Goal: Task Accomplishment & Management: Manage account settings

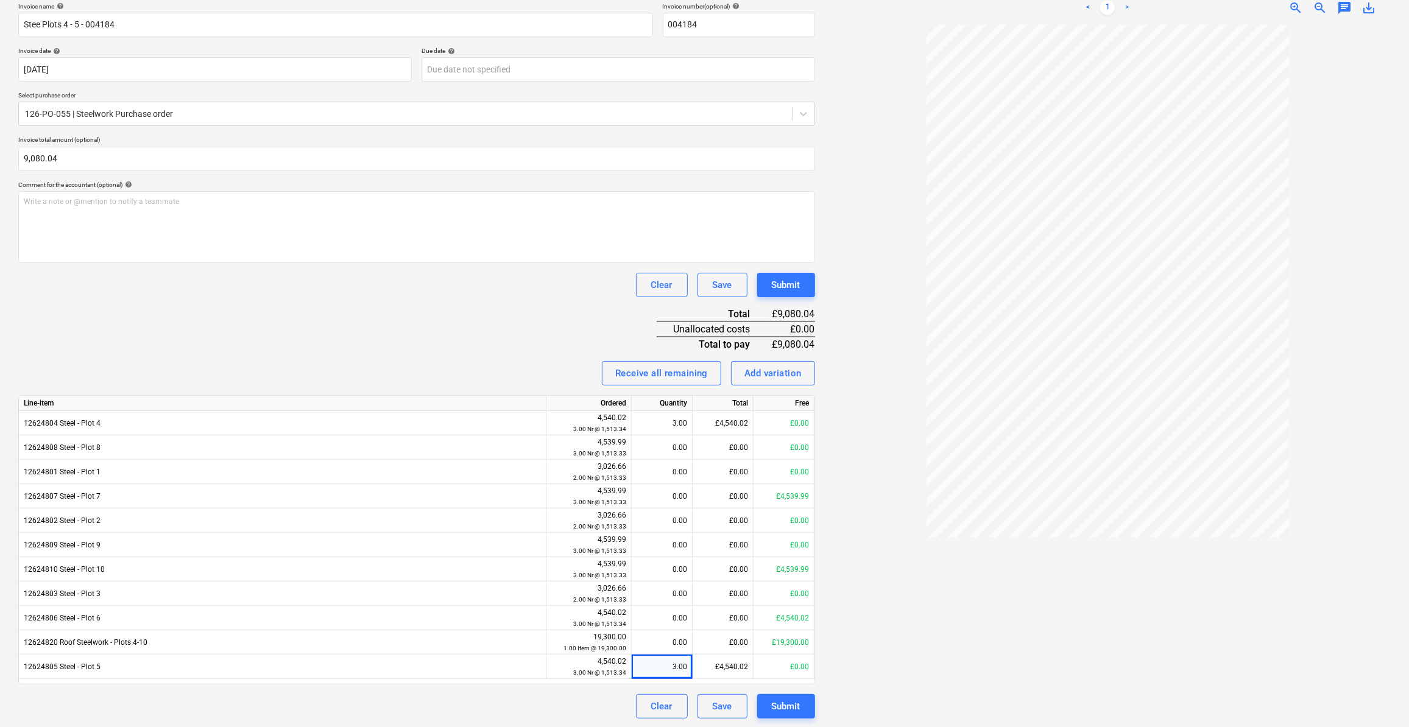
scroll to position [187, 0]
click at [1254, 664] on div at bounding box center [1108, 371] width 567 height 693
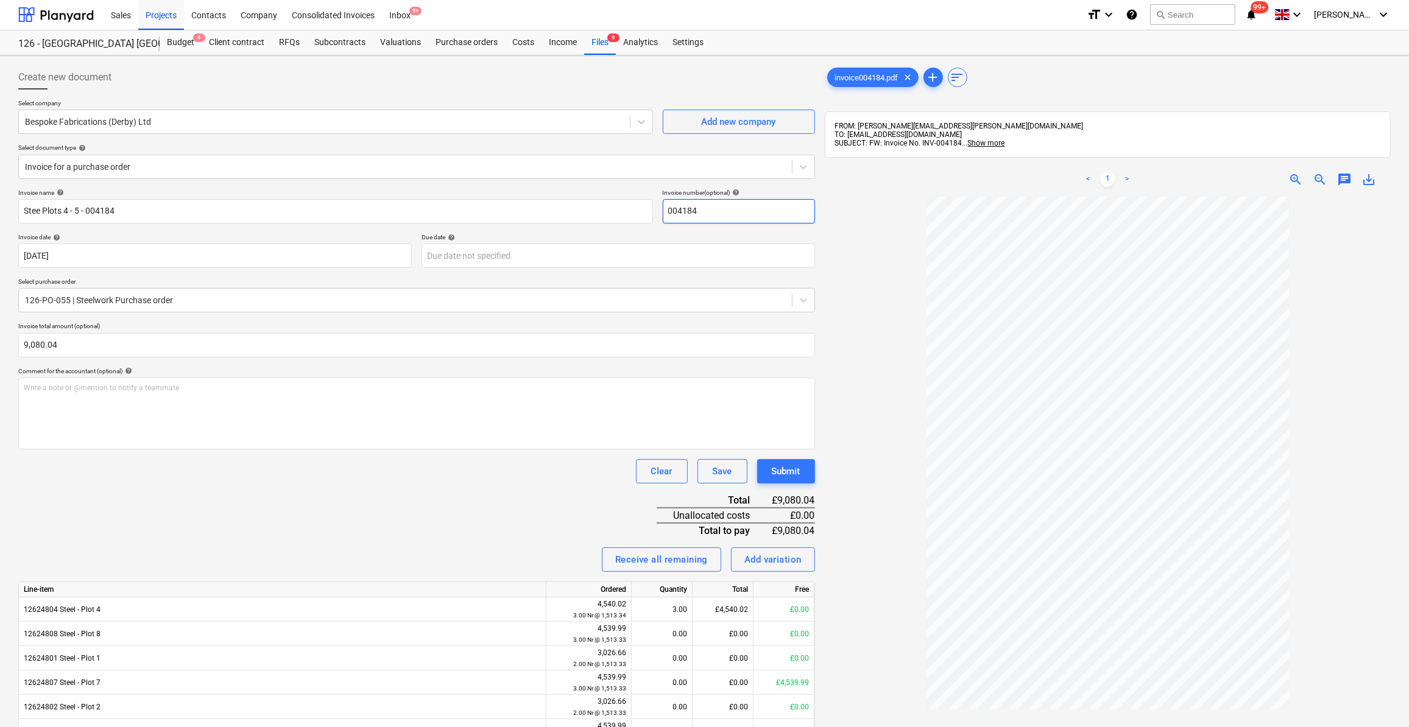
scroll to position [0, 0]
click at [456, 43] on div "Purchase orders" at bounding box center [466, 43] width 77 height 24
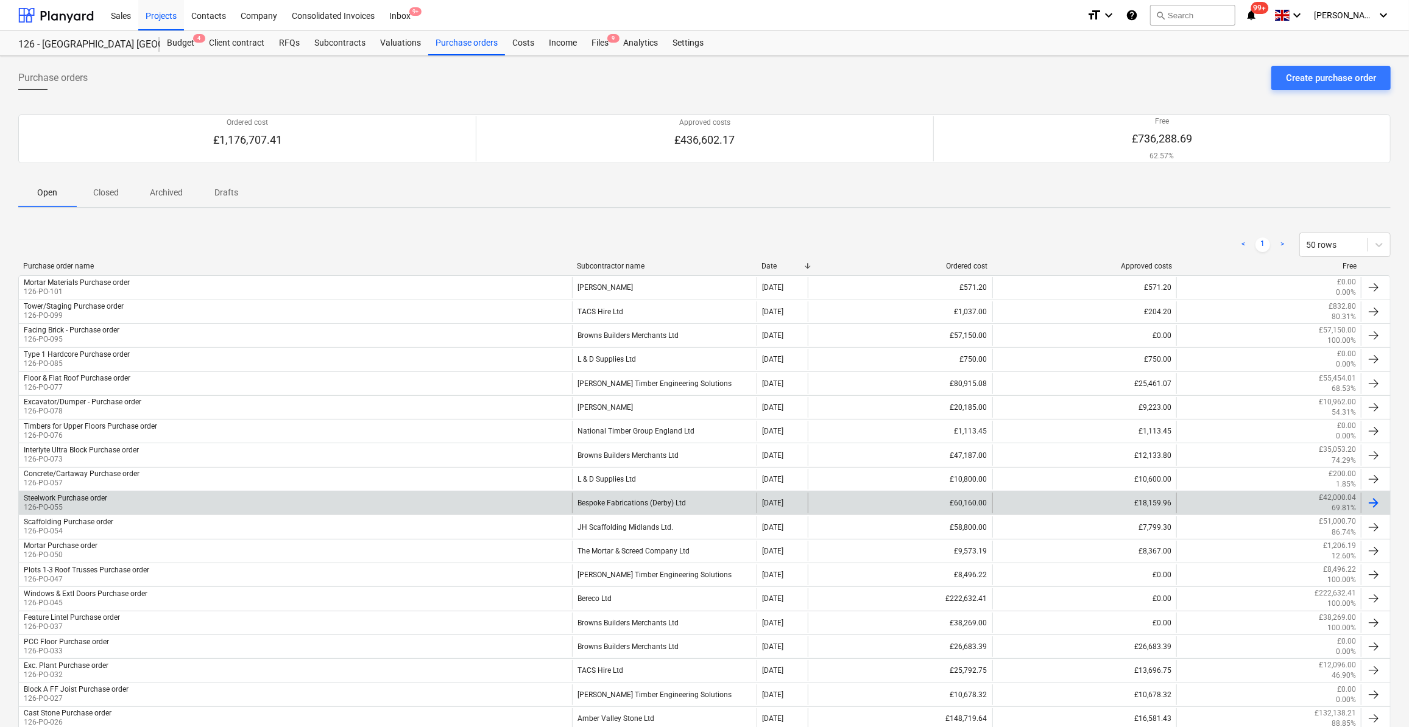
click at [658, 504] on div "Bespoke Fabrications (Derby) Ltd" at bounding box center [664, 503] width 185 height 21
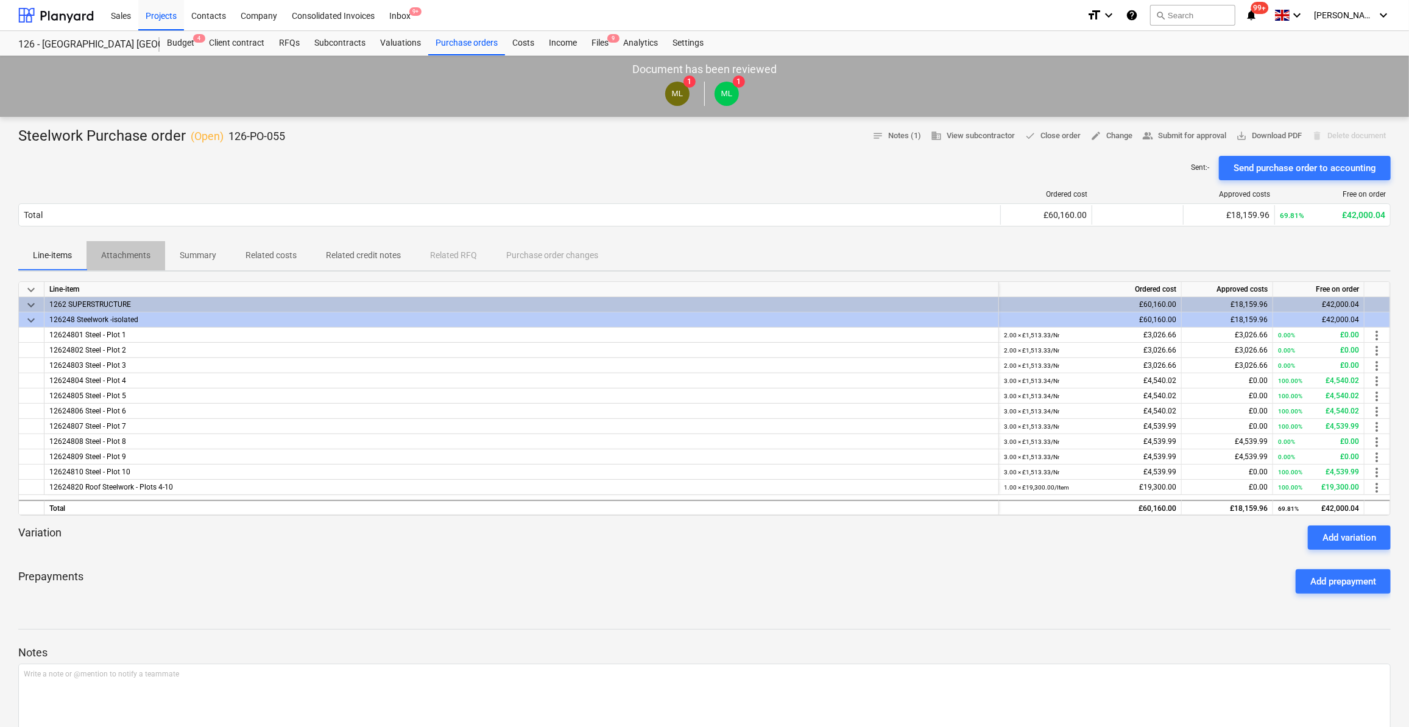
click at [118, 257] on p "Attachments" at bounding box center [125, 255] width 49 height 13
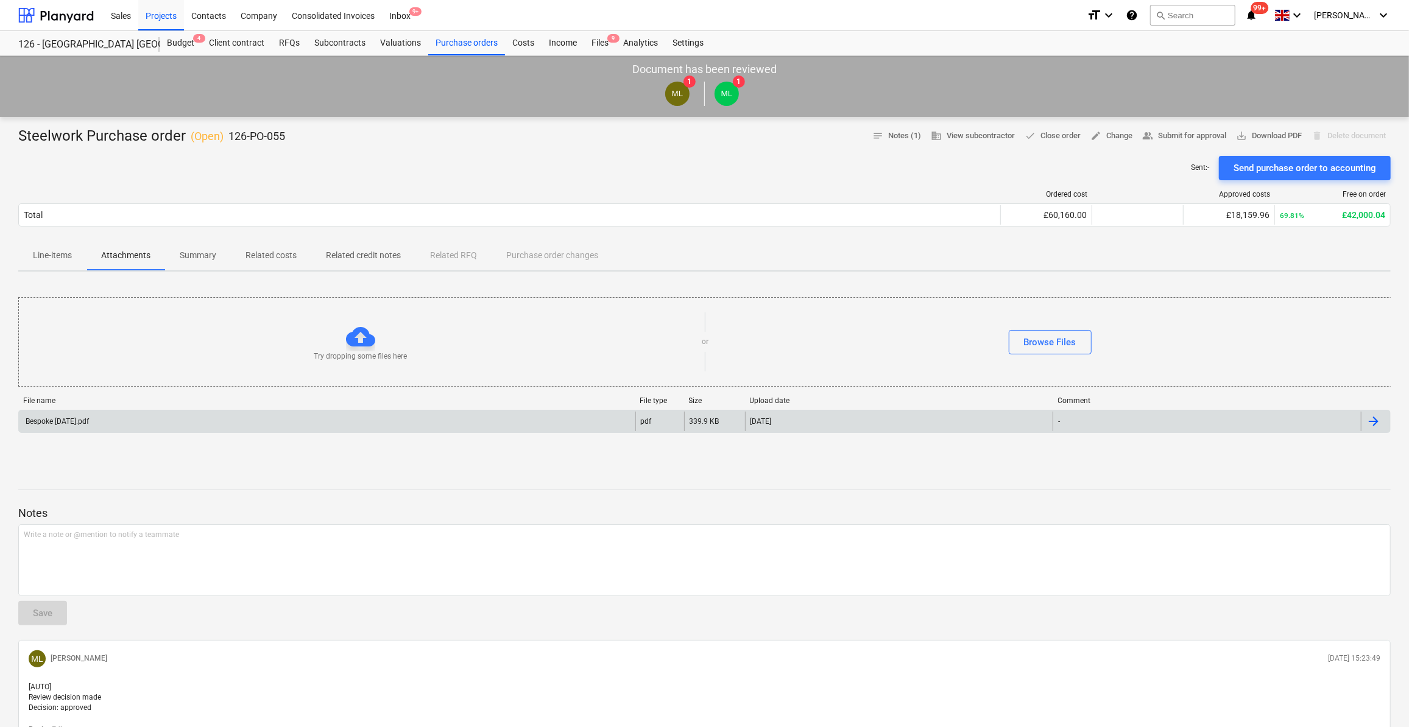
click at [42, 428] on div "Bespoke [DATE].pdf" at bounding box center [327, 421] width 617 height 19
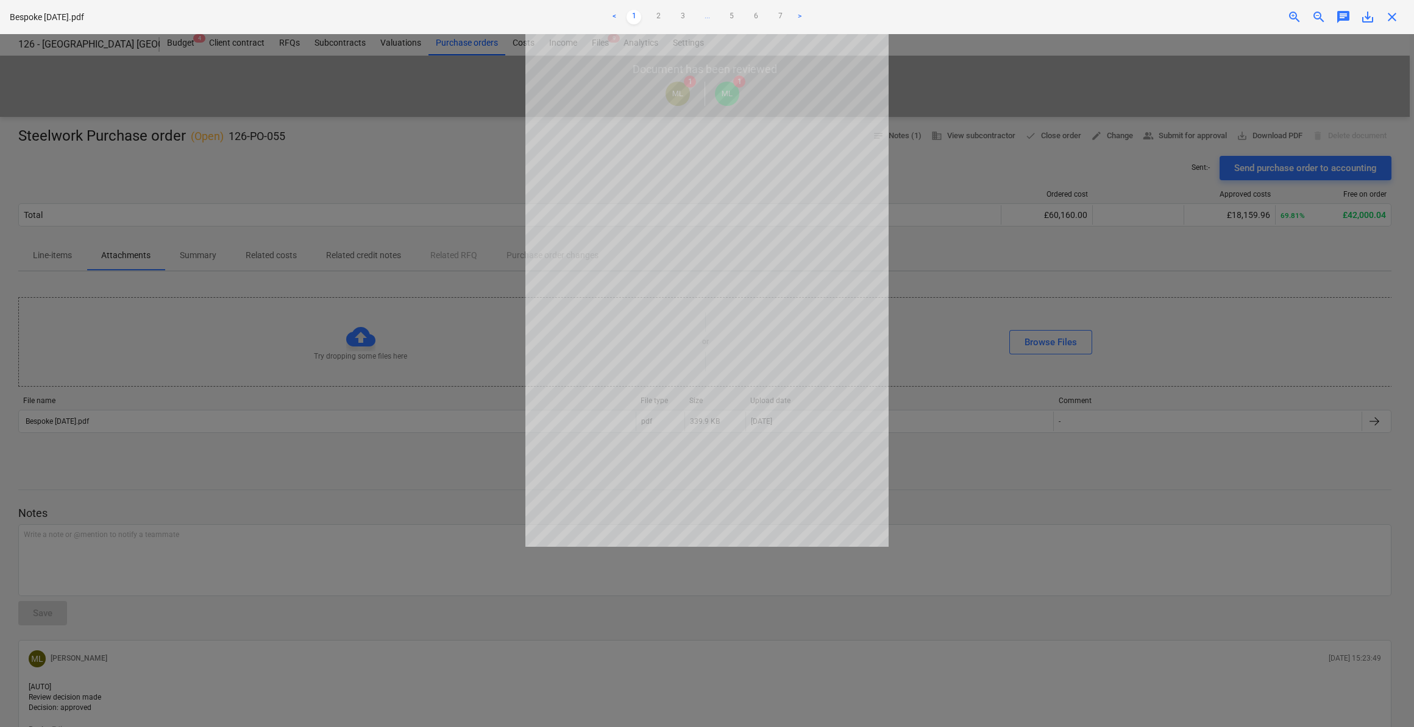
click at [1389, 16] on span "close" at bounding box center [1391, 17] width 15 height 15
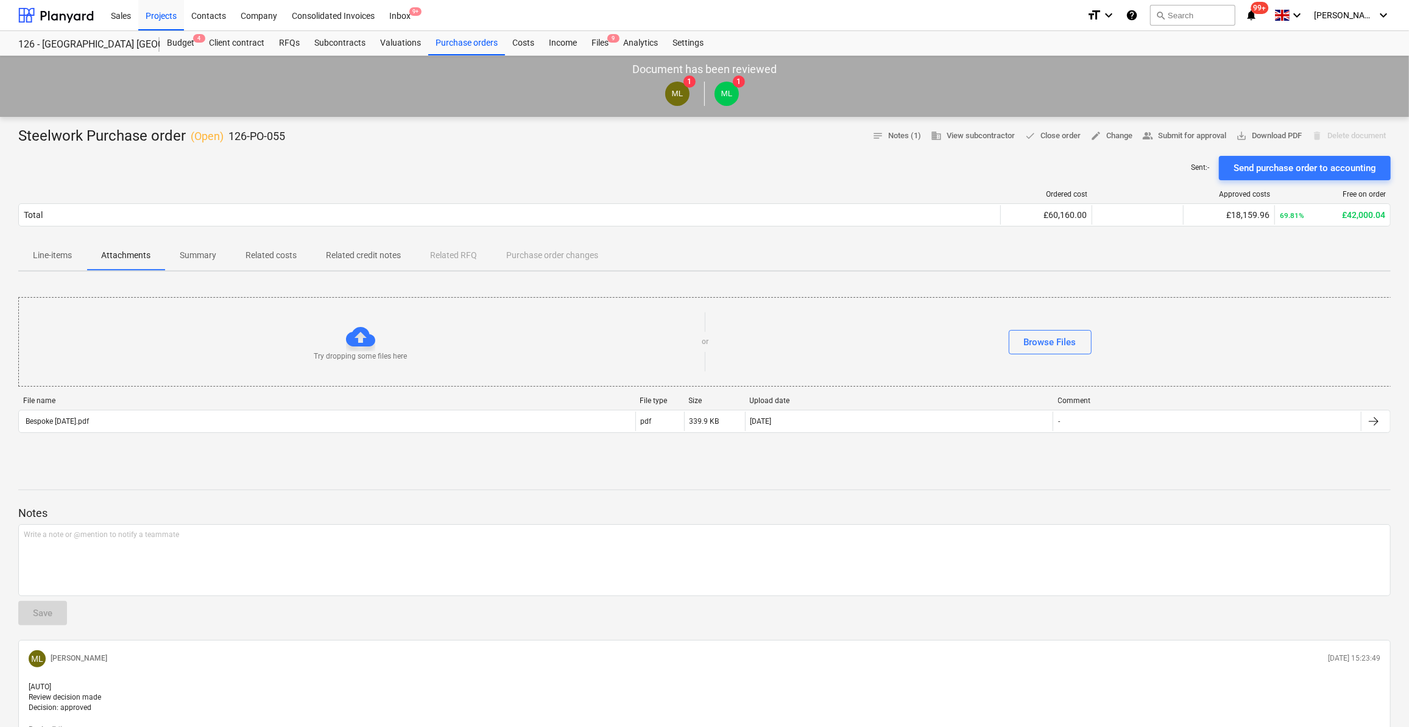
click at [47, 251] on p "Line-items" at bounding box center [52, 255] width 39 height 13
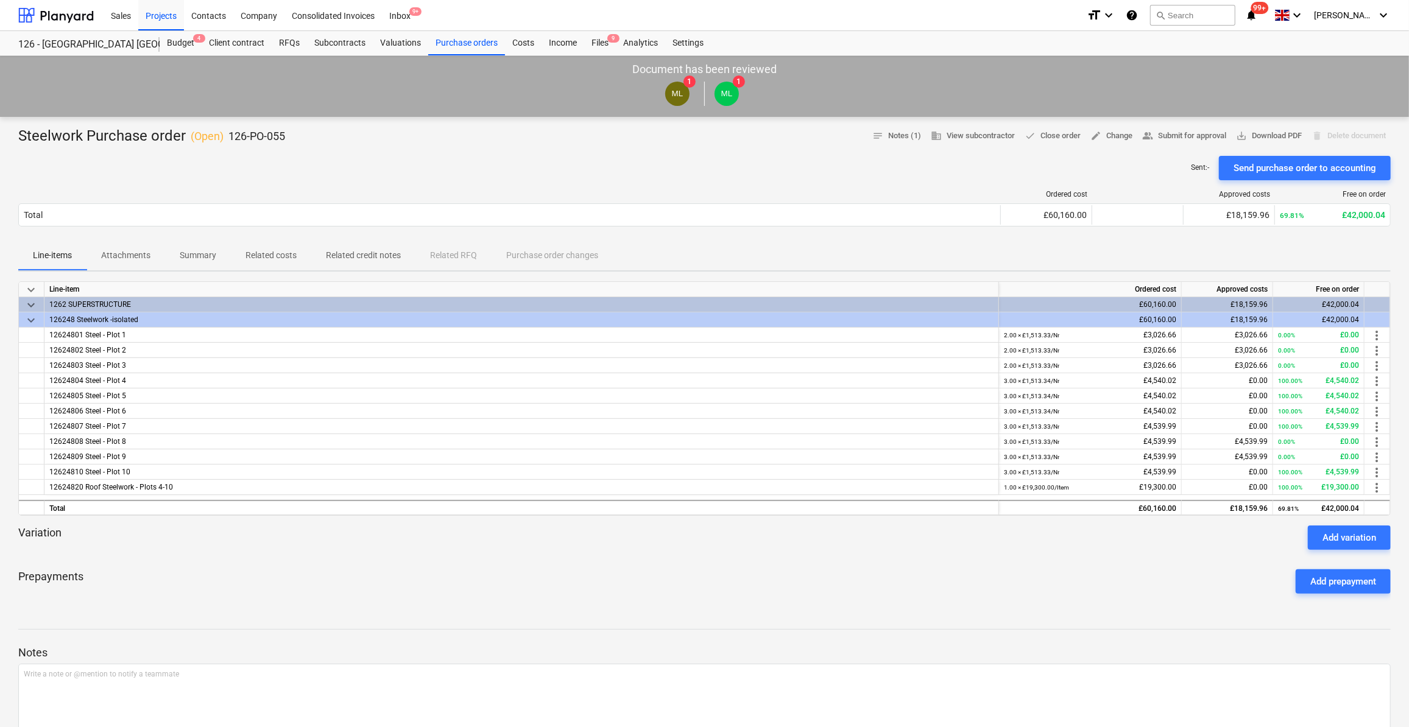
click at [285, 257] on p "Related costs" at bounding box center [271, 255] width 51 height 13
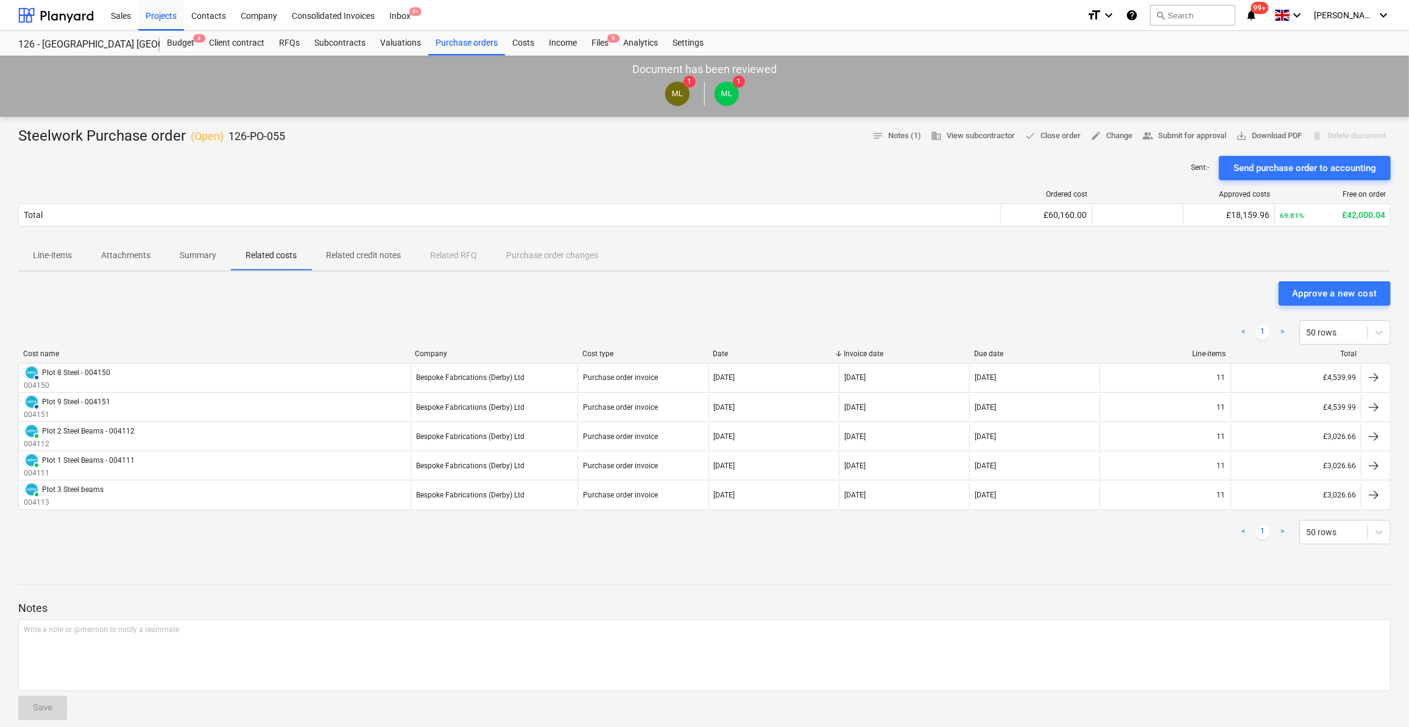
click at [1136, 578] on div "Notes Write a note or @mention to notify a teammate ﻿ Save [PERSON_NAME] [DATE]…" at bounding box center [704, 702] width 1373 height 267
click at [63, 257] on p "Line-items" at bounding box center [52, 255] width 39 height 13
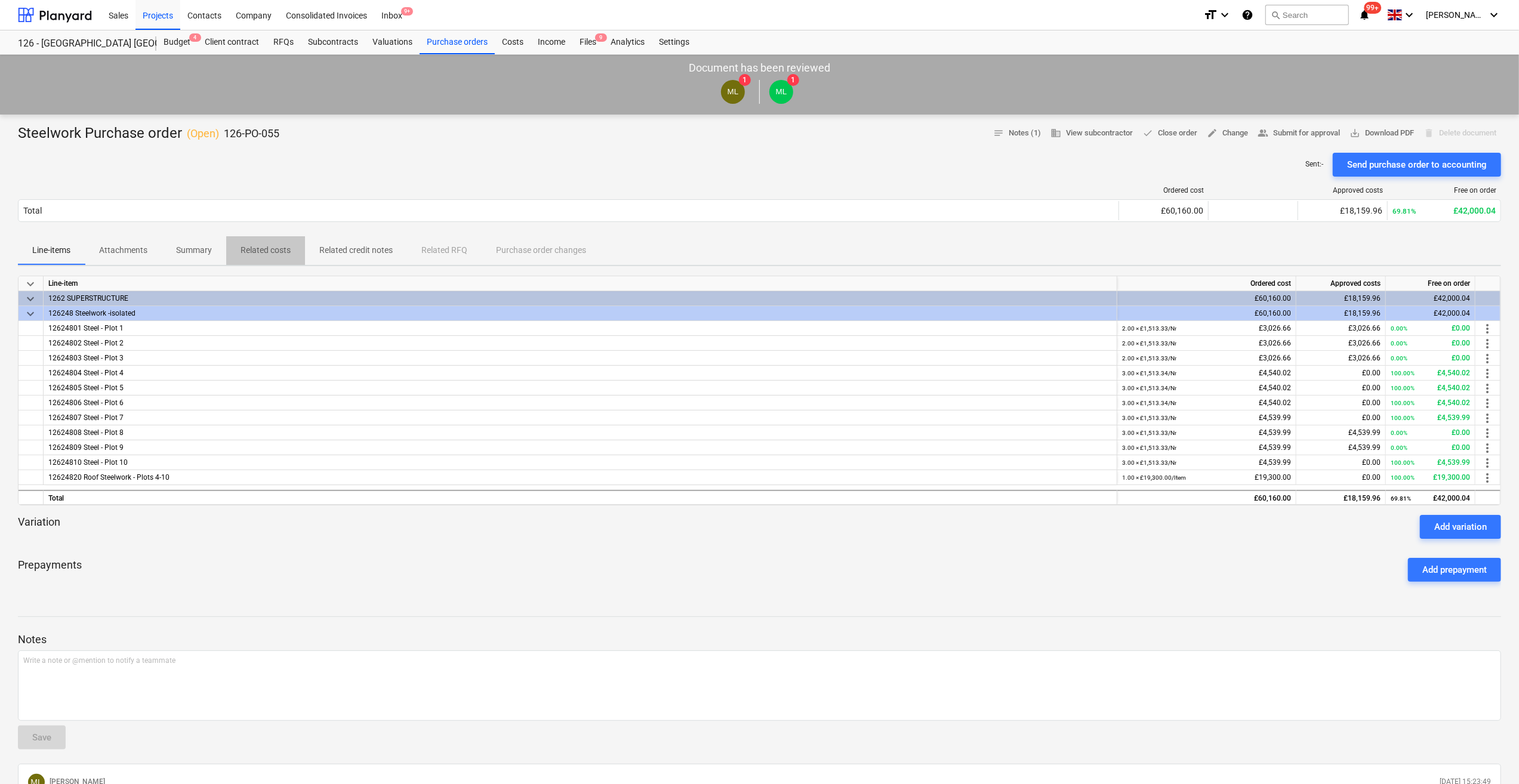
click at [262, 252] on p "Related costs" at bounding box center [265, 250] width 50 height 13
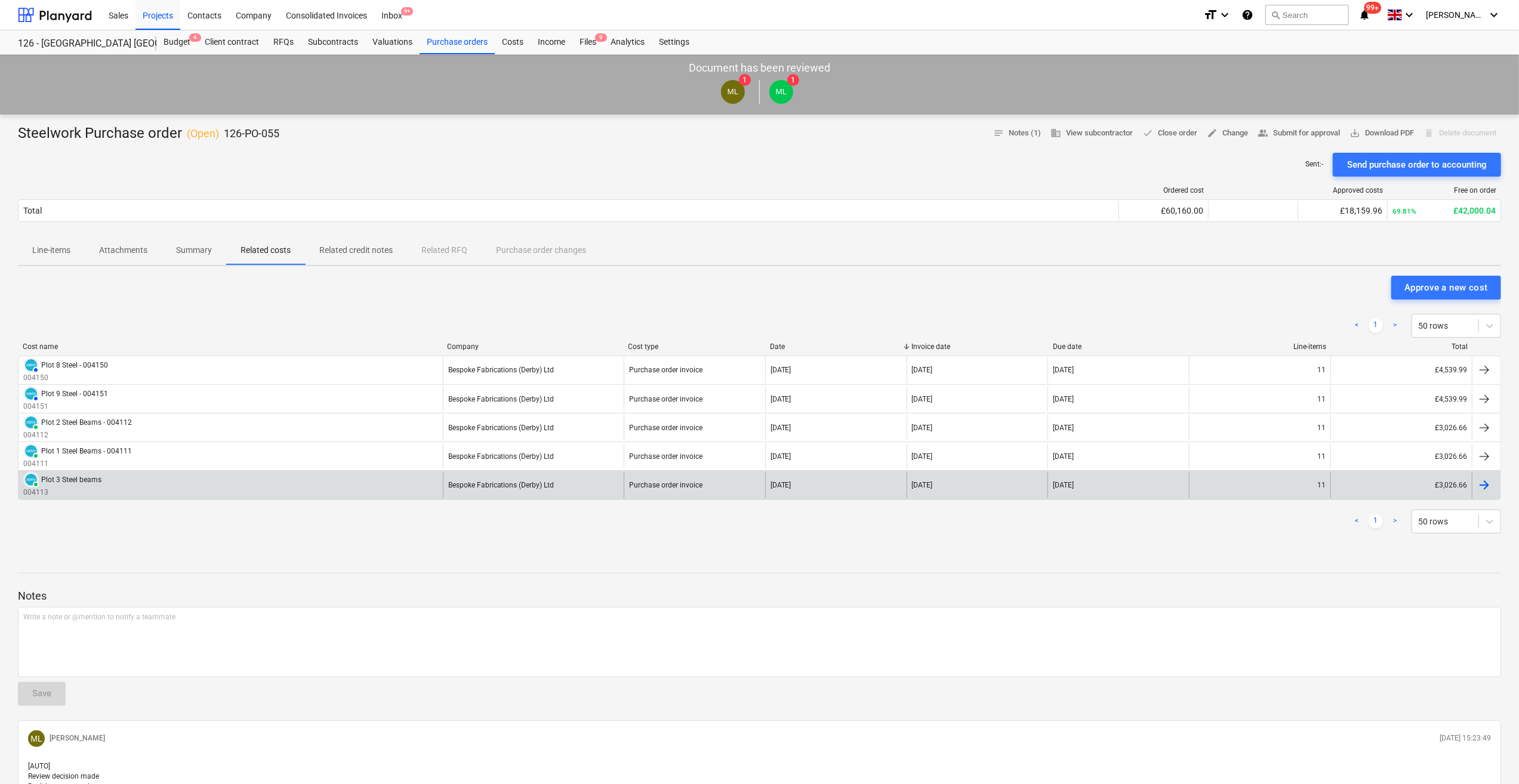
click at [59, 482] on div "Plot 3 Steel beams" at bounding box center [71, 480] width 61 height 9
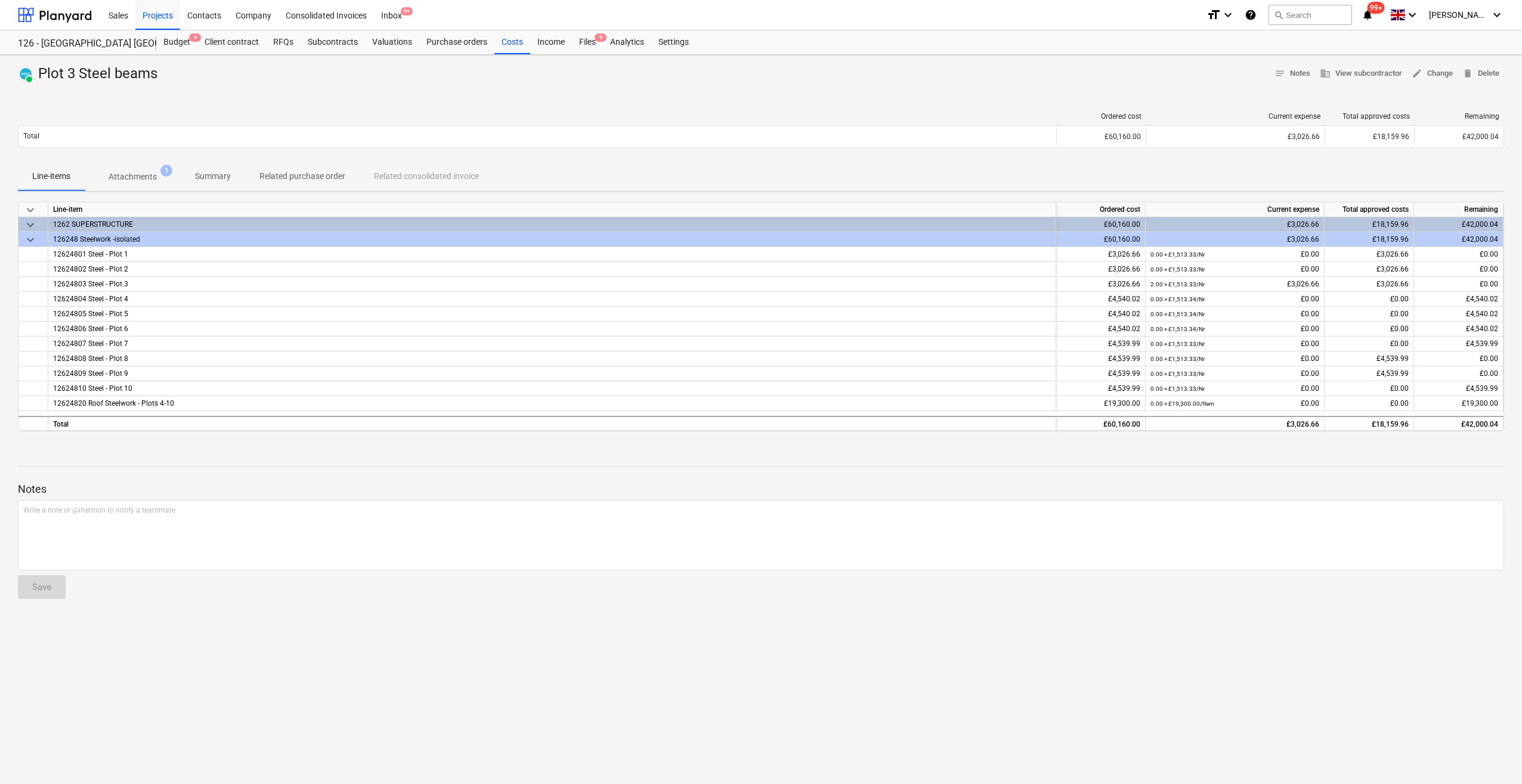
click at [149, 180] on p "Attachments" at bounding box center [132, 176] width 48 height 13
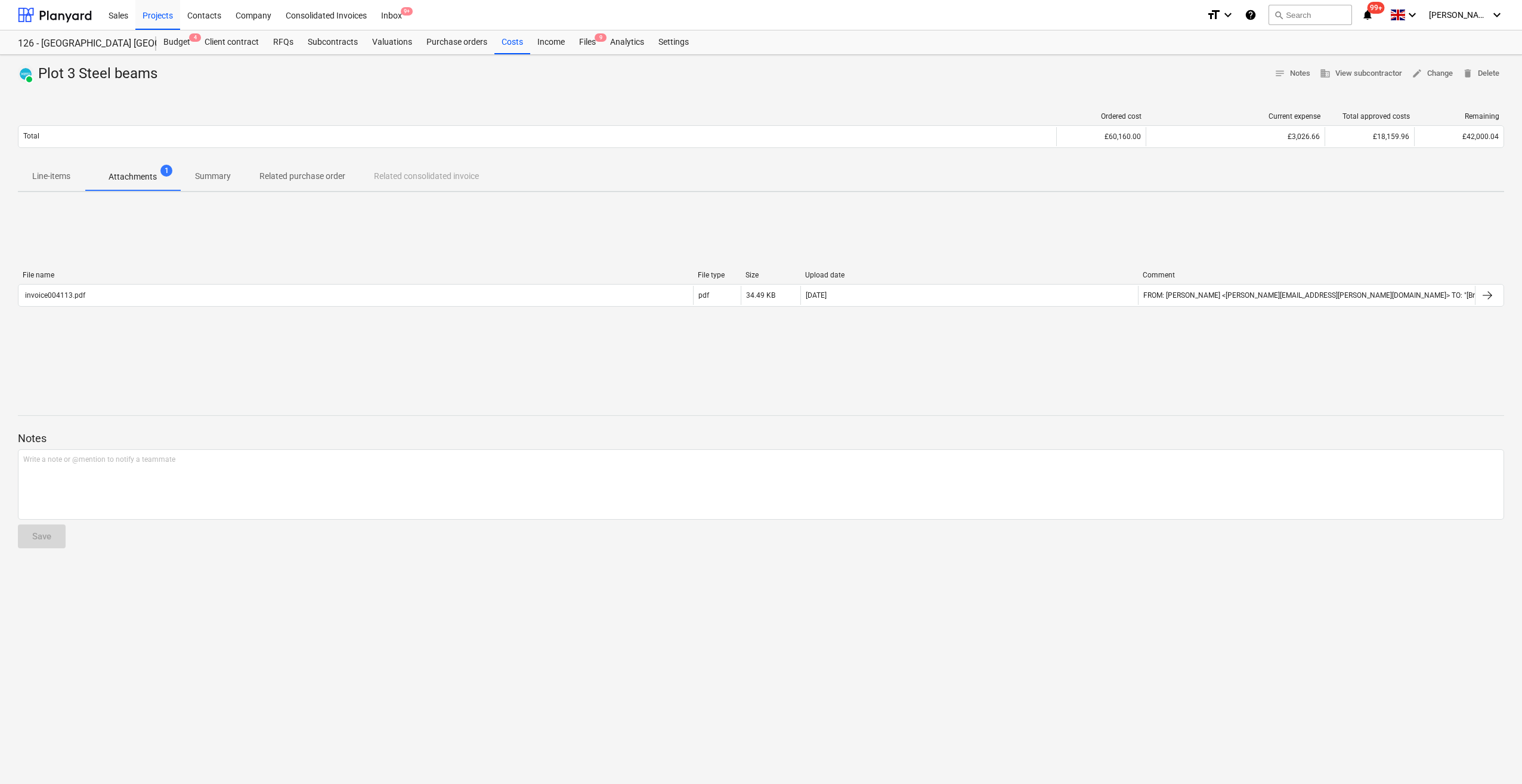
drag, startPoint x: 1123, startPoint y: 579, endPoint x: 1141, endPoint y: 589, distance: 20.6
click at [1124, 569] on div "PAID Plot 3 Steel beams notes Notes business View subcontractor edit Change del…" at bounding box center [761, 419] width 1522 height 729
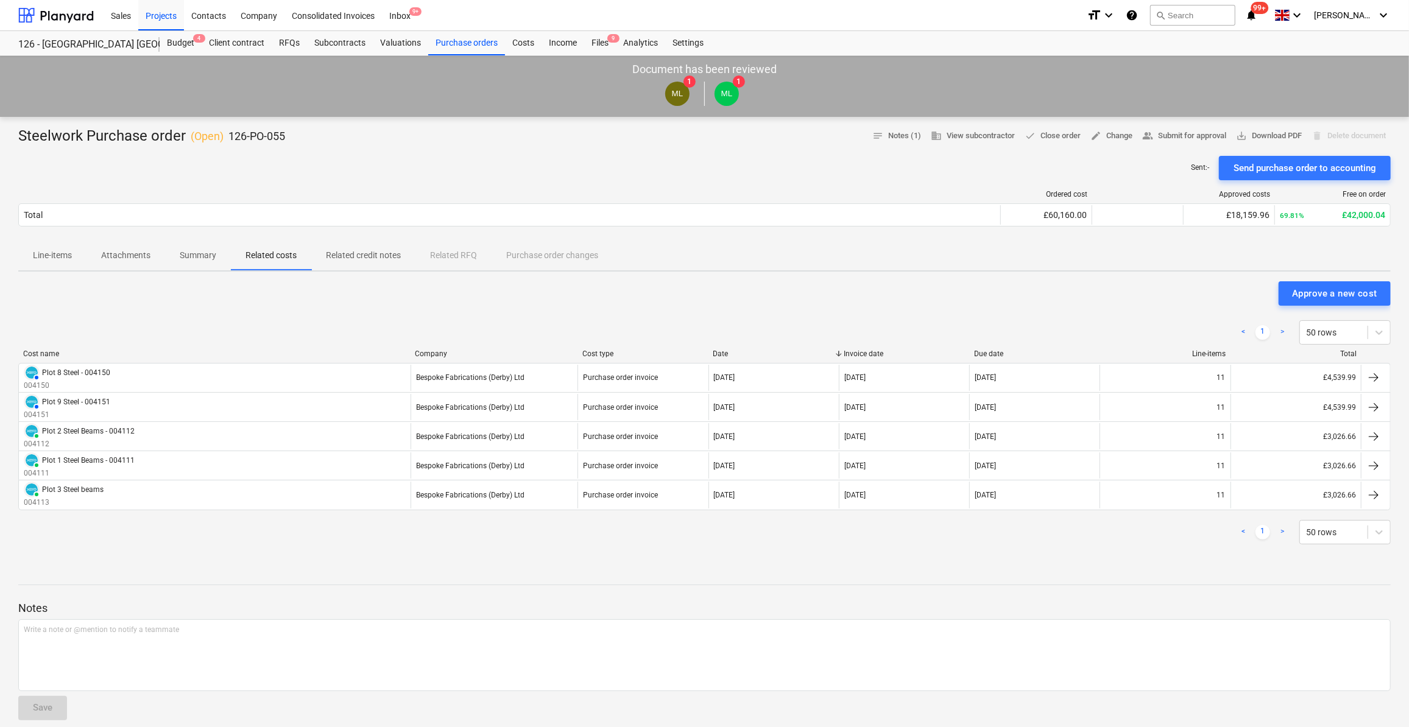
click at [1042, 586] on div "Notes Write a note or @mention to notify a teammate ﻿ Save [PERSON_NAME] [DATE]…" at bounding box center [704, 702] width 1373 height 267
click at [599, 43] on div "Files 9+" at bounding box center [600, 43] width 32 height 24
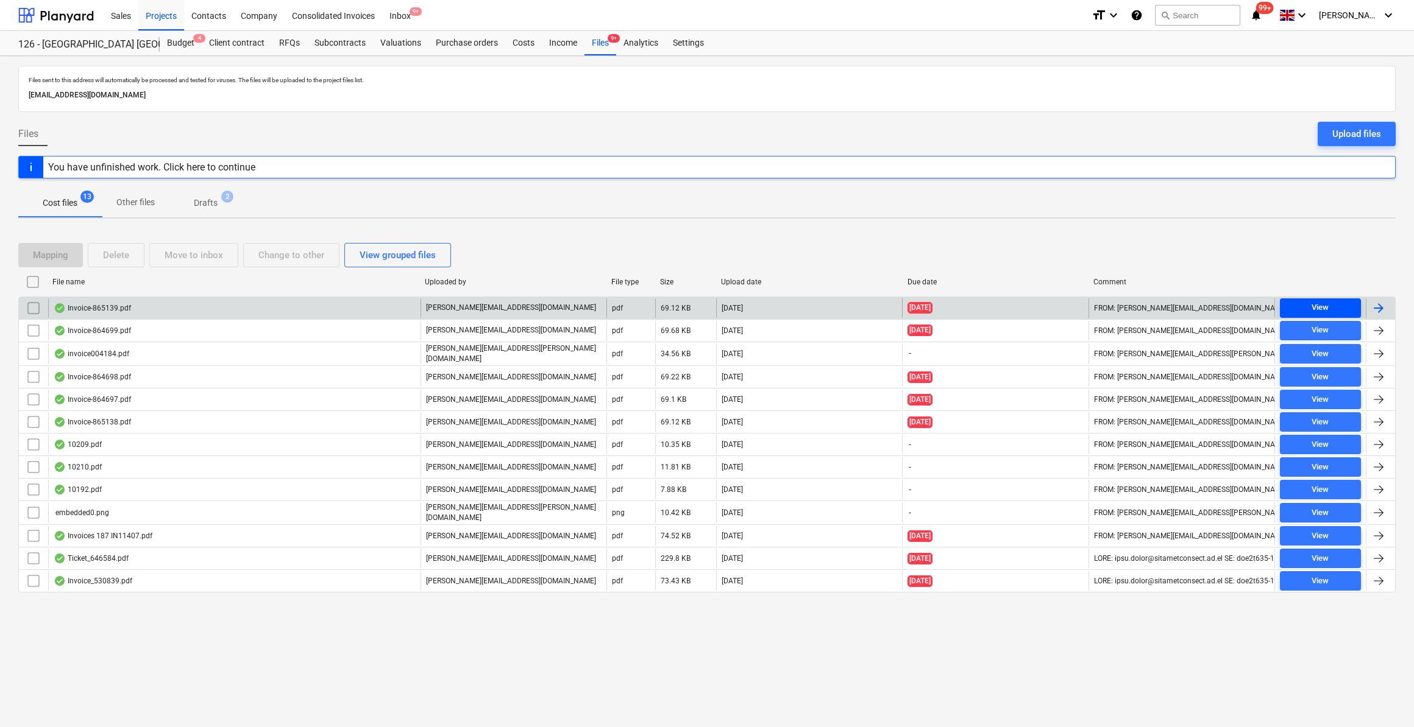
click at [1312, 312] on div "View" at bounding box center [1319, 308] width 17 height 14
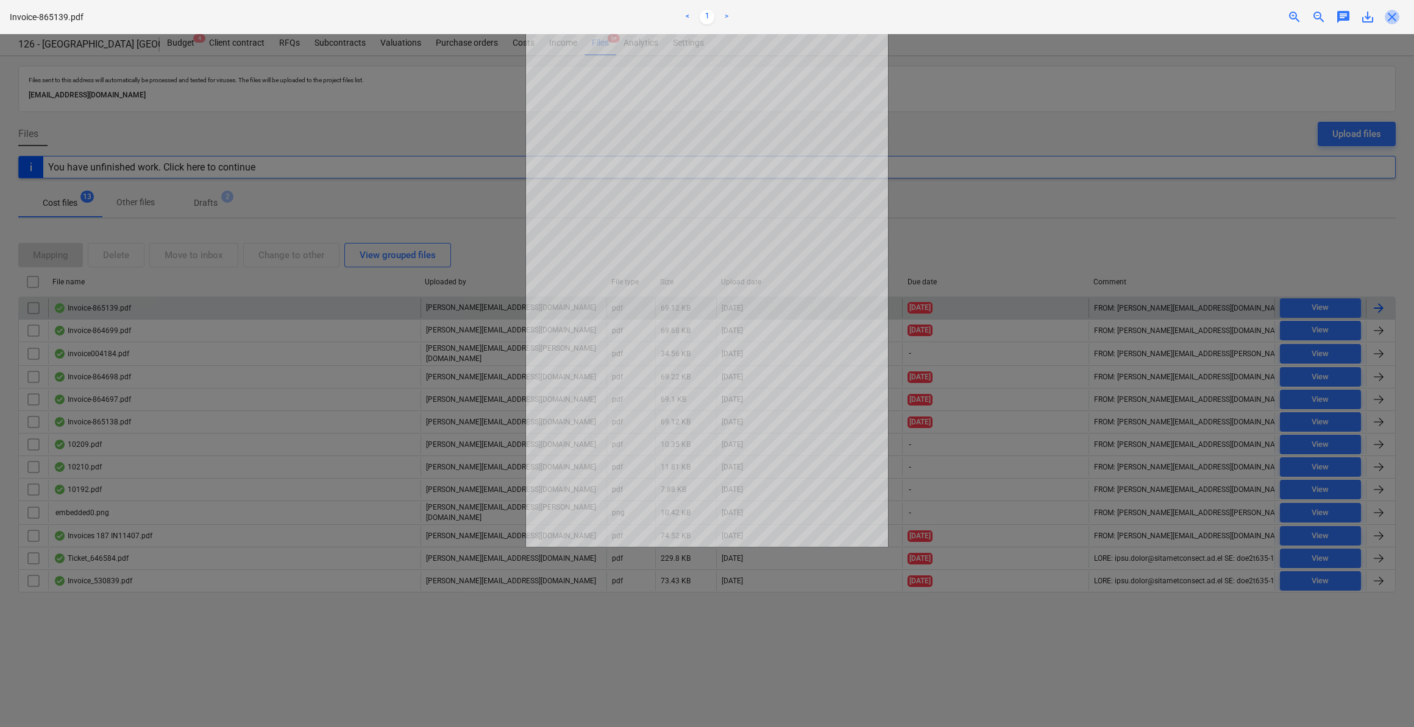
click at [1393, 14] on span "close" at bounding box center [1391, 17] width 15 height 15
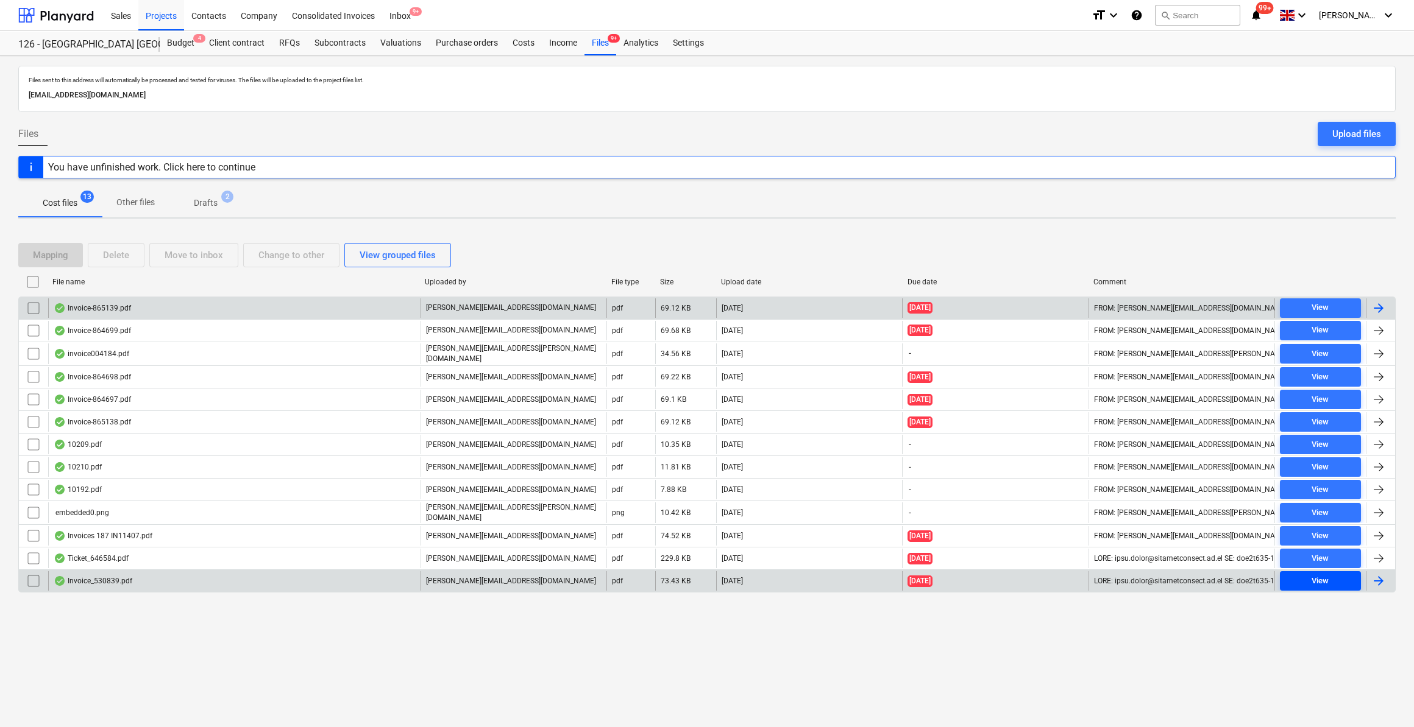
click at [1317, 575] on div "View" at bounding box center [1319, 582] width 17 height 14
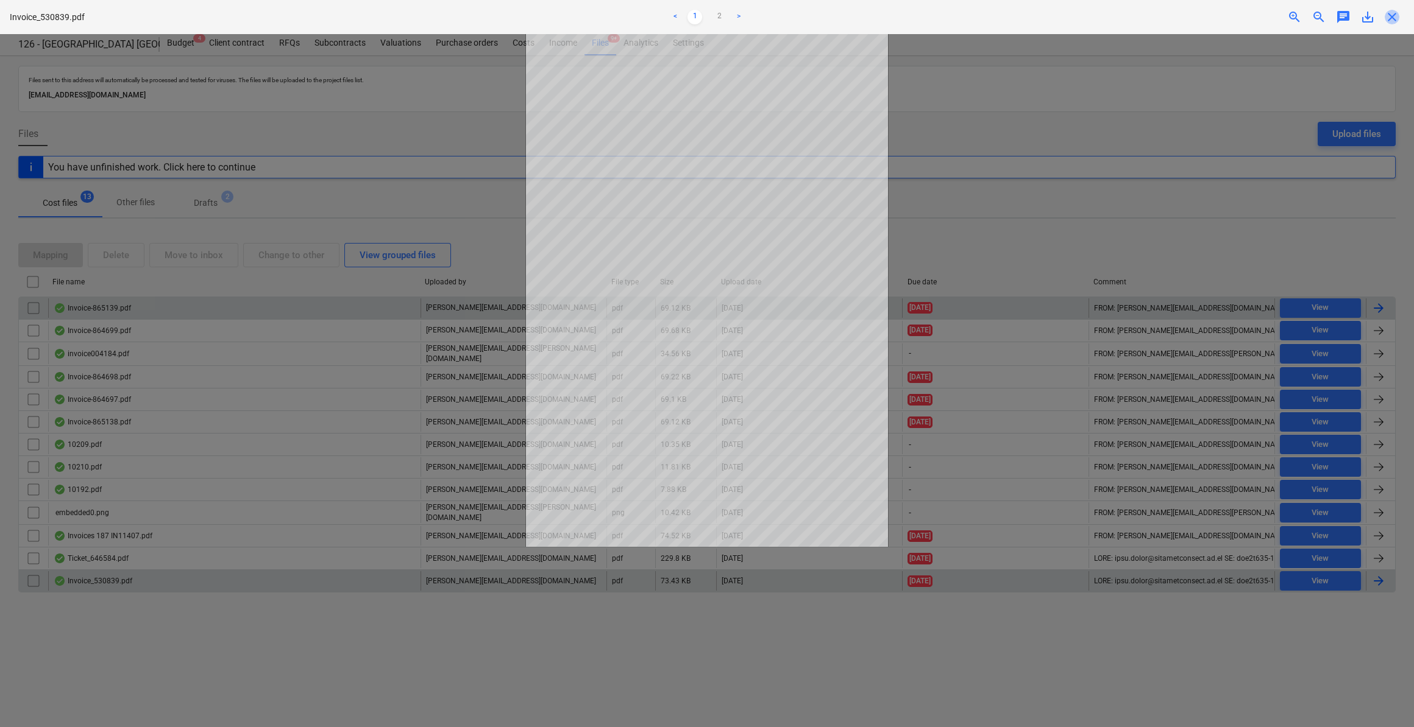
click at [1391, 16] on span "close" at bounding box center [1391, 17] width 15 height 15
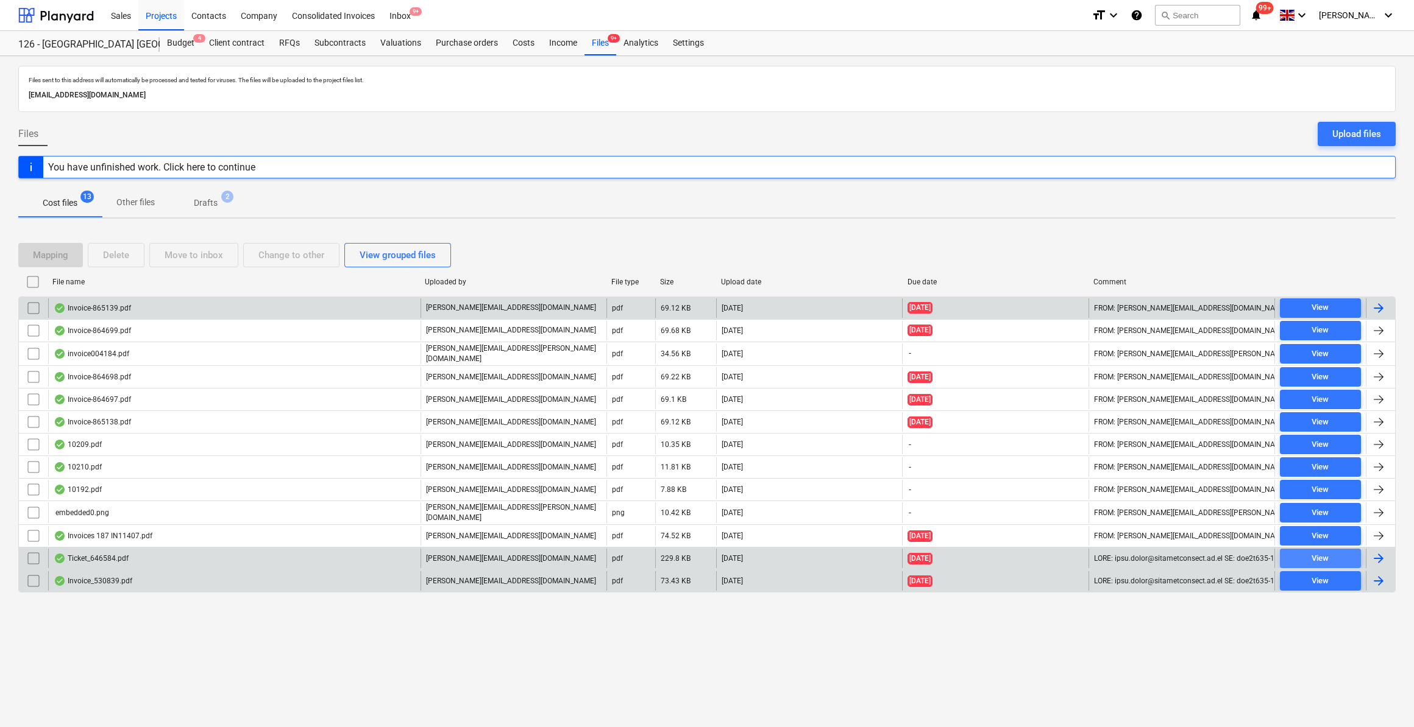
click at [1333, 552] on span "View" at bounding box center [1319, 559] width 71 height 14
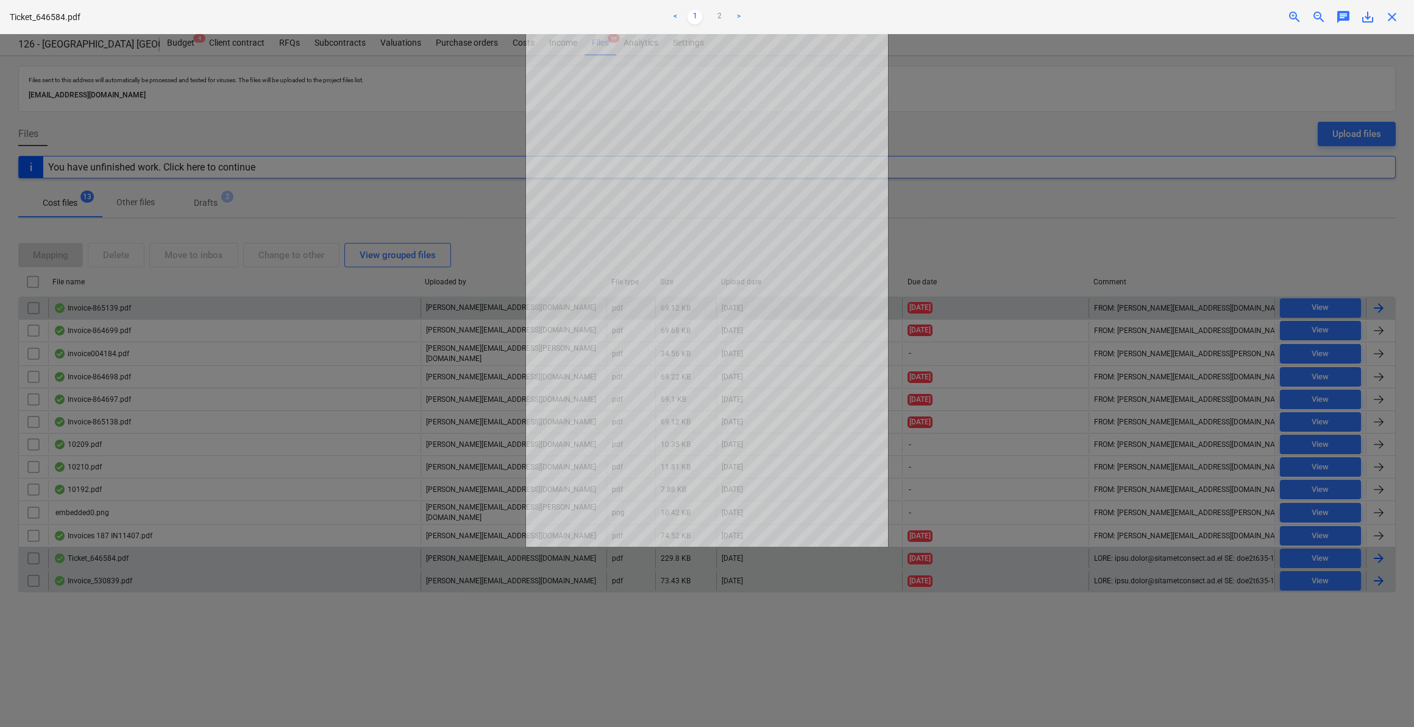
click at [1368, 18] on span "save_alt" at bounding box center [1367, 17] width 15 height 15
click at [1395, 19] on span "close" at bounding box center [1391, 17] width 15 height 15
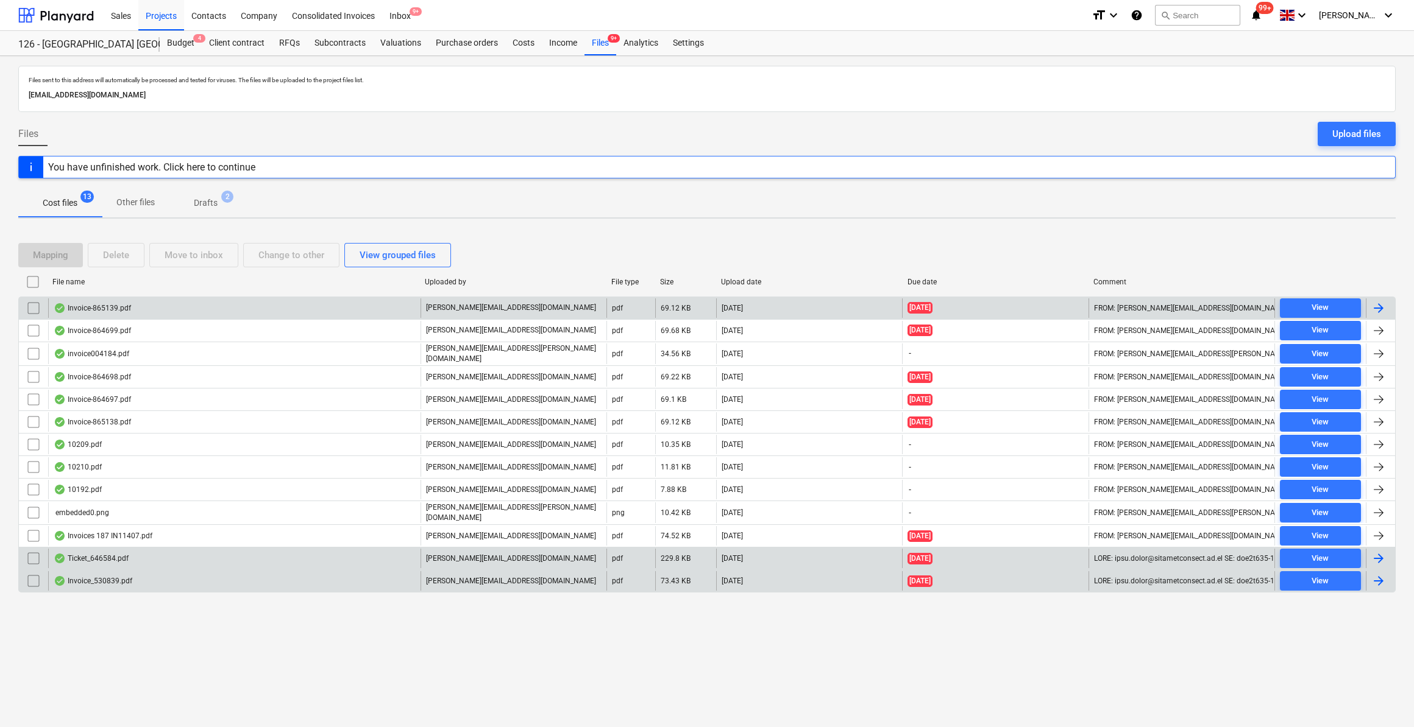
click at [1378, 574] on div at bounding box center [1378, 581] width 15 height 15
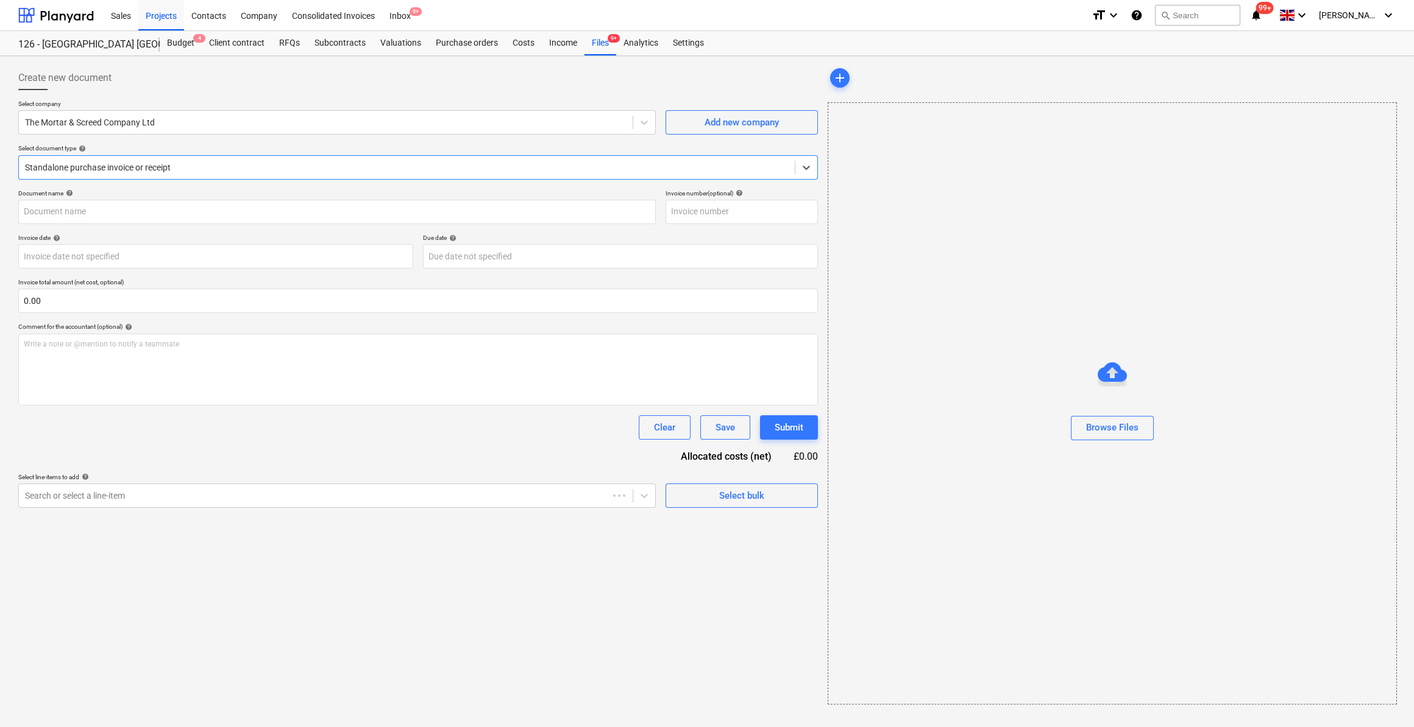
type input "530839"
type input "[DATE]"
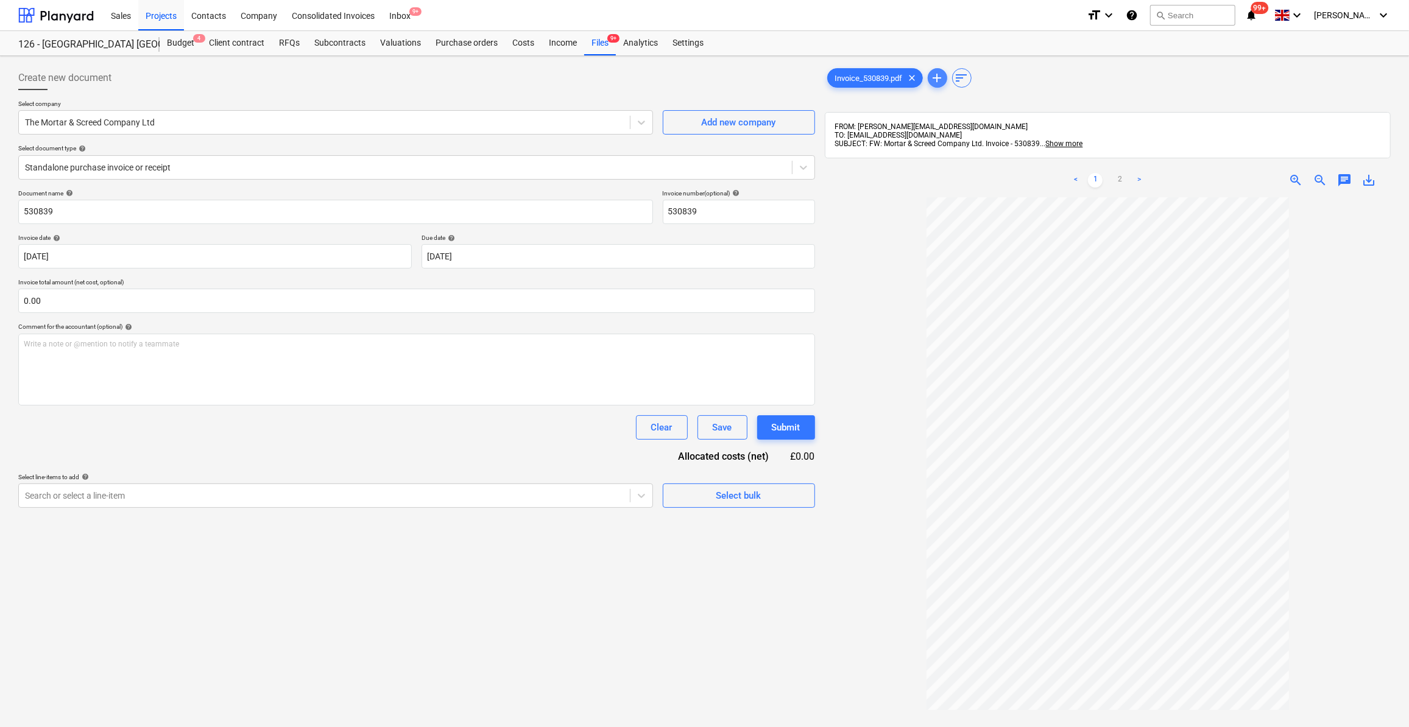
click at [939, 77] on span "add" at bounding box center [937, 78] width 15 height 15
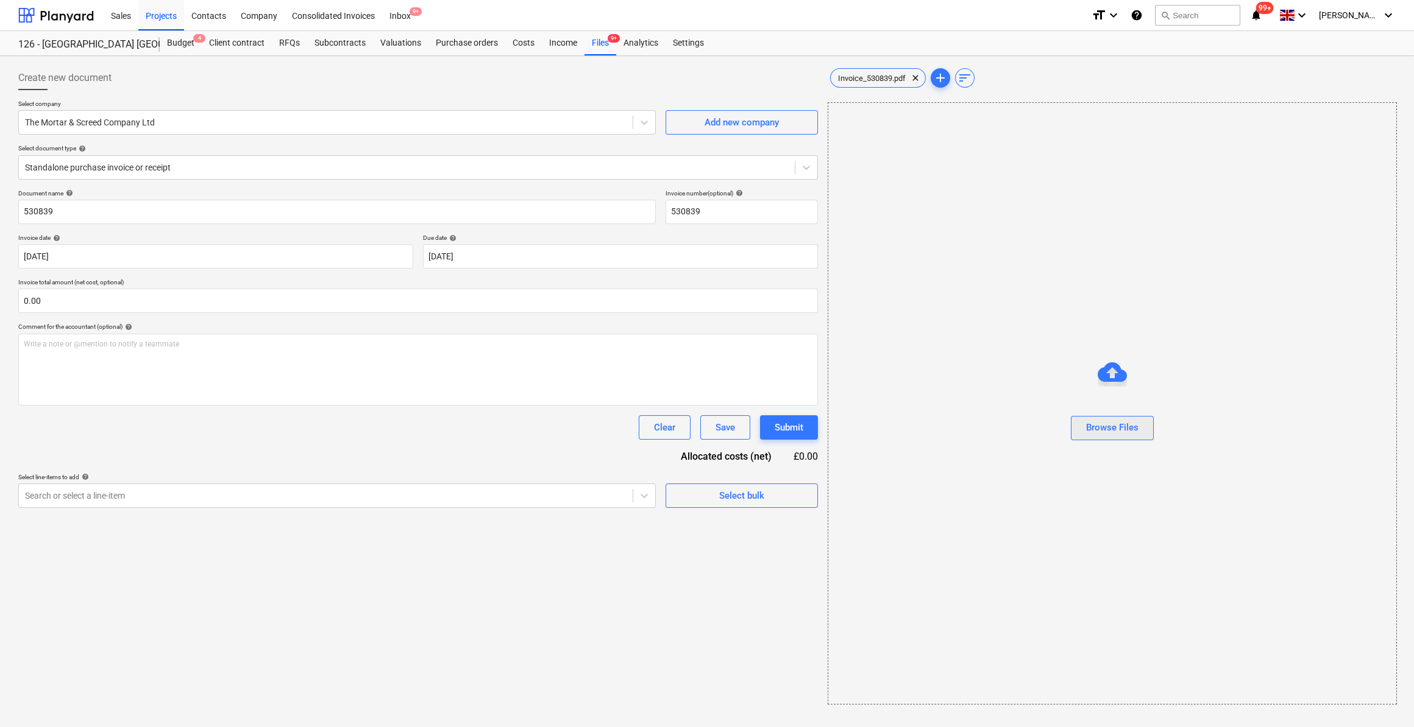
click at [1112, 426] on div "Browse Files" at bounding box center [1112, 428] width 52 height 16
click at [887, 77] on span "Ticket_646584.pdf" at bounding box center [869, 78] width 79 height 9
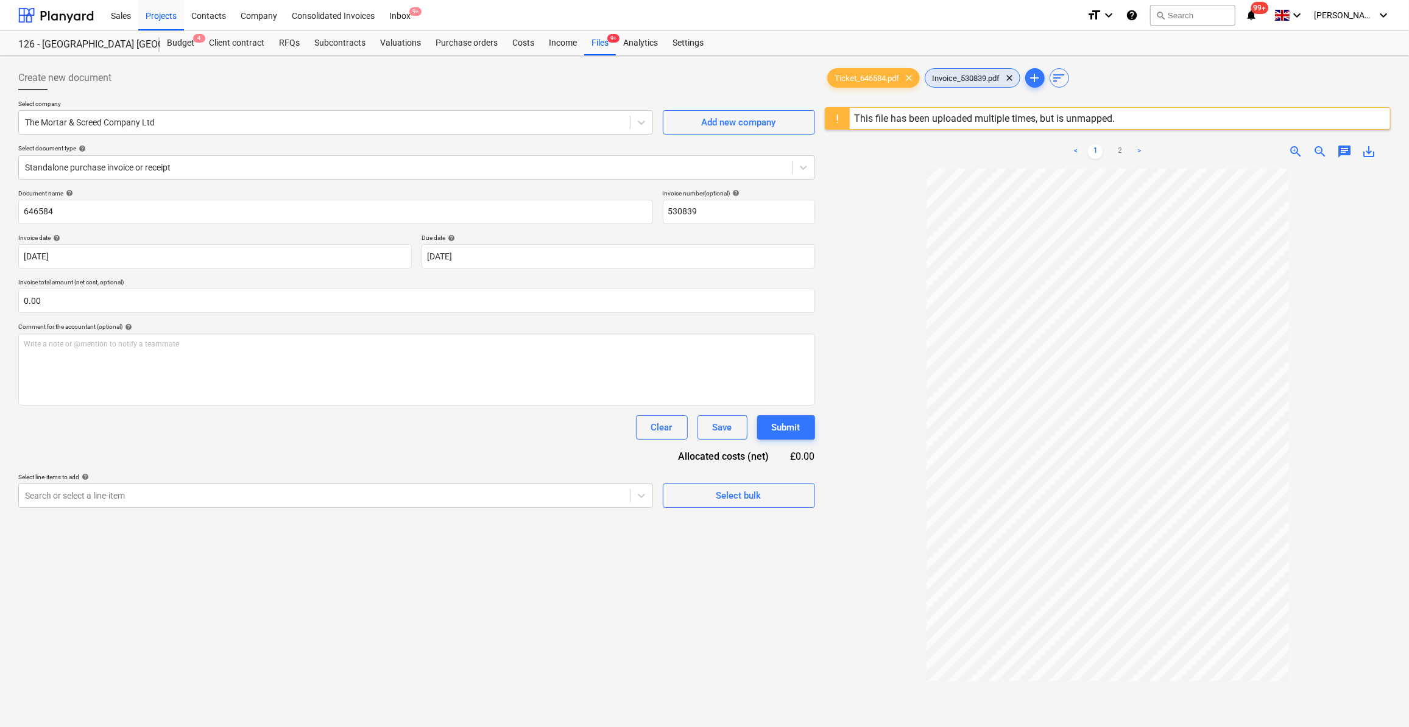
click at [986, 72] on div "Invoice_530839.pdf clear" at bounding box center [973, 77] width 96 height 19
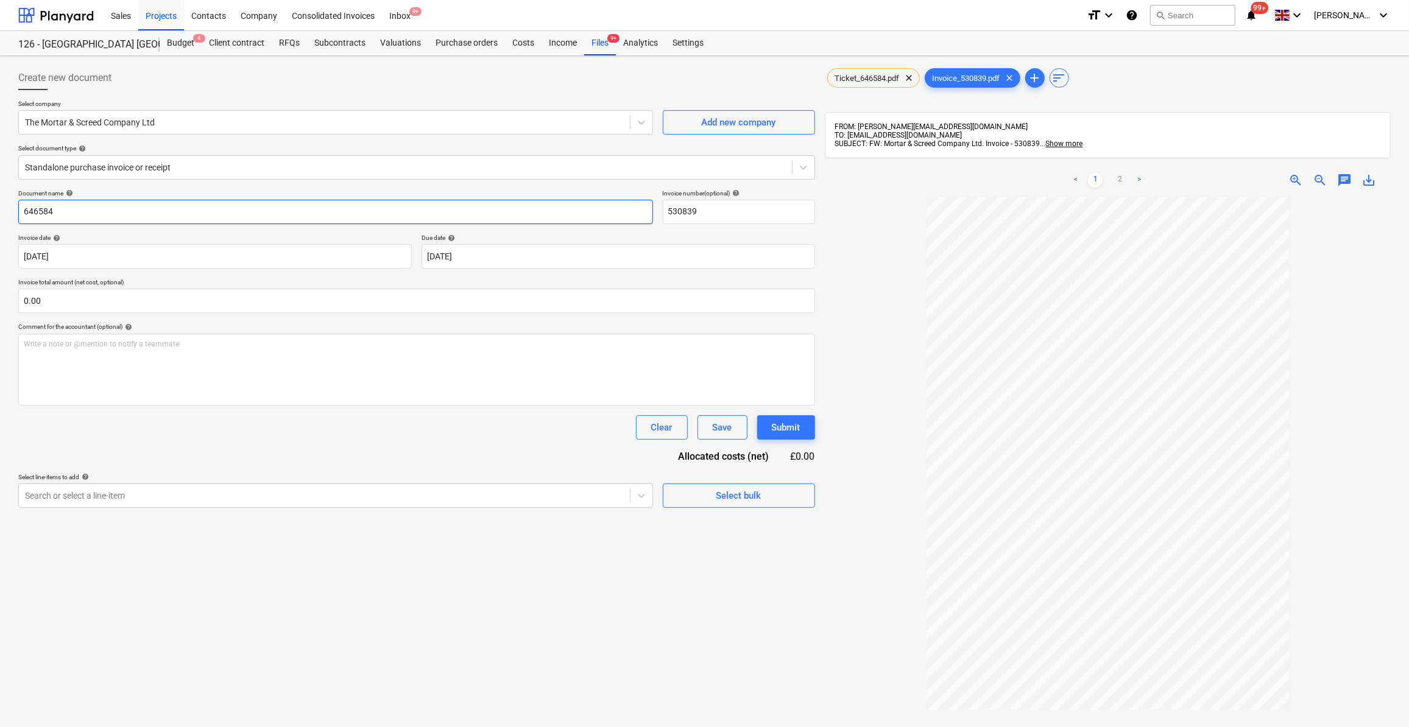
click at [24, 211] on input "646584" at bounding box center [335, 212] width 635 height 24
click at [93, 206] on input "Mortar - 646584" at bounding box center [335, 212] width 635 height 24
type input "Mortar - 530839"
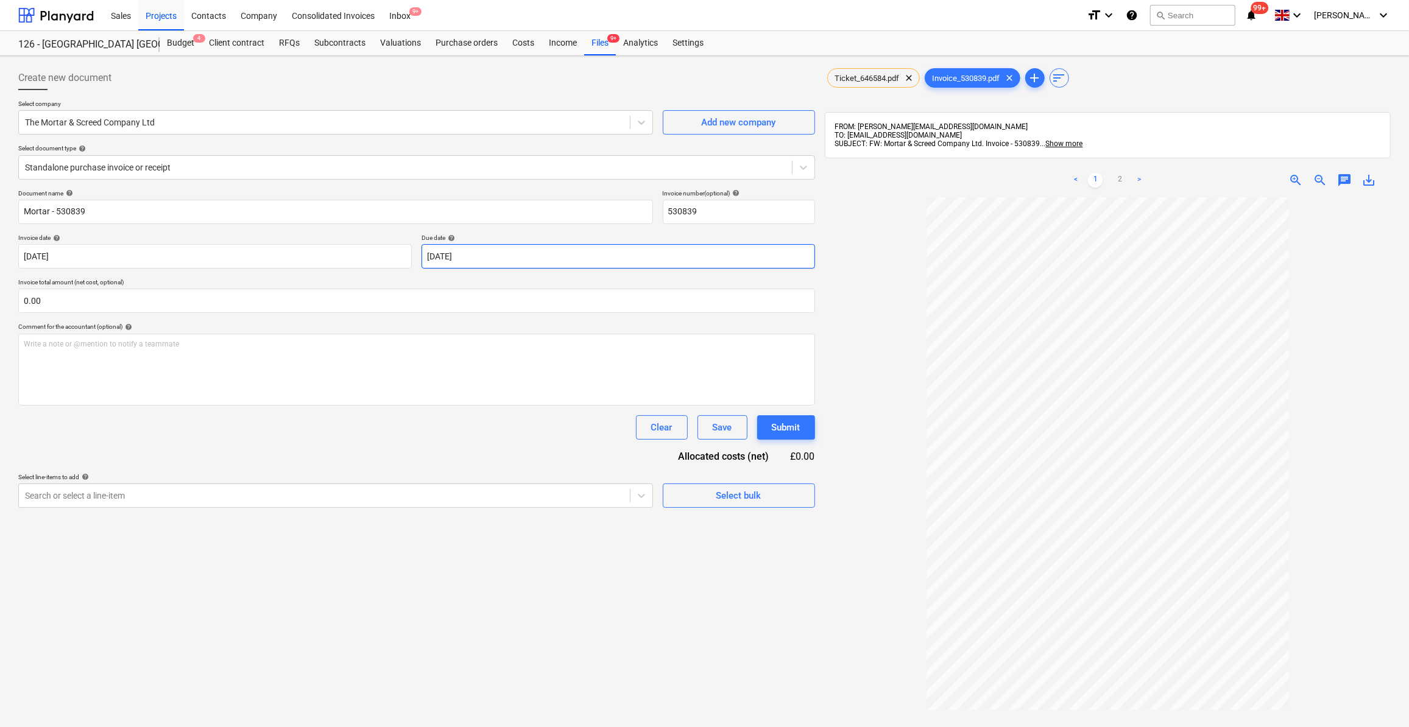
click at [504, 260] on body "Sales Projects Contacts Company Consolidated Invoices Inbox 9+ format_size keyb…" at bounding box center [704, 363] width 1409 height 727
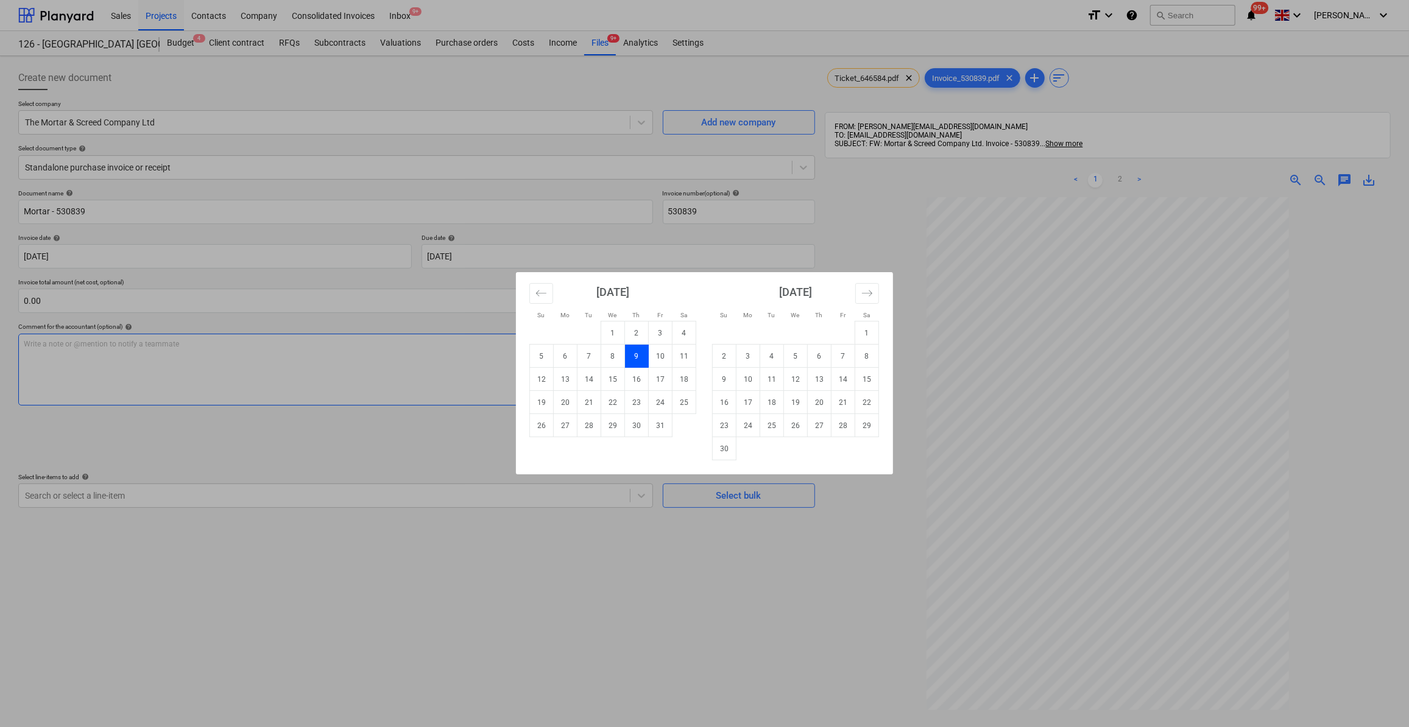
click at [724, 384] on td "9" at bounding box center [725, 379] width 24 height 23
type input "[DATE]"
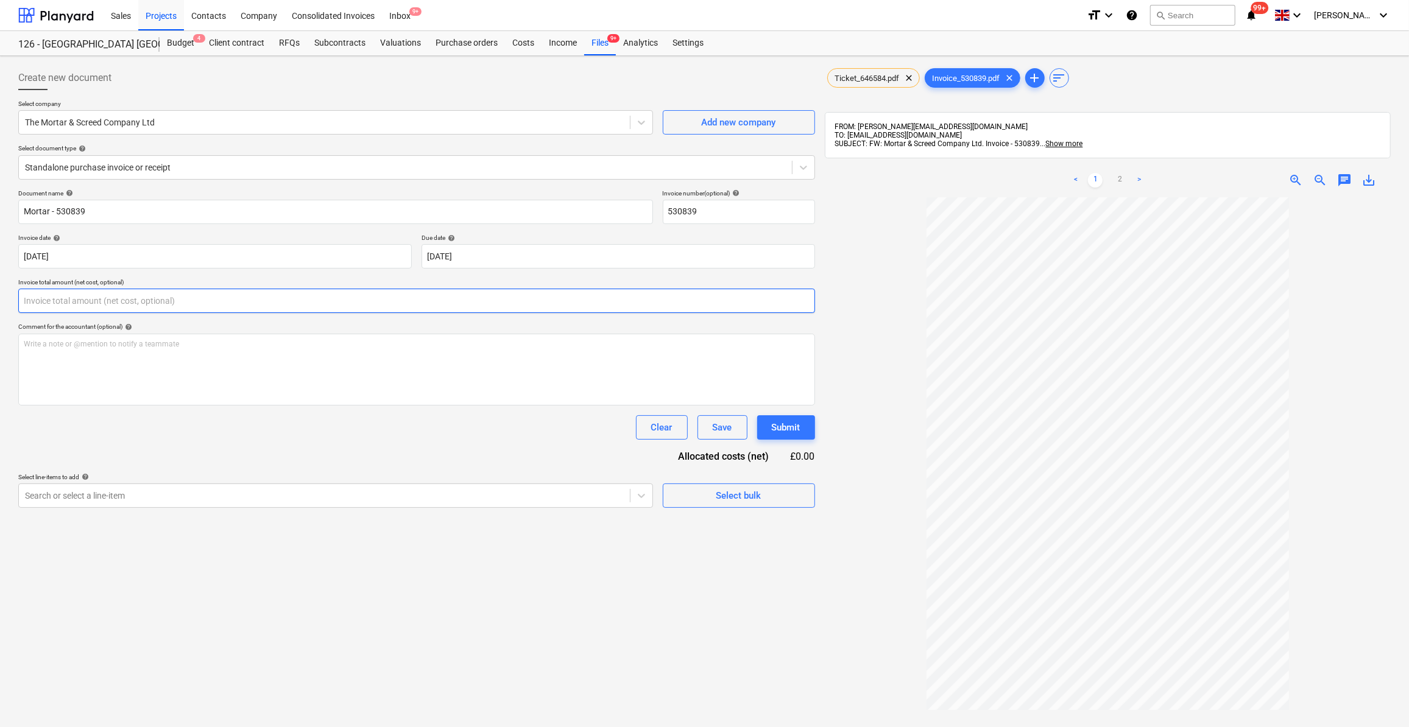
click at [70, 300] on input "text" at bounding box center [416, 301] width 797 height 24
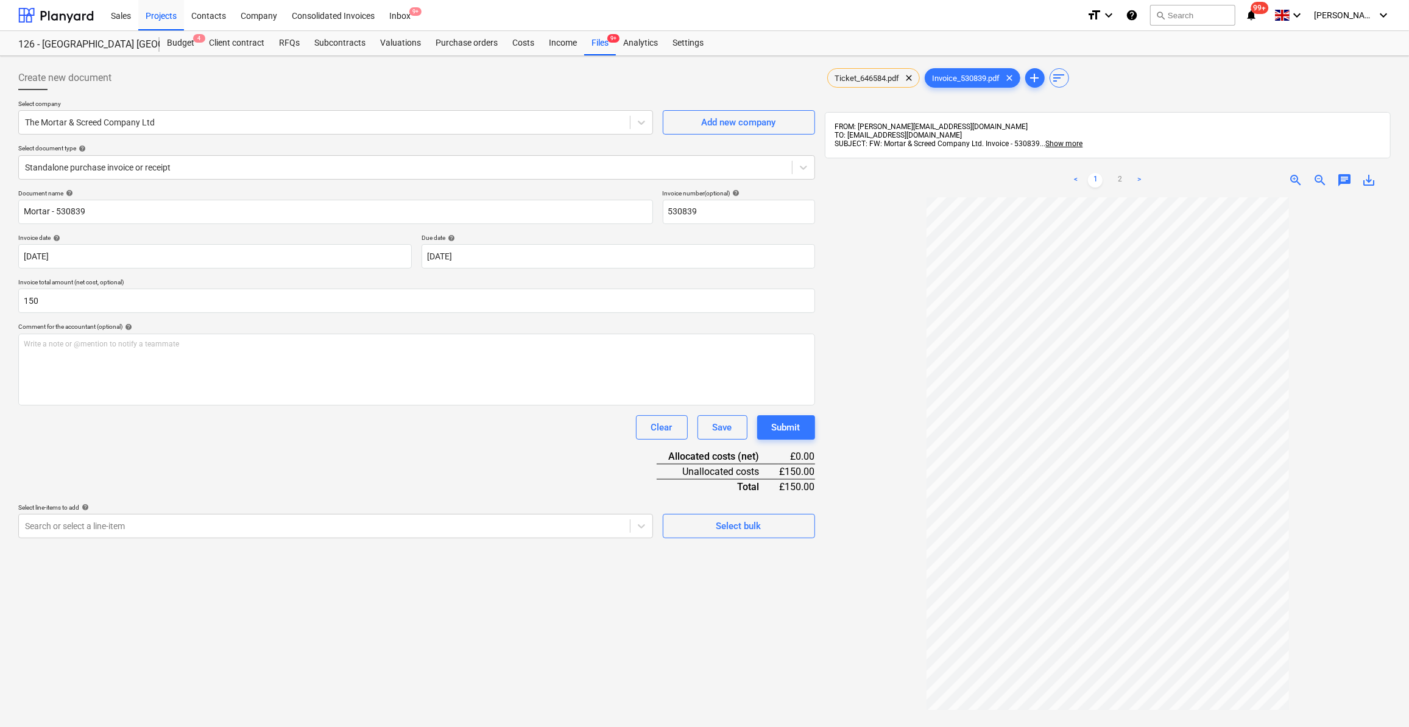
type input "150.00"
click at [237, 465] on div "Document name help Mortar - 530839 Invoice number (optional) help 530839 Invoic…" at bounding box center [416, 363] width 797 height 349
click at [749, 531] on div "Select bulk" at bounding box center [739, 526] width 45 height 16
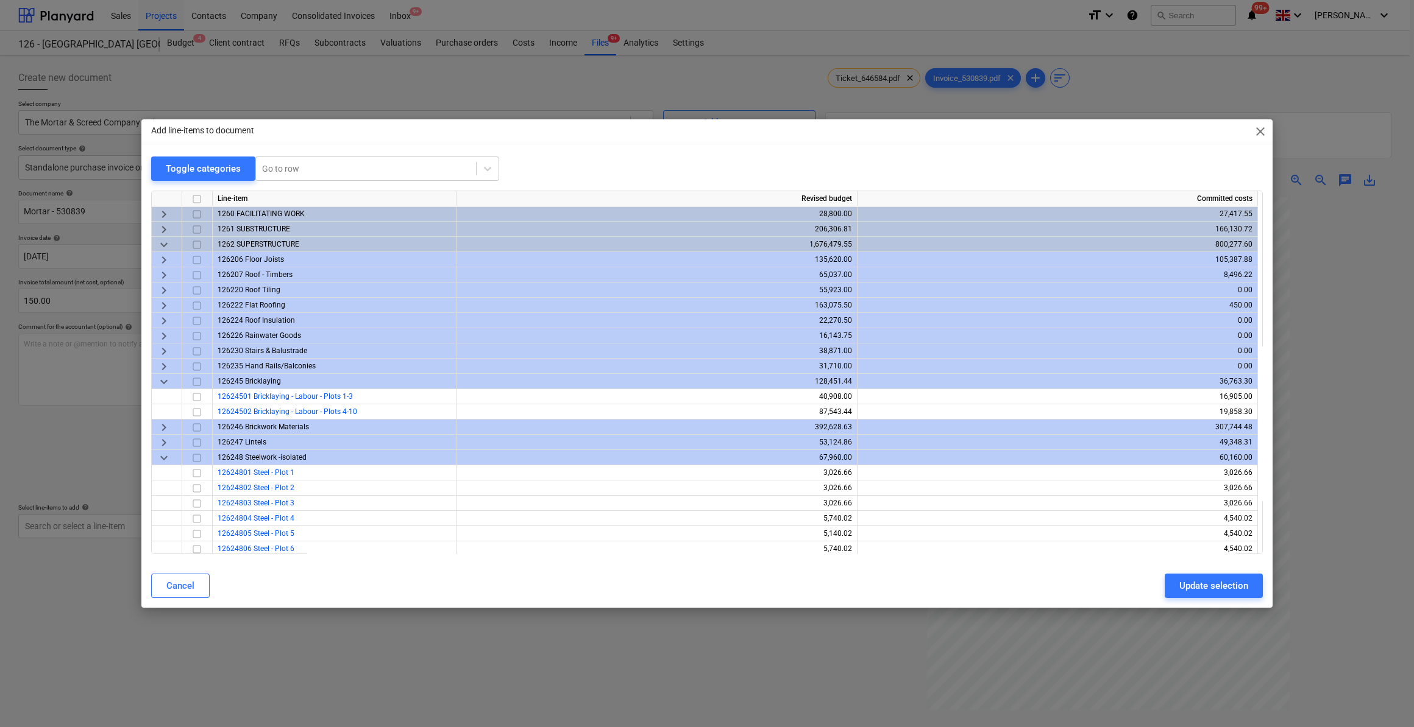
click at [164, 428] on span "keyboard_arrow_right" at bounding box center [164, 427] width 15 height 15
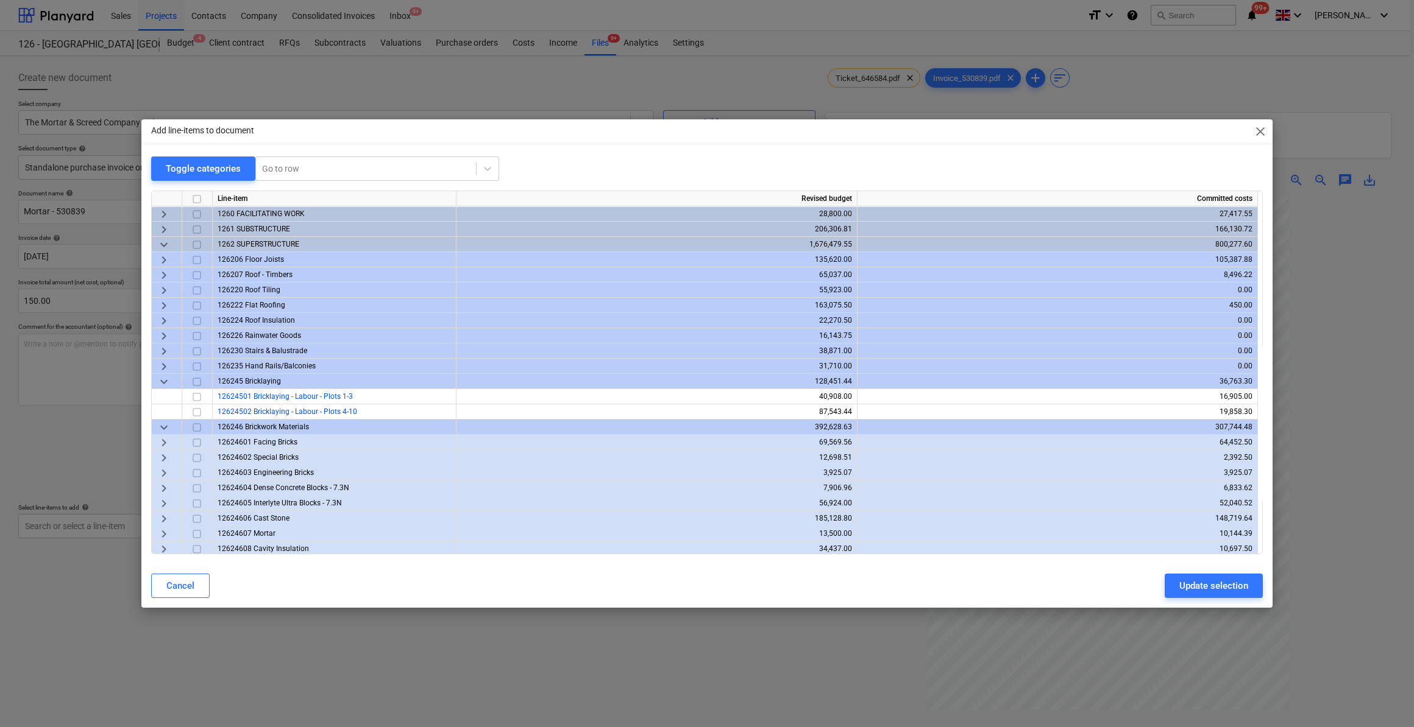
click at [163, 534] on span "keyboard_arrow_right" at bounding box center [164, 534] width 15 height 15
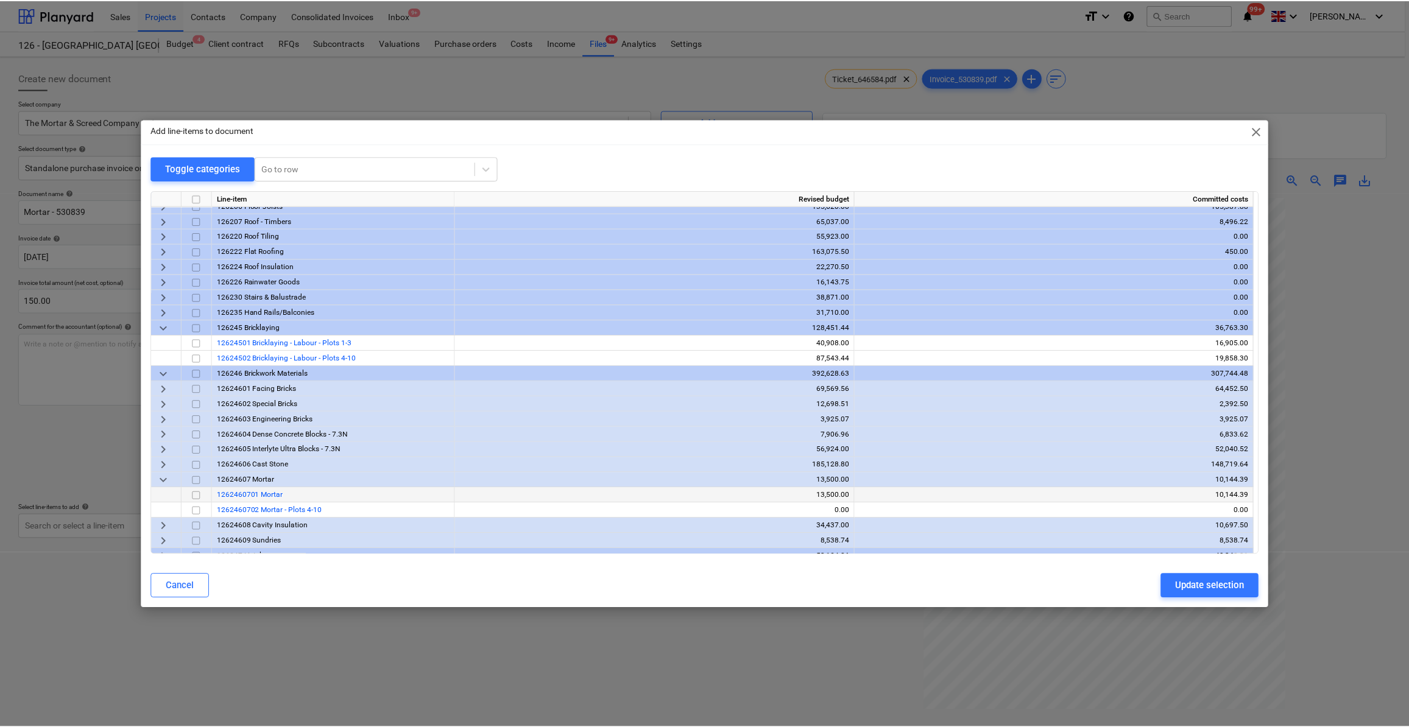
scroll to position [55, 0]
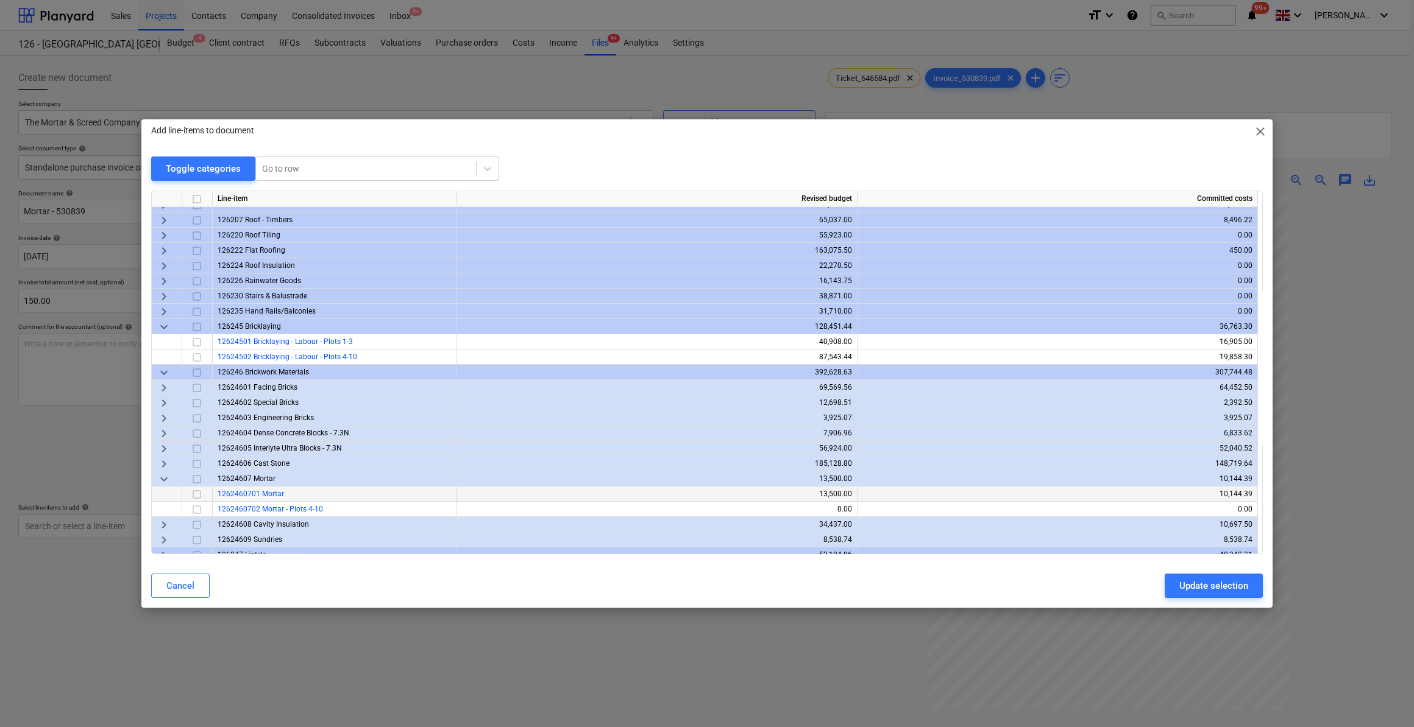
click at [277, 495] on span "1262460701 Mortar" at bounding box center [251, 494] width 66 height 9
click at [197, 492] on input "checkbox" at bounding box center [196, 494] width 15 height 15
click at [1209, 586] on div "Update selection" at bounding box center [1213, 586] width 69 height 16
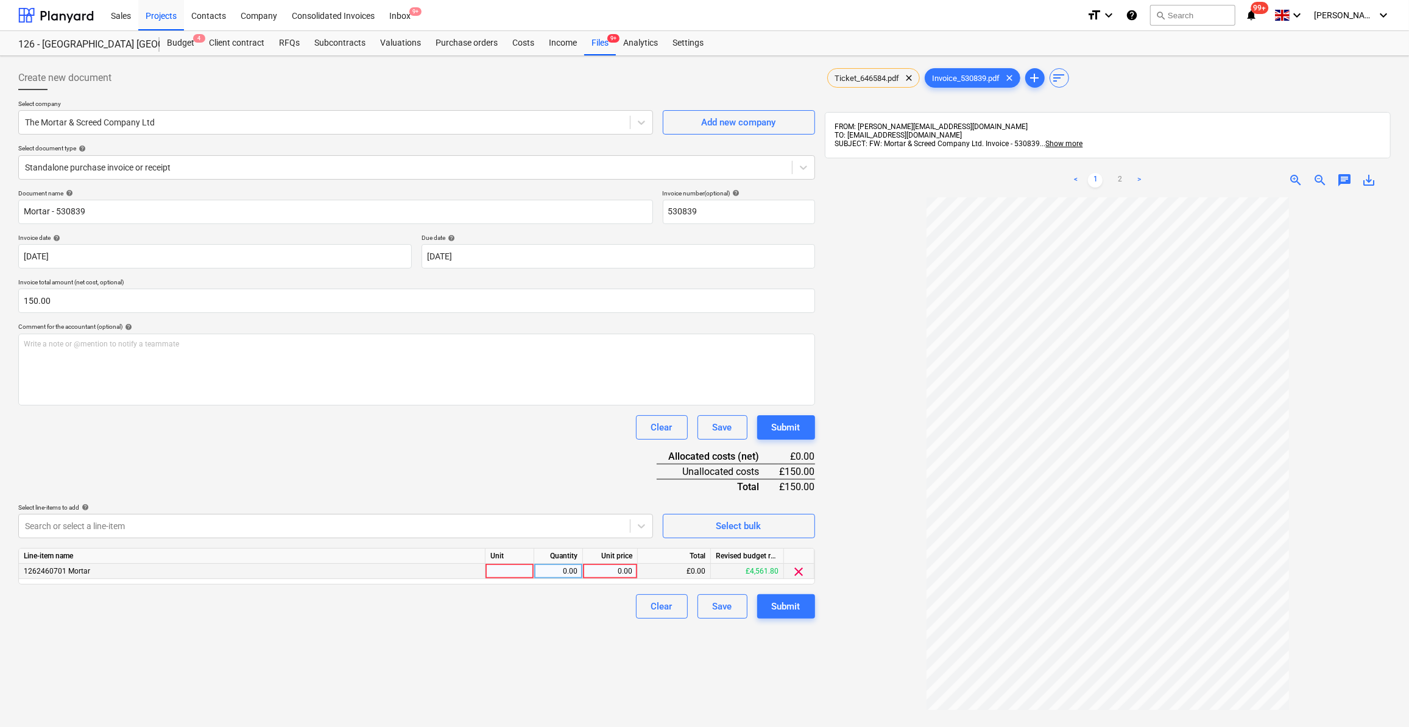
click at [506, 568] on div at bounding box center [510, 571] width 49 height 15
type input "m3"
click at [562, 572] on div "0.00" at bounding box center [558, 571] width 38 height 15
type input "1"
click at [607, 568] on div "0.00" at bounding box center [610, 571] width 44 height 15
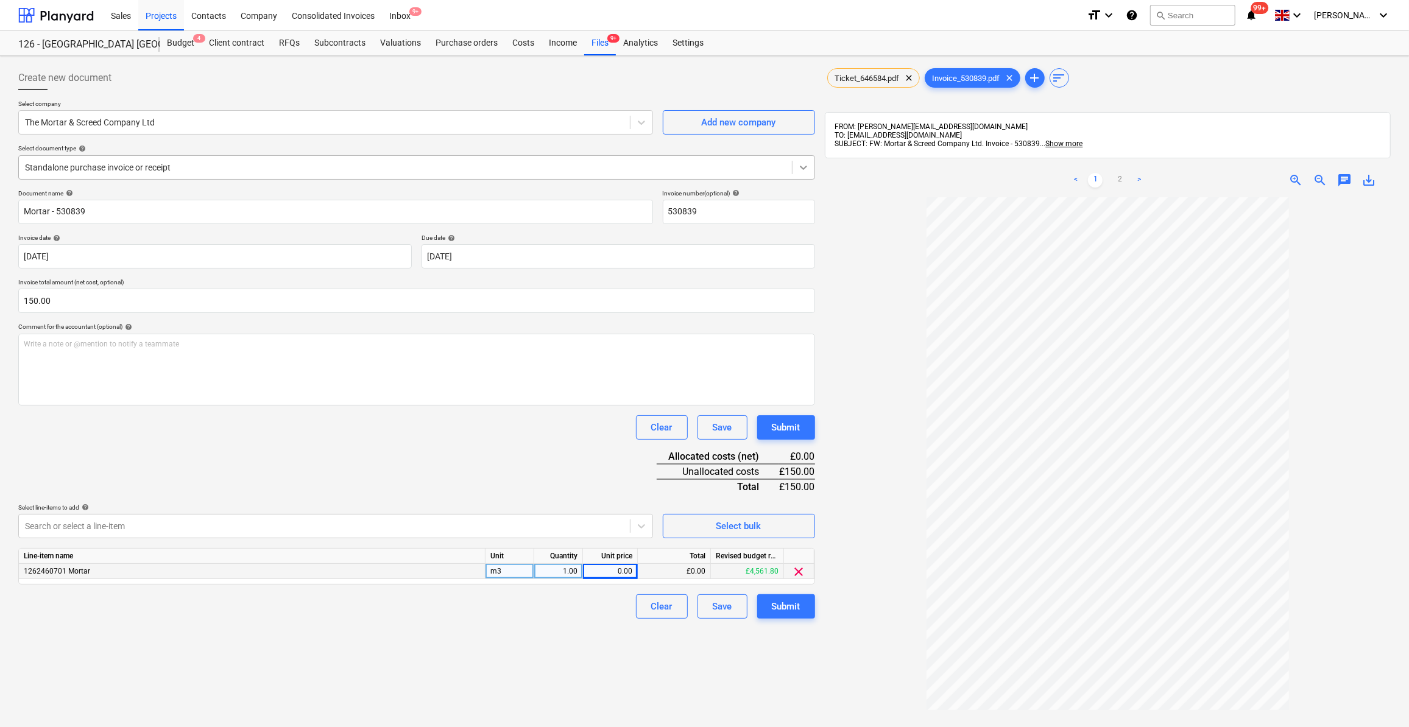
click at [807, 169] on icon at bounding box center [804, 167] width 12 height 12
click at [798, 168] on icon at bounding box center [804, 167] width 12 height 12
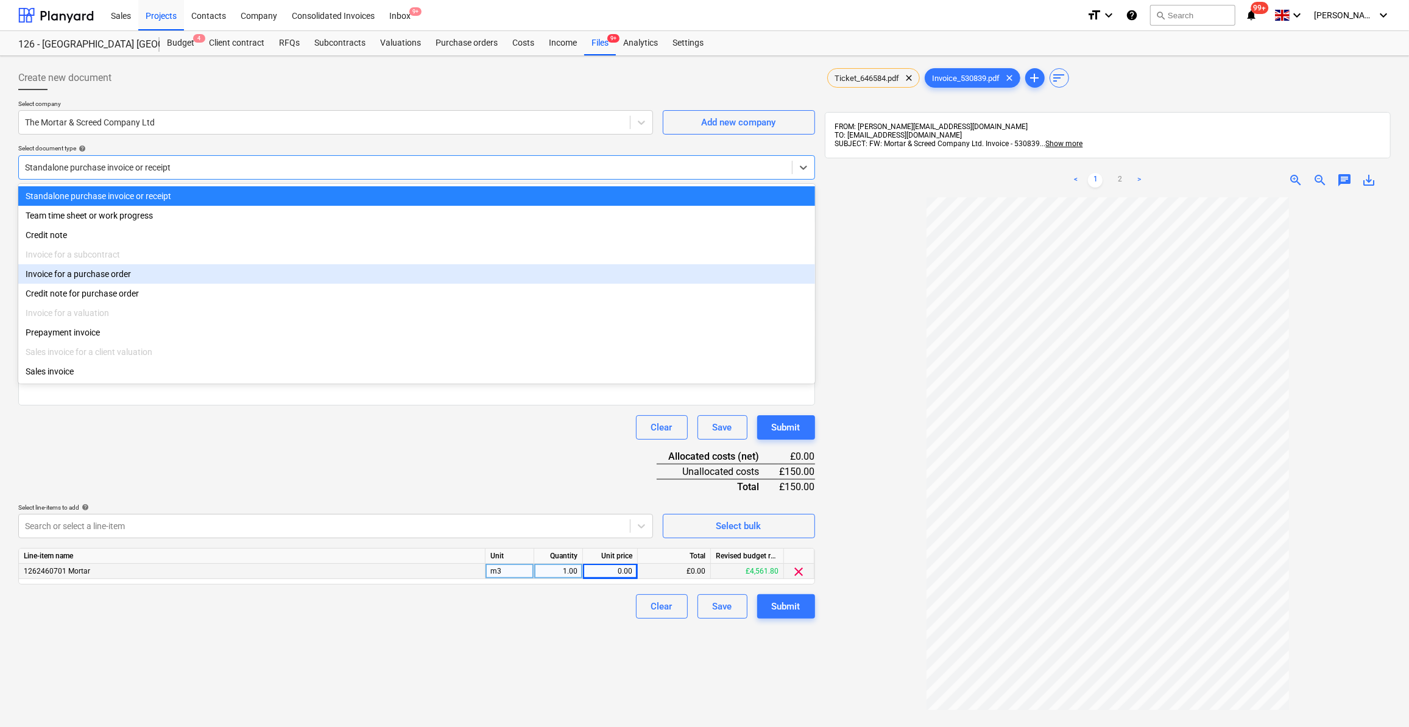
click at [147, 271] on div "Invoice for a purchase order" at bounding box center [416, 273] width 797 height 19
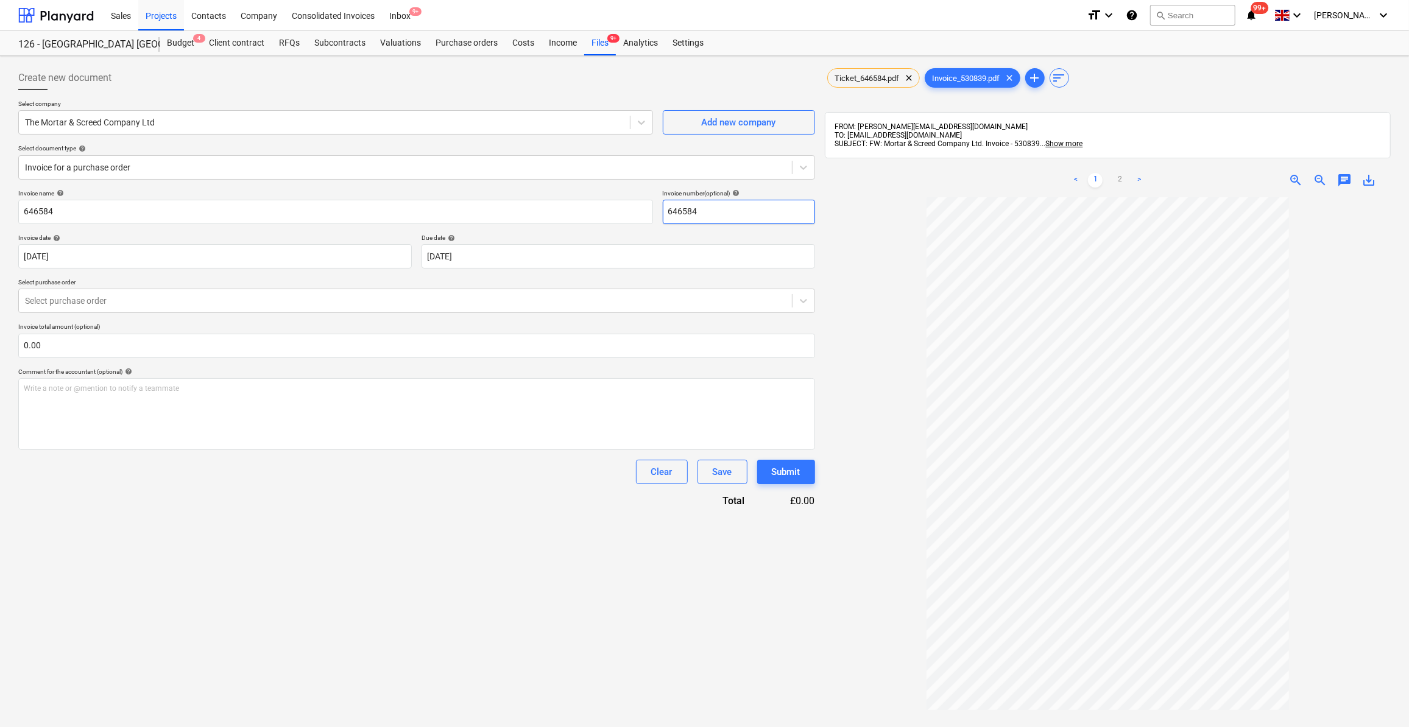
drag, startPoint x: 703, startPoint y: 211, endPoint x: 657, endPoint y: 210, distance: 46.3
click at [657, 210] on div "Invoice name help 646584 Invoice number (optional) help 646584" at bounding box center [416, 206] width 797 height 35
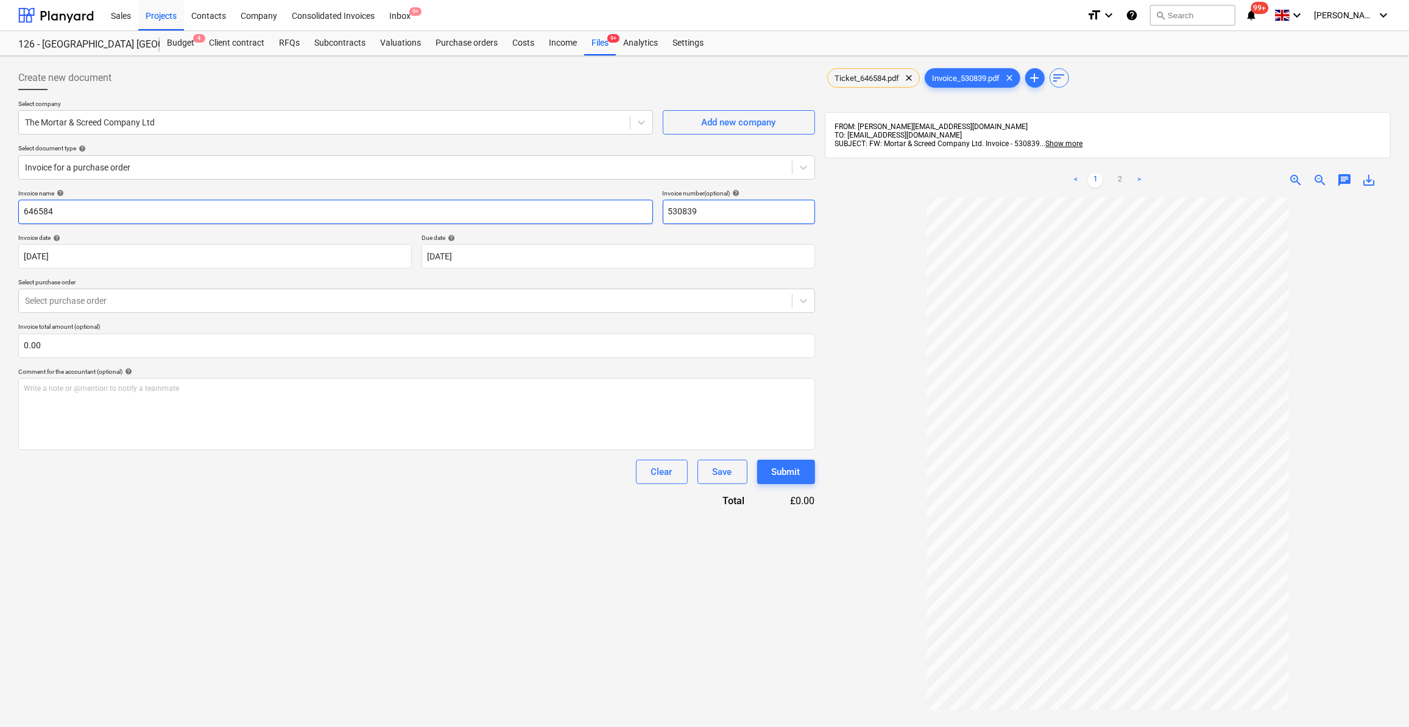
type input "530839"
click at [83, 207] on input "646584" at bounding box center [335, 212] width 635 height 24
type input "6"
type input "Mortar -530839"
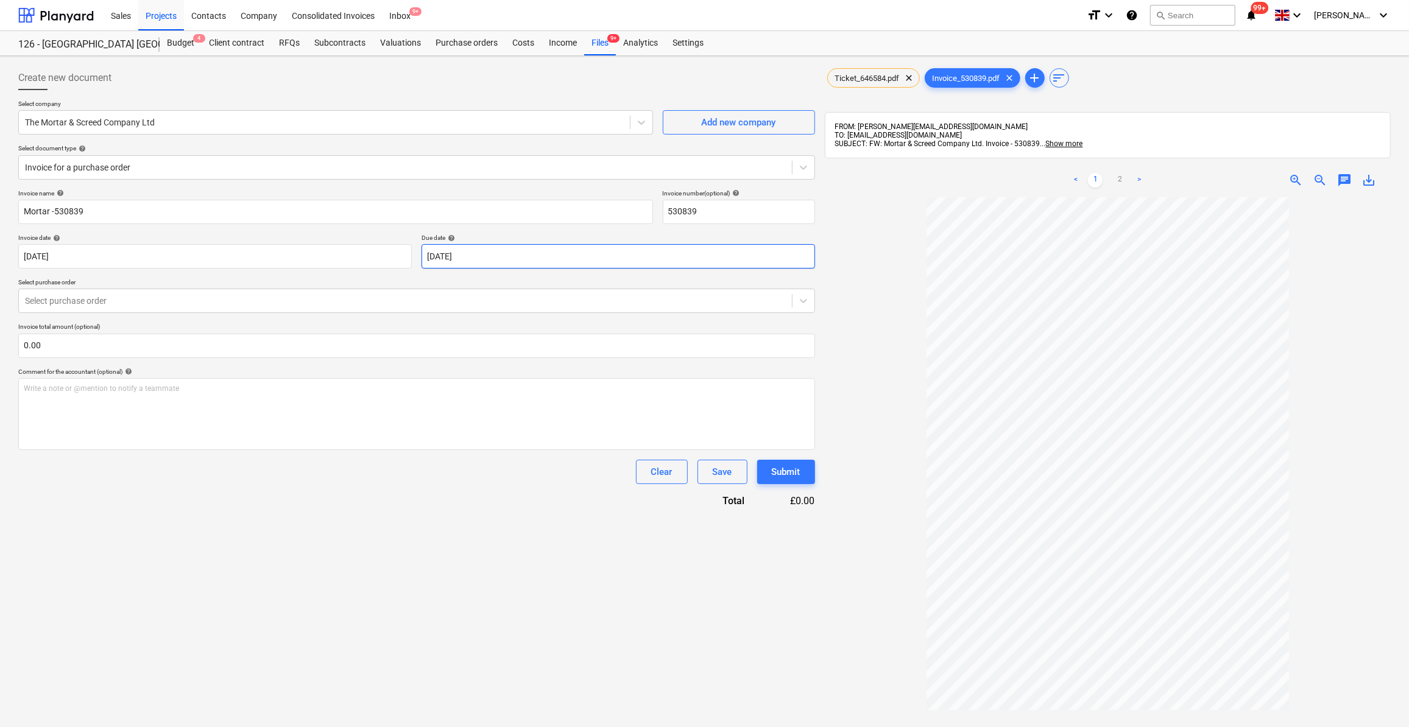
click at [485, 255] on body "Sales Projects Contacts Company Consolidated Invoices Inbox 9+ format_size keyb…" at bounding box center [704, 363] width 1409 height 727
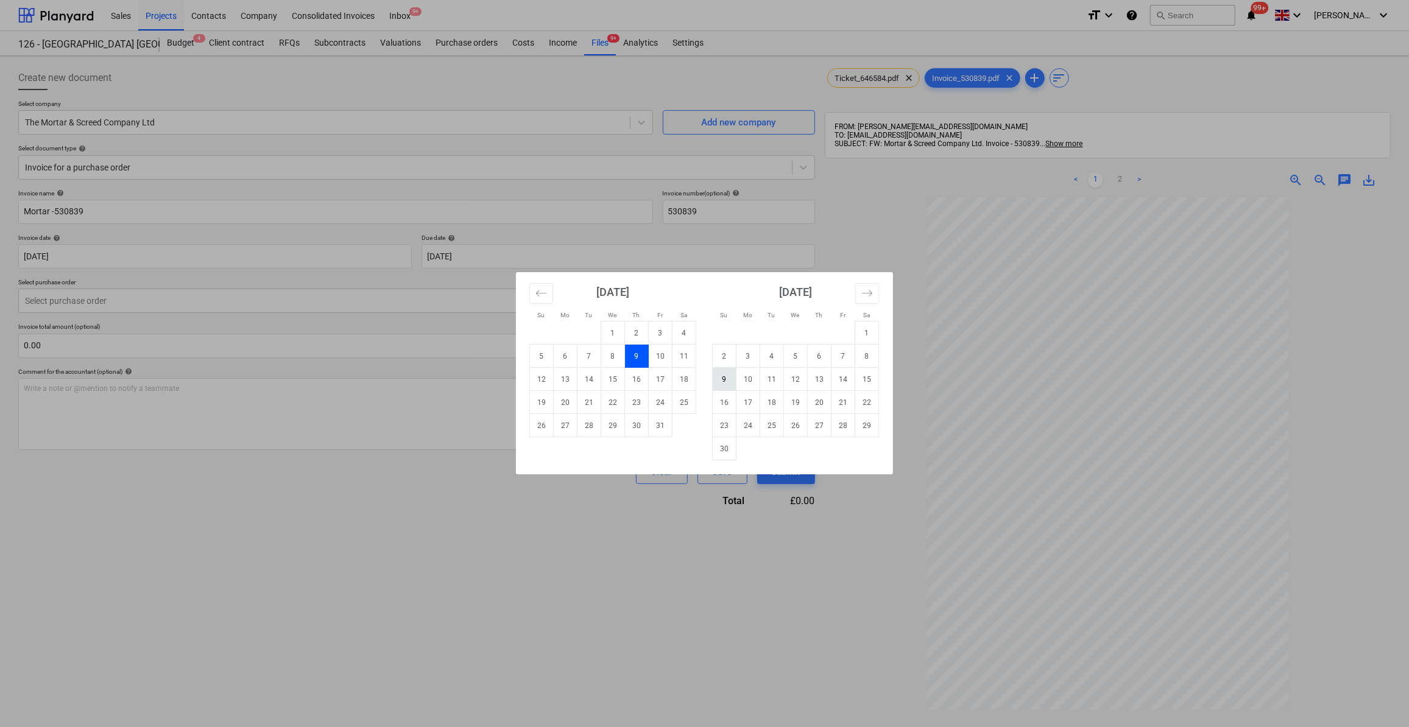
click at [729, 382] on td "9" at bounding box center [725, 379] width 24 height 23
type input "[DATE]"
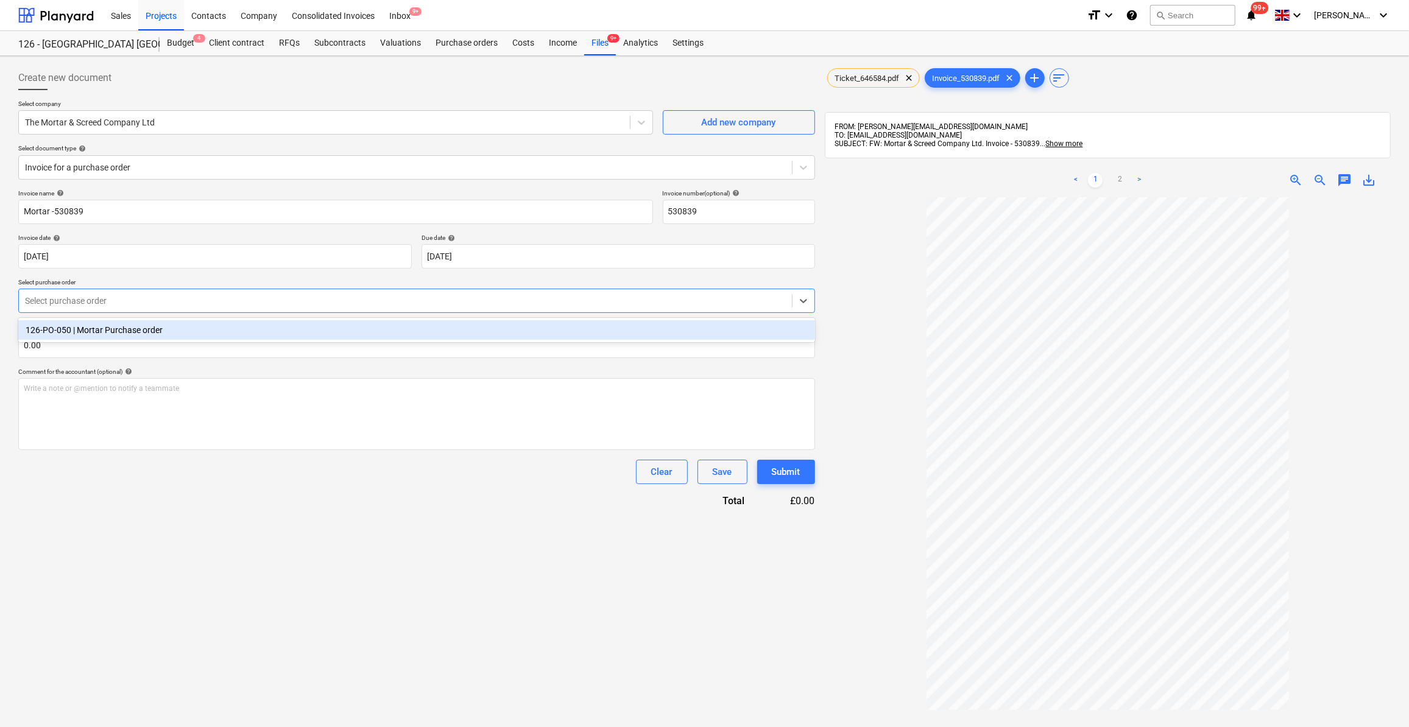
click at [74, 302] on div at bounding box center [405, 301] width 761 height 12
click at [71, 333] on div "126-PO-050 | Mortar Purchase order" at bounding box center [416, 329] width 797 height 19
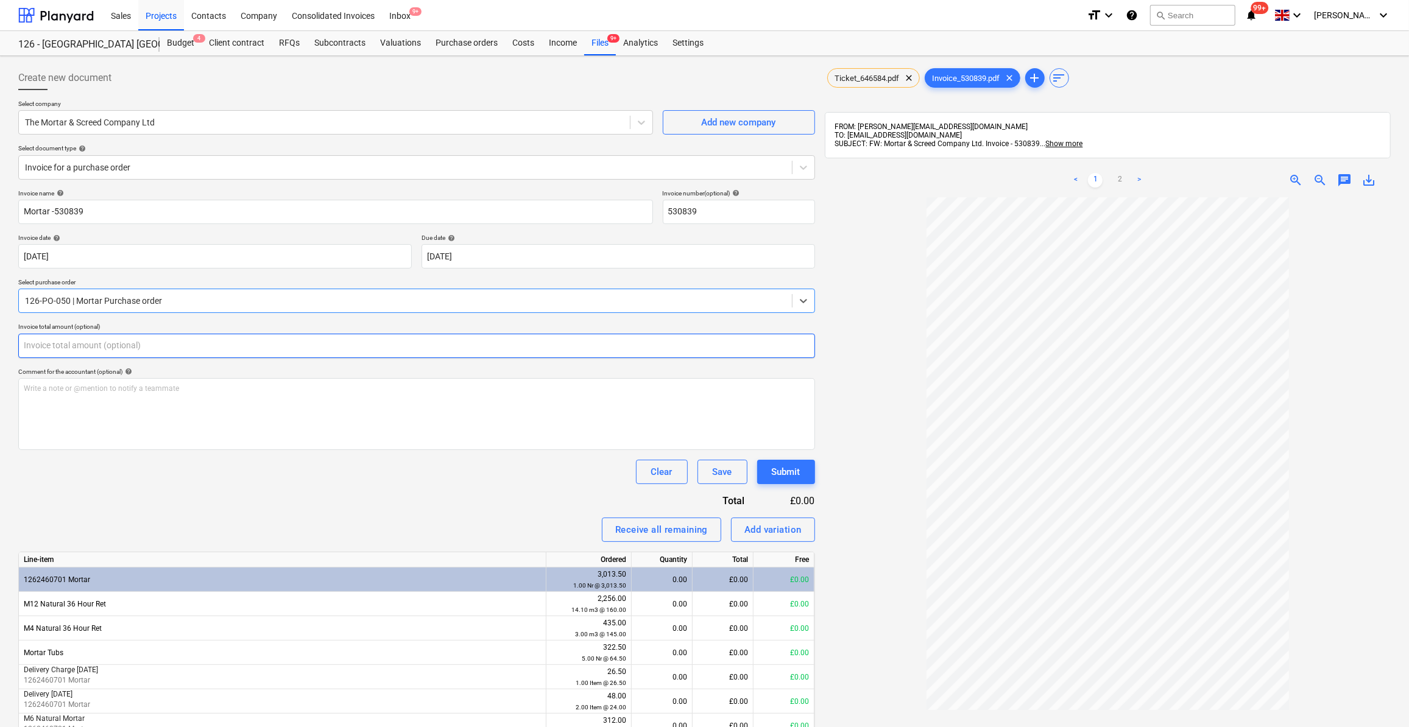
click at [57, 338] on input "text" at bounding box center [416, 346] width 797 height 24
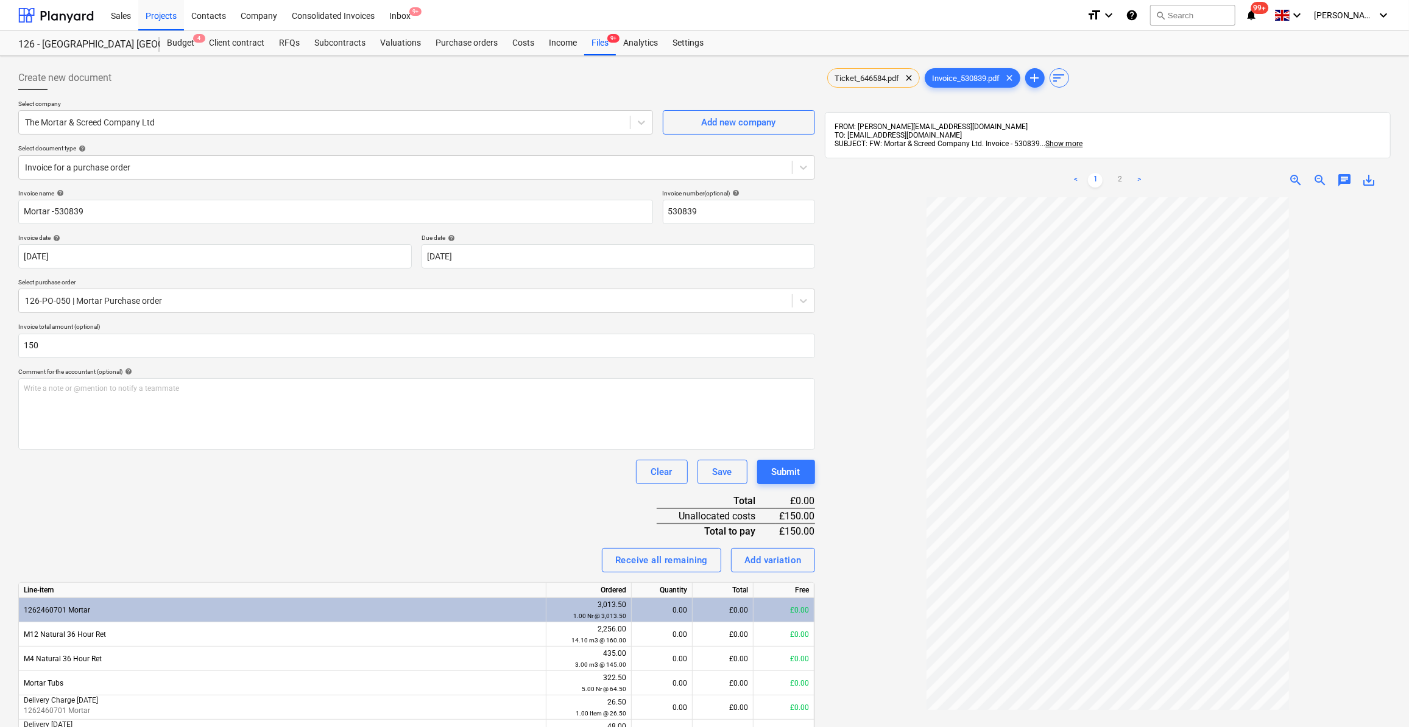
type input "150.00"
click at [441, 510] on div "Invoice name help Mortar -530839 Invoice number (optional) help 530839 Invoice …" at bounding box center [416, 620] width 797 height 863
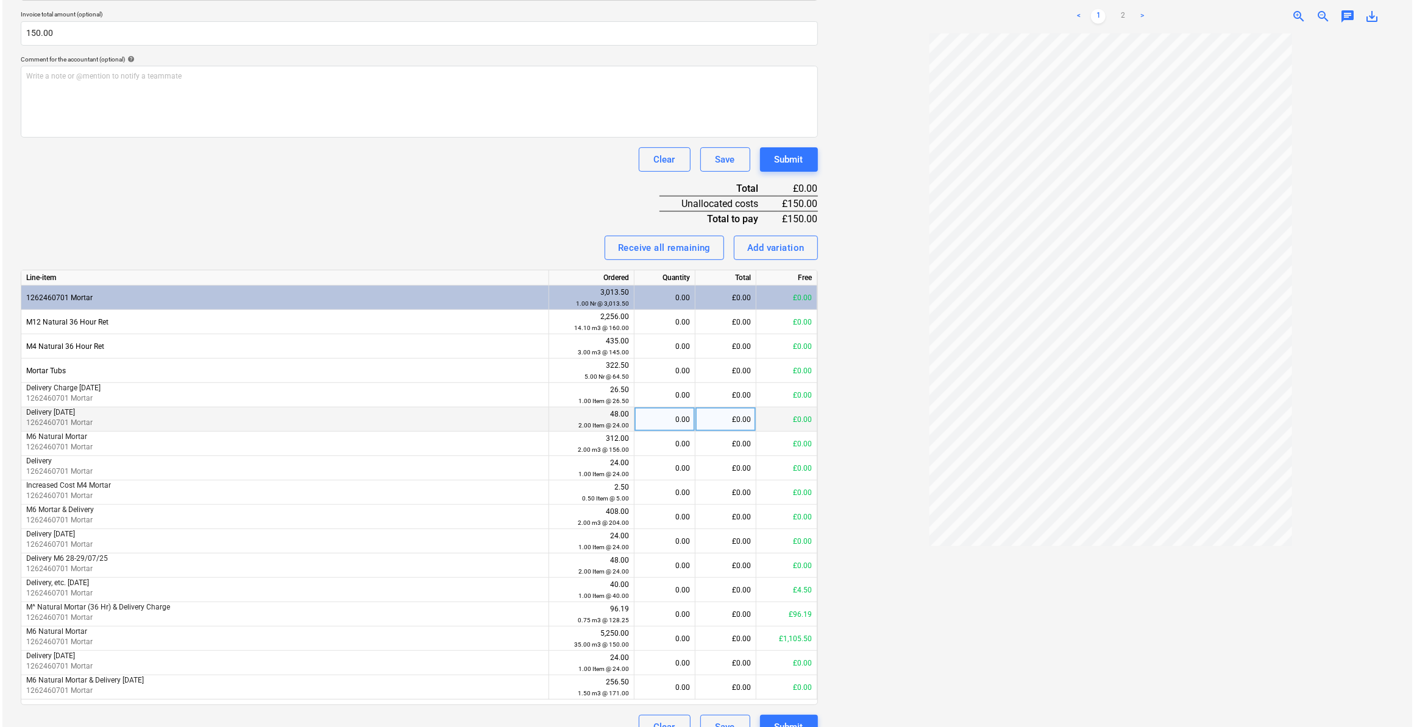
scroll to position [332, 0]
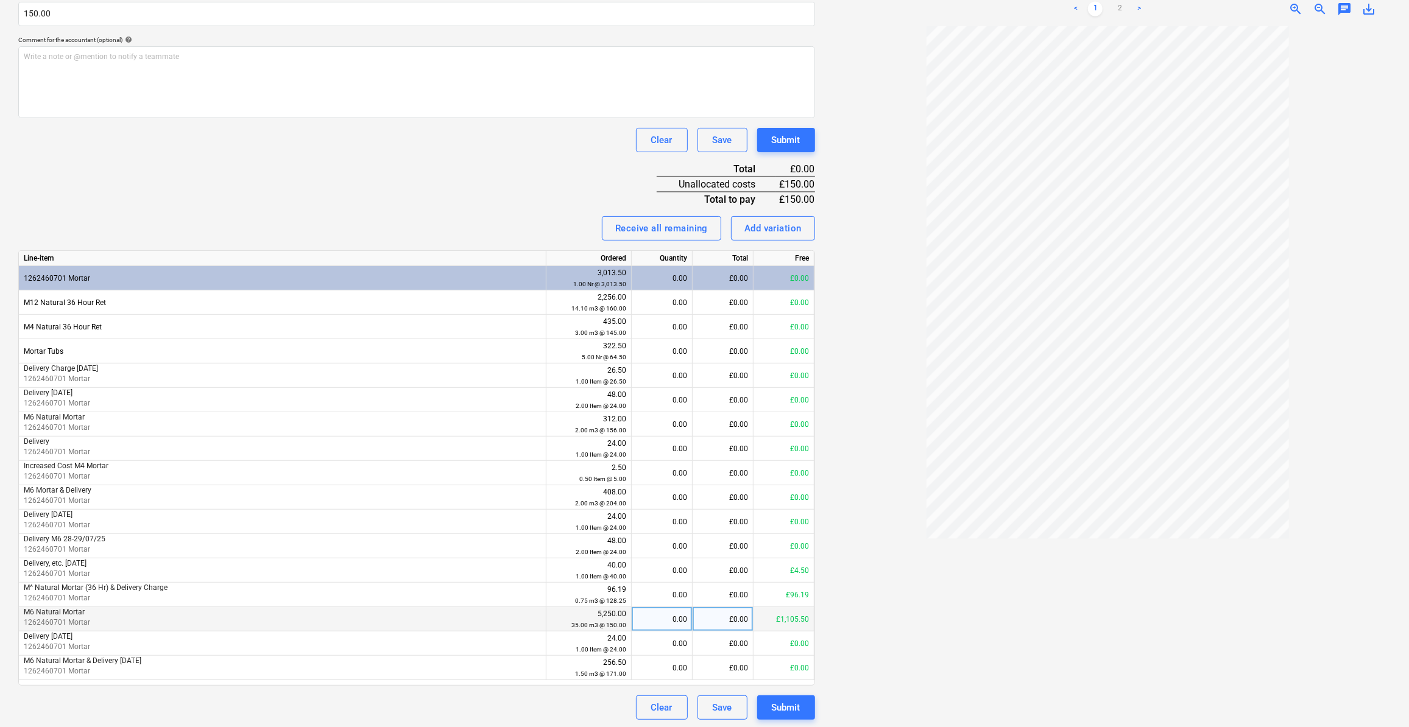
click at [679, 616] on div "0.00" at bounding box center [662, 619] width 51 height 24
type input "1"
click at [492, 693] on div "Invoice name help Mortar -530839 Invoice number (optional) help 530839 Invoice …" at bounding box center [416, 288] width 797 height 863
click at [788, 703] on div "Submit" at bounding box center [786, 708] width 29 height 16
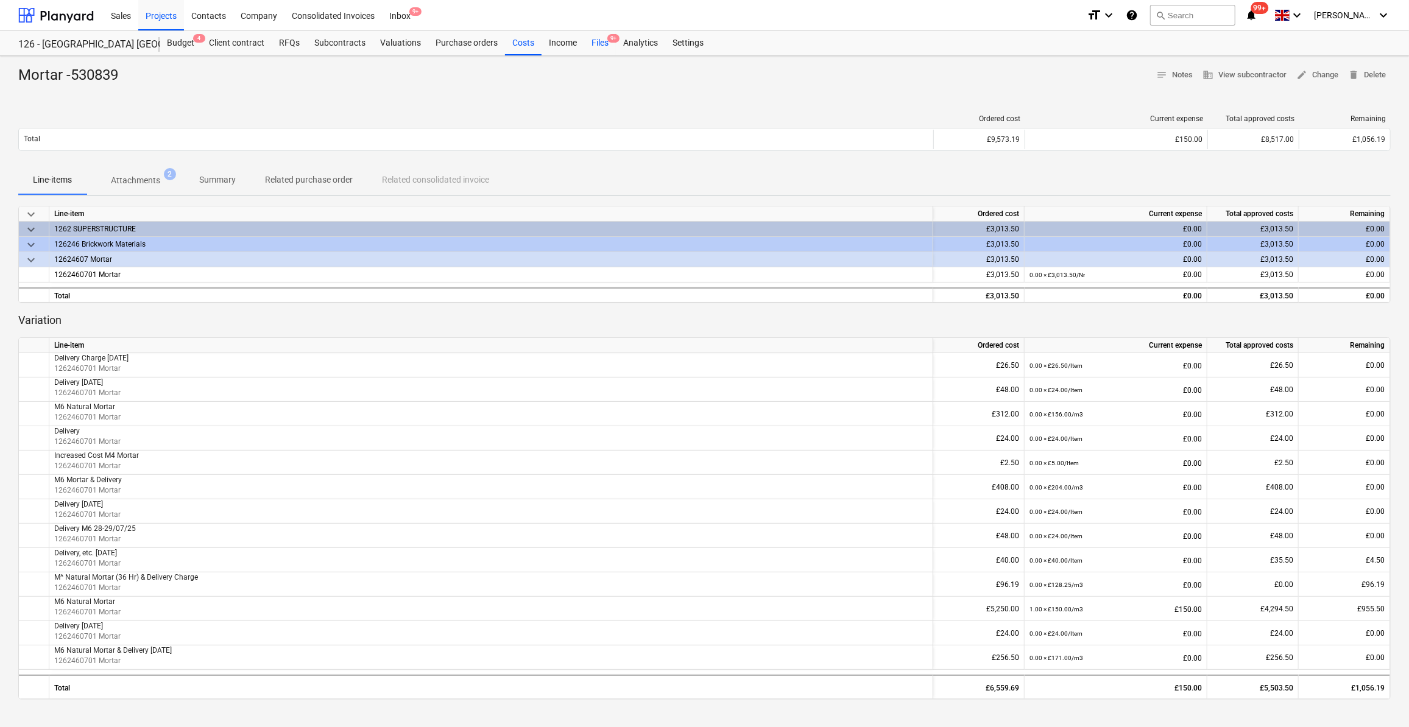
click at [604, 43] on div "Files 9+" at bounding box center [600, 43] width 32 height 24
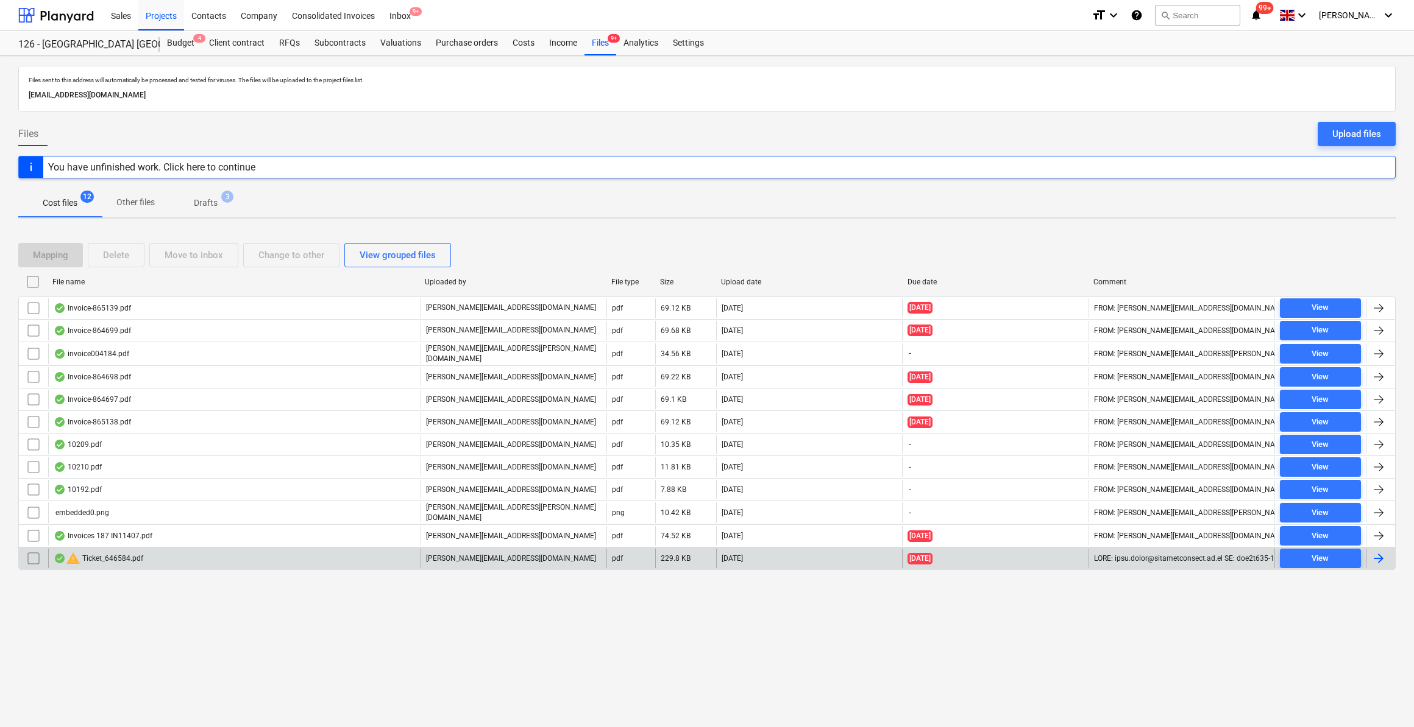
click at [32, 554] on input "checkbox" at bounding box center [33, 558] width 19 height 19
click at [104, 255] on div "Delete" at bounding box center [116, 255] width 26 height 16
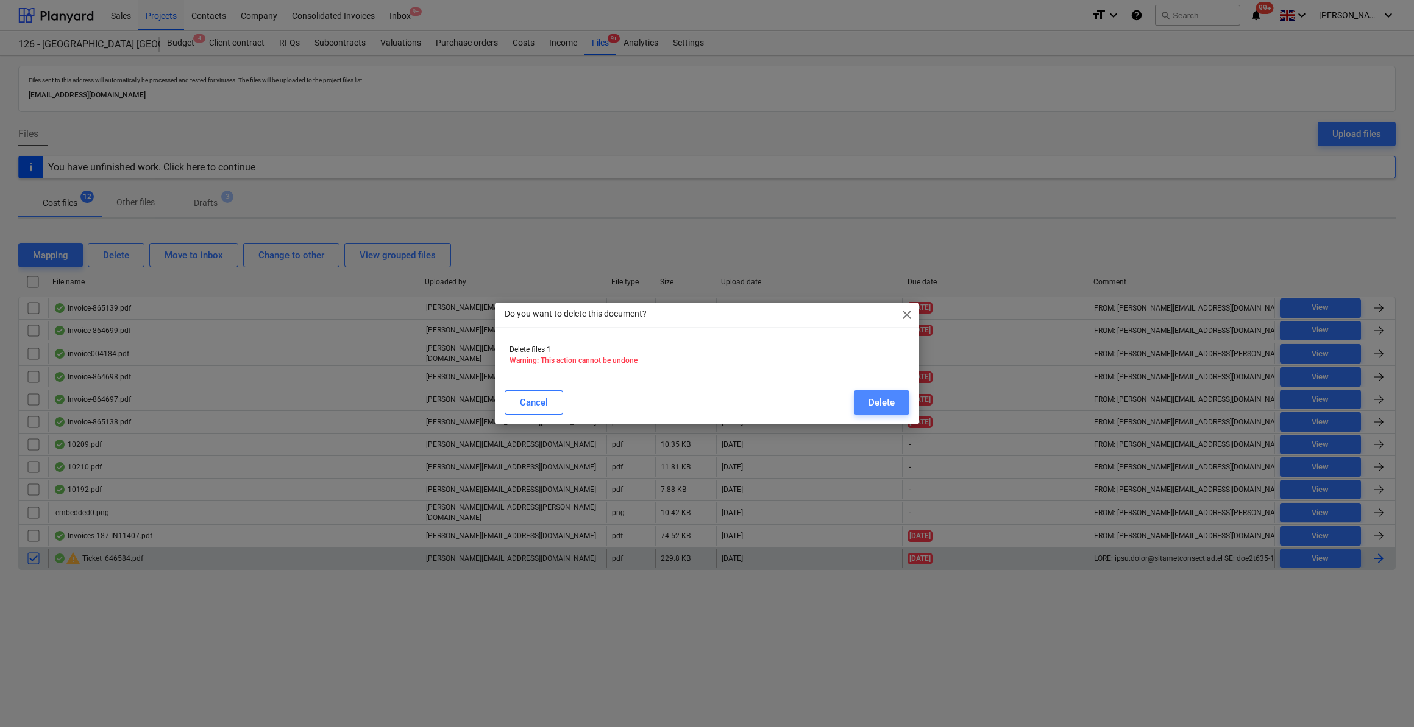
click at [885, 405] on div "Delete" at bounding box center [881, 403] width 26 height 16
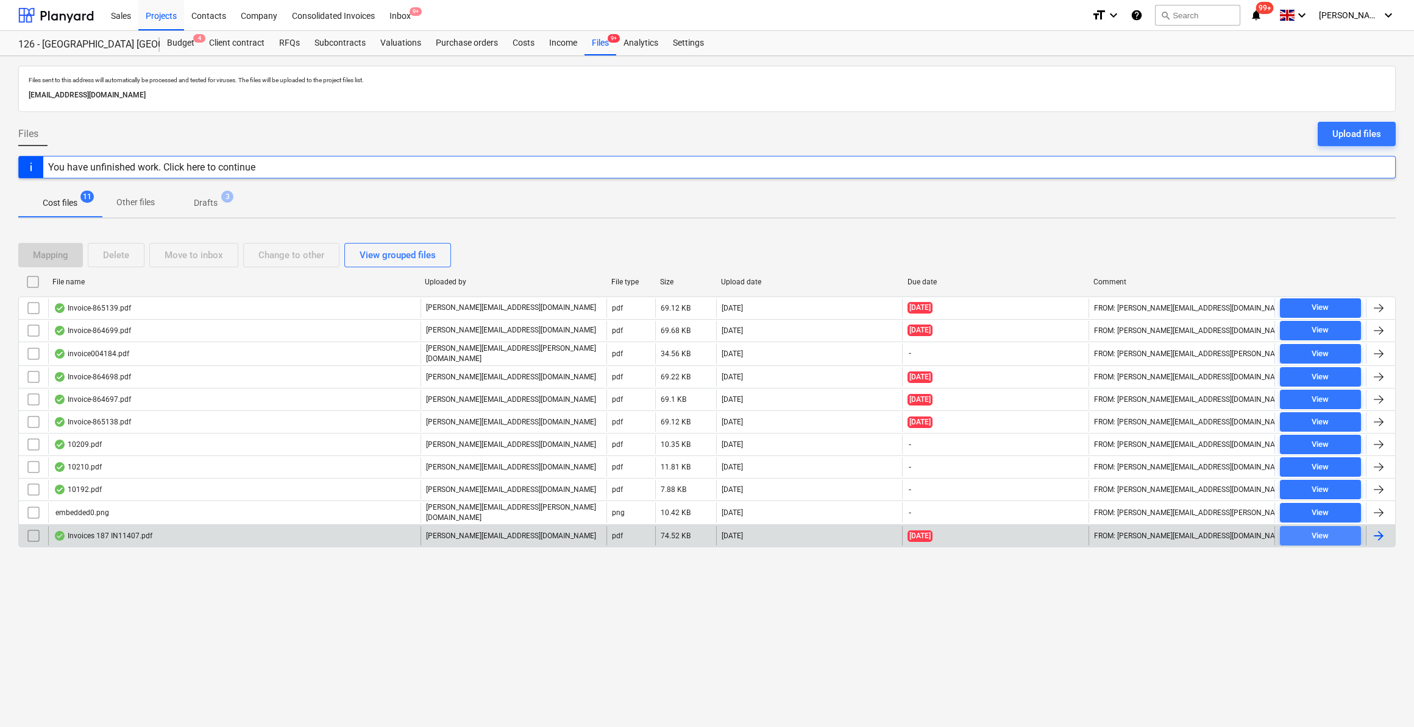
click at [1318, 529] on div "View" at bounding box center [1319, 536] width 17 height 14
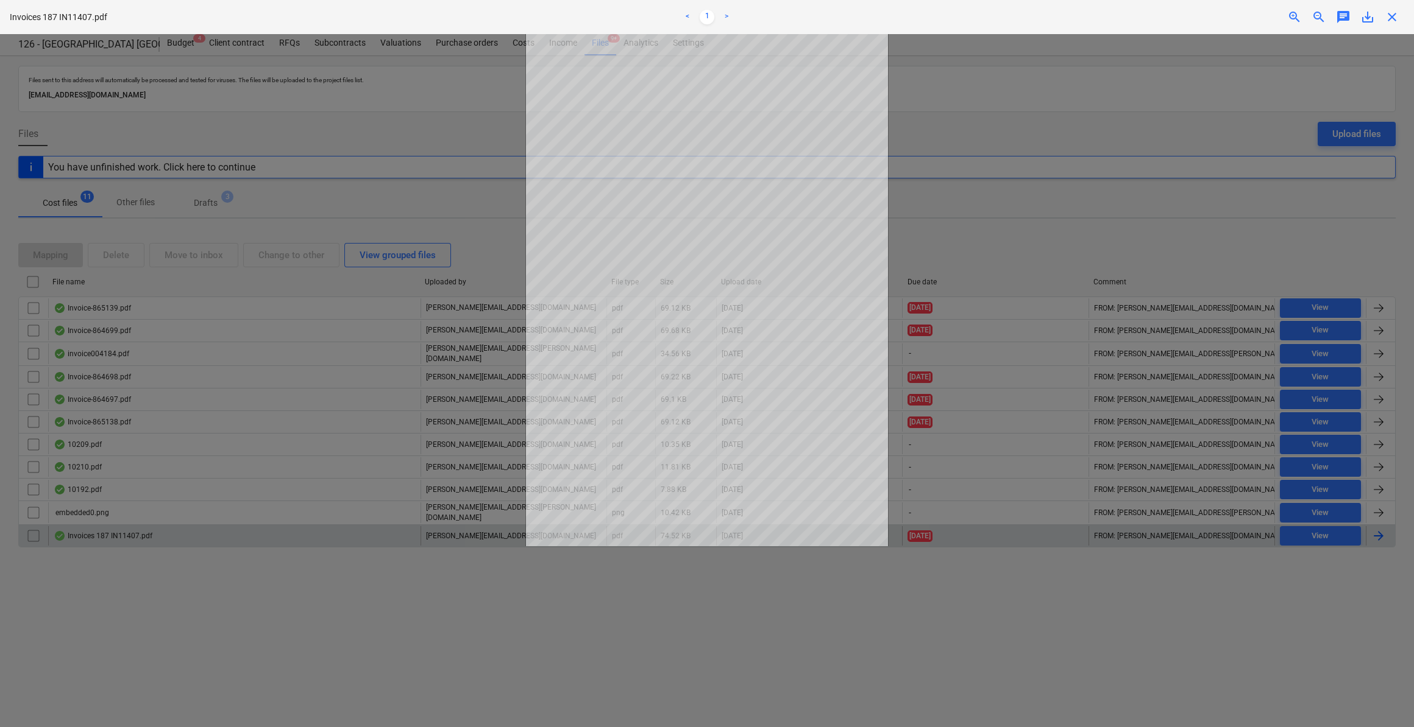
click at [1392, 15] on span "close" at bounding box center [1391, 17] width 15 height 15
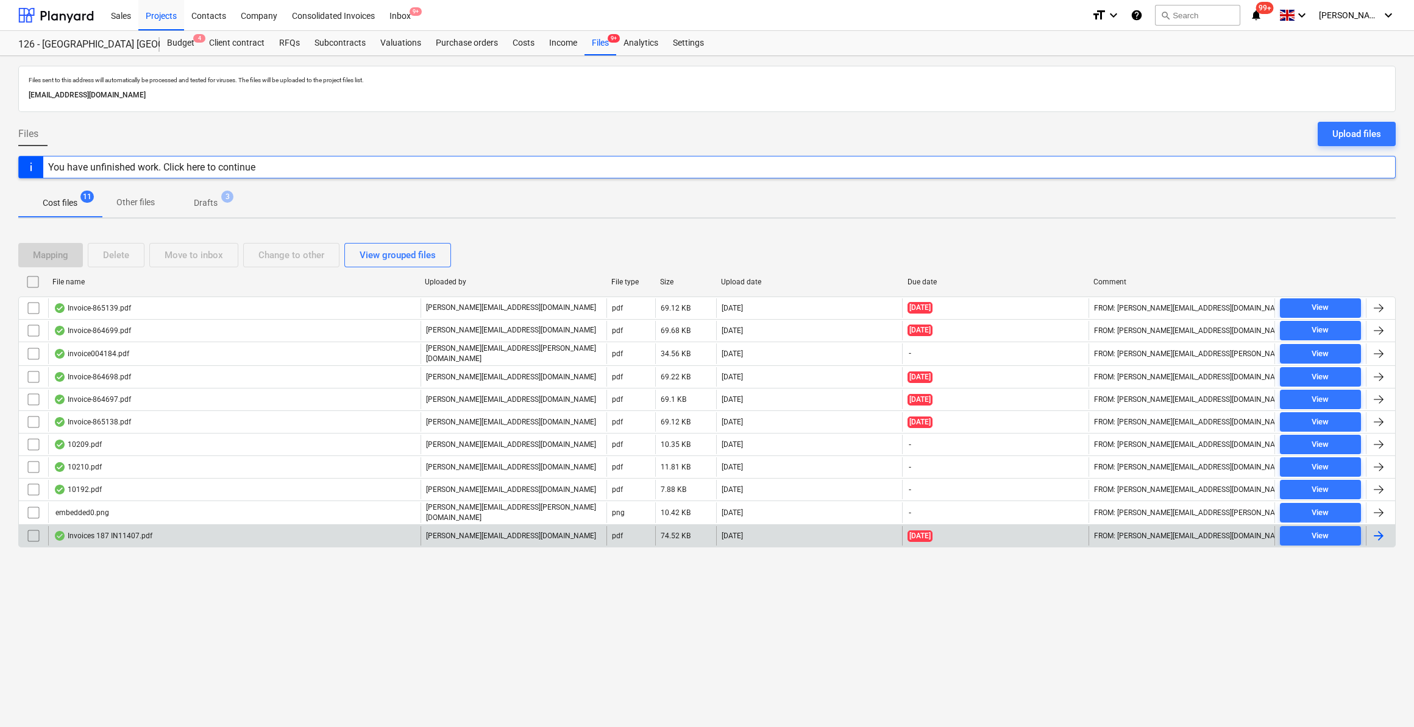
click at [1375, 533] on div at bounding box center [1378, 536] width 15 height 15
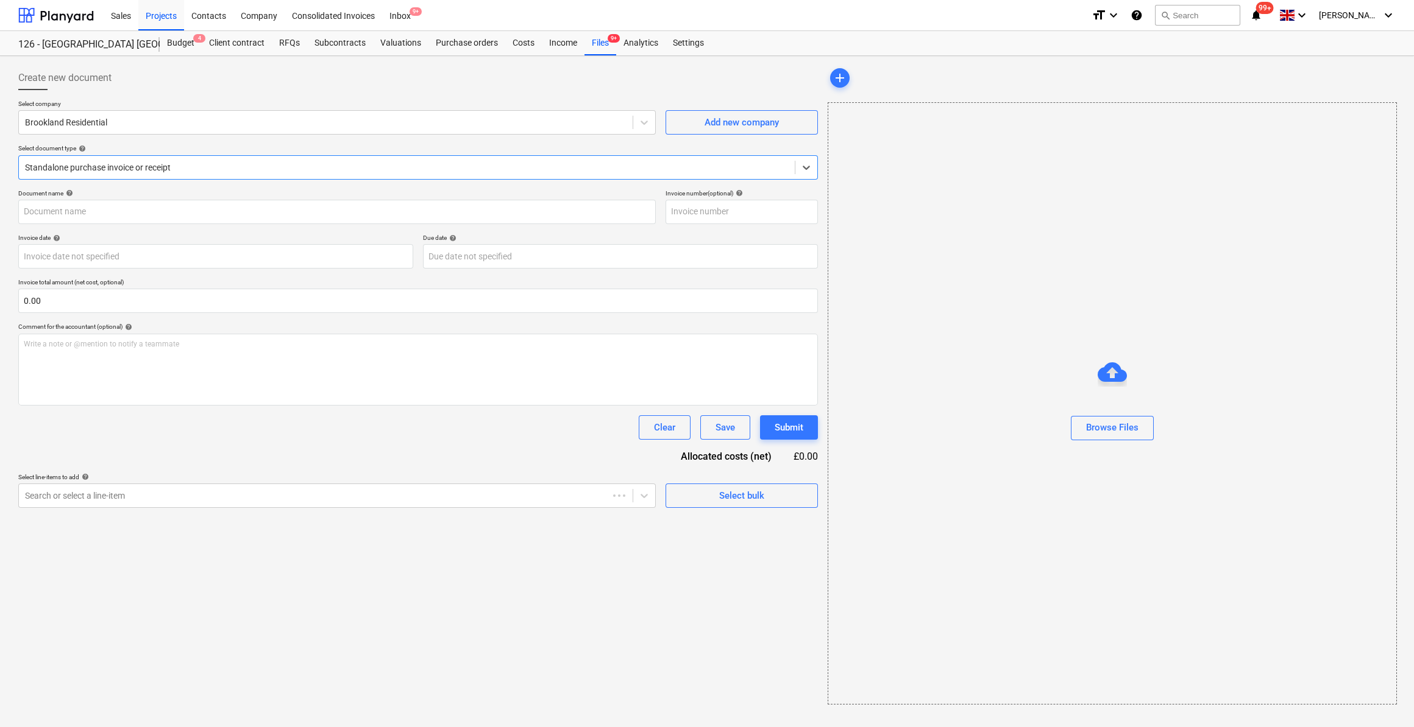
type input "IN11407"
type input "[DATE]"
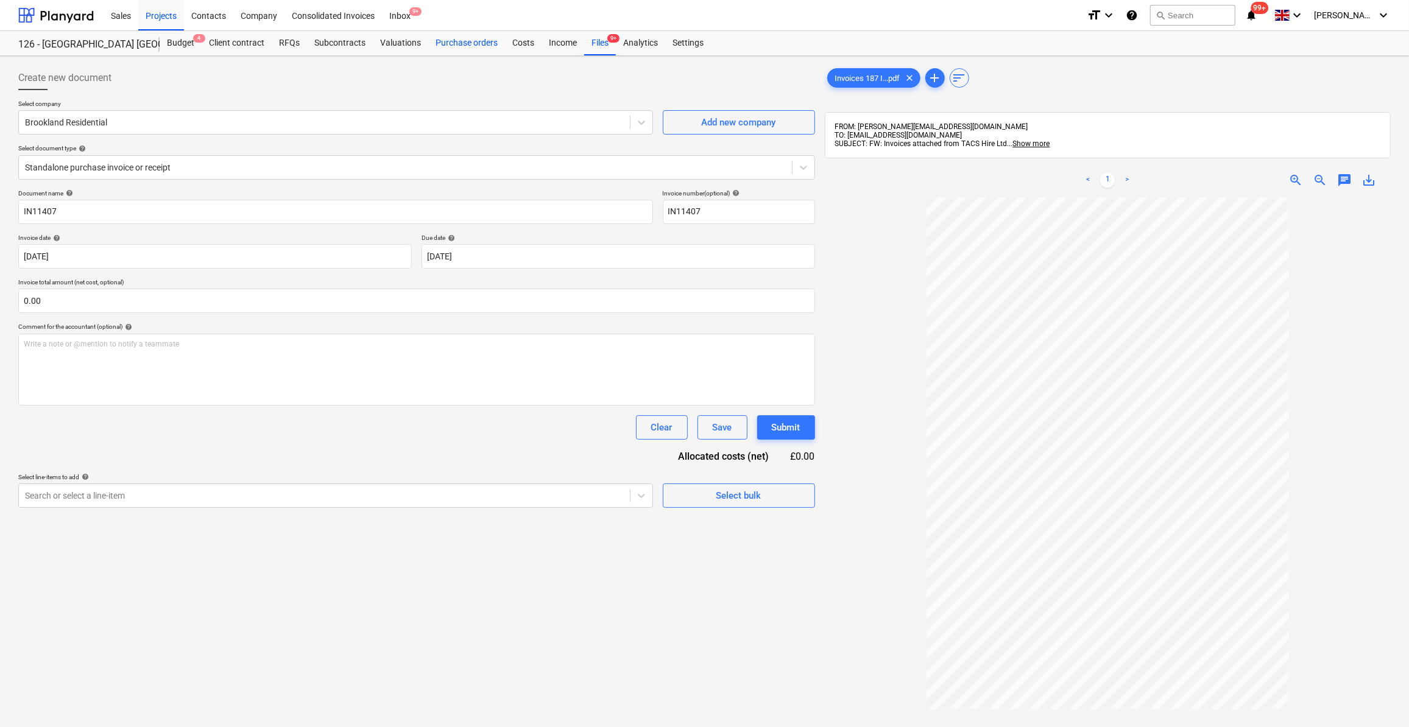
click at [454, 45] on div "Purchase orders" at bounding box center [466, 43] width 77 height 24
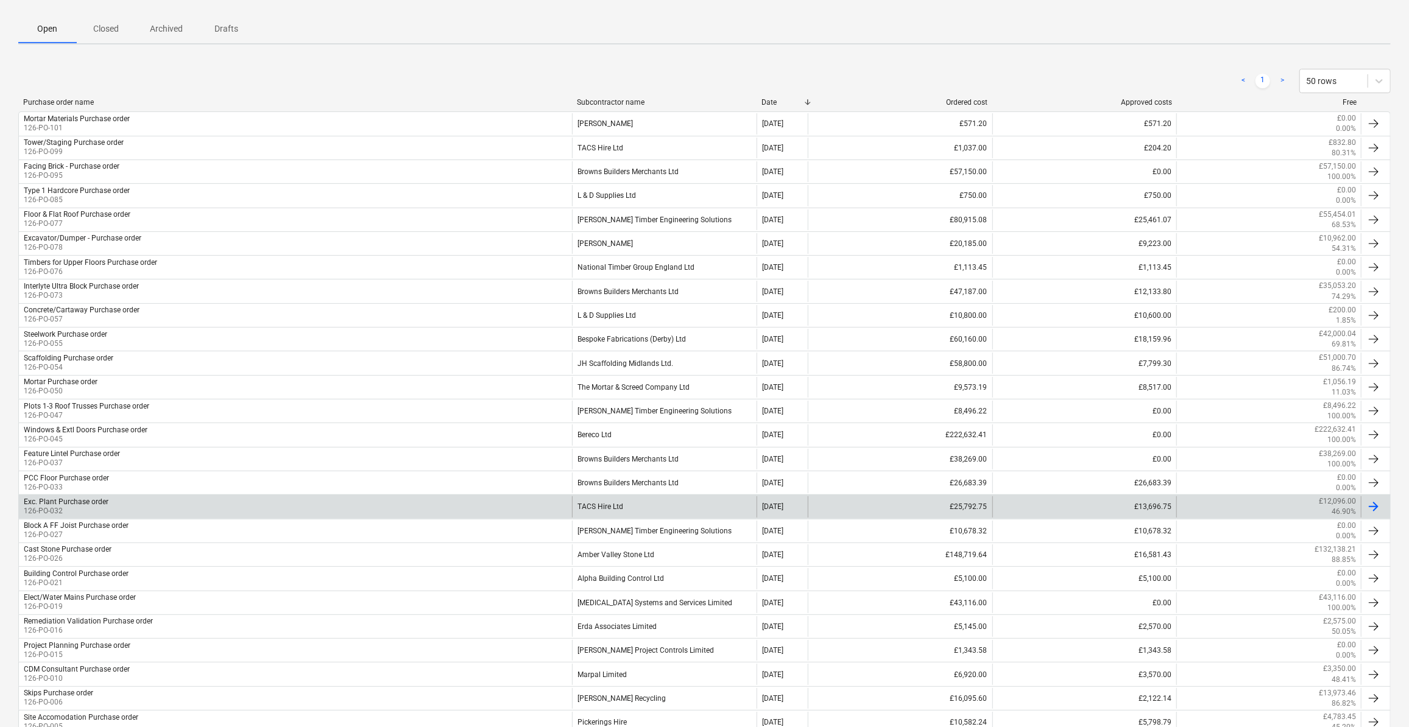
scroll to position [166, 0]
click at [618, 503] on div "TACS Hire Ltd" at bounding box center [664, 505] width 185 height 21
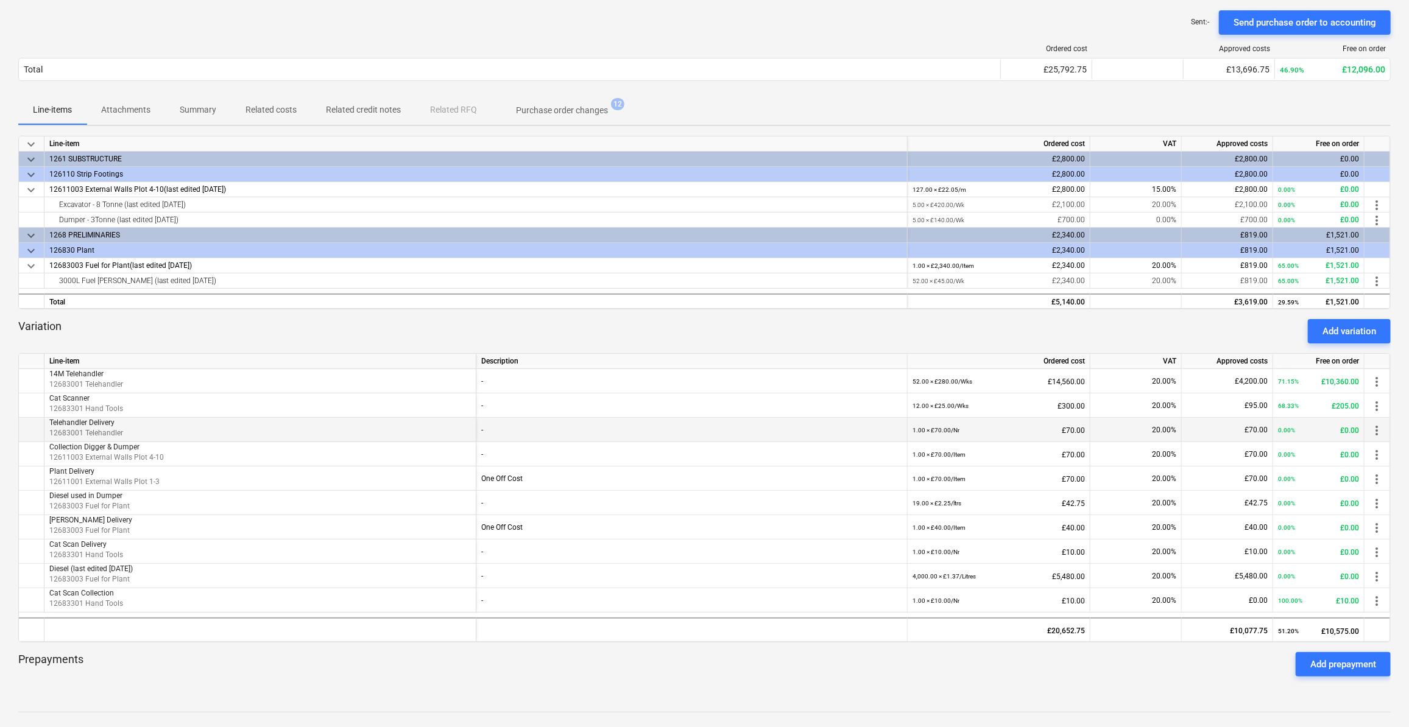
scroll to position [166, 0]
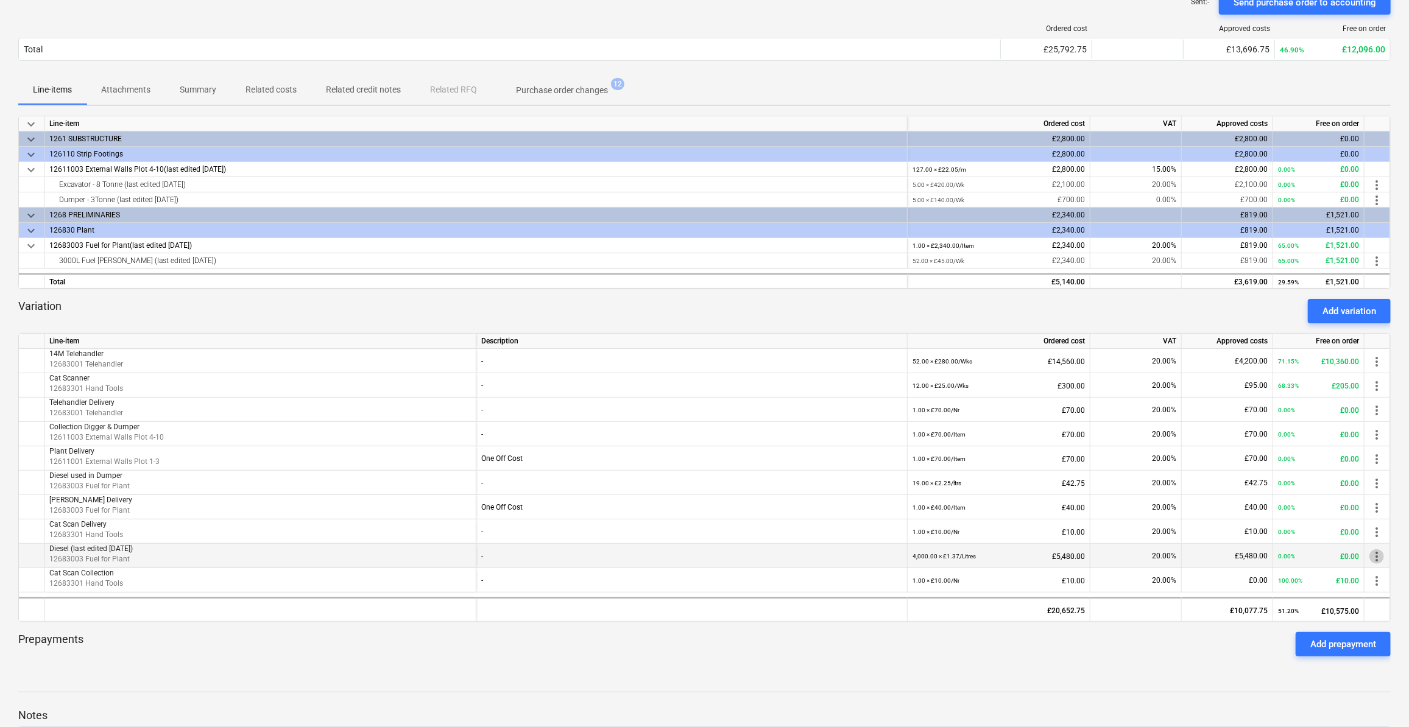
click at [1379, 556] on span "more_vert" at bounding box center [1377, 557] width 15 height 15
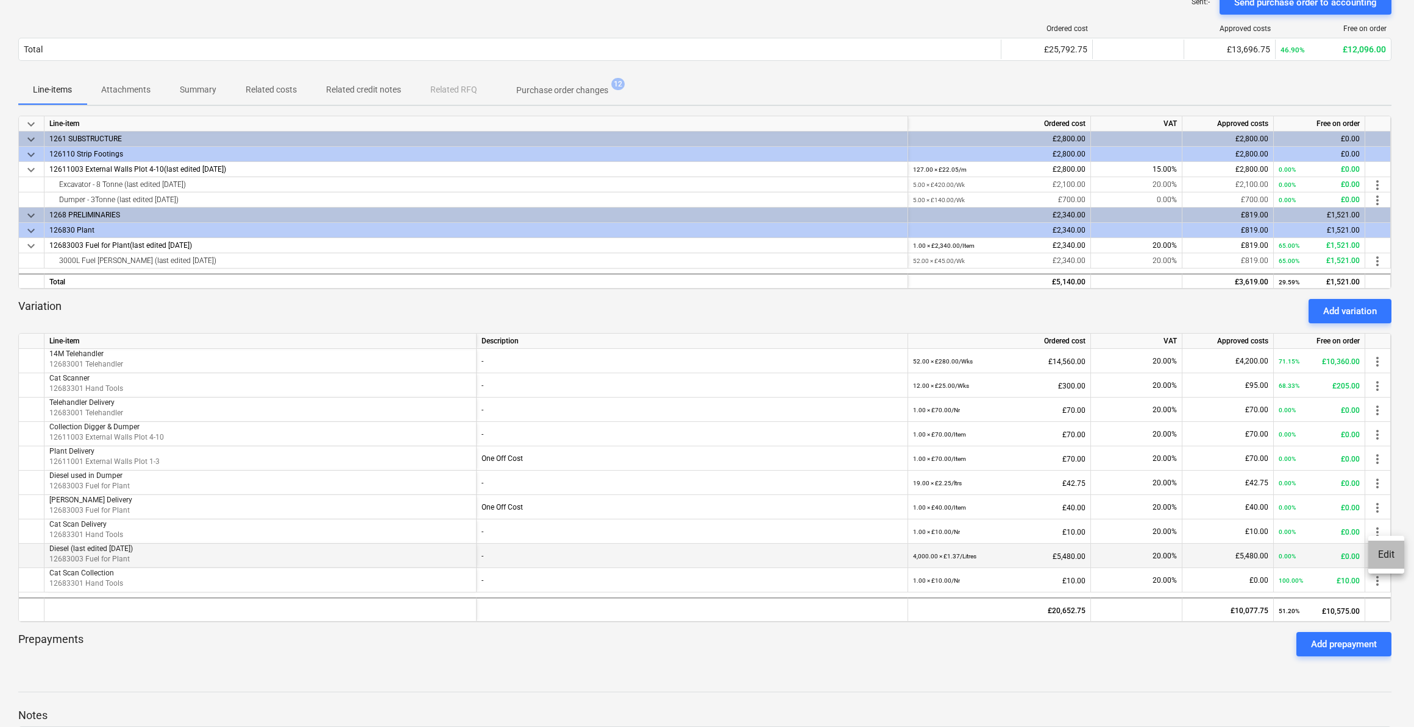
click at [1379, 556] on li "Edit" at bounding box center [1386, 555] width 36 height 28
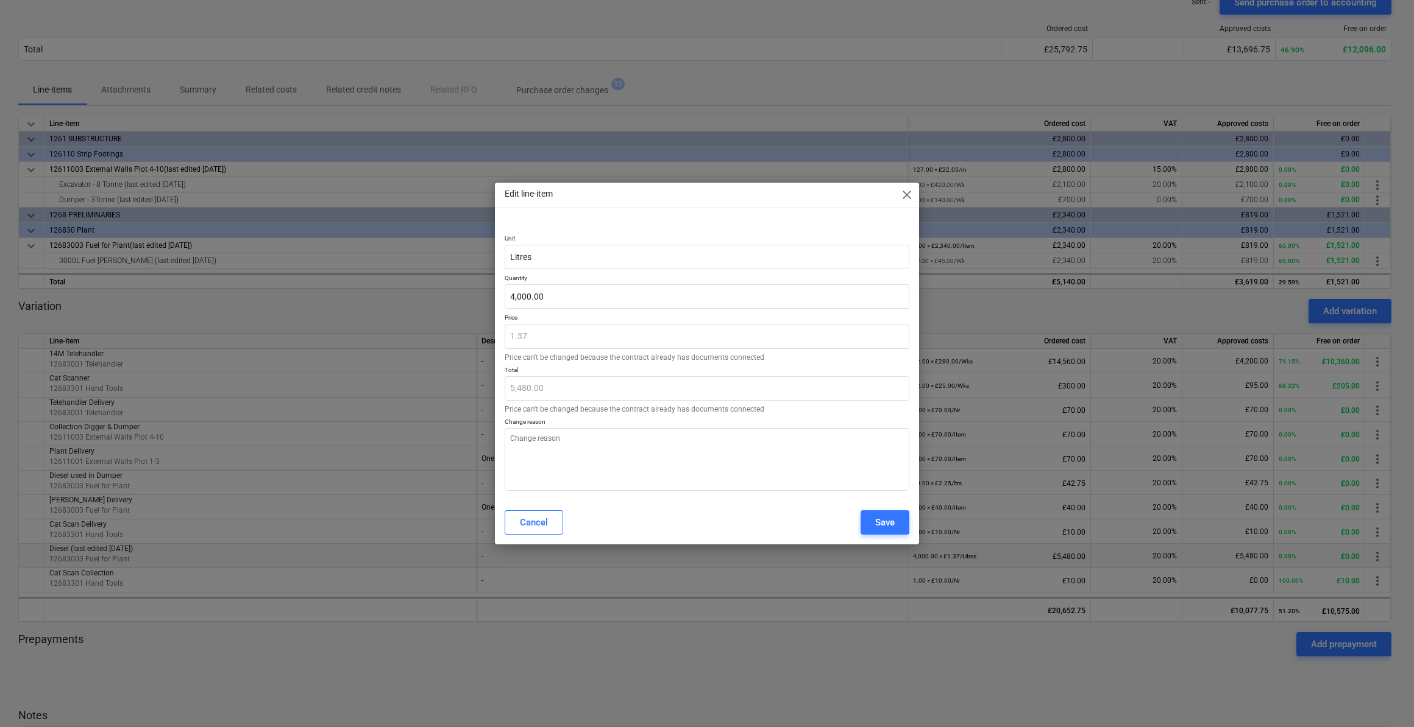
type textarea "x"
click at [514, 298] on input "4000" at bounding box center [706, 297] width 405 height 24
type input "000"
type textarea "x"
type input "0.00"
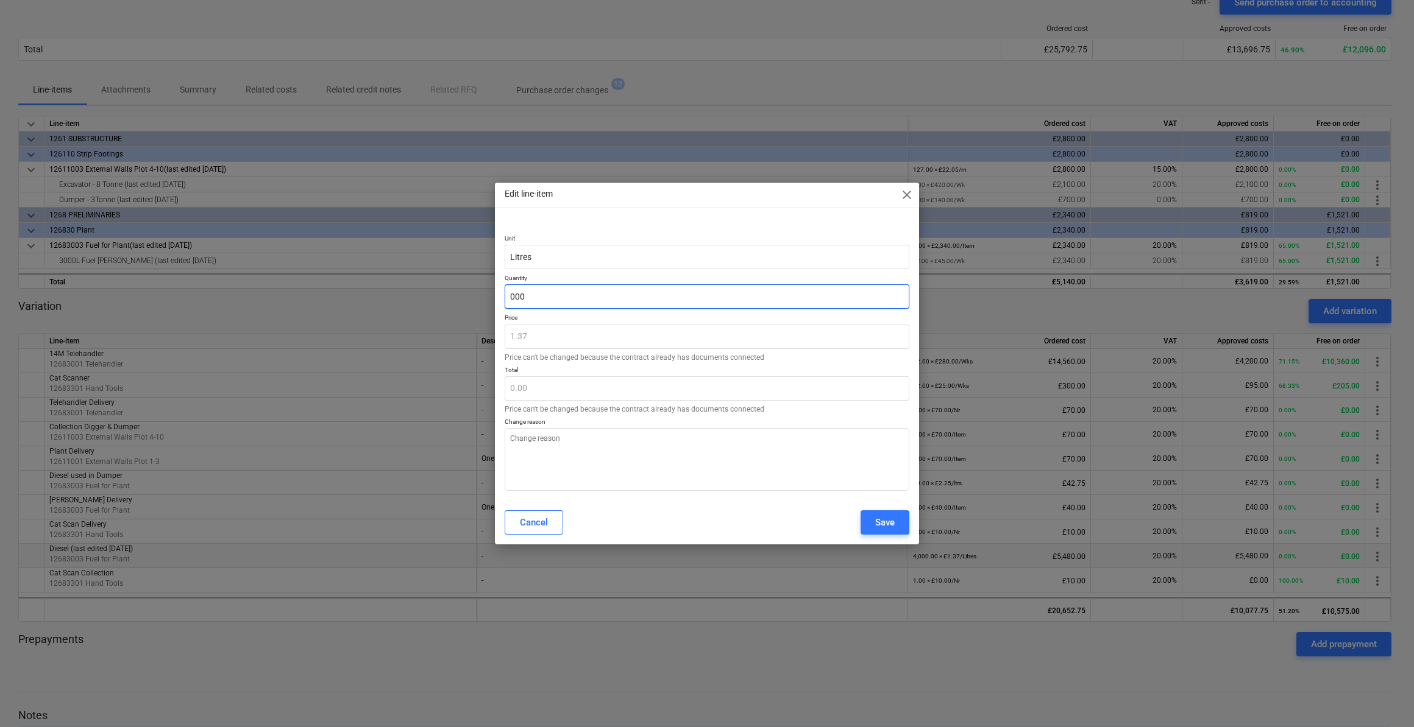
type input "6000"
type textarea "x"
type input "8,220.00"
type input "6,000.00"
type textarea "x"
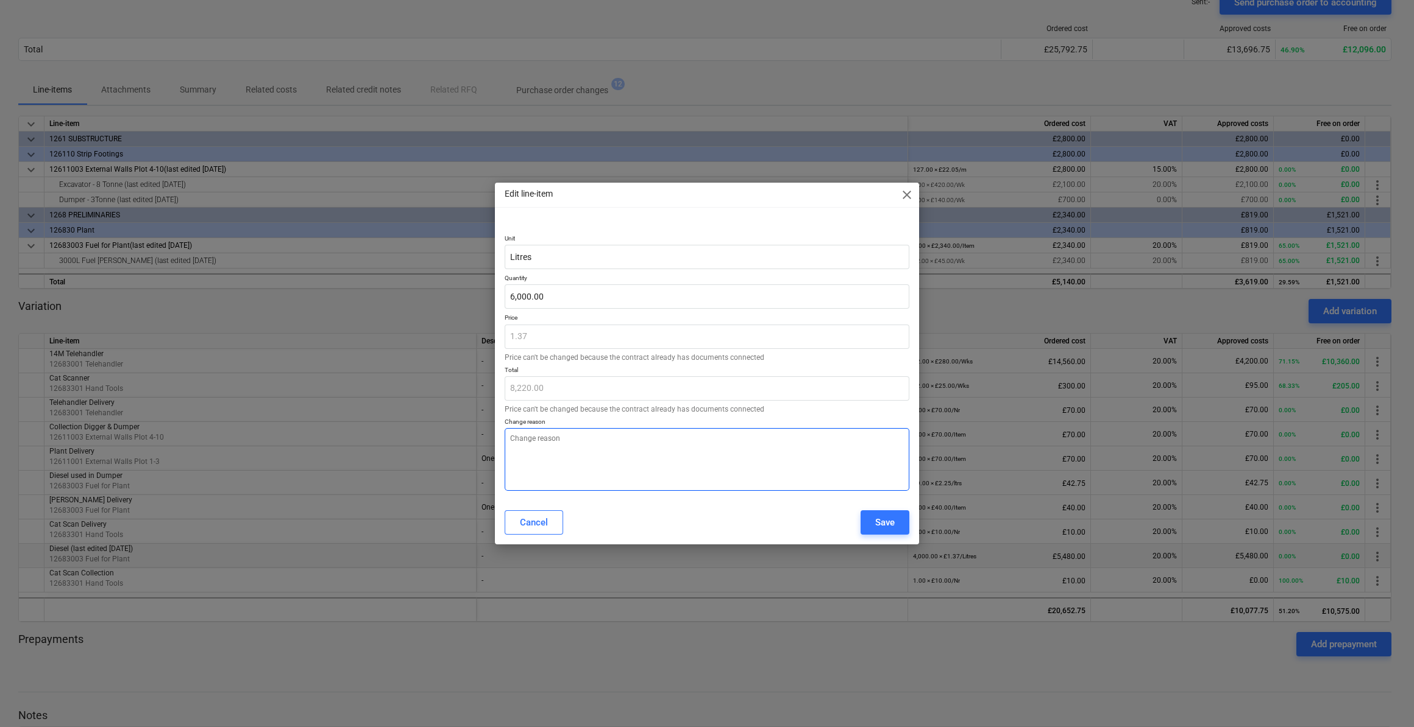
click at [534, 443] on textarea at bounding box center [706, 459] width 405 height 63
type textarea "A"
type textarea "x"
type textarea "Ad"
type textarea "x"
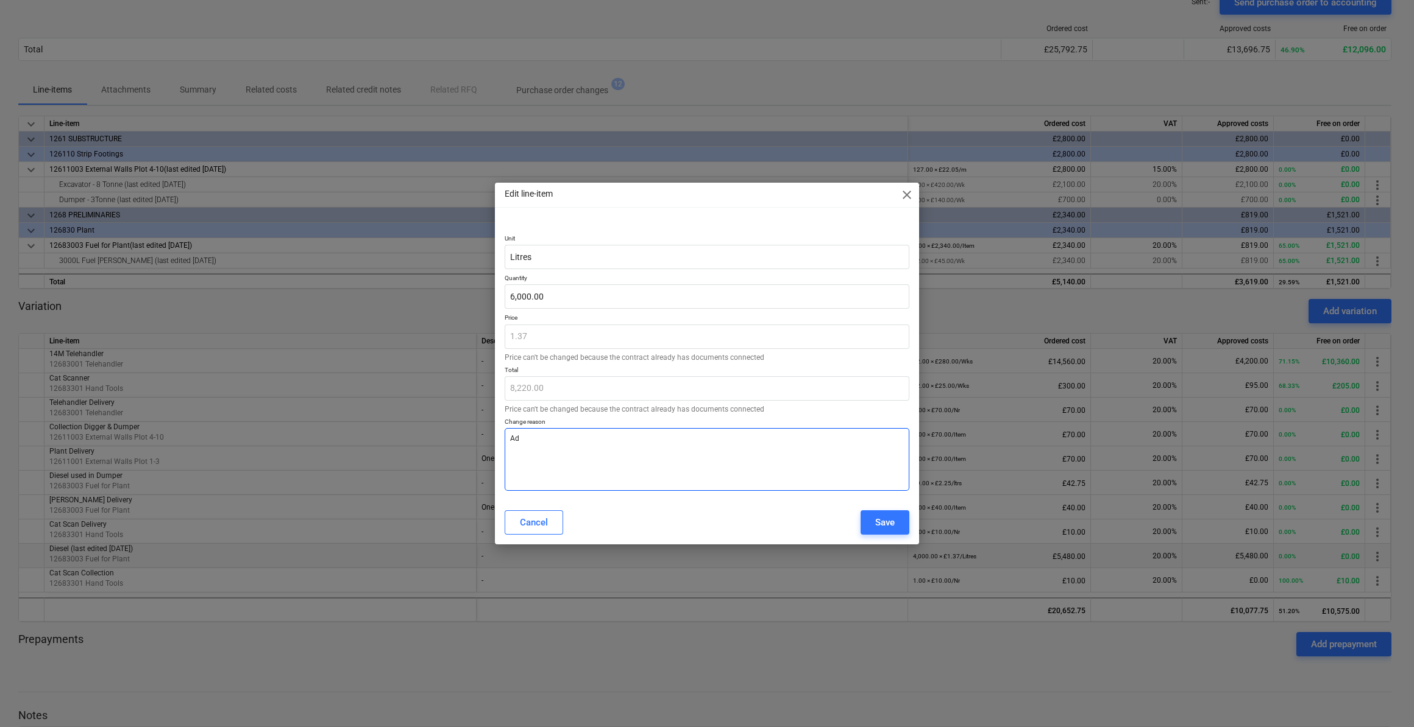
type textarea "Add"
type textarea "x"
type textarea "Addi"
type textarea "x"
type textarea "Addit"
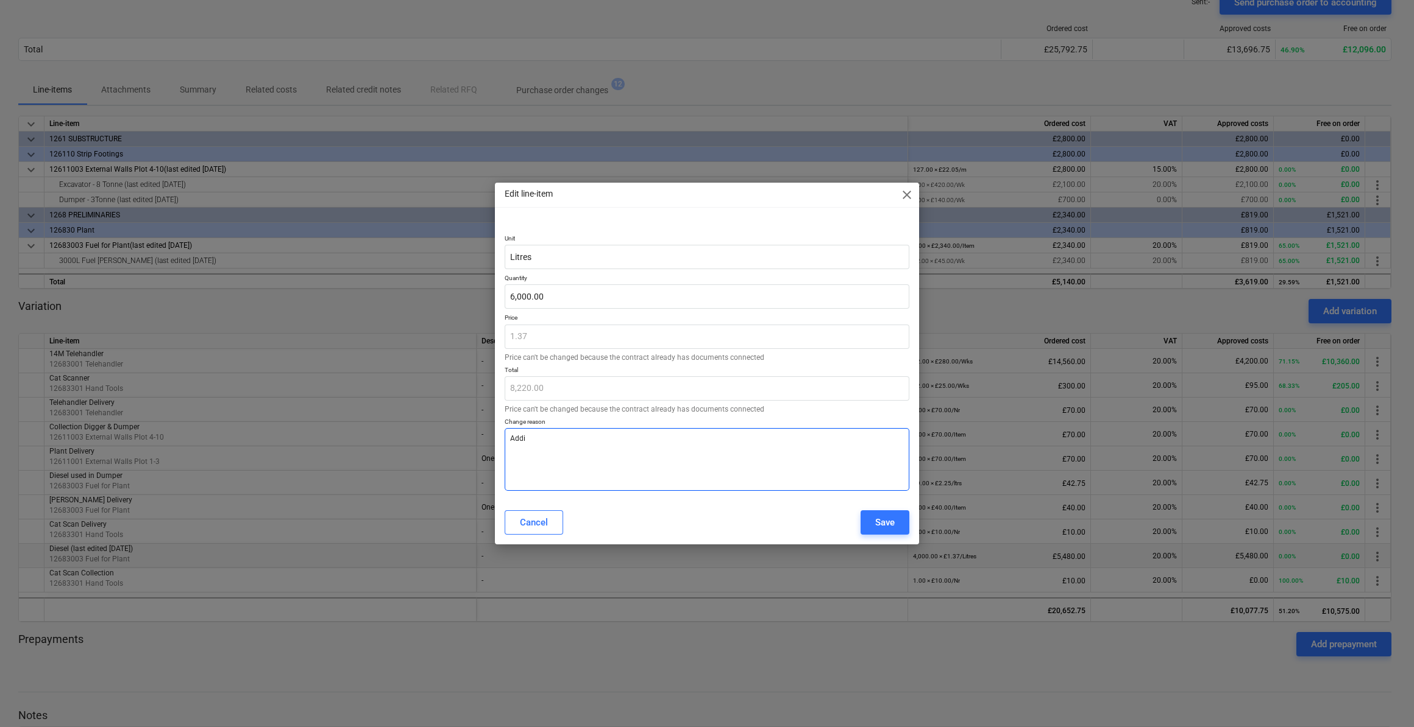
type textarea "x"
type textarea "[PERSON_NAME]"
type textarea "x"
type textarea "Additio"
type textarea "x"
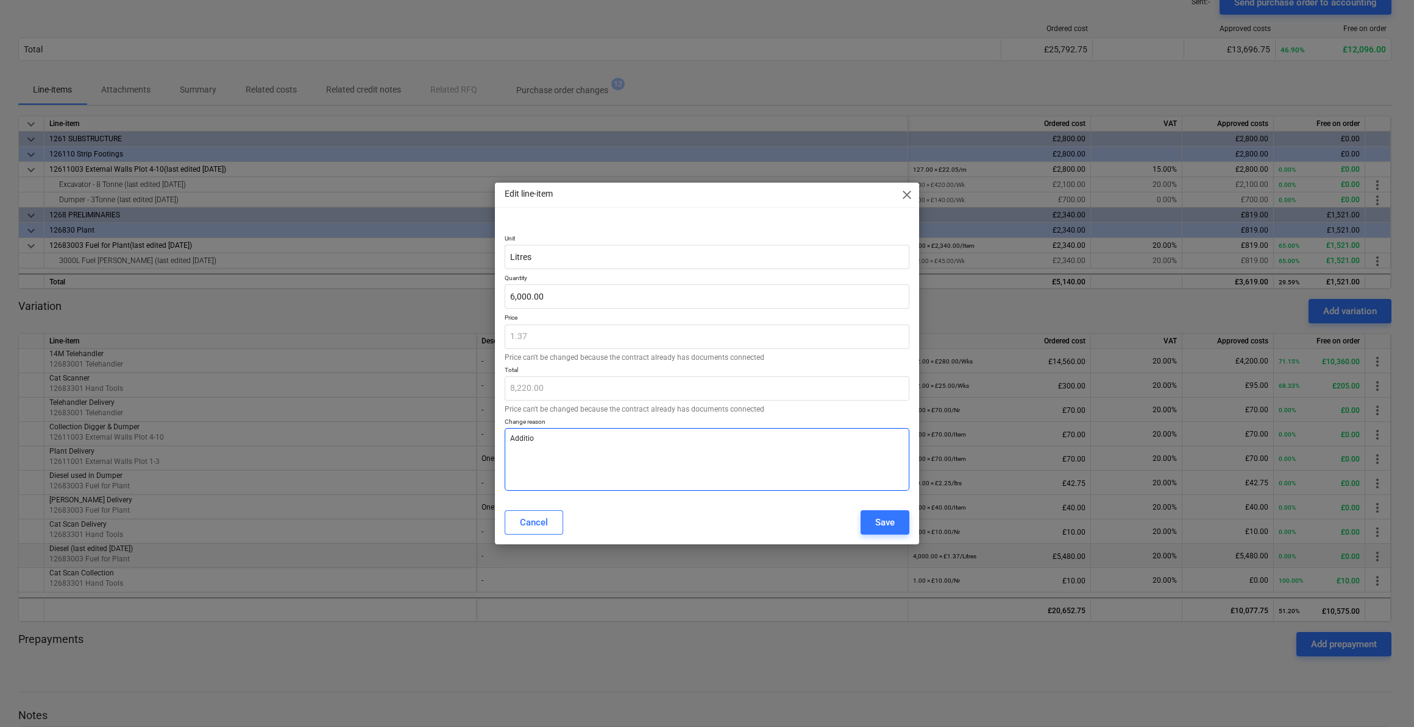
type textarea "Addition"
type textarea "x"
type textarea "Additiona"
type textarea "x"
type textarea "Additional"
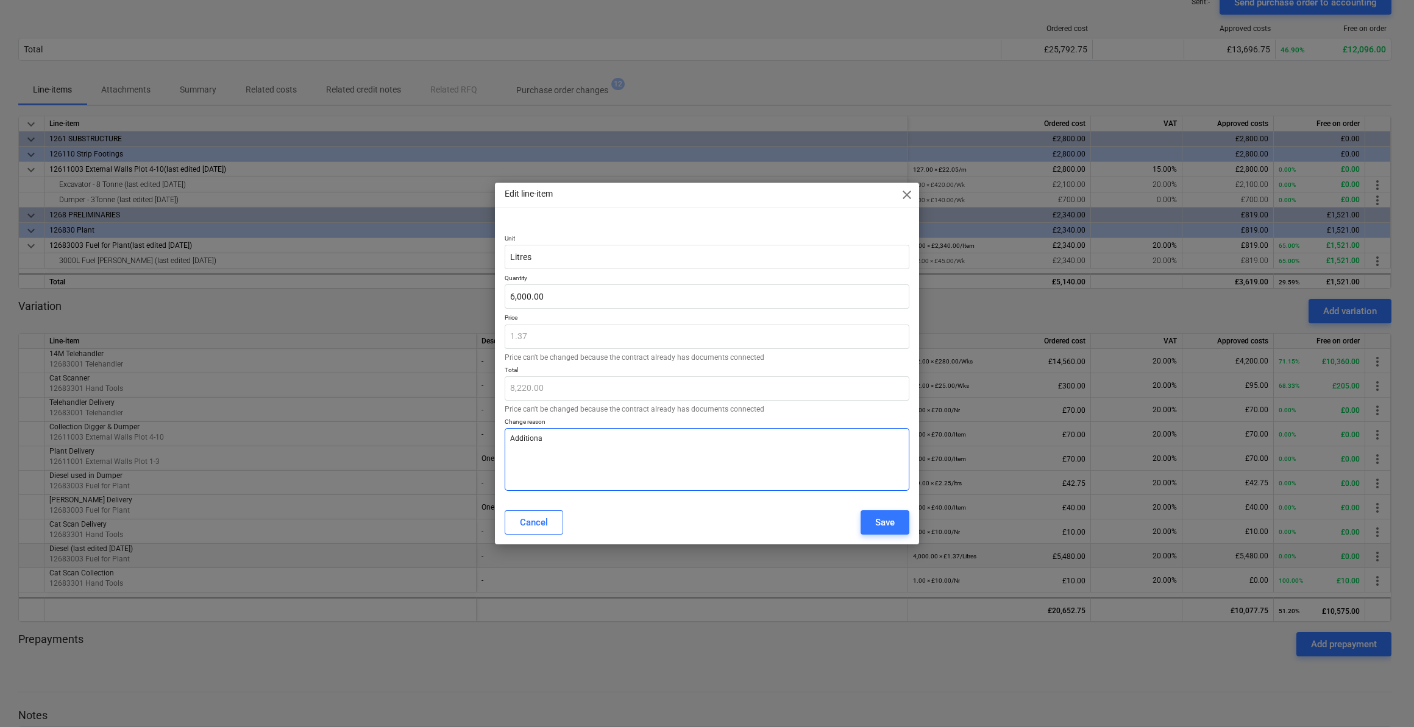
type textarea "x"
type textarea "Additional"
type textarea "x"
type textarea "Additional 2"
type textarea "x"
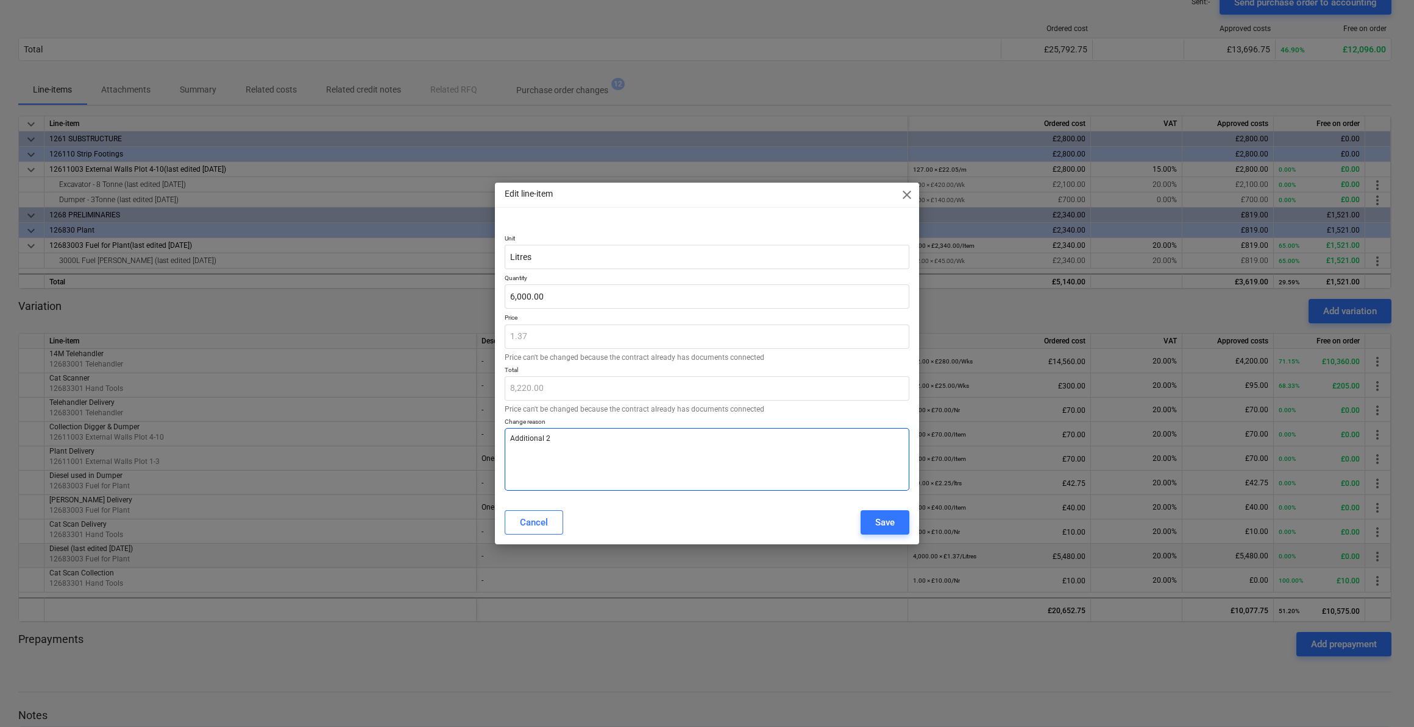
type textarea "Additional 20"
type textarea "x"
type textarea "Additional 200"
type textarea "x"
type textarea "Additional 2000"
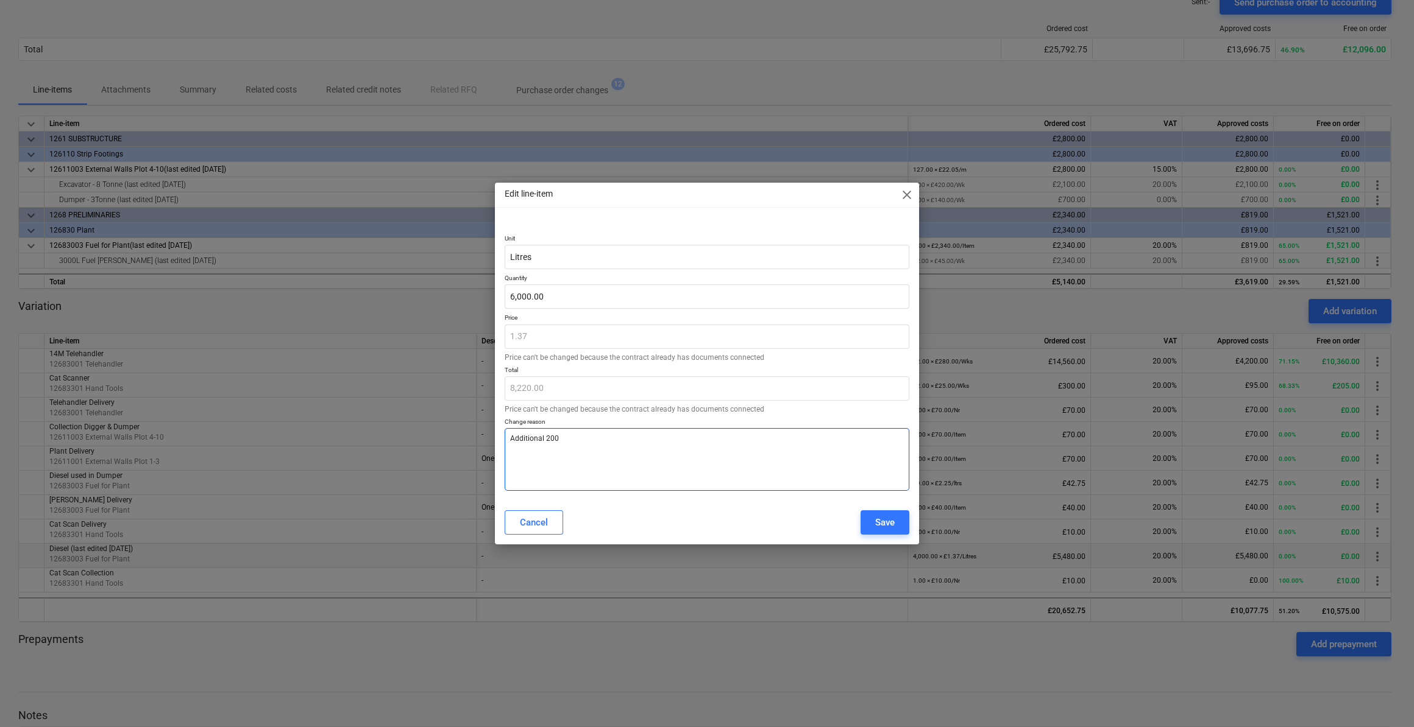
type textarea "x"
type textarea "Additional 2000"
type textarea "x"
type textarea "Additional 2000 l"
type textarea "x"
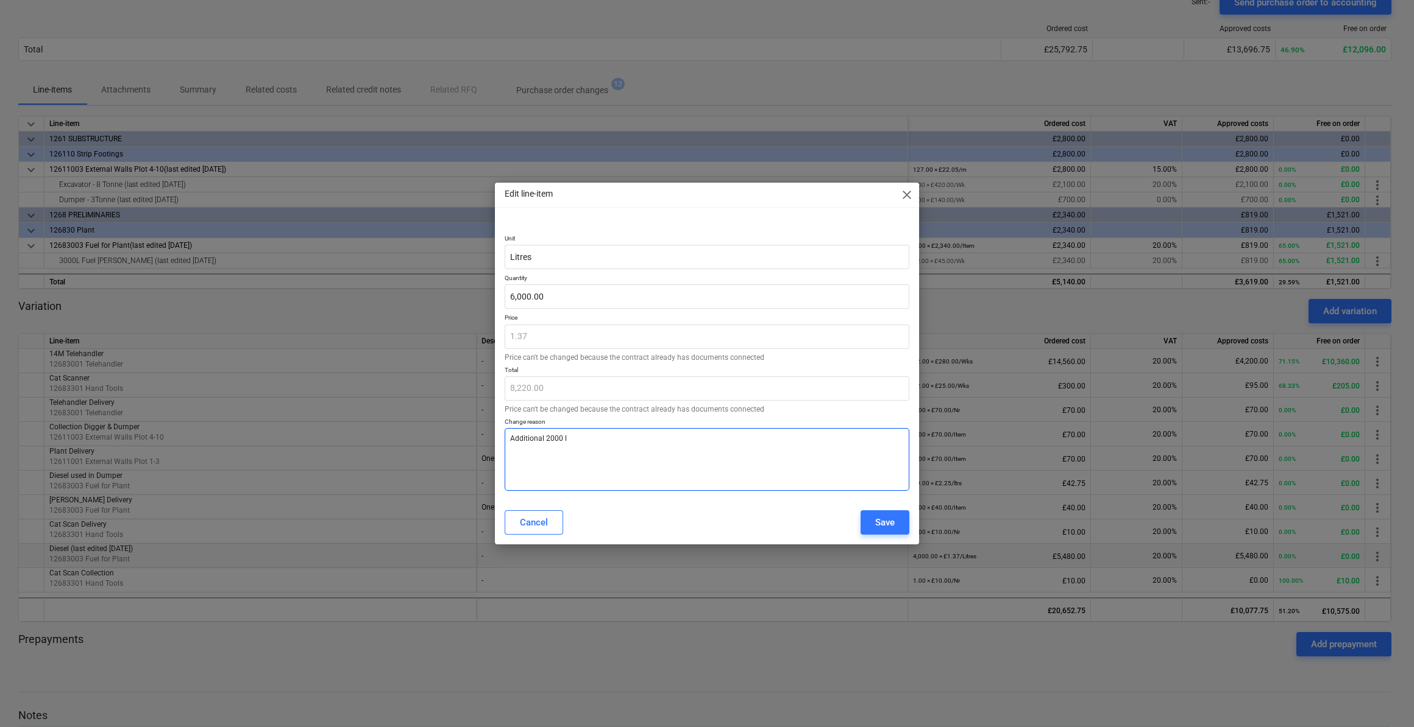
type textarea "Additional 2000 l"
type textarea "x"
type textarea "Additional 2000 l D"
type textarea "x"
type textarea "Additional 2000 l Di"
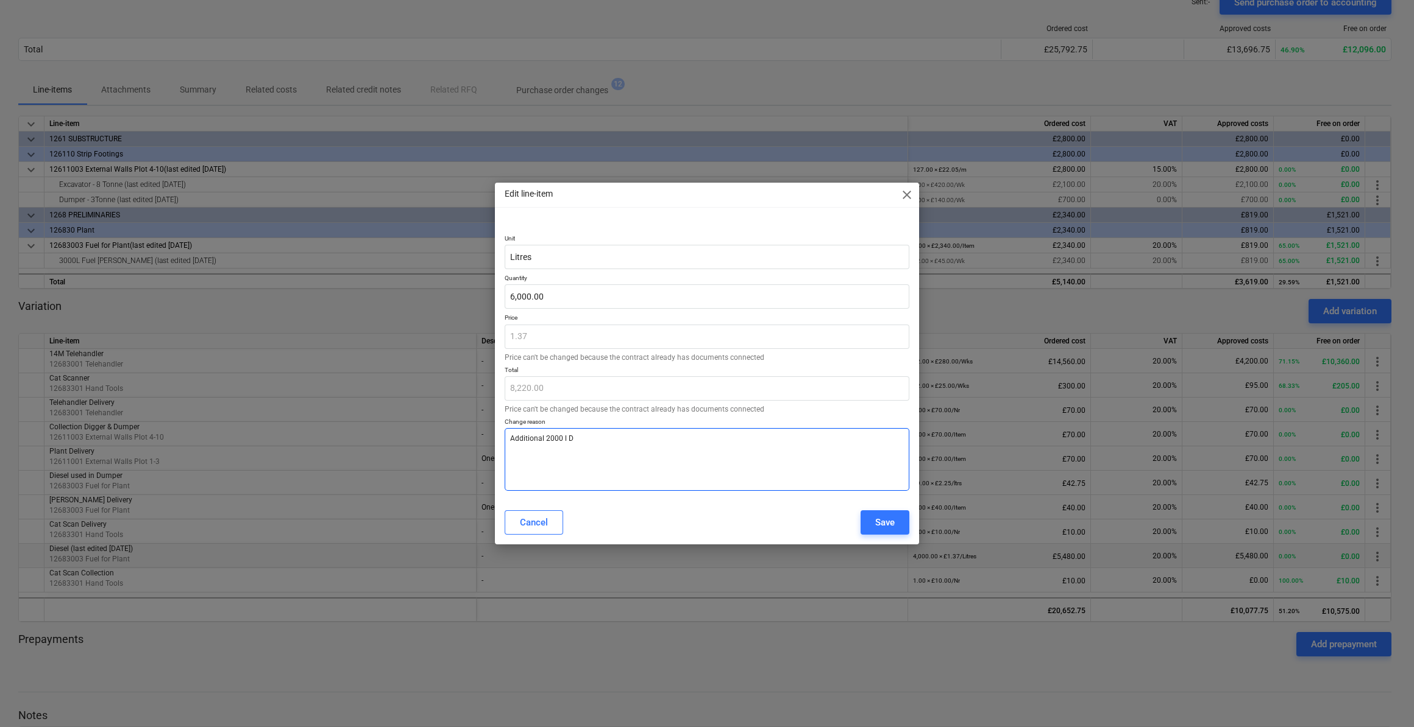
type textarea "x"
type textarea "Additional 2000 l Die"
type textarea "x"
type textarea "Additional 2000 l Dies"
type textarea "x"
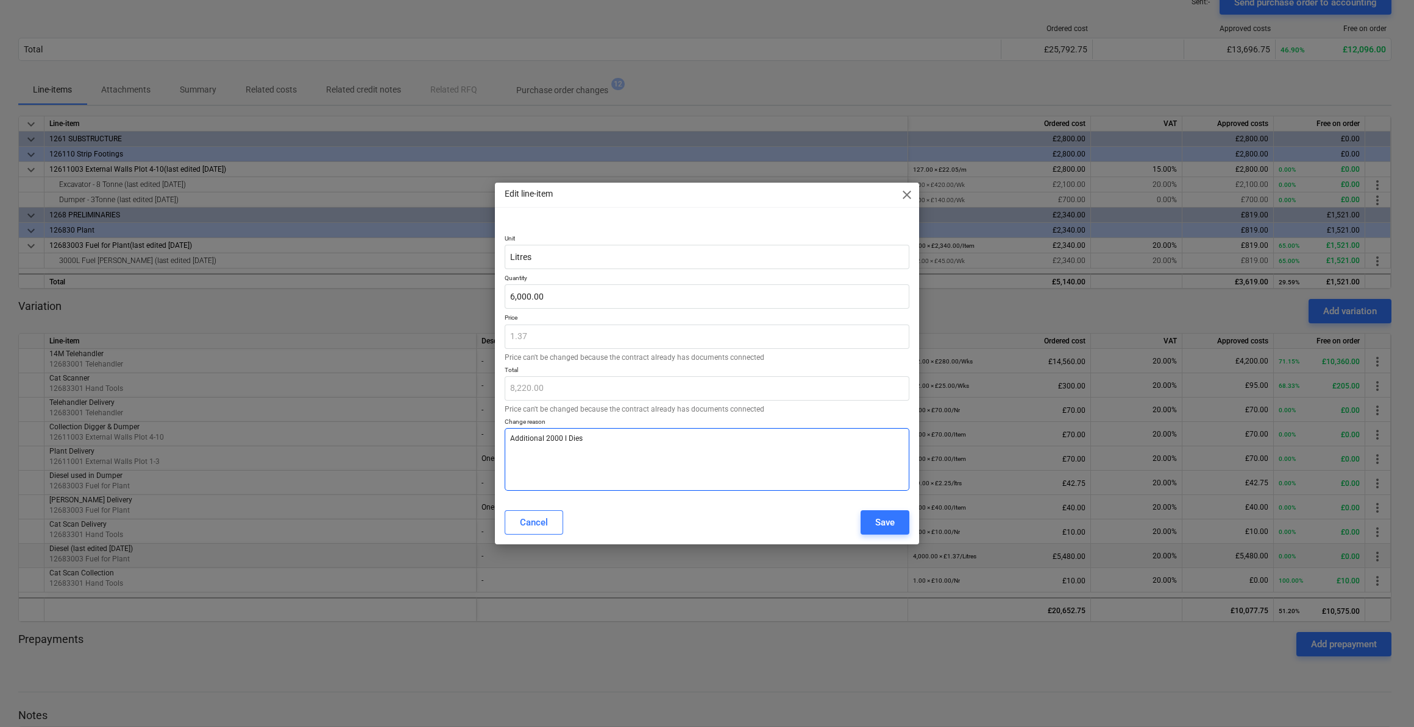
type textarea "Additional 2000 l Diese"
type textarea "x"
type textarea "Additional 2000 l Diesel"
type textarea "x"
type textarea "Additional 2000 l Diesel"
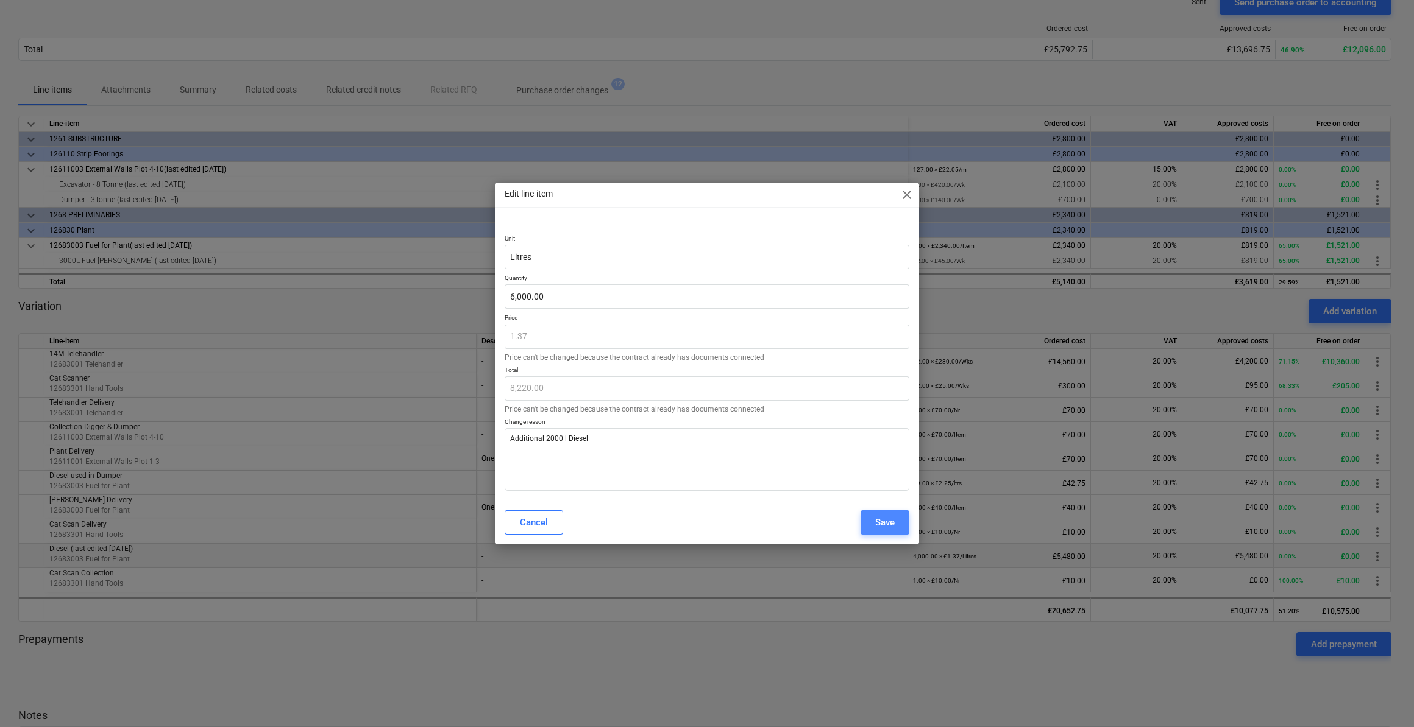
click at [888, 526] on div "Save" at bounding box center [884, 523] width 19 height 16
type textarea "x"
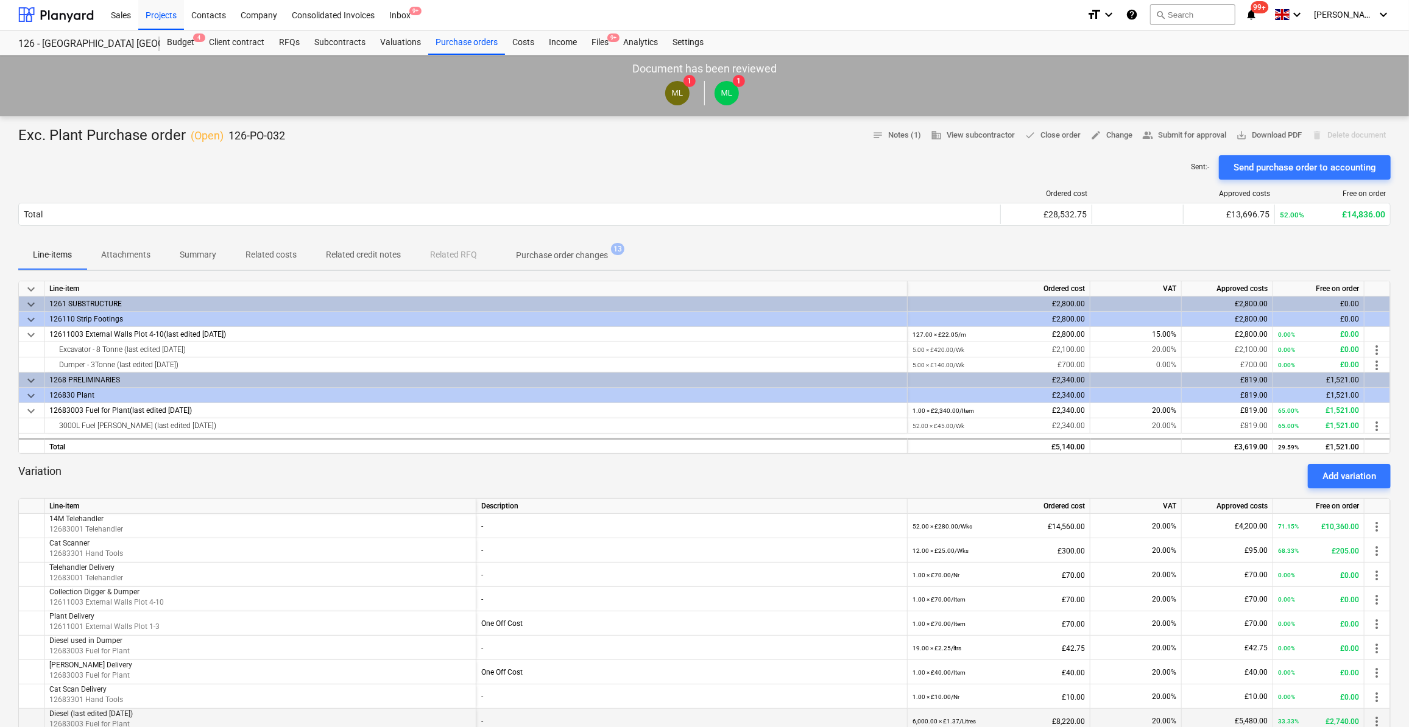
scroll to position [0, 0]
click at [592, 39] on div "Files 9+" at bounding box center [600, 43] width 32 height 24
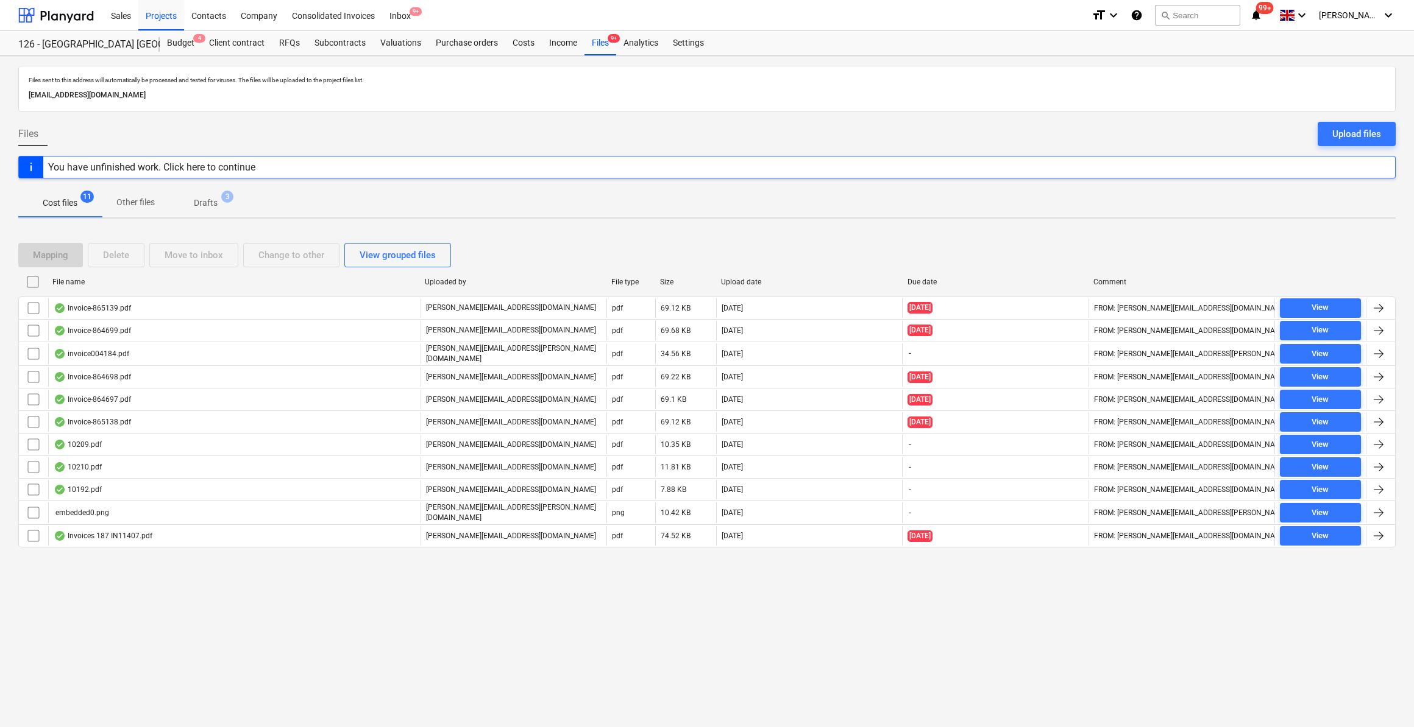
click at [198, 169] on div "You have unfinished work. Click here to continue" at bounding box center [151, 167] width 207 height 12
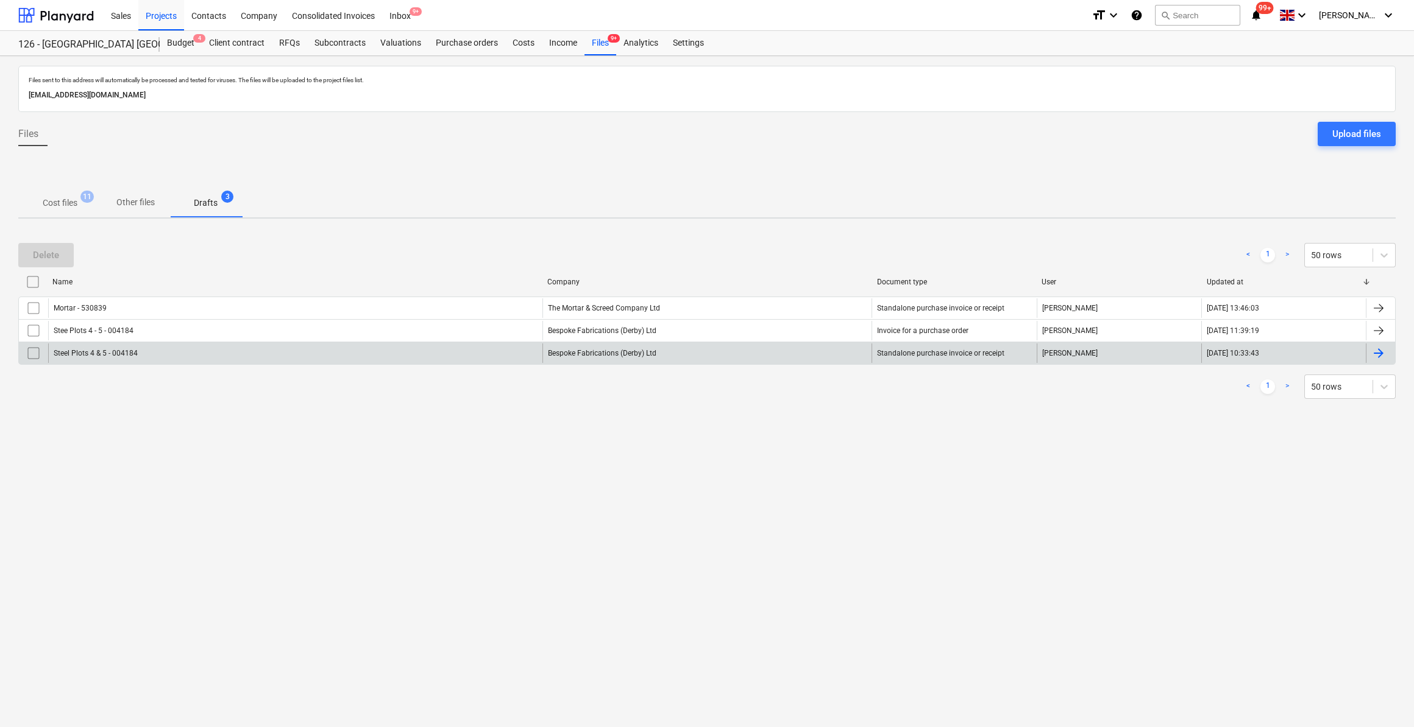
click at [30, 355] on input "checkbox" at bounding box center [33, 353] width 19 height 19
click at [51, 255] on div "Delete" at bounding box center [46, 255] width 26 height 16
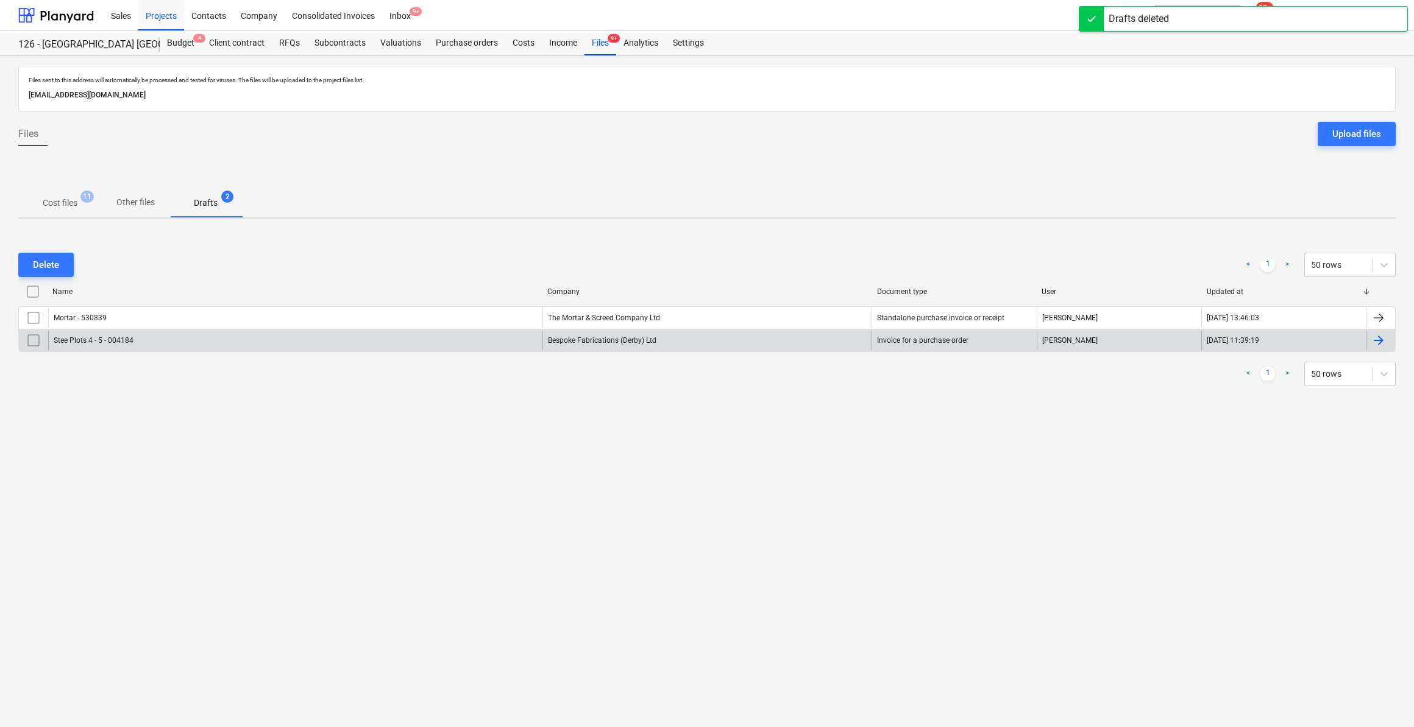
click at [34, 342] on input "checkbox" at bounding box center [33, 340] width 19 height 19
click at [55, 262] on div "Delete" at bounding box center [46, 265] width 26 height 16
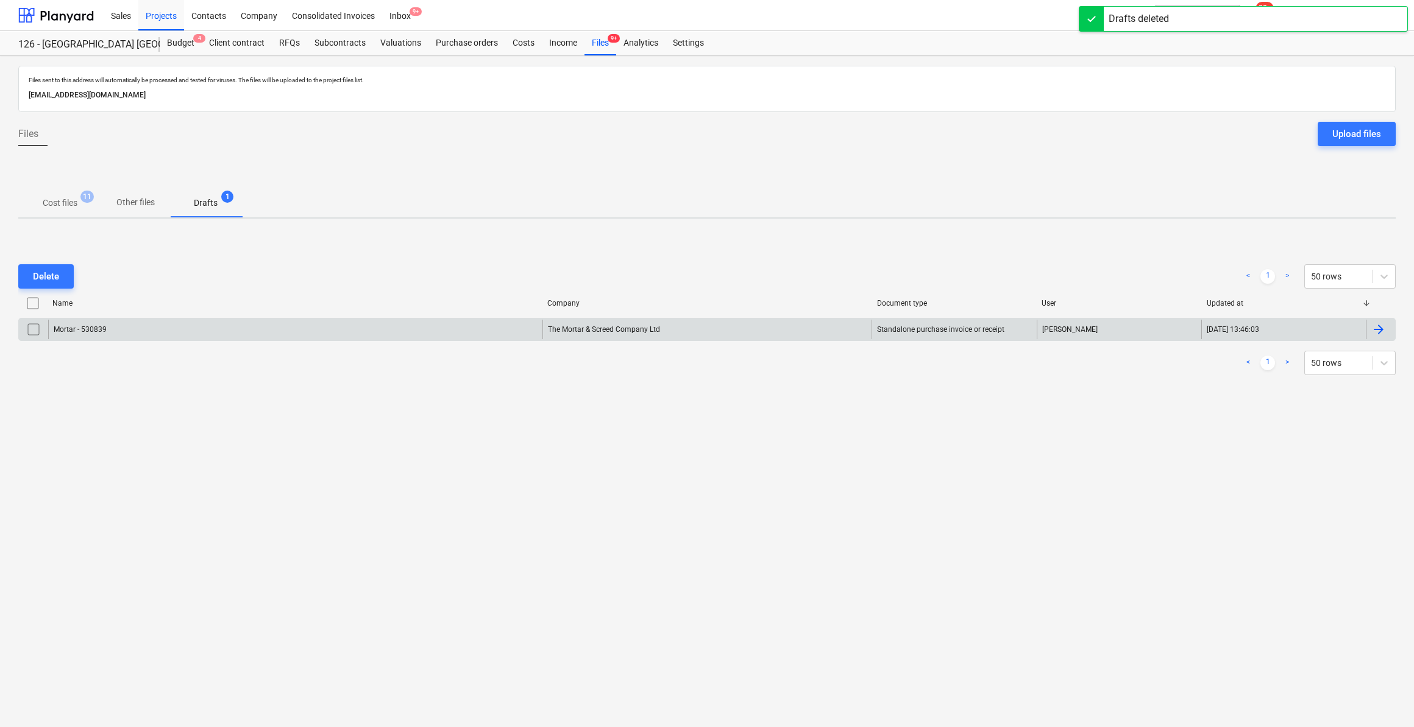
click at [28, 332] on input "checkbox" at bounding box center [33, 329] width 19 height 19
click at [55, 274] on div "Delete" at bounding box center [46, 277] width 26 height 16
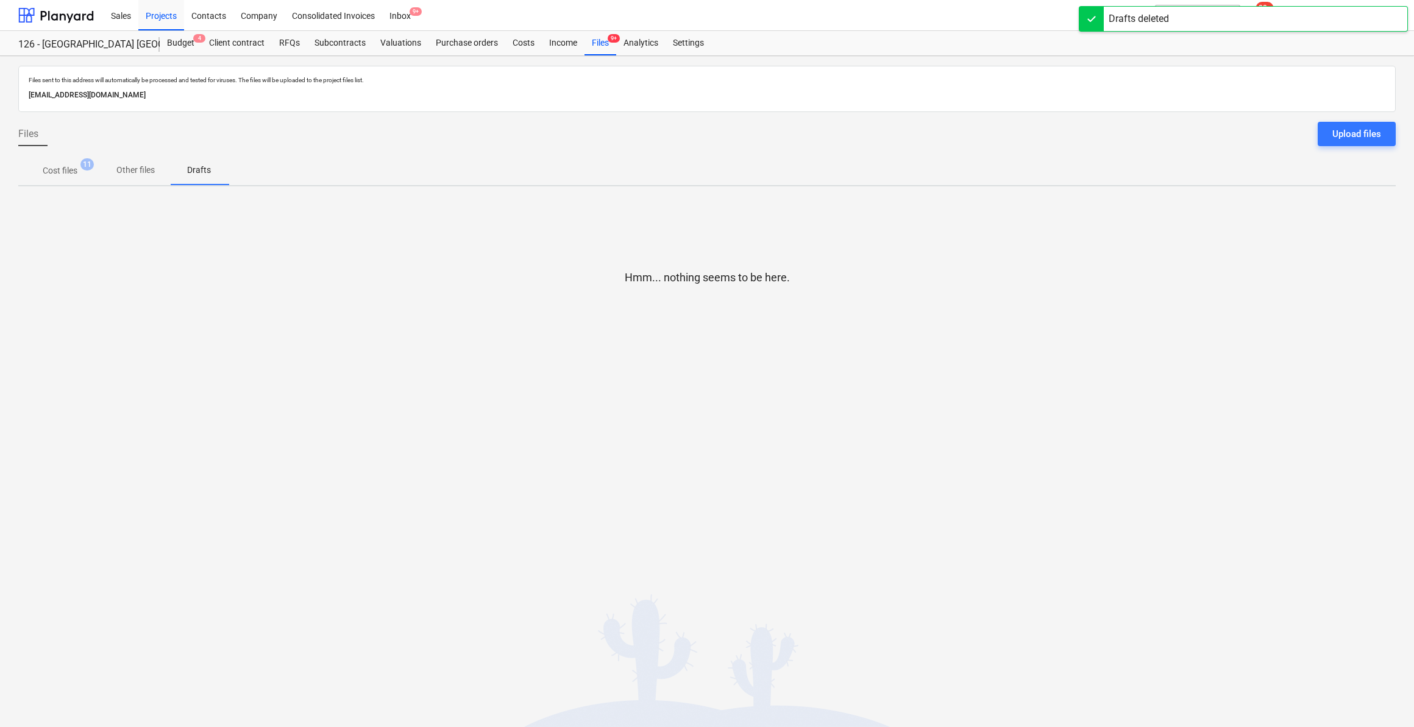
click at [48, 178] on span "Cost files 11" at bounding box center [59, 171] width 83 height 22
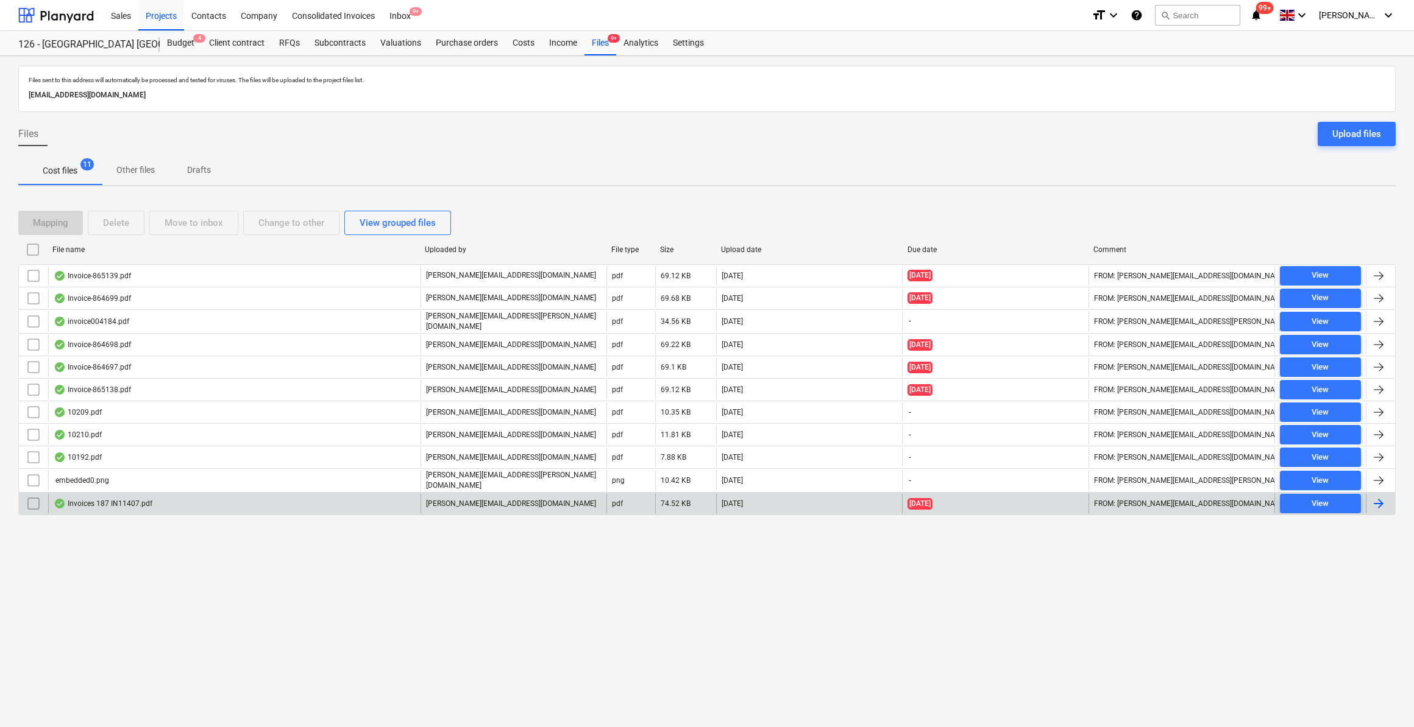
click at [1378, 497] on div at bounding box center [1378, 504] width 15 height 15
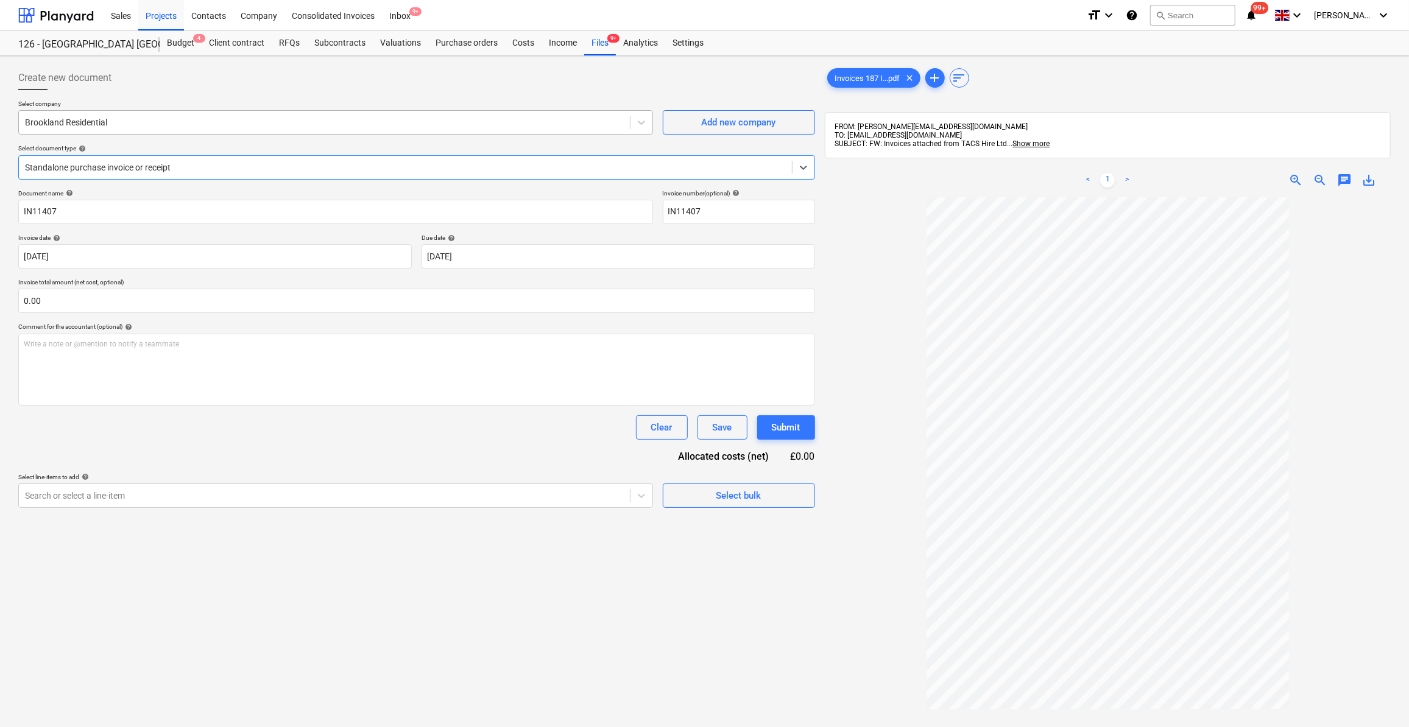
click at [139, 122] on div at bounding box center [324, 122] width 599 height 12
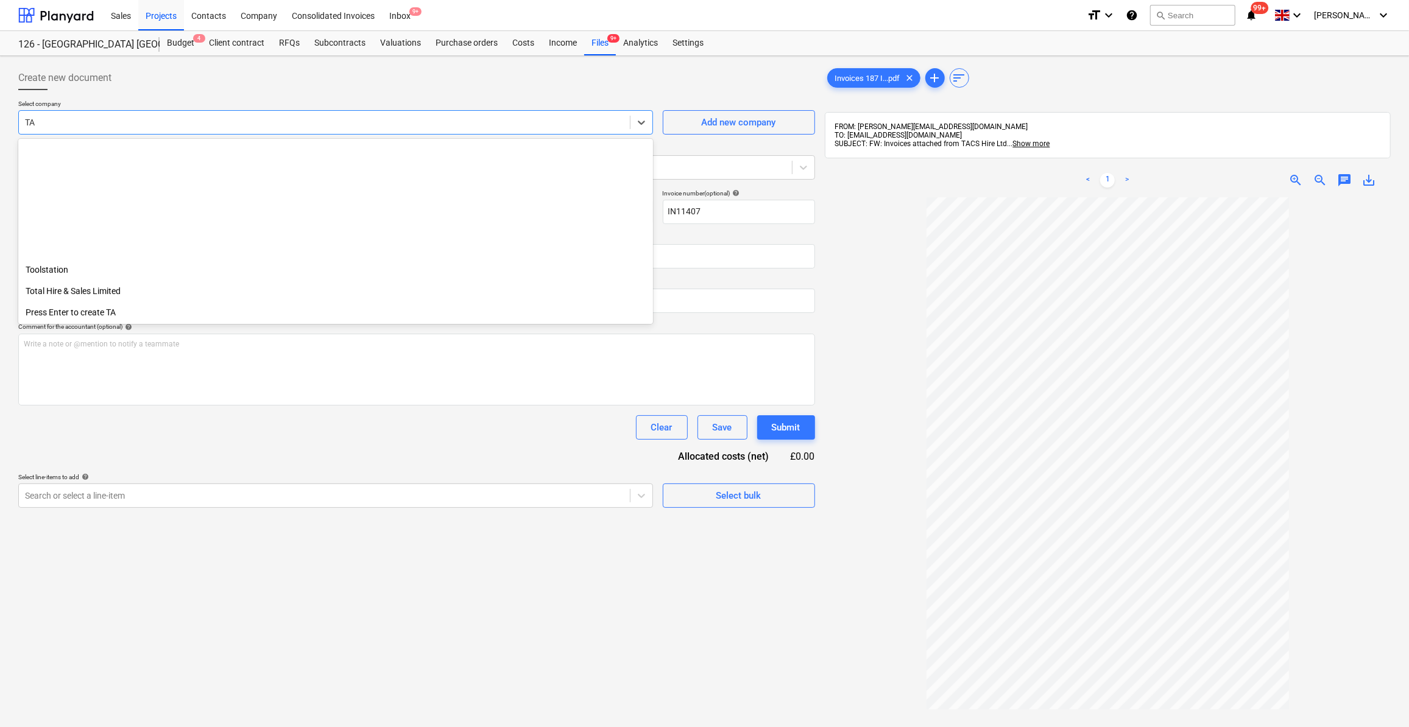
scroll to position [584, 0]
type input "TAC"
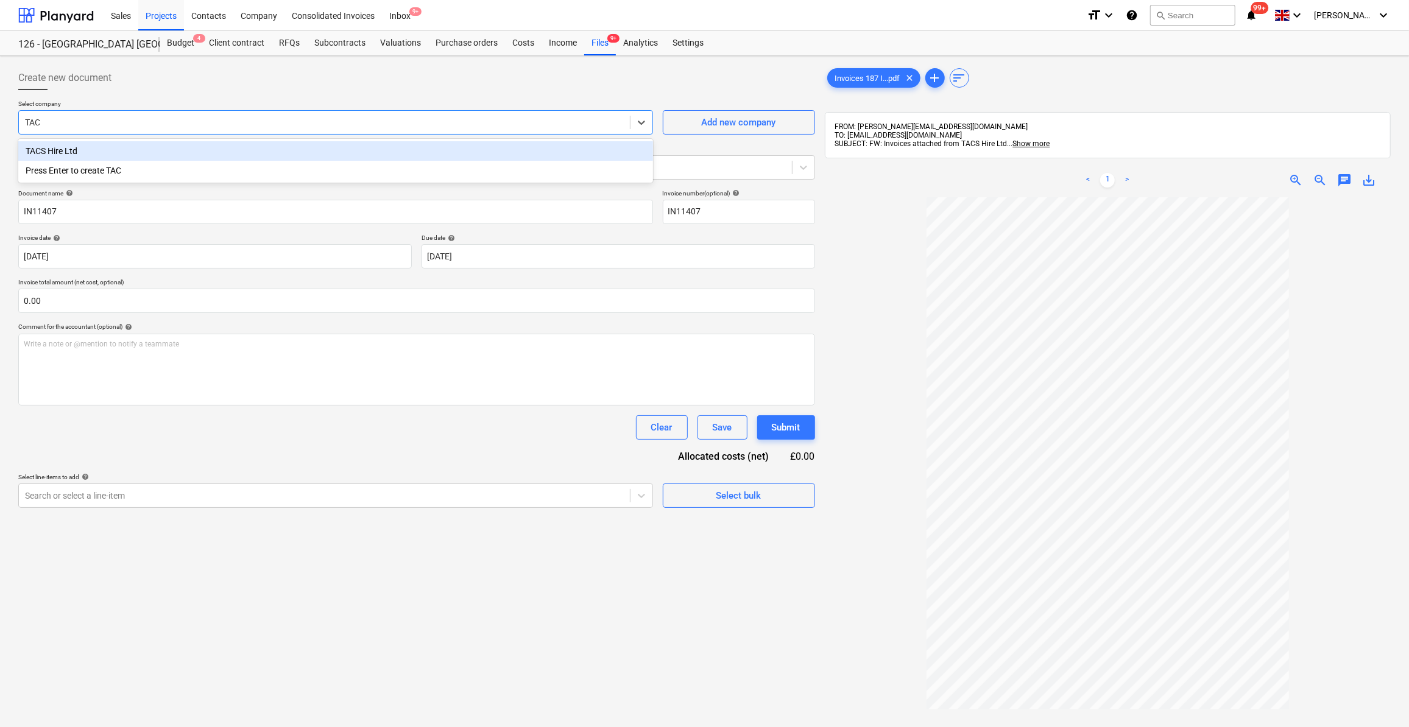
click at [83, 150] on div "TACS Hire Ltd" at bounding box center [335, 150] width 635 height 19
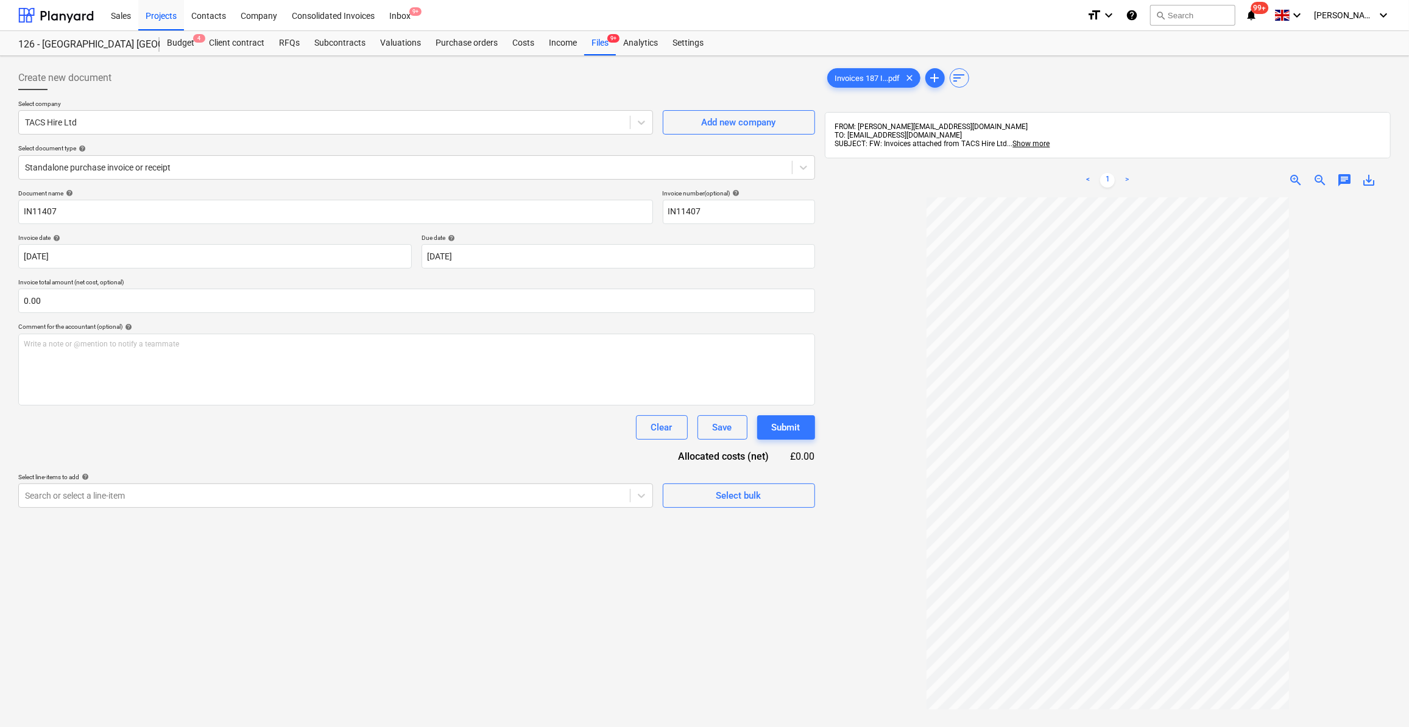
click at [361, 437] on div "Clear Save Submit" at bounding box center [416, 428] width 797 height 24
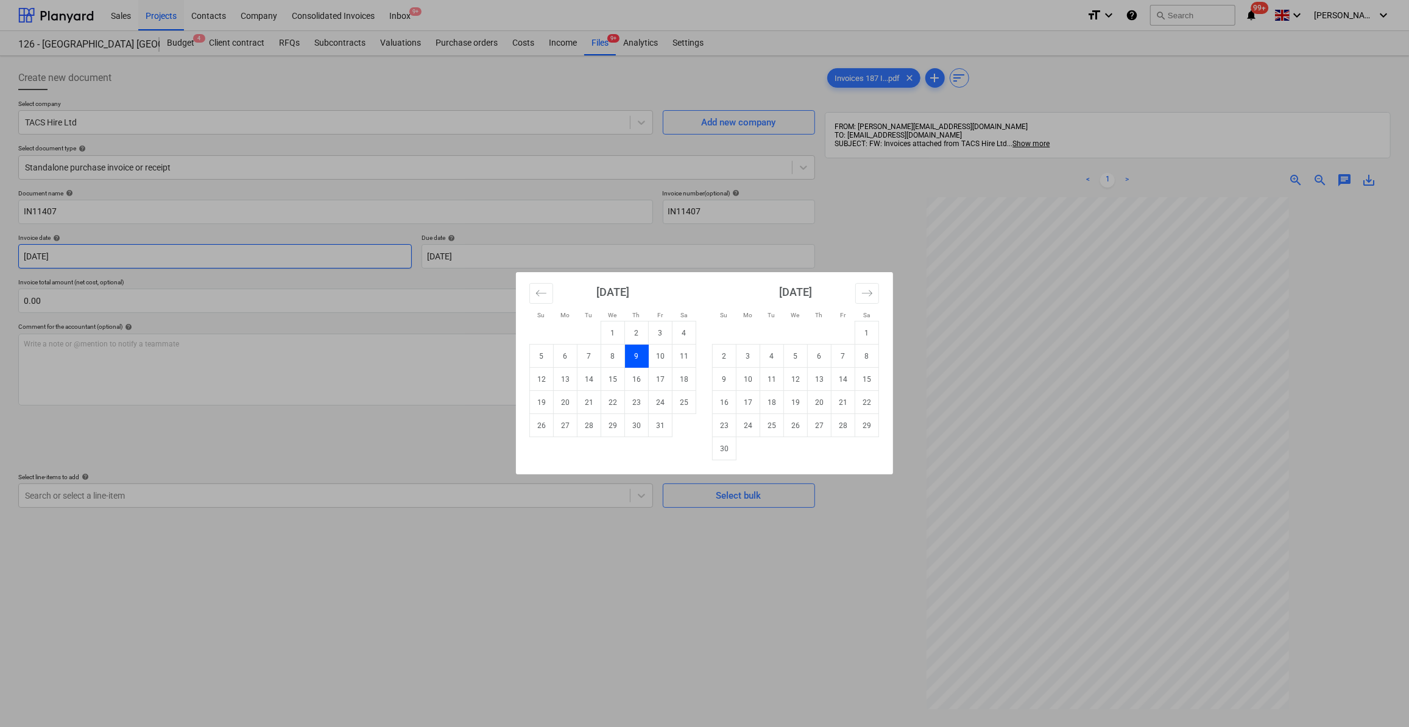
click at [79, 255] on body "Sales Projects Contacts Company Consolidated Invoices Inbox 9+ format_size keyb…" at bounding box center [704, 363] width 1409 height 727
click at [654, 359] on td "10" at bounding box center [661, 356] width 24 height 23
type input "[DATE]"
click at [442, 258] on body "Sales Projects Contacts Company Consolidated Invoices Inbox 9+ format_size keyb…" at bounding box center [704, 363] width 1409 height 727
click at [749, 379] on td "10" at bounding box center [749, 379] width 24 height 23
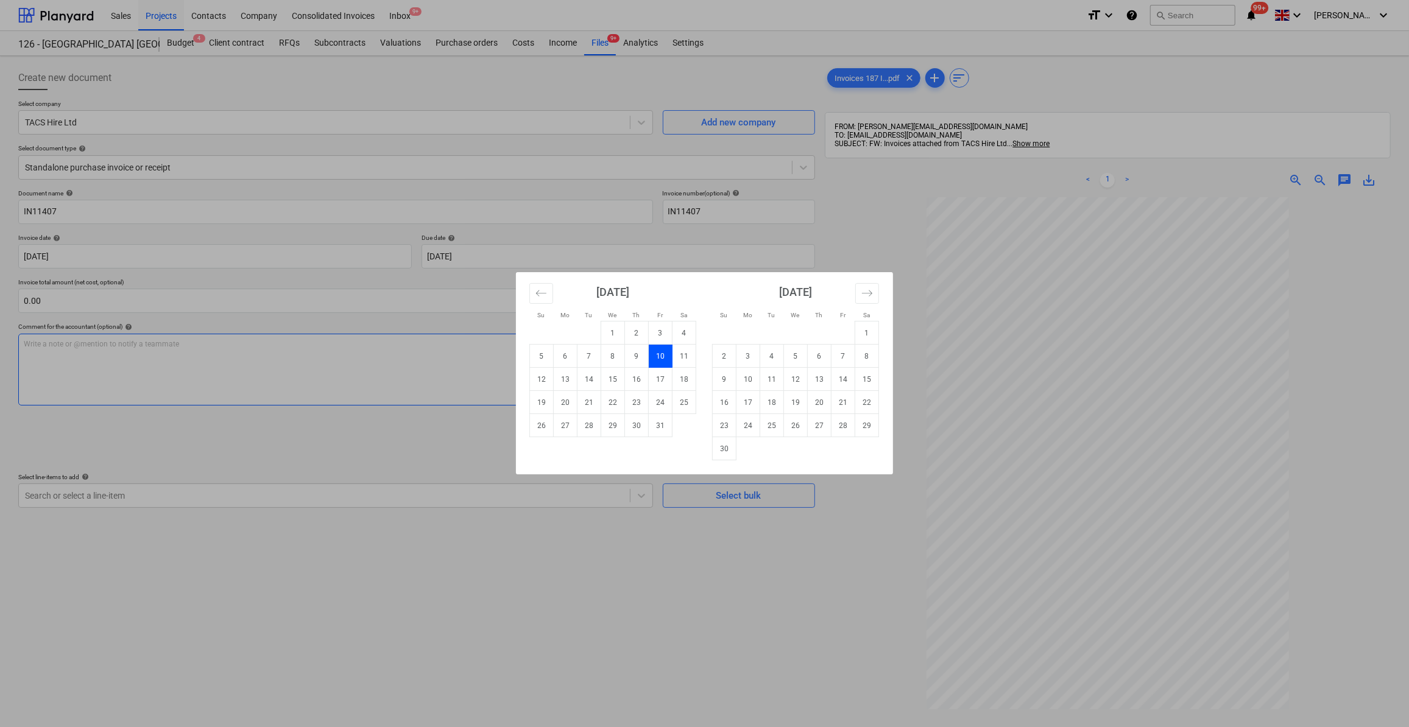
type input "[DATE]"
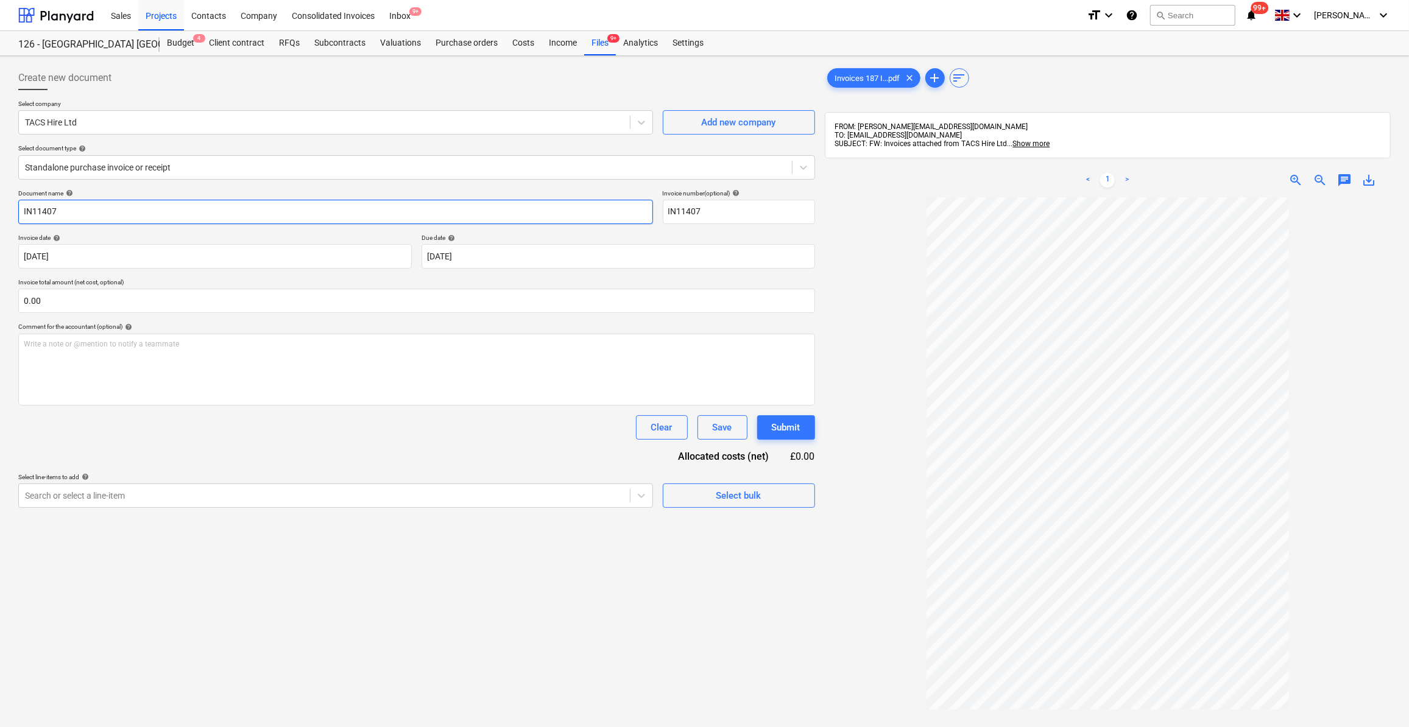
click at [25, 211] on input "IN11407" at bounding box center [335, 212] width 635 height 24
click at [24, 208] on input "IN11407" at bounding box center [335, 212] width 635 height 24
type input "Diesel - IN11407"
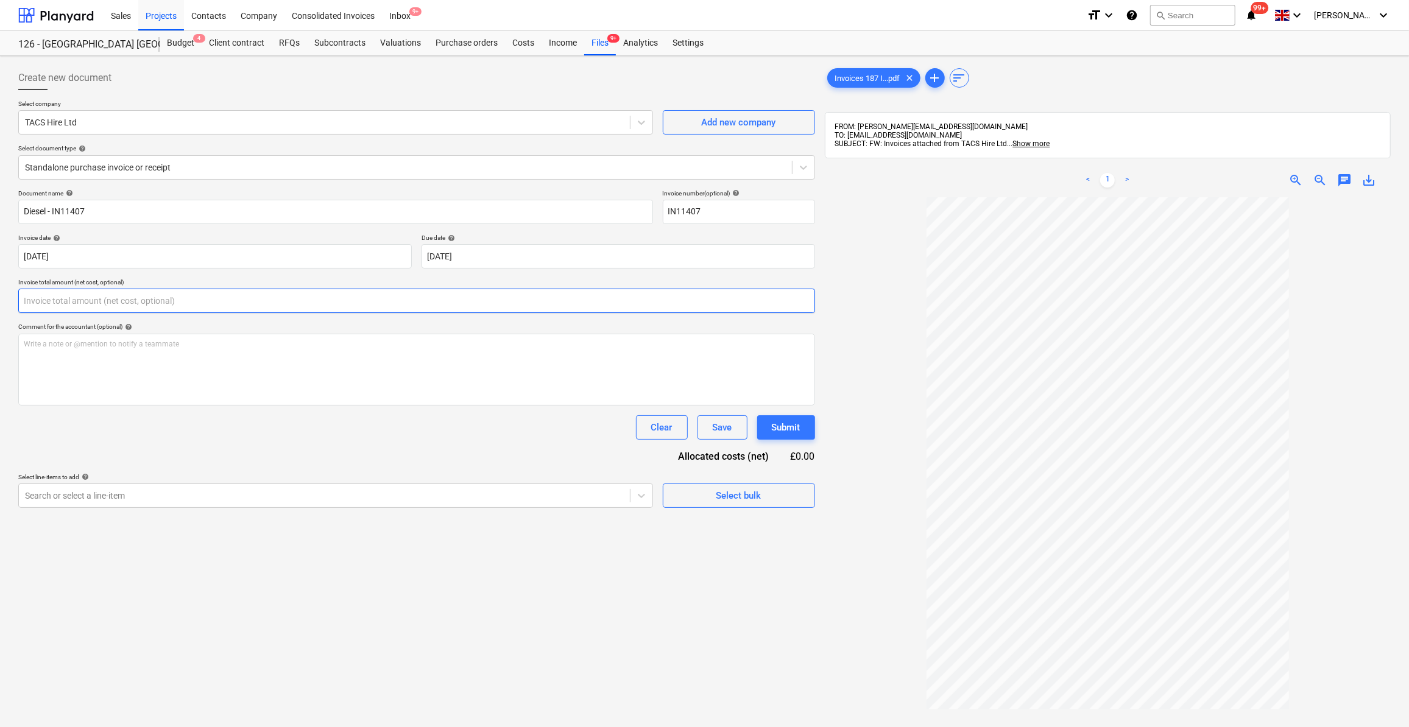
click at [88, 295] on input "text" at bounding box center [416, 301] width 797 height 24
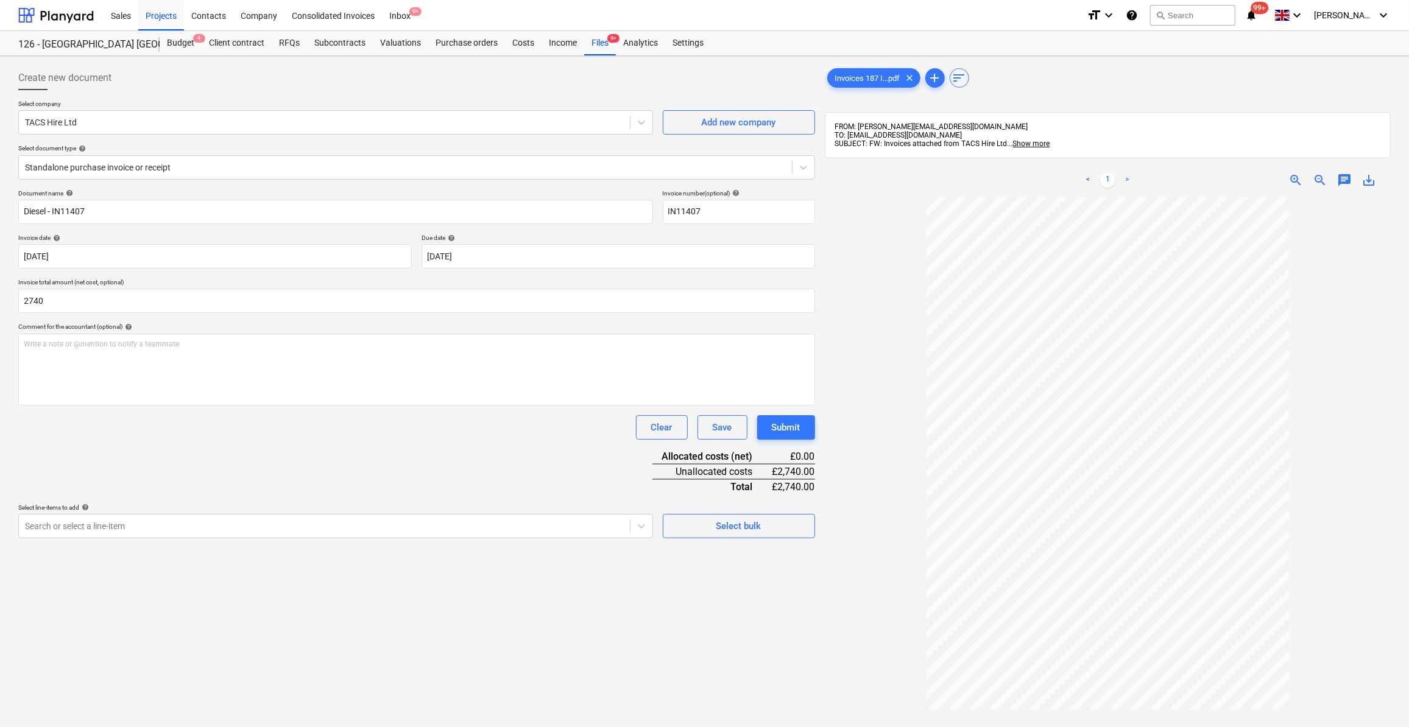
type input "2,740.00"
click at [231, 469] on div "Document name help Diesel - IN11407 Invoice number (optional) help IN11407 Invo…" at bounding box center [416, 363] width 797 height 349
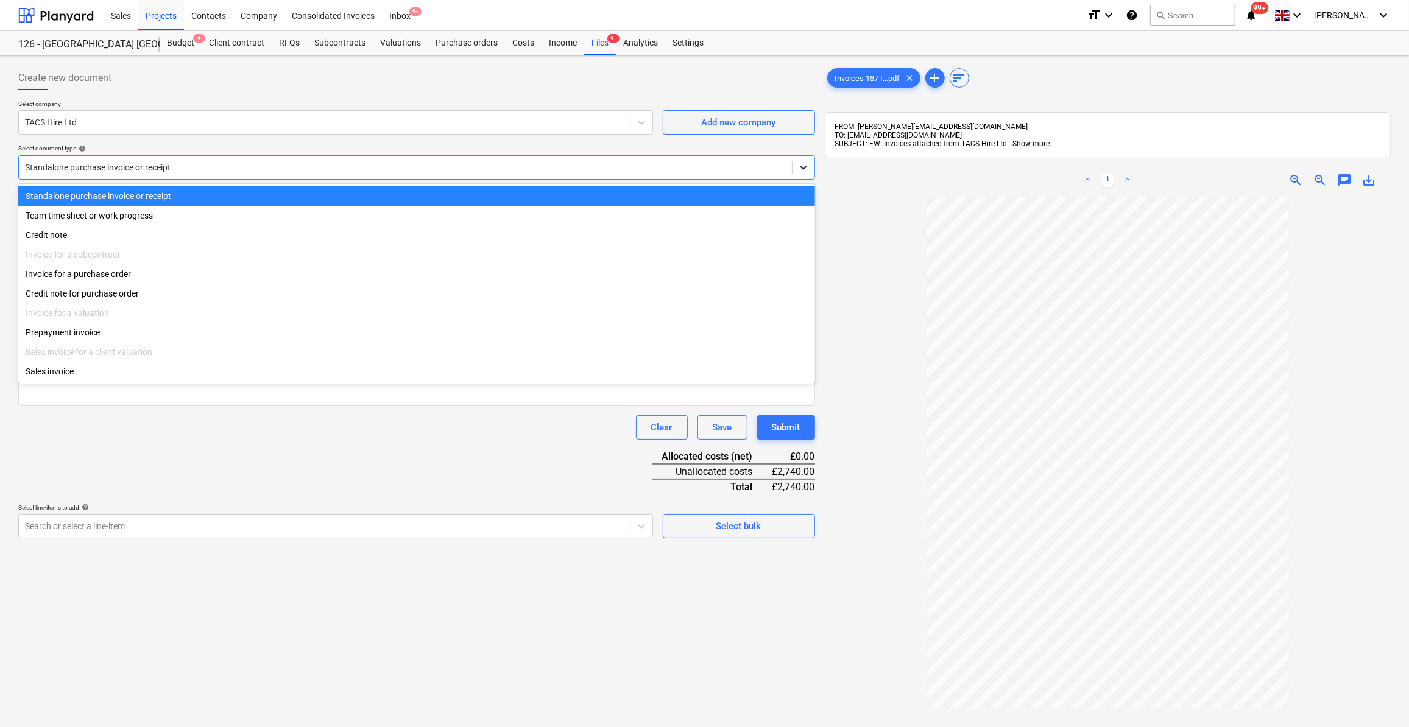
click at [805, 171] on icon at bounding box center [804, 167] width 12 height 12
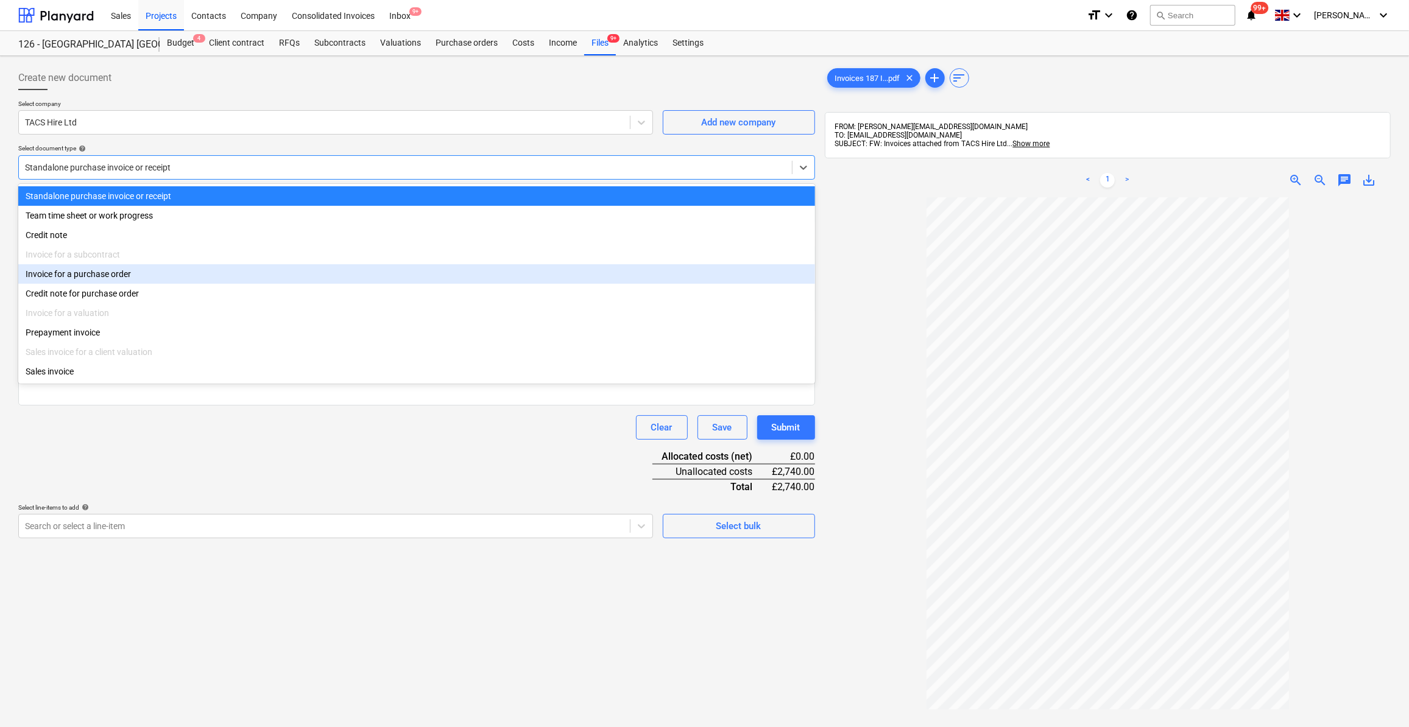
click at [55, 269] on div "Invoice for a purchase order" at bounding box center [416, 273] width 797 height 19
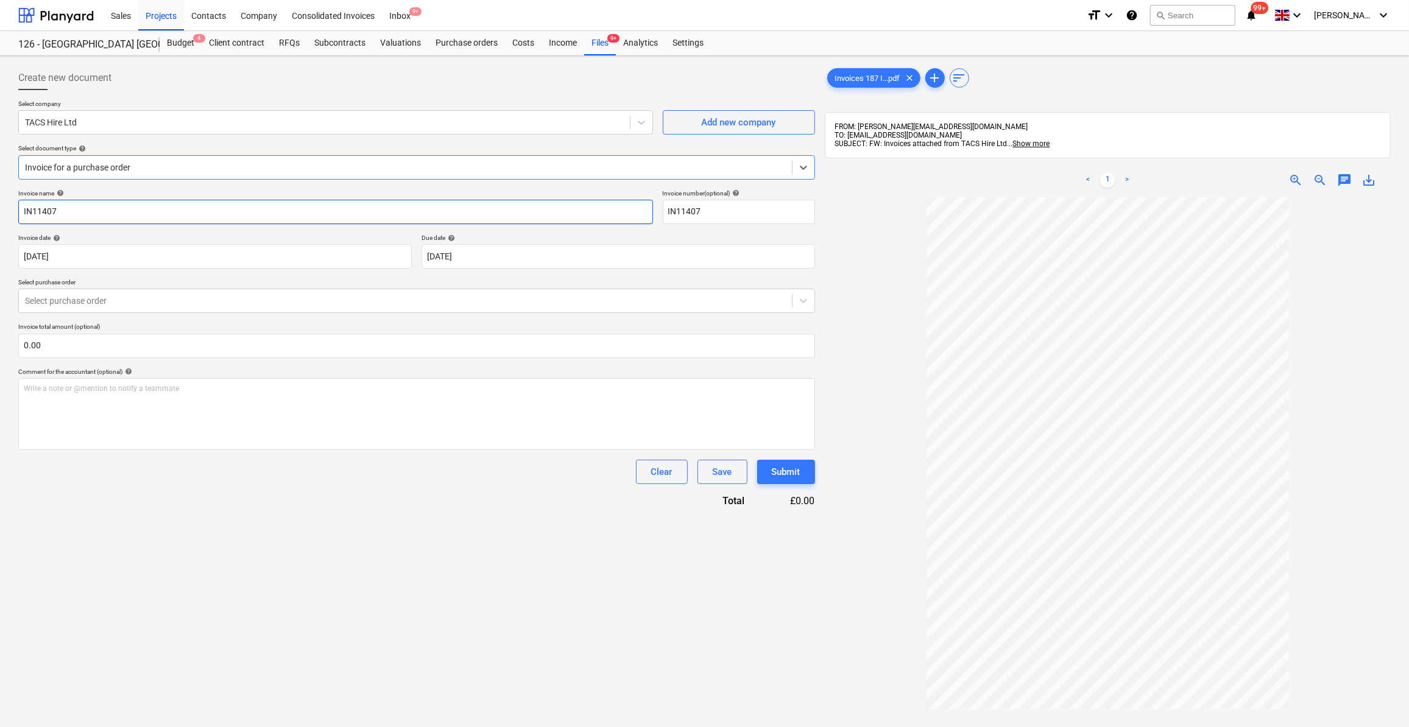
click at [23, 211] on input "IN11407" at bounding box center [335, 212] width 635 height 24
type input "Diesel - IN11407"
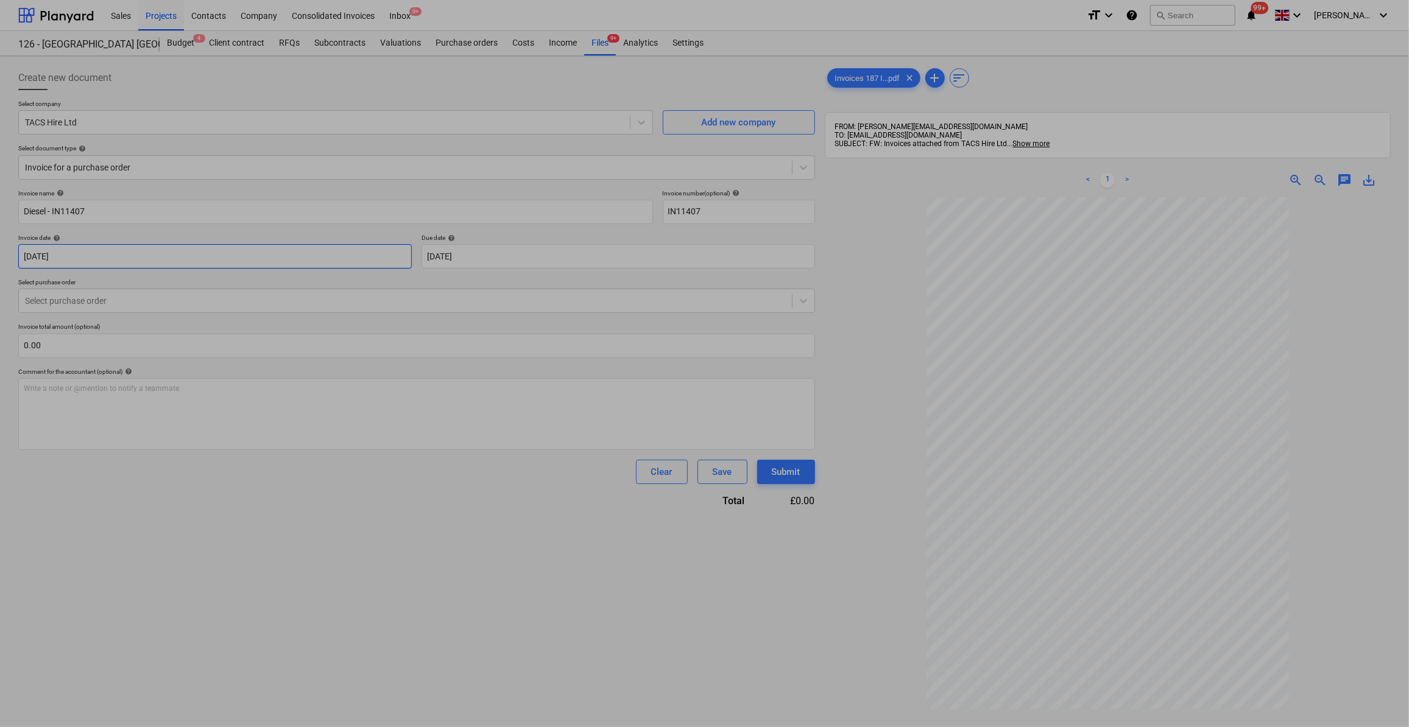
click at [87, 257] on body "Sales Projects Contacts Company Consolidated Invoices Inbox 9+ format_size keyb…" at bounding box center [704, 363] width 1409 height 727
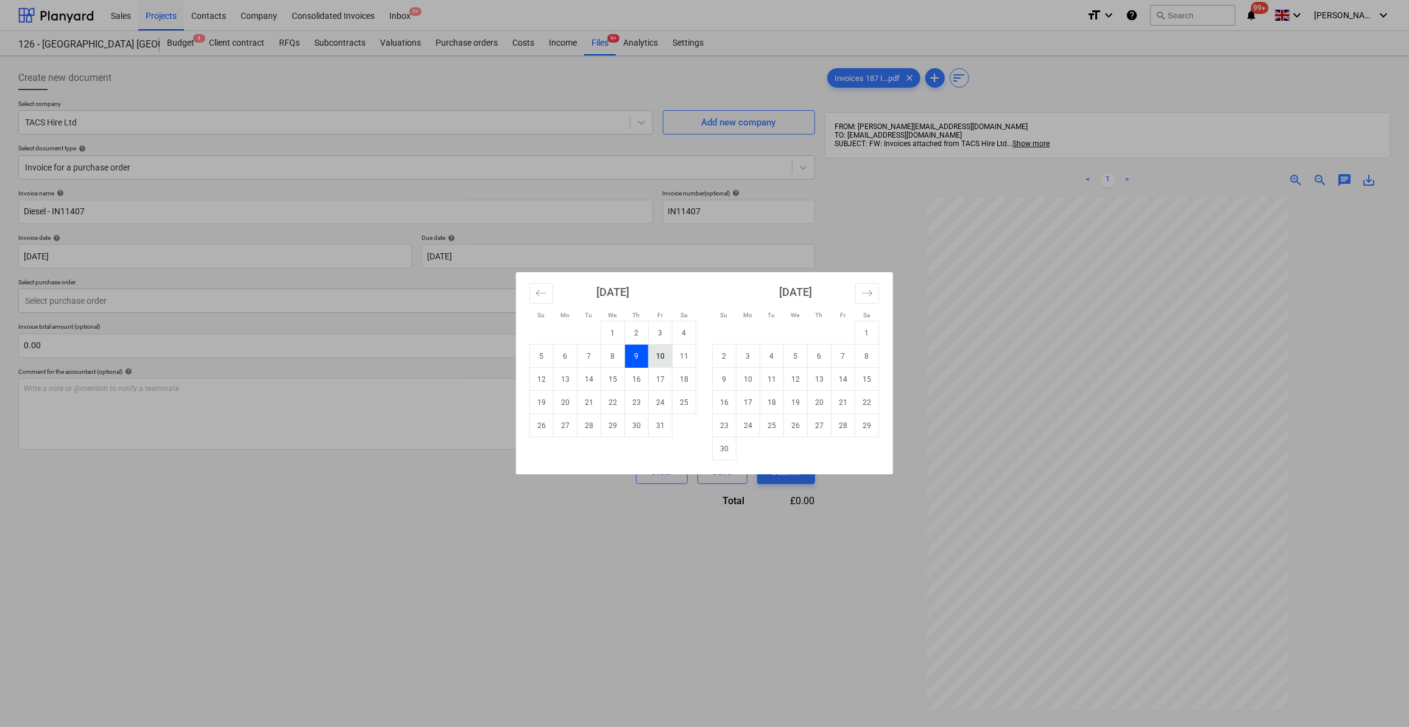
click at [659, 356] on td "10" at bounding box center [661, 356] width 24 height 23
type input "[DATE]"
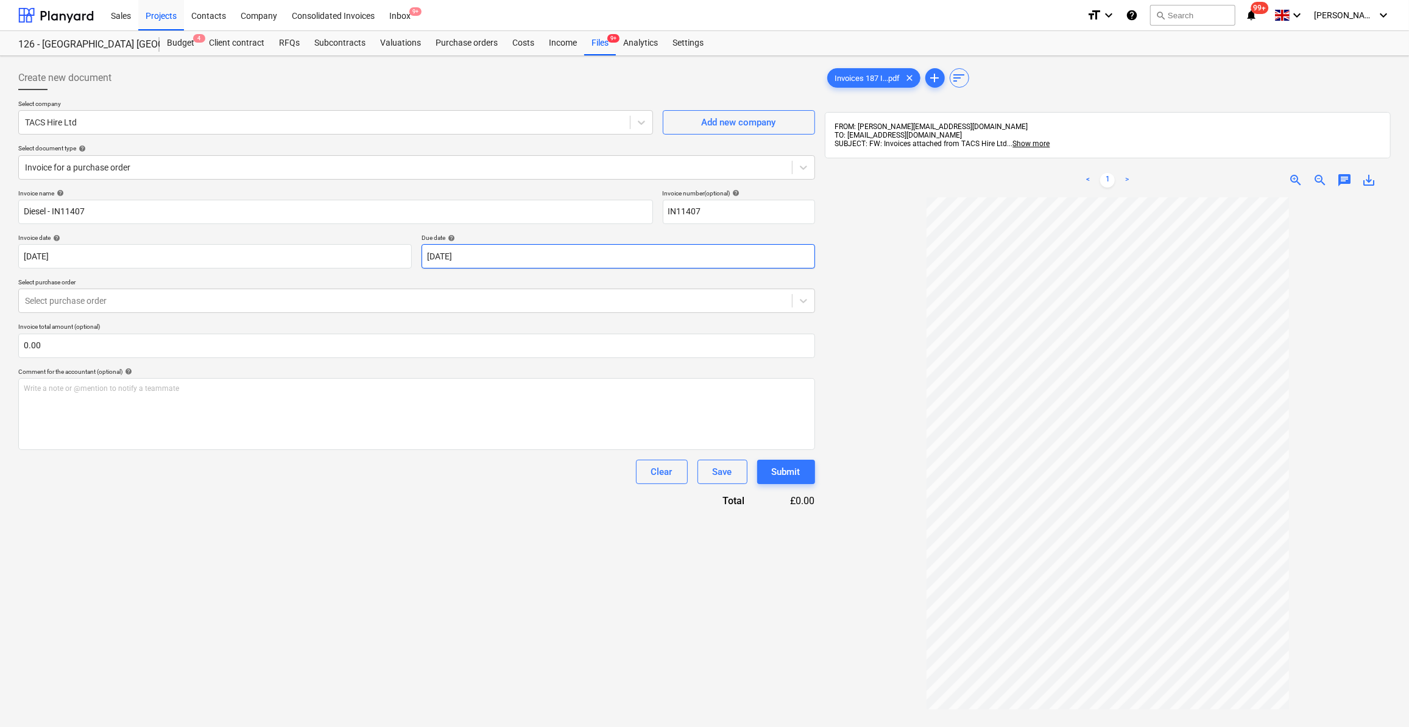
click at [514, 258] on body "Sales Projects Contacts Company Consolidated Invoices Inbox 9+ format_size keyb…" at bounding box center [704, 363] width 1409 height 727
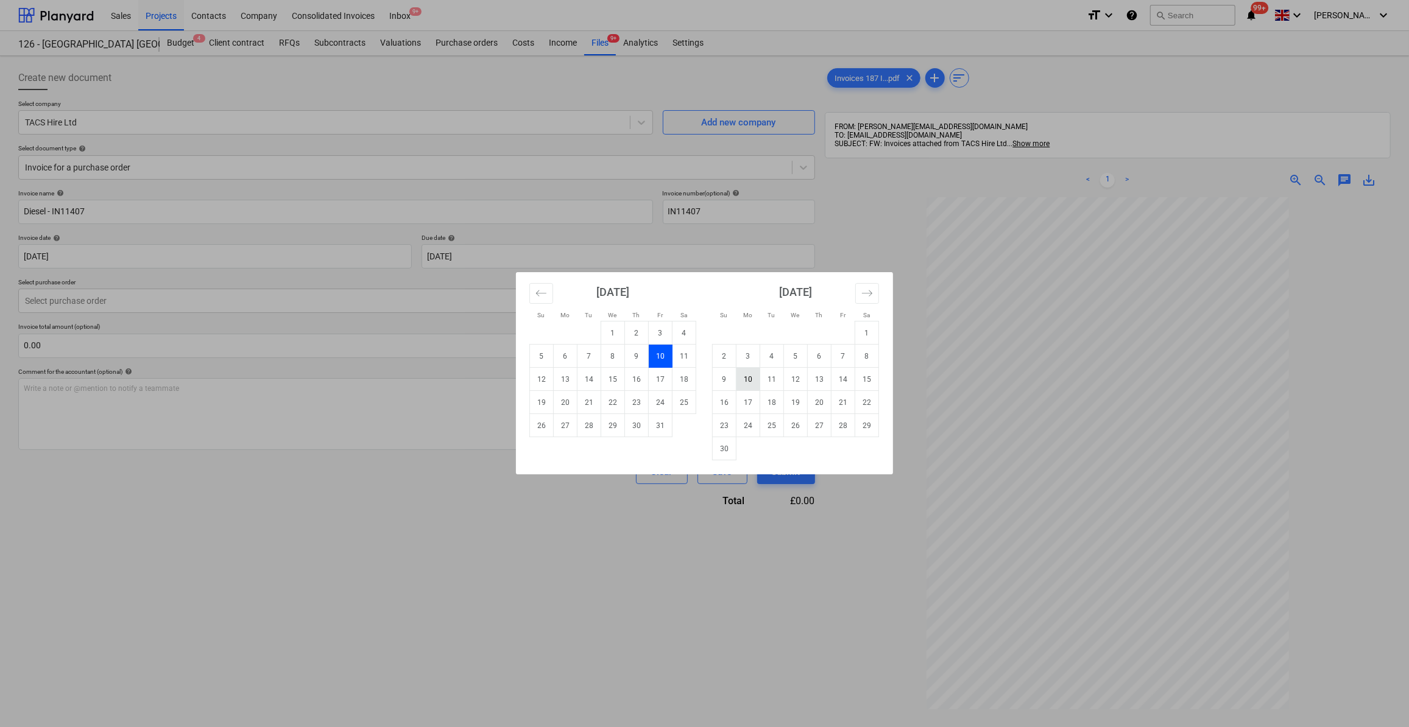
click at [753, 384] on td "10" at bounding box center [749, 379] width 24 height 23
type input "[DATE]"
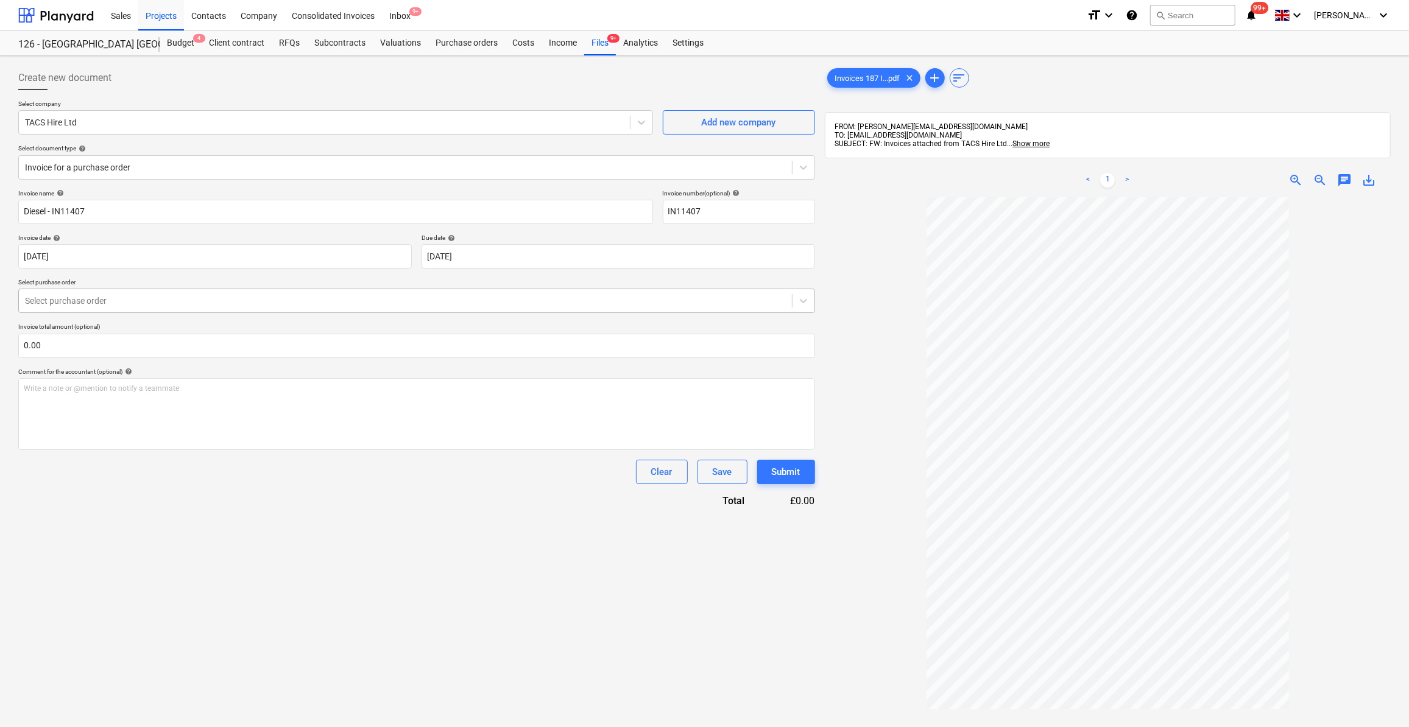
click at [110, 296] on div at bounding box center [405, 301] width 761 height 12
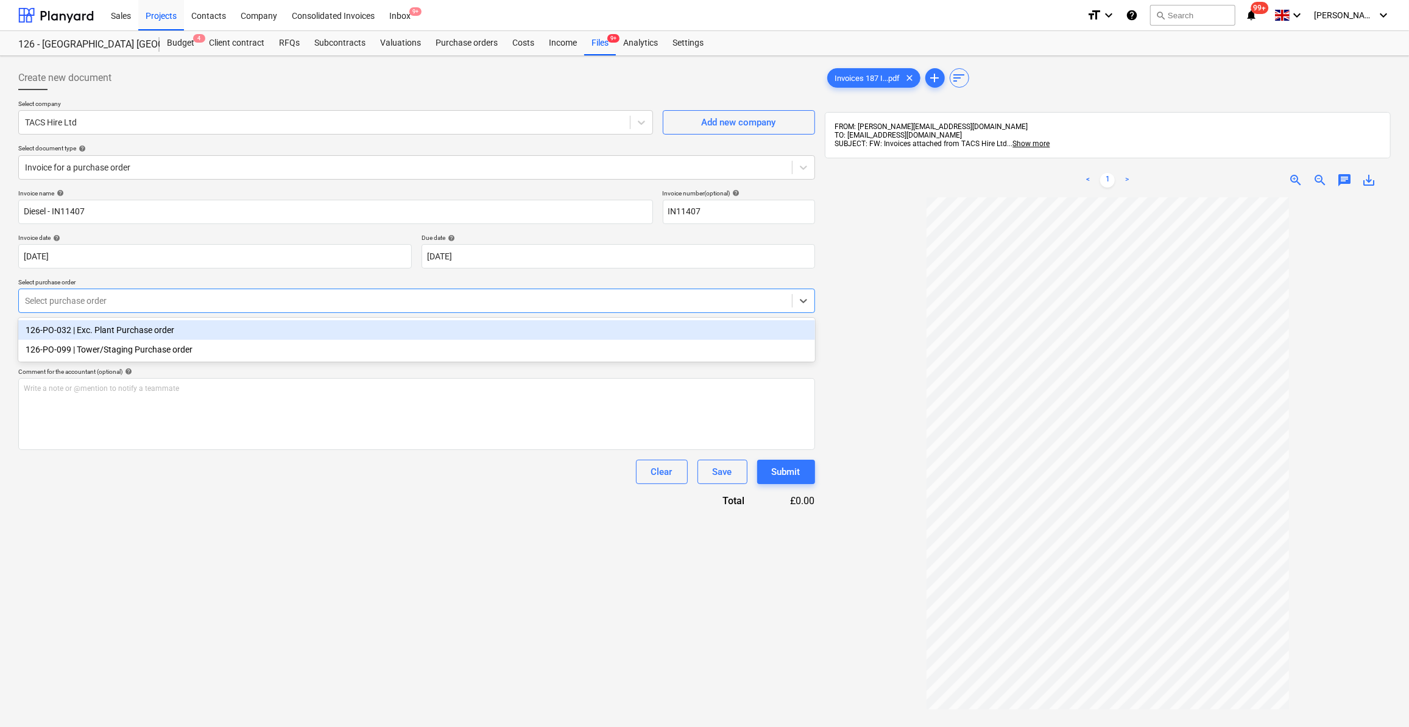
click at [124, 329] on div "126-PO-032 | Exc. Plant Purchase order" at bounding box center [416, 329] width 797 height 19
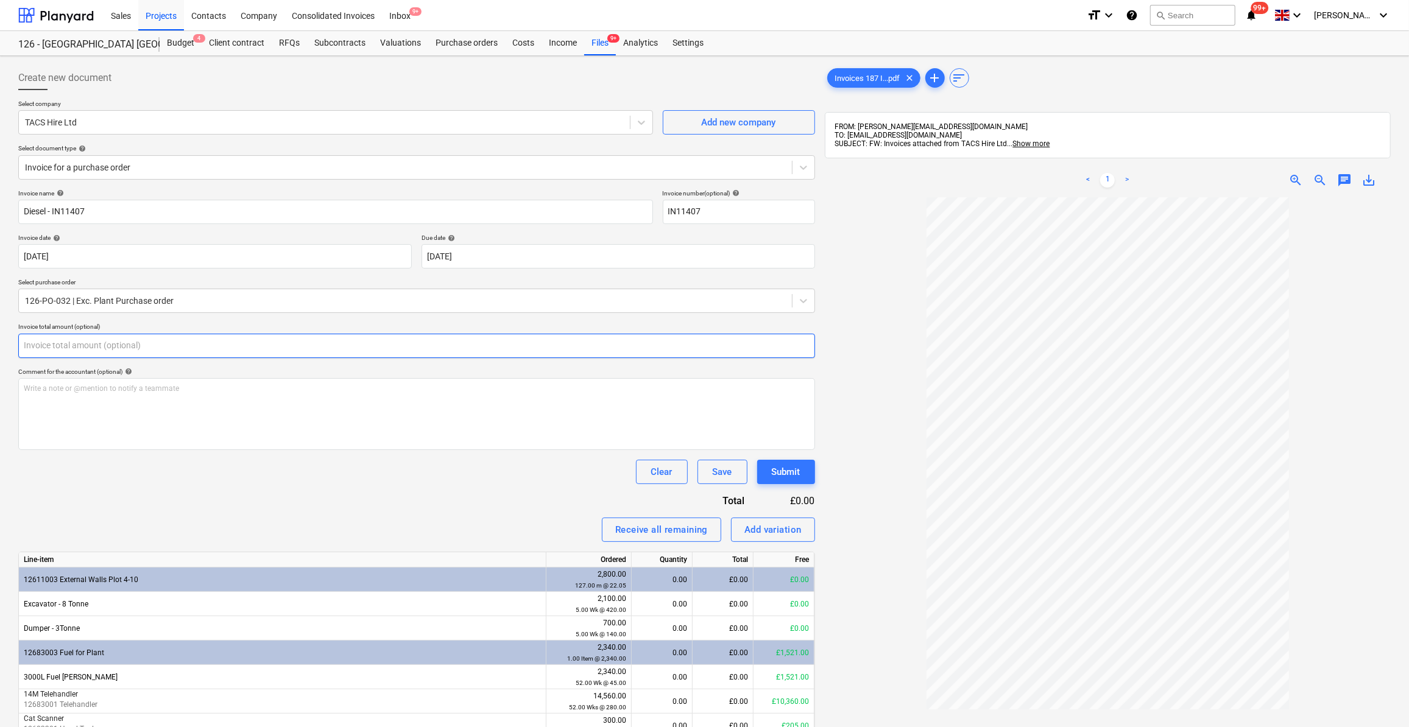
click at [57, 344] on input "text" at bounding box center [416, 346] width 797 height 24
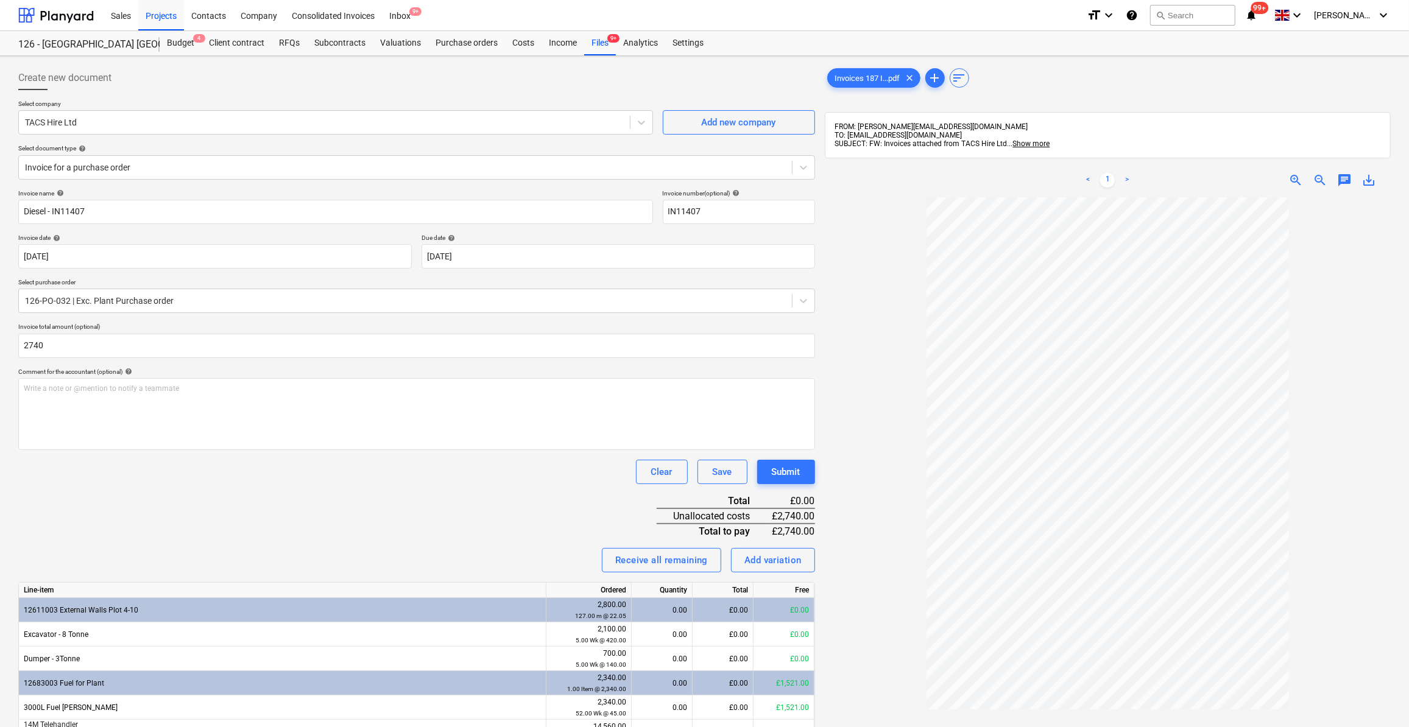
type input "2,740.00"
click at [172, 512] on div "Invoice name help Diesel - IN11407 Invoice number (optional) help IN11407 Invoi…" at bounding box center [416, 596] width 797 height 814
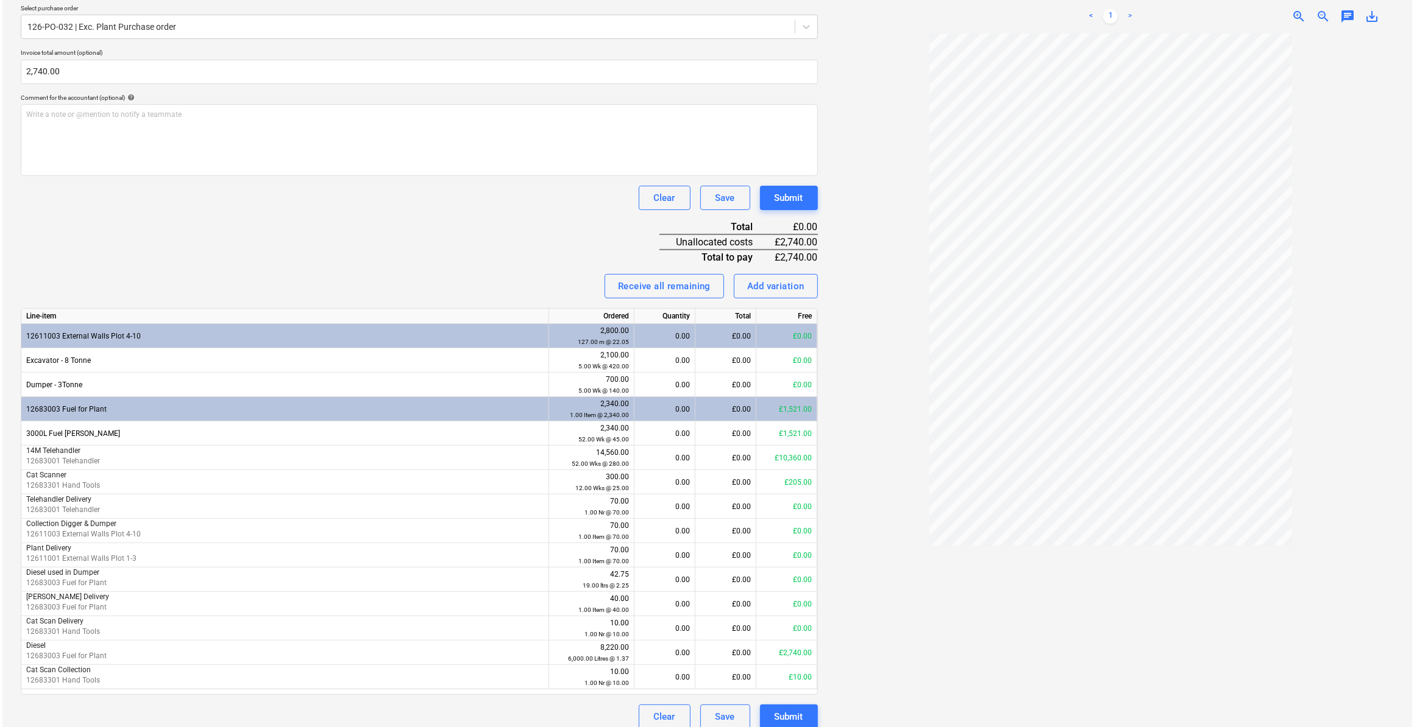
scroll to position [285, 0]
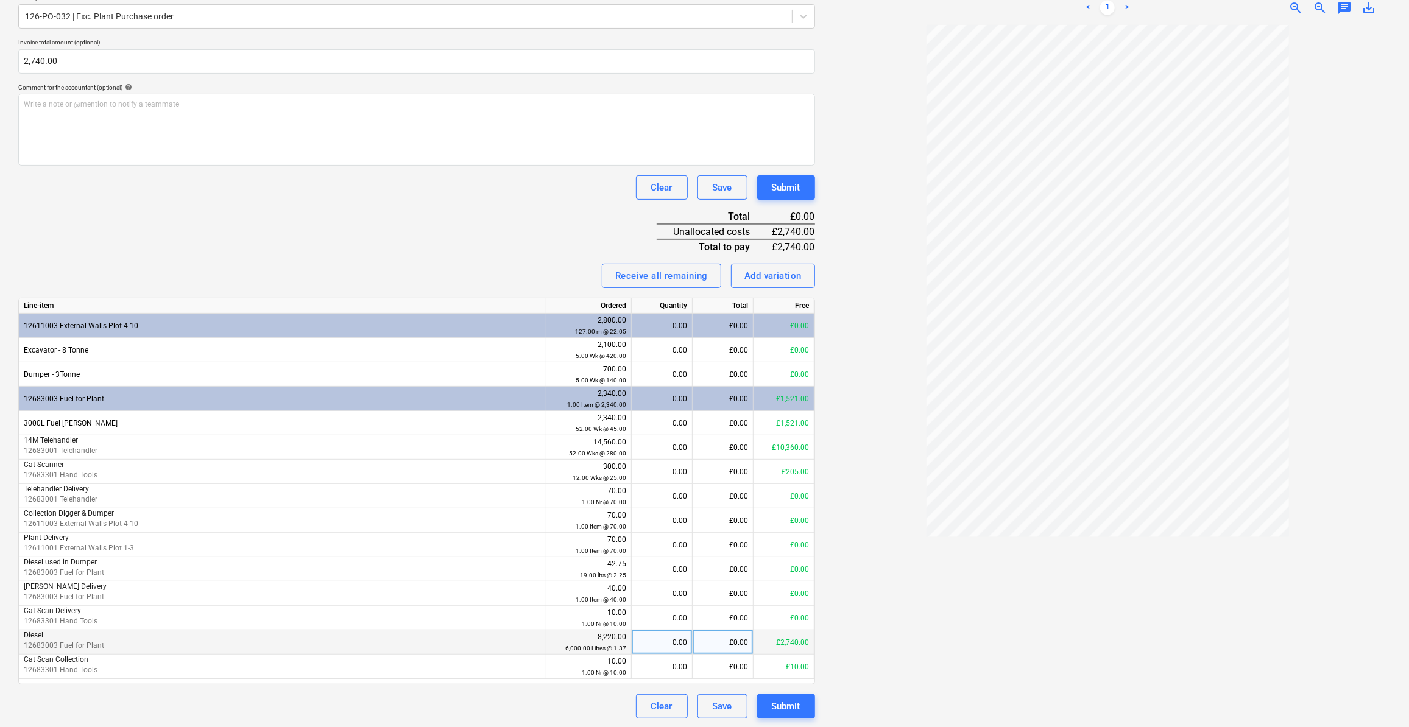
click at [663, 643] on div "0.00" at bounding box center [662, 643] width 51 height 24
type input "2000"
click at [781, 708] on div "Submit" at bounding box center [786, 707] width 29 height 16
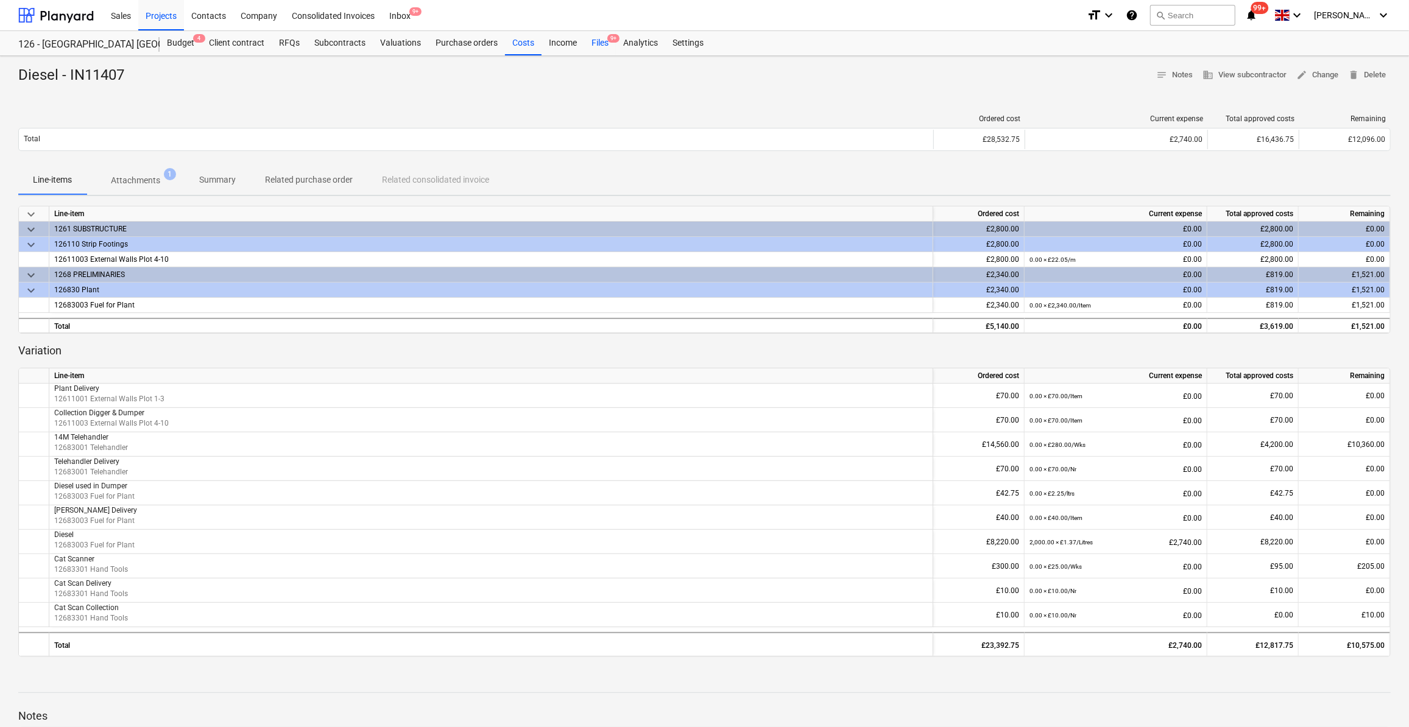
click at [601, 41] on div "Files 9+" at bounding box center [600, 43] width 32 height 24
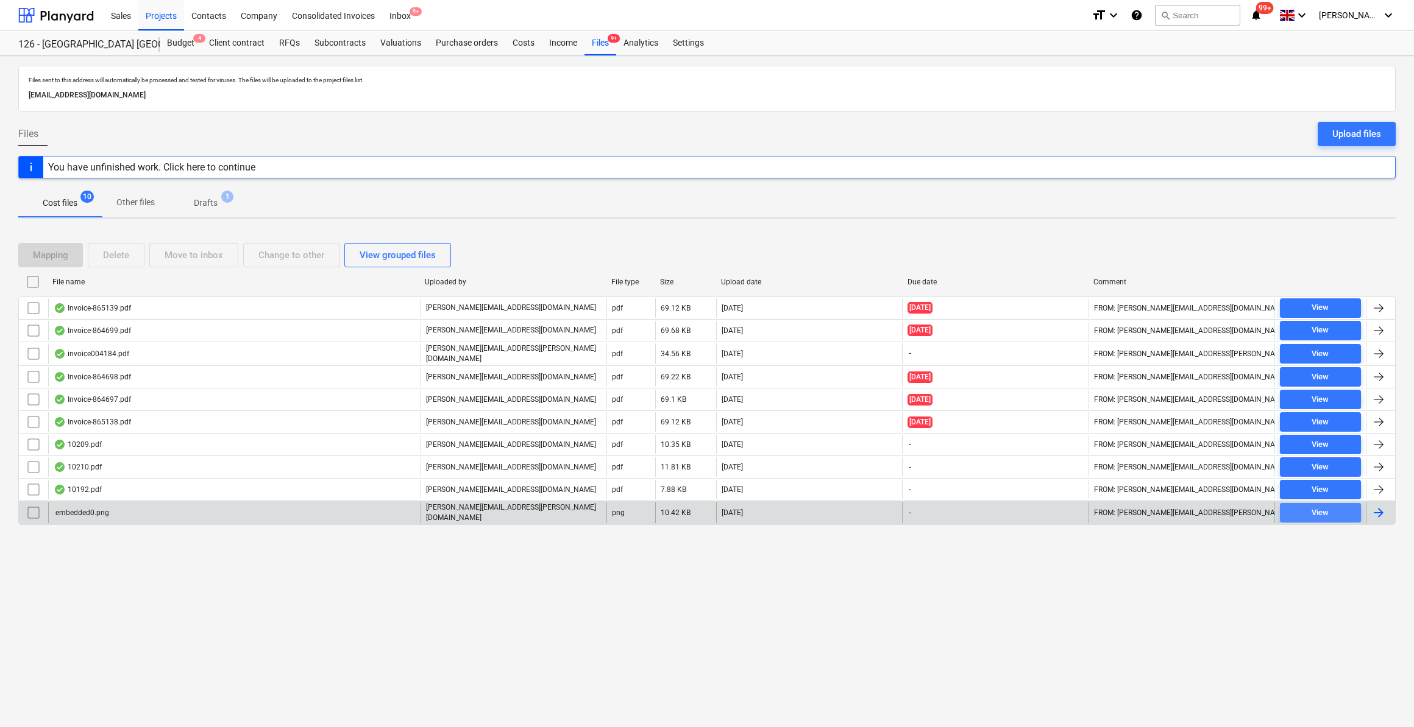
click at [1330, 506] on span "View" at bounding box center [1319, 513] width 71 height 14
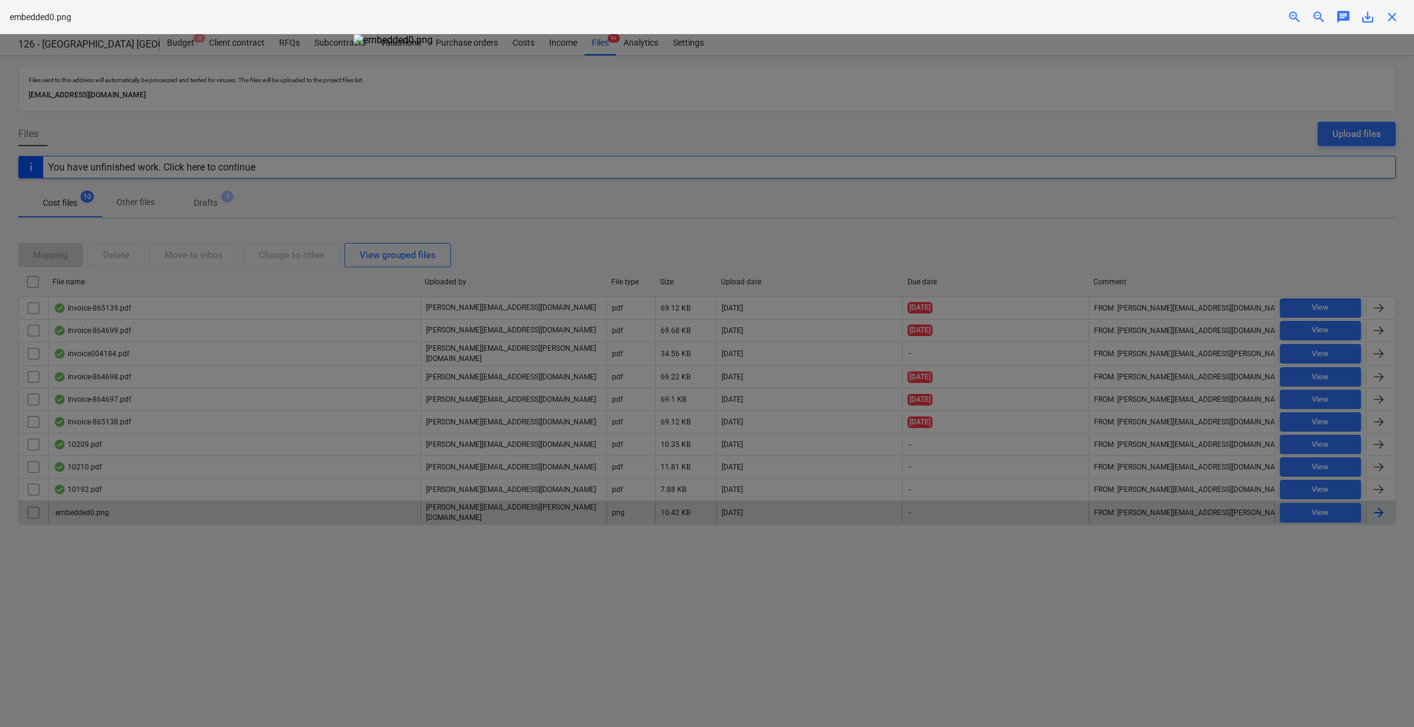
click at [1393, 10] on span "close" at bounding box center [1391, 17] width 15 height 15
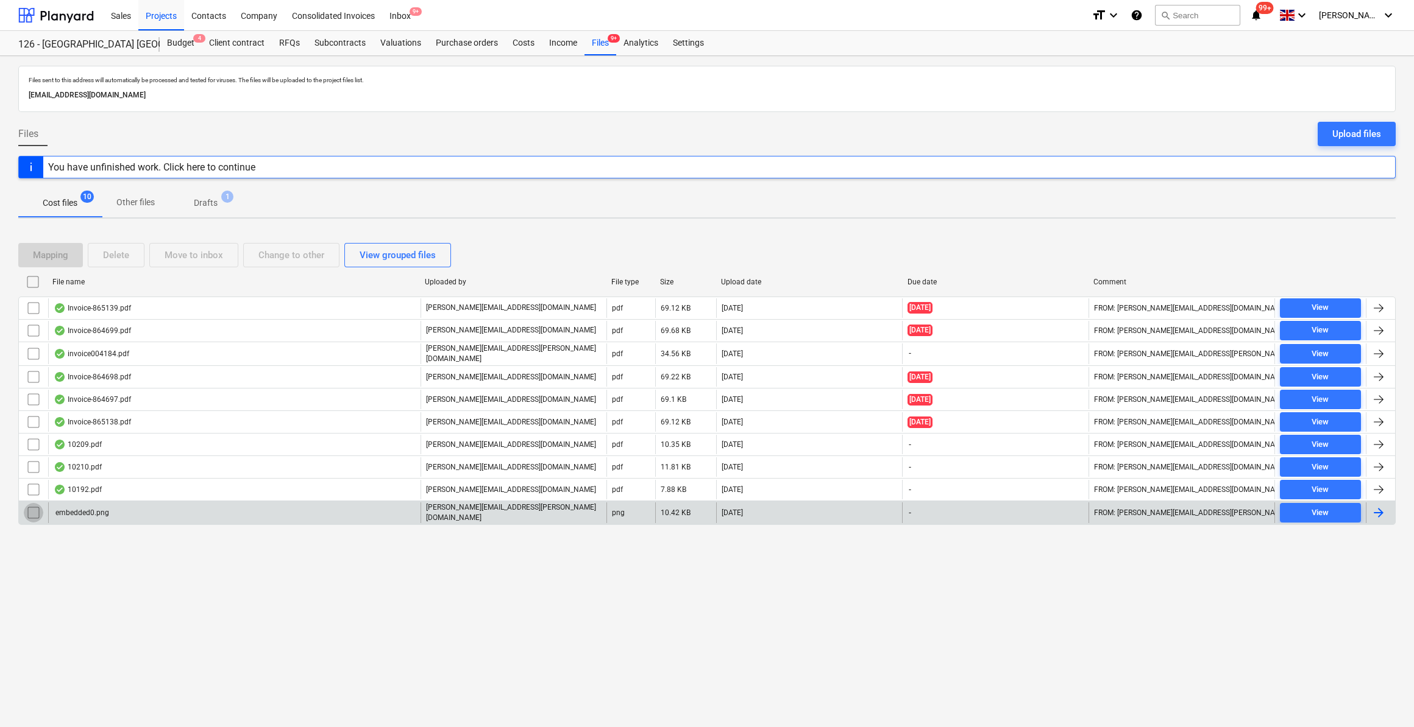
click at [29, 507] on input "checkbox" at bounding box center [33, 512] width 19 height 19
click at [109, 255] on div "Delete" at bounding box center [116, 255] width 26 height 16
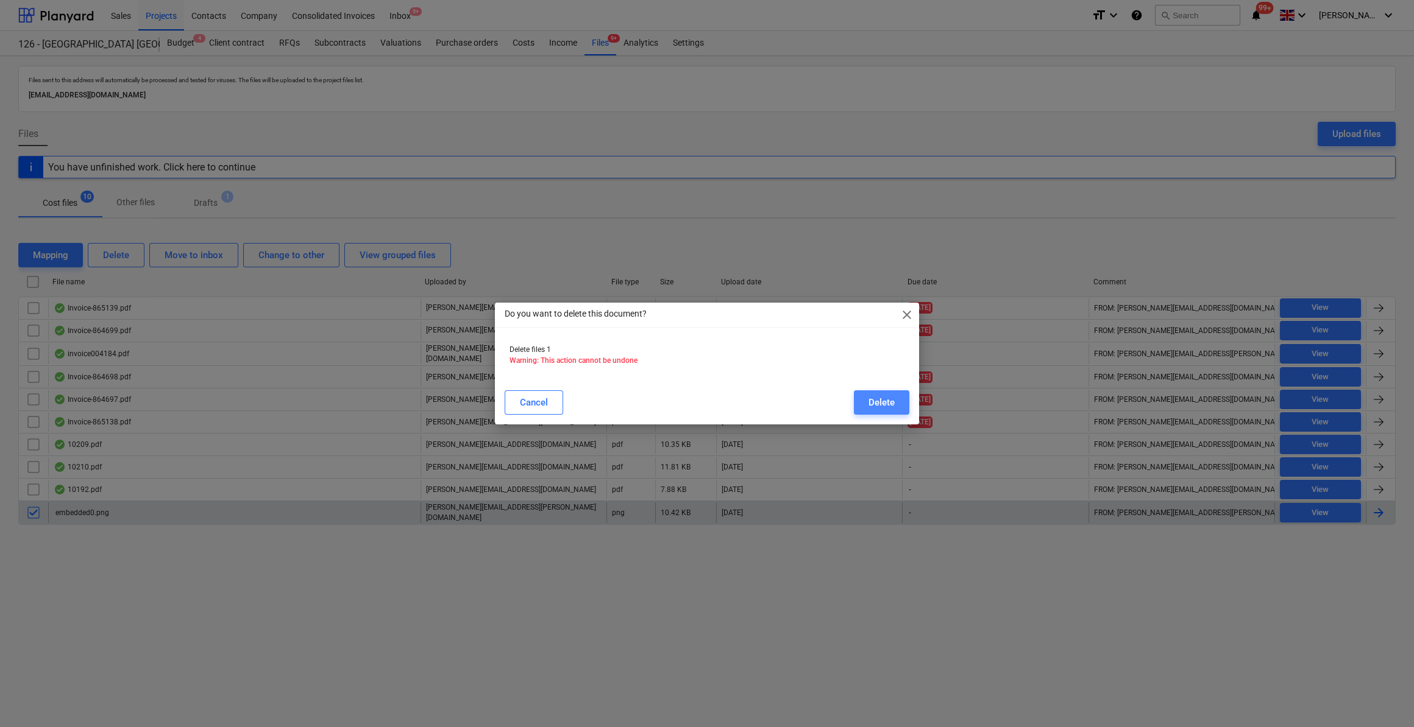
click at [901, 404] on button "Delete" at bounding box center [881, 403] width 55 height 24
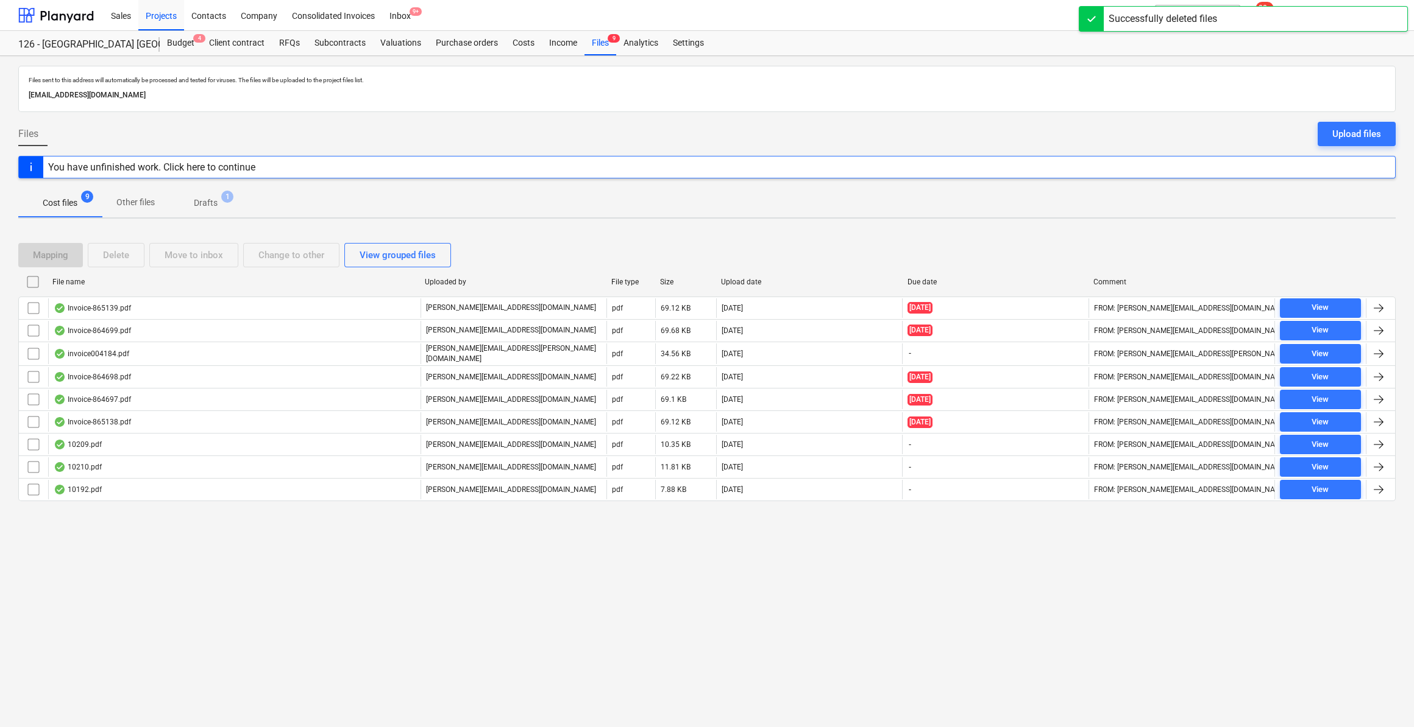
click at [105, 164] on div "You have unfinished work. Click here to continue" at bounding box center [151, 167] width 207 height 12
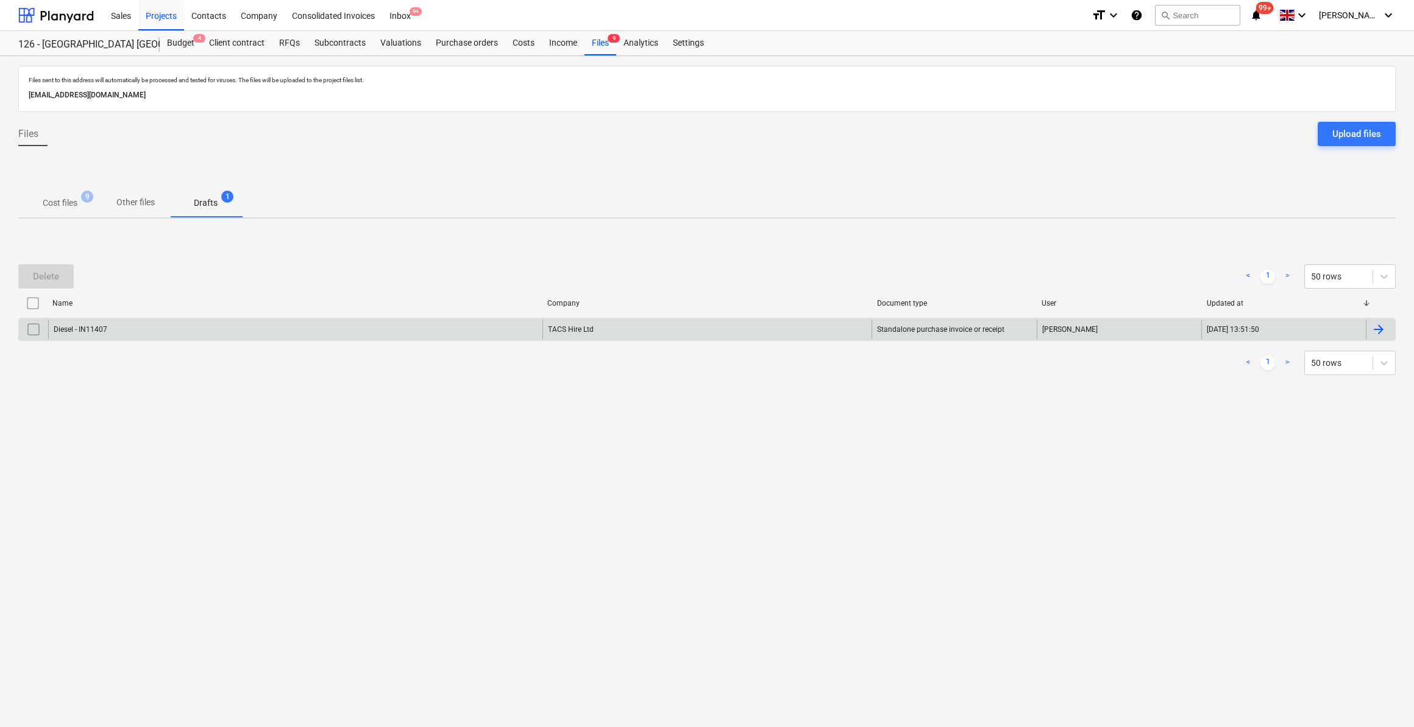
click at [30, 329] on input "checkbox" at bounding box center [33, 329] width 19 height 19
click at [58, 269] on div "Delete" at bounding box center [46, 277] width 26 height 16
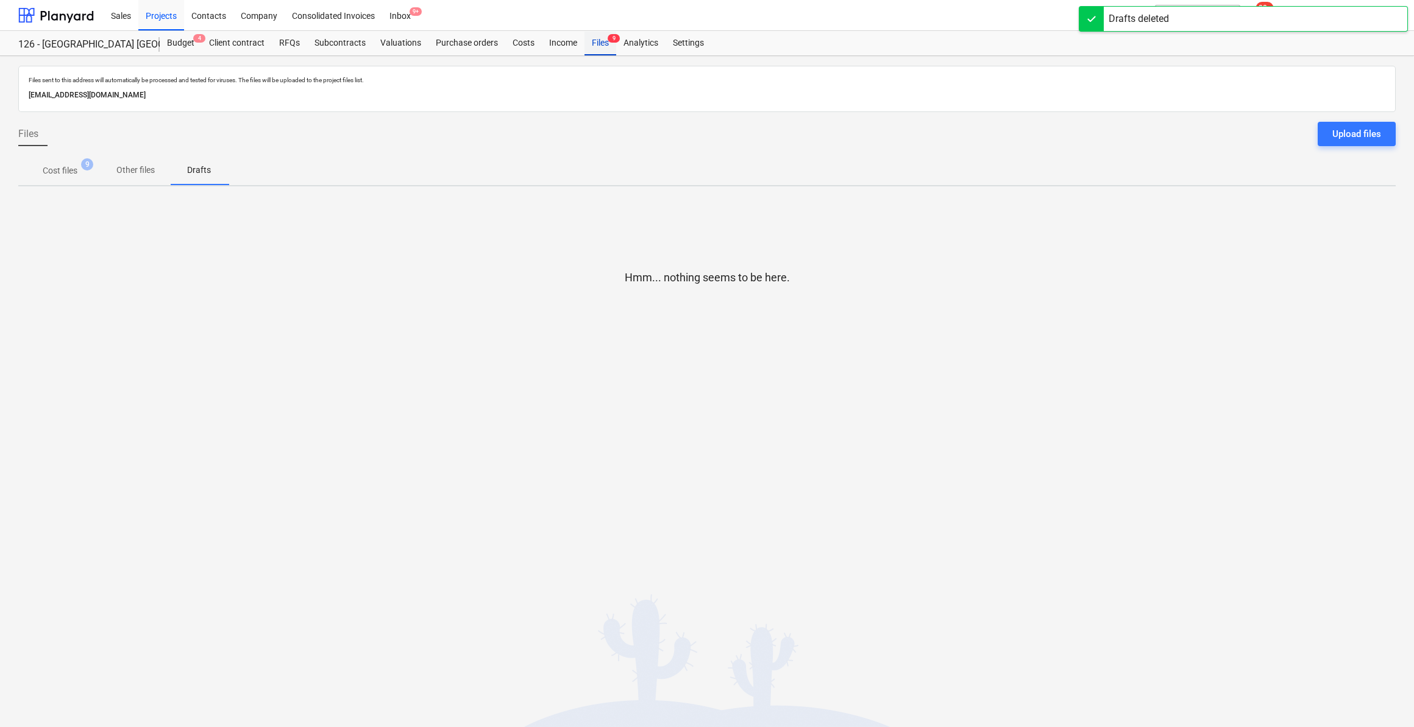
click at [590, 42] on div "Files 9" at bounding box center [600, 43] width 32 height 24
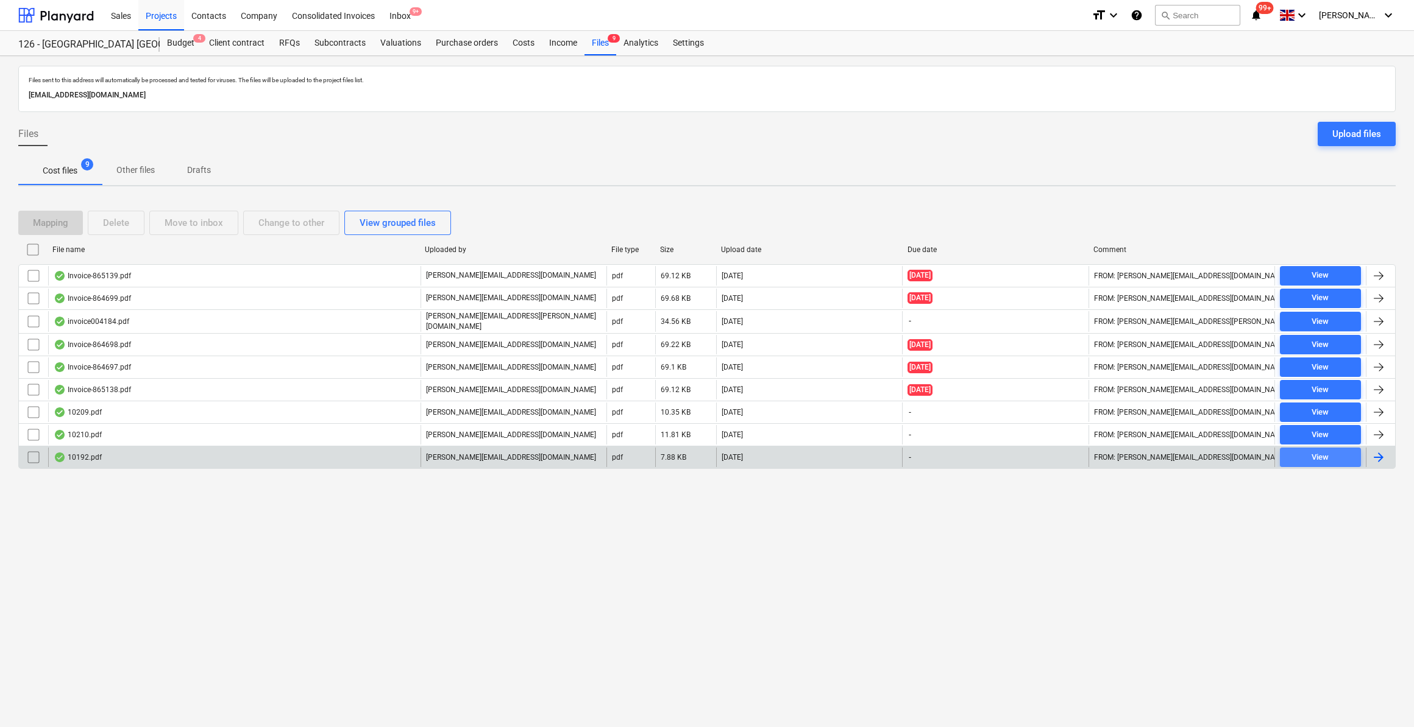
click at [1318, 453] on div "View" at bounding box center [1319, 458] width 17 height 14
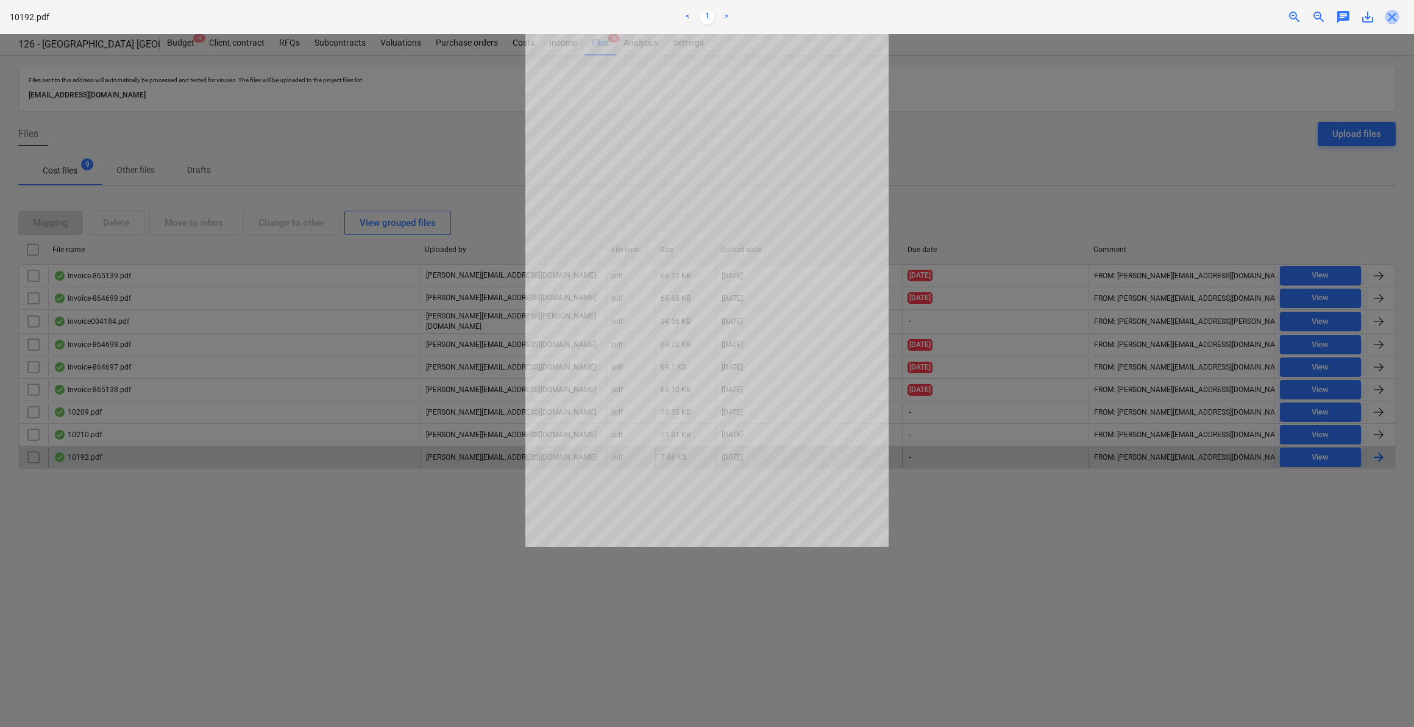
click at [1391, 18] on span "close" at bounding box center [1391, 17] width 15 height 15
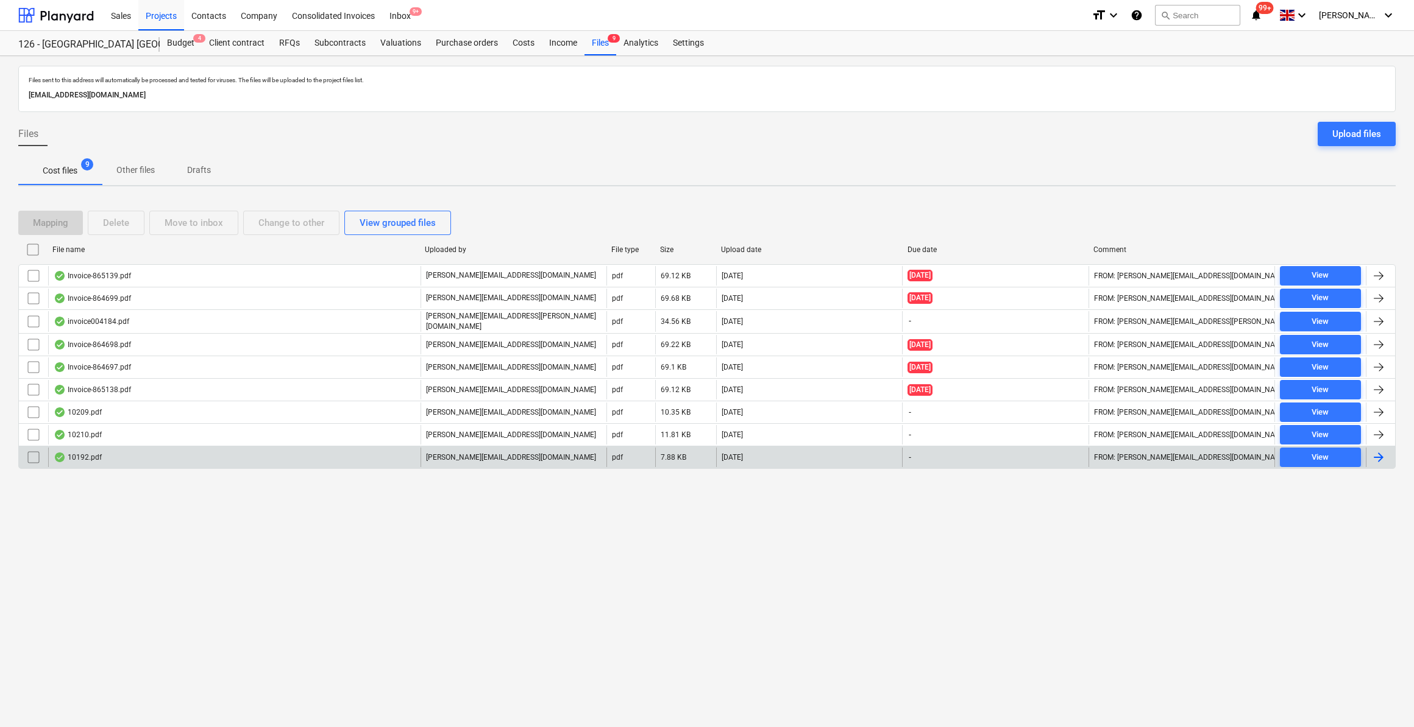
click at [1375, 453] on div at bounding box center [1378, 457] width 15 height 15
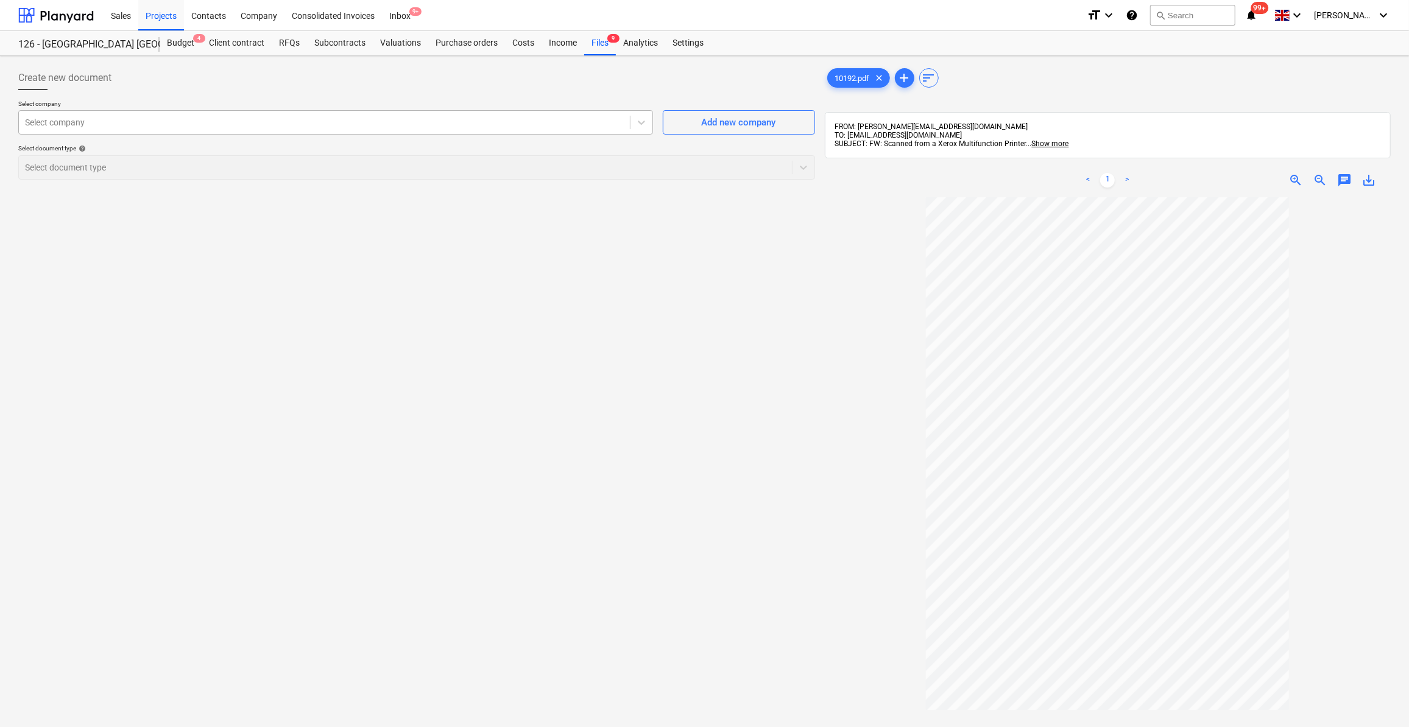
click at [51, 130] on div "Select company" at bounding box center [324, 122] width 611 height 17
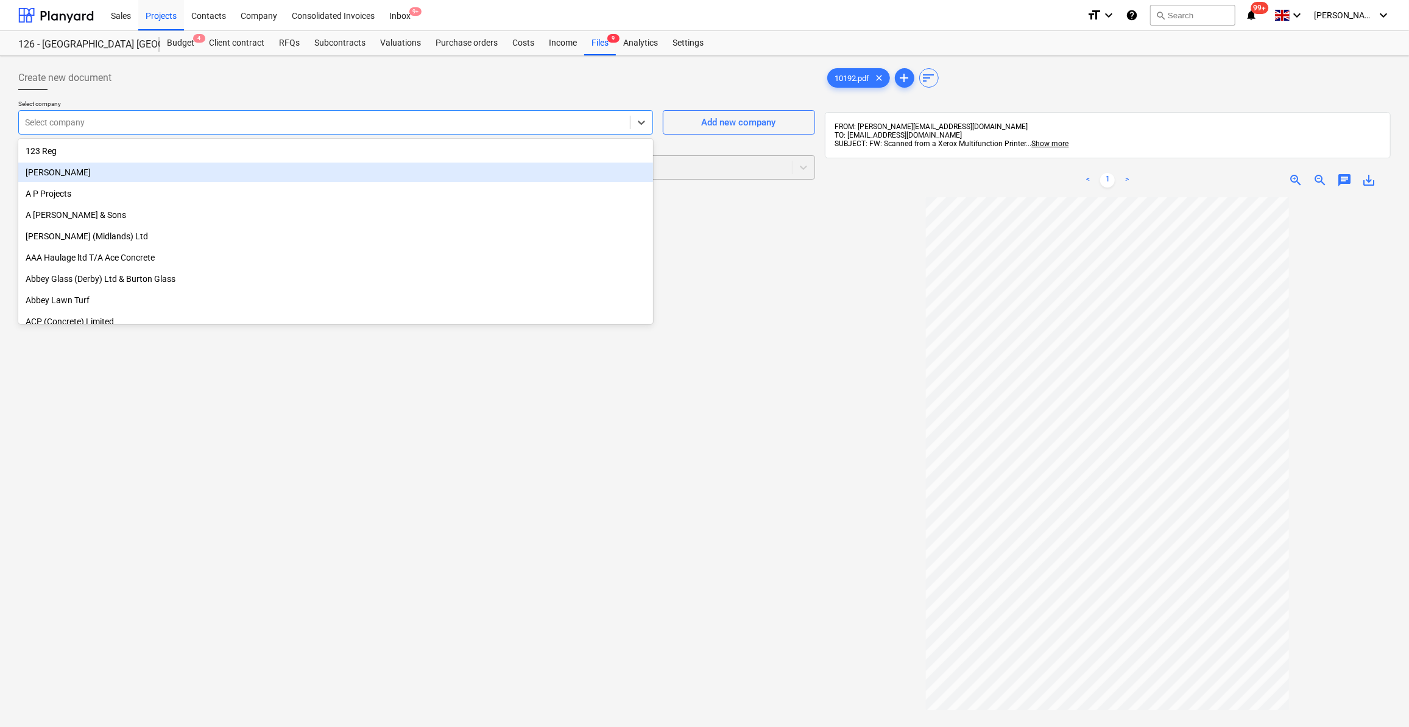
click at [42, 175] on div "[PERSON_NAME]" at bounding box center [335, 172] width 635 height 19
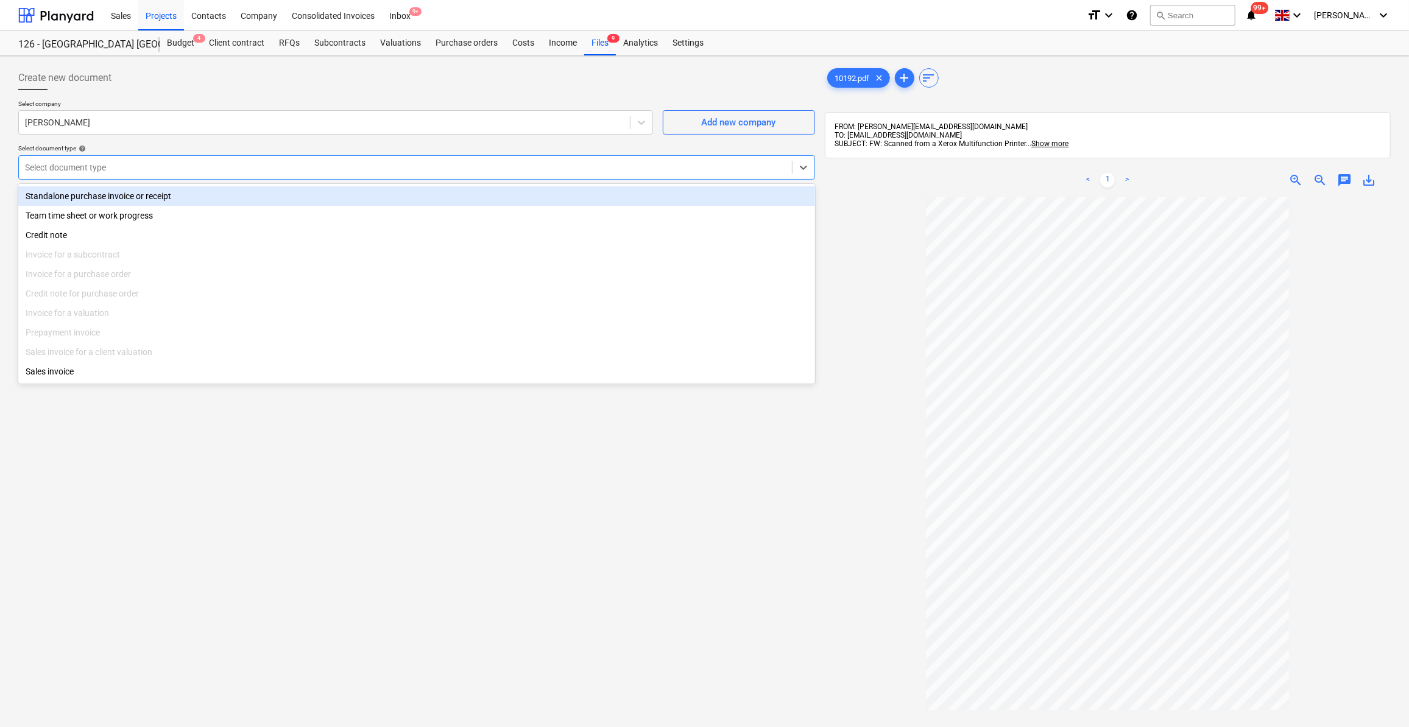
click at [66, 163] on div at bounding box center [405, 167] width 761 height 12
click at [85, 194] on div "Standalone purchase invoice or receipt" at bounding box center [416, 195] width 797 height 19
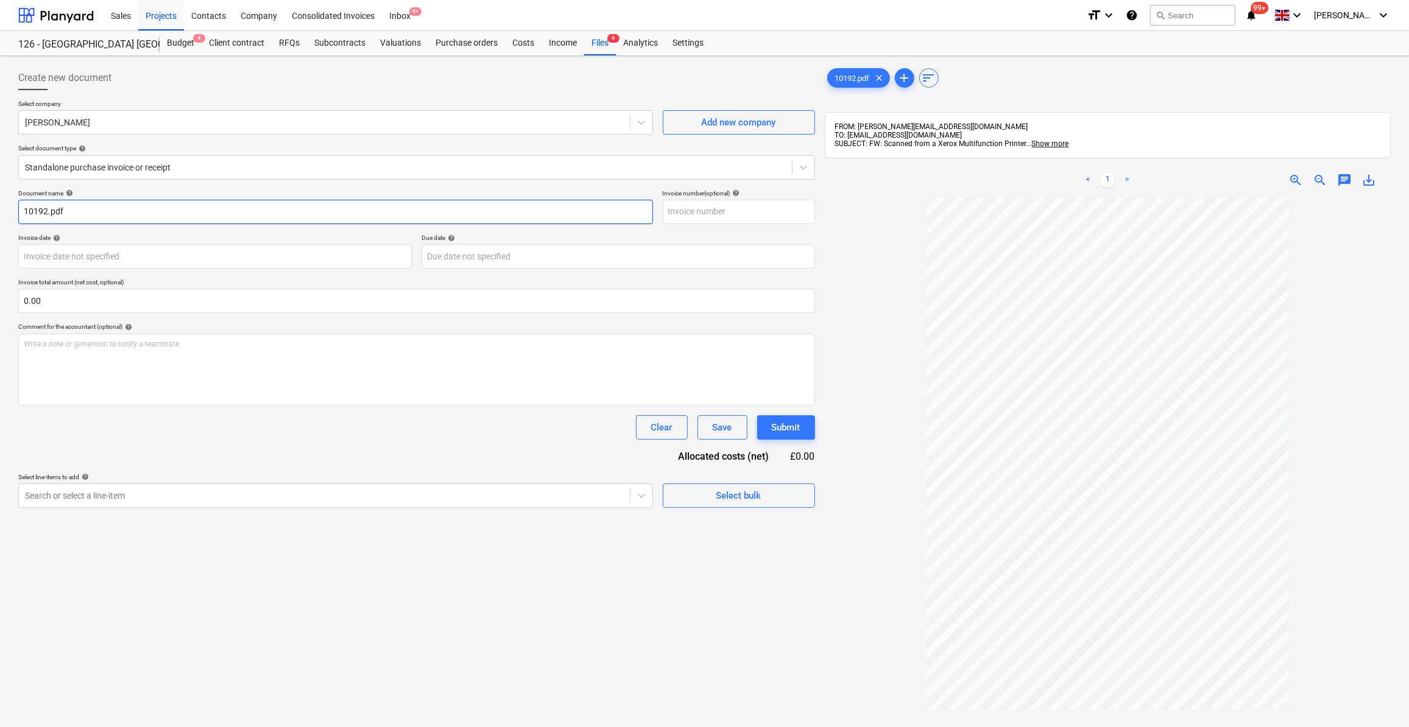
drag, startPoint x: 66, startPoint y: 214, endPoint x: 16, endPoint y: 201, distance: 51.6
click at [12, 204] on div "Create new document Select company [PERSON_NAME] Add new company Select documen…" at bounding box center [704, 478] width 1409 height 844
type input "Labour 06-10/10/25"
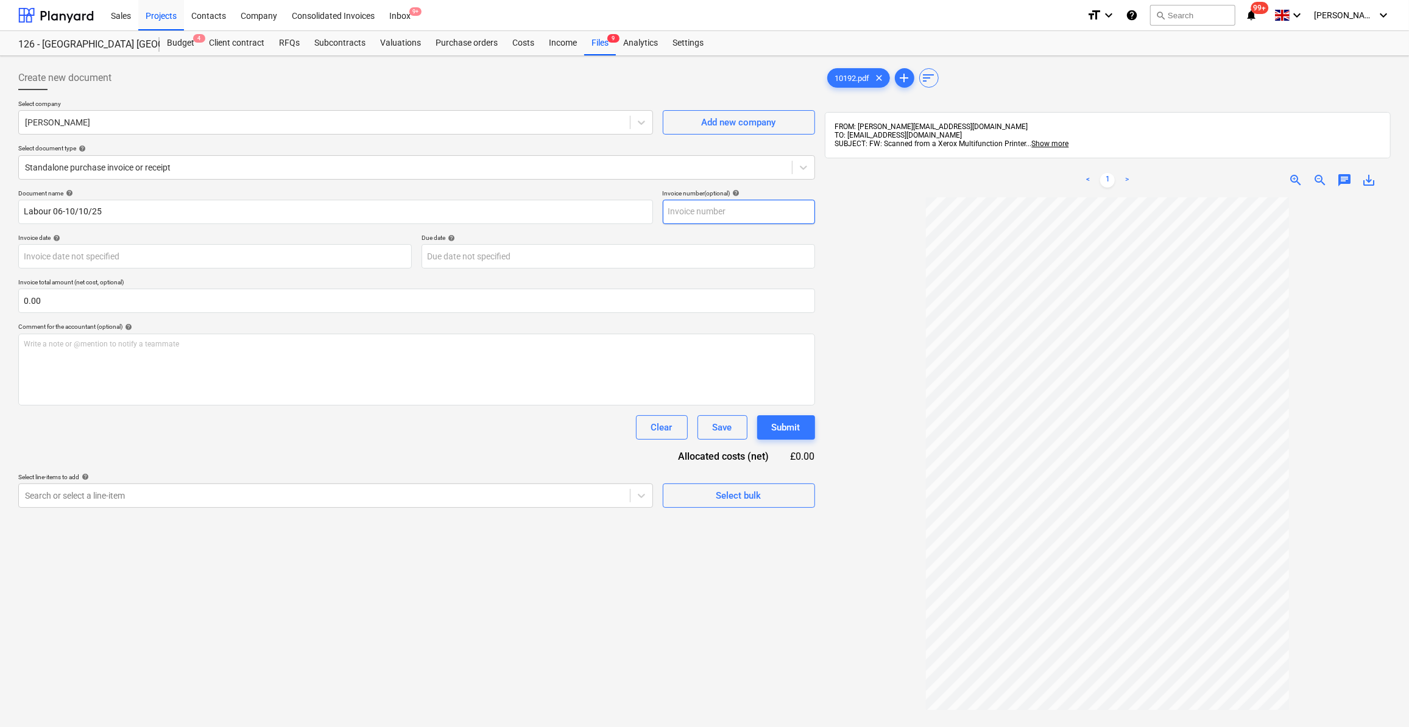
click at [706, 204] on input "text" at bounding box center [739, 212] width 152 height 24
type input "Brook/22"
click at [119, 257] on body "Sales Projects Contacts Company Consolidated Invoices Inbox 9+ format_size keyb…" at bounding box center [704, 363] width 1409 height 727
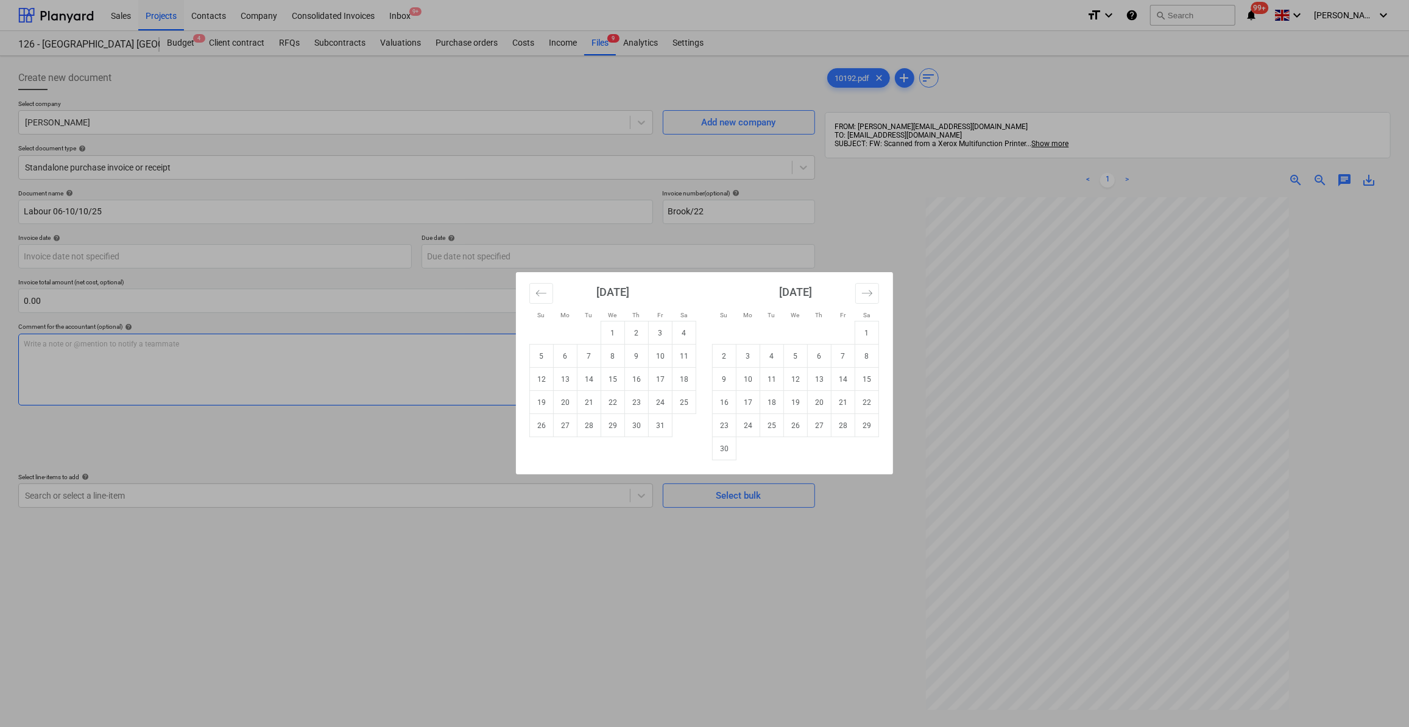
click at [692, 356] on td "11" at bounding box center [685, 356] width 24 height 23
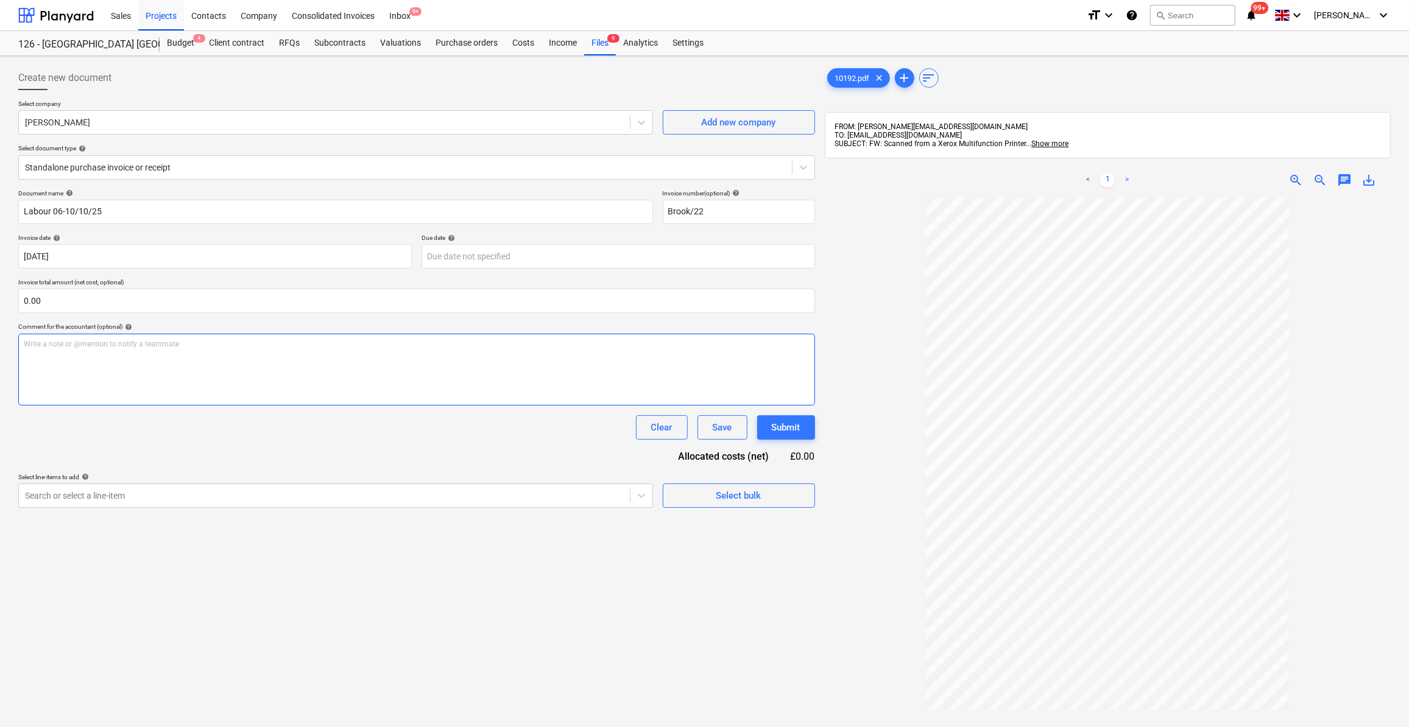
type input "[DATE]"
click at [52, 300] on input "text" at bounding box center [416, 301] width 797 height 24
type input "1,150.00"
drag, startPoint x: 280, startPoint y: 460, endPoint x: 305, endPoint y: 485, distance: 35.3
click at [281, 460] on div "Document name help Labour 06-10/10/25 Invoice number (optional) help Brook/22 I…" at bounding box center [416, 363] width 797 height 349
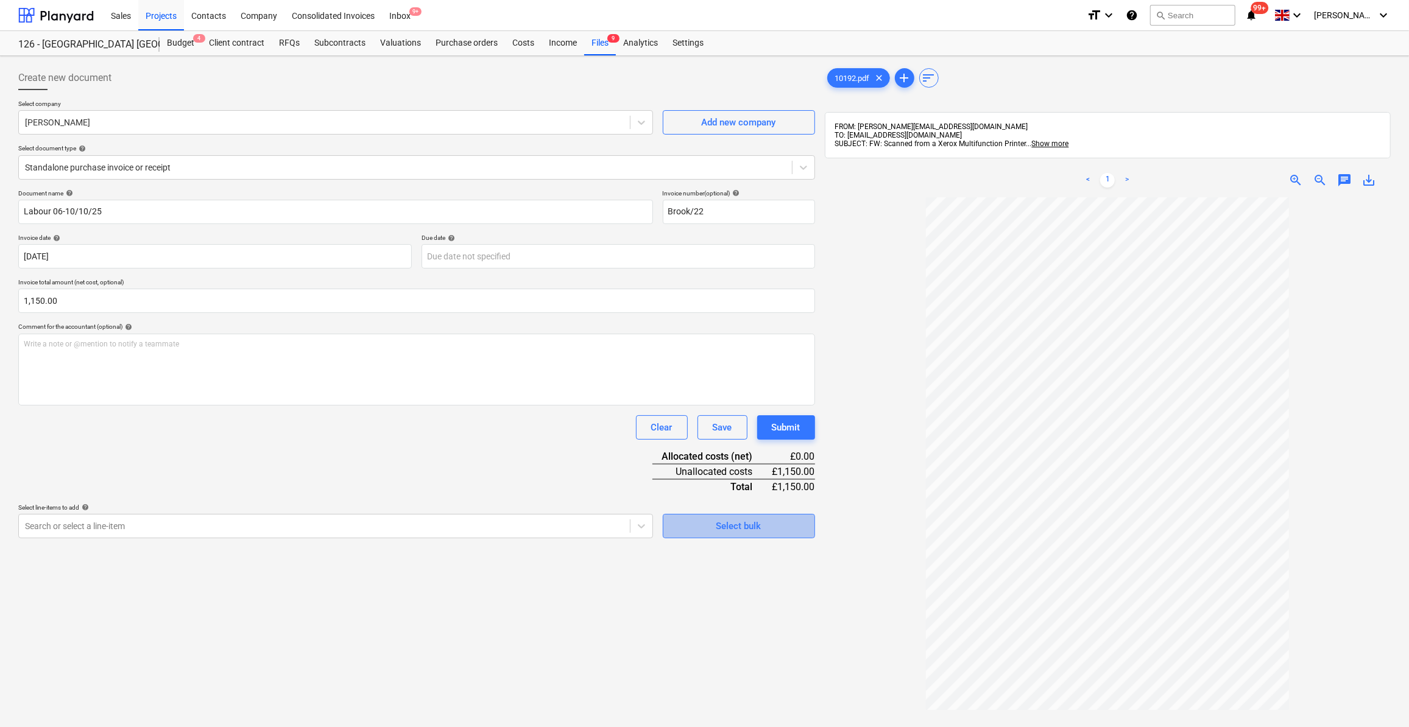
click at [737, 534] on button "Select bulk" at bounding box center [739, 526] width 152 height 24
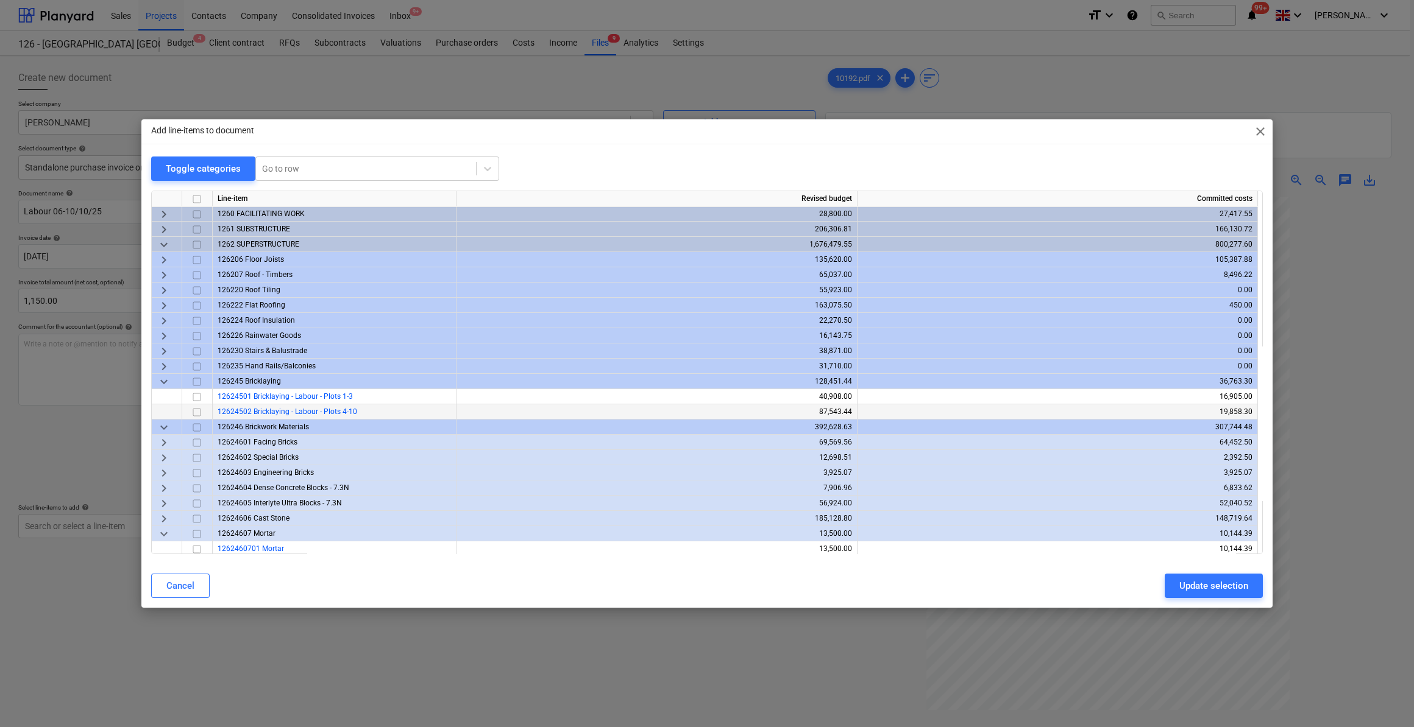
click at [258, 415] on span "12624502 Bricklaying - Labour - Plots 4-10" at bounding box center [288, 412] width 140 height 9
click at [197, 411] on input "checkbox" at bounding box center [196, 412] width 15 height 15
click at [1214, 591] on div "Update selection" at bounding box center [1213, 586] width 69 height 16
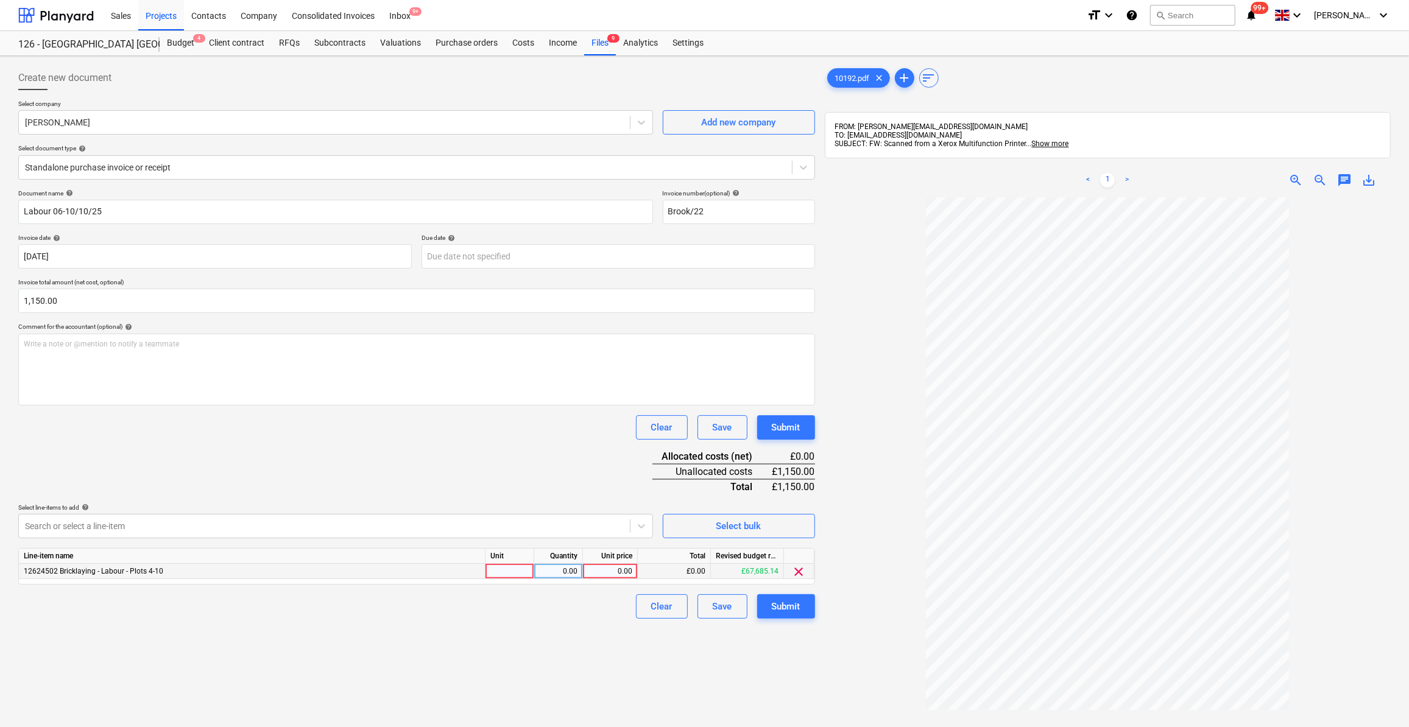
click at [512, 572] on div at bounding box center [510, 571] width 49 height 15
type input "Day"
click at [566, 570] on div "0.00" at bounding box center [558, 571] width 38 height 15
type input "5"
click at [612, 572] on div "0.00" at bounding box center [610, 571] width 44 height 15
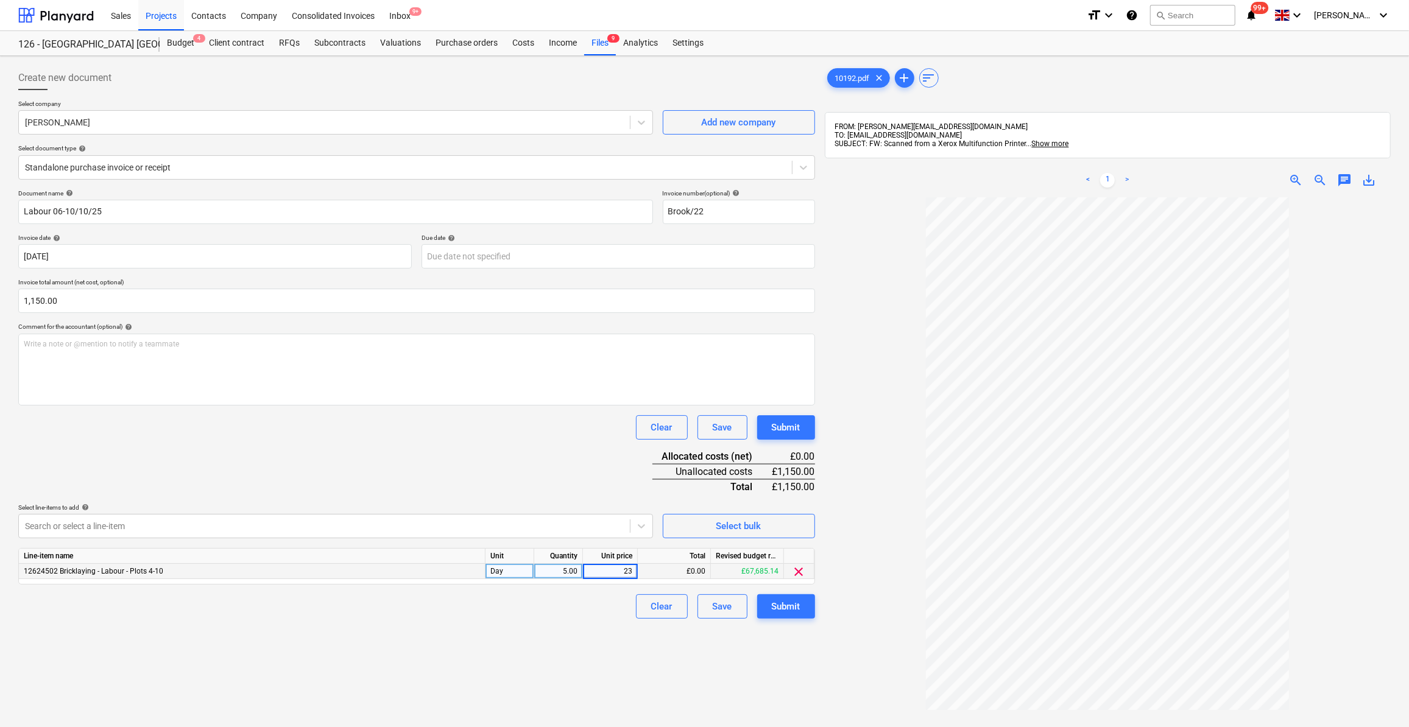
type input "230"
click at [572, 618] on div "Create new document Select company [PERSON_NAME] Add new company Select documen…" at bounding box center [416, 478] width 807 height 835
click at [782, 609] on div "Submit" at bounding box center [786, 607] width 29 height 16
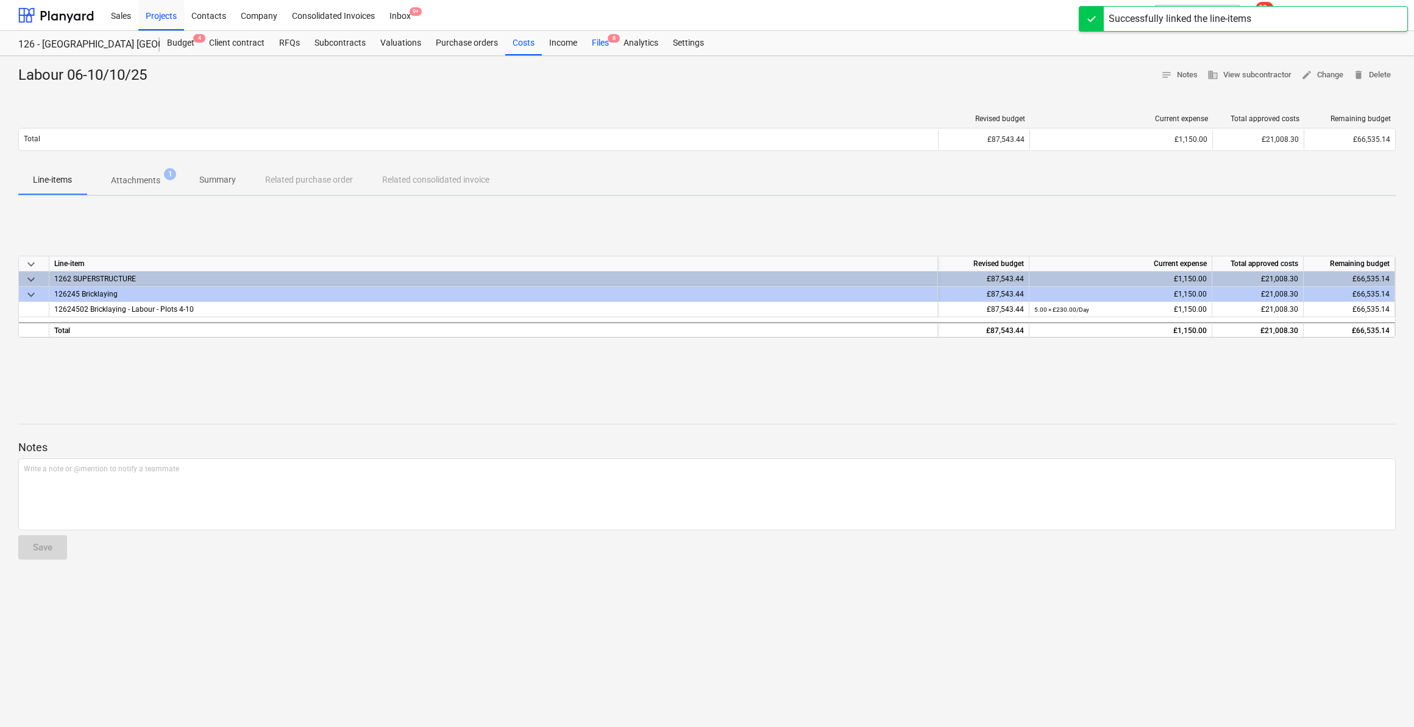
click at [593, 42] on div "Files 8" at bounding box center [600, 43] width 32 height 24
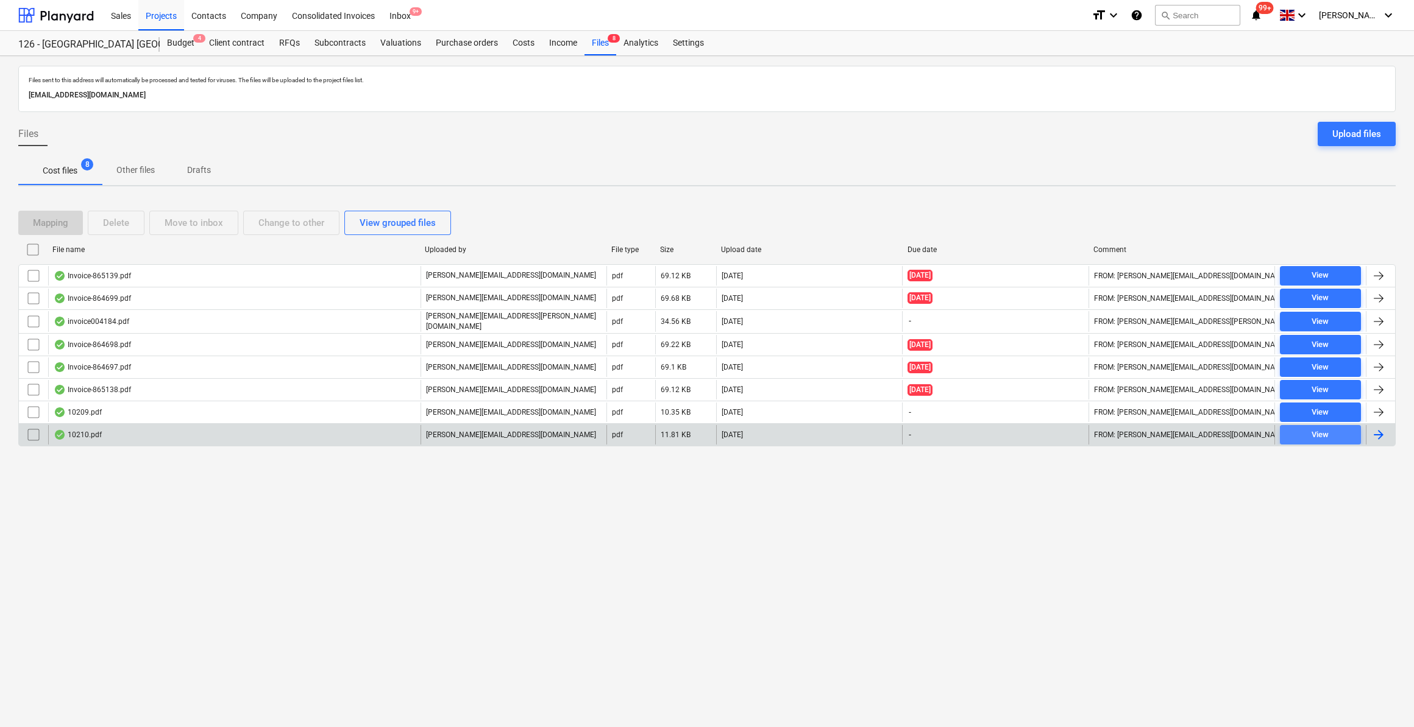
click at [1319, 432] on div "View" at bounding box center [1319, 435] width 17 height 14
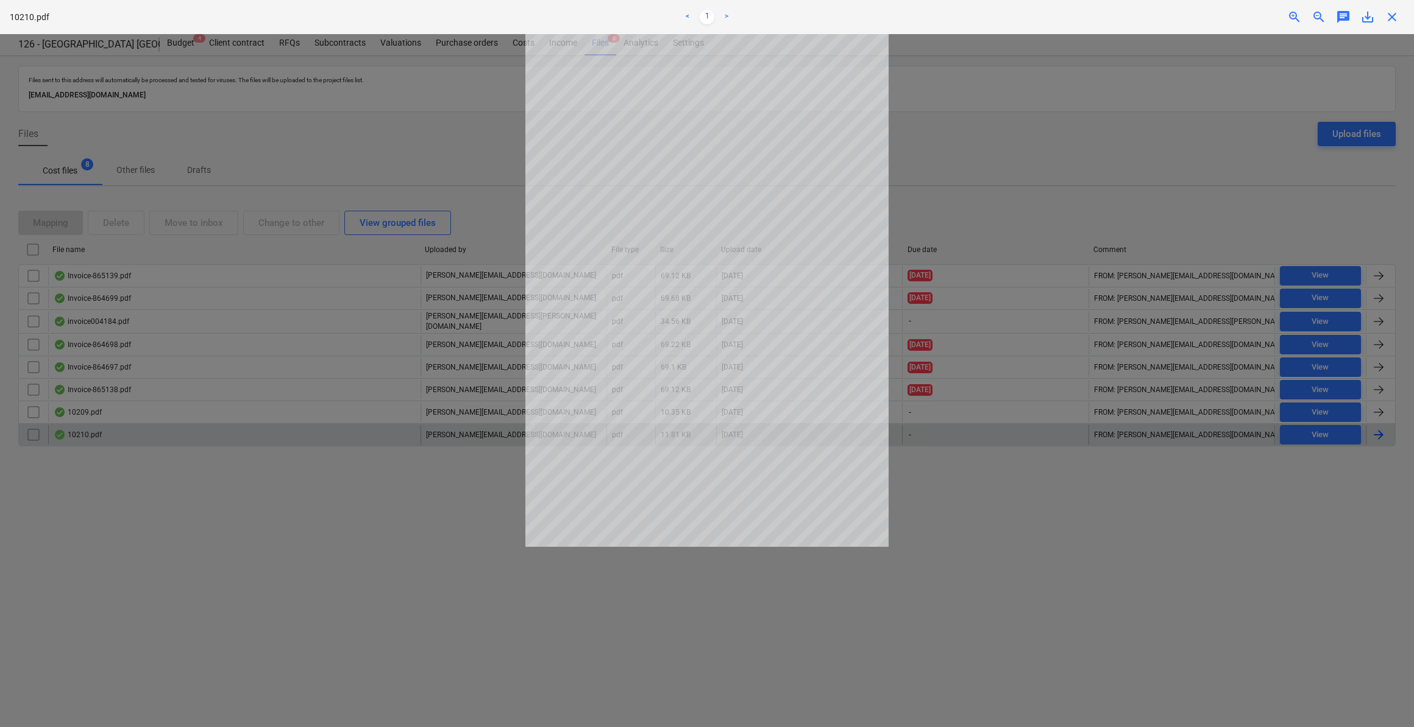
drag, startPoint x: 1392, startPoint y: 16, endPoint x: 1391, endPoint y: 51, distance: 34.7
click at [1393, 16] on span "close" at bounding box center [1391, 17] width 15 height 15
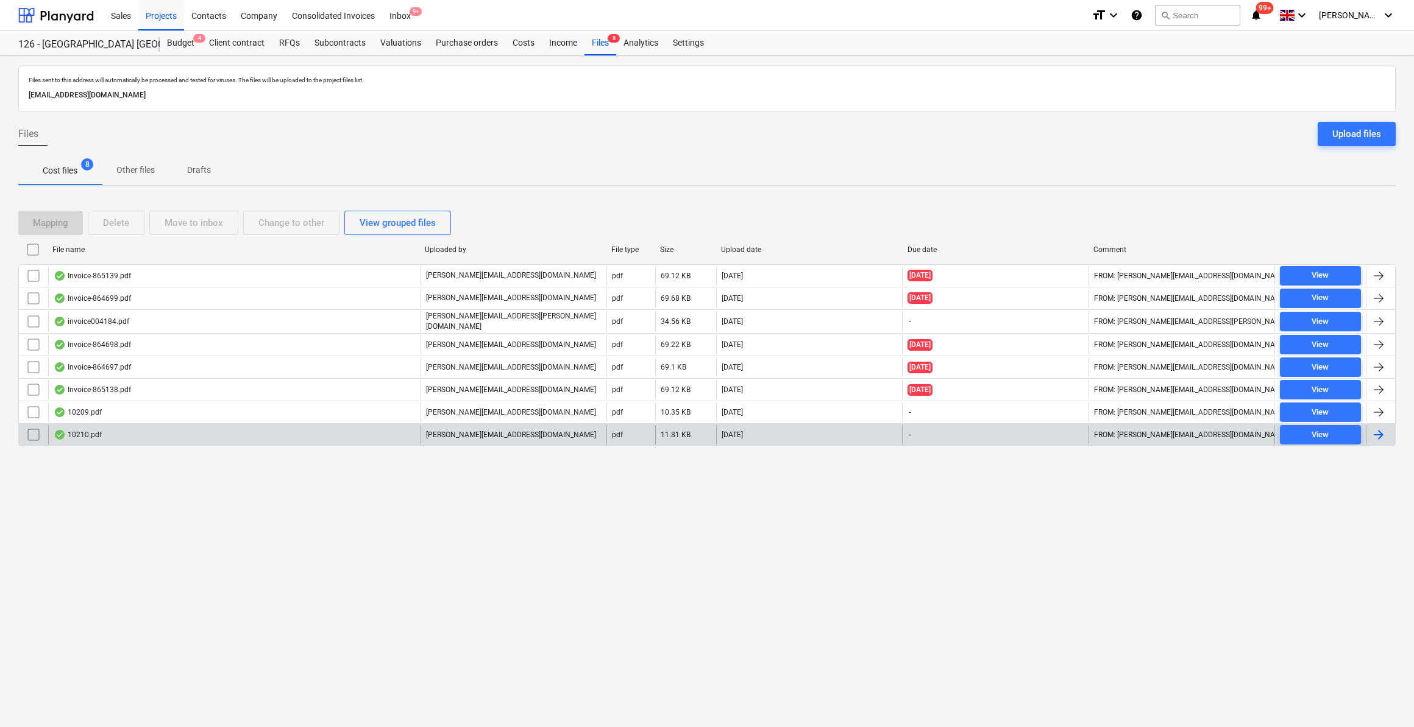
click at [1379, 430] on div at bounding box center [1378, 435] width 15 height 15
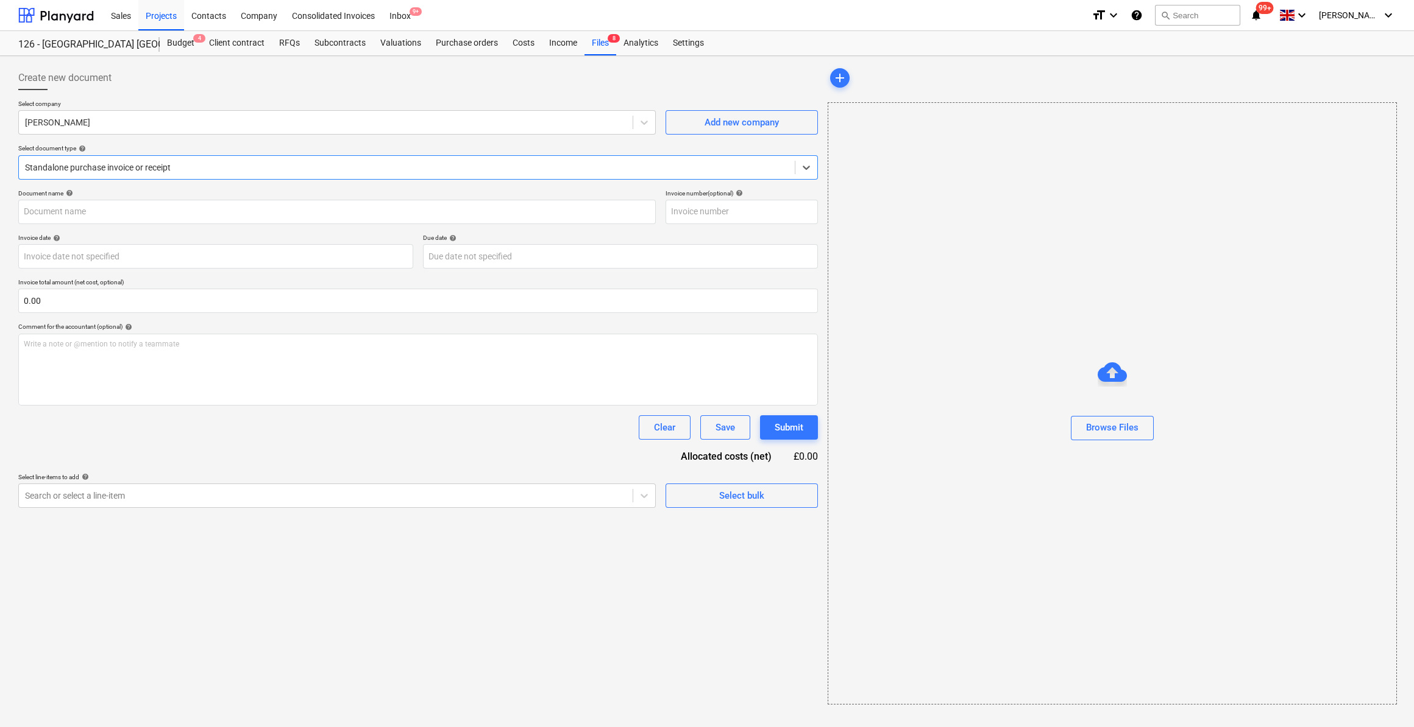
type input "30975528"
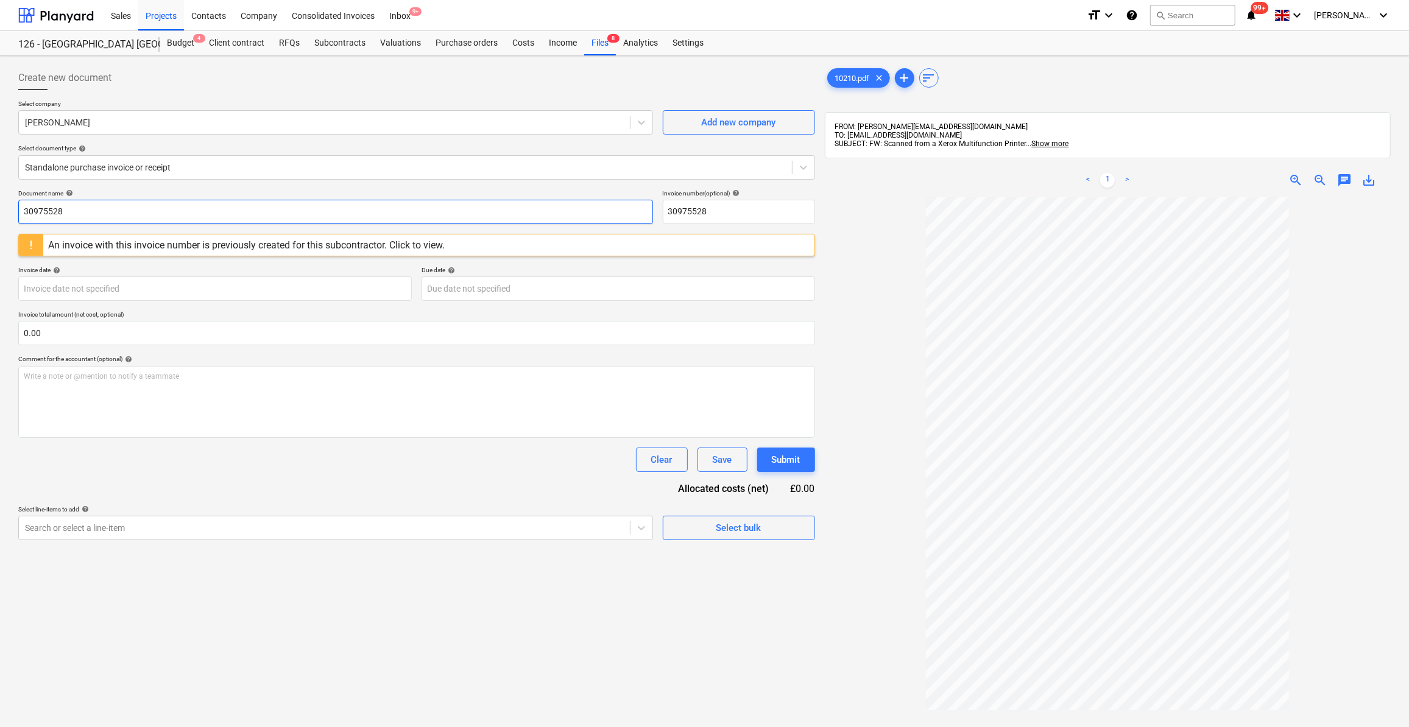
drag, startPoint x: 68, startPoint y: 206, endPoint x: 21, endPoint y: 204, distance: 47.6
click at [21, 204] on input "30975528" at bounding box center [335, 212] width 635 height 24
type input "Labour 06-10/10/25"
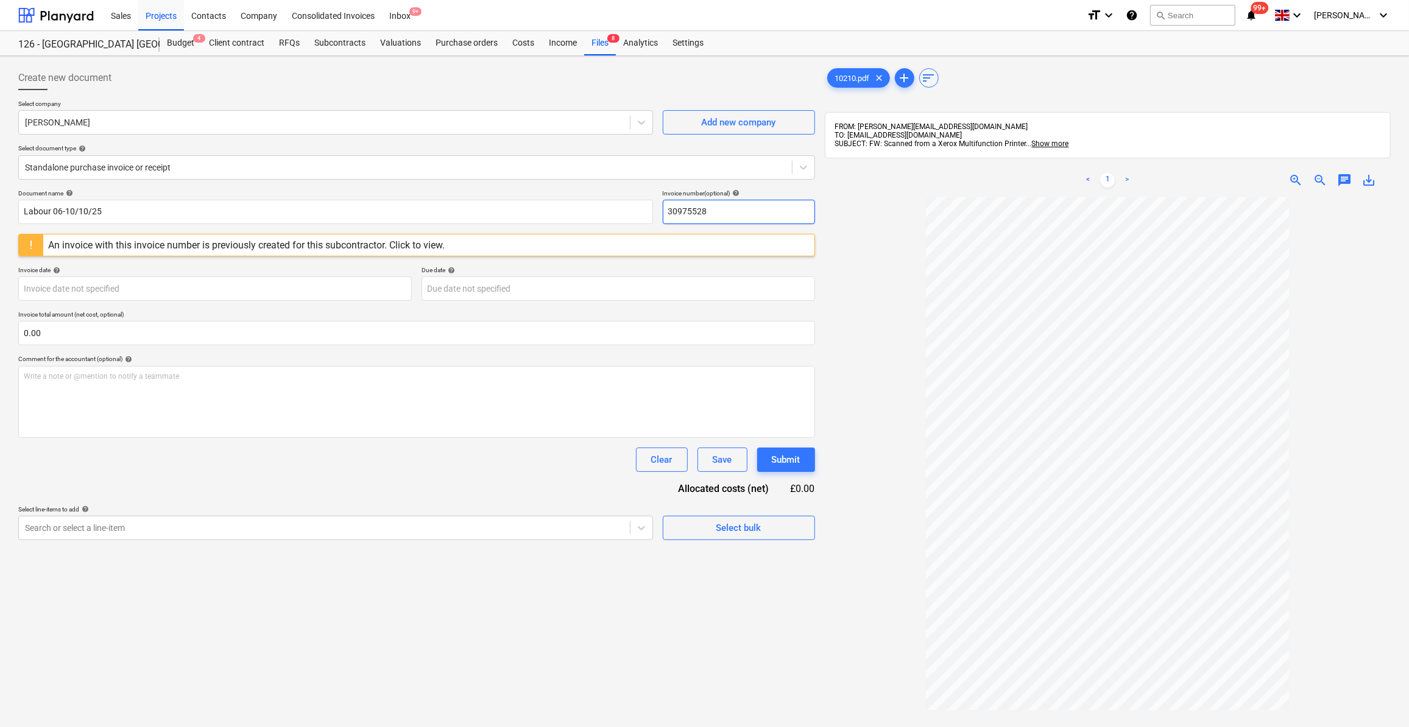
drag, startPoint x: 712, startPoint y: 209, endPoint x: 668, endPoint y: 214, distance: 44.7
click at [668, 214] on input "30975528" at bounding box center [739, 212] width 152 height 24
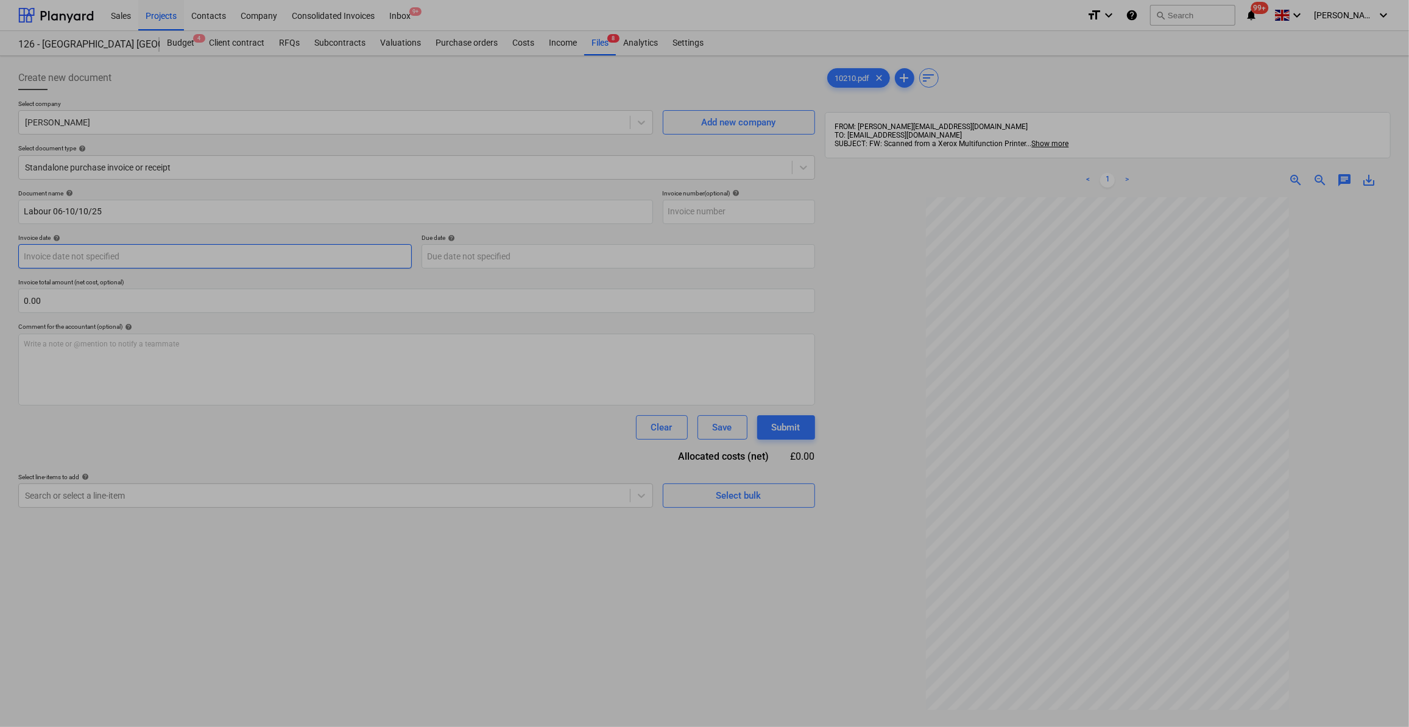
click at [77, 255] on body "Sales Projects Contacts Company Consolidated Invoices Inbox 9+ format_size keyb…" at bounding box center [704, 363] width 1409 height 727
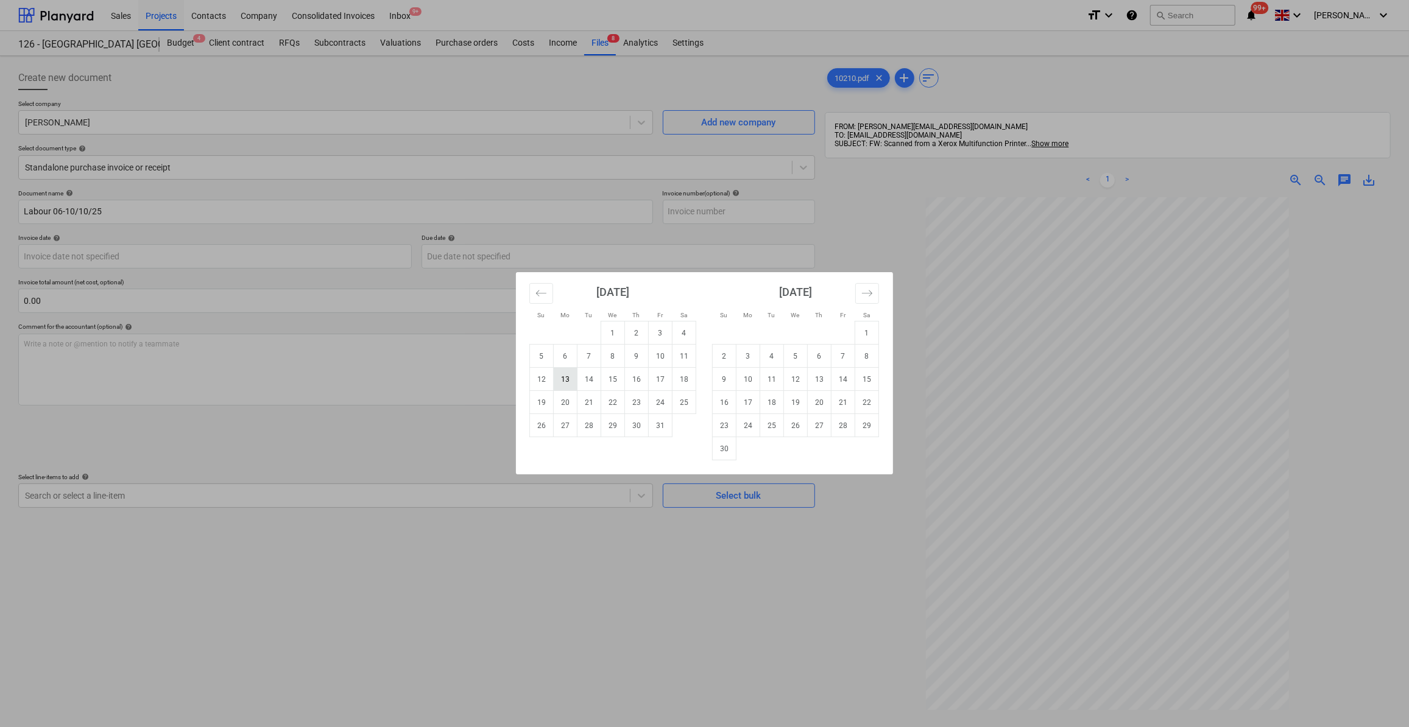
click at [572, 380] on td "13" at bounding box center [566, 379] width 24 height 23
type input "[DATE]"
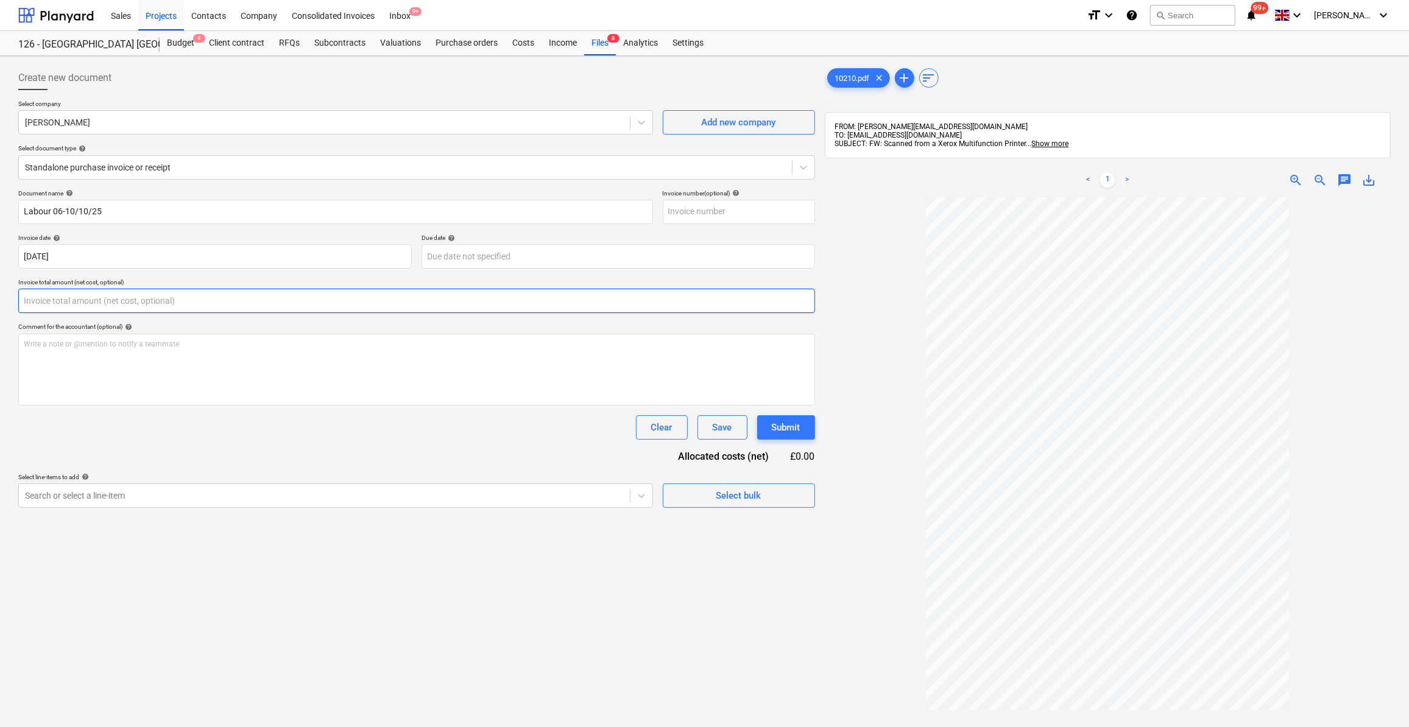
click at [50, 304] on input "text" at bounding box center [416, 301] width 797 height 24
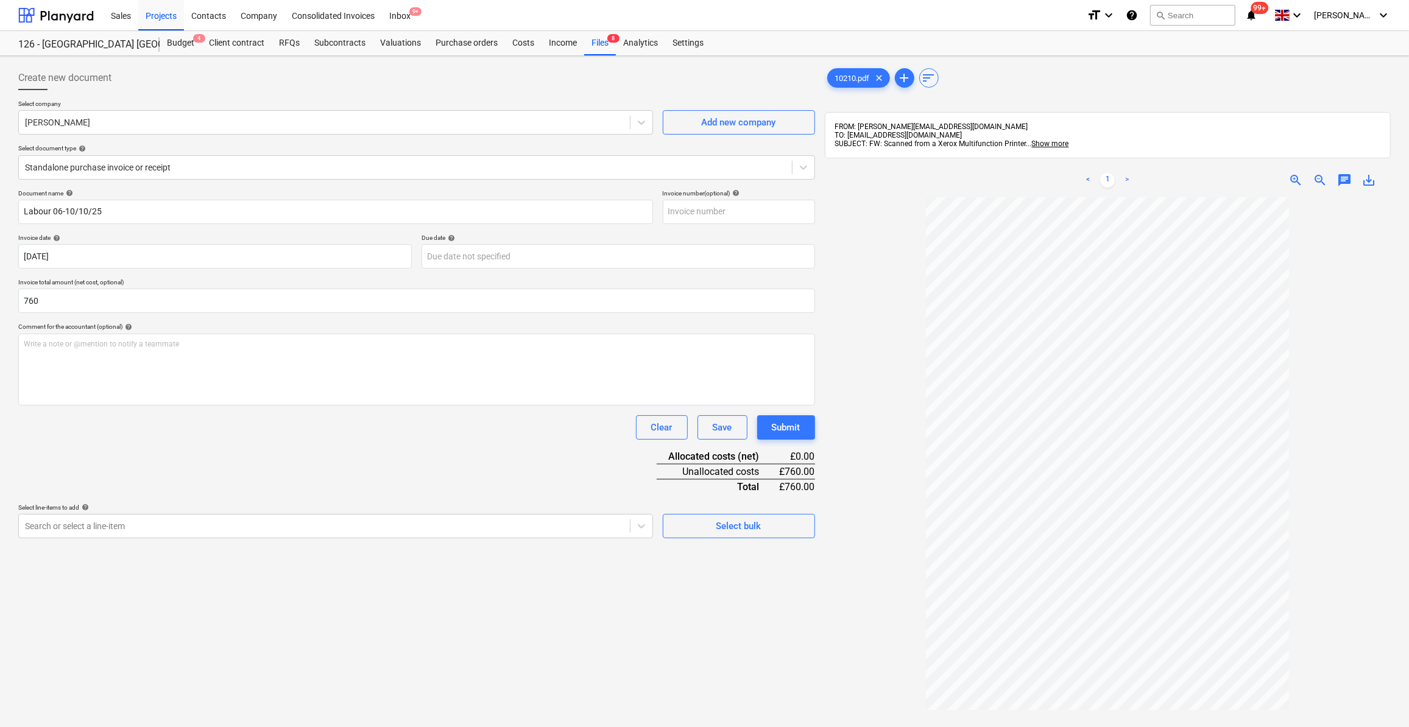
type input "760.00"
click at [366, 455] on div "Document name help Labour 06-10/10/25 Invoice number (optional) help Invoice da…" at bounding box center [416, 363] width 797 height 349
click at [720, 526] on div "Select bulk" at bounding box center [739, 526] width 45 height 16
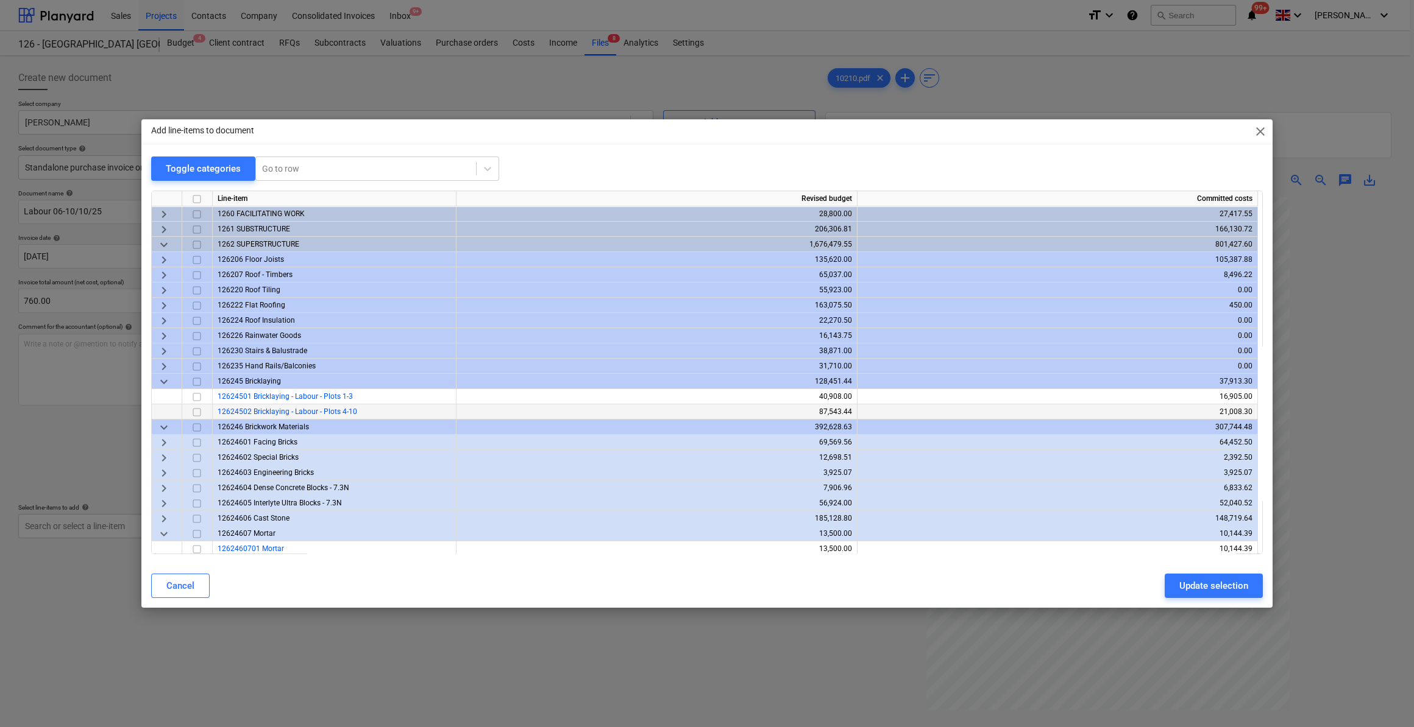
click at [383, 414] on div "12624502 Bricklaying - Labour - Plots 4-10" at bounding box center [335, 412] width 244 height 15
click at [196, 411] on input "checkbox" at bounding box center [196, 412] width 15 height 15
click at [1211, 590] on div "Update selection" at bounding box center [1213, 586] width 69 height 16
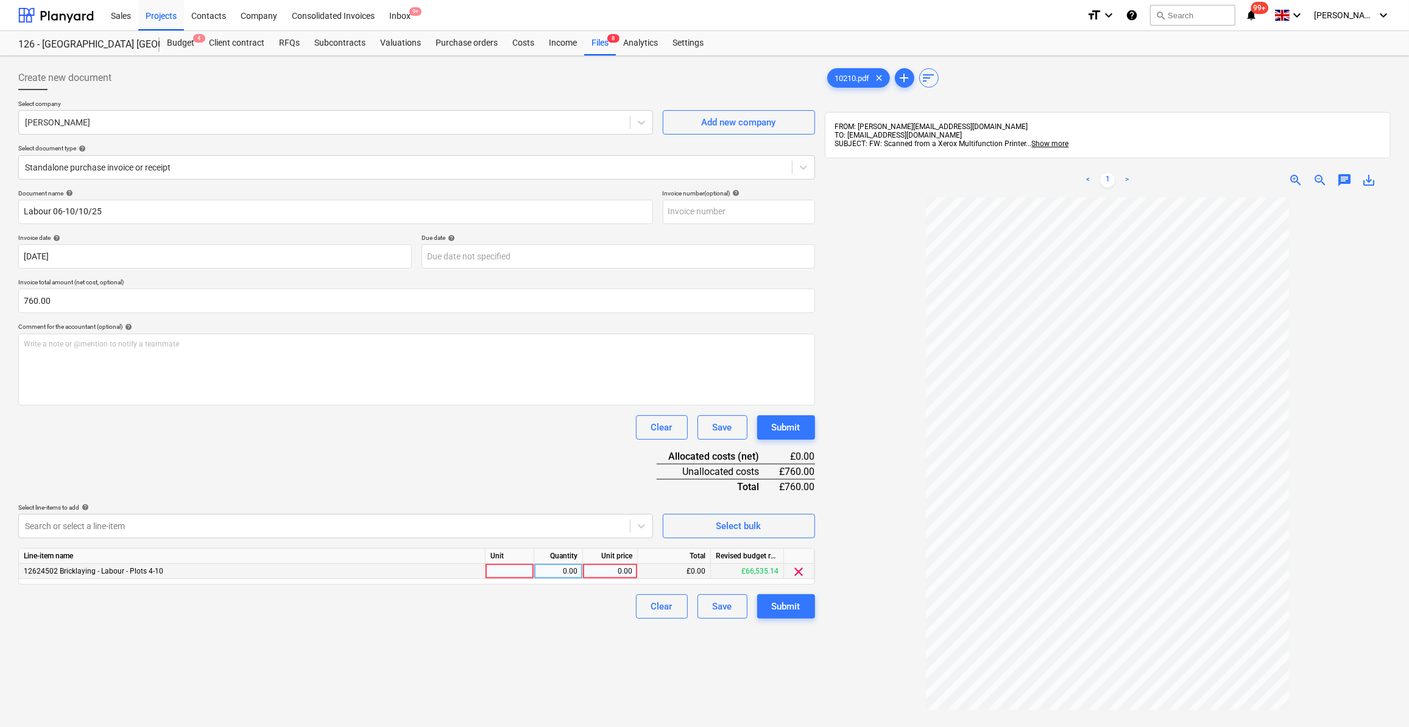
click at [508, 572] on div at bounding box center [510, 571] width 49 height 15
type input "Day"
click at [567, 571] on div "0.00" at bounding box center [558, 571] width 38 height 15
type input "4"
click at [622, 575] on div "0.00" at bounding box center [610, 571] width 44 height 15
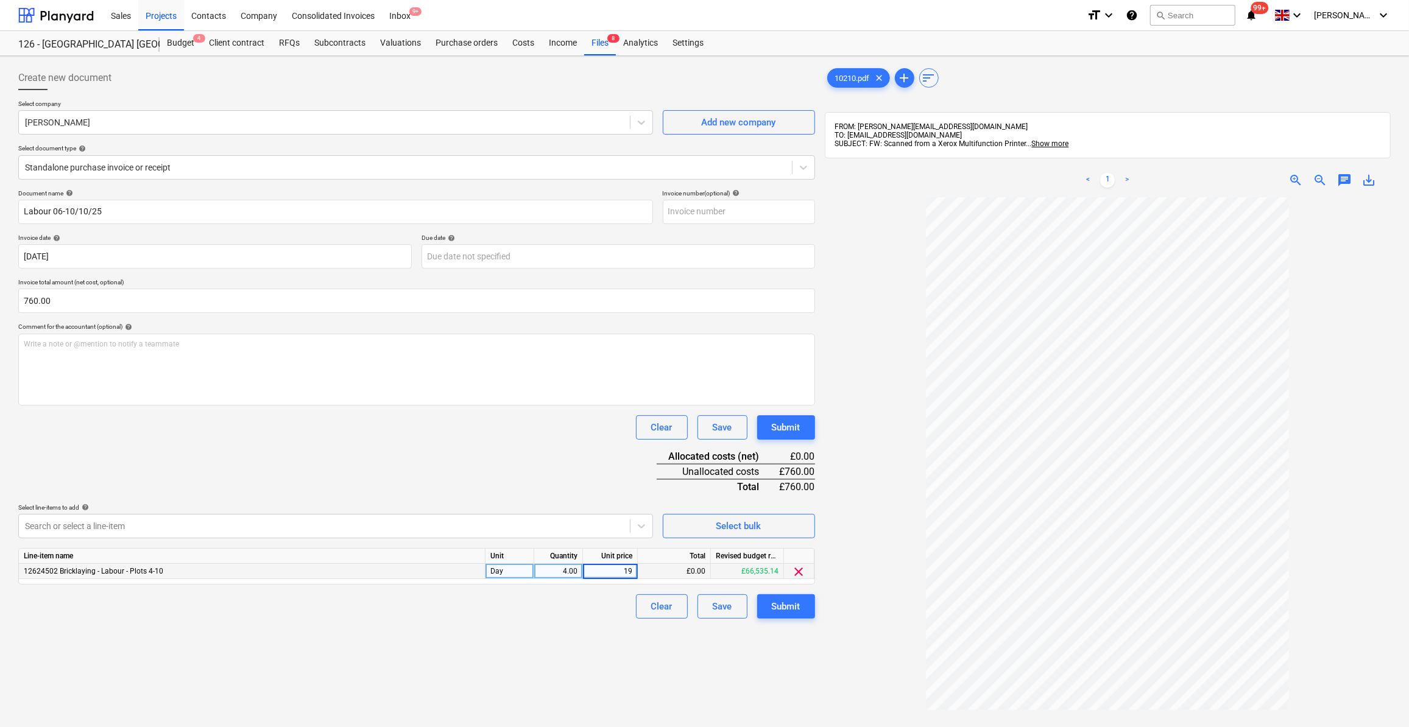
type input "190"
click at [609, 607] on div "Clear Save Submit" at bounding box center [416, 607] width 797 height 24
click at [792, 609] on div "Submit" at bounding box center [786, 607] width 29 height 16
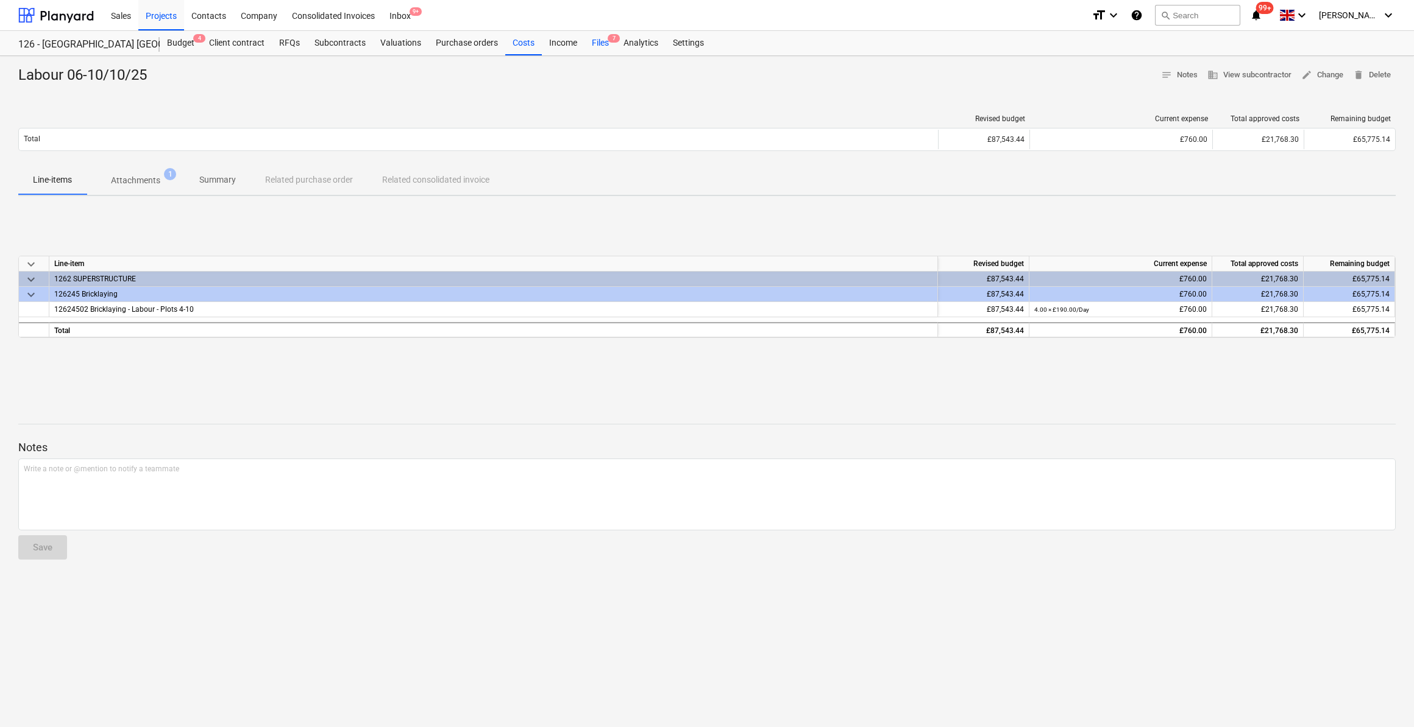
click at [594, 42] on div "Files 7" at bounding box center [600, 43] width 32 height 24
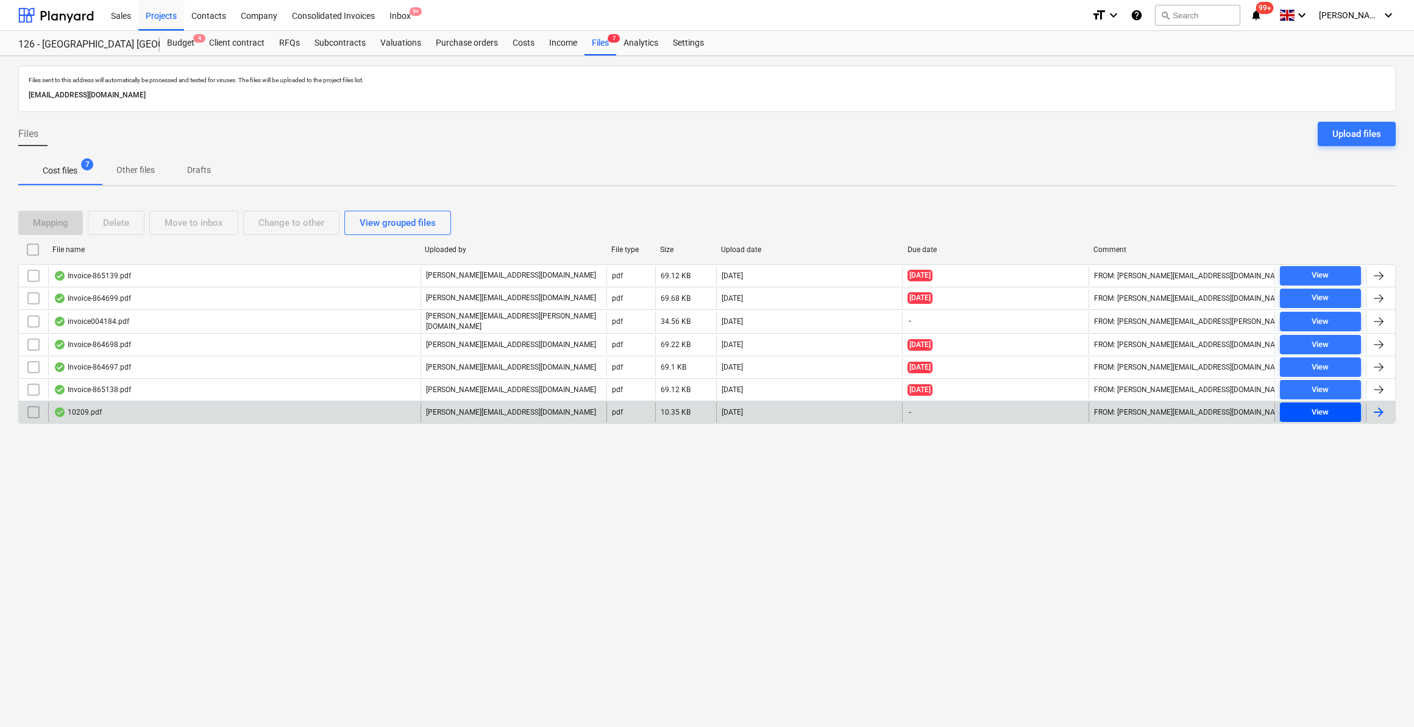
click at [1322, 410] on div "View" at bounding box center [1319, 413] width 17 height 14
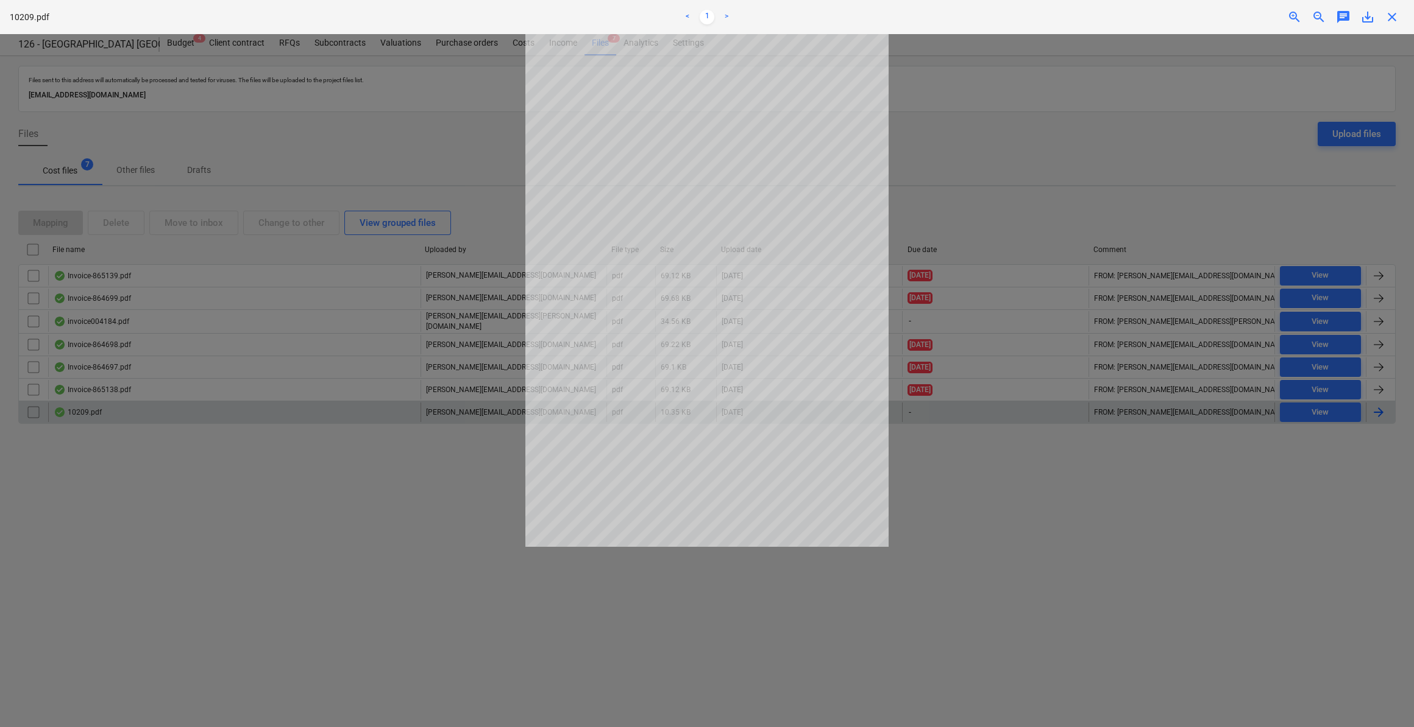
click at [1387, 15] on span "close" at bounding box center [1391, 17] width 15 height 15
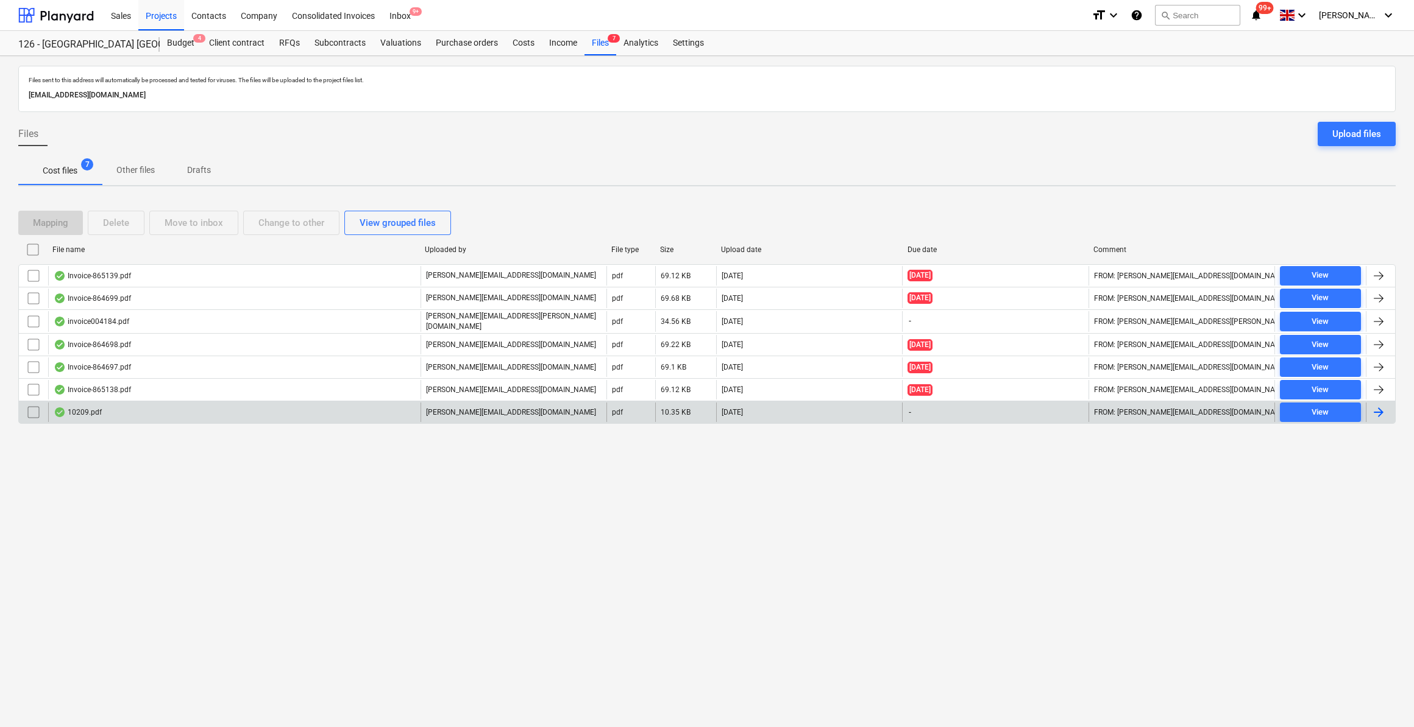
click at [1375, 408] on div at bounding box center [1378, 412] width 15 height 15
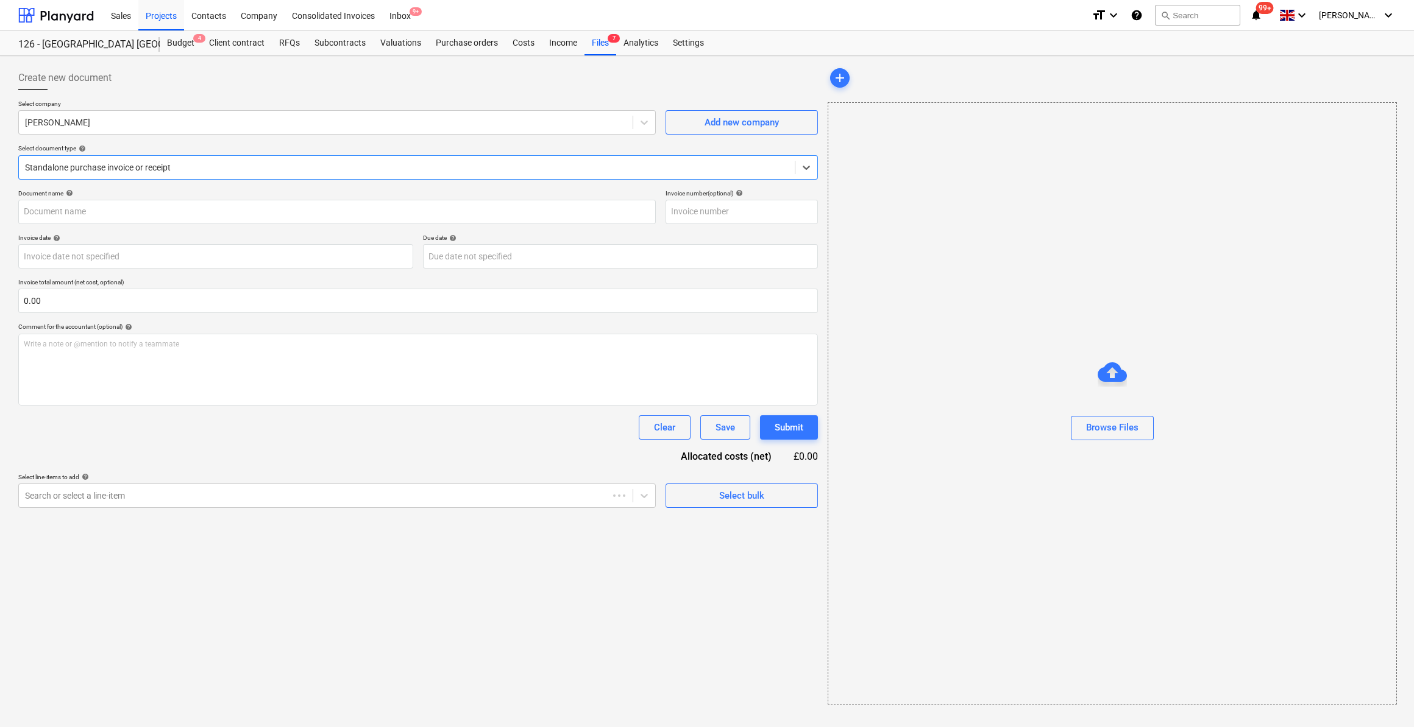
type input "45714168"
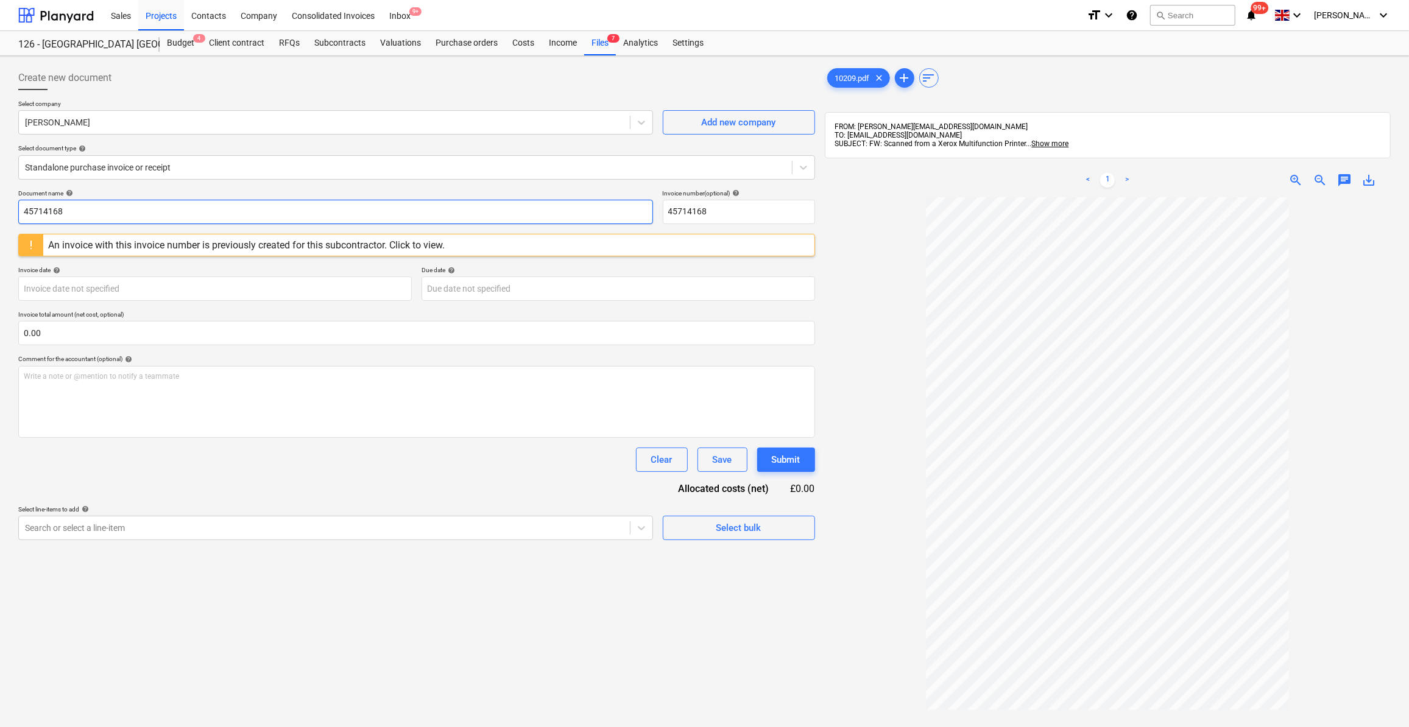
drag, startPoint x: 70, startPoint y: 215, endPoint x: 18, endPoint y: 193, distance: 56.2
click at [22, 206] on input "45714168" at bounding box center [335, 212] width 635 height 24
type input "Labour 06-10/10/25"
drag, startPoint x: 712, startPoint y: 211, endPoint x: 651, endPoint y: 209, distance: 61.0
click at [651, 209] on div "Document name help Labour 06-10/10/25 Invoice number (optional) help 45714168" at bounding box center [416, 206] width 797 height 35
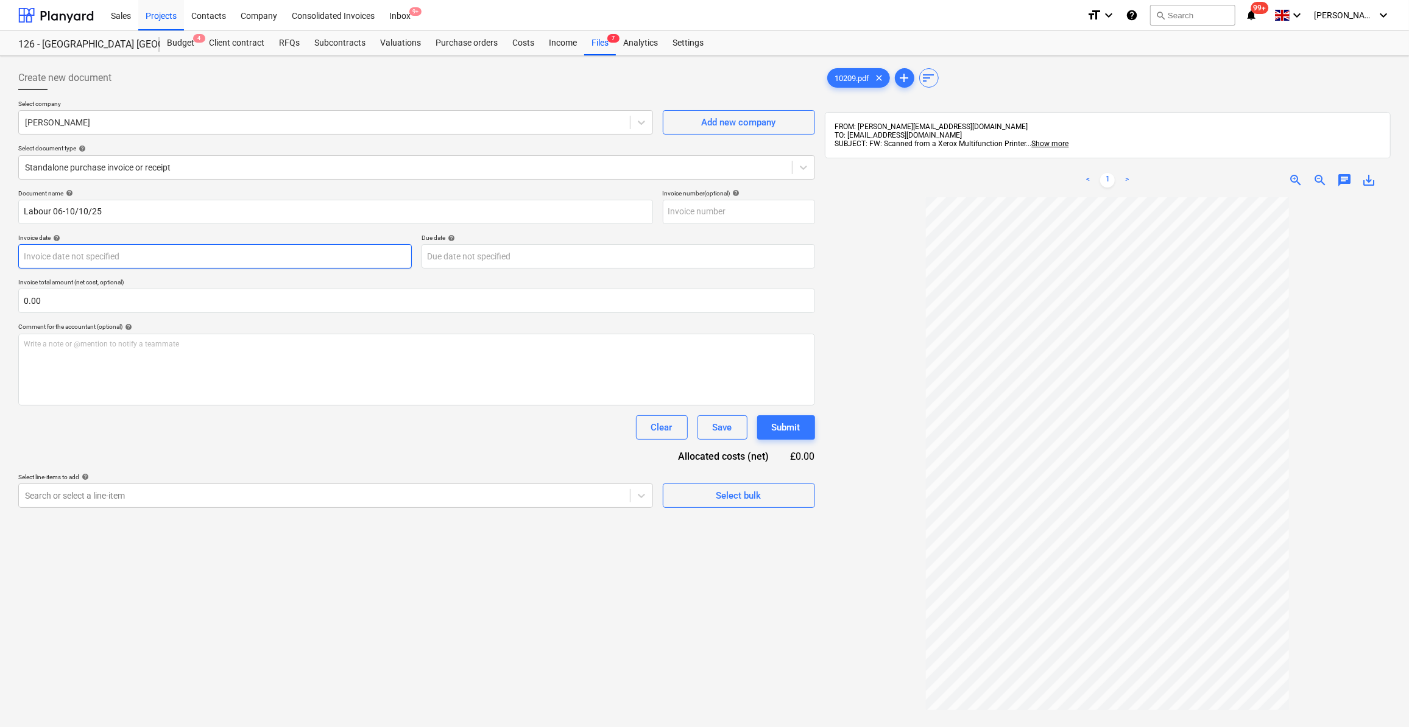
click at [77, 254] on body "Sales Projects Contacts Company Consolidated Invoices Inbox 9+ format_size keyb…" at bounding box center [704, 363] width 1409 height 727
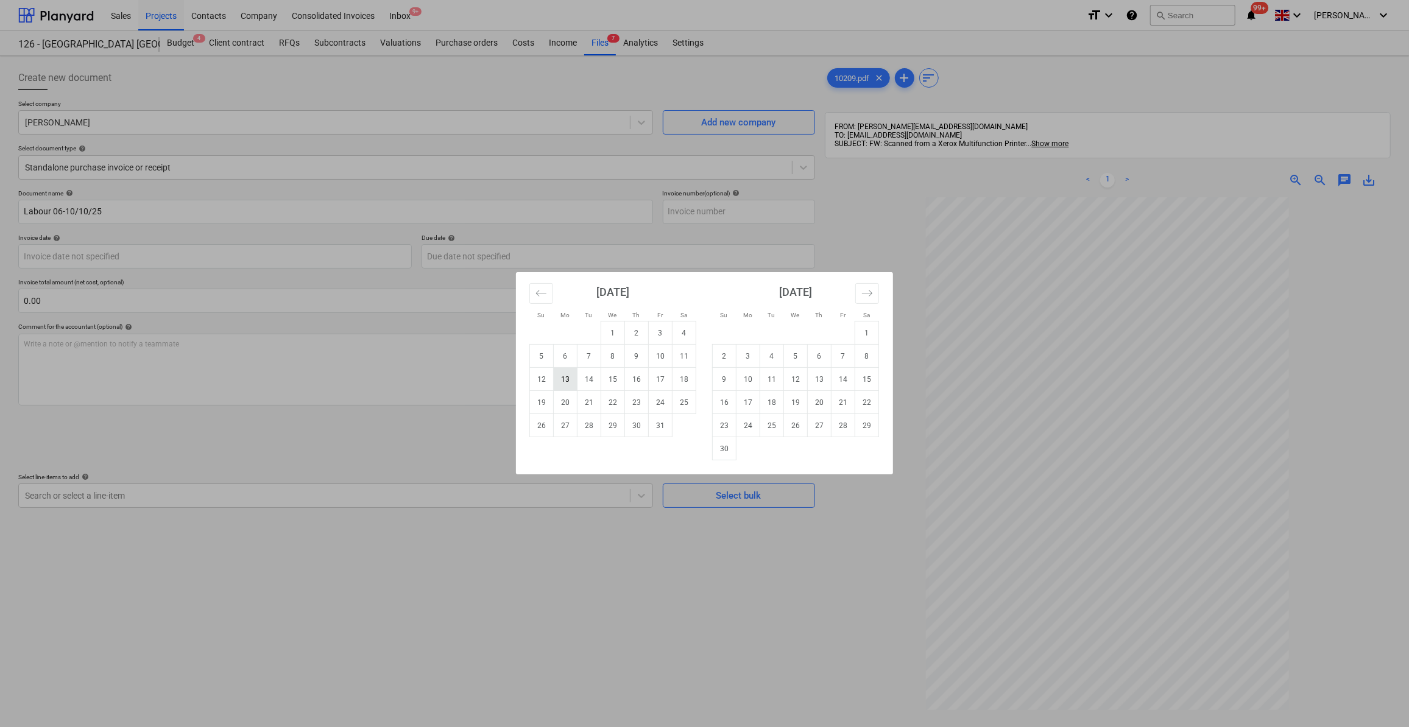
click at [565, 377] on td "13" at bounding box center [566, 379] width 24 height 23
type input "[DATE]"
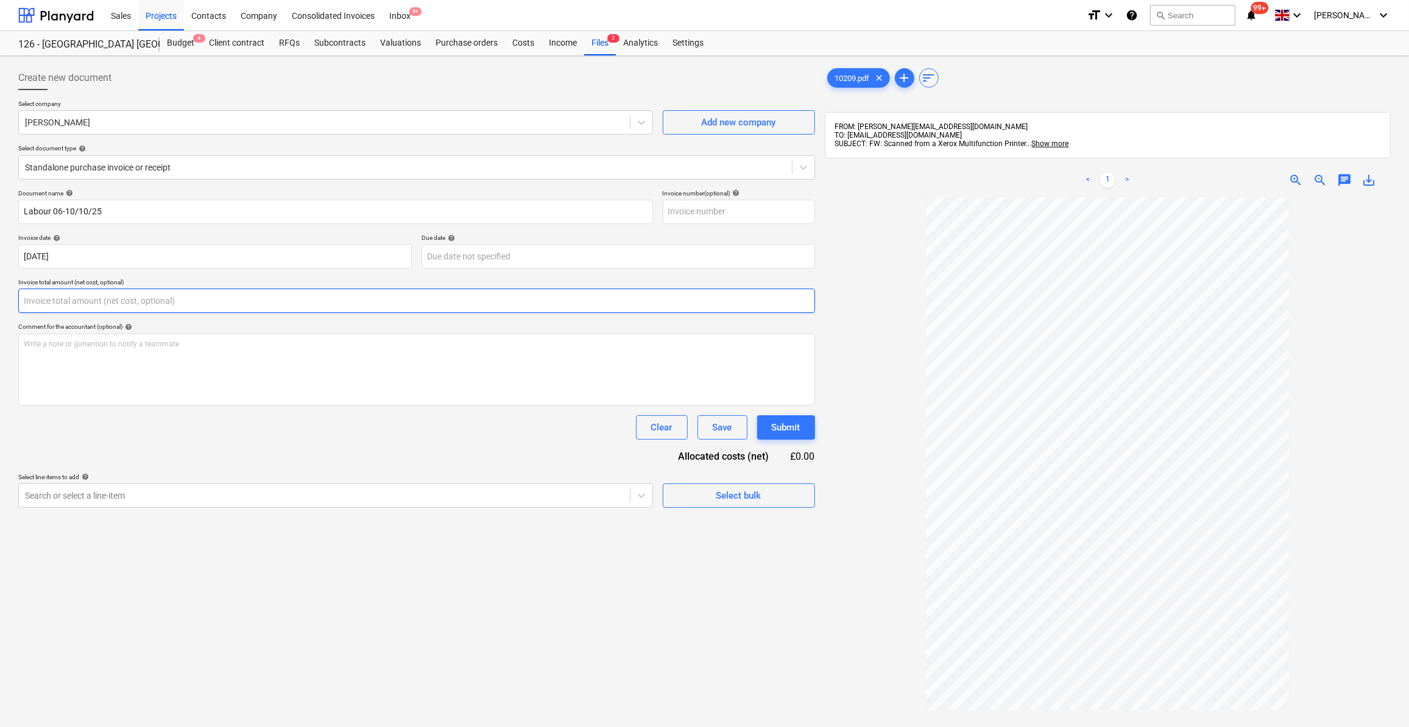
click at [58, 296] on input "text" at bounding box center [416, 301] width 797 height 24
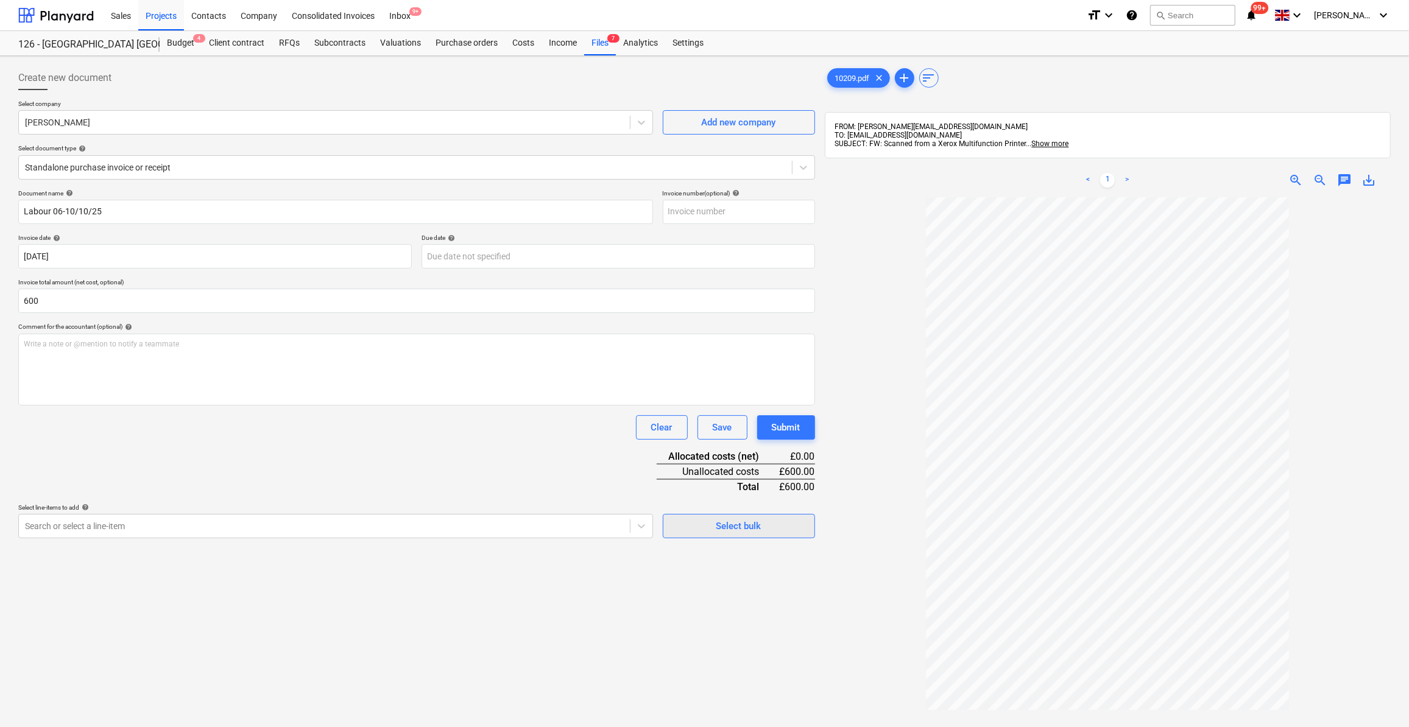
type input "600.00"
click at [740, 532] on div "Select bulk" at bounding box center [739, 526] width 45 height 16
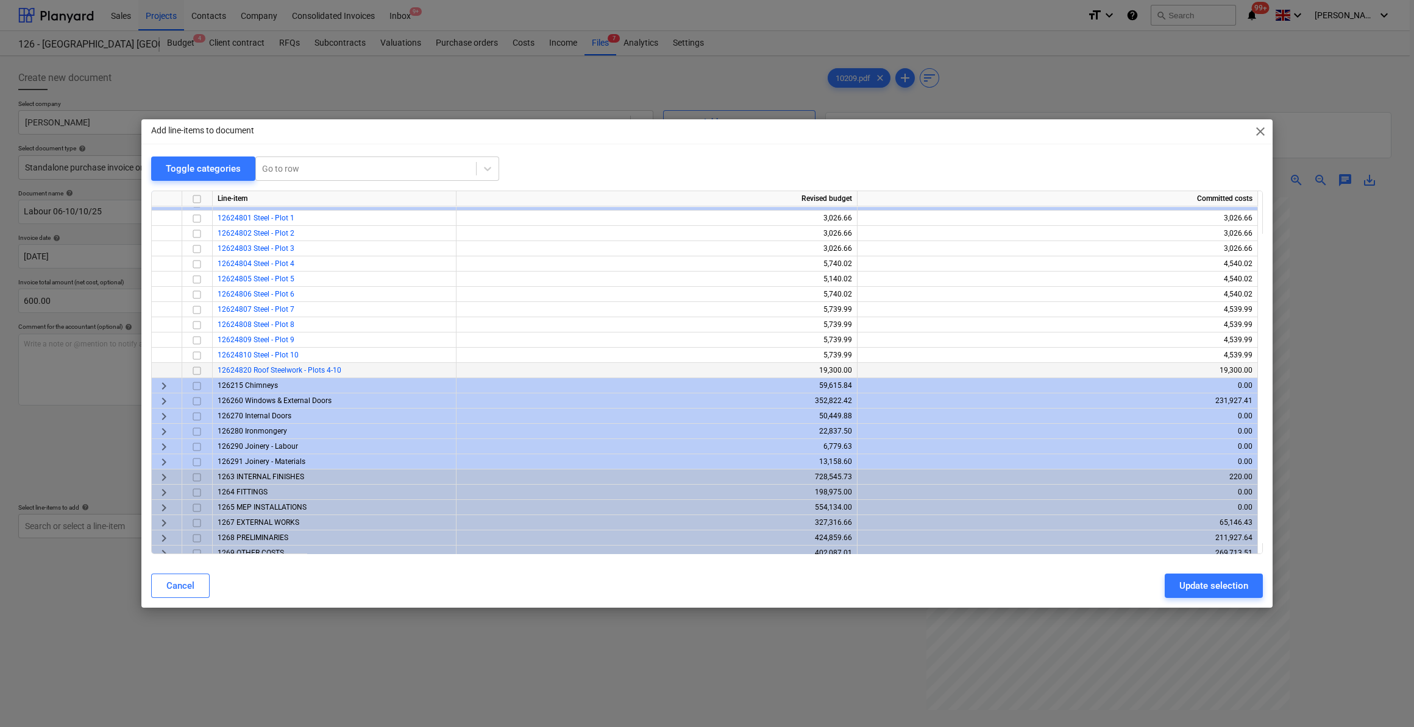
scroll to position [428, 0]
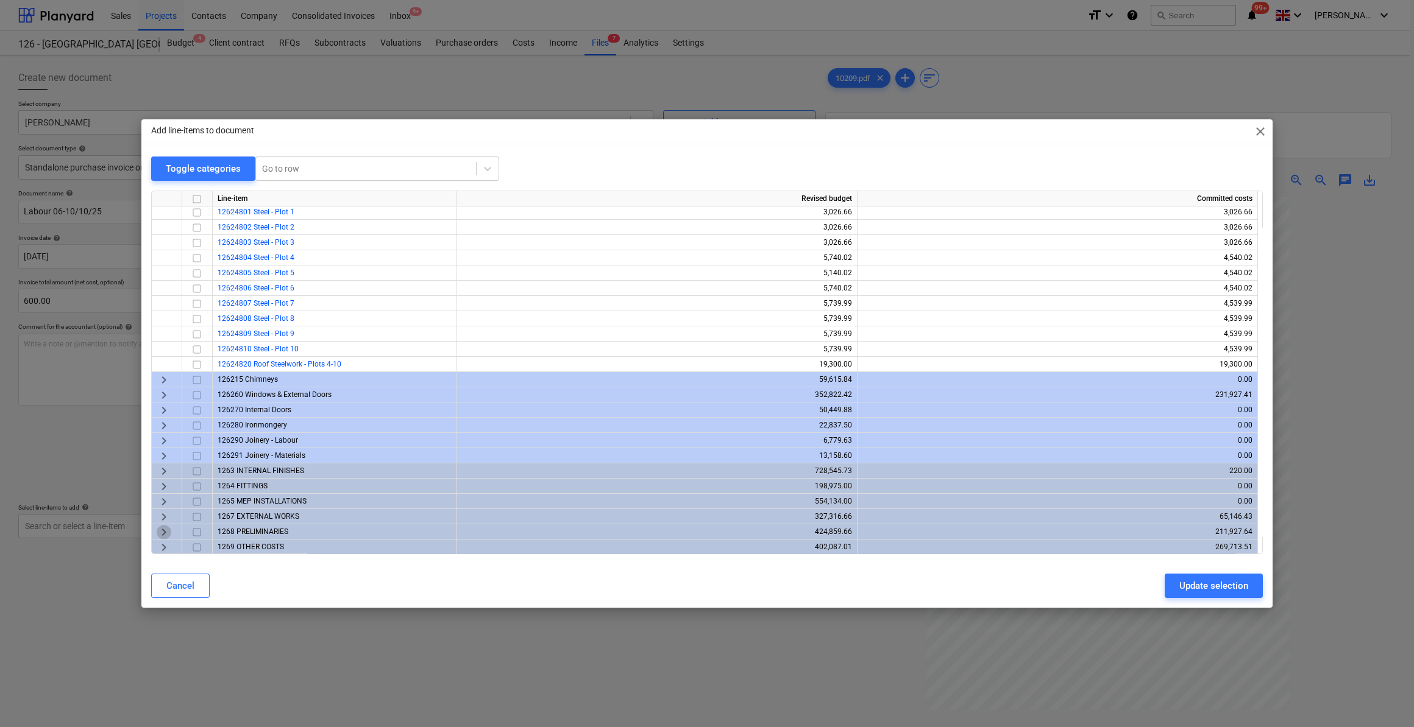
click at [163, 531] on span "keyboard_arrow_right" at bounding box center [164, 532] width 15 height 15
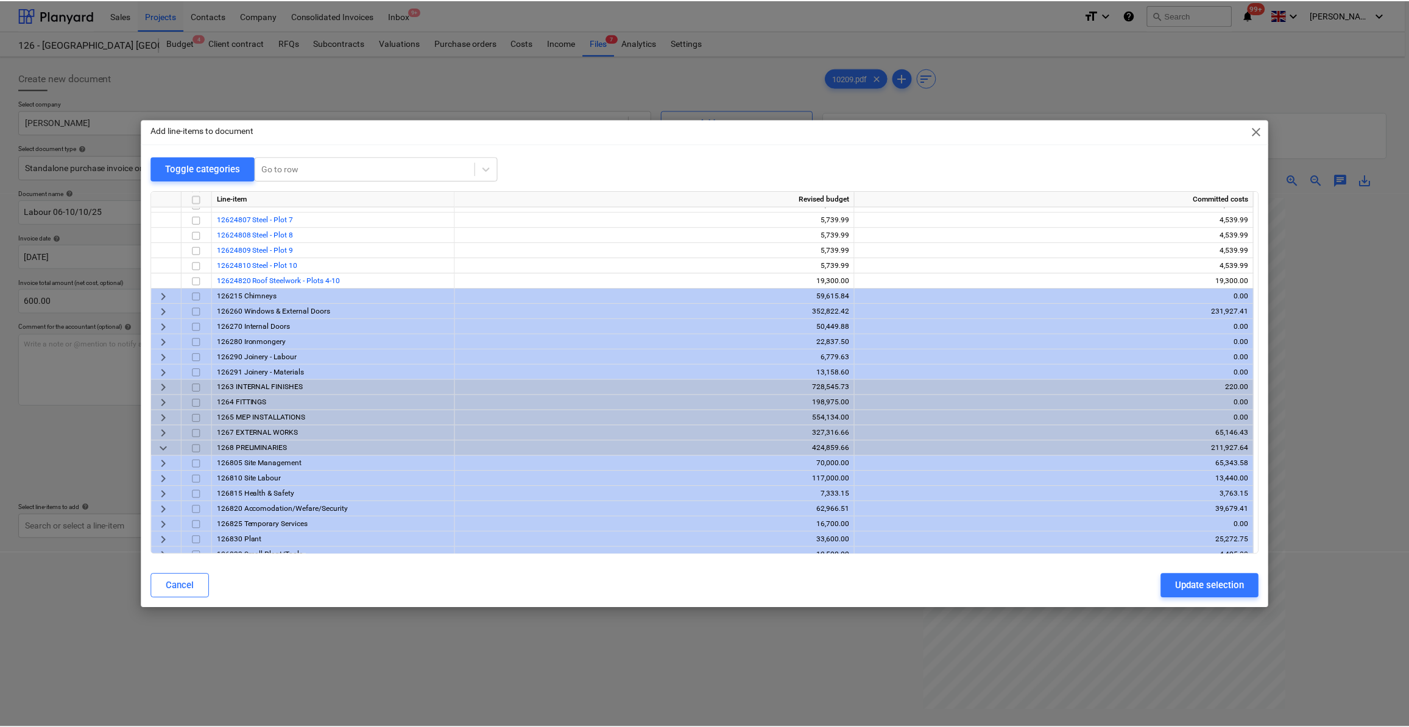
scroll to position [565, 0]
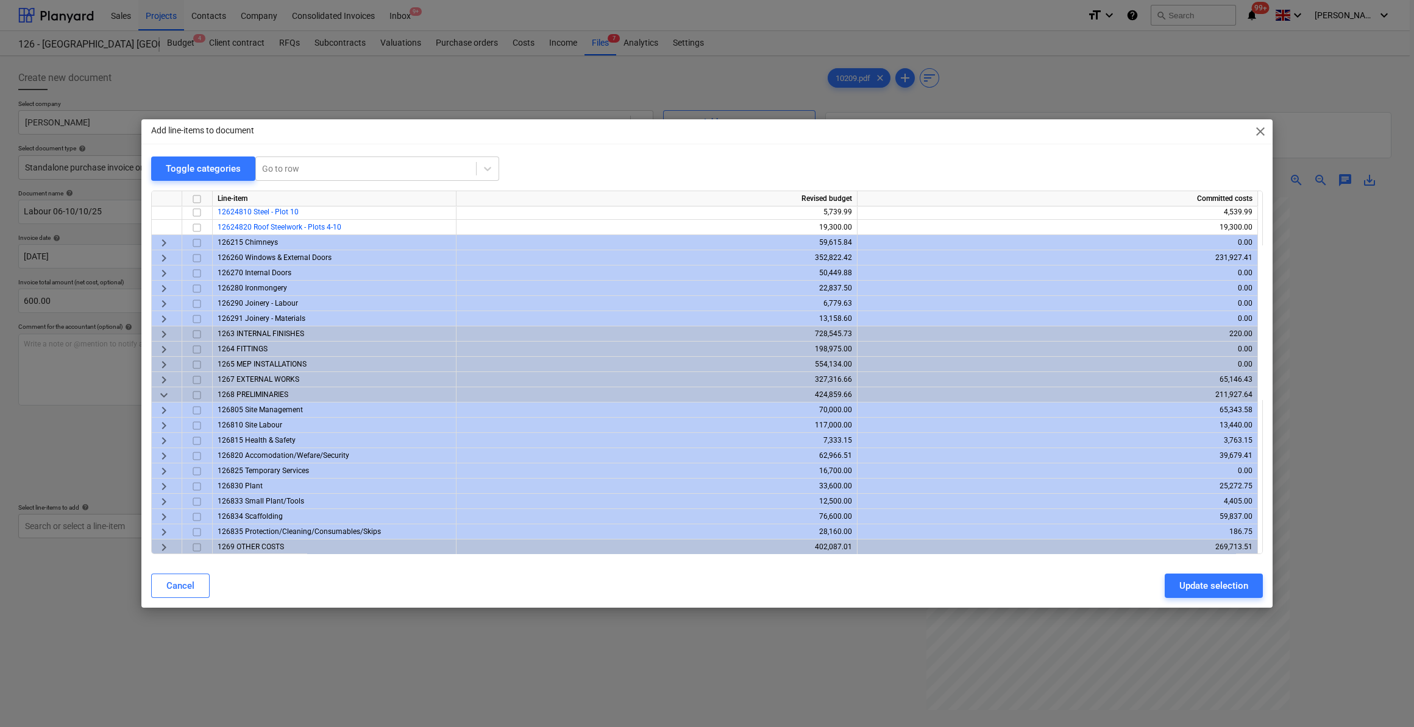
click at [160, 422] on span "keyboard_arrow_right" at bounding box center [164, 426] width 15 height 15
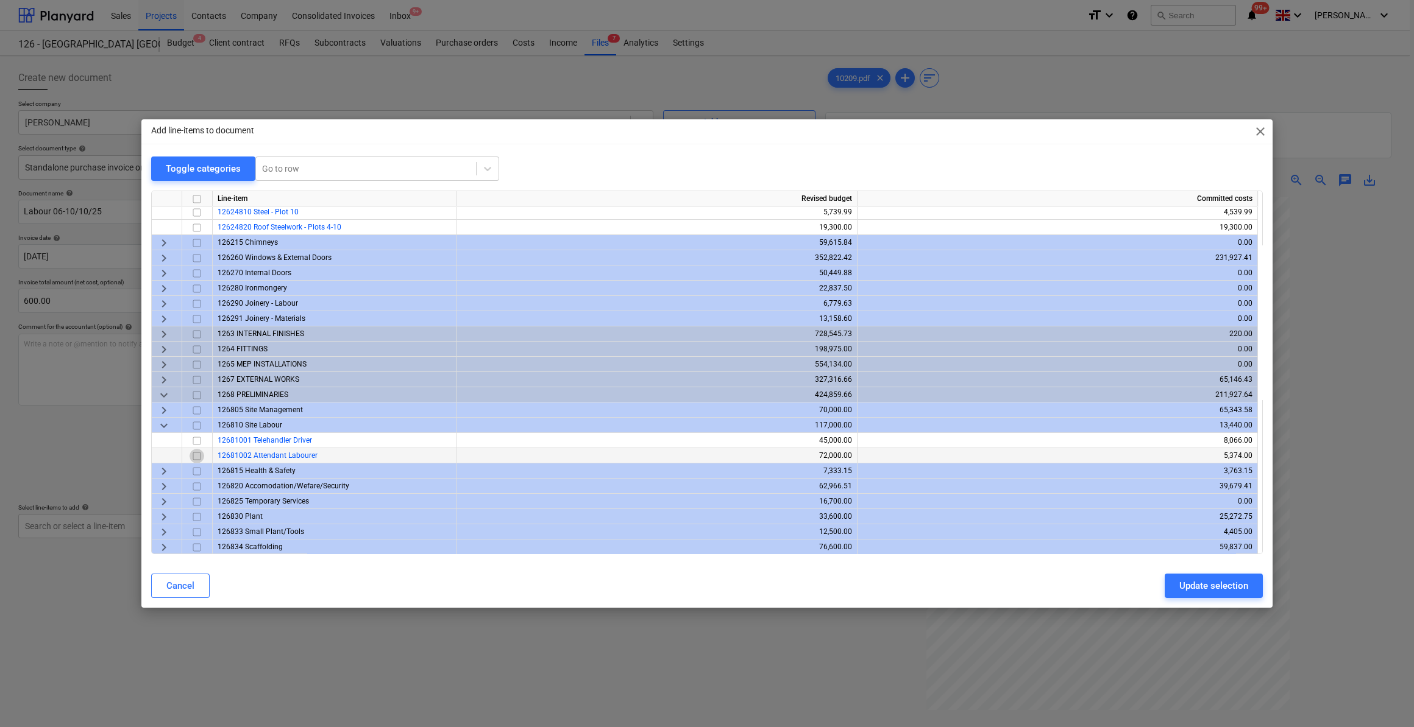
click at [194, 456] on input "checkbox" at bounding box center [196, 456] width 15 height 15
click at [1216, 584] on div "Update selection" at bounding box center [1213, 586] width 69 height 16
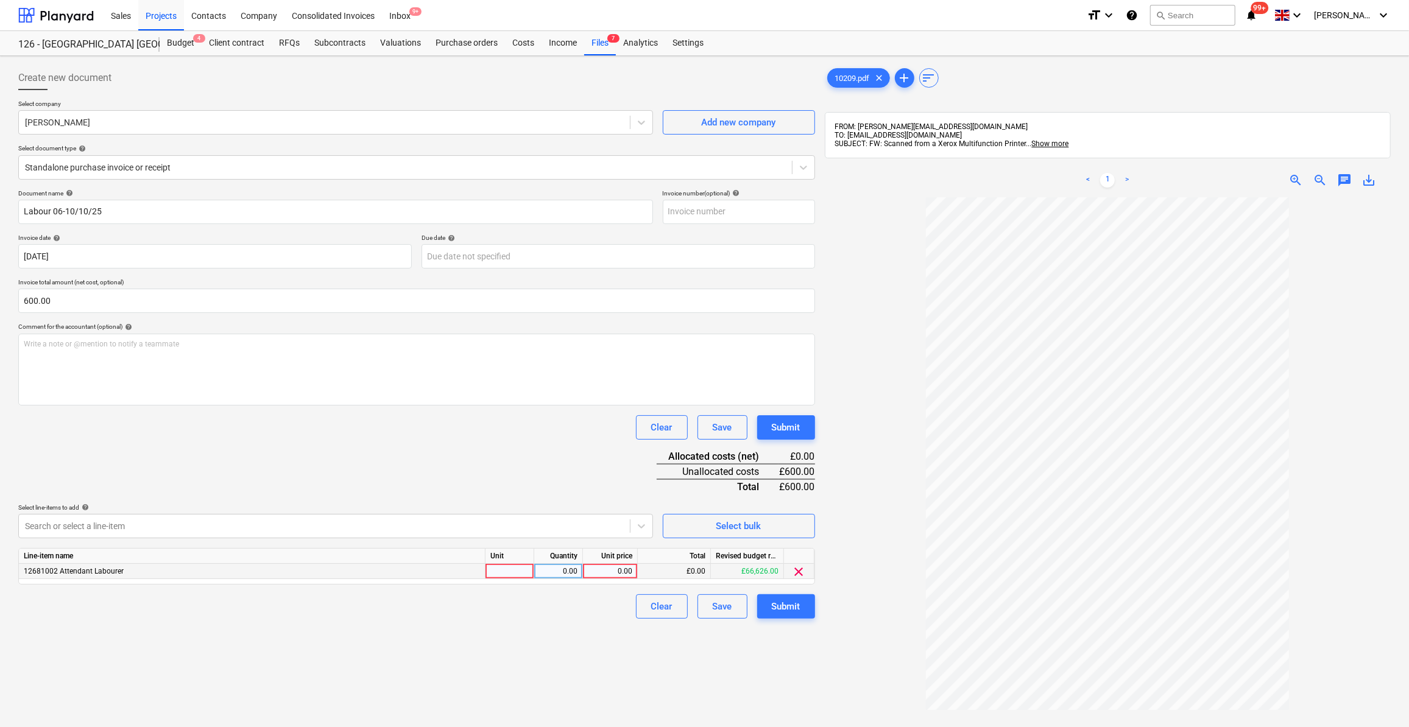
click at [508, 571] on div at bounding box center [510, 571] width 49 height 15
type input "Day"
click at [568, 567] on div "0.00" at bounding box center [558, 571] width 38 height 15
type input "4"
click at [619, 568] on div "0.00" at bounding box center [610, 571] width 44 height 15
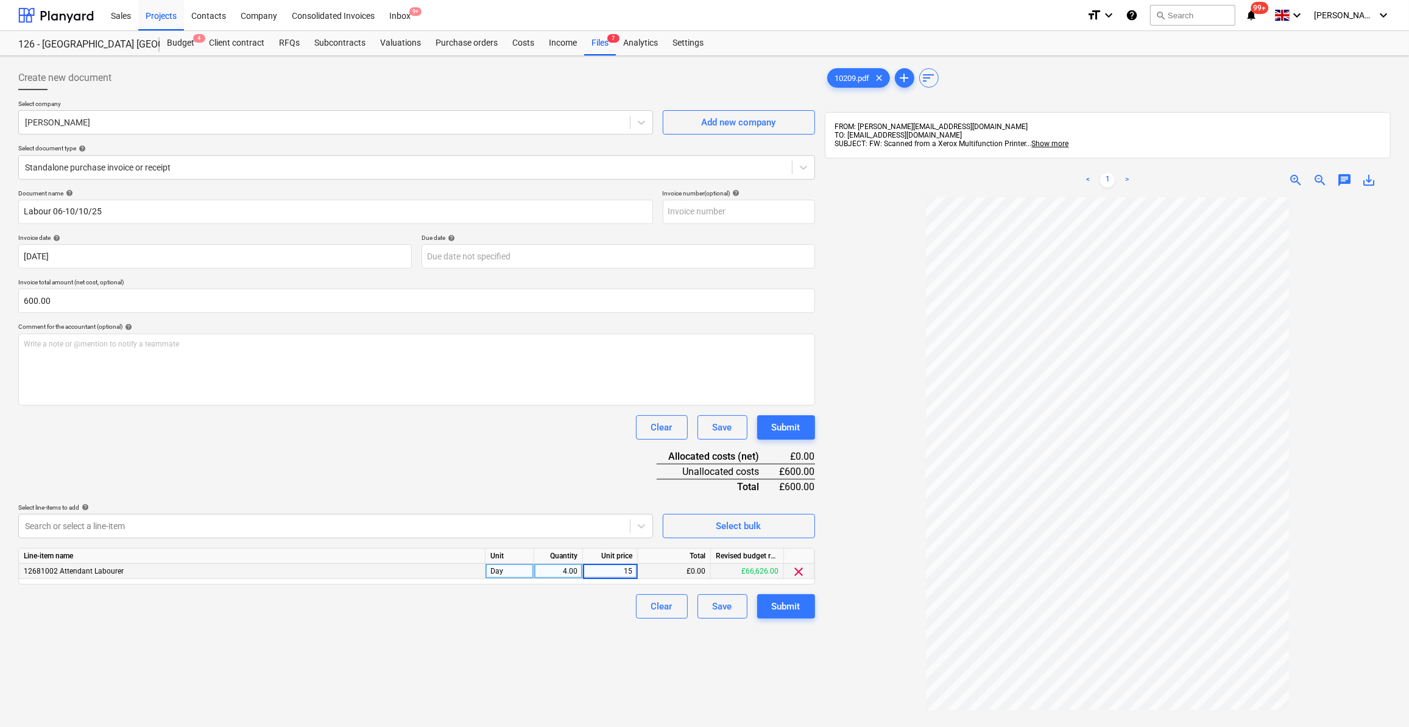
type input "150"
click at [570, 617] on div "Clear Save Submit" at bounding box center [416, 607] width 797 height 24
click at [786, 611] on div "Submit" at bounding box center [786, 607] width 29 height 16
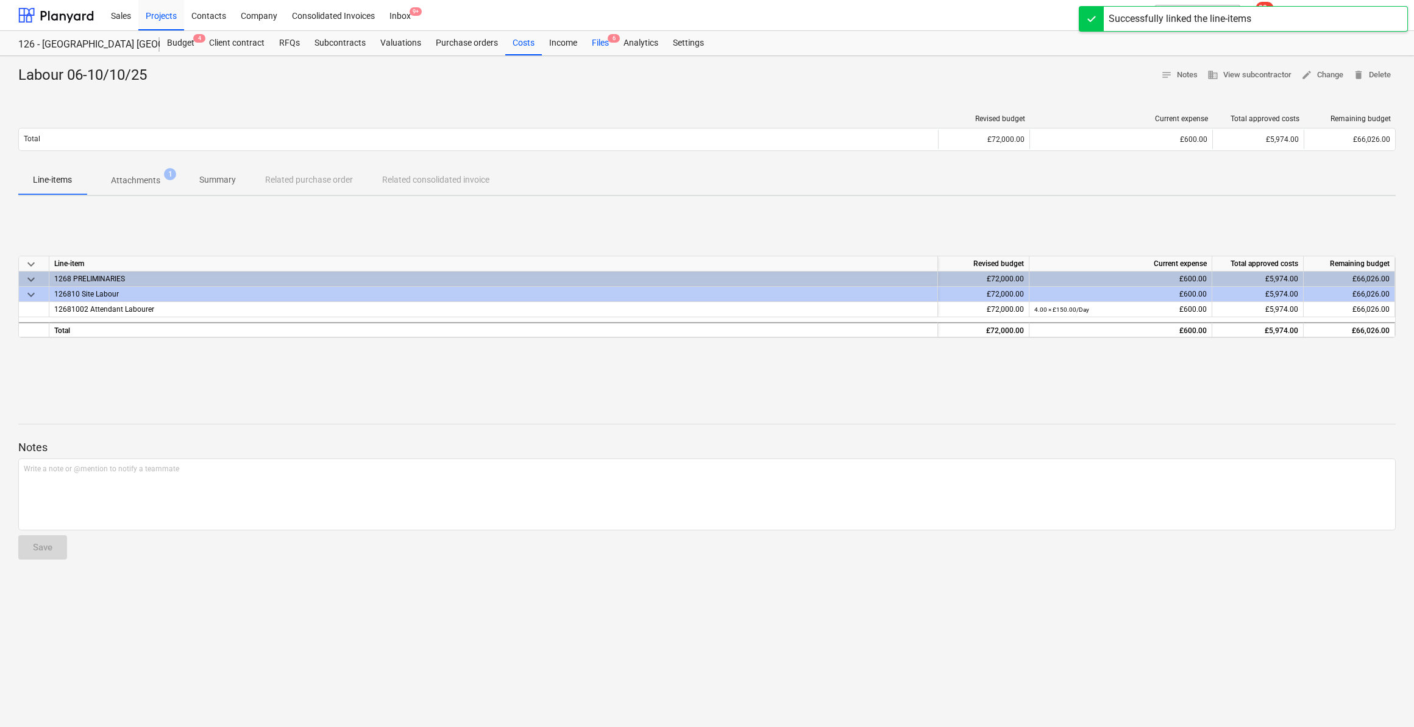
click at [593, 43] on div "Files 6" at bounding box center [600, 43] width 32 height 24
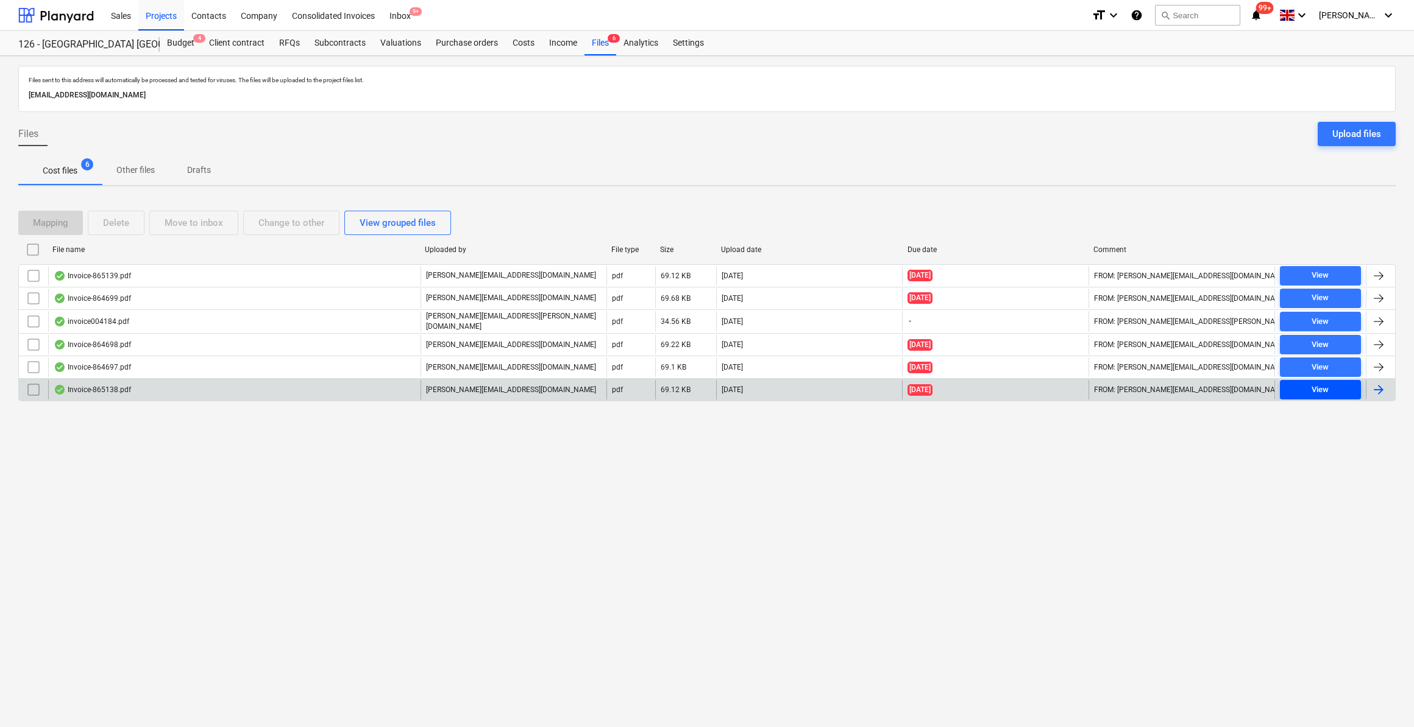
click at [1312, 389] on div "View" at bounding box center [1319, 390] width 17 height 14
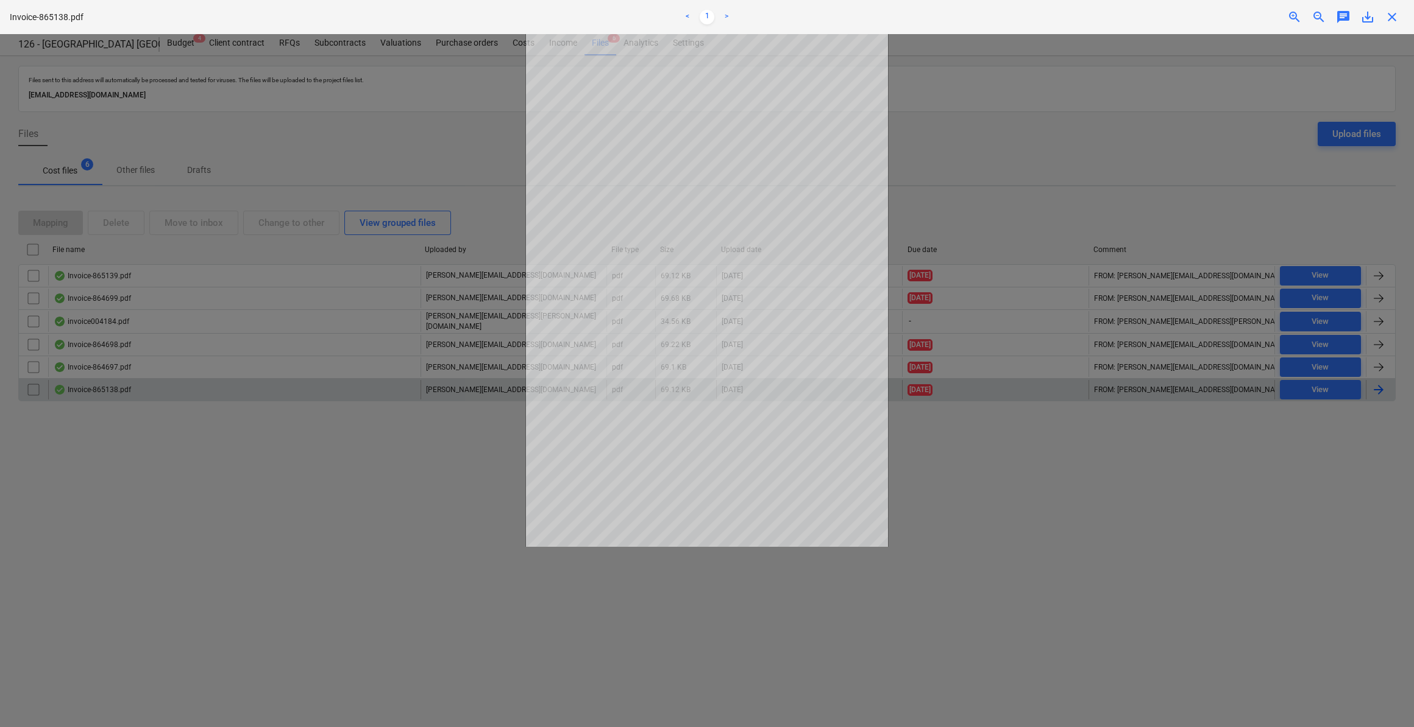
click at [1392, 19] on span "close" at bounding box center [1391, 17] width 15 height 15
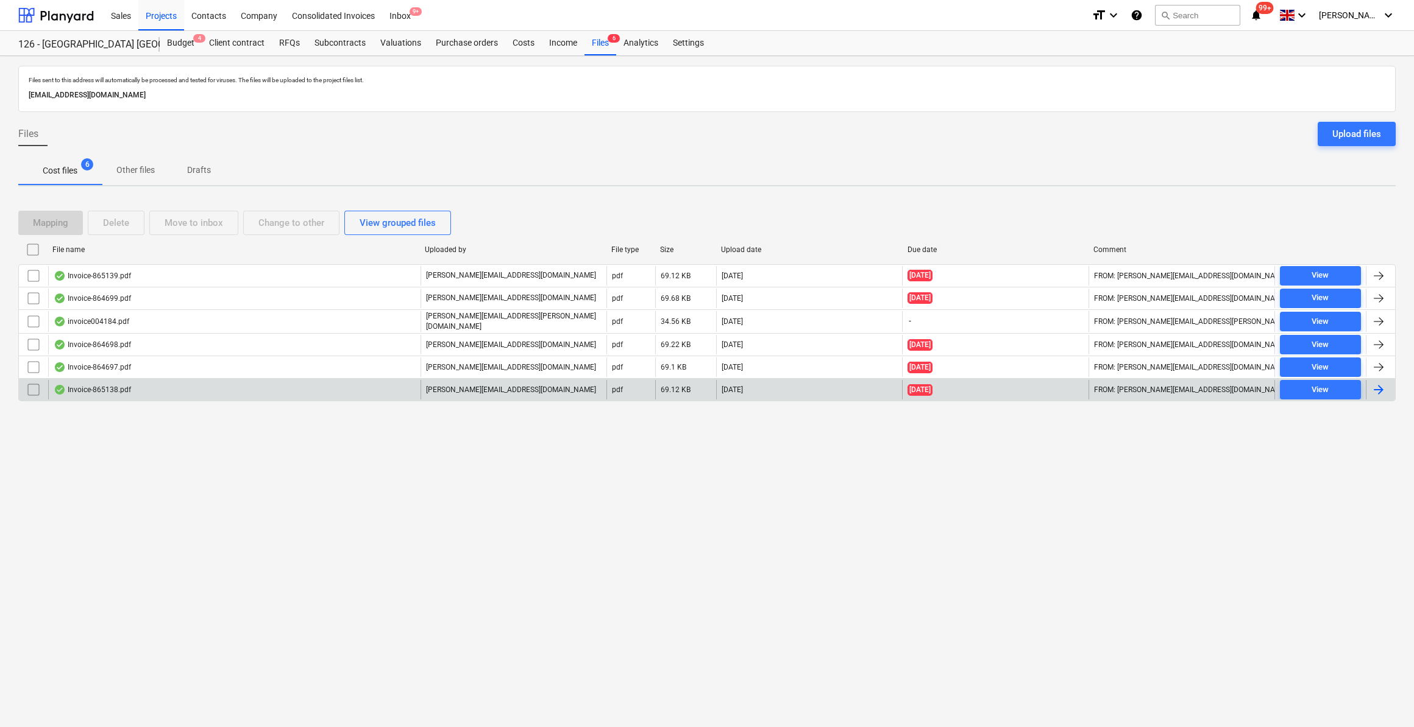
click at [1377, 385] on div at bounding box center [1378, 390] width 15 height 15
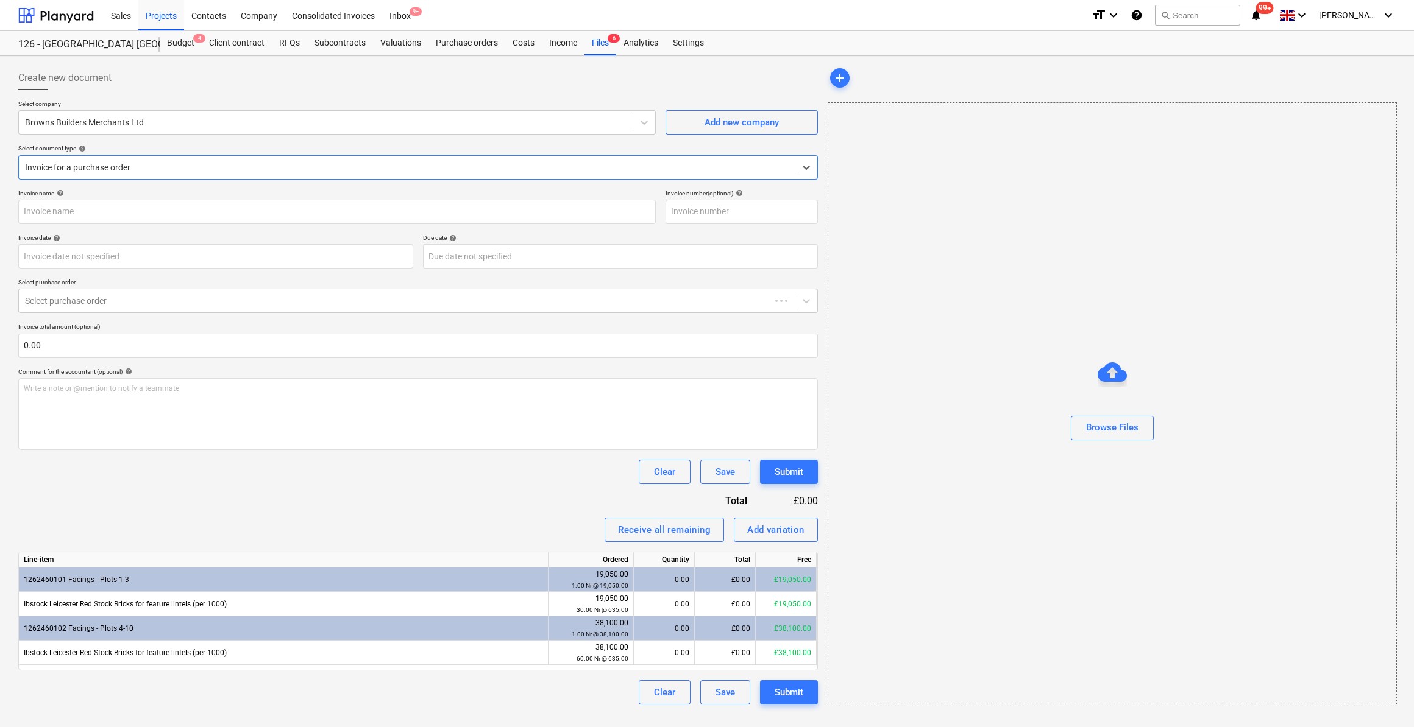
type input "865138"
type input "[DATE]"
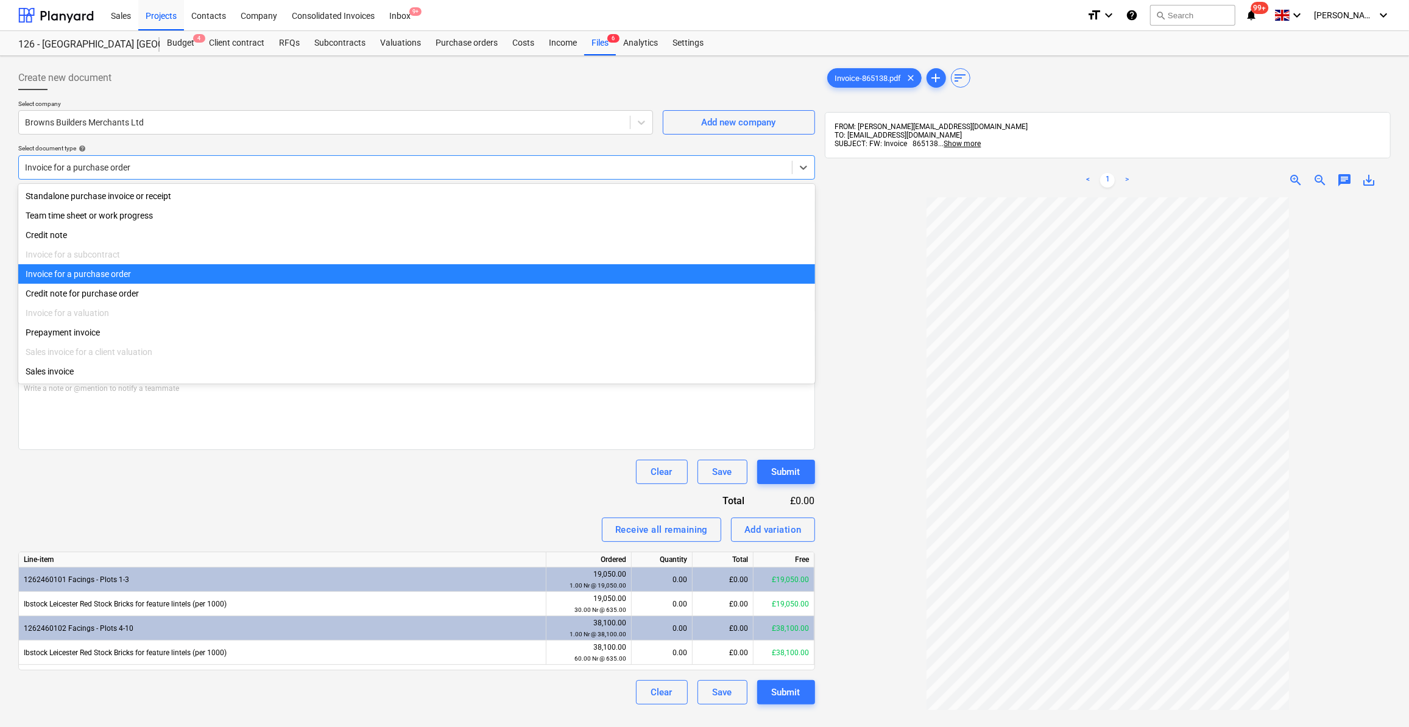
click at [25, 166] on input "text" at bounding box center [26, 168] width 2 height 10
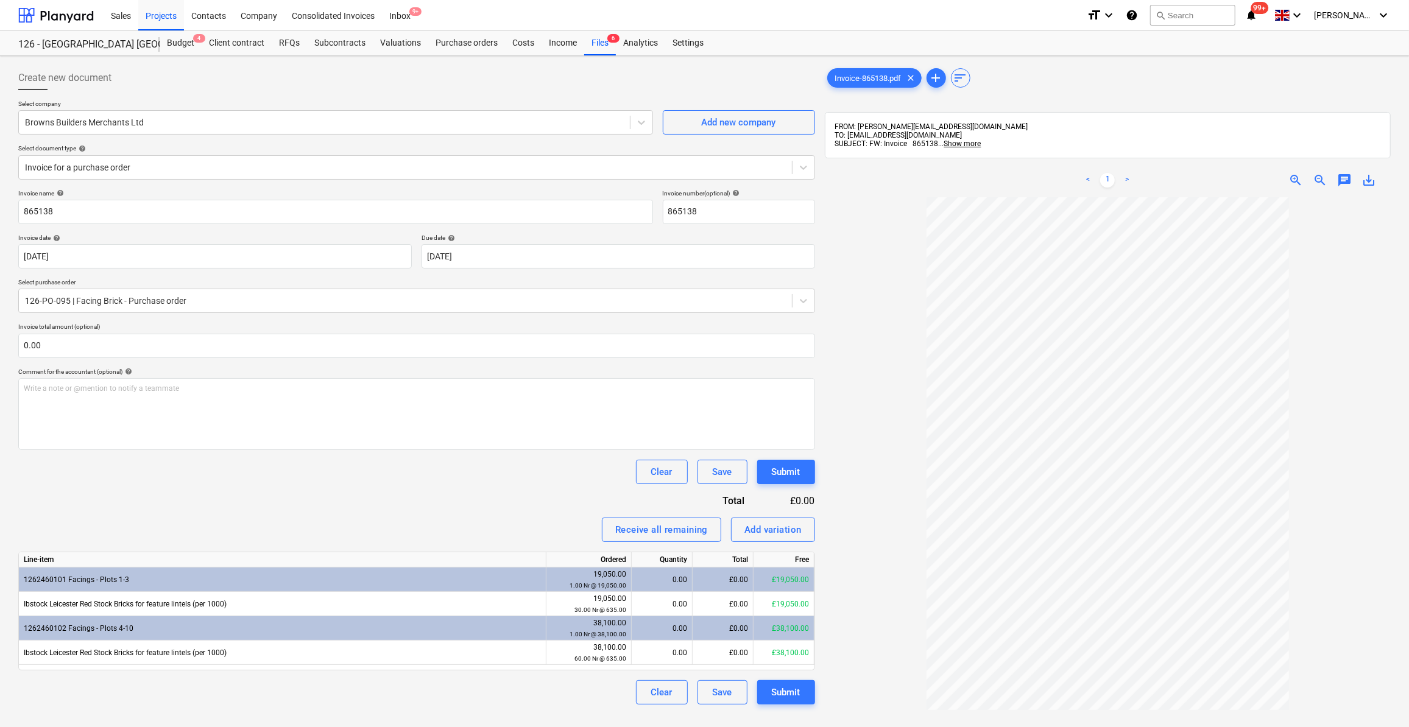
click at [885, 264] on div at bounding box center [1108, 543] width 566 height 693
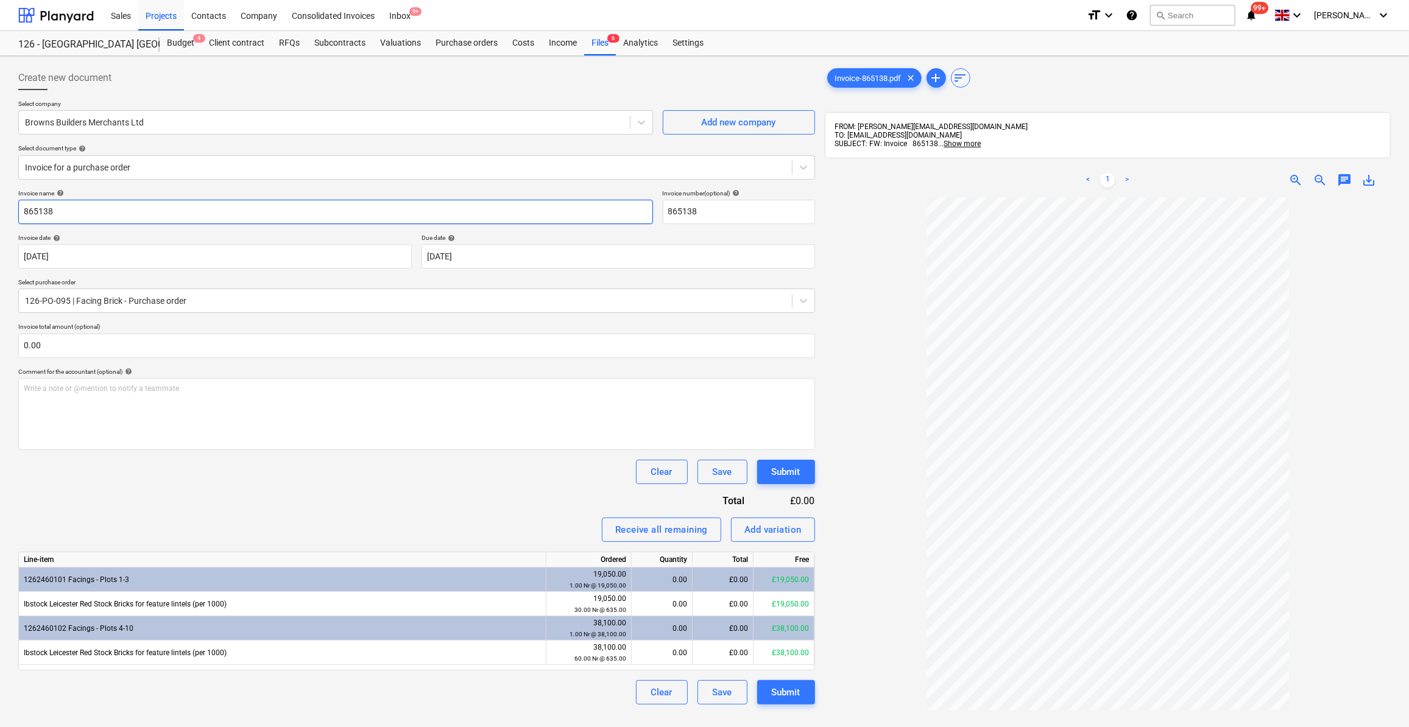
click at [22, 210] on input "865138" at bounding box center [335, 212] width 635 height 24
type input "Facing Bricks - 865138"
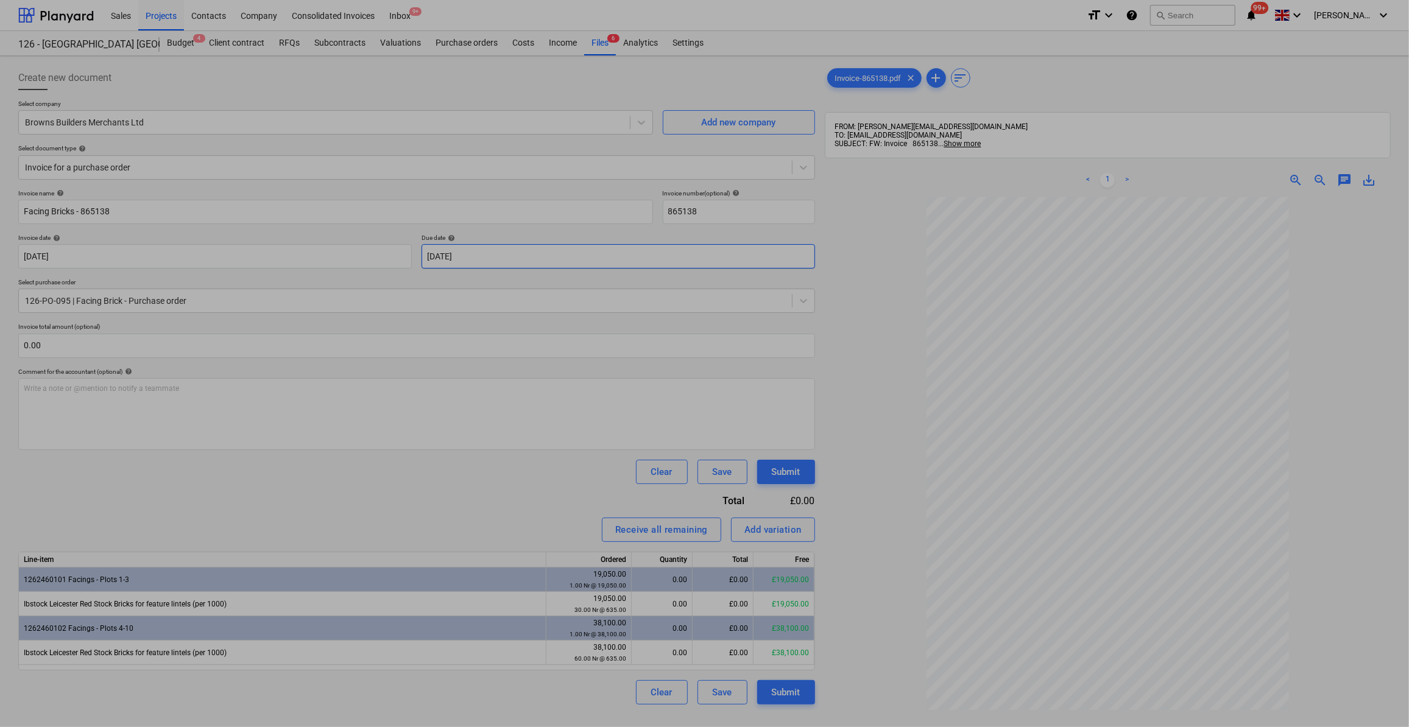
click at [493, 253] on body "Sales Projects Contacts Company Consolidated Invoices Inbox 9+ format_size keyb…" at bounding box center [704, 363] width 1409 height 727
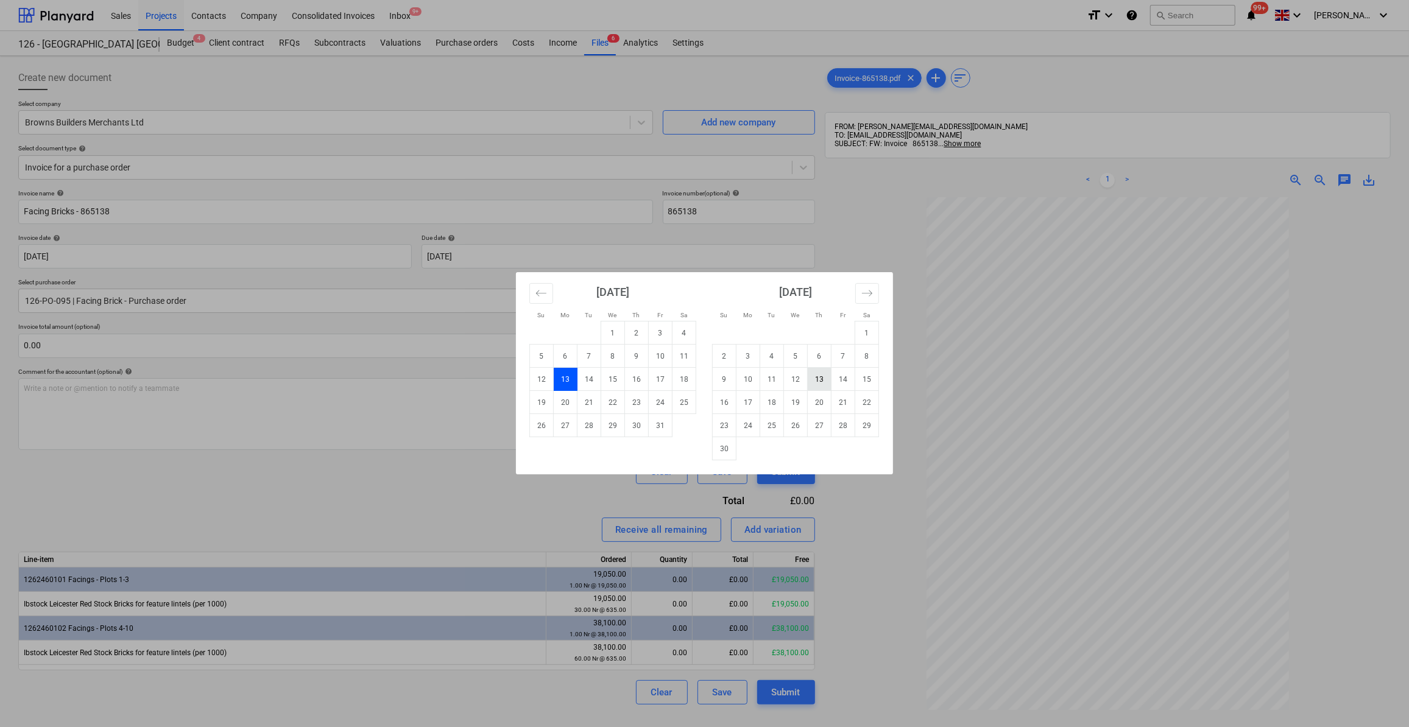
click at [819, 383] on td "13" at bounding box center [820, 379] width 24 height 23
type input "[DATE]"
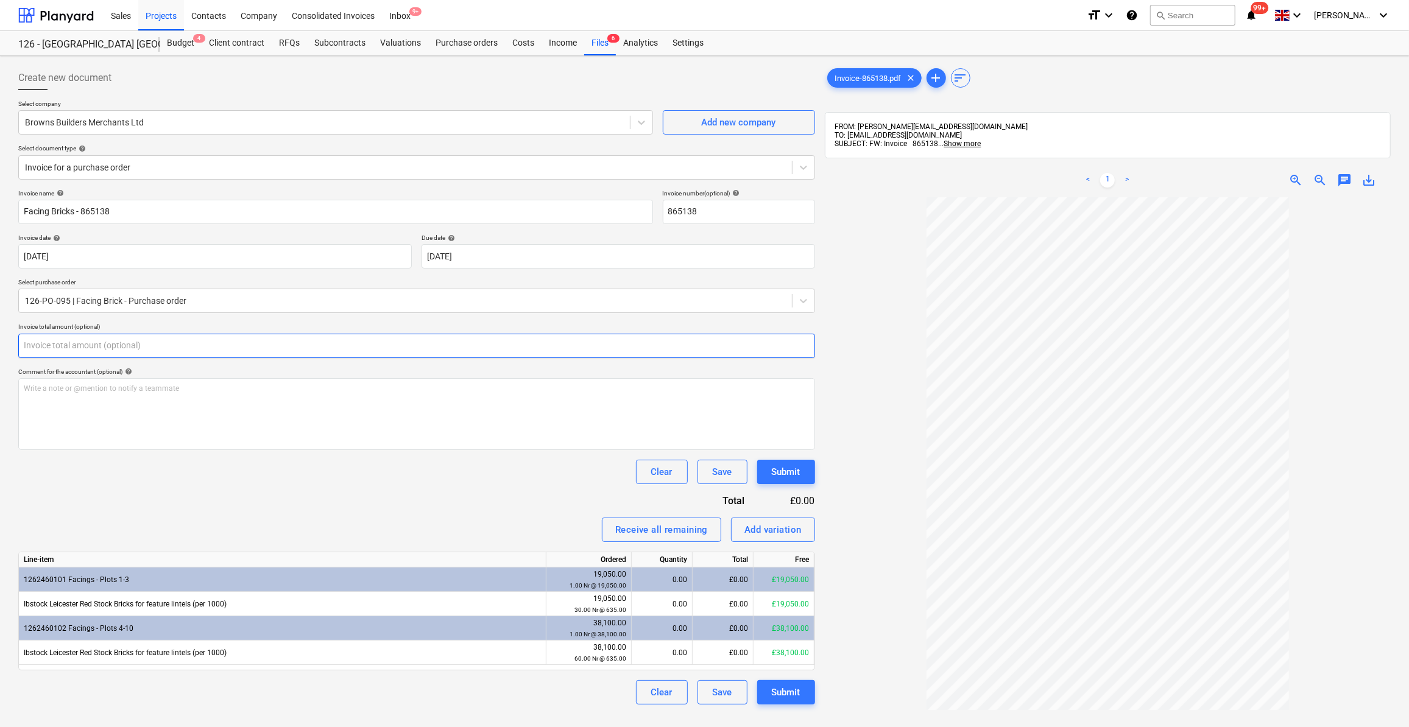
click at [59, 345] on input "text" at bounding box center [416, 346] width 797 height 24
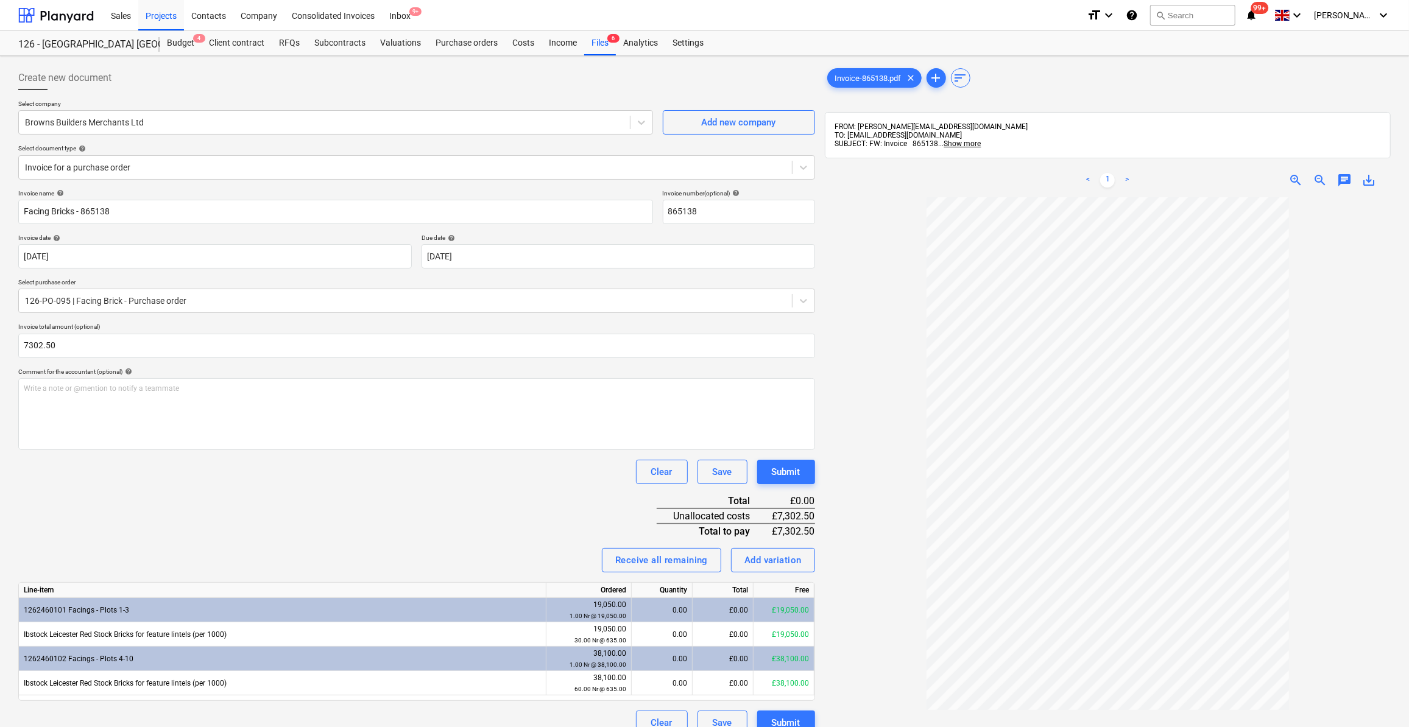
type input "7,302.50"
click at [292, 481] on div "Clear Save Submit" at bounding box center [416, 472] width 797 height 24
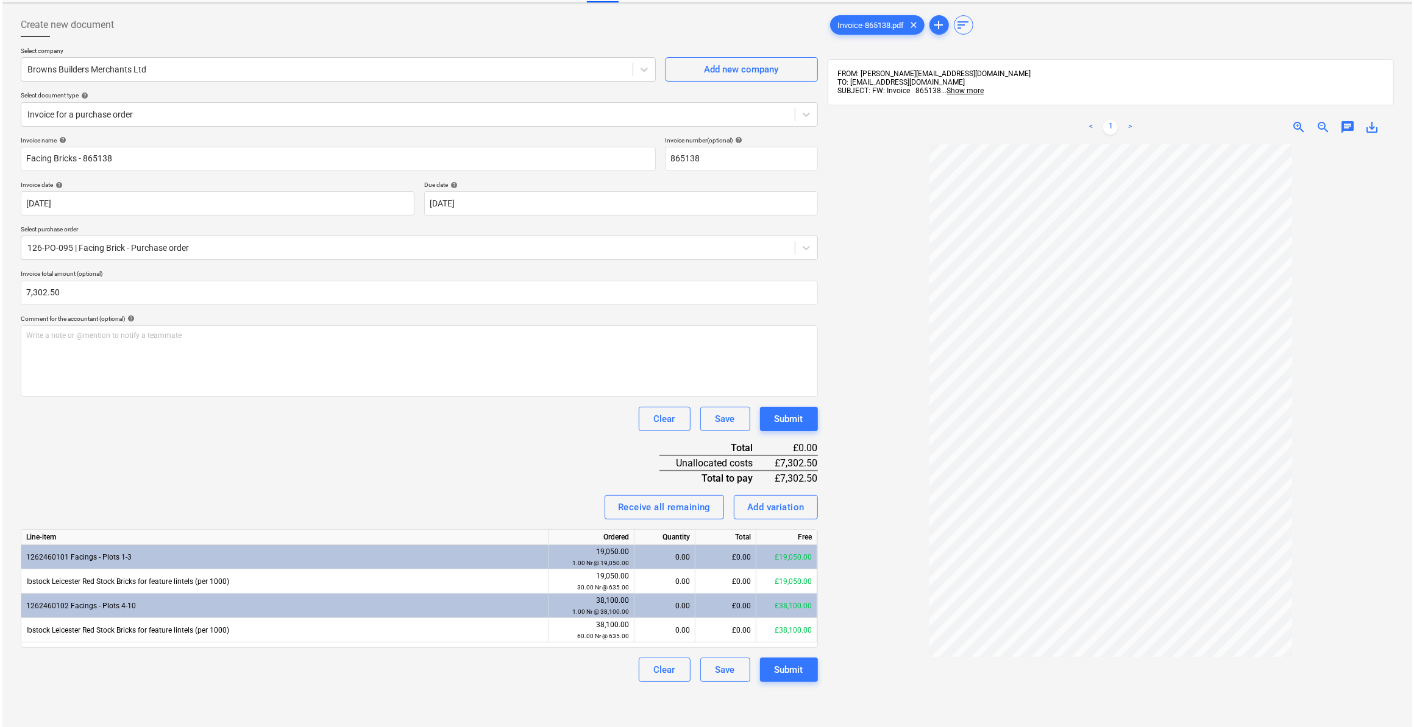
scroll to position [55, 0]
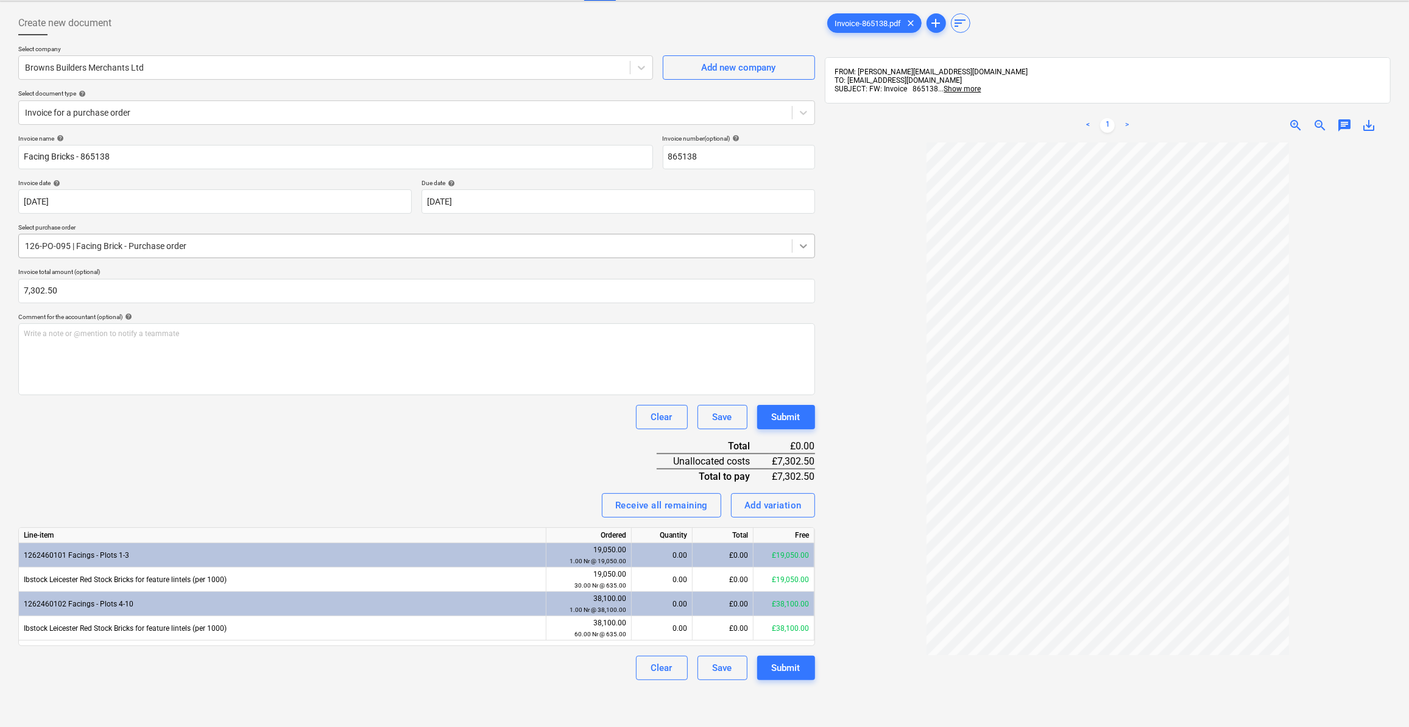
click at [803, 248] on icon at bounding box center [804, 246] width 12 height 12
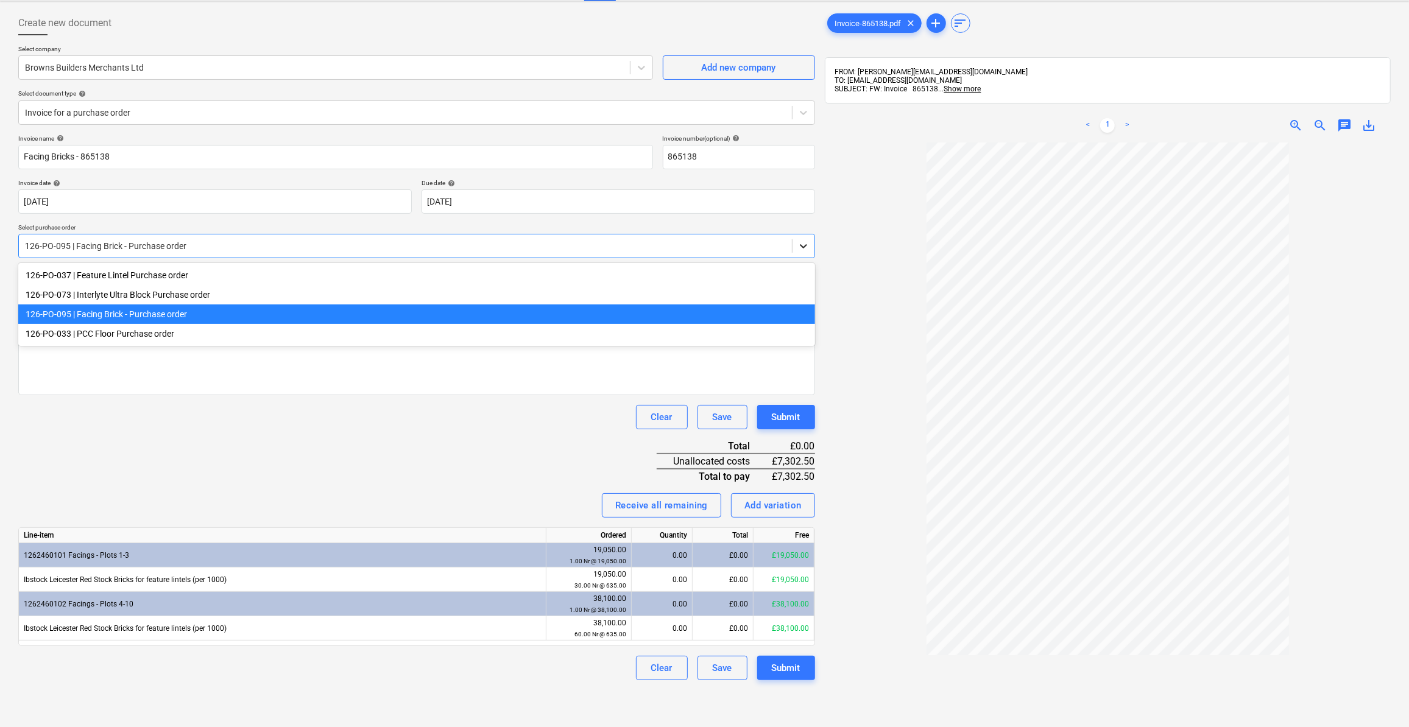
click at [803, 248] on icon at bounding box center [804, 246] width 12 height 12
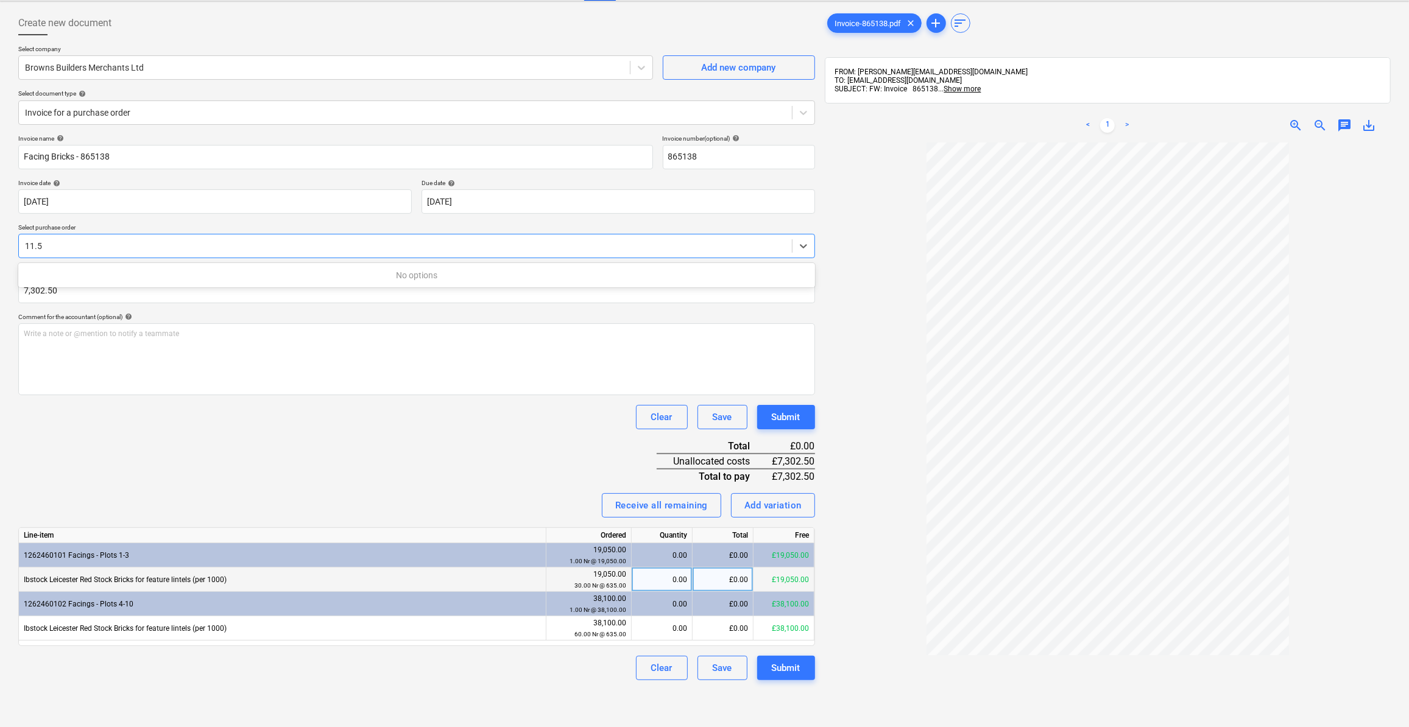
type input "11.5"
click at [685, 580] on div "0.00" at bounding box center [662, 580] width 51 height 24
type input "11.5"
click at [582, 646] on div "Invoice name help Facing Bricks - 865138 Invoice number (optional) help 865138 …" at bounding box center [416, 408] width 797 height 546
click at [791, 665] on div "Submit" at bounding box center [786, 668] width 29 height 16
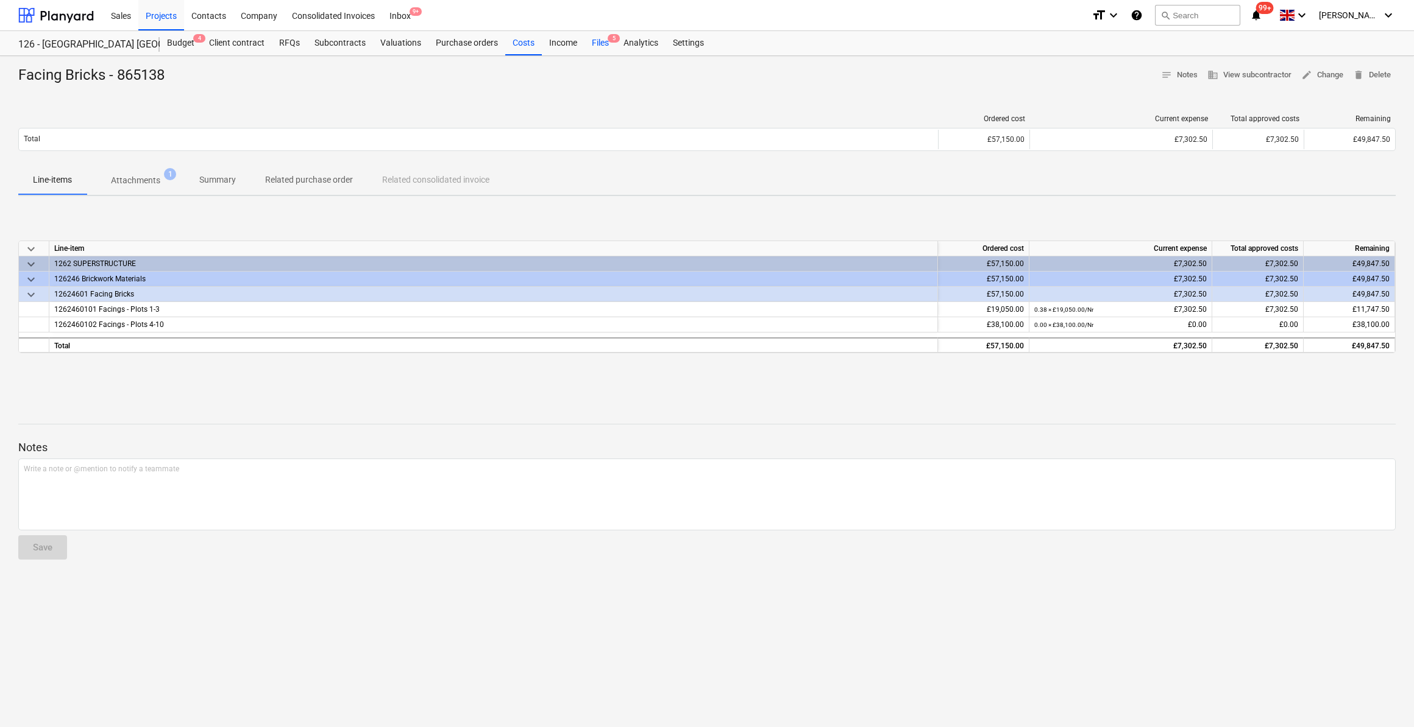
click at [598, 43] on div "Files 5" at bounding box center [600, 43] width 32 height 24
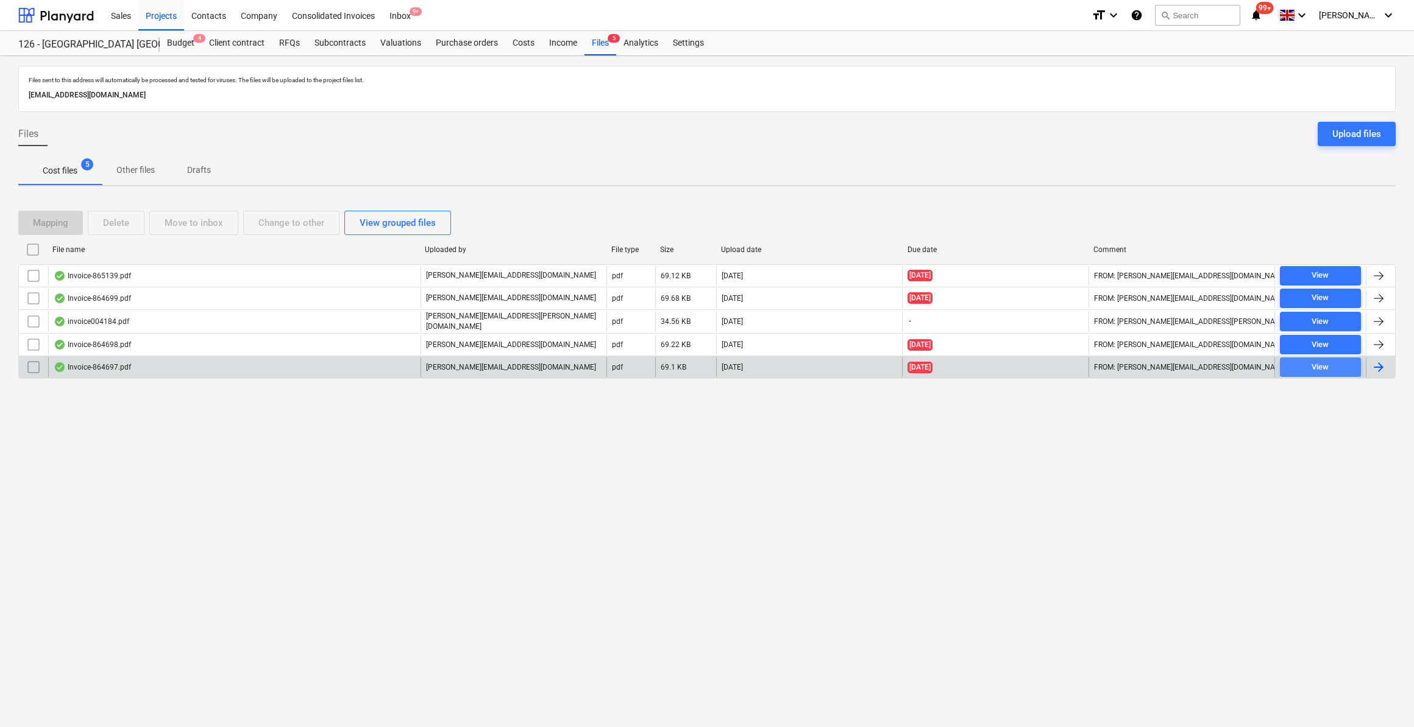
click at [1312, 367] on div "View" at bounding box center [1319, 368] width 17 height 14
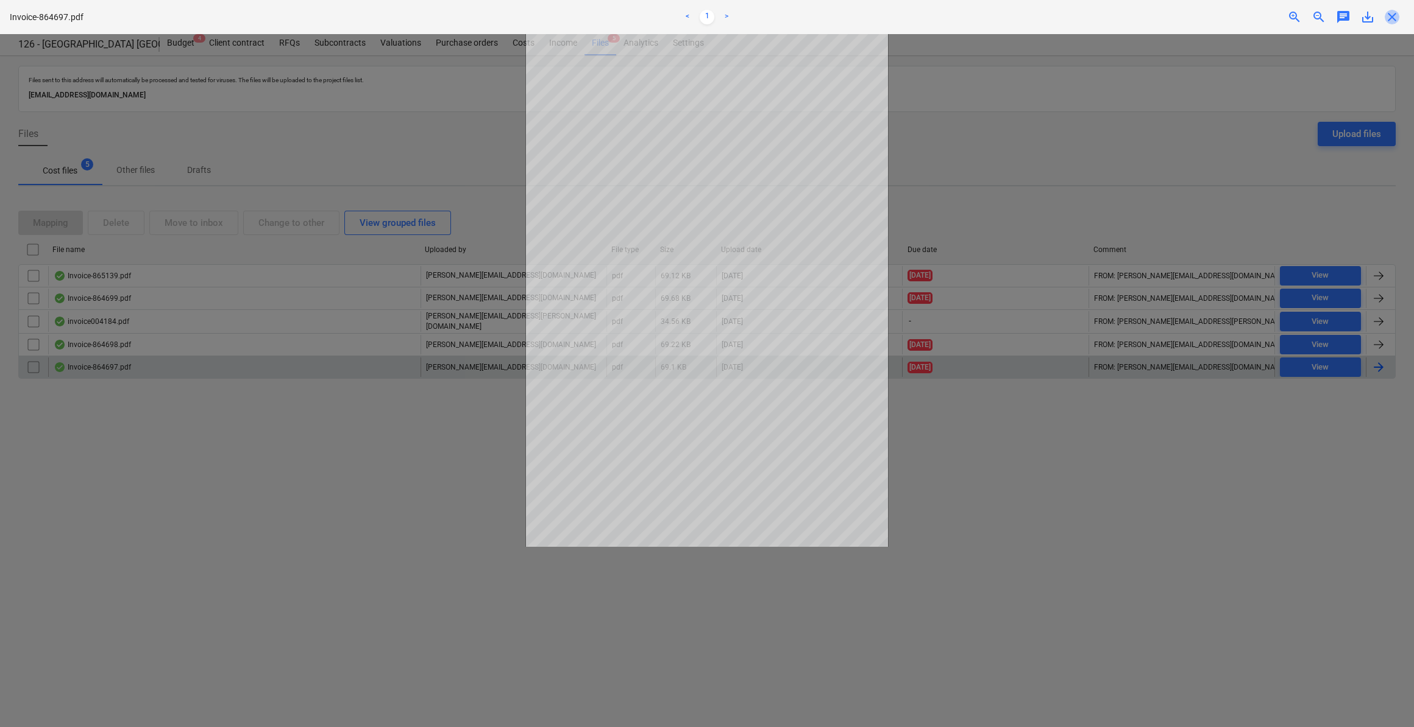
click at [1395, 16] on span "close" at bounding box center [1391, 17] width 15 height 15
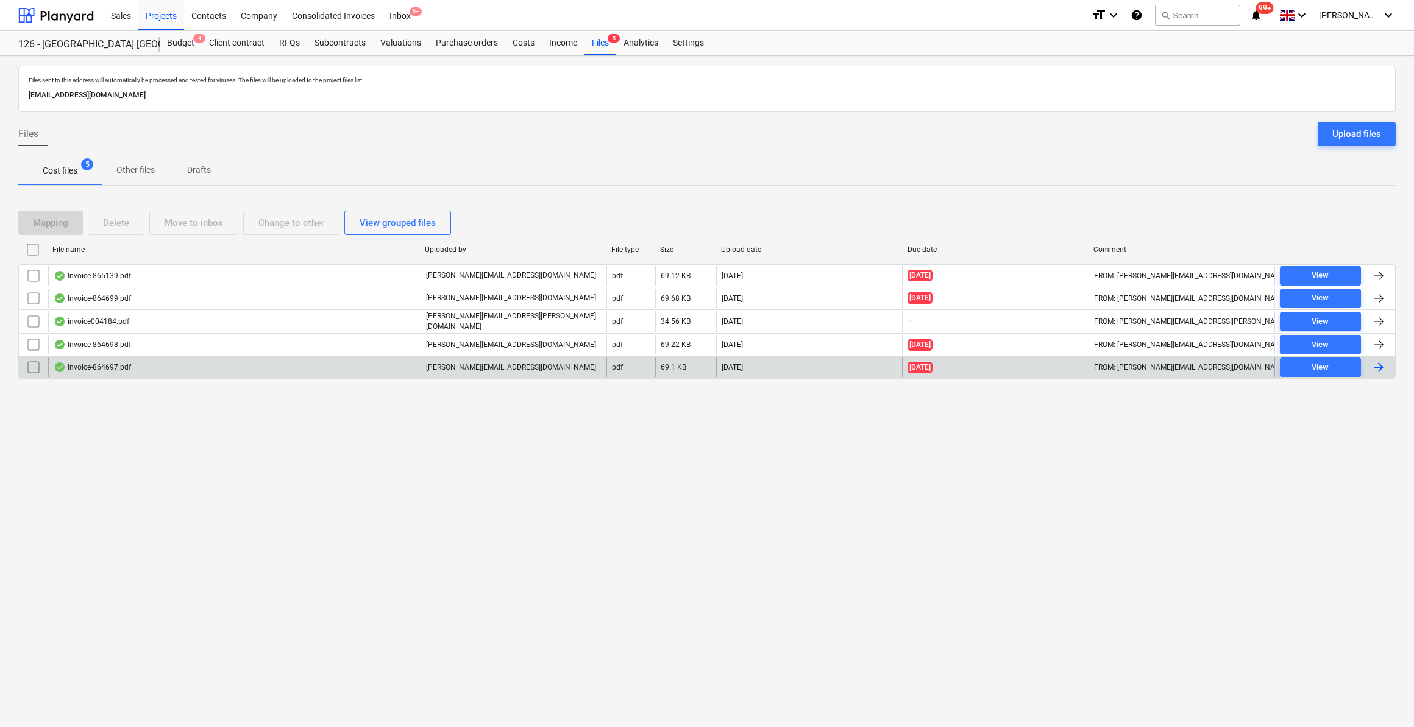
click at [1374, 365] on div at bounding box center [1378, 367] width 15 height 15
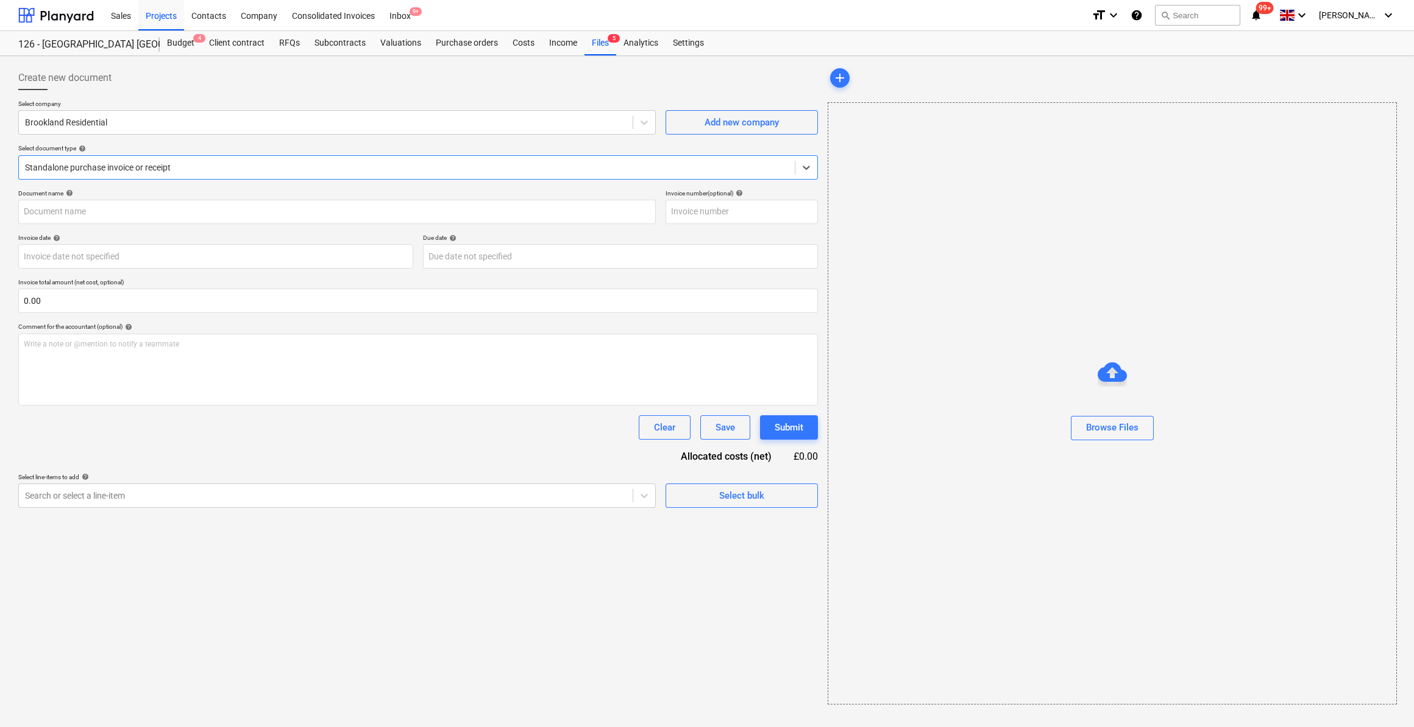
type input "864697"
type input "[DATE]"
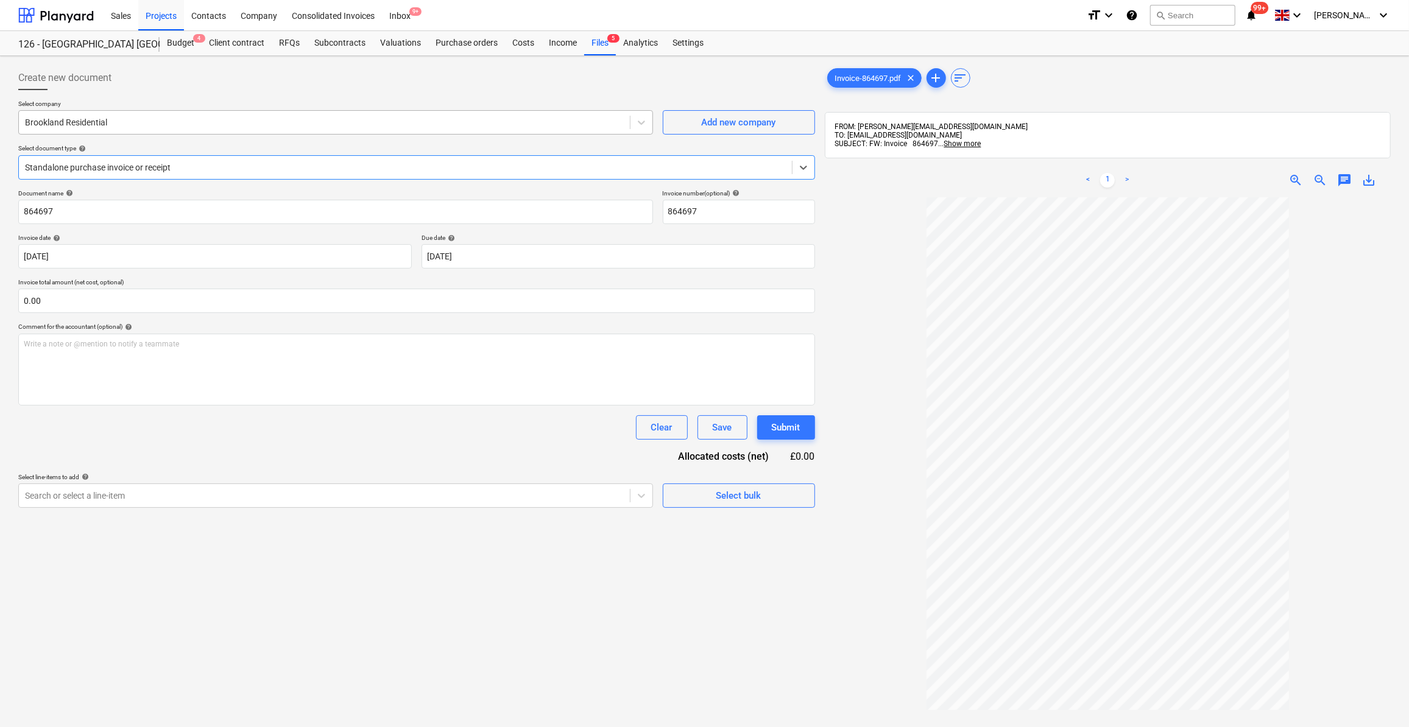
click at [86, 126] on div at bounding box center [324, 122] width 599 height 12
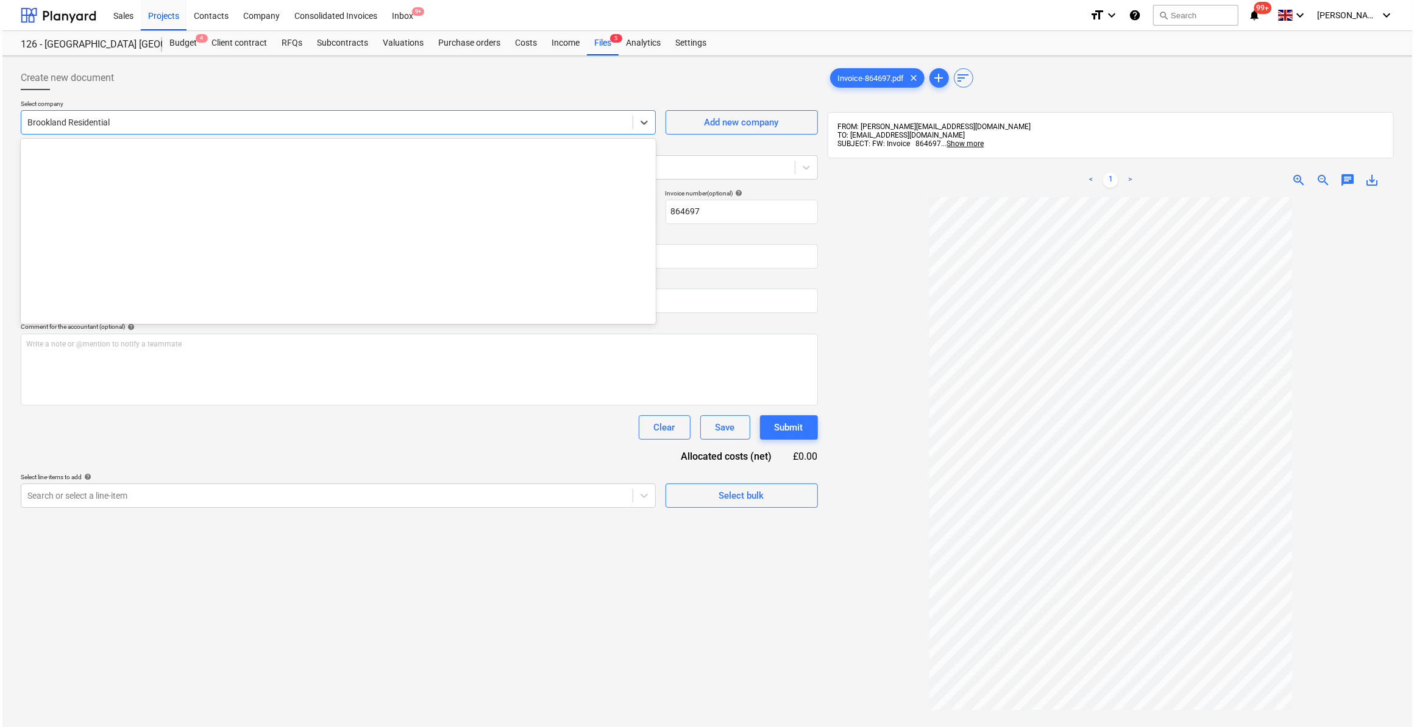
scroll to position [1471, 0]
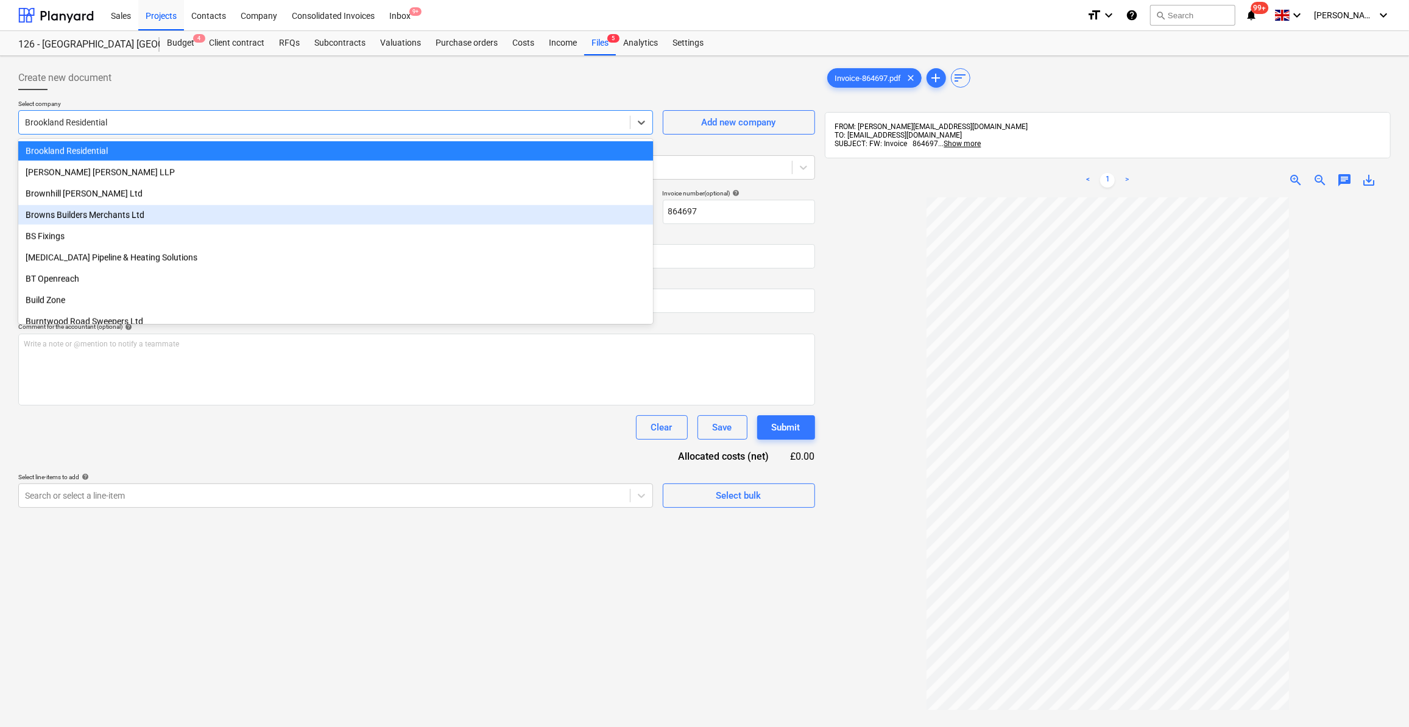
click at [77, 211] on div "Browns Builders Merchants Ltd" at bounding box center [335, 214] width 635 height 19
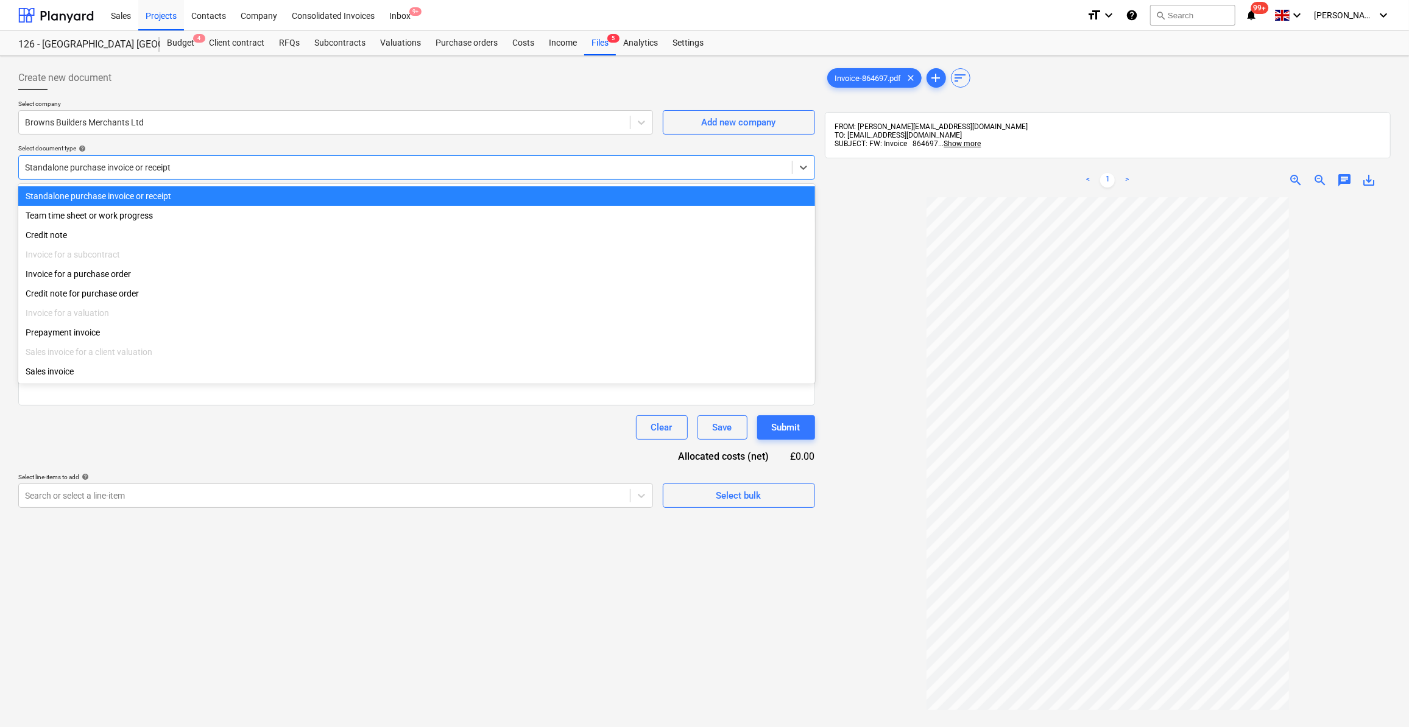
click at [107, 169] on div at bounding box center [405, 167] width 761 height 12
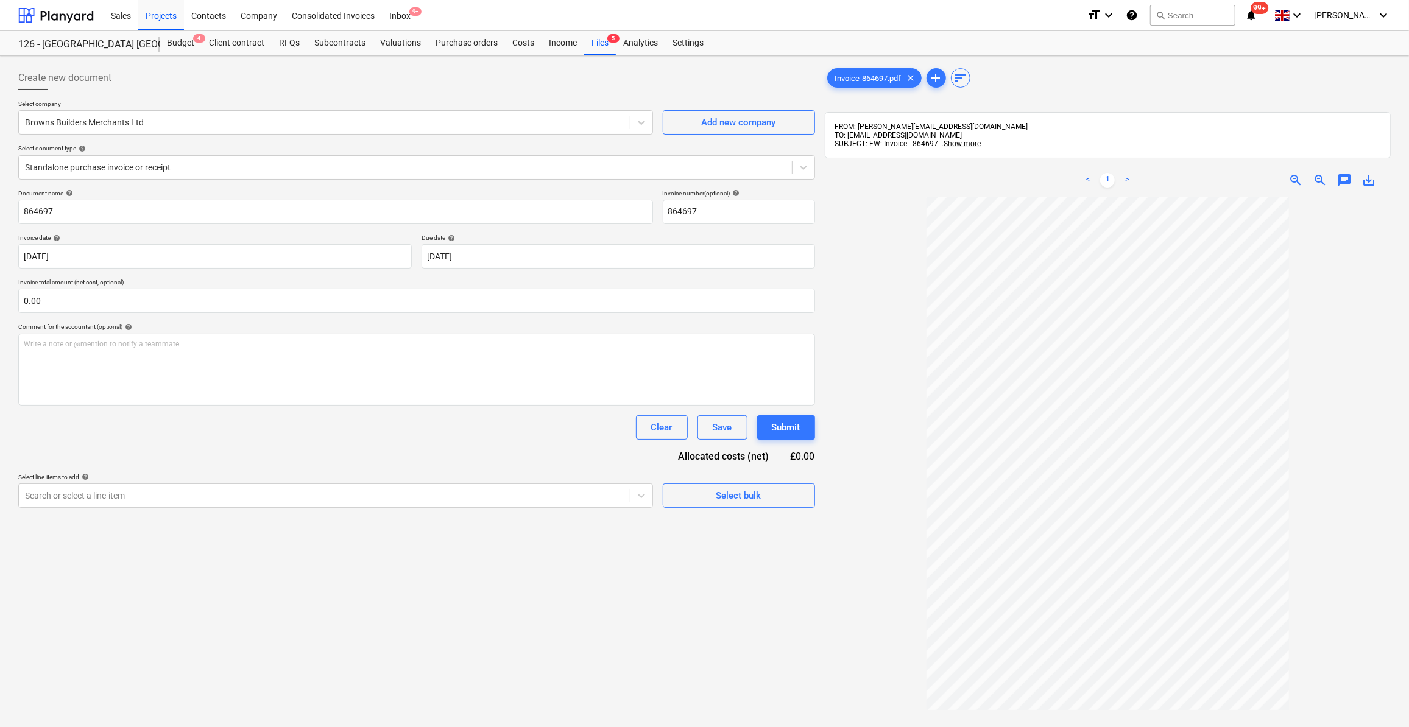
click at [868, 332] on div at bounding box center [1108, 543] width 566 height 693
click at [805, 173] on div at bounding box center [804, 168] width 22 height 22
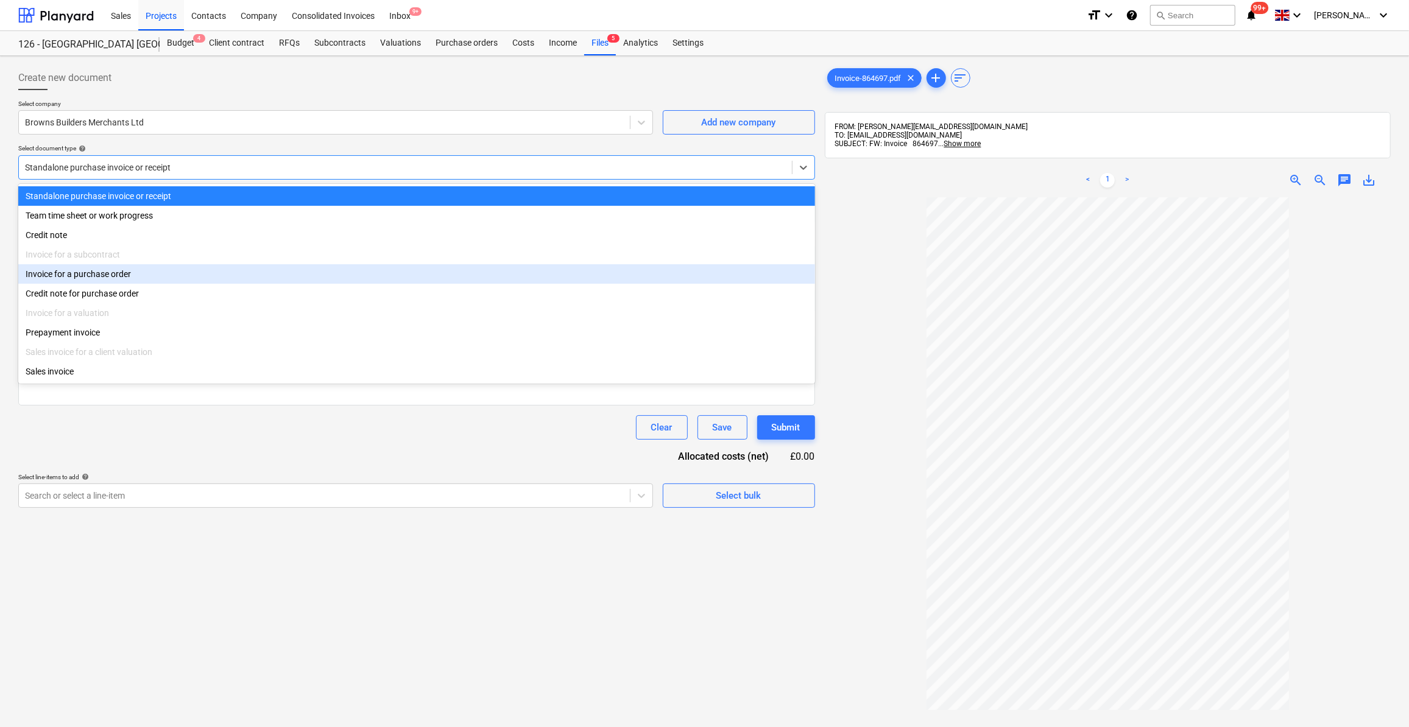
click at [113, 279] on div "Invoice for a purchase order" at bounding box center [416, 273] width 797 height 19
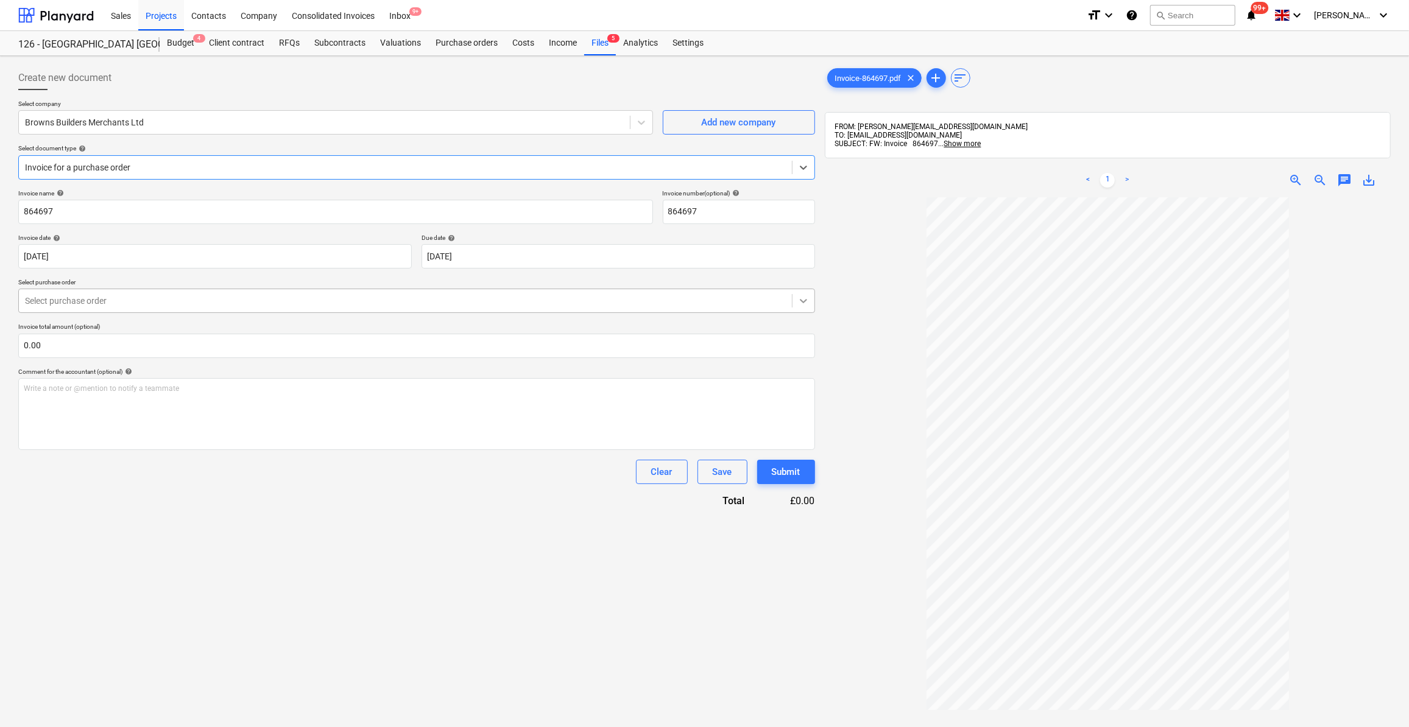
click at [805, 298] on icon at bounding box center [804, 301] width 12 height 12
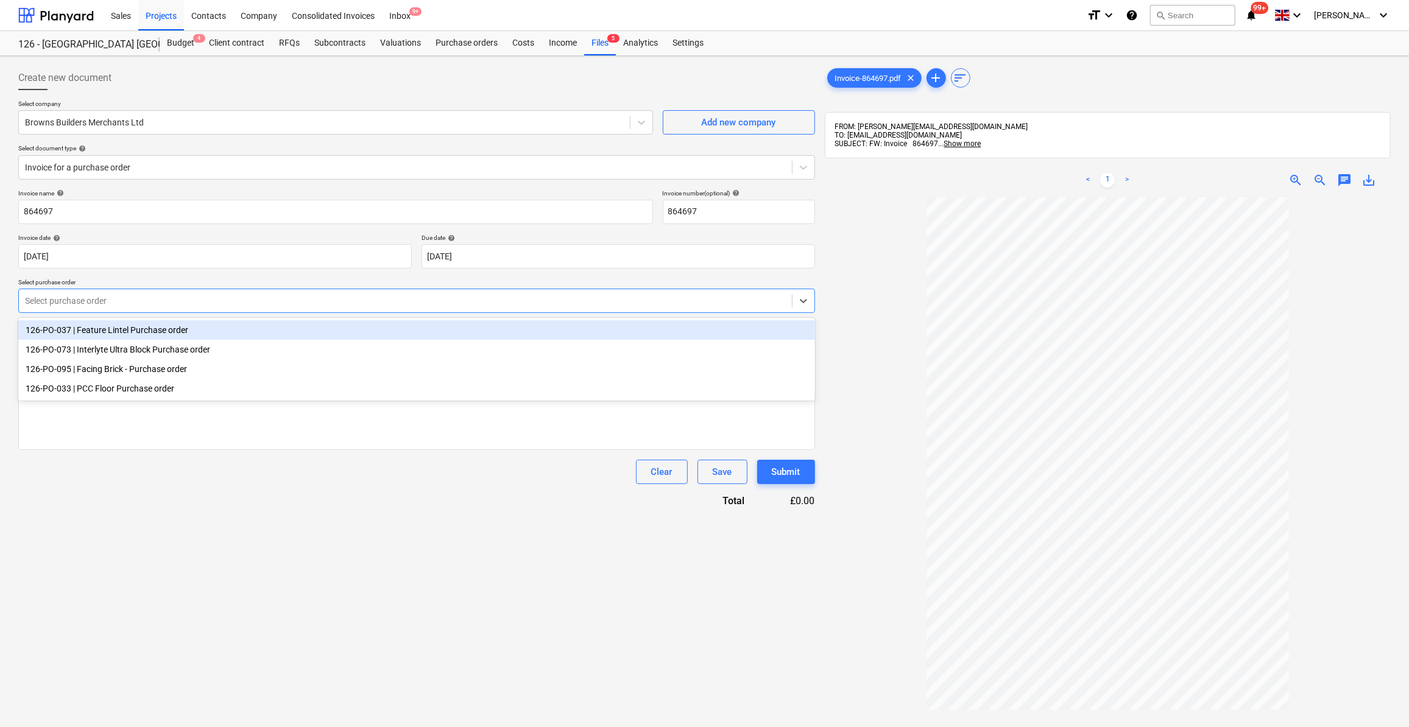
click at [868, 336] on div at bounding box center [1108, 543] width 566 height 693
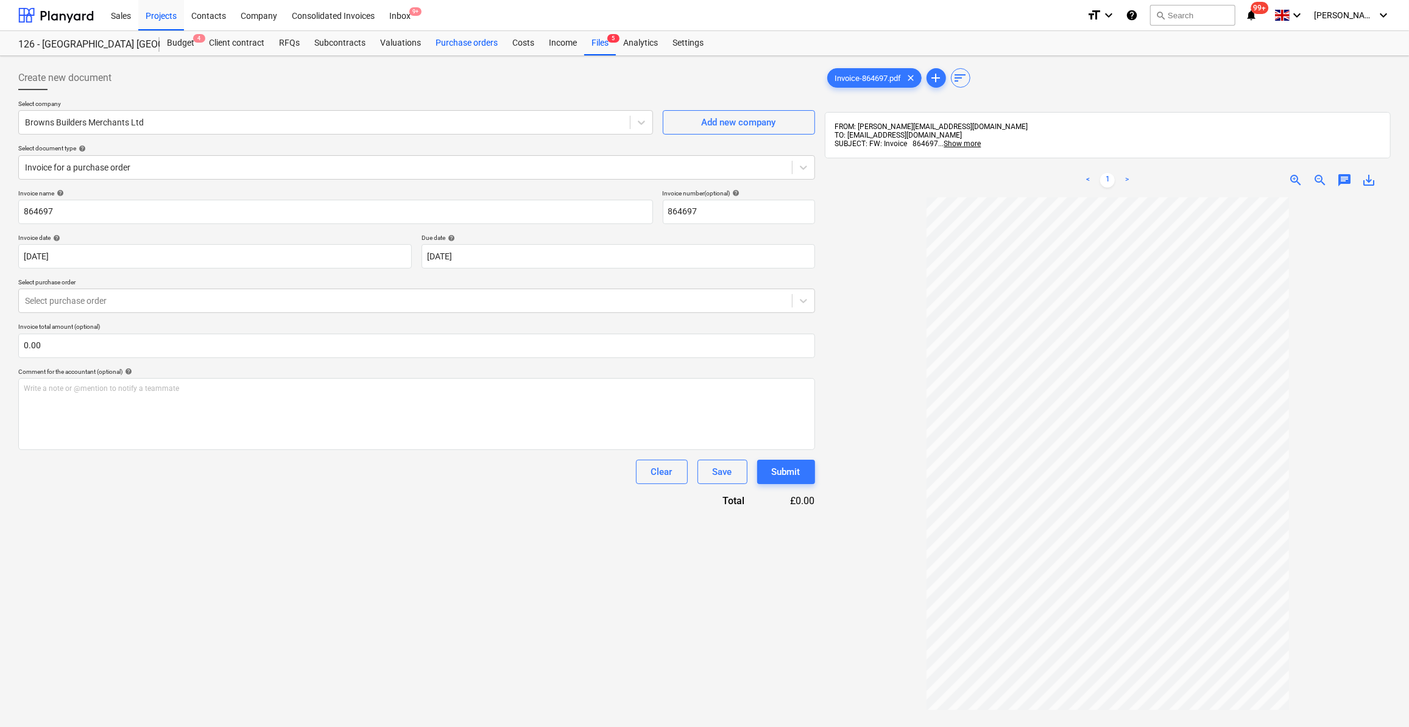
click at [454, 46] on div "Purchase orders" at bounding box center [466, 43] width 77 height 24
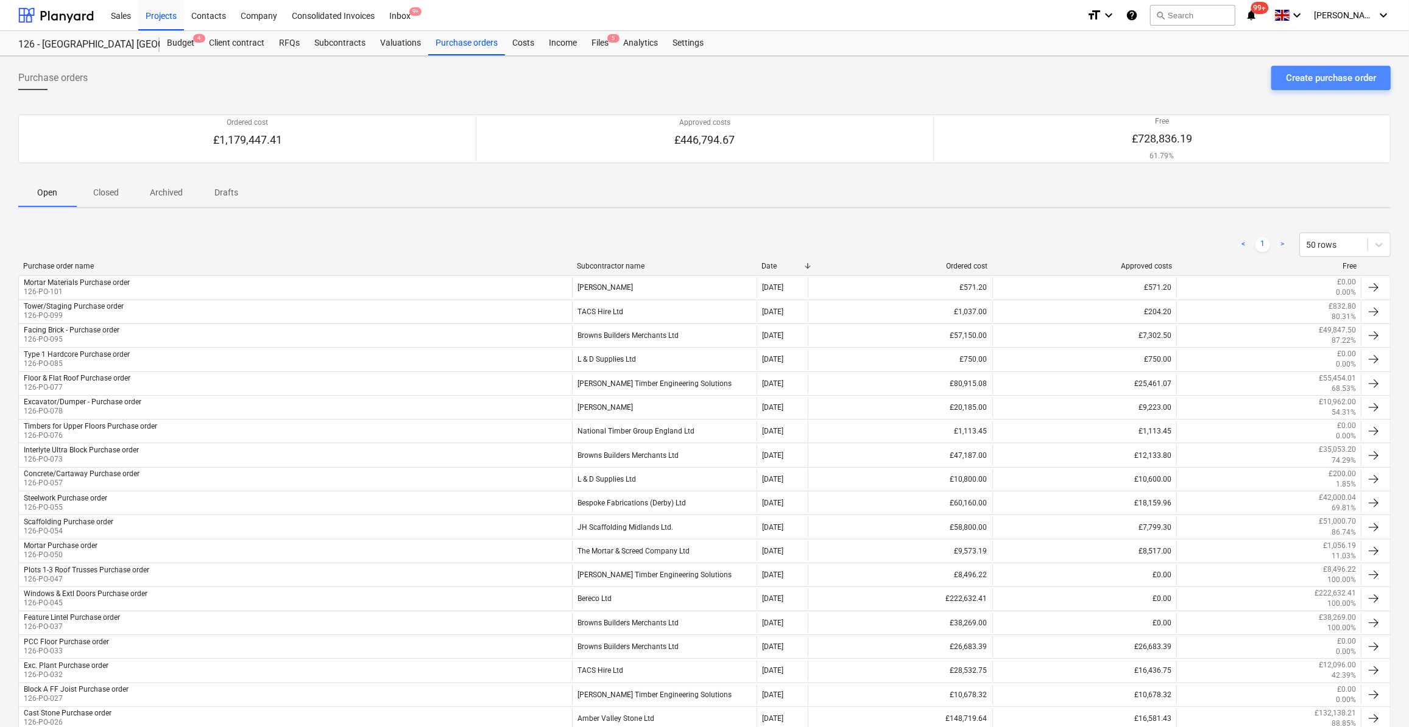
click at [1313, 81] on div "Create purchase order" at bounding box center [1331, 78] width 90 height 16
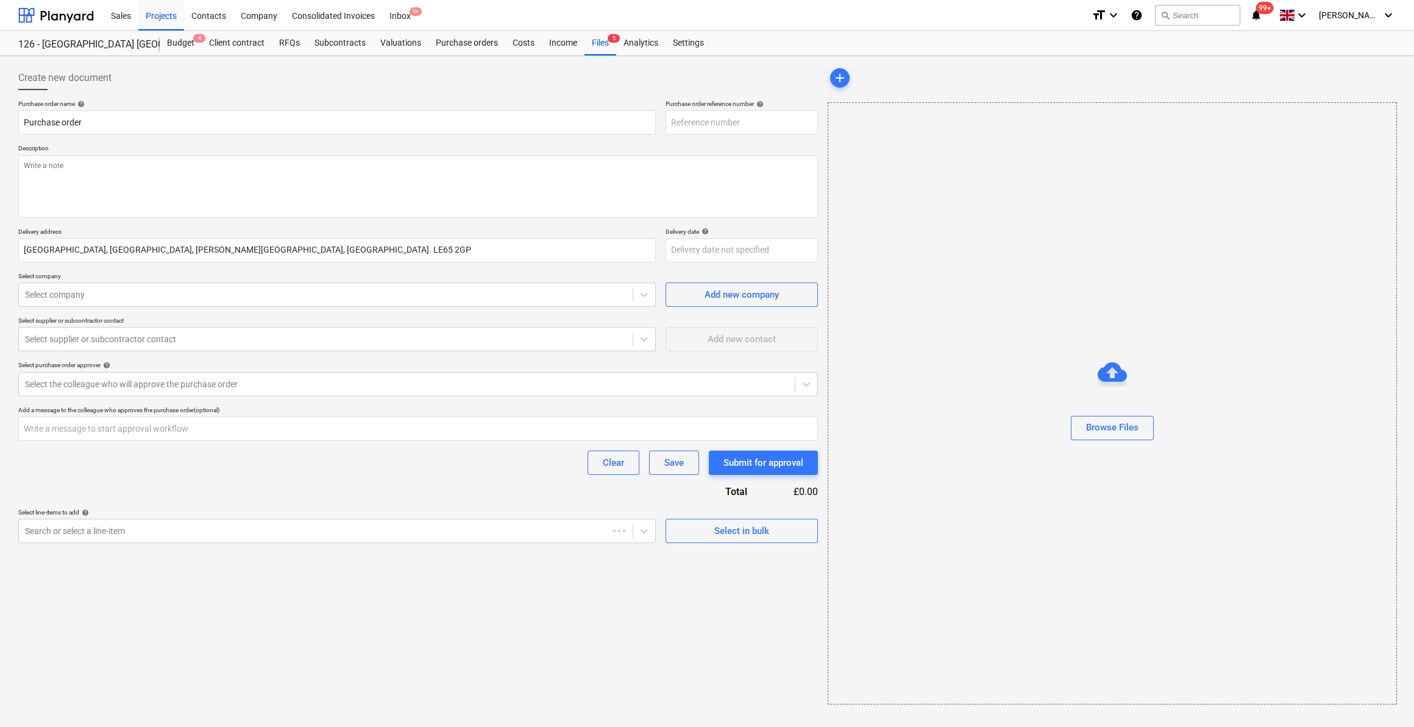
type textarea "x"
type input "126-PO-103"
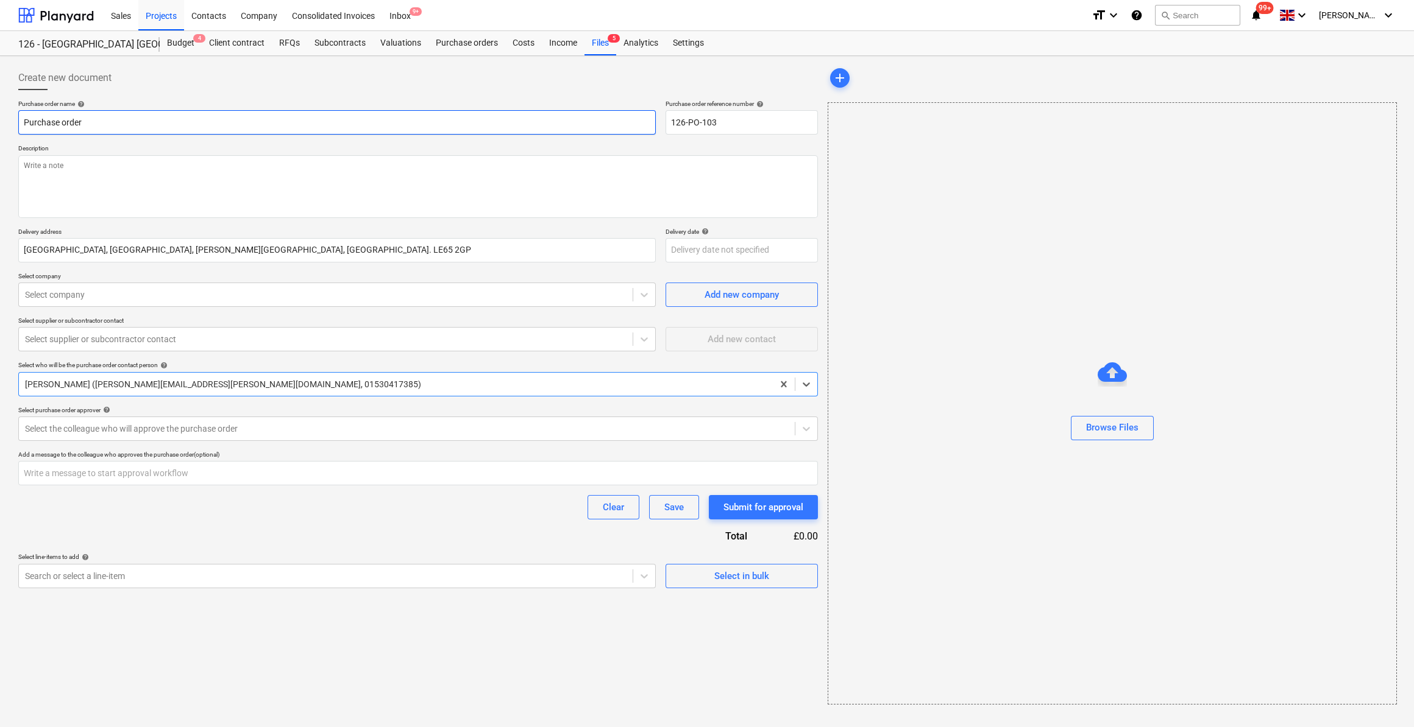
click at [22, 122] on input "Purchase order" at bounding box center [336, 122] width 637 height 24
type textarea "x"
type input "BlPurchase order"
type textarea "x"
type input "BloPurchase order"
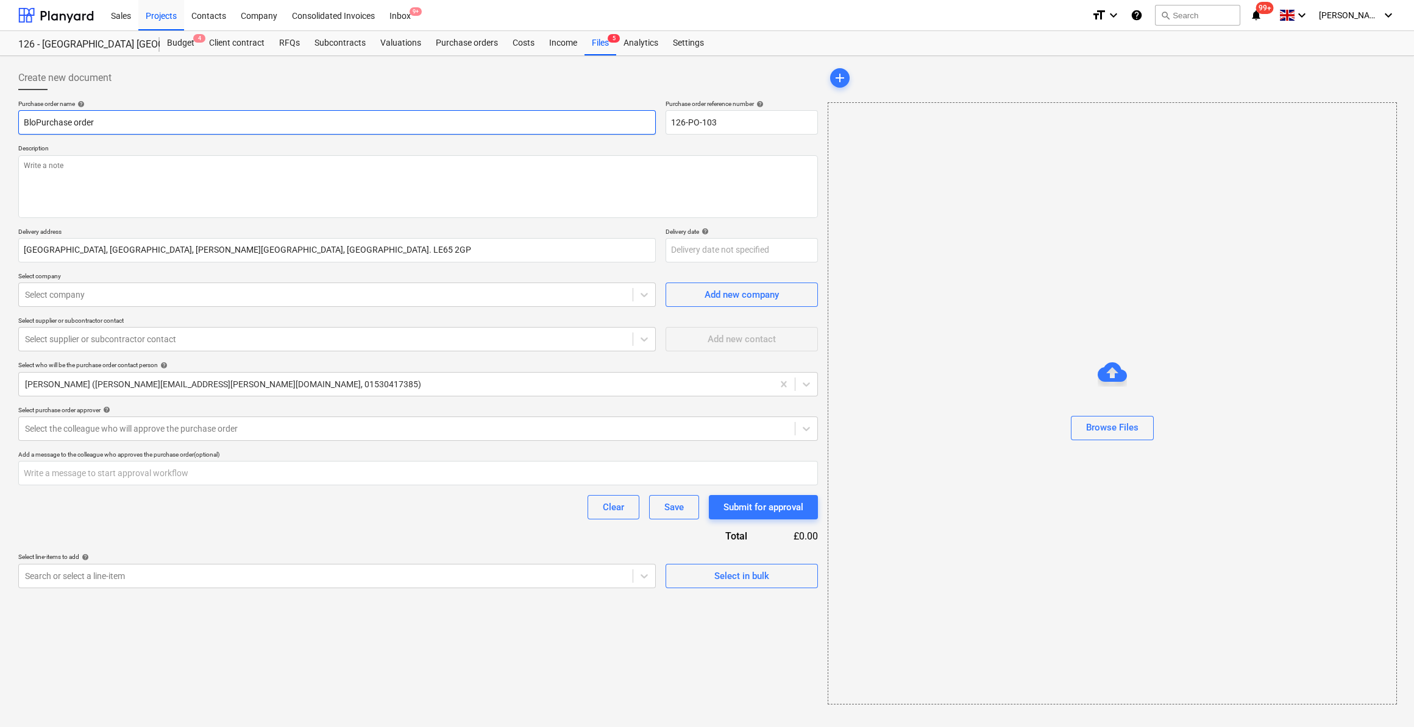
type textarea "x"
type input "BlockPurchase order"
type textarea "x"
type input "Block/Purchase order"
type textarea "x"
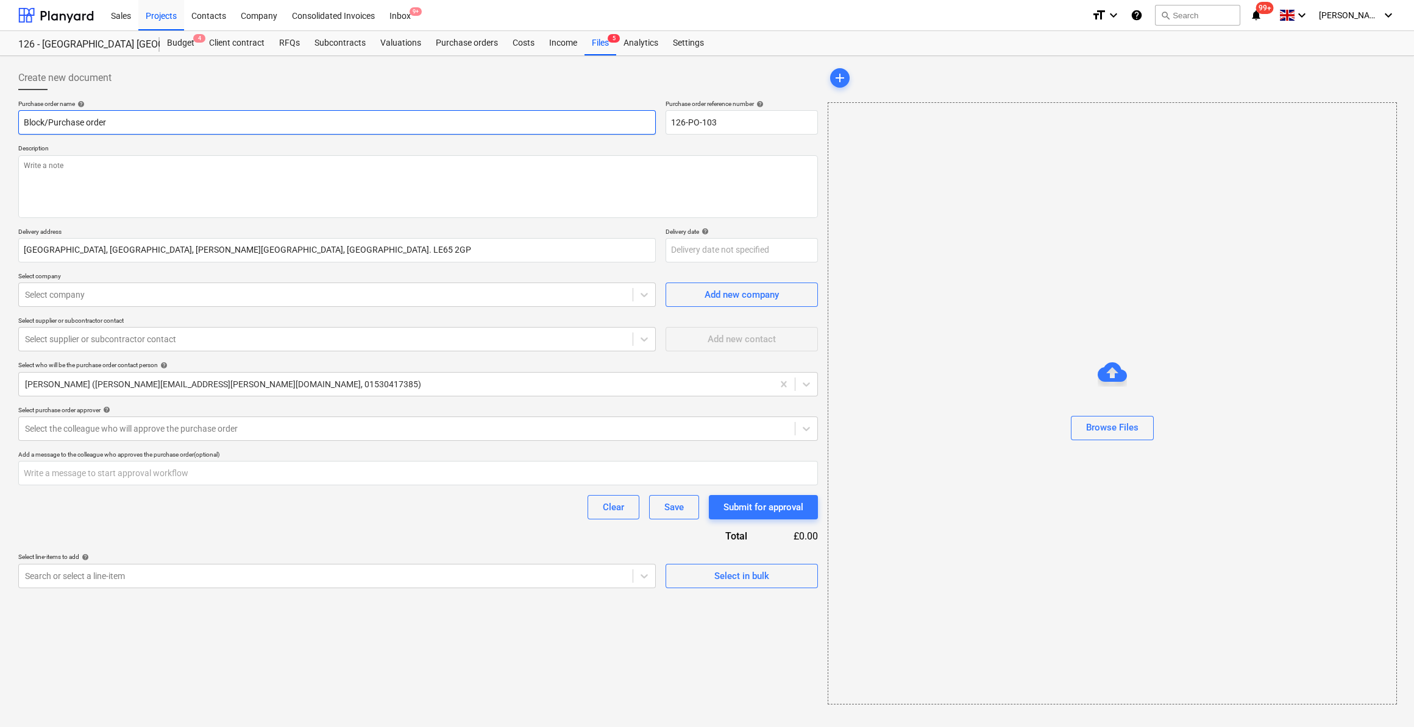
type input "Block/DPurchase order"
type textarea "x"
type input "Block/DrPurchase order"
type textarea "x"
type input "Block/DrthPurchase order"
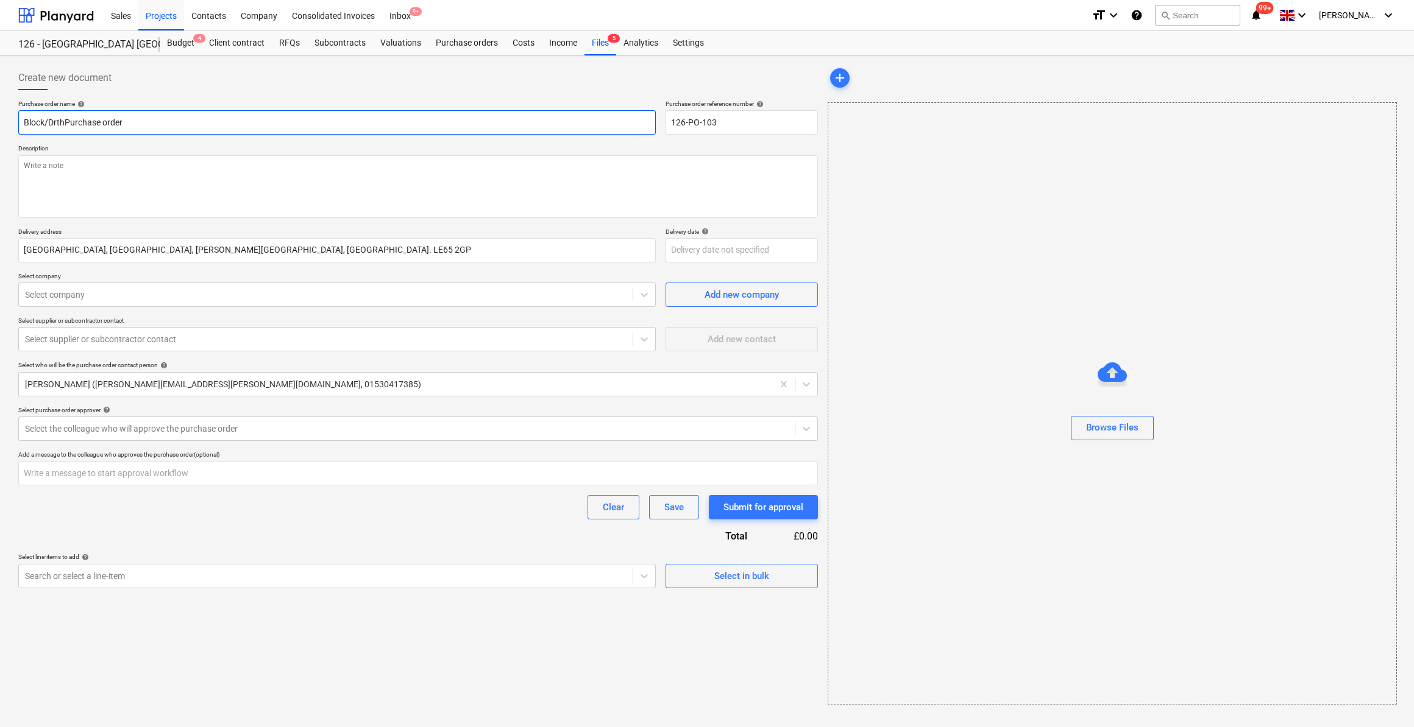
type textarea "x"
type input "Block/DrthePurchase order"
type textarea "x"
type input "Block/DrtherPurchase order"
type textarea "x"
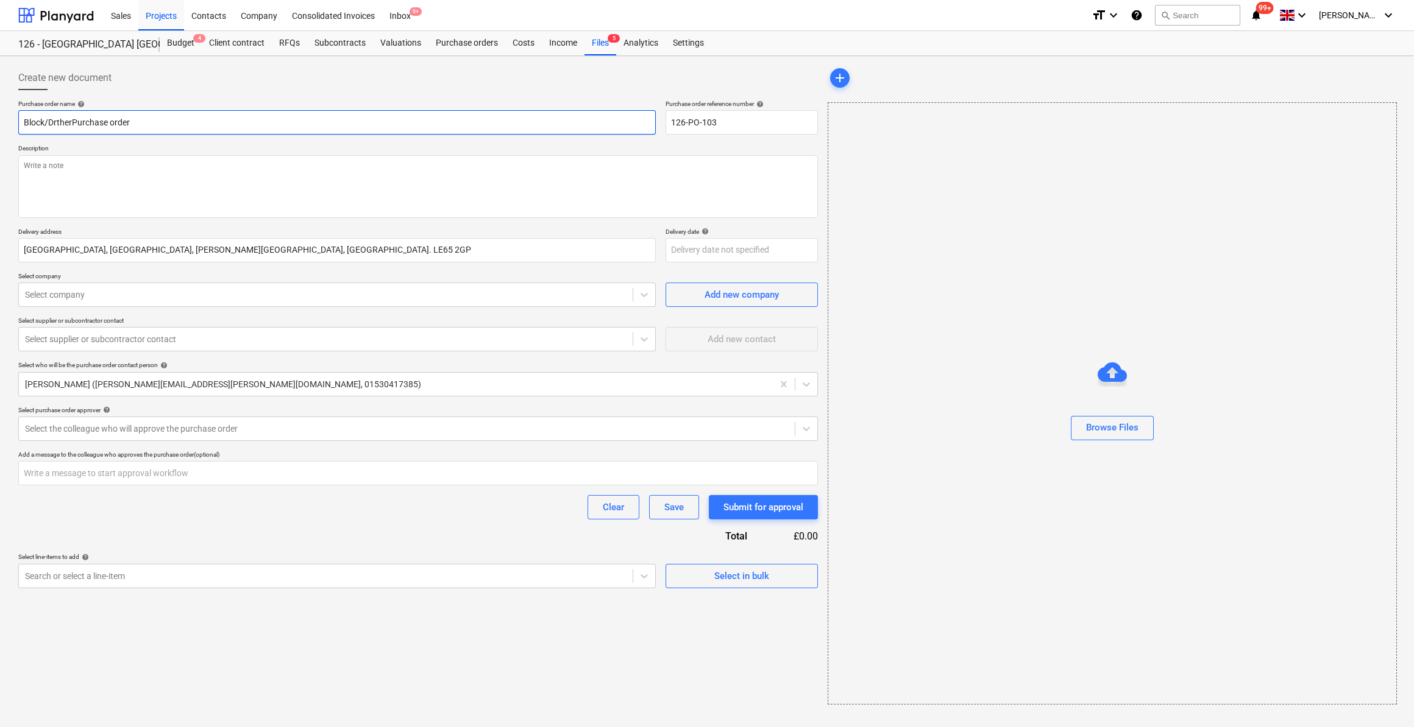
type input "Block/DrthermPurchase order"
type textarea "x"
type input "Block/Drtherm/Purchase order"
type textarea "x"
type input "Block/Drtherm/DPurchase order"
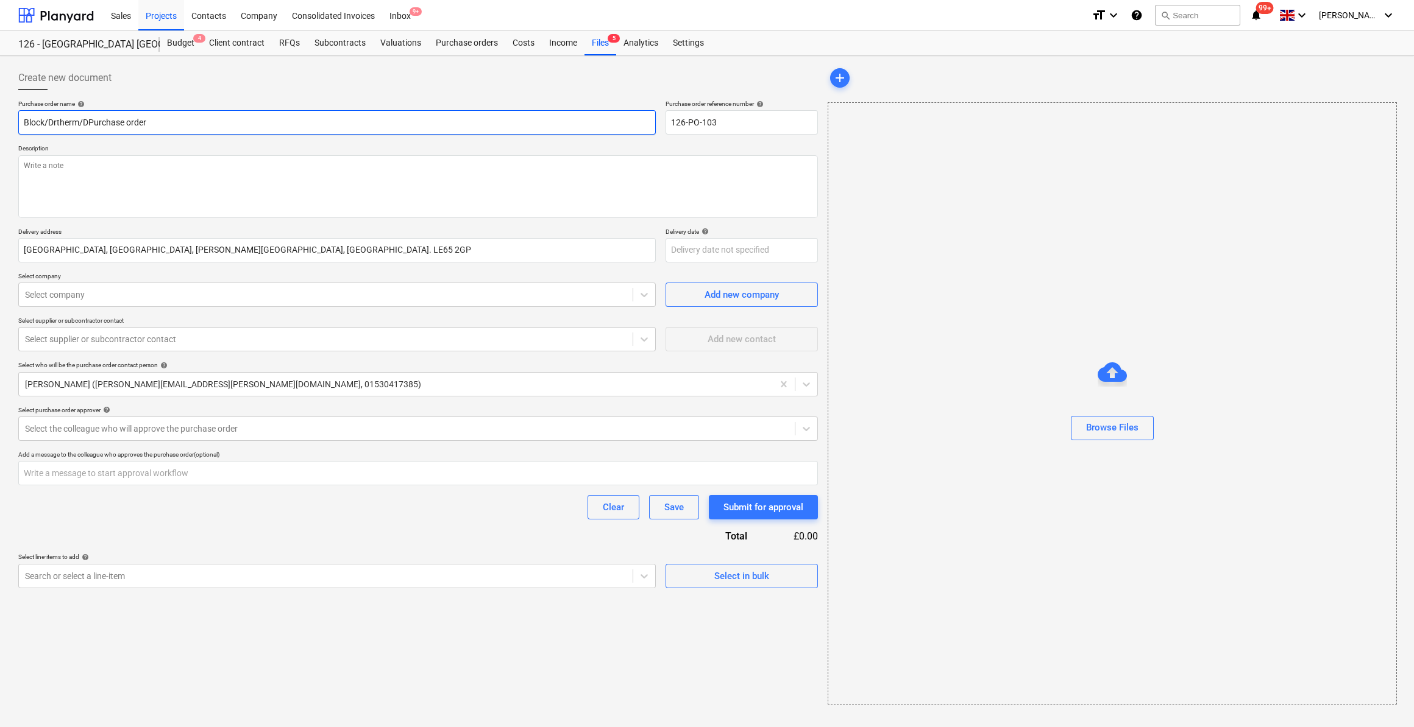
type textarea "x"
type input "Block/Drtherm/DrPurchase order"
type textarea "x"
type input "Block/Drtherm/DraPurchase order"
type textarea "x"
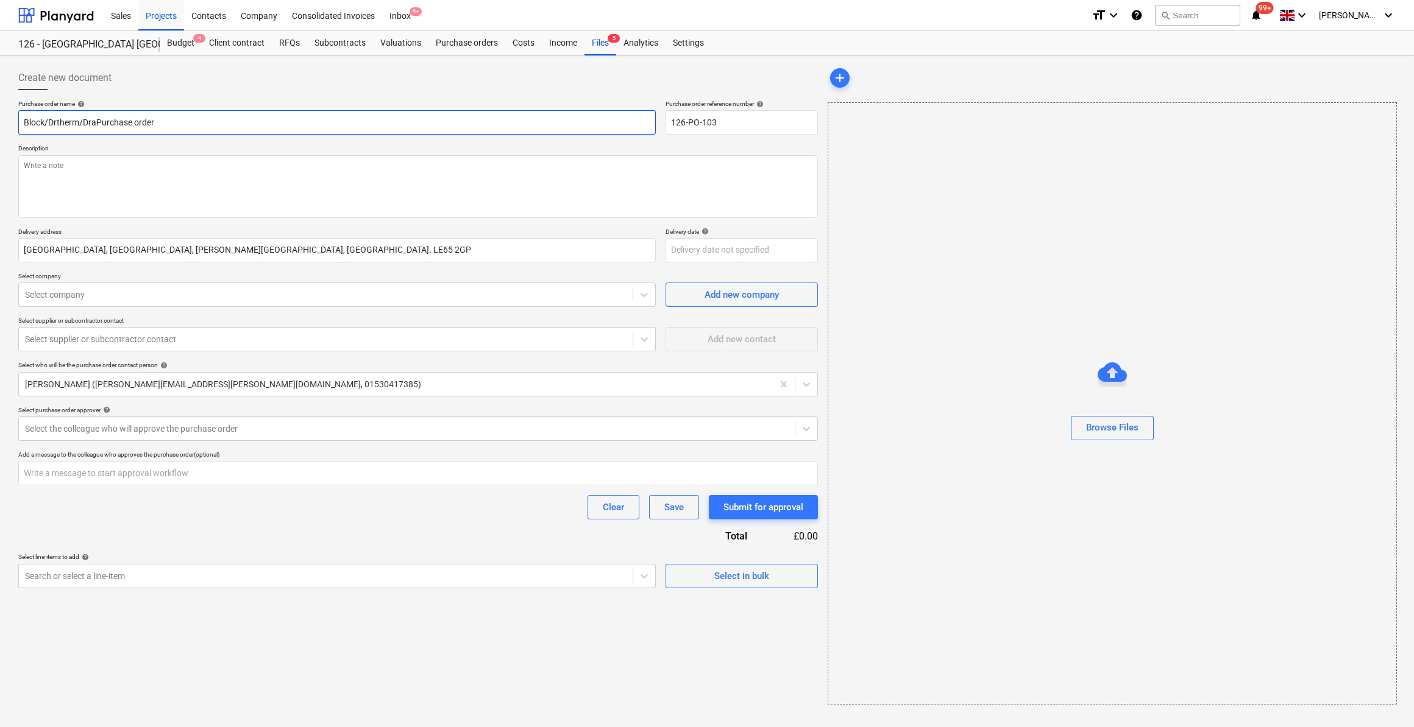
type input "Block/Drtherm/DraiPurchase order"
type textarea "x"
type input "Block/Drtherm/DraianPurchase order"
type textarea "x"
type input "Block/Drtherm/DraiangePurchase order"
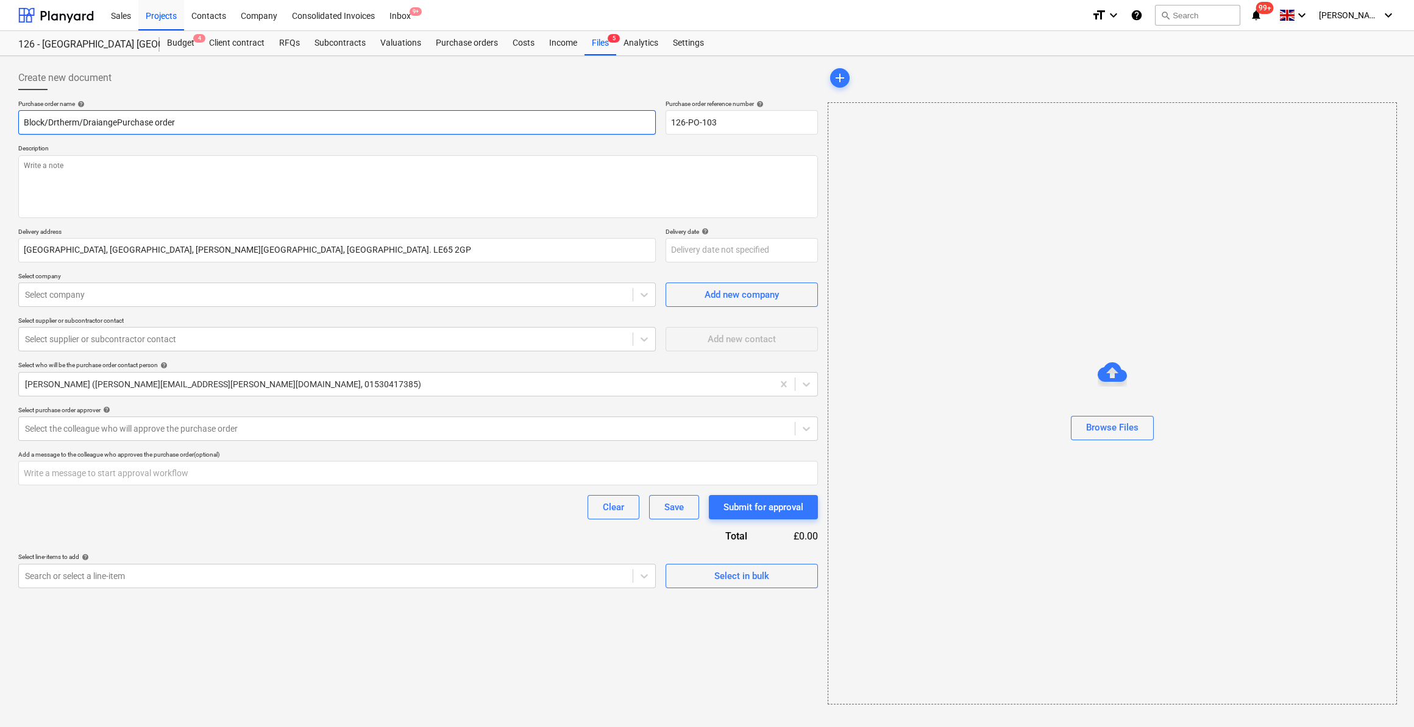
type textarea "x"
type input "Block/Drtherm/Draiange Purchase order"
type textarea "x"
click at [58, 166] on textarea at bounding box center [417, 186] width 799 height 63
type textarea "S"
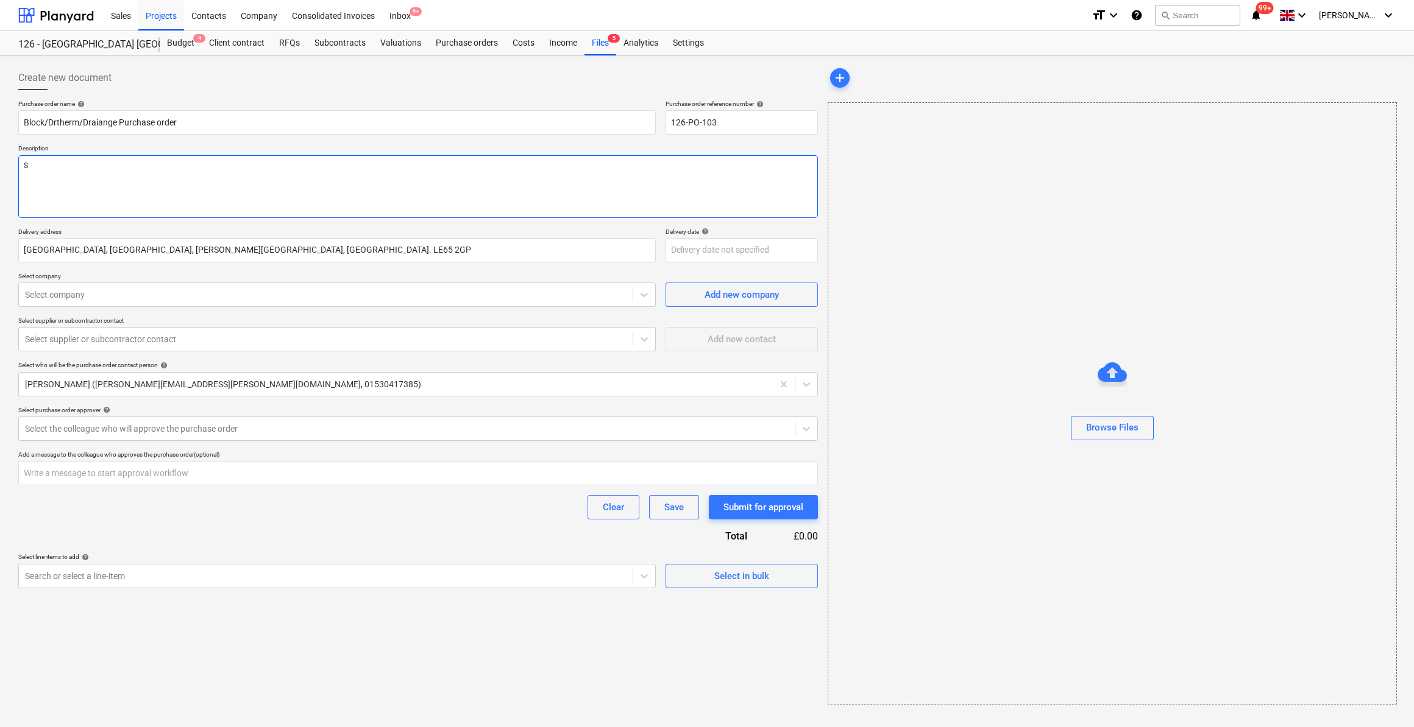
type textarea "x"
type textarea "Si"
type textarea "x"
type textarea "Sit"
type textarea "x"
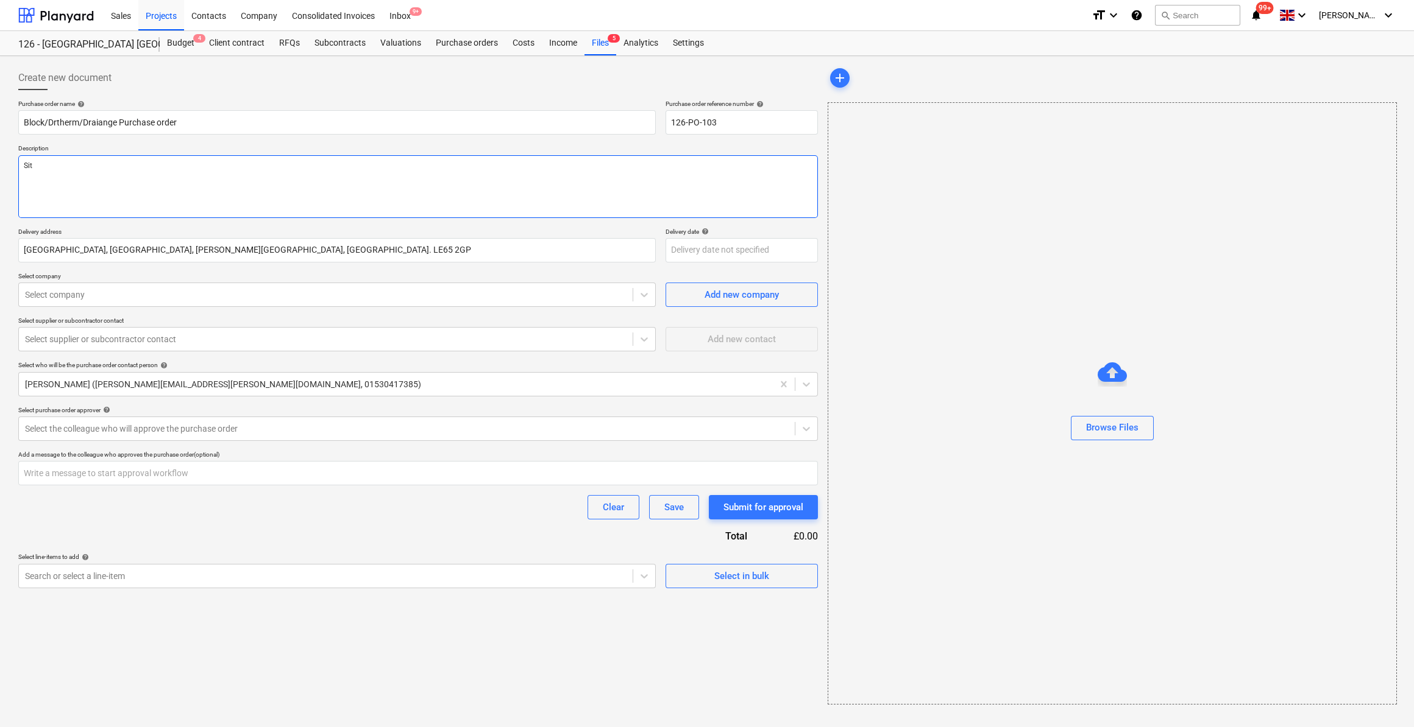
type textarea "Site"
type textarea "x"
type textarea "Site"
type textarea "x"
type textarea "Site M"
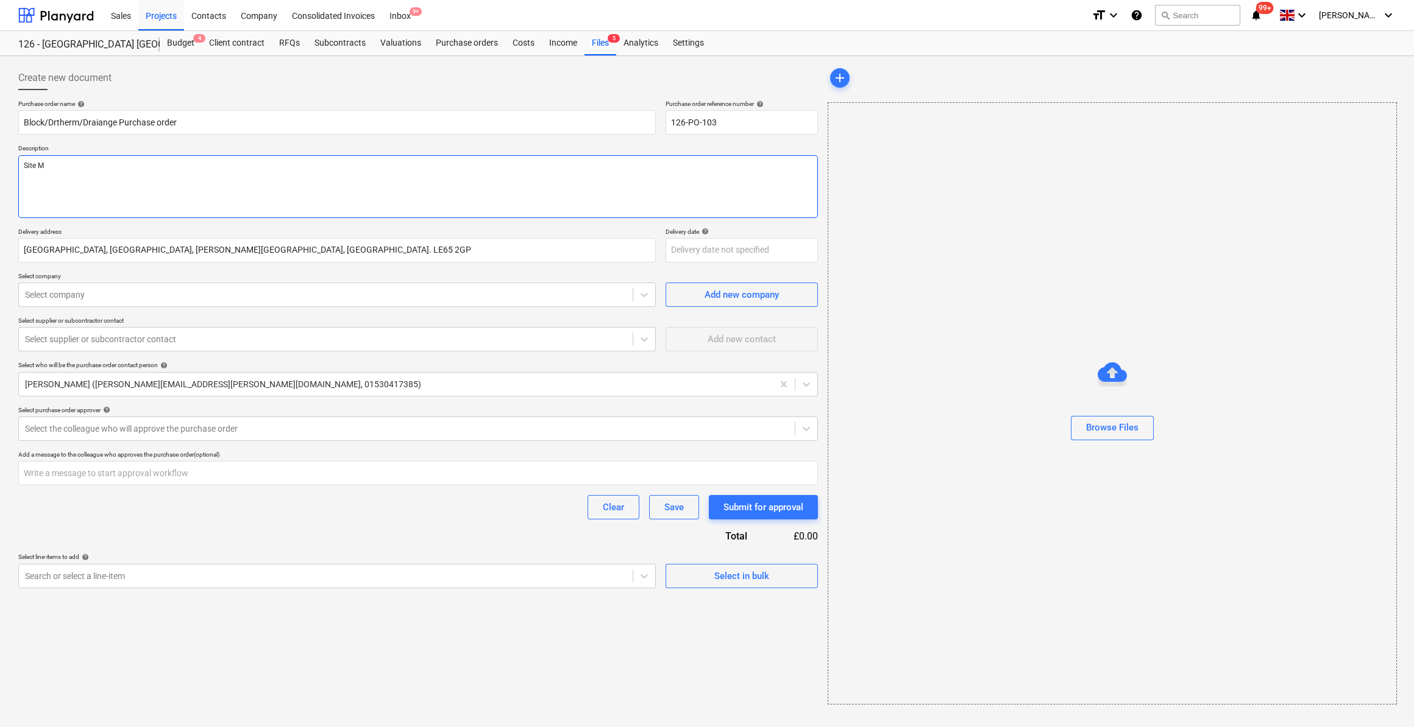
type textarea "x"
type textarea "Site Ma"
type textarea "x"
type textarea "Site Man"
type textarea "x"
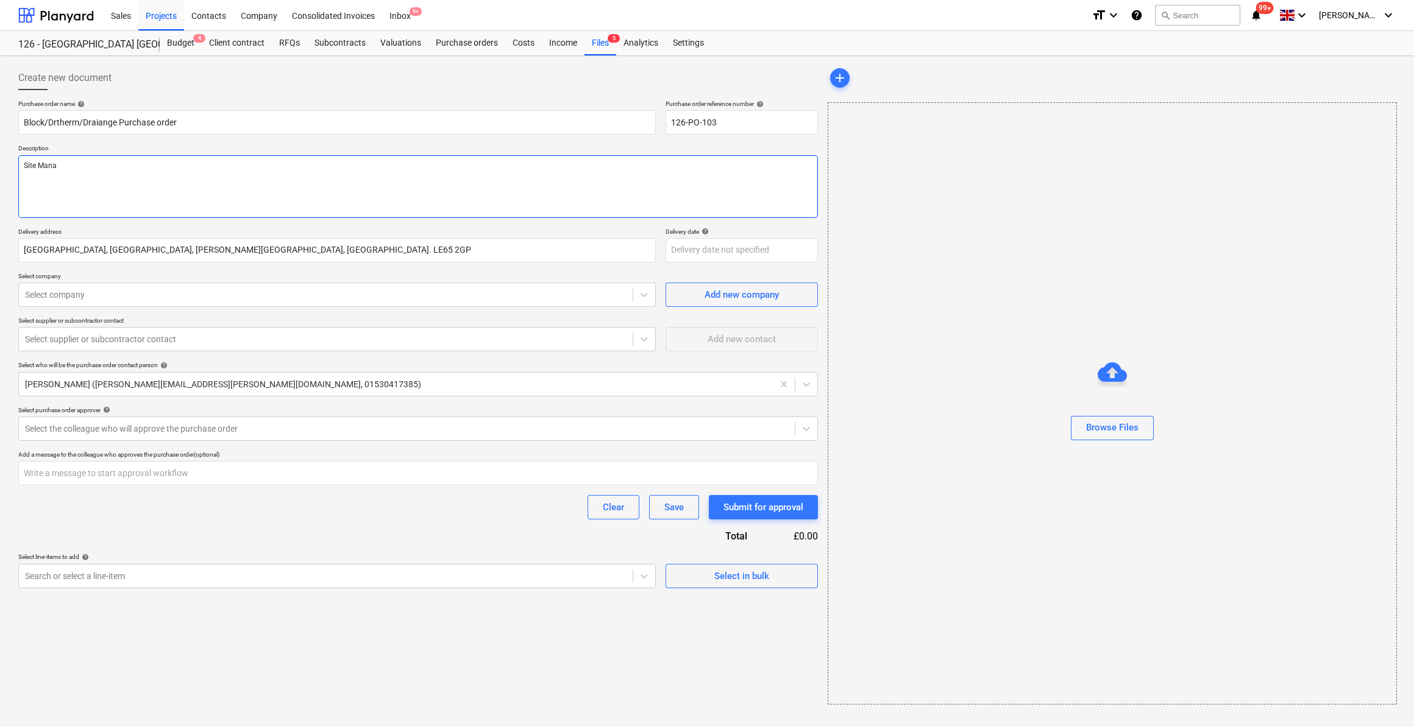
type textarea "Site Manag"
type textarea "x"
type textarea "Site Manage"
type textarea "x"
type textarea "Site Manager:"
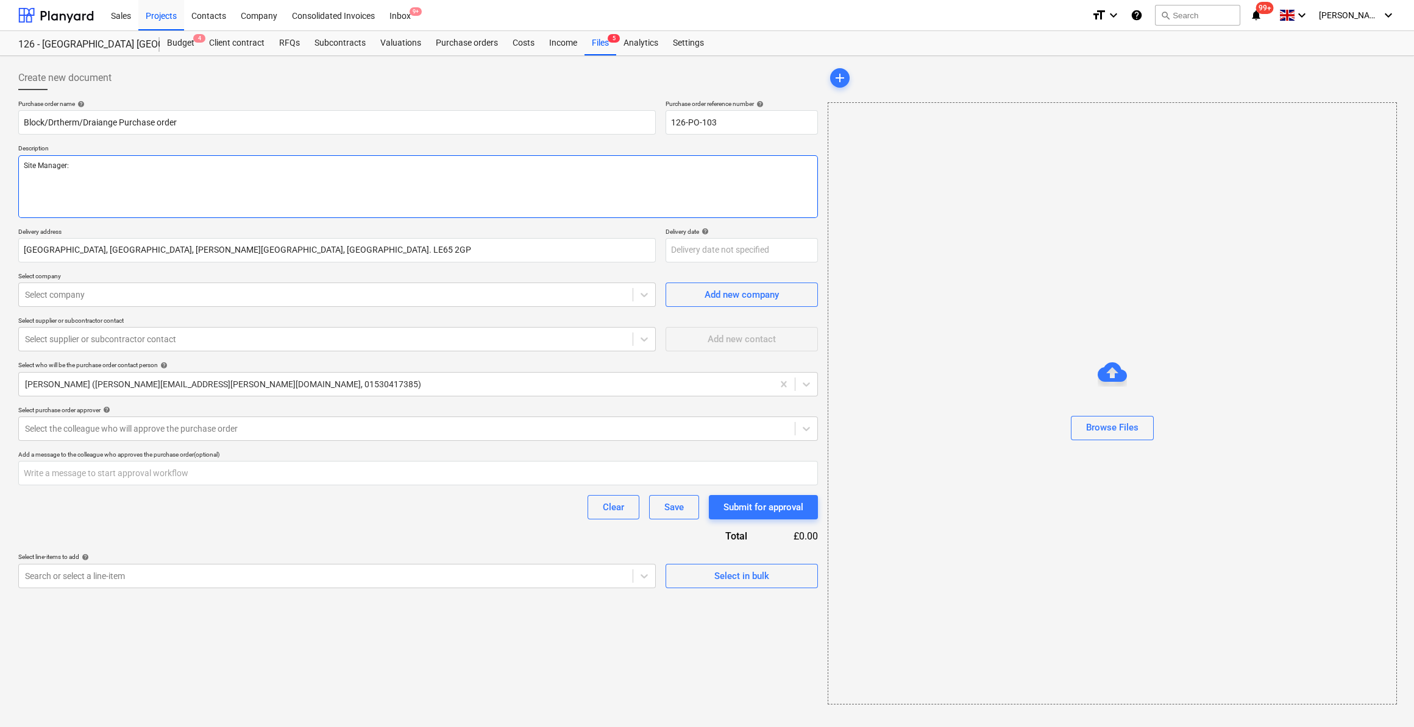
type textarea "x"
type textarea "Site Manager: S"
type textarea "x"
type textarea "Site Manager: Sc"
type textarea "x"
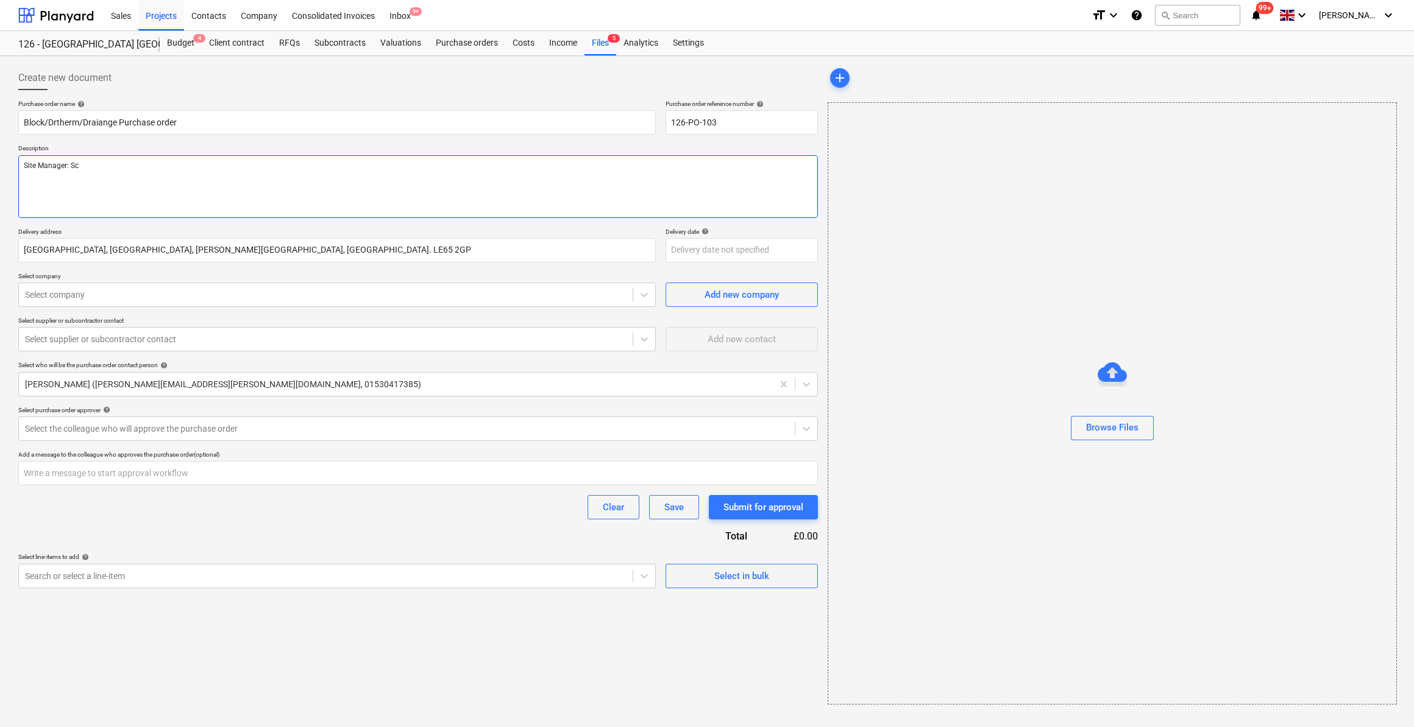
type textarea "Site Manager: Sco"
type textarea "x"
type textarea "Site Manager: [PERSON_NAME]"
type textarea "x"
type textarea "Site Manager: [PERSON_NAME]"
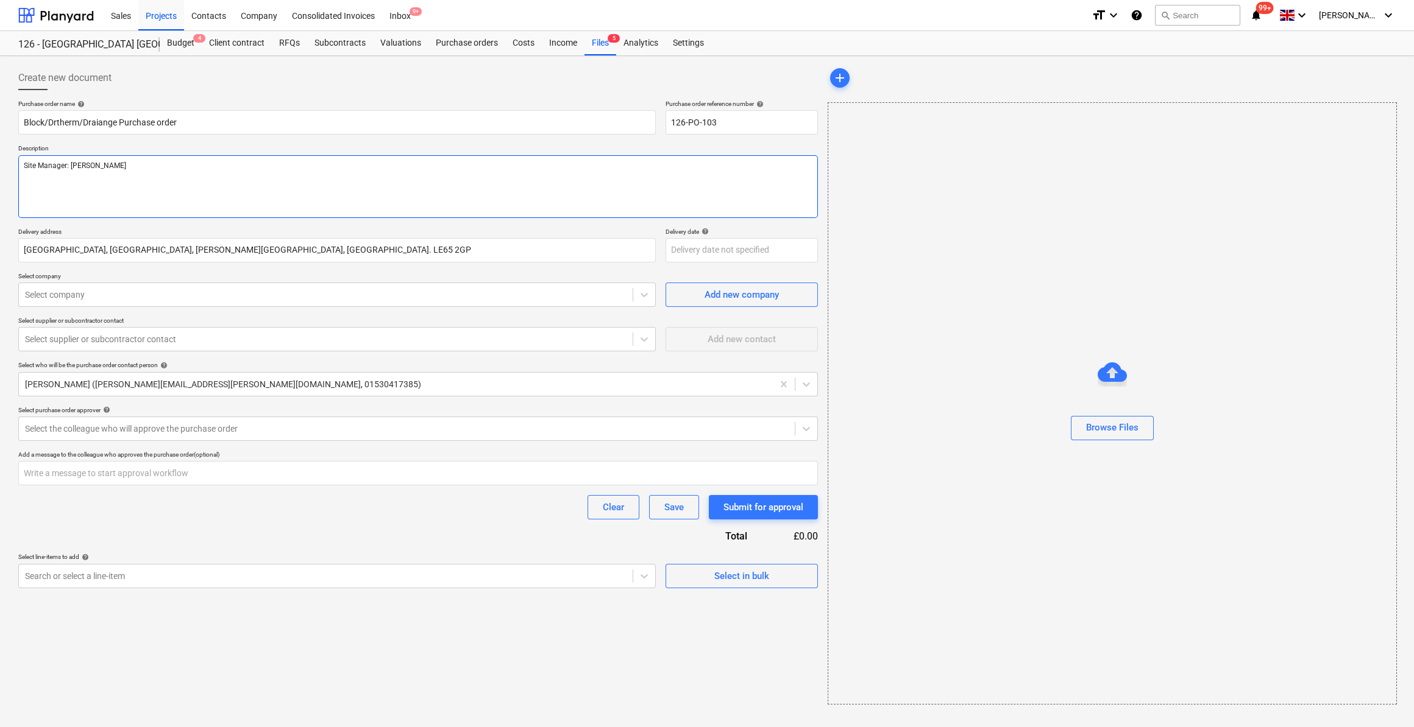
type textarea "x"
type textarea "Site Manager: [PERSON_NAME]"
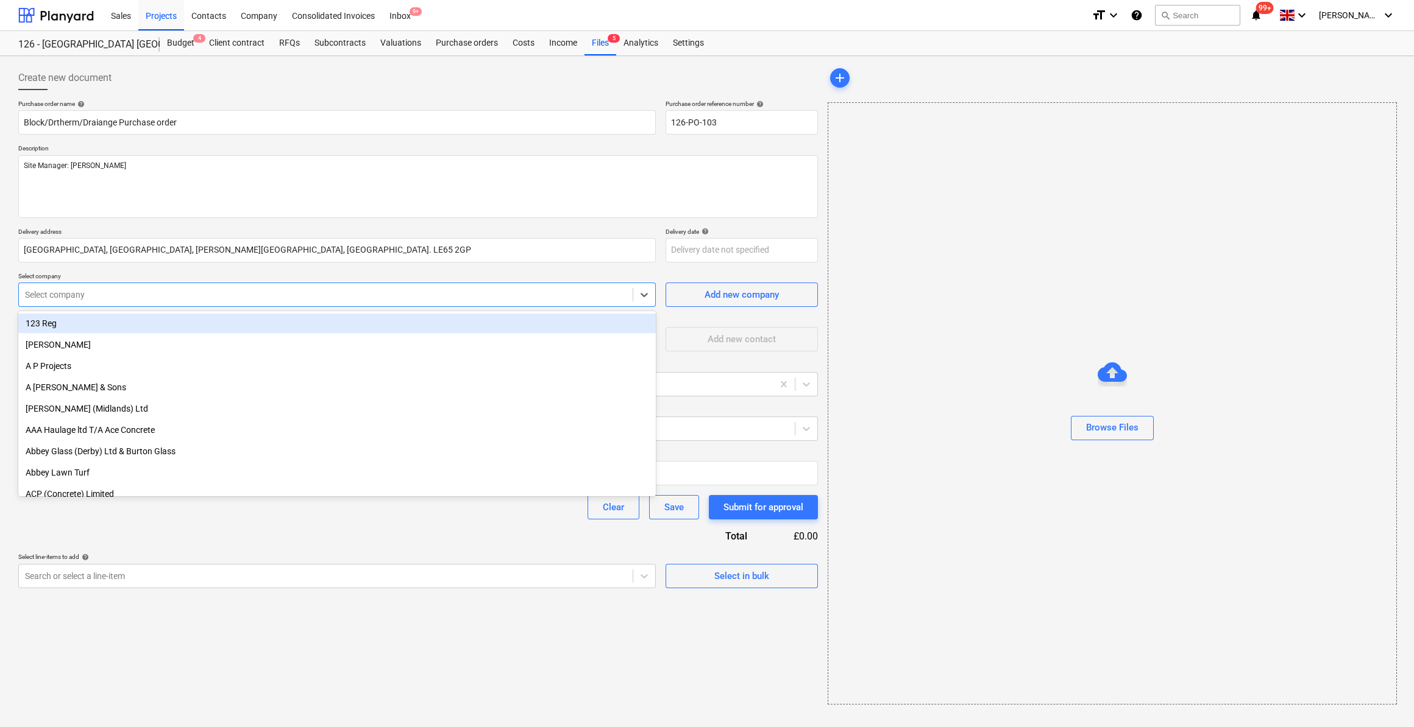
click at [121, 292] on div at bounding box center [325, 295] width 601 height 12
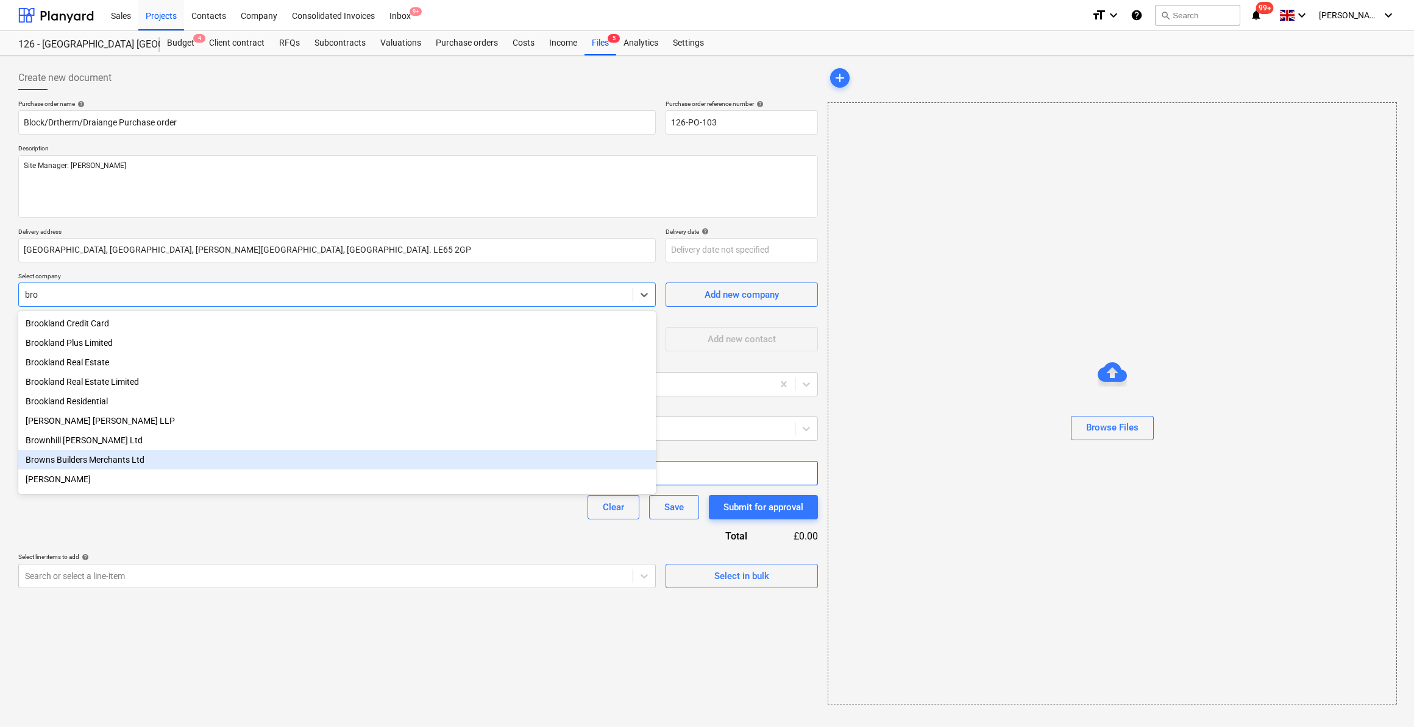
click at [86, 464] on div "Browns Builders Merchants Ltd" at bounding box center [336, 459] width 637 height 19
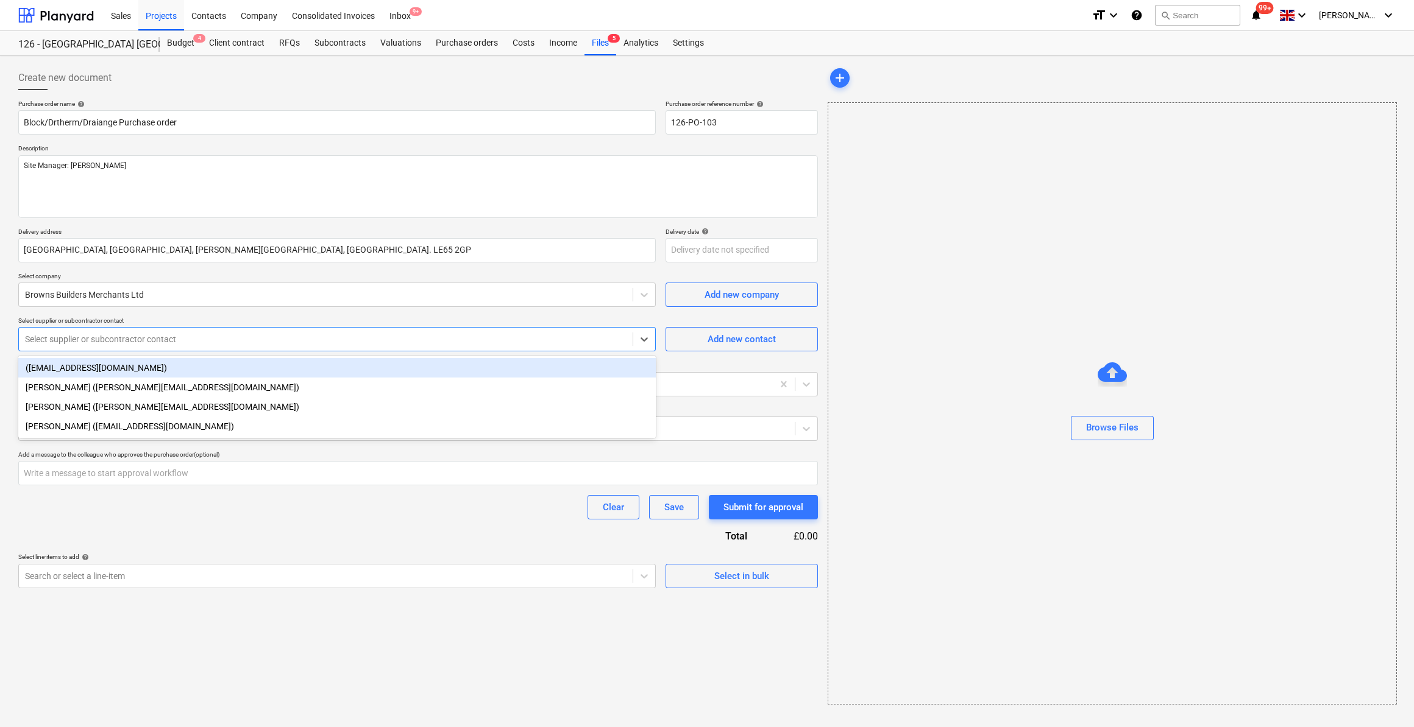
click at [94, 337] on div at bounding box center [325, 339] width 601 height 12
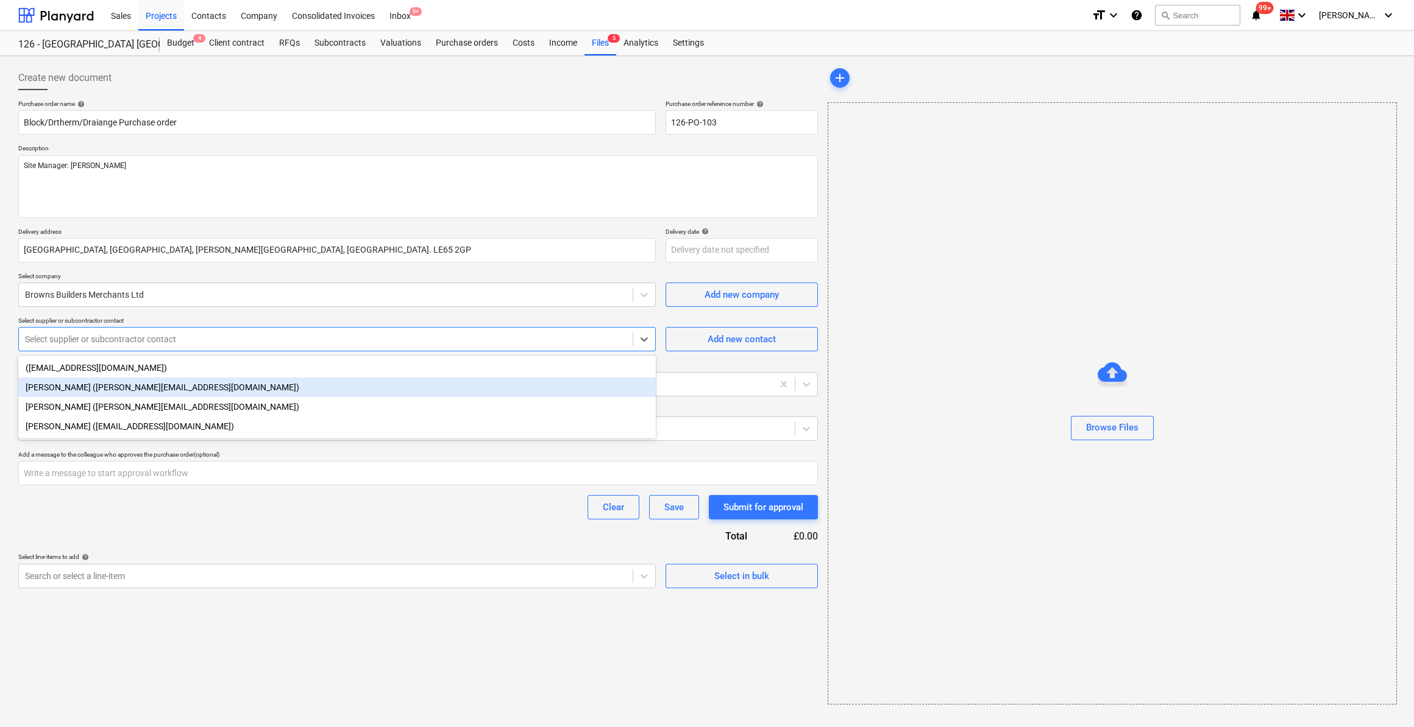
click at [90, 388] on div "[PERSON_NAME] ([PERSON_NAME][EMAIL_ADDRESS][DOMAIN_NAME])" at bounding box center [336, 387] width 637 height 19
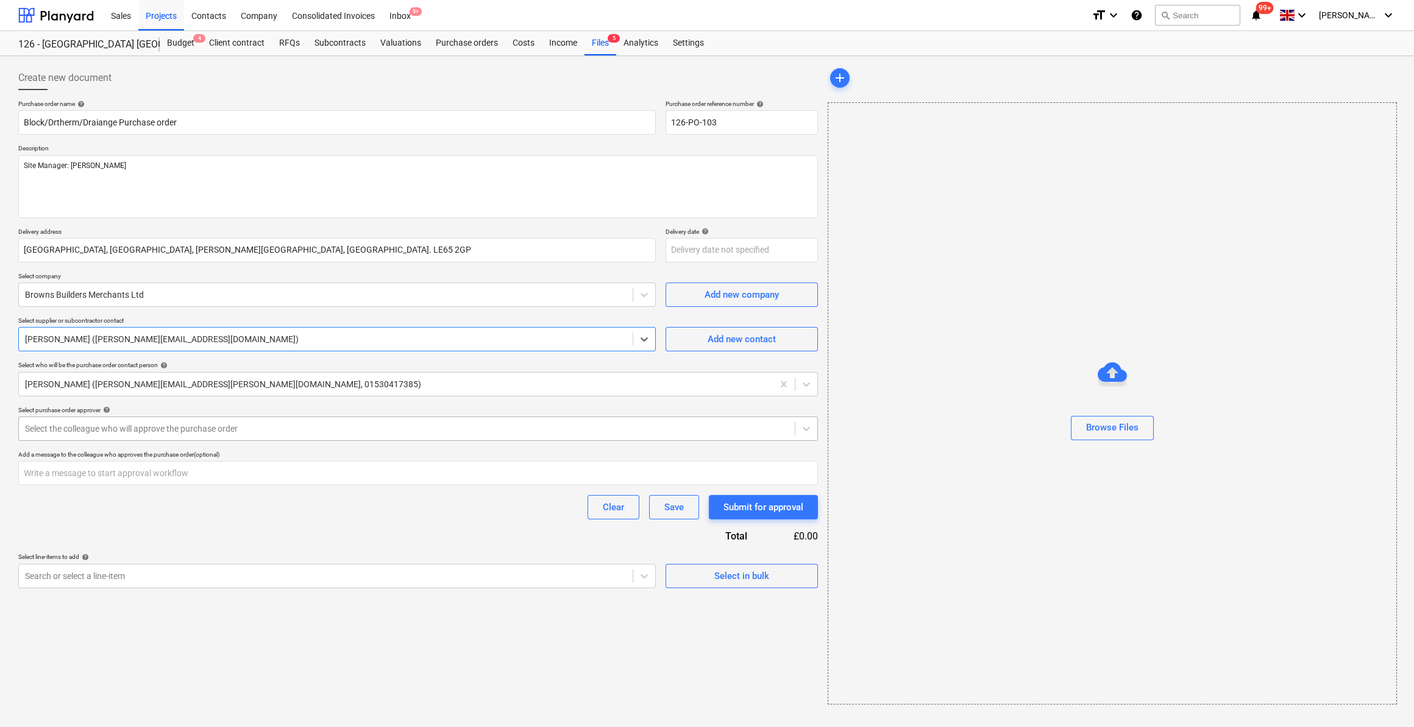
click at [124, 429] on div at bounding box center [406, 429] width 763 height 12
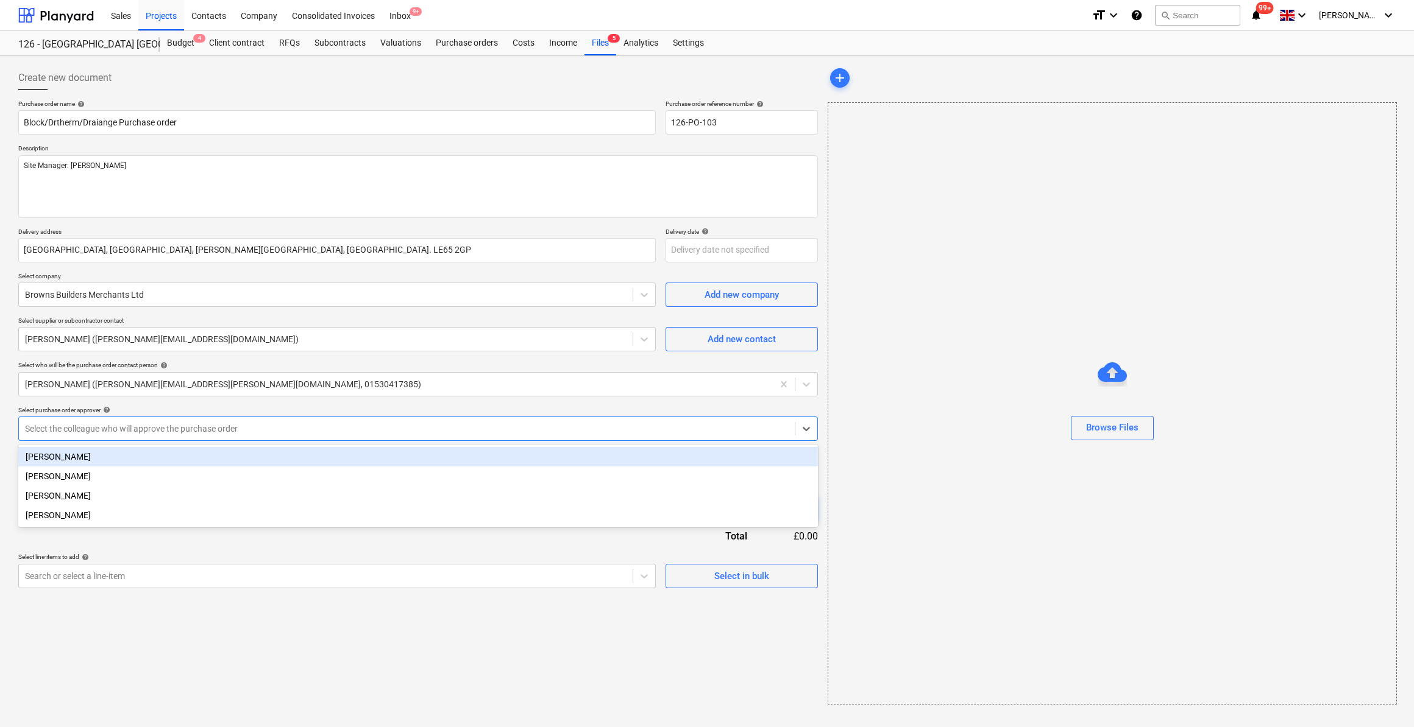
click at [89, 456] on div "[PERSON_NAME]" at bounding box center [417, 456] width 799 height 19
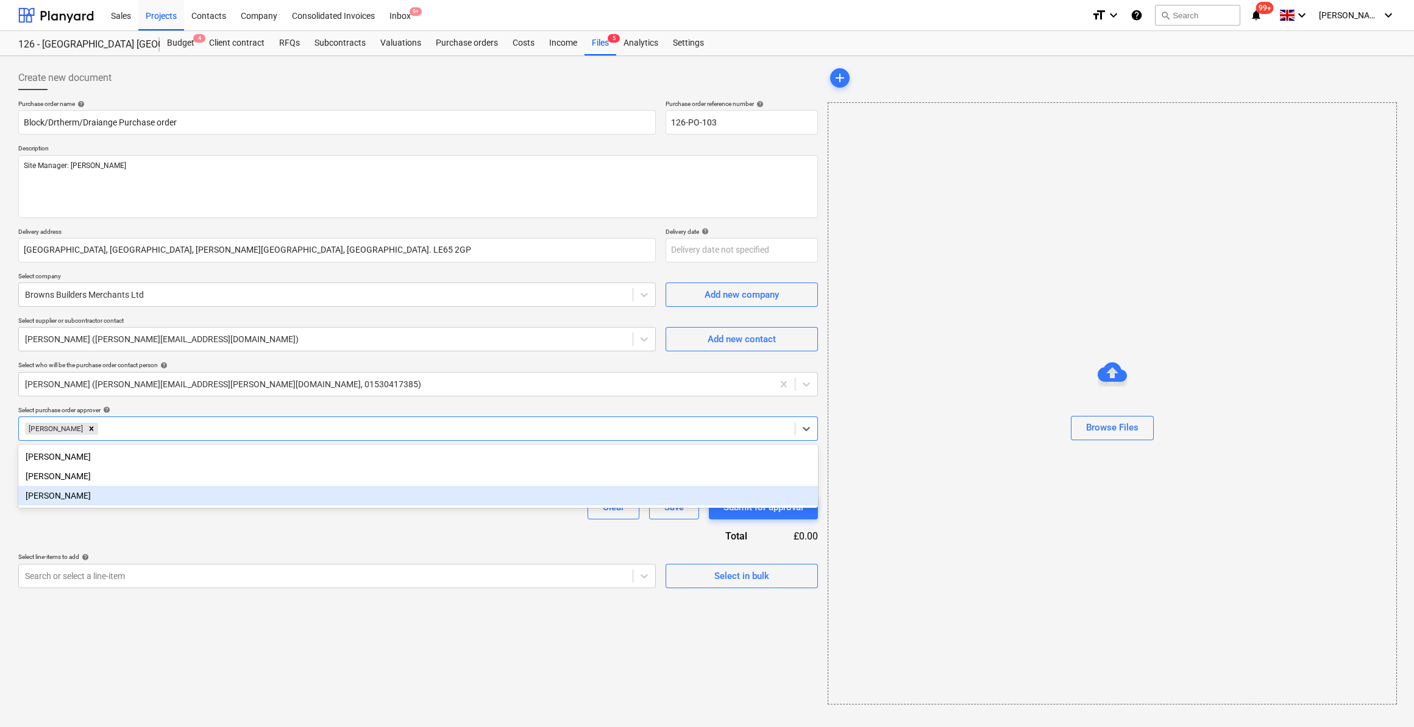
click at [154, 543] on div "Purchase order name help Block/Drtherm/Draiange Purchase order Purchase order r…" at bounding box center [417, 344] width 799 height 489
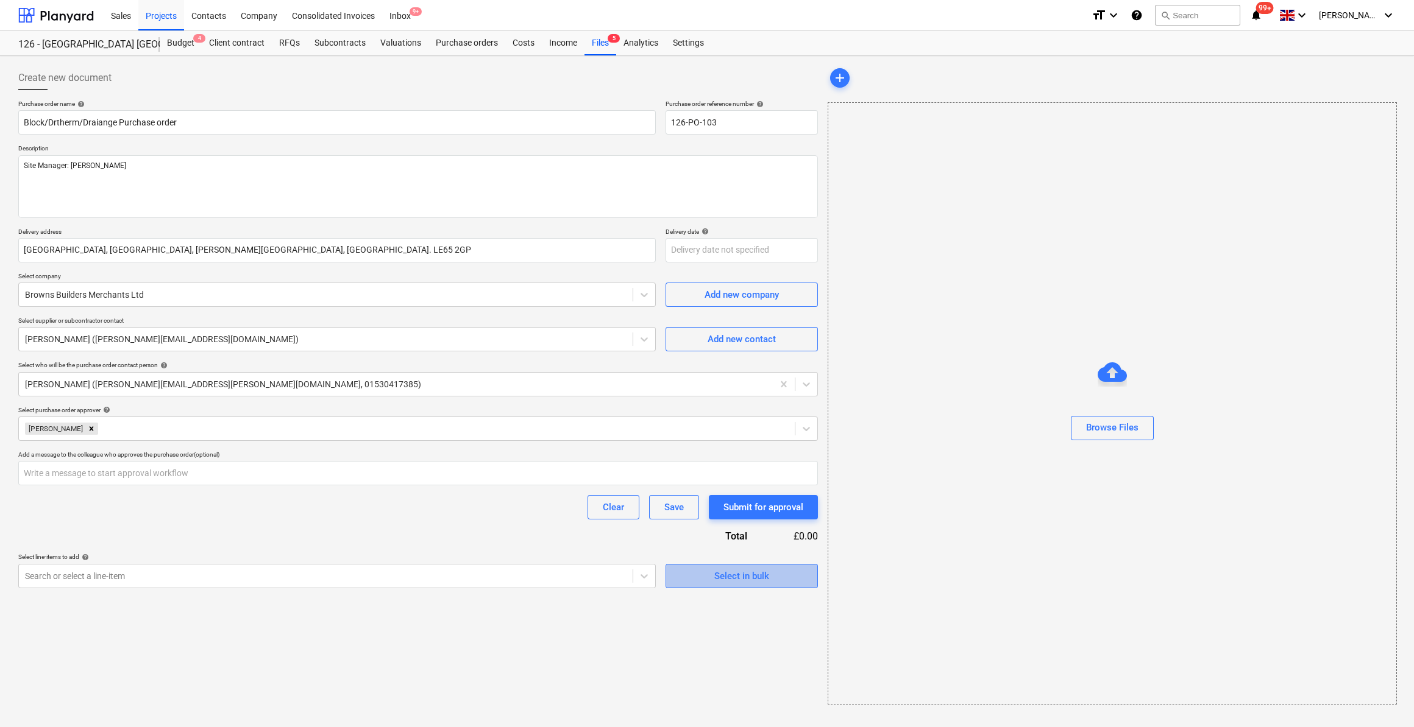
click at [728, 575] on div "Select in bulk" at bounding box center [741, 576] width 55 height 16
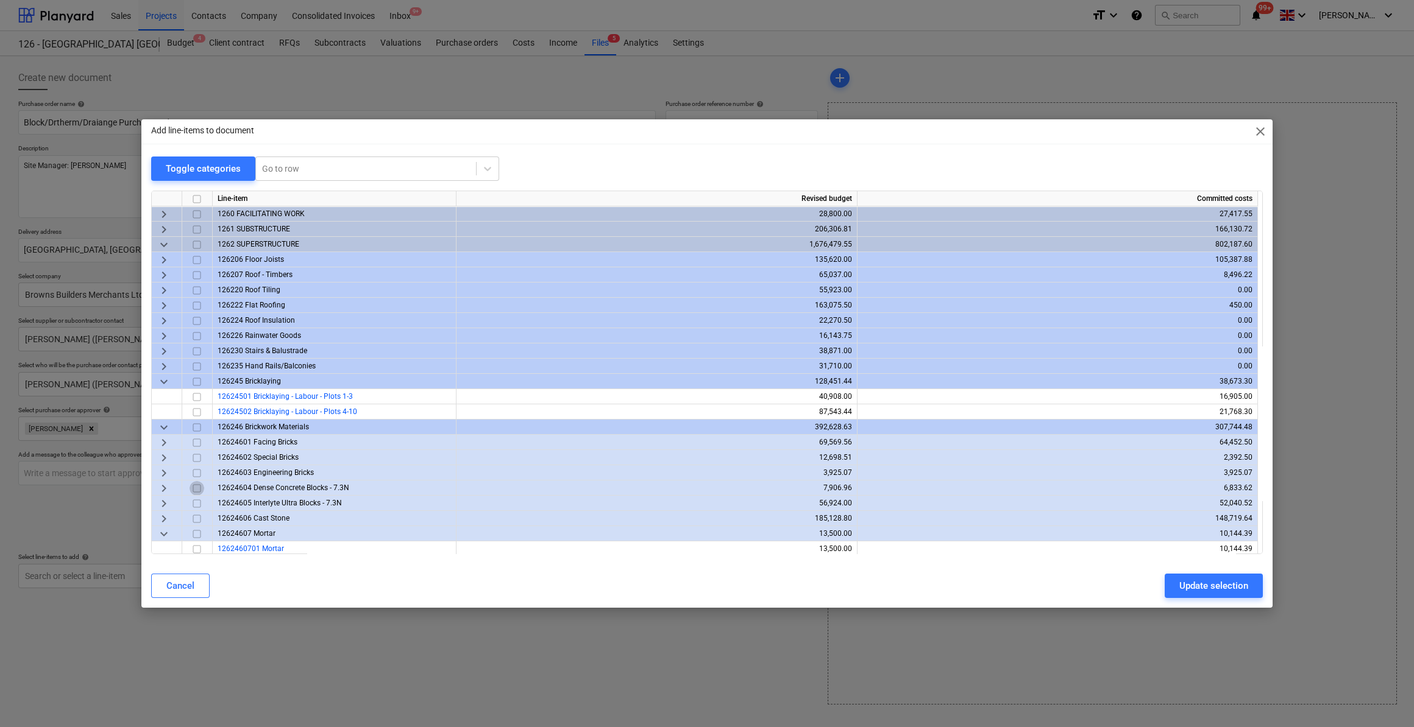
click at [196, 487] on input "checkbox" at bounding box center [196, 488] width 15 height 15
click at [162, 491] on span "keyboard_arrow_right" at bounding box center [164, 488] width 15 height 15
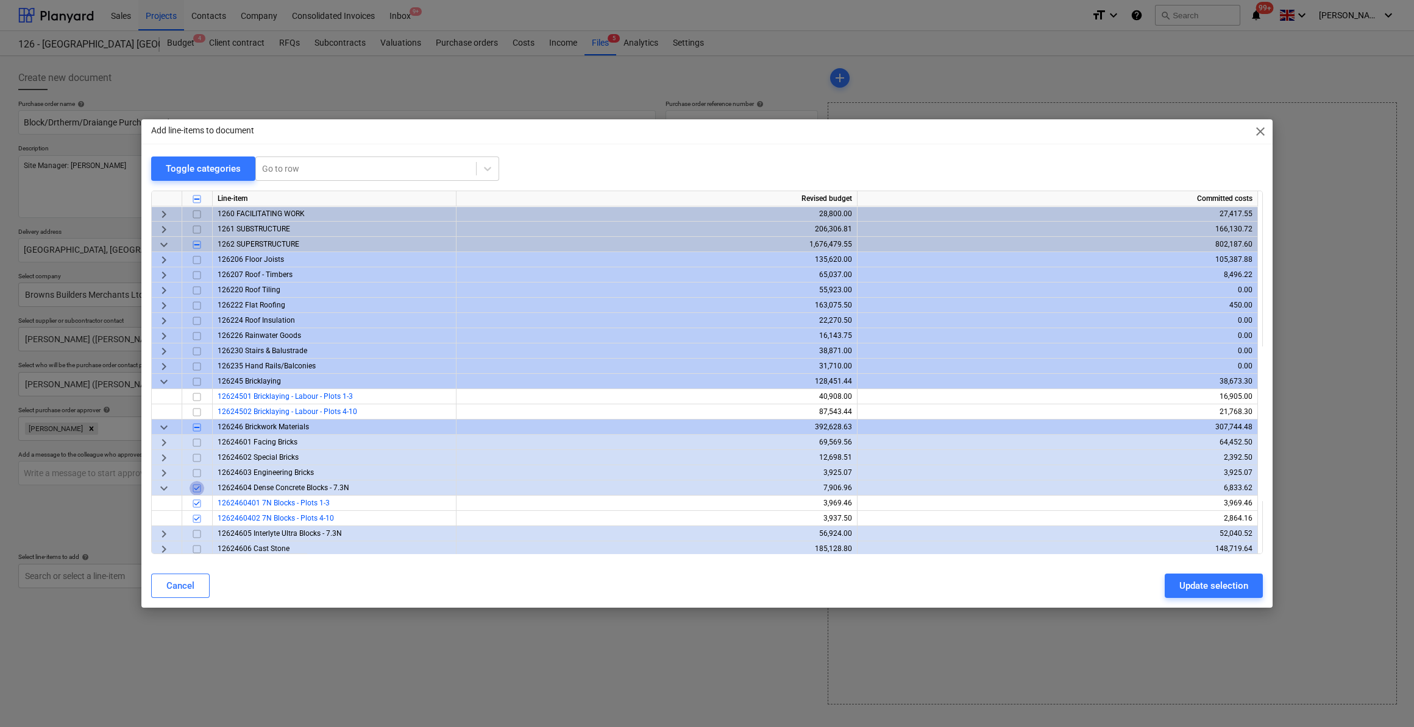
click at [197, 490] on input "checkbox" at bounding box center [196, 488] width 15 height 15
click at [194, 519] on input "checkbox" at bounding box center [196, 519] width 15 height 15
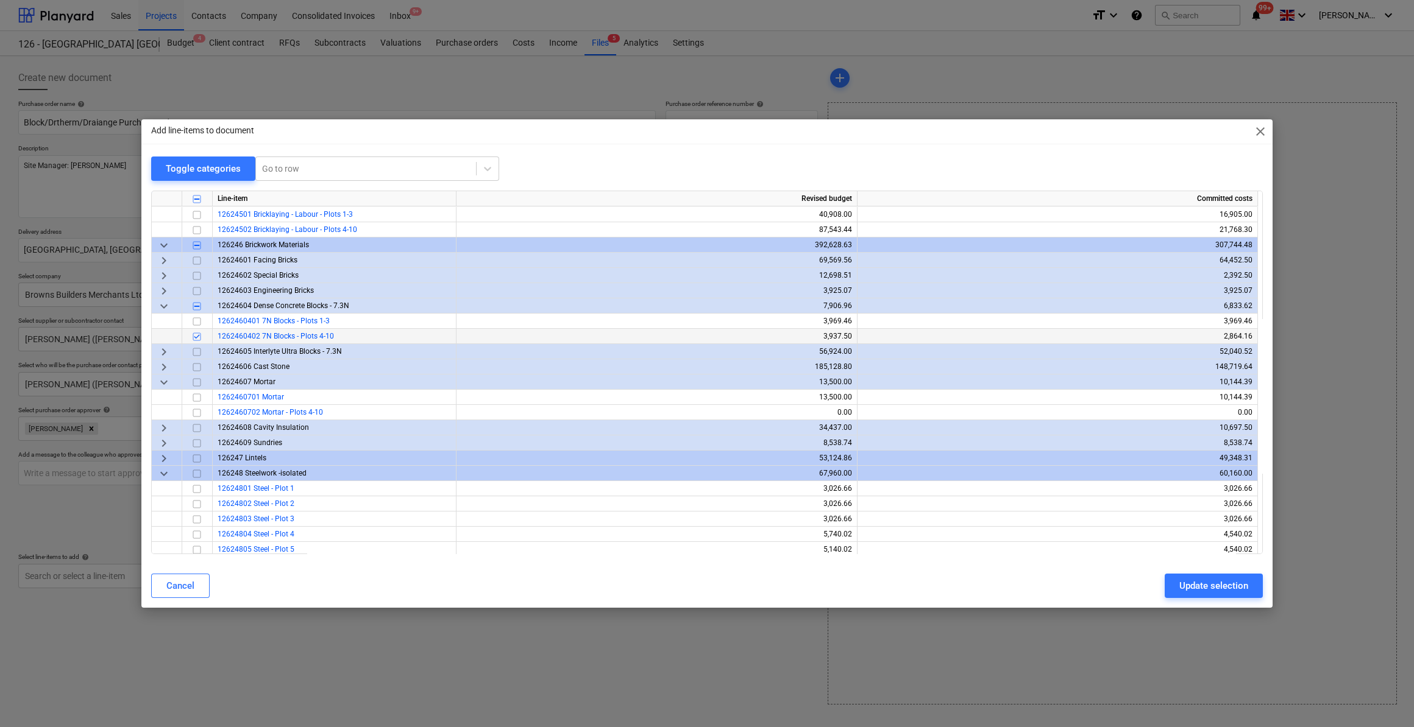
scroll to position [221, 0]
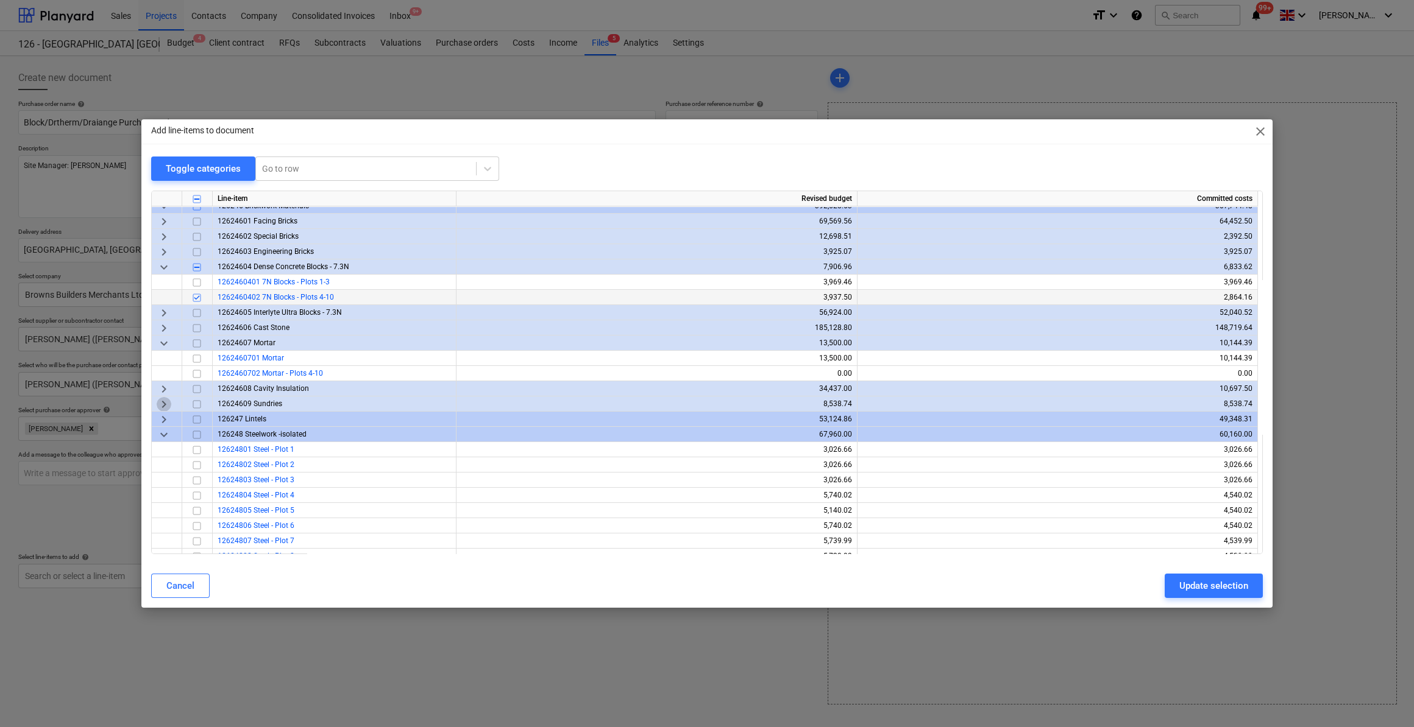
click at [166, 404] on span "keyboard_arrow_right" at bounding box center [164, 404] width 15 height 15
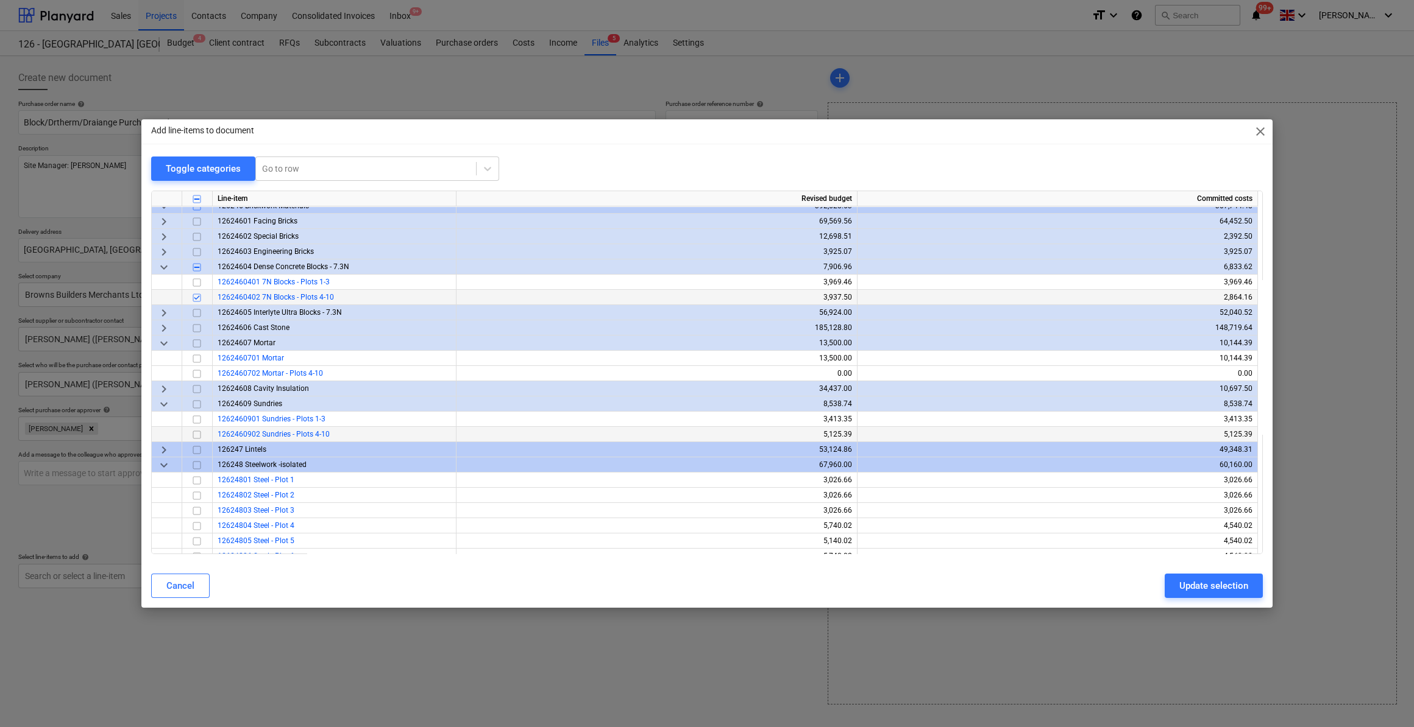
click at [196, 434] on input "checkbox" at bounding box center [196, 435] width 15 height 15
click at [162, 389] on span "keyboard_arrow_right" at bounding box center [164, 389] width 15 height 15
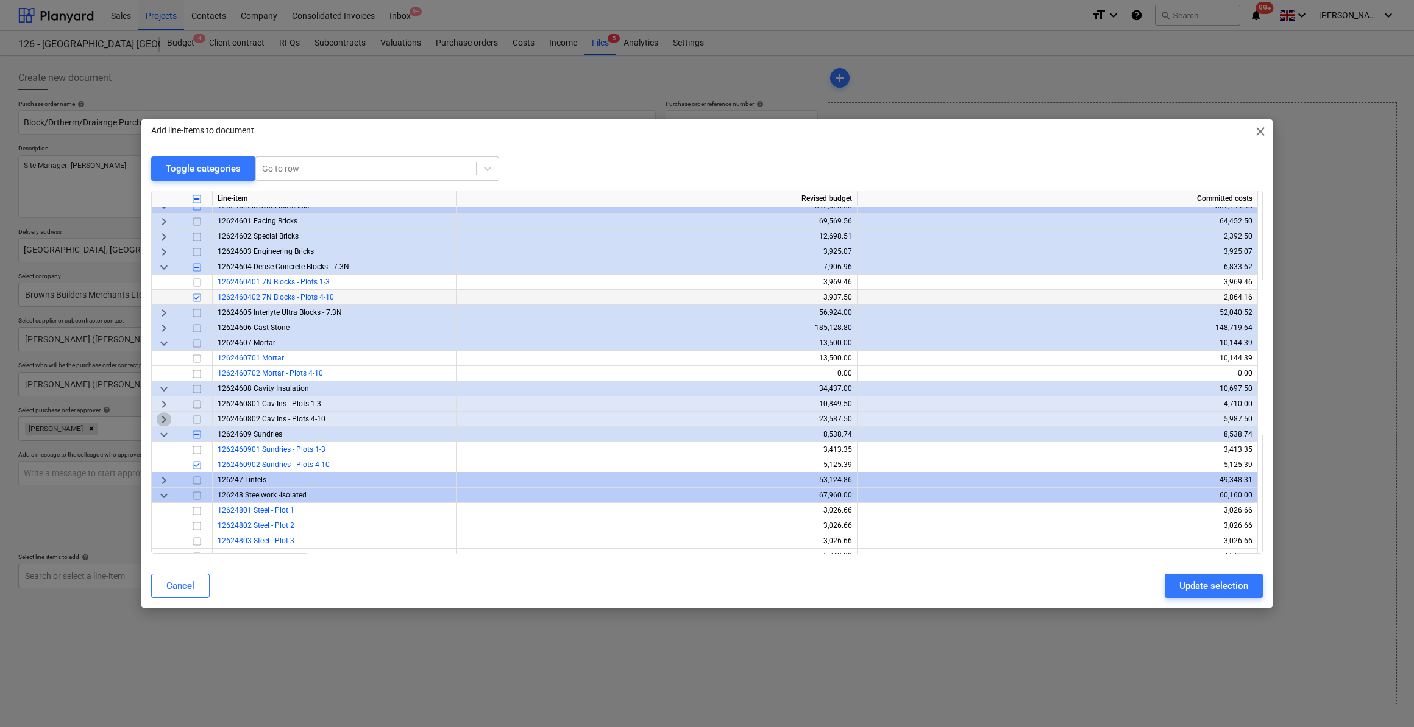
click at [166, 420] on span "keyboard_arrow_right" at bounding box center [164, 419] width 15 height 15
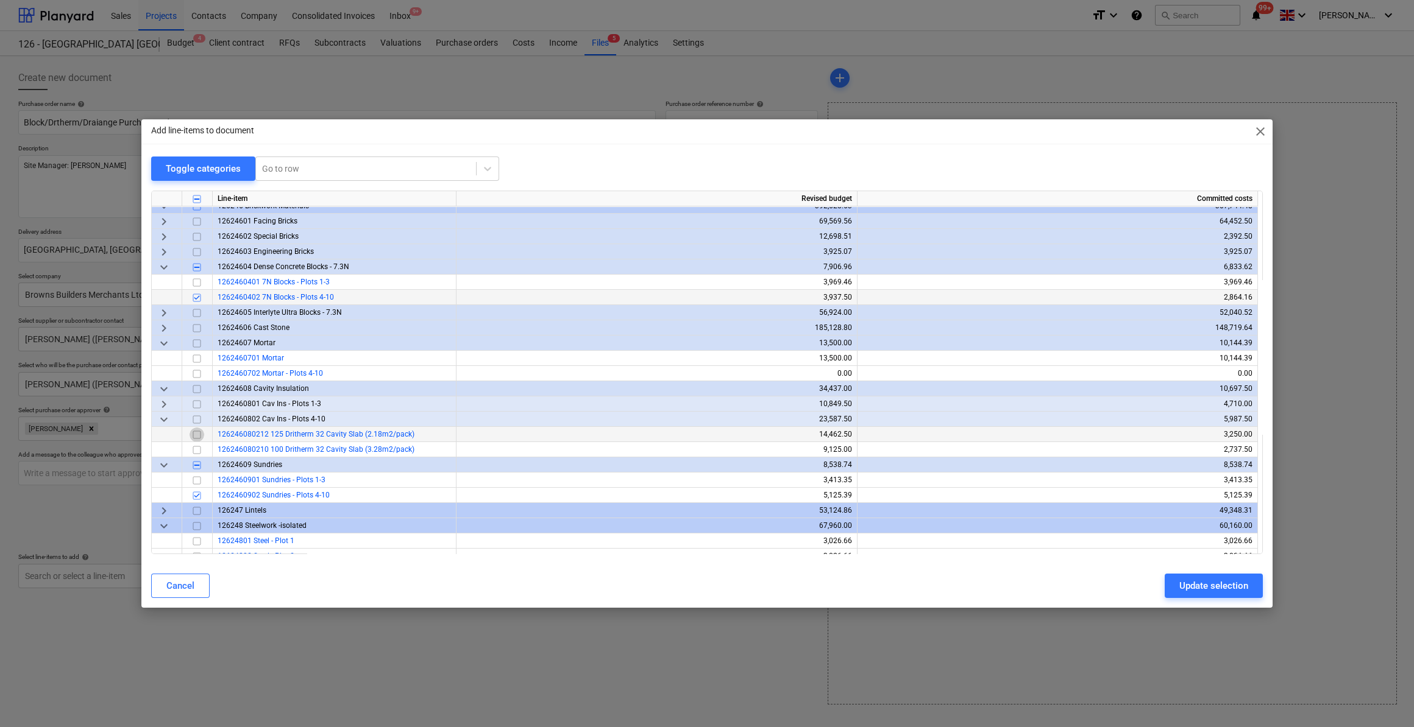
click at [204, 434] on input "checkbox" at bounding box center [196, 435] width 15 height 15
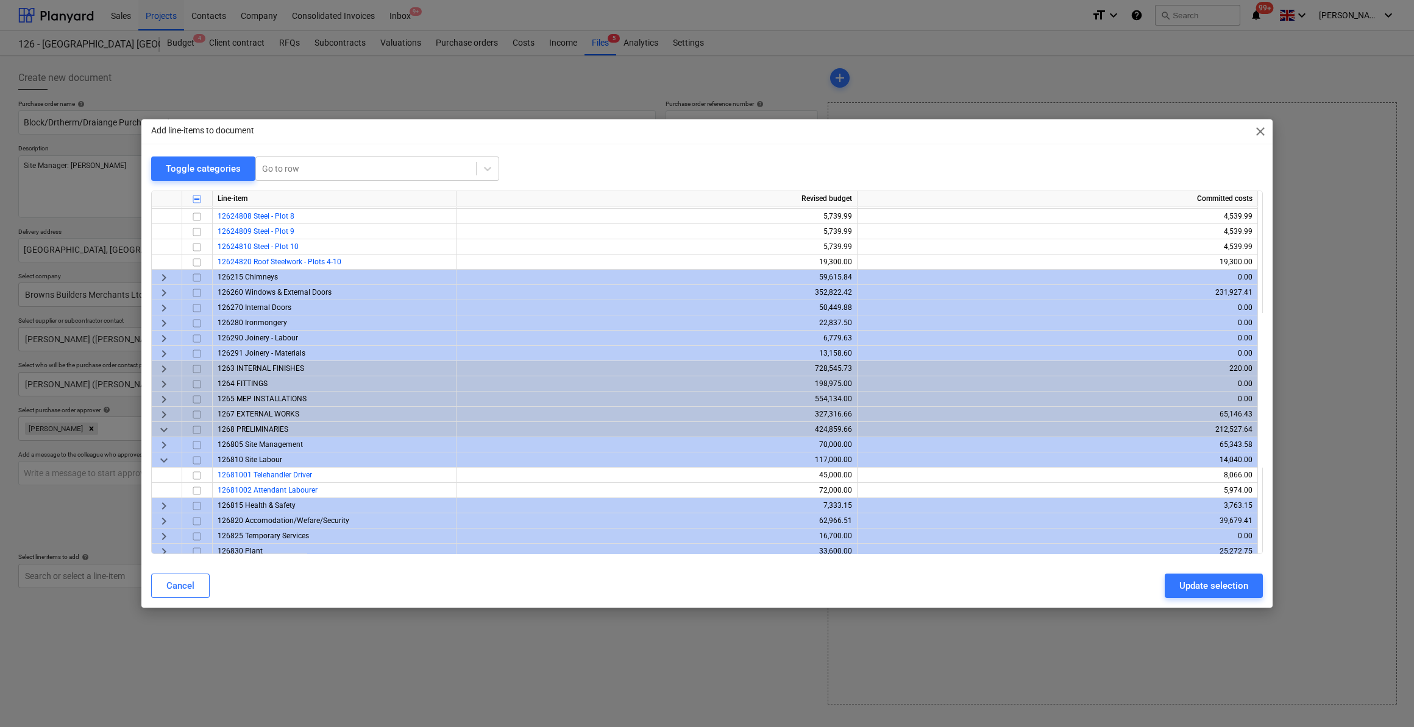
scroll to position [662, 0]
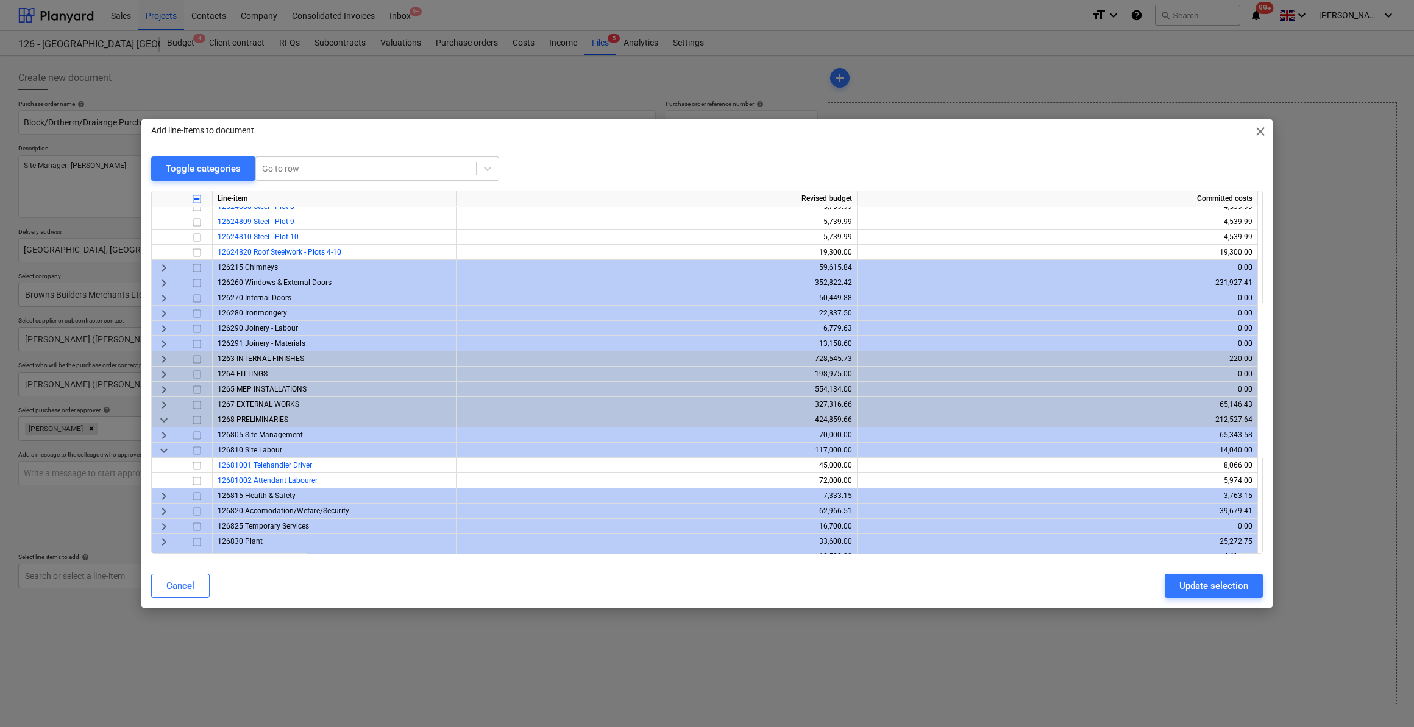
click at [160, 403] on span "keyboard_arrow_right" at bounding box center [164, 405] width 15 height 15
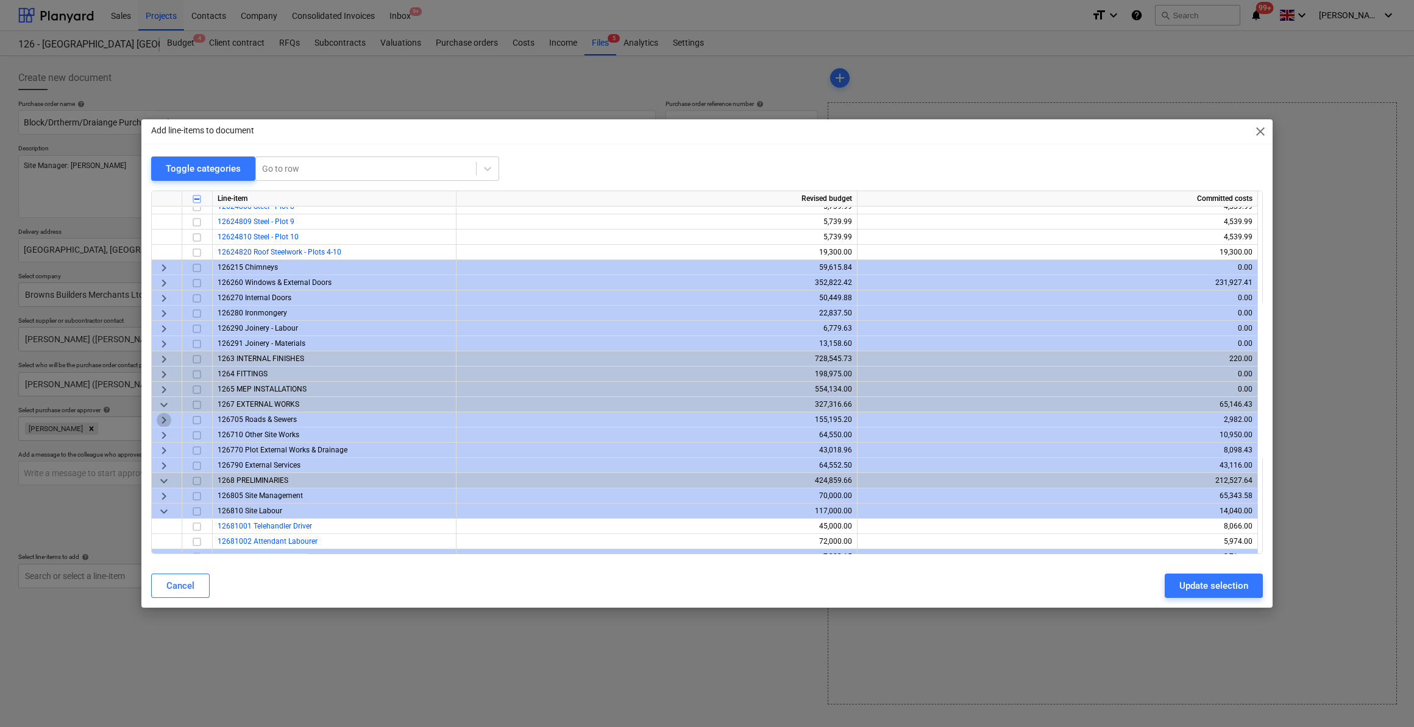
click at [165, 419] on span "keyboard_arrow_right" at bounding box center [164, 420] width 15 height 15
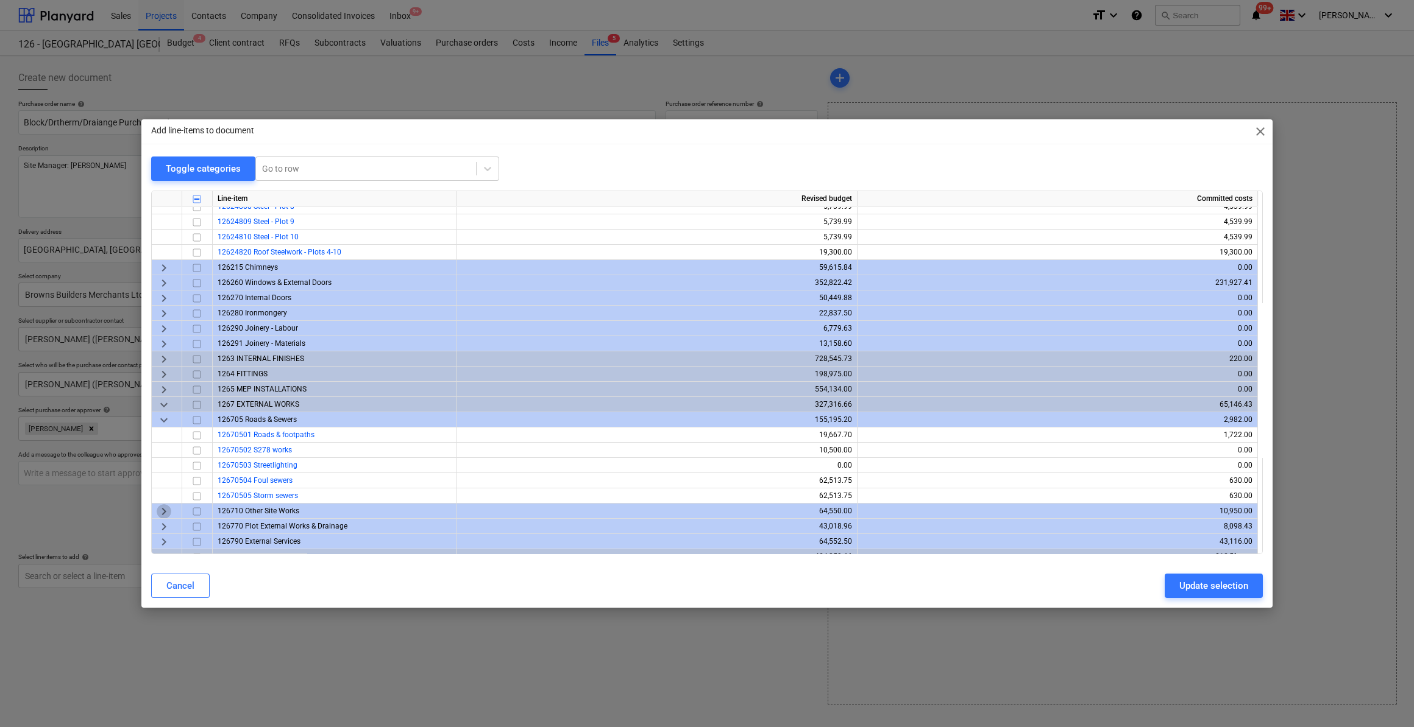
click at [162, 513] on span "keyboard_arrow_right" at bounding box center [164, 511] width 15 height 15
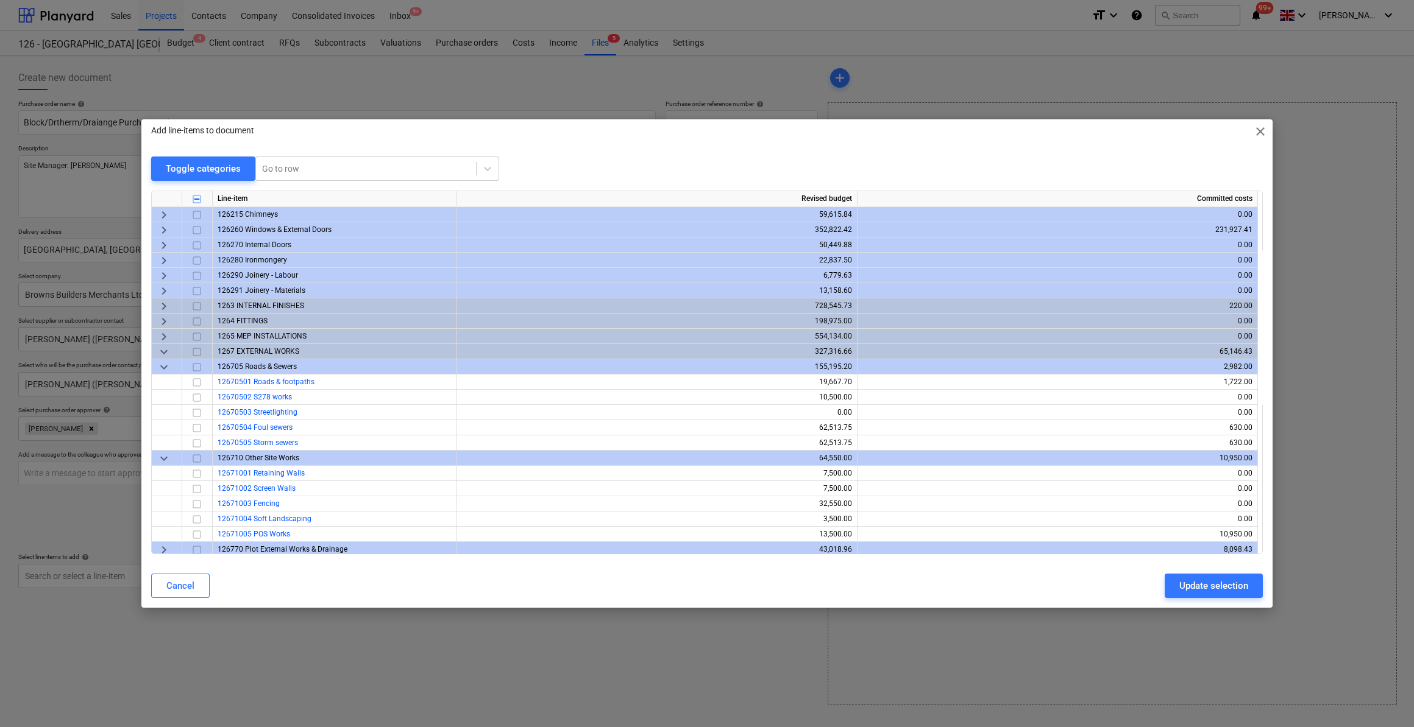
scroll to position [773, 0]
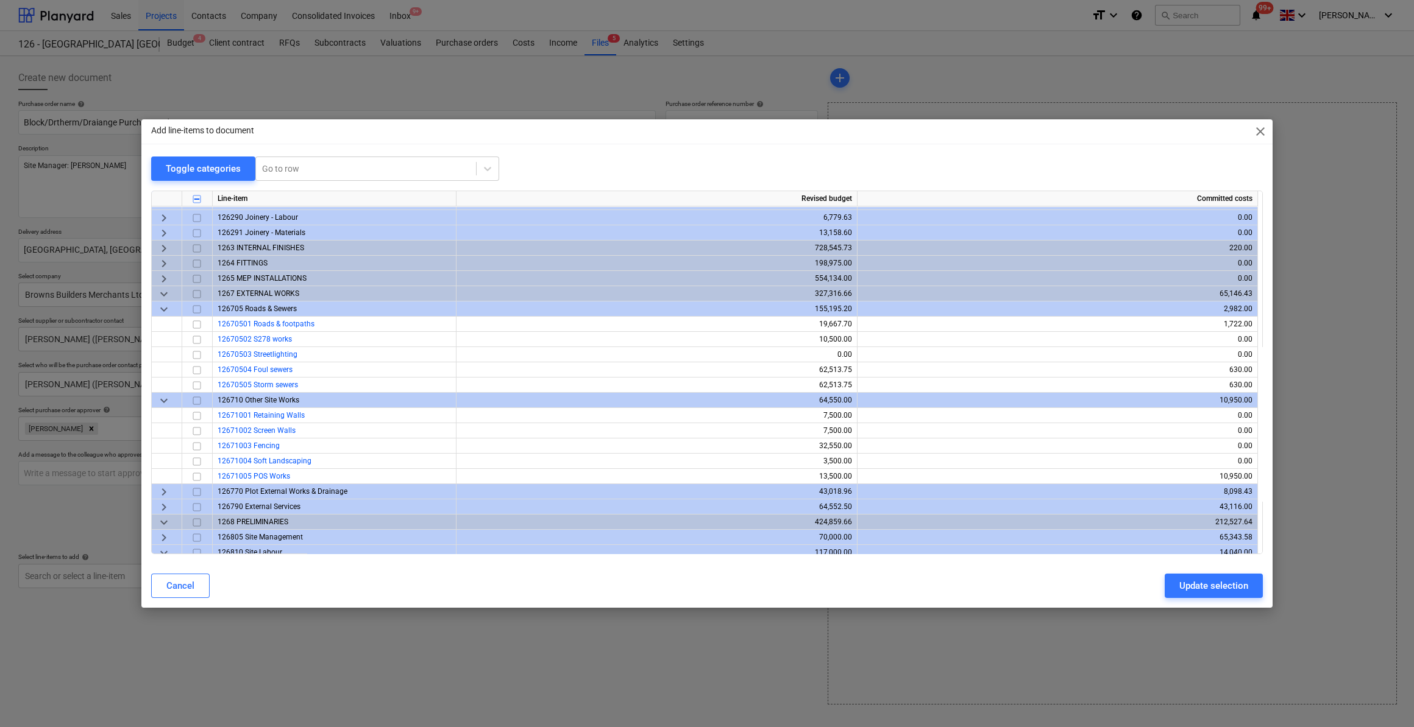
click at [163, 490] on span "keyboard_arrow_right" at bounding box center [164, 492] width 15 height 15
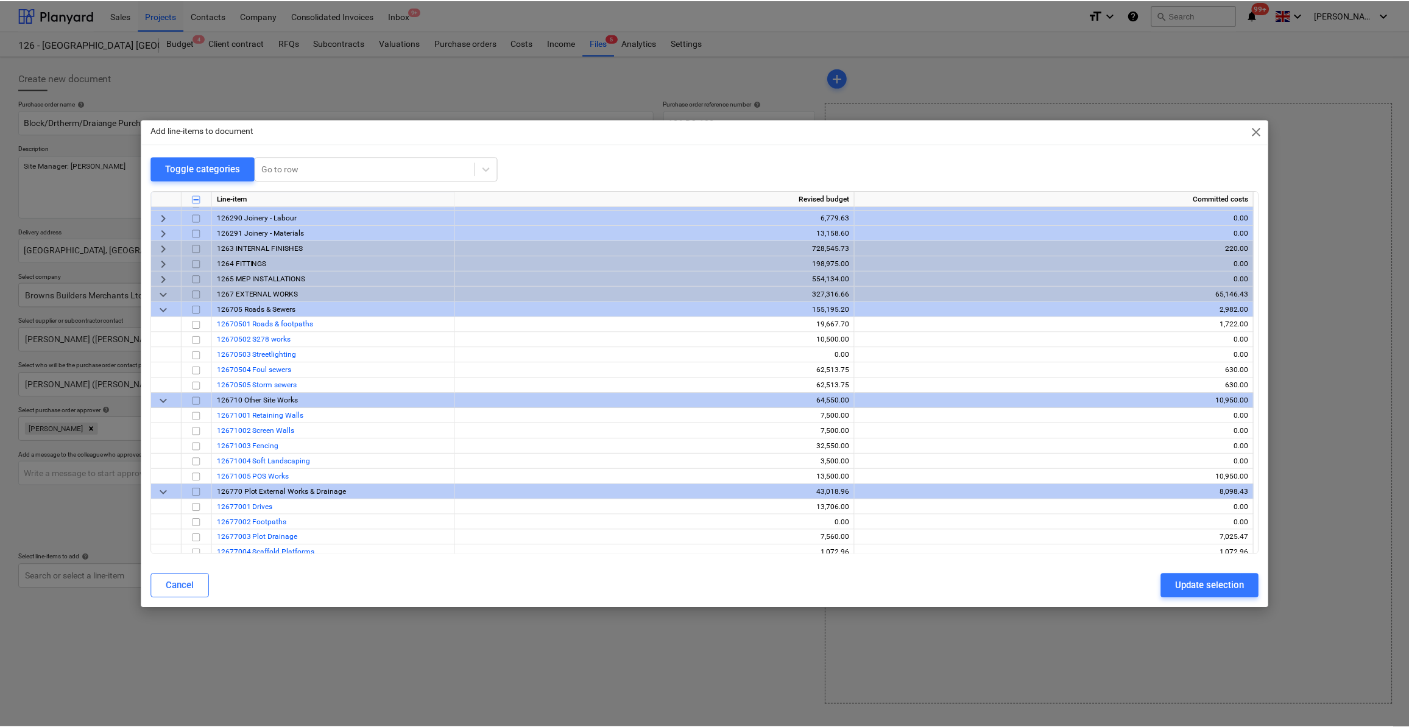
scroll to position [829, 0]
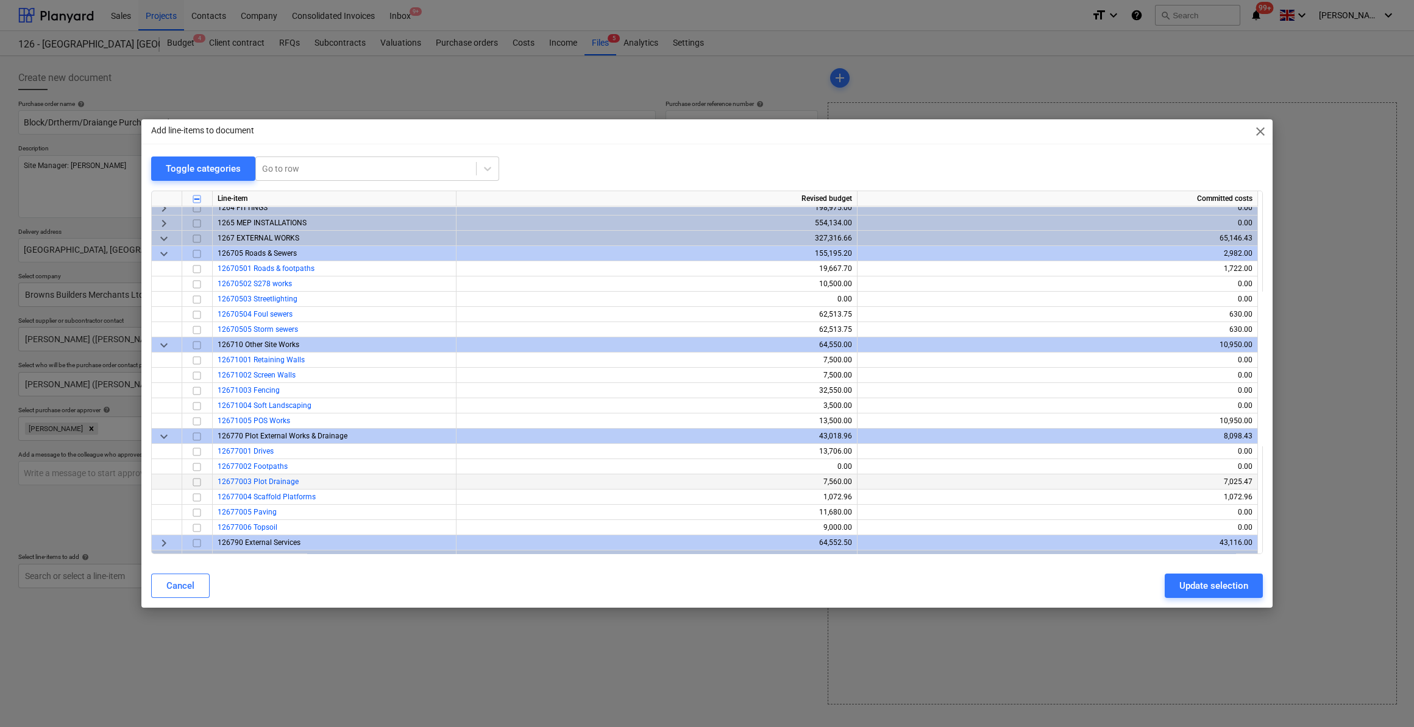
click at [197, 481] on input "checkbox" at bounding box center [196, 482] width 15 height 15
click at [1226, 584] on div "Update selection" at bounding box center [1213, 586] width 69 height 16
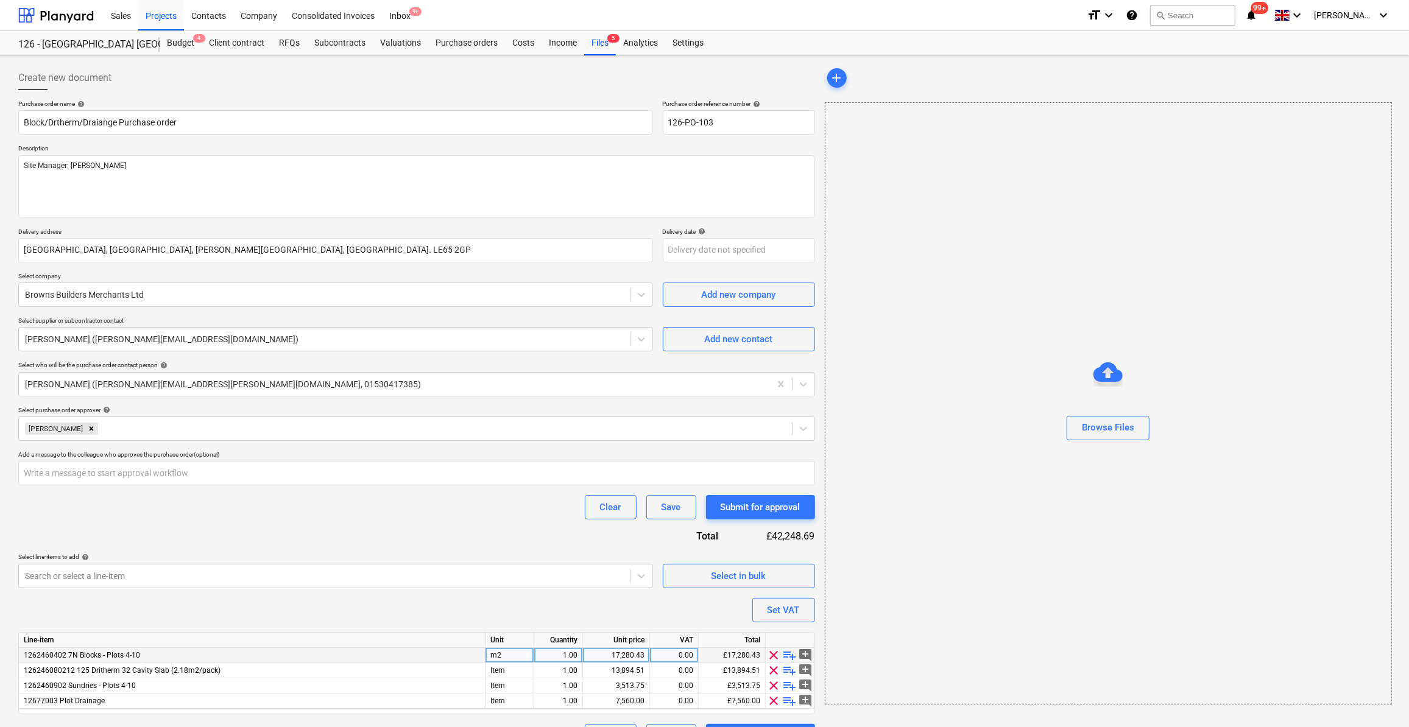
click at [792, 655] on span "playlist_add" at bounding box center [790, 655] width 15 height 15
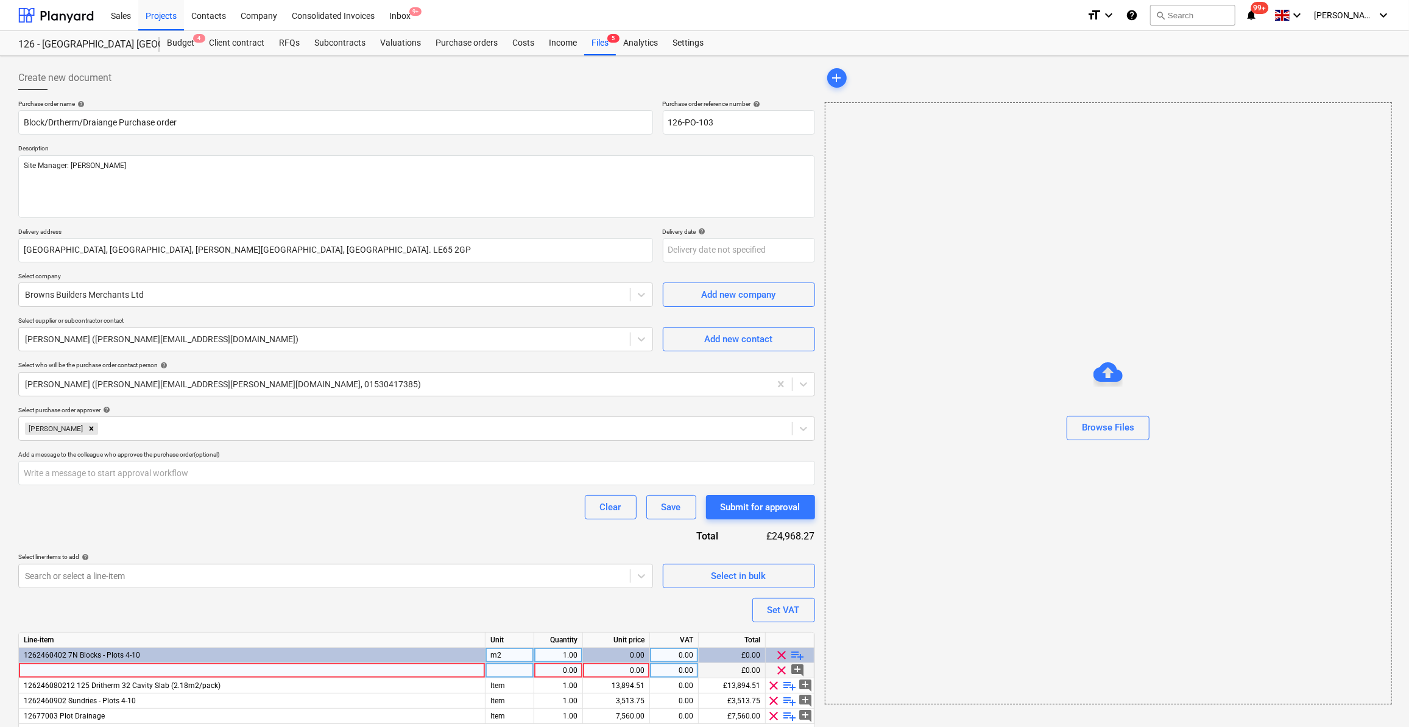
click at [37, 668] on div at bounding box center [252, 671] width 467 height 15
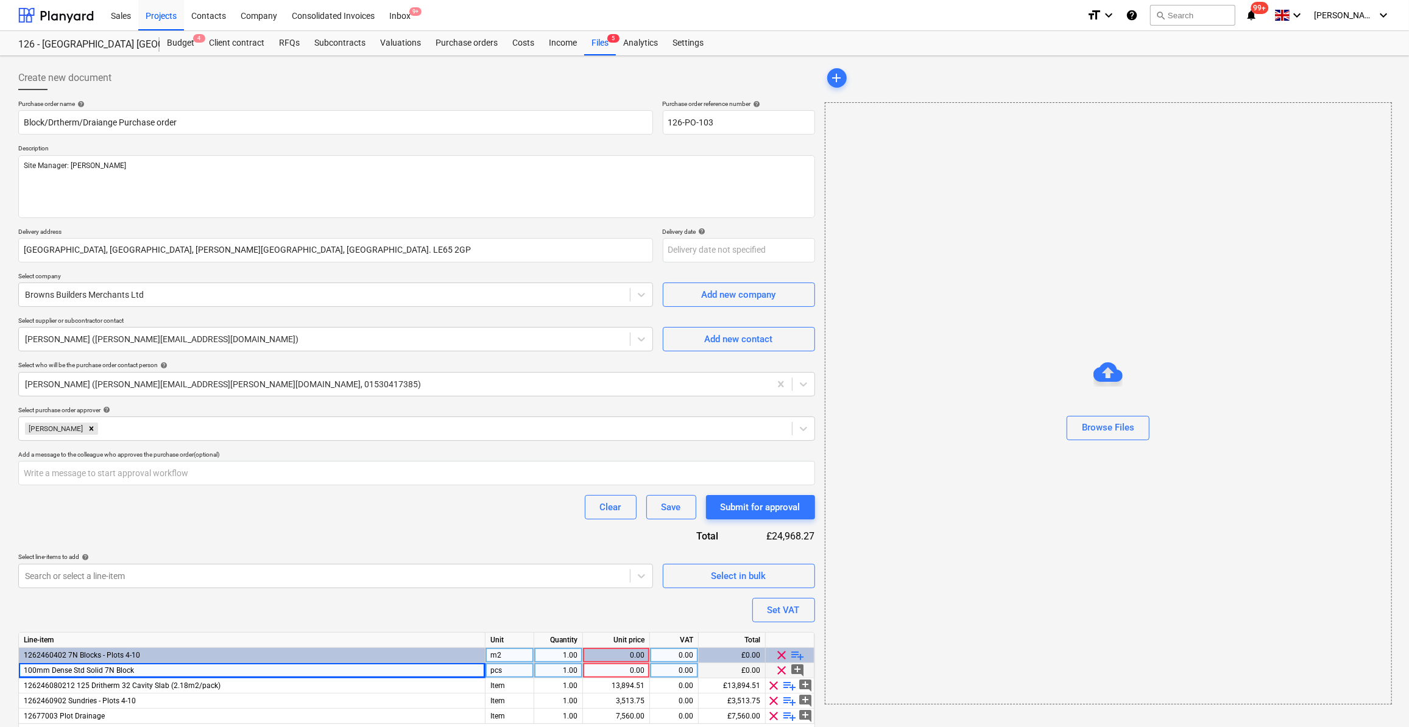
click at [492, 670] on div "pcs" at bounding box center [510, 671] width 49 height 15
click at [570, 671] on div "1.00" at bounding box center [558, 671] width 38 height 15
click at [630, 670] on div "0.00" at bounding box center [616, 671] width 57 height 15
click at [635, 603] on div "Purchase order name help Block/Drtherm/Draiange Purchase order Purchase order r…" at bounding box center [416, 432] width 797 height 664
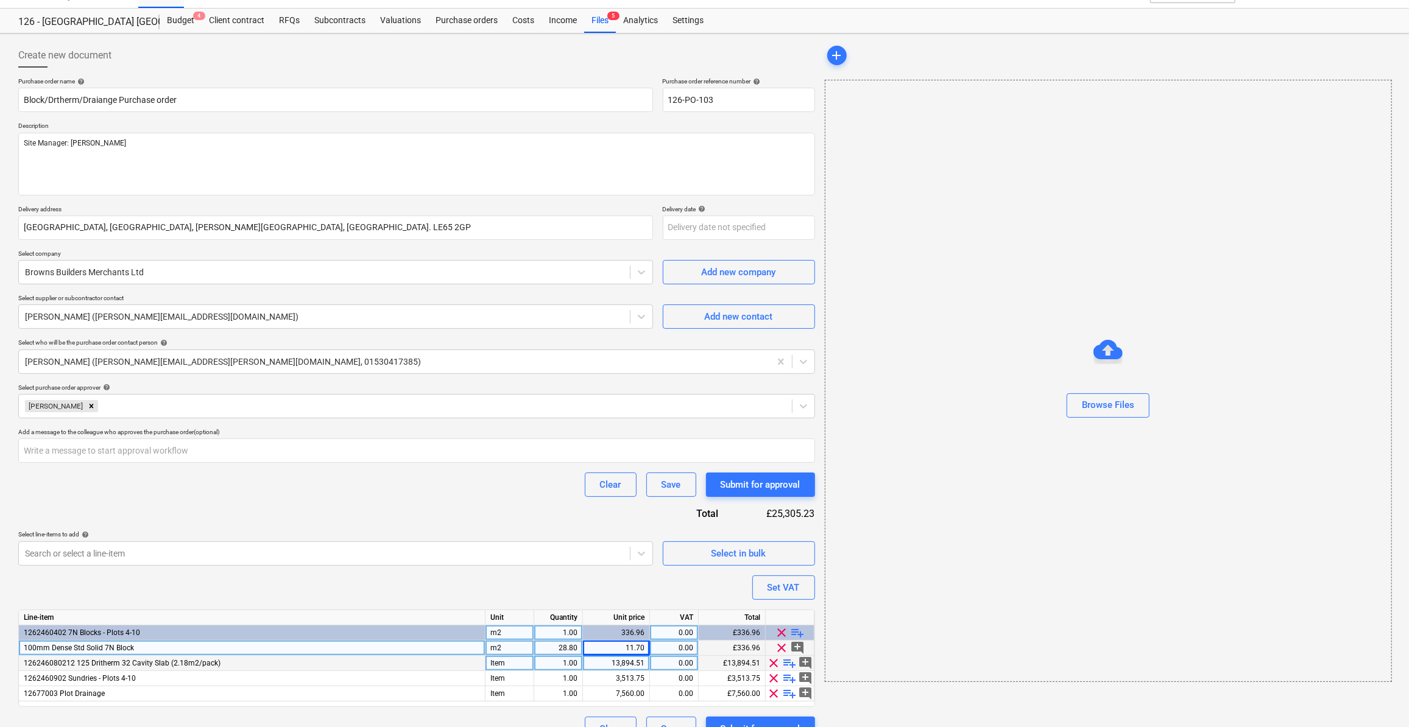
scroll to position [44, 0]
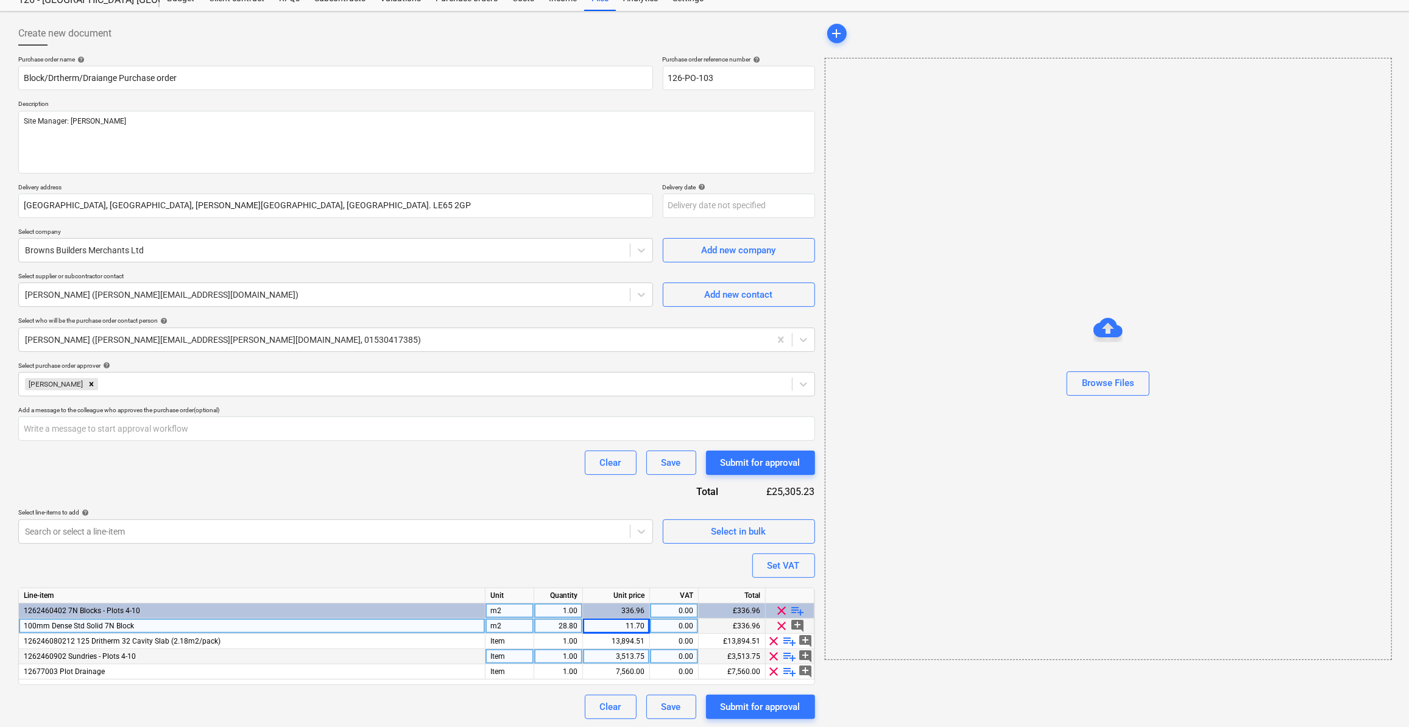
click at [792, 657] on span "playlist_add" at bounding box center [790, 656] width 15 height 15
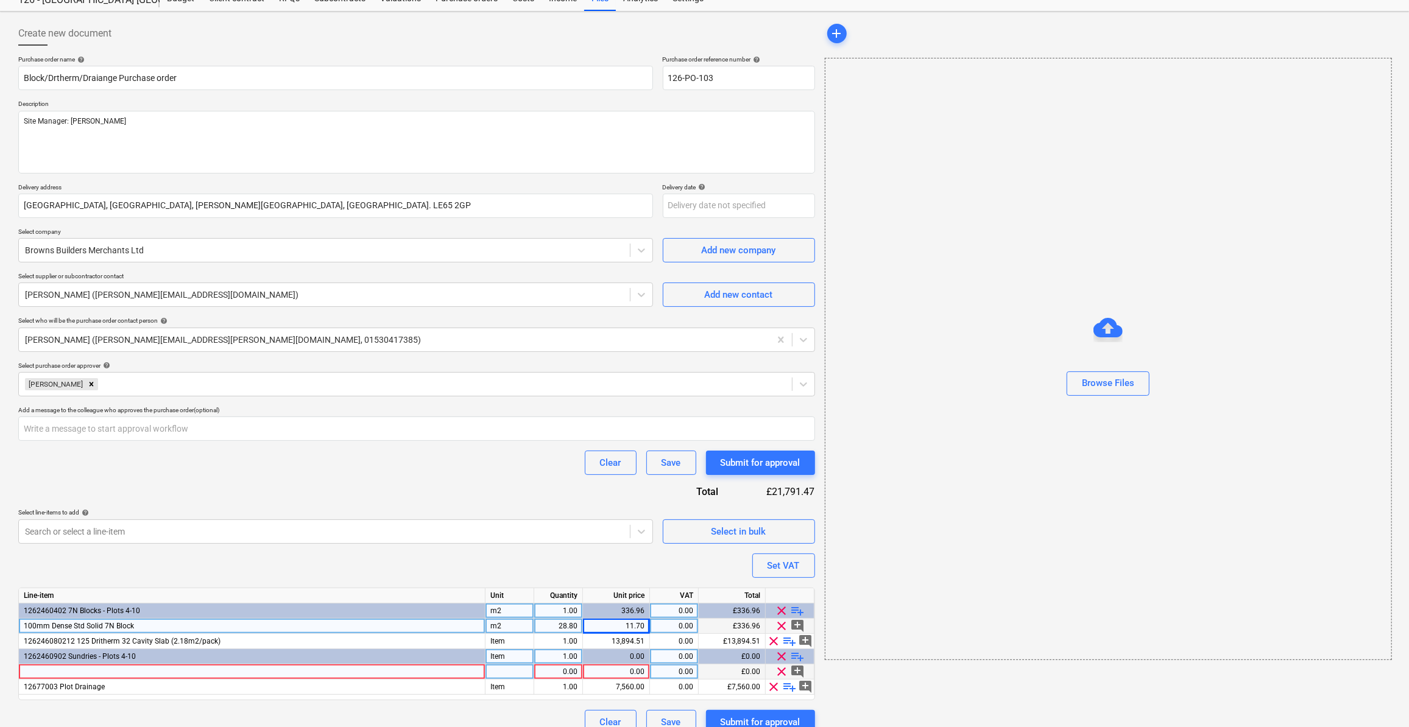
click at [35, 667] on div at bounding box center [252, 672] width 467 height 15
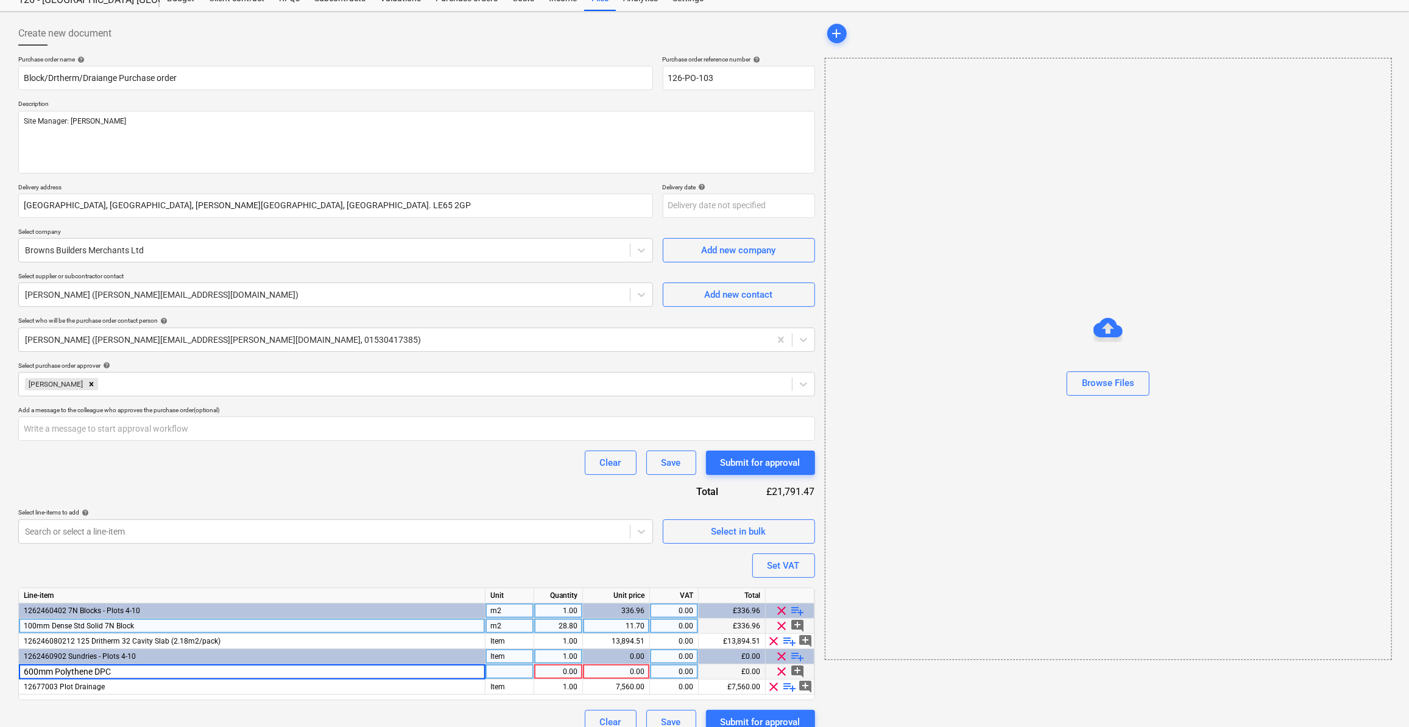
click at [144, 673] on input "600mm Polythene DPC" at bounding box center [252, 672] width 466 height 15
click at [509, 673] on div at bounding box center [510, 672] width 49 height 15
click at [556, 671] on div "1.00" at bounding box center [558, 672] width 38 height 15
click at [638, 671] on div "0.00" at bounding box center [616, 672] width 57 height 15
click at [857, 686] on div "add Browse Files" at bounding box center [1108, 377] width 576 height 723
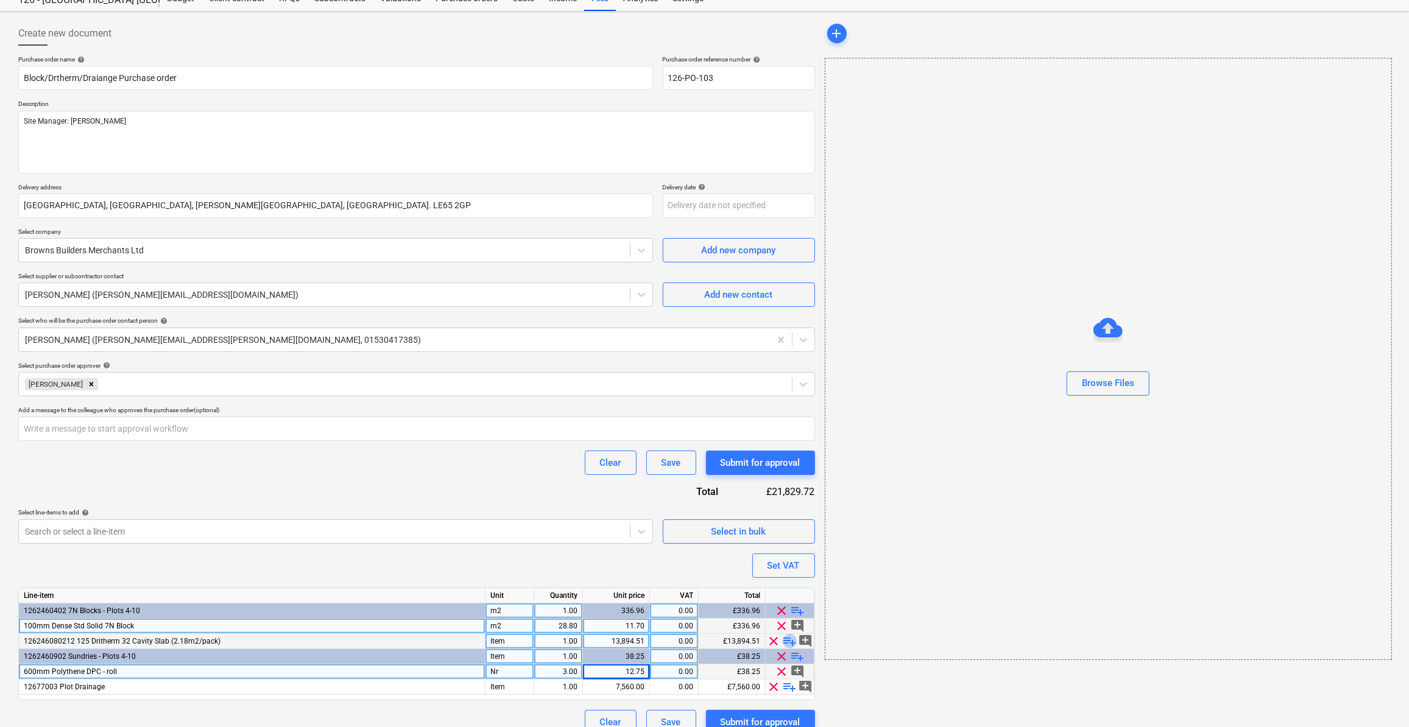
click at [791, 643] on span "playlist_add" at bounding box center [790, 641] width 15 height 15
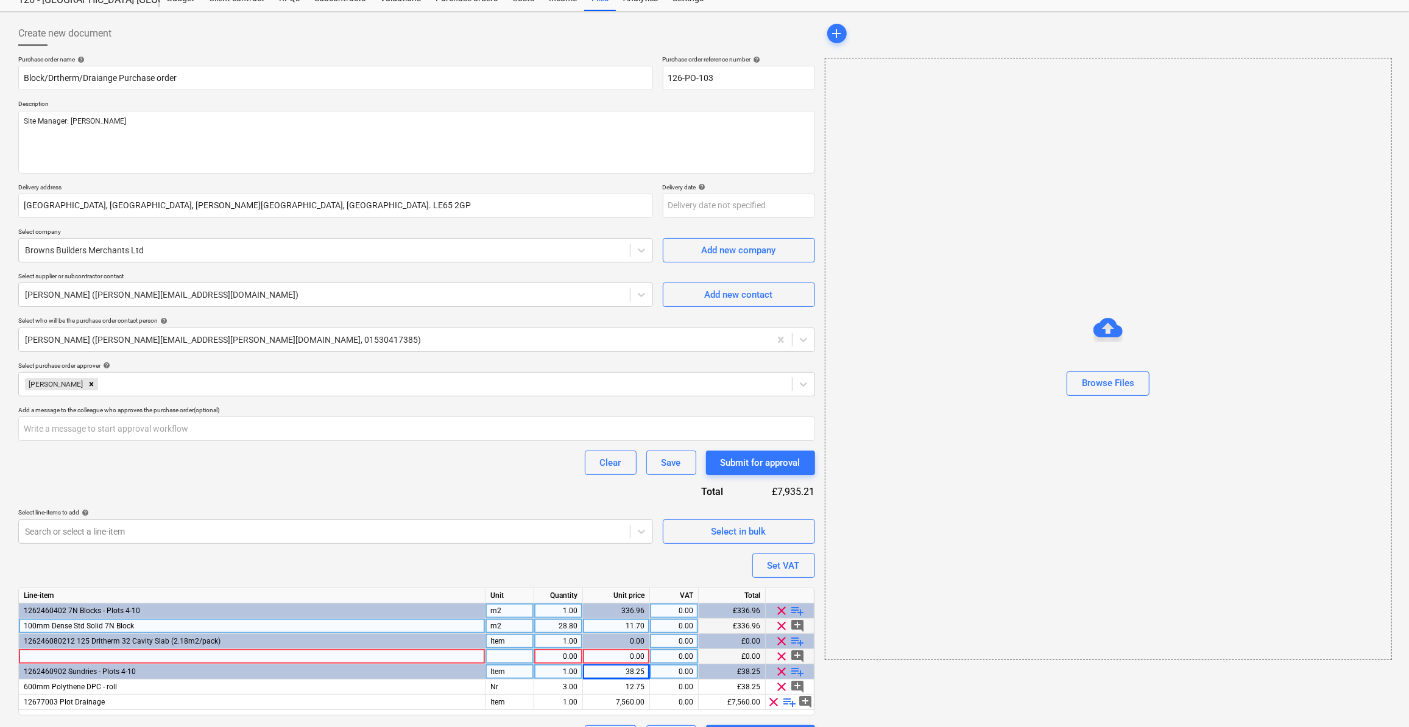
click at [51, 654] on div at bounding box center [252, 656] width 467 height 15
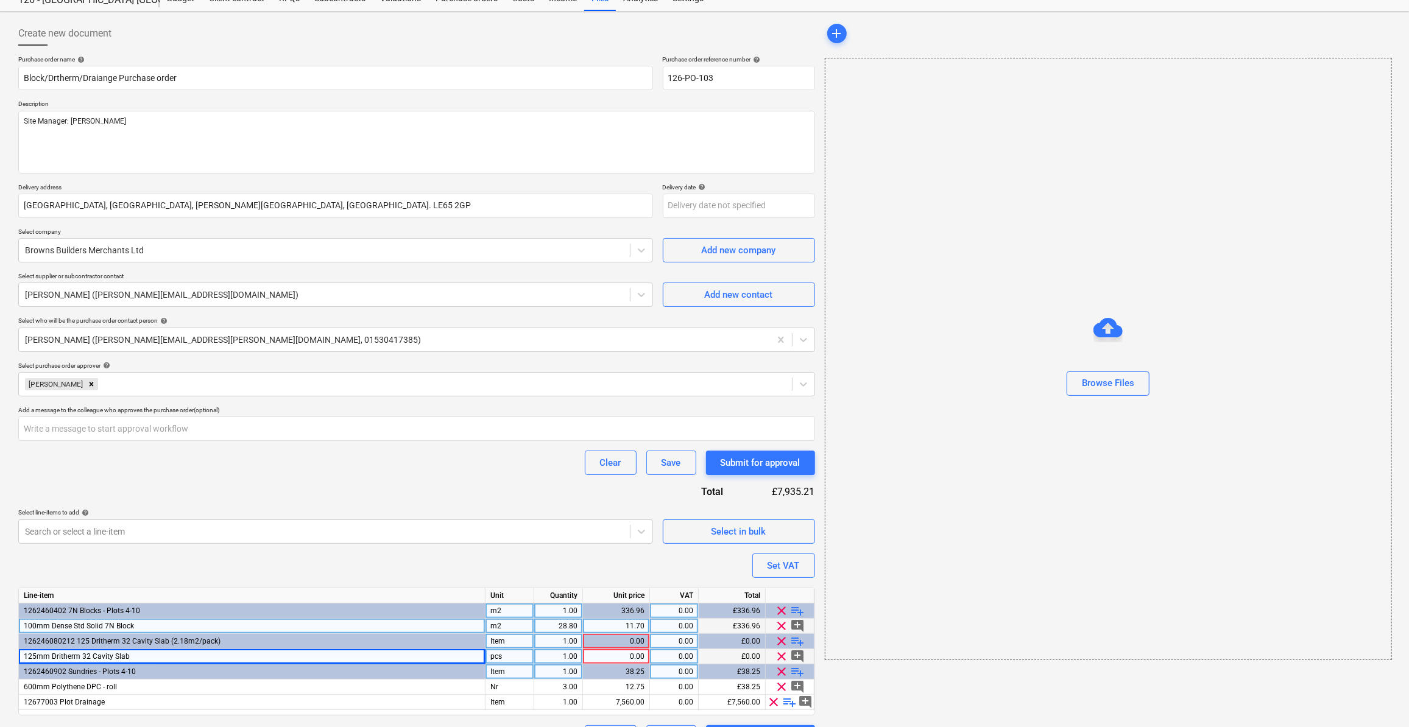
click at [499, 653] on div "pcs" at bounding box center [510, 656] width 49 height 15
click at [577, 651] on div "1.00" at bounding box center [558, 656] width 38 height 15
click at [631, 656] on div "0.00" at bounding box center [616, 656] width 57 height 15
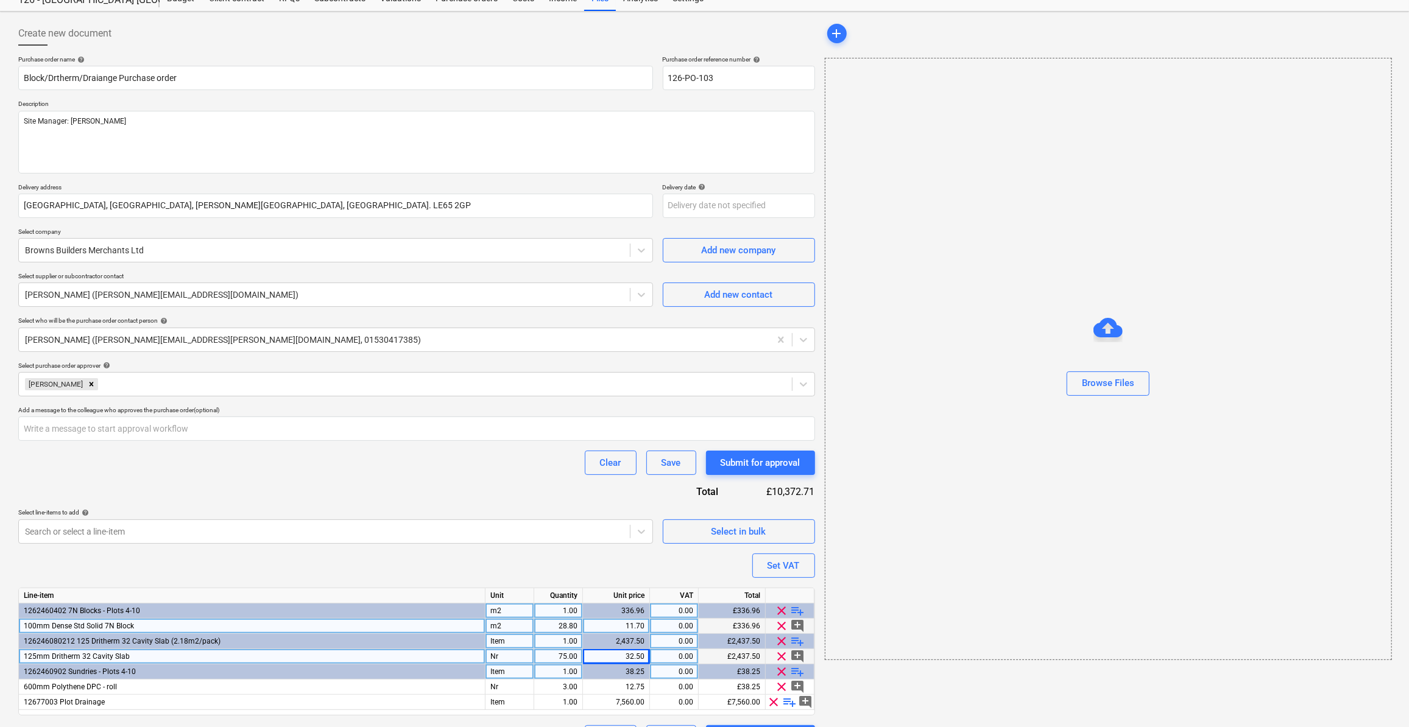
click at [879, 684] on div "add Browse Files" at bounding box center [1108, 385] width 576 height 738
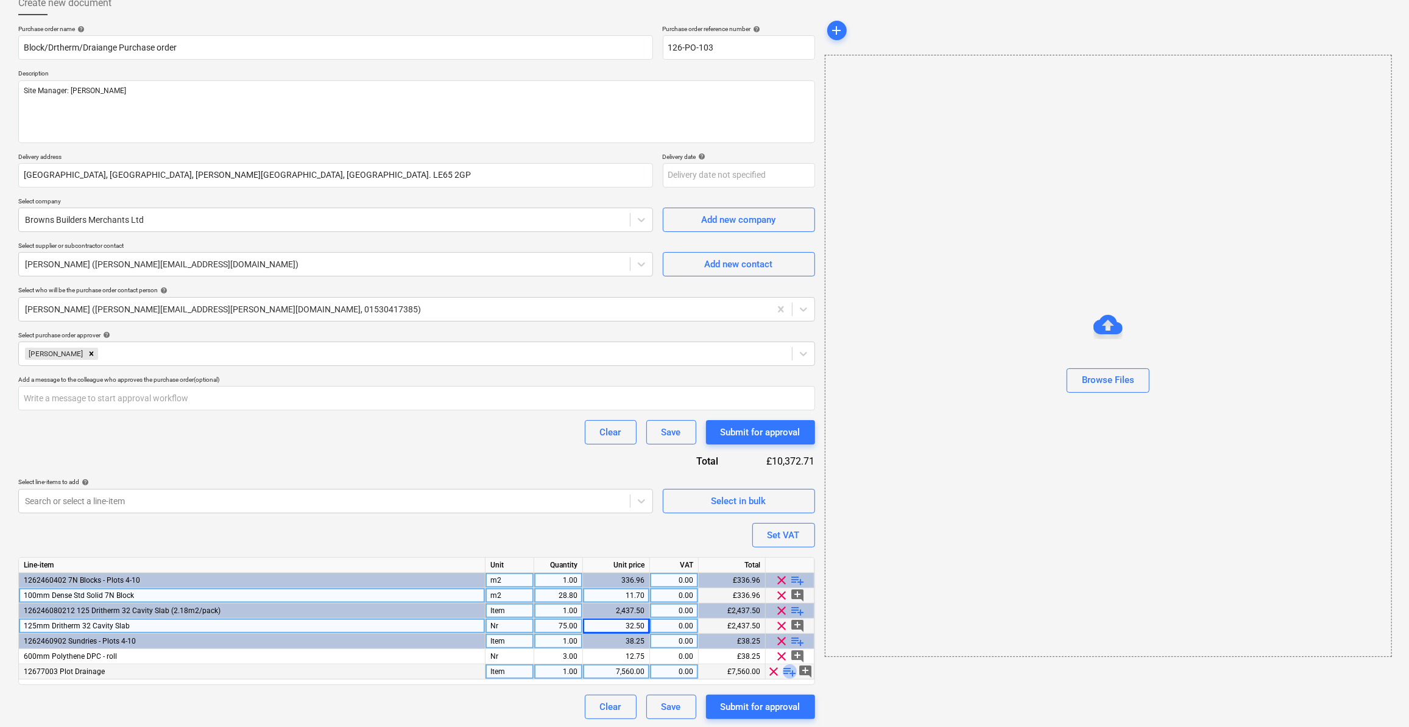
click at [791, 673] on span "playlist_add" at bounding box center [790, 672] width 15 height 15
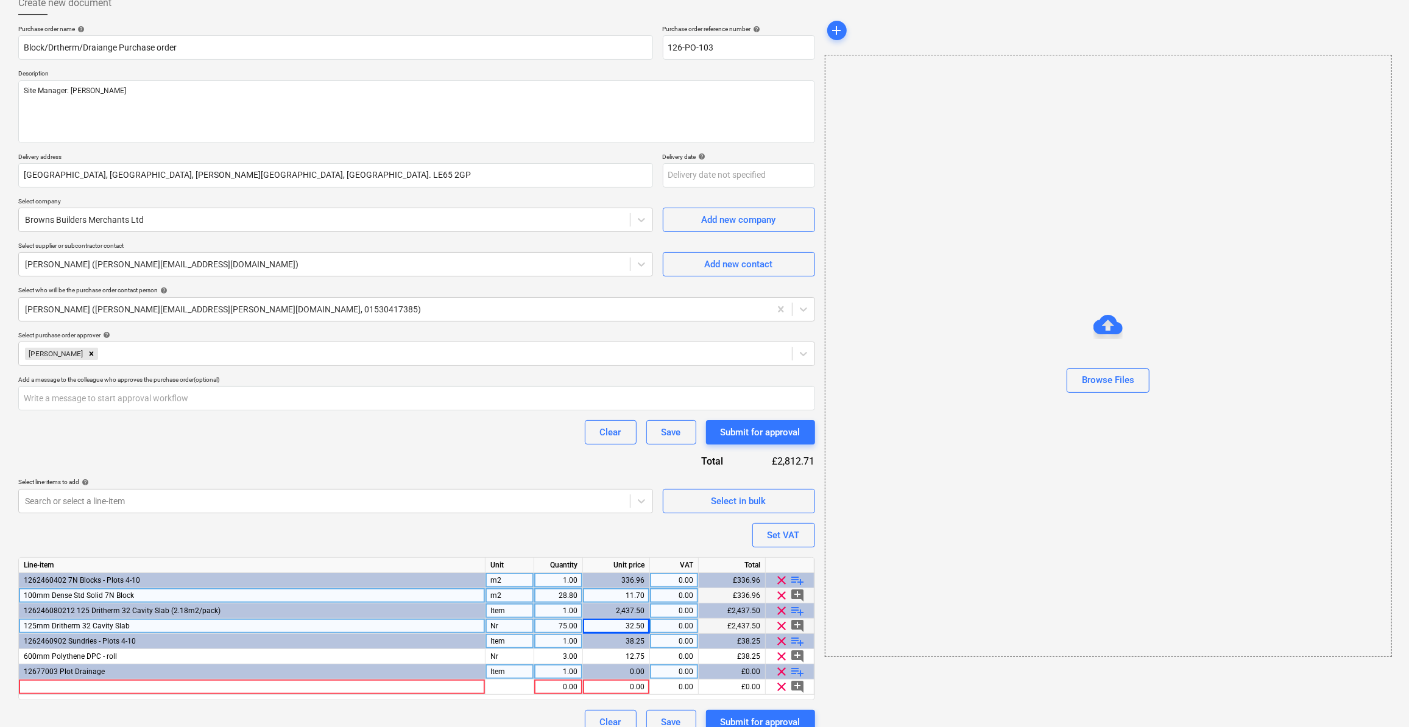
click at [800, 671] on span "playlist_add" at bounding box center [798, 672] width 15 height 15
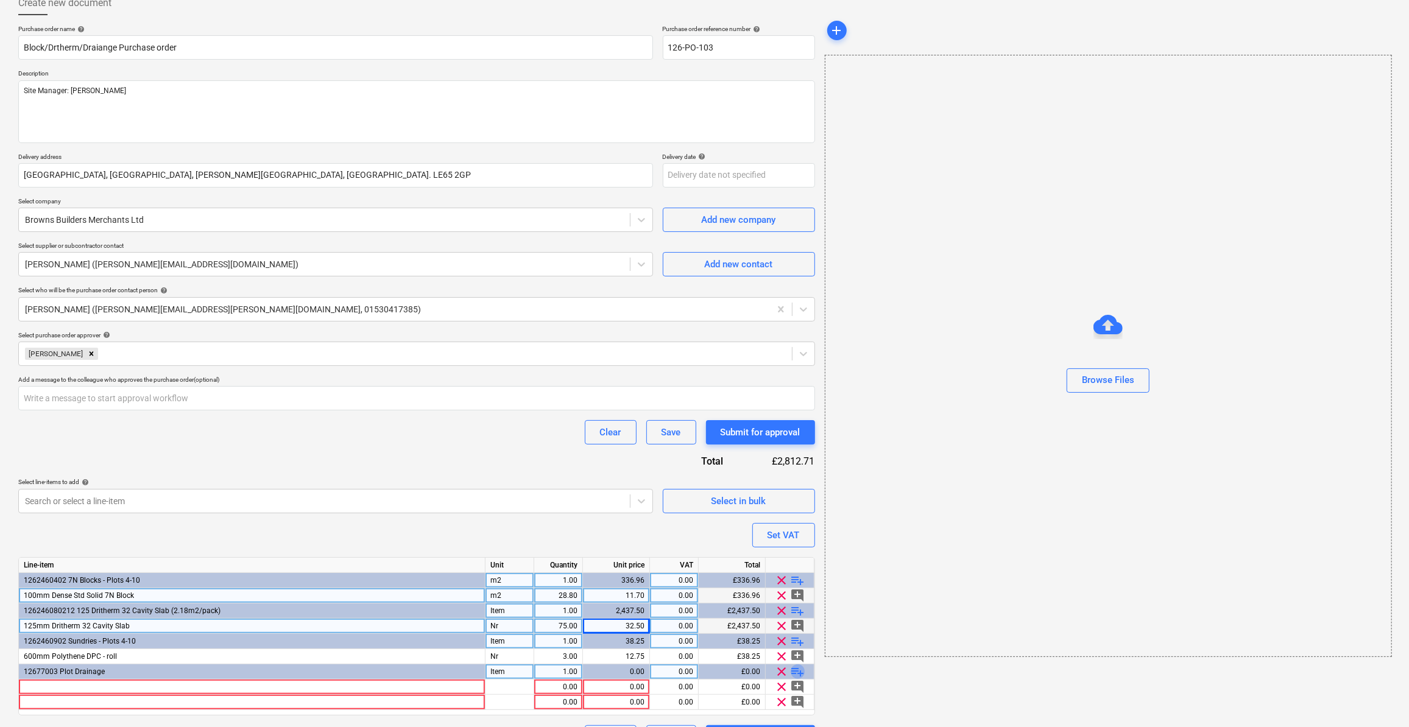
click at [800, 671] on span "playlist_add" at bounding box center [798, 672] width 15 height 15
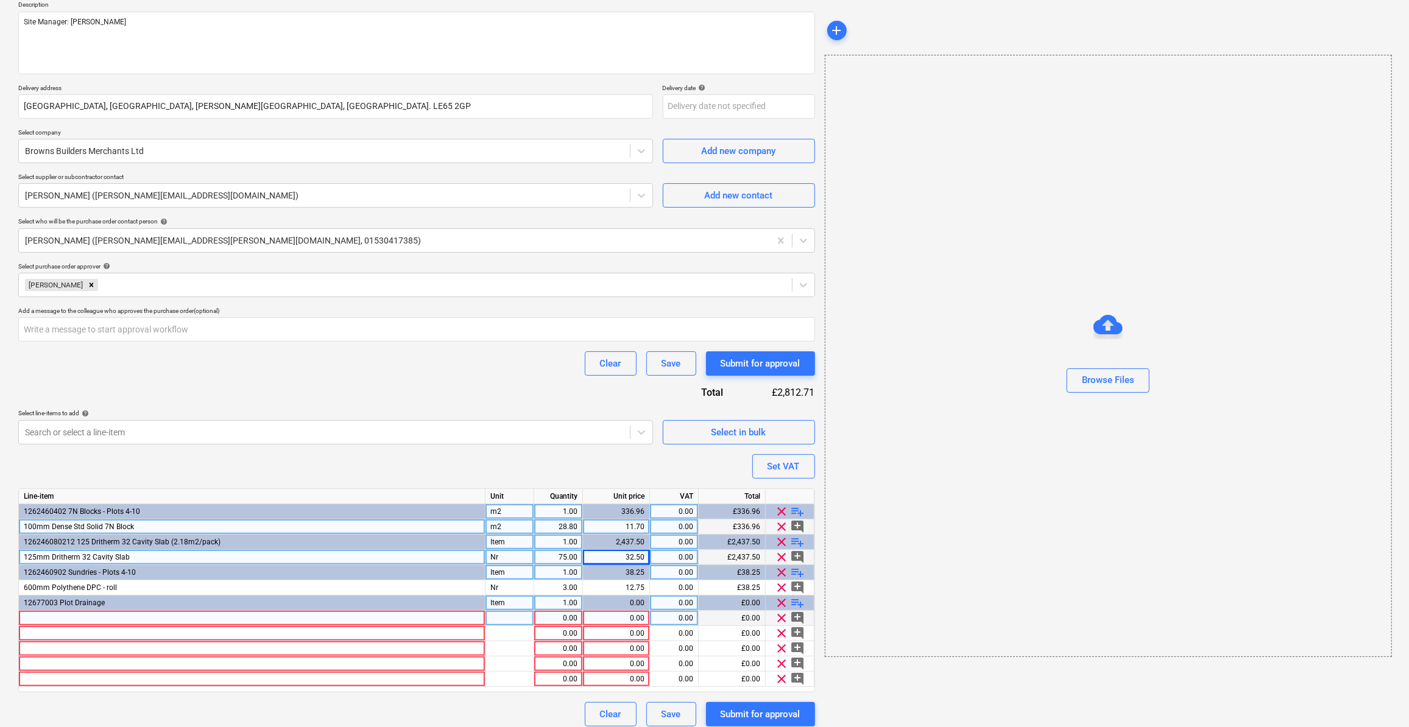
scroll to position [151, 0]
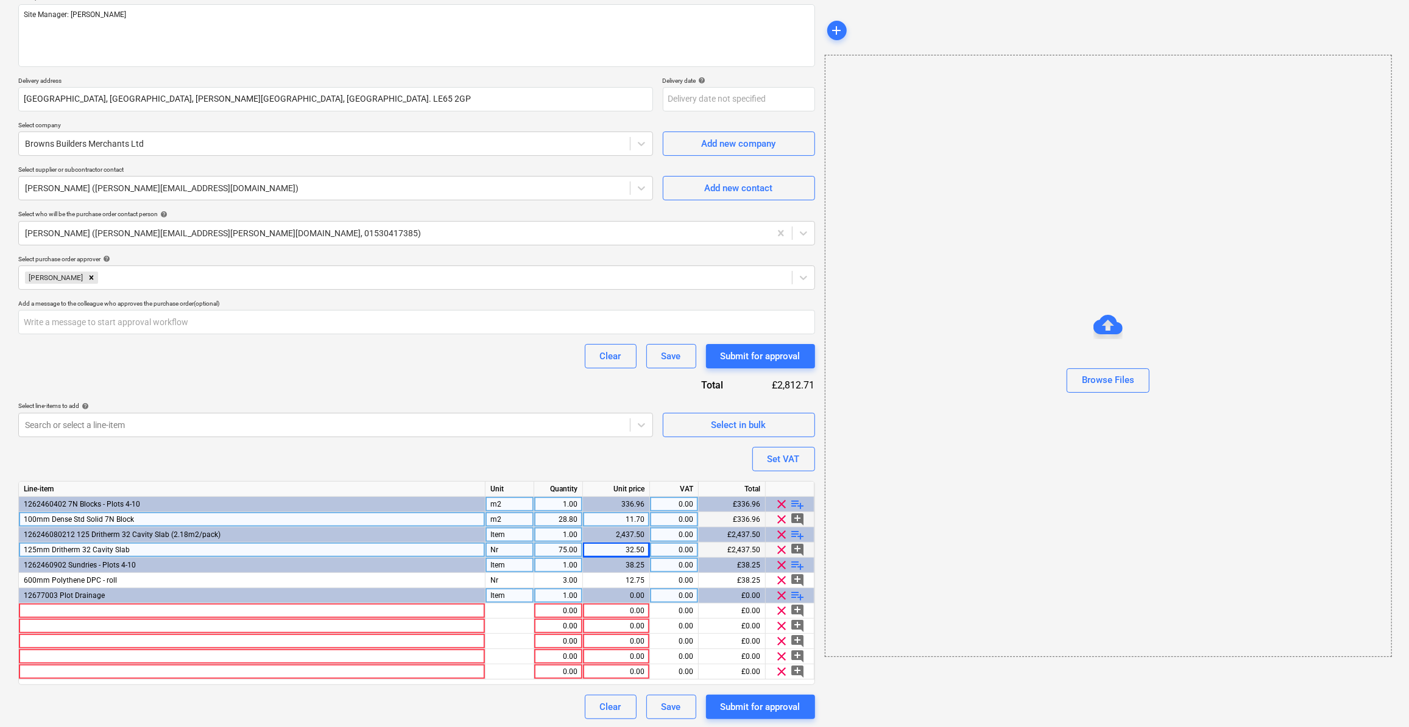
click at [798, 595] on span "playlist_add" at bounding box center [798, 596] width 15 height 15
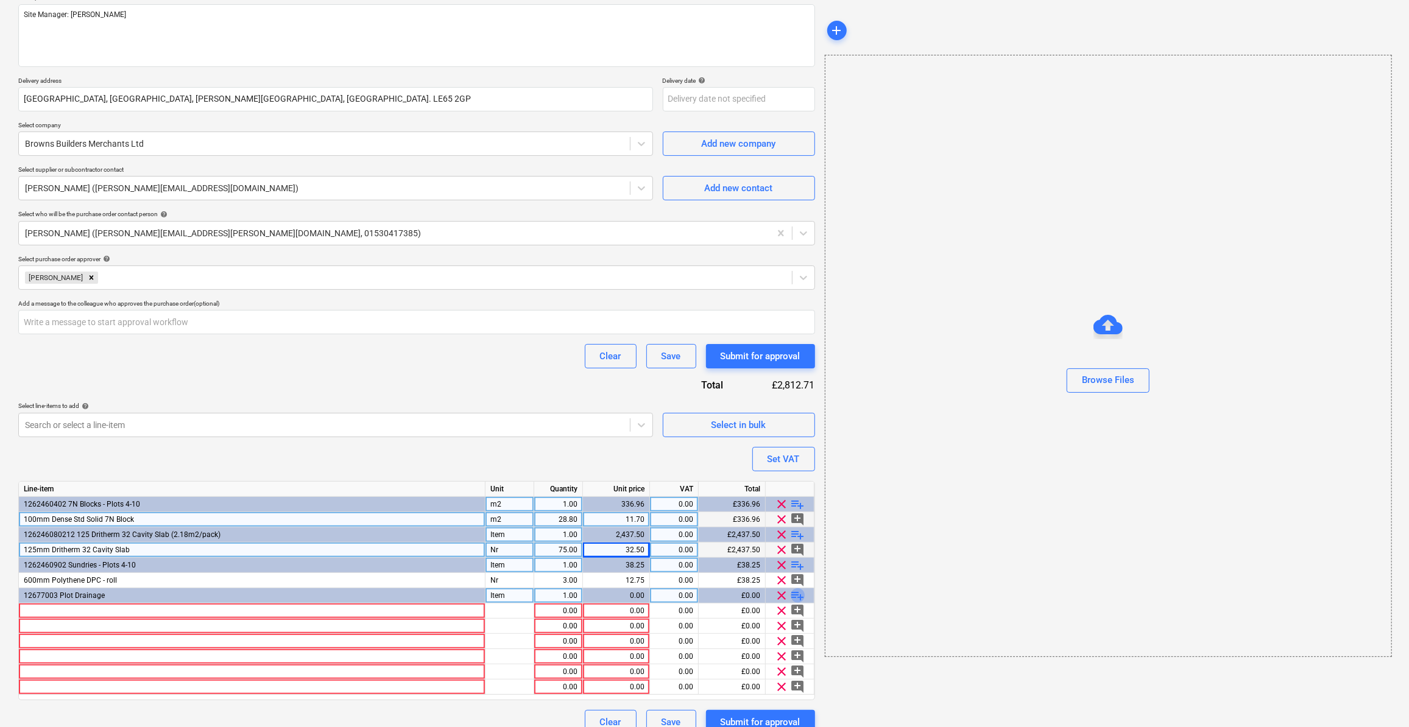
click at [798, 595] on span "playlist_add" at bounding box center [798, 596] width 15 height 15
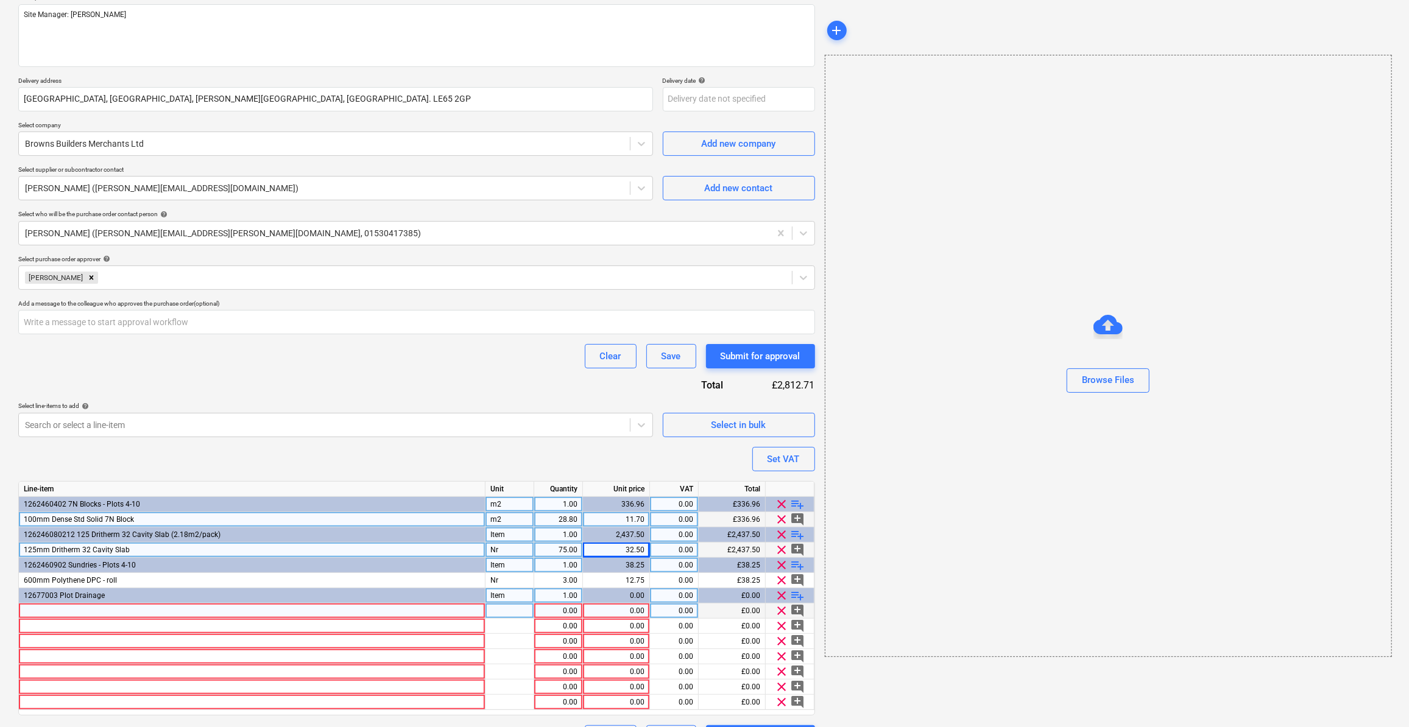
click at [67, 605] on div at bounding box center [252, 611] width 467 height 15
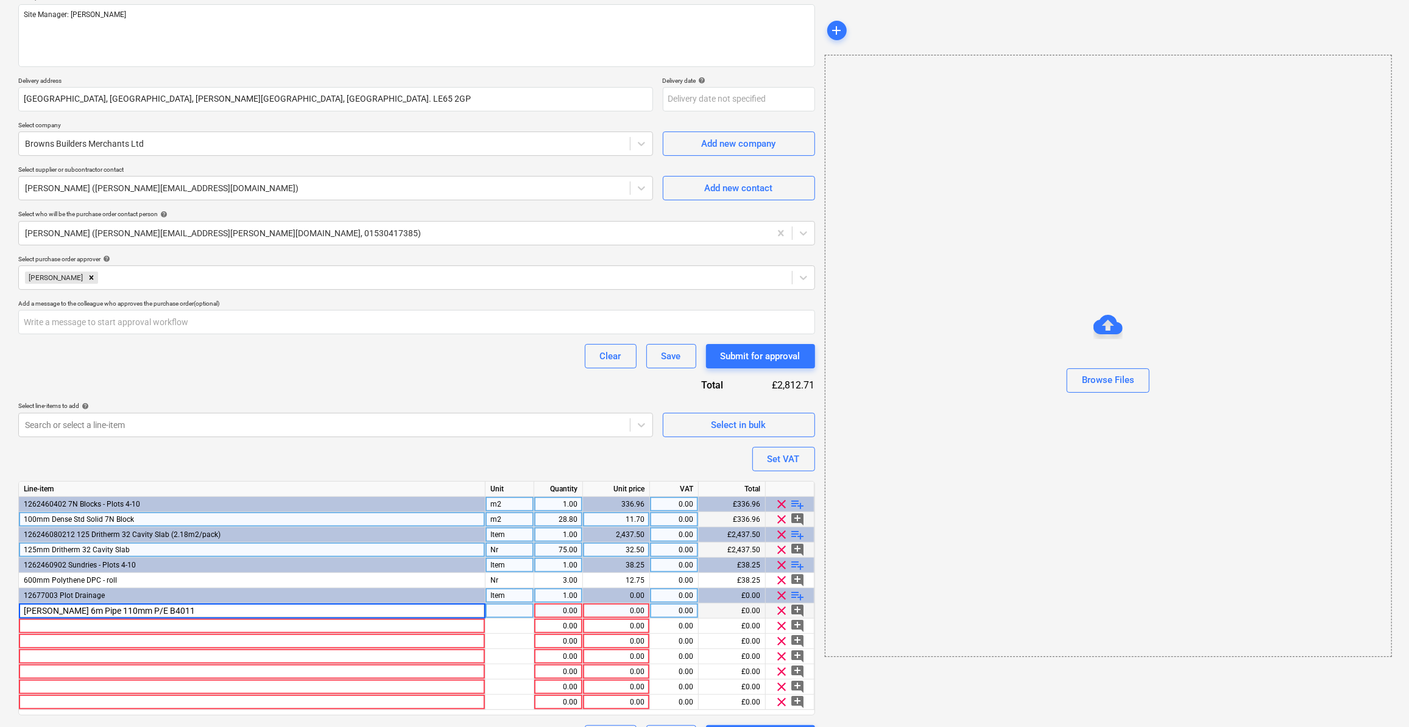
click at [512, 611] on div at bounding box center [510, 611] width 49 height 15
click at [573, 611] on div "1.00" at bounding box center [558, 611] width 38 height 15
click at [615, 609] on div "0.00" at bounding box center [616, 611] width 57 height 15
click at [896, 688] on div "add Browse Files" at bounding box center [1108, 332] width 576 height 845
click at [47, 627] on div at bounding box center [252, 626] width 467 height 15
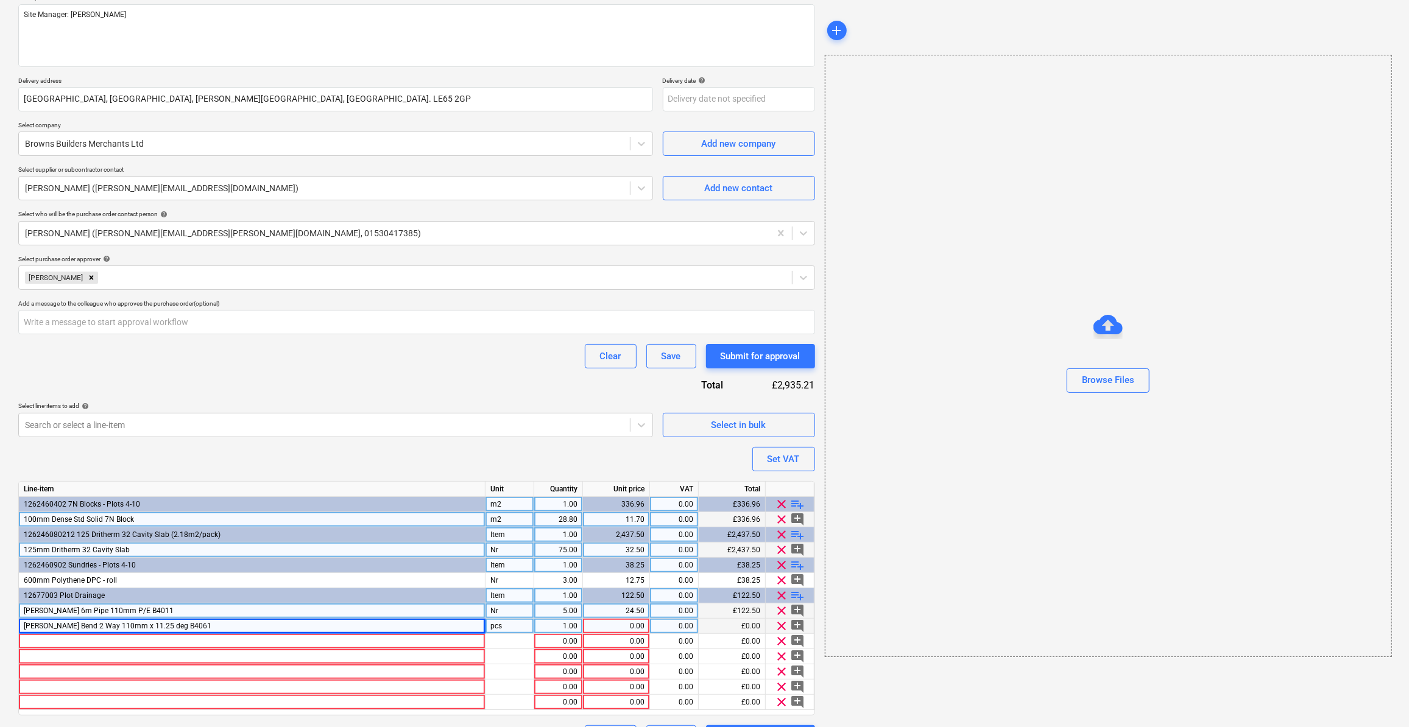
click at [515, 625] on div "pcs" at bounding box center [510, 626] width 49 height 15
click at [557, 625] on div "1.00" at bounding box center [558, 626] width 38 height 15
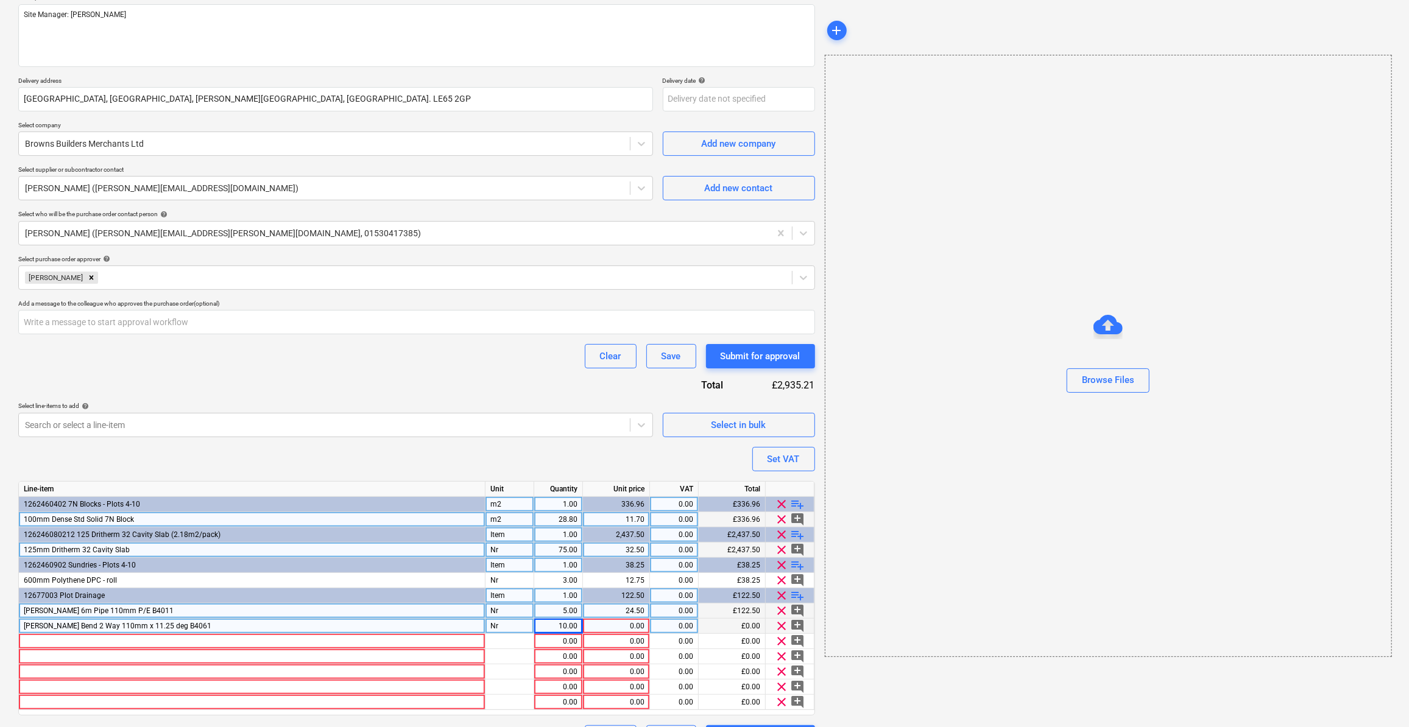
click at [631, 621] on div "0.00" at bounding box center [616, 626] width 57 height 15
drag, startPoint x: 177, startPoint y: 623, endPoint x: 124, endPoint y: 623, distance: 53.0
click at [124, 623] on div "[PERSON_NAME] Bend 2 Way 110mm x 11.25 deg B4061" at bounding box center [252, 626] width 467 height 15
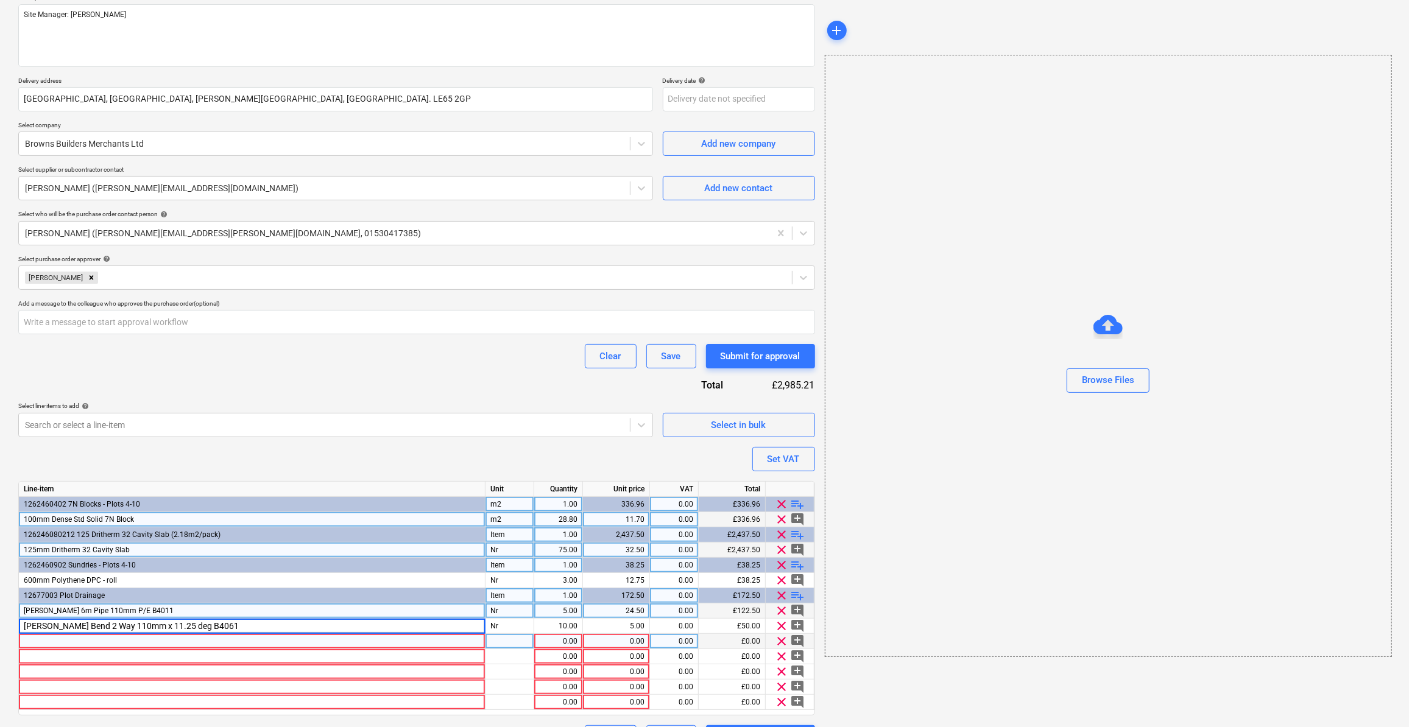
click at [35, 638] on div at bounding box center [252, 641] width 467 height 15
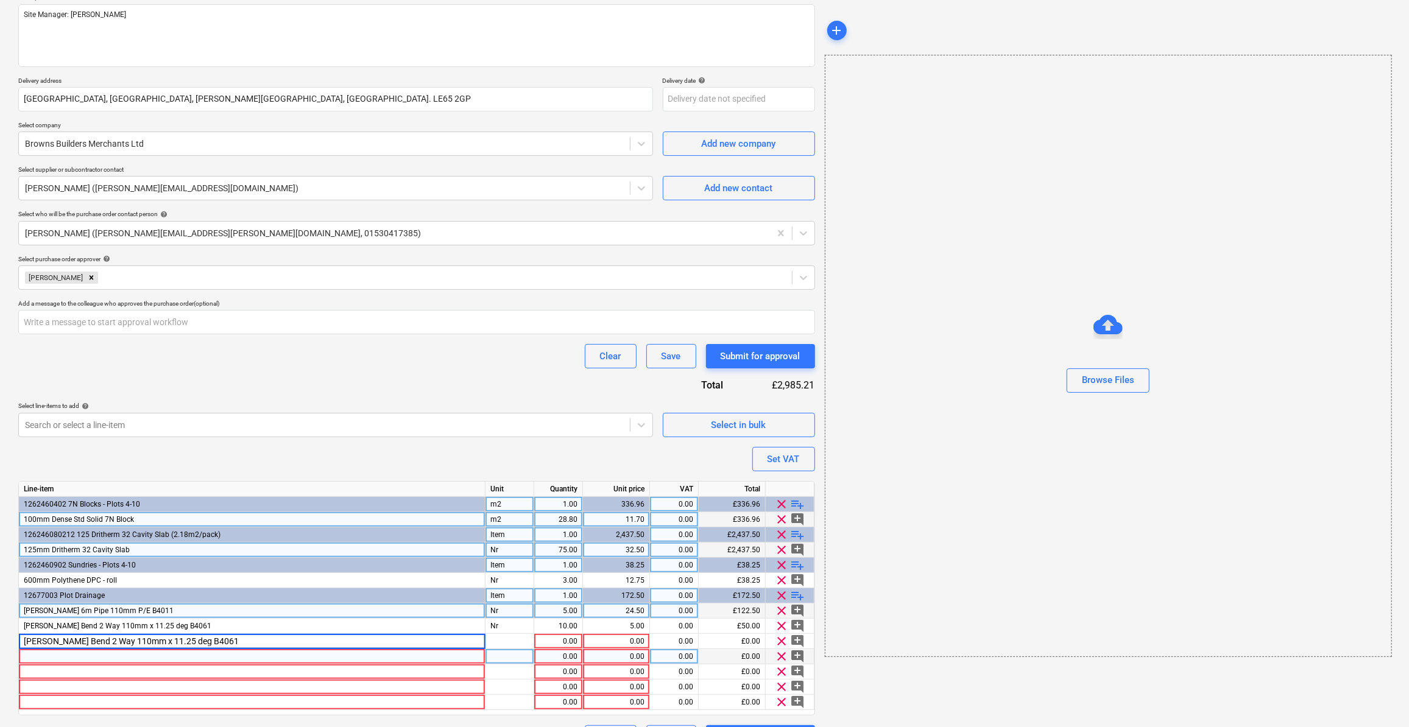
drag, startPoint x: 140, startPoint y: 640, endPoint x: 140, endPoint y: 651, distance: 11.0
click at [140, 640] on input "[PERSON_NAME] Bend 2 Way 110mm x 11.25 deg B4061" at bounding box center [252, 641] width 466 height 15
click at [184, 644] on input "[PERSON_NAME] 2 Way 110mm x 22.5 deg B4061" at bounding box center [252, 641] width 466 height 15
click at [516, 635] on div at bounding box center [510, 641] width 49 height 15
click at [554, 643] on div "1.00" at bounding box center [558, 641] width 38 height 15
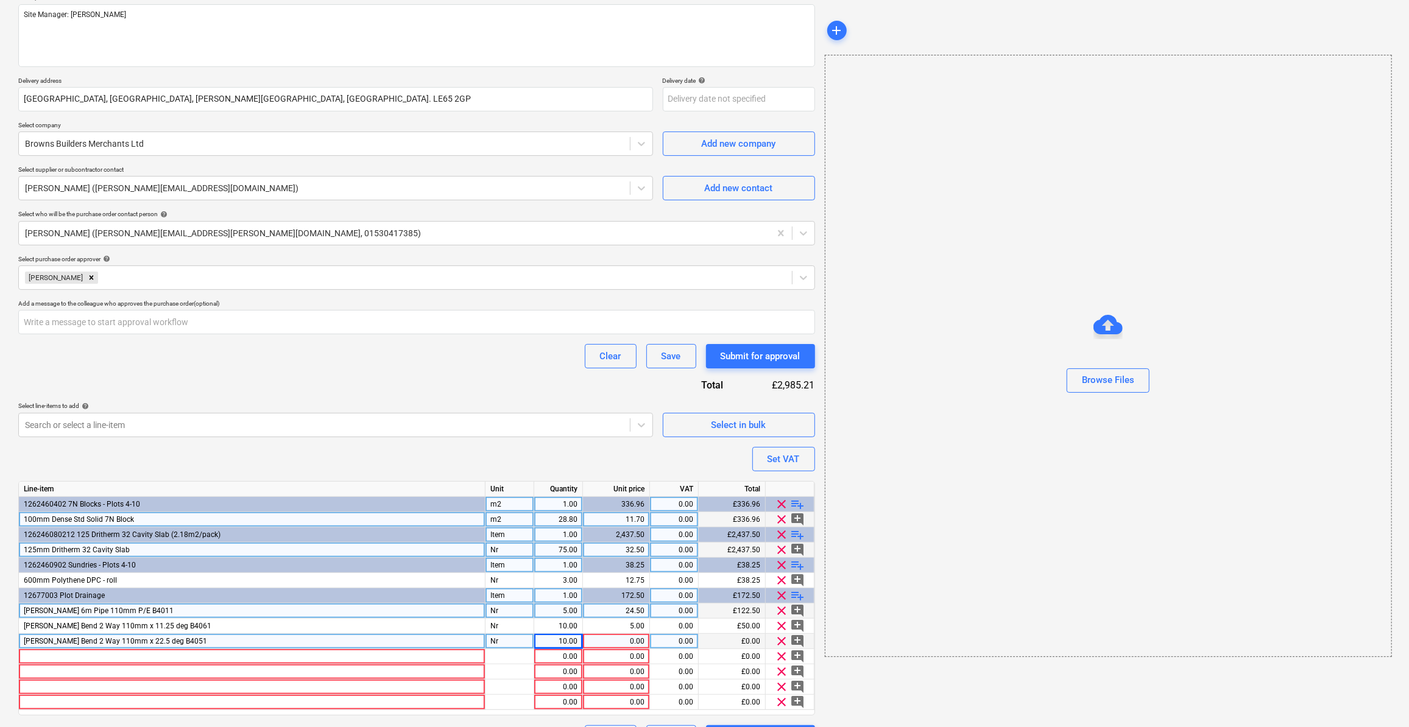
click at [600, 642] on div "0.00" at bounding box center [616, 641] width 57 height 15
click at [34, 655] on div at bounding box center [252, 656] width 467 height 15
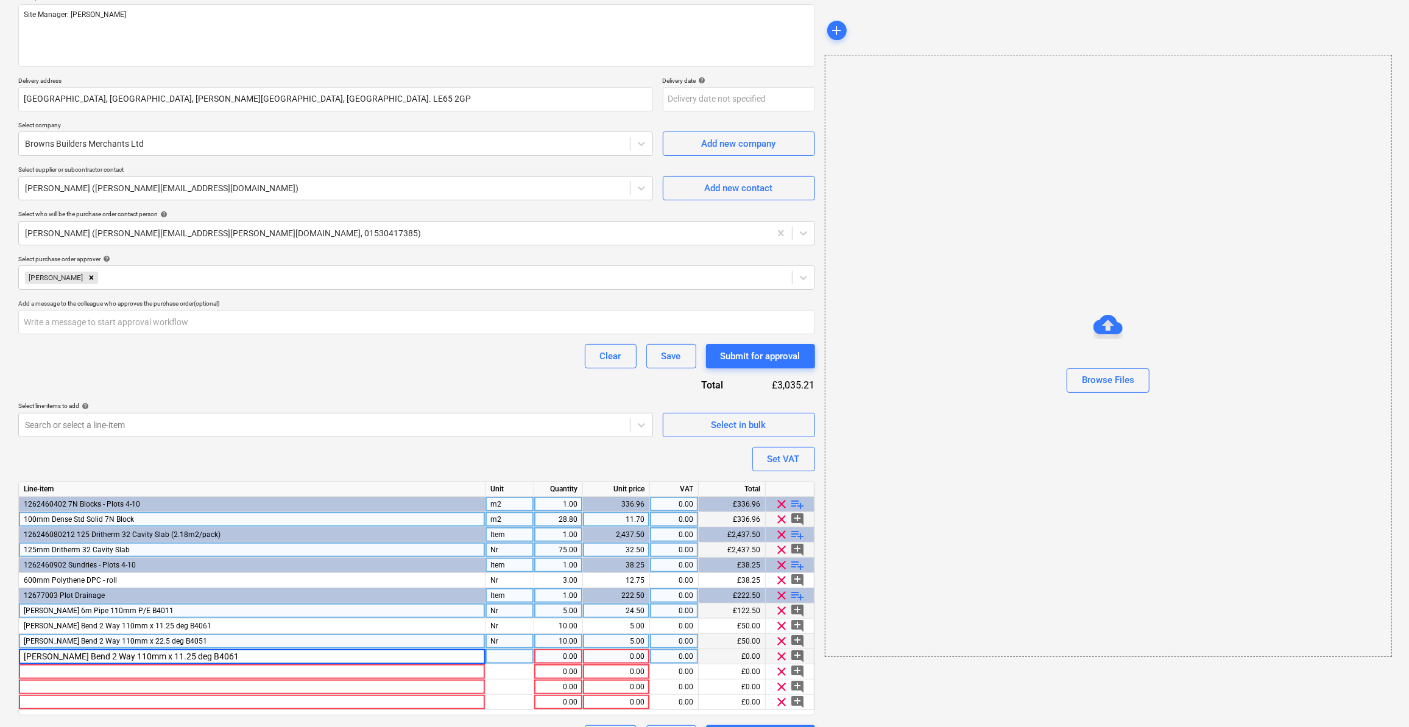
click at [150, 657] on input "[PERSON_NAME] Bend 2 Way 110mm x 11.25 deg B4061" at bounding box center [252, 656] width 466 height 15
click at [179, 657] on input "[PERSON_NAME] Bend 2 Way 110mm x 45 deg B4061" at bounding box center [252, 656] width 466 height 15
drag, startPoint x: 174, startPoint y: 658, endPoint x: 185, endPoint y: 659, distance: 10.4
click at [182, 658] on input "[PERSON_NAME] Bend 2 Way 110mm x 45 deg B4061" at bounding box center [252, 656] width 466 height 15
click at [174, 655] on input "[PERSON_NAME] Bend 2 Way 110mm x 45 deg B4061" at bounding box center [252, 656] width 466 height 15
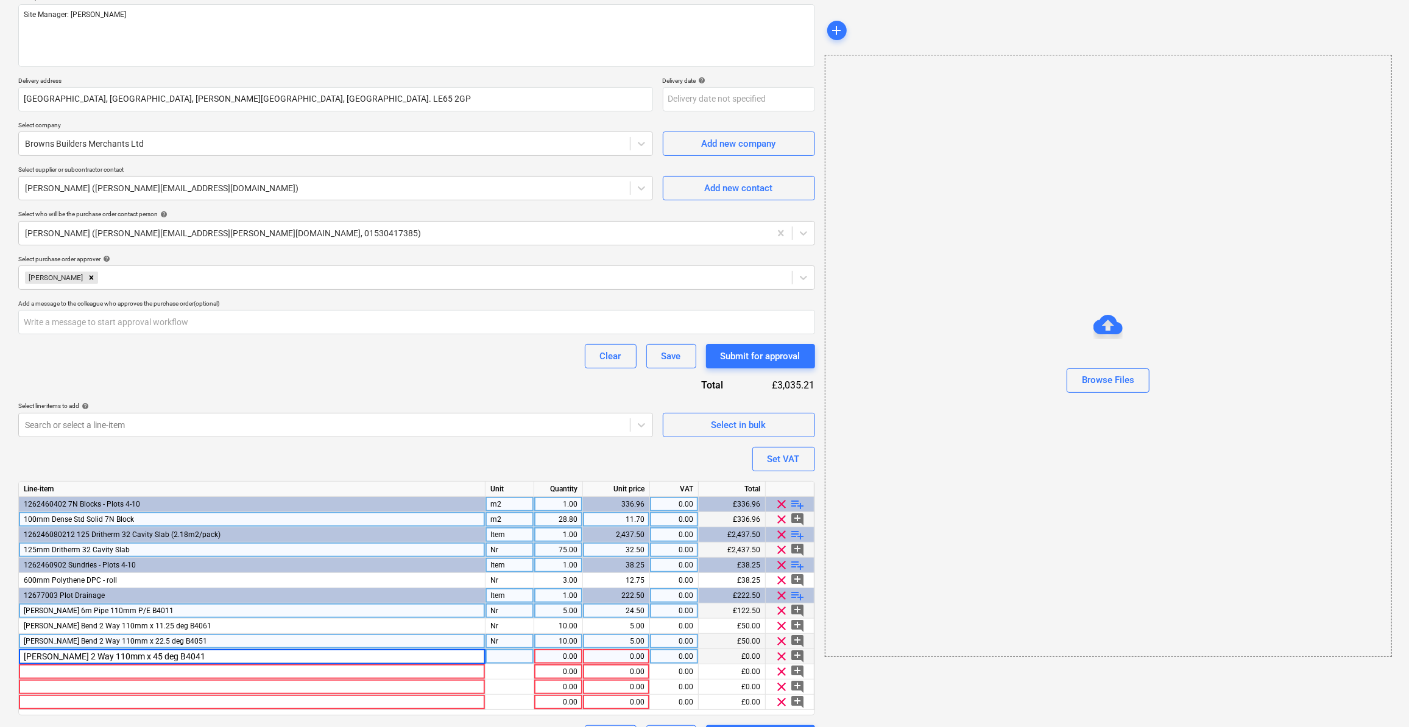
click at [511, 656] on div at bounding box center [510, 656] width 49 height 15
click at [558, 651] on div "1.00" at bounding box center [558, 656] width 38 height 15
click at [639, 656] on div "0.00" at bounding box center [616, 656] width 57 height 15
click at [926, 686] on div "add Browse Files" at bounding box center [1108, 332] width 576 height 845
click at [30, 669] on div at bounding box center [252, 672] width 467 height 15
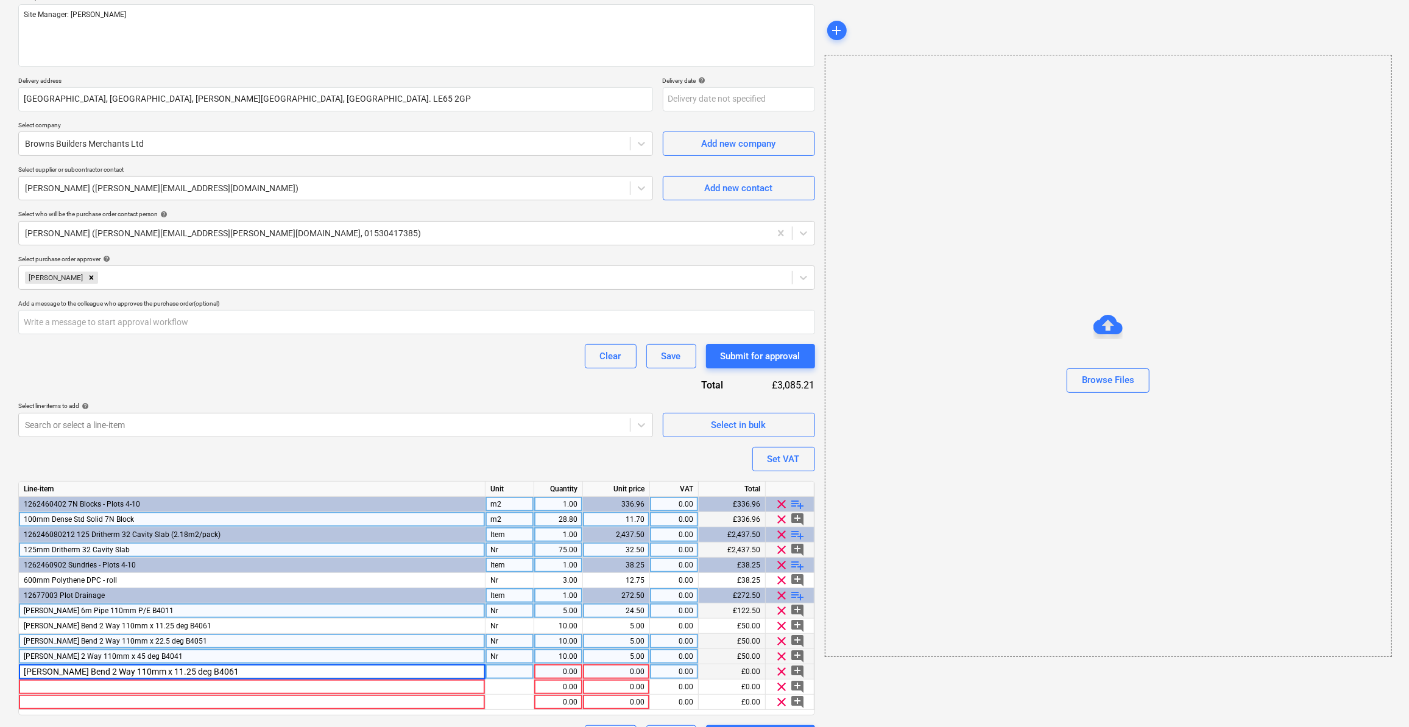
click at [44, 670] on input "[PERSON_NAME] Bend 2 Way 110mm x 11.25 deg B4061" at bounding box center [252, 672] width 466 height 15
click at [158, 671] on input "[PERSON_NAME] PVC BS4660 110mm x 11.25 deg B4061" at bounding box center [252, 672] width 466 height 15
click at [500, 674] on div "pcs" at bounding box center [510, 672] width 49 height 15
click at [579, 670] on div "1.00" at bounding box center [558, 672] width 49 height 15
click at [634, 672] on div "0.00" at bounding box center [616, 672] width 57 height 15
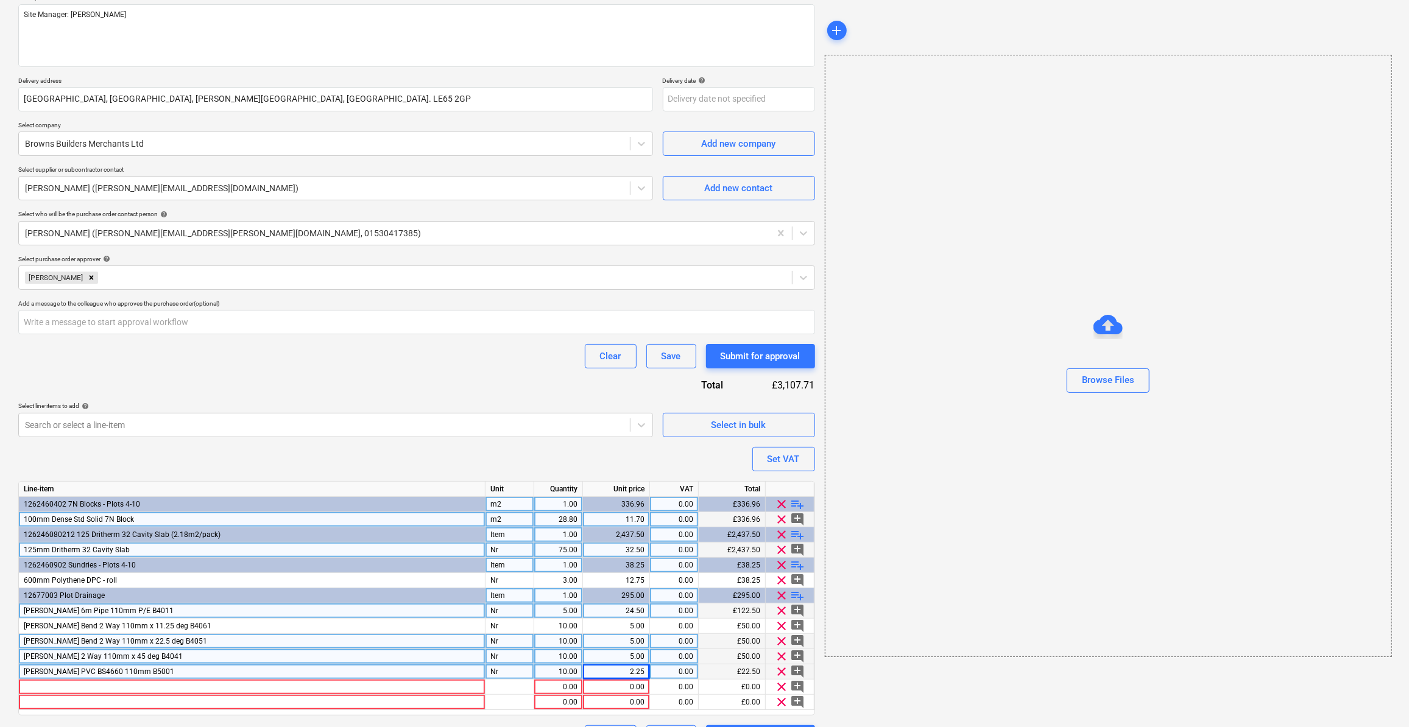
click at [871, 693] on div "add Browse Files" at bounding box center [1108, 332] width 576 height 845
click at [782, 687] on span "clear" at bounding box center [782, 687] width 15 height 15
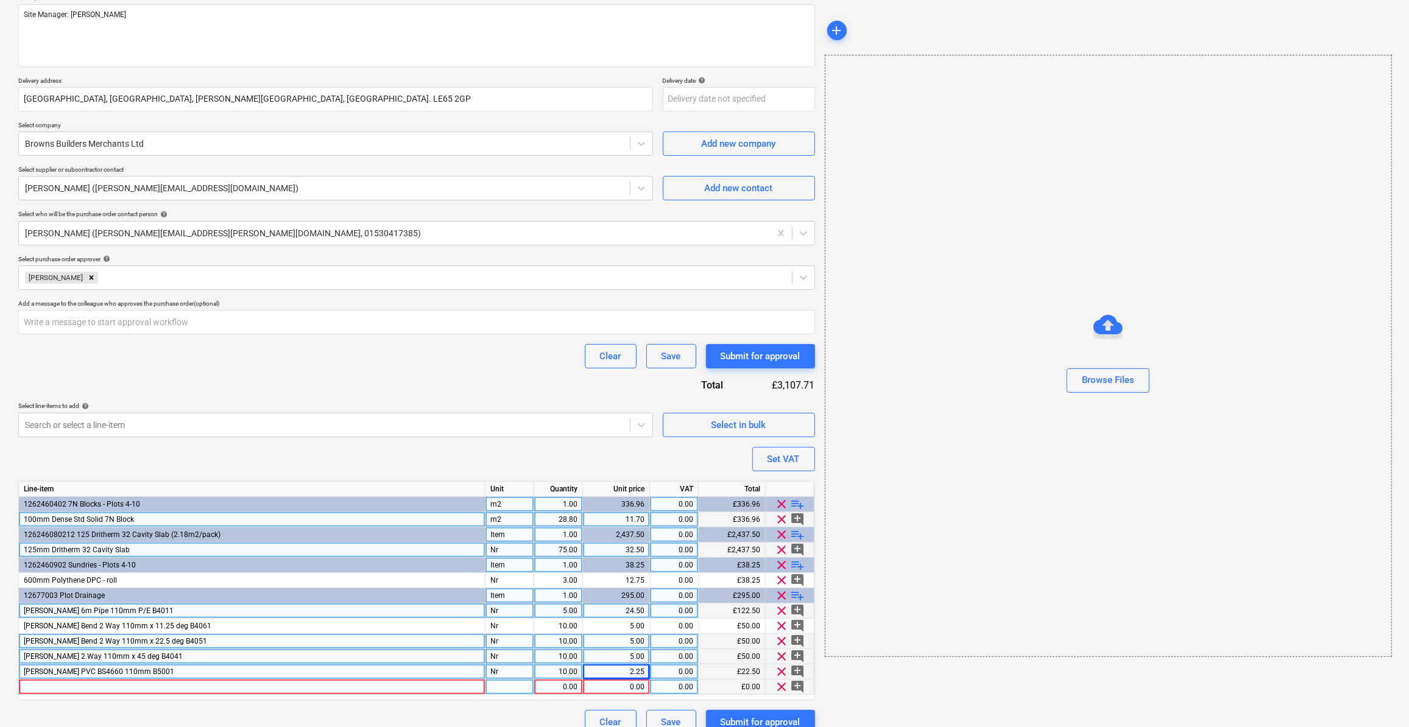
click at [778, 687] on span "clear" at bounding box center [782, 687] width 15 height 15
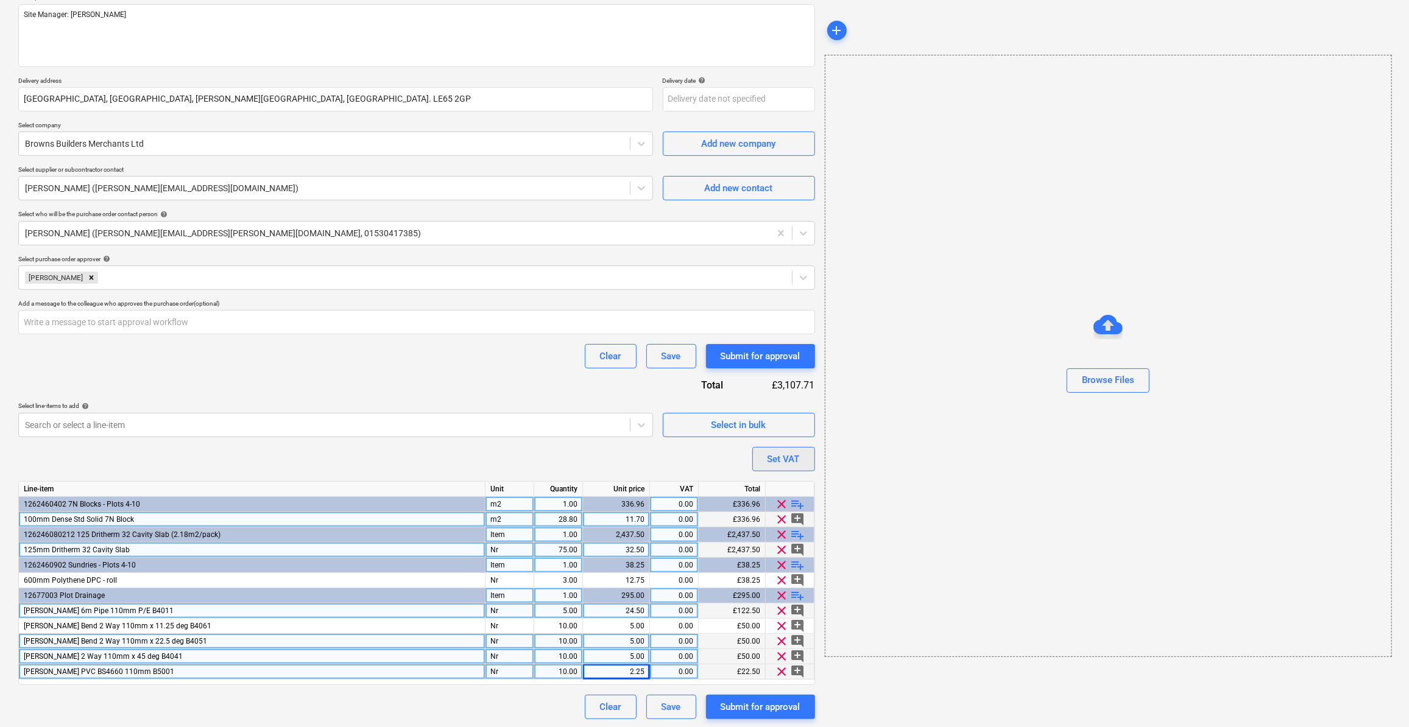
click at [777, 455] on div "Set VAT" at bounding box center [784, 459] width 32 height 16
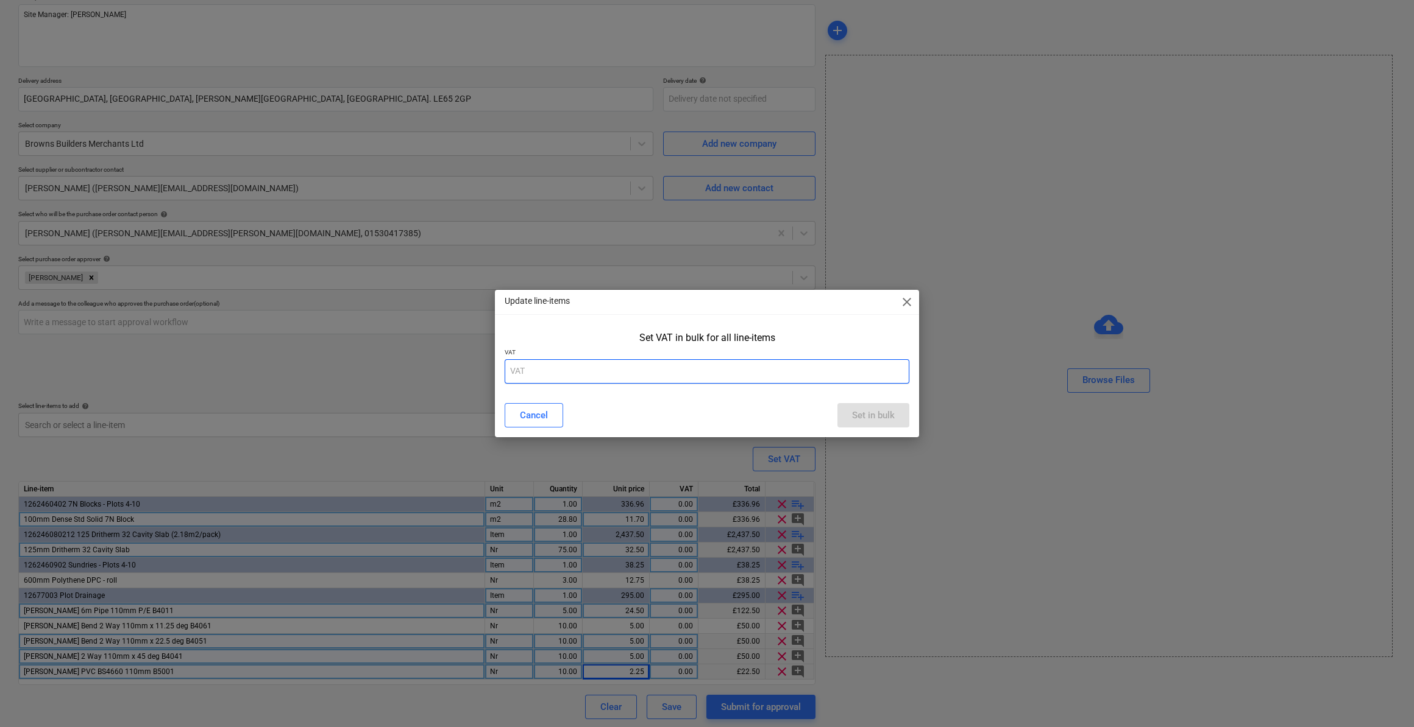
drag, startPoint x: 549, startPoint y: 372, endPoint x: 564, endPoint y: 370, distance: 14.7
click at [550, 372] on input "text" at bounding box center [706, 371] width 405 height 24
click at [877, 414] on div "Set in bulk" at bounding box center [873, 416] width 43 height 16
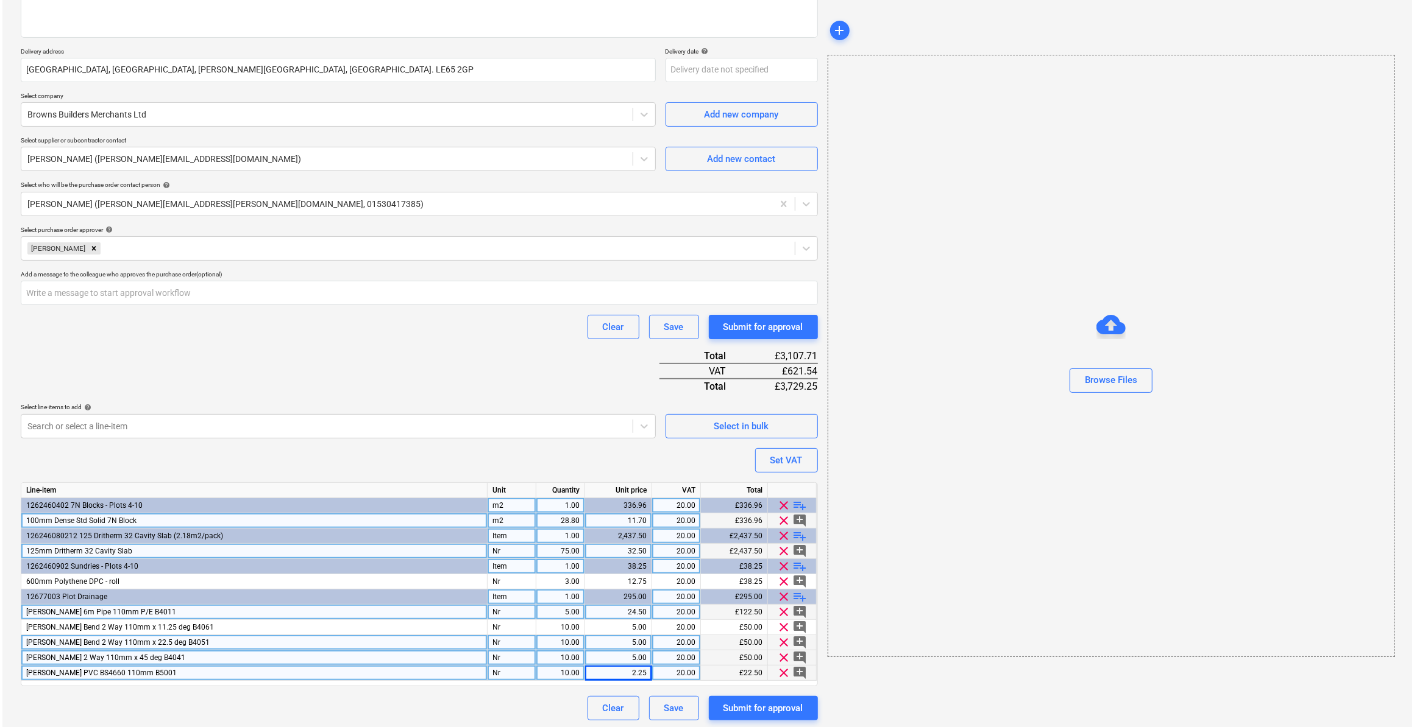
scroll to position [182, 0]
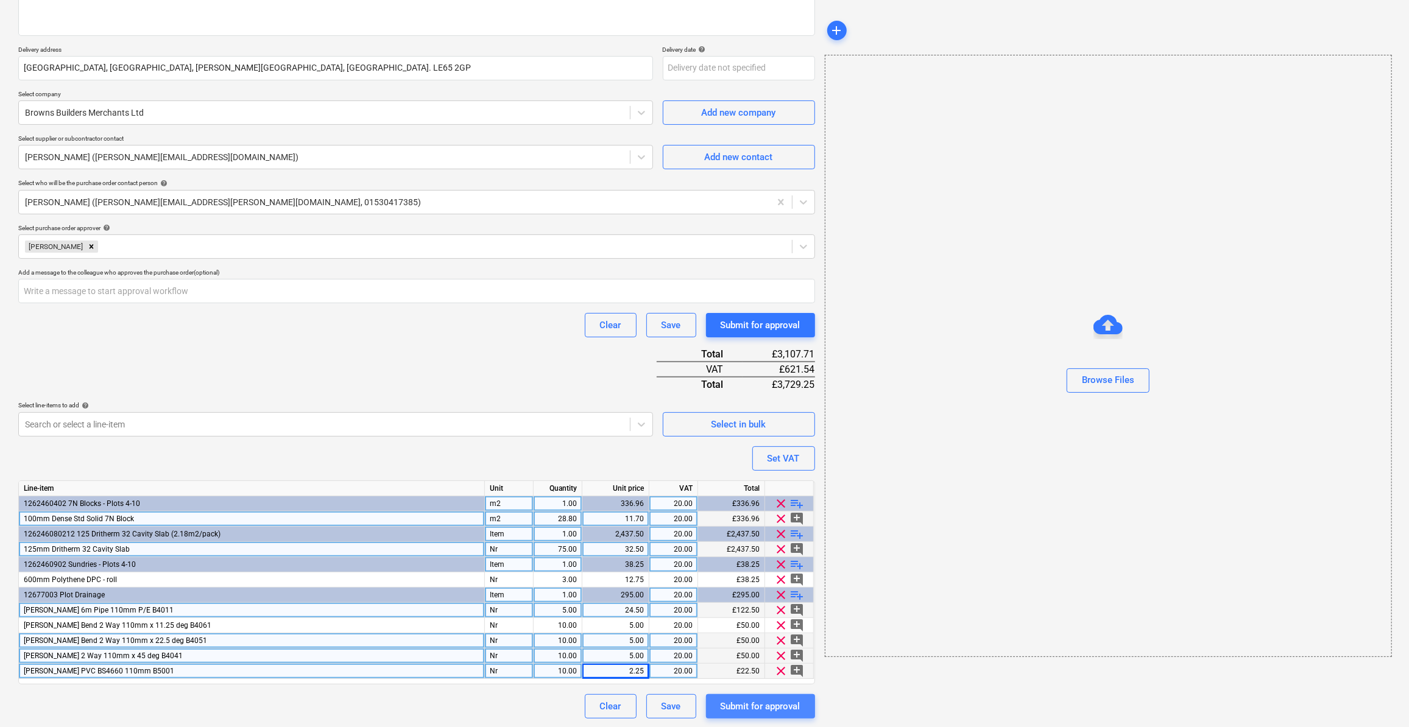
click at [770, 706] on div "Submit for approval" at bounding box center [761, 707] width 80 height 16
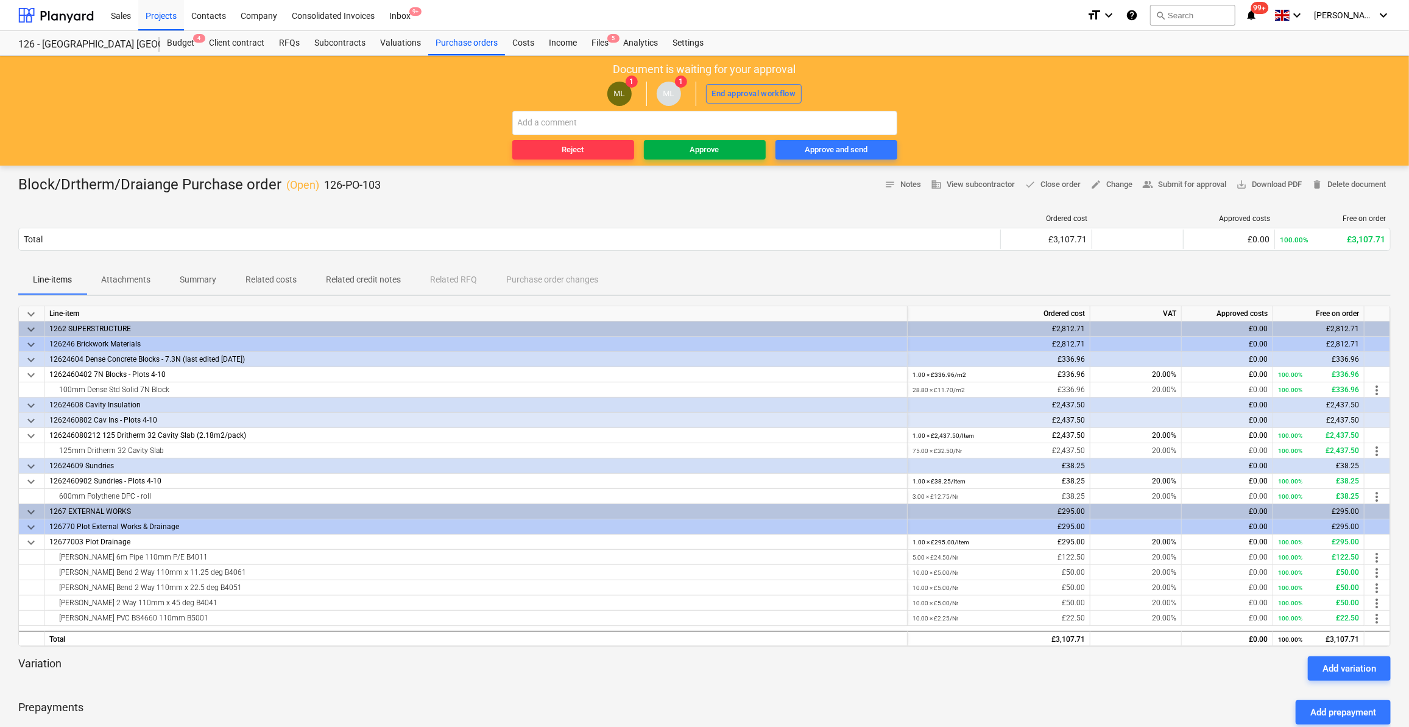
click at [712, 148] on div "Approve" at bounding box center [704, 150] width 29 height 14
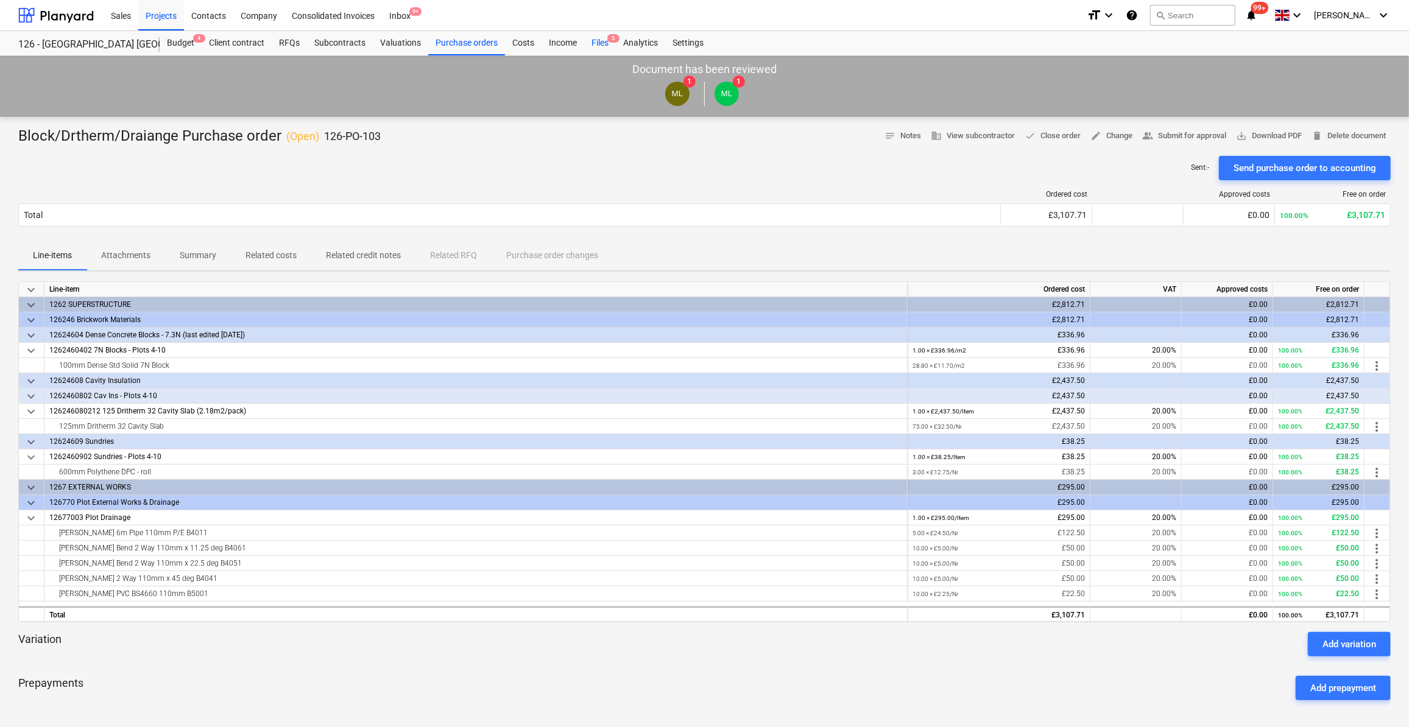
click at [601, 39] on div "Files 5" at bounding box center [600, 43] width 32 height 24
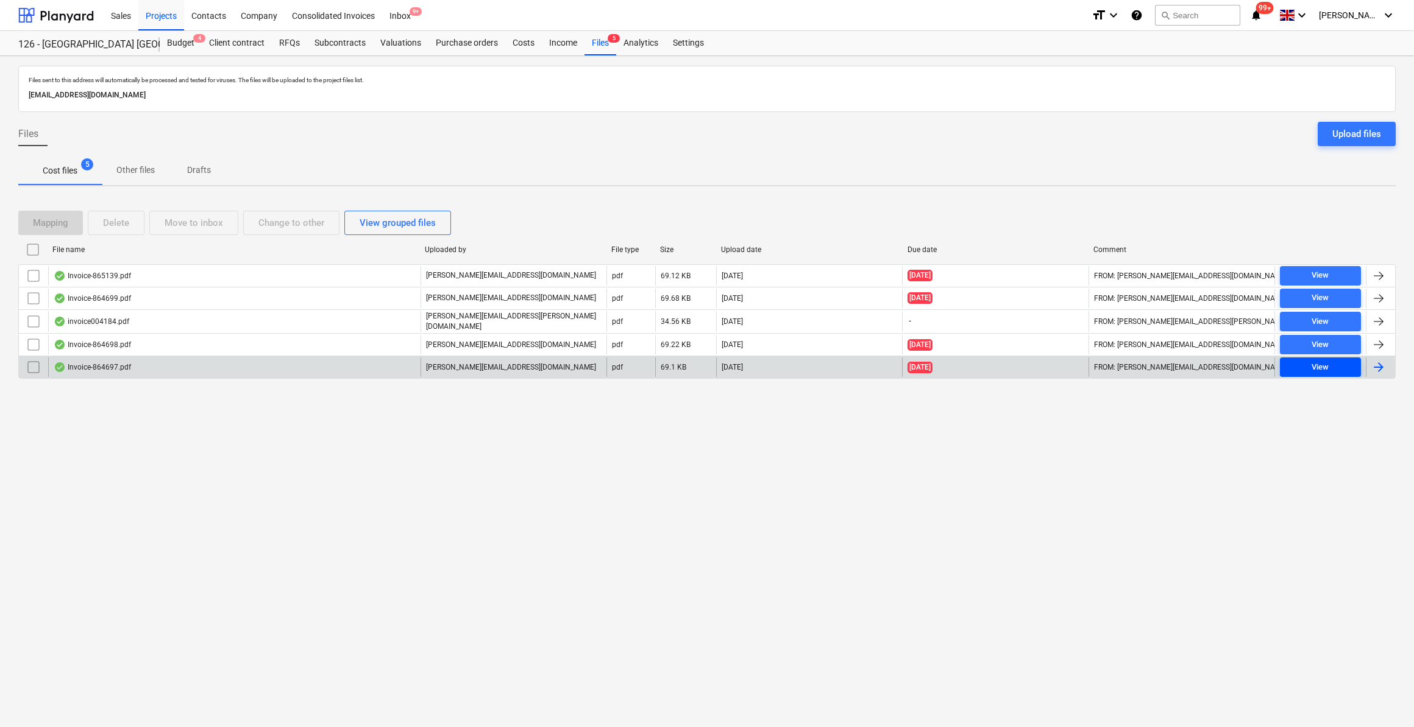
click at [1318, 364] on div "View" at bounding box center [1319, 368] width 17 height 14
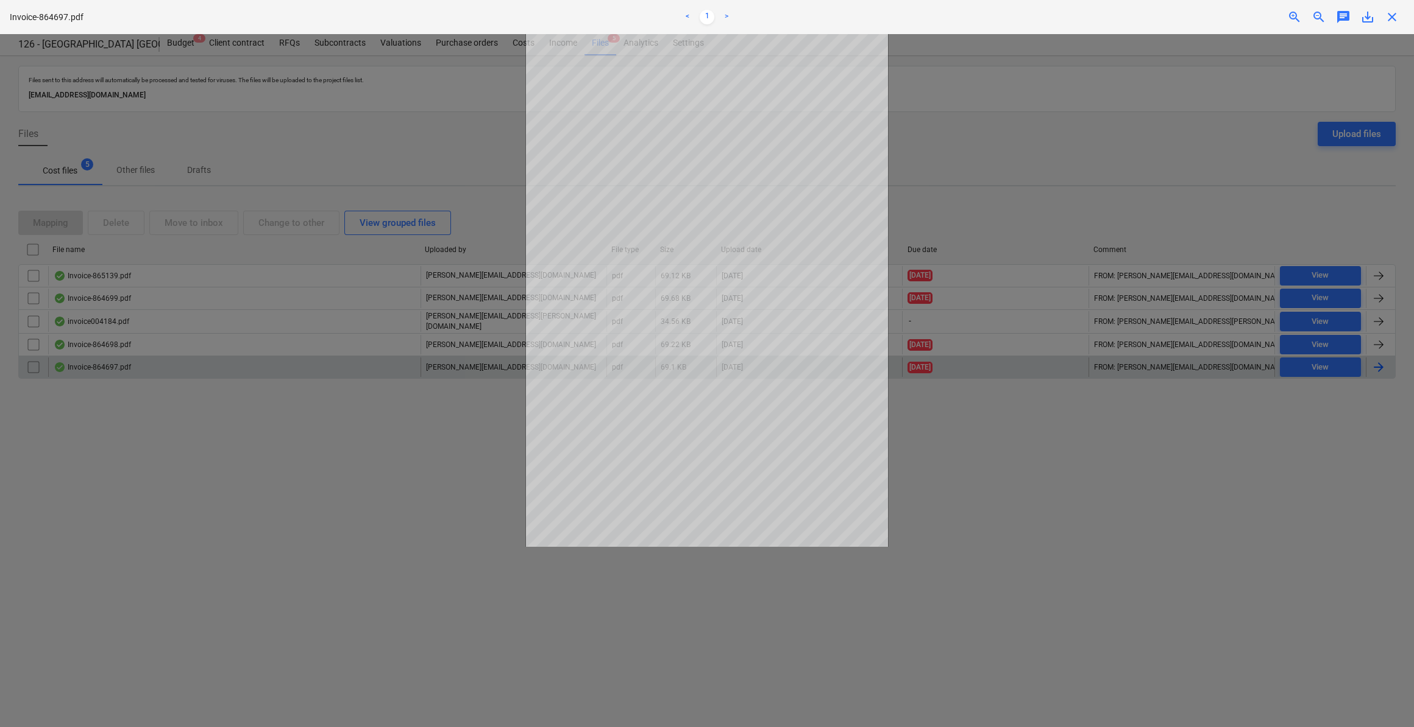
click at [1391, 19] on span "close" at bounding box center [1391, 17] width 15 height 15
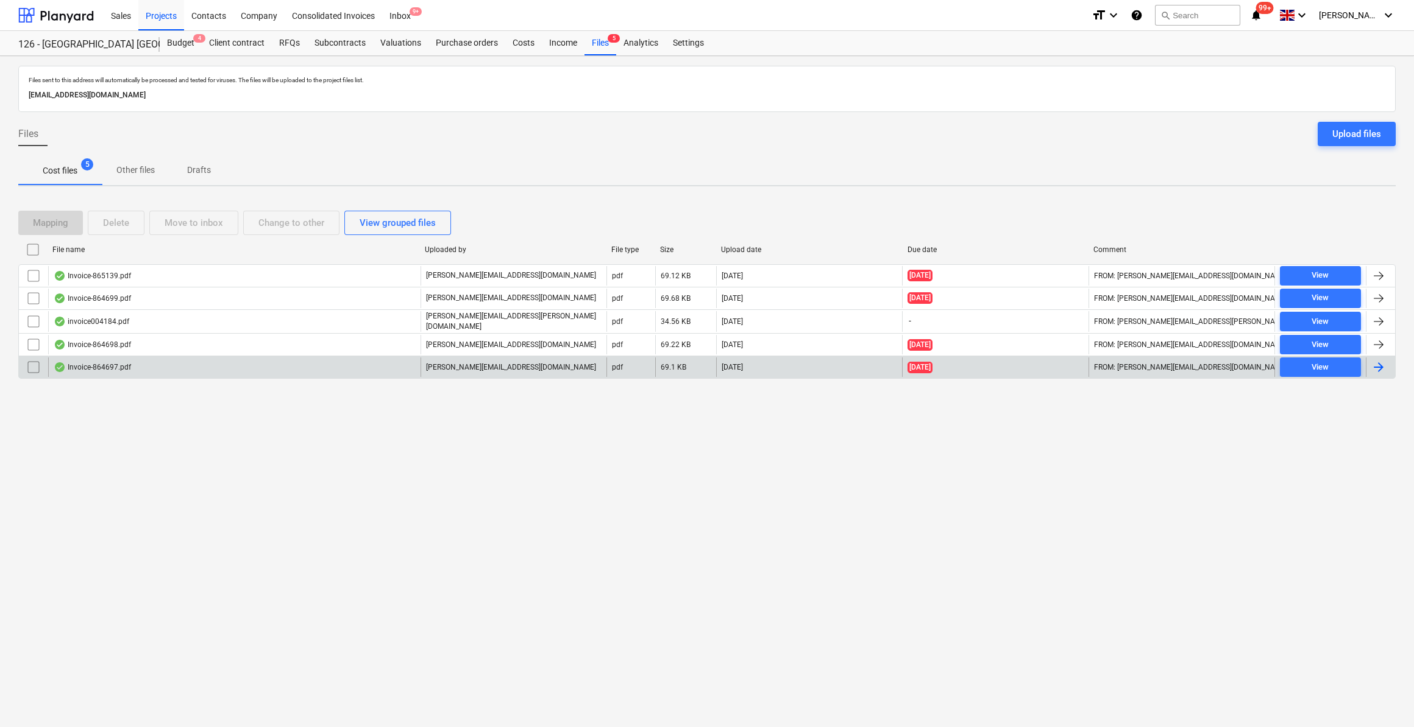
click at [1381, 360] on div at bounding box center [1378, 367] width 15 height 15
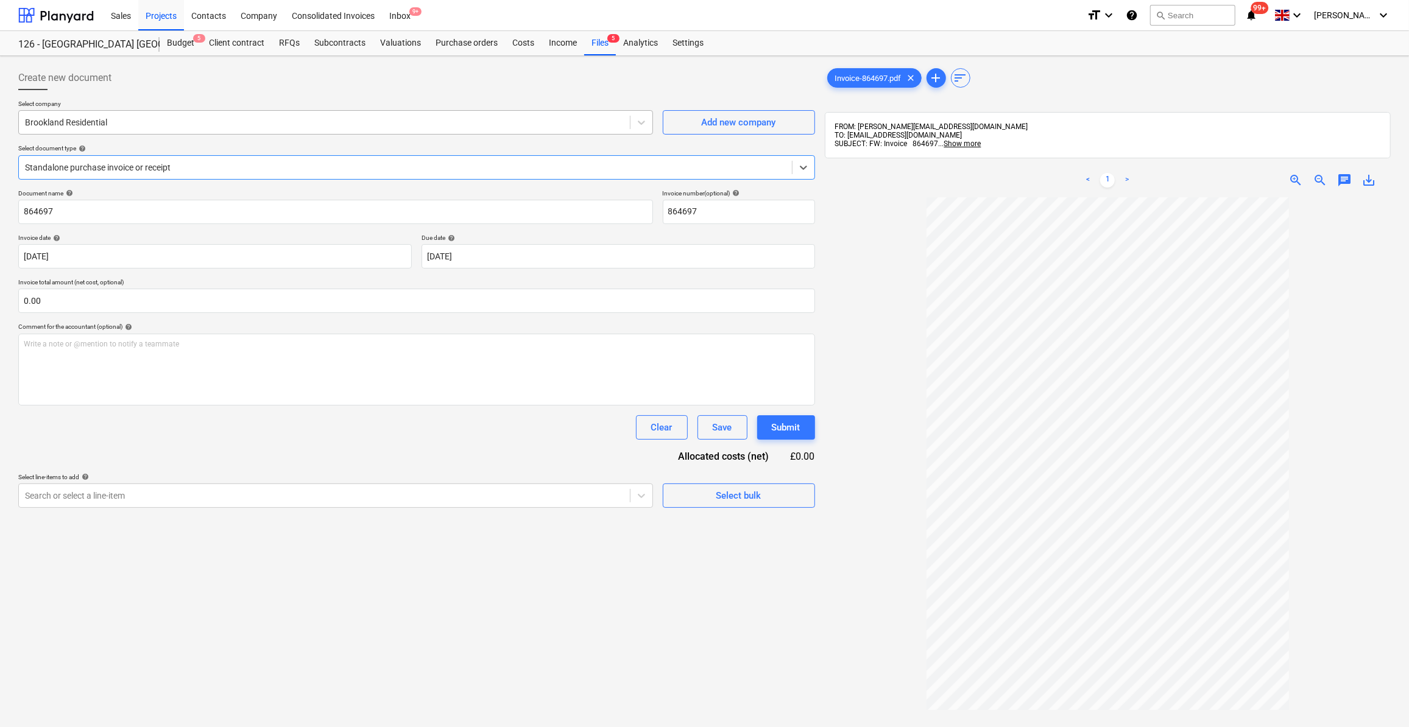
click at [39, 116] on div at bounding box center [324, 122] width 599 height 12
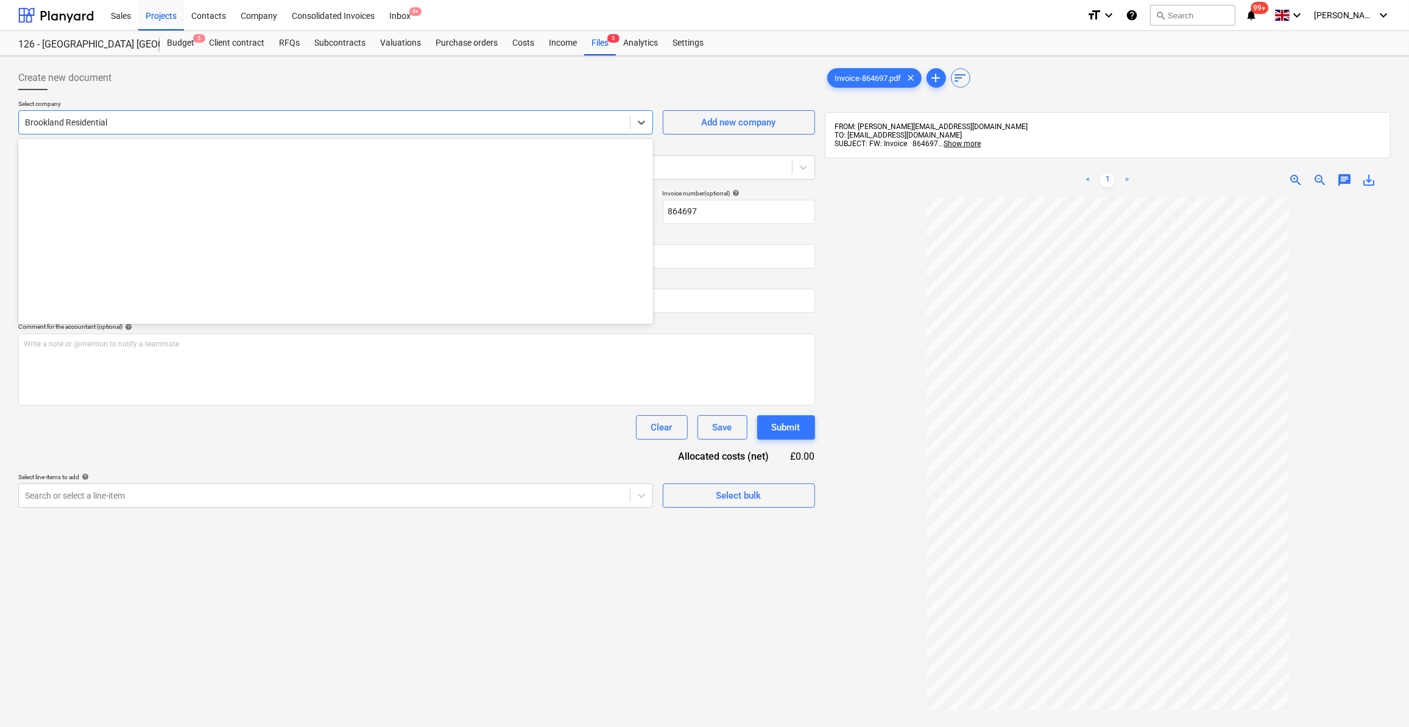
scroll to position [1471, 0]
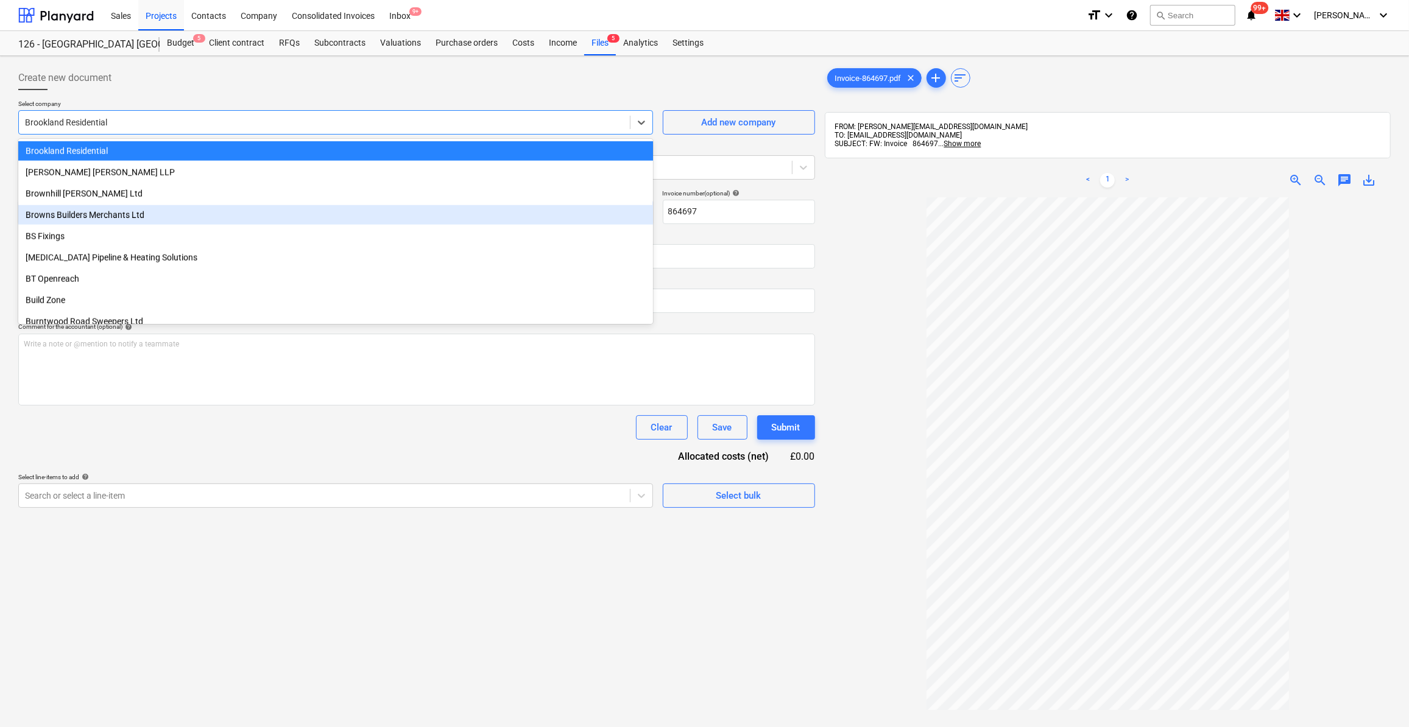
drag, startPoint x: 40, startPoint y: 221, endPoint x: 48, endPoint y: 213, distance: 10.8
click at [47, 213] on div "Browns Builders Merchants Ltd" at bounding box center [335, 214] width 635 height 19
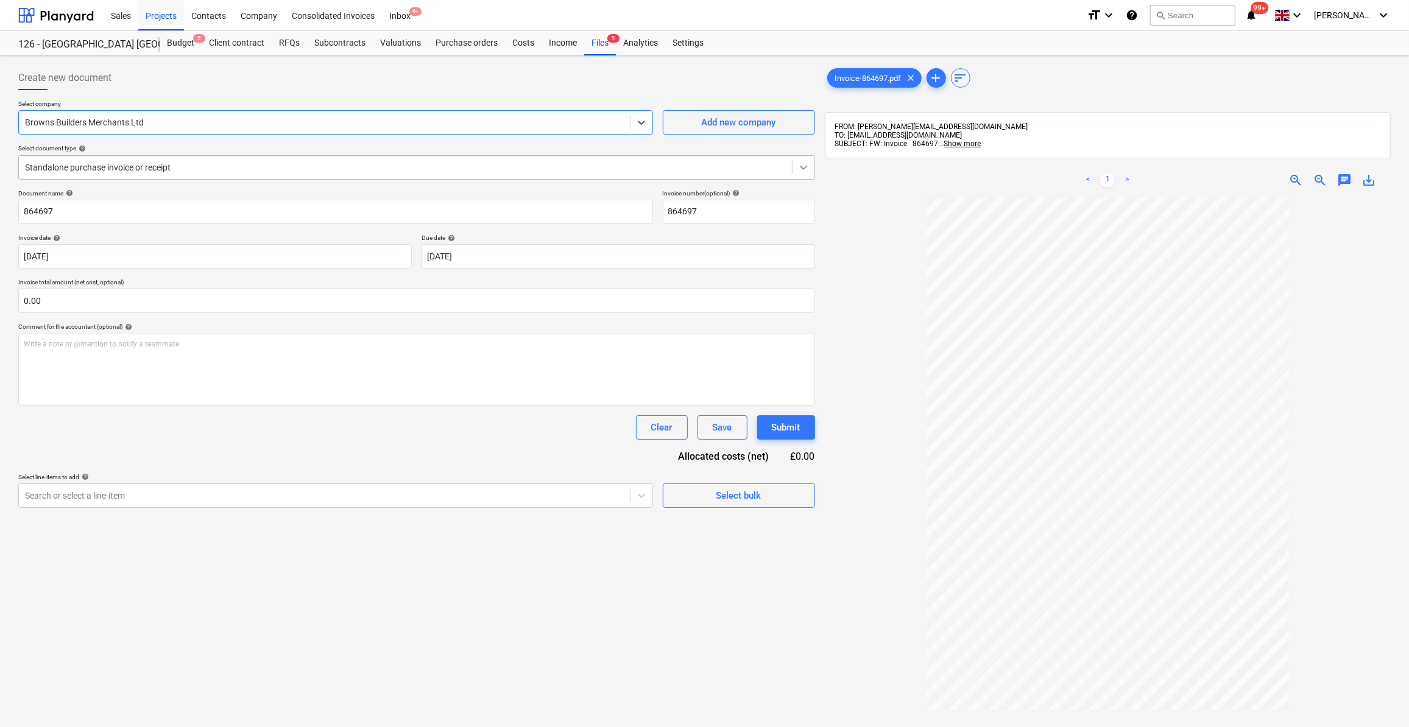
click at [805, 174] on div at bounding box center [804, 168] width 22 height 22
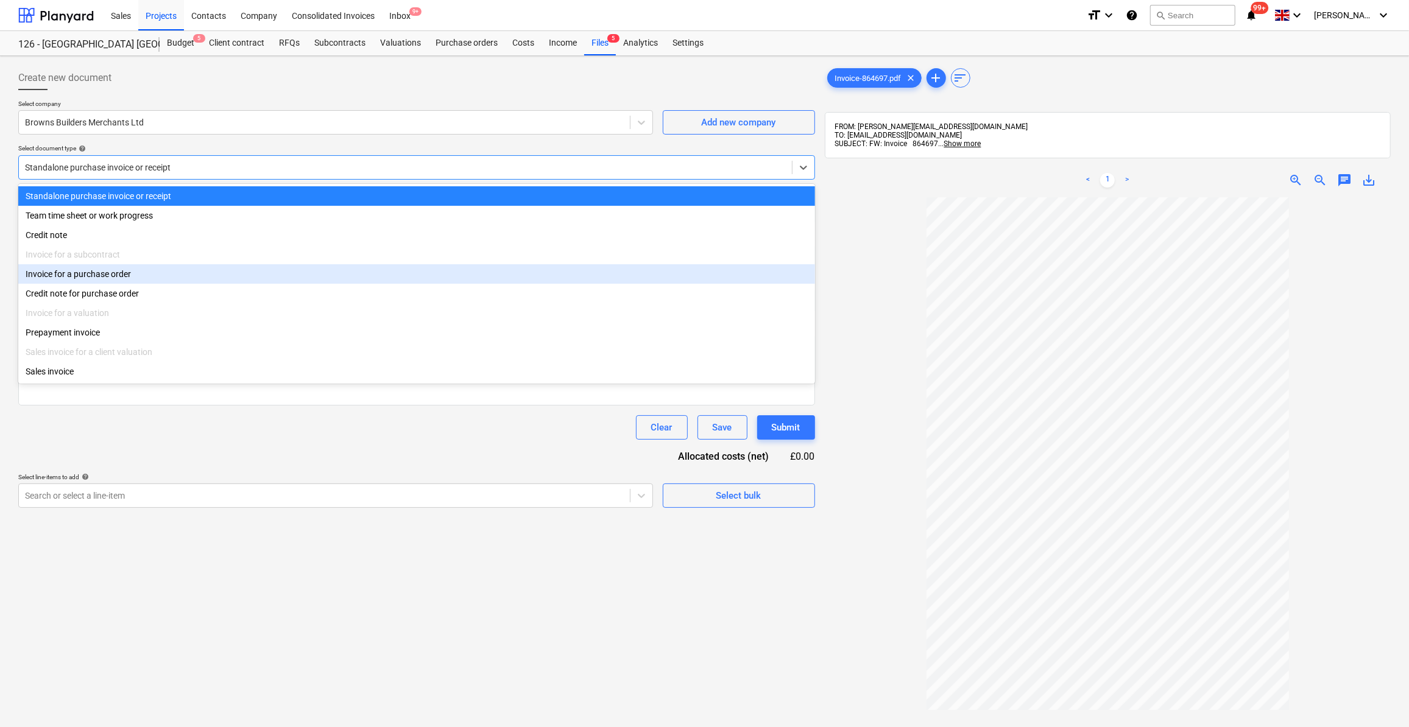
click at [35, 275] on div "Invoice for a purchase order" at bounding box center [416, 273] width 797 height 19
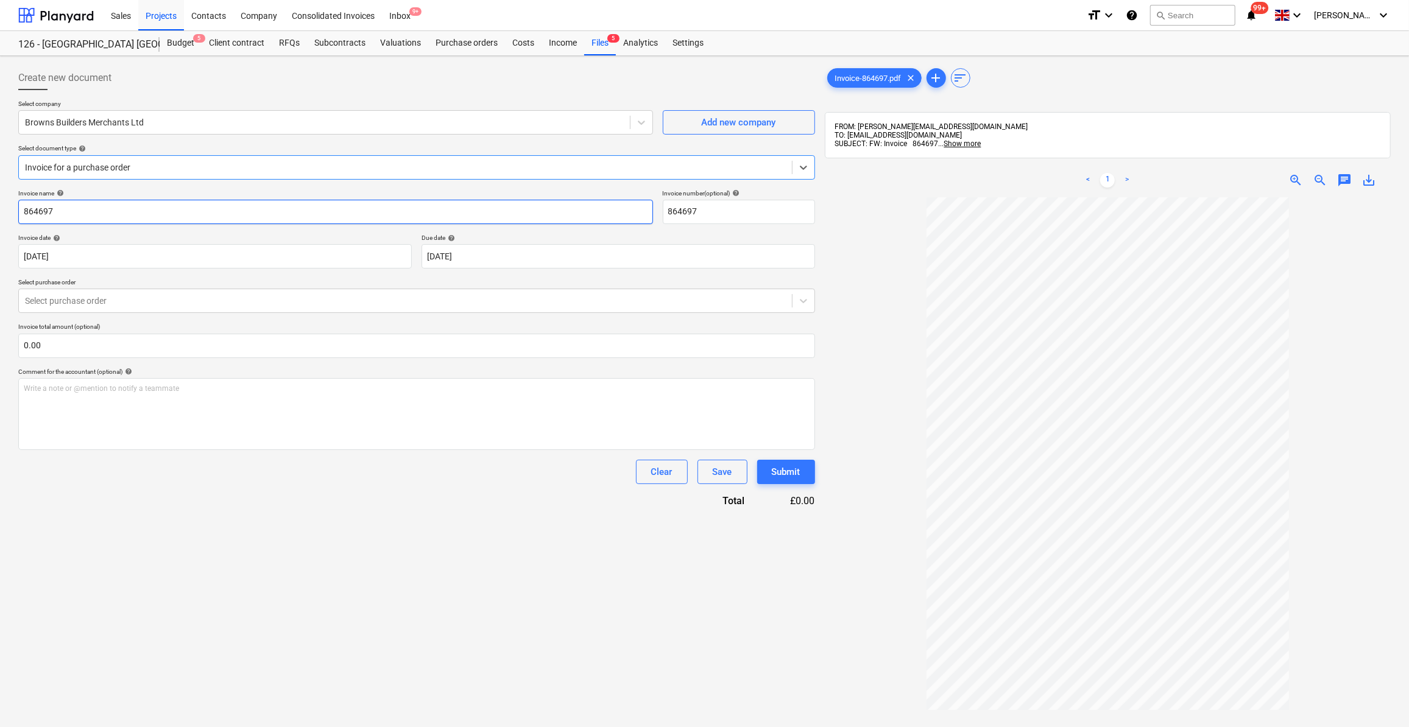
click at [22, 213] on input "864697" at bounding box center [335, 212] width 635 height 24
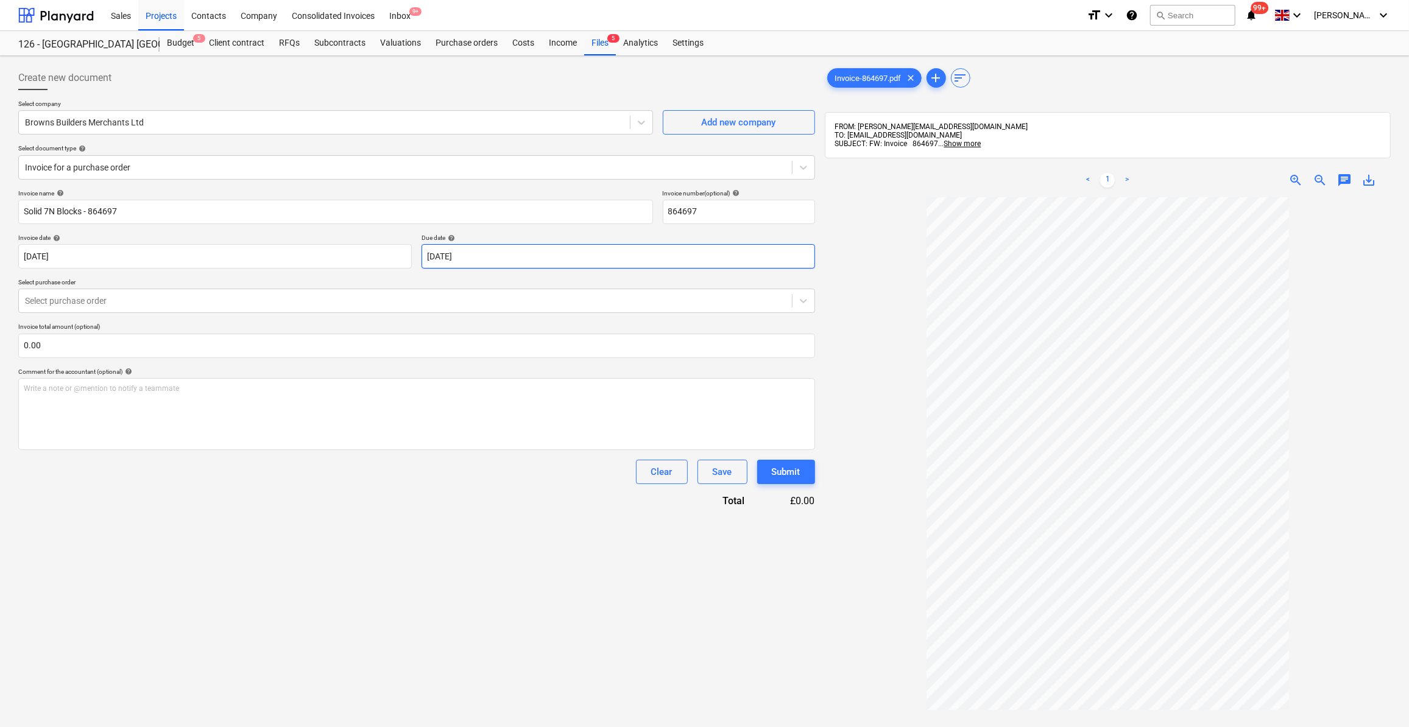
click at [450, 260] on body "Sales Projects Contacts Company Consolidated Invoices Inbox 9+ format_size keyb…" at bounding box center [704, 363] width 1409 height 727
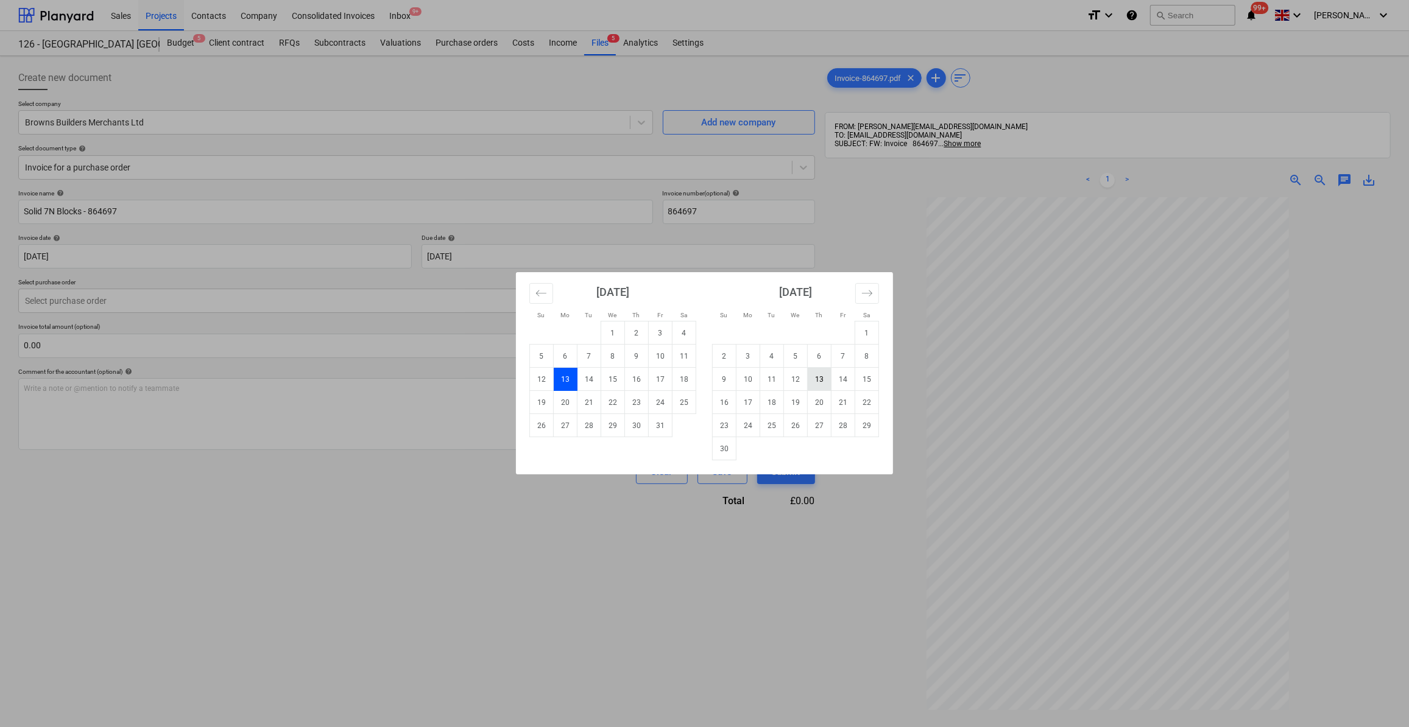
click at [819, 383] on td "13" at bounding box center [820, 379] width 24 height 23
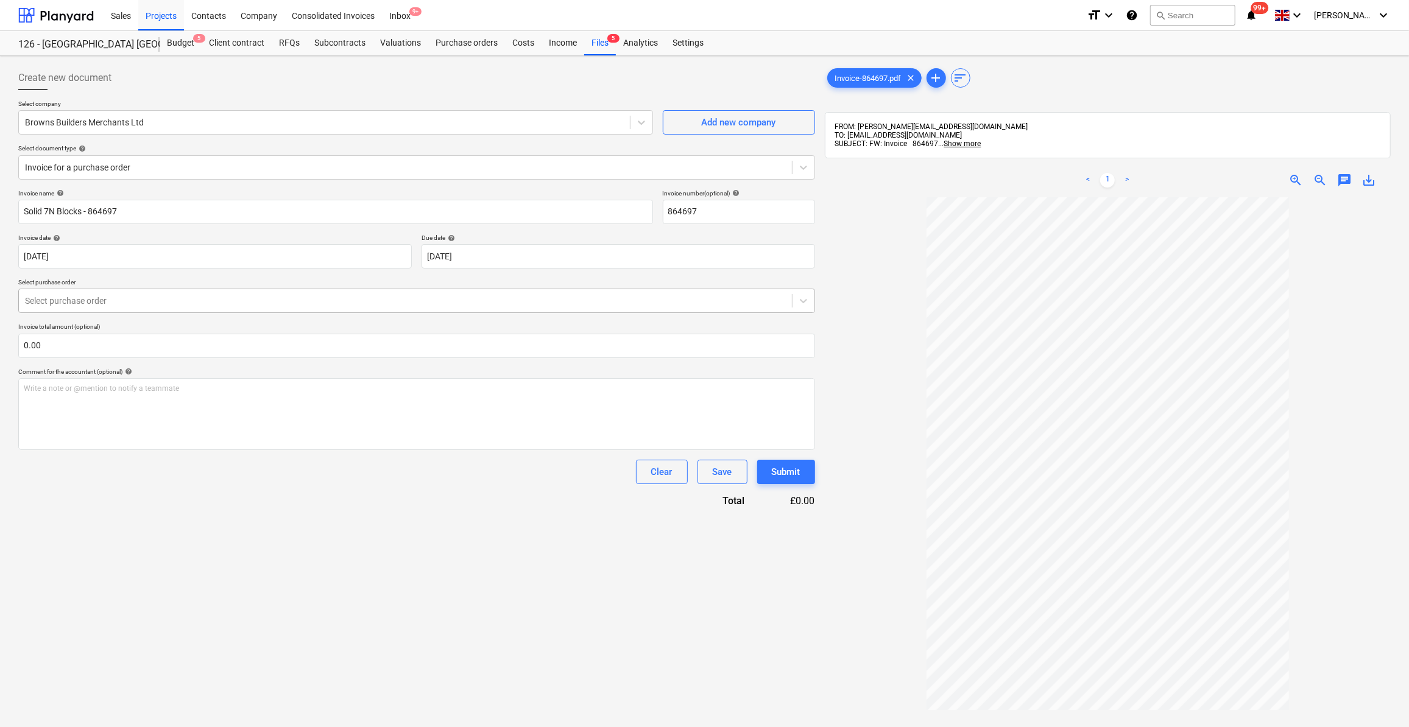
click at [85, 303] on div at bounding box center [405, 301] width 761 height 12
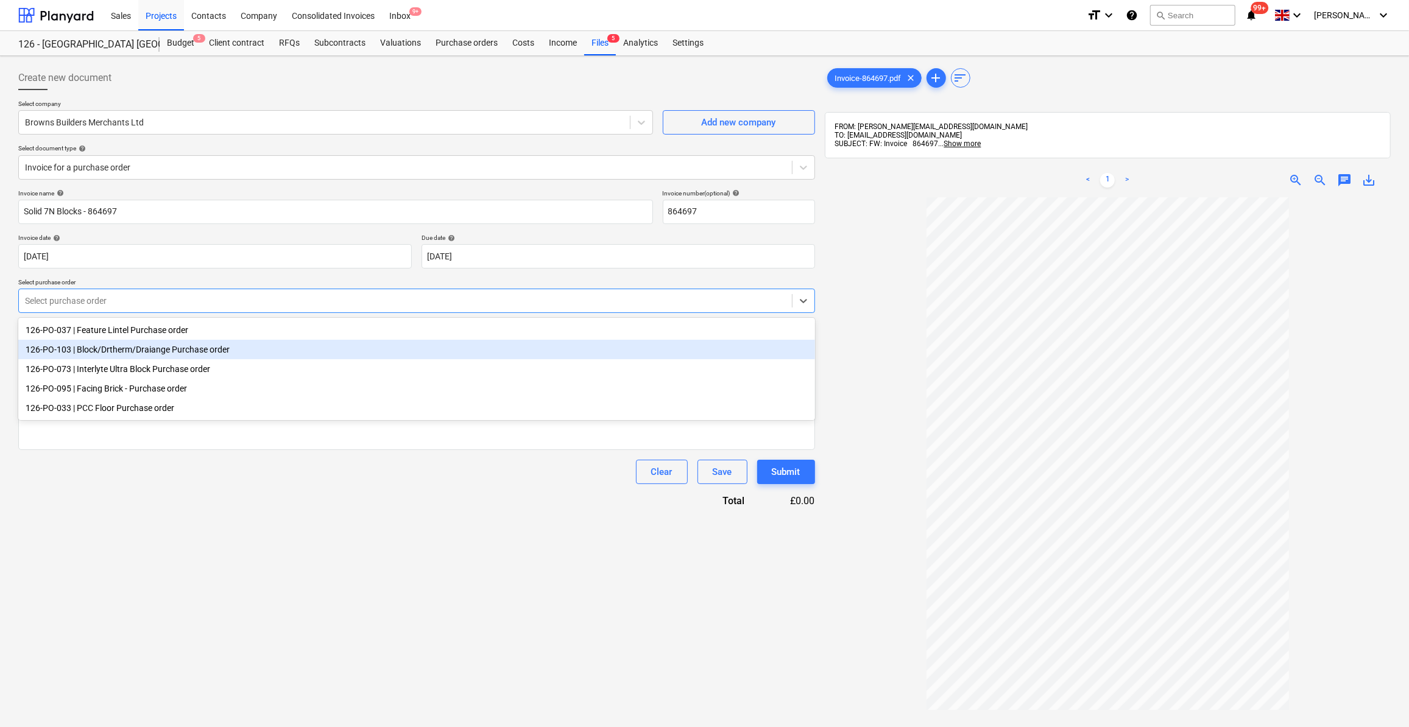
click at [123, 353] on div "126-PO-103 | Block/Drtherm/Draiange Purchase order" at bounding box center [416, 349] width 797 height 19
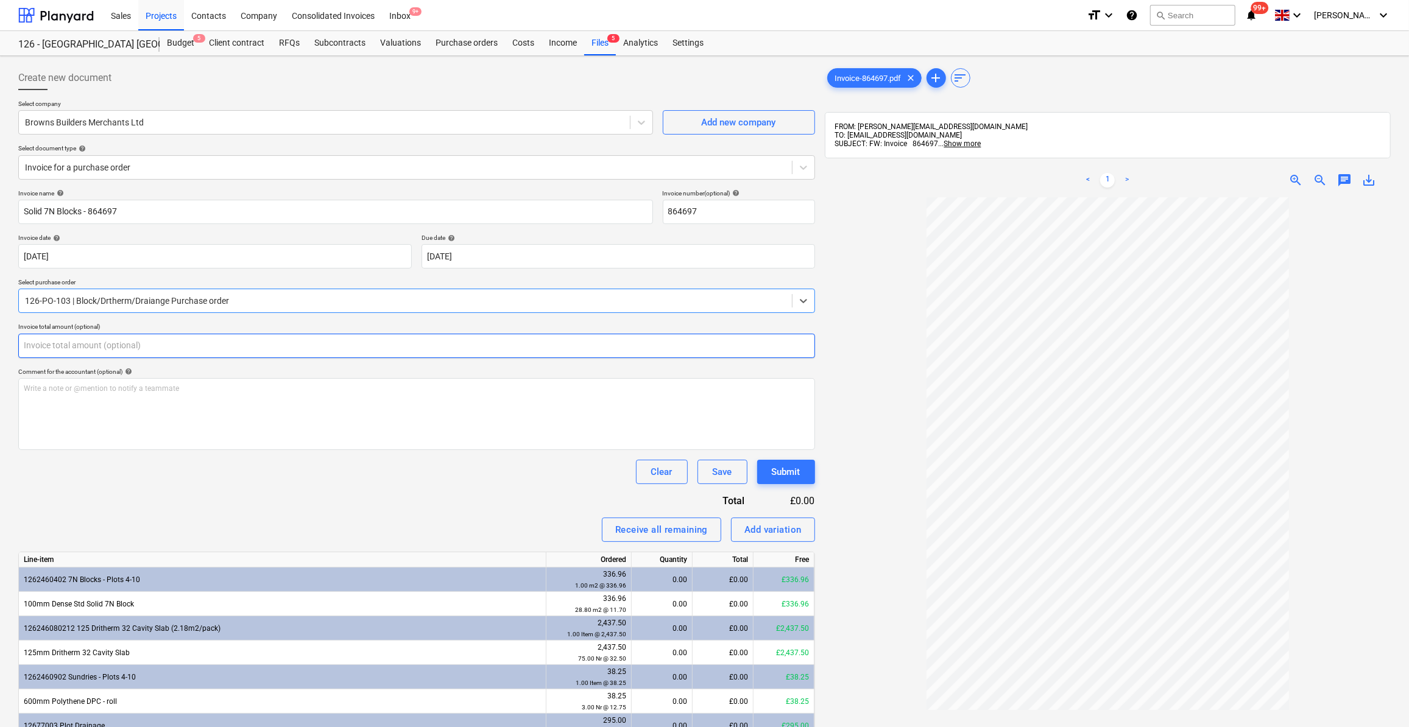
click at [51, 346] on input "text" at bounding box center [416, 346] width 797 height 24
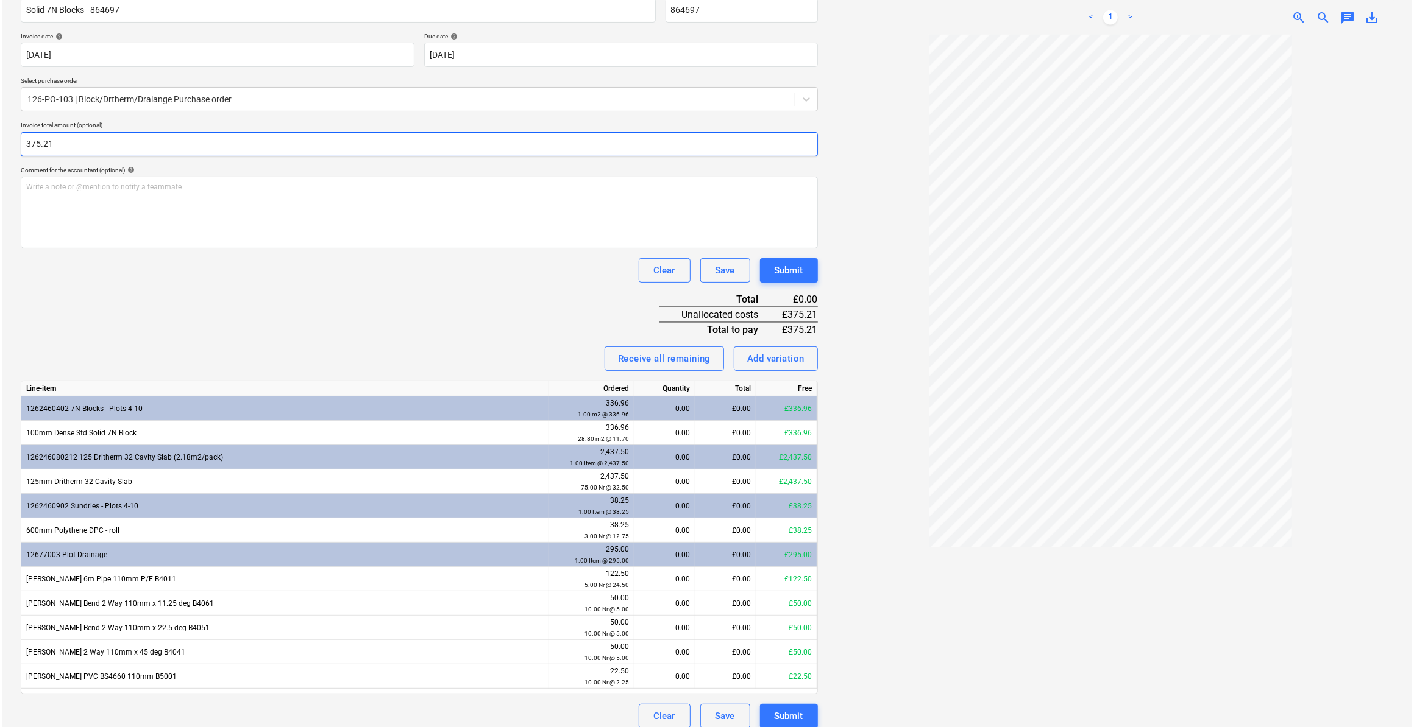
scroll to position [211, 0]
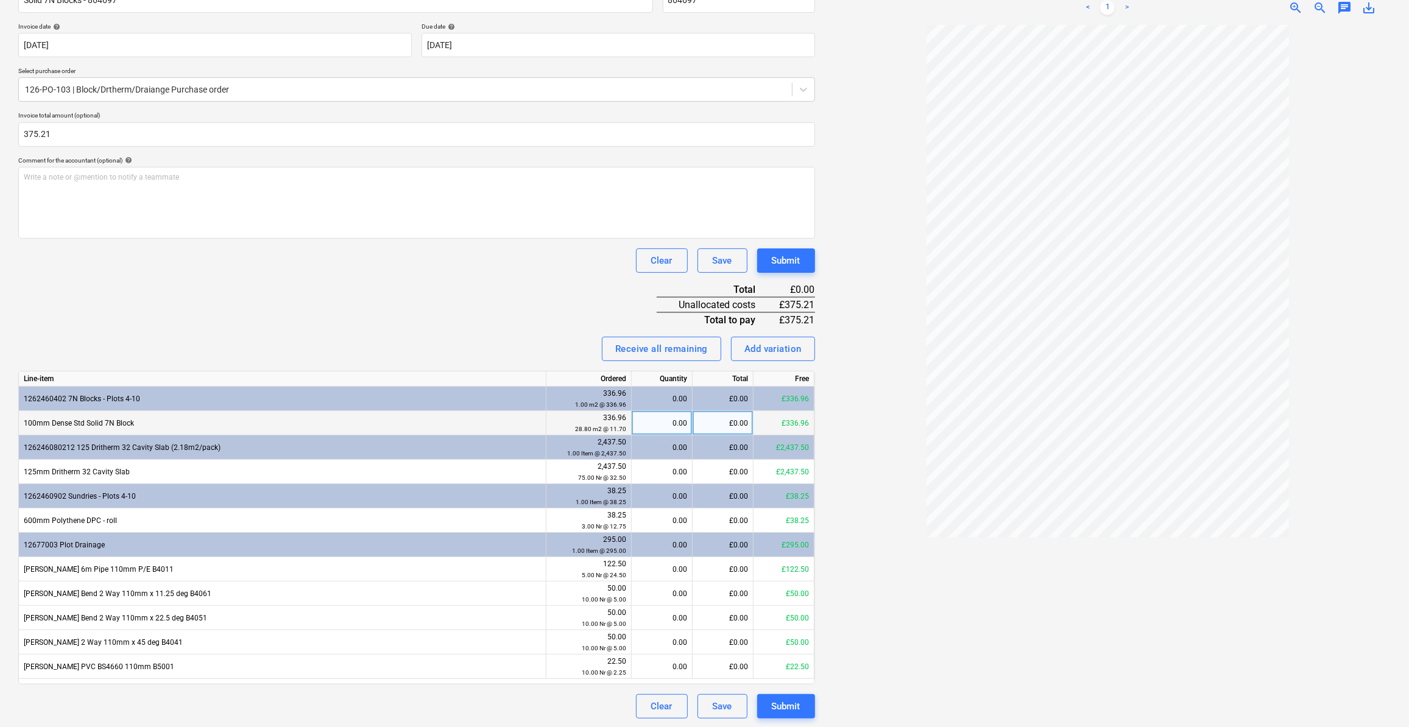
click at [683, 419] on div "0.00" at bounding box center [662, 423] width 51 height 24
click at [668, 518] on div "0.00" at bounding box center [662, 521] width 51 height 24
click at [838, 516] on div at bounding box center [1108, 371] width 567 height 693
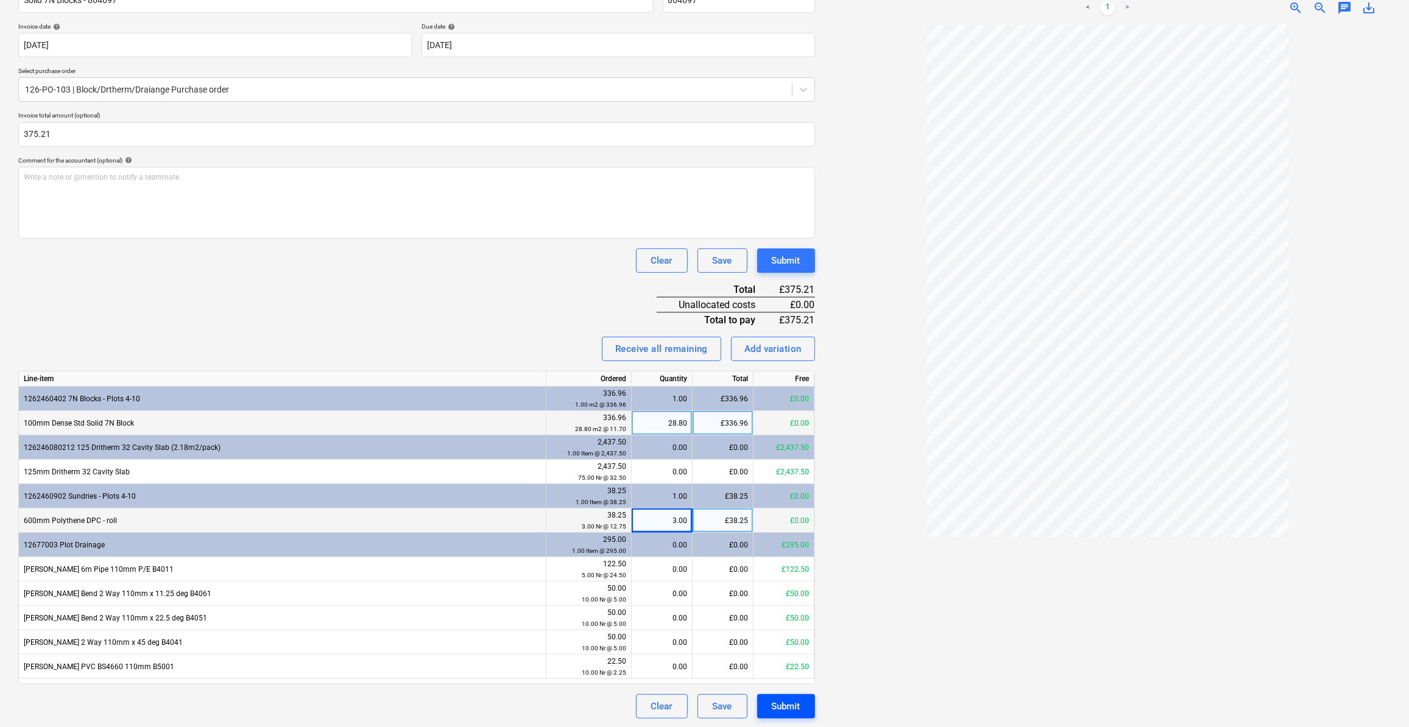
click at [785, 707] on div "Submit" at bounding box center [786, 707] width 29 height 16
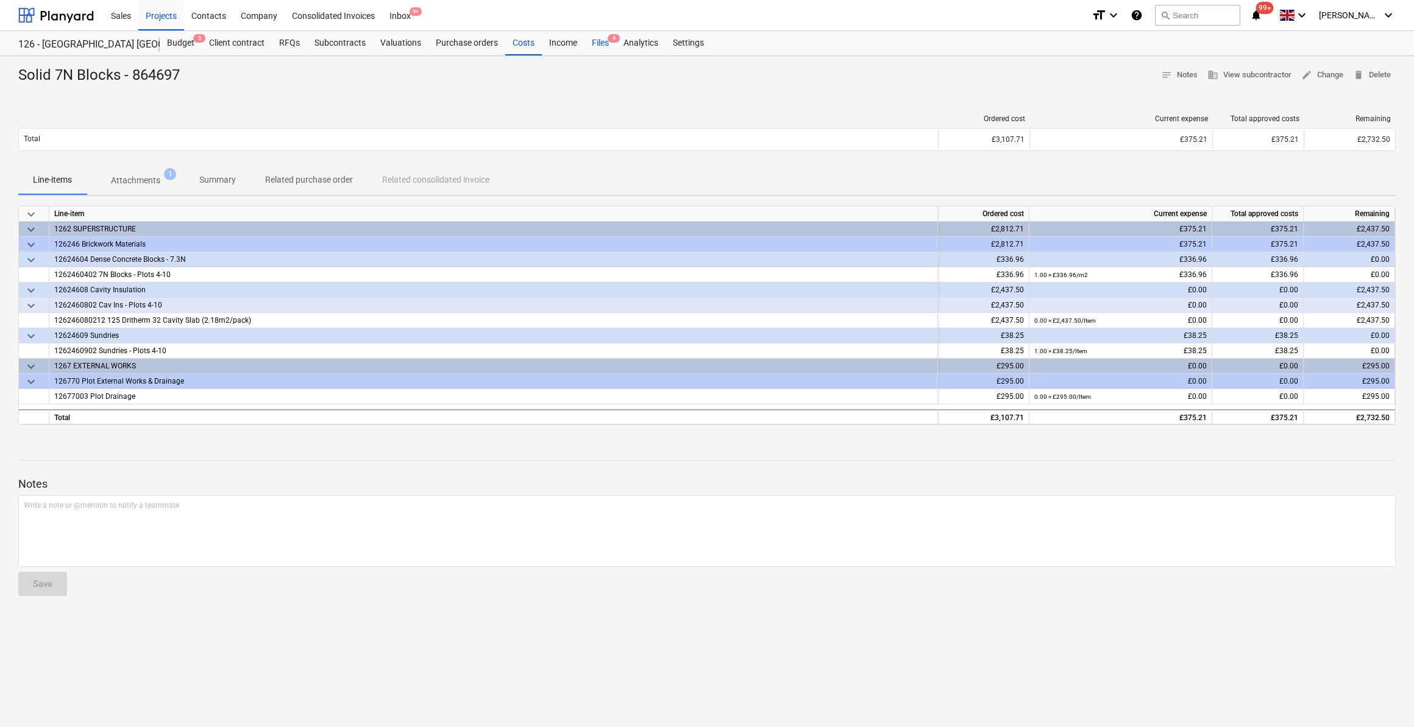
click at [595, 41] on div "Files 4" at bounding box center [600, 43] width 32 height 24
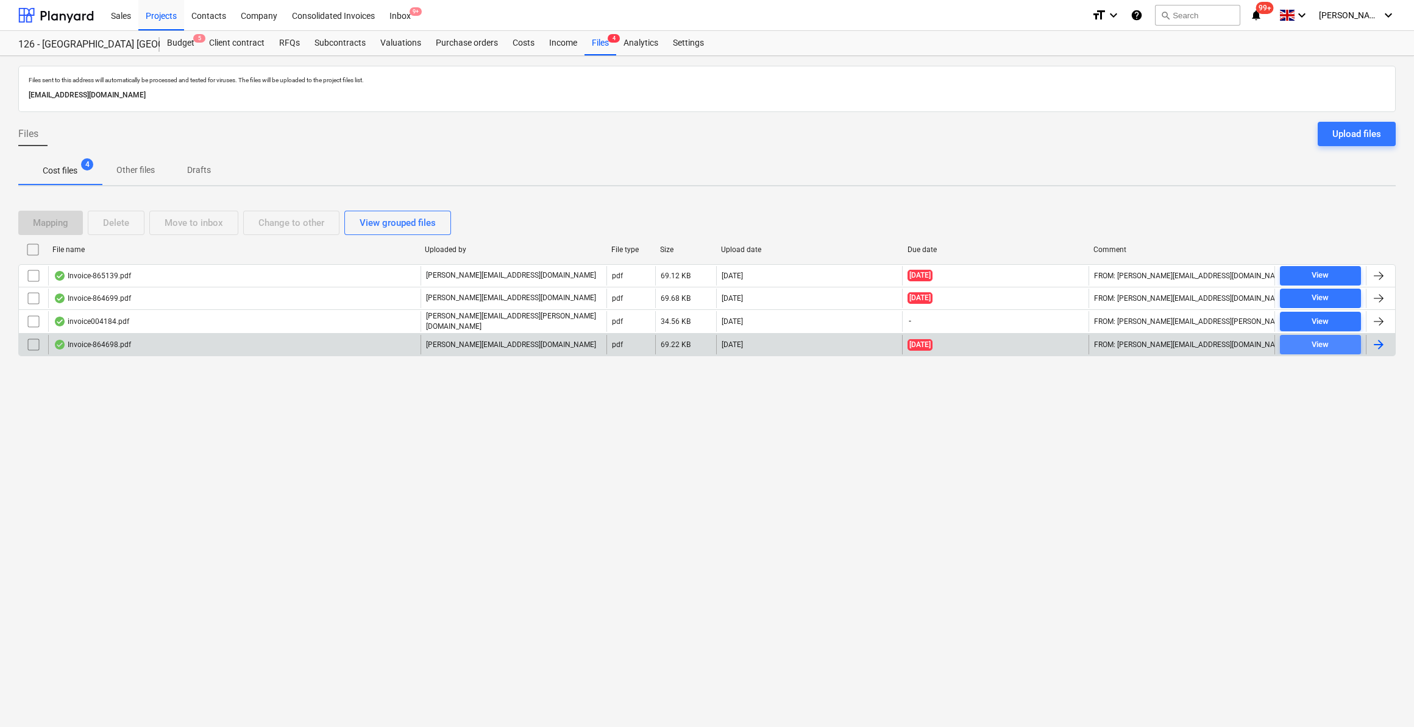
click at [1322, 345] on div "View" at bounding box center [1319, 345] width 17 height 14
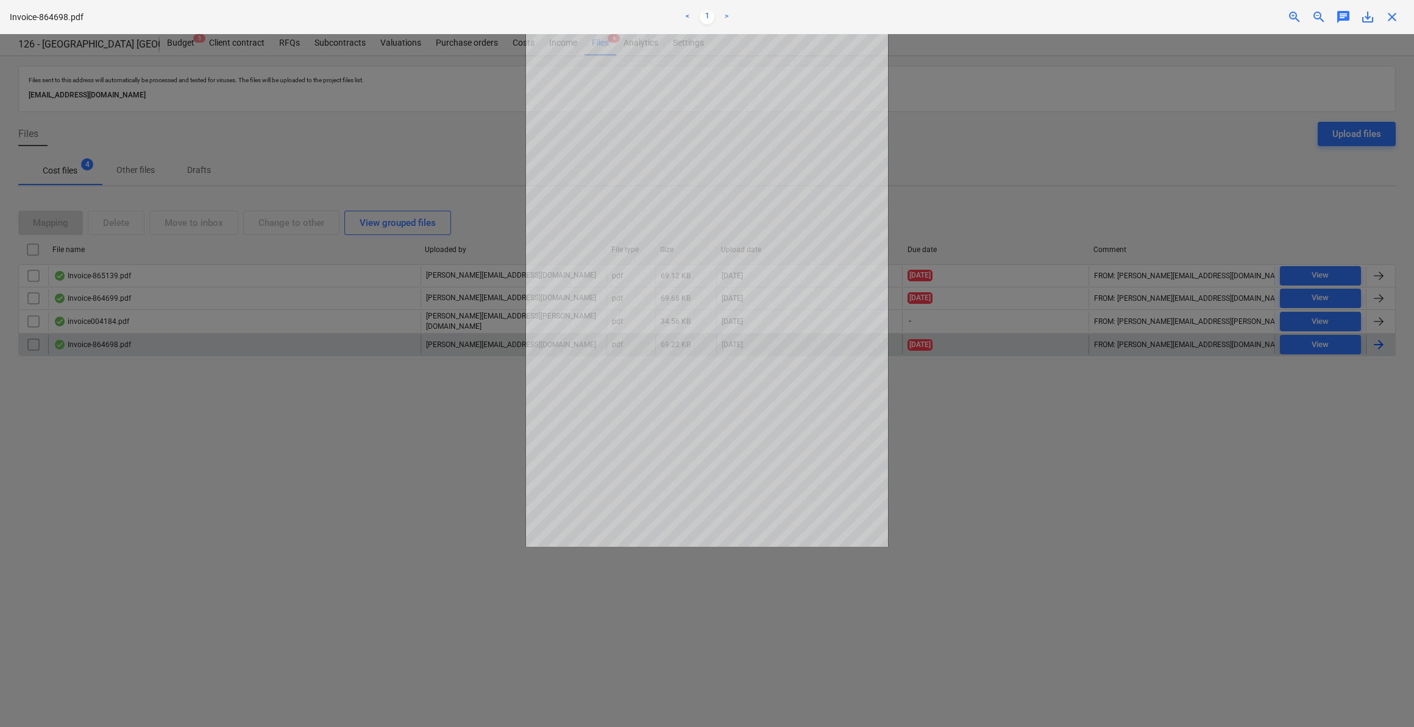
drag, startPoint x: 1393, startPoint y: 20, endPoint x: 1398, endPoint y: 31, distance: 12.0
click at [1393, 19] on span "close" at bounding box center [1391, 17] width 15 height 15
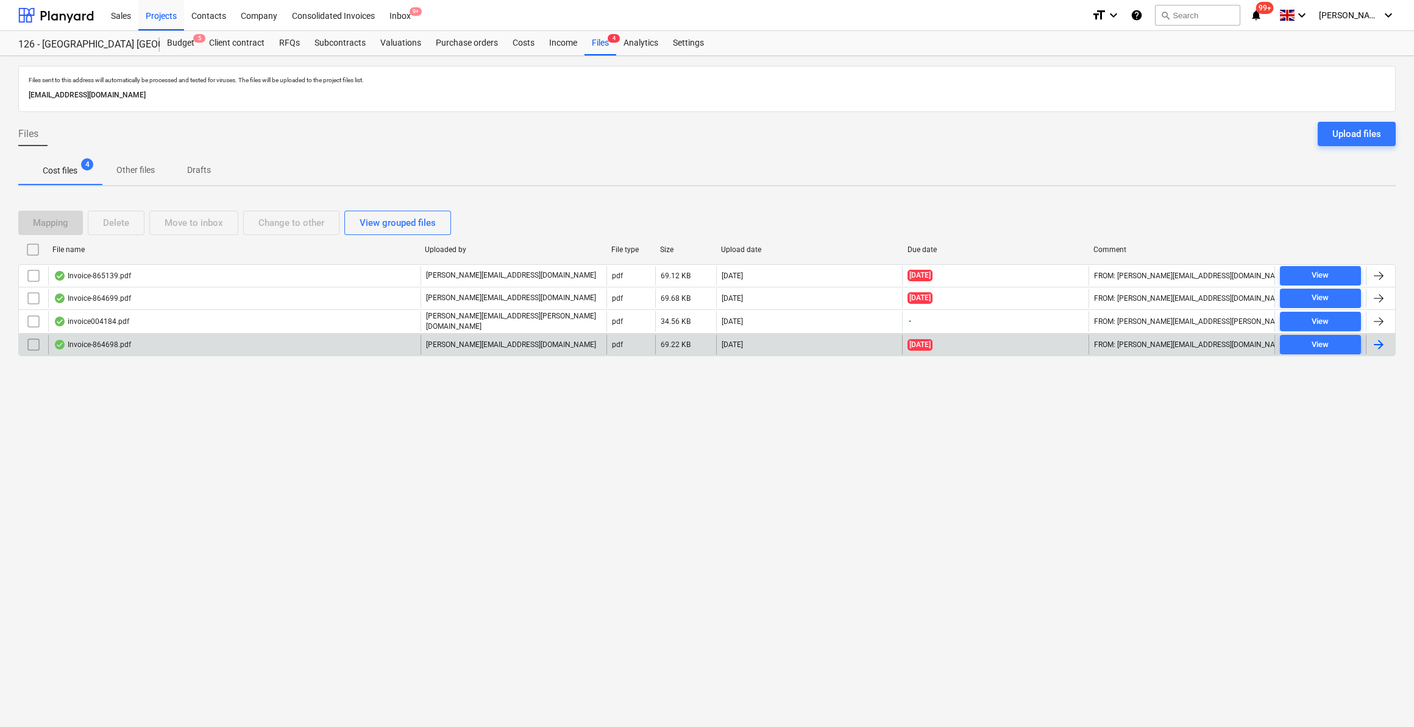
click at [1376, 341] on div at bounding box center [1378, 345] width 15 height 15
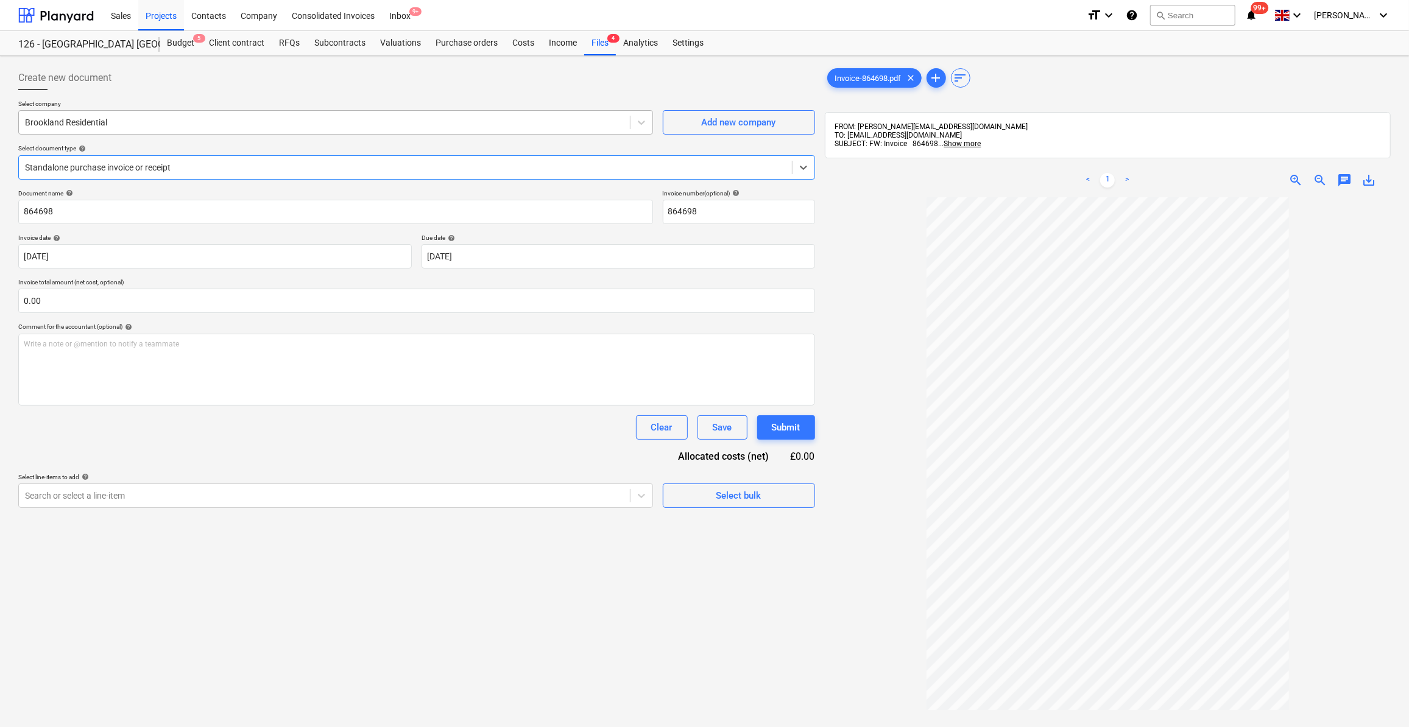
click at [94, 124] on div at bounding box center [324, 122] width 599 height 12
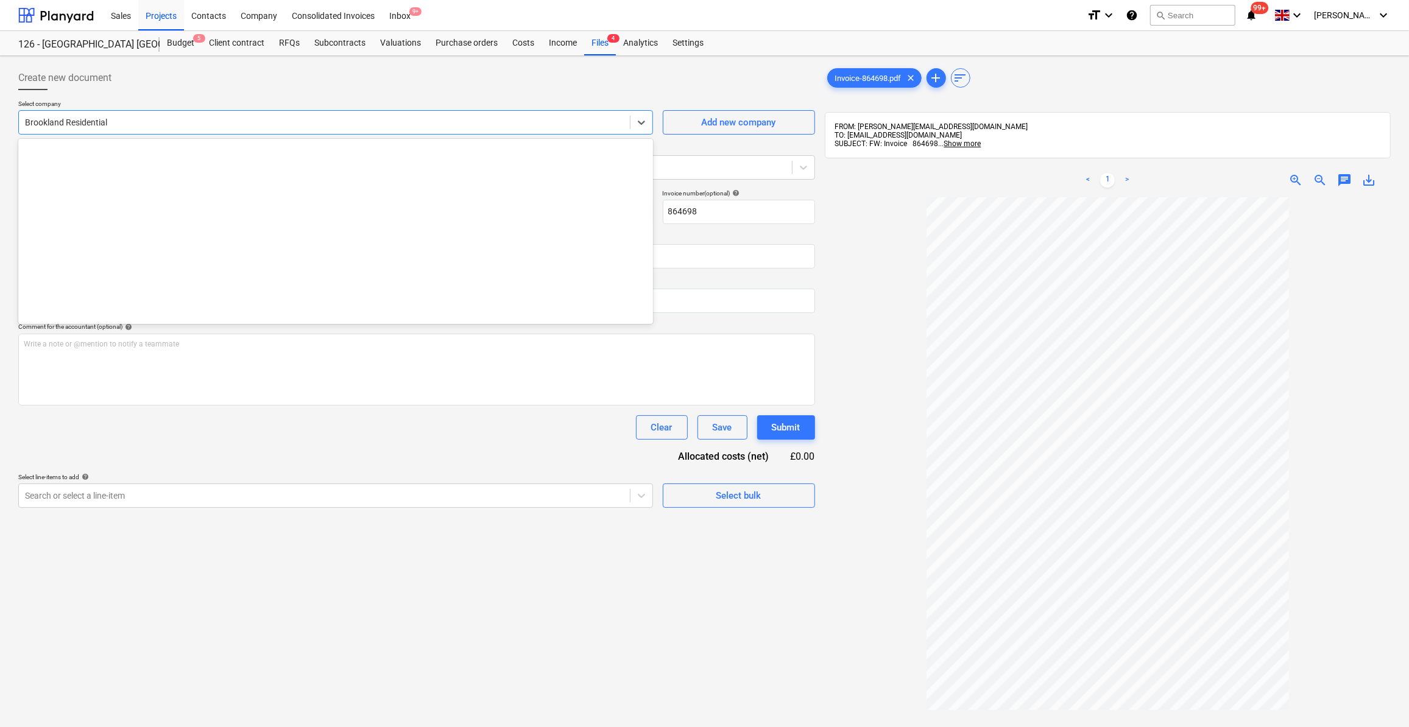
scroll to position [1471, 0]
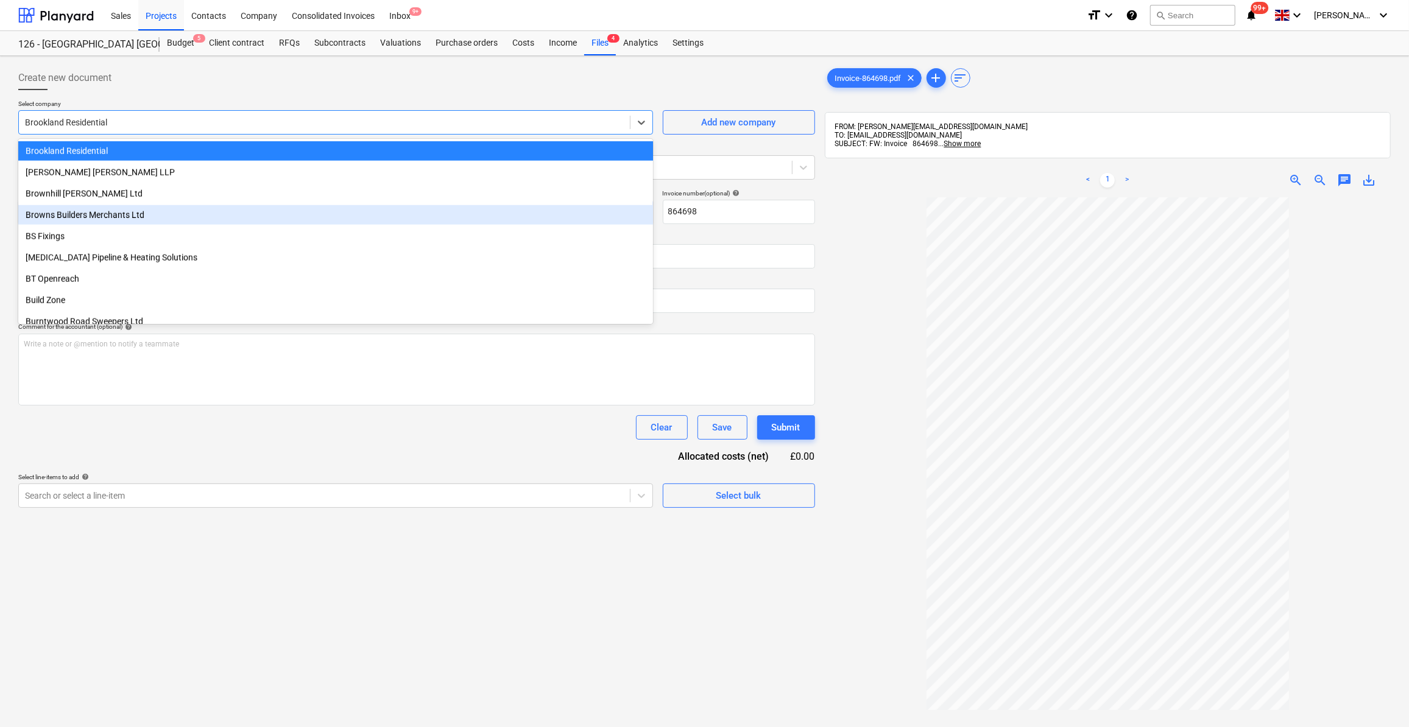
click at [63, 208] on div "Browns Builders Merchants Ltd" at bounding box center [335, 214] width 635 height 19
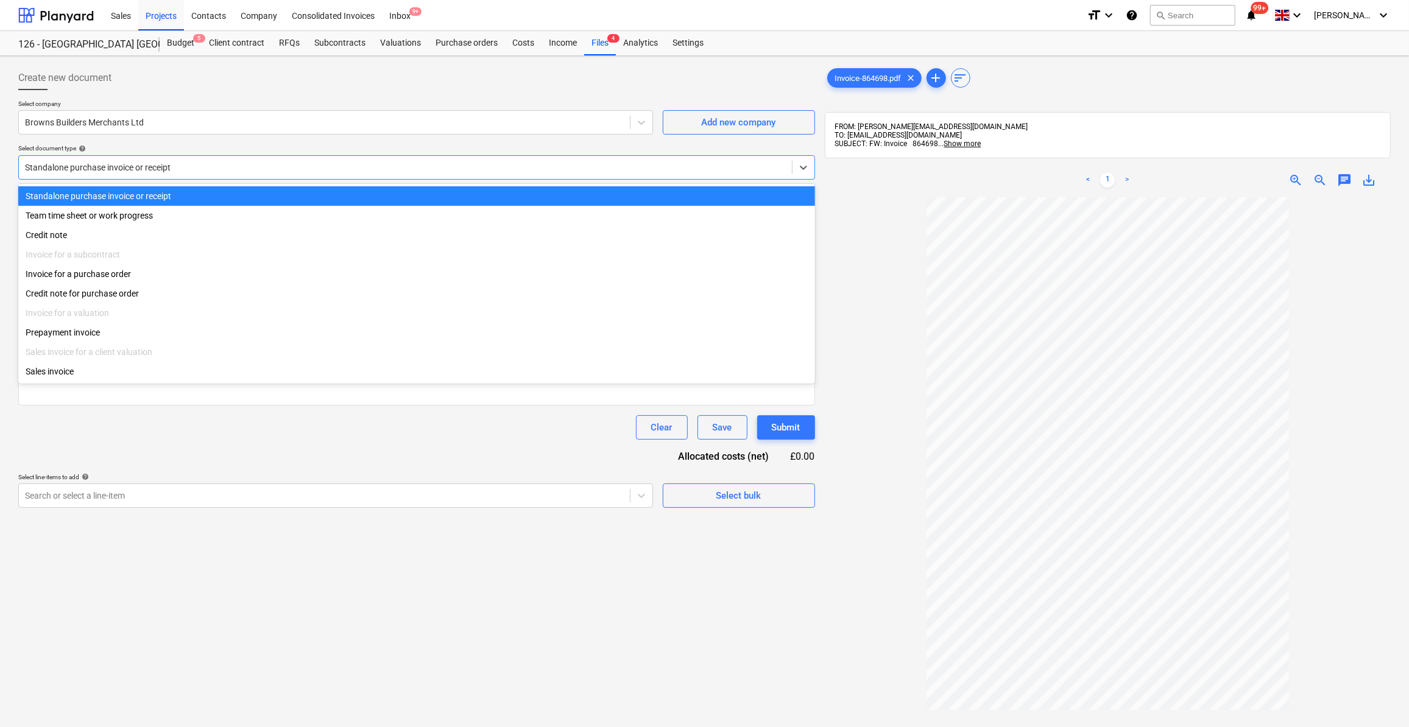
click at [84, 165] on div at bounding box center [405, 167] width 761 height 12
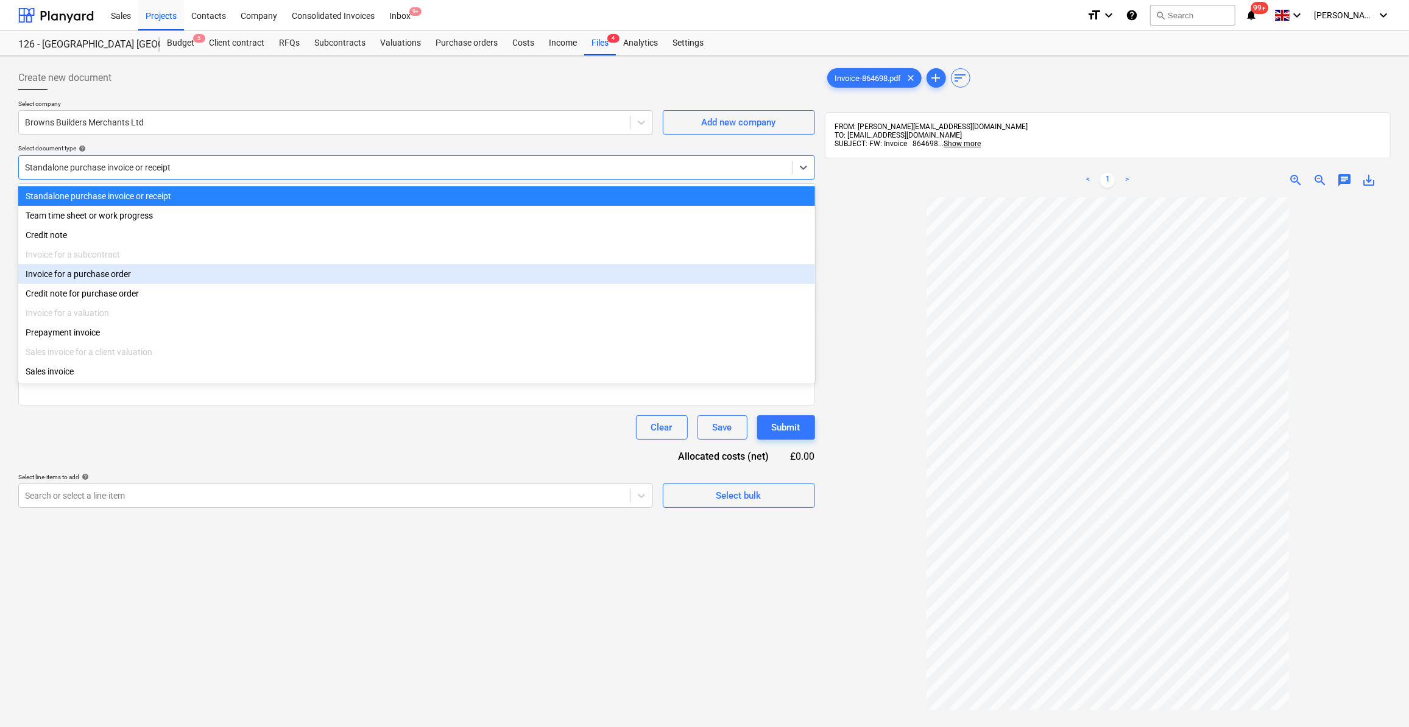
click at [91, 282] on div "Invoice for a purchase order" at bounding box center [416, 273] width 797 height 19
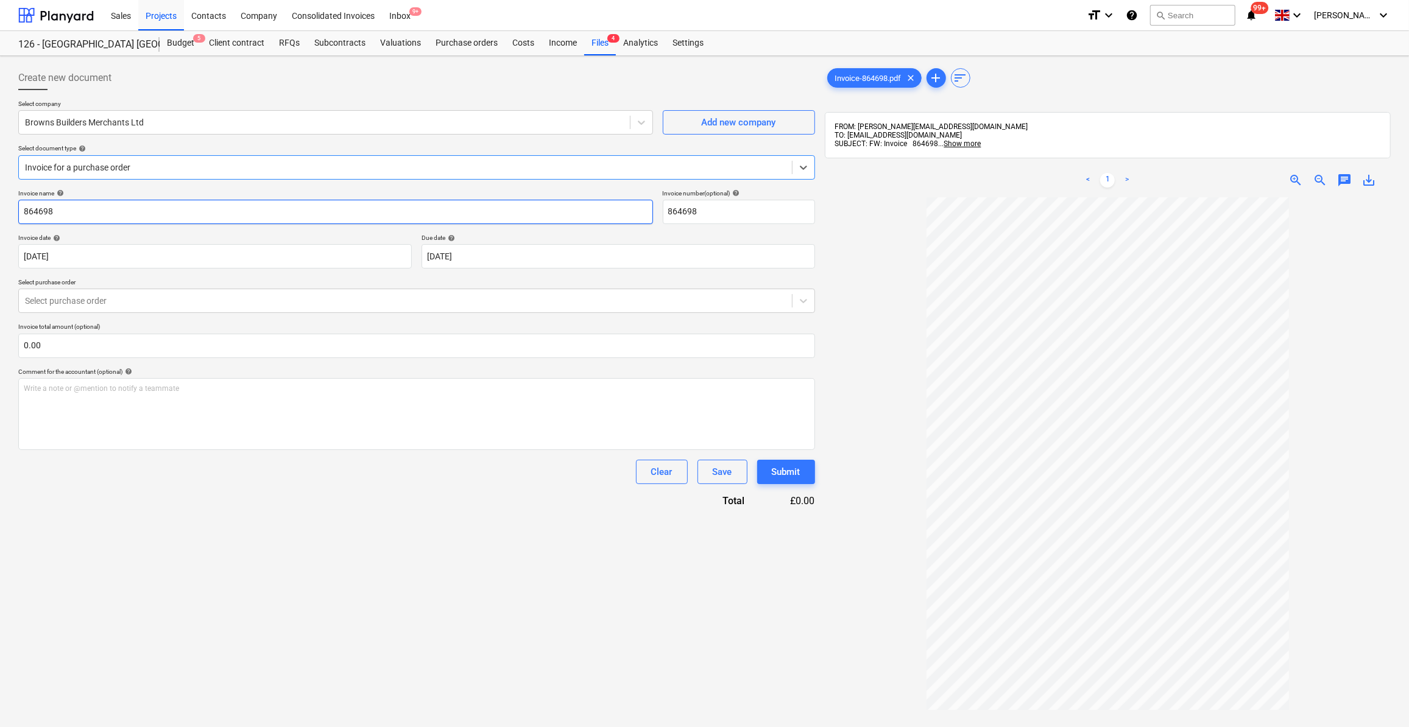
click at [23, 208] on input "864698" at bounding box center [335, 212] width 635 height 24
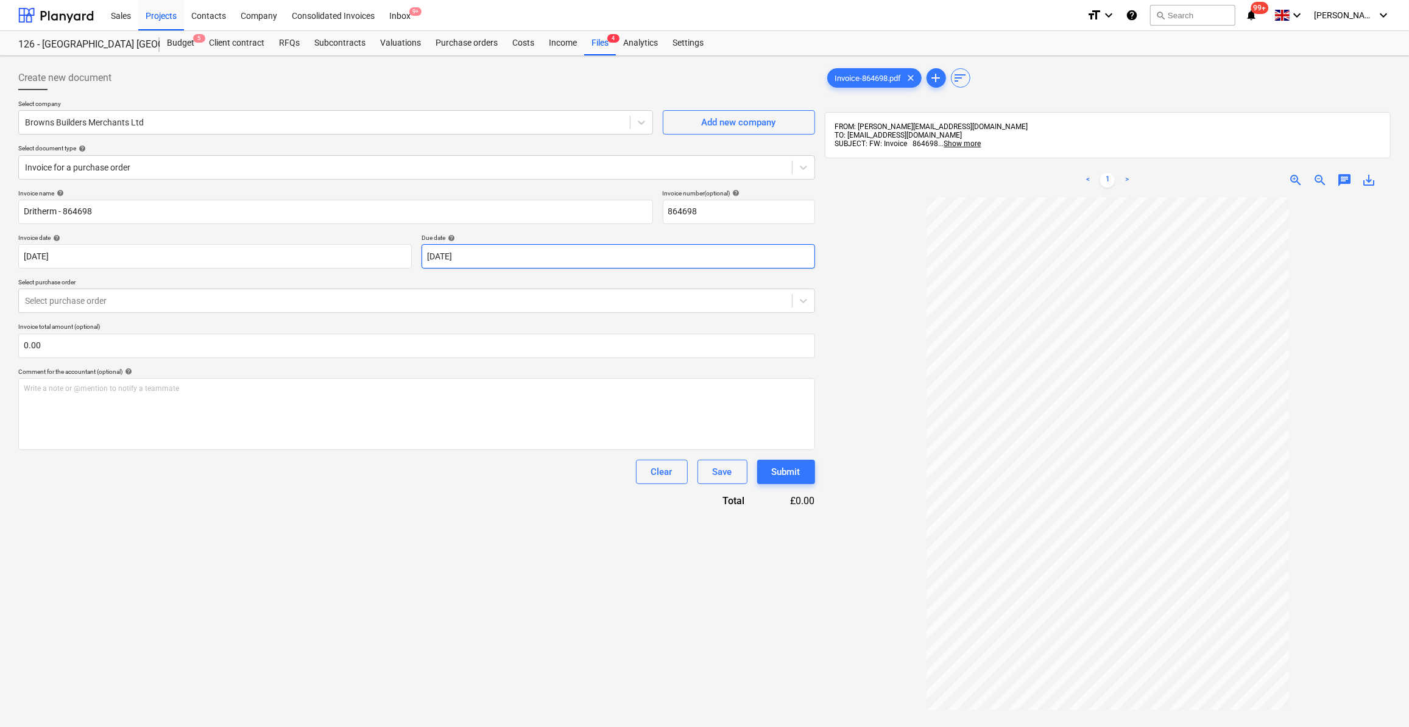
click at [529, 252] on body "Sales Projects Contacts Company Consolidated Invoices Inbox 9+ format_size keyb…" at bounding box center [704, 363] width 1409 height 727
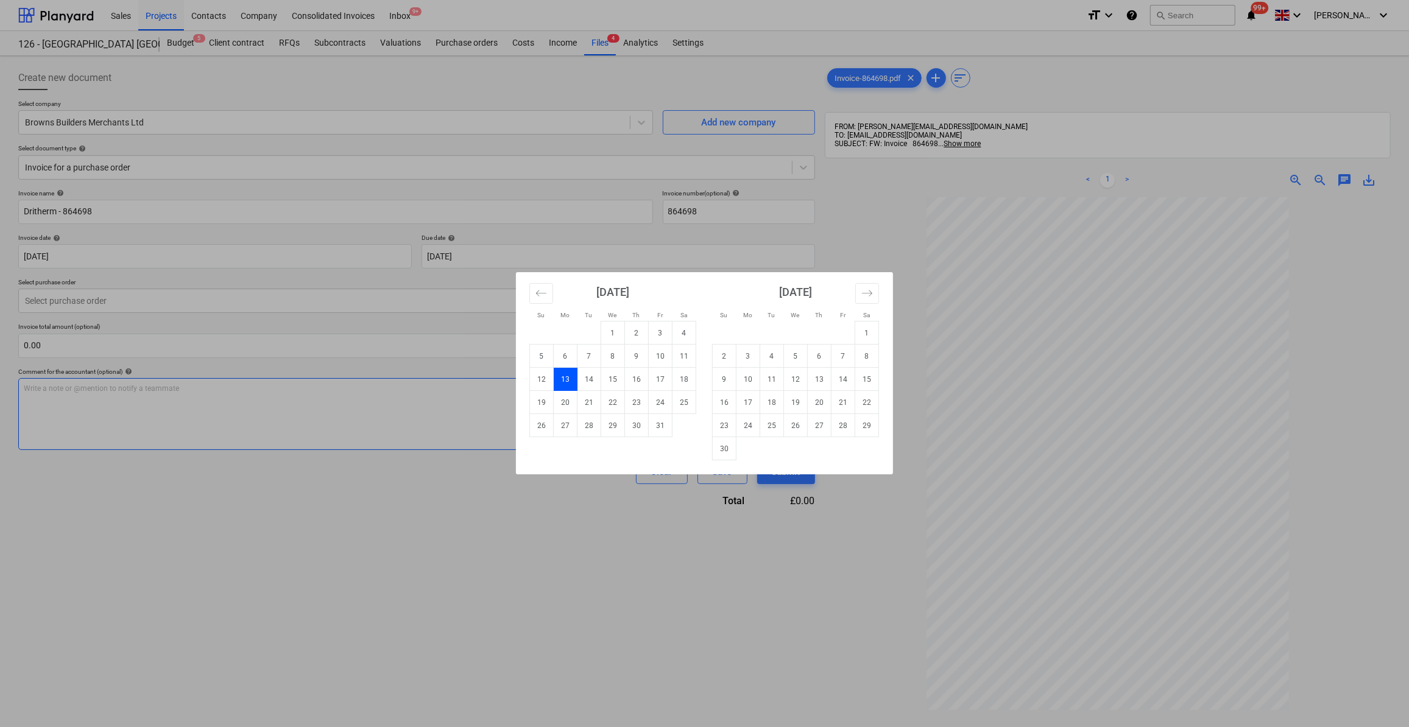
drag, startPoint x: 823, startPoint y: 379, endPoint x: 762, endPoint y: 387, distance: 61.4
click at [823, 377] on td "13" at bounding box center [820, 379] width 24 height 23
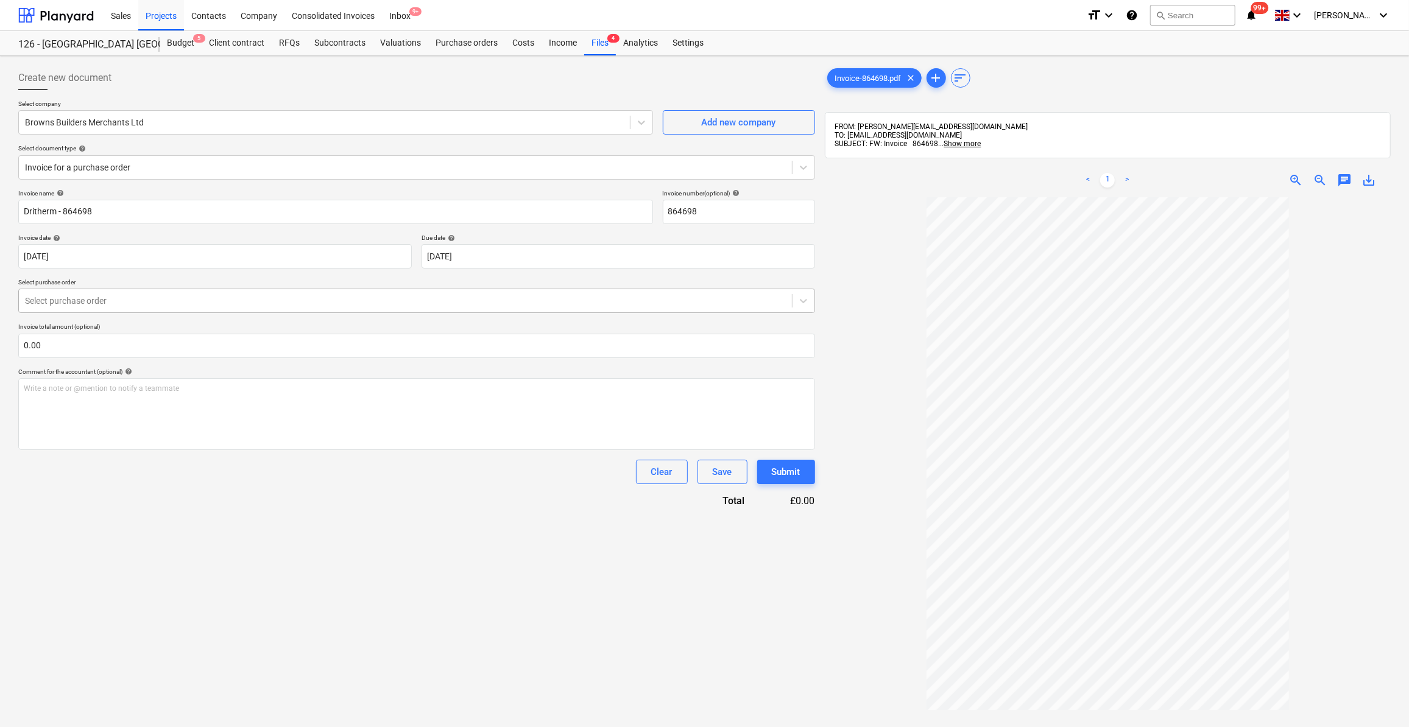
click at [94, 302] on div at bounding box center [405, 301] width 761 height 12
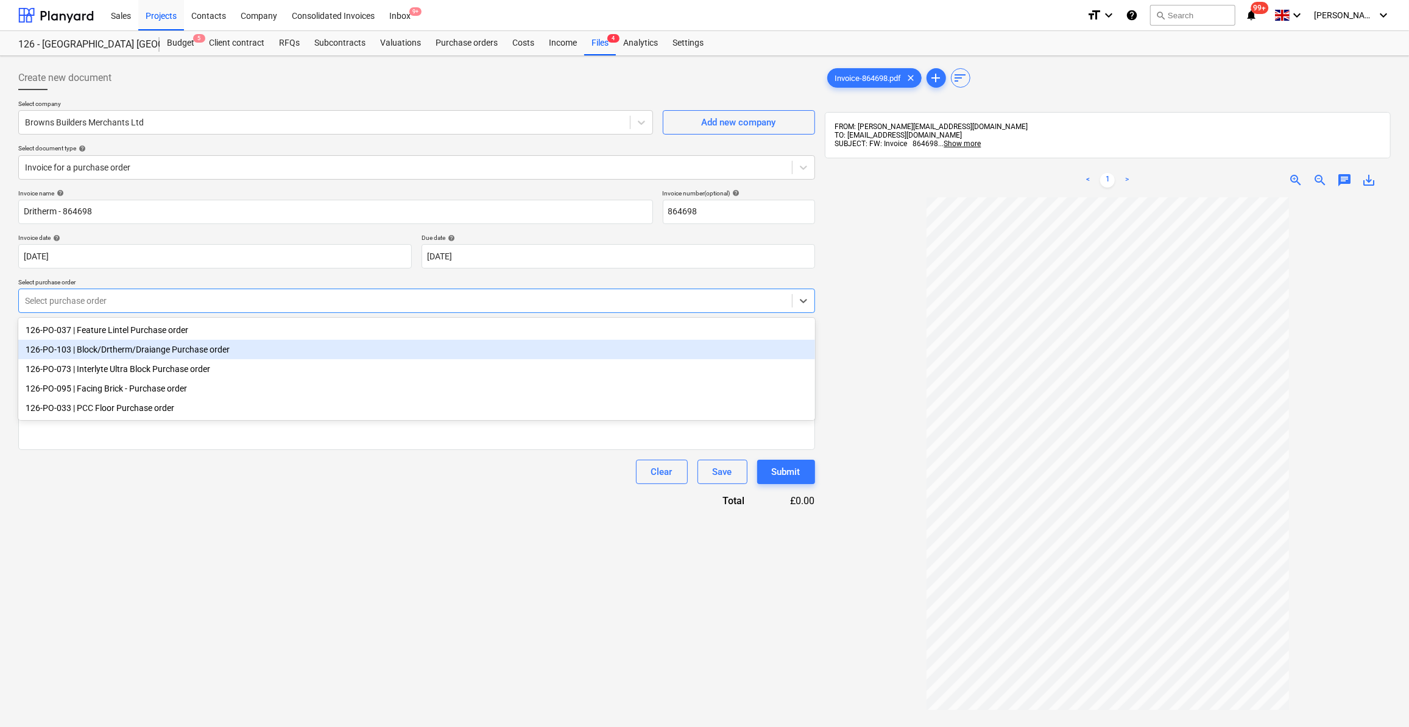
click at [131, 347] on div "126-PO-103 | Block/Drtherm/Draiange Purchase order" at bounding box center [416, 349] width 797 height 19
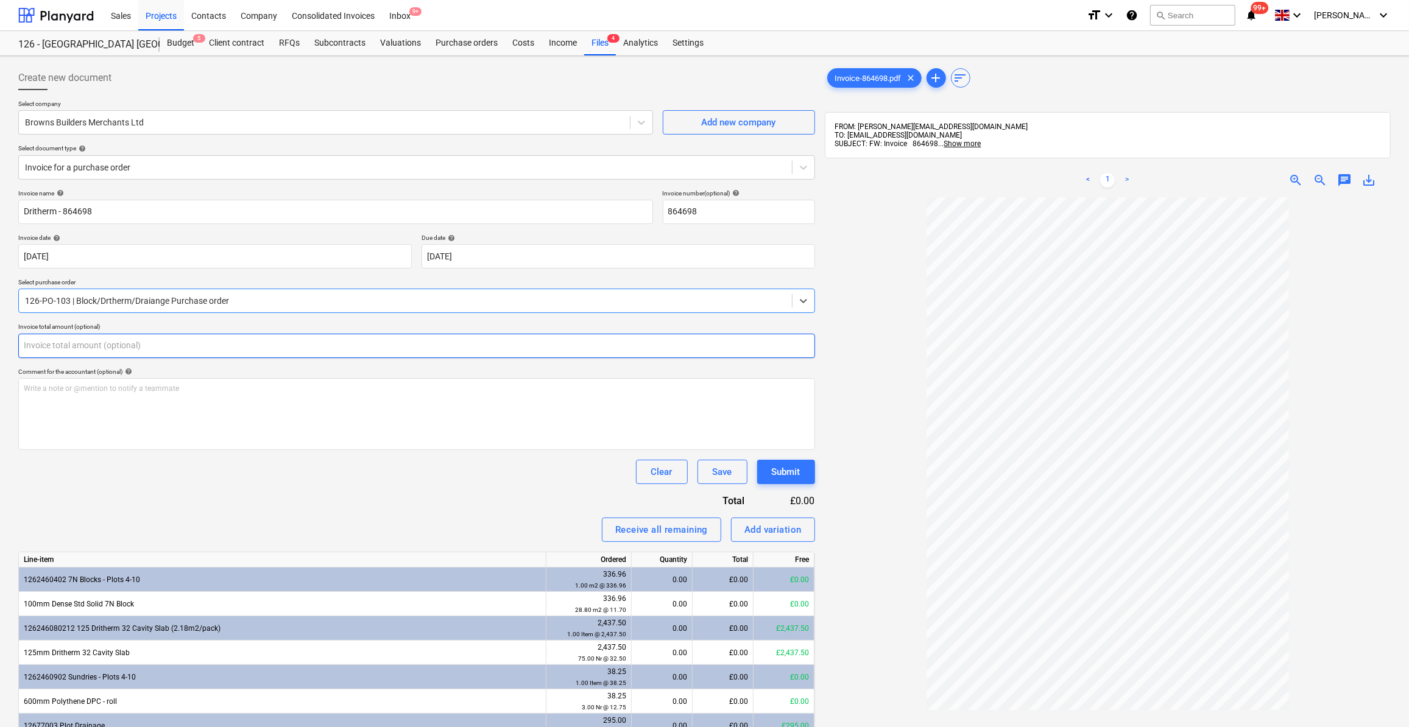
click at [86, 345] on input "text" at bounding box center [416, 346] width 797 height 24
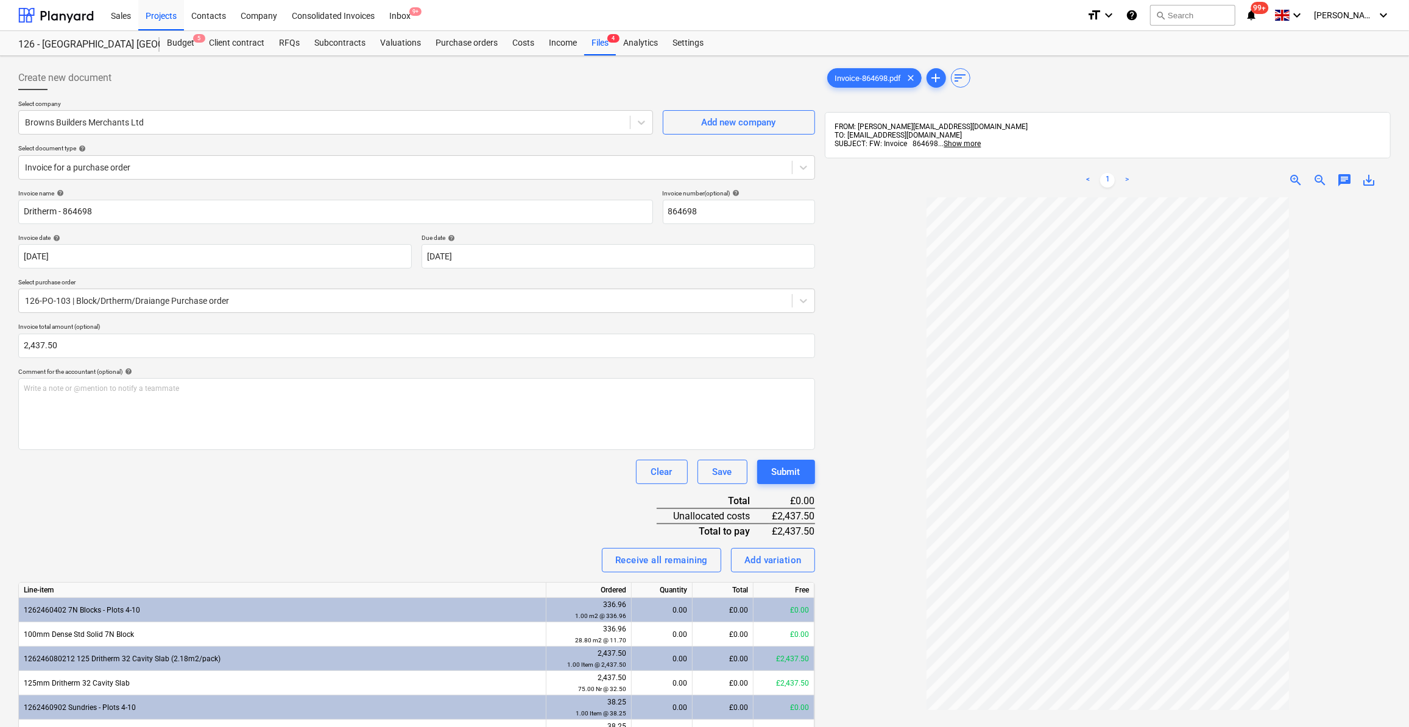
click at [302, 511] on div "Invoice name help Dritherm - 864698 Invoice number (optional) help 864698 Invoi…" at bounding box center [416, 559] width 797 height 741
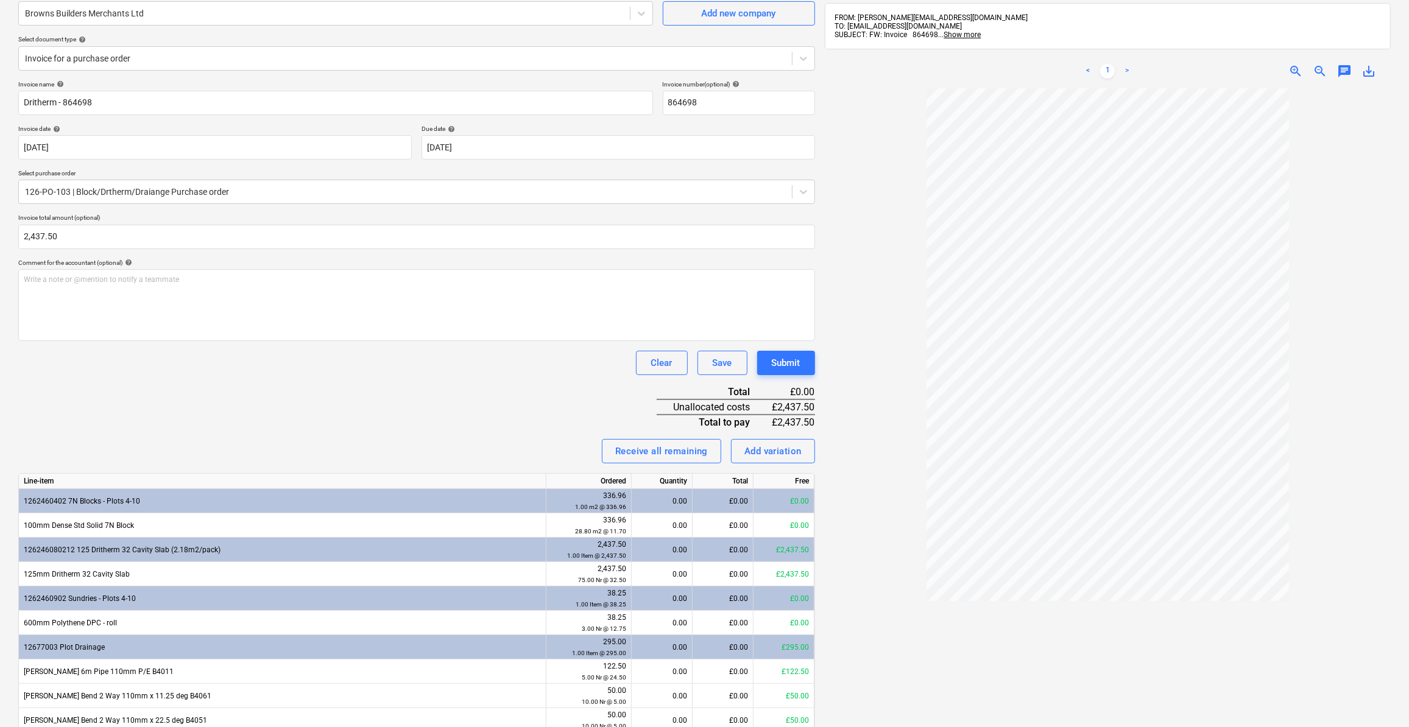
scroll to position [110, 0]
click at [670, 575] on div "0.00" at bounding box center [662, 573] width 51 height 24
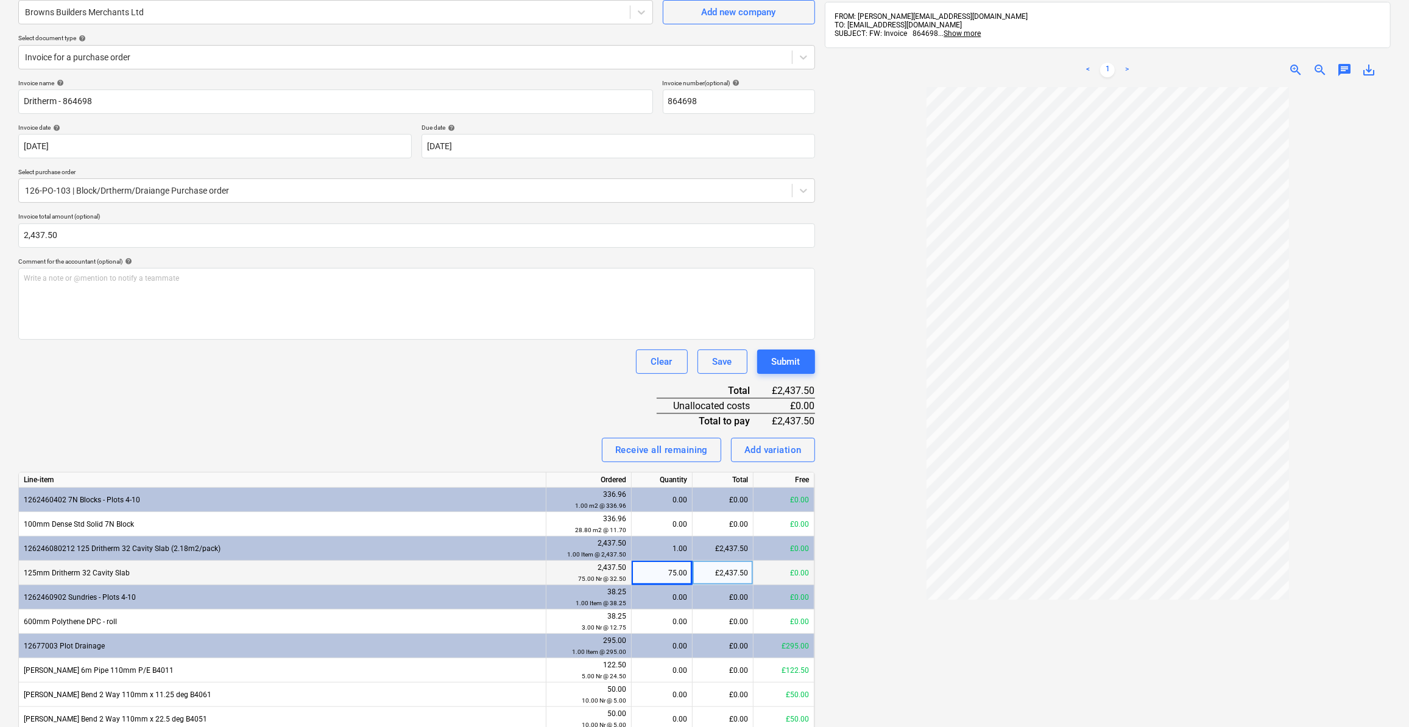
click at [913, 630] on div at bounding box center [1108, 433] width 567 height 693
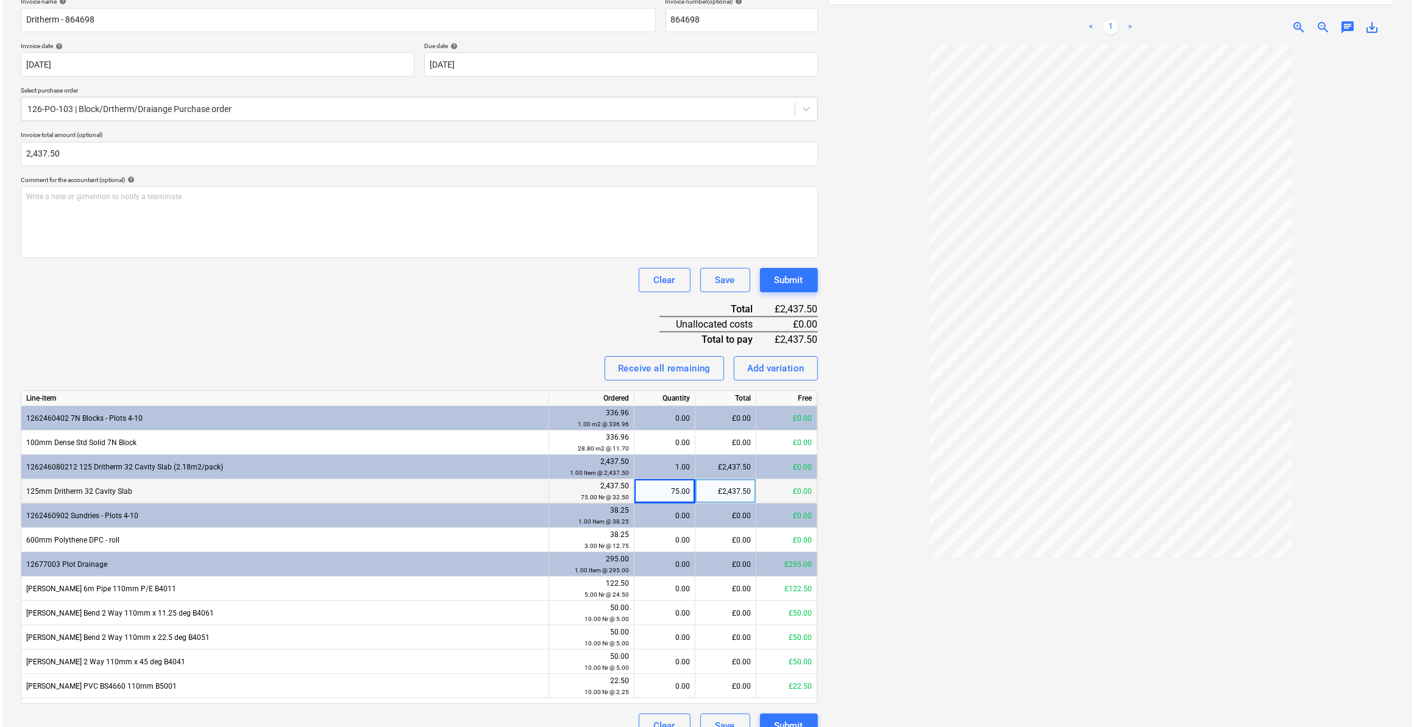
scroll to position [211, 0]
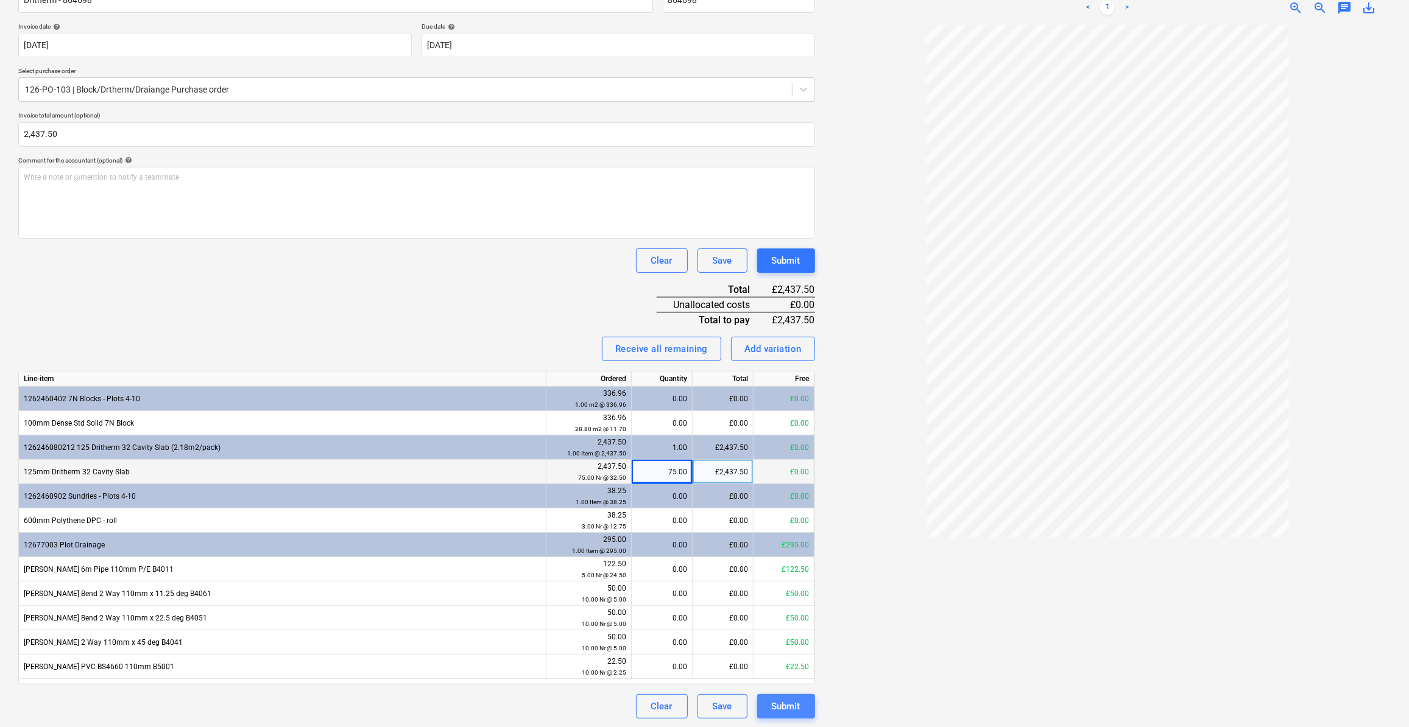
click at [784, 712] on div "Submit" at bounding box center [786, 707] width 29 height 16
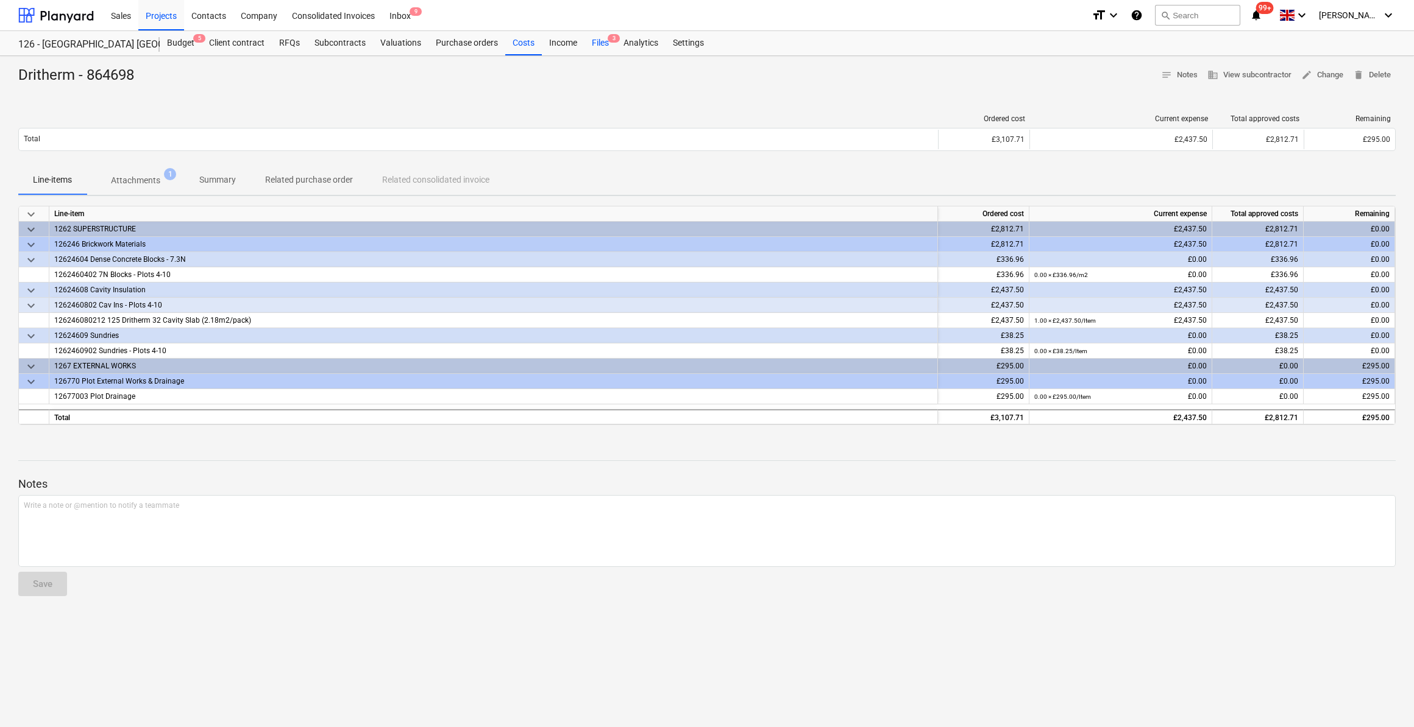
click at [599, 44] on div "Files 3" at bounding box center [600, 43] width 32 height 24
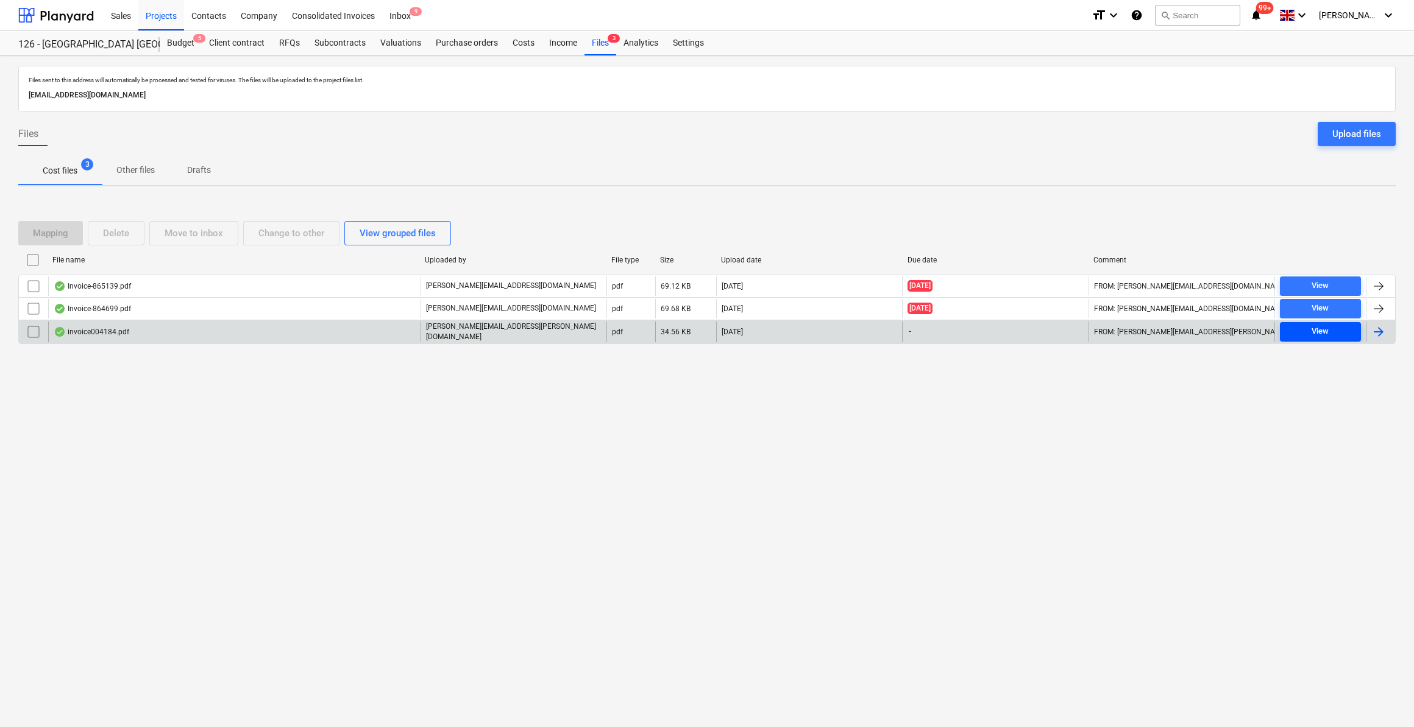
click at [1326, 334] on div "View" at bounding box center [1319, 332] width 17 height 14
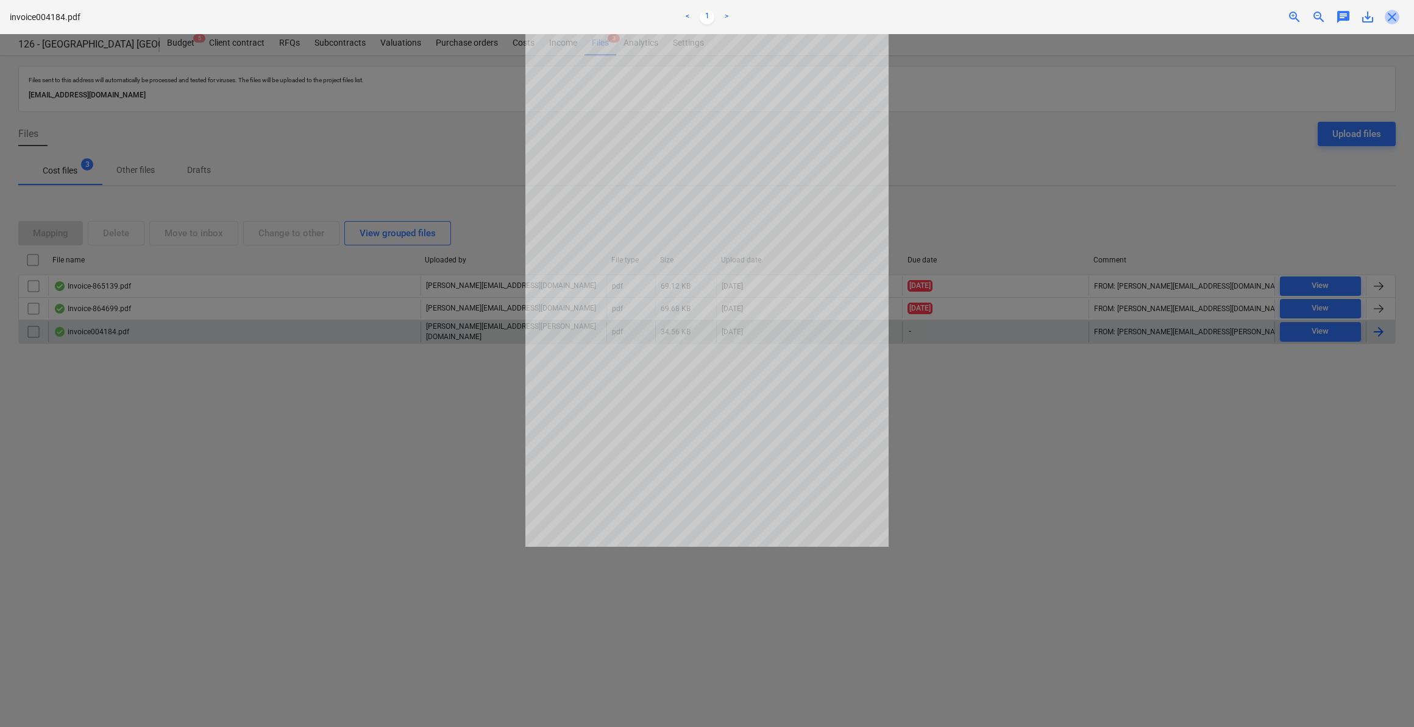
click at [1393, 21] on span "close" at bounding box center [1391, 17] width 15 height 15
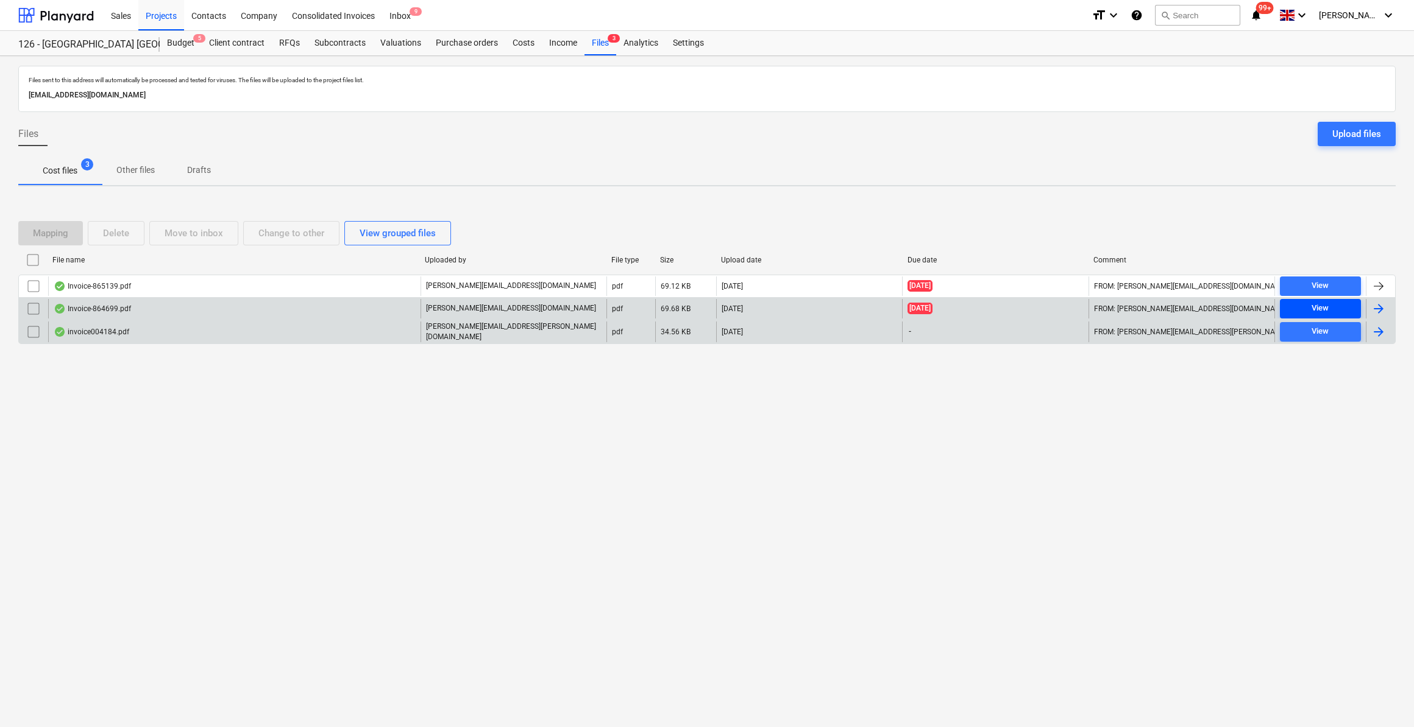
click at [1298, 302] on span "View" at bounding box center [1319, 309] width 71 height 14
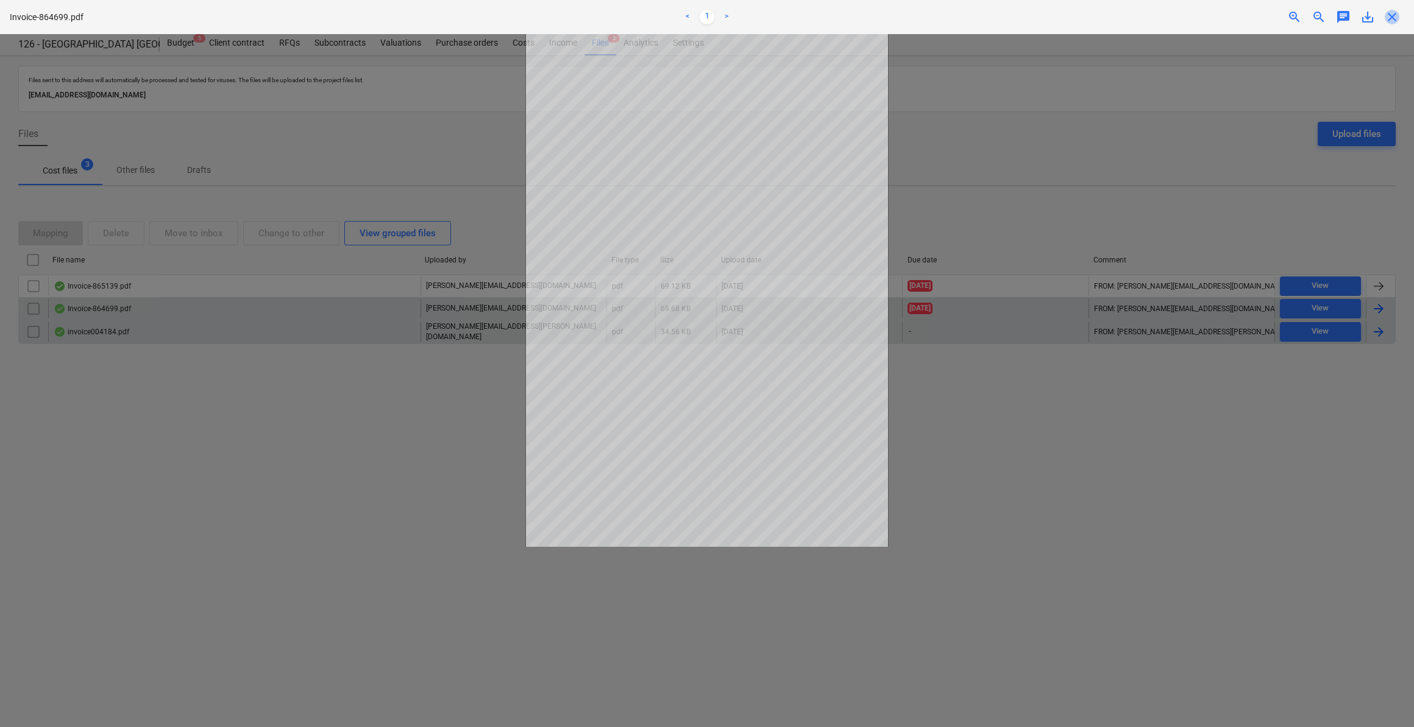
click at [1396, 18] on span "close" at bounding box center [1391, 17] width 15 height 15
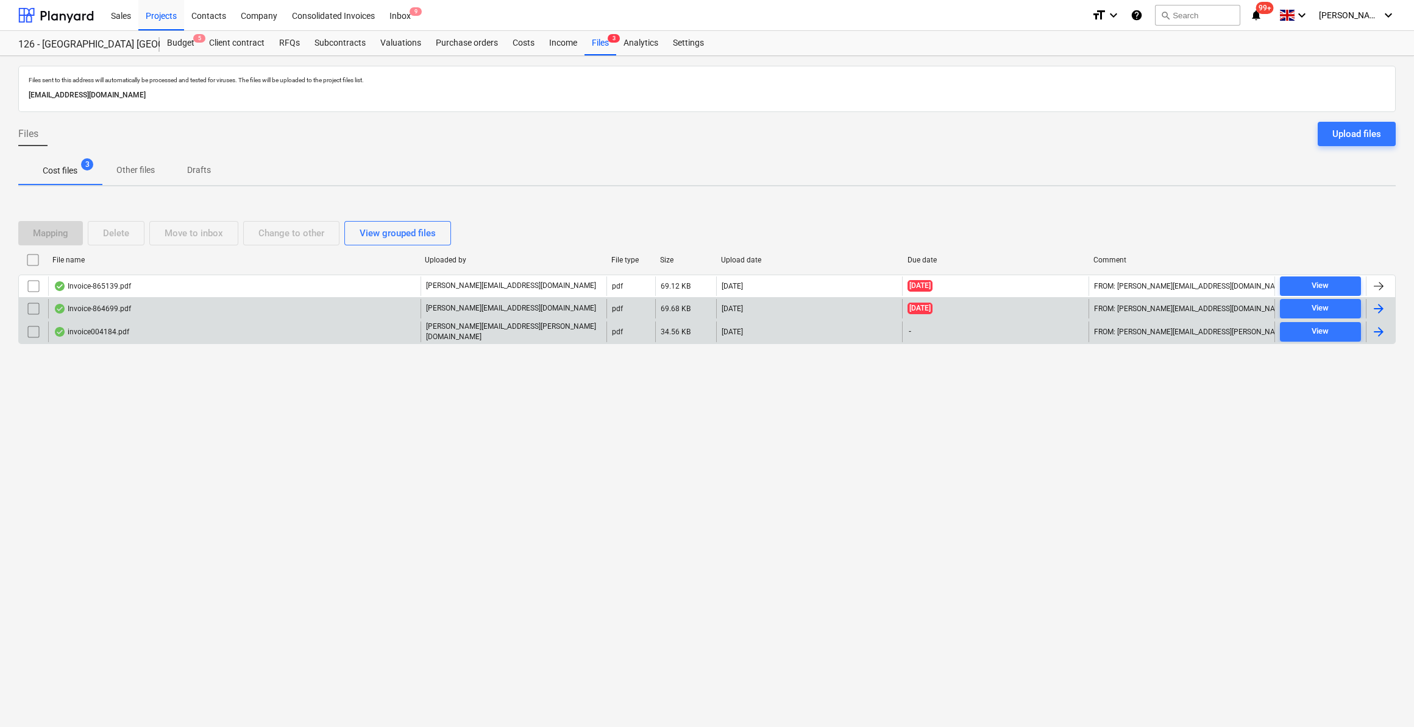
click at [1374, 307] on div at bounding box center [1378, 309] width 15 height 15
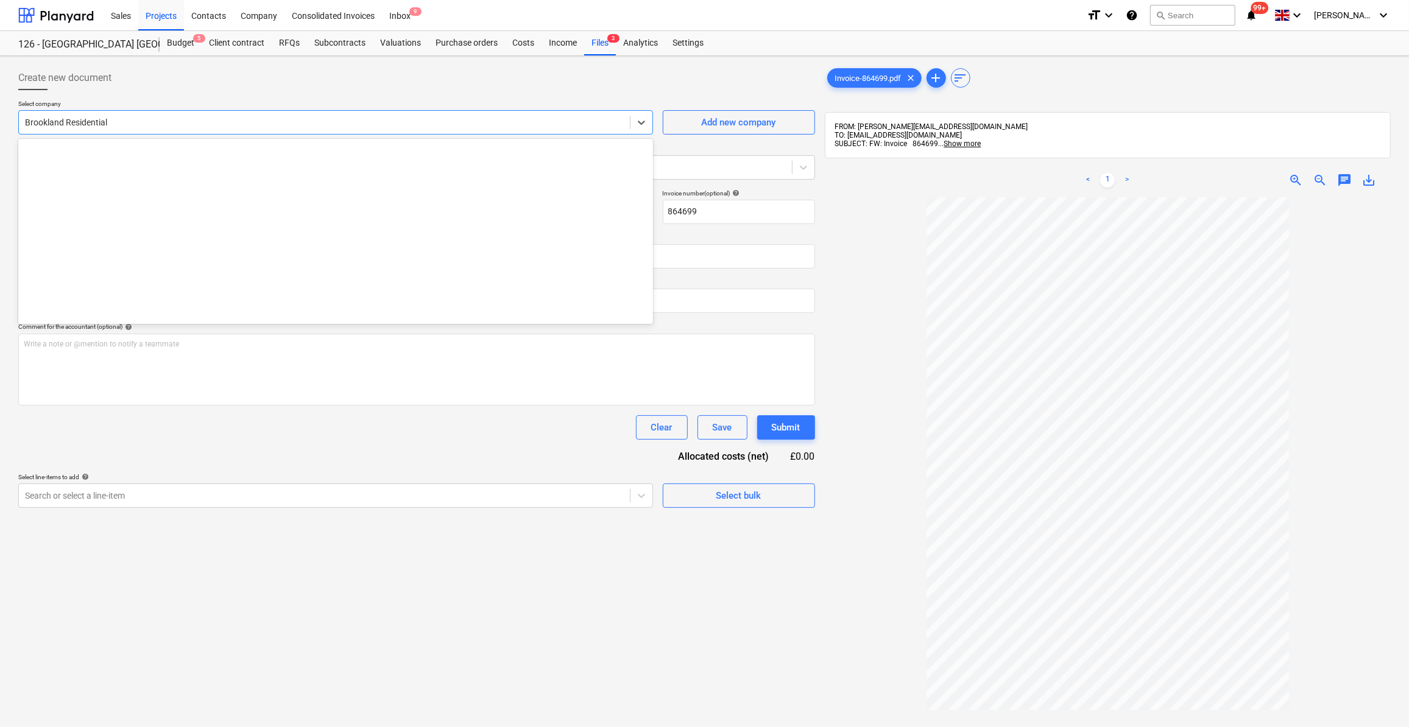
click at [80, 121] on div at bounding box center [324, 122] width 599 height 12
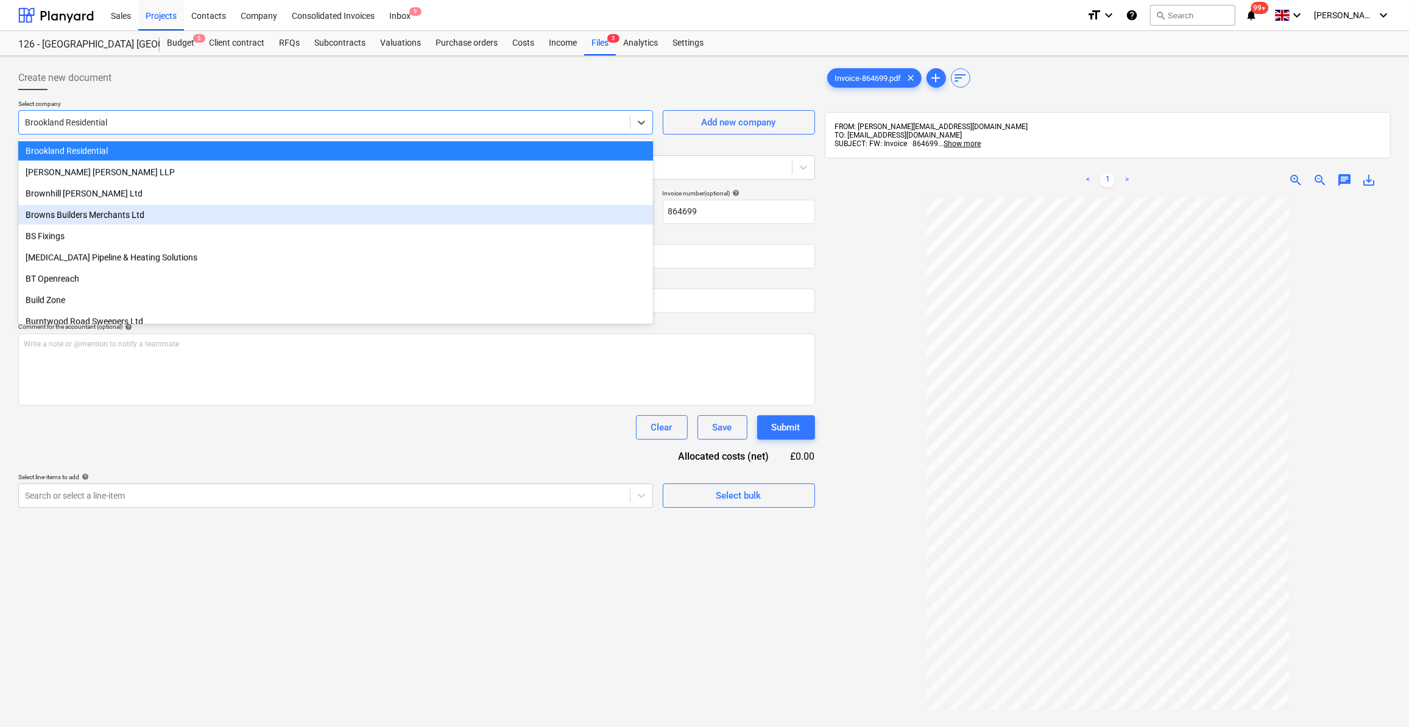
click at [57, 210] on div "Browns Builders Merchants Ltd" at bounding box center [335, 214] width 635 height 19
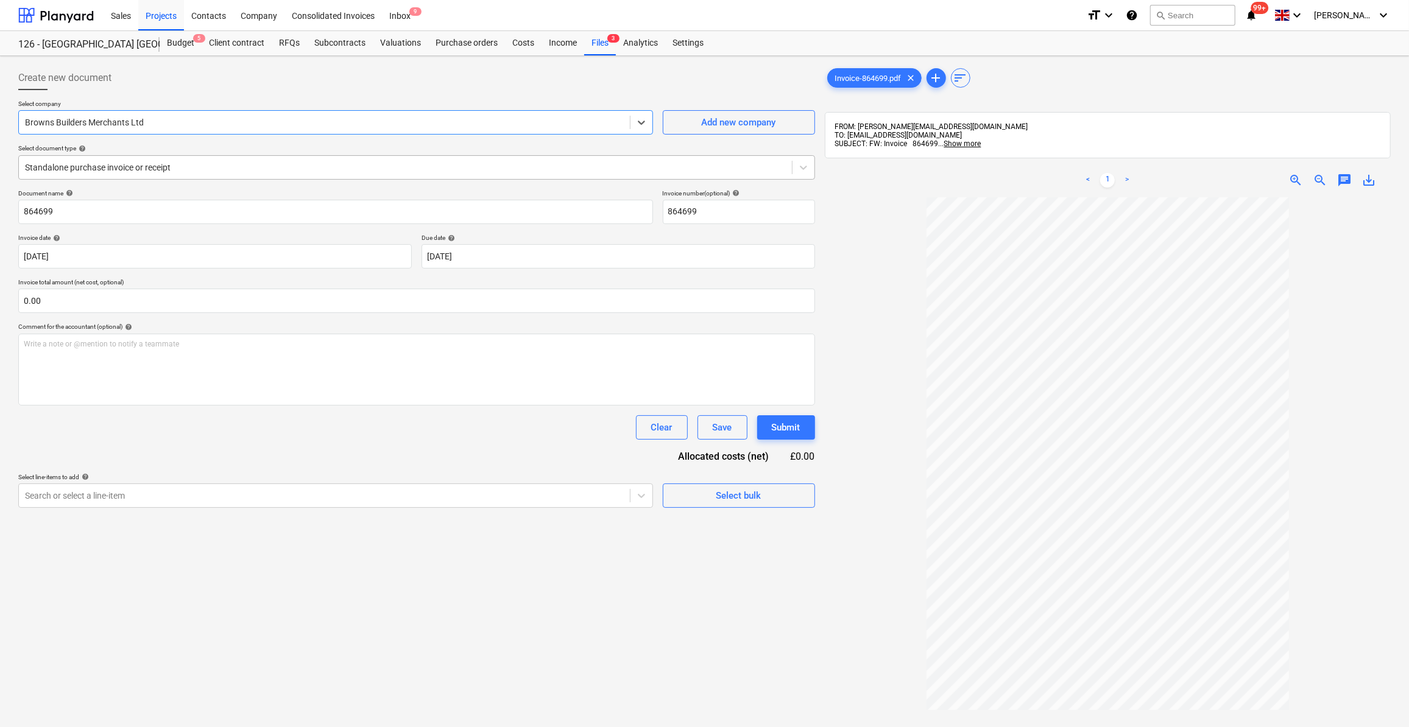
click at [130, 169] on div at bounding box center [405, 167] width 761 height 12
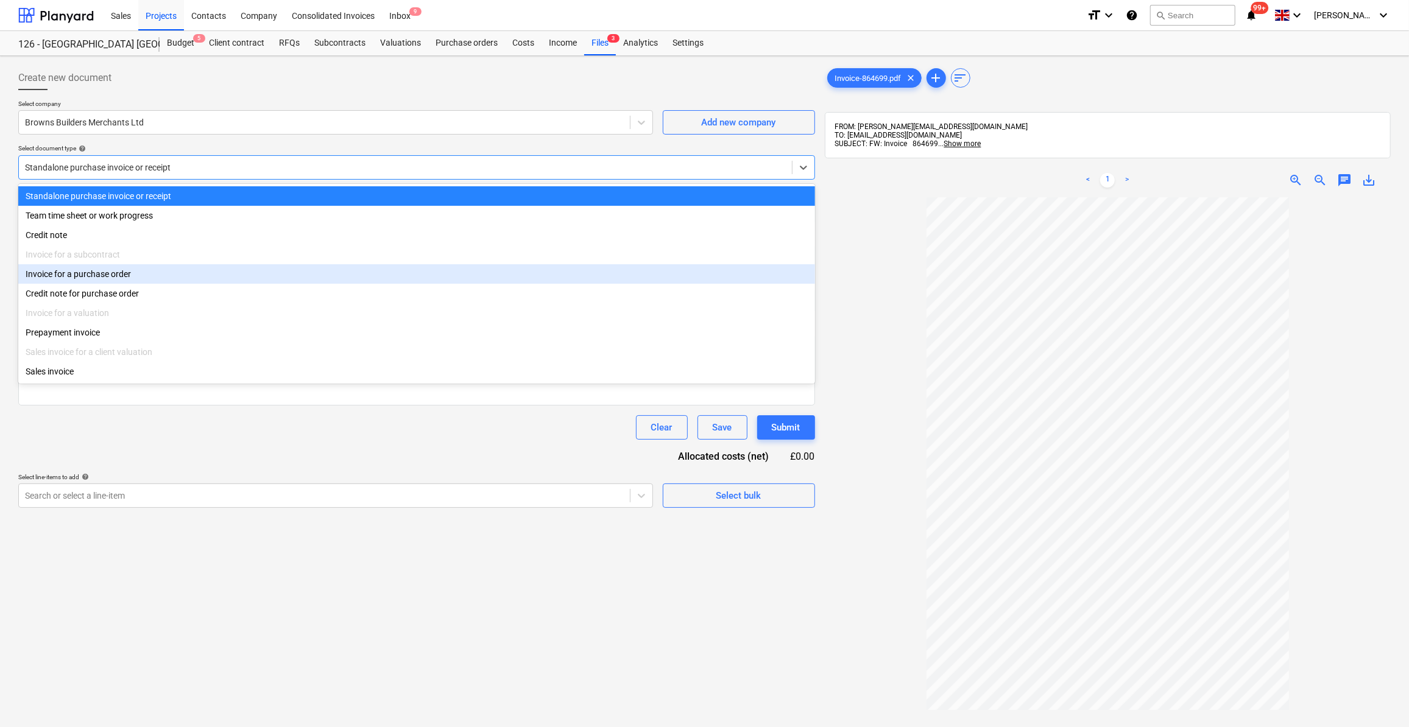
click at [124, 279] on div "Invoice for a purchase order" at bounding box center [416, 273] width 797 height 19
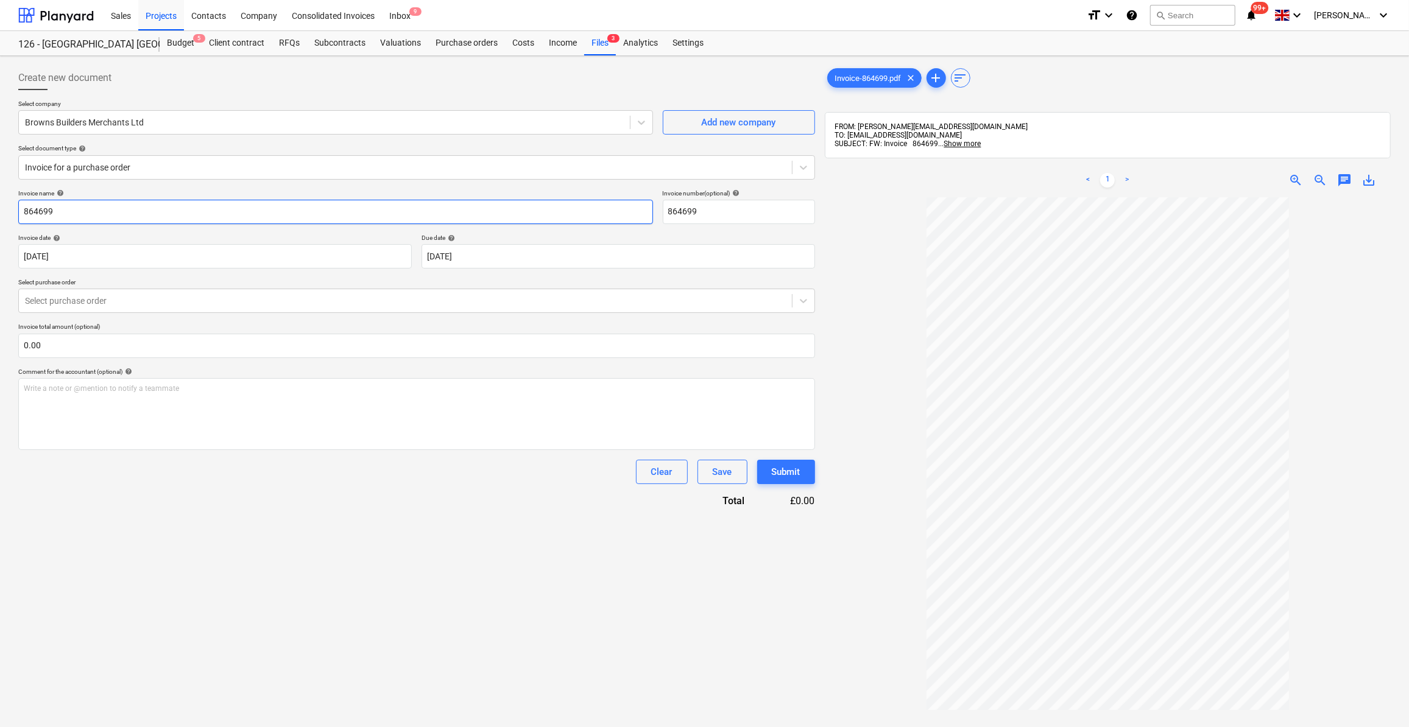
click at [23, 208] on input "864699" at bounding box center [335, 212] width 635 height 24
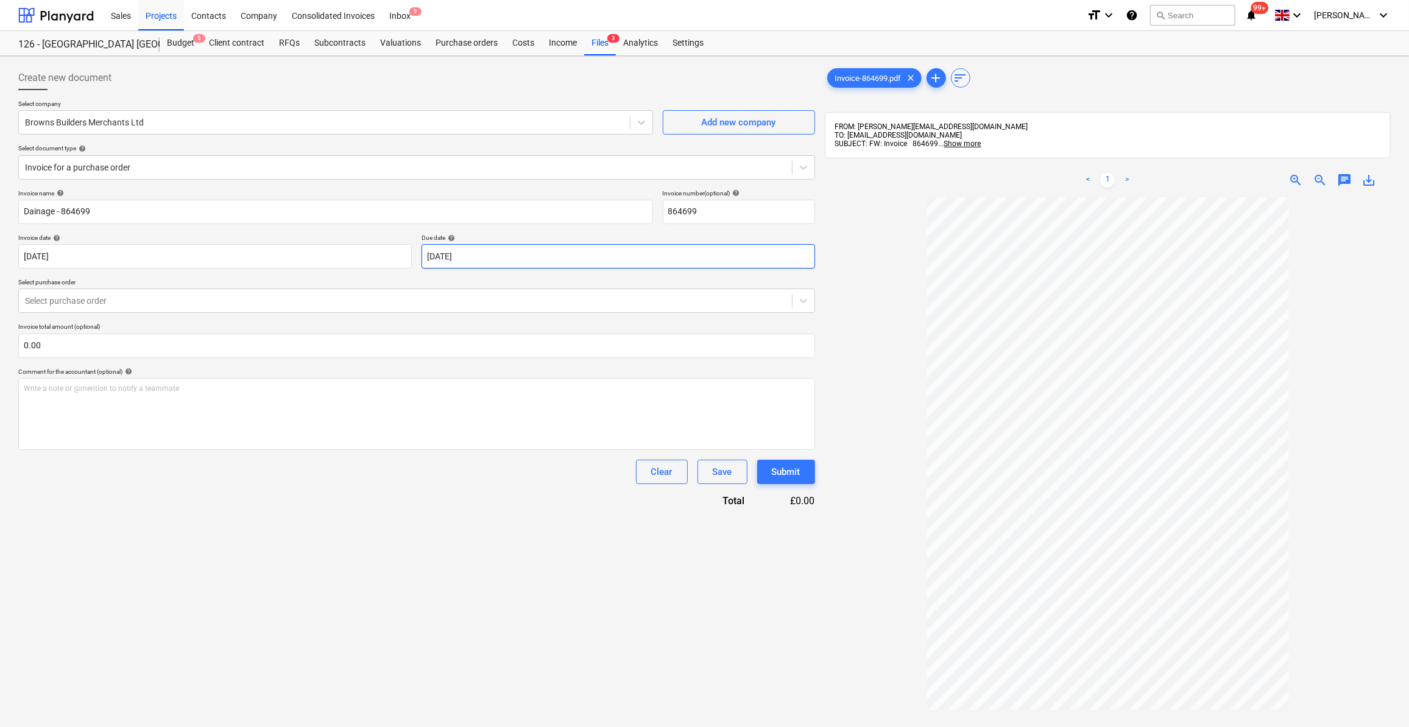
click at [457, 253] on body "Sales Projects Contacts Company Consolidated Invoices Inbox 9 format_size keybo…" at bounding box center [704, 363] width 1409 height 727
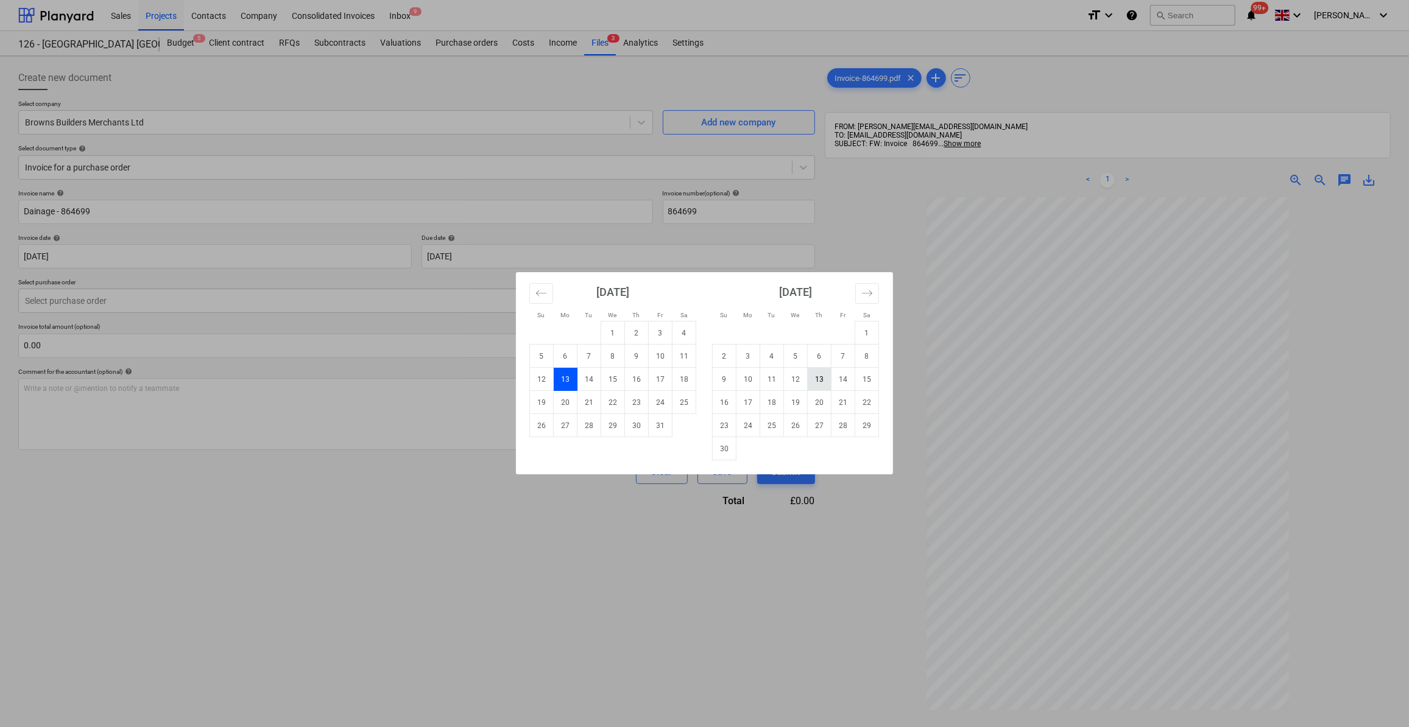
click at [824, 377] on td "13" at bounding box center [820, 379] width 24 height 23
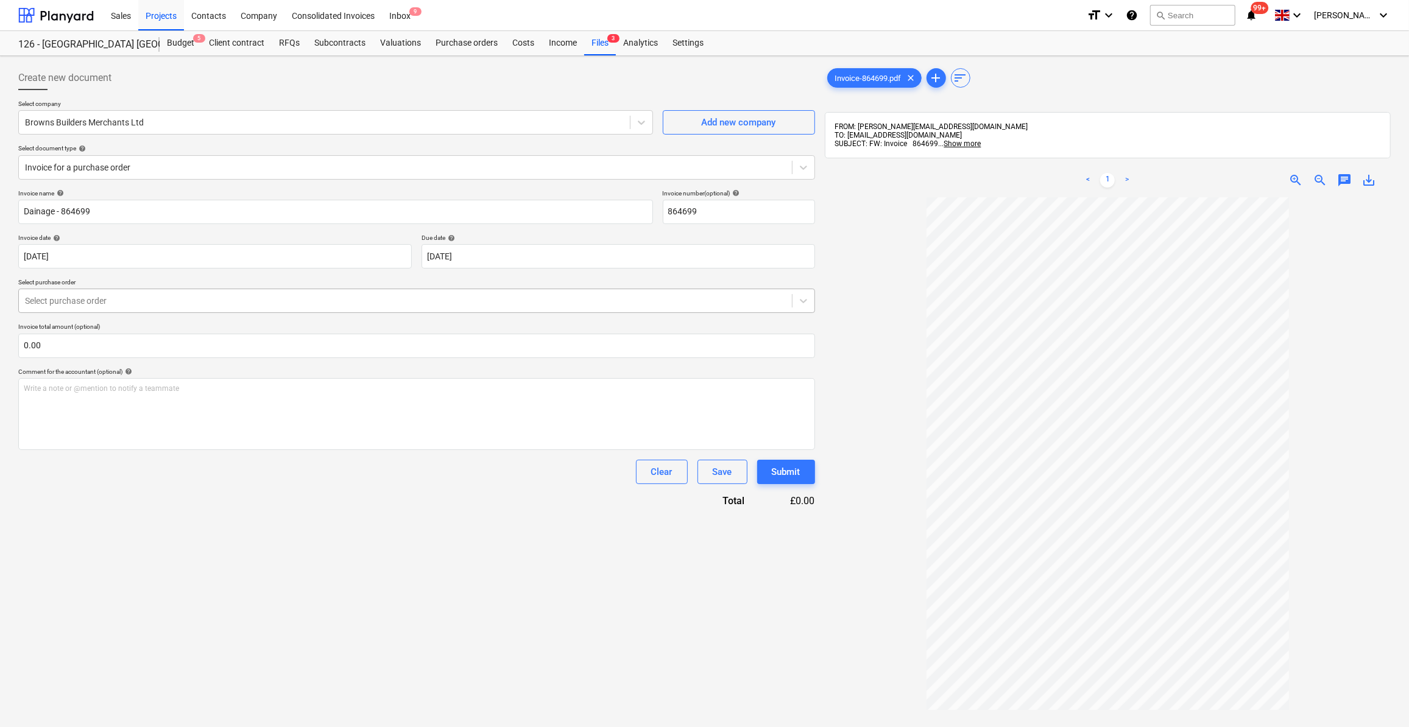
click at [104, 301] on div at bounding box center [405, 301] width 761 height 12
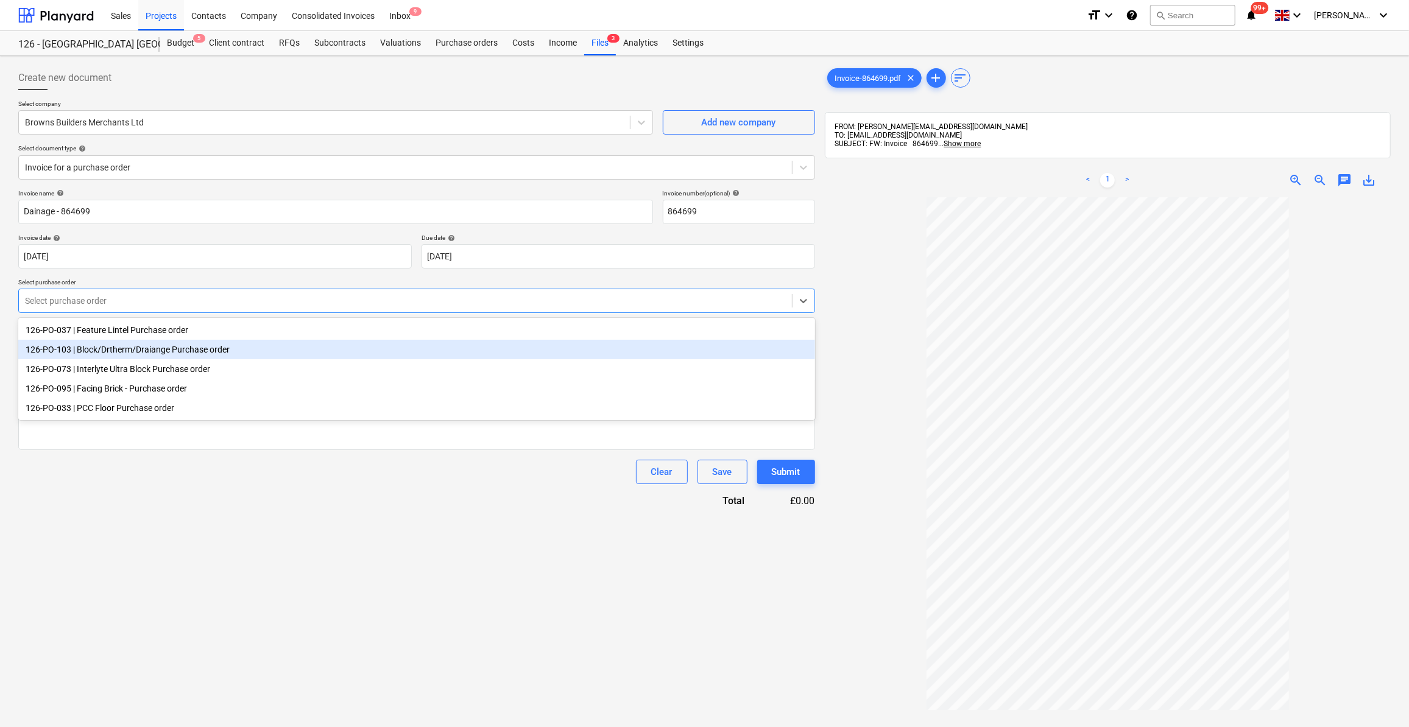
click at [147, 351] on div "126-PO-103 | Block/Drtherm/Draiange Purchase order" at bounding box center [416, 349] width 797 height 19
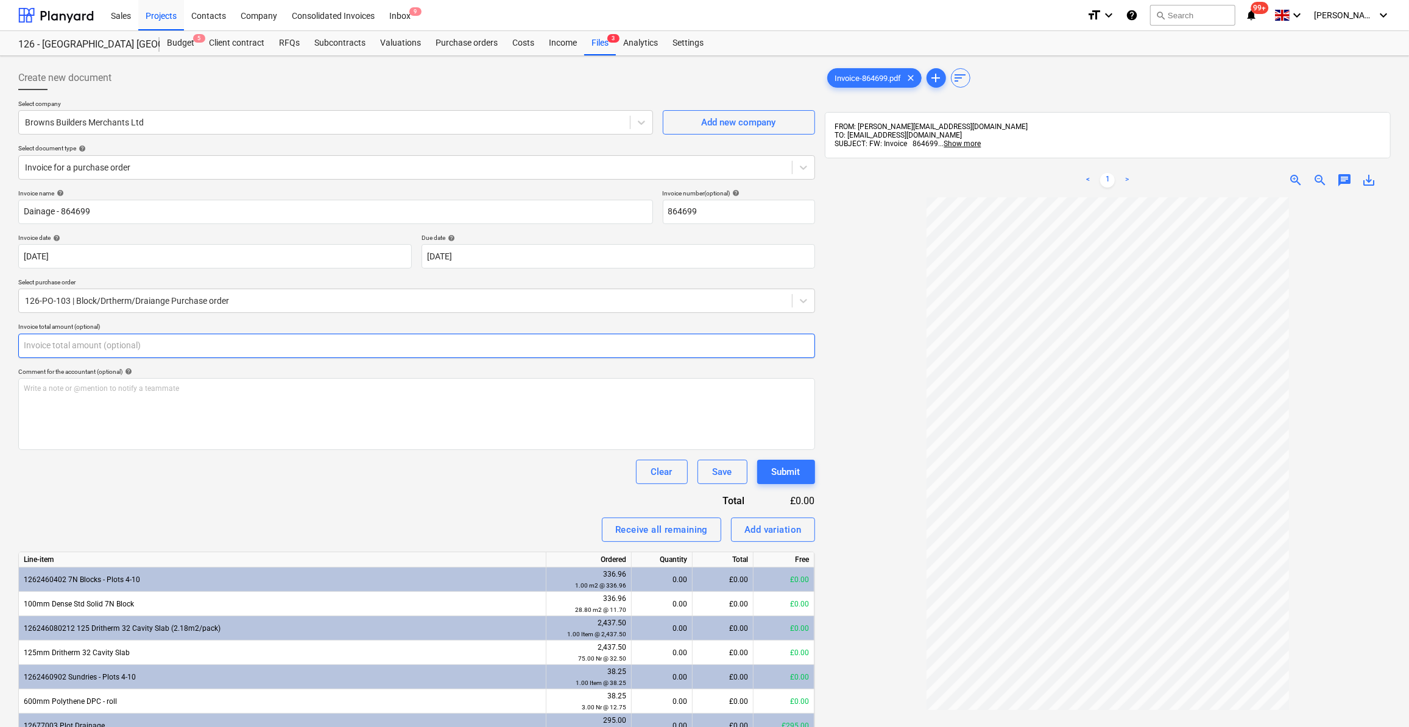
click at [57, 342] on input "text" at bounding box center [416, 346] width 797 height 24
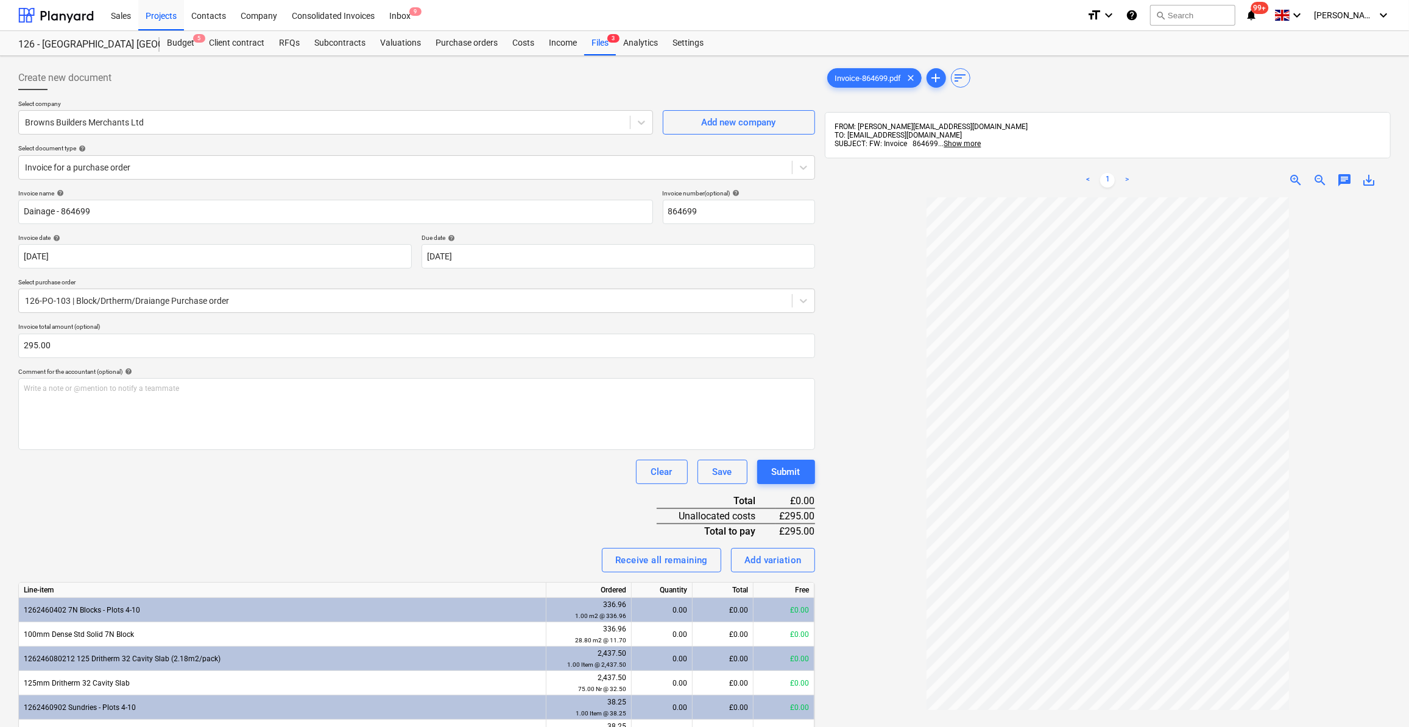
click at [131, 495] on div "Invoice name help Dainage - 864699 Invoice number (optional) help 864699 Invoic…" at bounding box center [416, 559] width 797 height 741
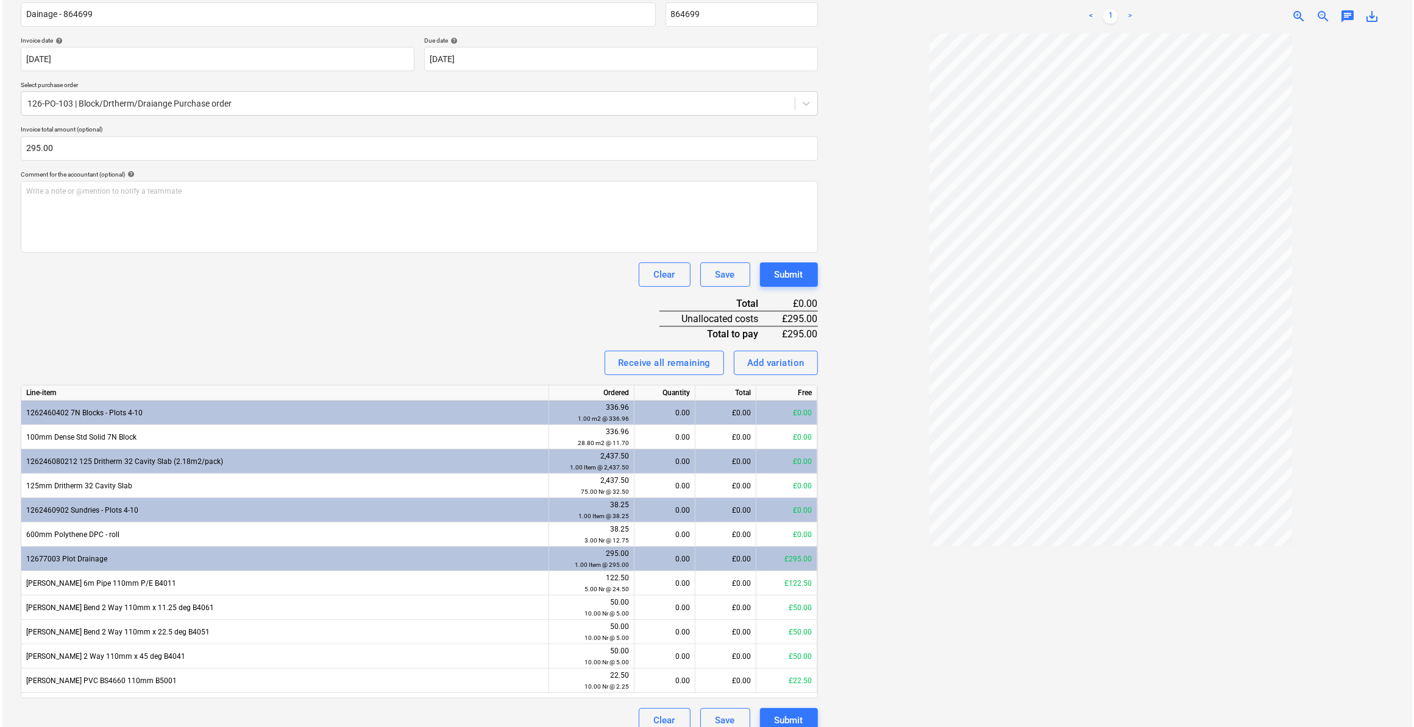
scroll to position [211, 0]
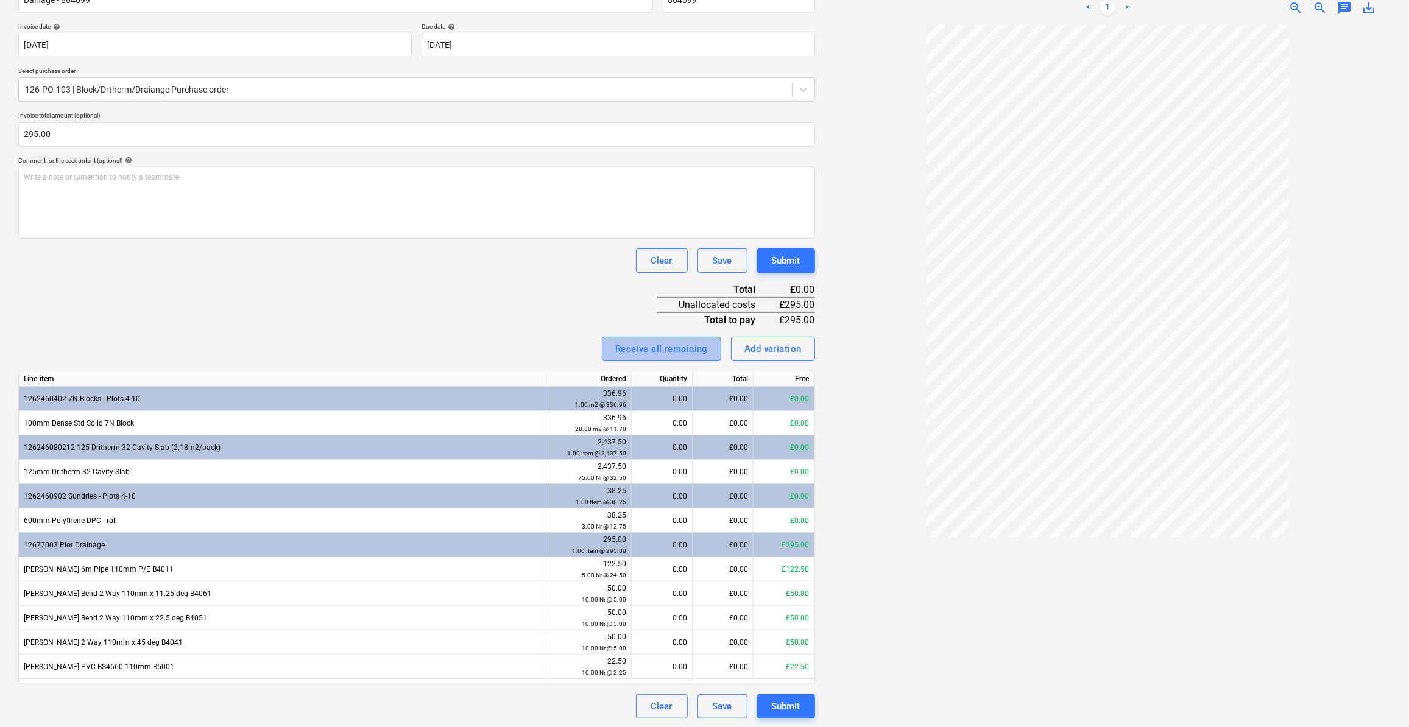
click at [673, 354] on div "Receive all remaining" at bounding box center [661, 349] width 93 height 16
click at [784, 702] on div "Submit" at bounding box center [786, 707] width 29 height 16
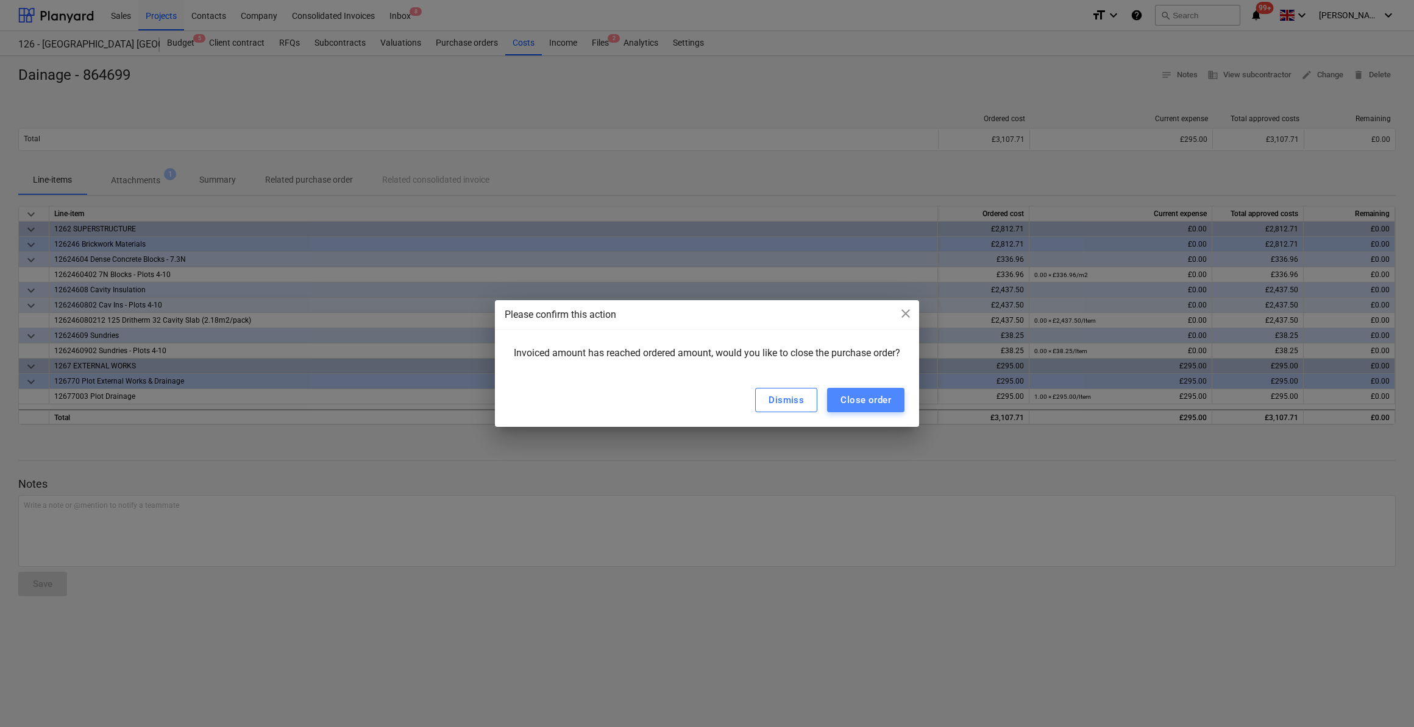
click at [862, 398] on div "Close order" at bounding box center [865, 400] width 51 height 16
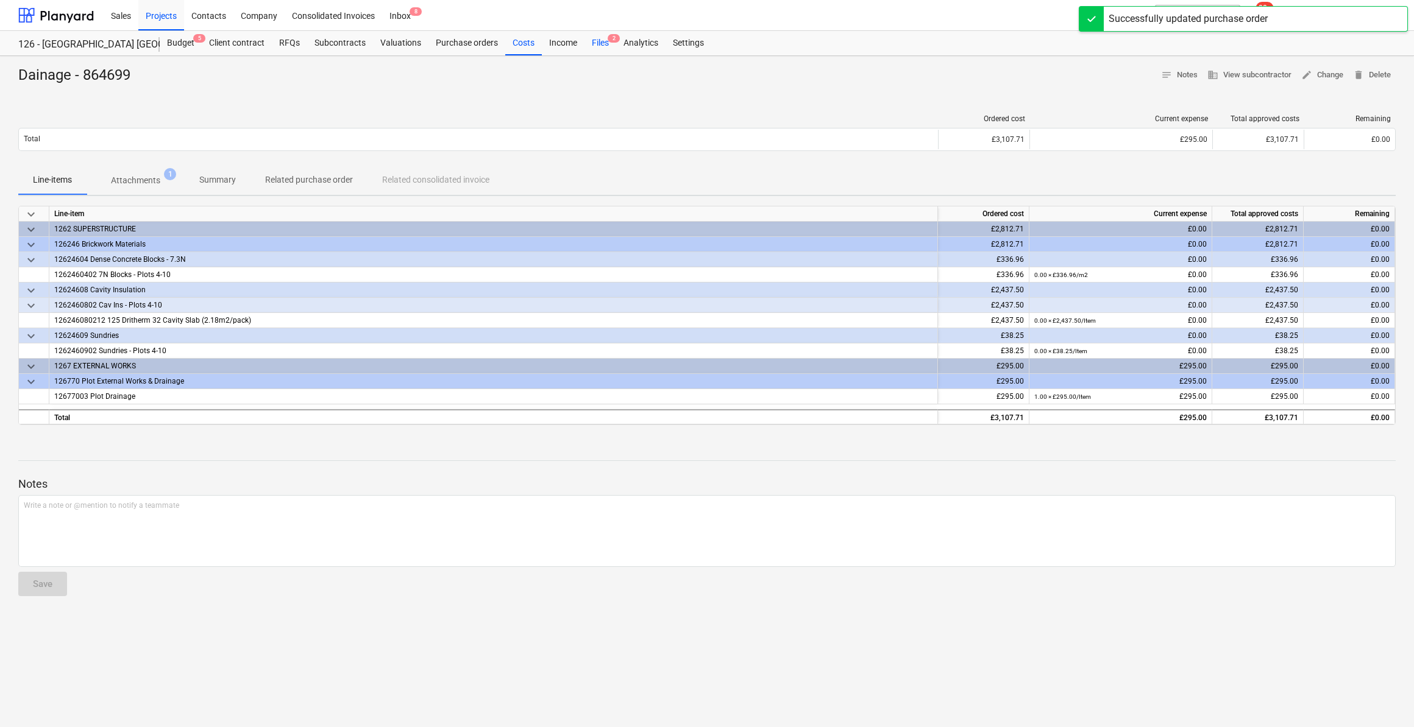
click at [598, 47] on div "Files 2" at bounding box center [600, 43] width 32 height 24
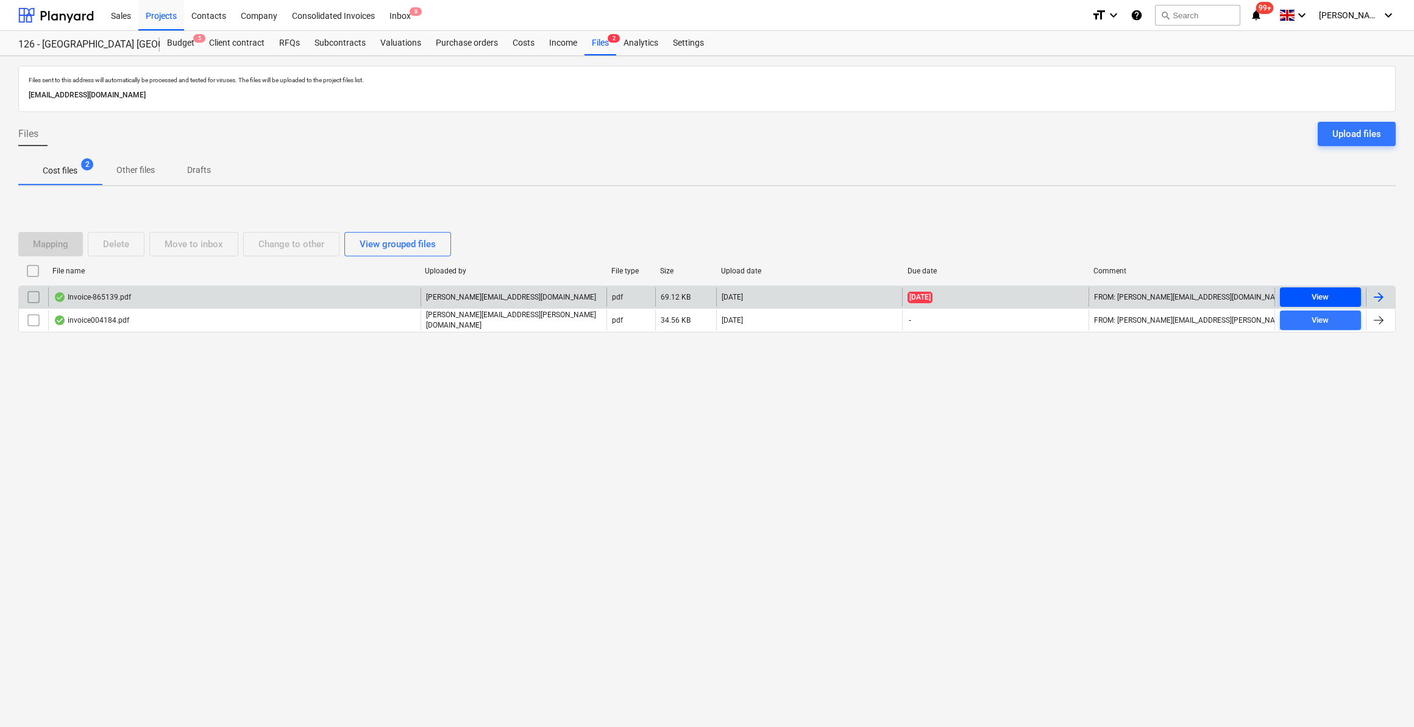
click at [1320, 298] on div "View" at bounding box center [1319, 298] width 17 height 14
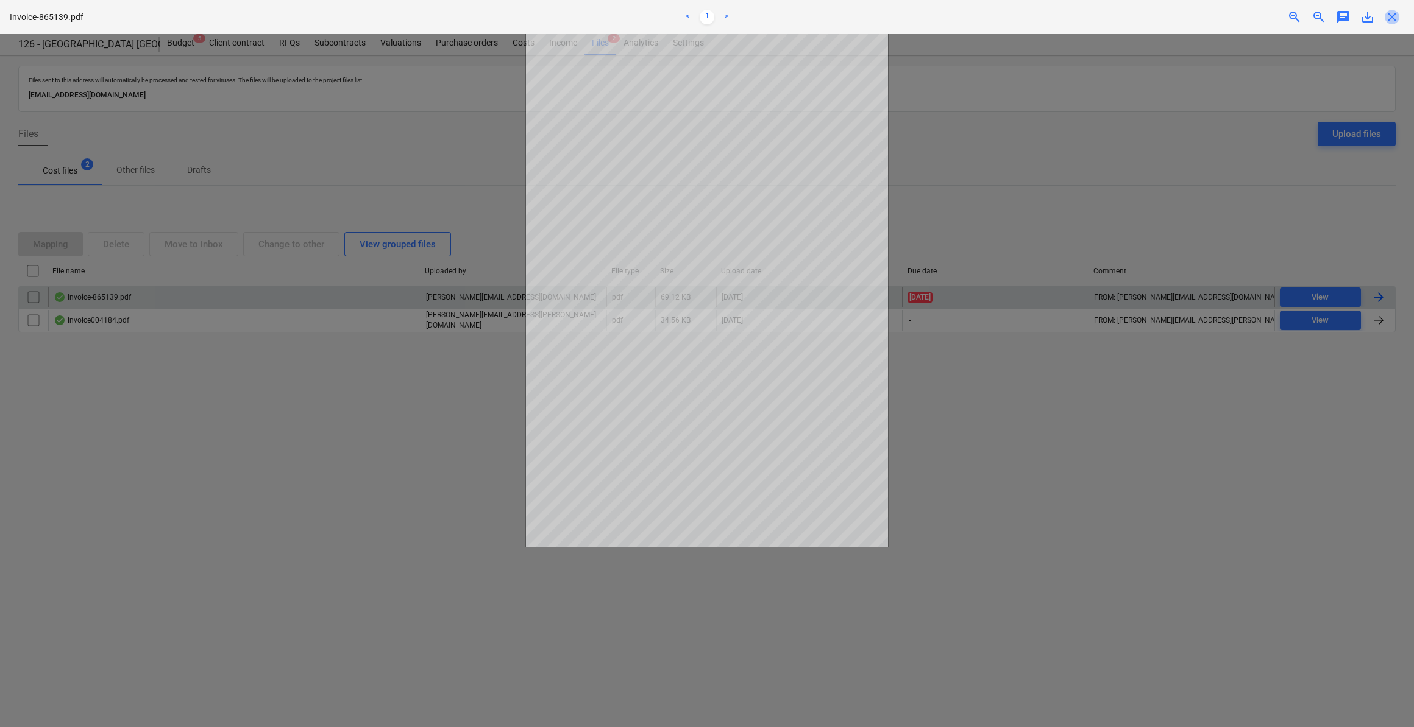
click at [1392, 20] on span "close" at bounding box center [1391, 17] width 15 height 15
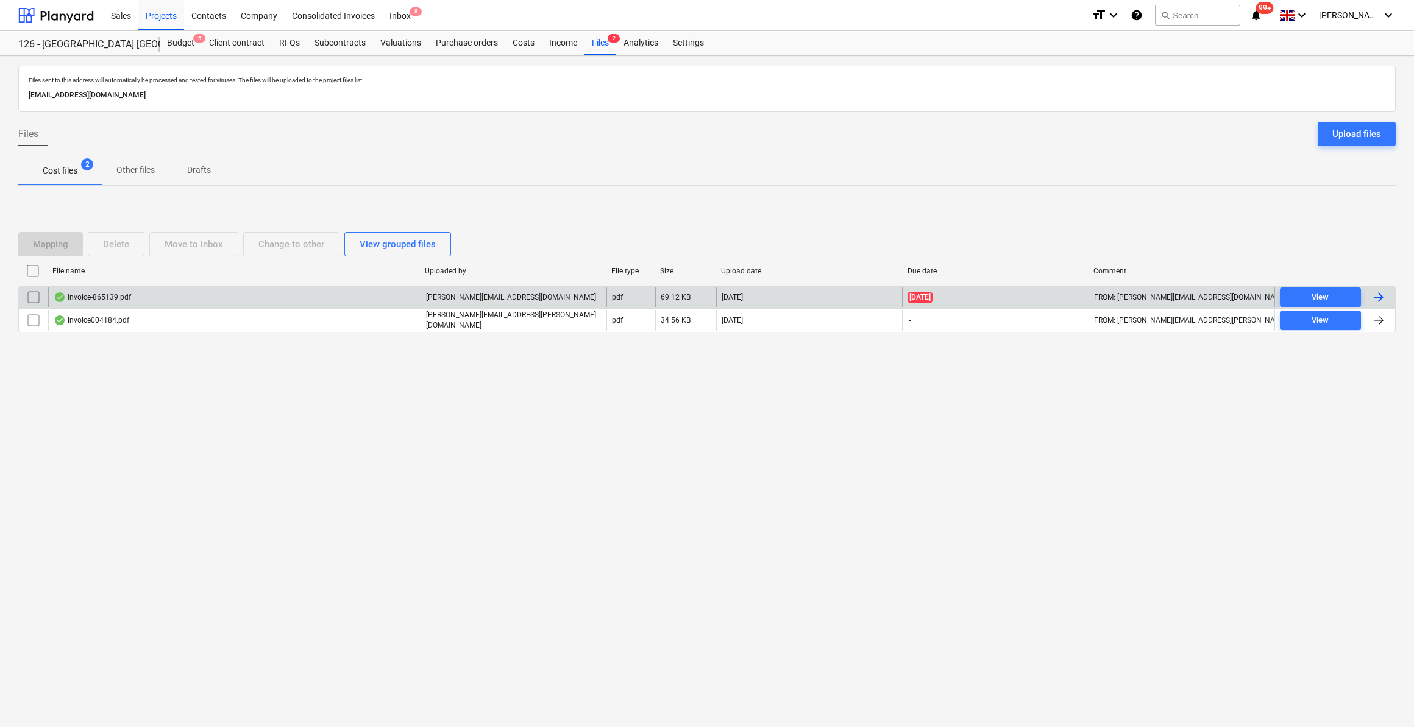
click at [1375, 297] on div at bounding box center [1378, 297] width 15 height 15
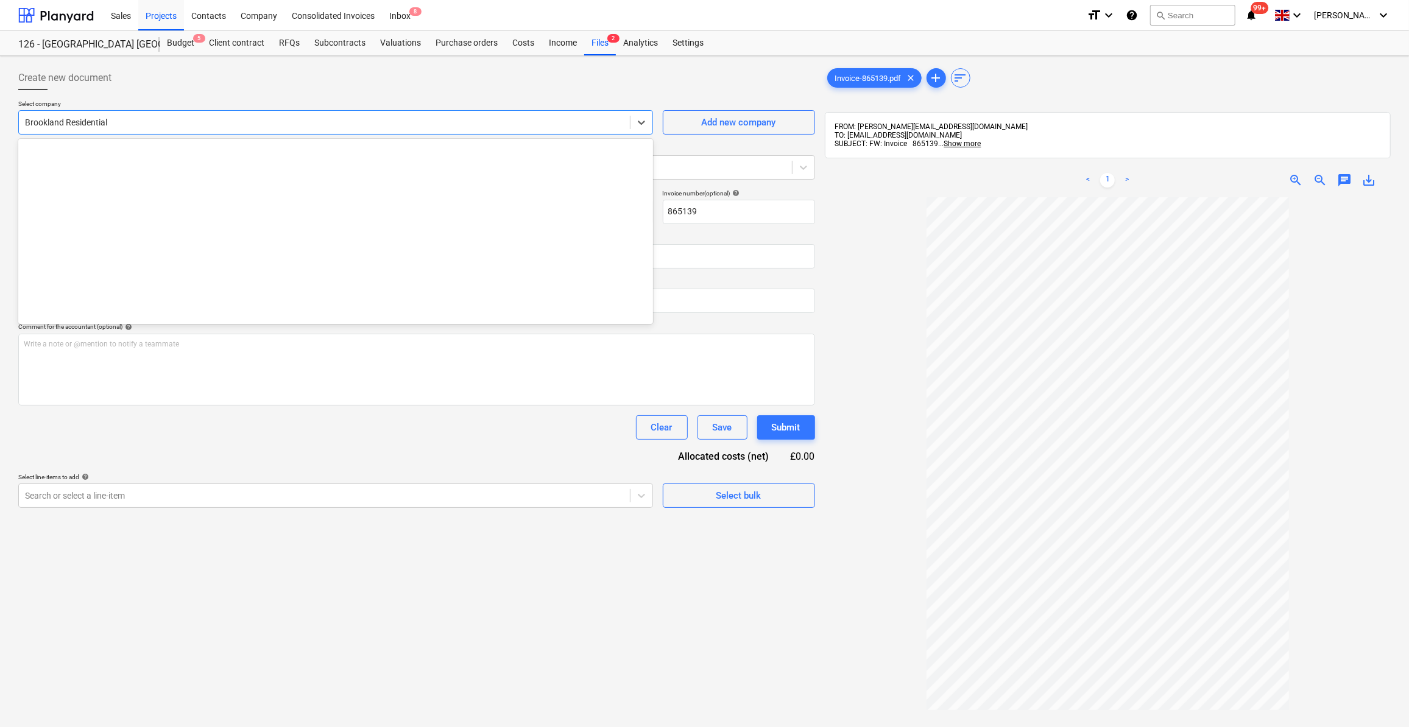
click at [91, 126] on div at bounding box center [324, 122] width 599 height 12
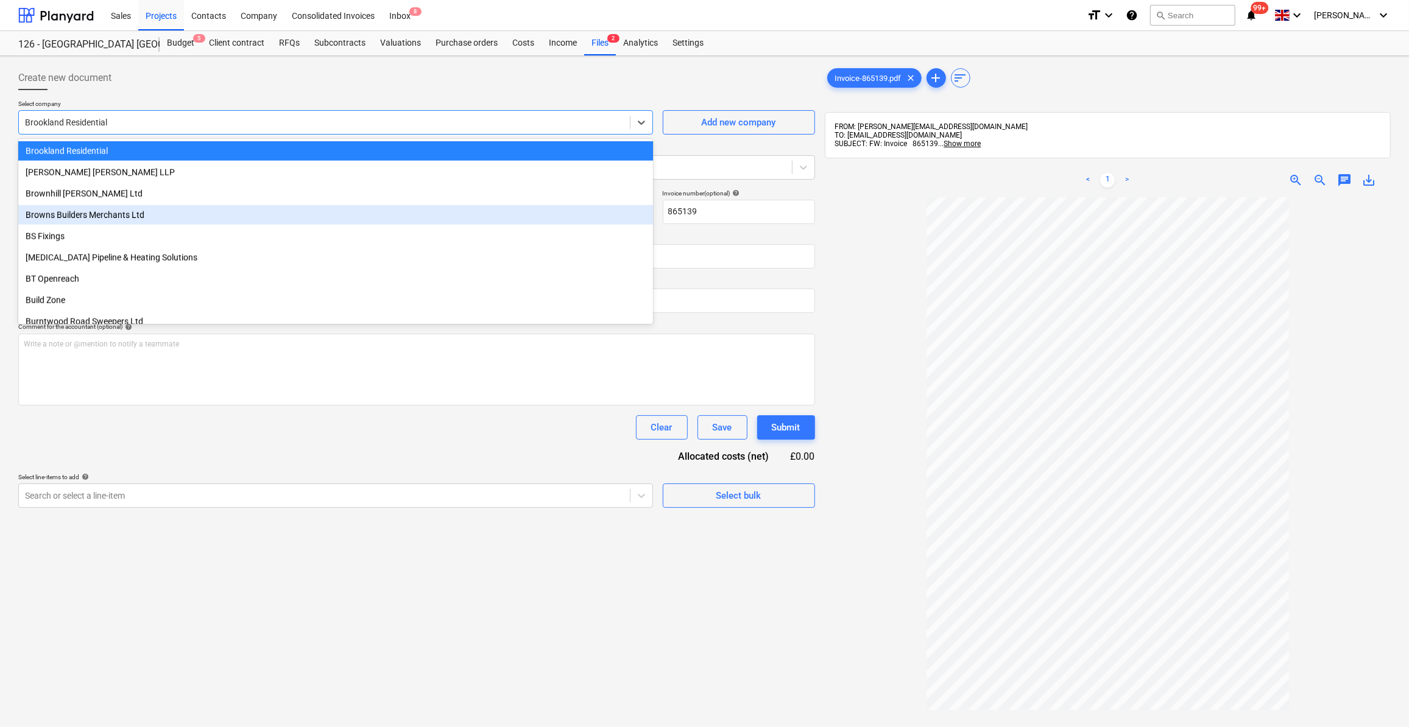
click at [65, 217] on div "Browns Builders Merchants Ltd" at bounding box center [335, 214] width 635 height 19
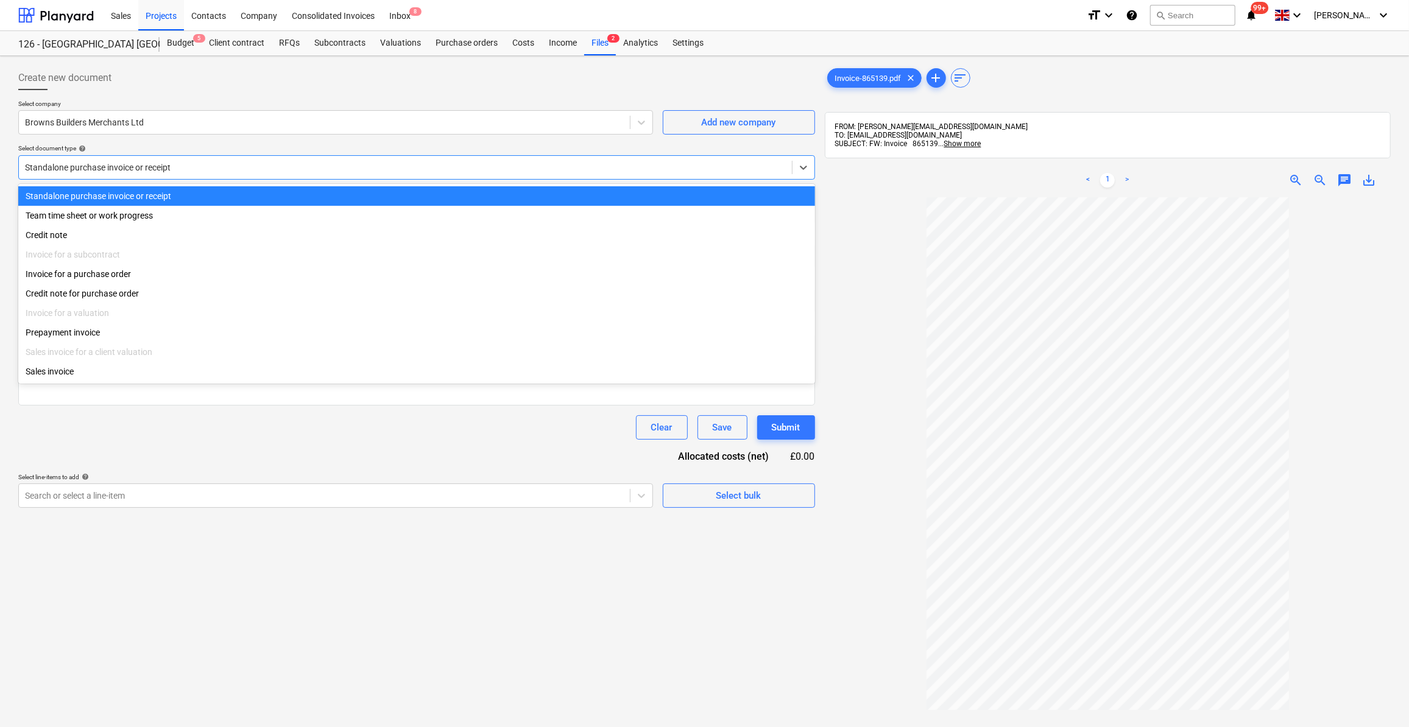
click at [124, 166] on div at bounding box center [405, 167] width 761 height 12
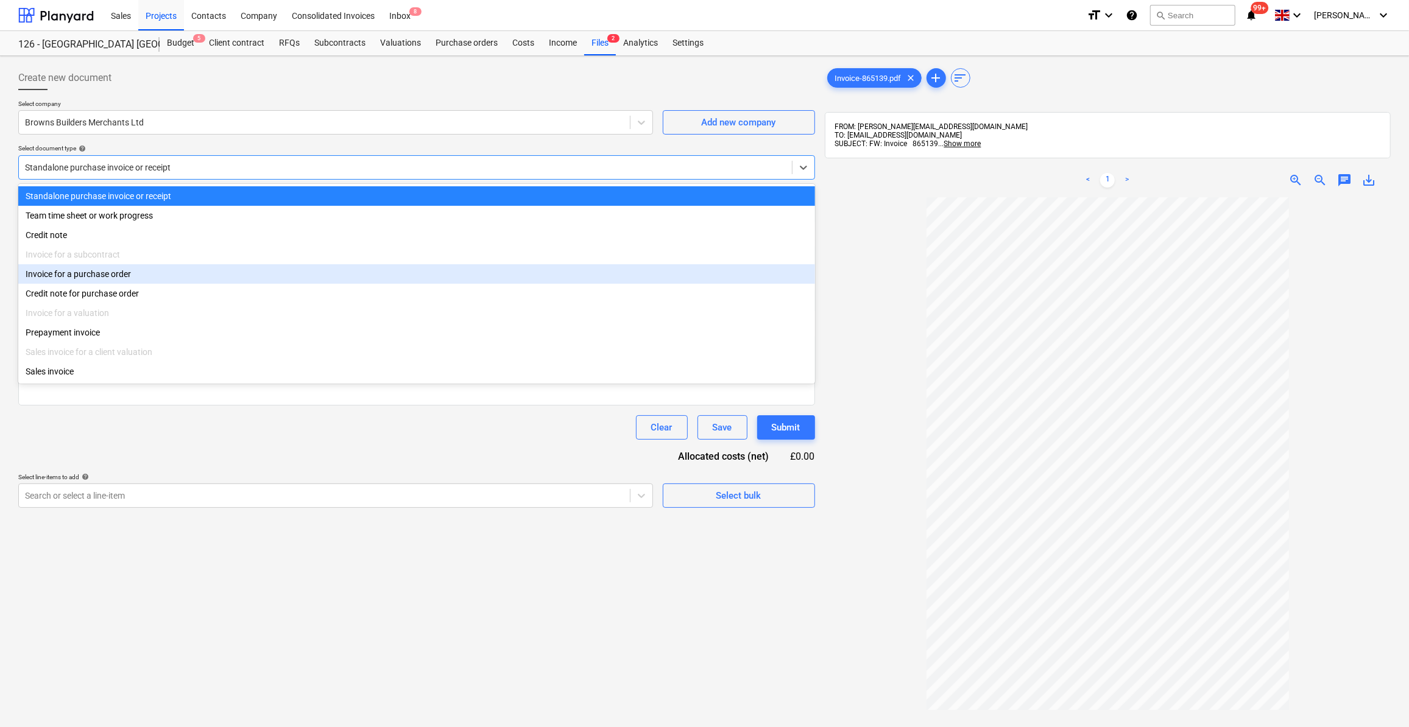
click at [116, 278] on div "Invoice for a purchase order" at bounding box center [416, 273] width 797 height 19
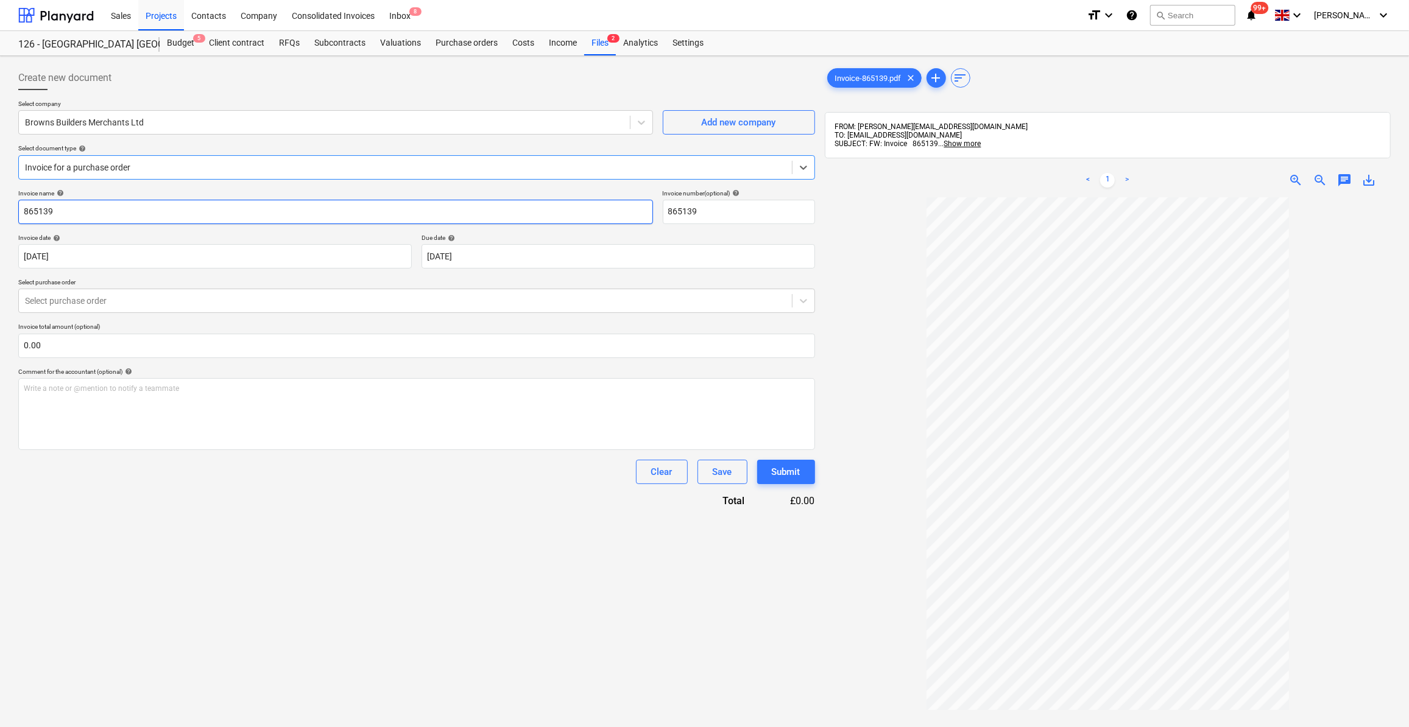
click at [23, 213] on input "865139" at bounding box center [335, 212] width 635 height 24
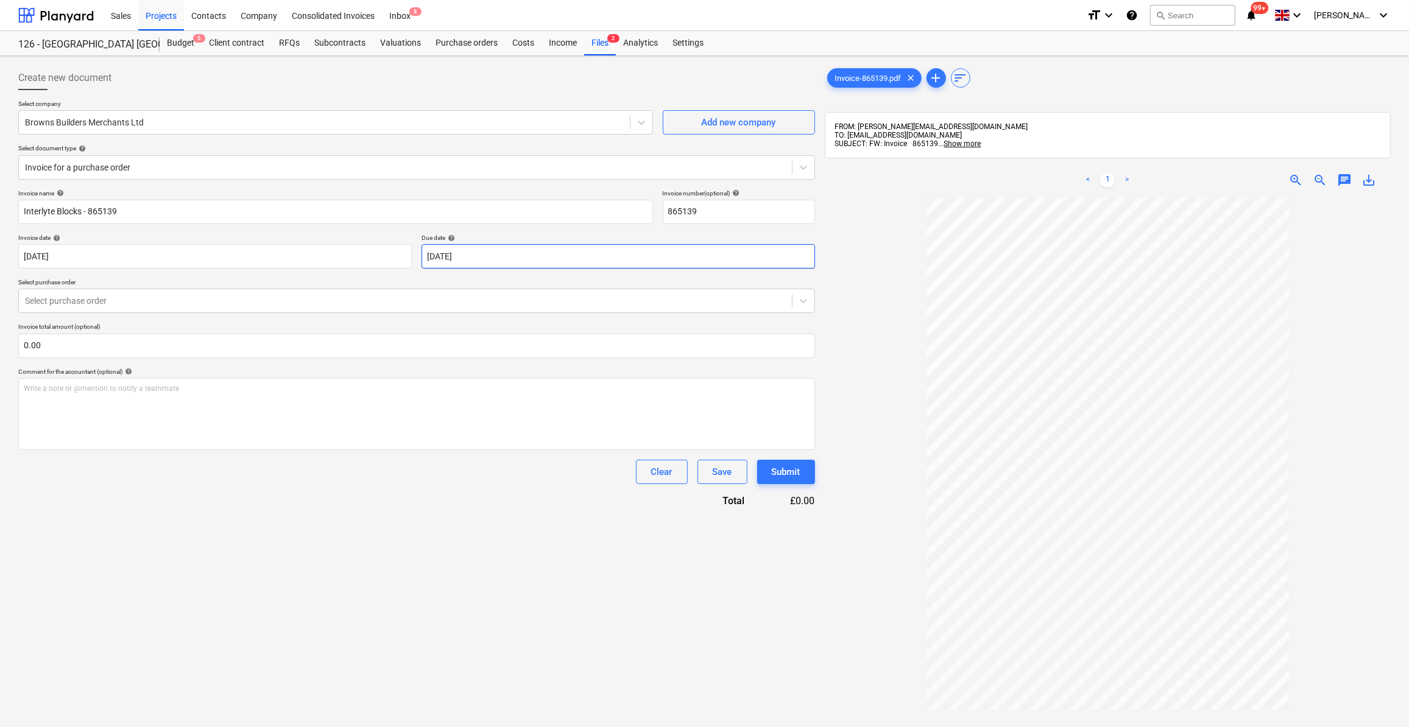
click at [543, 258] on body "Sales Projects Contacts Company Consolidated Invoices Inbox 8 format_size keybo…" at bounding box center [704, 363] width 1409 height 727
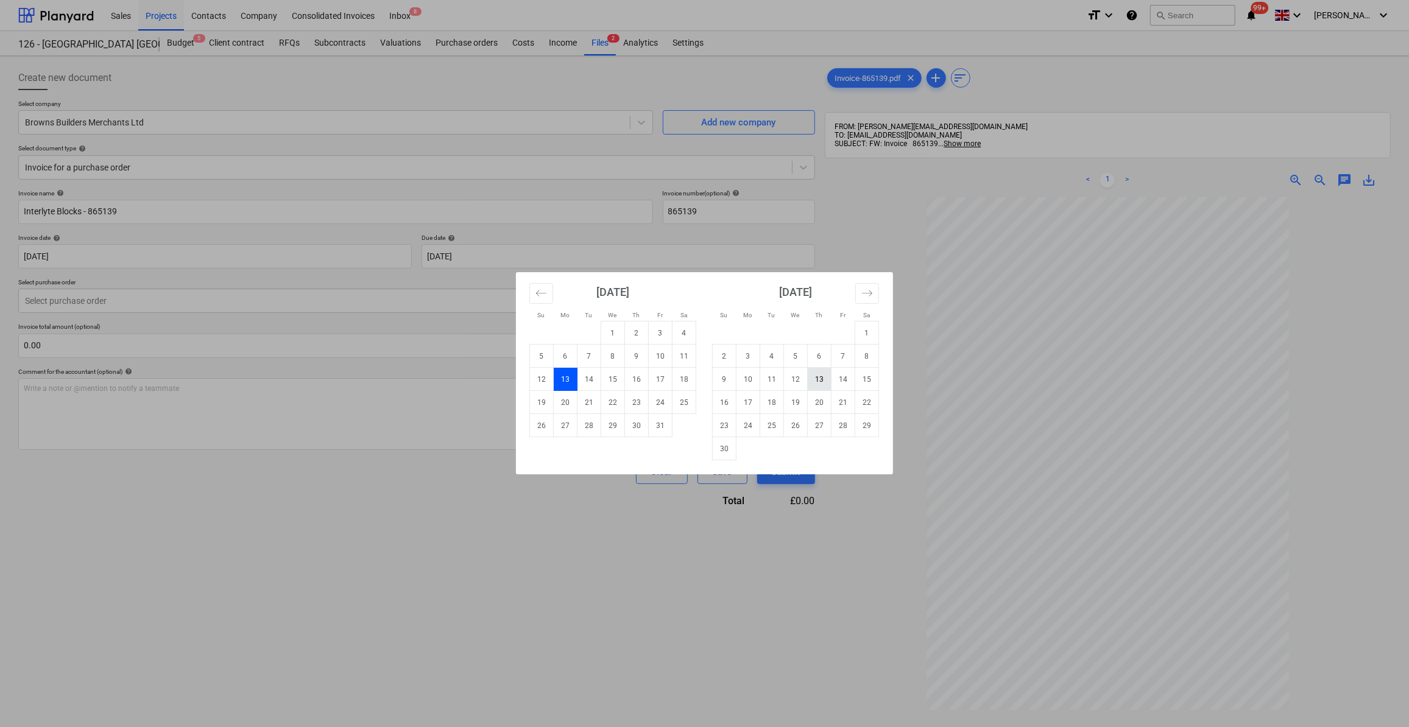
click at [826, 376] on td "13" at bounding box center [820, 379] width 24 height 23
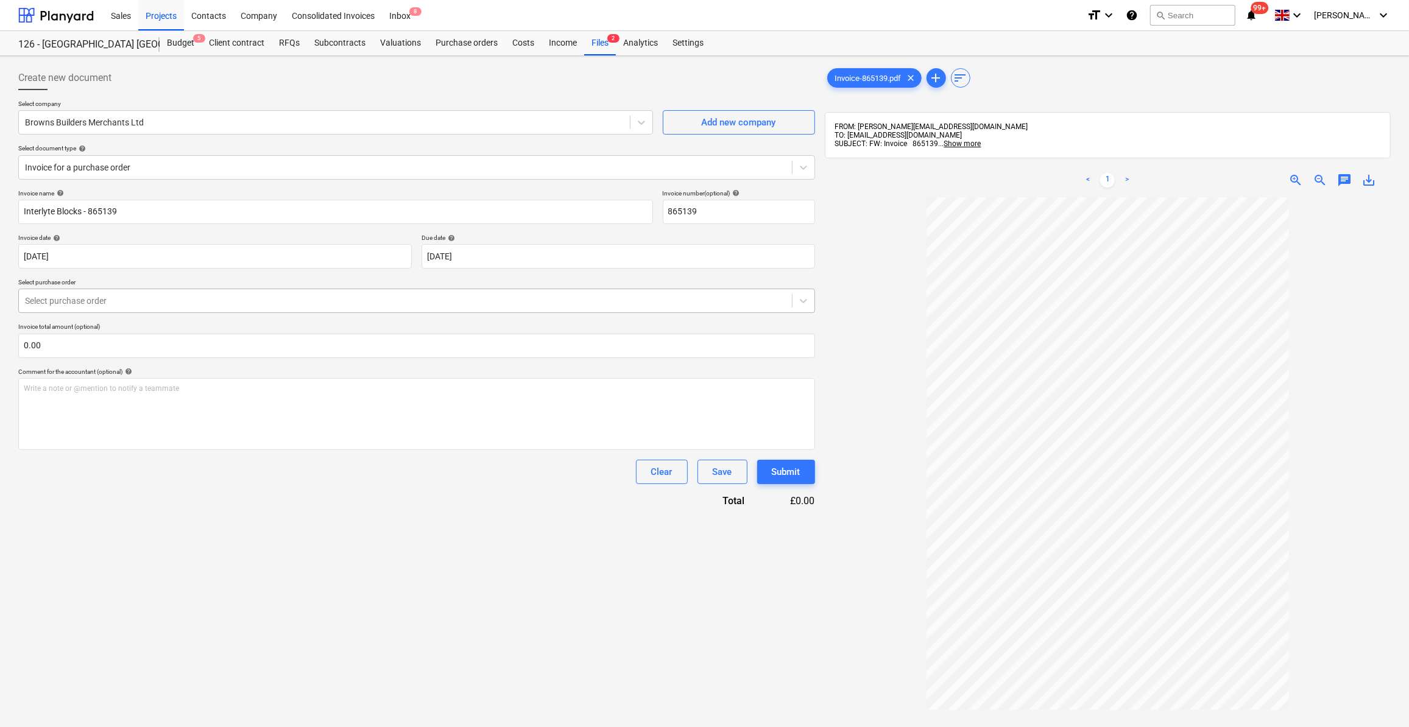
click at [124, 294] on div "Select purchase order" at bounding box center [405, 300] width 773 height 17
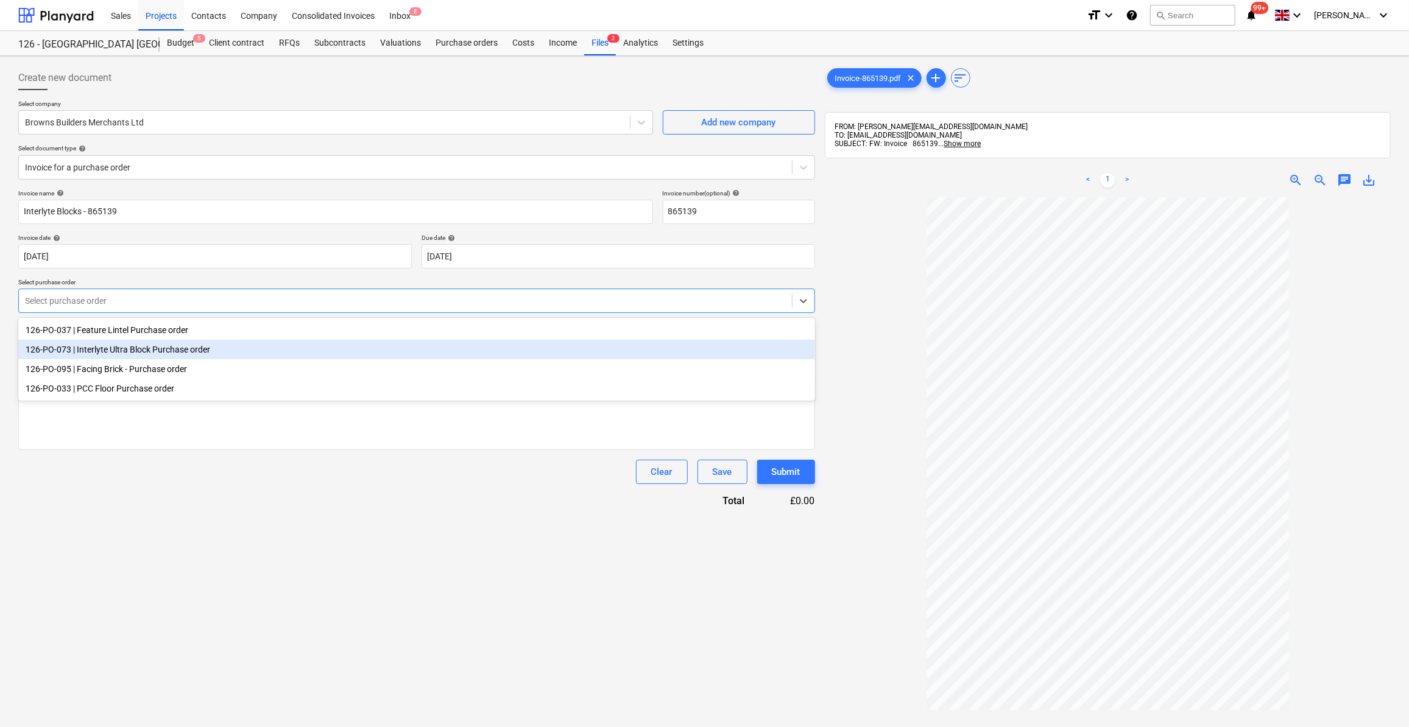
click at [138, 356] on div "126-PO-073 | Interlyte Ultra Block Purchase order" at bounding box center [416, 349] width 797 height 19
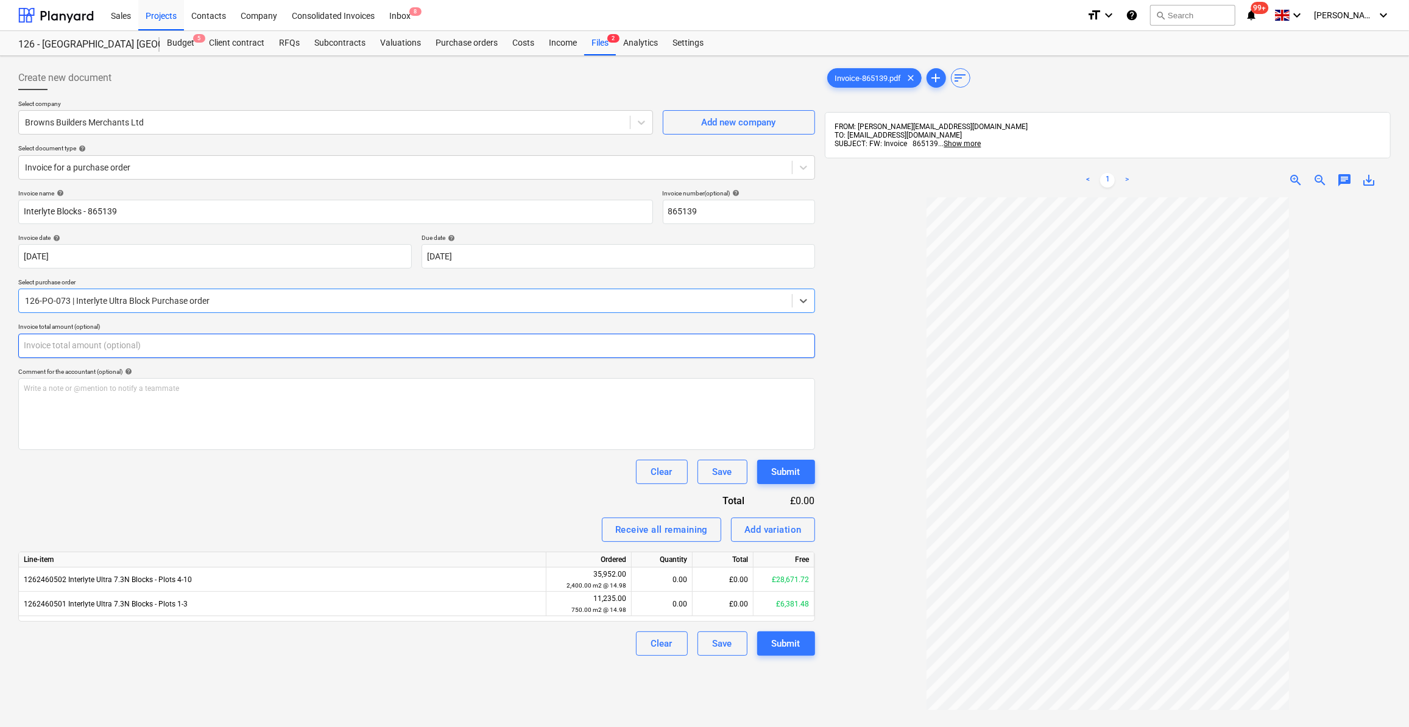
click at [53, 350] on input "text" at bounding box center [416, 346] width 797 height 24
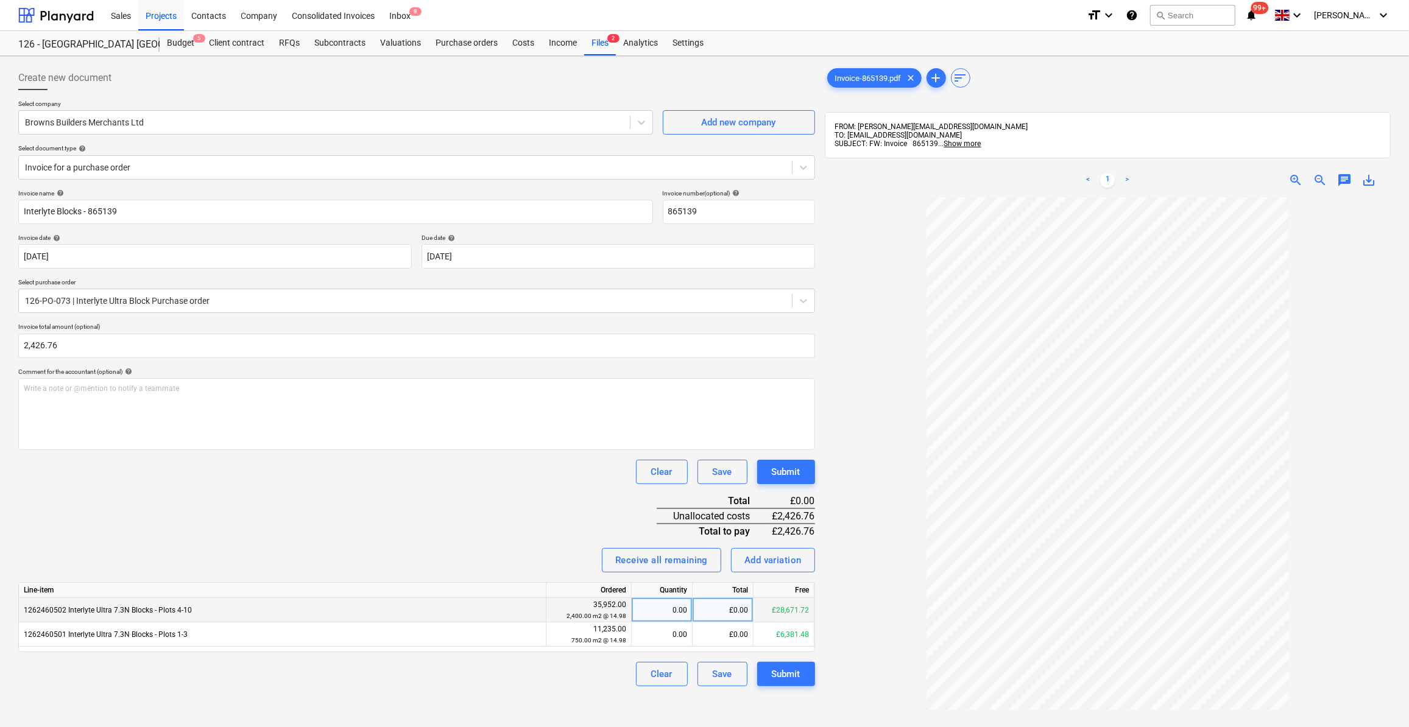
click at [684, 612] on div "0.00" at bounding box center [662, 610] width 51 height 24
click at [796, 678] on div "Submit" at bounding box center [786, 675] width 29 height 16
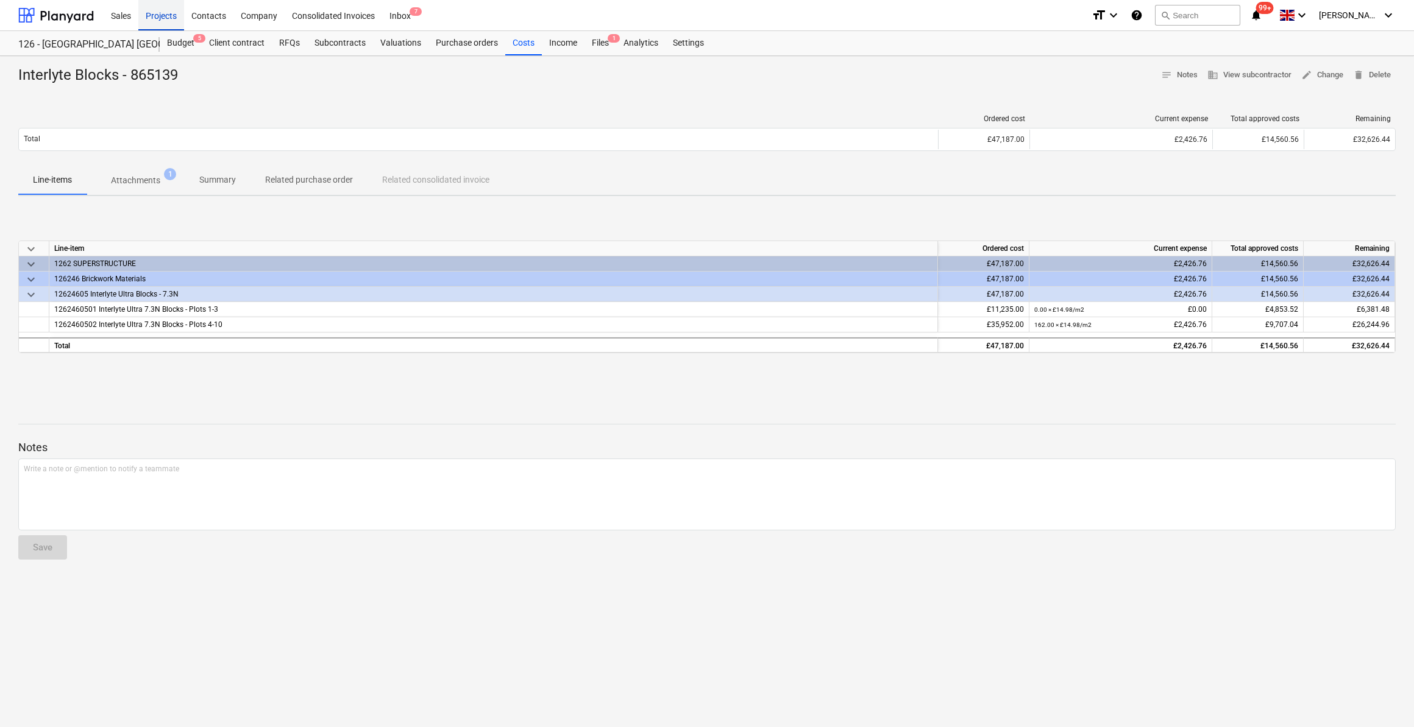
click at [169, 20] on div "Projects" at bounding box center [161, 14] width 46 height 31
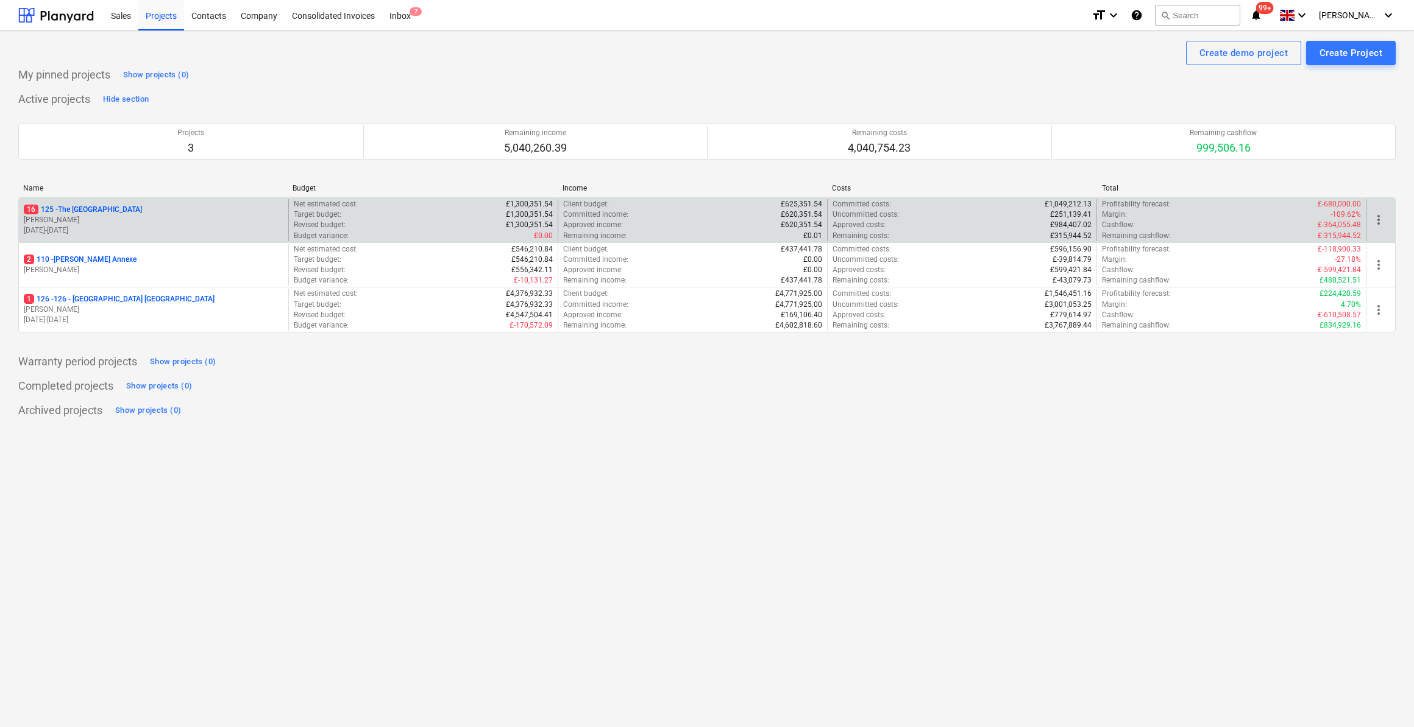
click at [65, 205] on p "16 125 - [GEOGRAPHIC_DATA]" at bounding box center [83, 210] width 118 height 10
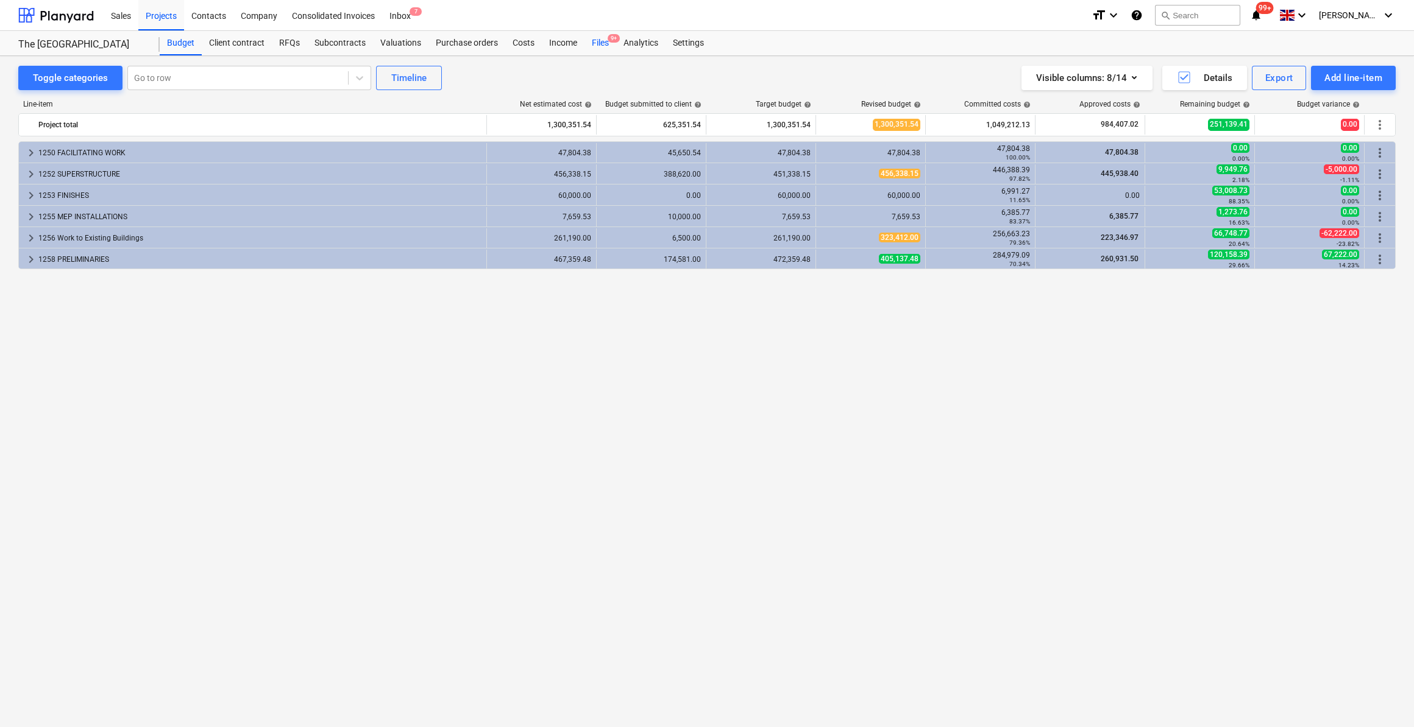
click at [598, 44] on div "Files 9+" at bounding box center [600, 43] width 32 height 24
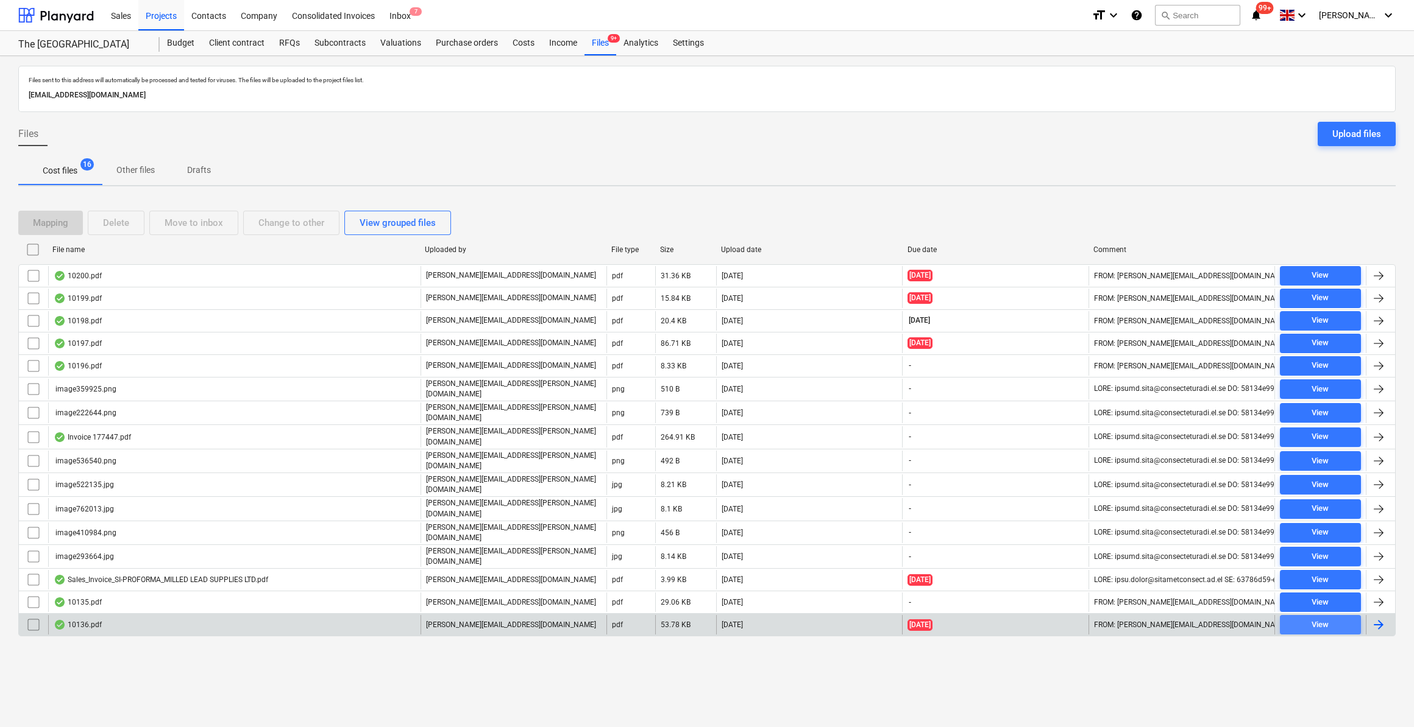
click at [1325, 618] on div "View" at bounding box center [1319, 625] width 17 height 14
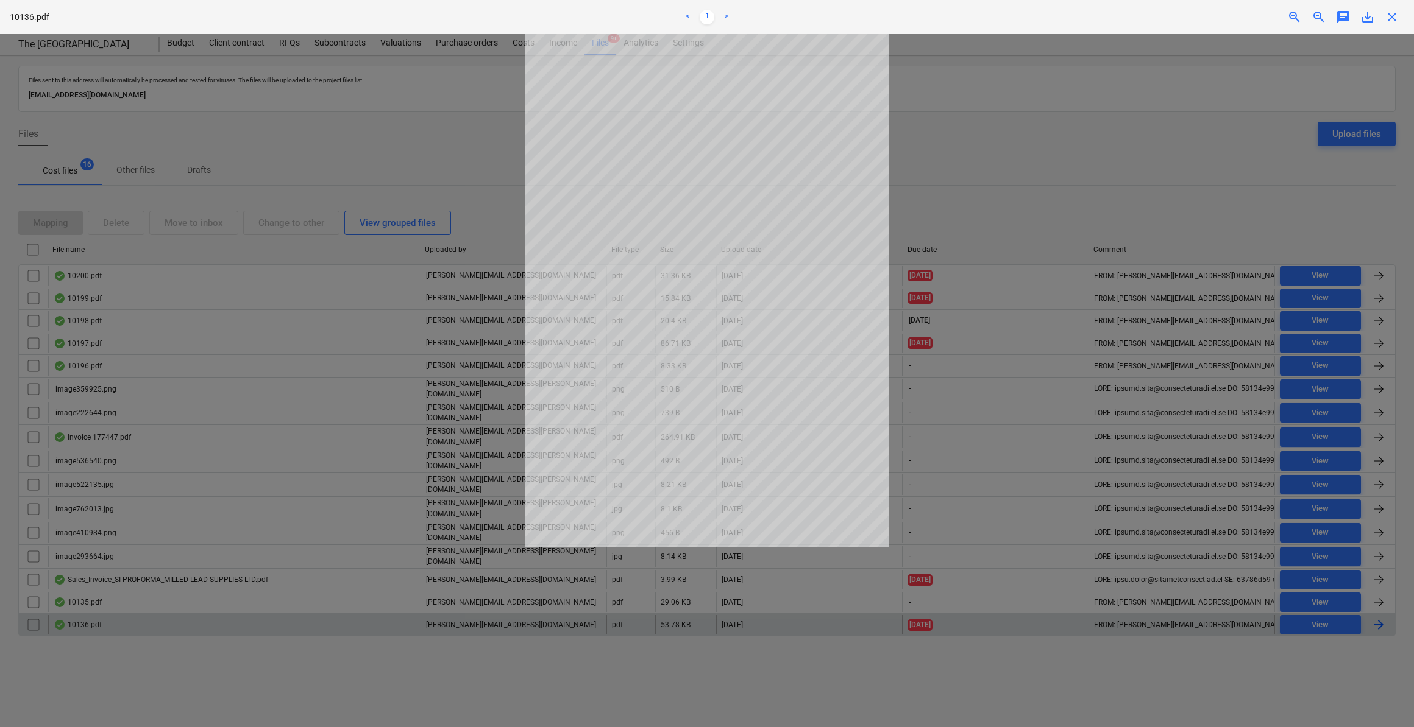
click at [1392, 23] on span "close" at bounding box center [1391, 17] width 15 height 15
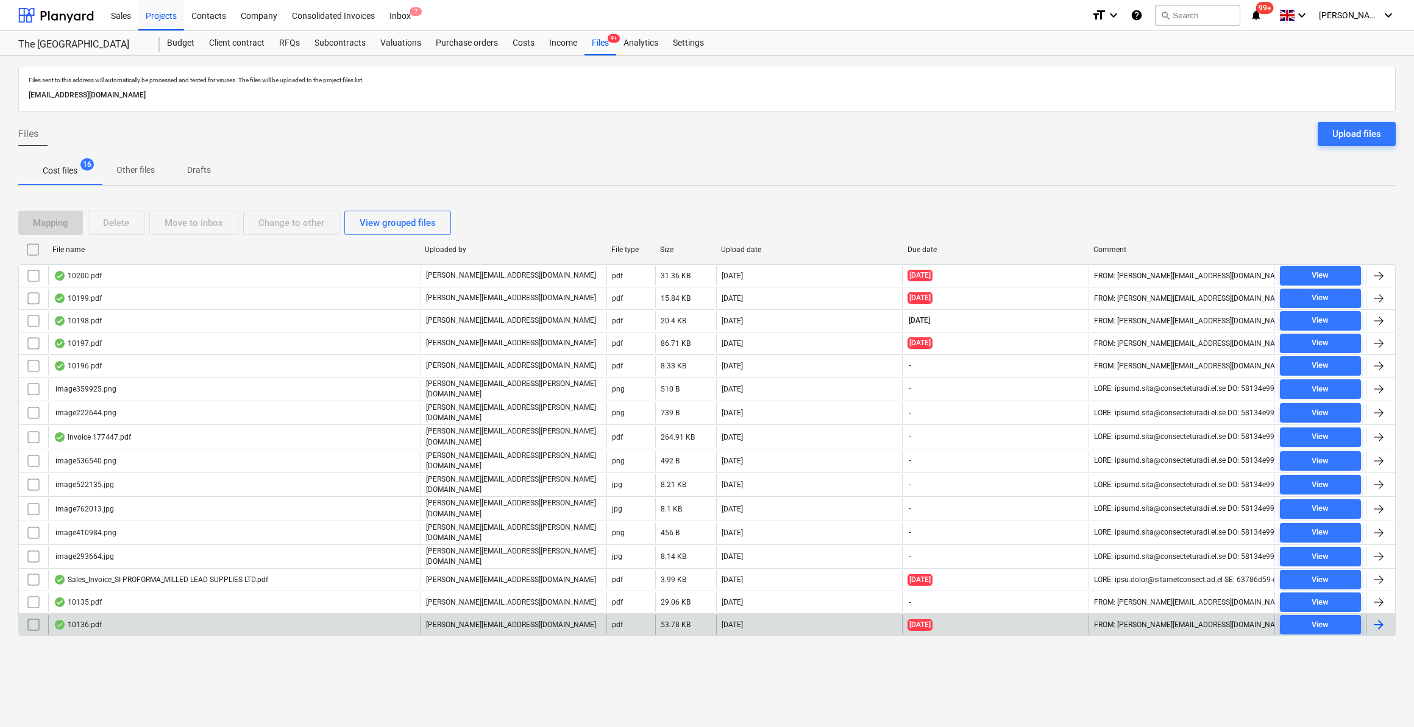
click at [1376, 618] on div at bounding box center [1378, 625] width 15 height 15
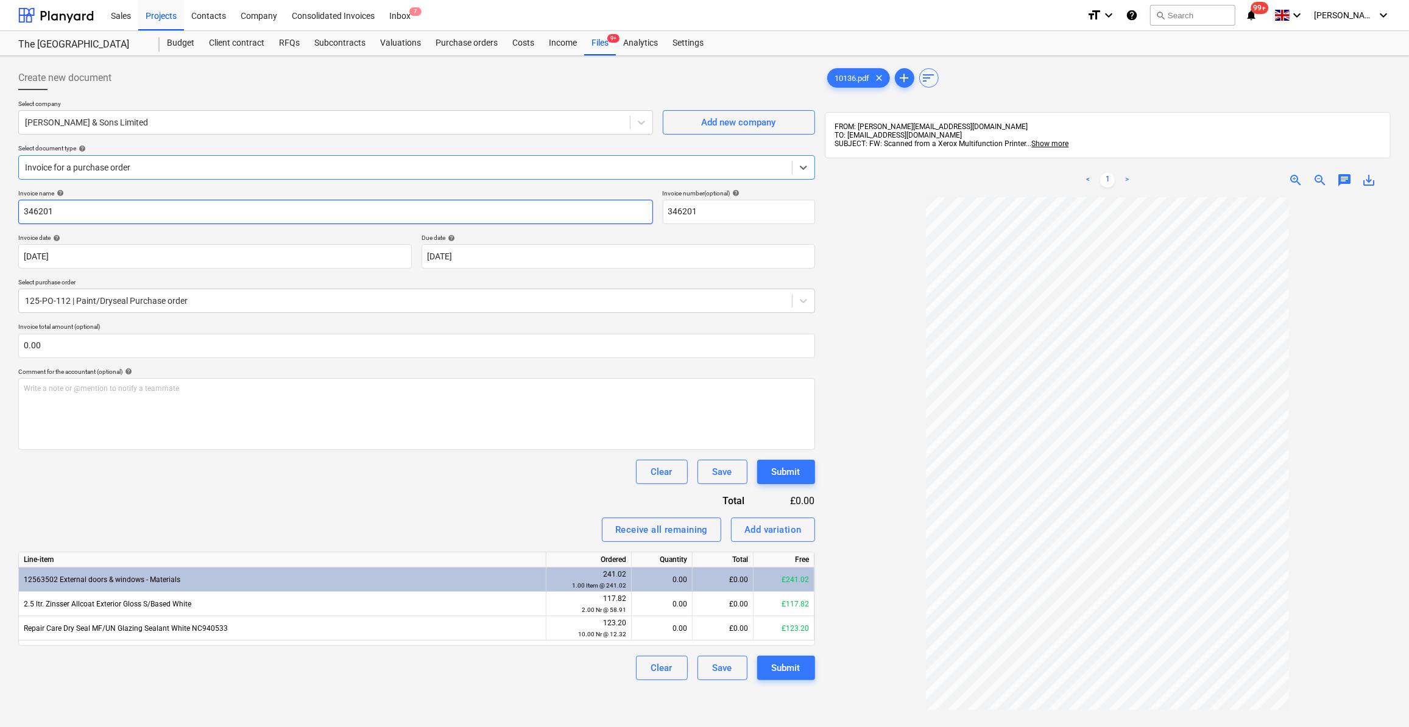
click at [22, 208] on input "346201" at bounding box center [335, 212] width 635 height 24
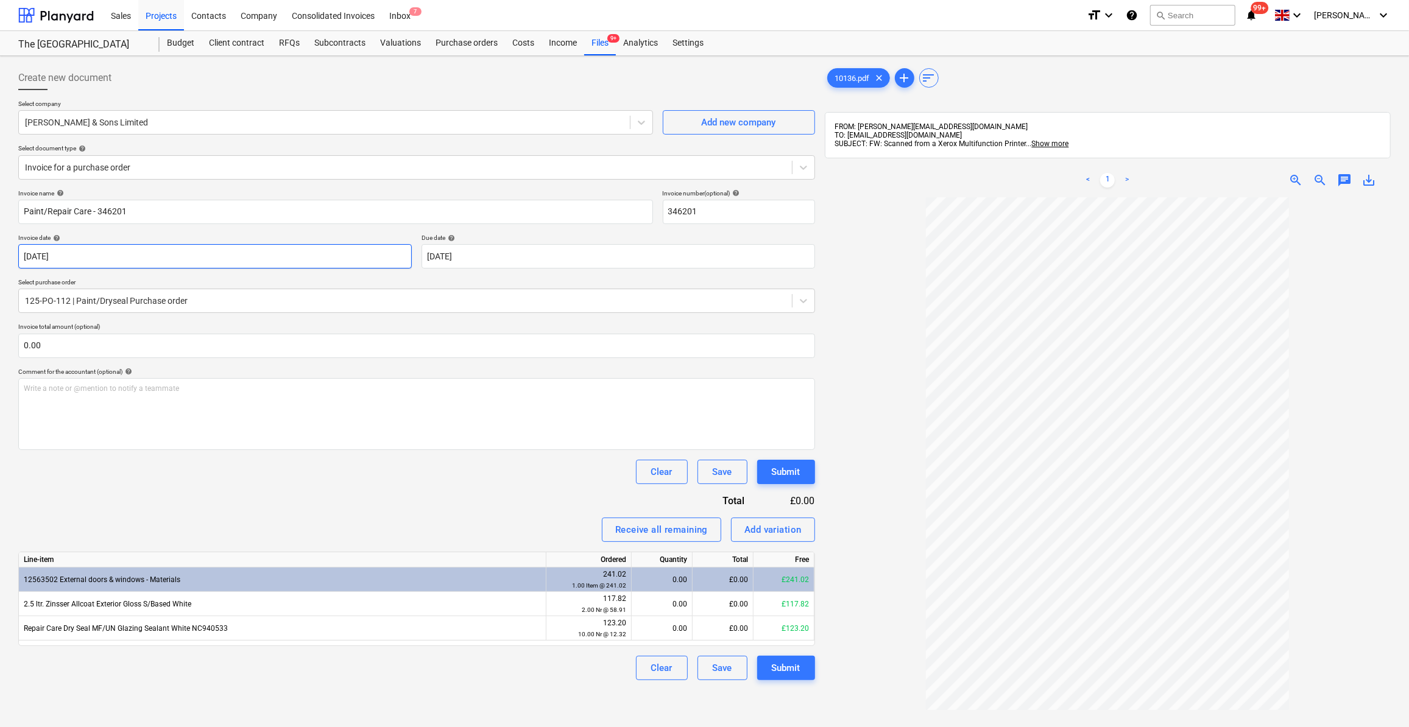
click at [227, 261] on body "Sales Projects Contacts Company Consolidated Invoices Inbox 7 format_size keybo…" at bounding box center [704, 363] width 1409 height 727
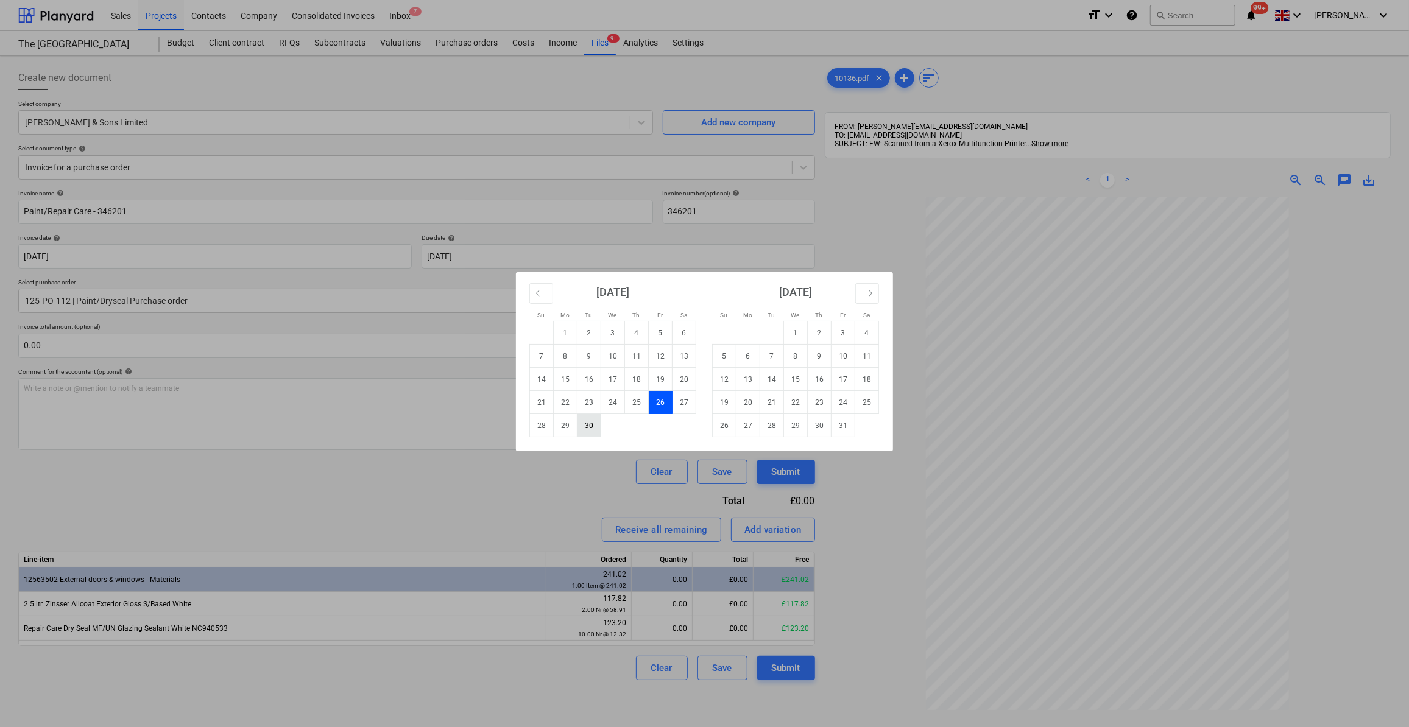
click at [593, 426] on td "30" at bounding box center [590, 425] width 24 height 23
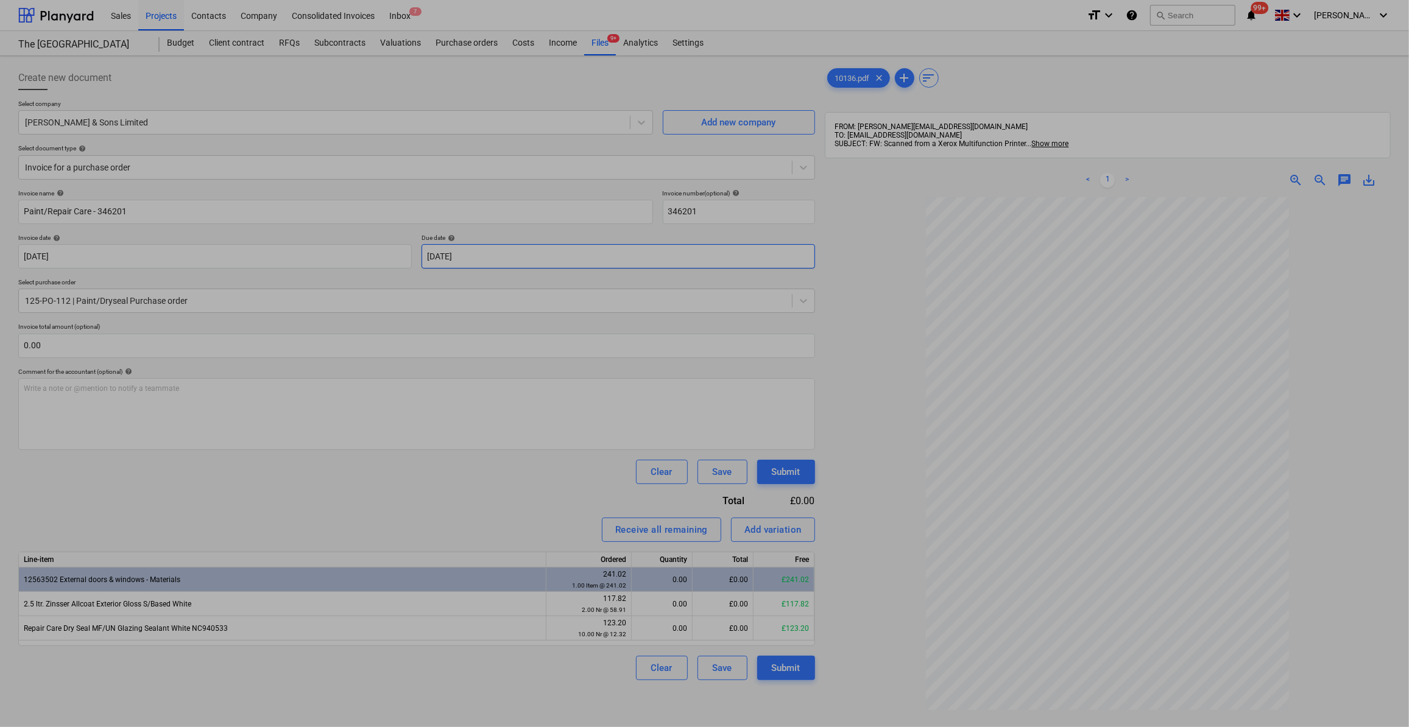
click at [462, 260] on body "Sales Projects Contacts Company Consolidated Invoices Inbox 7 format_size keybo…" at bounding box center [704, 363] width 1409 height 727
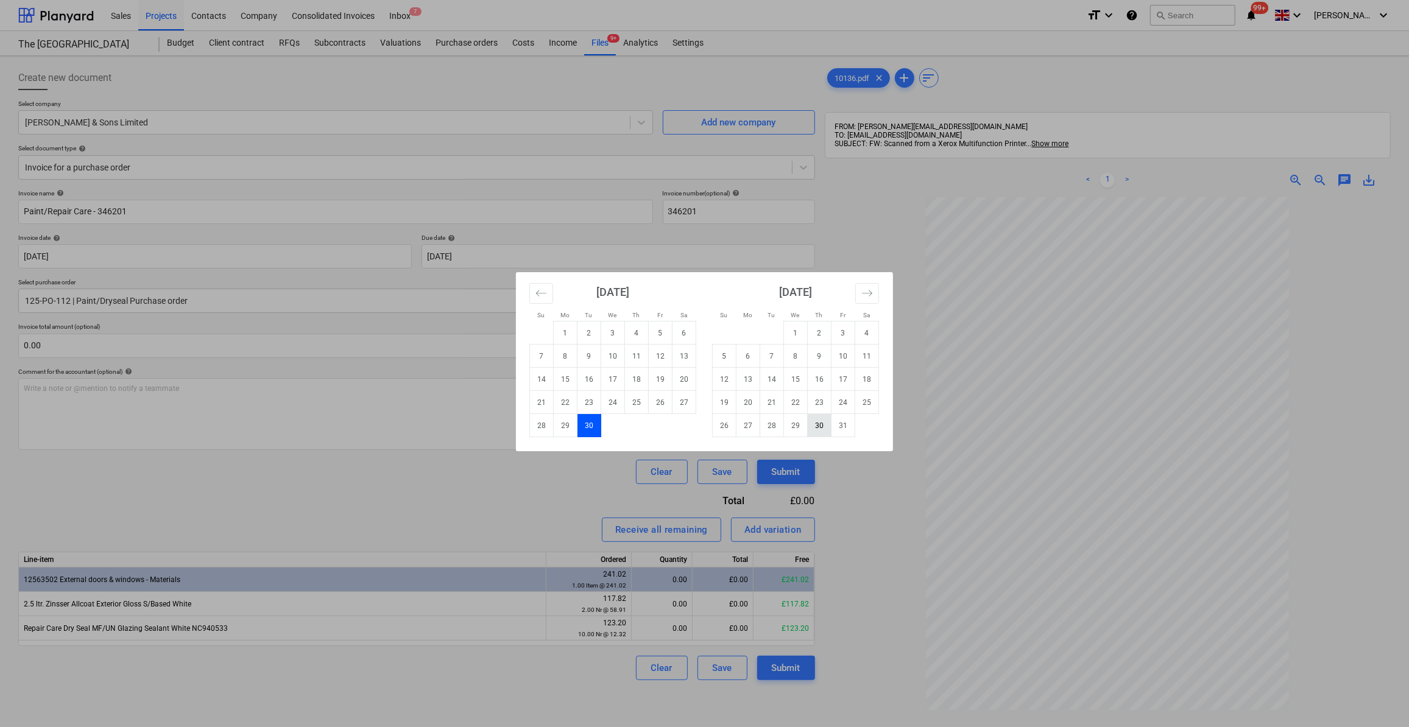
click at [827, 427] on td "30" at bounding box center [820, 425] width 24 height 23
click at [92, 257] on body "Sales Projects Contacts Company Consolidated Invoices Inbox 7 format_size keybo…" at bounding box center [704, 363] width 1409 height 727
click at [869, 528] on div "Su Mo Tu We Th Fr Sa Su Mo Tu We Th Fr Sa [DATE] 1 2 3 4 5 6 7 8 9 10 11 12 13 …" at bounding box center [704, 363] width 1409 height 727
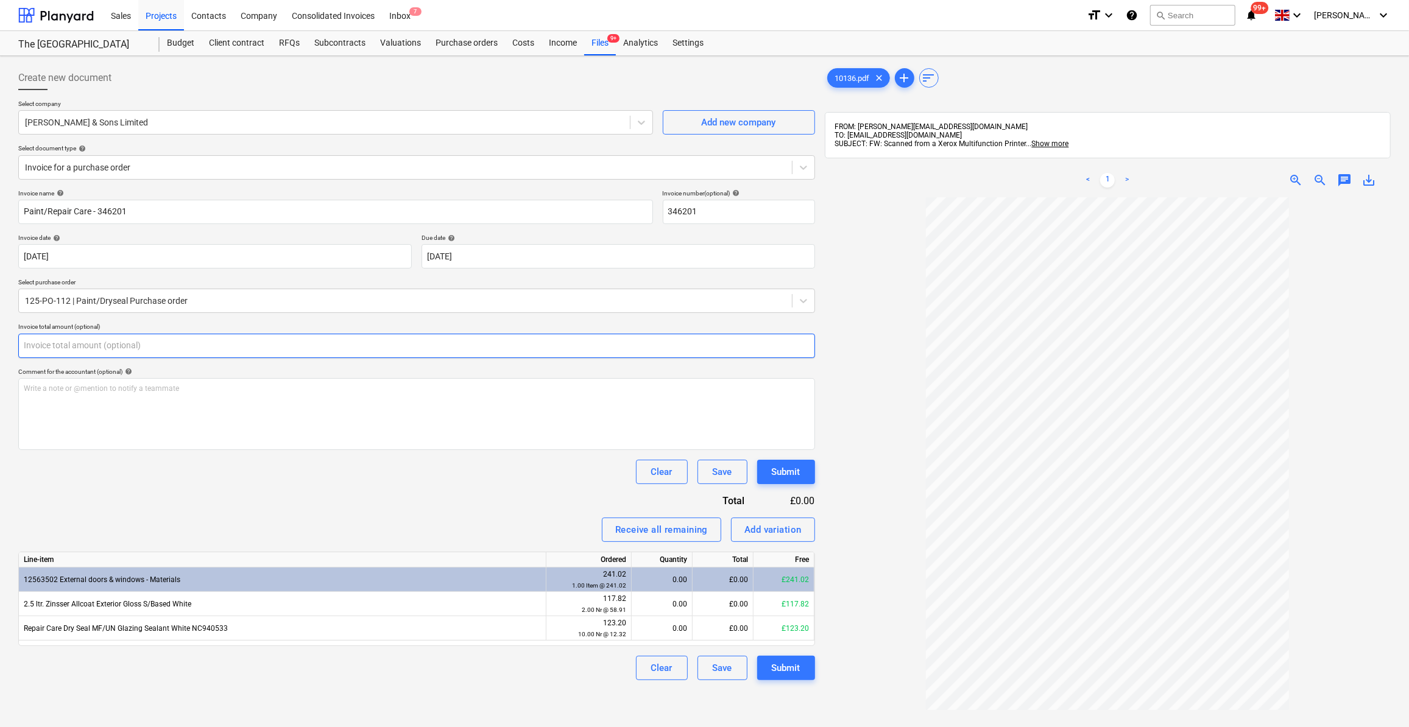
click at [61, 345] on input "text" at bounding box center [416, 346] width 797 height 24
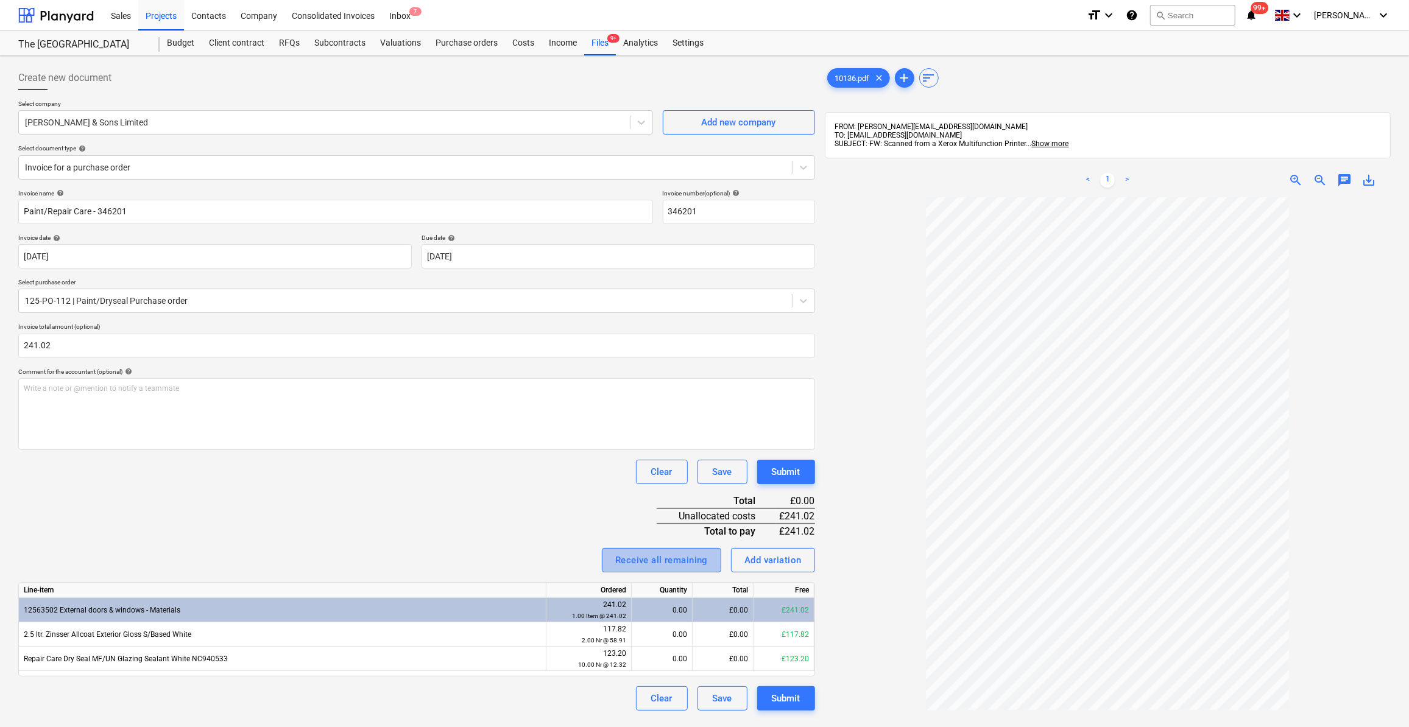
click at [658, 560] on div "Receive all remaining" at bounding box center [661, 561] width 93 height 16
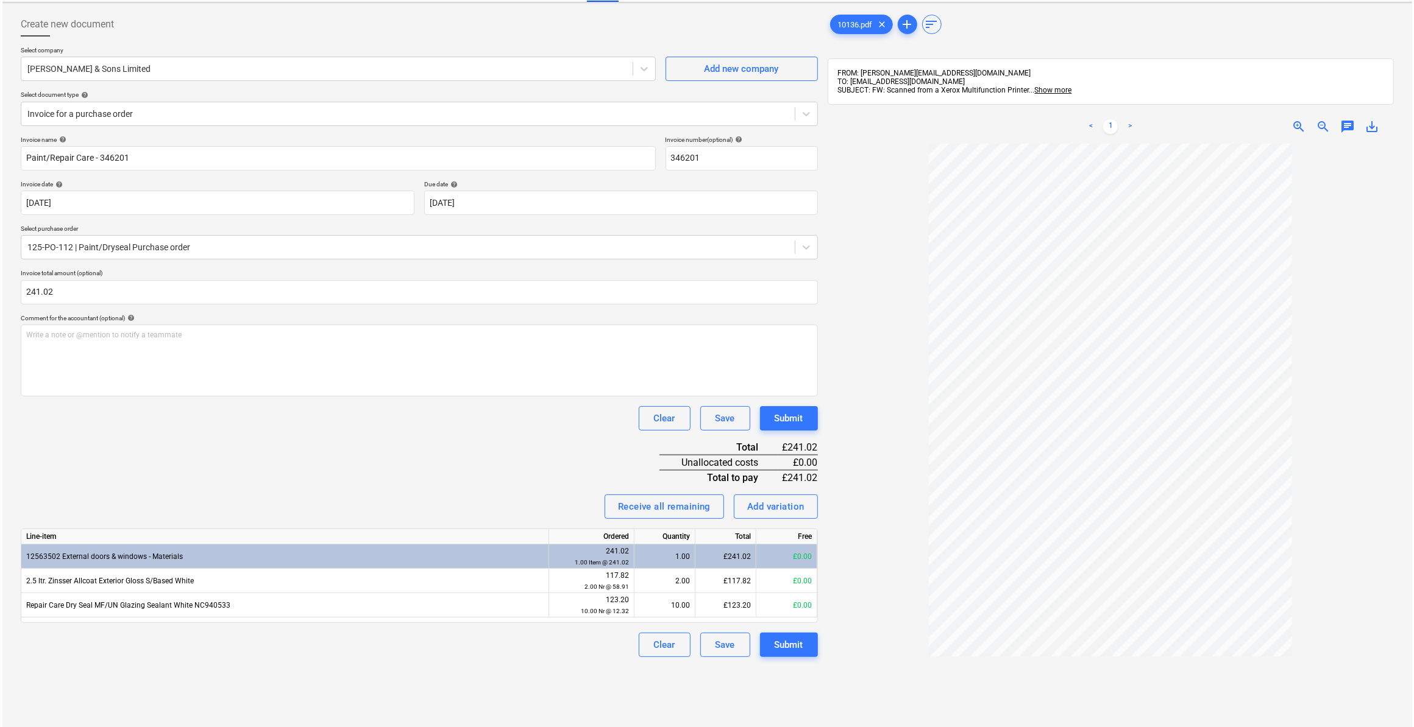
scroll to position [55, 0]
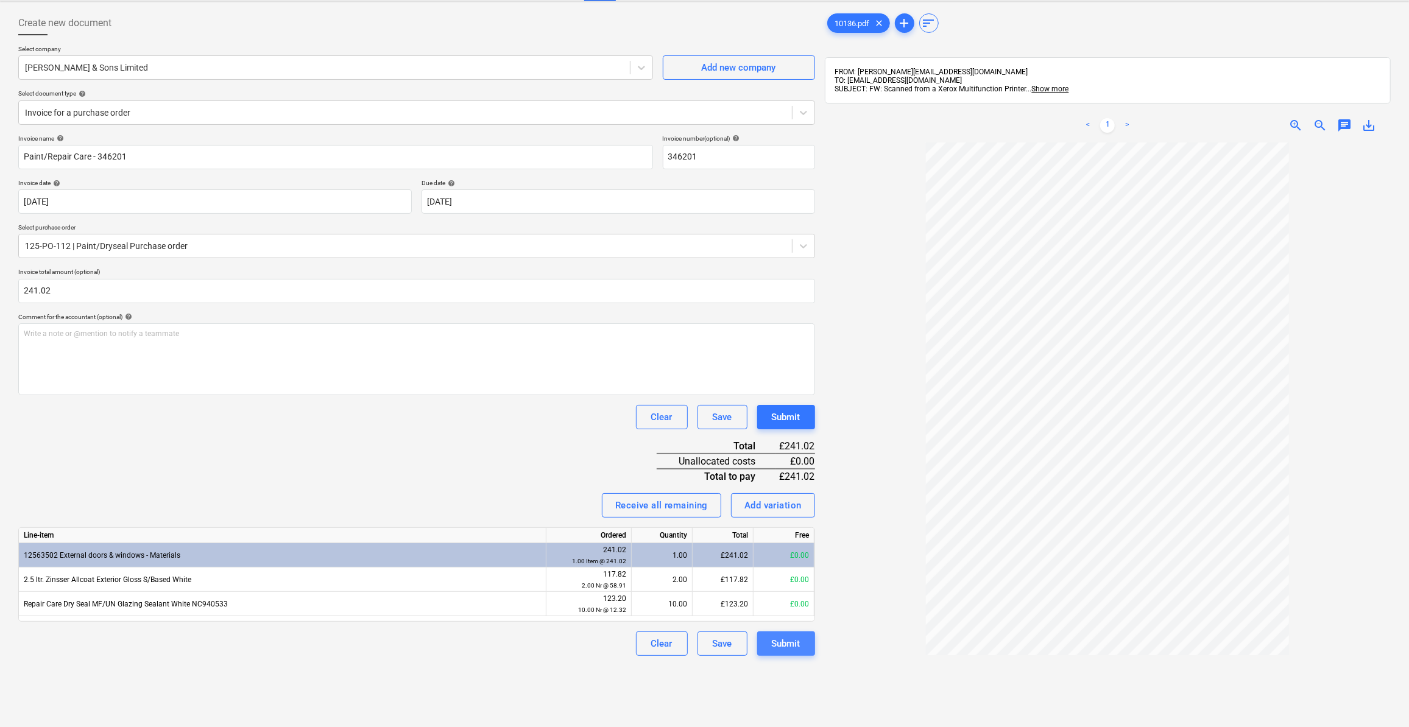
click at [796, 646] on div "Submit" at bounding box center [786, 644] width 29 height 16
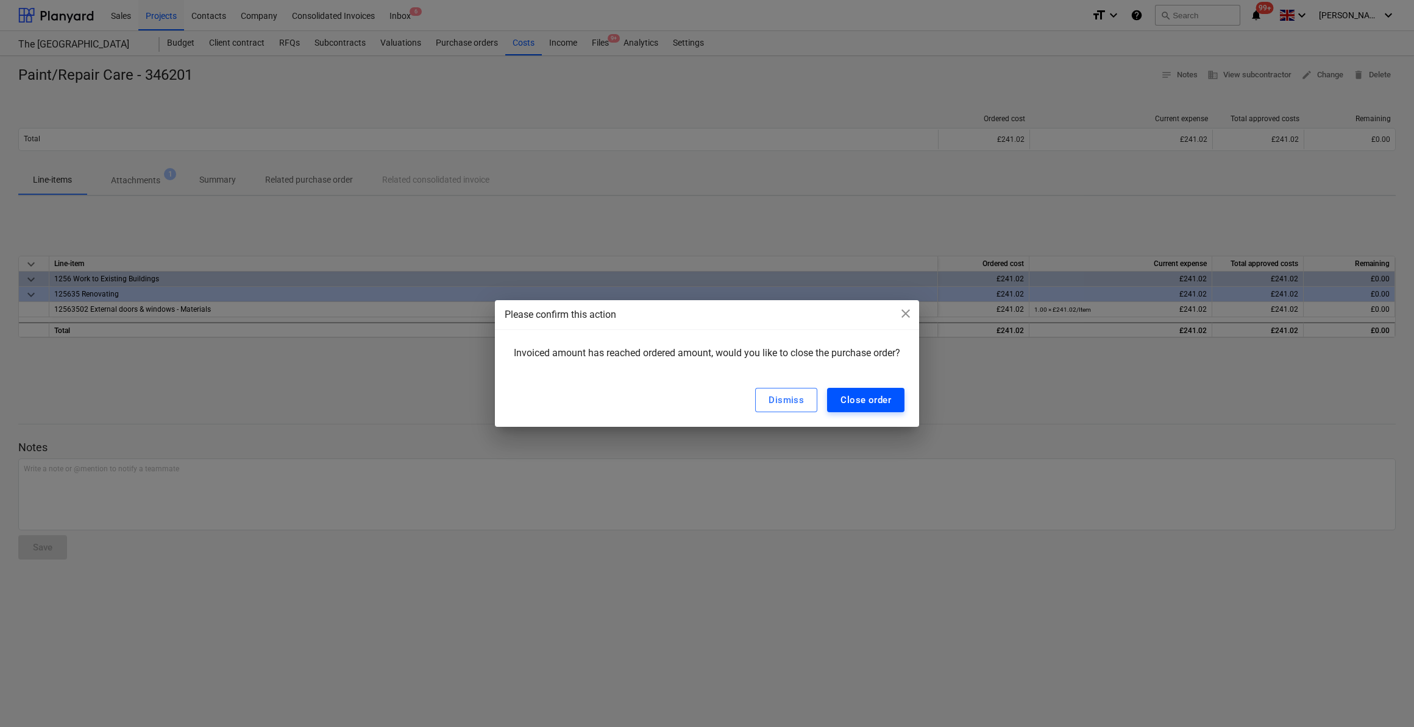
click at [857, 402] on div "Close order" at bounding box center [865, 400] width 51 height 16
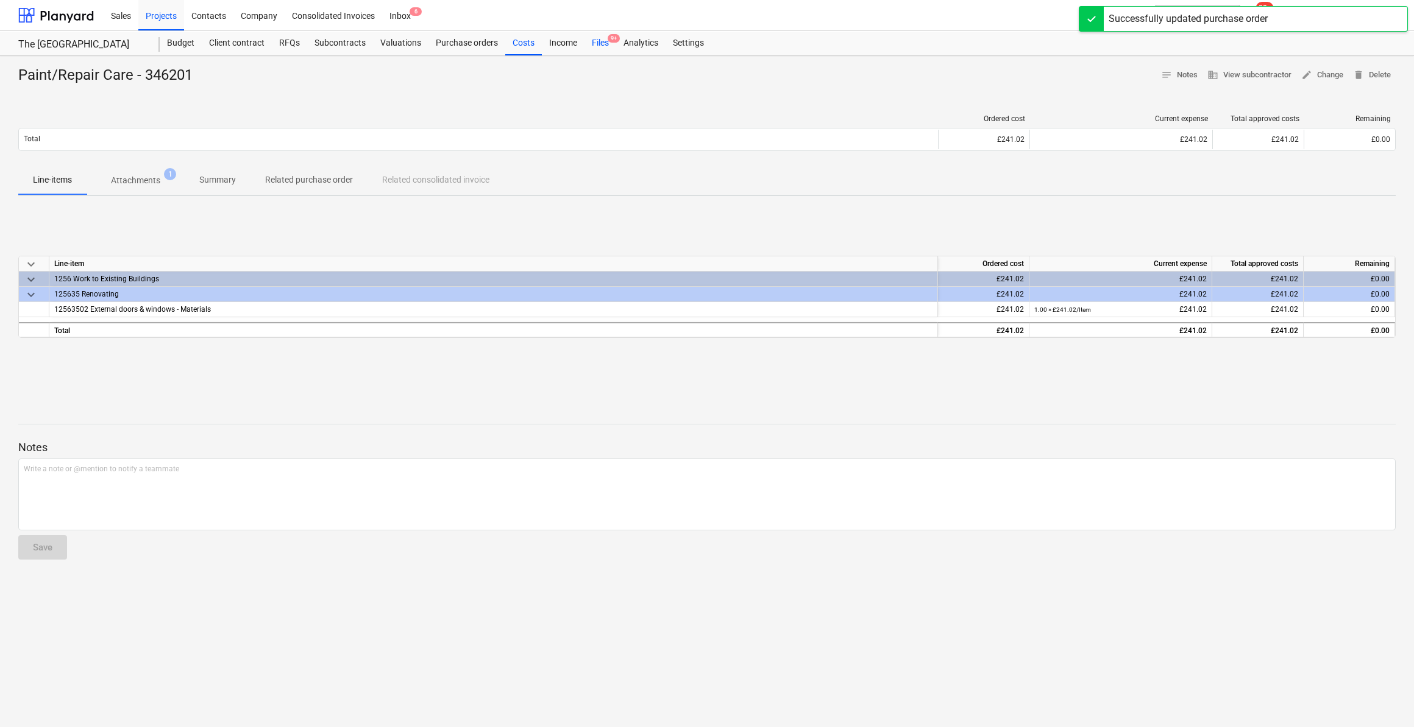
click at [601, 40] on div "Files 9+" at bounding box center [600, 43] width 32 height 24
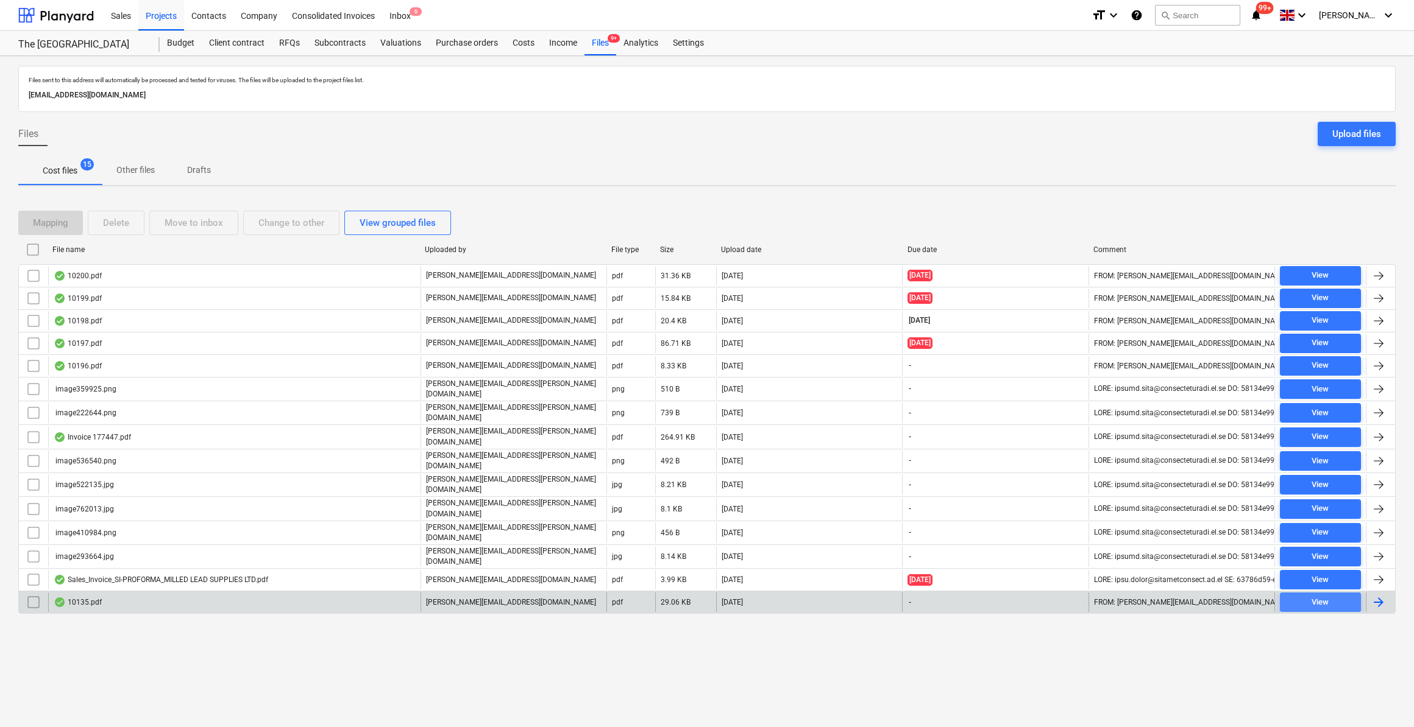
click at [1311, 596] on span "View" at bounding box center [1319, 603] width 71 height 14
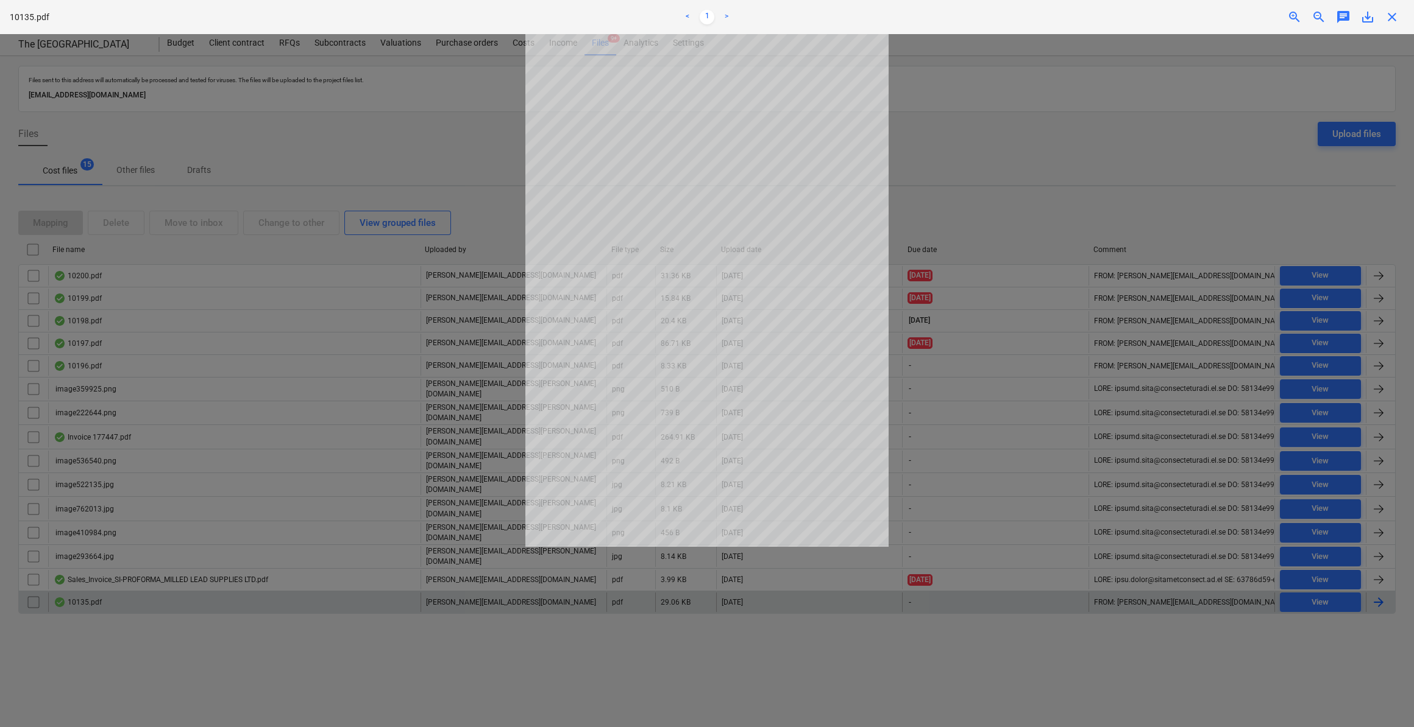
drag, startPoint x: 1393, startPoint y: 15, endPoint x: 1404, endPoint y: 53, distance: 40.1
click at [1394, 15] on span "close" at bounding box center [1391, 17] width 15 height 15
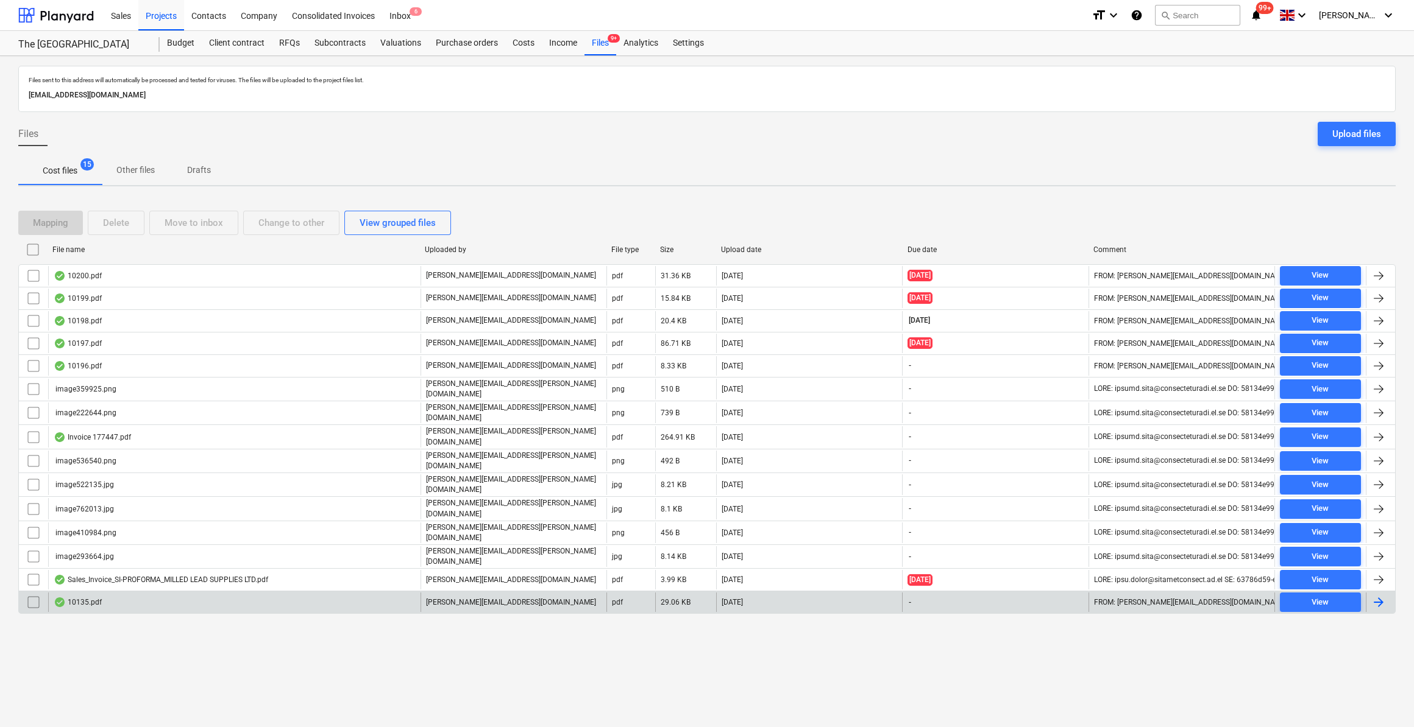
click at [1377, 595] on div at bounding box center [1378, 602] width 15 height 15
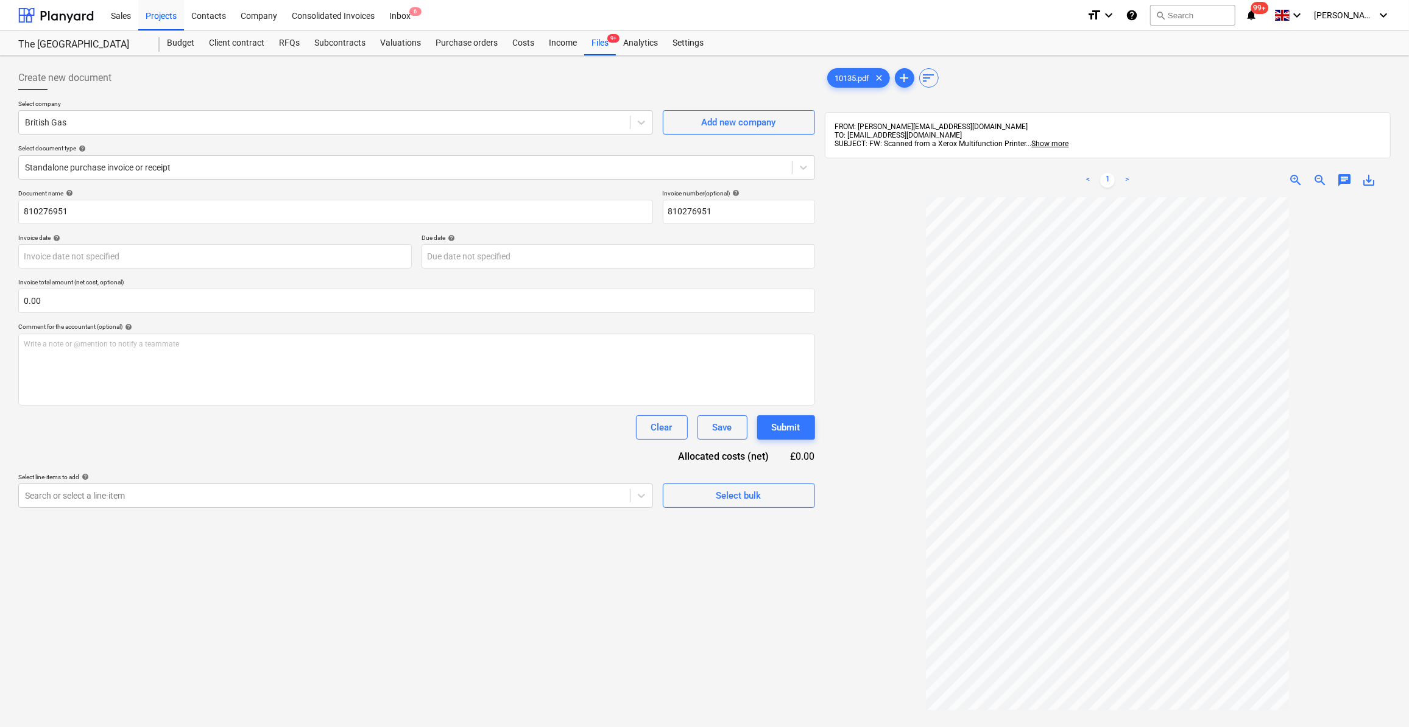
click at [1130, 179] on link ">" at bounding box center [1127, 180] width 15 height 15
click at [799, 169] on icon at bounding box center [804, 167] width 12 height 12
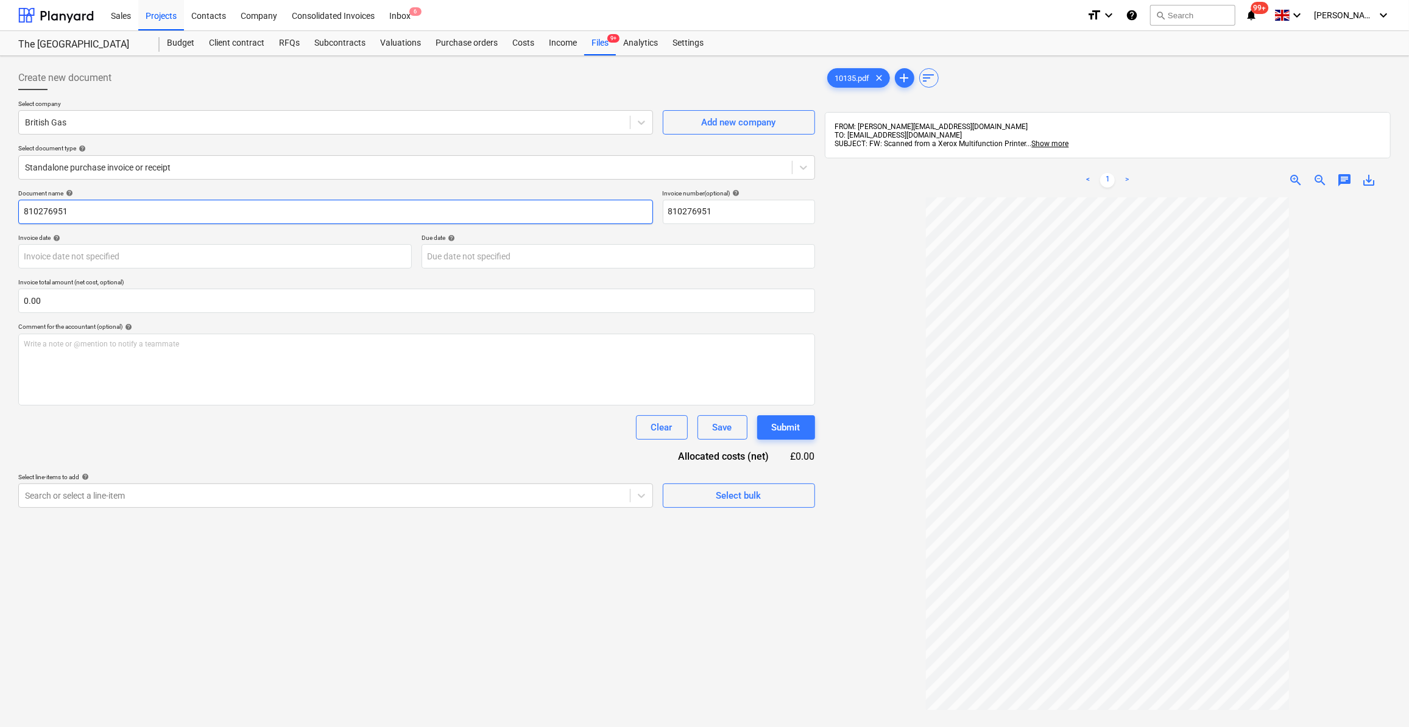
click at [22, 212] on input "810276951" at bounding box center [335, 212] width 635 height 24
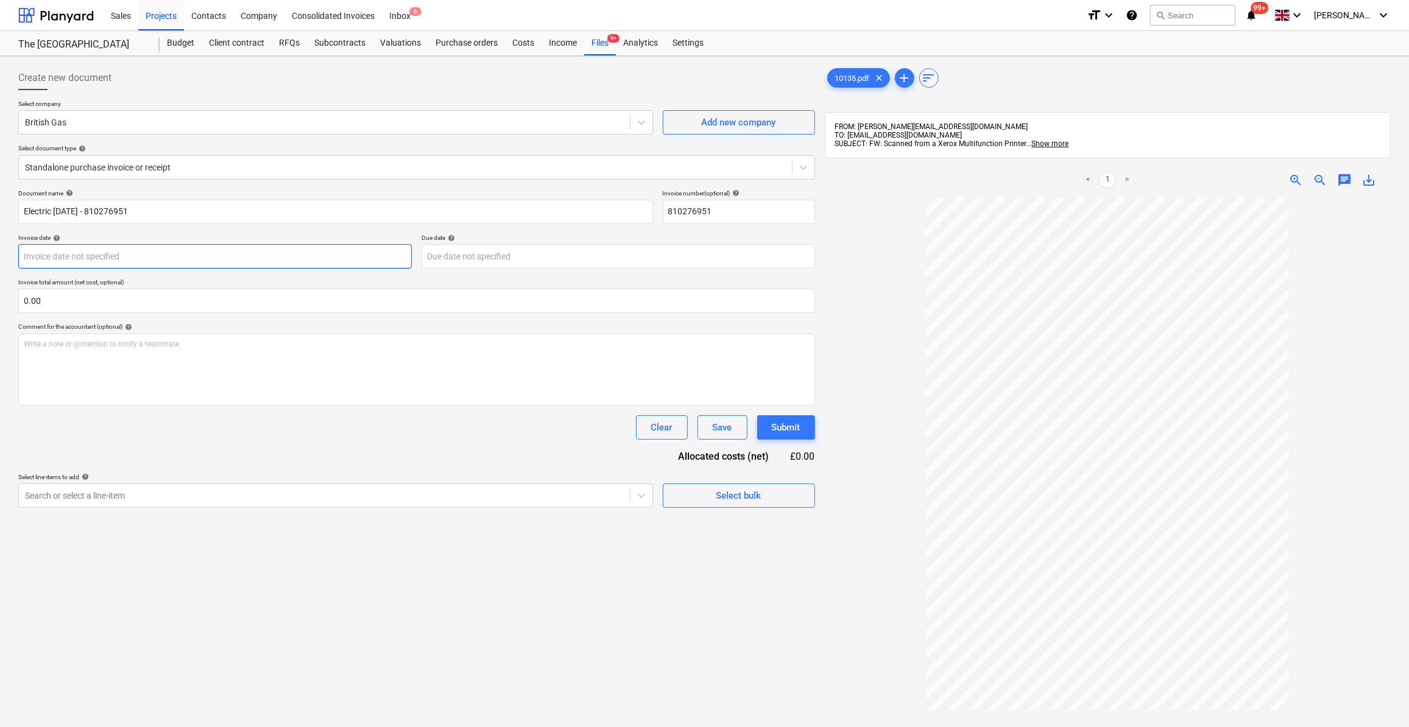
click at [79, 257] on body "Sales Projects Contacts Company Consolidated Invoices Inbox 6 format_size keybo…" at bounding box center [704, 363] width 1409 height 727
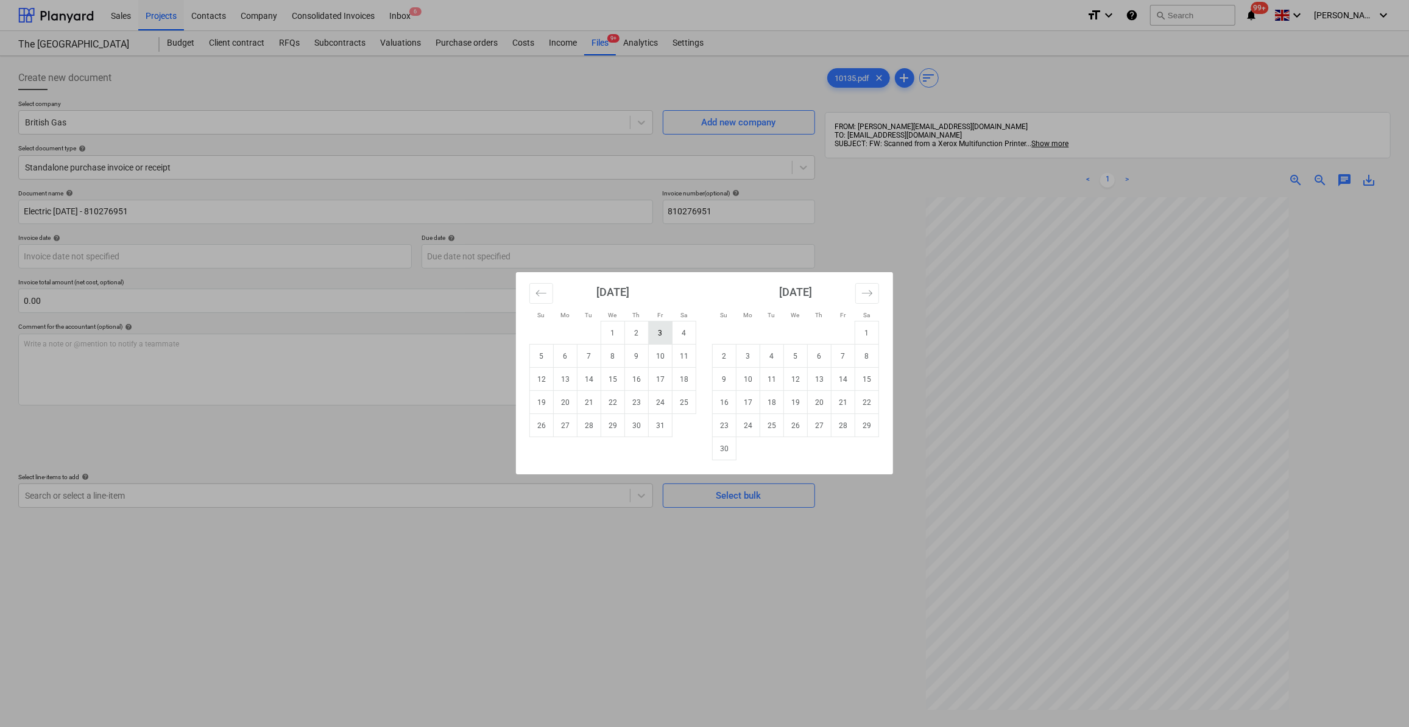
click at [659, 340] on td "3" at bounding box center [661, 333] width 24 height 23
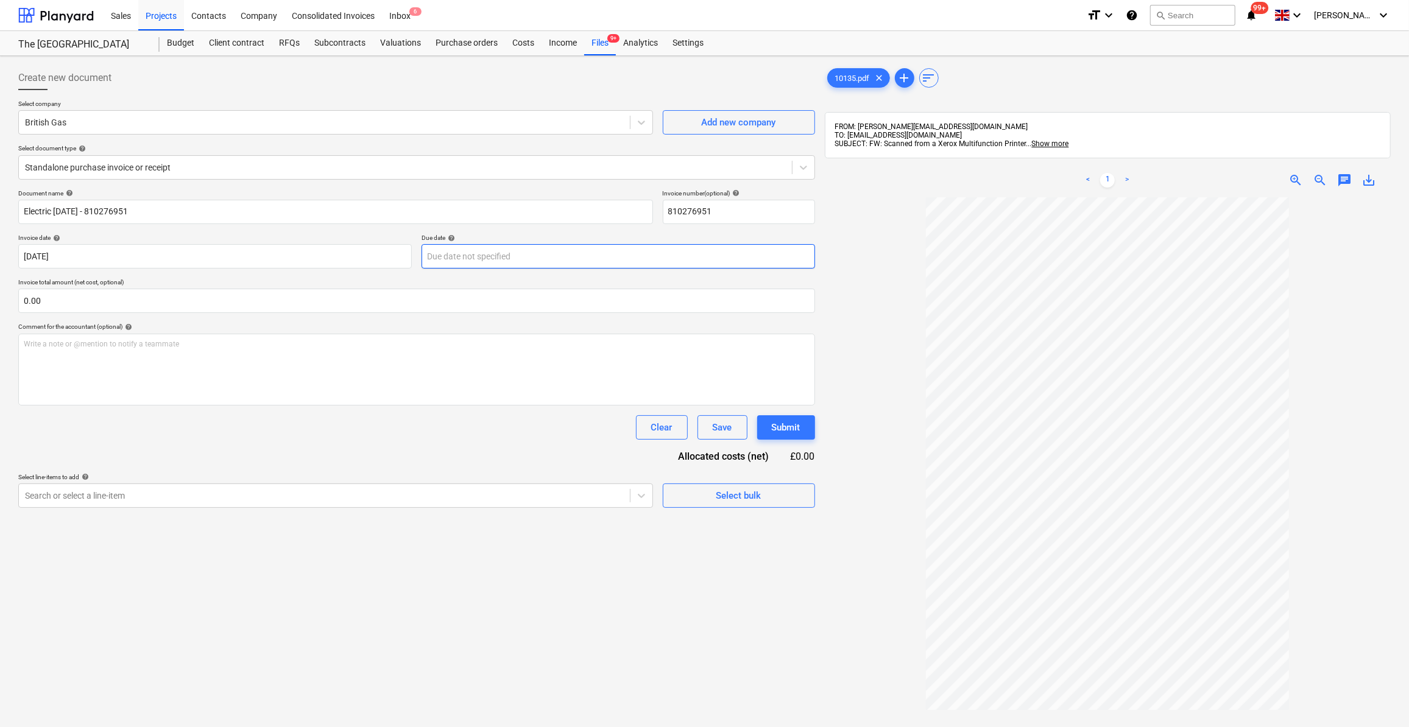
click at [491, 253] on body "Sales Projects Contacts Company Consolidated Invoices Inbox 6 format_size keybo…" at bounding box center [704, 363] width 1409 height 727
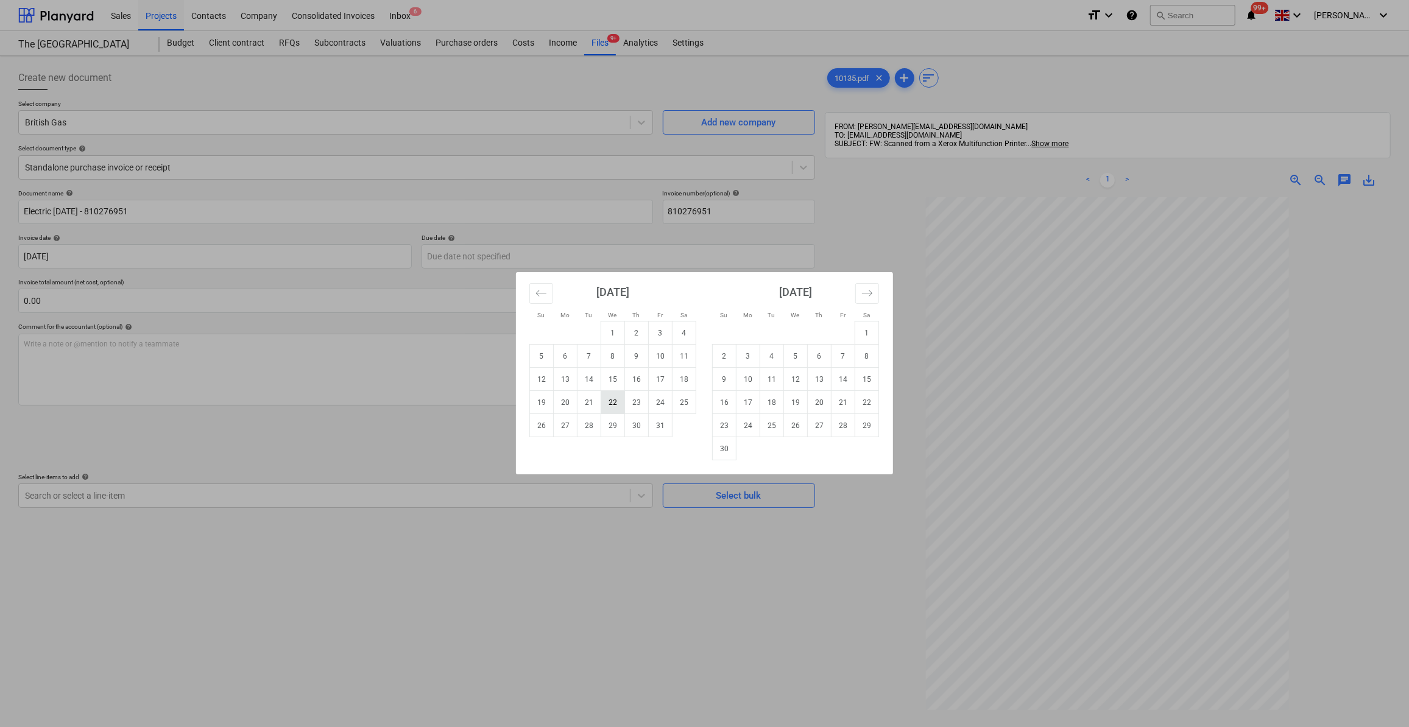
click at [607, 401] on td "22" at bounding box center [613, 402] width 24 height 23
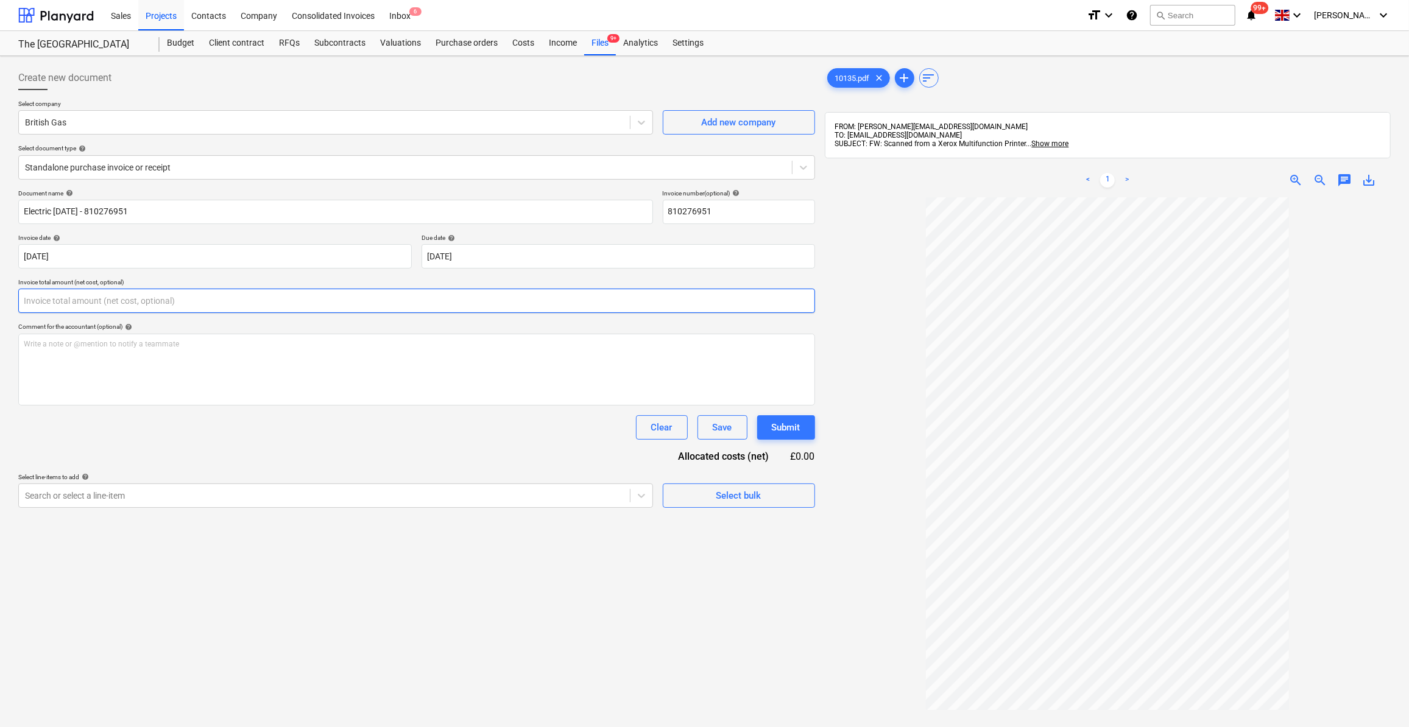
click at [39, 300] on input "text" at bounding box center [416, 301] width 797 height 24
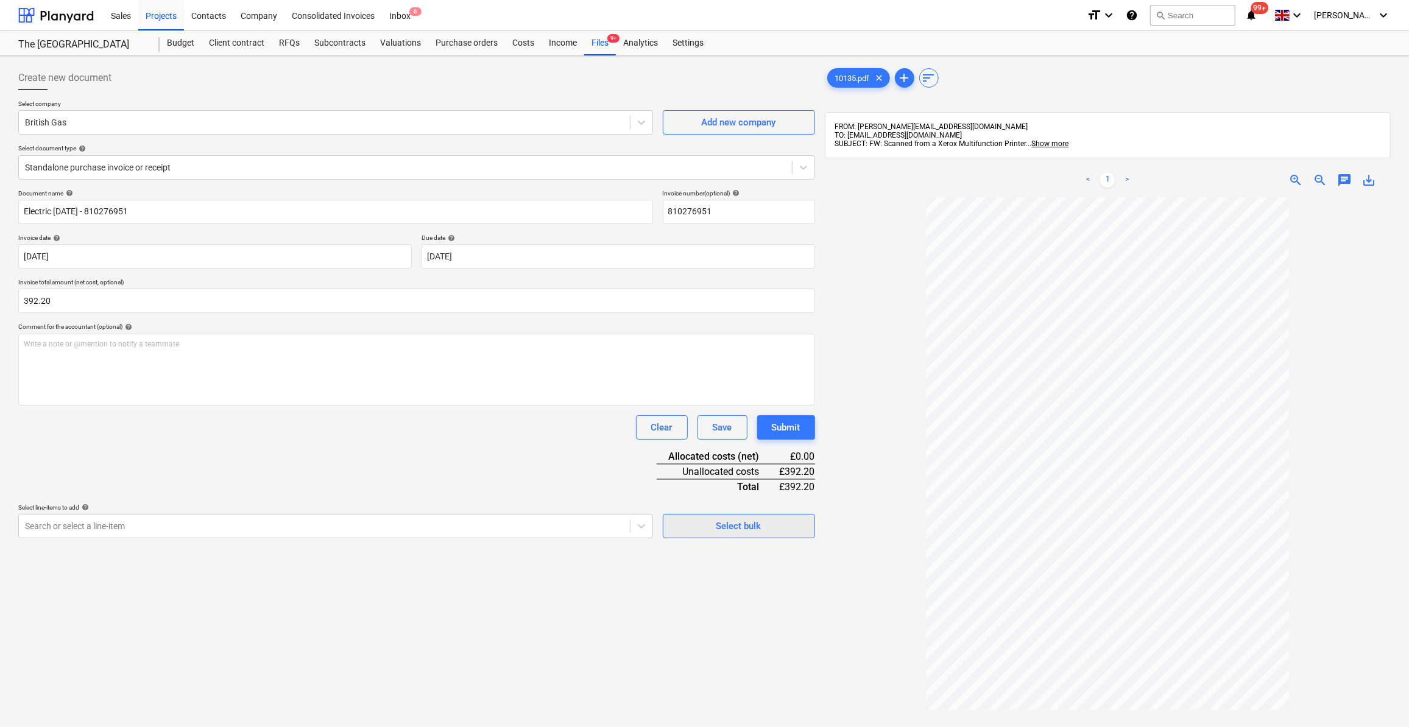
click at [735, 526] on div "Select bulk" at bounding box center [739, 526] width 45 height 16
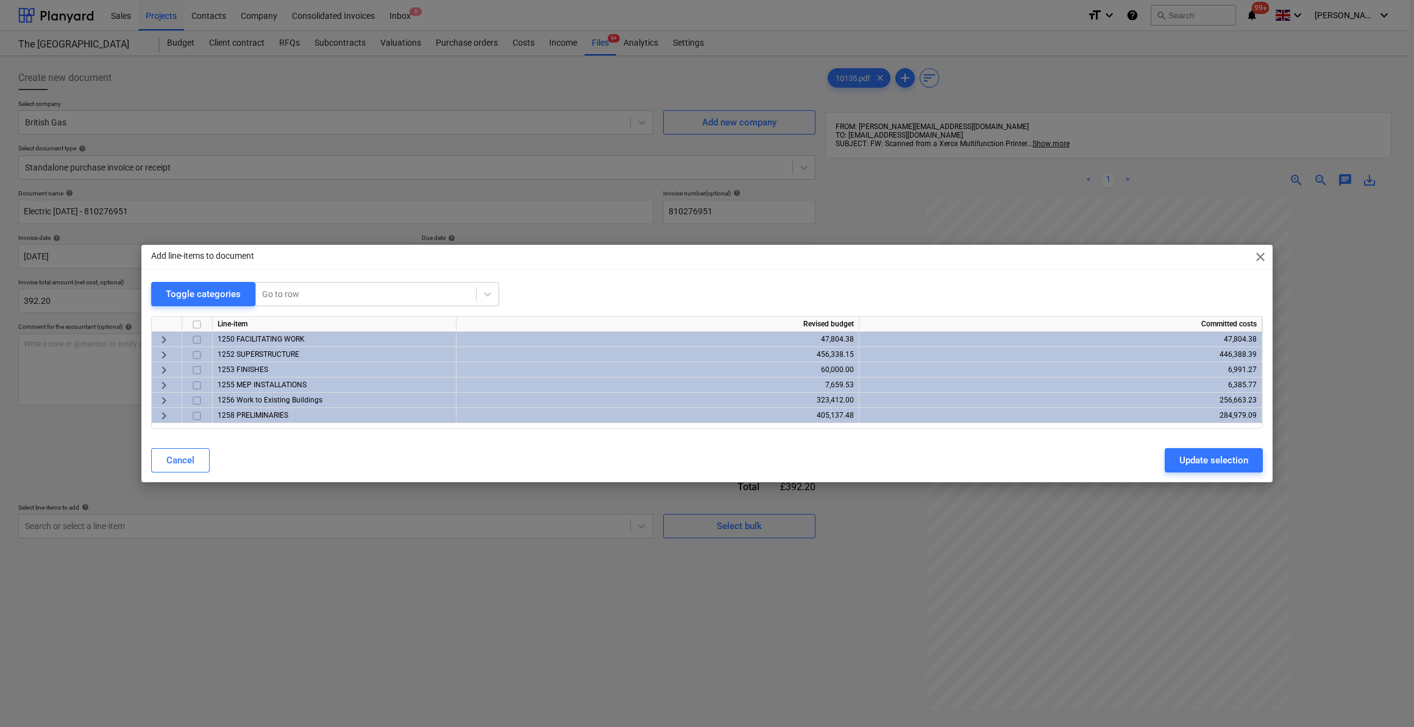
click at [164, 419] on span "keyboard_arrow_right" at bounding box center [164, 416] width 15 height 15
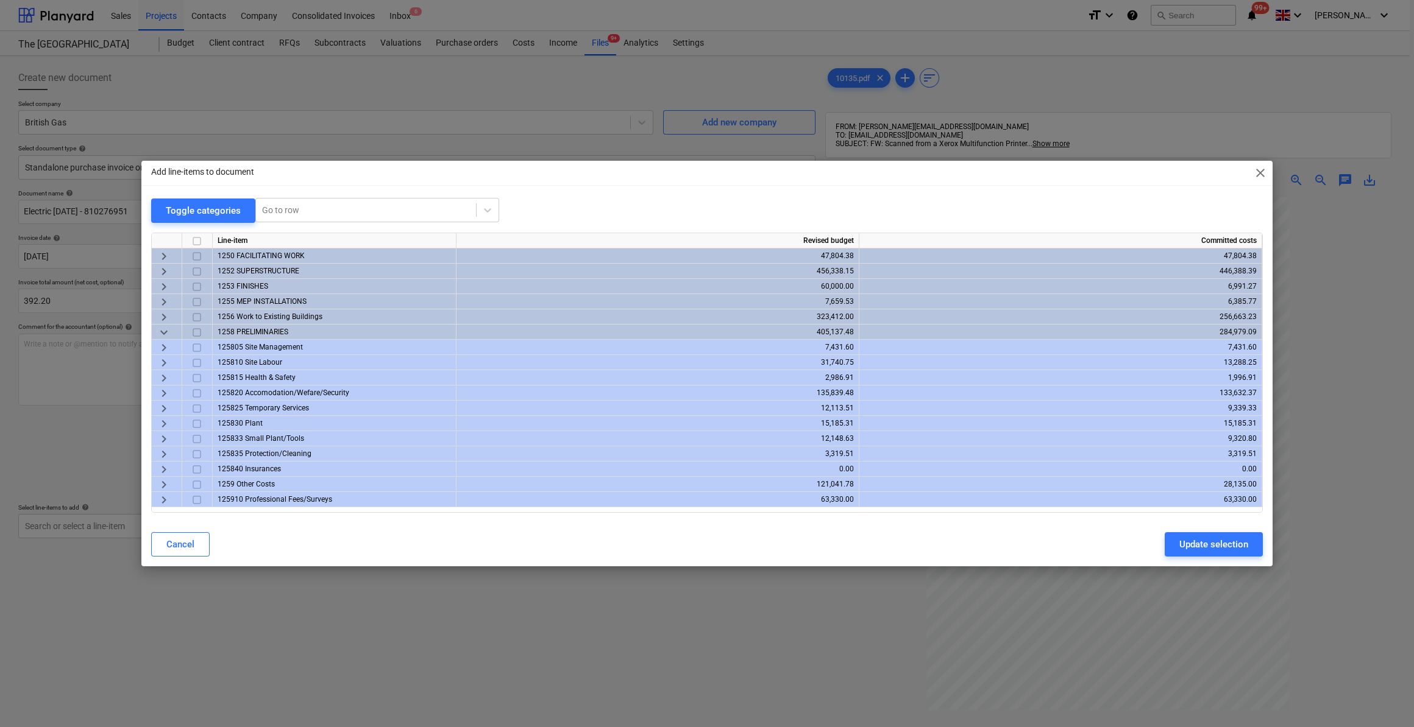
click at [163, 405] on span "keyboard_arrow_right" at bounding box center [164, 409] width 15 height 15
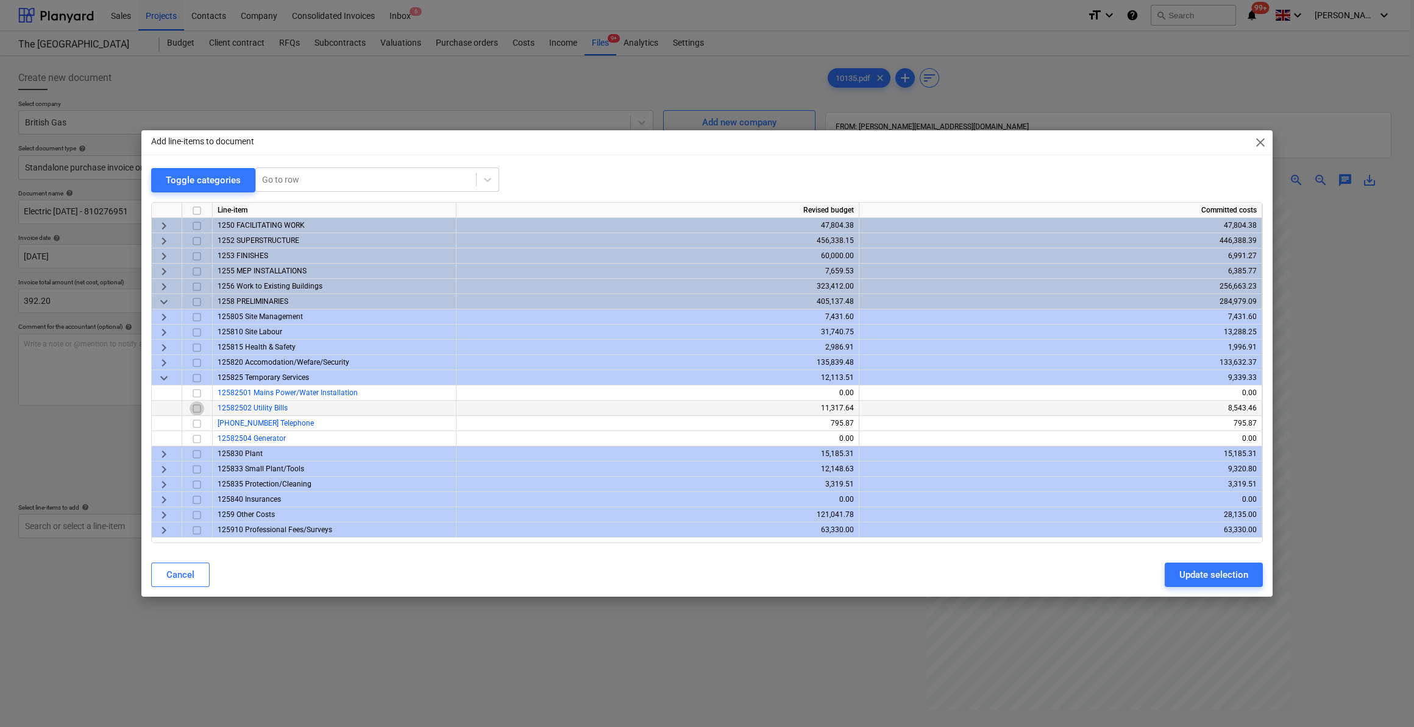
click at [197, 412] on input "checkbox" at bounding box center [196, 409] width 15 height 15
click at [1192, 581] on div "Update selection" at bounding box center [1213, 575] width 69 height 16
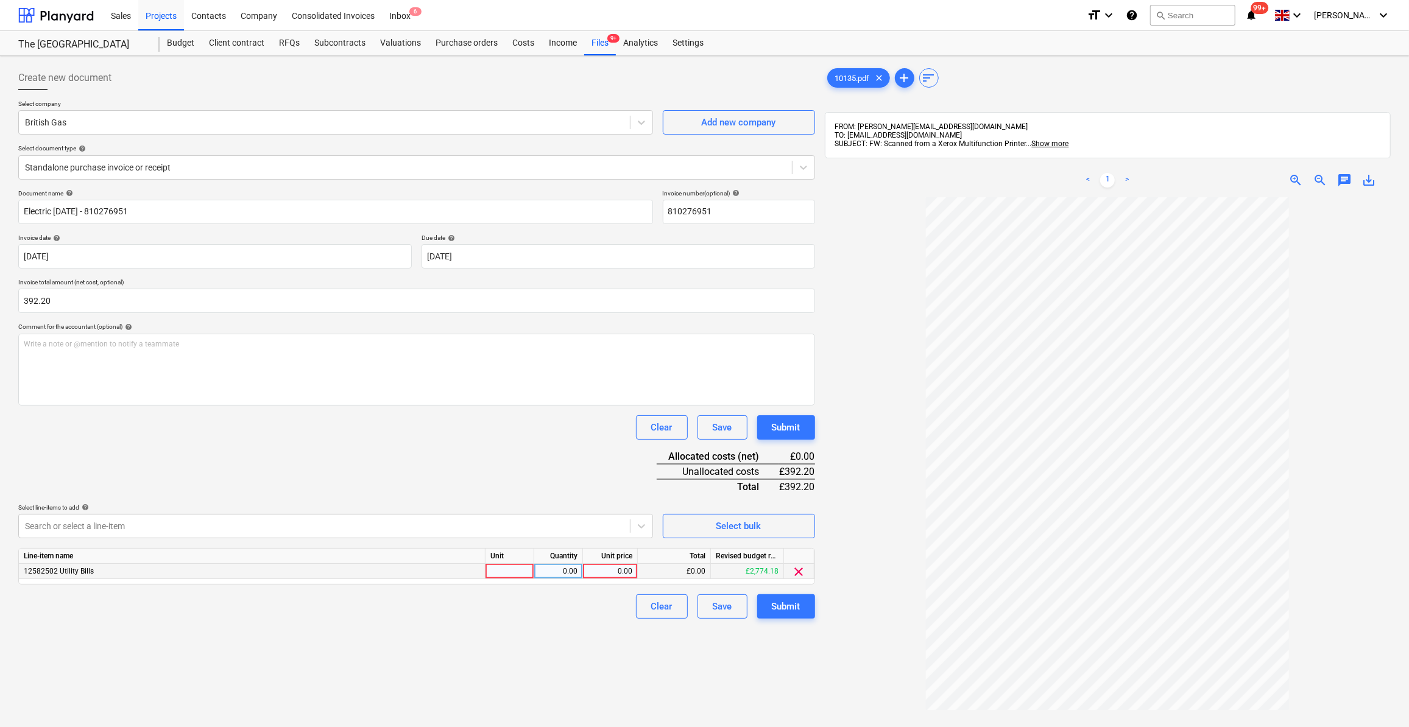
click at [512, 570] on div at bounding box center [510, 571] width 49 height 15
type input "Item"
click at [572, 568] on div "0.00" at bounding box center [558, 571] width 38 height 15
type input "1"
click at [617, 572] on div "0.00" at bounding box center [610, 571] width 44 height 15
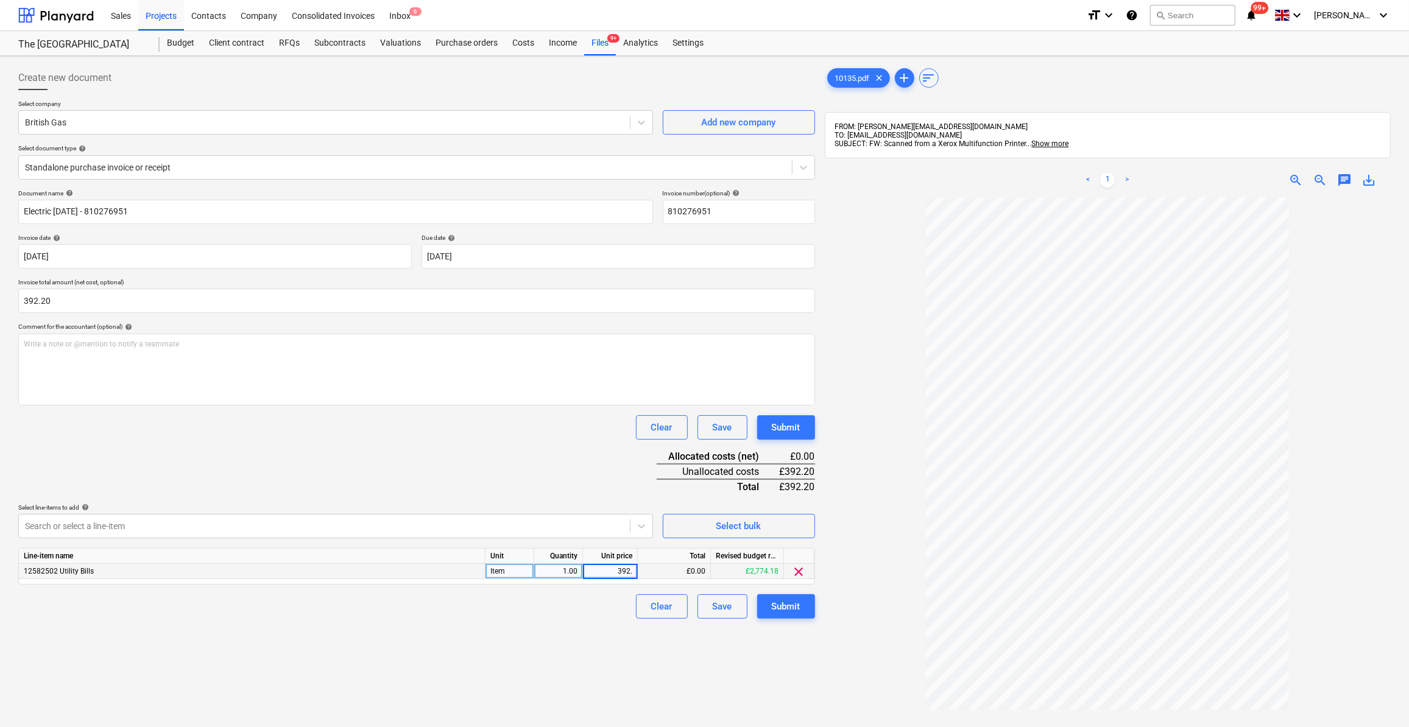
type input "392.2"
click at [609, 616] on div "Clear Save Submit" at bounding box center [416, 607] width 797 height 24
click at [774, 608] on div "Submit" at bounding box center [786, 607] width 29 height 16
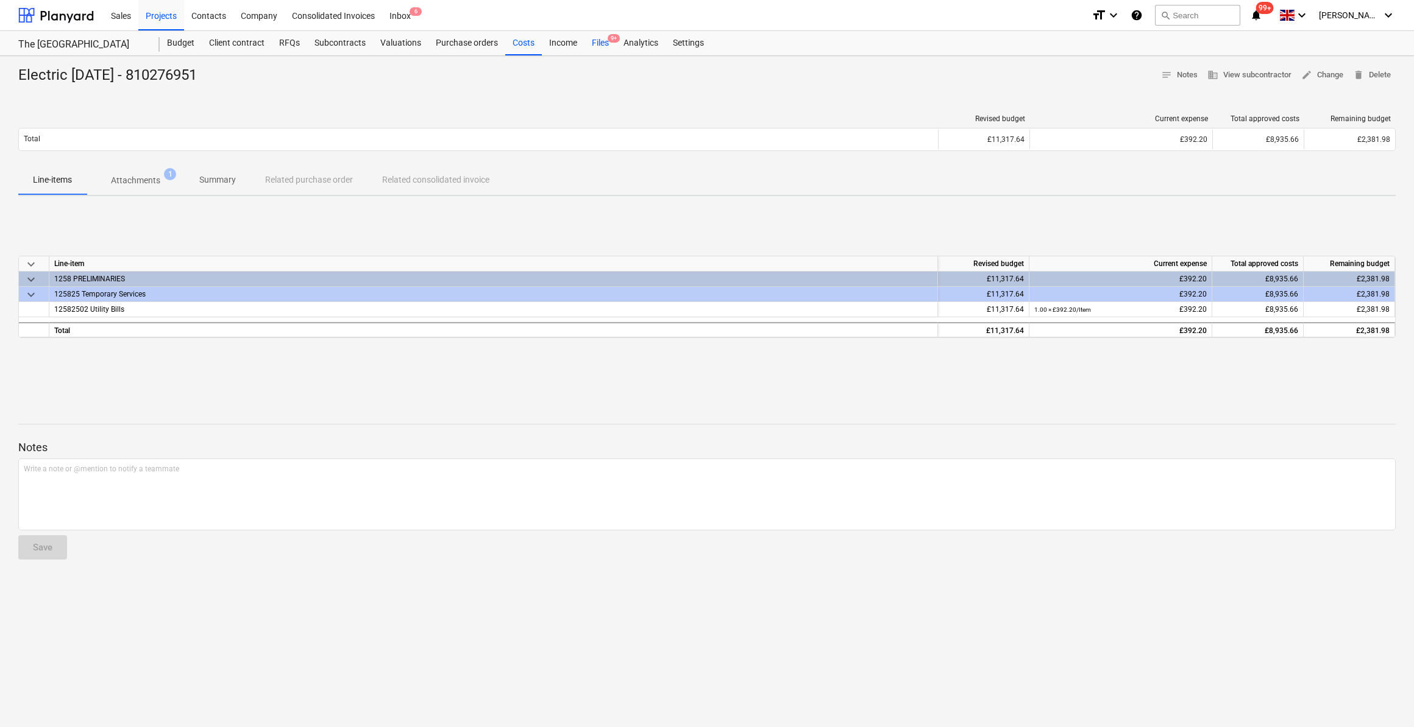
click at [599, 44] on div "Files 9+" at bounding box center [600, 43] width 32 height 24
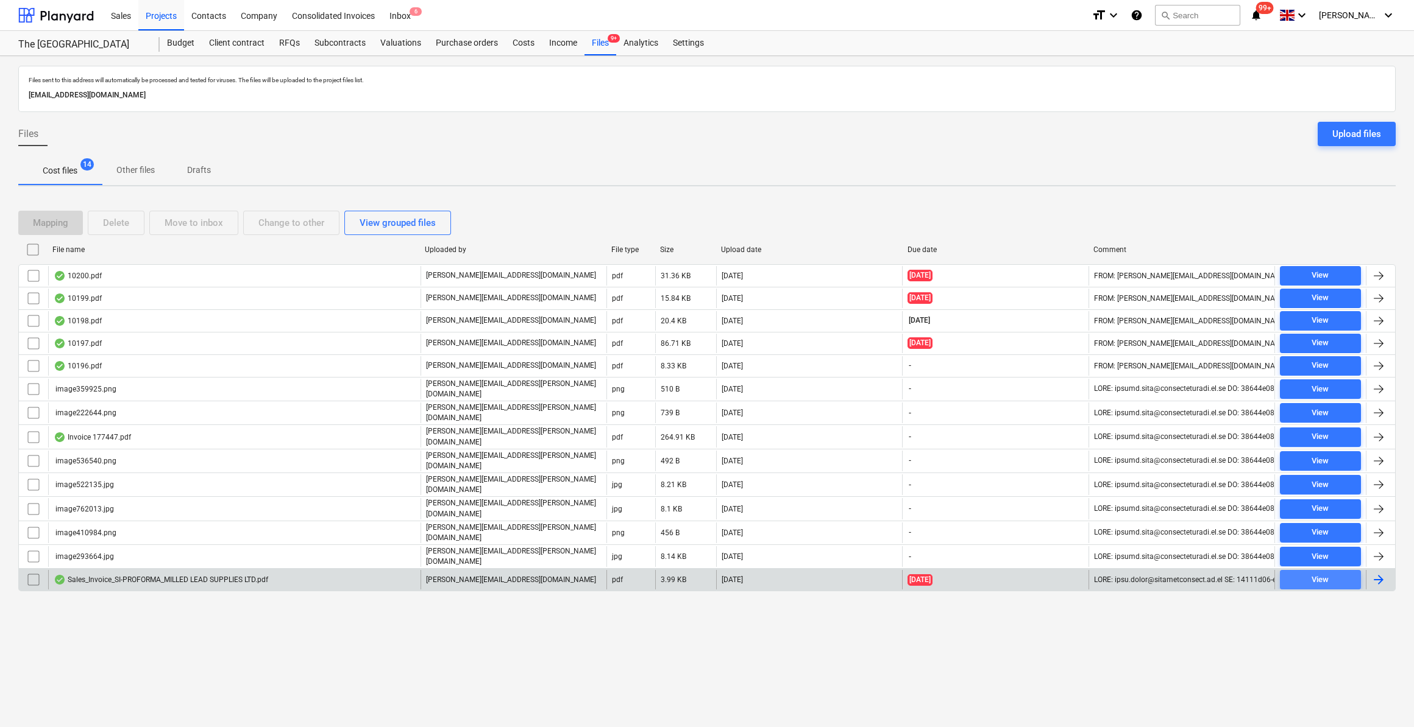
click at [1326, 573] on div "View" at bounding box center [1319, 580] width 17 height 14
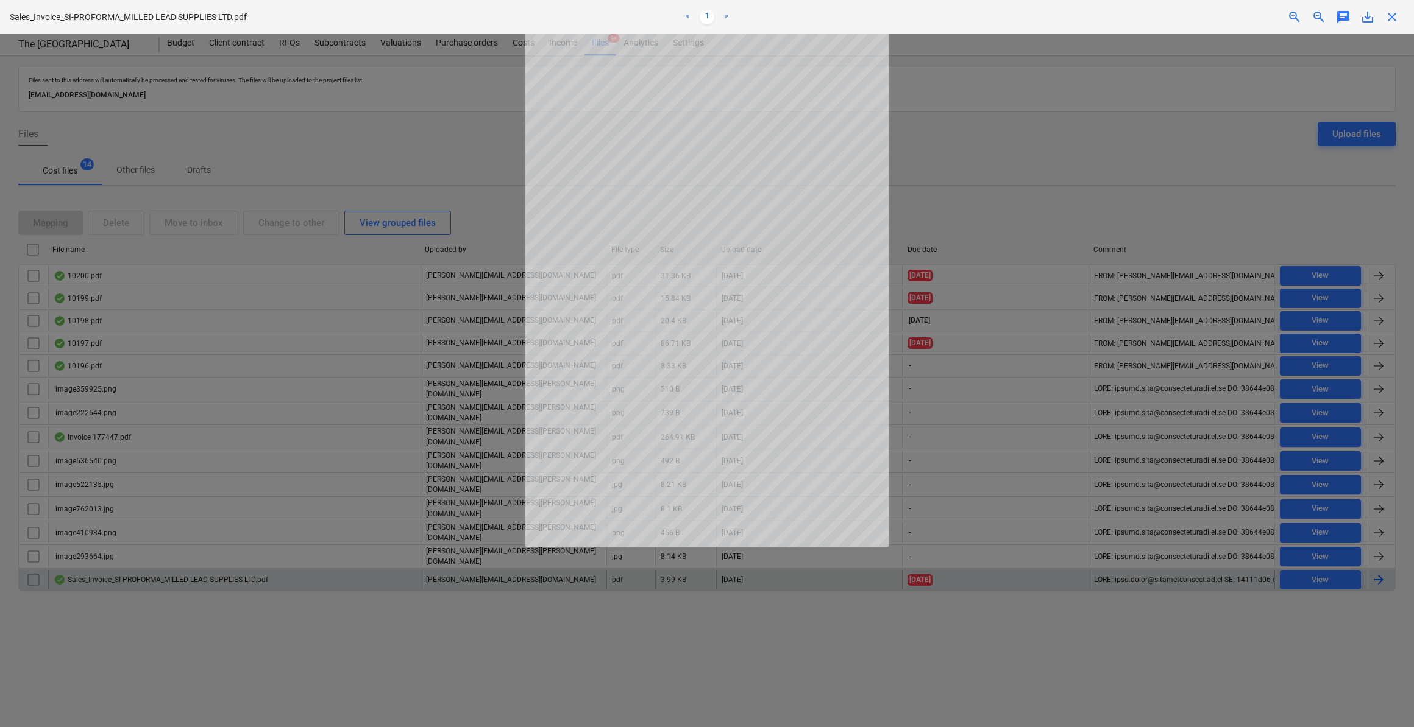
click at [1391, 19] on span "close" at bounding box center [1391, 17] width 15 height 15
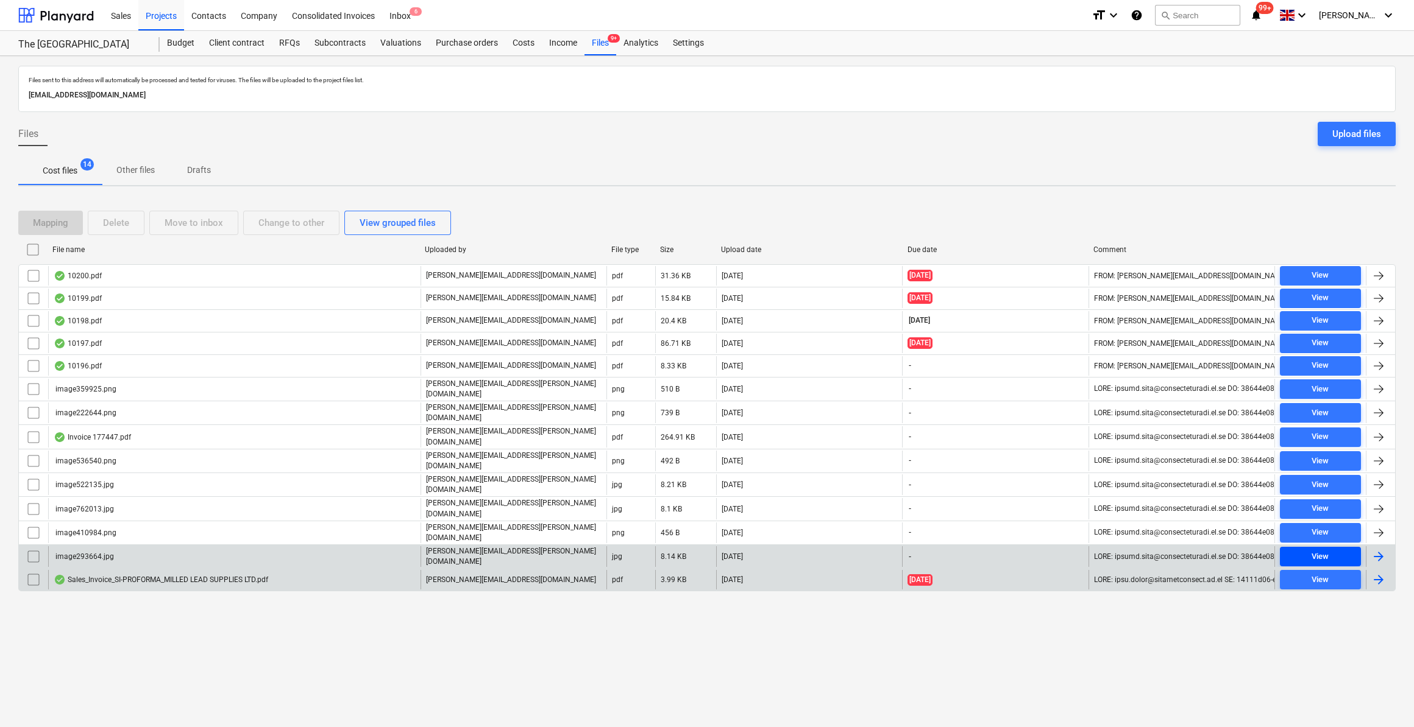
click at [1314, 550] on div "View" at bounding box center [1319, 557] width 17 height 14
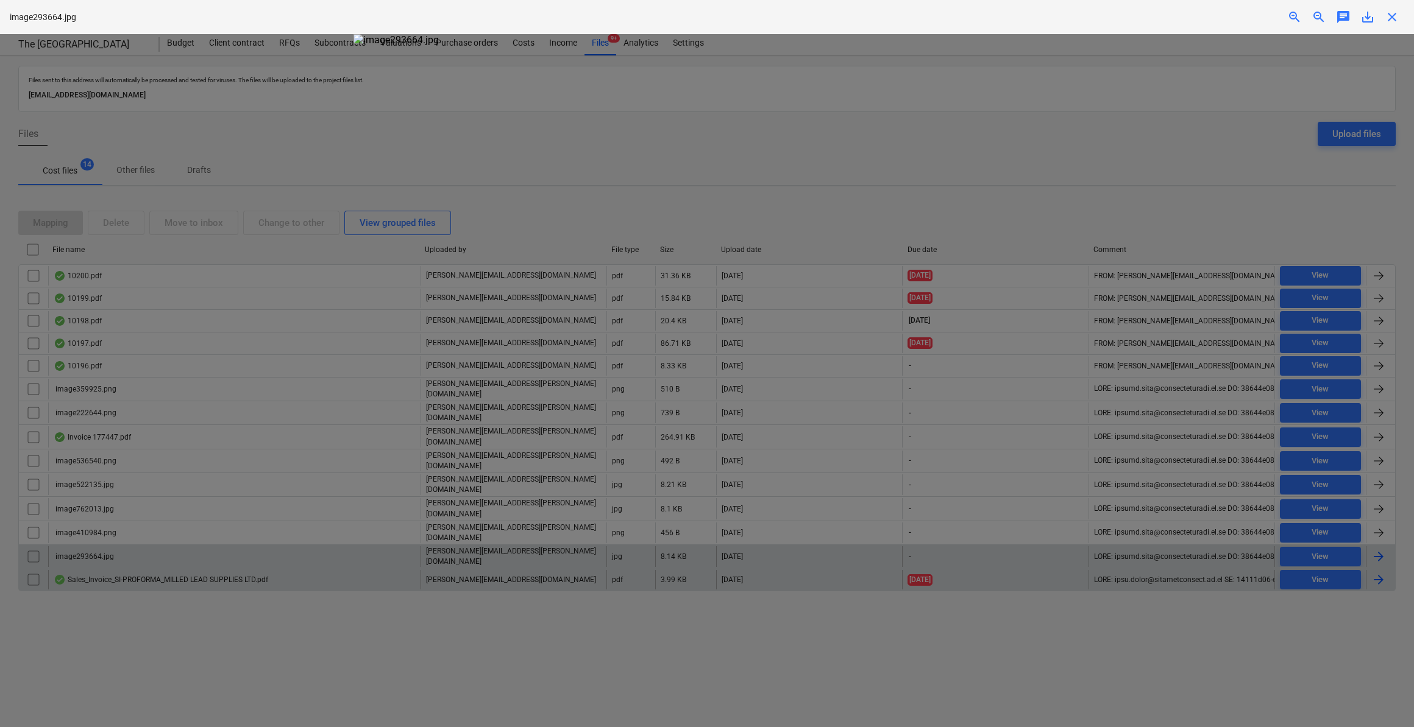
click at [1390, 19] on span "close" at bounding box center [1391, 17] width 15 height 15
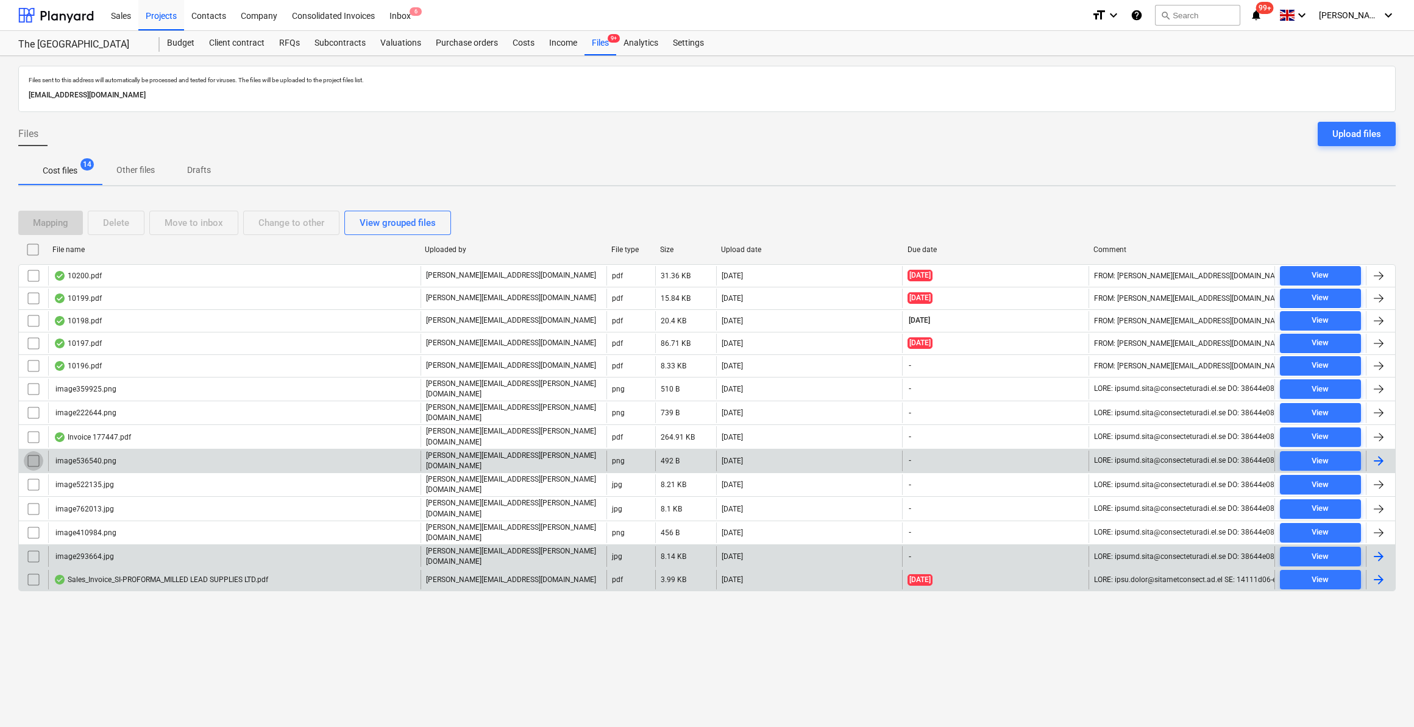
click at [30, 455] on input "checkbox" at bounding box center [33, 460] width 19 height 19
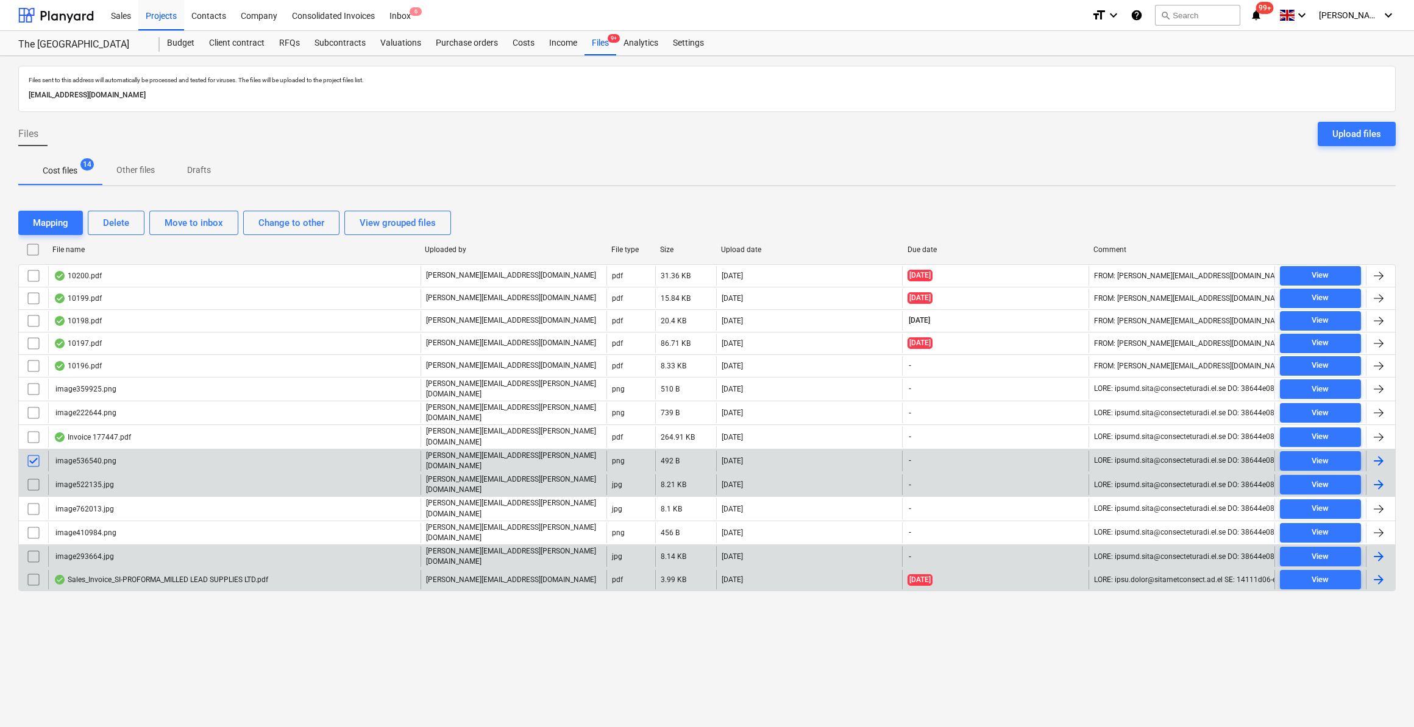
click at [30, 480] on input "checkbox" at bounding box center [33, 484] width 19 height 19
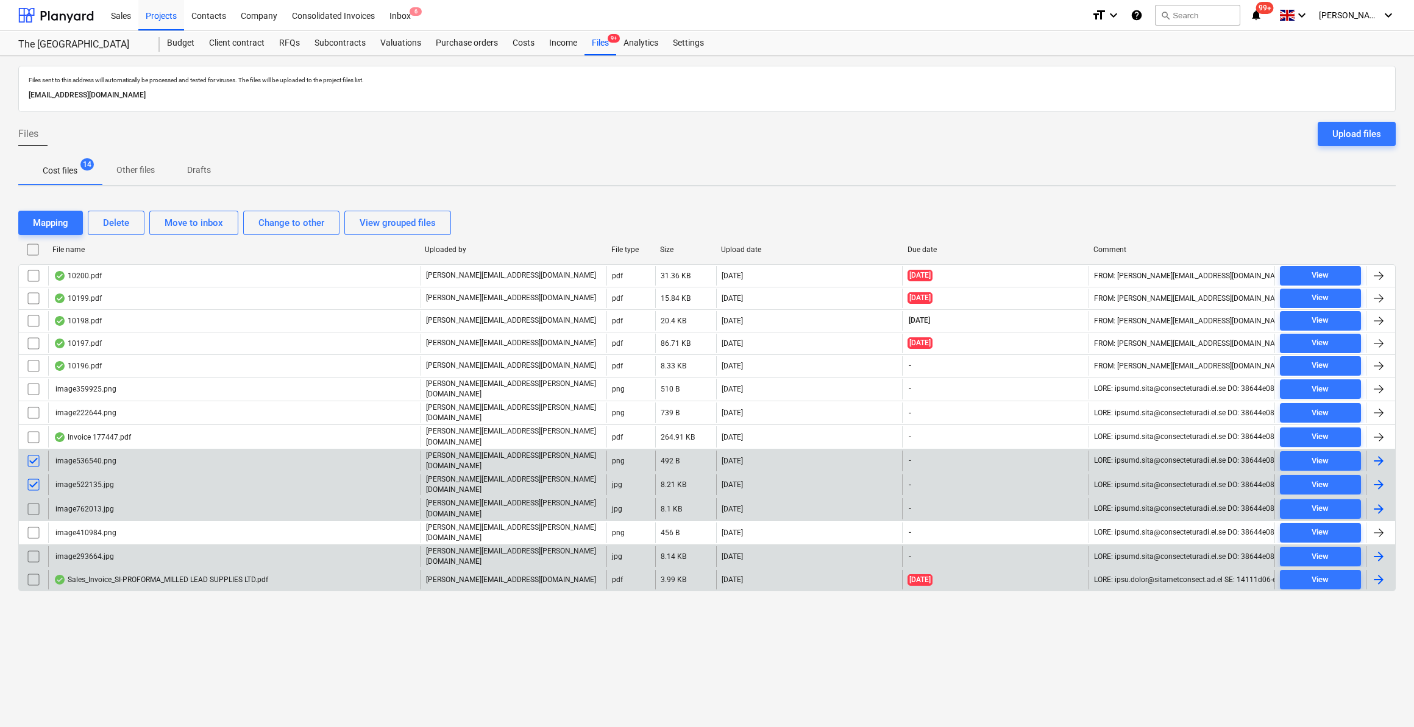
click at [30, 501] on input "checkbox" at bounding box center [33, 509] width 19 height 19
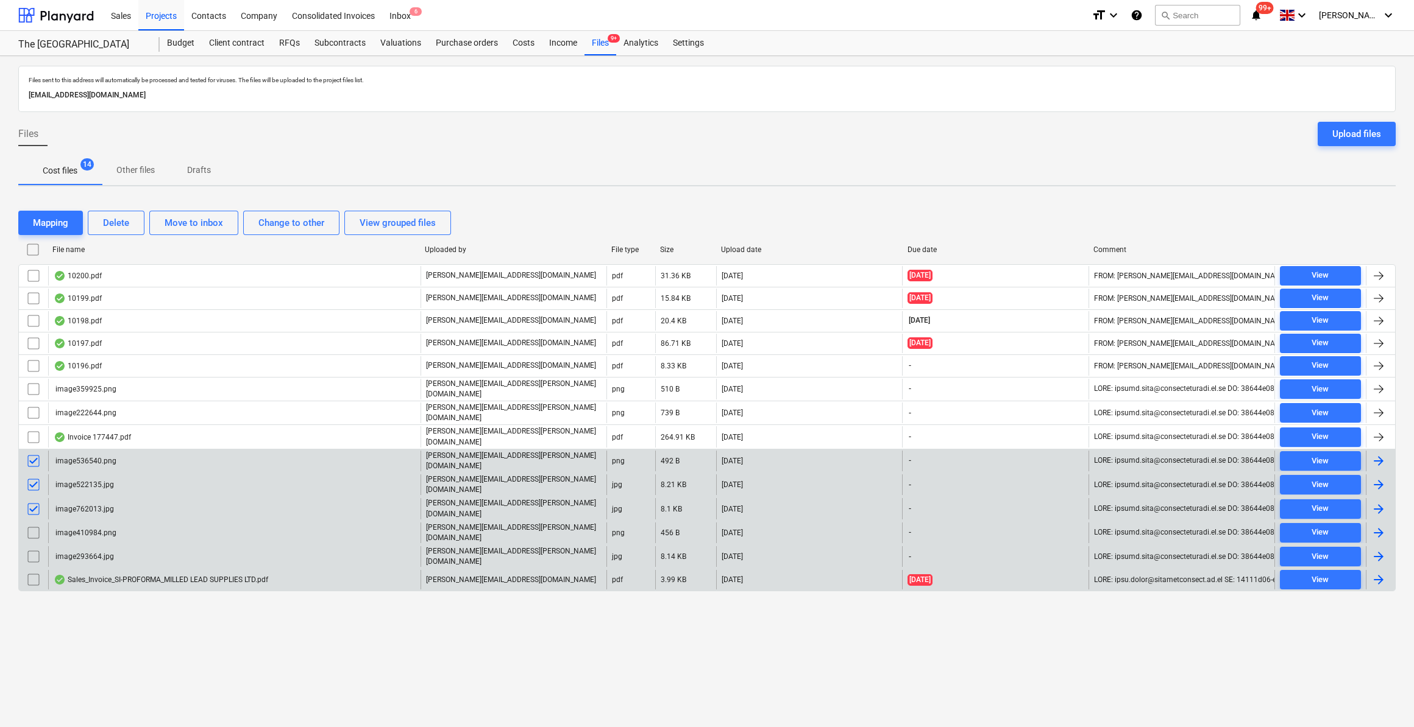
click at [32, 523] on input "checkbox" at bounding box center [33, 532] width 19 height 19
click at [29, 547] on input "checkbox" at bounding box center [33, 556] width 19 height 19
click at [127, 222] on div "Delete" at bounding box center [116, 223] width 26 height 16
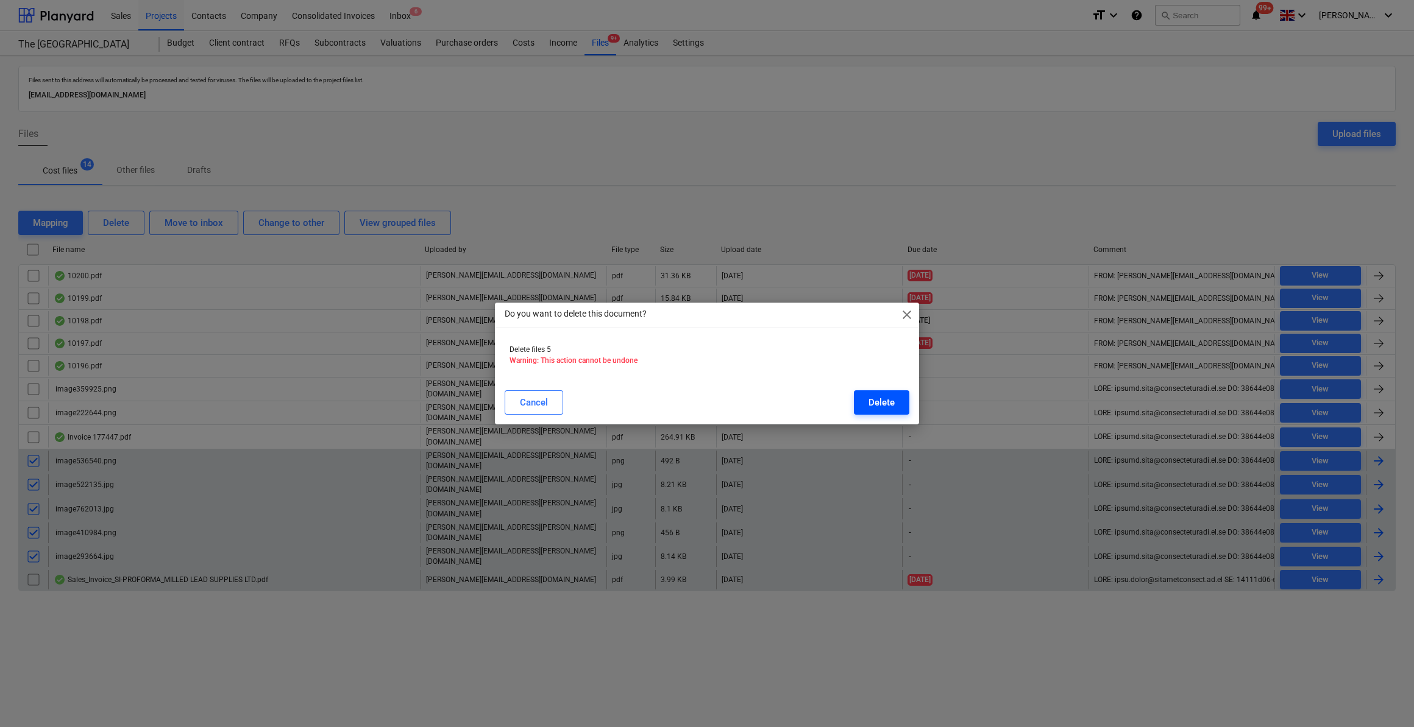
click at [871, 400] on div "Delete" at bounding box center [881, 403] width 26 height 16
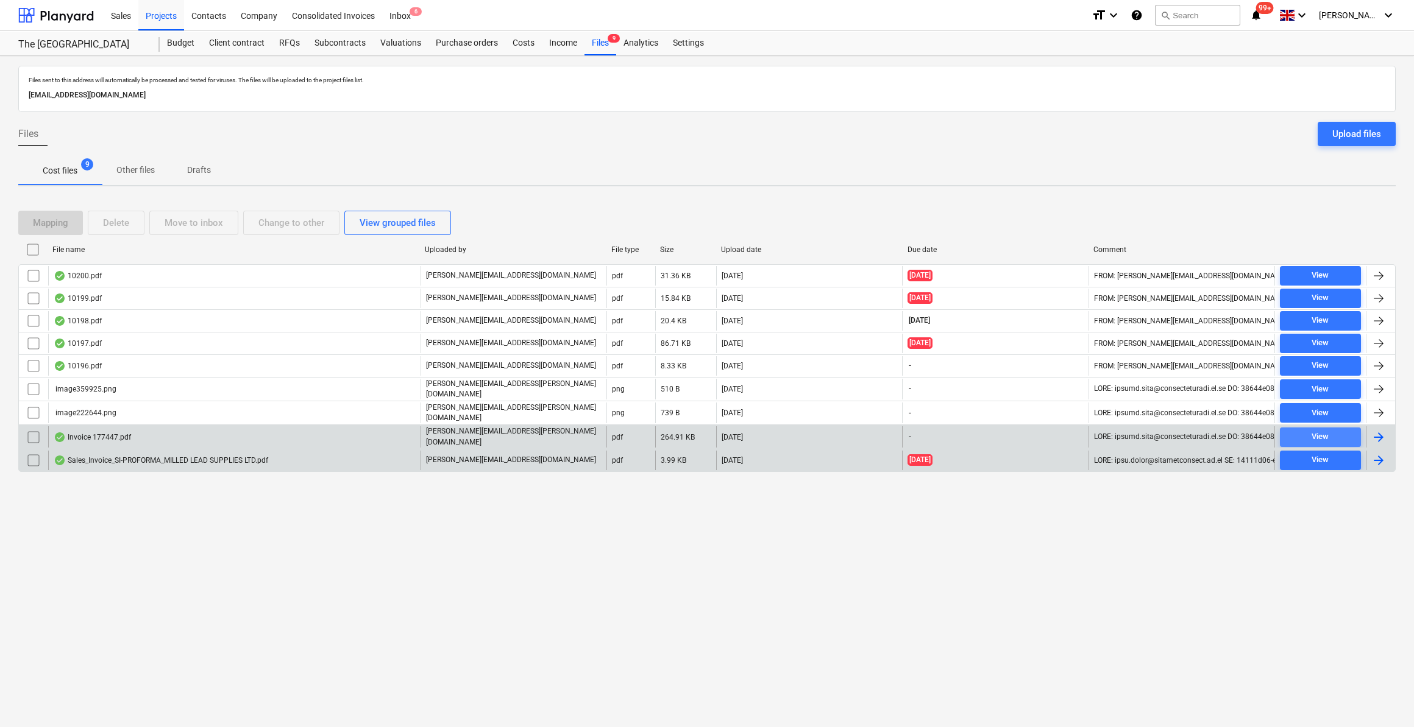
click at [1330, 430] on span "View" at bounding box center [1319, 437] width 71 height 14
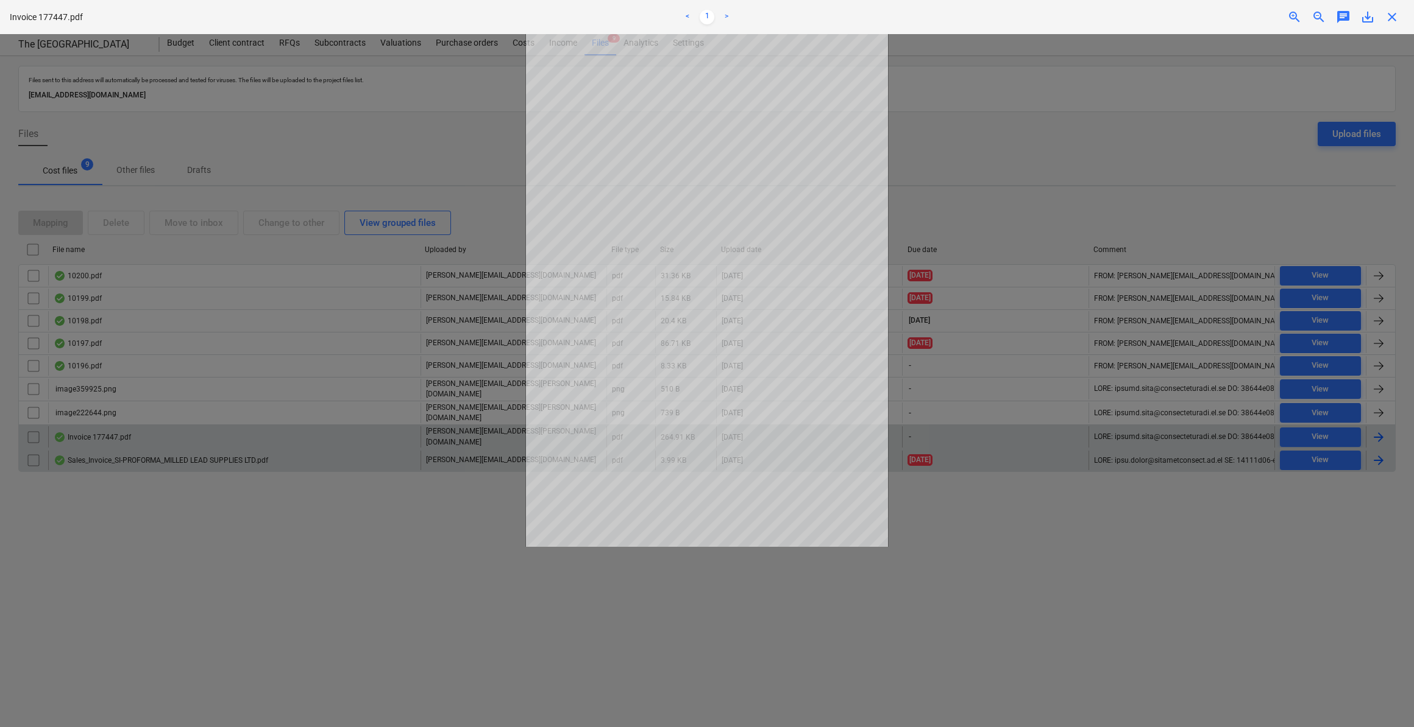
click at [1397, 18] on span "close" at bounding box center [1391, 17] width 15 height 15
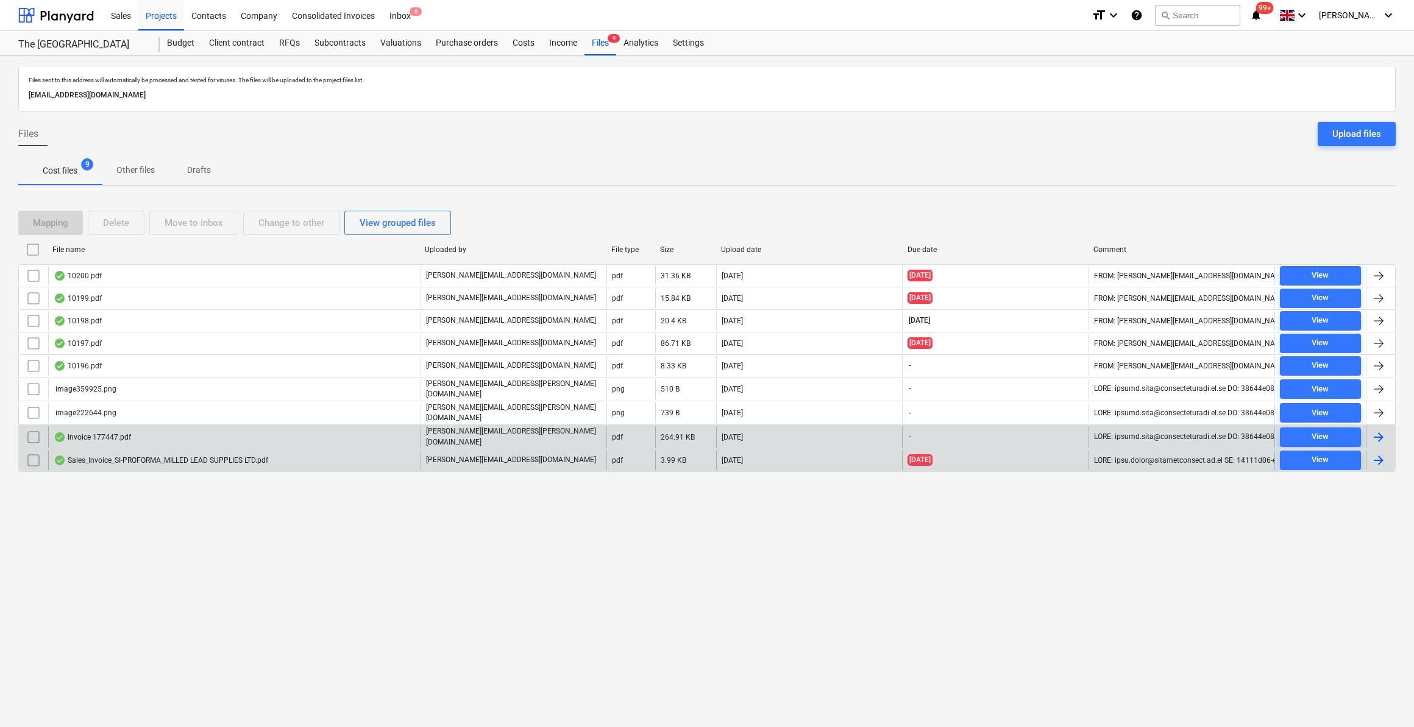
click at [1379, 433] on div at bounding box center [1378, 437] width 15 height 15
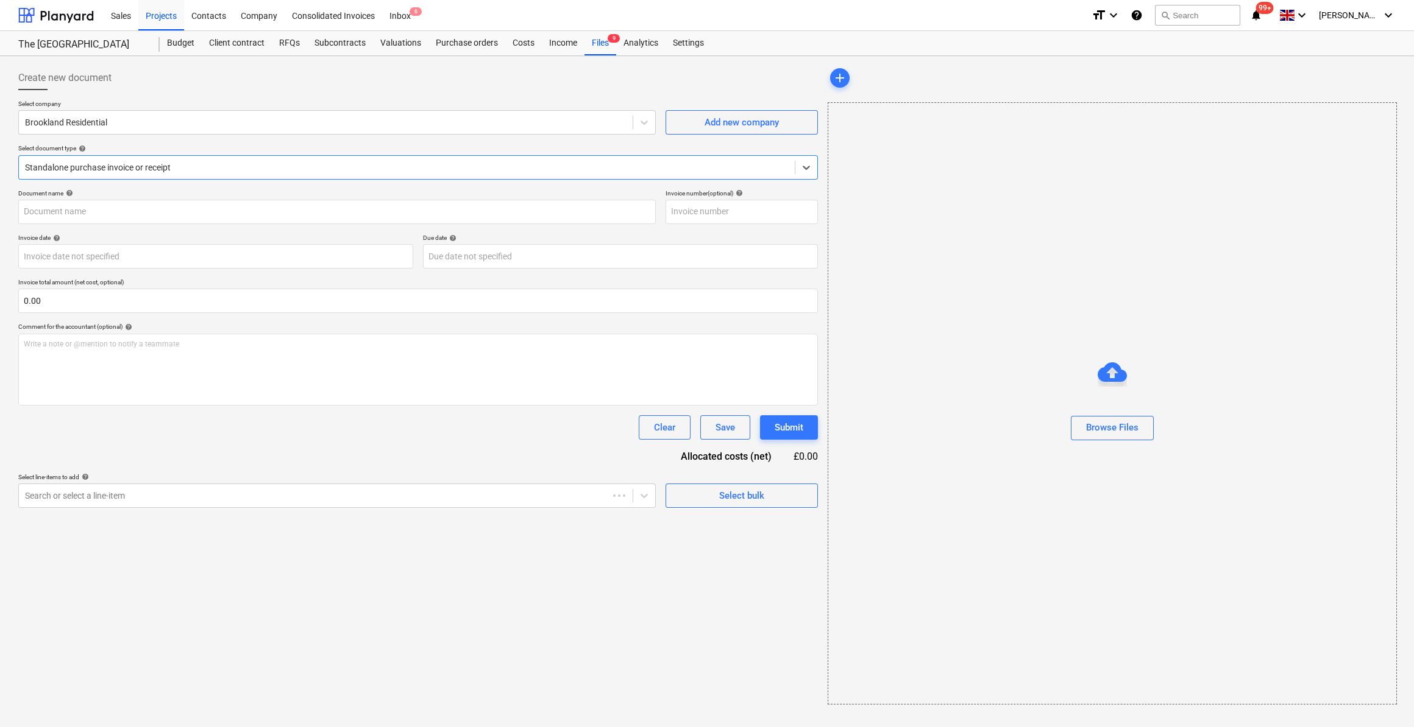
type input "177447"
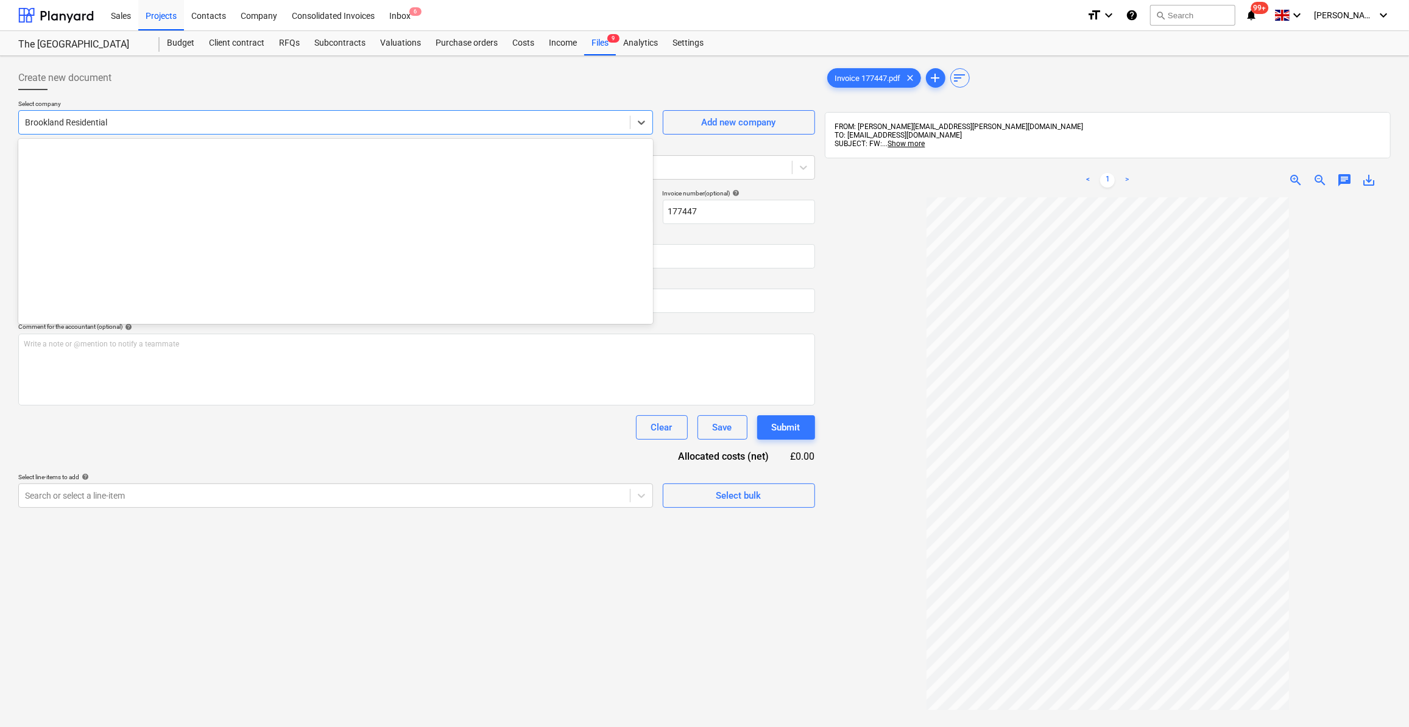
click at [83, 124] on div at bounding box center [324, 122] width 599 height 12
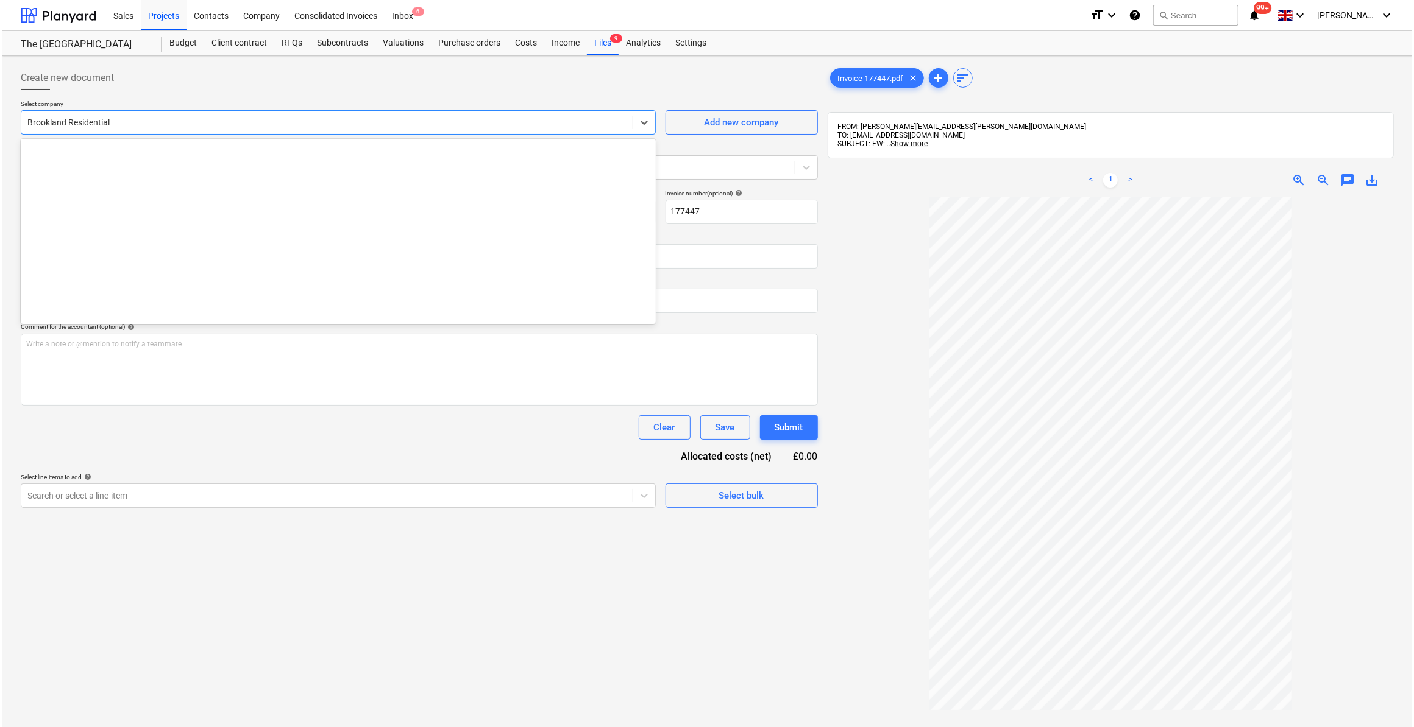
scroll to position [1471, 0]
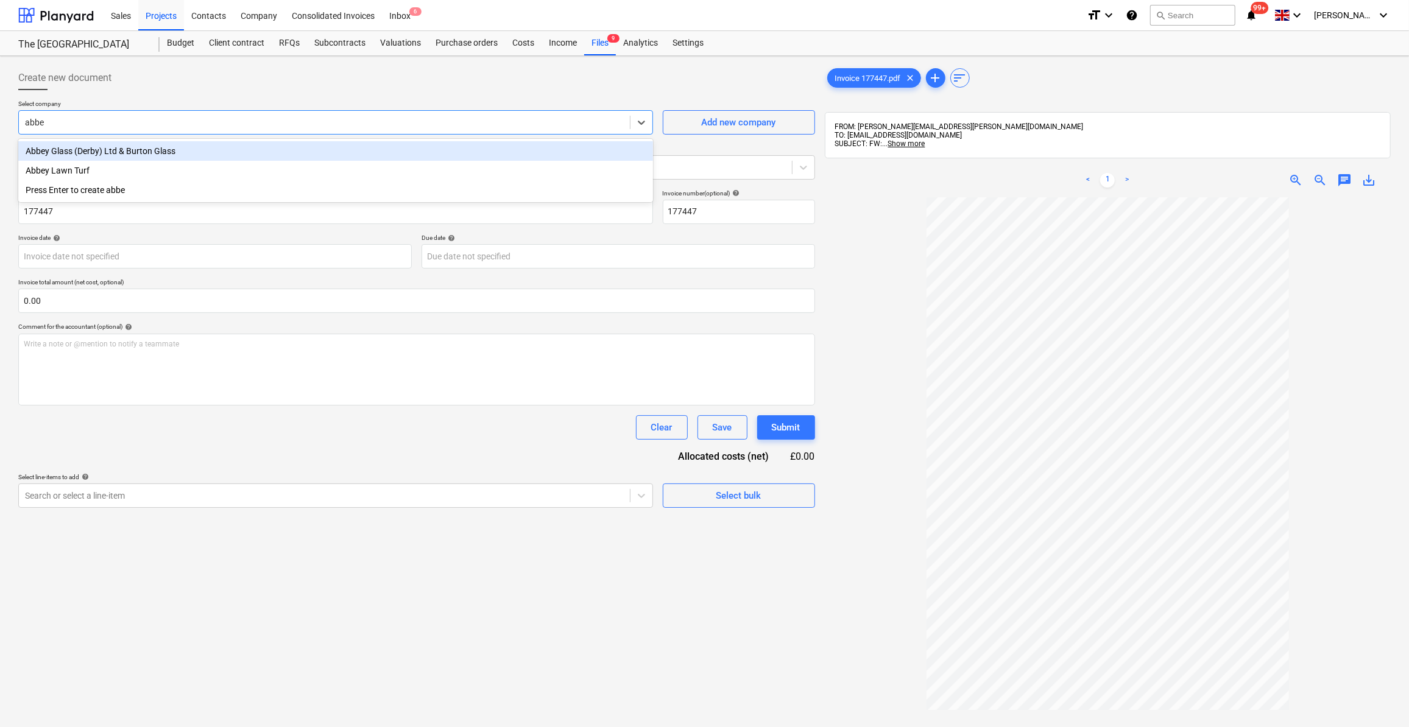
type input "abbey"
click at [98, 150] on div "Abbey Glass (Derby) Ltd & Burton Glass" at bounding box center [335, 150] width 635 height 19
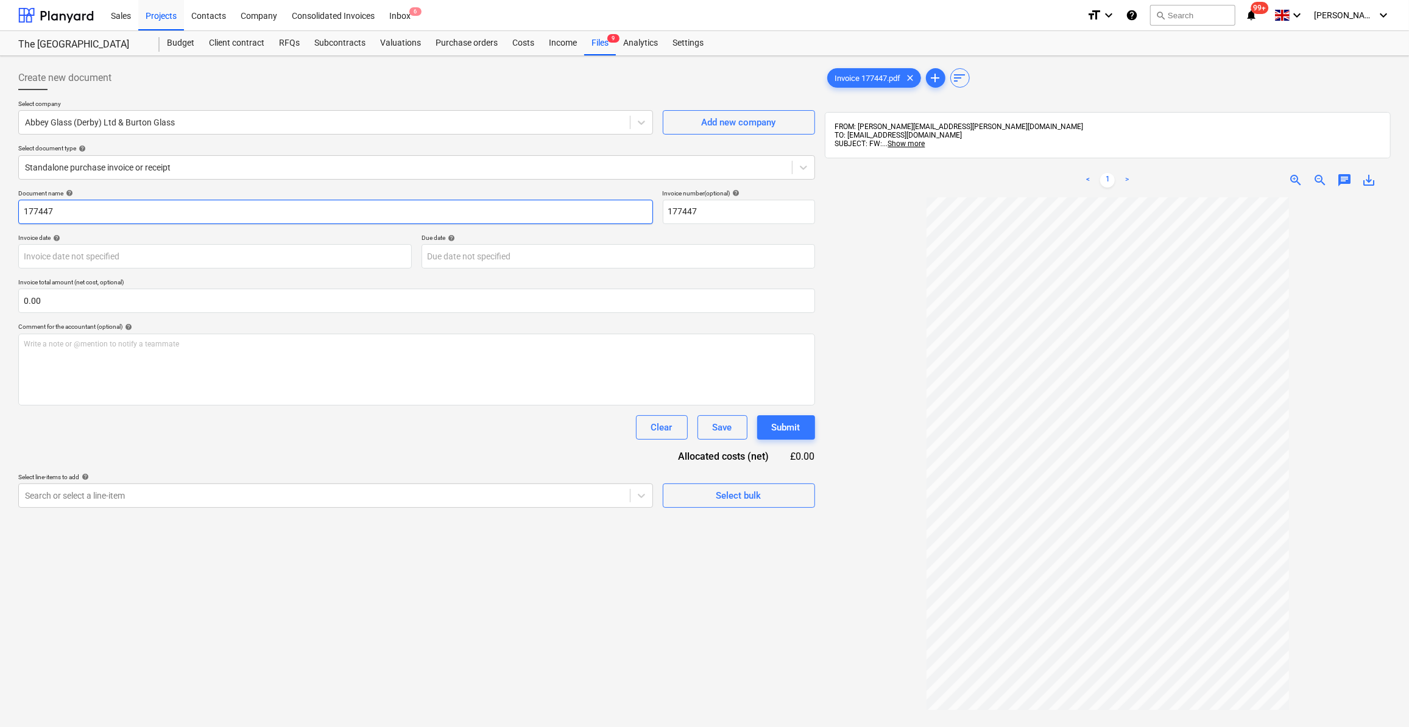
click at [23, 211] on input "177447" at bounding box center [335, 212] width 635 height 24
type input "Glass - 177447"
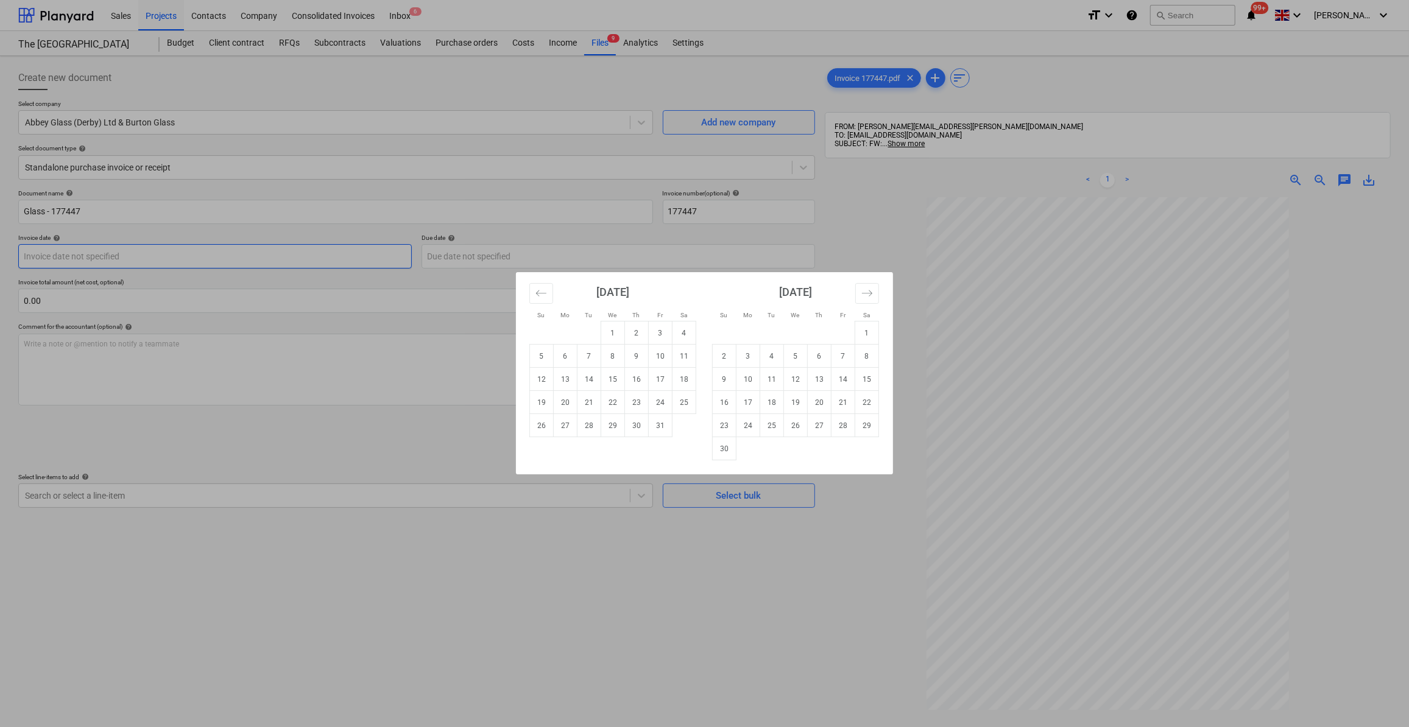
click at [69, 259] on body "Sales Projects Contacts Company Consolidated Invoices Inbox 6 format_size keybo…" at bounding box center [704, 363] width 1409 height 727
click at [536, 292] on icon "Move backward to switch to the previous month." at bounding box center [542, 294] width 12 height 12
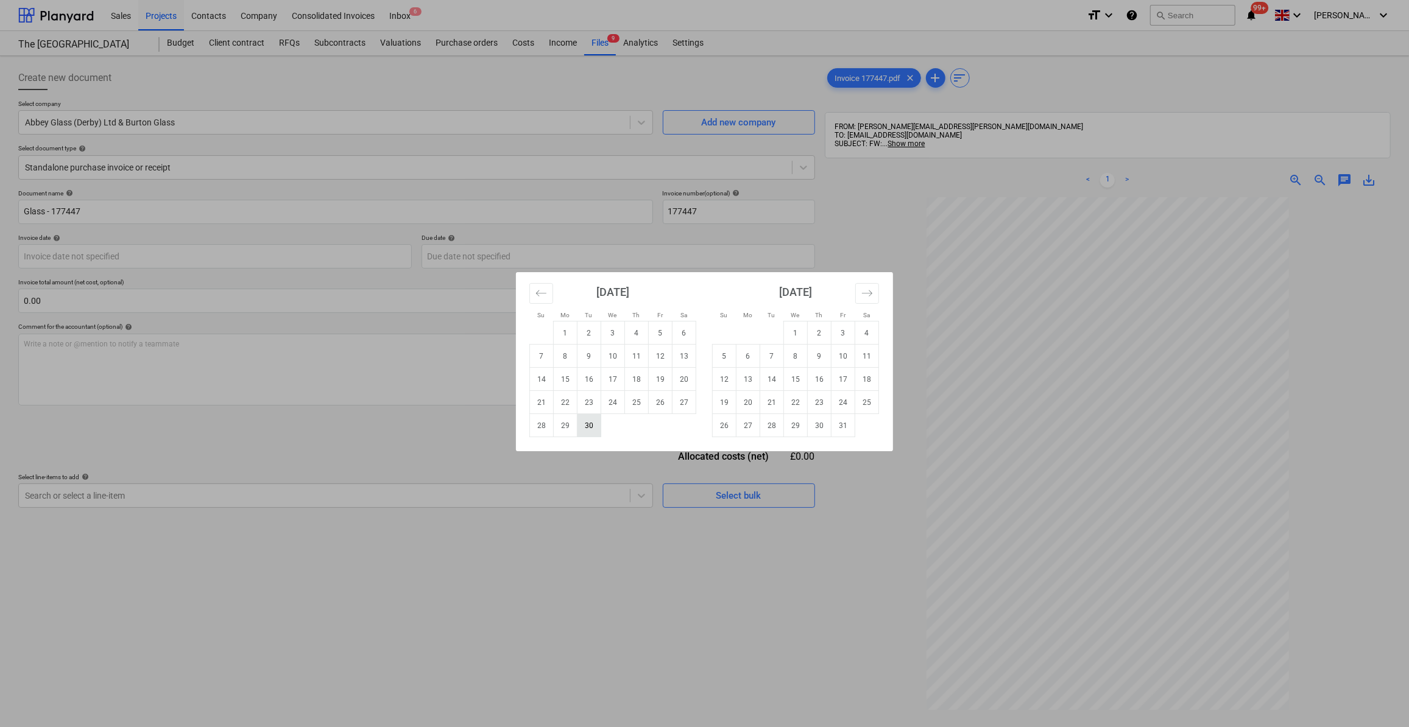
click at [593, 430] on td "30" at bounding box center [590, 425] width 24 height 23
type input "[DATE]"
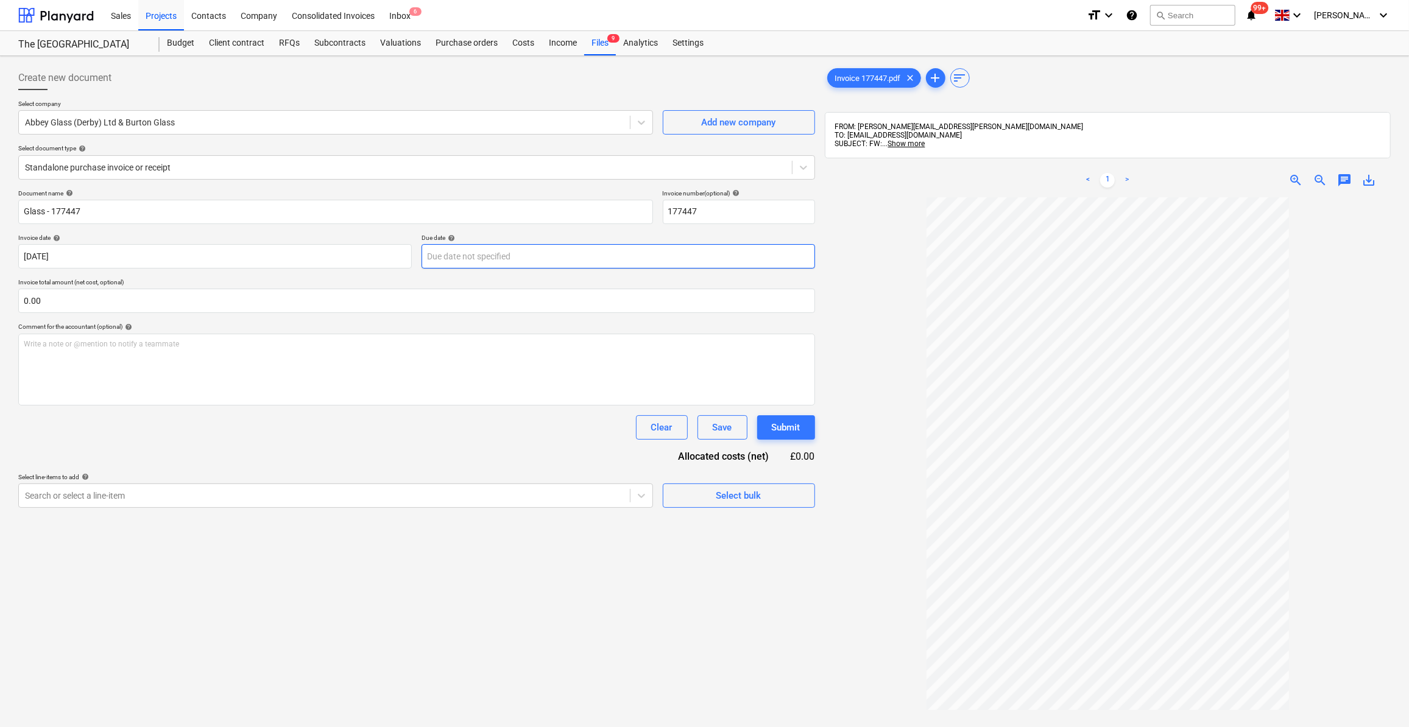
click at [471, 256] on body "Sales Projects Contacts Company Consolidated Invoices Inbox 6 format_size keybo…" at bounding box center [704, 363] width 1409 height 727
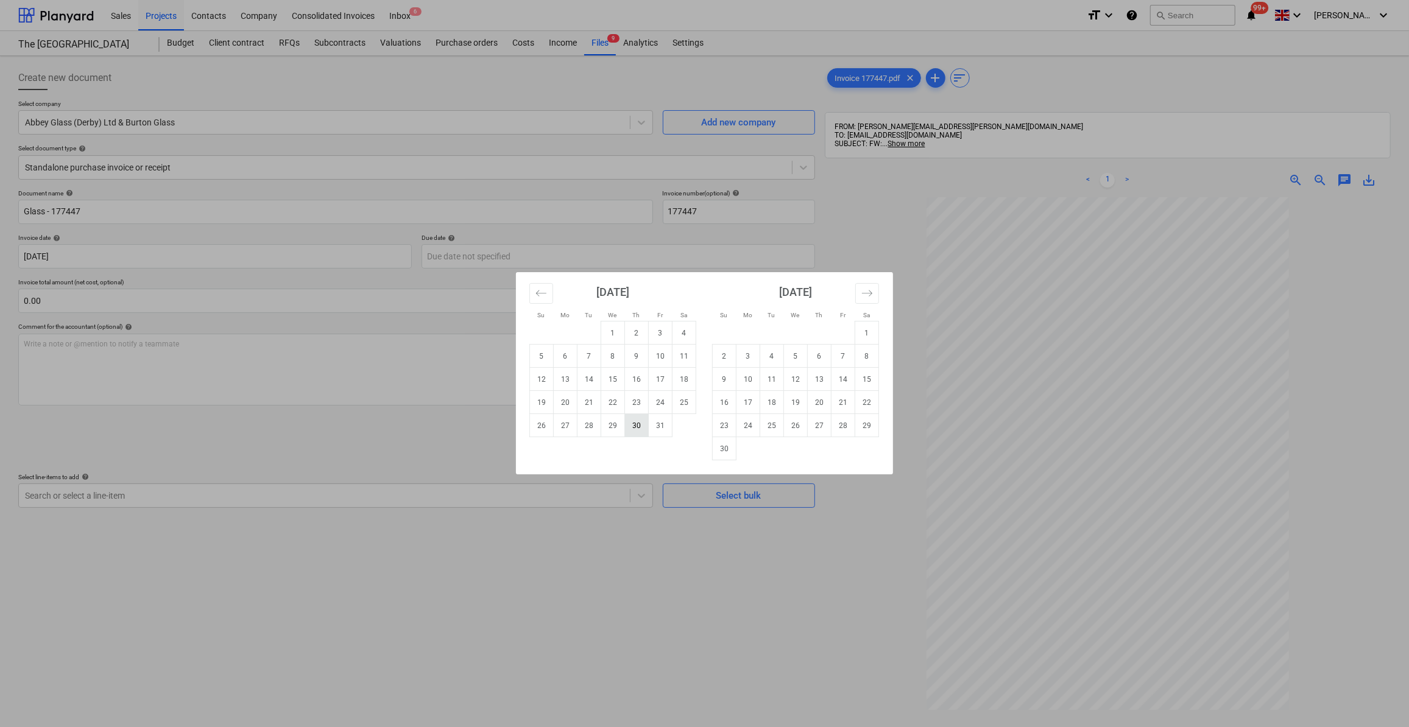
click at [632, 426] on td "30" at bounding box center [637, 425] width 24 height 23
type input "[DATE]"
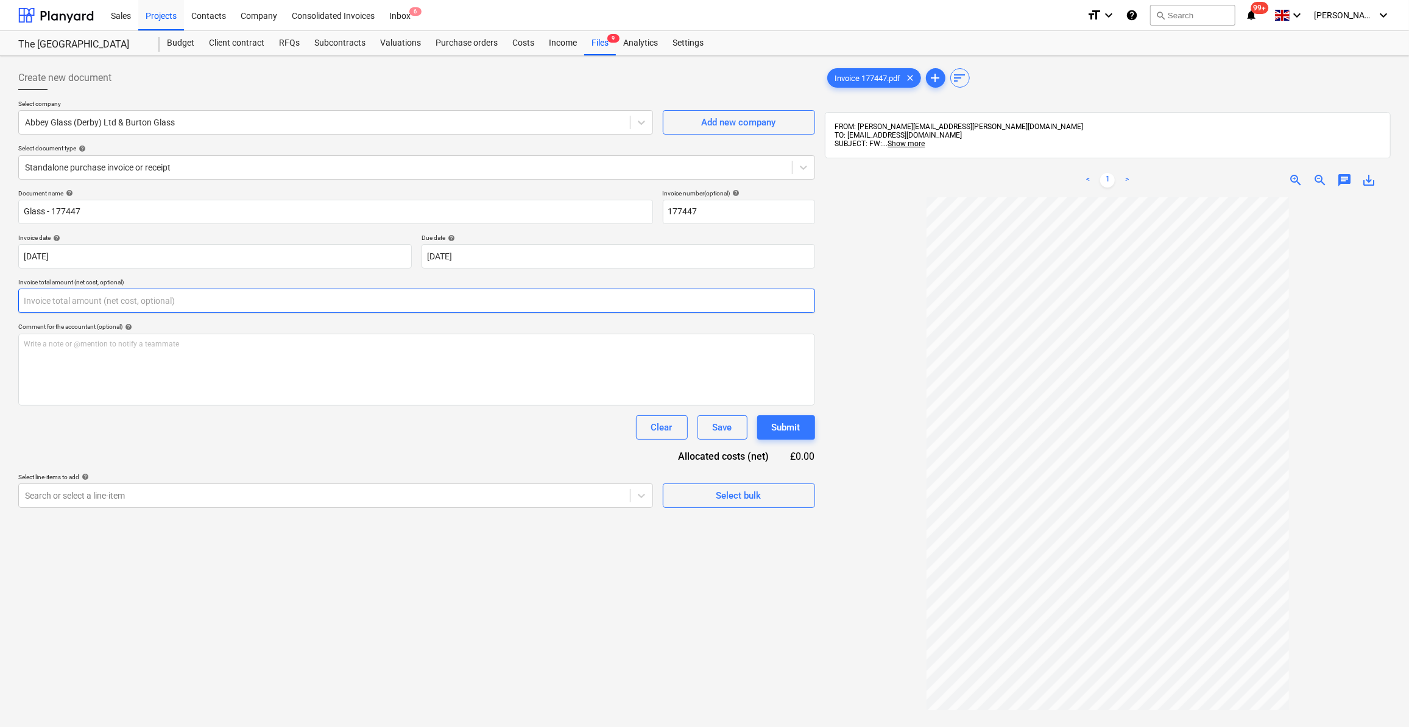
click at [60, 303] on input "text" at bounding box center [416, 301] width 797 height 24
type input "79.92"
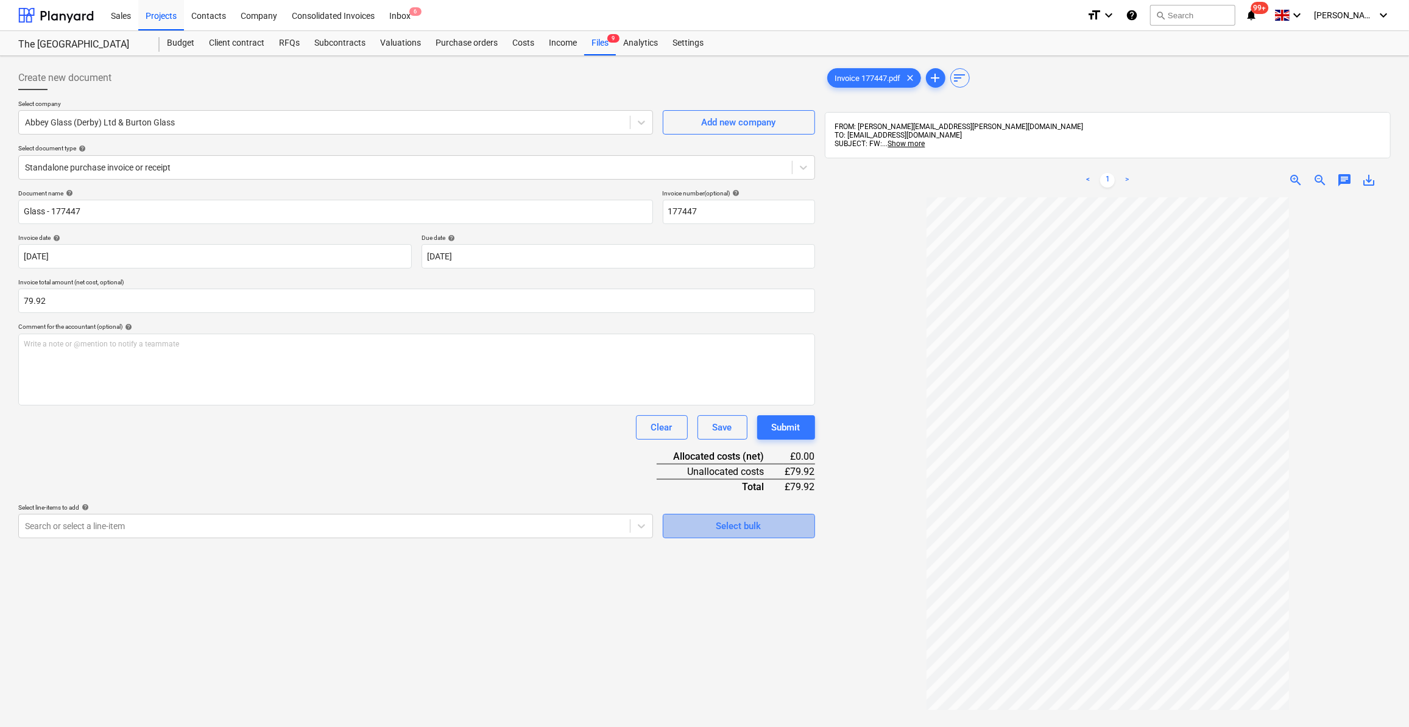
click at [731, 528] on div "Select bulk" at bounding box center [739, 526] width 45 height 16
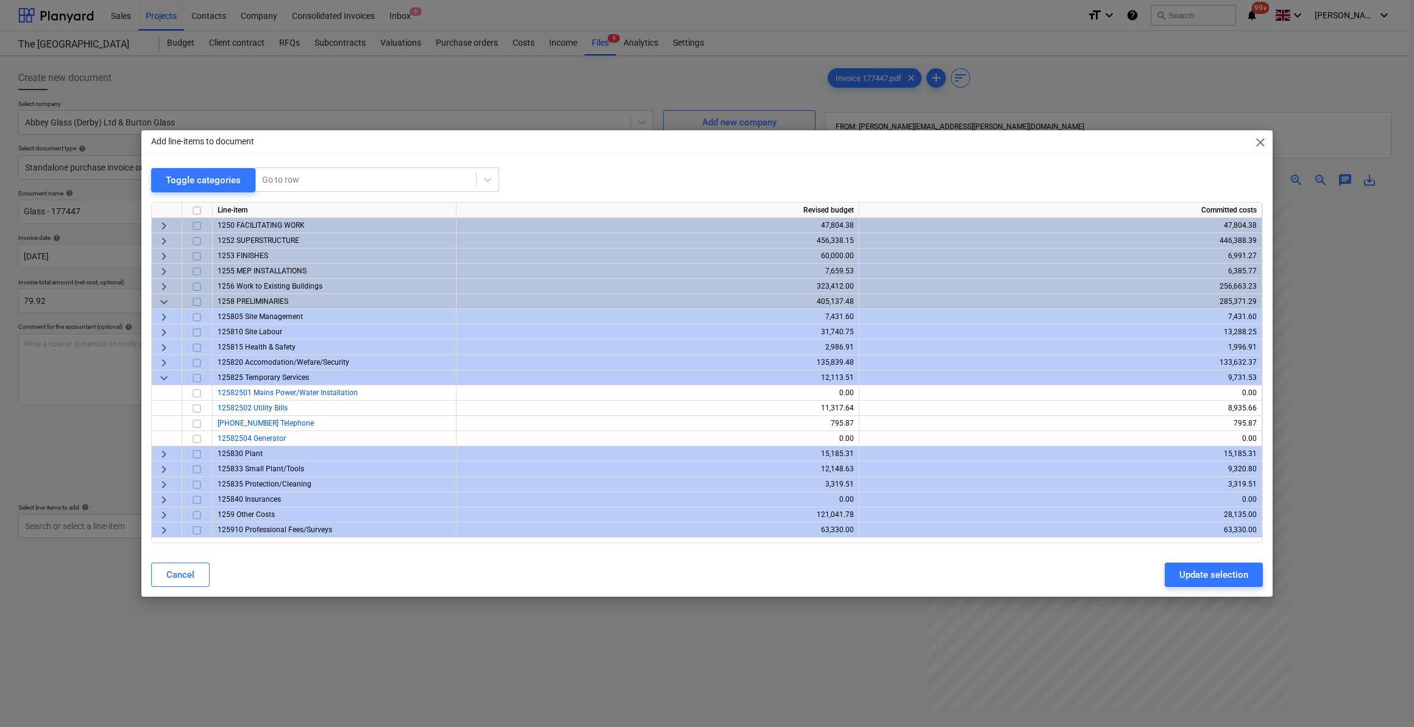
click at [161, 242] on span "keyboard_arrow_right" at bounding box center [164, 241] width 15 height 15
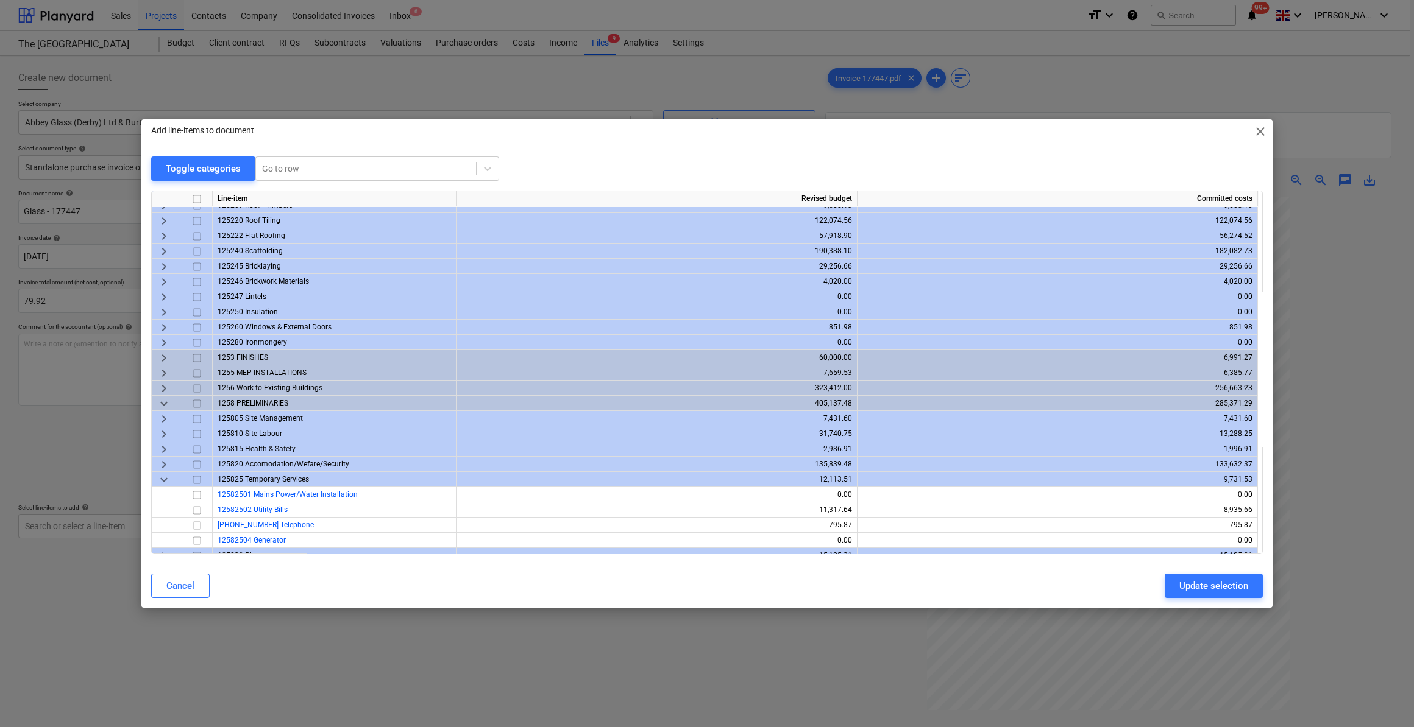
scroll to position [55, 0]
click at [160, 383] on span "keyboard_arrow_right" at bounding box center [164, 388] width 15 height 15
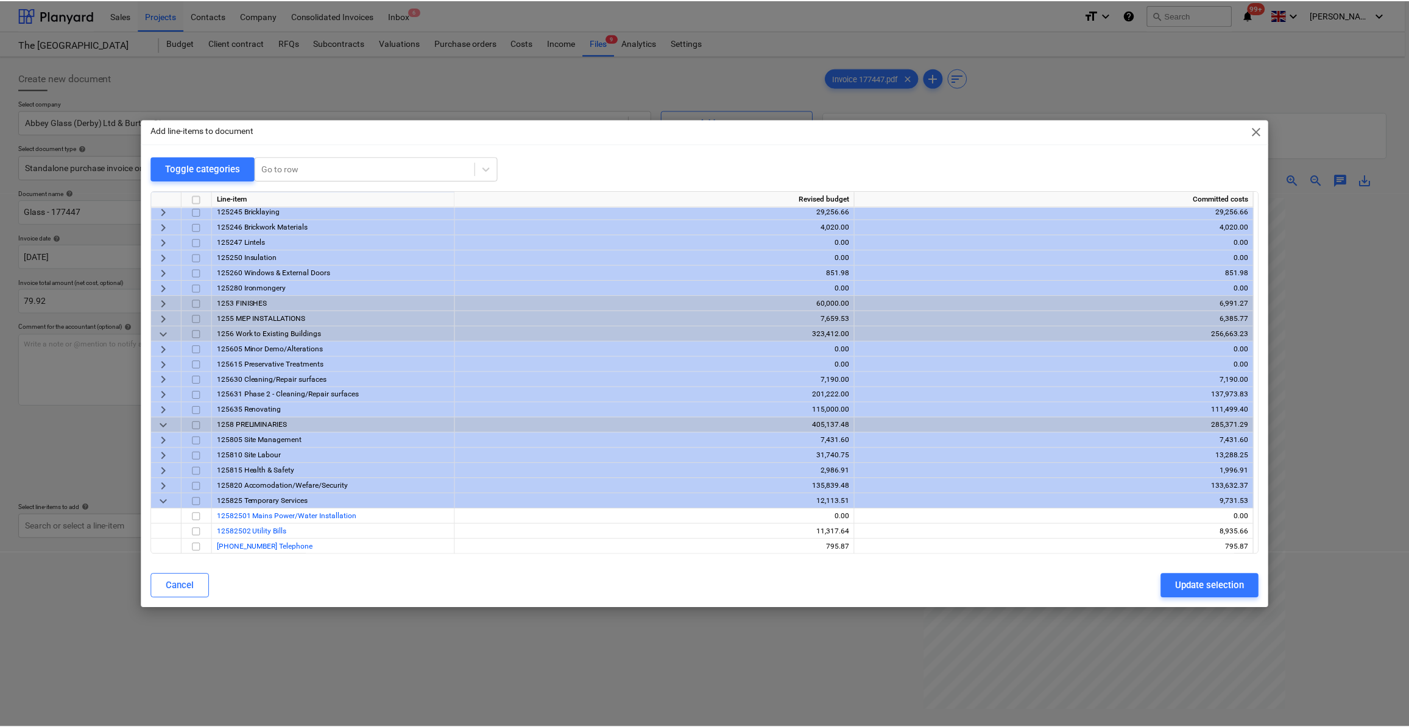
scroll to position [110, 0]
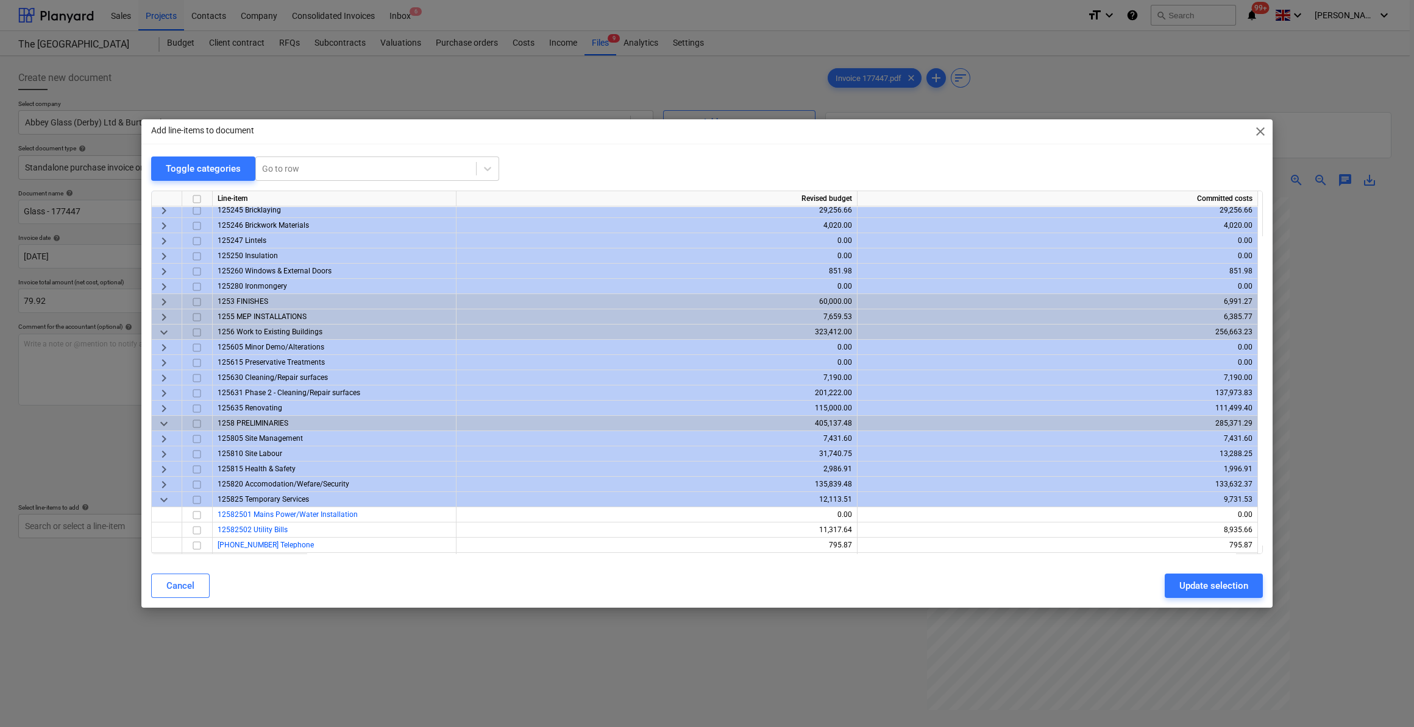
click at [161, 394] on span "keyboard_arrow_right" at bounding box center [164, 393] width 15 height 15
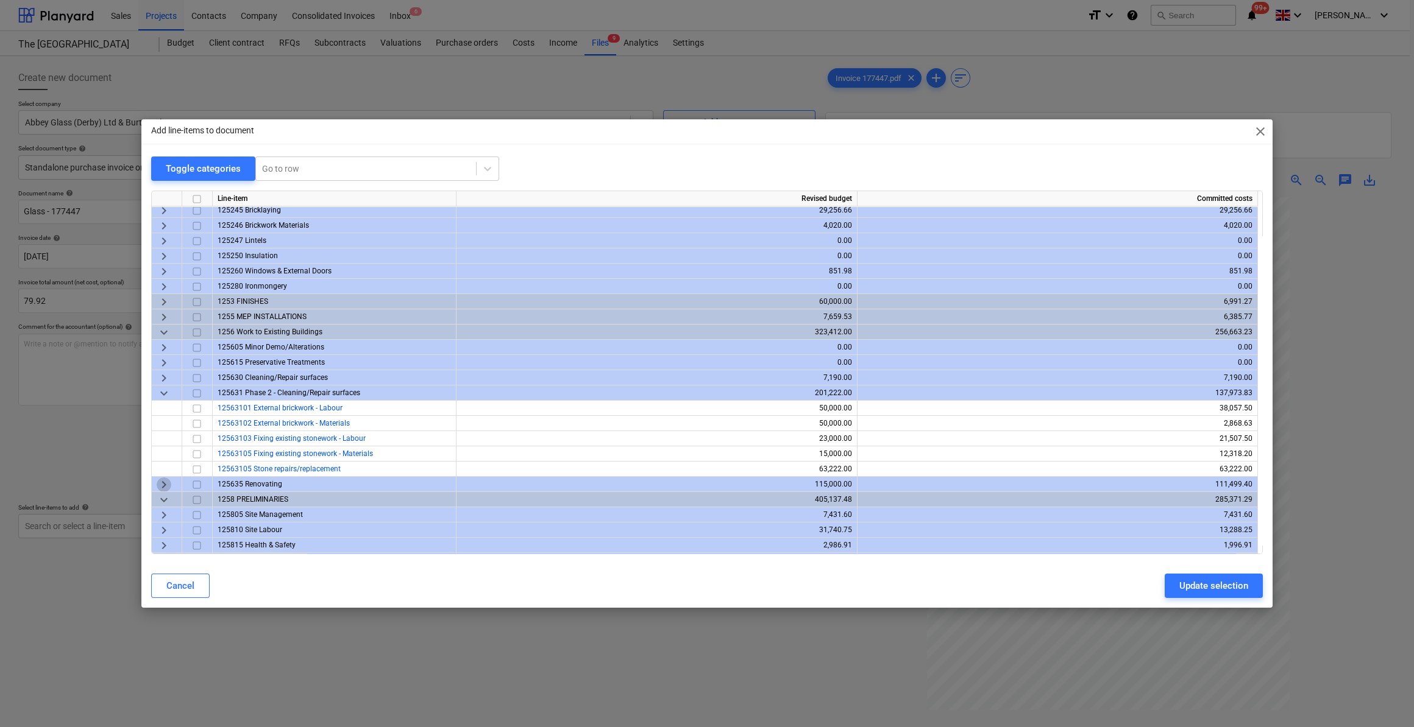
click at [165, 484] on span "keyboard_arrow_right" at bounding box center [164, 485] width 15 height 15
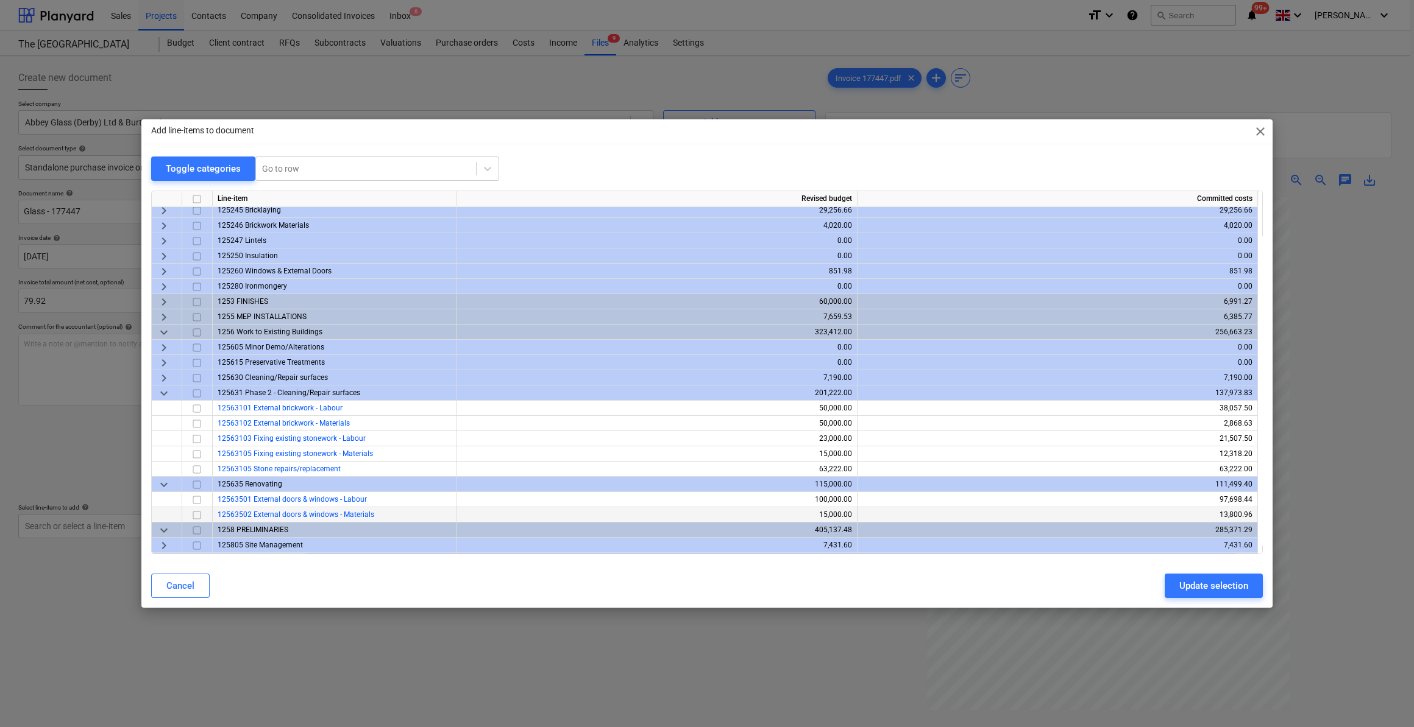
click at [197, 515] on input "checkbox" at bounding box center [196, 515] width 15 height 15
click at [1212, 590] on div "Update selection" at bounding box center [1213, 586] width 69 height 16
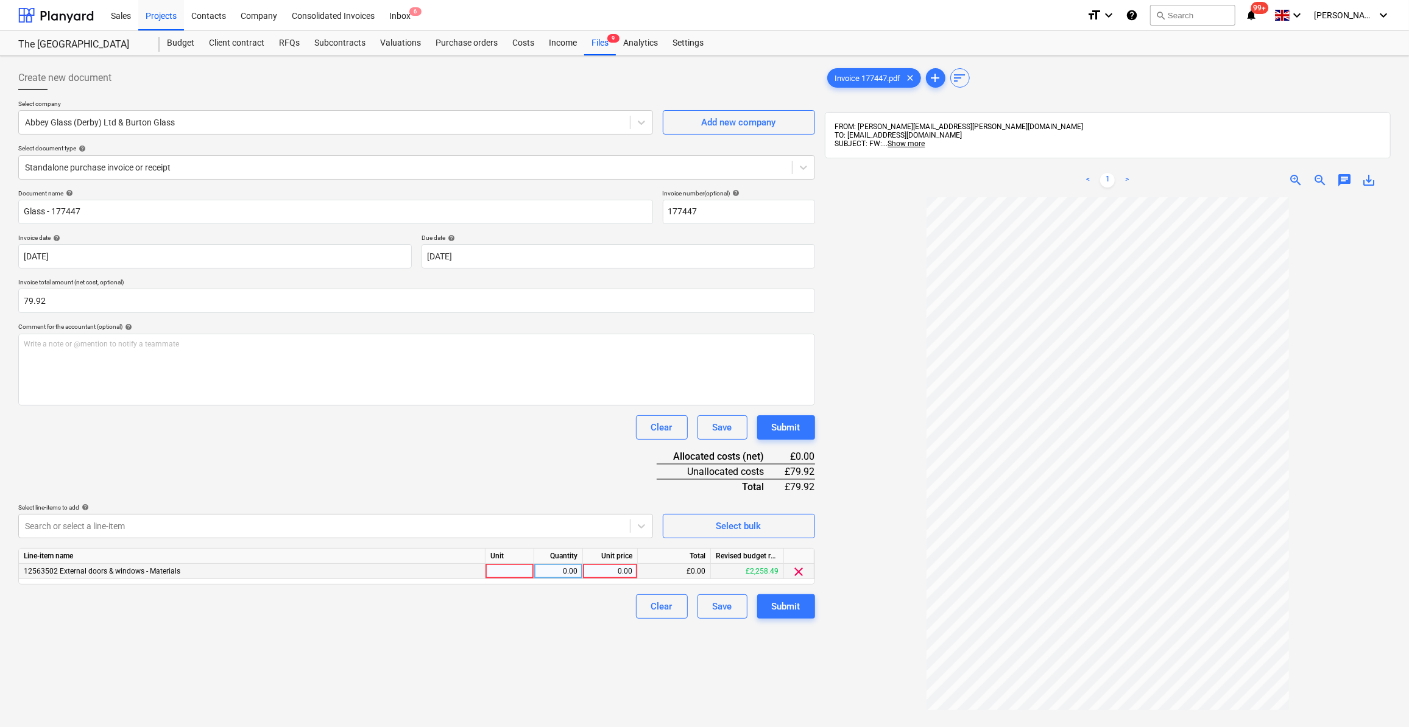
click at [514, 572] on div at bounding box center [510, 571] width 49 height 15
type input "Item"
click at [576, 572] on div "0.00" at bounding box center [558, 571] width 38 height 15
type input "1"
click at [615, 570] on div "0.00" at bounding box center [610, 571] width 44 height 15
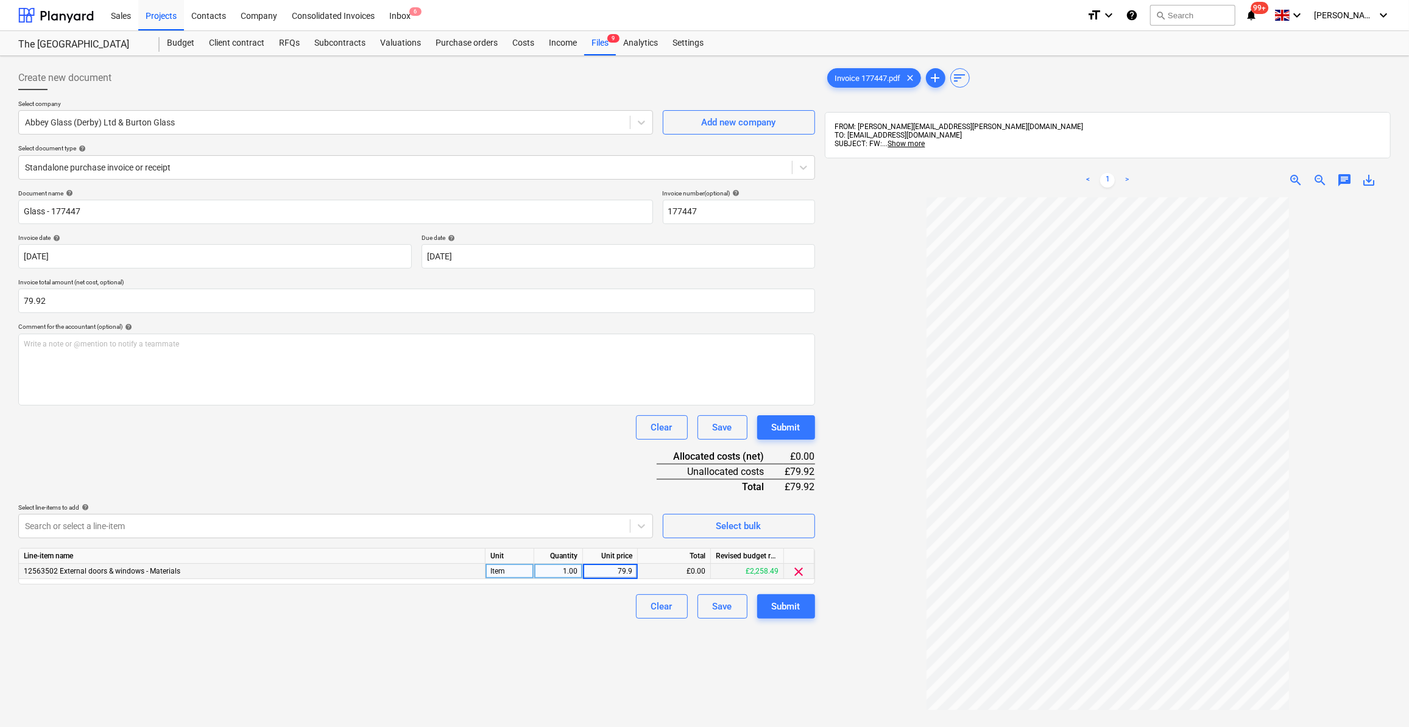
type input "79.92"
click at [586, 612] on div "Clear Save Submit" at bounding box center [416, 607] width 797 height 24
click at [780, 609] on div "Submit" at bounding box center [786, 607] width 29 height 16
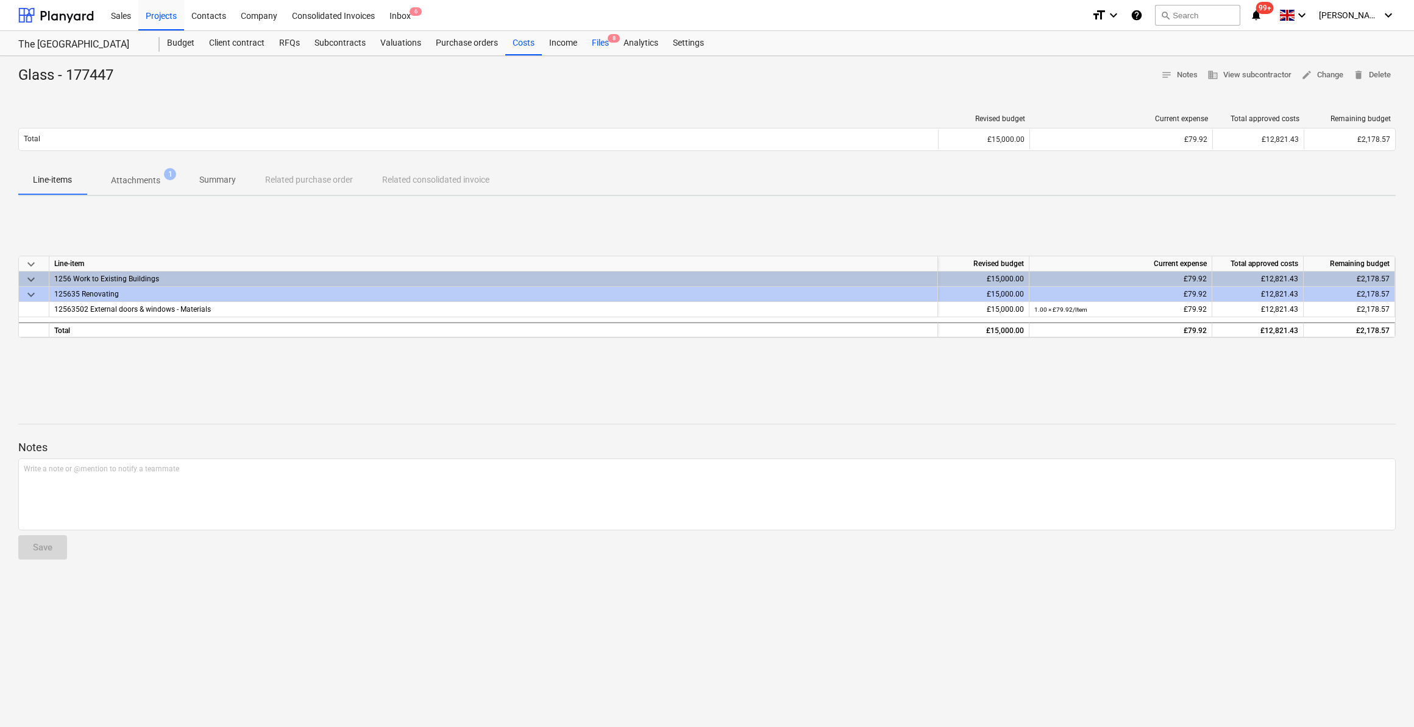
click at [598, 42] on div "Files 8" at bounding box center [600, 43] width 32 height 24
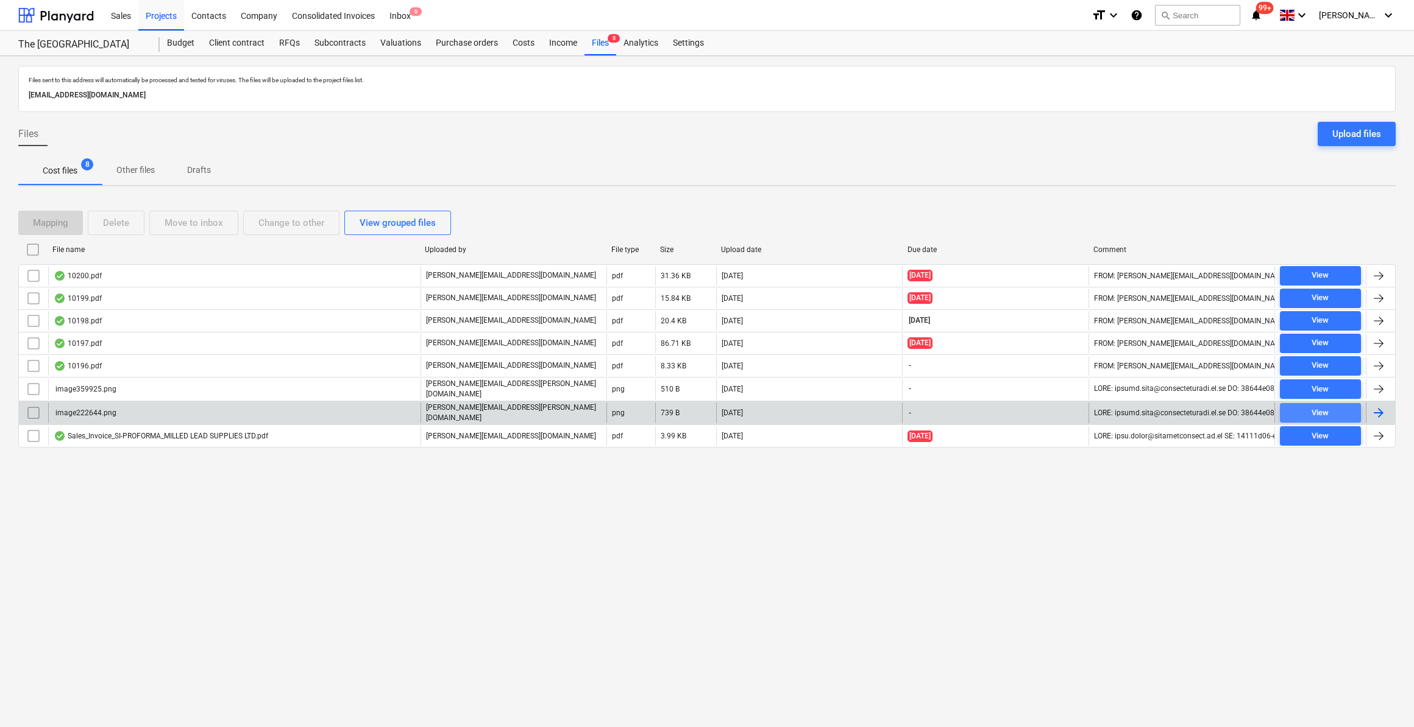
click at [1314, 410] on div "View" at bounding box center [1319, 413] width 17 height 14
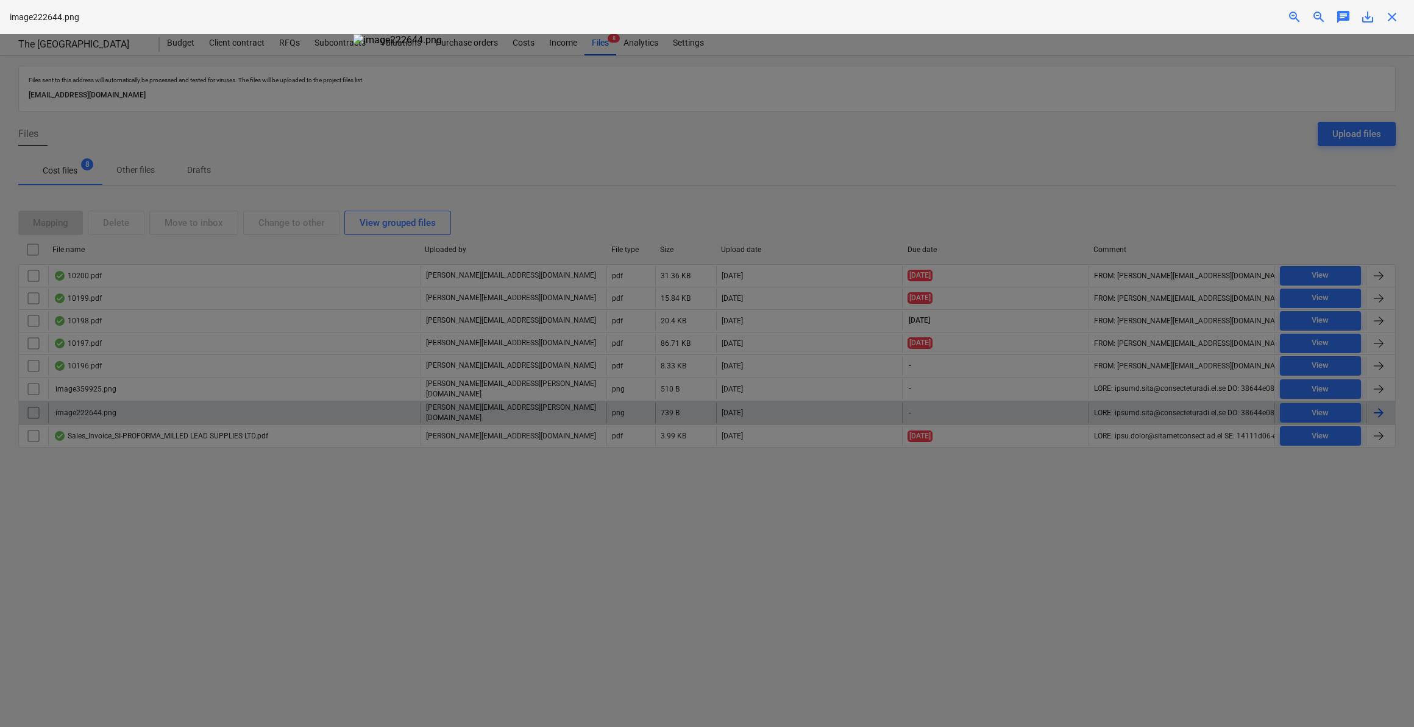
click at [1392, 19] on span "close" at bounding box center [1391, 17] width 15 height 15
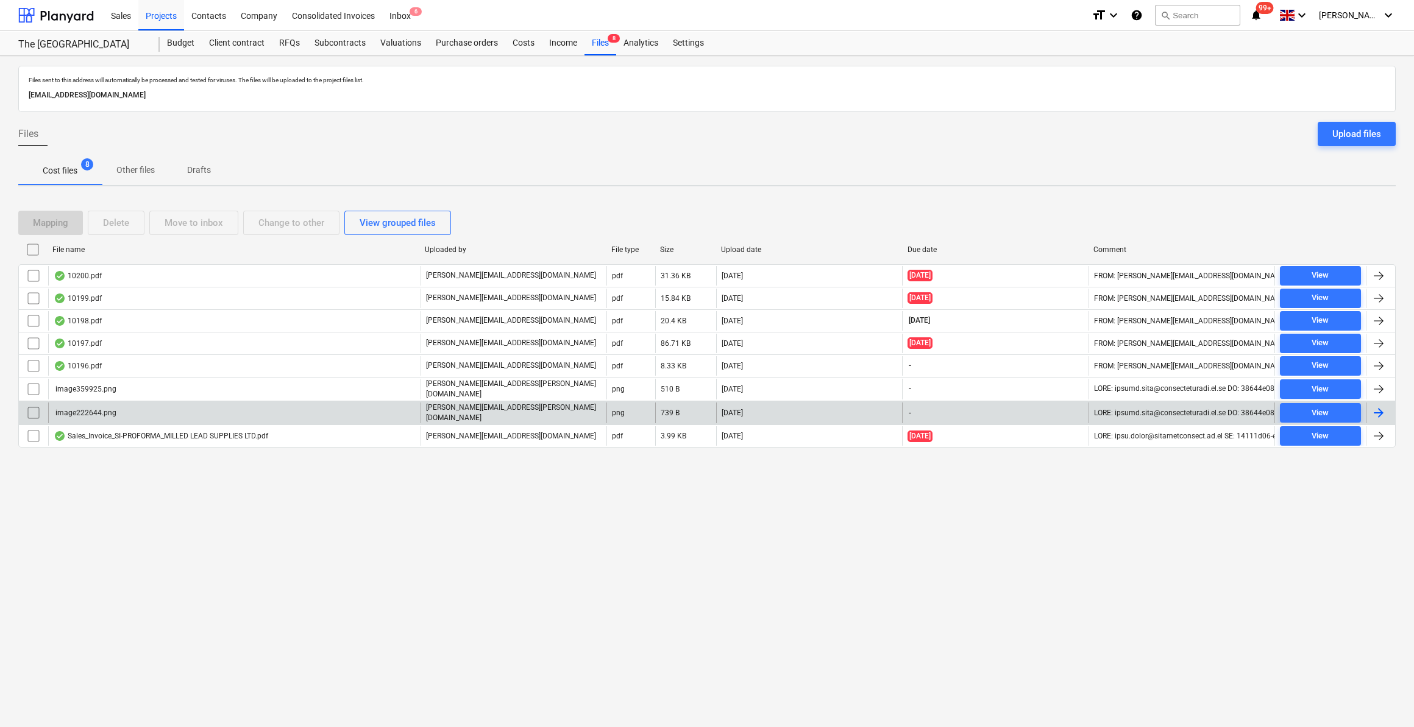
click at [35, 408] on input "checkbox" at bounding box center [33, 412] width 19 height 19
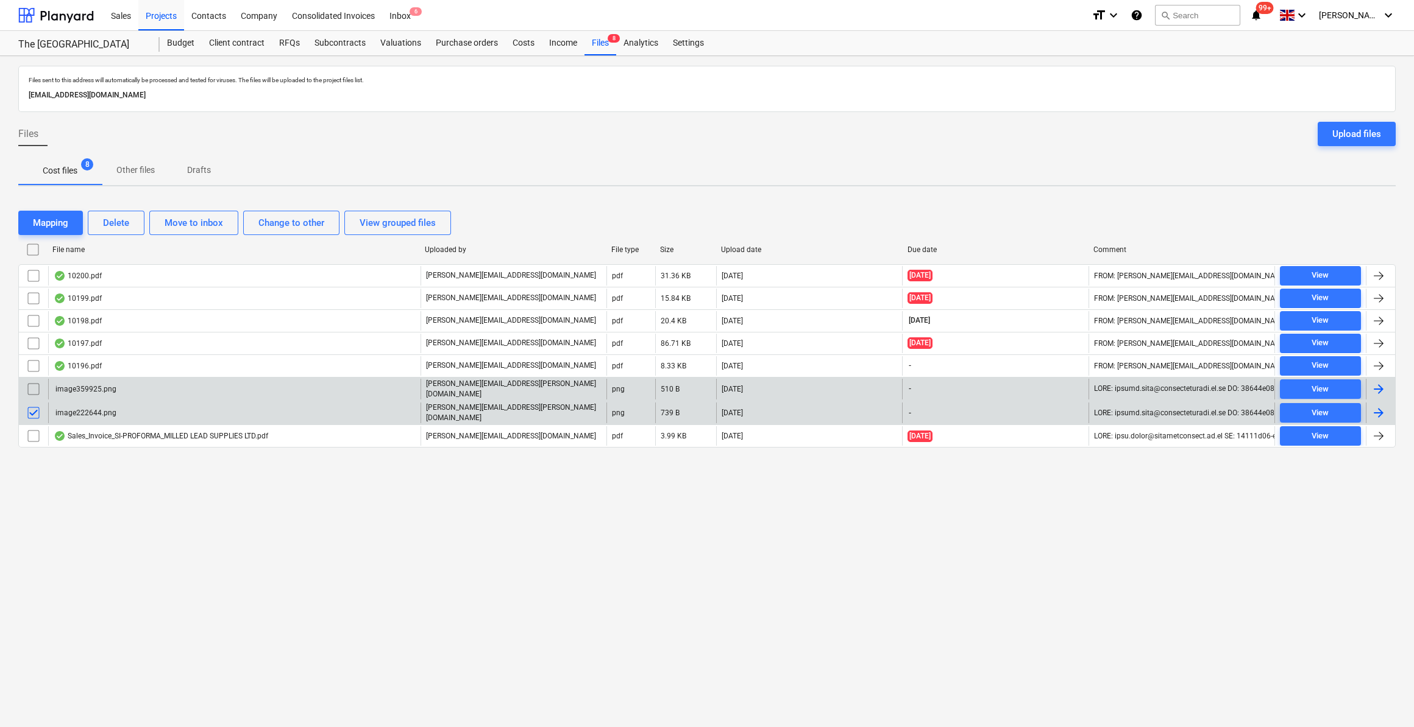
click at [34, 385] on input "checkbox" at bounding box center [33, 389] width 19 height 19
click at [116, 219] on div "Delete" at bounding box center [116, 223] width 26 height 16
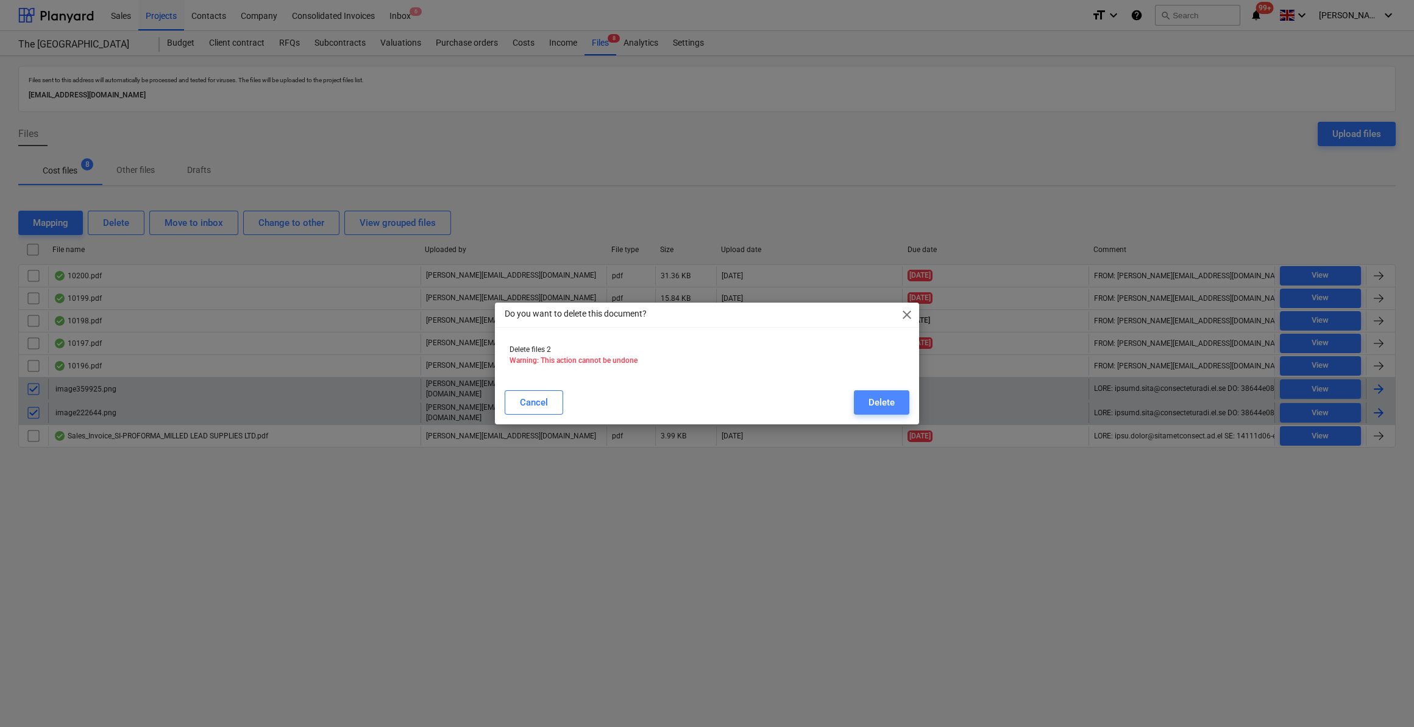
click at [895, 398] on button "Delete" at bounding box center [881, 403] width 55 height 24
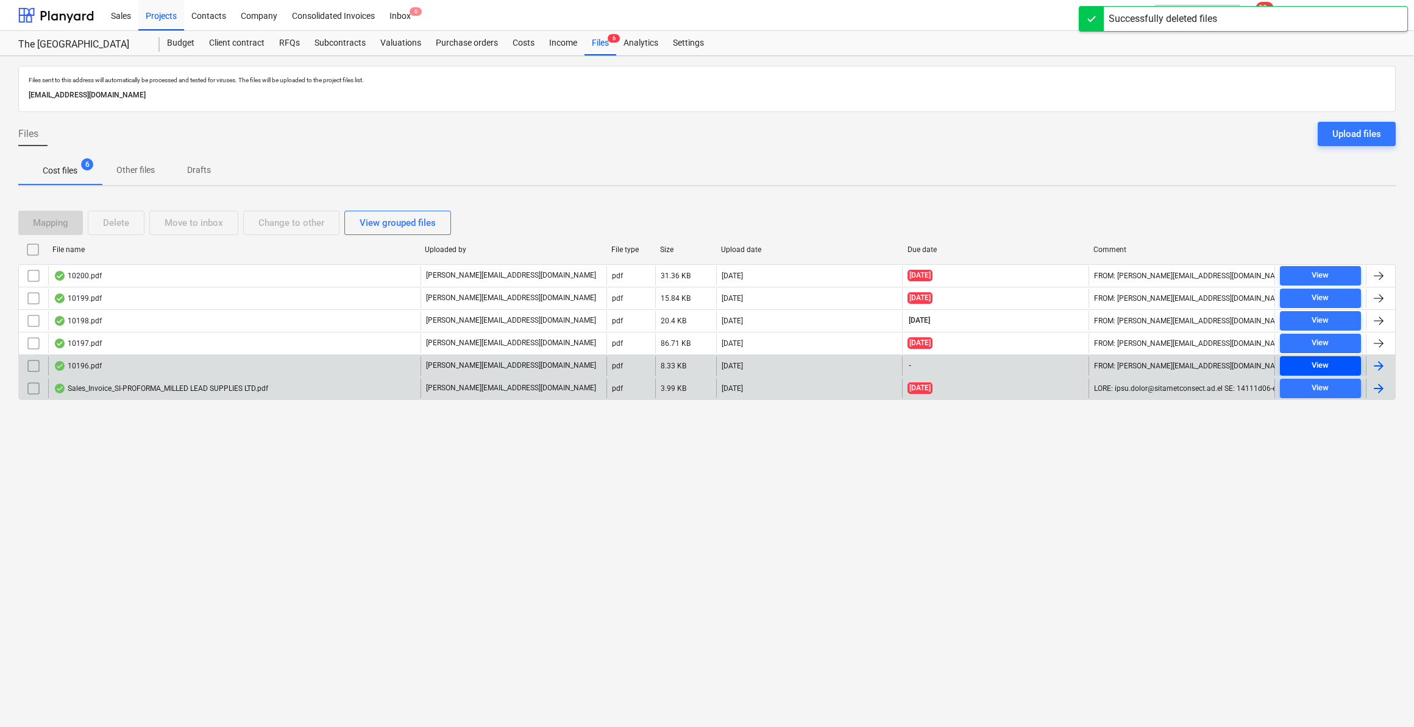
click at [1346, 366] on span "View" at bounding box center [1319, 366] width 71 height 14
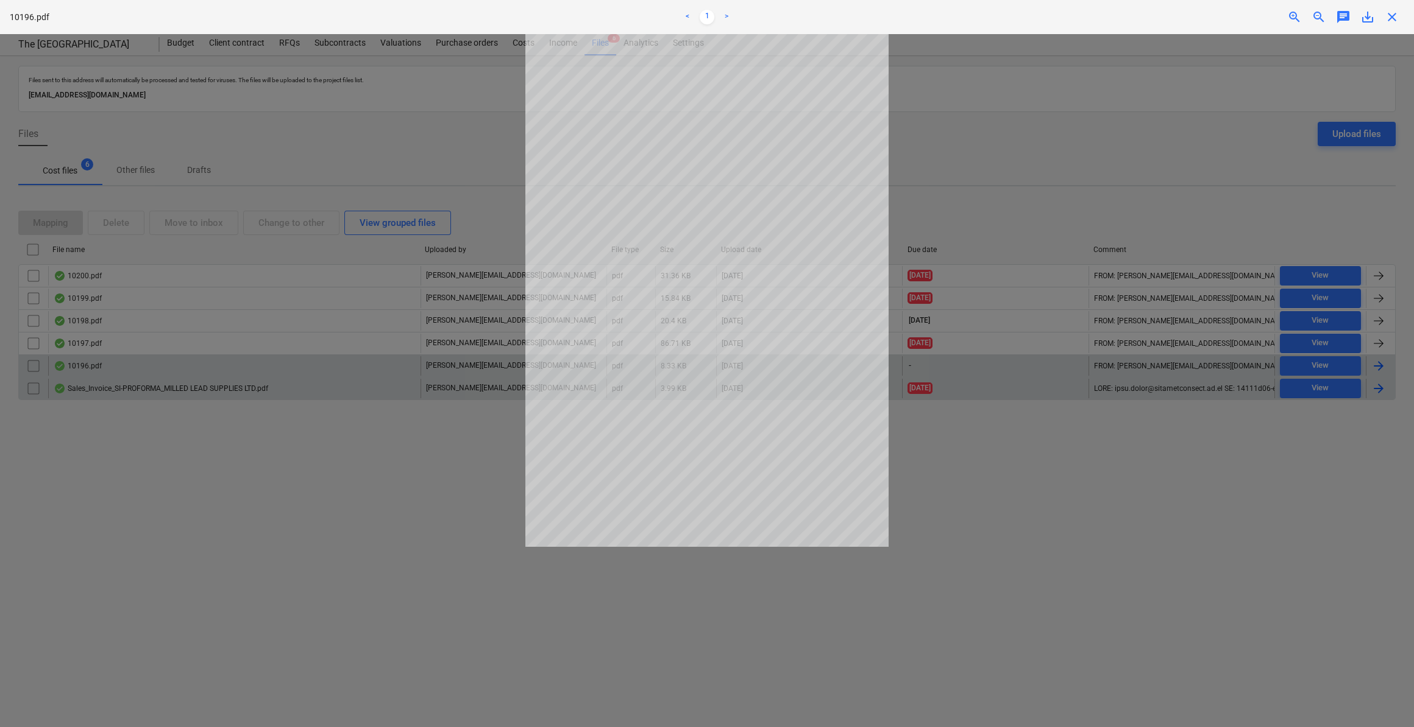
click at [1365, 13] on span "save_alt" at bounding box center [1367, 17] width 15 height 15
click at [1392, 16] on span "close" at bounding box center [1391, 17] width 15 height 15
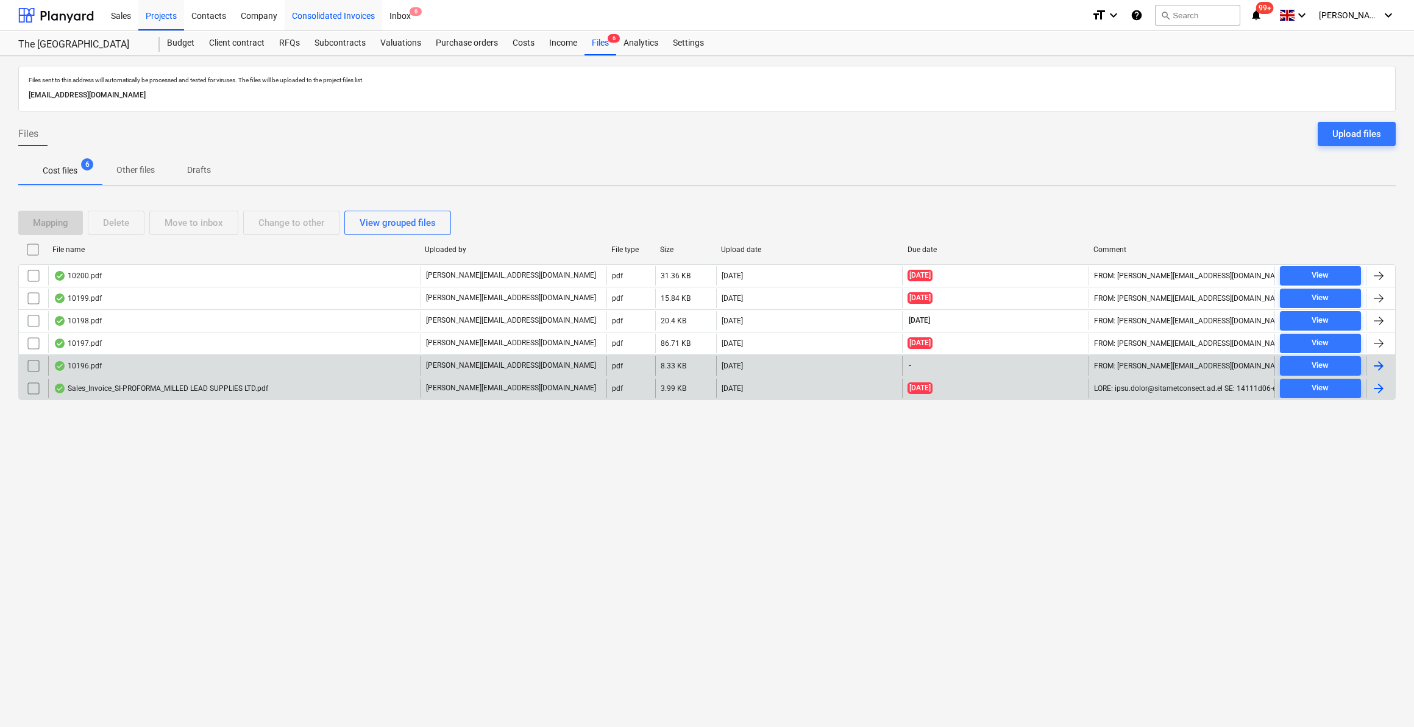
click at [333, 16] on div "Consolidated Invoices" at bounding box center [333, 14] width 97 height 31
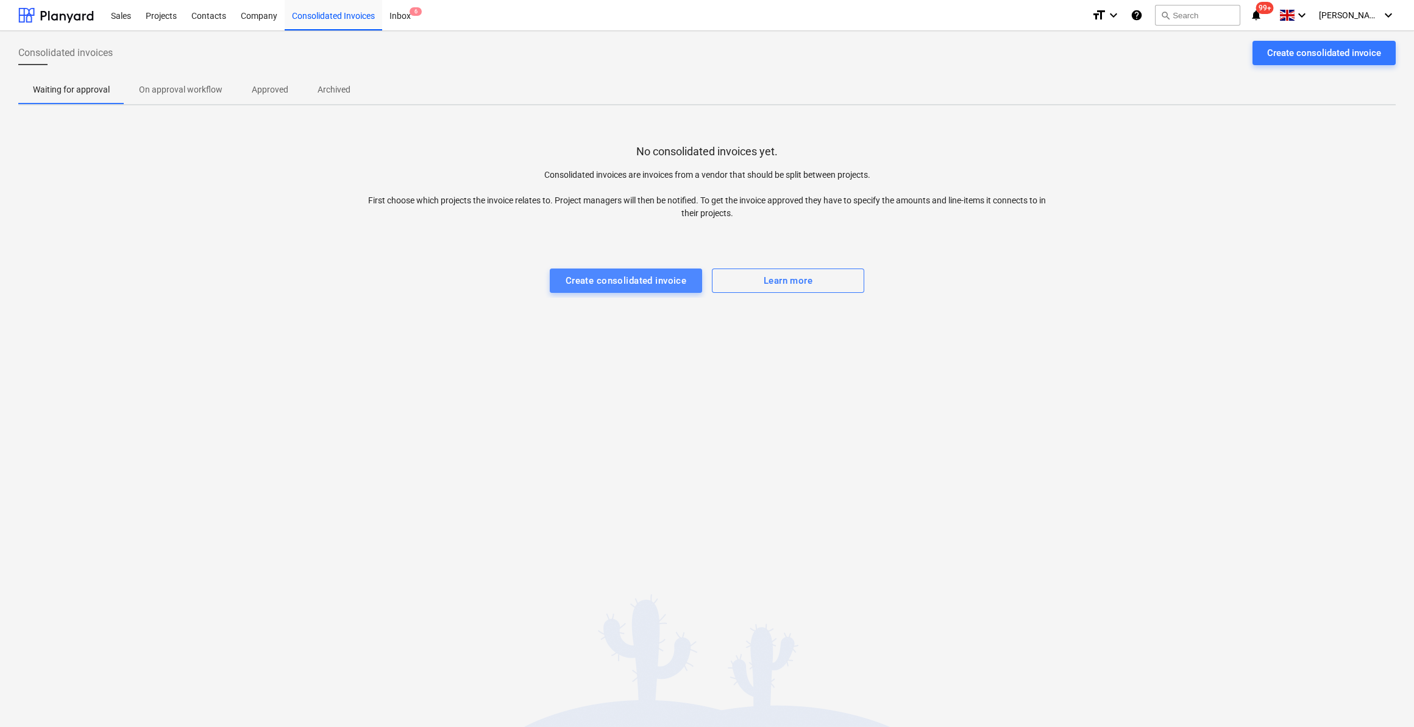
click at [659, 275] on div "Create consolidated invoice" at bounding box center [625, 281] width 121 height 16
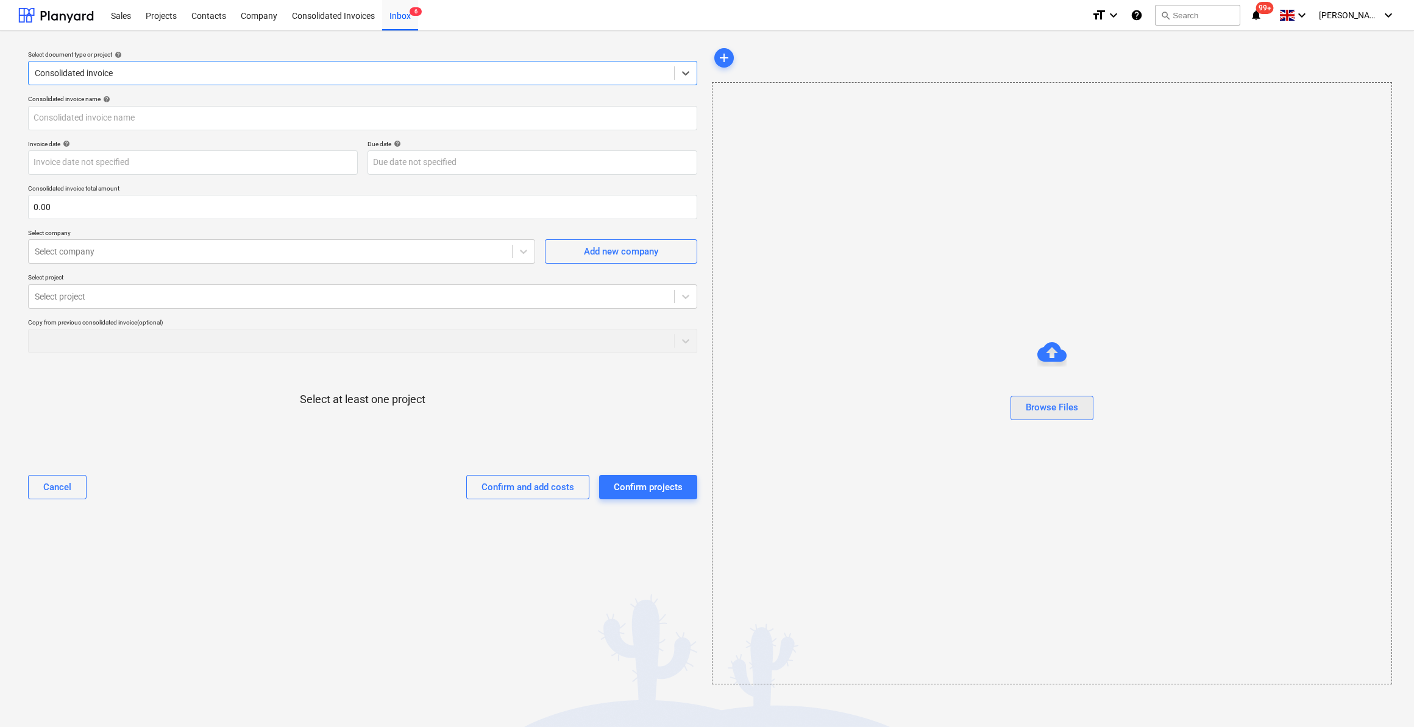
click at [1056, 408] on div "Browse Files" at bounding box center [1051, 408] width 52 height 16
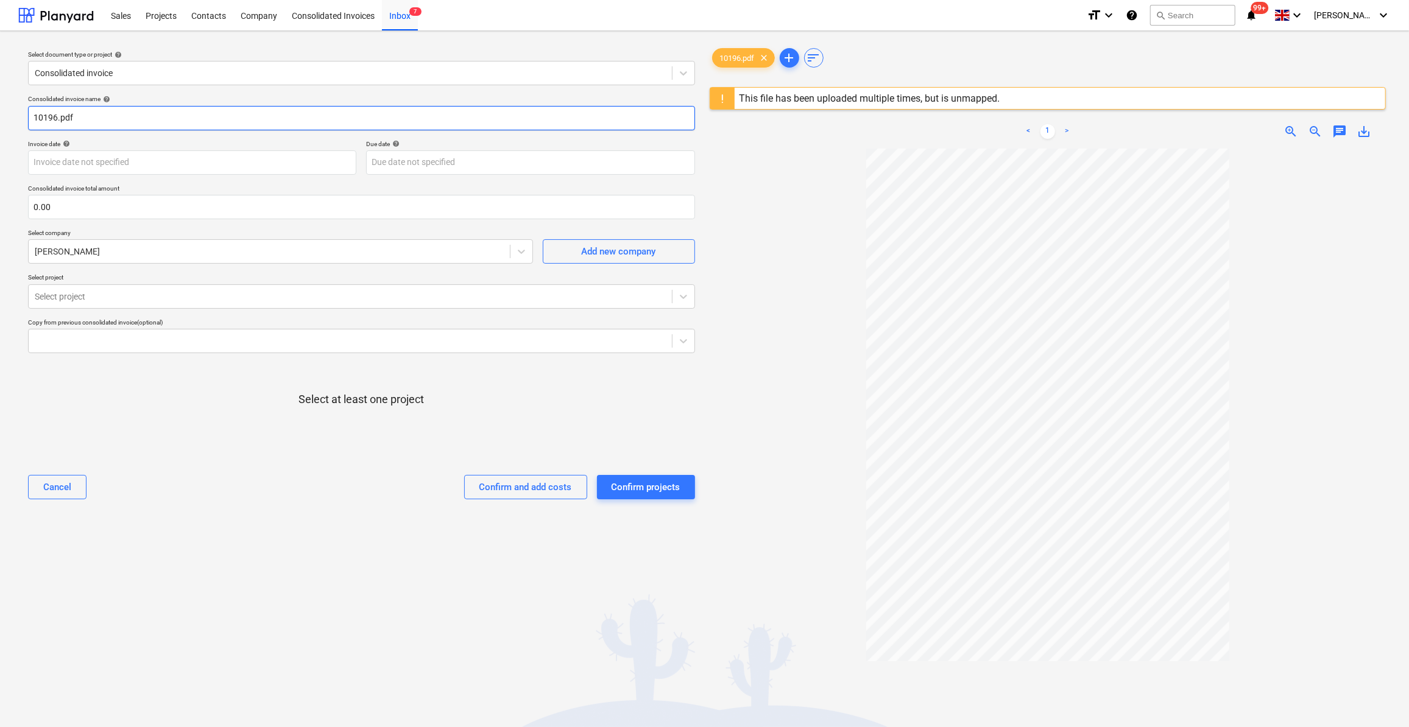
drag, startPoint x: 82, startPoint y: 118, endPoint x: 31, endPoint y: 119, distance: 51.2
click at [31, 119] on input "10196.pdf" at bounding box center [361, 118] width 667 height 24
type input "S"
type input "1"
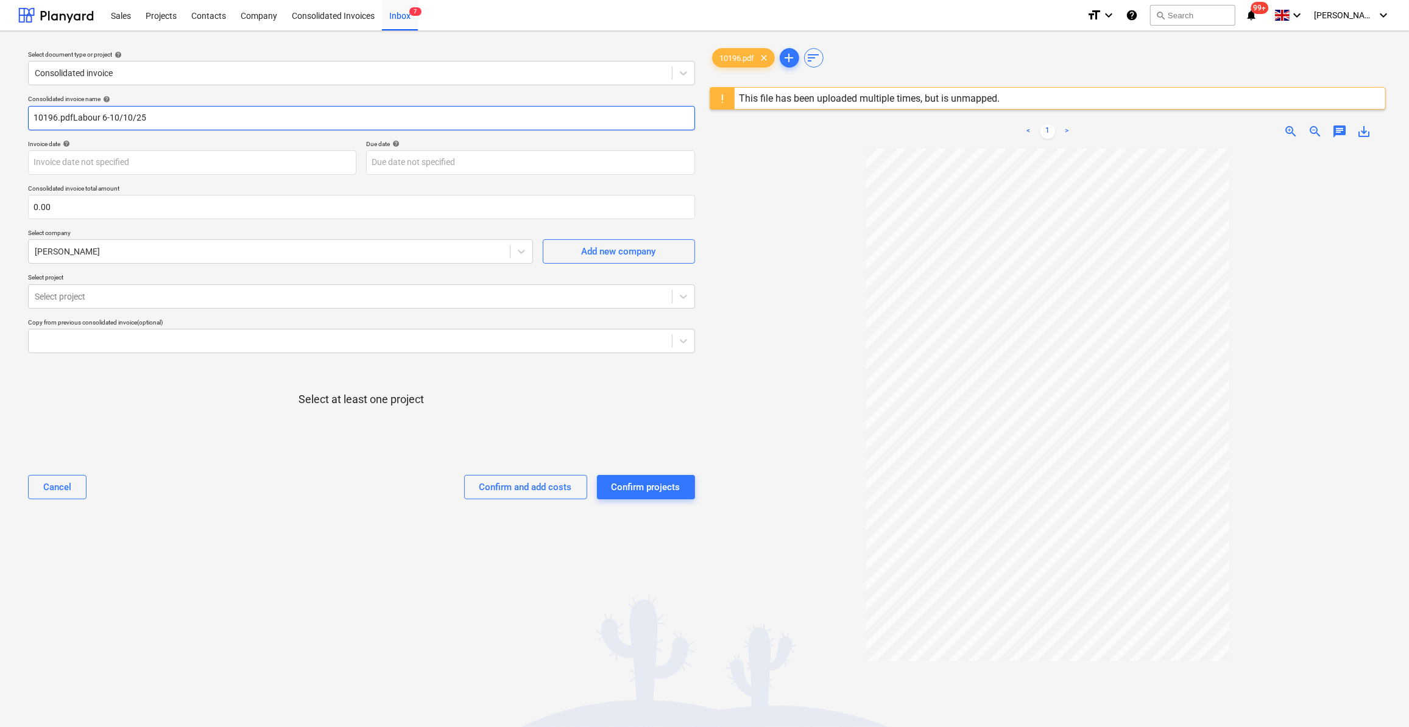
drag, startPoint x: 71, startPoint y: 116, endPoint x: 69, endPoint y: 122, distance: 6.6
click at [73, 116] on input "10196.pdfLabour 6-10/10/25" at bounding box center [361, 118] width 667 height 24
type input "Labour 6-10/10/25"
click at [135, 163] on body "Sales Projects Contacts Company Consolidated Invoices Inbox 7 format_size keybo…" at bounding box center [704, 363] width 1409 height 727
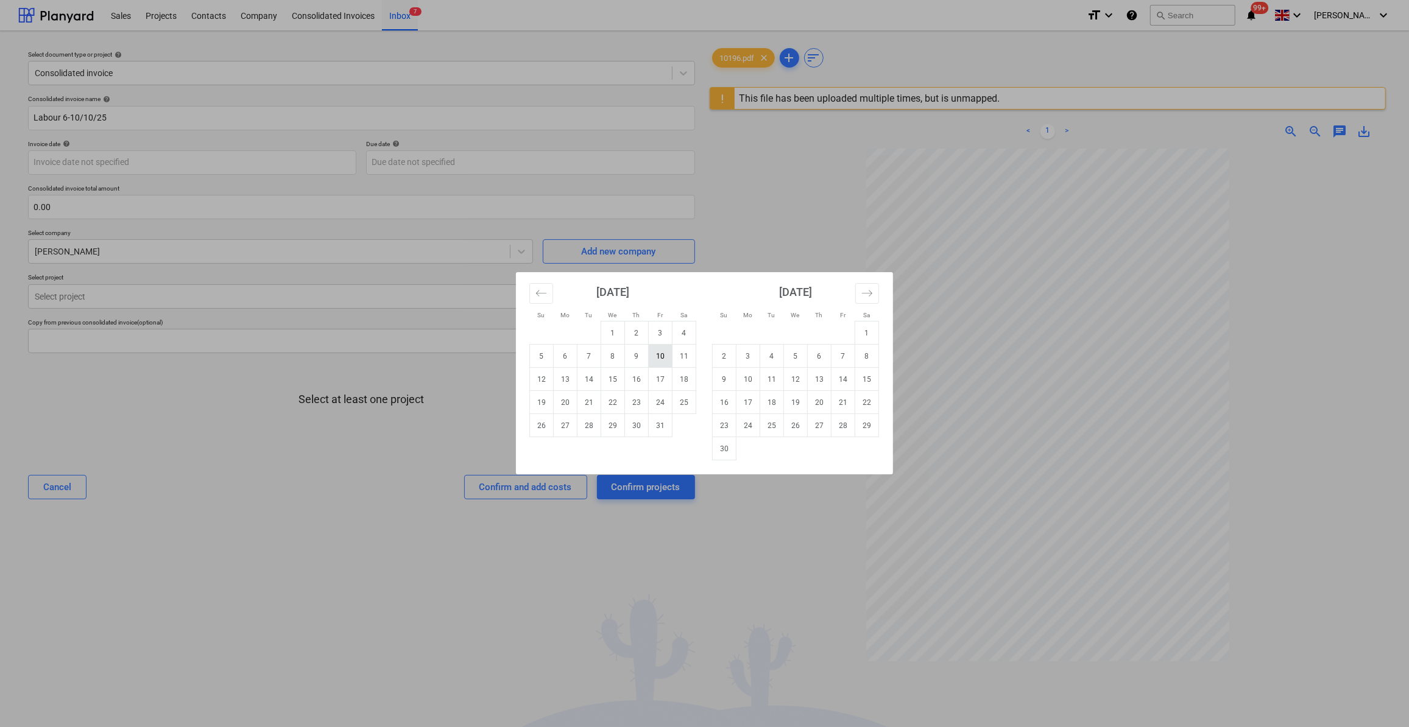
click at [662, 359] on td "10" at bounding box center [661, 356] width 24 height 23
type input "[DATE]"
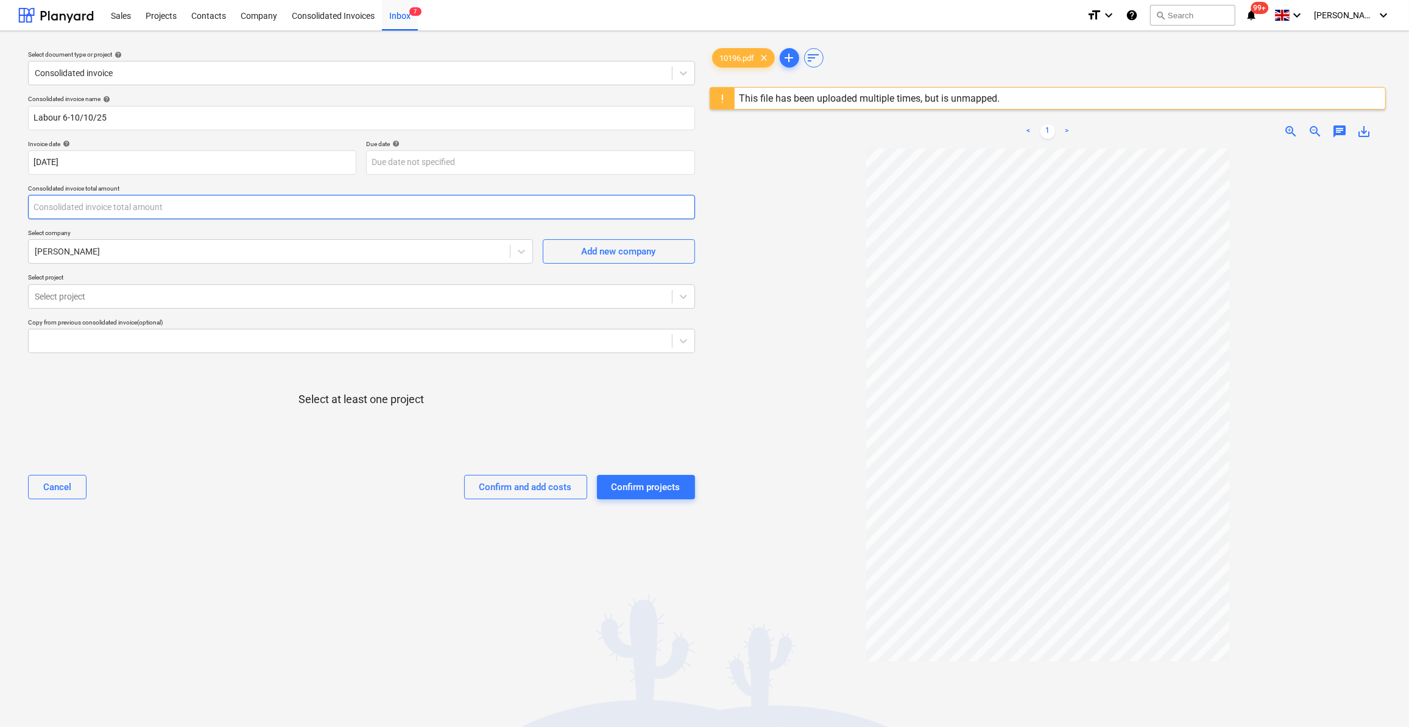
click at [62, 207] on input "text" at bounding box center [361, 207] width 667 height 24
type input "1,150.00"
click at [121, 257] on div at bounding box center [269, 252] width 469 height 12
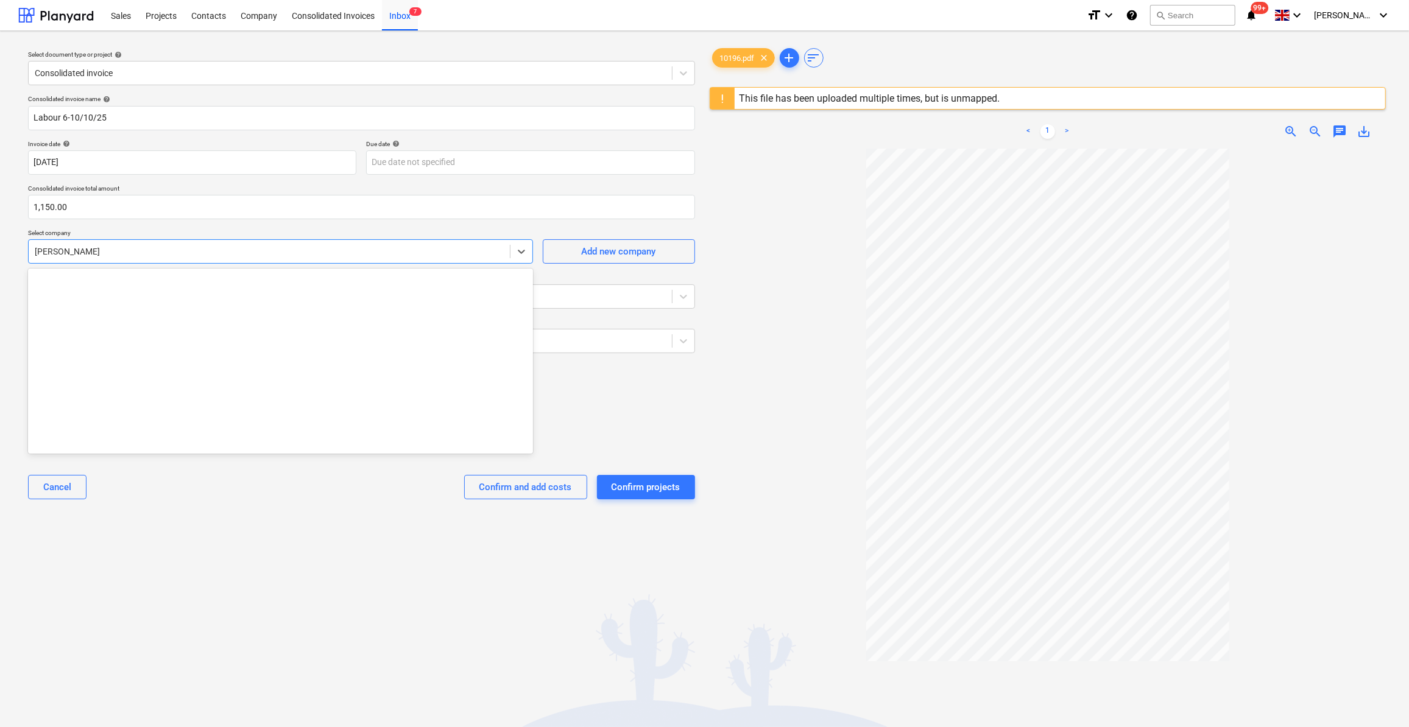
scroll to position [9063, 0]
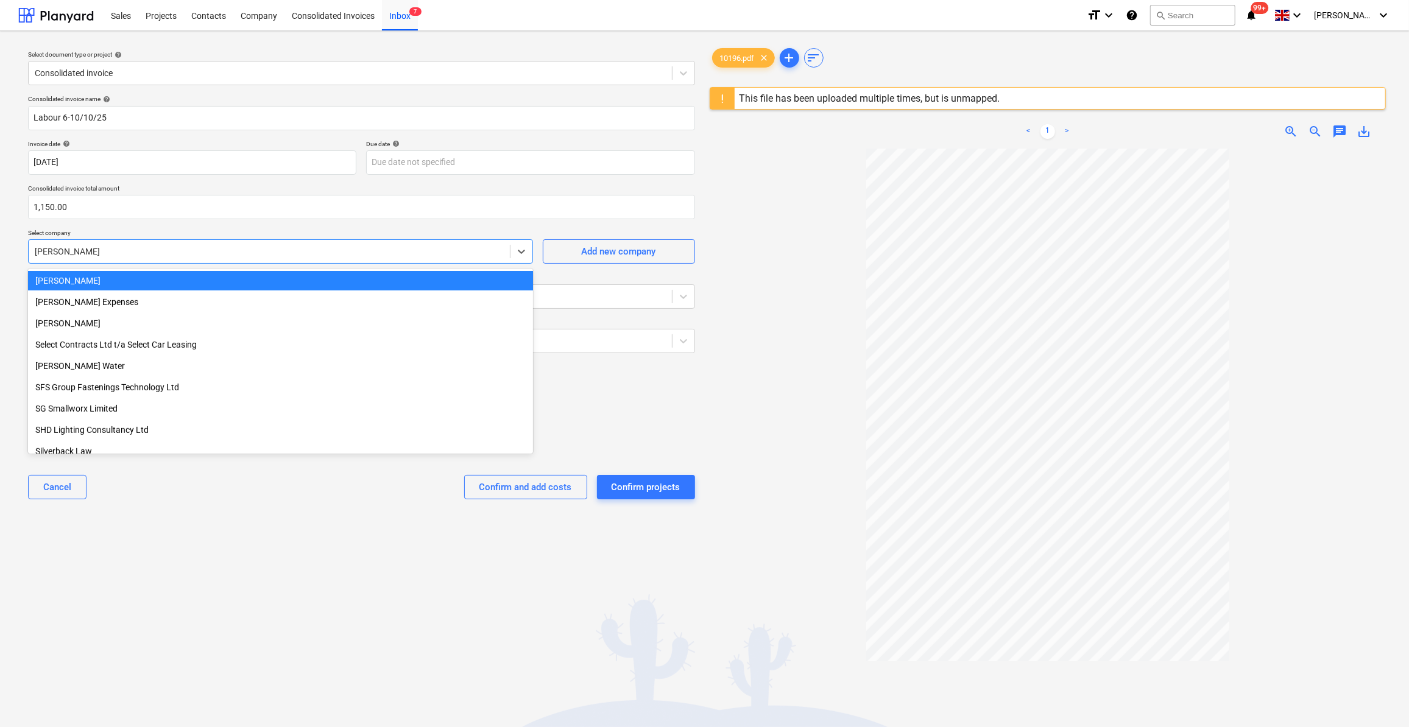
type input "s"
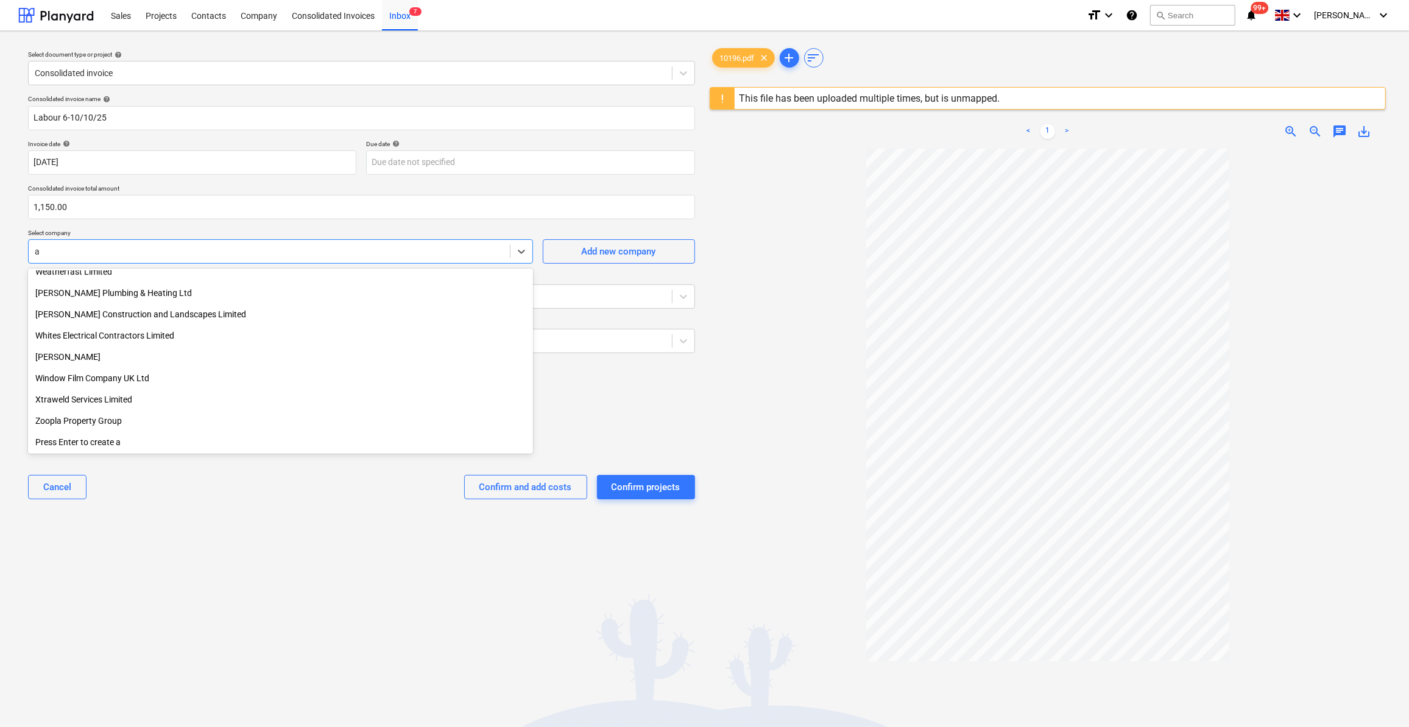
scroll to position [8134, 0]
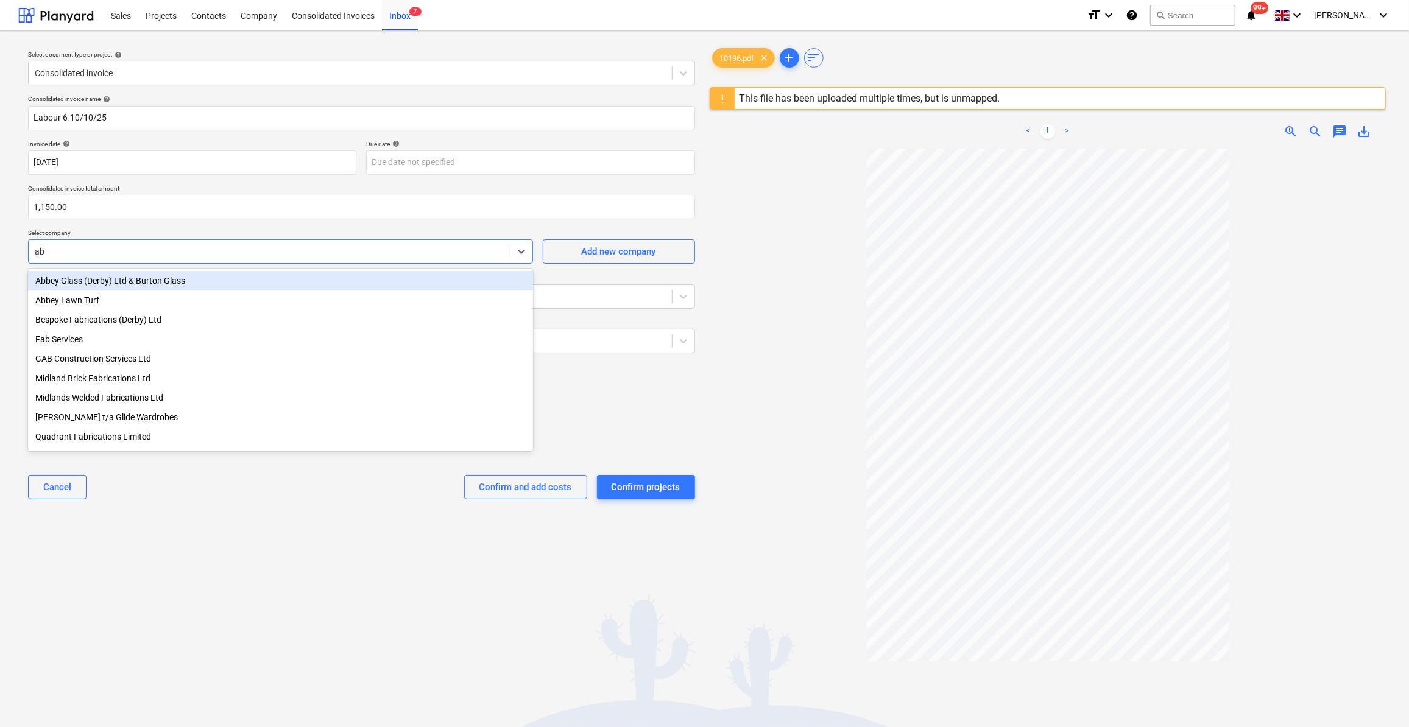
type input "abb"
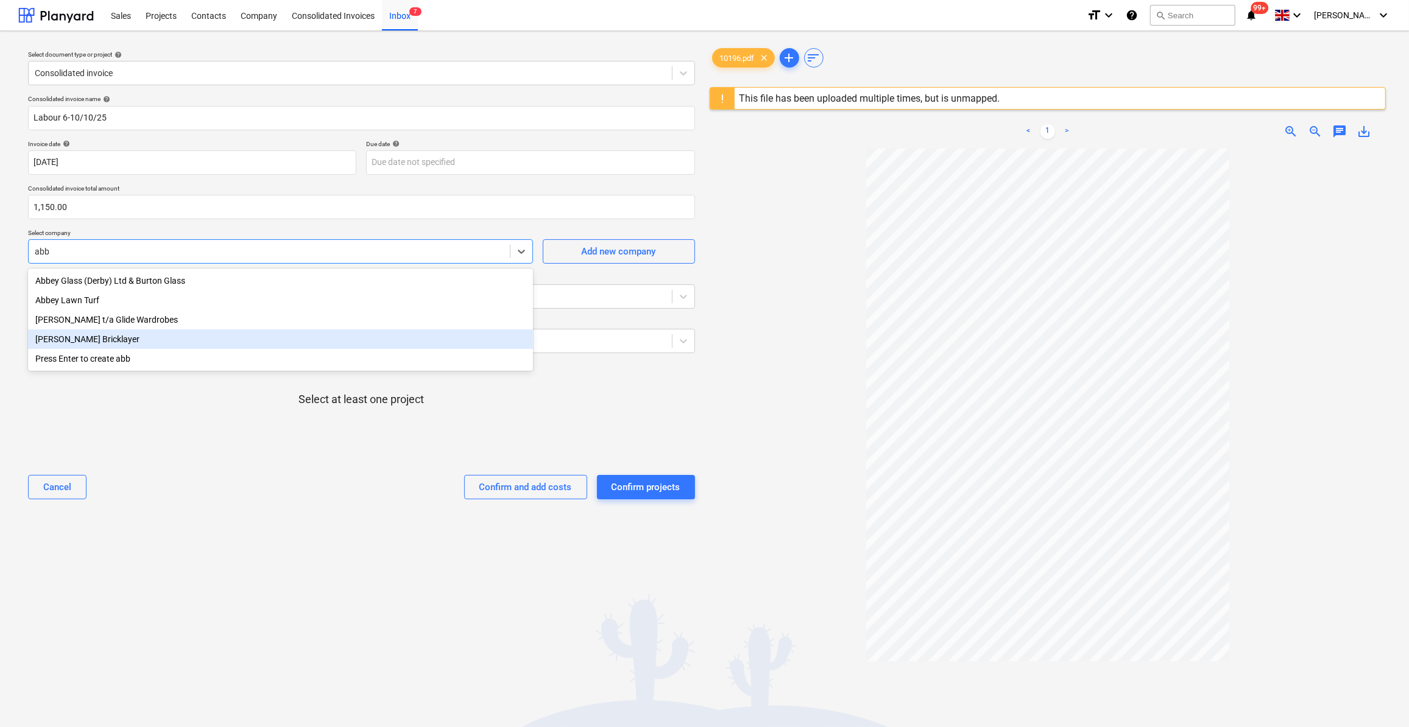
click at [119, 344] on div "S J Abbott Bricklayer" at bounding box center [280, 339] width 505 height 19
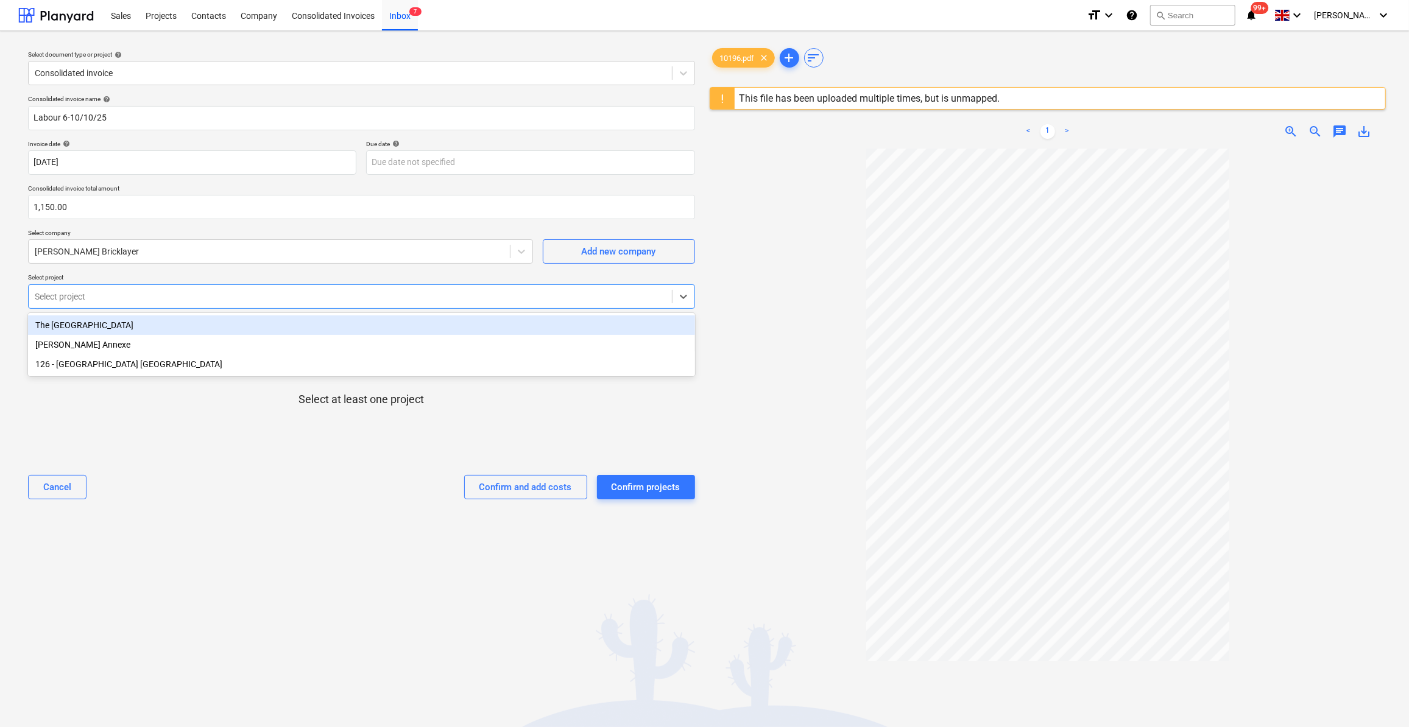
click at [75, 298] on div at bounding box center [350, 297] width 631 height 12
click at [77, 328] on div "The [GEOGRAPHIC_DATA]" at bounding box center [361, 325] width 667 height 19
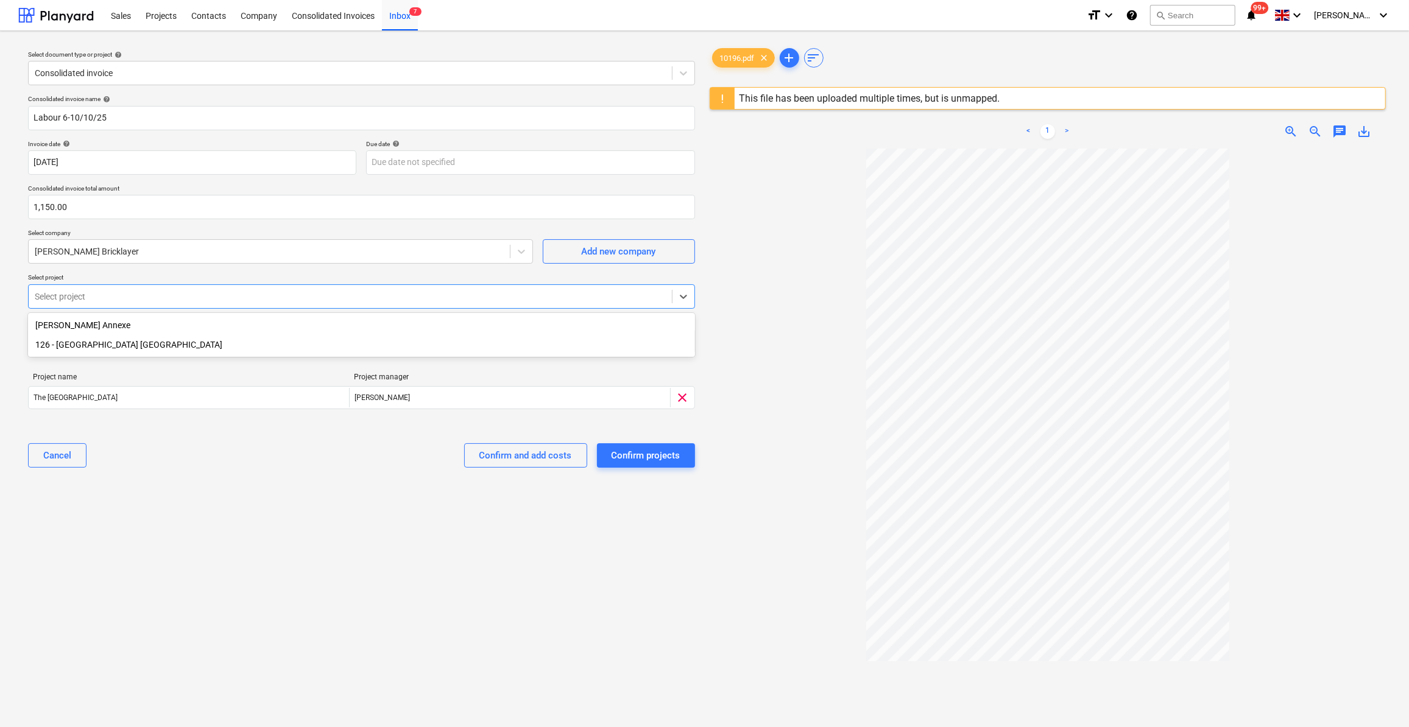
click at [119, 349] on div "126 - [GEOGRAPHIC_DATA] [GEOGRAPHIC_DATA]" at bounding box center [361, 344] width 667 height 19
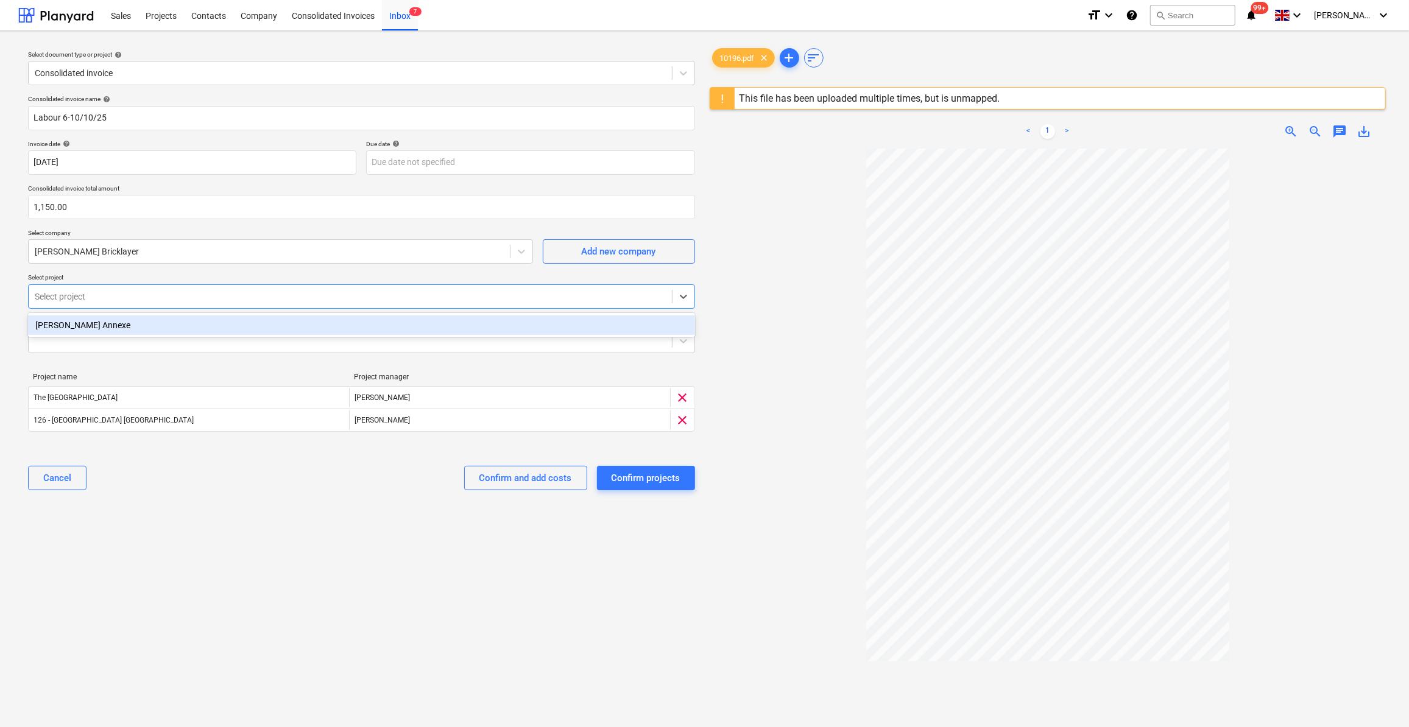
click at [359, 541] on div "Select document type or project help Consolidated invoice Consolidated invoice …" at bounding box center [361, 444] width 687 height 806
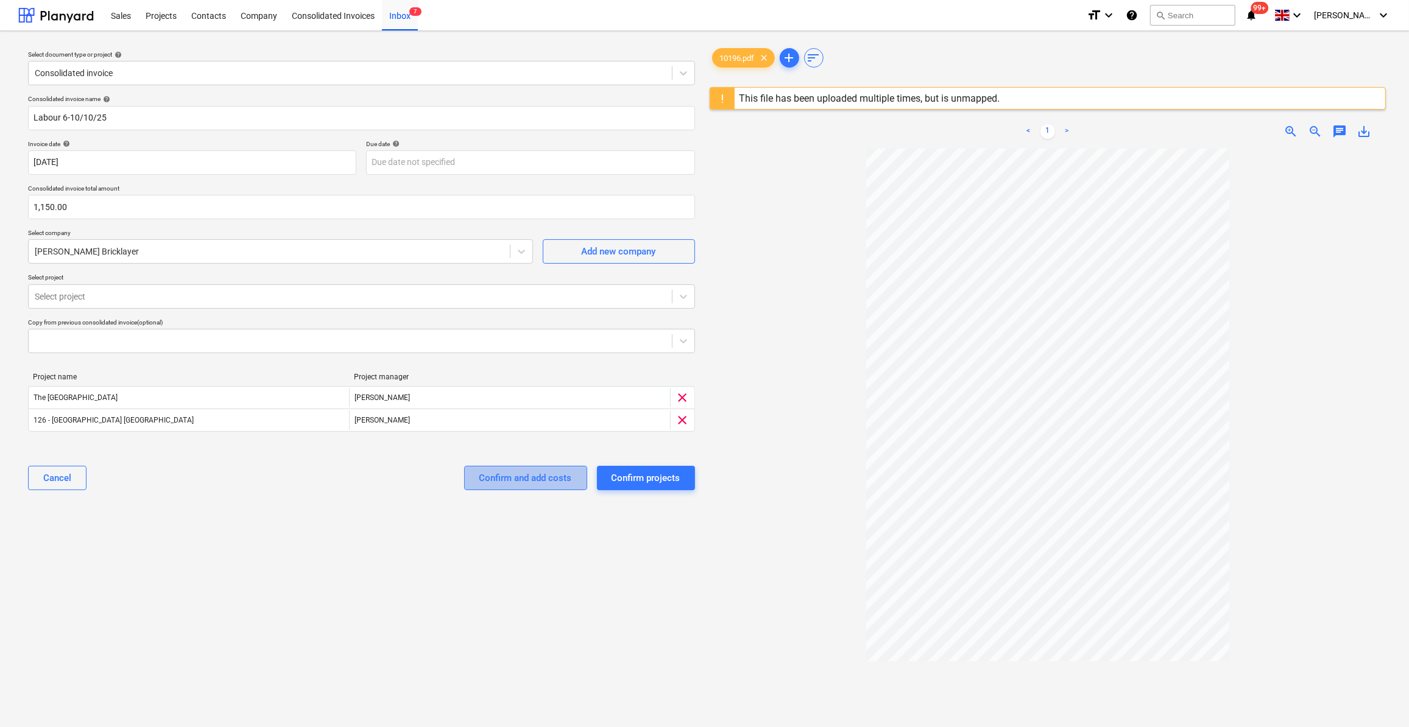
click at [529, 481] on div "Confirm and add costs" at bounding box center [526, 478] width 93 height 16
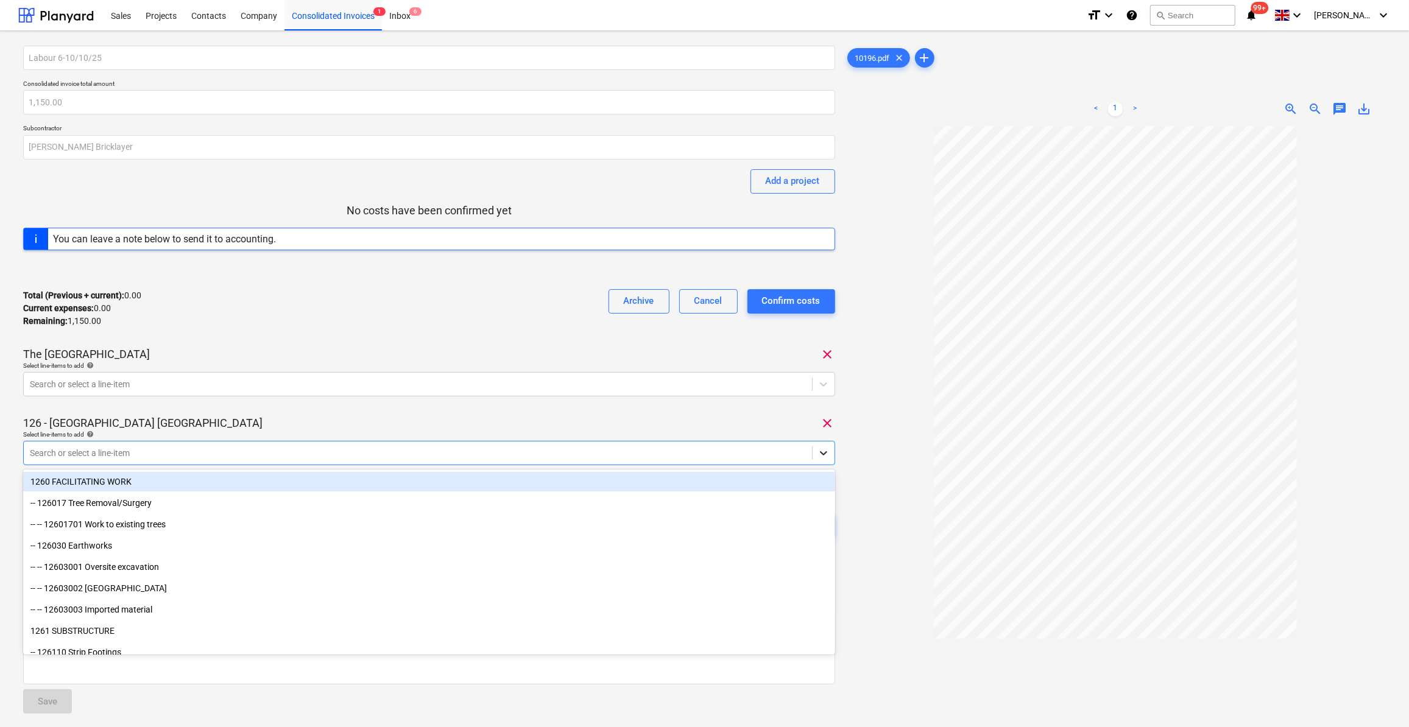
click at [826, 452] on icon at bounding box center [823, 453] width 7 height 4
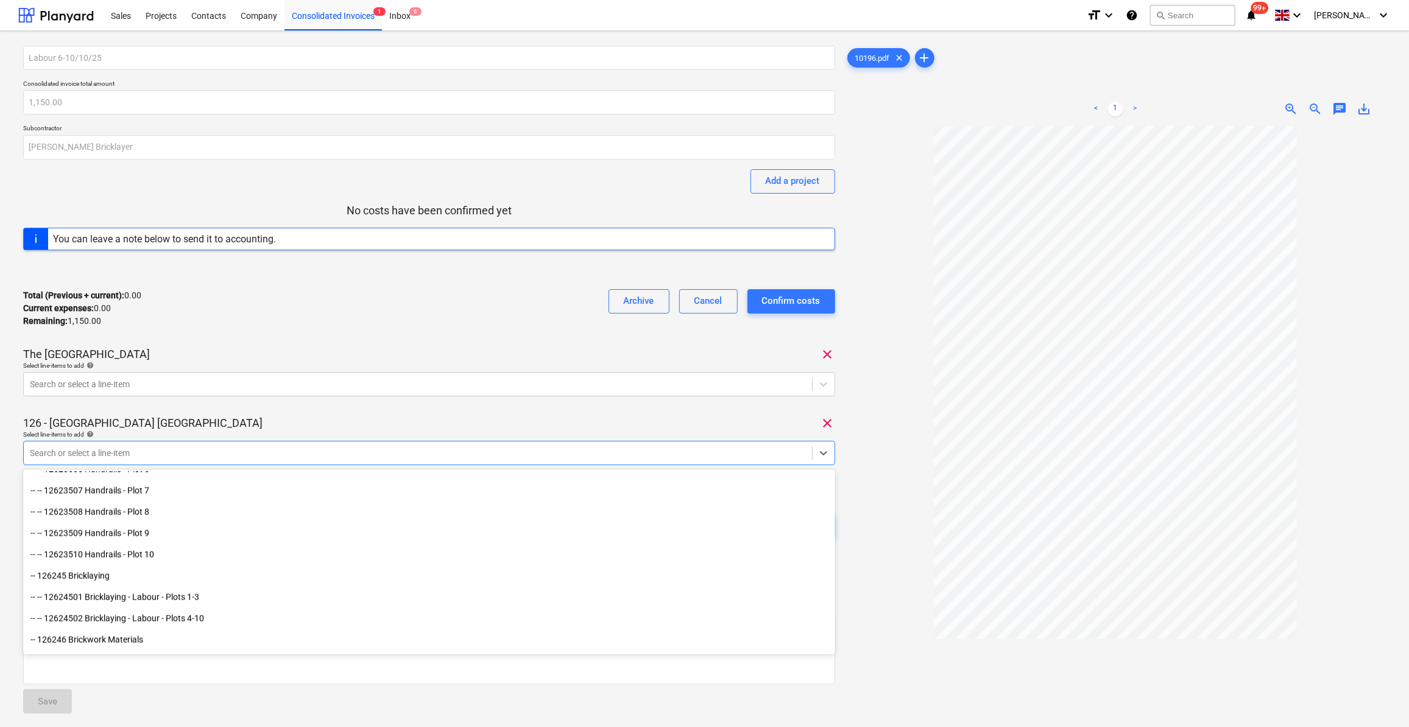
scroll to position [2769, 0]
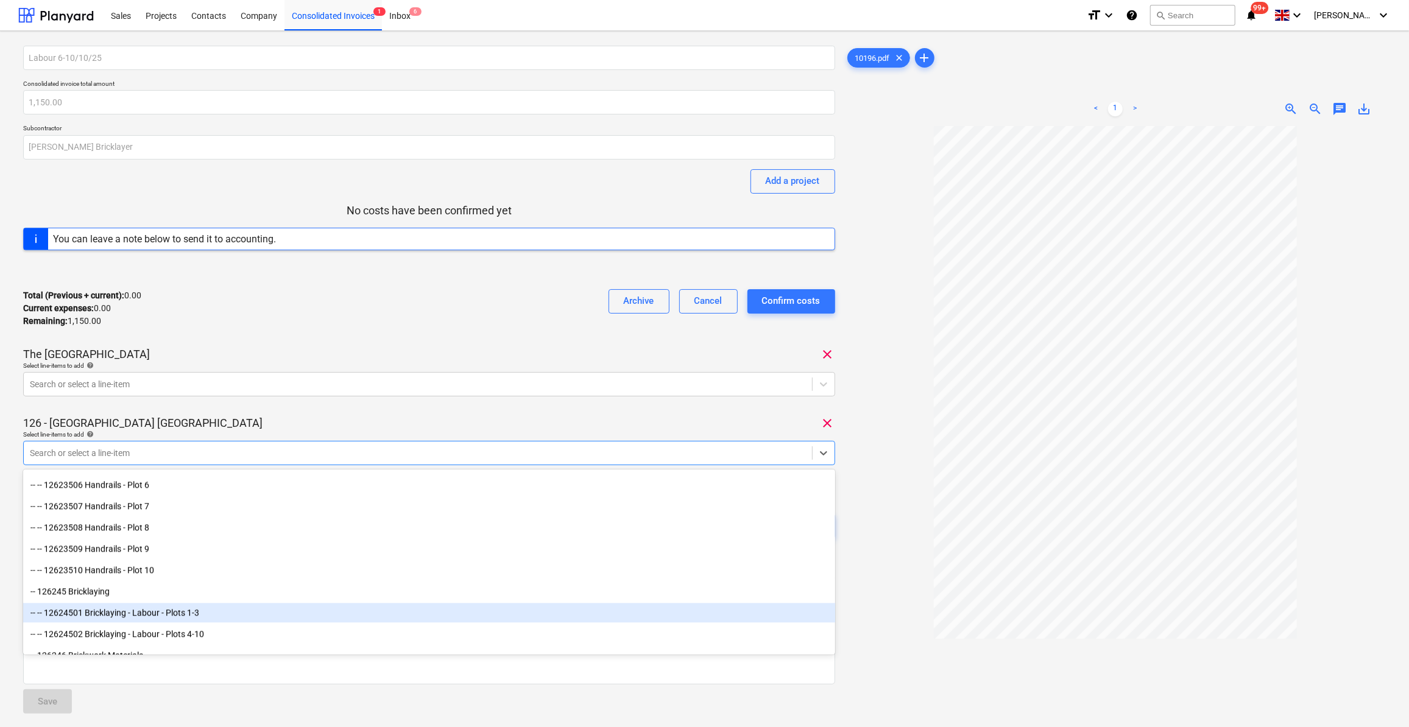
click at [206, 613] on div "-- -- 12624501 Bricklaying - Labour - Plots 1-3" at bounding box center [429, 612] width 812 height 19
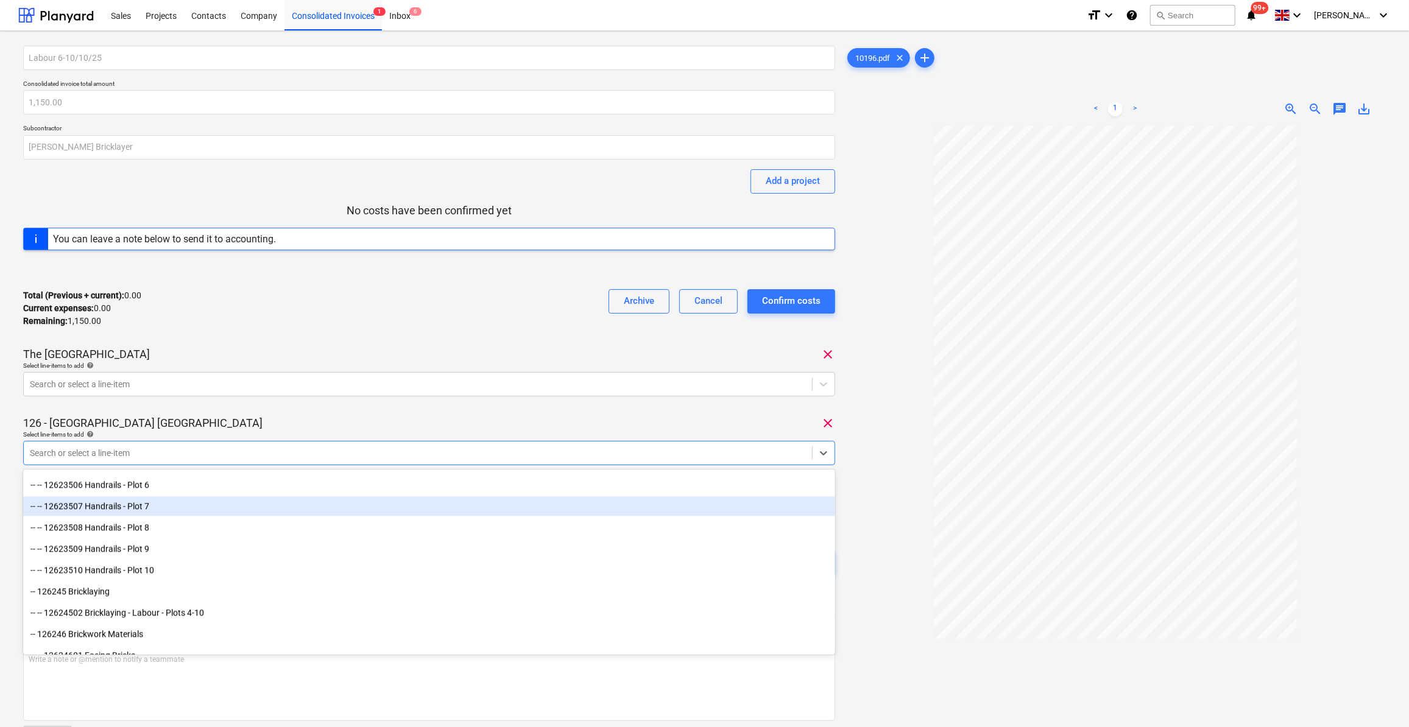
click at [893, 488] on div at bounding box center [1115, 472] width 541 height 693
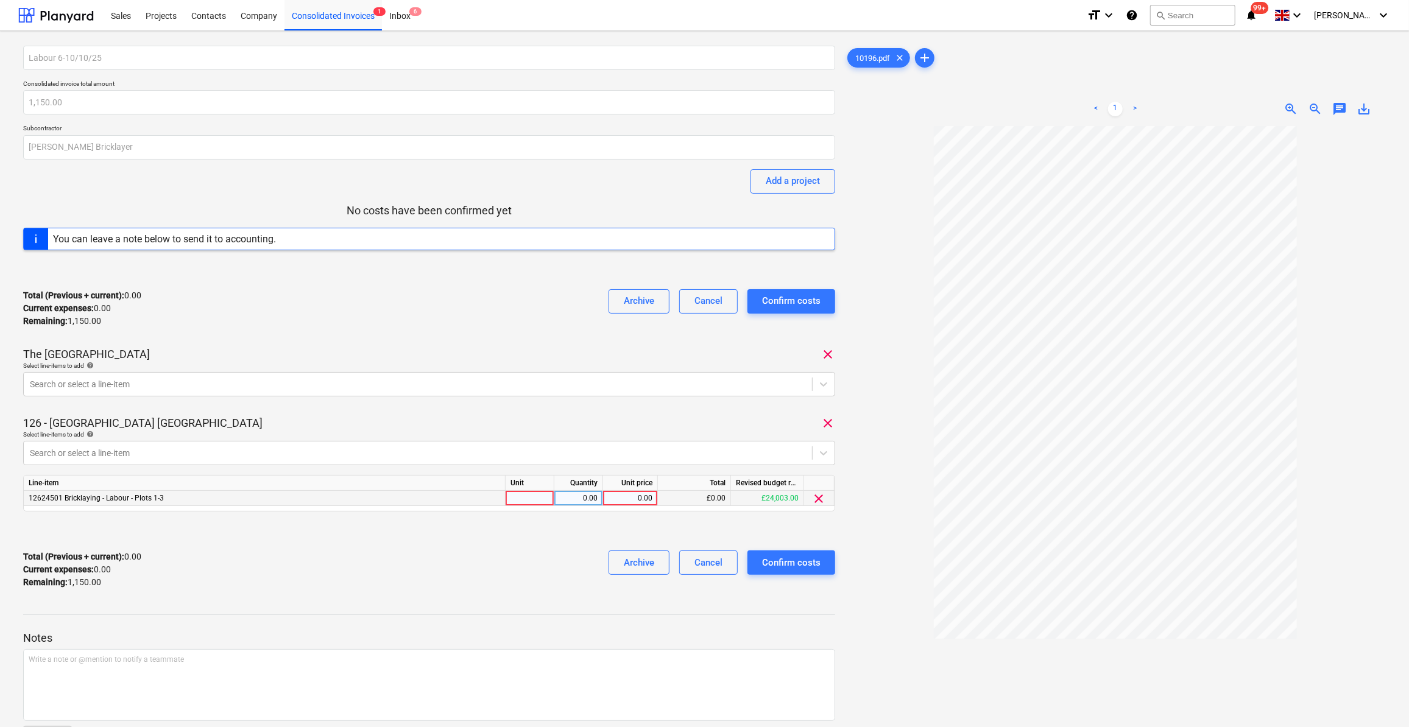
click at [525, 495] on div at bounding box center [530, 498] width 49 height 15
type input "Day"
click at [584, 494] on div "0.00" at bounding box center [578, 498] width 38 height 15
type input "1"
click at [629, 498] on div "0.00" at bounding box center [630, 498] width 44 height 15
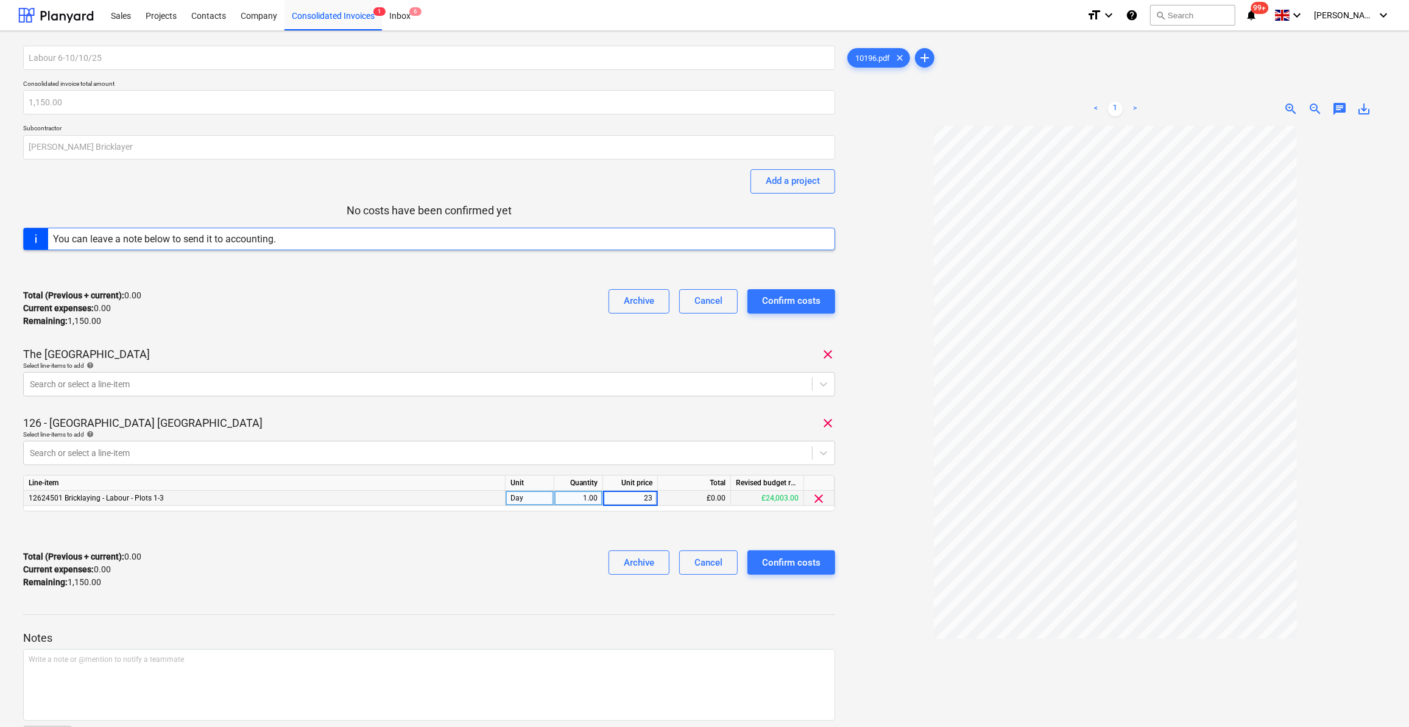
type input "230"
click at [547, 558] on div "Total (Previous + current) : 0.00 Current expenses : 0.00 Remaining : 1,150.00 …" at bounding box center [429, 570] width 812 height 58
click at [822, 385] on icon at bounding box center [824, 384] width 12 height 12
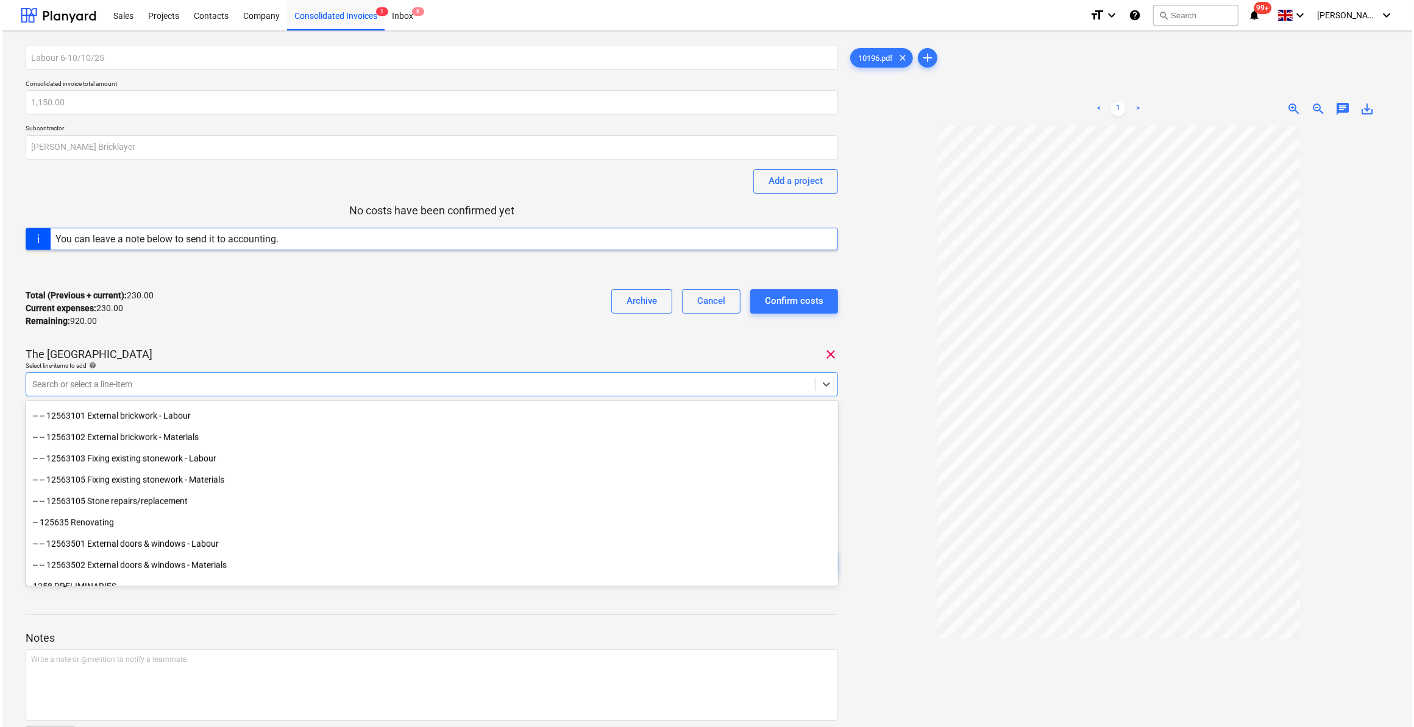
scroll to position [1384, 0]
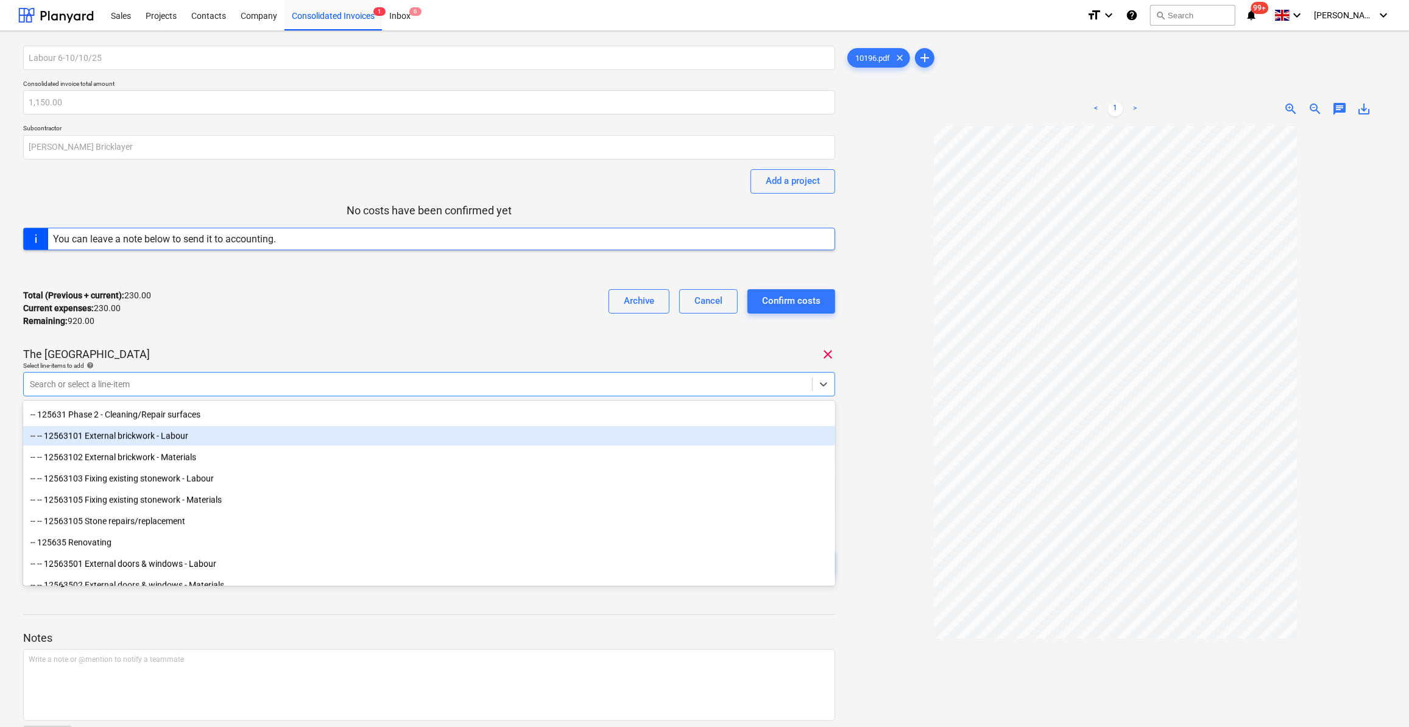
click at [226, 434] on div "-- -- 12563101 External brickwork - Labour" at bounding box center [429, 435] width 812 height 19
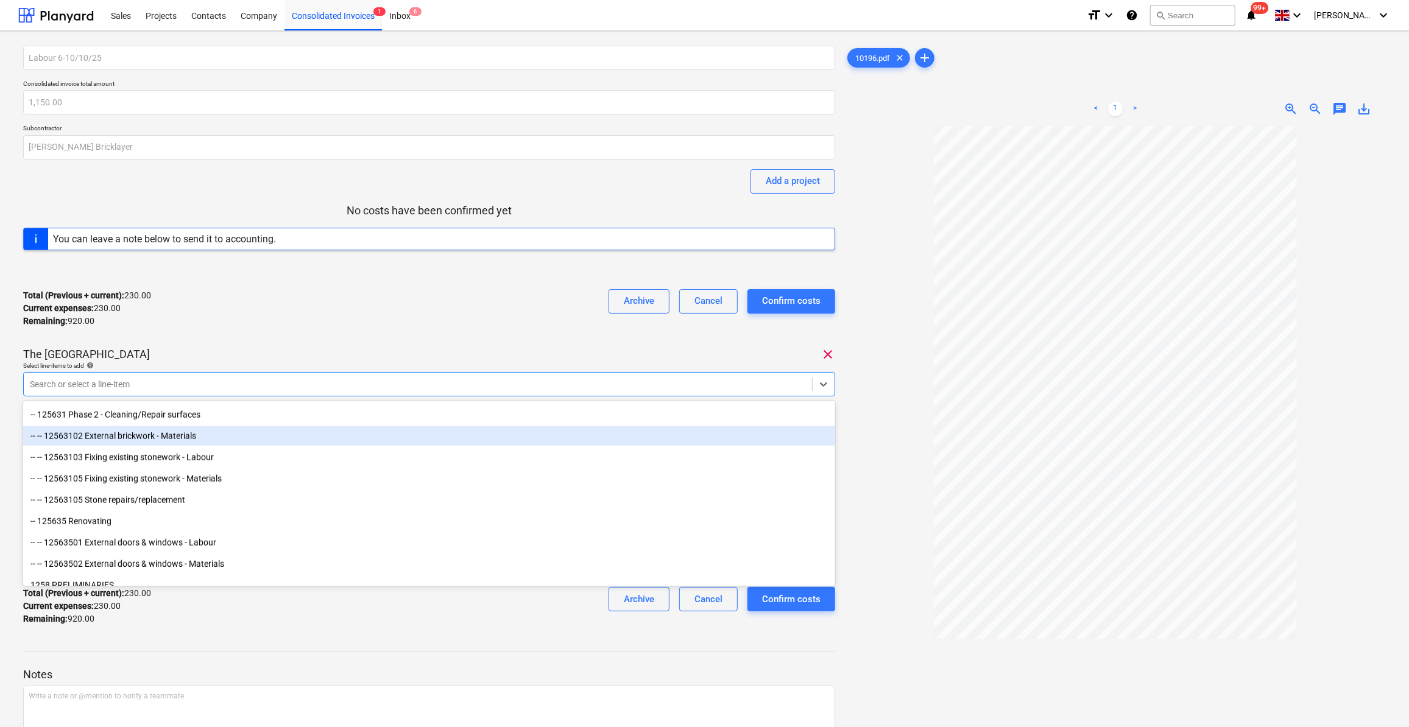
click at [902, 599] on div at bounding box center [1115, 472] width 541 height 693
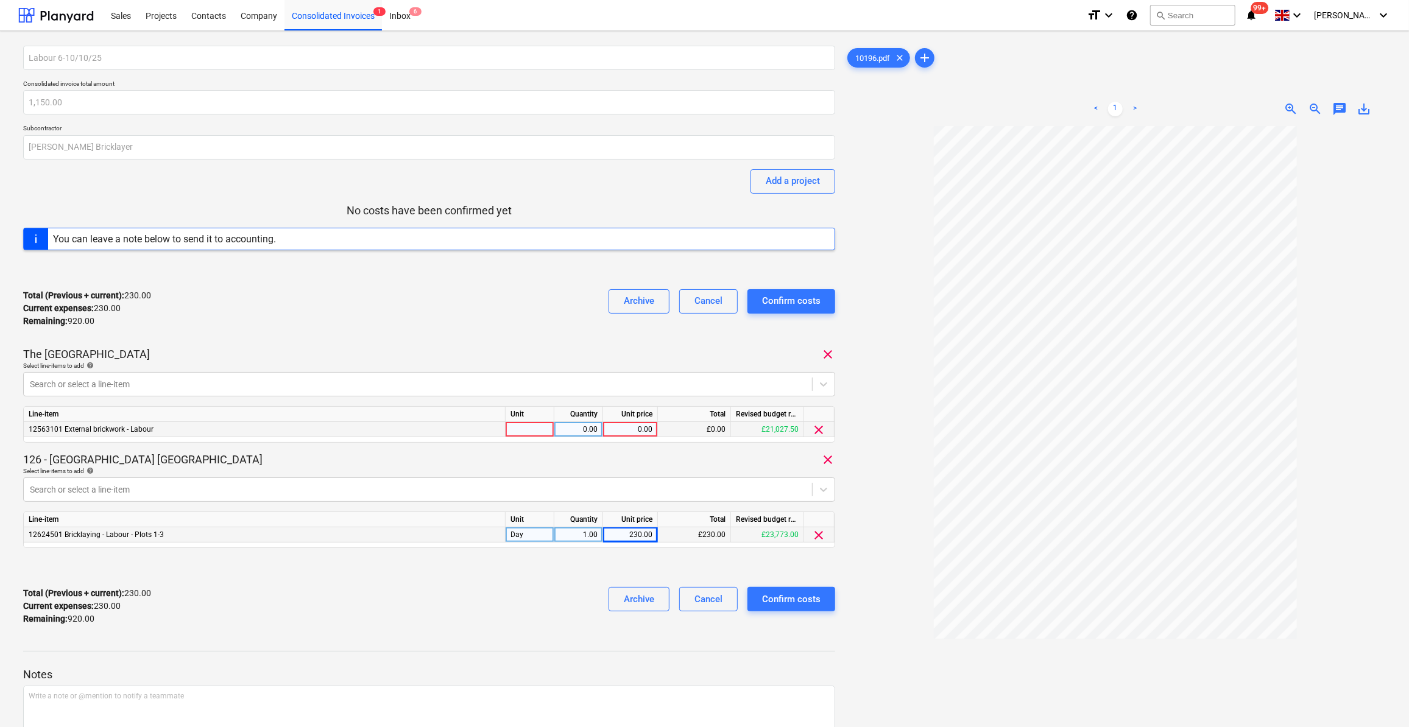
click at [521, 428] on div at bounding box center [530, 429] width 49 height 15
type input "Day"
click at [580, 428] on div "0.00" at bounding box center [578, 429] width 38 height 15
type input "4"
click at [617, 426] on div "0.00" at bounding box center [630, 429] width 44 height 15
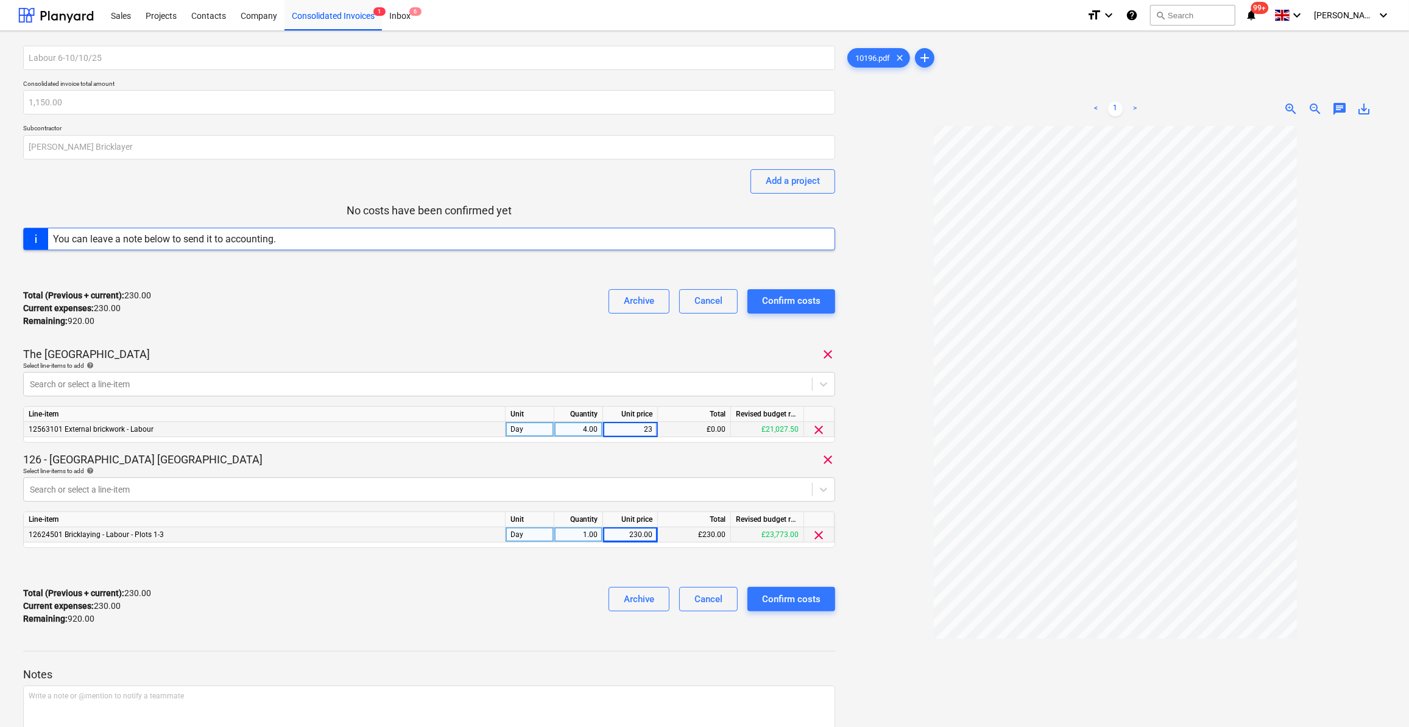
type input "230"
click at [547, 602] on div "Total (Previous + current) : 1,150.00 Current expenses : 1,150.00 Remaining : 0…" at bounding box center [429, 607] width 812 height 58
click at [795, 601] on div "Confirm costs" at bounding box center [791, 600] width 58 height 16
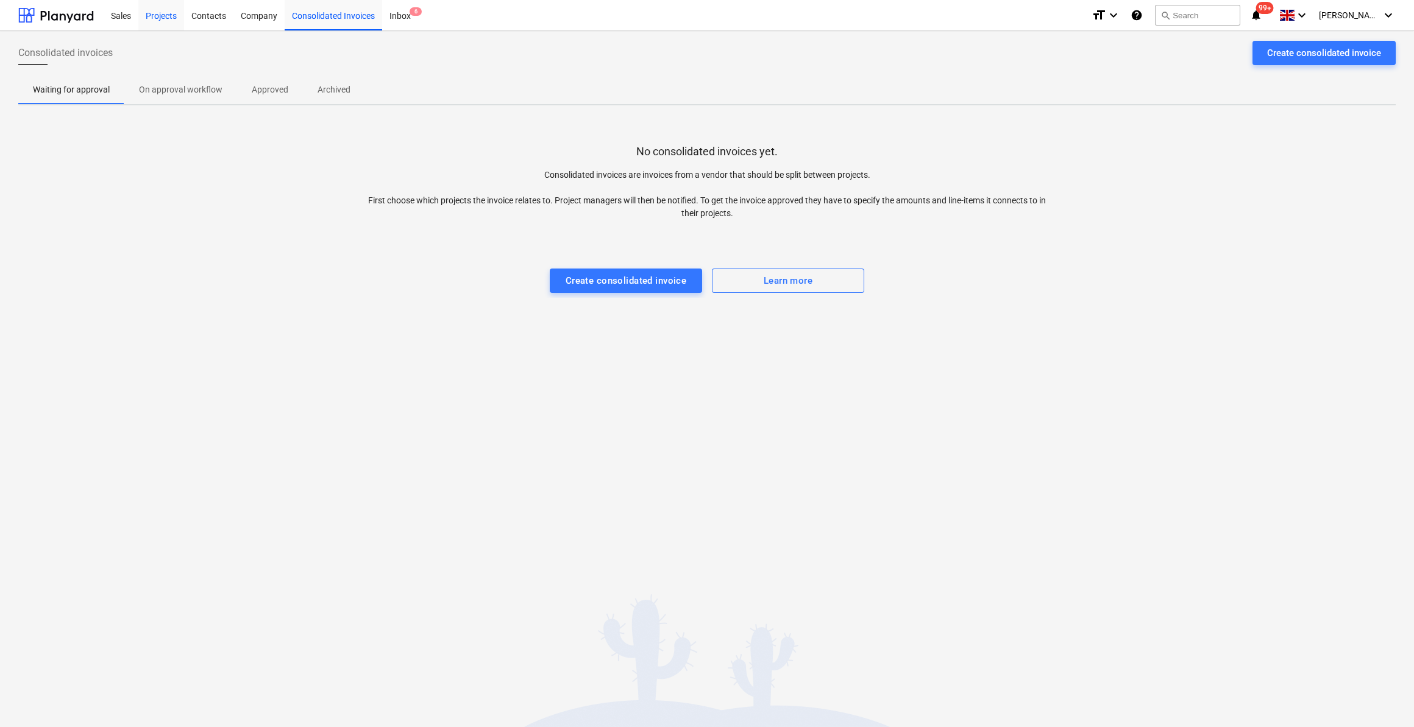
click at [158, 20] on div "Projects" at bounding box center [161, 14] width 46 height 31
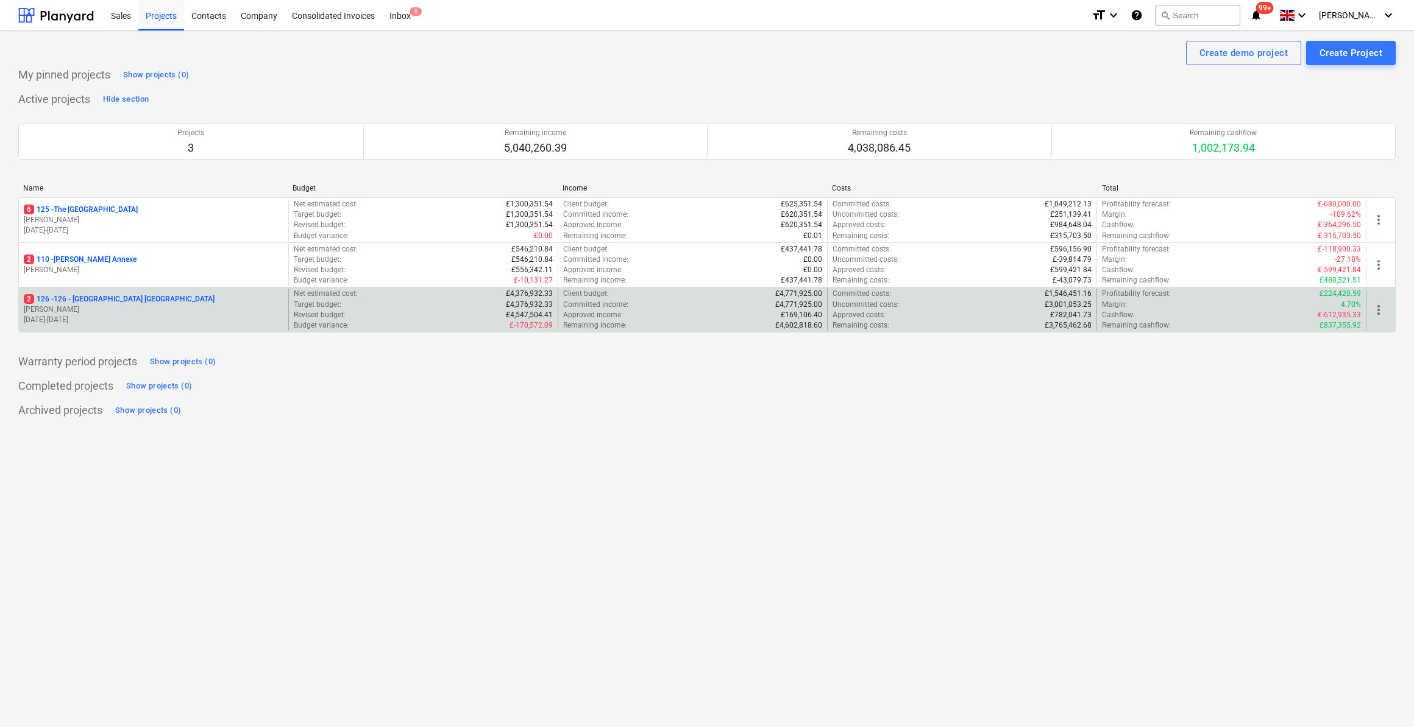
click at [88, 296] on p "2 126 - 126 - Royal Townhouses Ashby" at bounding box center [119, 299] width 191 height 10
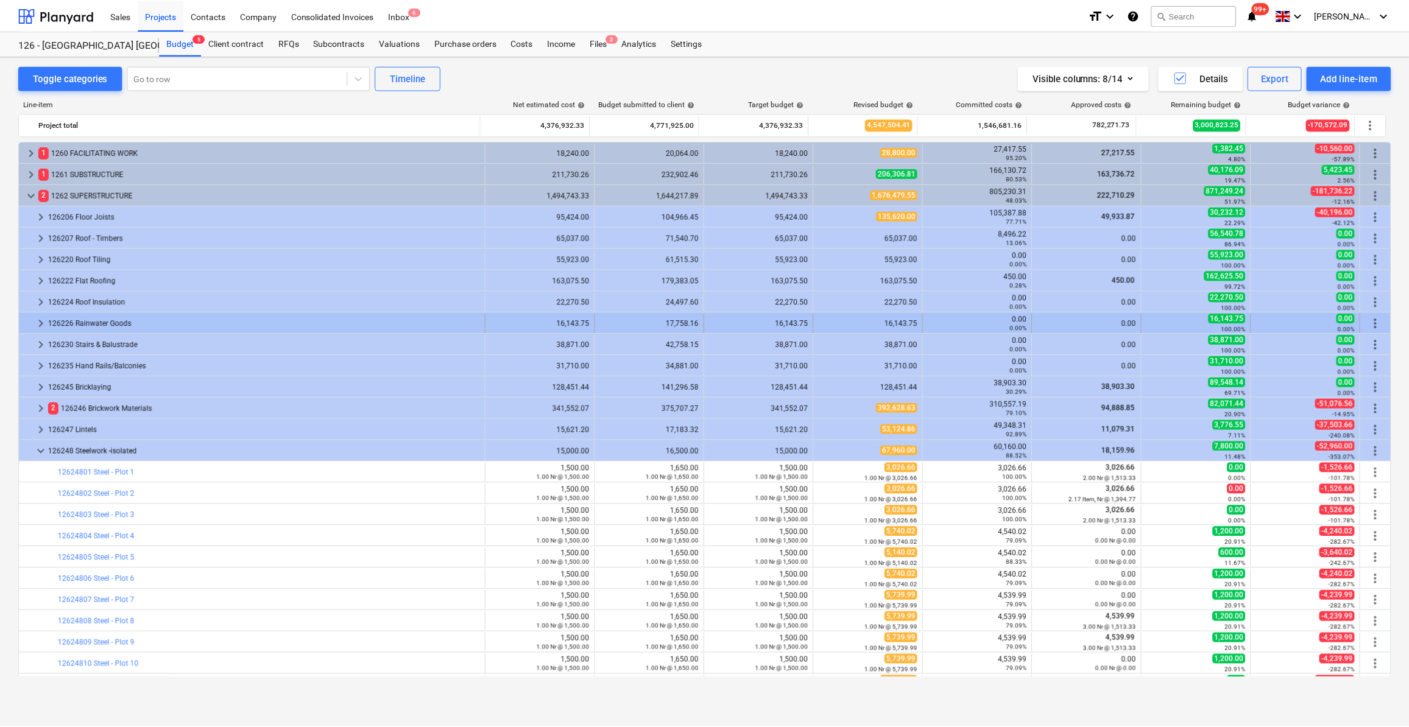
scroll to position [166, 0]
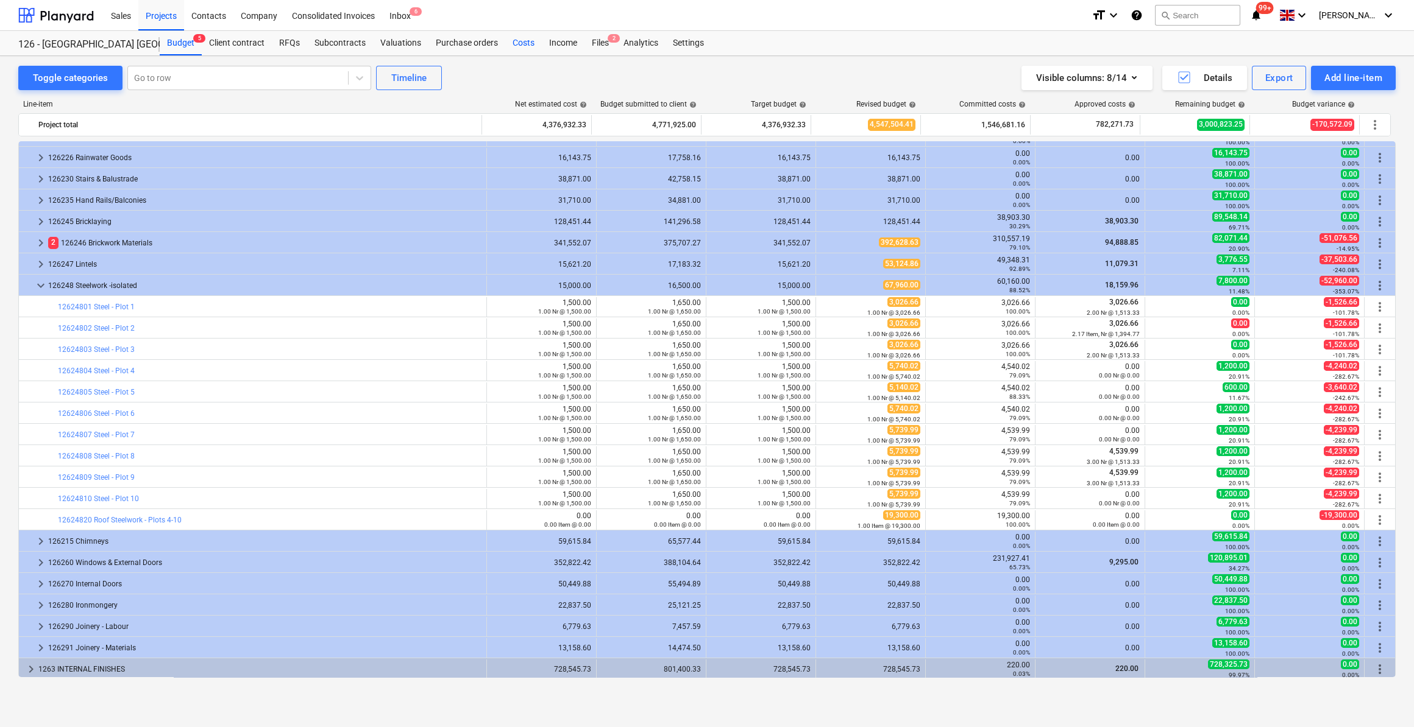
click at [522, 48] on div "Costs" at bounding box center [523, 43] width 37 height 24
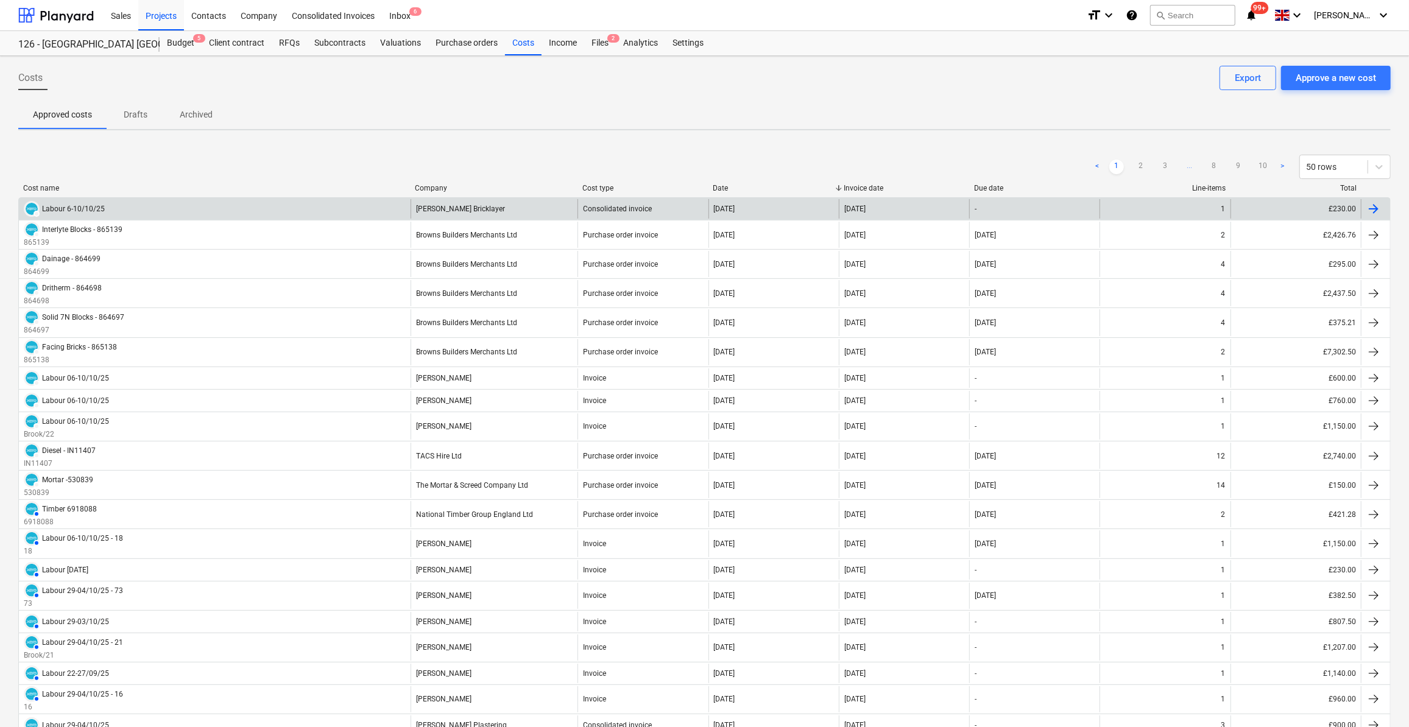
click at [1374, 208] on div at bounding box center [1374, 209] width 15 height 15
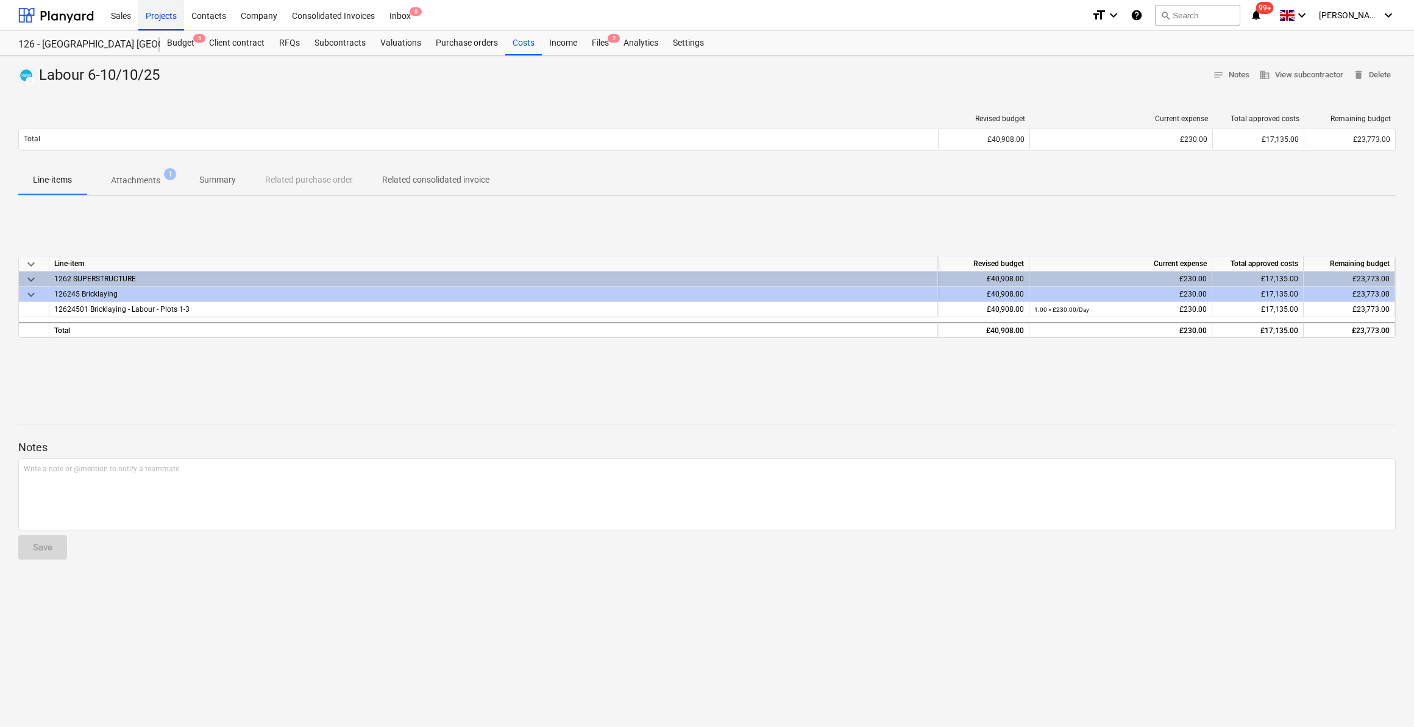
click at [166, 14] on div "Projects" at bounding box center [161, 14] width 46 height 31
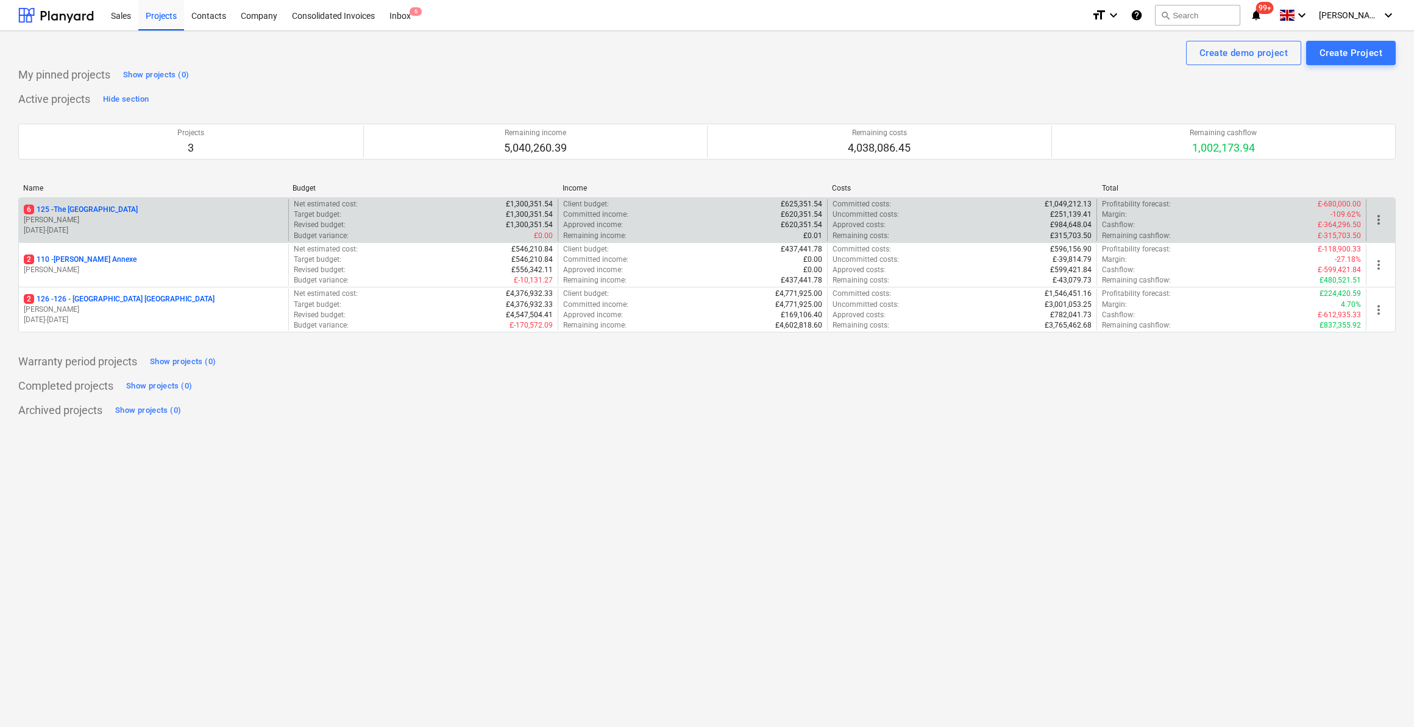
click at [101, 205] on p "6 125 - The Royal Hotel" at bounding box center [81, 210] width 114 height 10
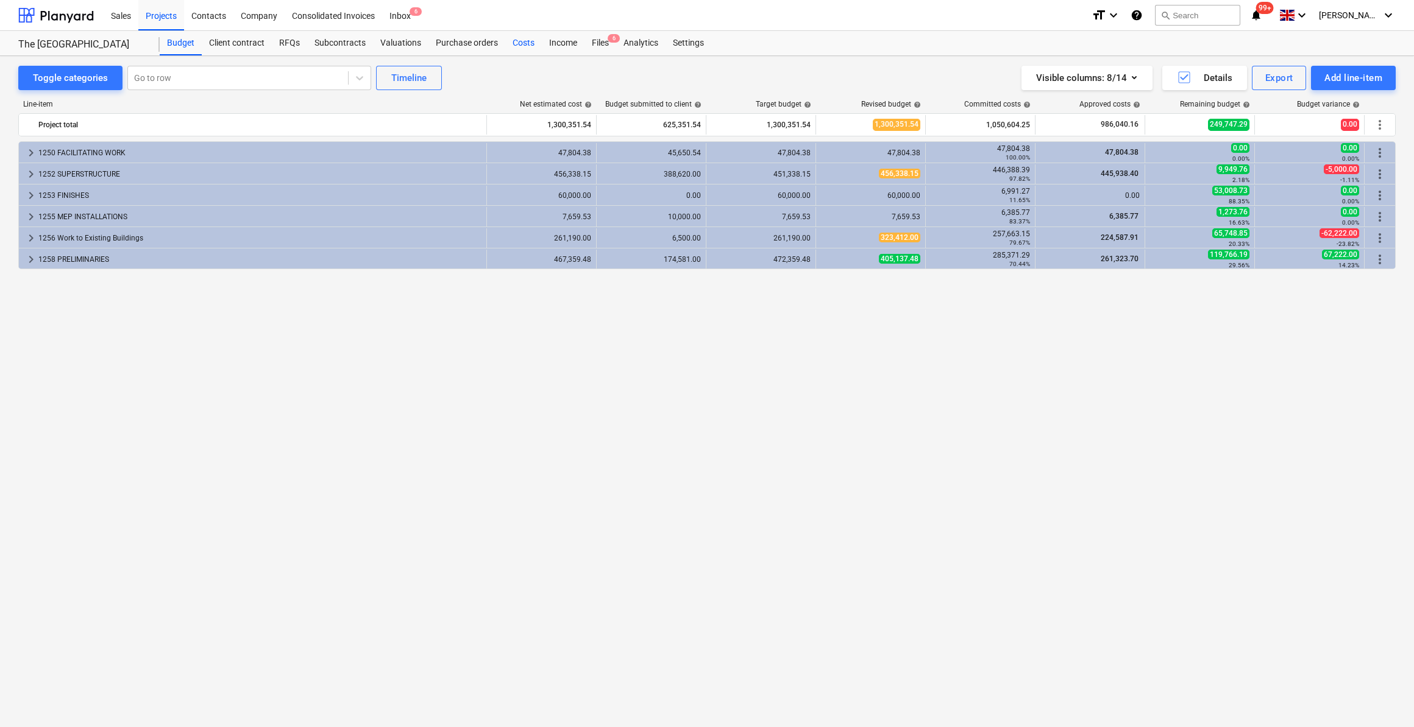
click at [526, 40] on div "Costs" at bounding box center [523, 43] width 37 height 24
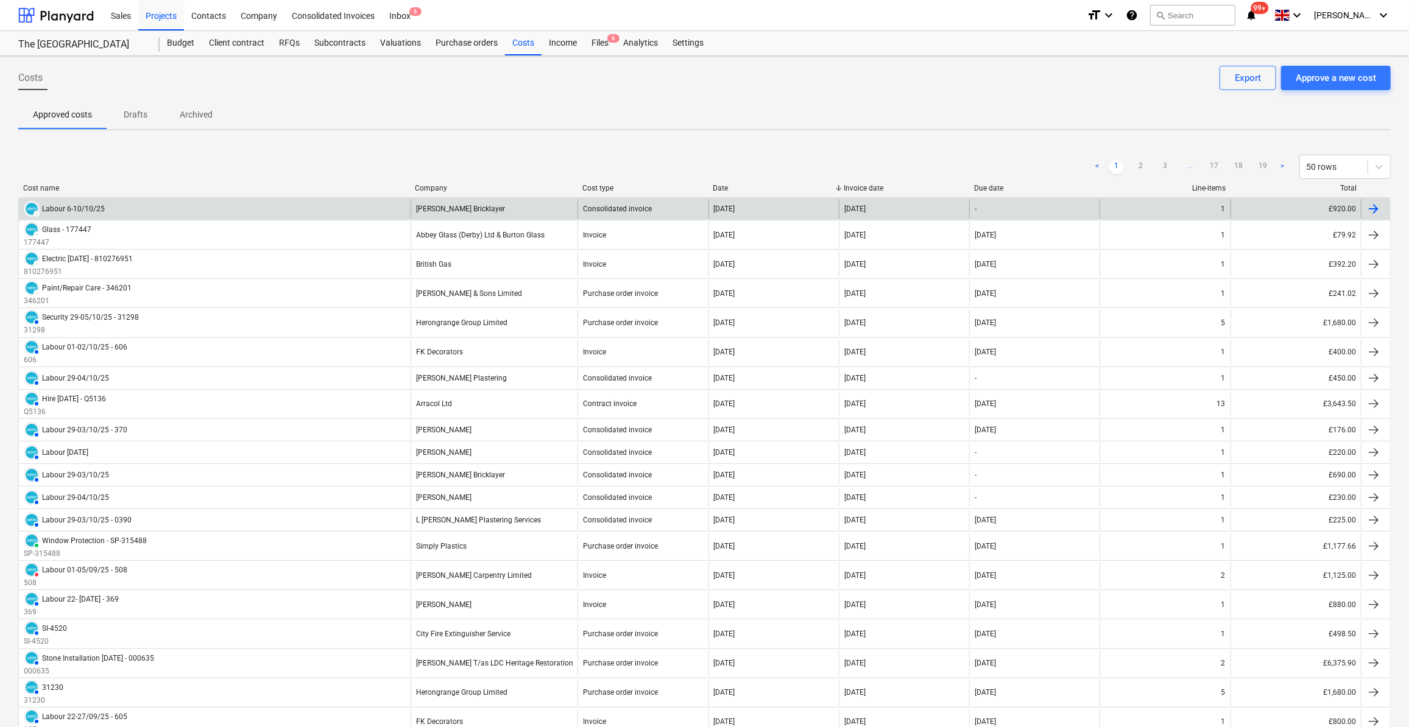
click at [1374, 210] on div at bounding box center [1374, 209] width 15 height 15
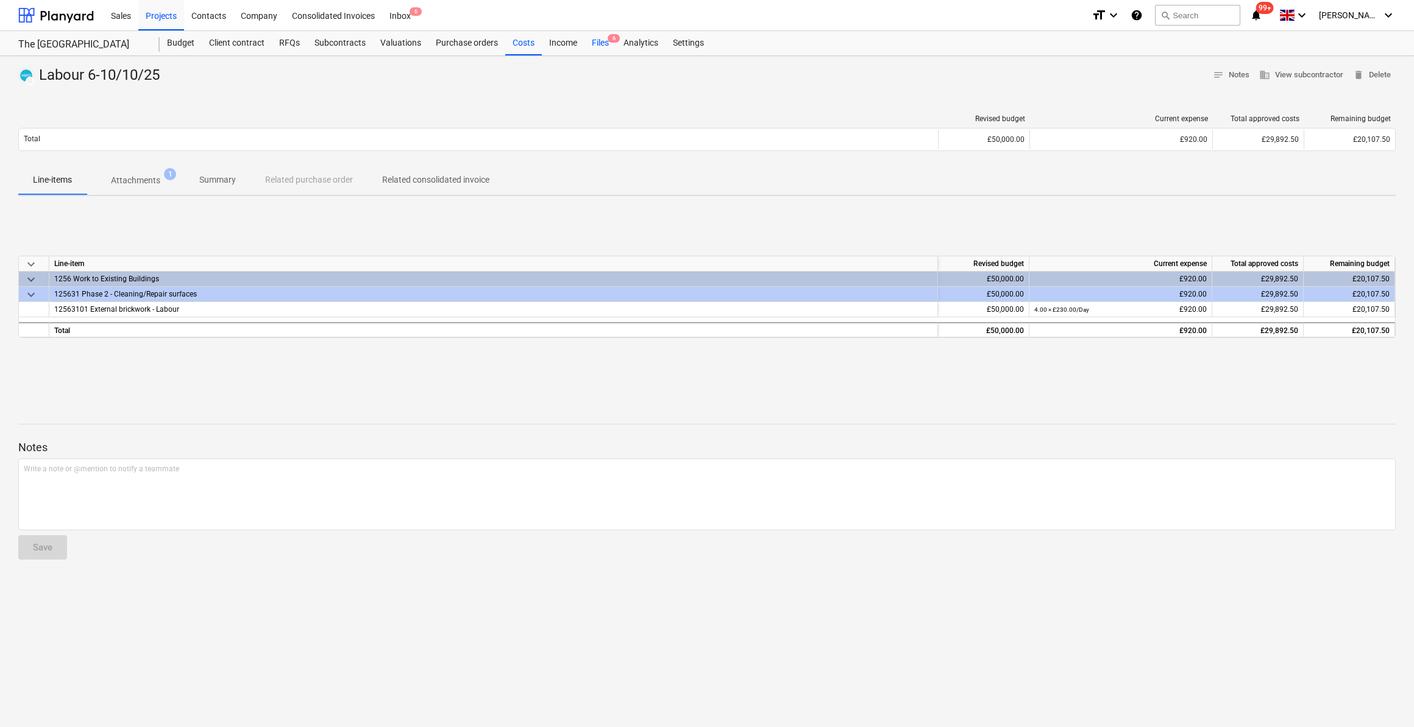
click at [593, 40] on div "Files 6" at bounding box center [600, 43] width 32 height 24
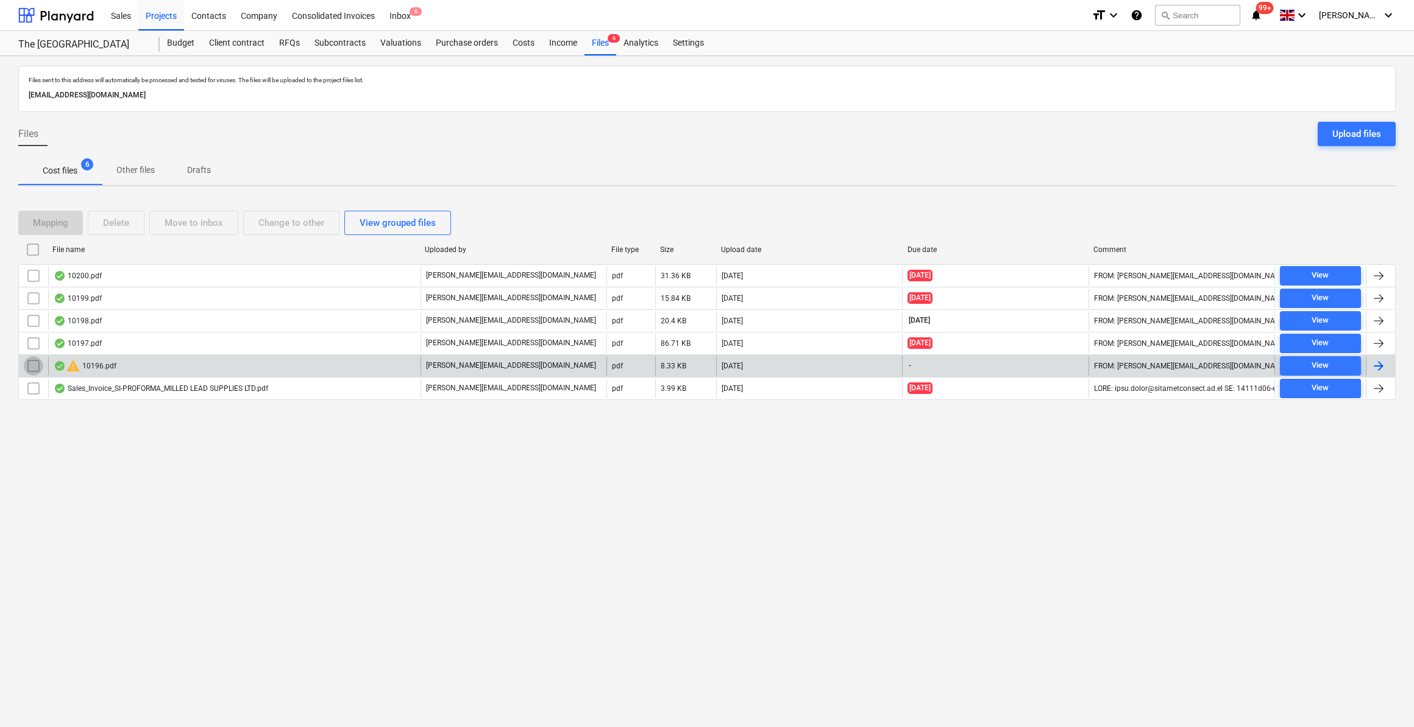
click at [32, 366] on input "checkbox" at bounding box center [33, 365] width 19 height 19
click at [116, 221] on div "Delete" at bounding box center [116, 223] width 26 height 16
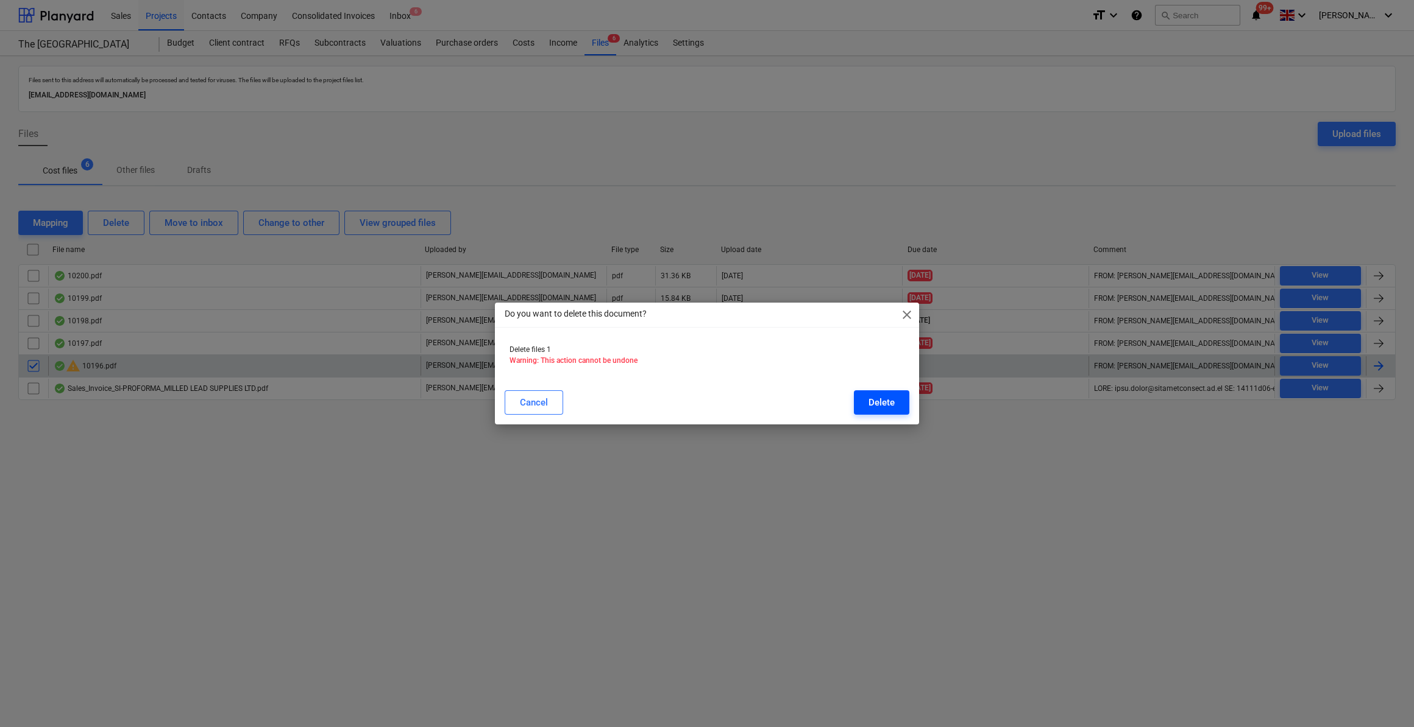
click at [886, 405] on div "Delete" at bounding box center [881, 403] width 26 height 16
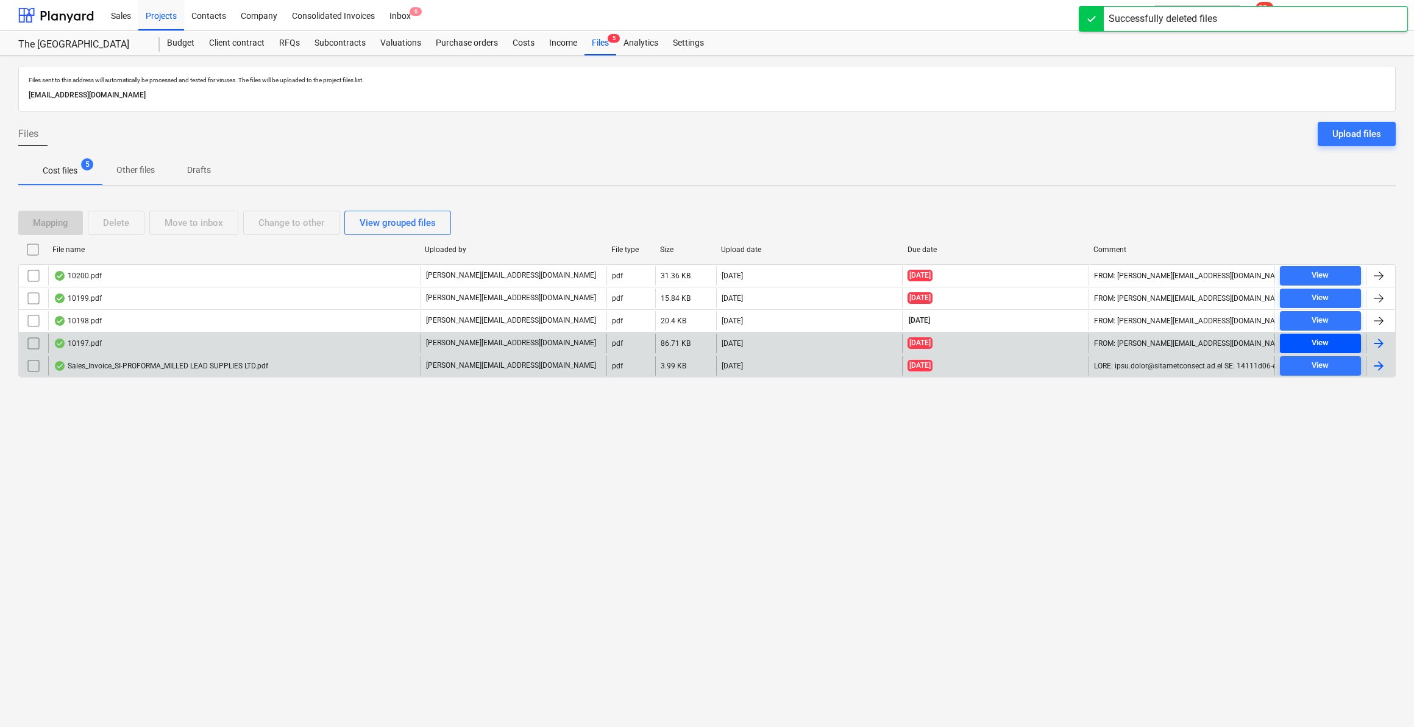
click at [1317, 342] on div "View" at bounding box center [1319, 343] width 17 height 14
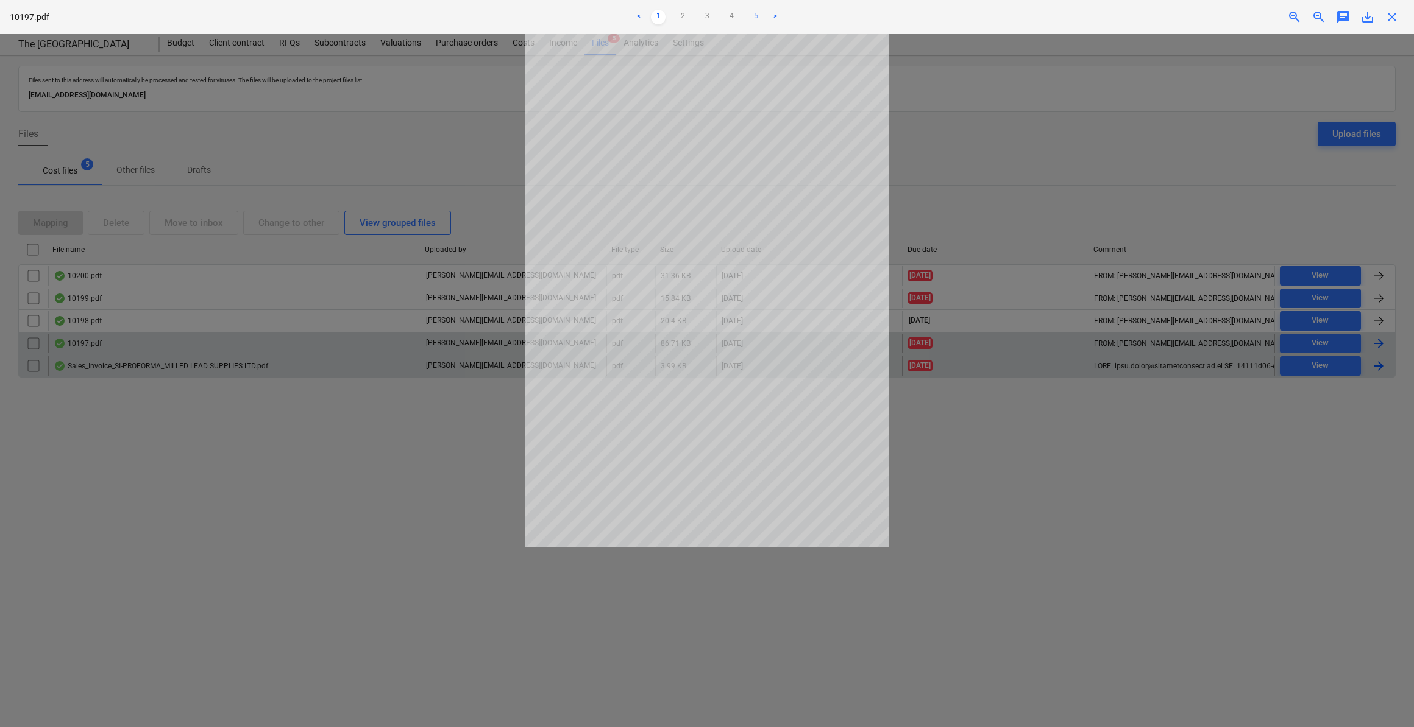
click at [754, 16] on link "5" at bounding box center [755, 17] width 15 height 15
click at [1394, 23] on span "close" at bounding box center [1391, 17] width 15 height 15
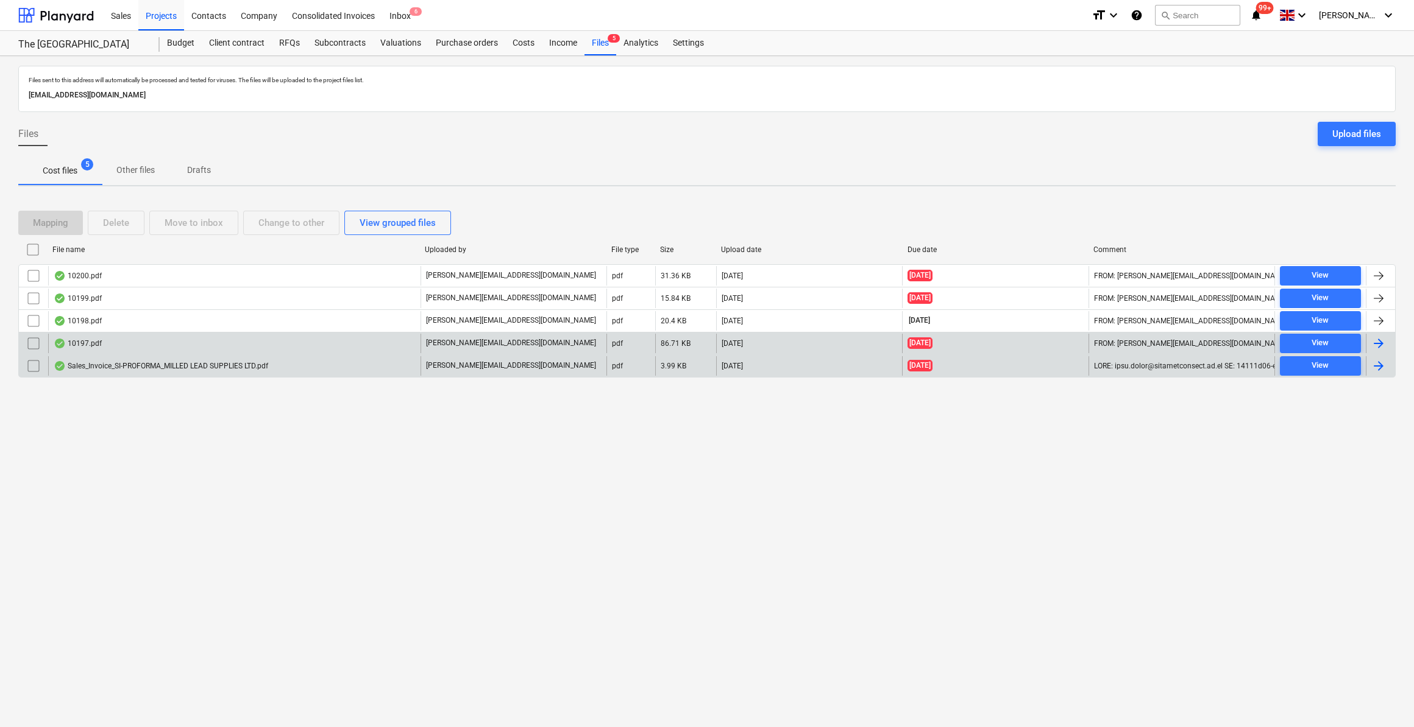
click at [1378, 340] on div at bounding box center [1378, 343] width 15 height 15
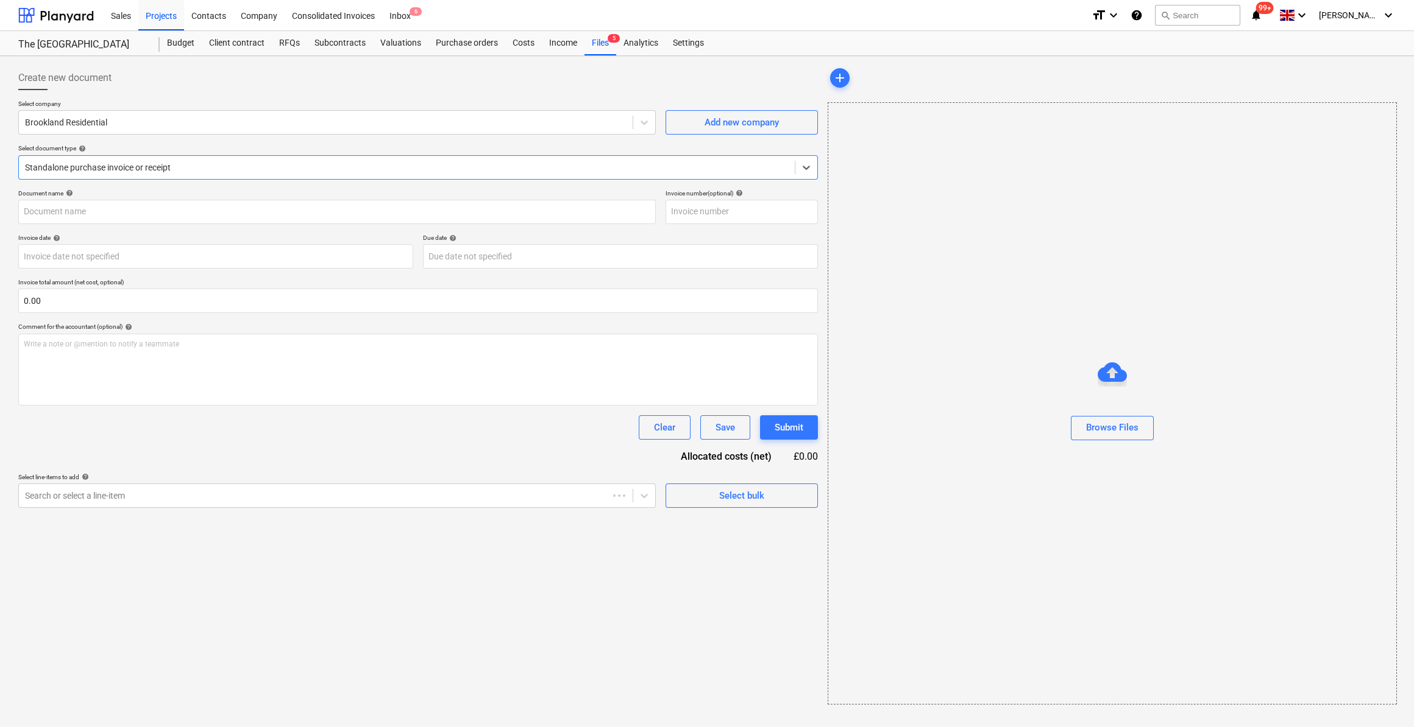
type input "10197.pdf"
type input "[DATE]"
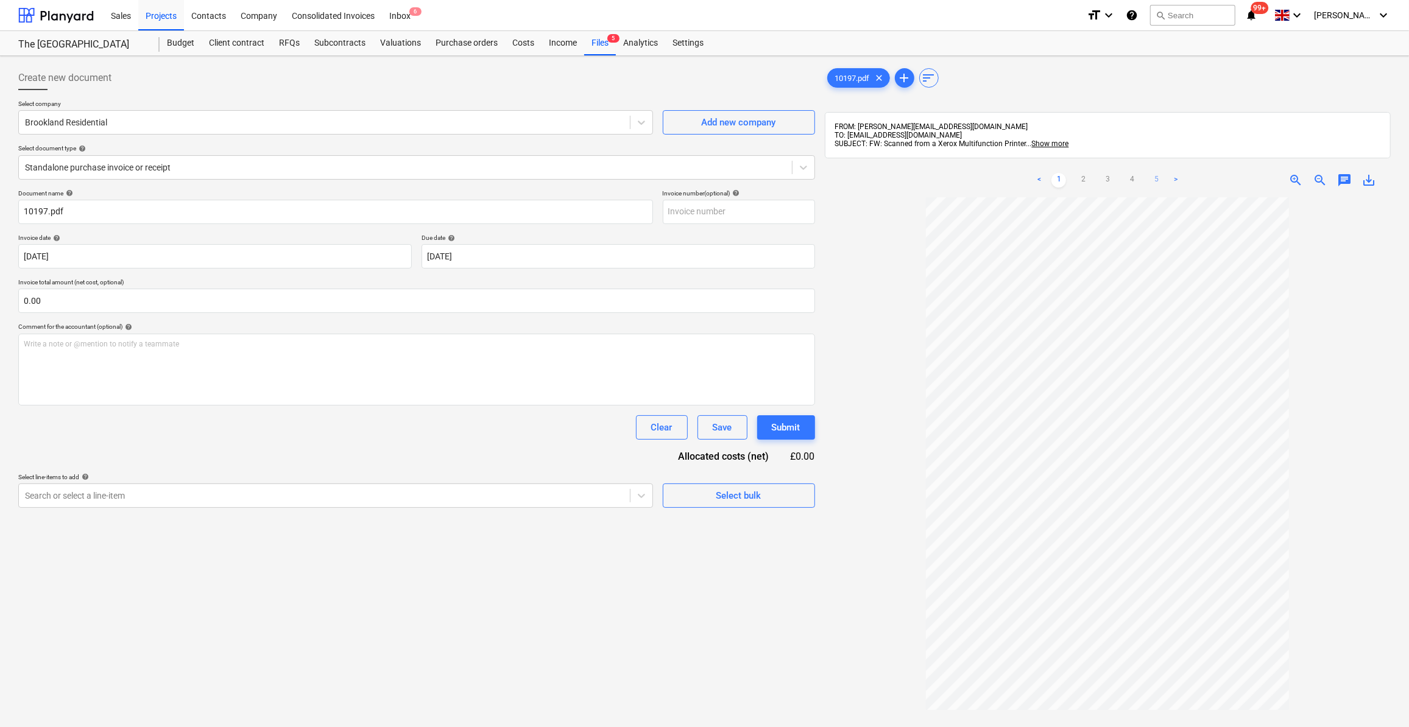
click at [1158, 175] on link "5" at bounding box center [1156, 180] width 15 height 15
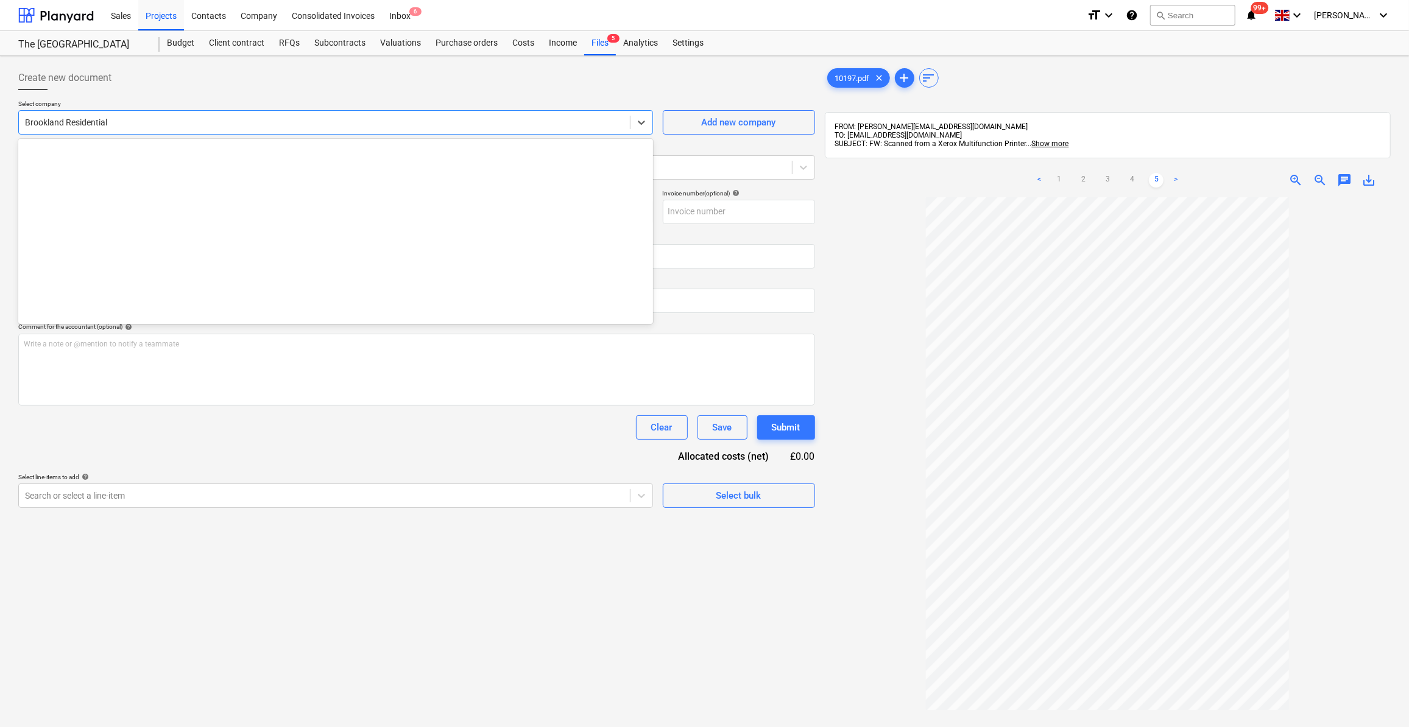
click at [78, 119] on div at bounding box center [324, 122] width 599 height 12
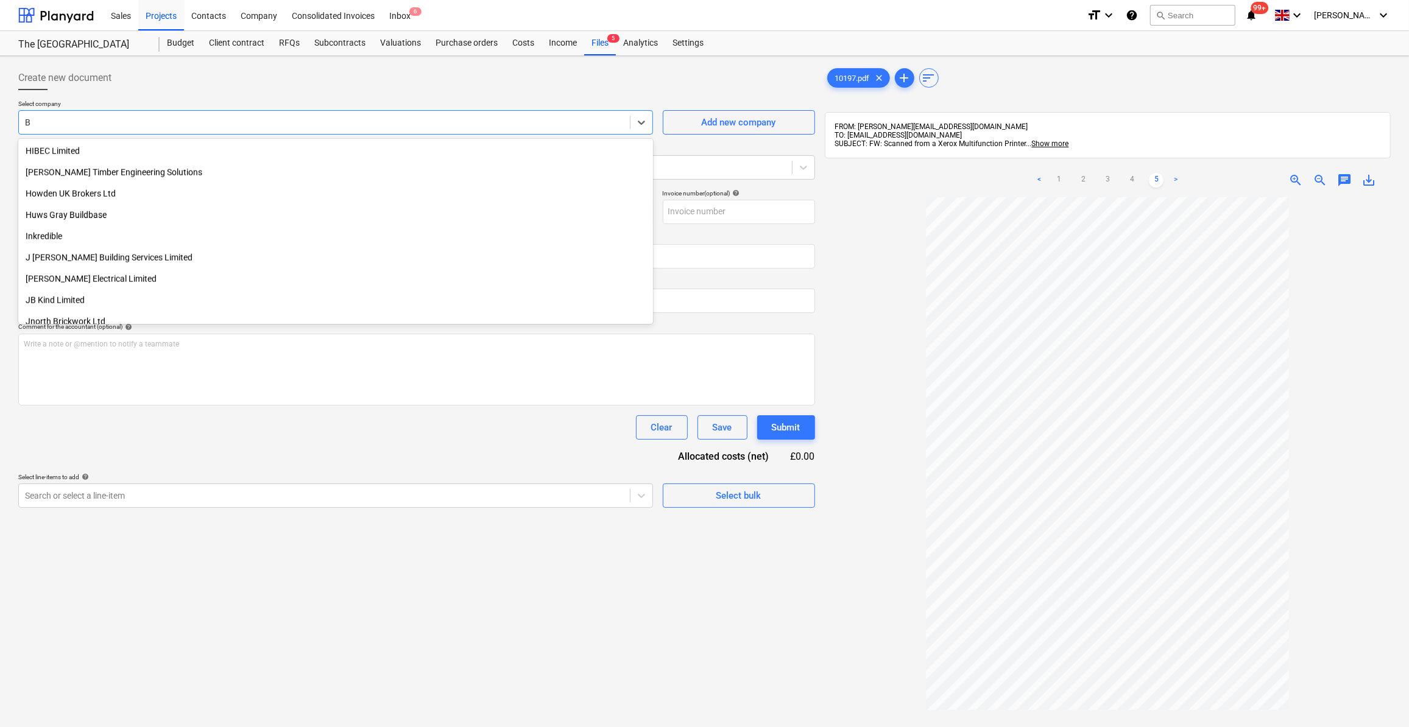
type input "BT"
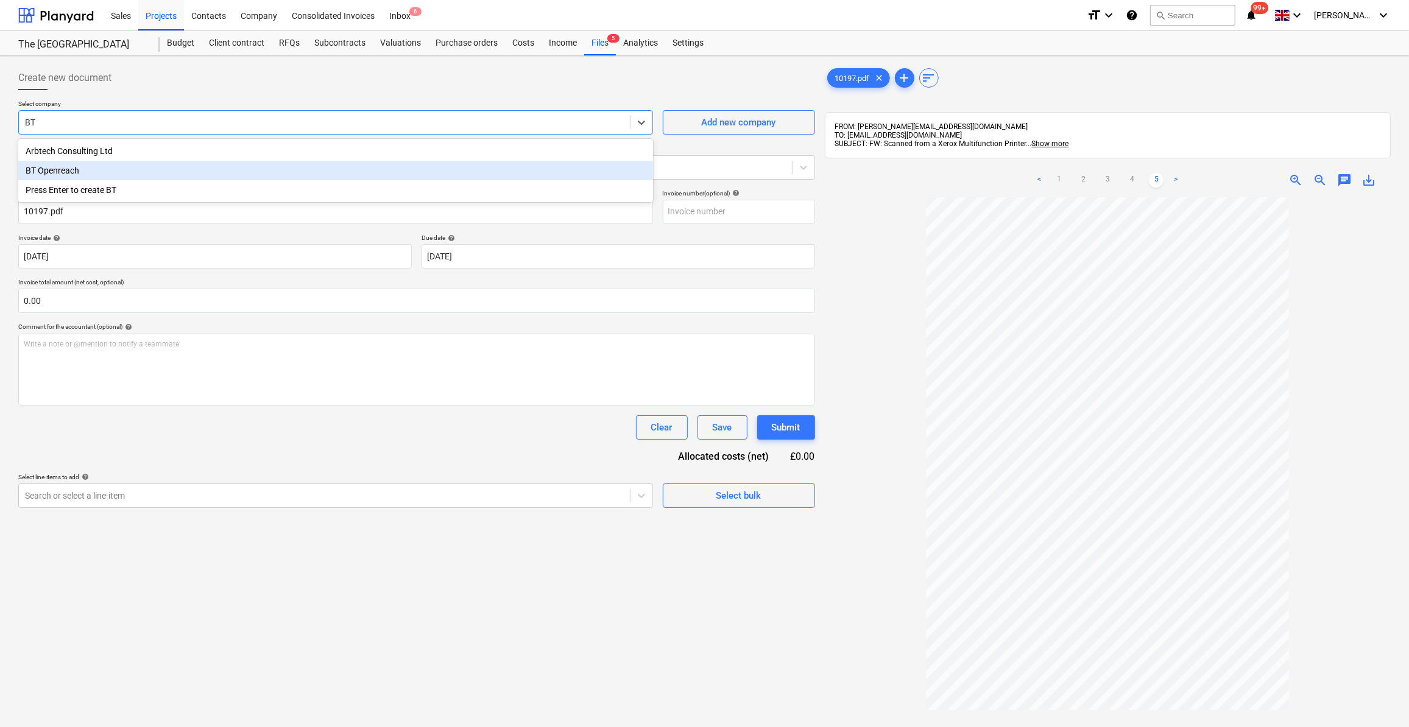
click at [79, 168] on div "BT Openreach" at bounding box center [335, 170] width 635 height 19
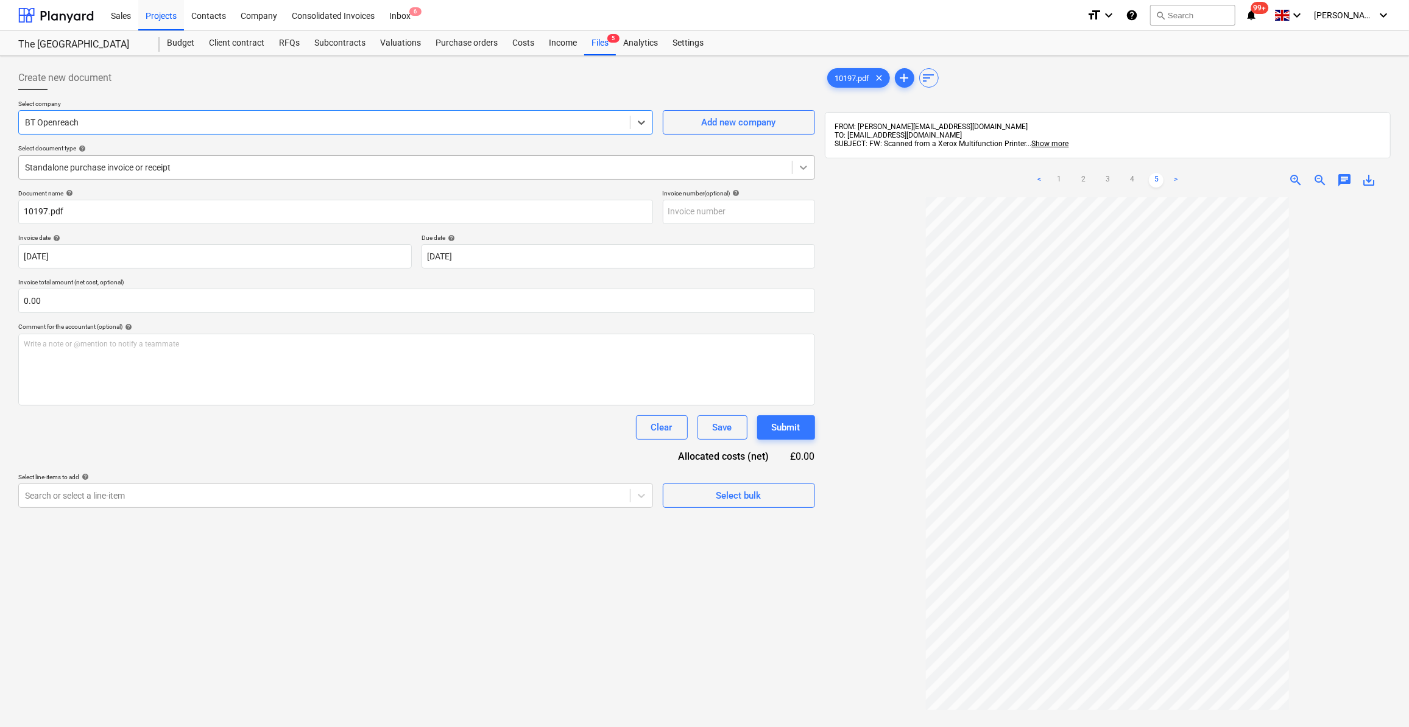
click at [804, 171] on icon at bounding box center [804, 167] width 12 height 12
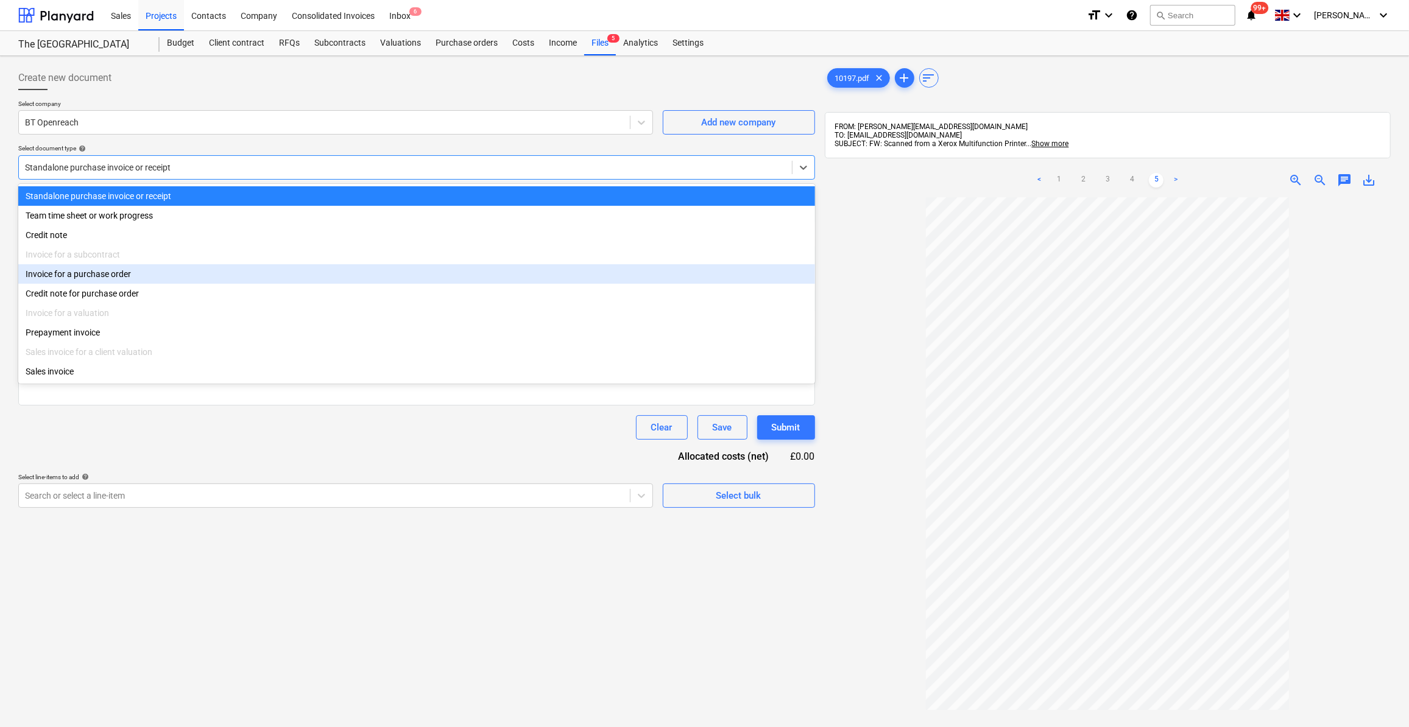
click at [44, 278] on div "Invoice for a purchase order" at bounding box center [416, 273] width 797 height 19
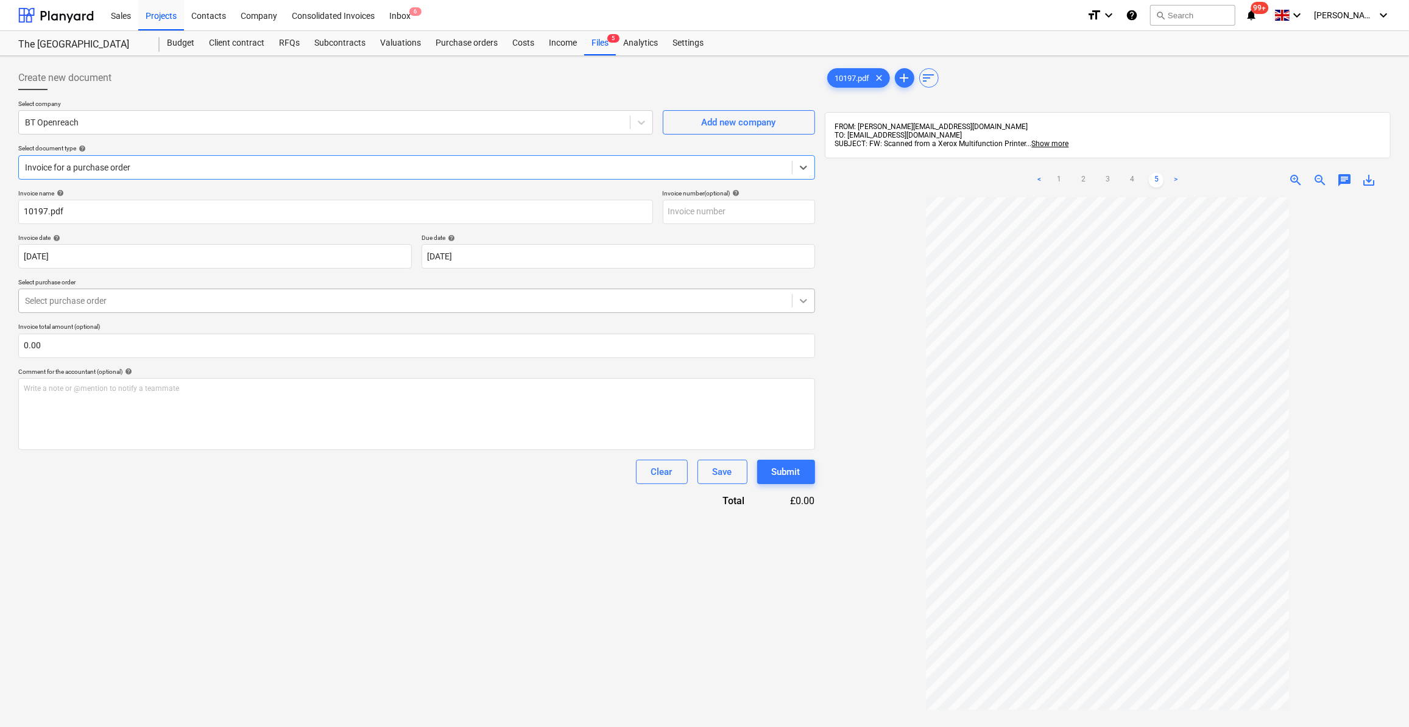
click at [804, 305] on icon at bounding box center [804, 301] width 12 height 12
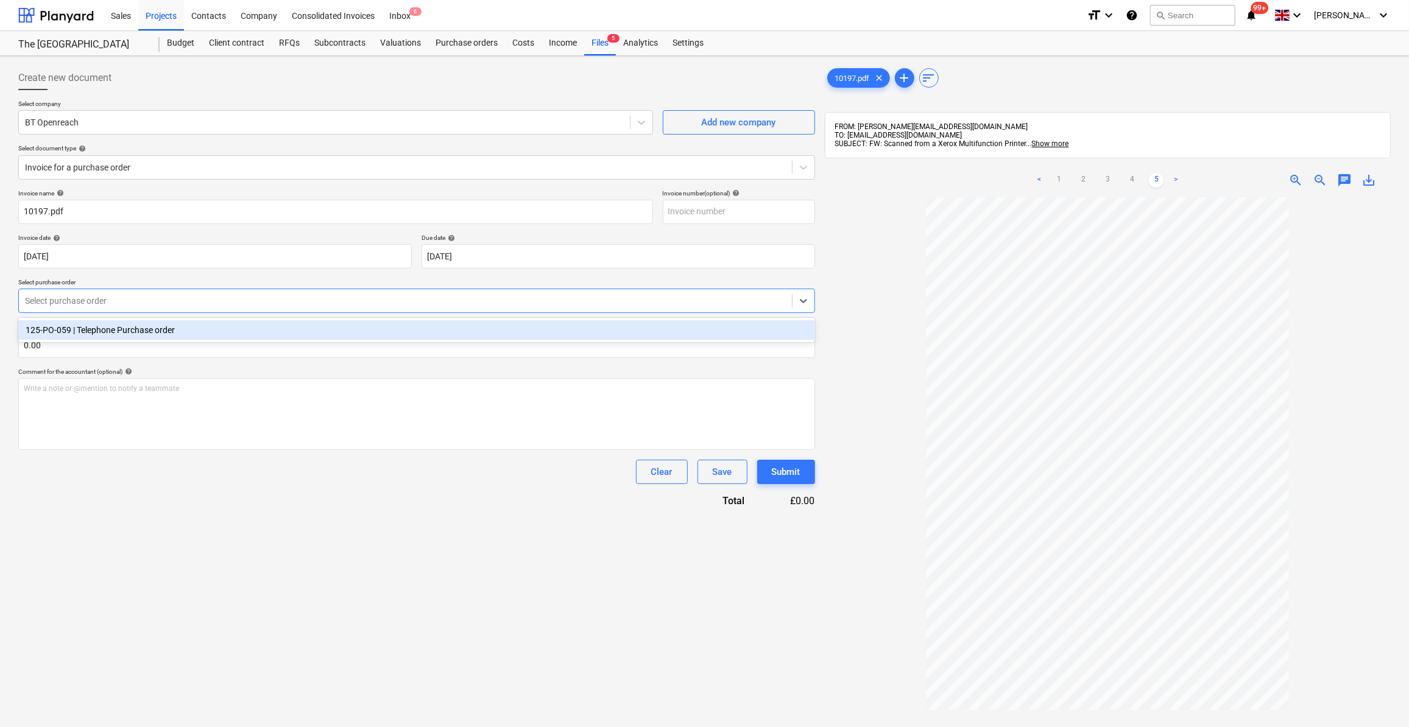
click at [121, 333] on div "125-PO-059 | Telephone Purchase order" at bounding box center [416, 329] width 797 height 19
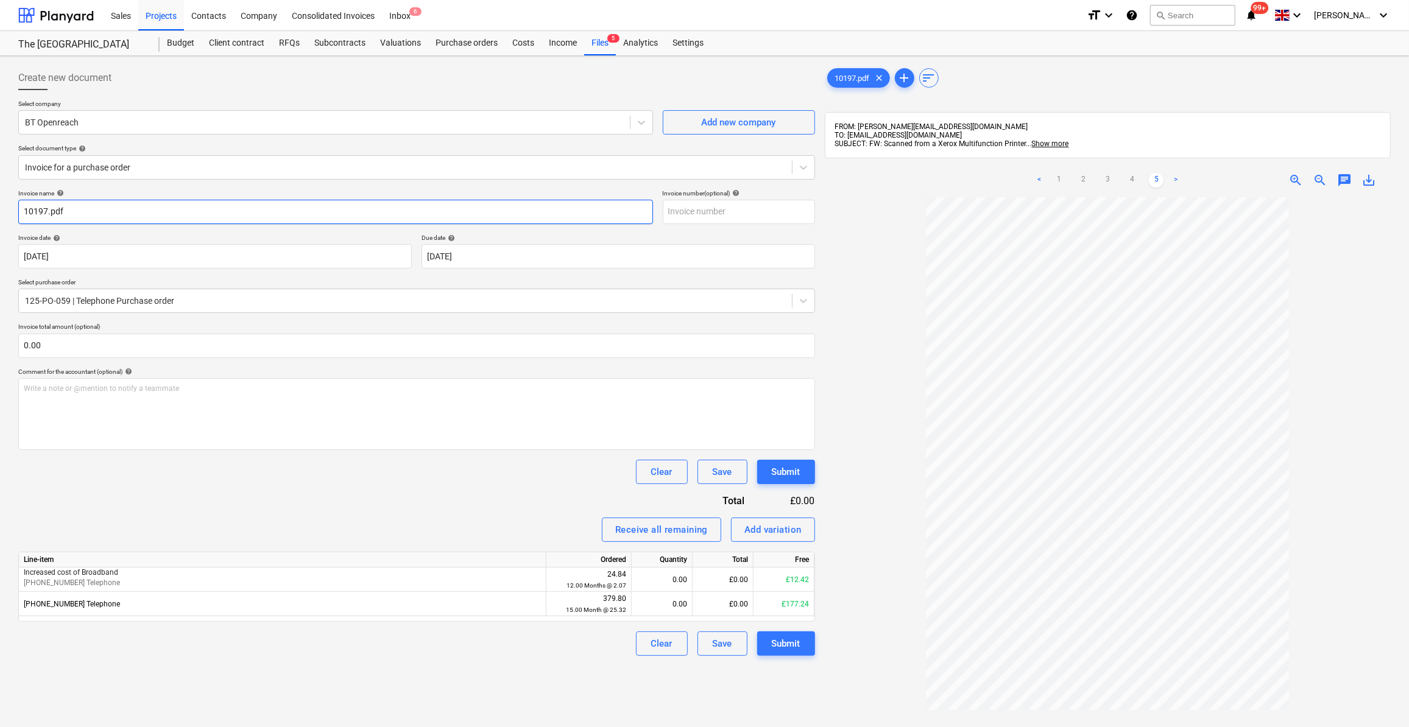
drag, startPoint x: 21, startPoint y: 210, endPoint x: 30, endPoint y: 243, distance: 34.1
click at [22, 210] on input "10197.pdf" at bounding box center [335, 212] width 635 height 24
type input "Broadband Oct 25"
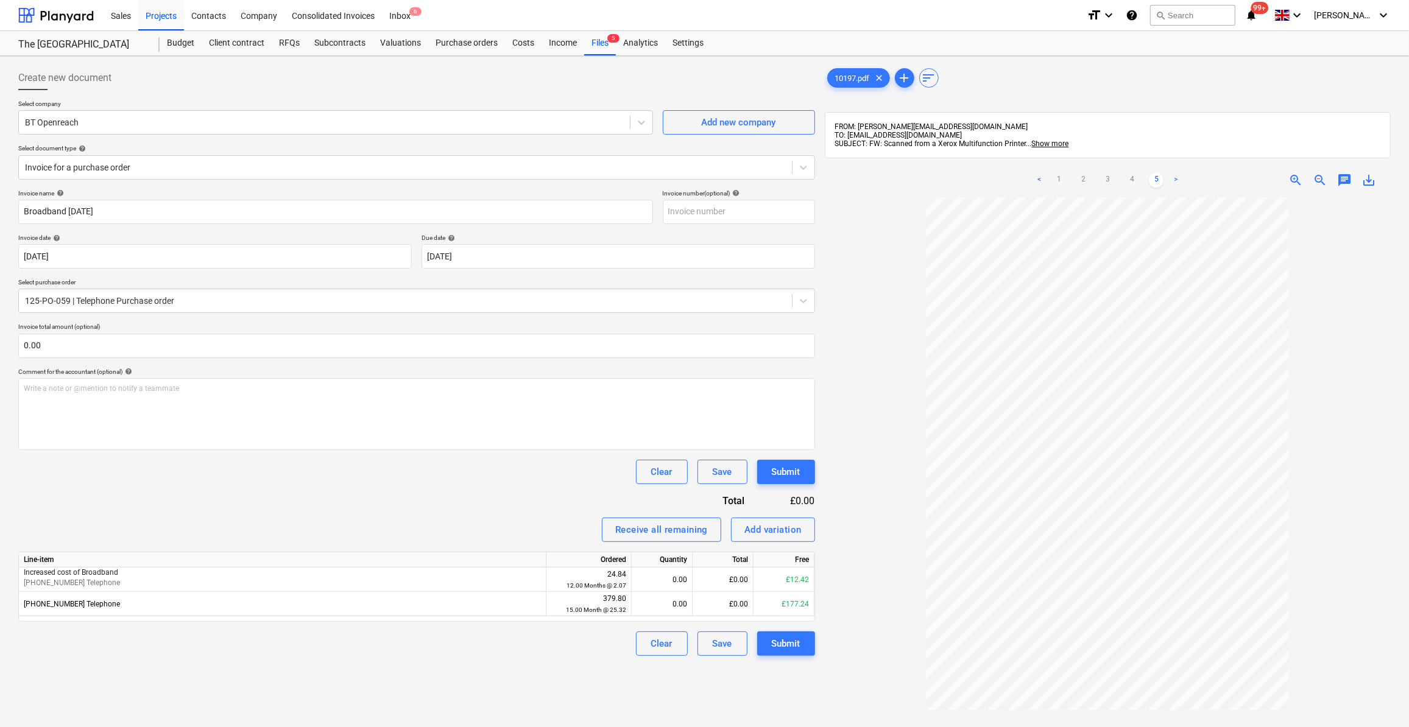
click at [1174, 177] on link ">" at bounding box center [1176, 180] width 15 height 15
click at [1056, 182] on link "1" at bounding box center [1059, 180] width 15 height 15
click at [1086, 180] on link "2" at bounding box center [1083, 180] width 15 height 15
click at [1103, 179] on link "3" at bounding box center [1107, 180] width 15 height 15
click at [690, 209] on input "text" at bounding box center [739, 212] width 152 height 24
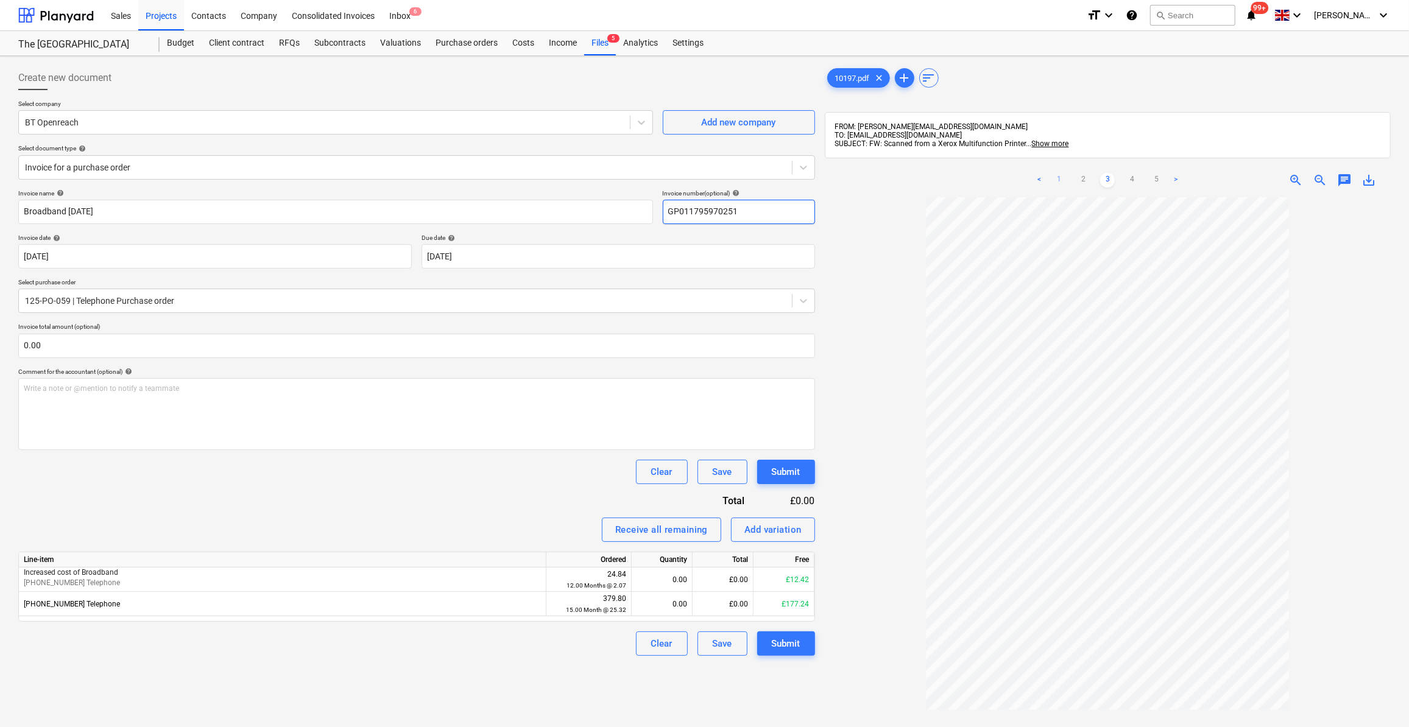
type input "GP011795970251"
click at [1060, 182] on link "1" at bounding box center [1059, 180] width 15 height 15
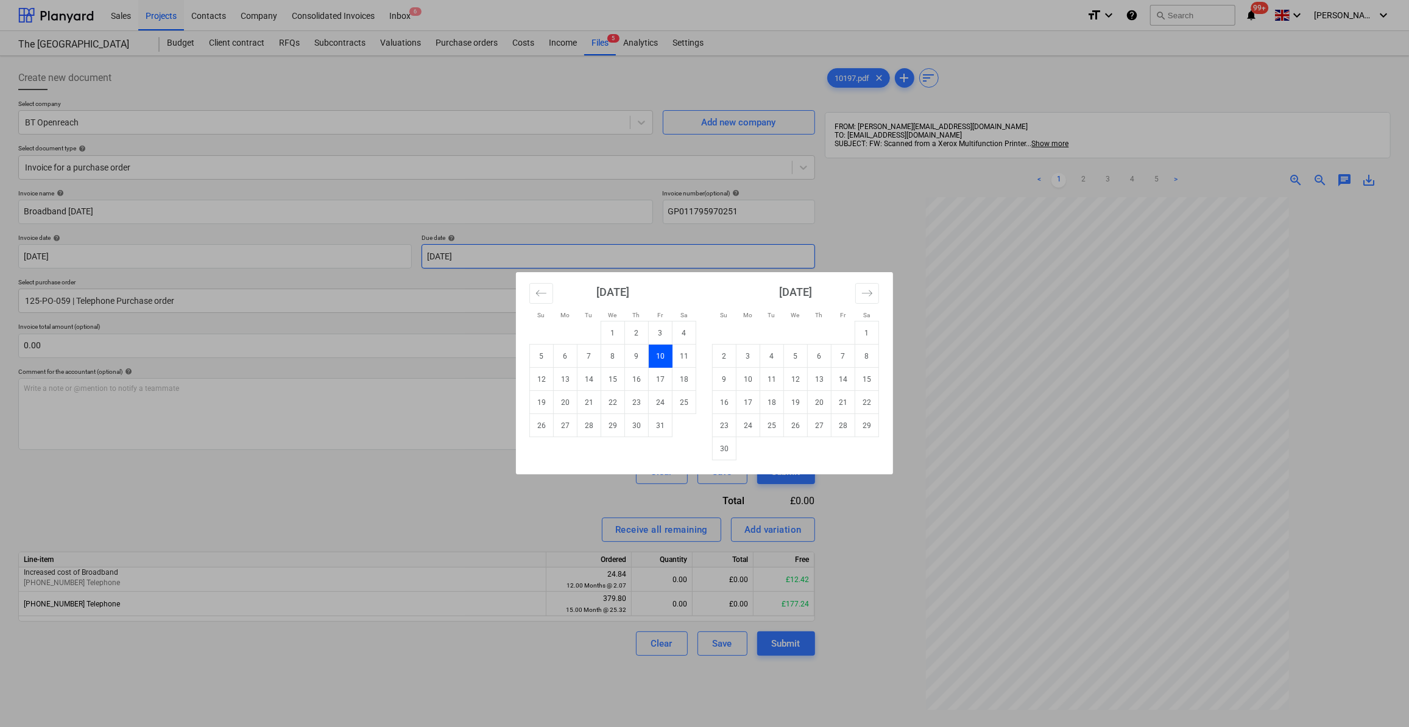
click at [487, 258] on body "Sales Projects Contacts Company Consolidated Invoices Inbox 6 format_size keybo…" at bounding box center [704, 363] width 1409 height 727
drag, startPoint x: 662, startPoint y: 391, endPoint x: 654, endPoint y: 411, distance: 21.8
click at [662, 391] on td "24" at bounding box center [661, 402] width 24 height 23
type input "24 Oct 2025"
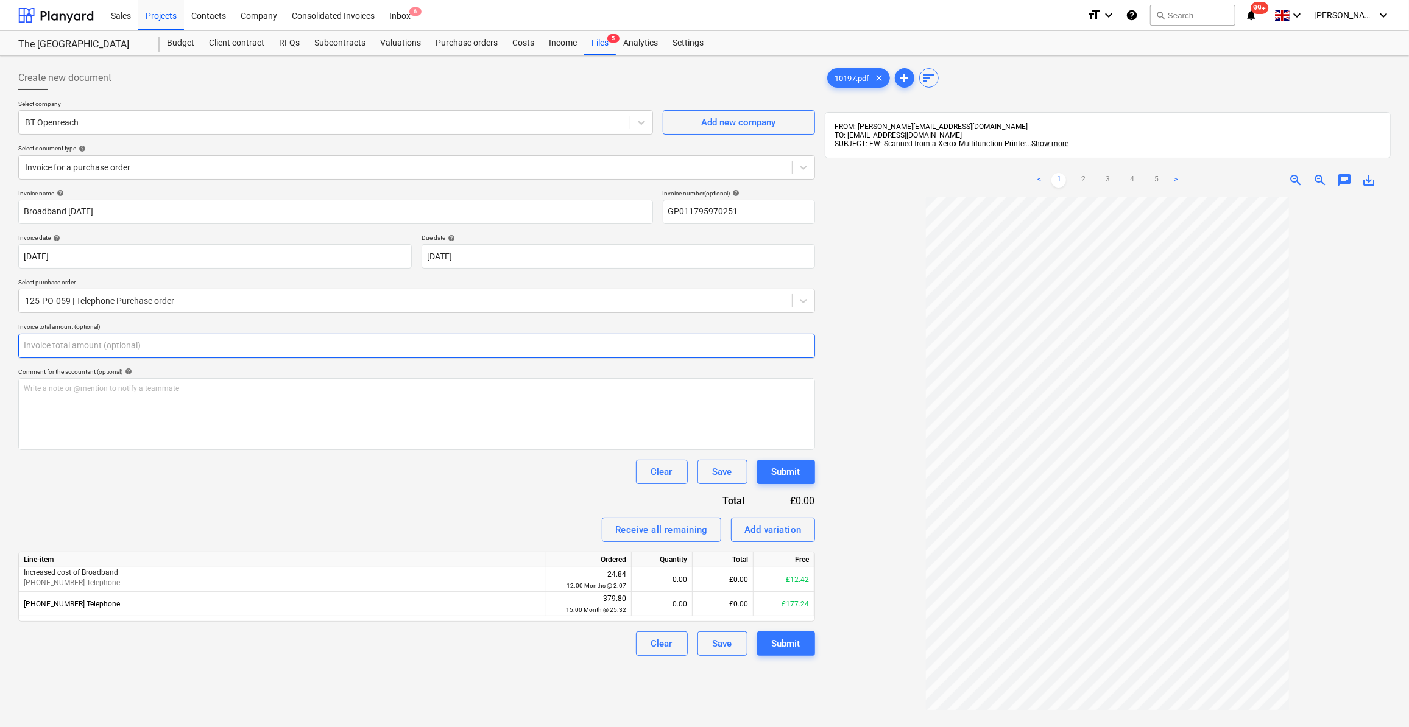
click at [63, 345] on input "text" at bounding box center [416, 346] width 797 height 24
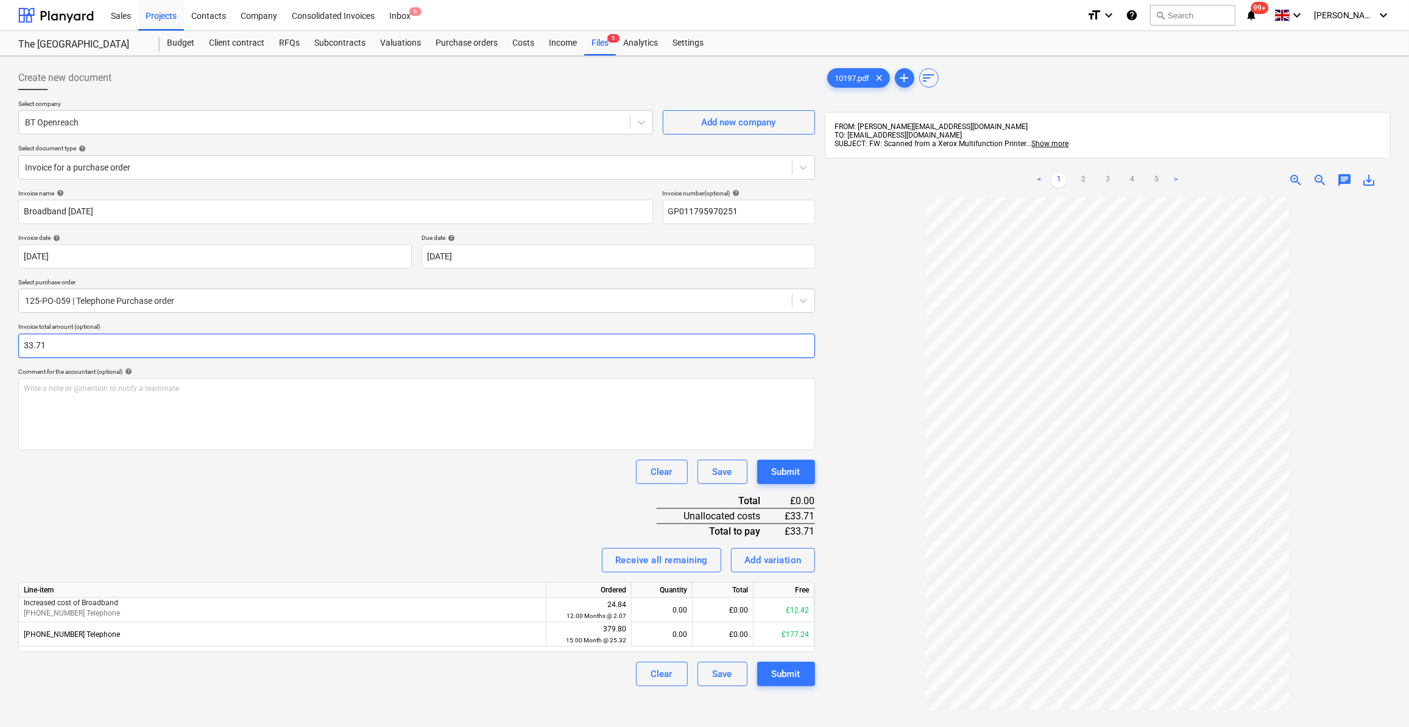
type input "33.71"
click at [367, 487] on div "Invoice name help Broadband Oct 25 Invoice number (optional) help GP01179597025…" at bounding box center [416, 437] width 797 height 497
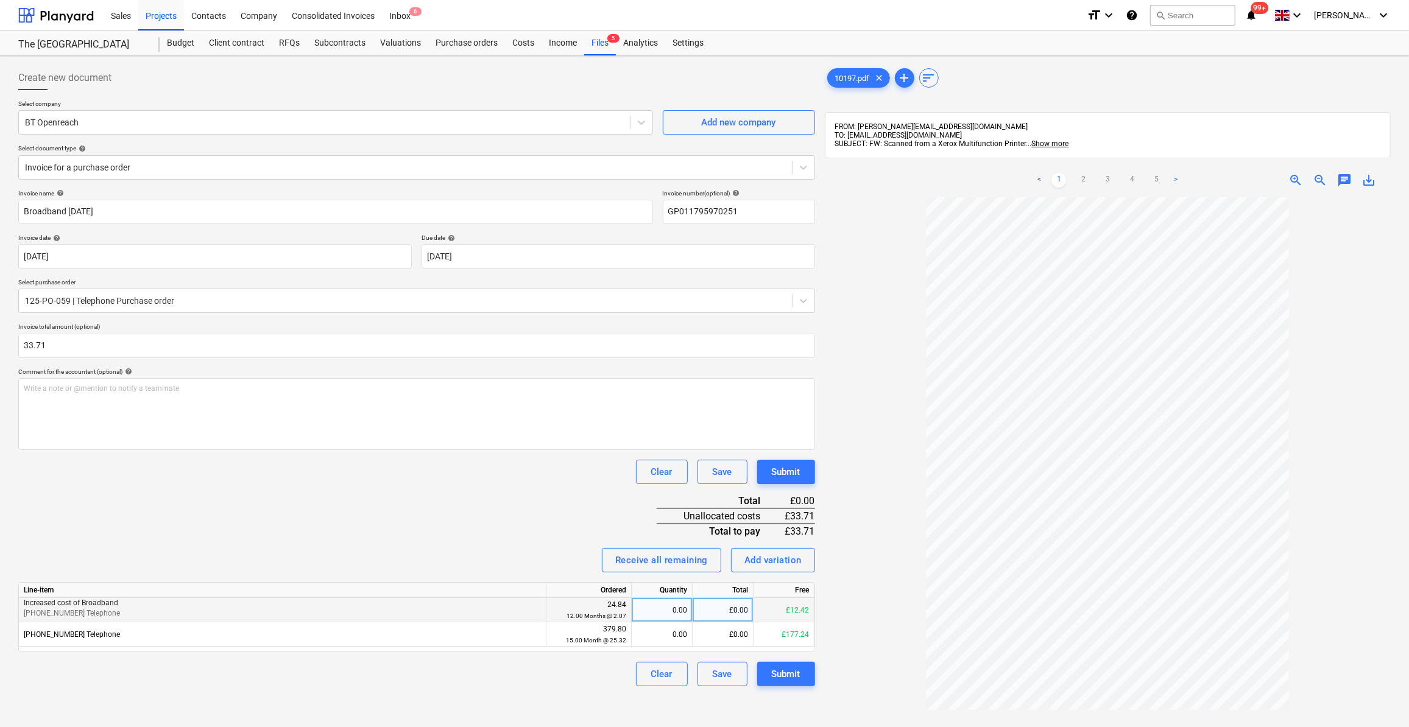
click at [680, 610] on div "0.00" at bounding box center [662, 610] width 51 height 24
type input "1"
click at [678, 636] on div "0.00" at bounding box center [662, 635] width 51 height 24
click at [685, 607] on div "0.00" at bounding box center [662, 610] width 51 height 24
type input "1"
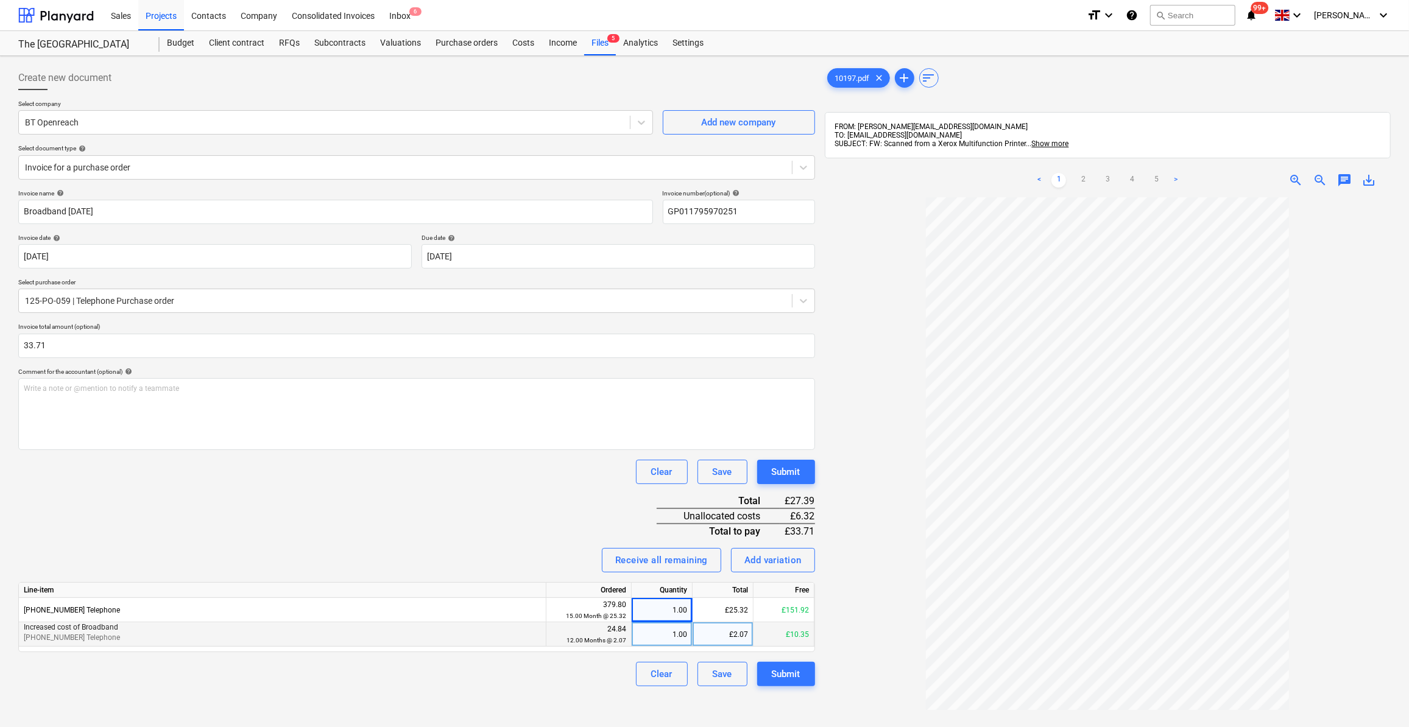
click at [885, 619] on div at bounding box center [1108, 543] width 566 height 693
click at [690, 635] on div "1.00" at bounding box center [662, 635] width 61 height 24
click at [1157, 182] on link "5" at bounding box center [1156, 180] width 15 height 15
click at [1061, 179] on link "1" at bounding box center [1059, 180] width 15 height 15
click at [1156, 179] on link "5" at bounding box center [1156, 180] width 15 height 15
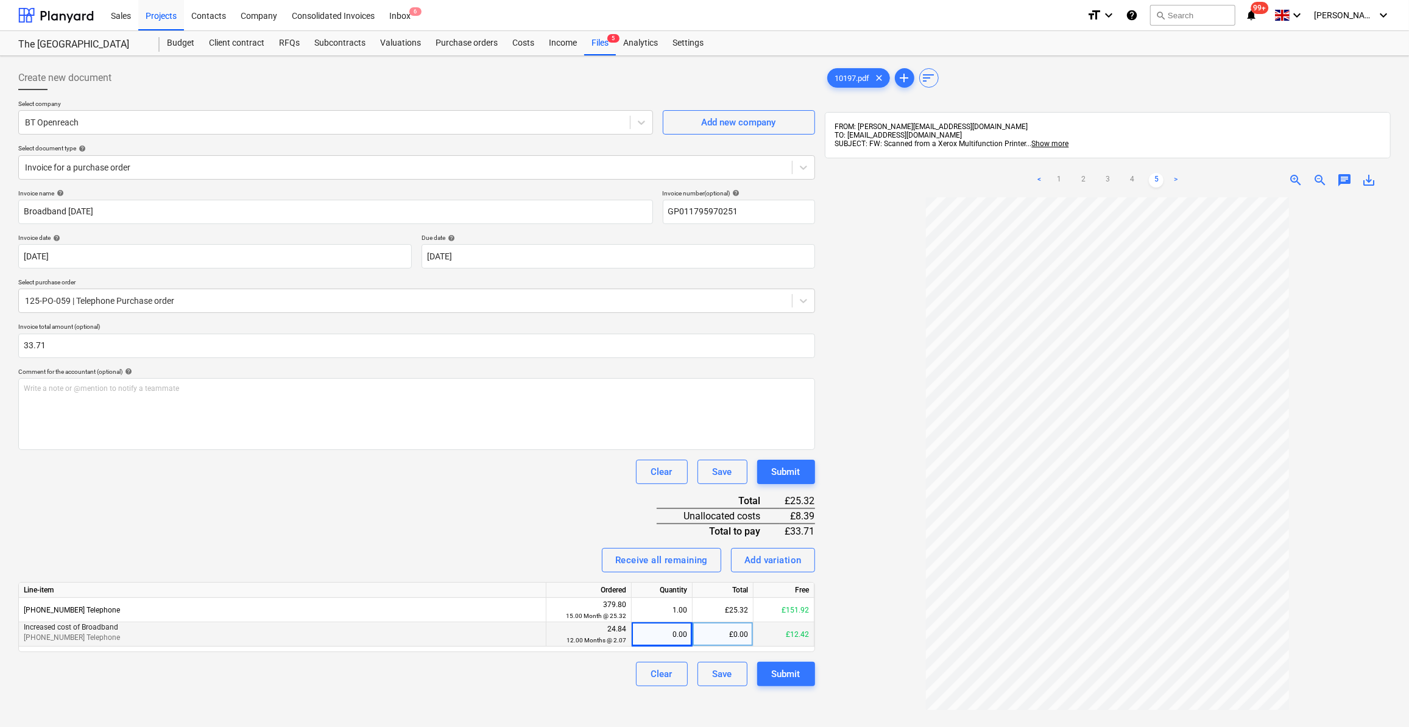
click at [664, 631] on div "0.00" at bounding box center [662, 635] width 51 height 24
type input "4.05314"
click at [866, 667] on div at bounding box center [1108, 543] width 566 height 693
click at [793, 674] on div "Submit" at bounding box center [786, 675] width 29 height 16
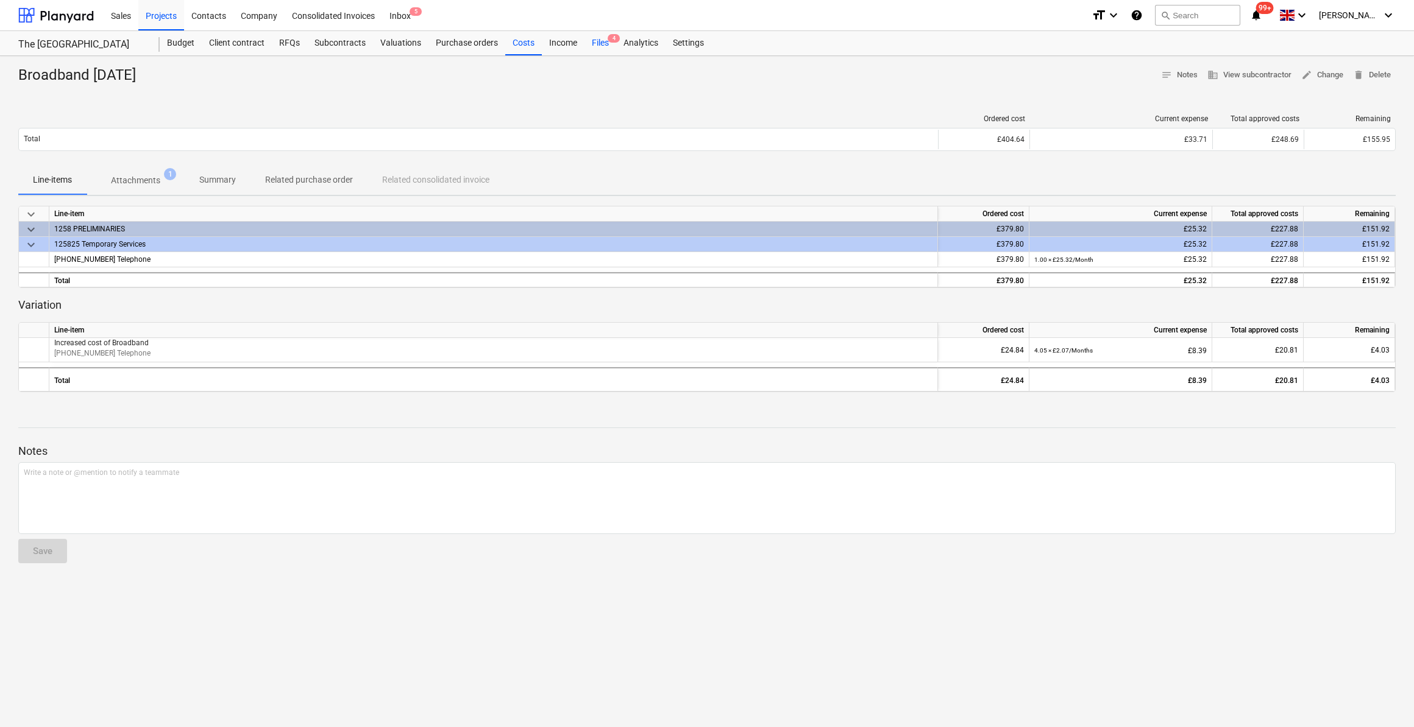
click at [606, 41] on div "Files 4" at bounding box center [600, 43] width 32 height 24
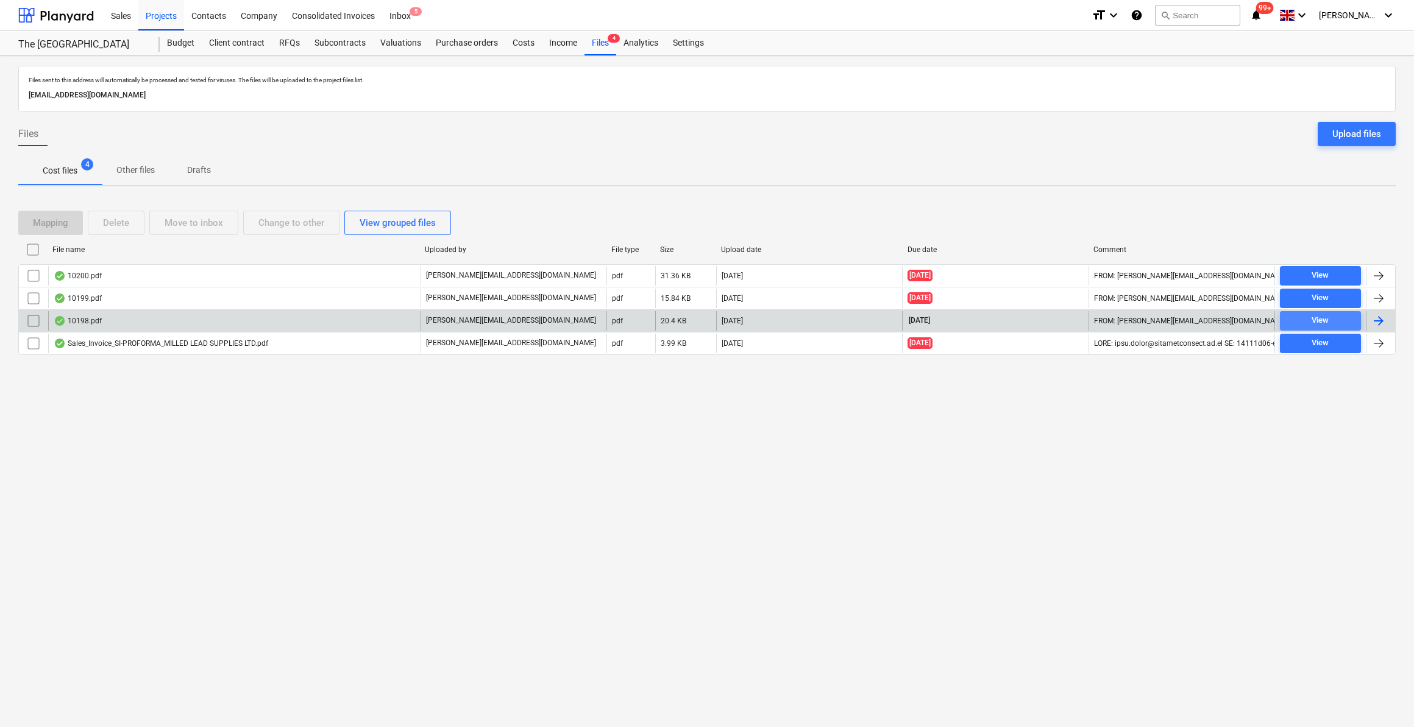
click at [1322, 324] on div "View" at bounding box center [1319, 321] width 17 height 14
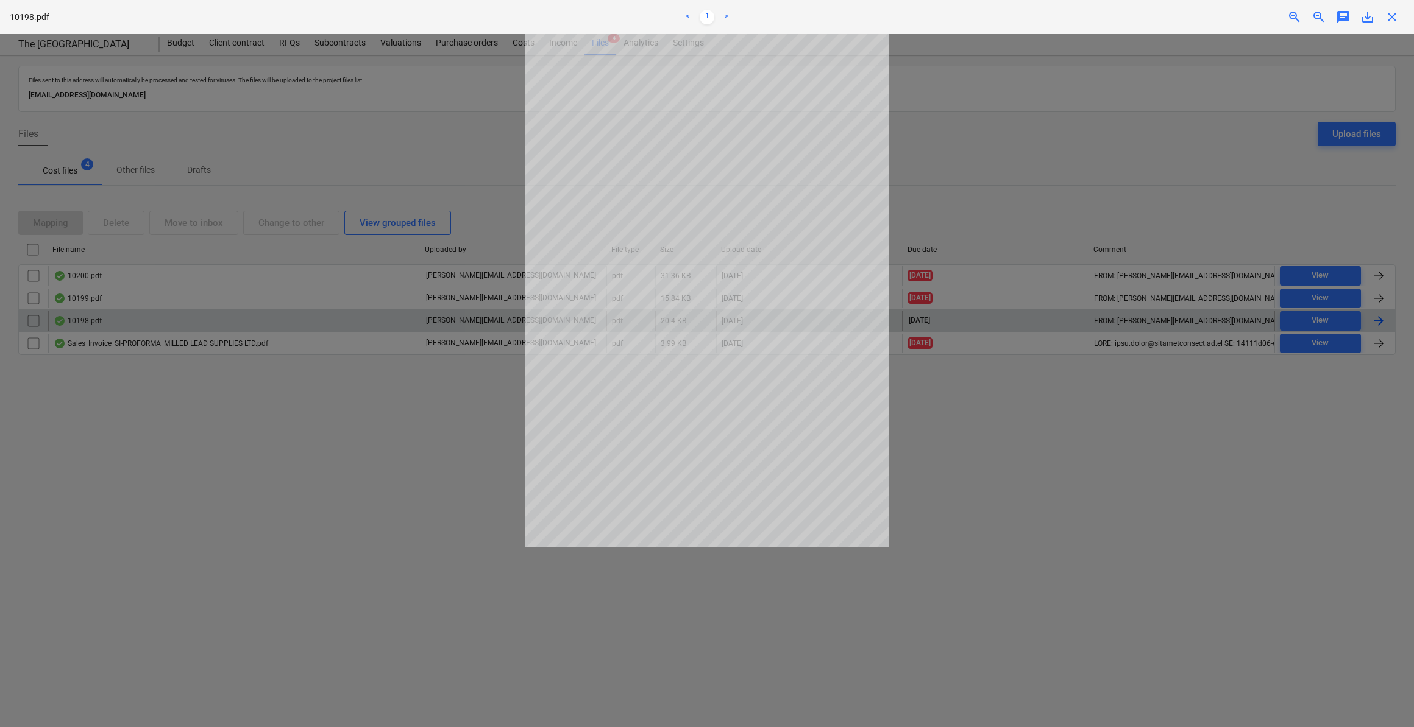
click at [1392, 18] on span "close" at bounding box center [1391, 17] width 15 height 15
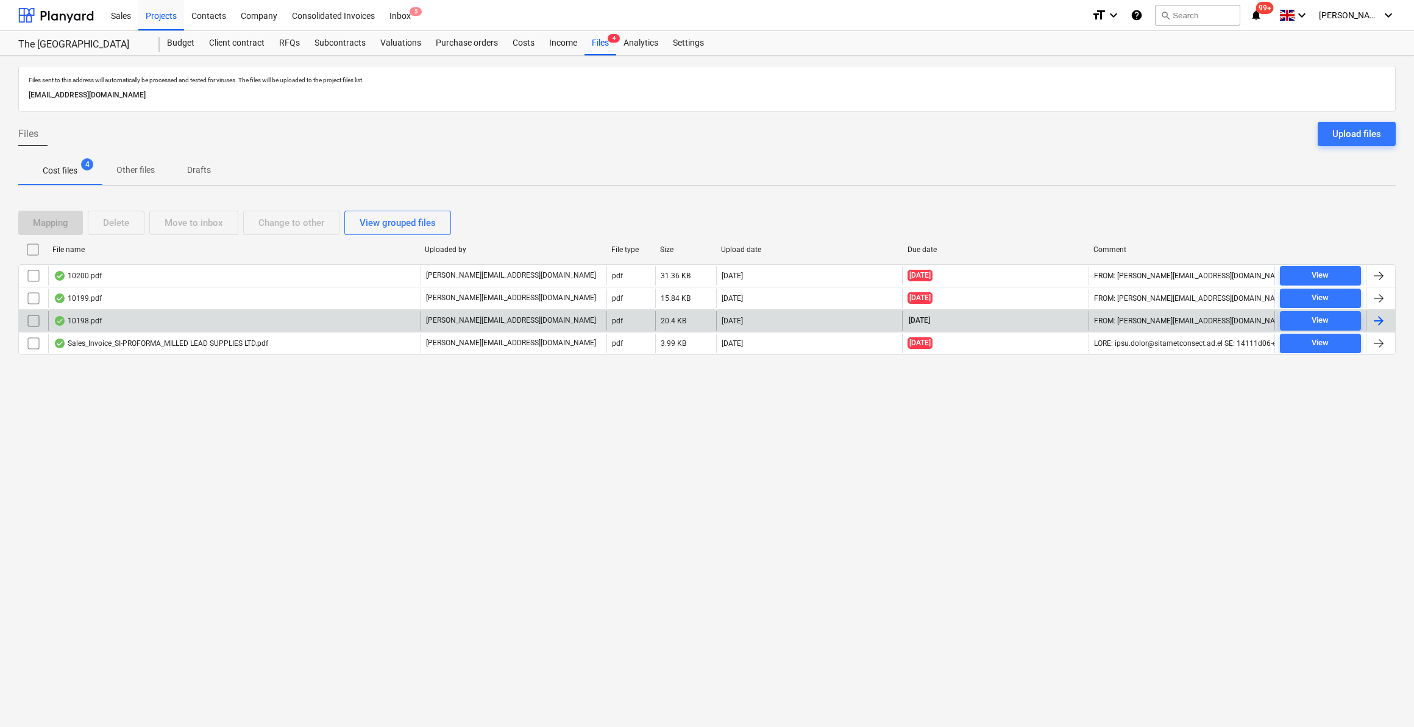
click at [1379, 323] on div at bounding box center [1378, 321] width 15 height 15
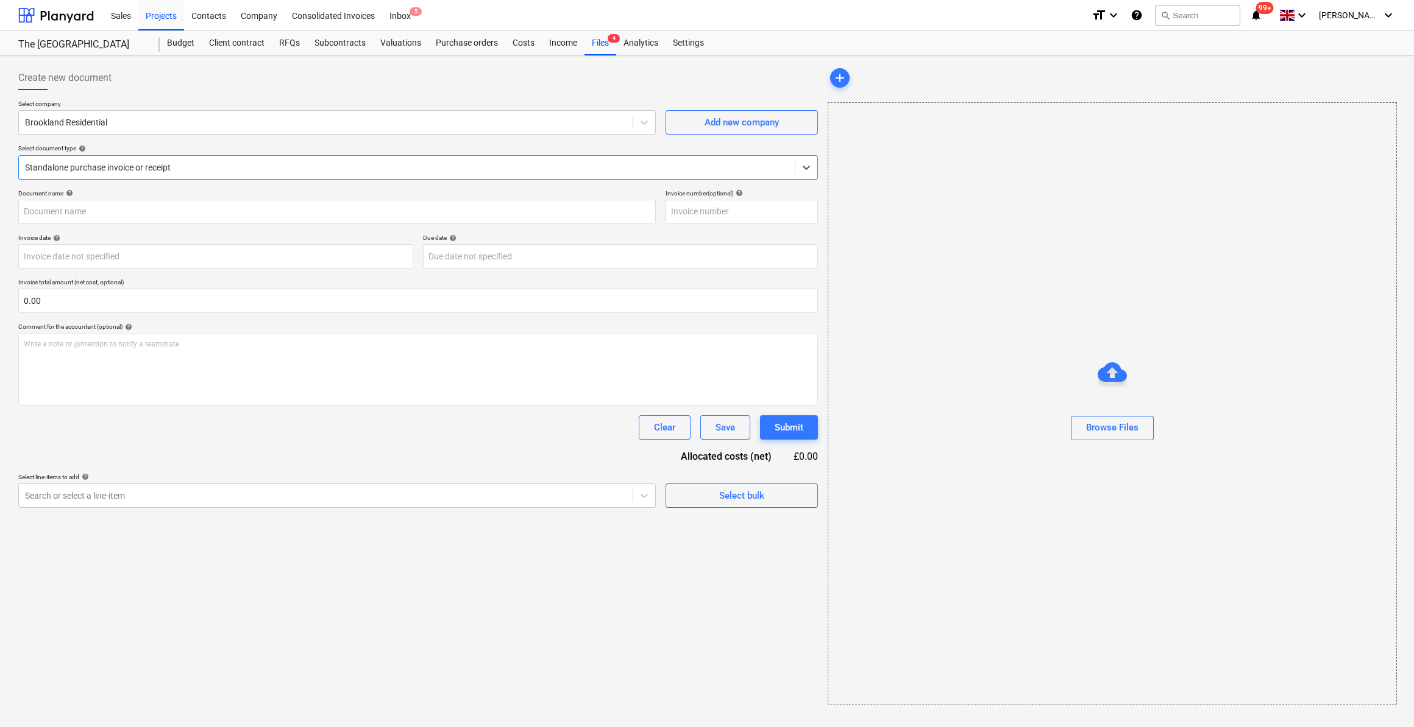
type input "607"
type input "12 Oct 2025"
type input "26 Oct 2025"
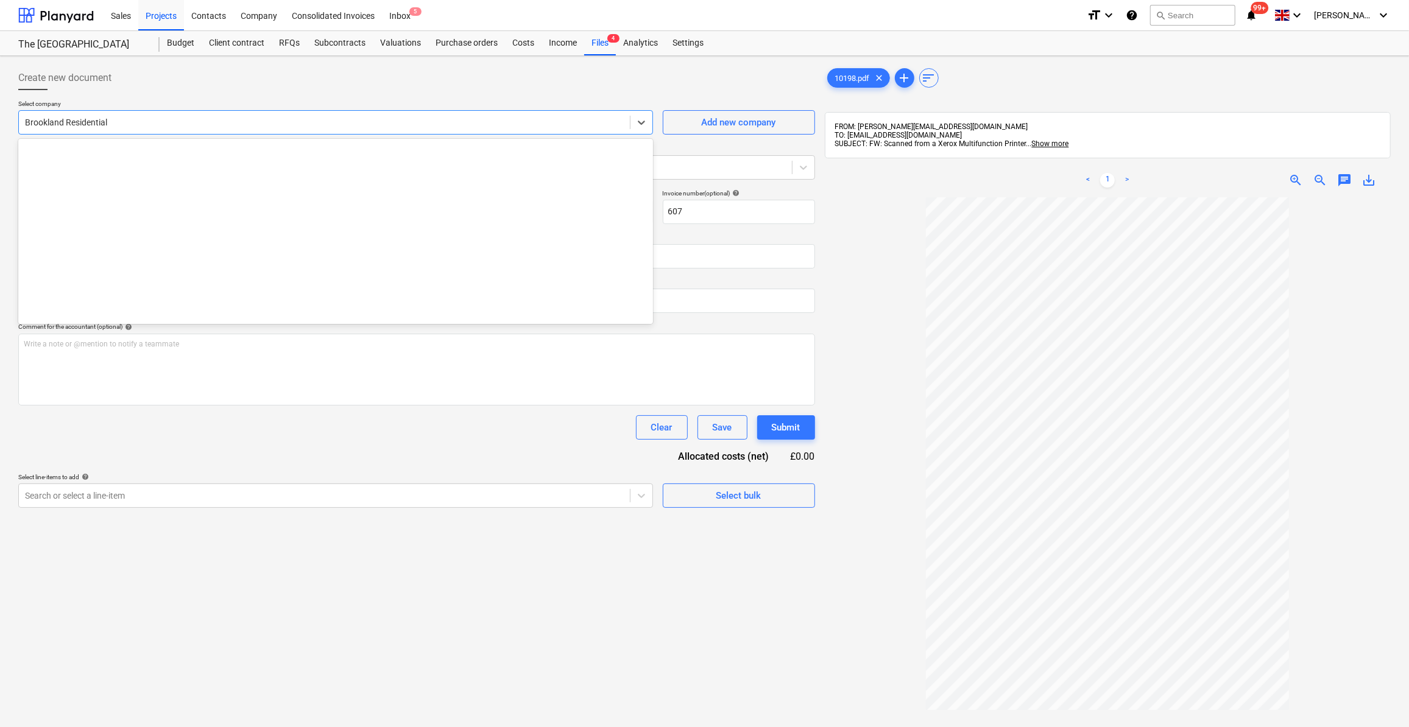
click at [63, 122] on div at bounding box center [324, 122] width 599 height 12
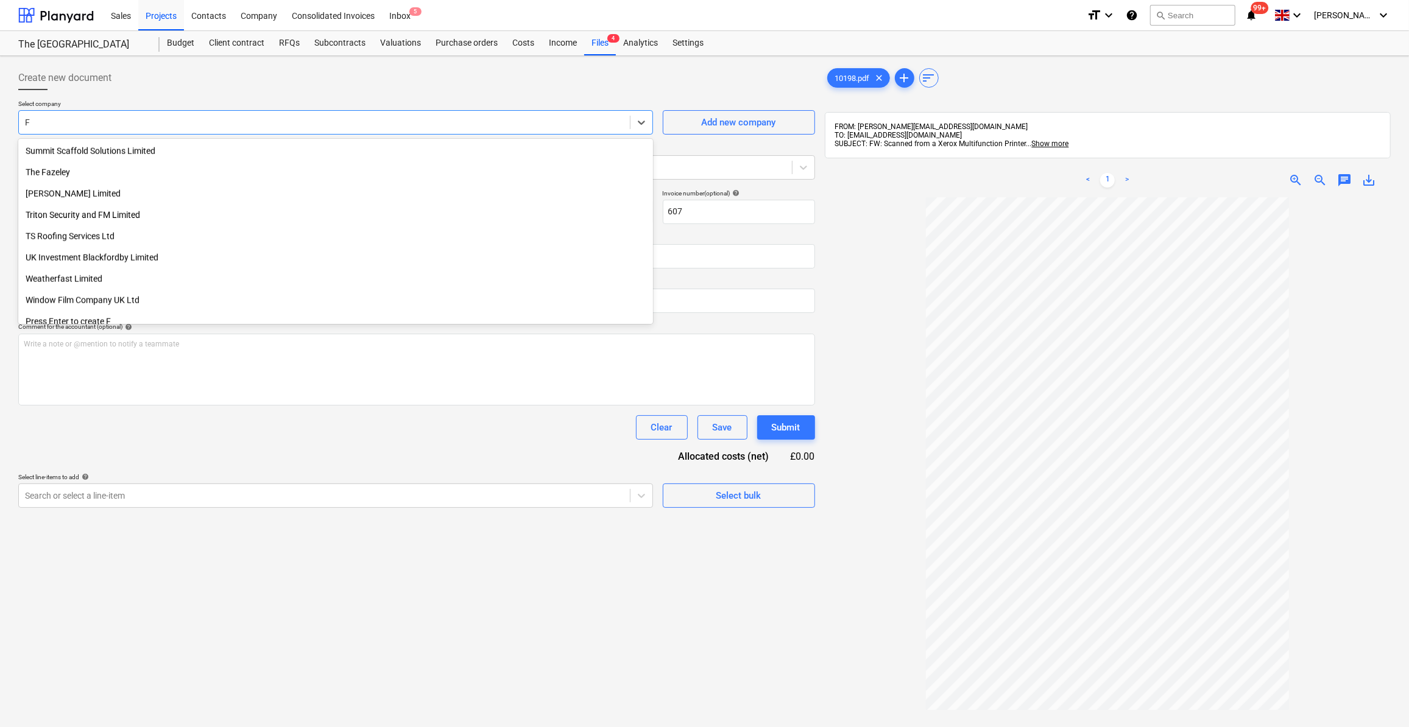
type input "FK"
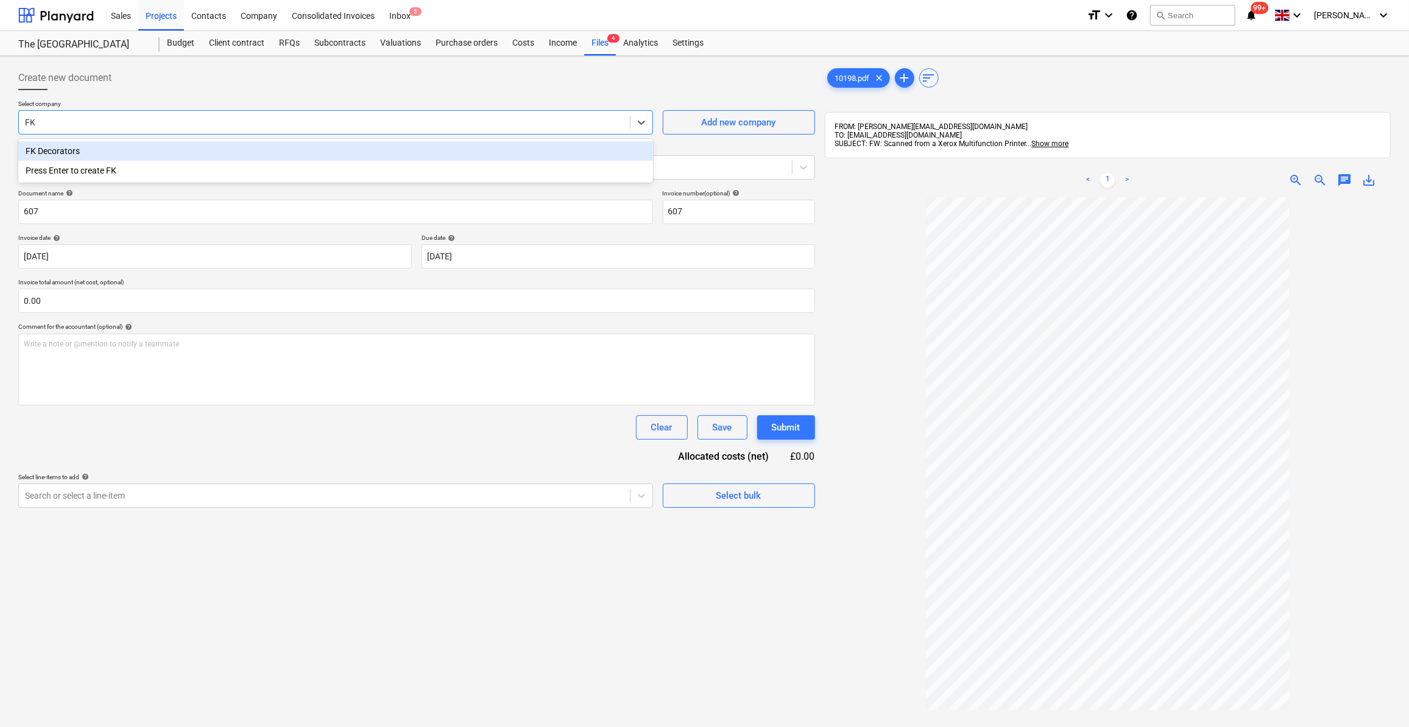
click at [67, 148] on div "FK Decorators" at bounding box center [335, 150] width 635 height 19
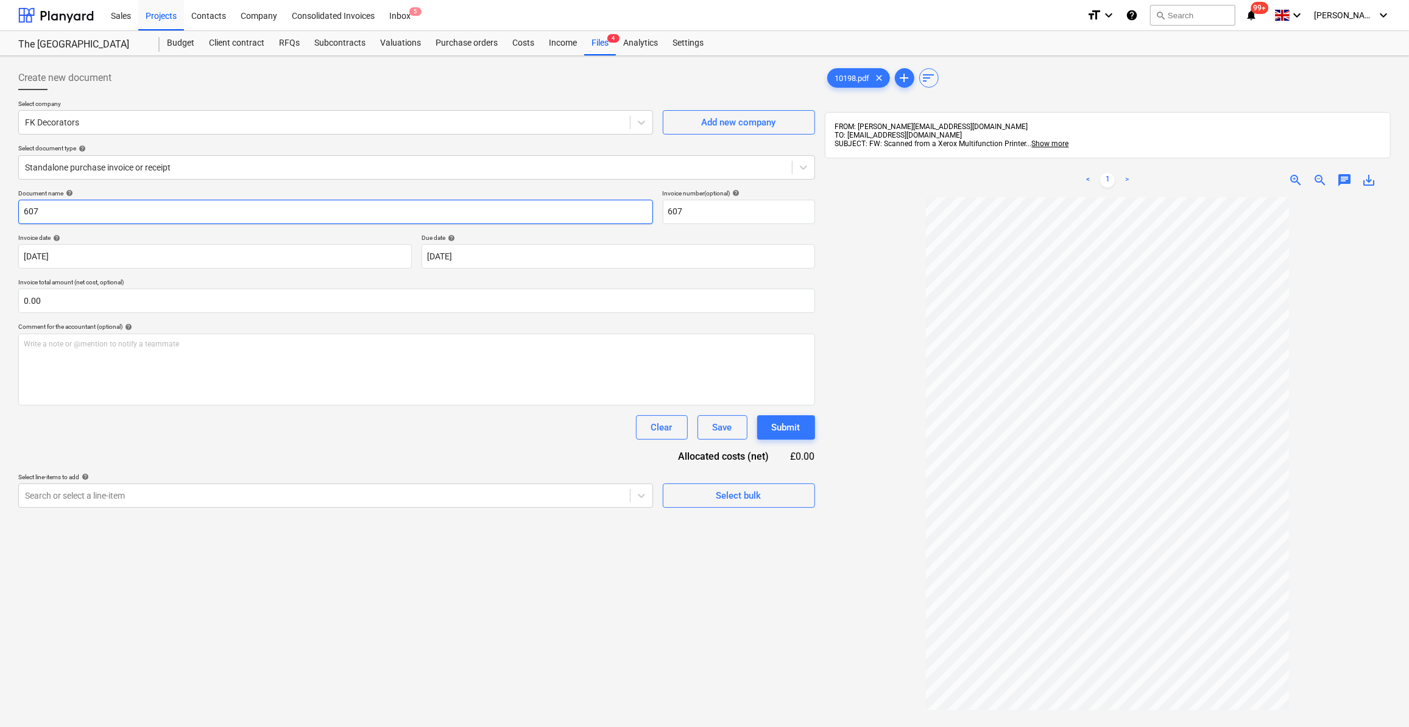
click at [23, 209] on input "607" at bounding box center [335, 212] width 635 height 24
type input "Labour 8/10/25 - 607"
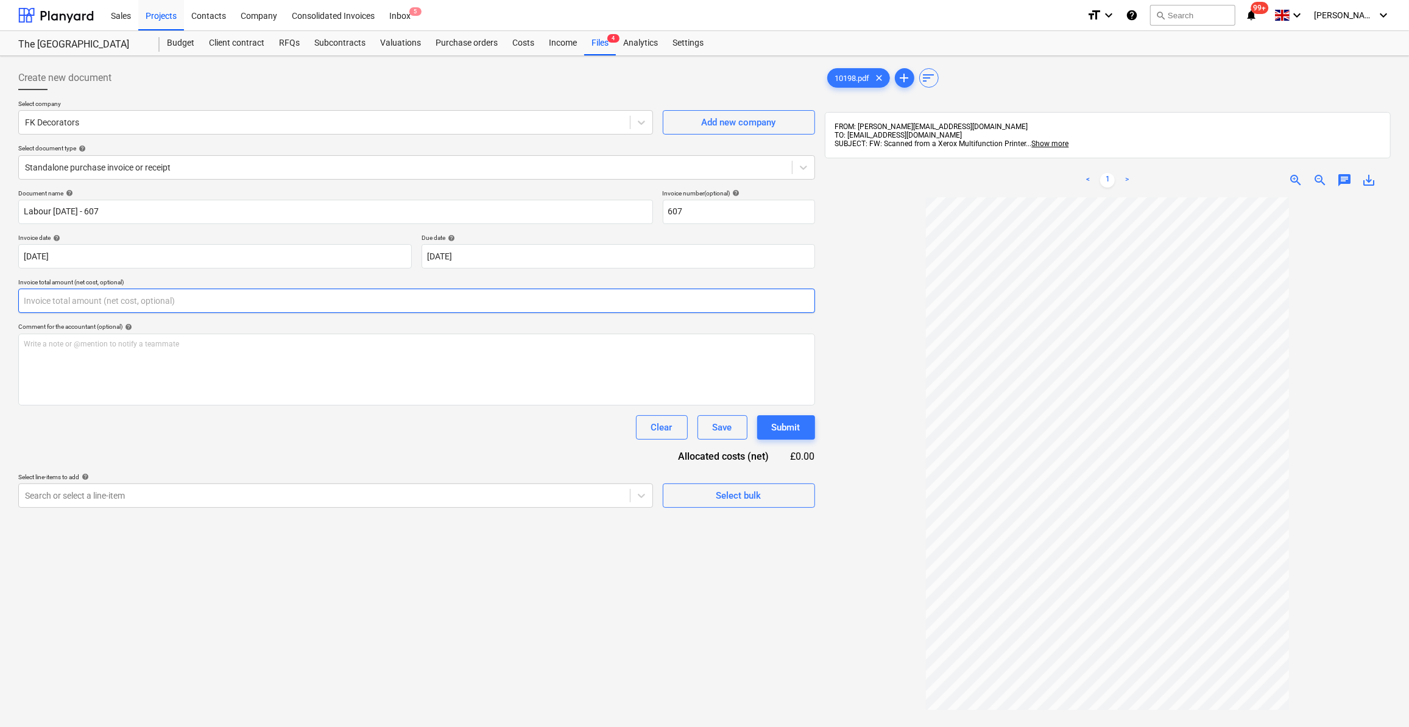
click at [50, 299] on input "text" at bounding box center [416, 301] width 797 height 24
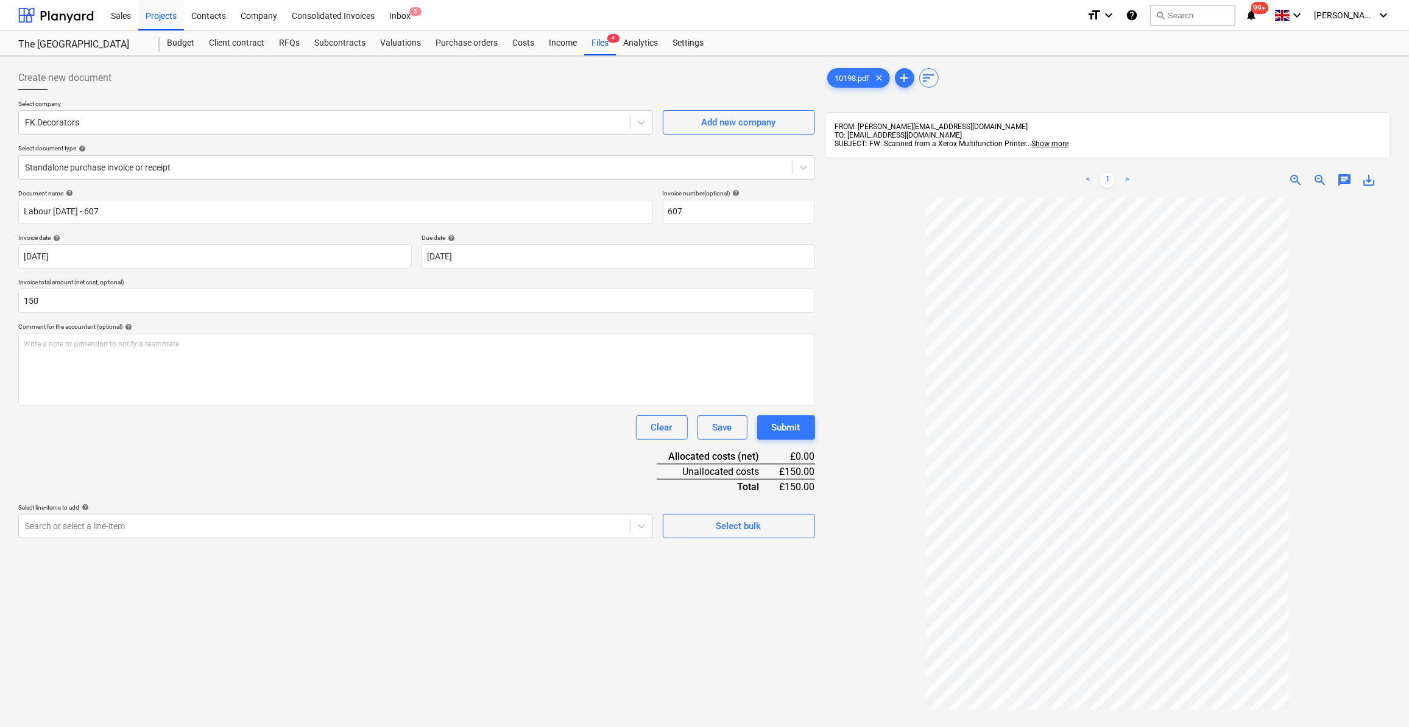
type input "150.00"
click at [512, 586] on div "Create new document Select company FK Decorators Add new company Select documen…" at bounding box center [416, 478] width 807 height 835
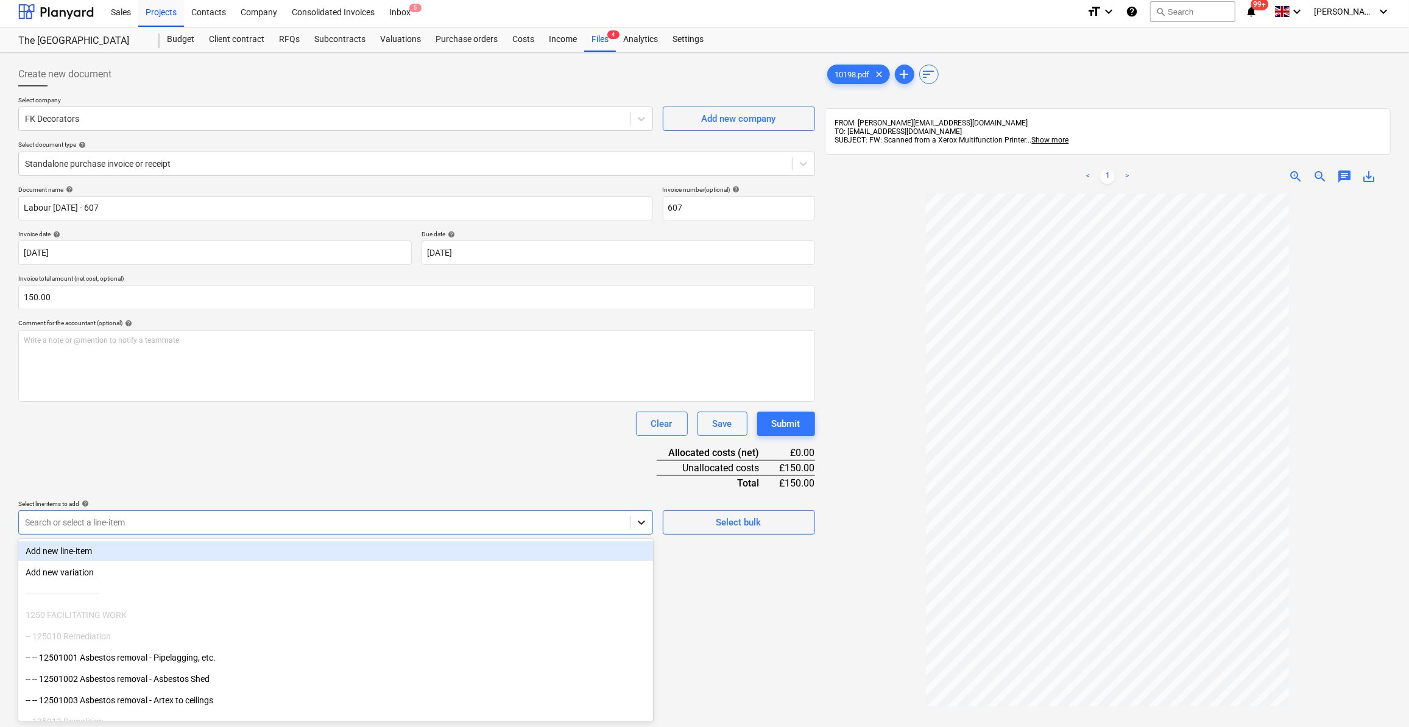
click at [642, 528] on div at bounding box center [642, 523] width 22 height 22
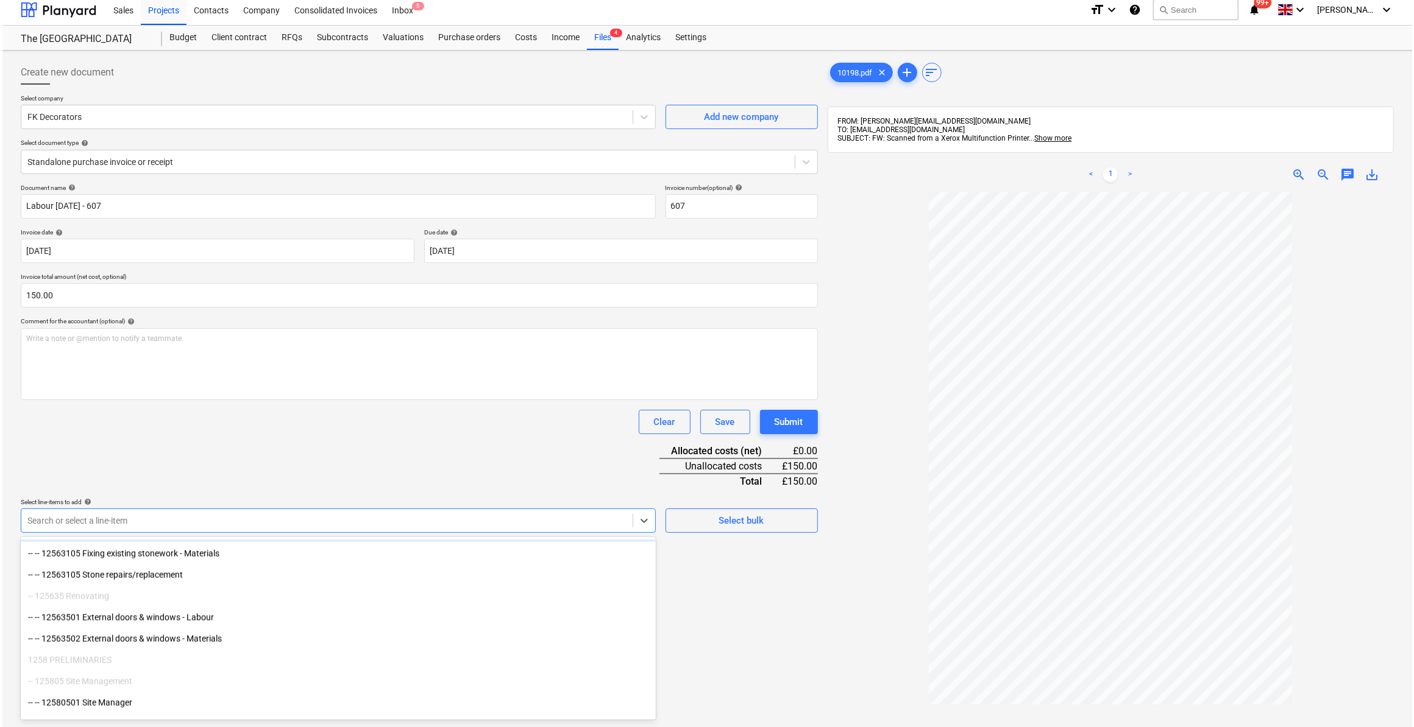
scroll to position [1551, 0]
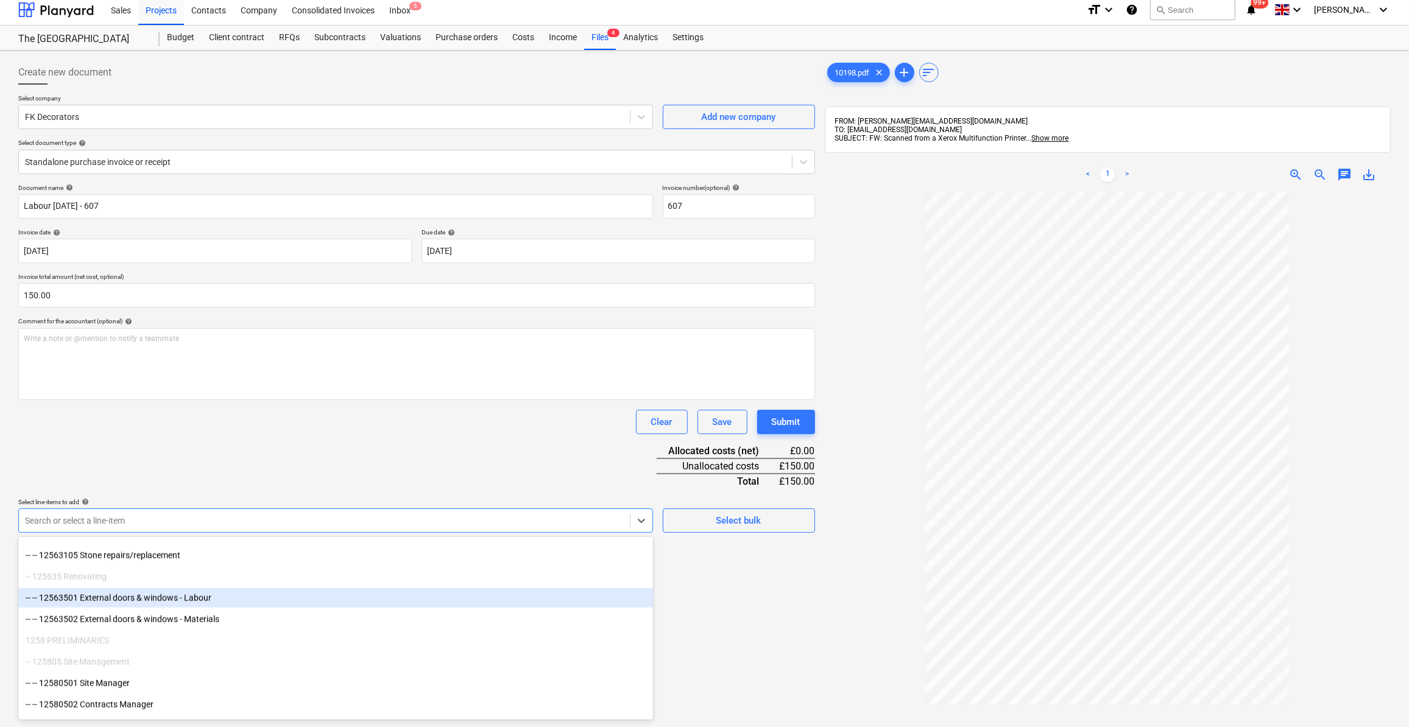
click at [242, 600] on div "-- -- 12563501 External doors & windows - Labour" at bounding box center [335, 598] width 635 height 19
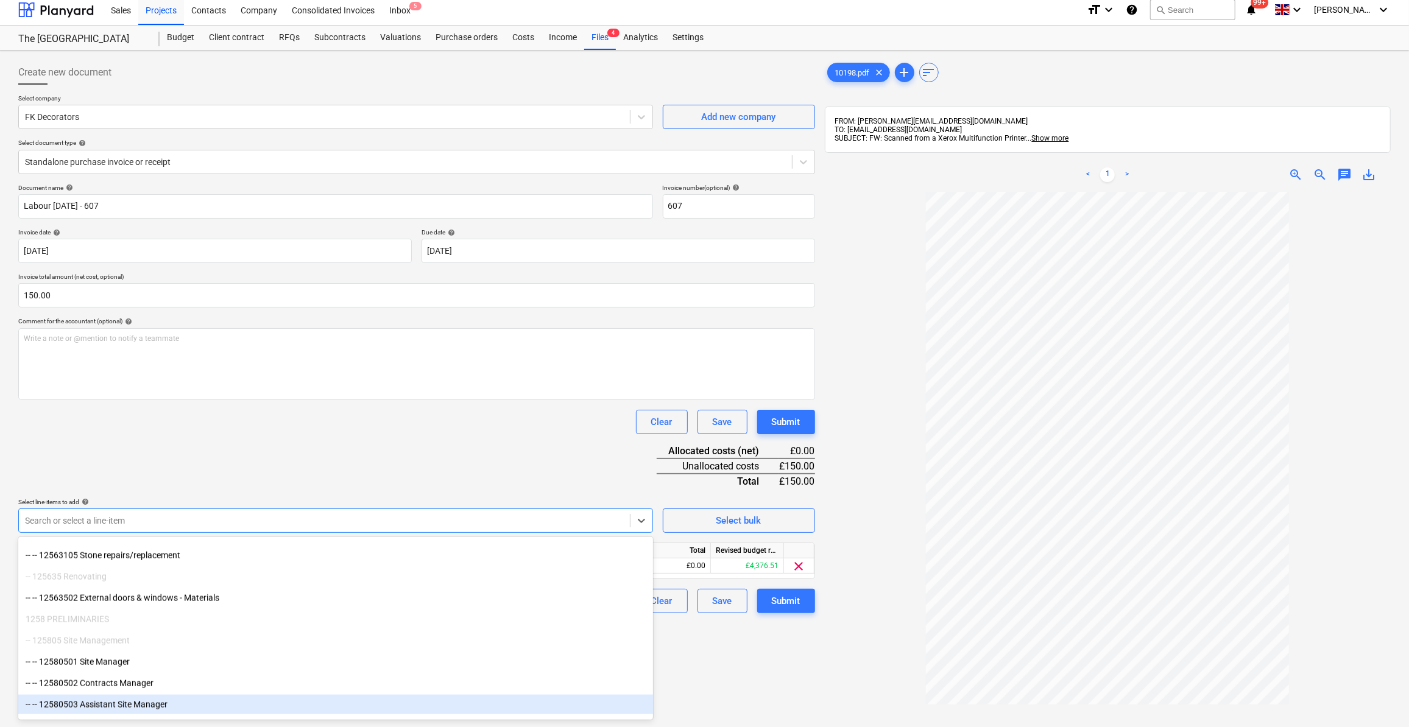
click at [703, 684] on div "Create new document Select company FK Decorators Add new company Select documen…" at bounding box center [416, 472] width 807 height 835
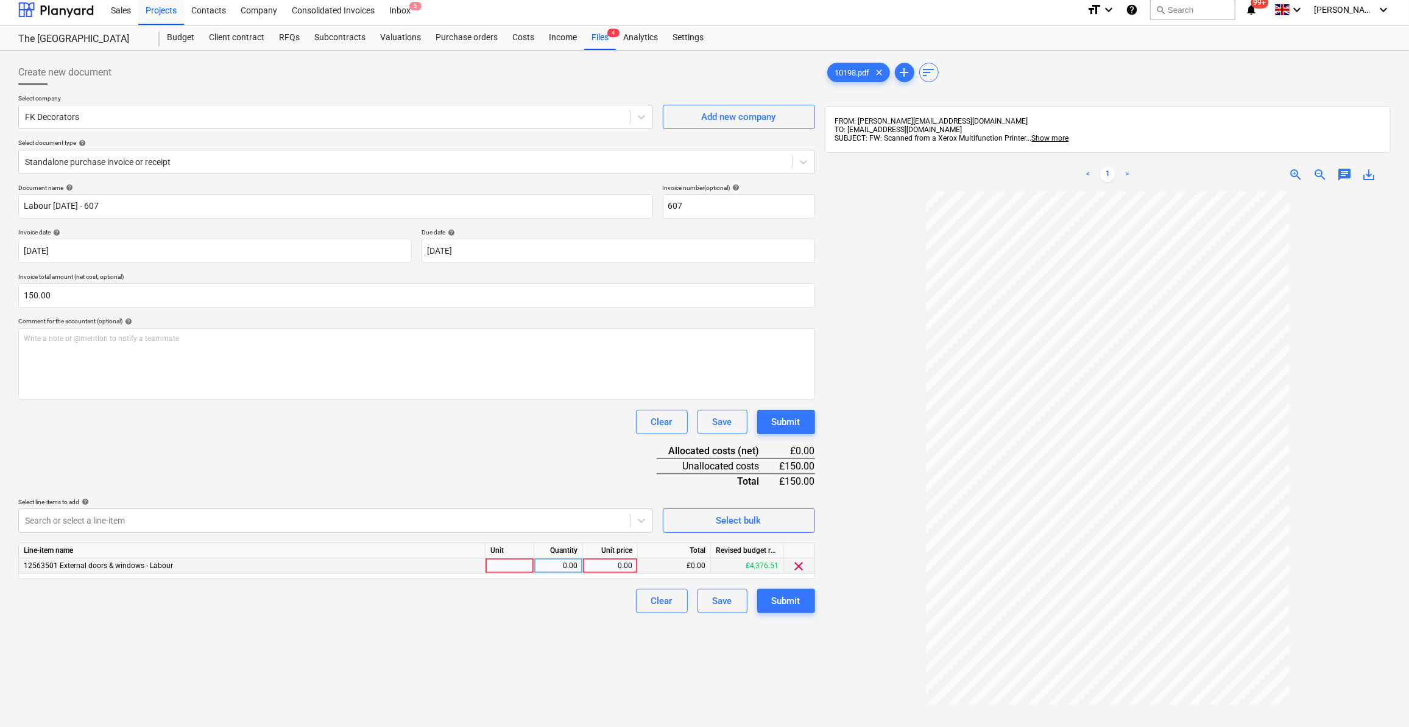
click at [499, 568] on div at bounding box center [510, 566] width 49 height 15
type input "Day"
click at [566, 565] on div "0.00" at bounding box center [558, 566] width 38 height 15
type input "1"
click at [590, 566] on div "0.00" at bounding box center [610, 566] width 44 height 15
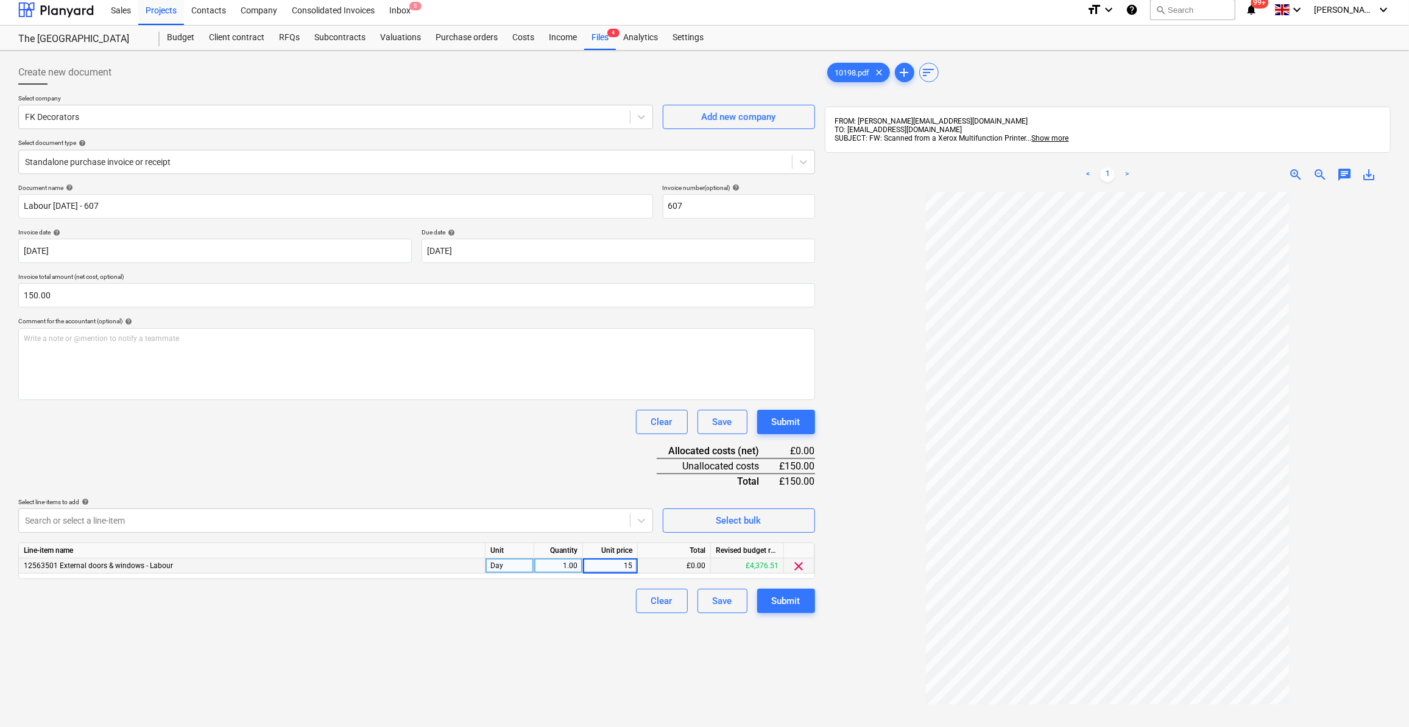
type input "150"
click at [593, 592] on div "Clear Save Submit" at bounding box center [416, 601] width 797 height 24
click at [779, 603] on div "Submit" at bounding box center [786, 601] width 29 height 16
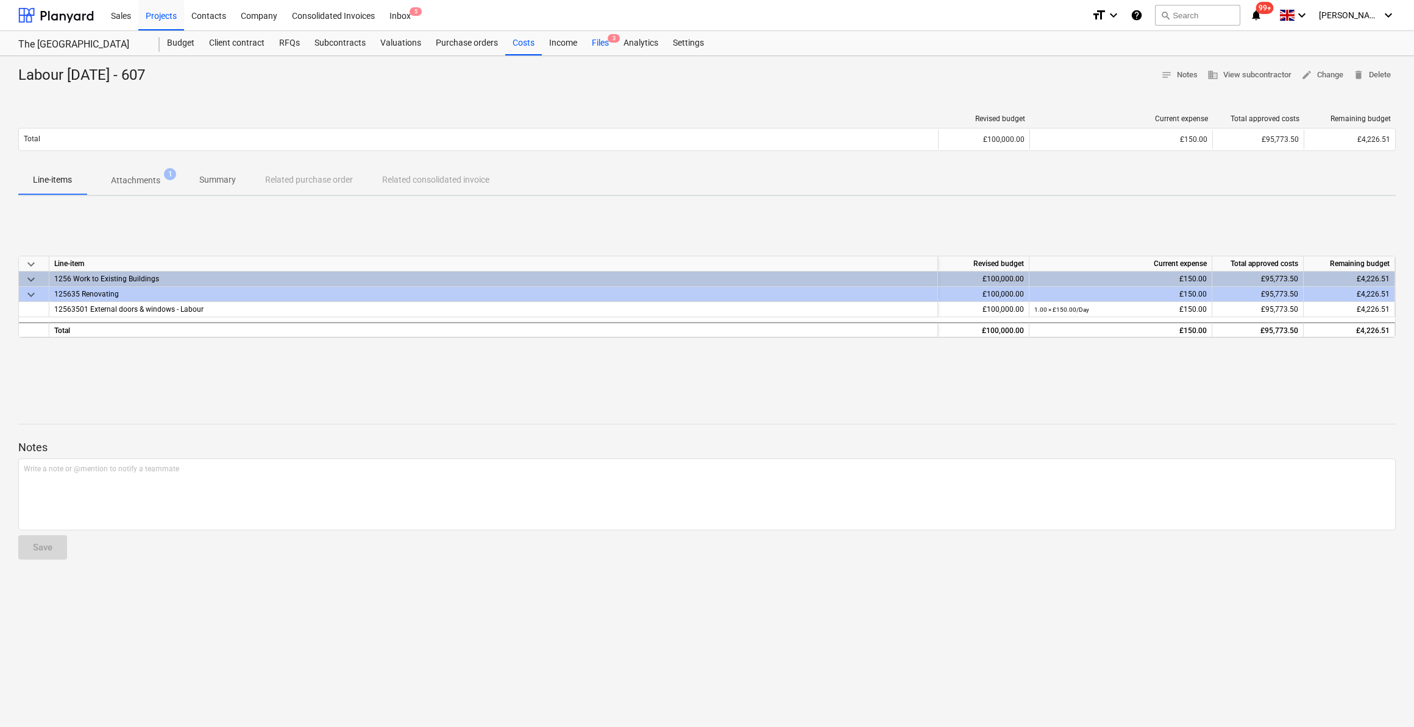
click at [600, 44] on div "Files 3" at bounding box center [600, 43] width 32 height 24
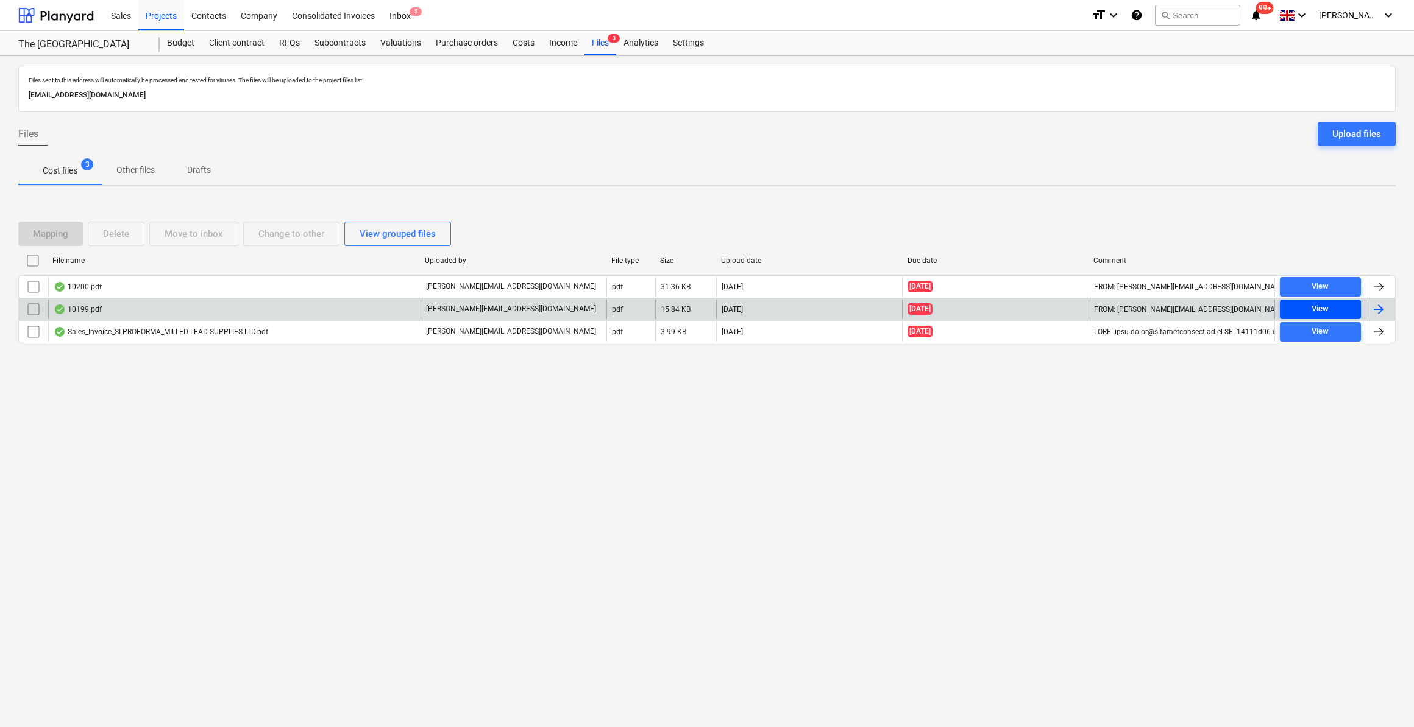
click at [1323, 310] on div "View" at bounding box center [1319, 309] width 17 height 14
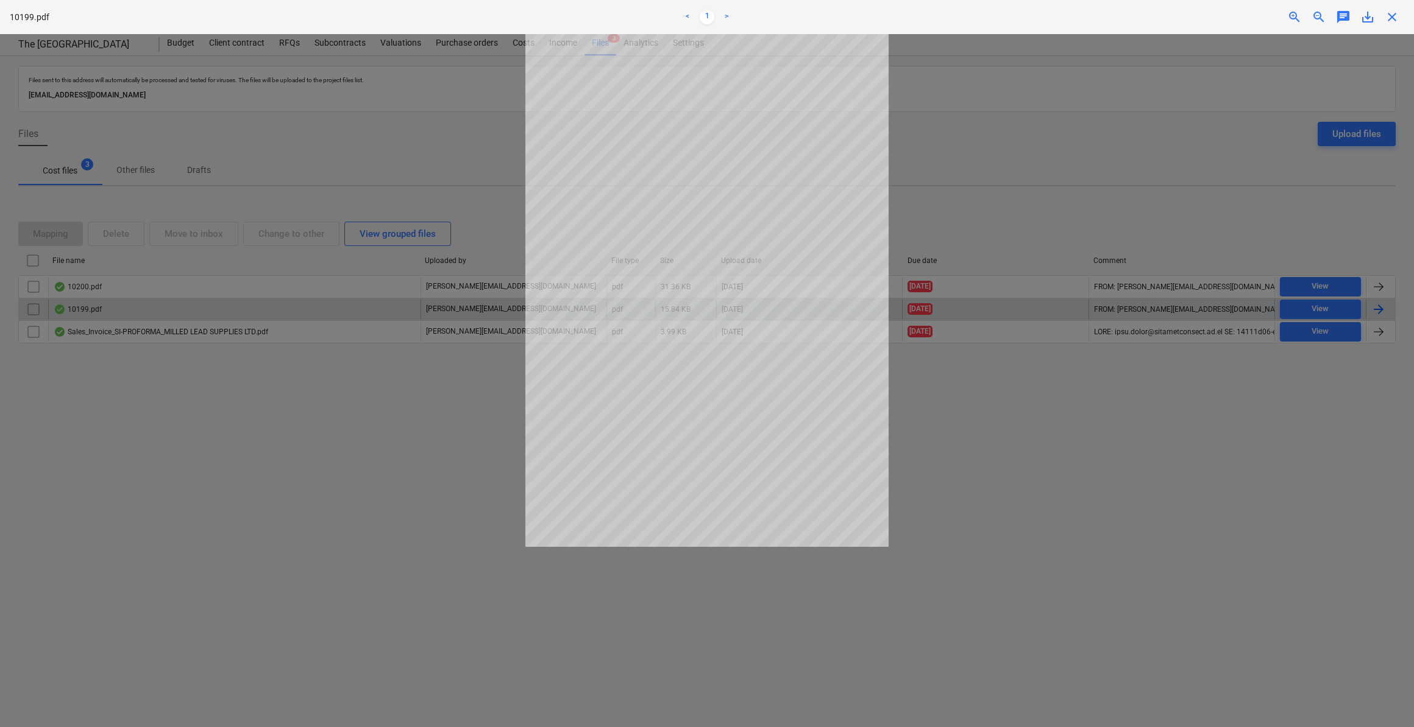
click at [1393, 18] on span "close" at bounding box center [1391, 17] width 15 height 15
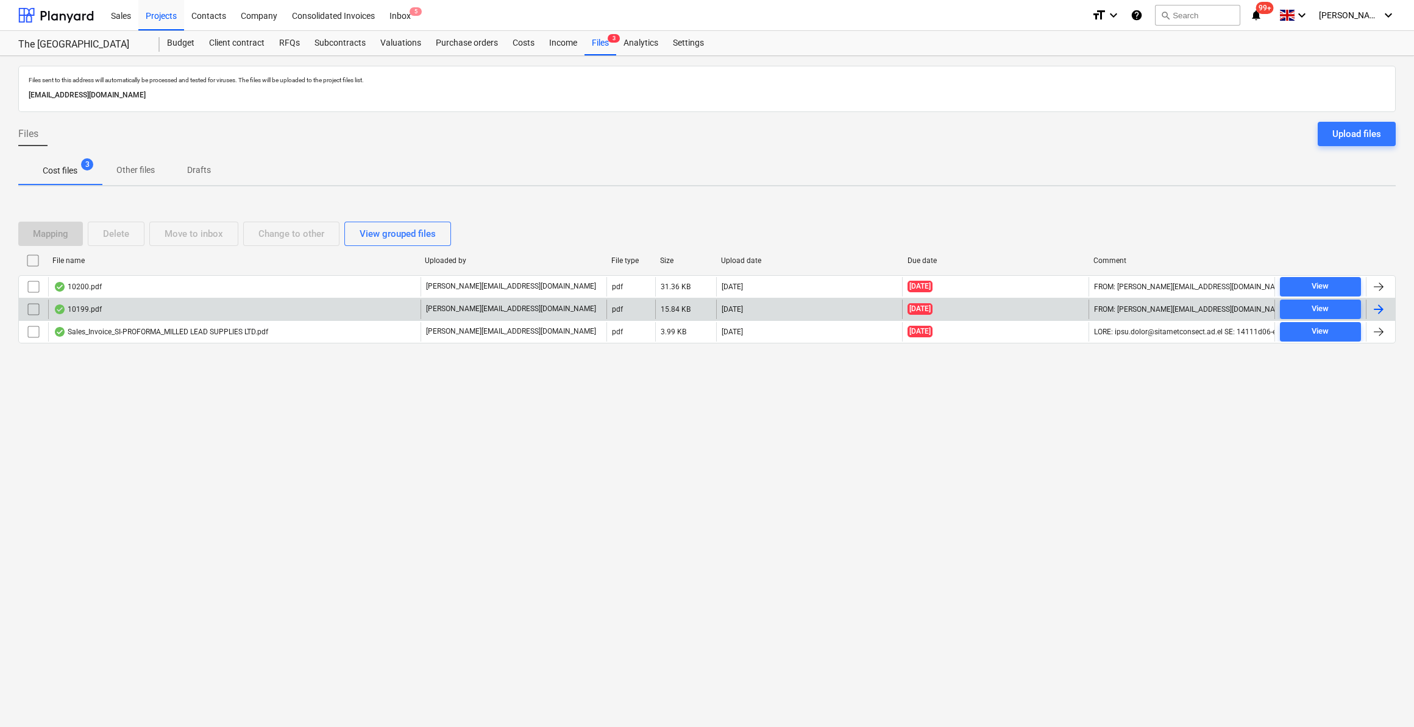
click at [1383, 308] on div at bounding box center [1378, 309] width 15 height 15
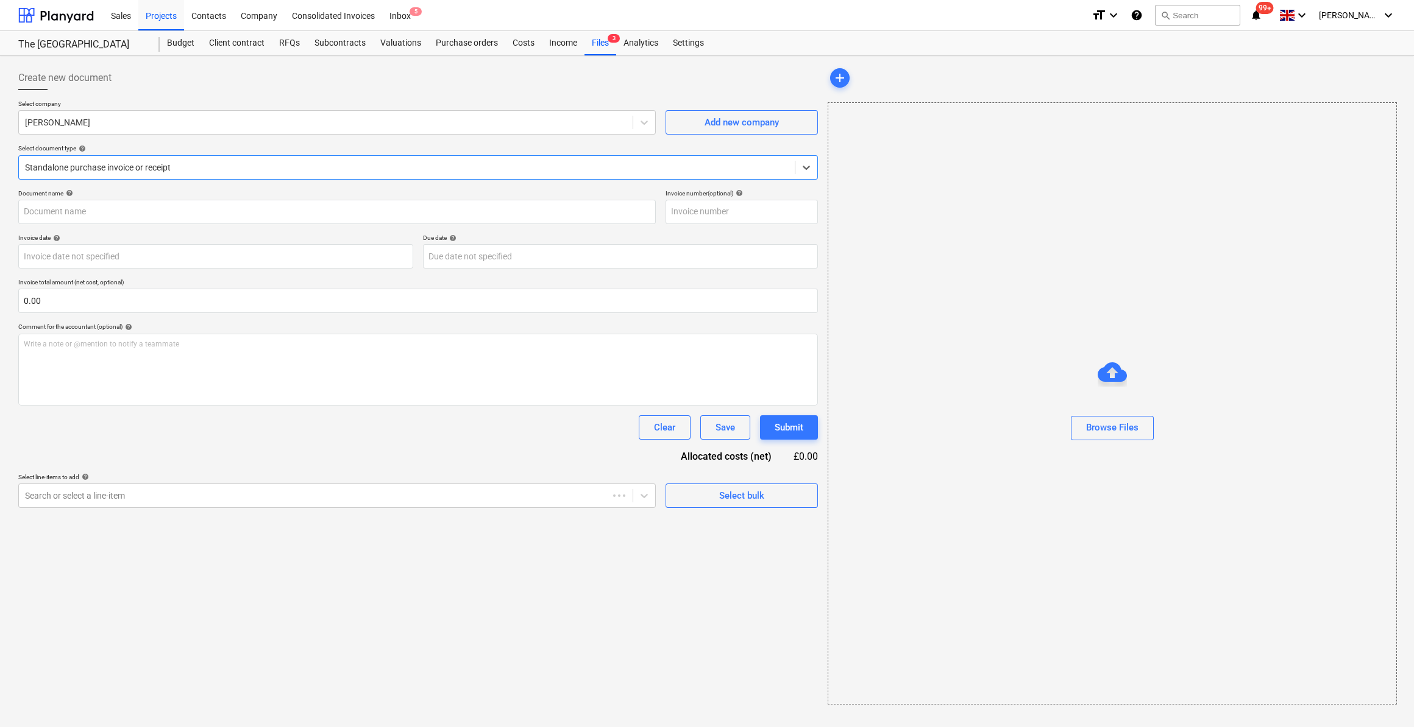
type input "10199.pdf"
type input "[DATE]"
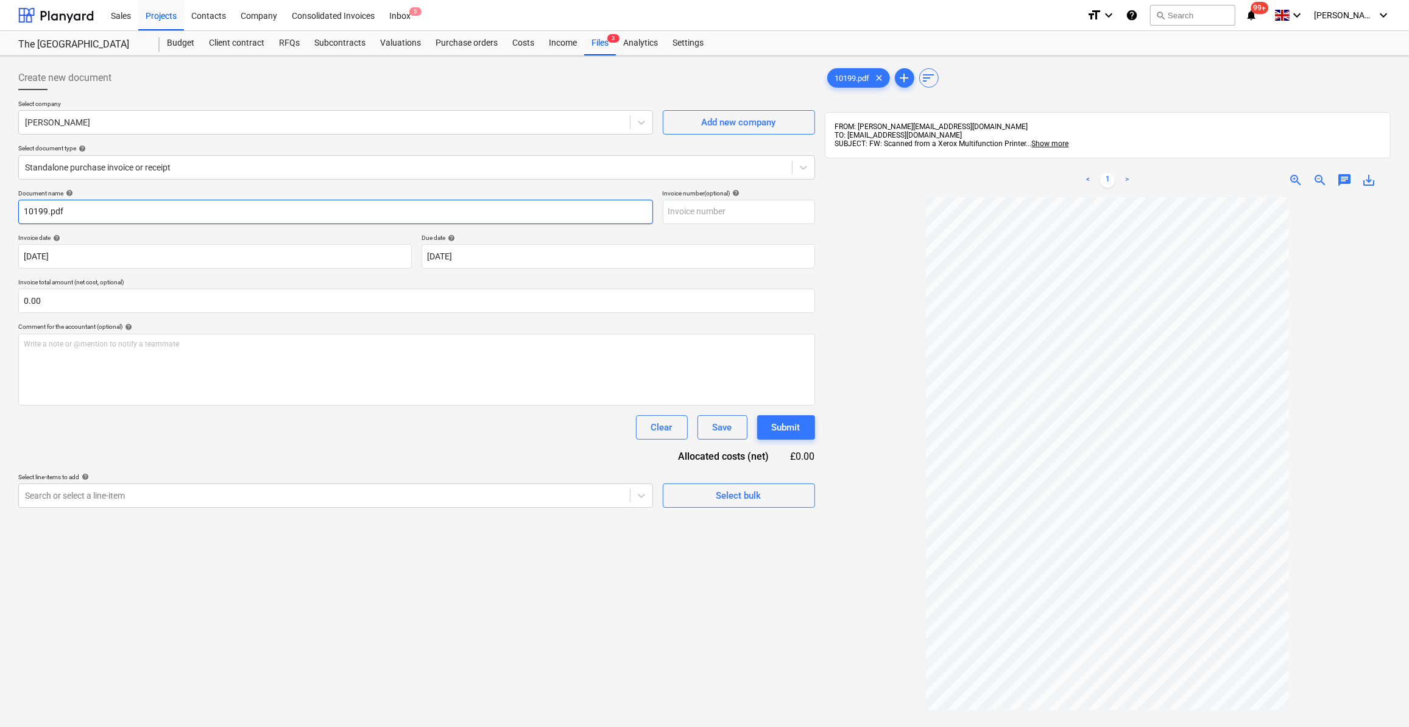
drag, startPoint x: 71, startPoint y: 213, endPoint x: 26, endPoint y: 208, distance: 45.3
click at [26, 208] on input "10199.pdf" at bounding box center [335, 212] width 635 height 24
drag, startPoint x: 27, startPoint y: 211, endPoint x: 30, endPoint y: 223, distance: 12.7
click at [27, 211] on input "1Labour" at bounding box center [335, 212] width 635 height 24
click at [68, 210] on input "Labour" at bounding box center [335, 212] width 635 height 24
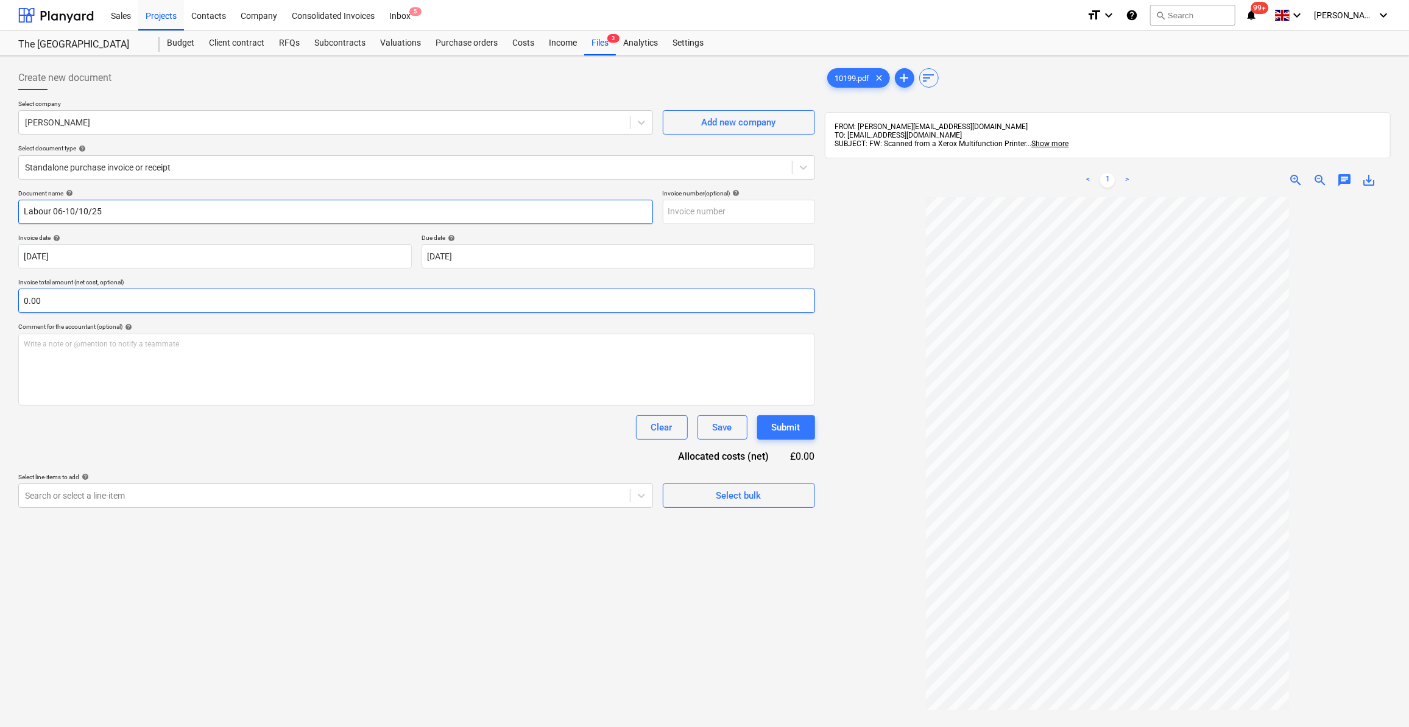
type input "Labour 06-10/10/25"
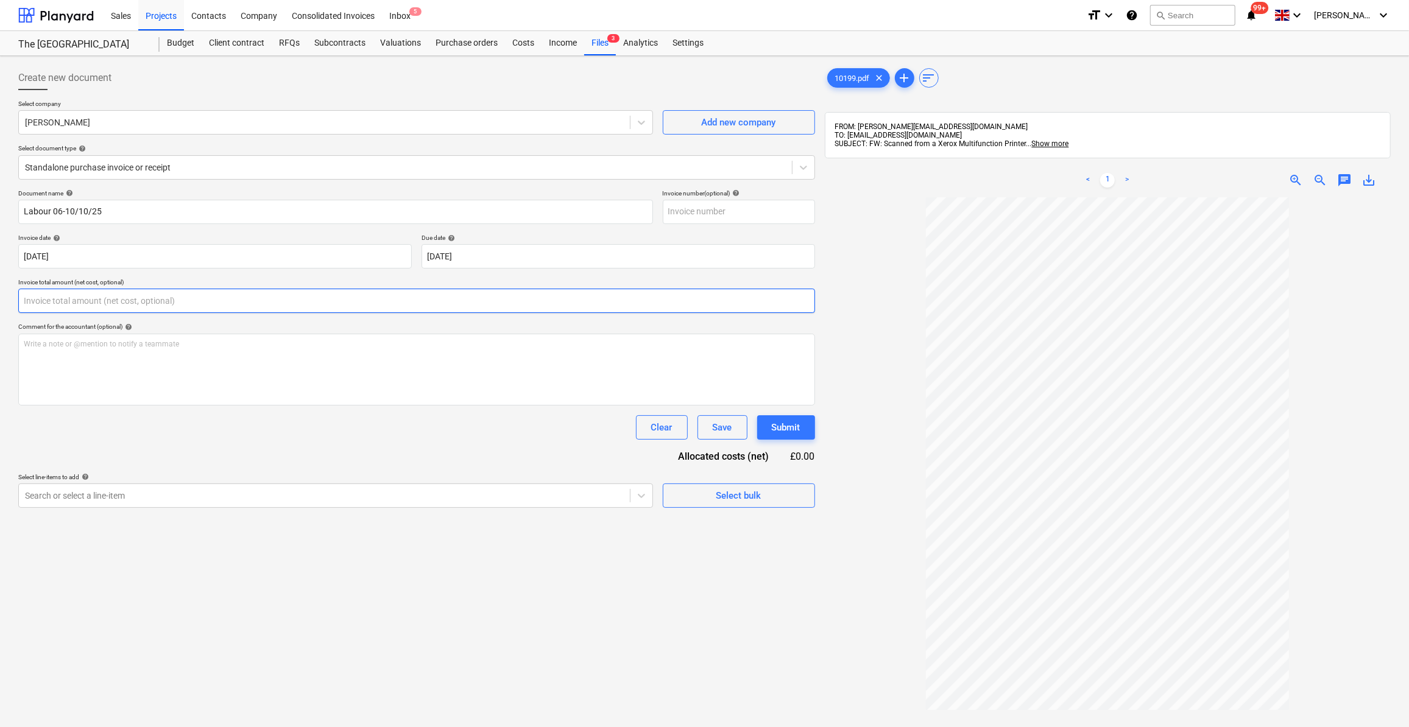
click at [68, 300] on input "text" at bounding box center [416, 301] width 797 height 24
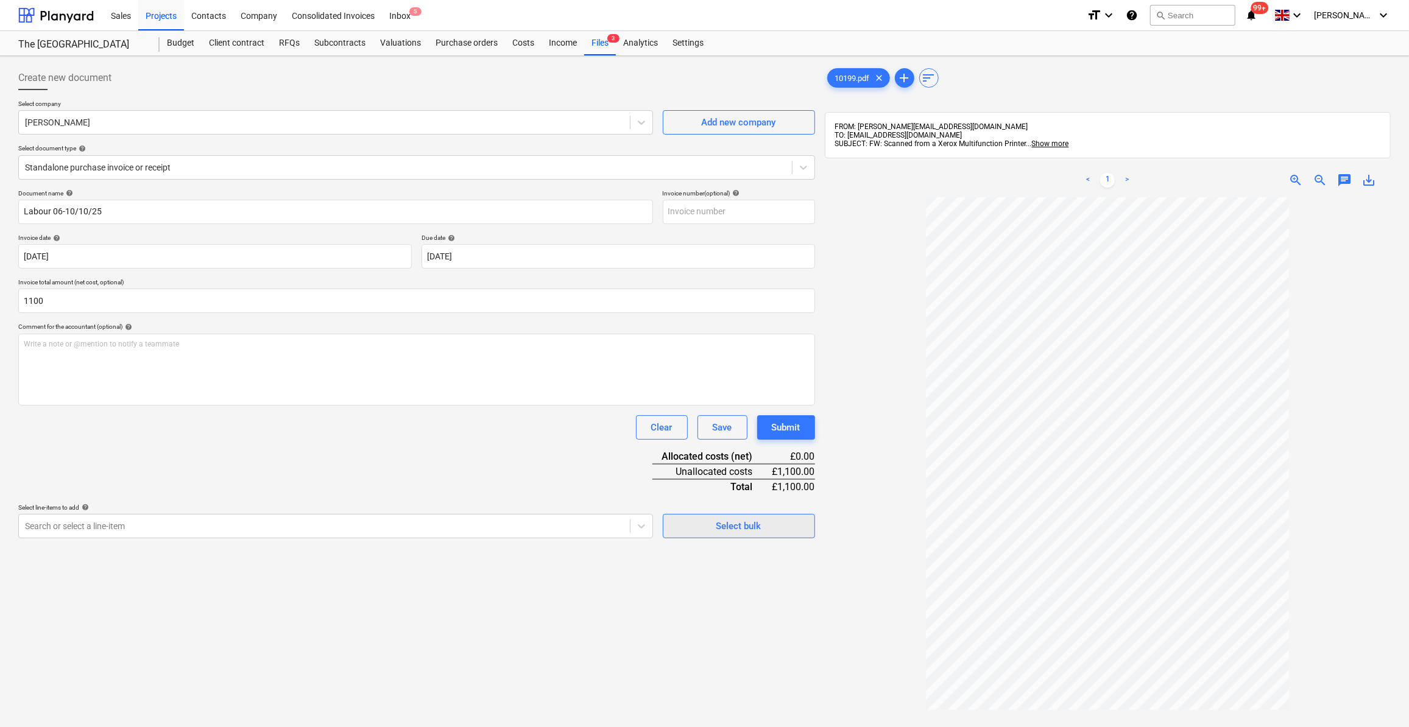
type input "1,100.00"
click at [738, 533] on div "Select bulk" at bounding box center [739, 526] width 45 height 16
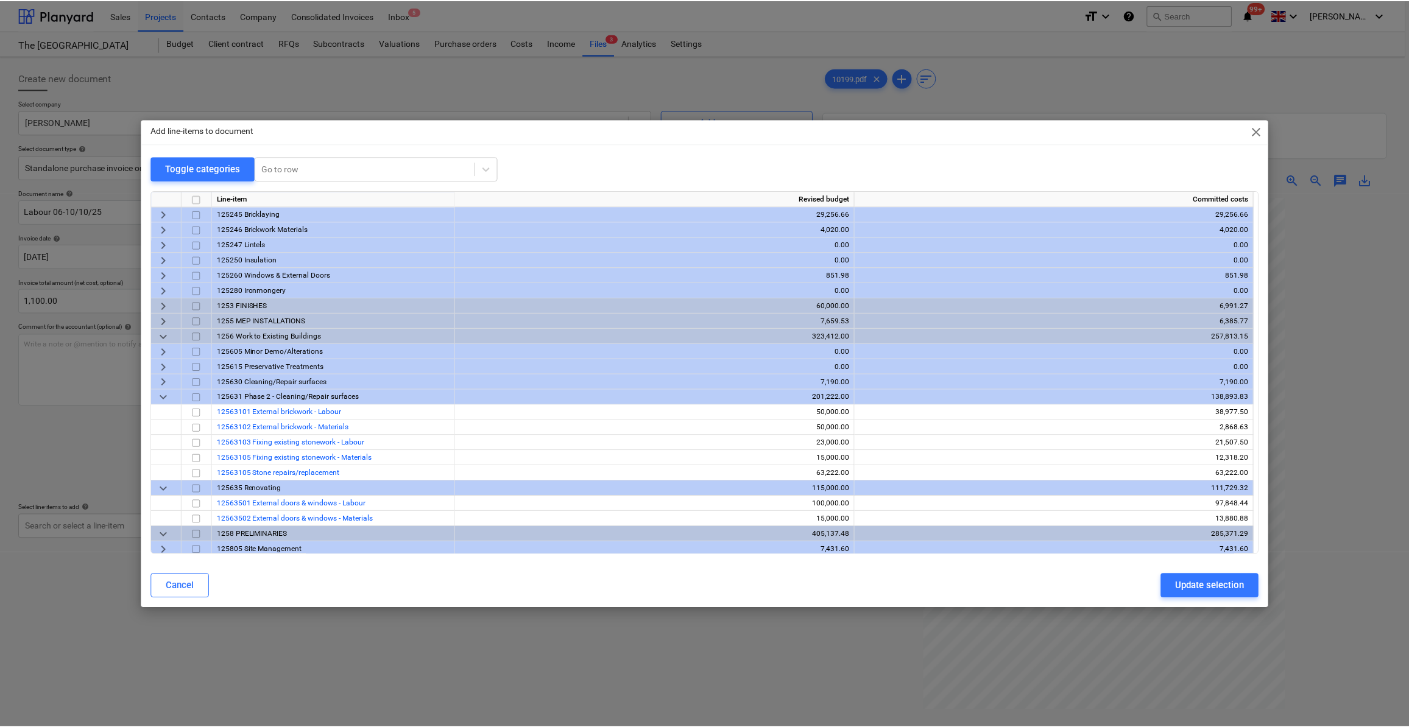
scroll to position [110, 0]
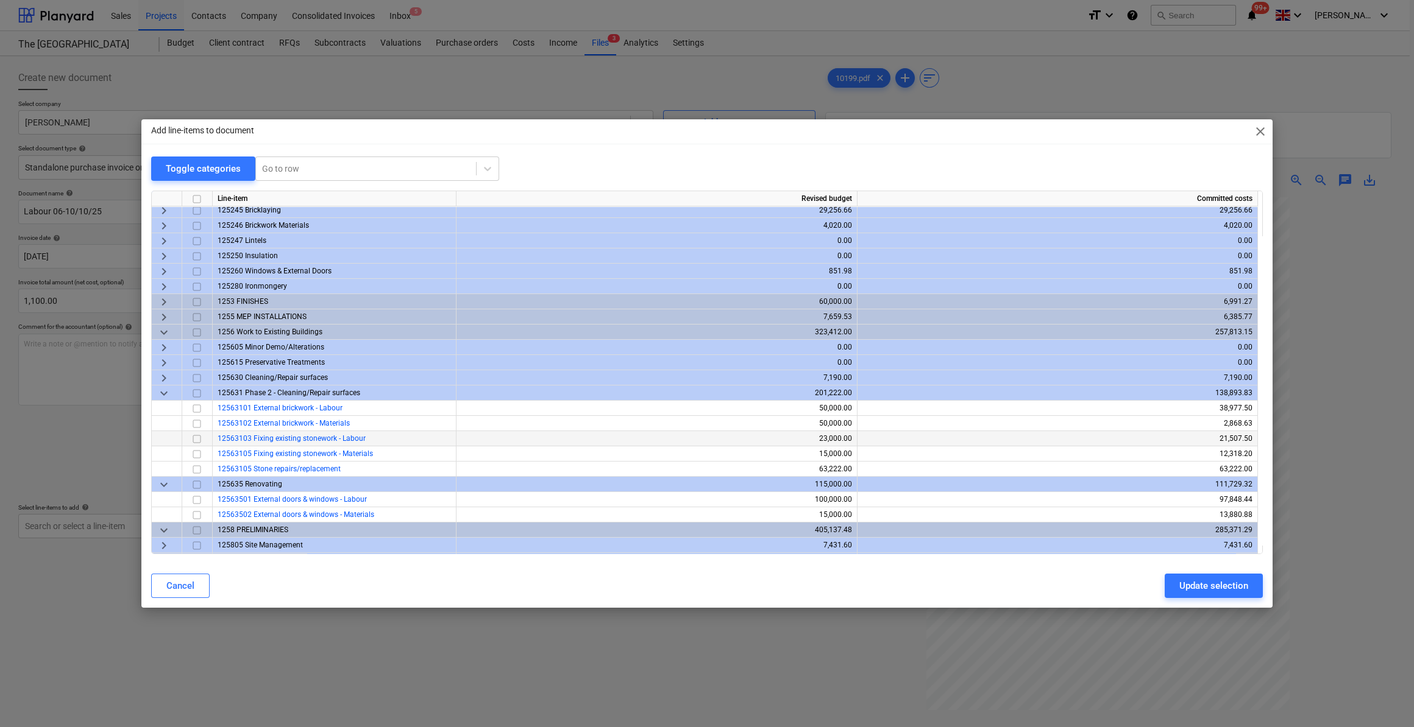
click at [303, 439] on span "12563103 Fixing existing stonework - Labour" at bounding box center [292, 438] width 148 height 9
click at [197, 439] on input "checkbox" at bounding box center [196, 439] width 15 height 15
click at [1222, 589] on div "Update selection" at bounding box center [1213, 586] width 69 height 16
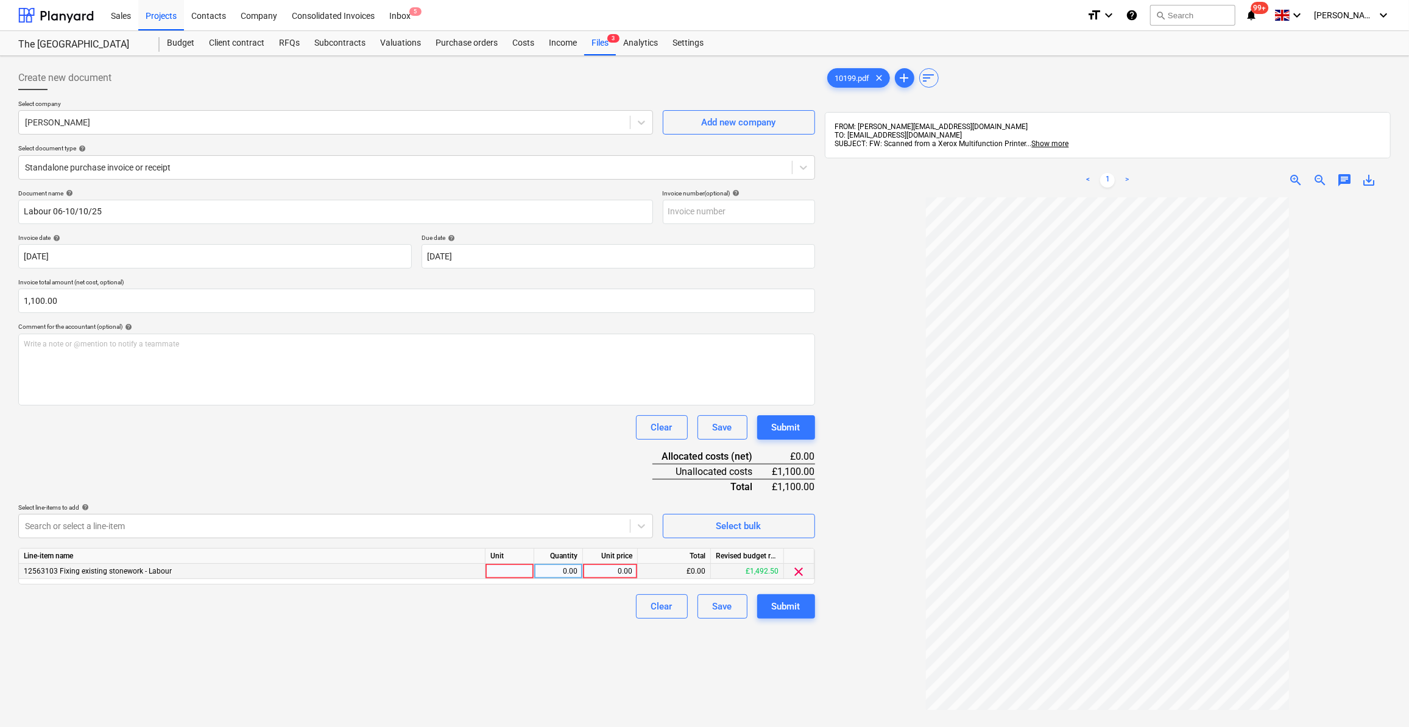
click at [494, 571] on div at bounding box center [510, 571] width 49 height 15
type input "Day"
click at [567, 572] on div "0.00" at bounding box center [558, 571] width 38 height 15
type input "5"
click at [618, 570] on div "0.00" at bounding box center [610, 571] width 44 height 15
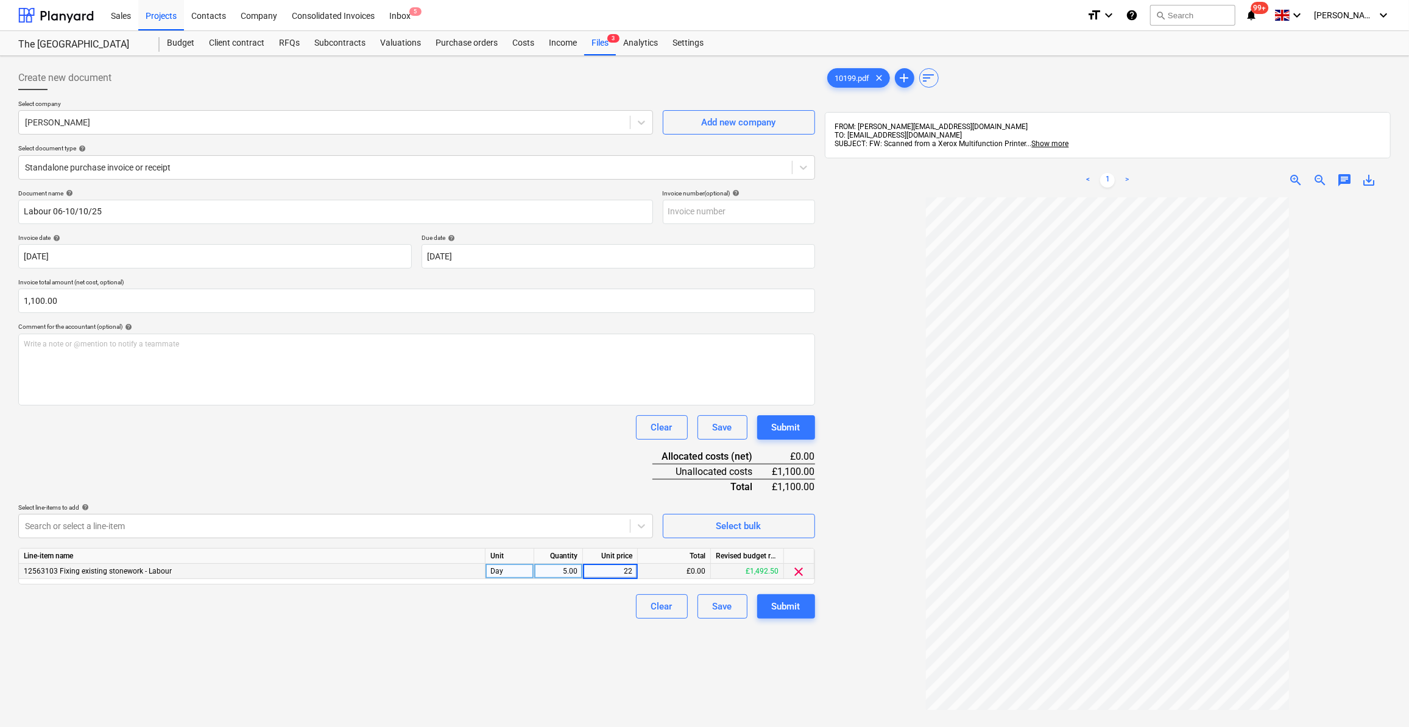
type input "220"
click at [591, 601] on div "Clear Save Submit" at bounding box center [416, 607] width 797 height 24
click at [796, 609] on div "Submit" at bounding box center [786, 607] width 29 height 16
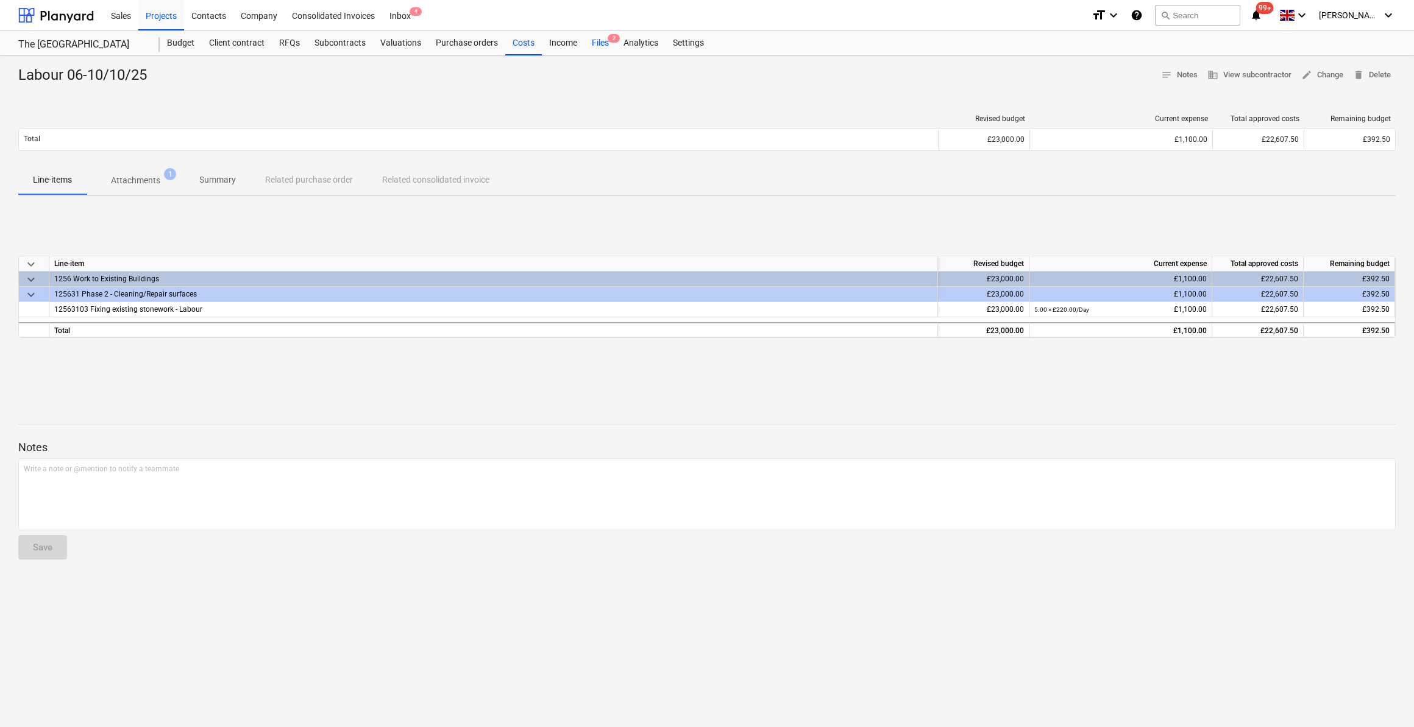
click at [601, 41] on div "Files 2" at bounding box center [600, 43] width 32 height 24
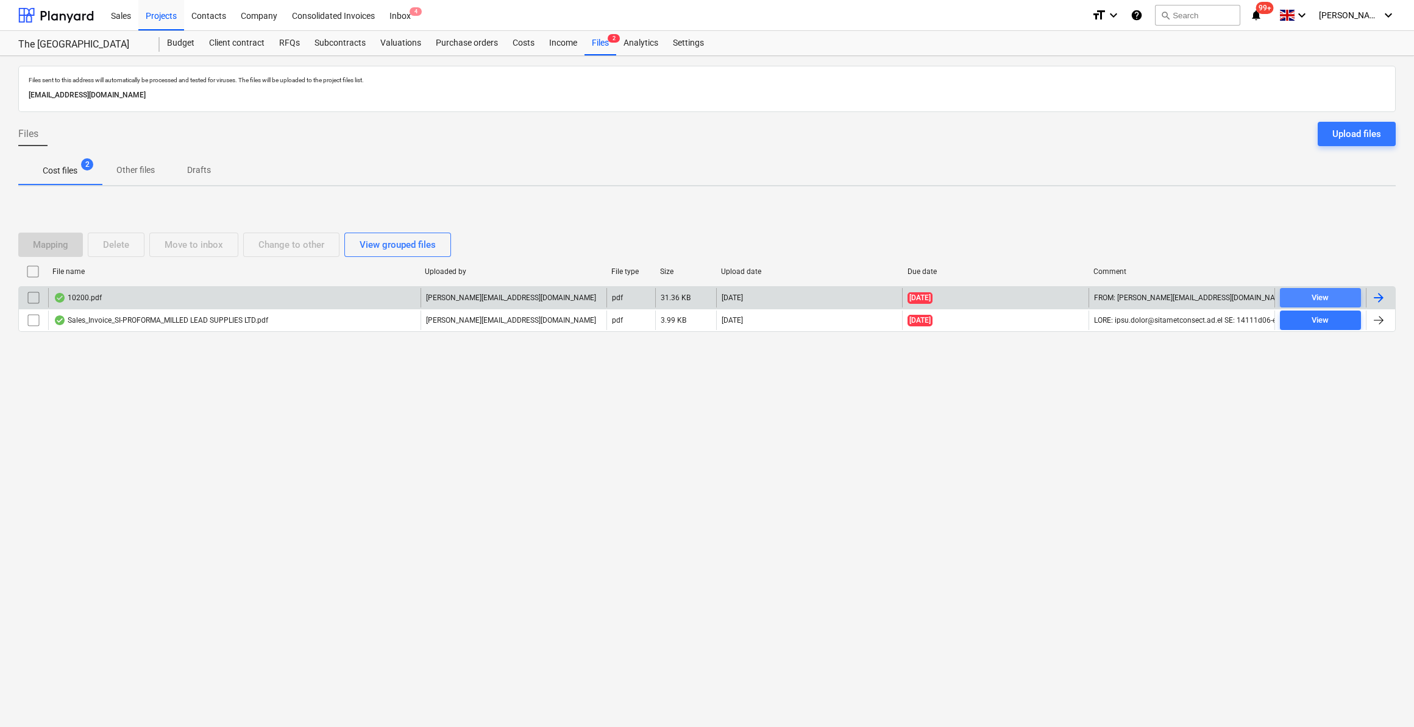
click at [1315, 294] on div "View" at bounding box center [1319, 298] width 17 height 14
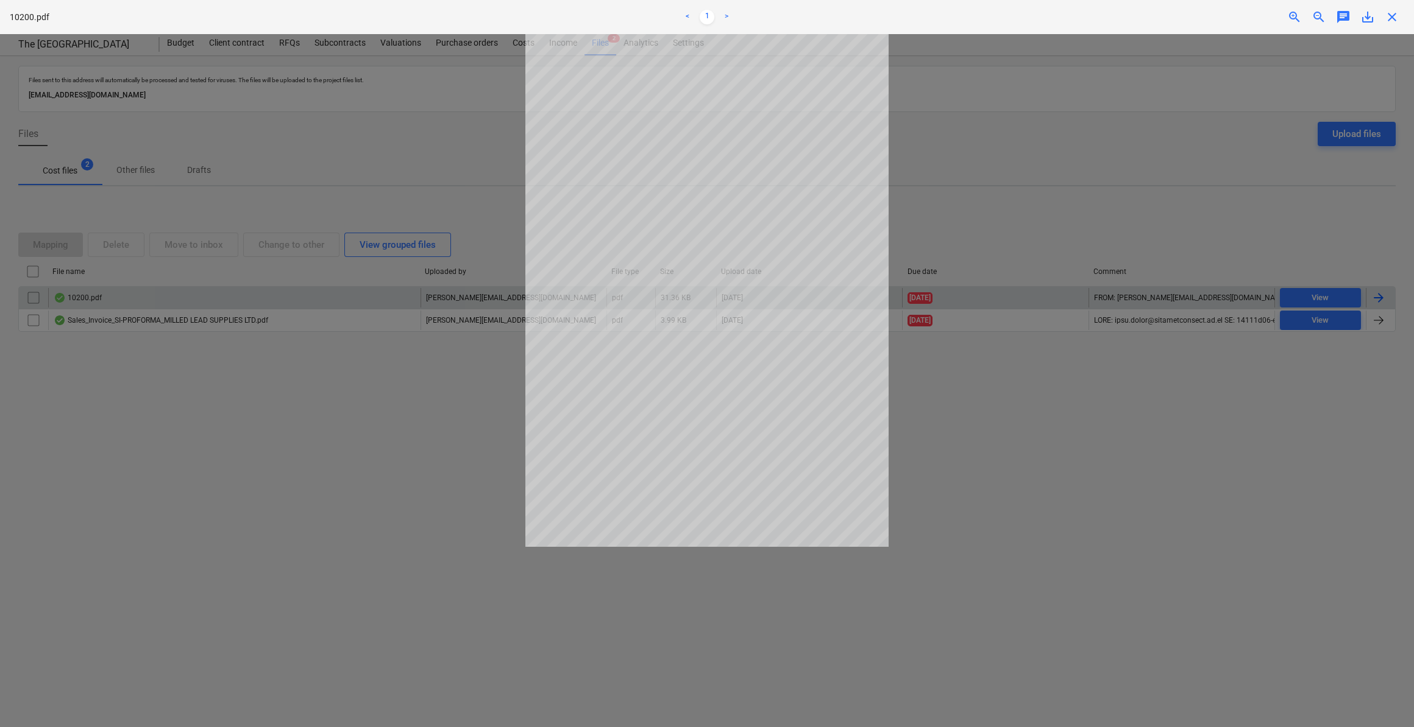
click at [1391, 21] on span "close" at bounding box center [1391, 17] width 15 height 15
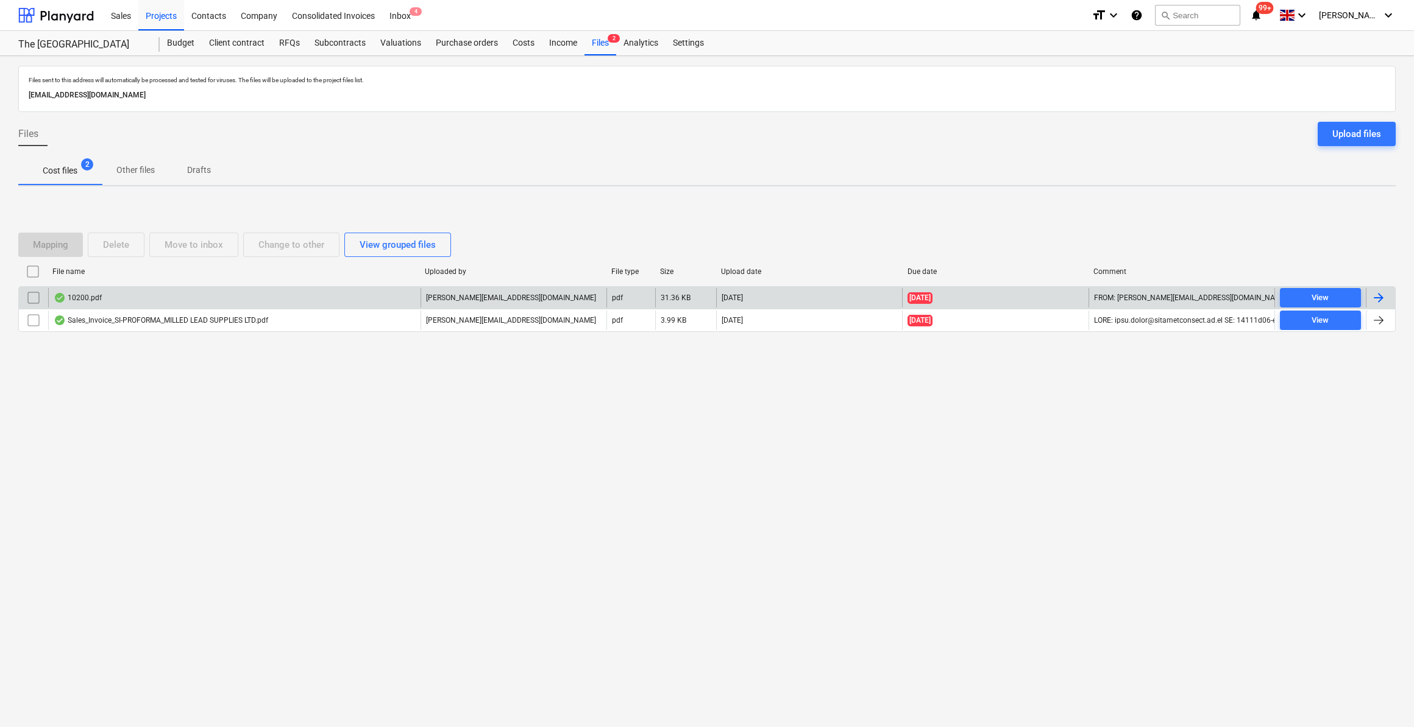
click at [1374, 298] on div at bounding box center [1378, 298] width 15 height 15
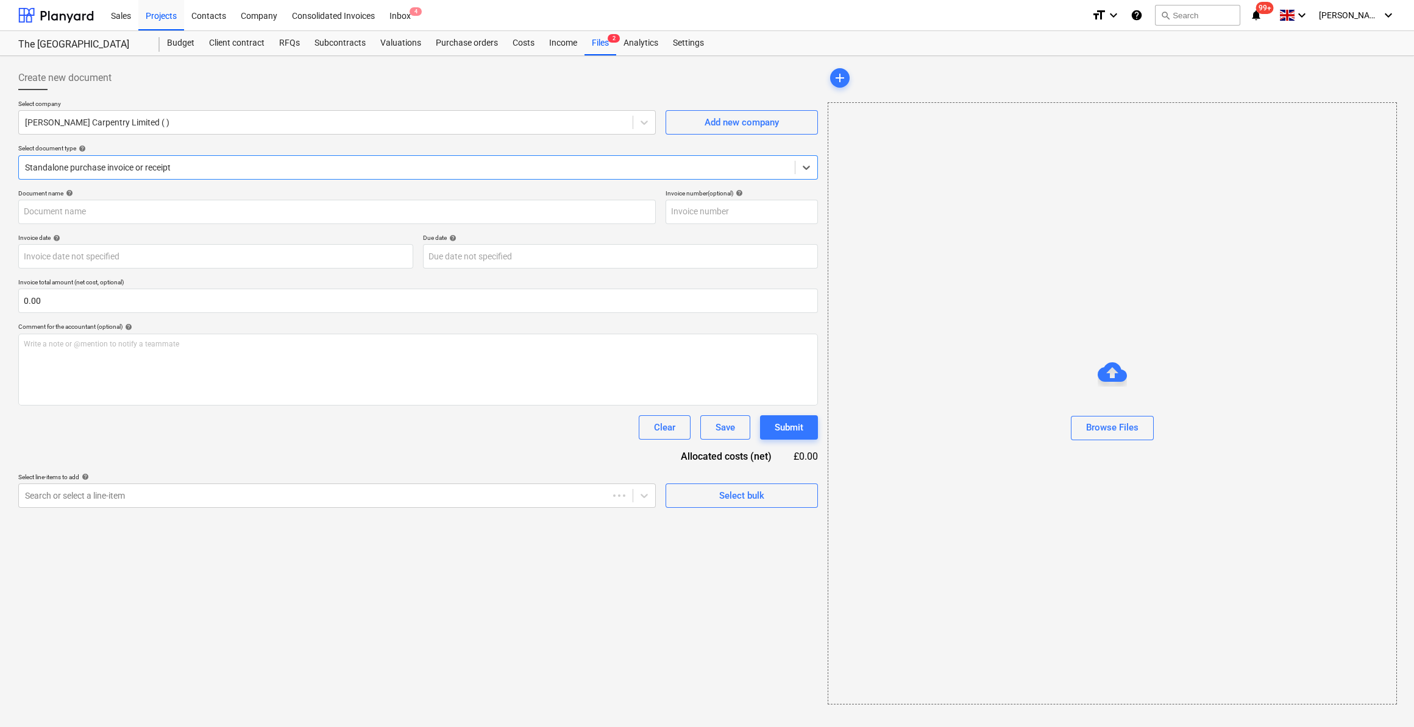
type input "512"
type input "12 Oct 2025"
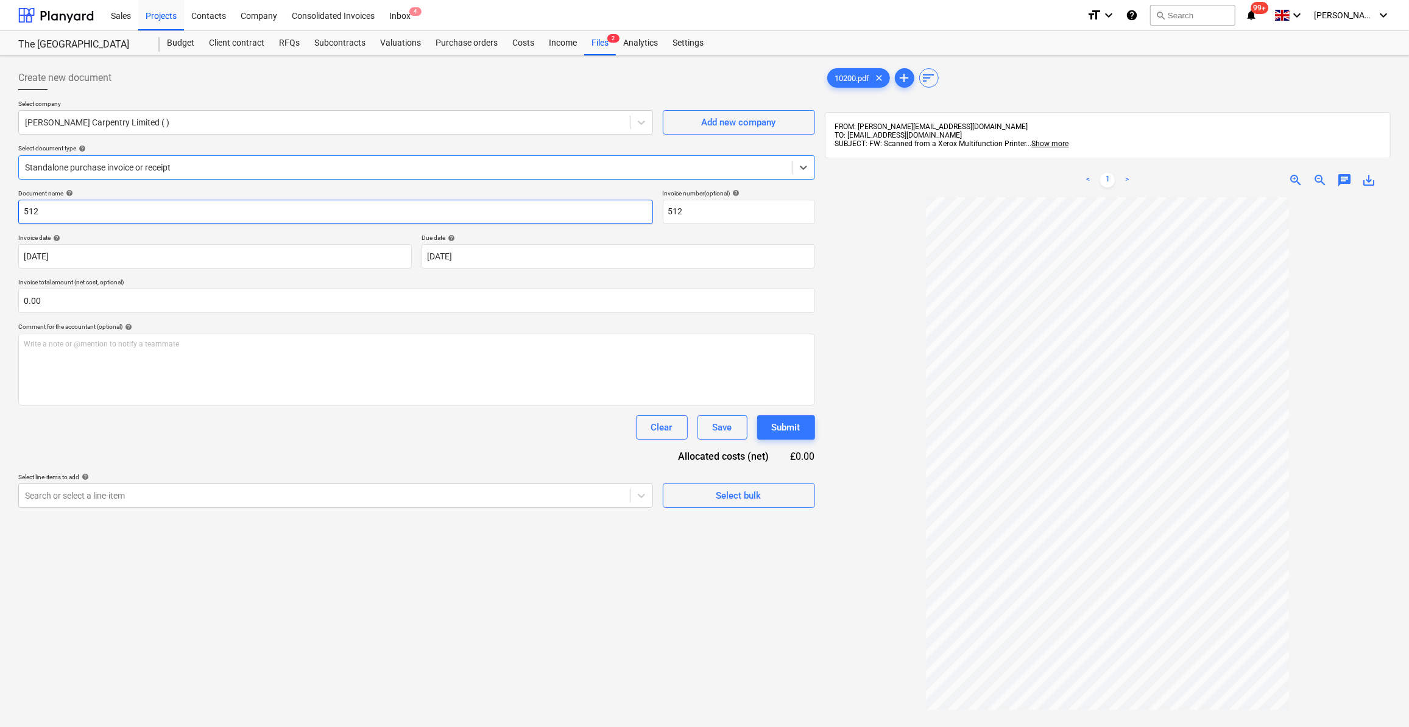
click at [23, 211] on input "512" at bounding box center [335, 212] width 635 height 24
type input "Labour 04, 06-11/10/25- 512"
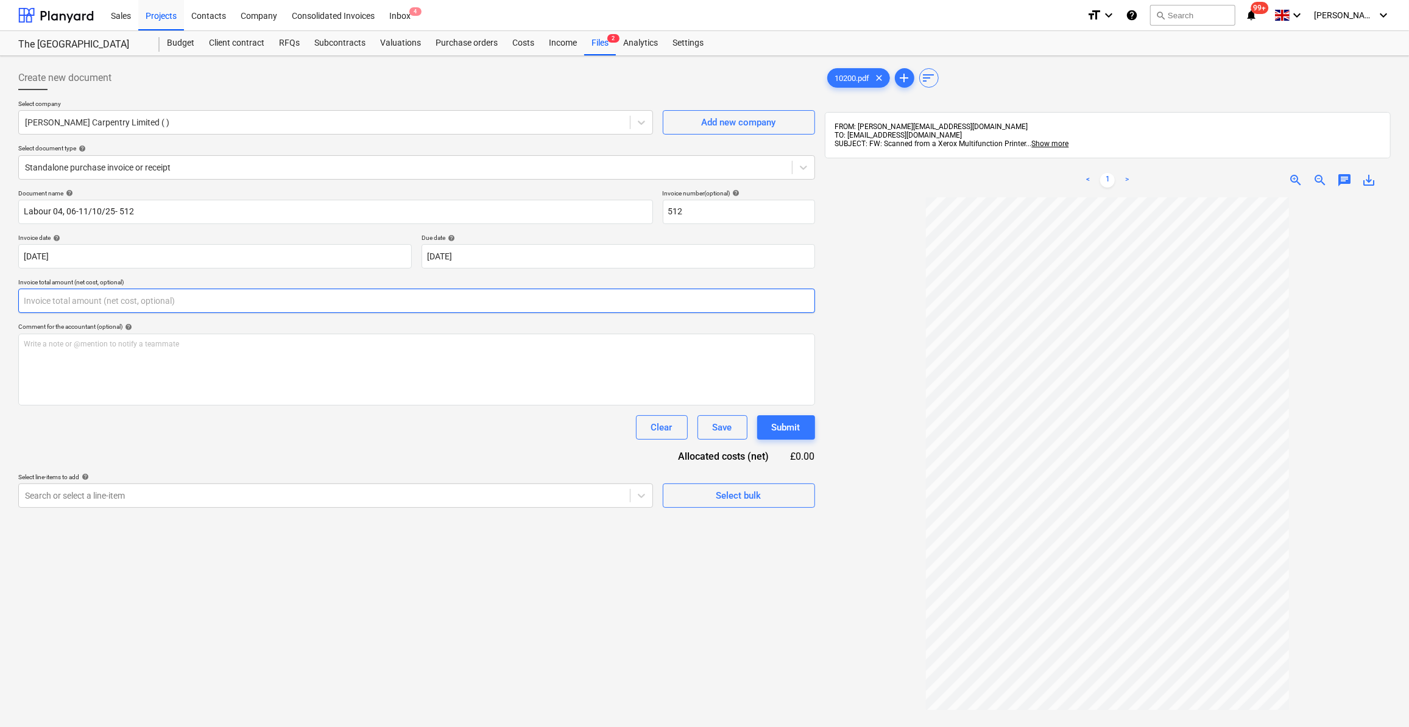
click at [116, 305] on input "text" at bounding box center [416, 301] width 797 height 24
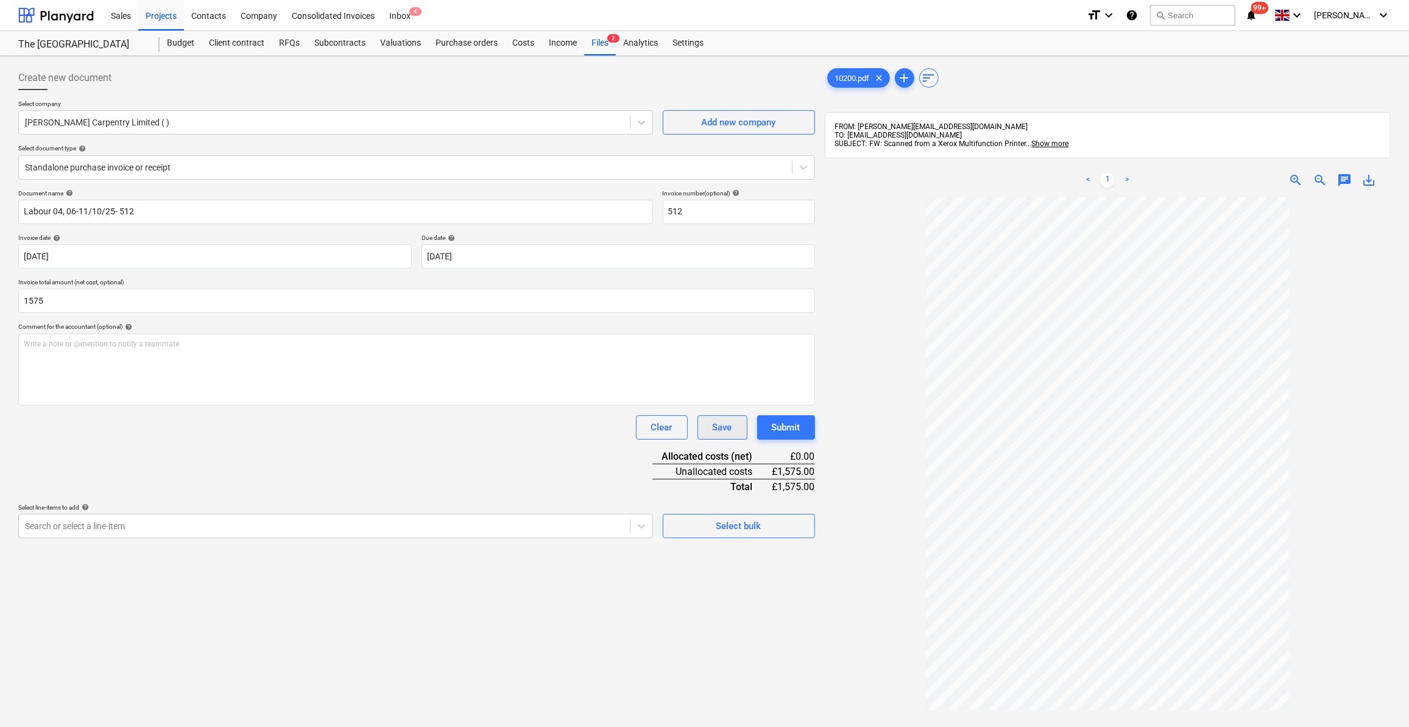
type input "1,575.00"
click at [713, 424] on div "Save" at bounding box center [722, 428] width 19 height 16
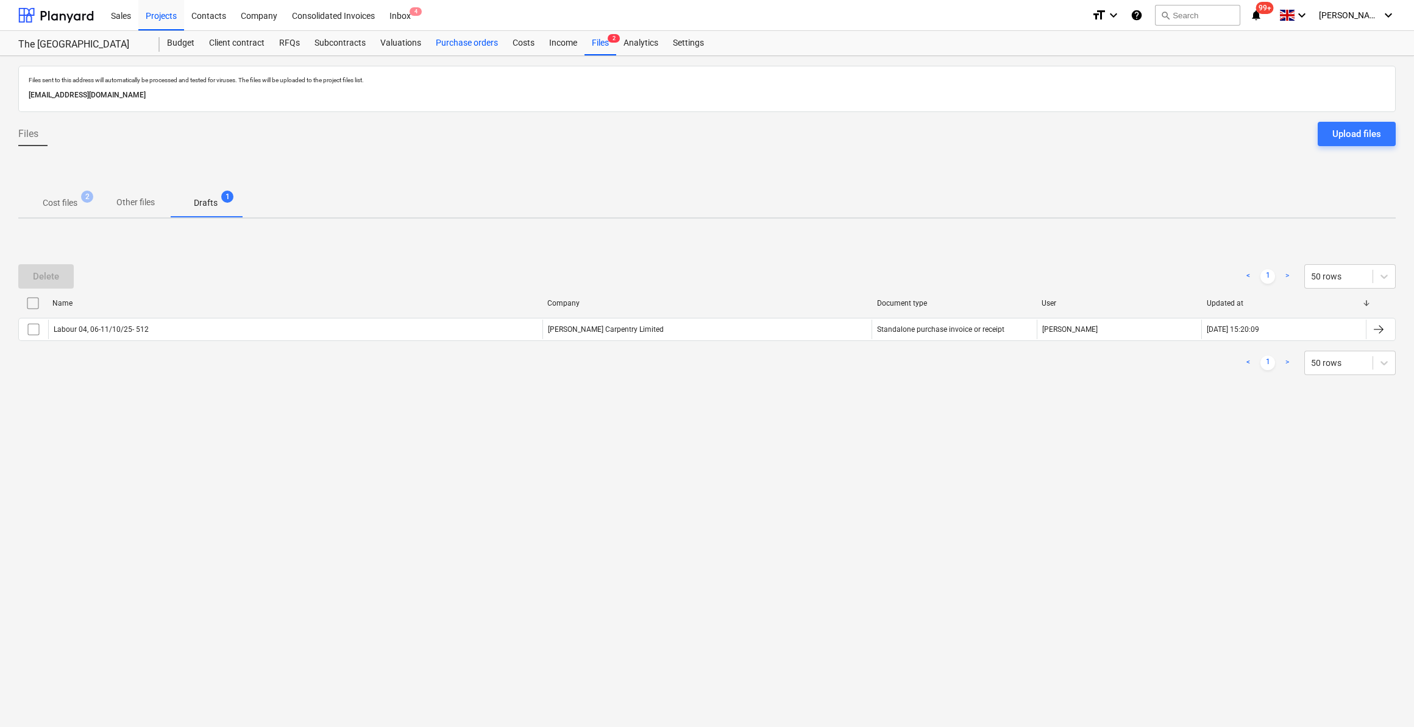
click at [463, 44] on div "Purchase orders" at bounding box center [466, 43] width 77 height 24
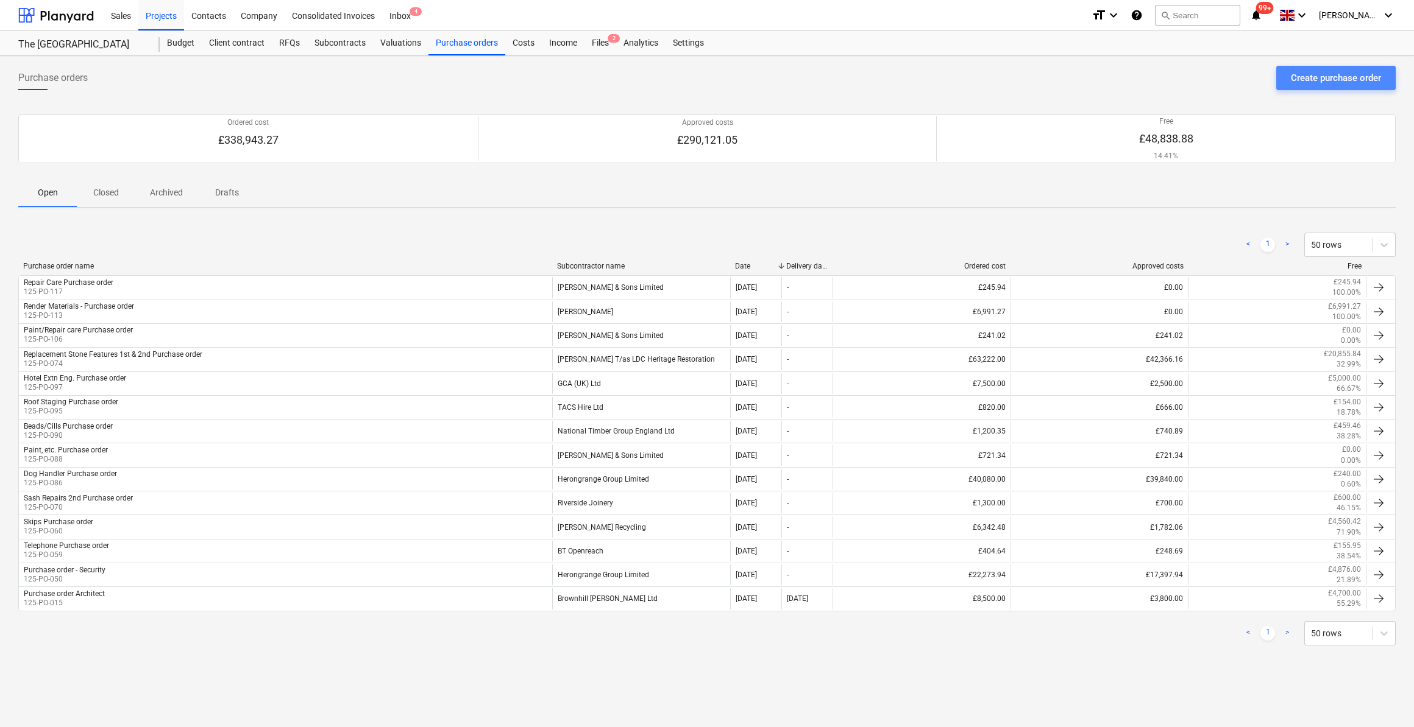
click at [1308, 77] on div "Create purchase order" at bounding box center [1335, 78] width 90 height 16
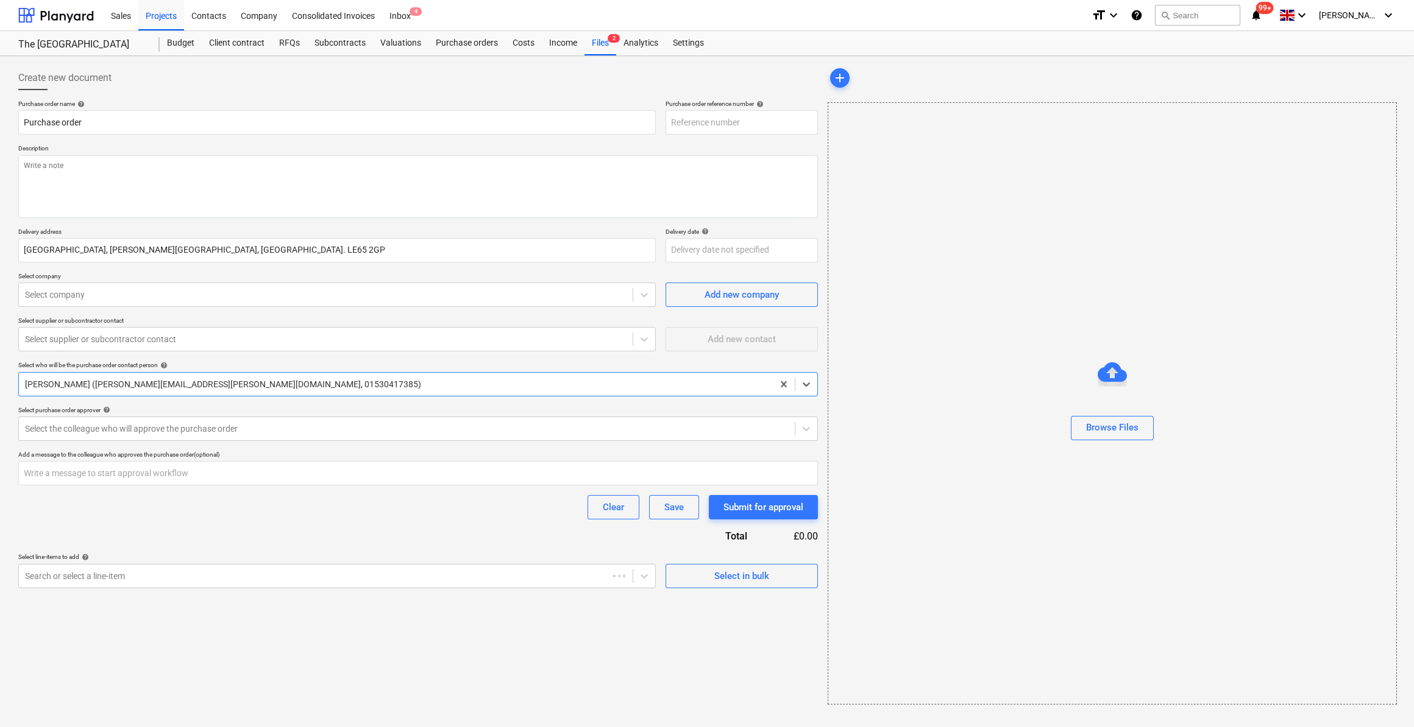
type textarea "x"
type input "125-PO-118"
drag, startPoint x: 23, startPoint y: 124, endPoint x: 21, endPoint y: 147, distance: 22.6
click at [23, 124] on input "Purchase order" at bounding box center [336, 122] width 637 height 24
type textarea "x"
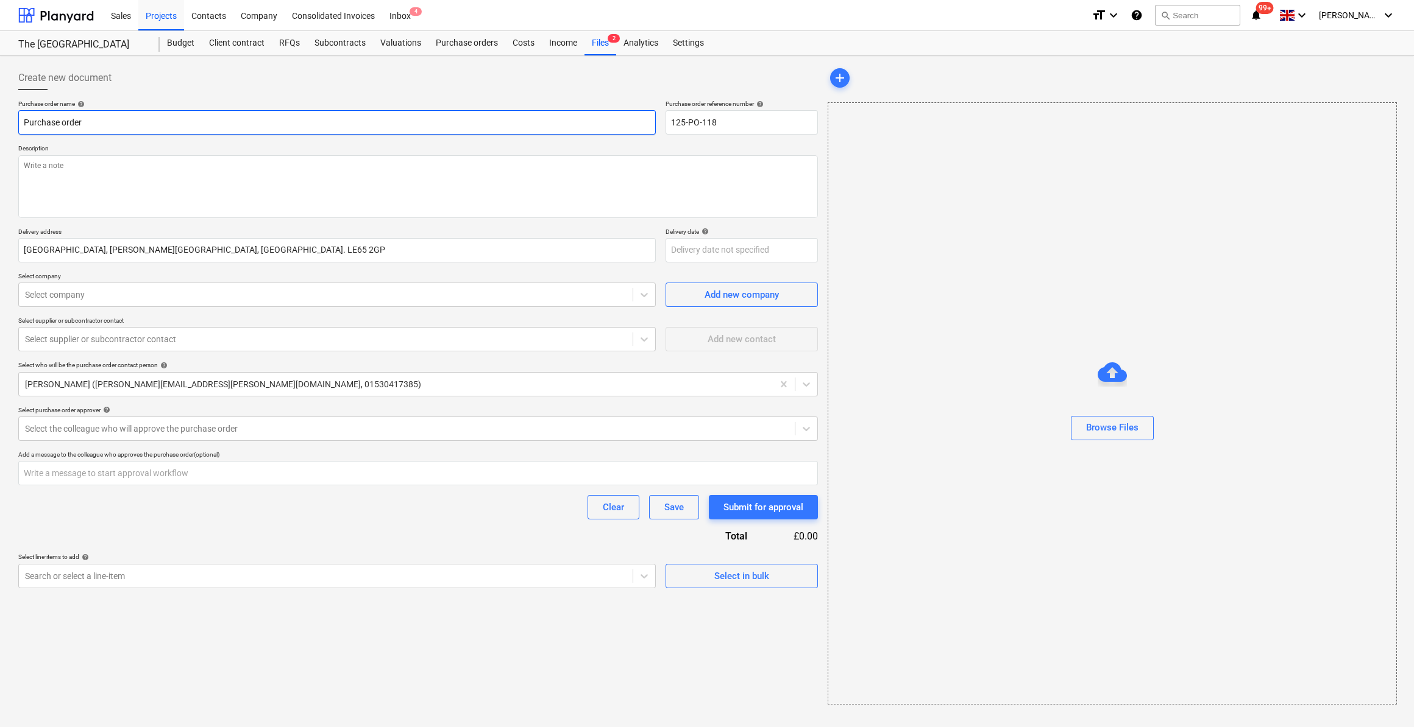
type input "LPurchase order"
type textarea "x"
type input "LePurchase order"
type textarea "x"
type input "LeaPurchase order"
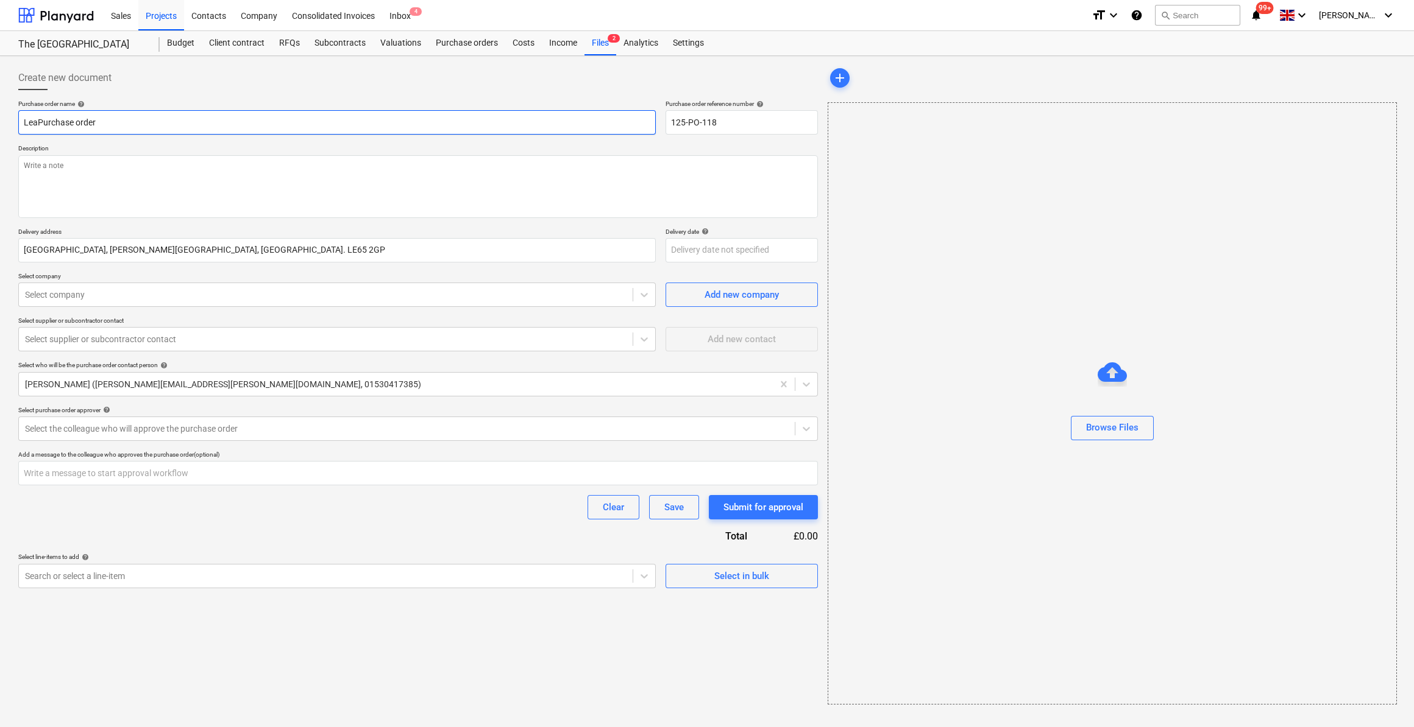
type textarea "x"
type input "LeadPurchase order"
type textarea "x"
type input "Lead Purchase order"
type textarea "x"
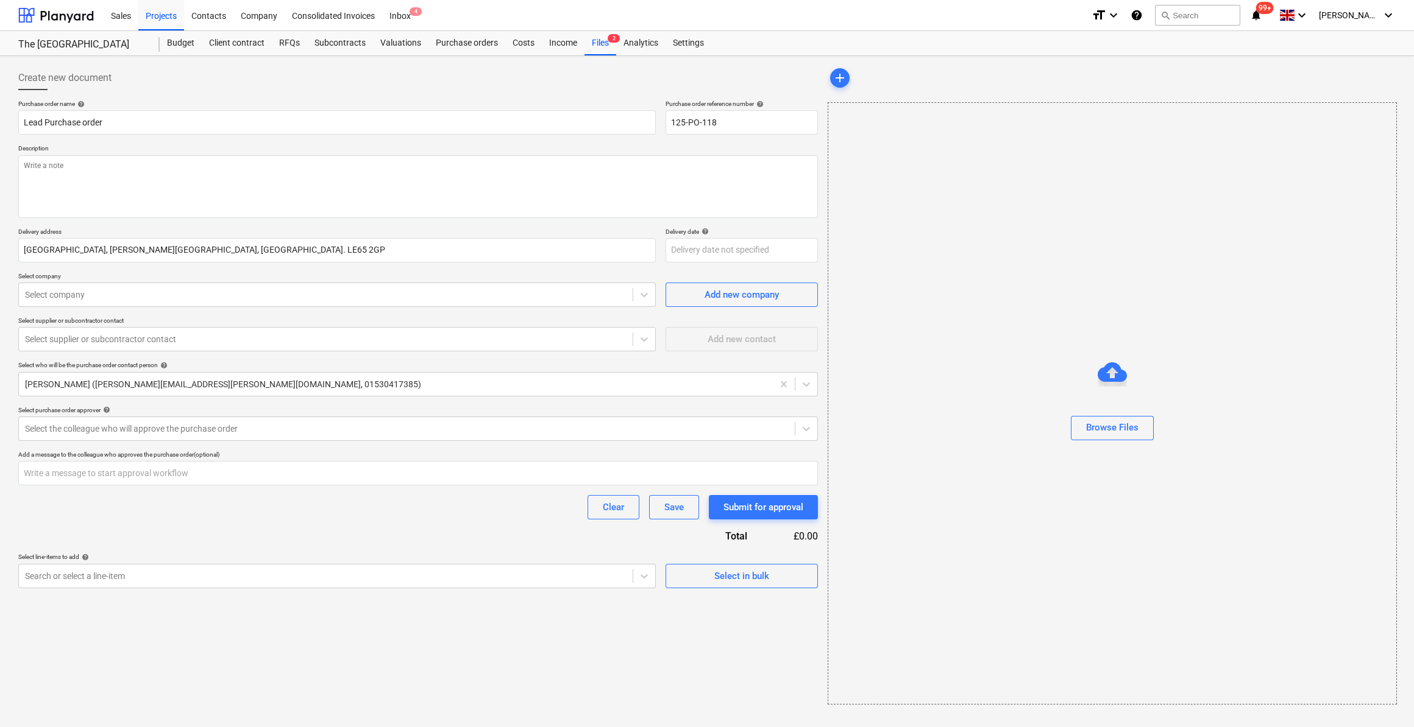
click at [648, 80] on div "Create new document" at bounding box center [417, 78] width 799 height 24
click at [34, 169] on textarea at bounding box center [417, 186] width 799 height 63
type textarea "S"
type textarea "x"
type textarea "Si"
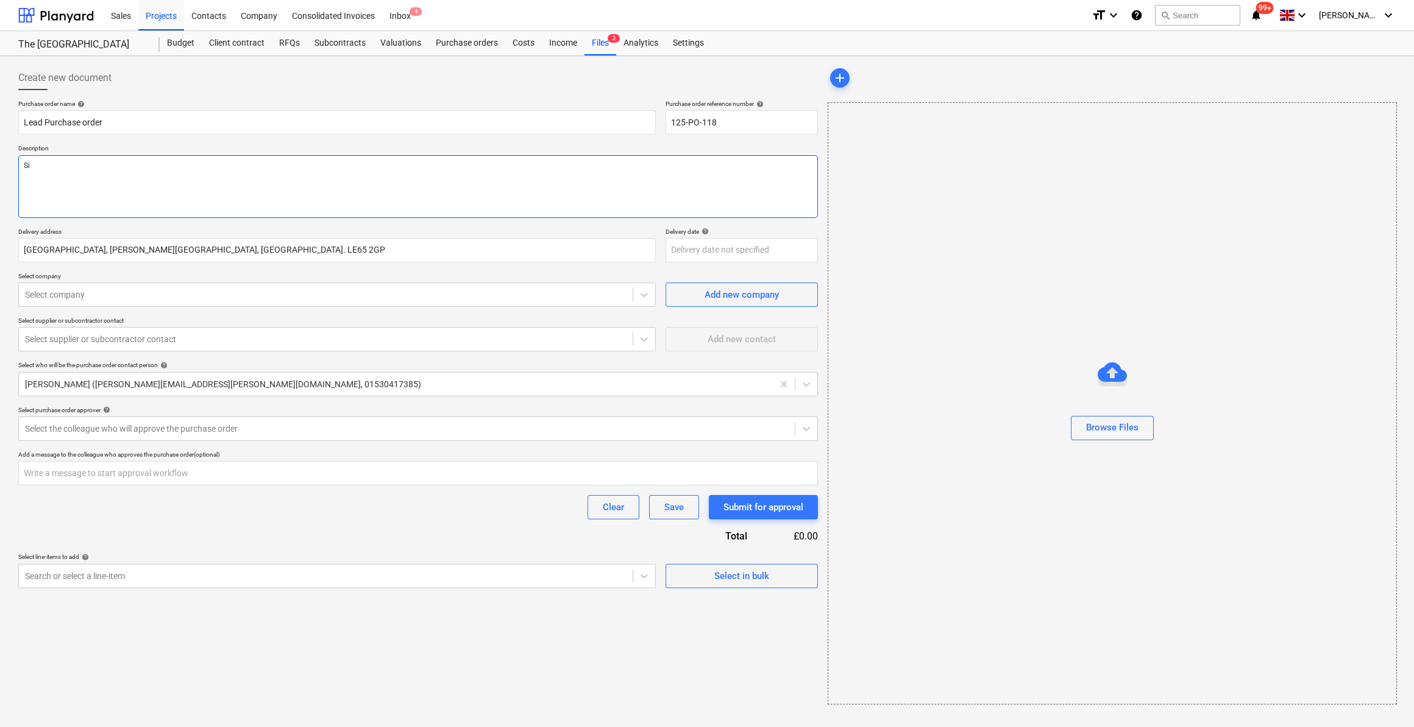
type textarea "x"
type textarea "Sit"
type textarea "x"
type textarea "Site"
type textarea "x"
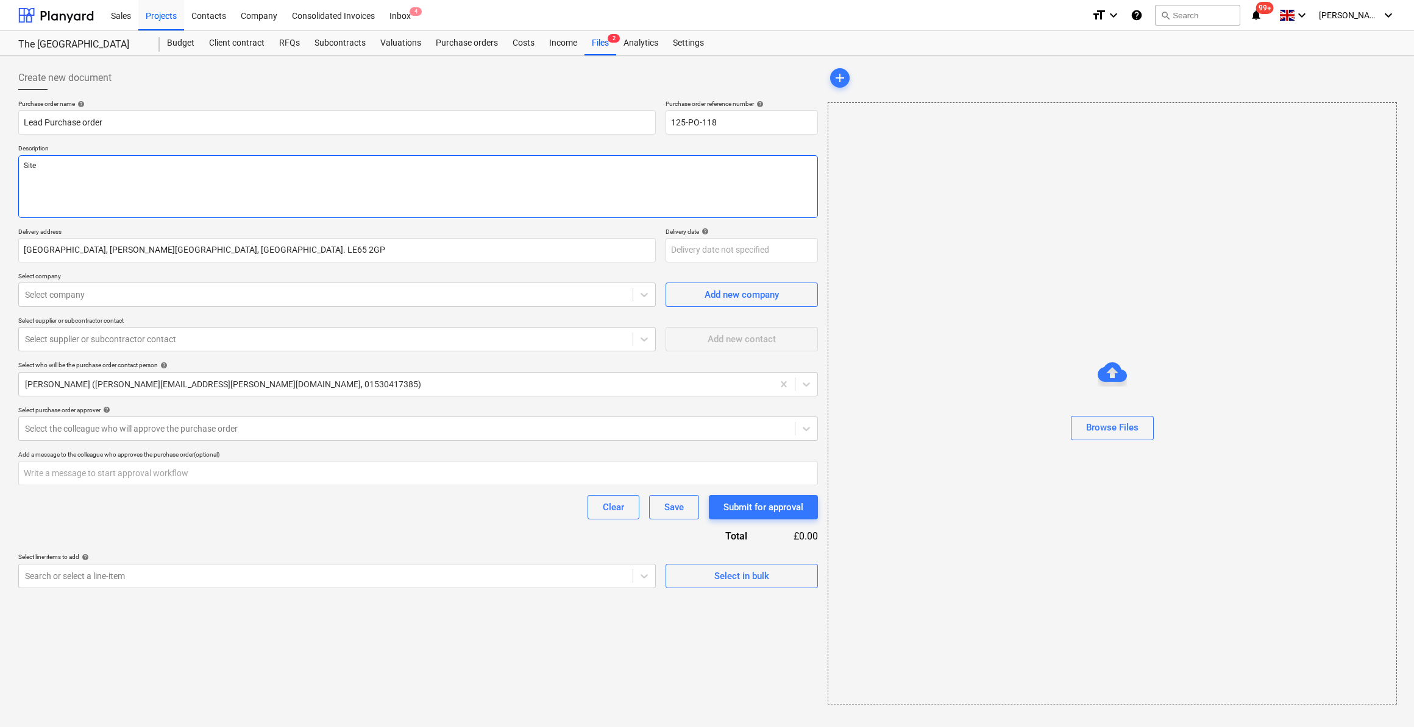
type textarea "Site M"
type textarea "x"
type textarea "Site Ma"
type textarea "x"
type textarea "Site Man"
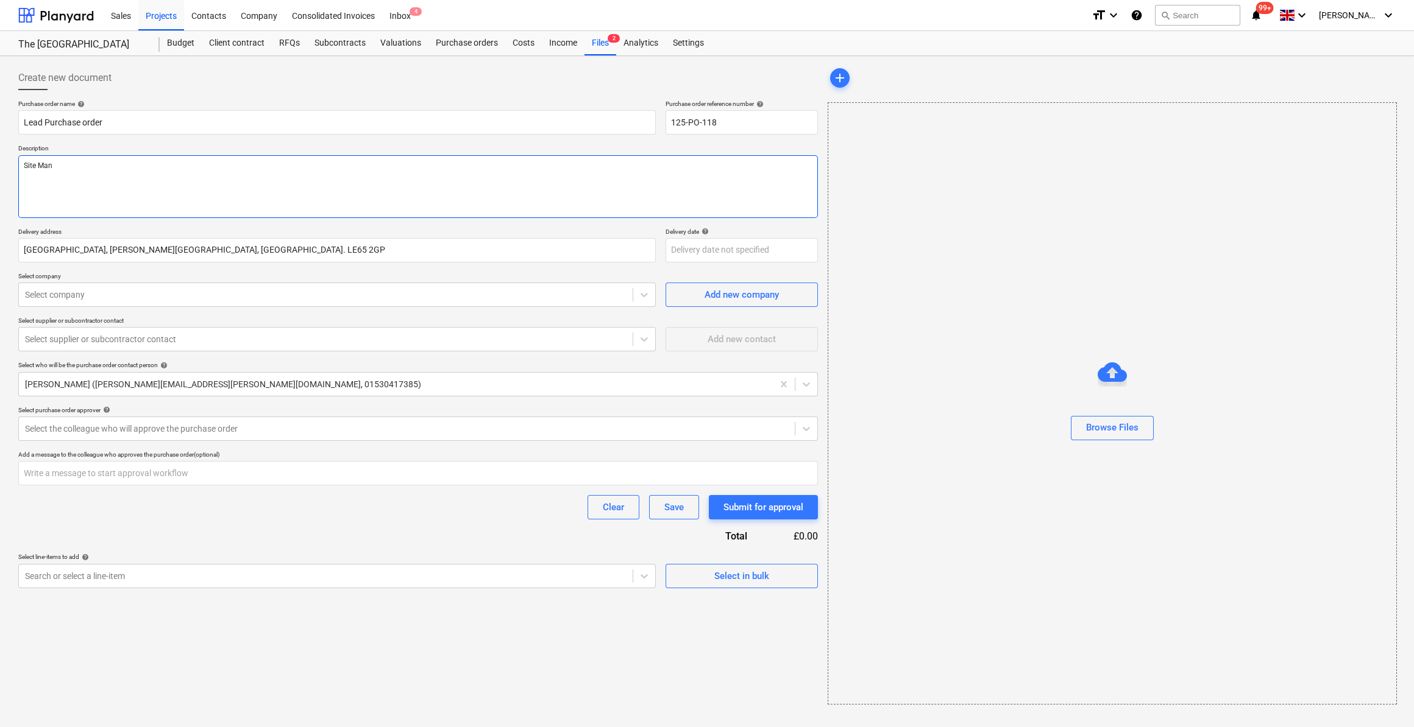
type textarea "x"
type textarea "Site Manag"
type textarea "x"
type textarea "Site Manage"
type textarea "x"
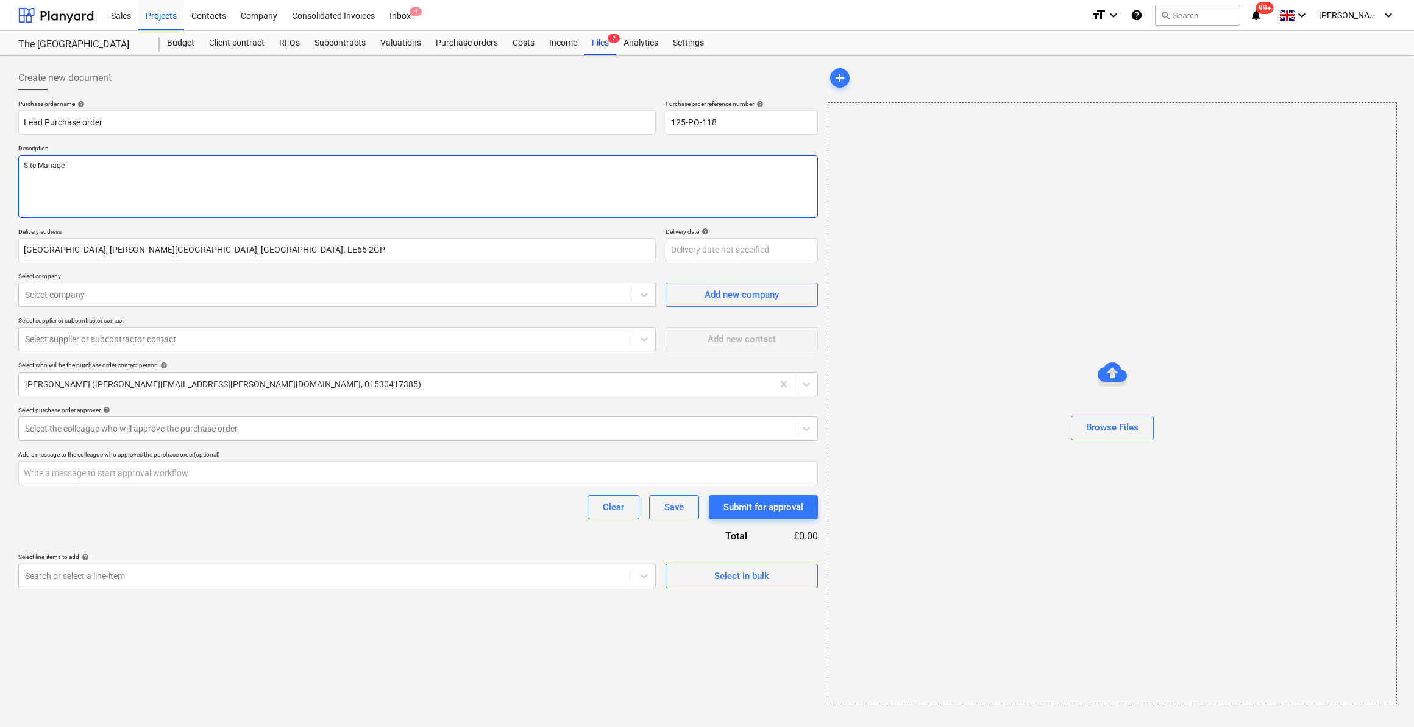
type textarea "Site Manager"
type textarea "x"
type textarea "Site Manager"
type textarea "x"
type textarea "Site Manager -"
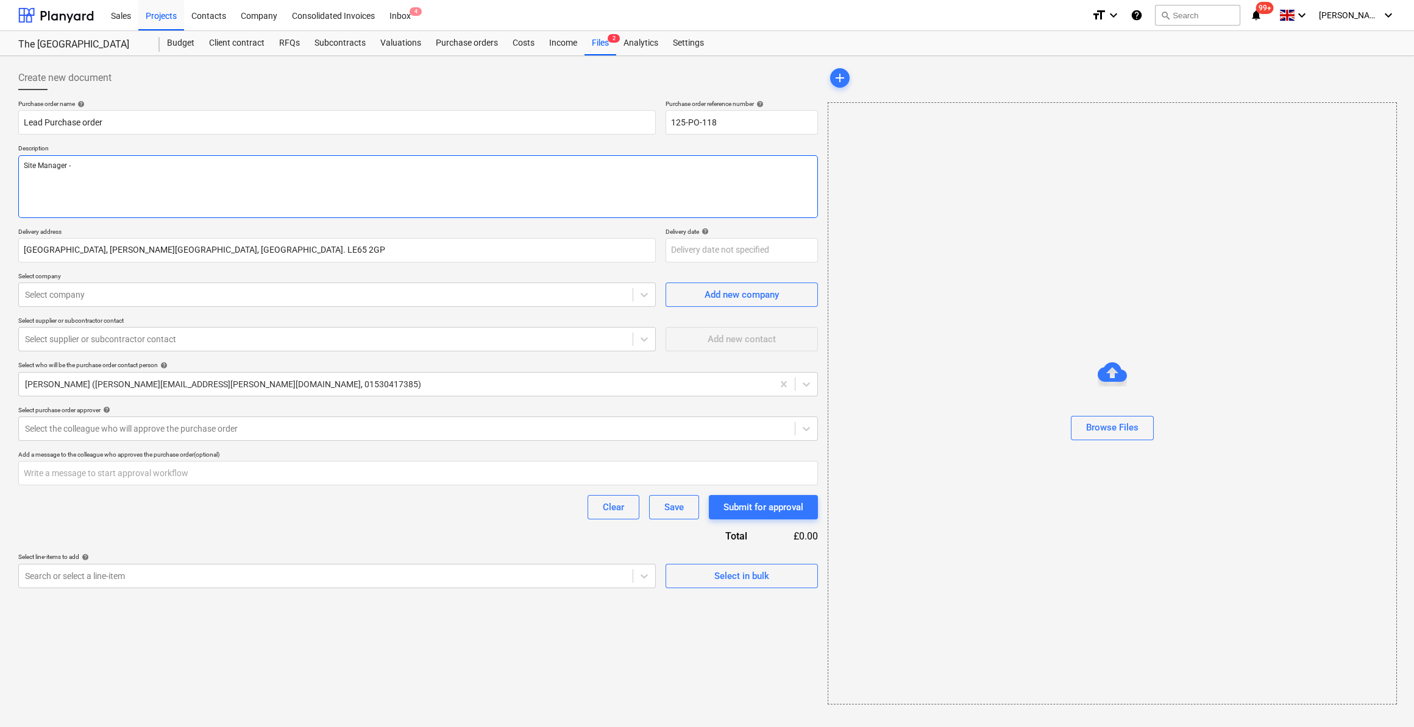
type textarea "x"
type textarea "Site Manager - S"
type textarea "x"
type textarea "Site Manager - Sc"
type textarea "x"
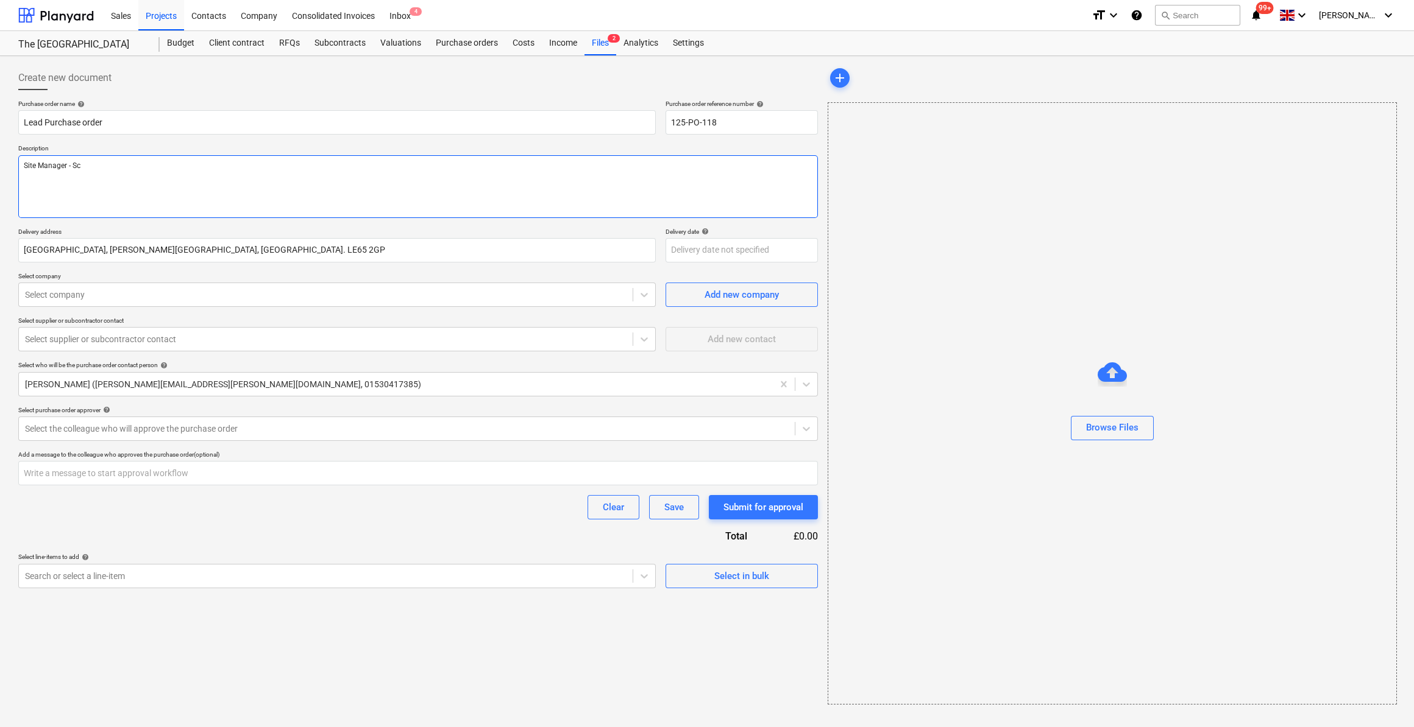
type textarea "Site Manager - Sco"
type textarea "x"
type textarea "Site Manager - Scot"
type textarea "x"
type textarea "Site Manager - Scott"
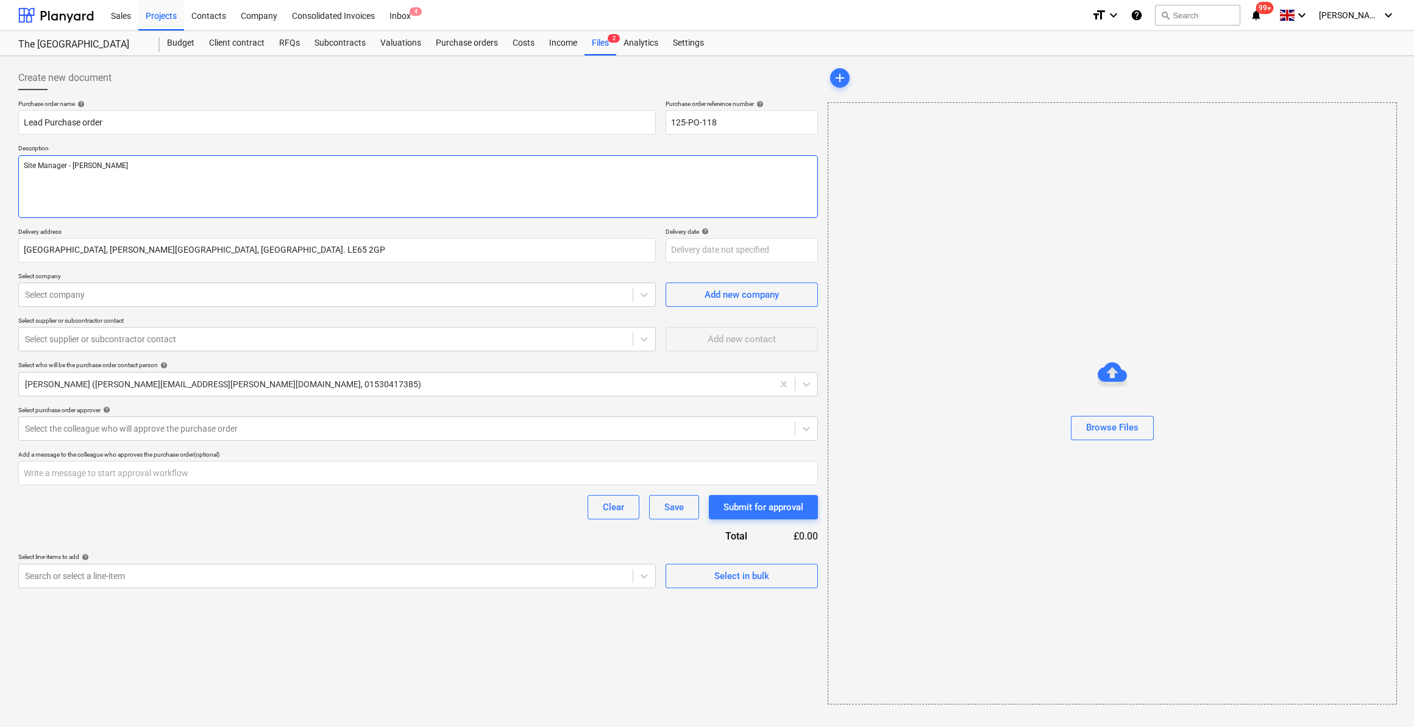
type textarea "x"
type textarea "Site Manager - Scott O"
type textarea "x"
type textarea "Site Manager - Scott Ort"
type textarea "x"
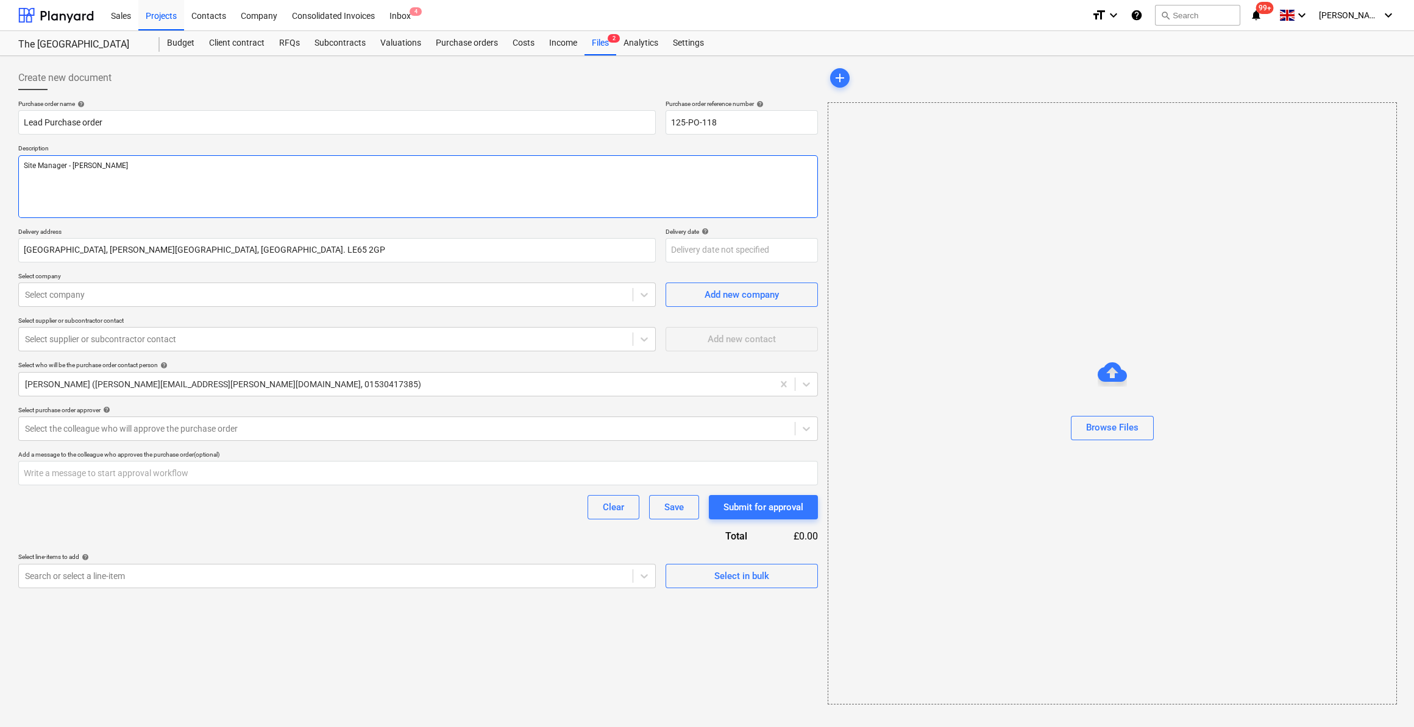
type textarea "Site Manager - Scott Orton"
type textarea "x"
type textarea "Site Manager - Scott Orton"
type textarea "x"
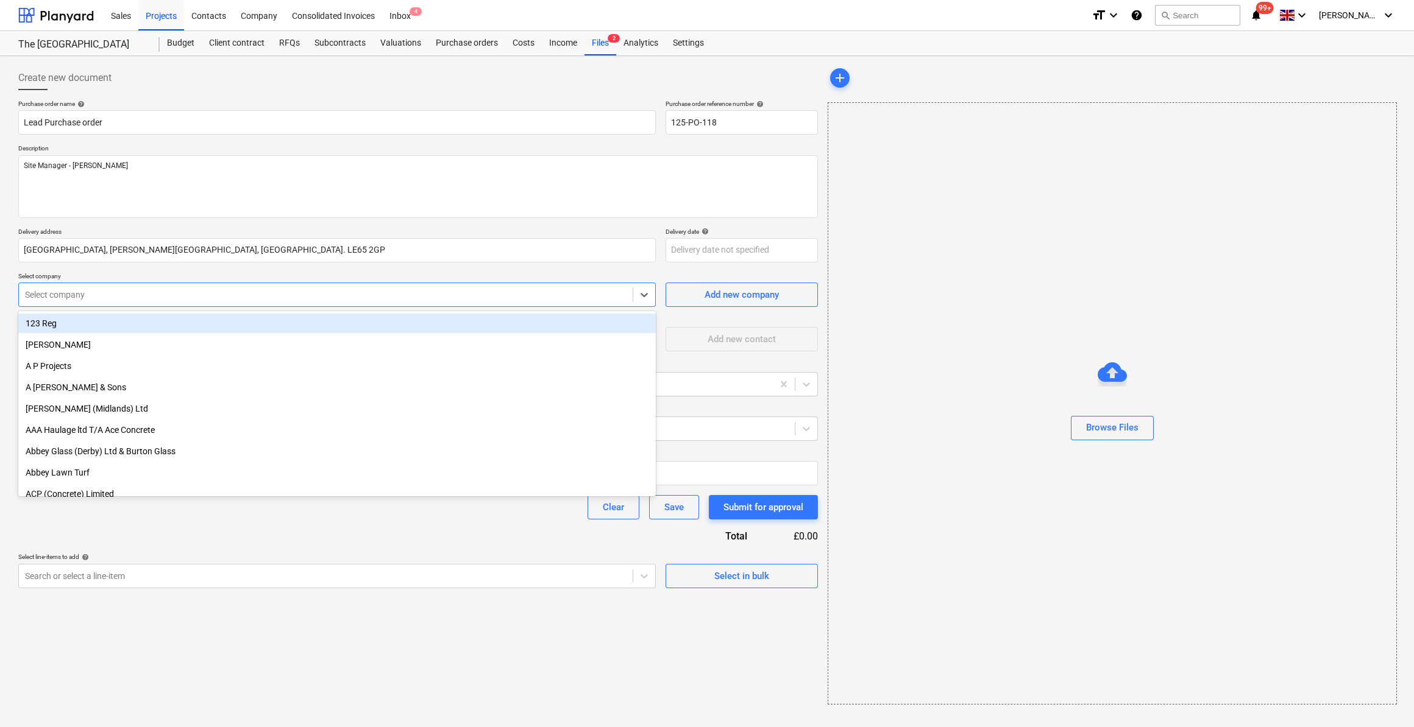
click at [86, 297] on div at bounding box center [325, 295] width 601 height 12
type input "Mill"
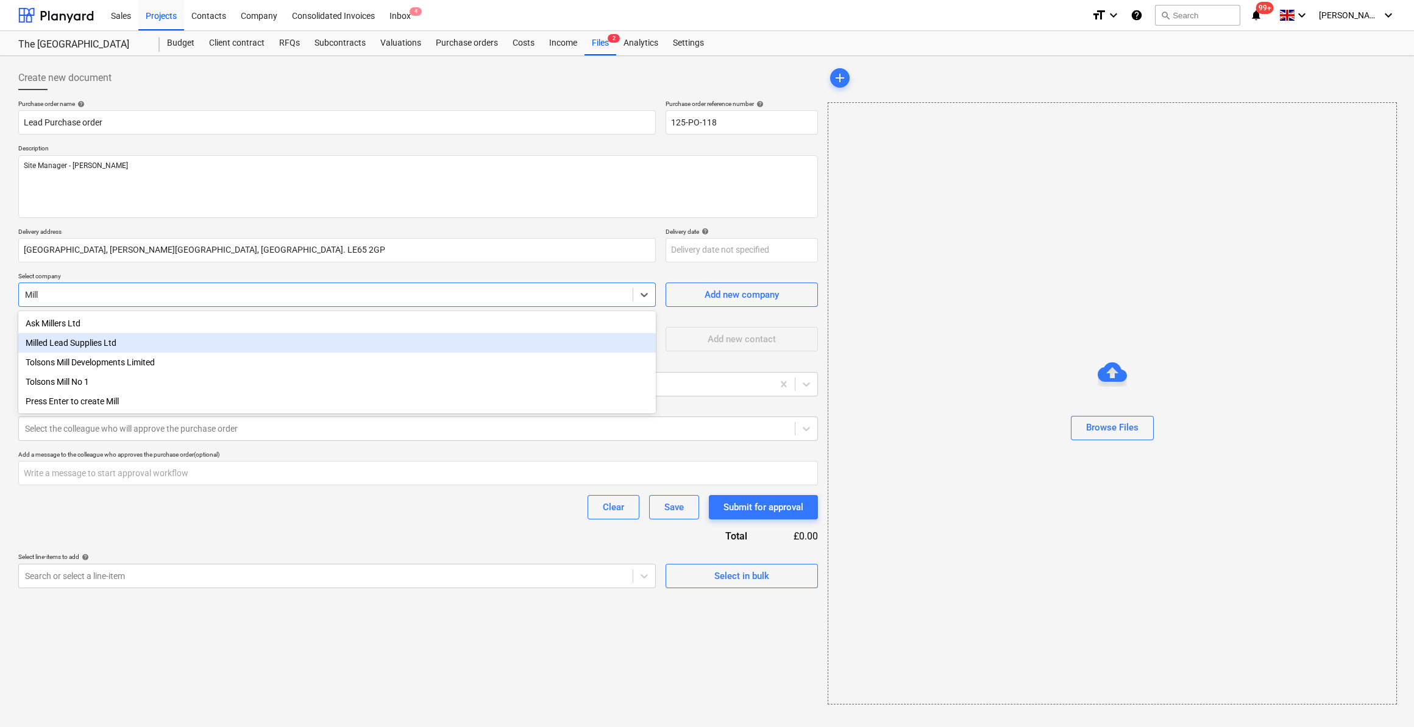
click at [98, 347] on div "Milled Lead Supplies Ltd" at bounding box center [336, 342] width 637 height 19
type textarea "x"
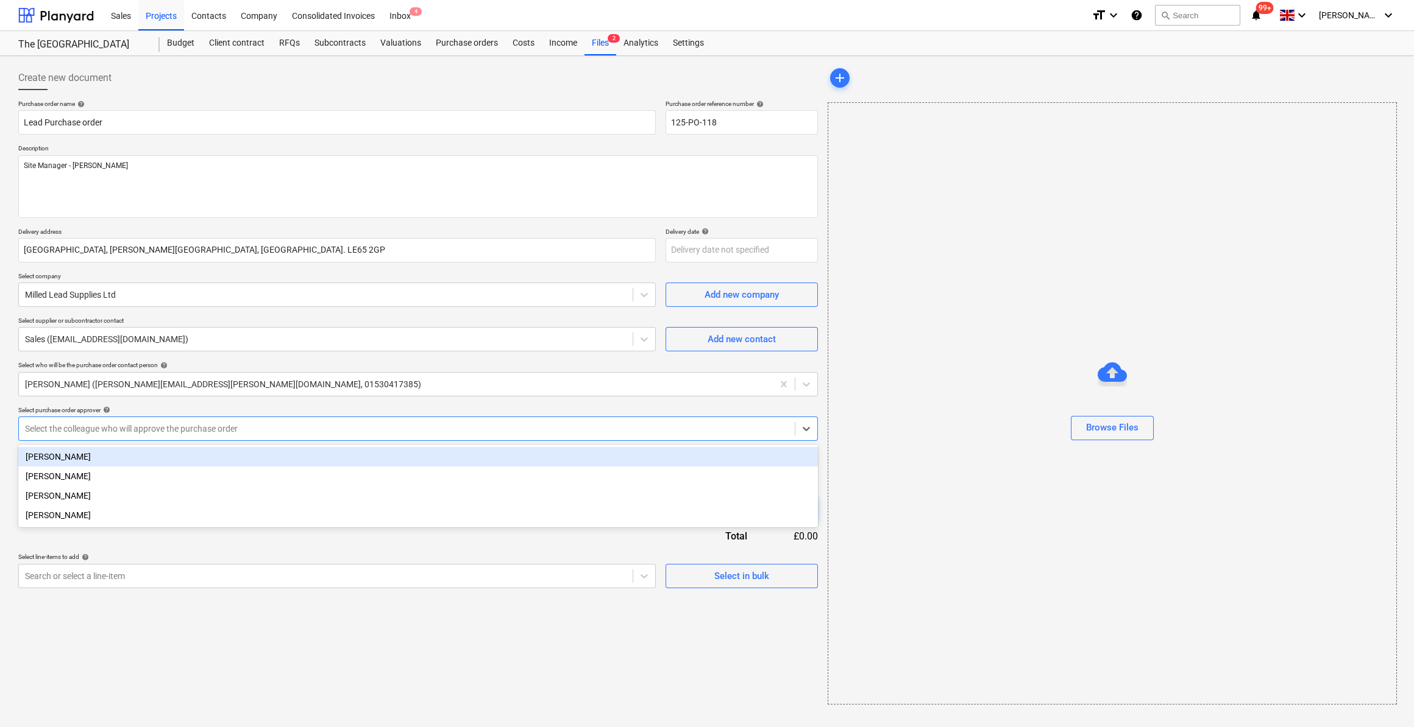
click at [235, 424] on div at bounding box center [406, 429] width 763 height 12
click at [164, 462] on div "[PERSON_NAME]" at bounding box center [417, 456] width 799 height 19
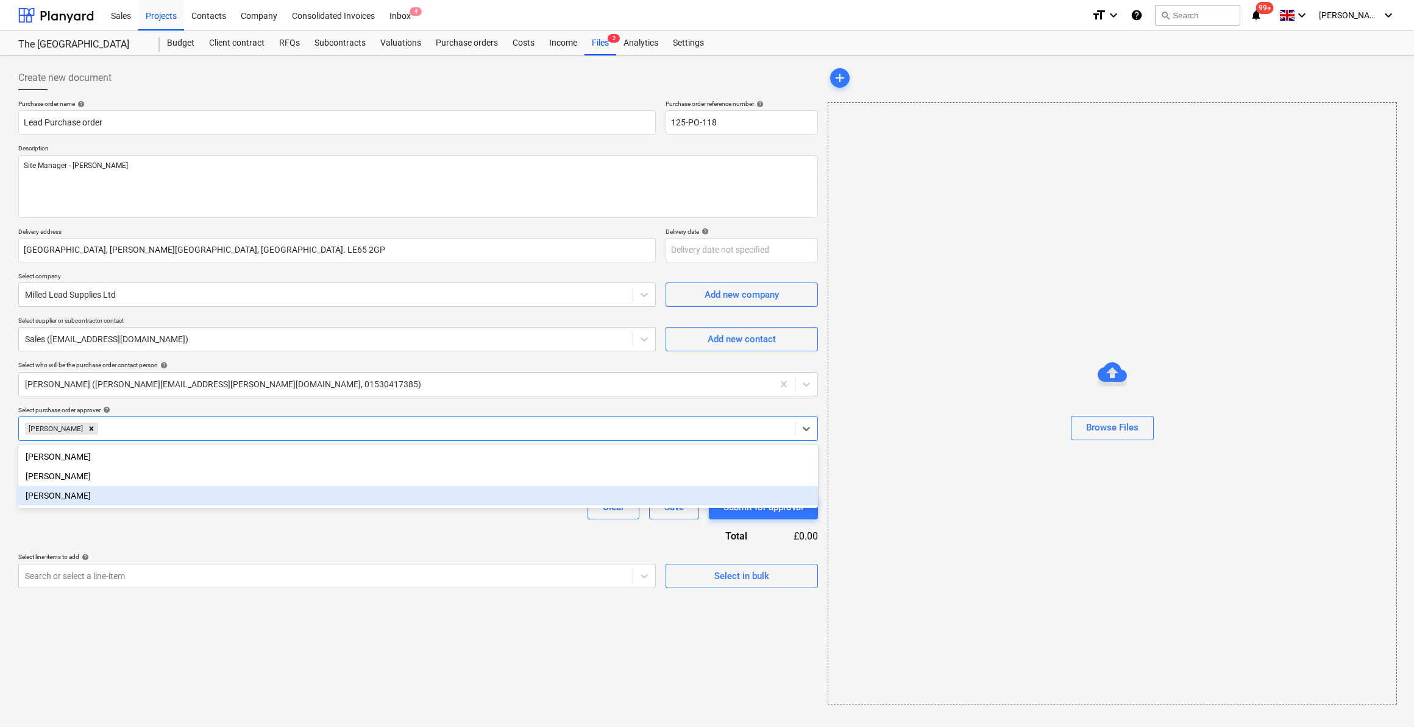
click at [138, 529] on div "Purchase order name help Lead Purchase order Purchase order reference number he…" at bounding box center [417, 344] width 799 height 489
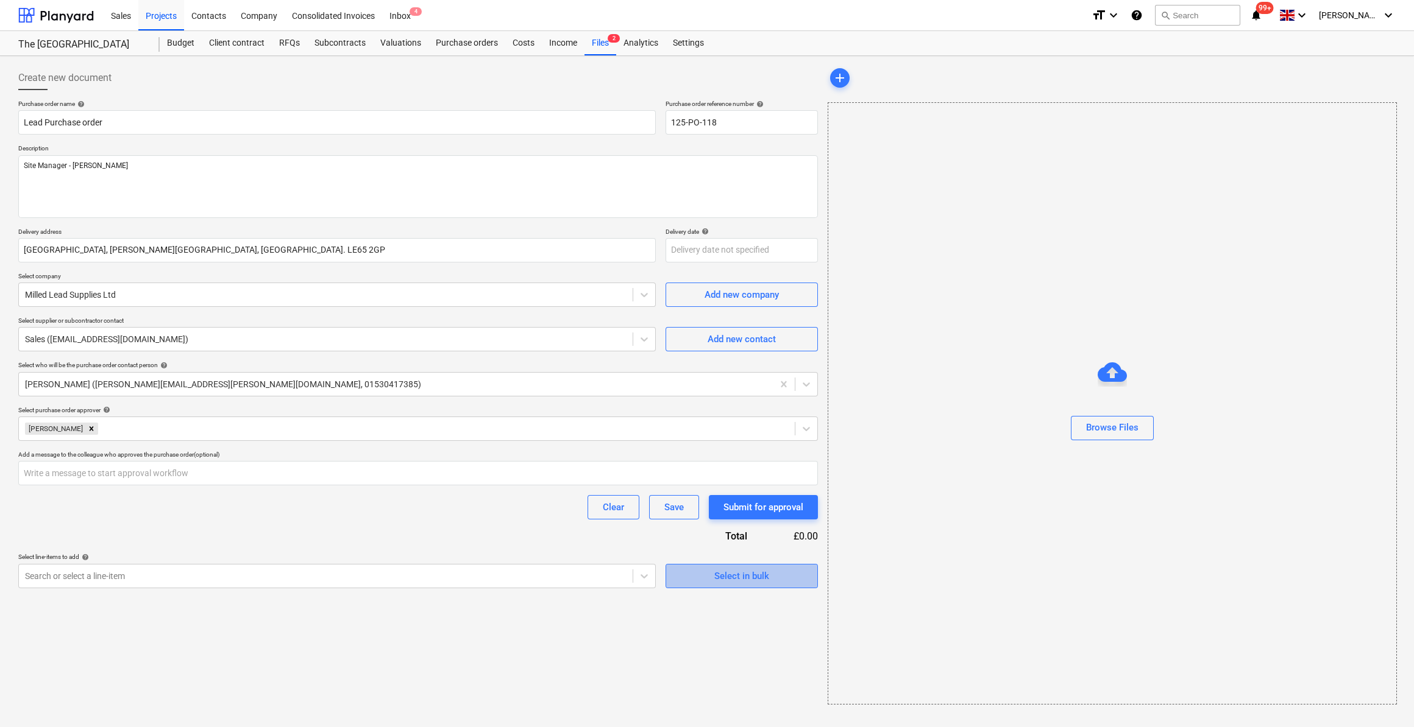
click at [735, 577] on div "Select in bulk" at bounding box center [741, 576] width 55 height 16
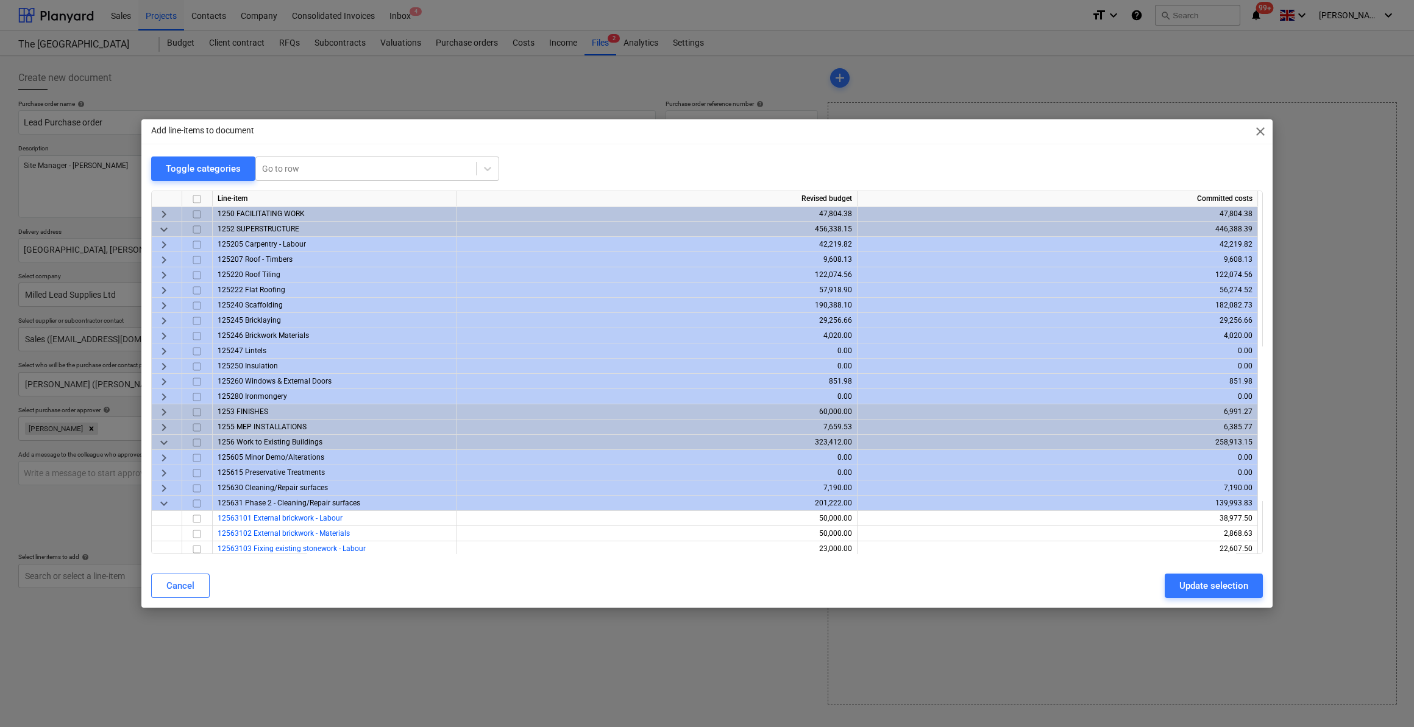
click at [163, 288] on span "keyboard_arrow_right" at bounding box center [164, 290] width 15 height 15
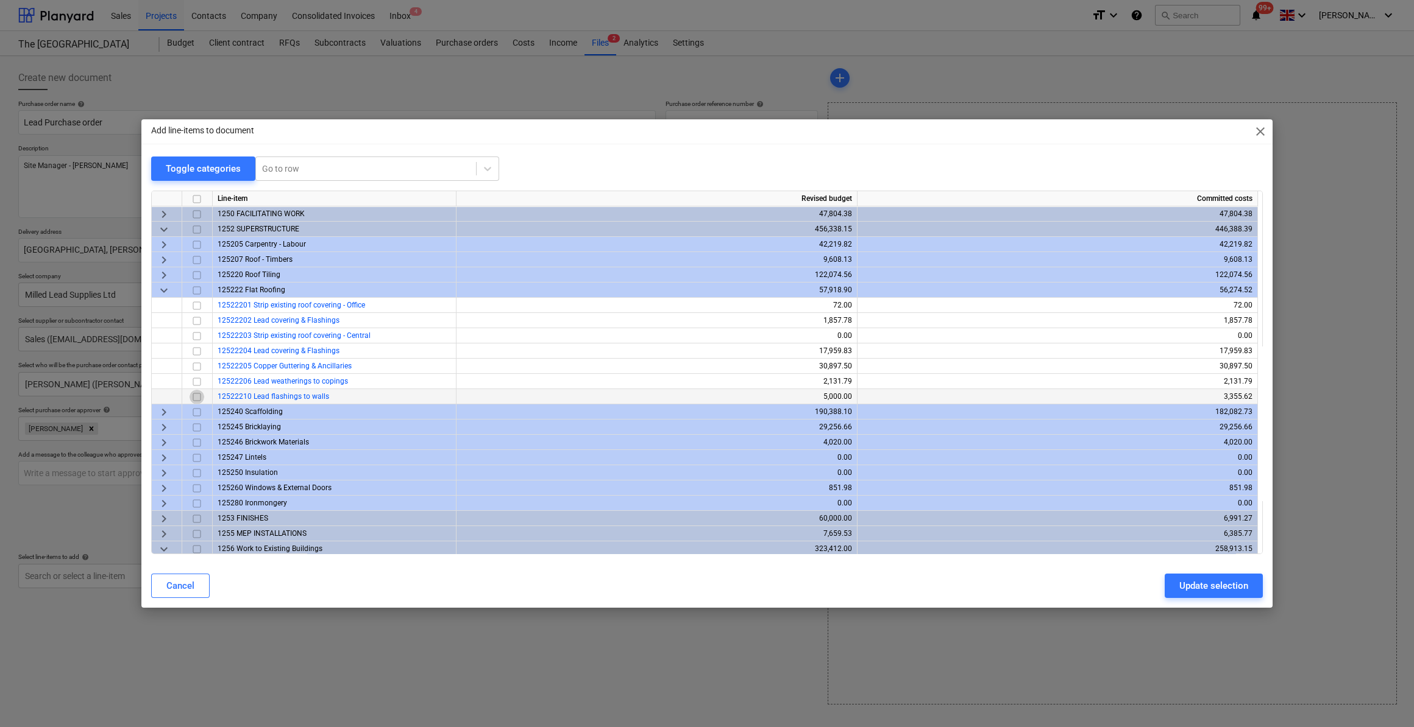
click at [196, 398] on input "checkbox" at bounding box center [196, 397] width 15 height 15
click at [1217, 589] on div "Update selection" at bounding box center [1213, 586] width 69 height 16
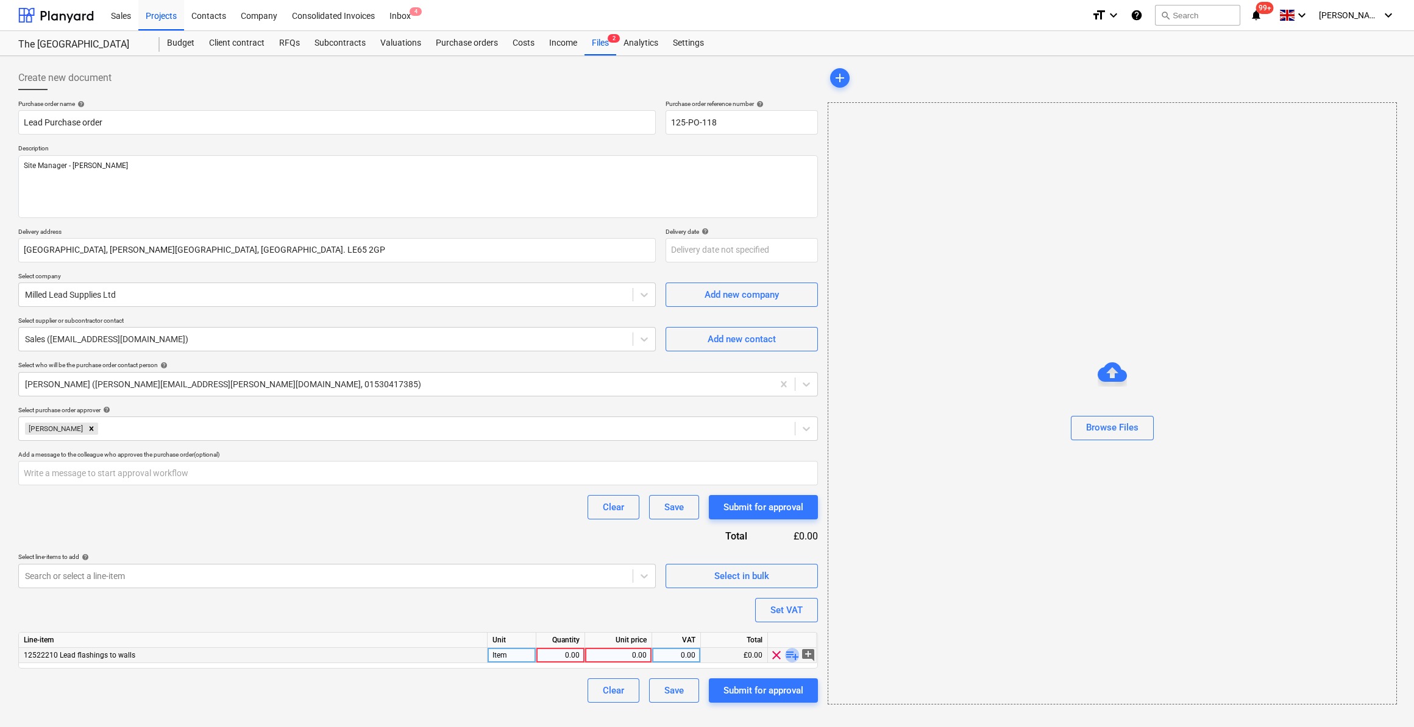
click at [795, 654] on span "playlist_add" at bounding box center [792, 655] width 15 height 15
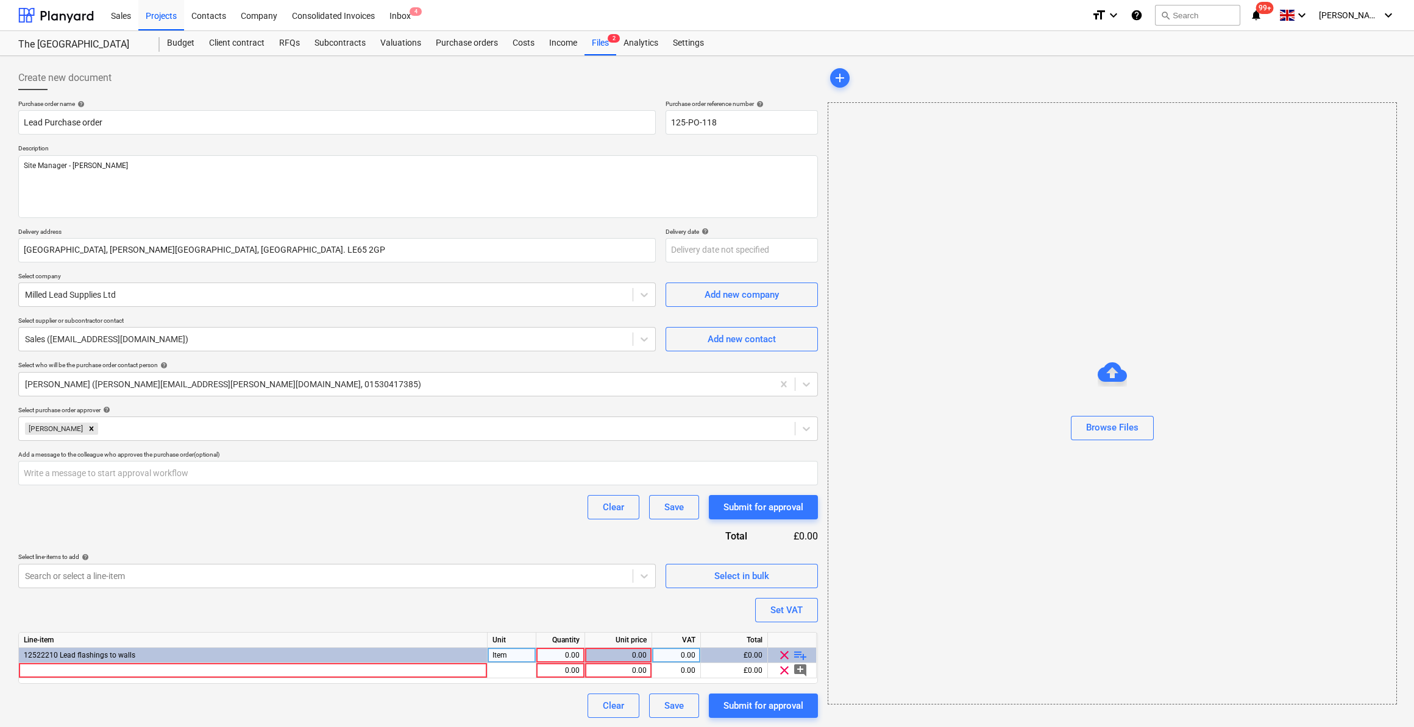
click at [803, 651] on span "playlist_add" at bounding box center [800, 655] width 15 height 15
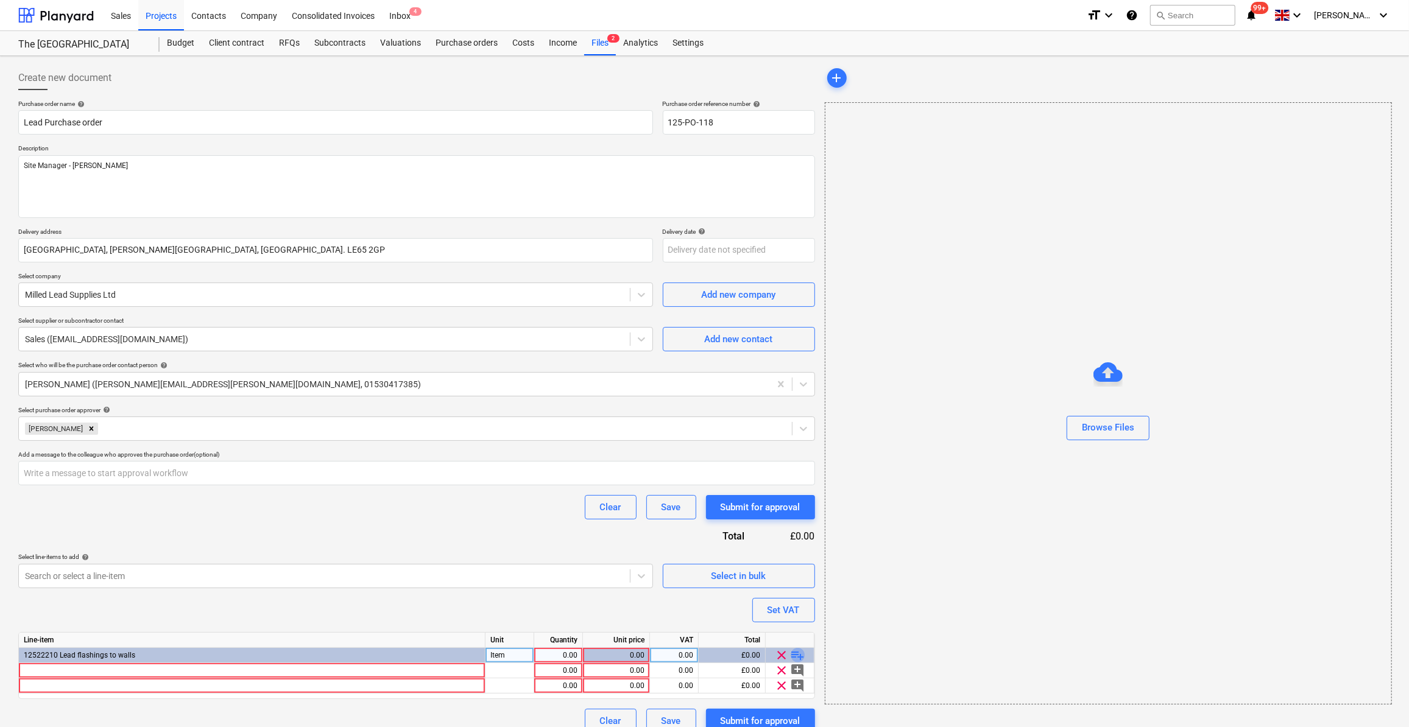
click at [803, 651] on span "playlist_add" at bounding box center [798, 655] width 15 height 15
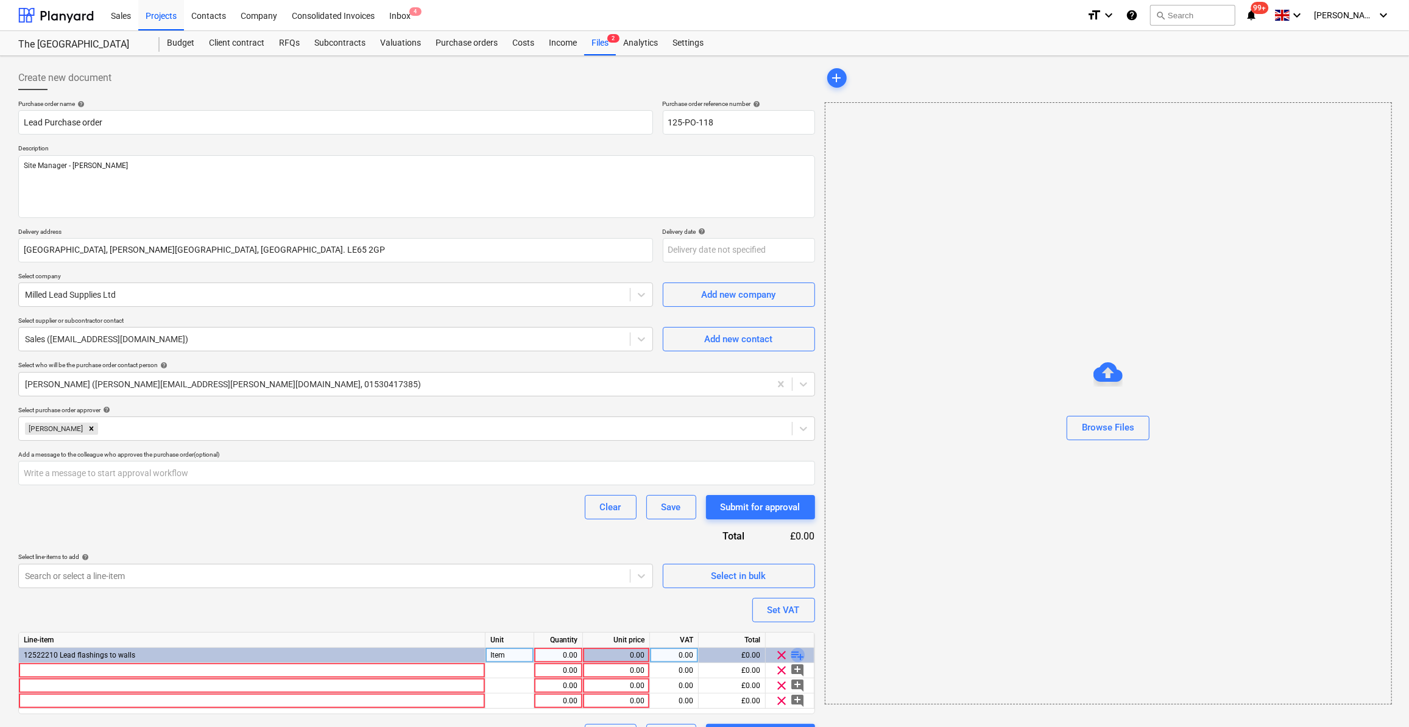
click at [803, 651] on span "playlist_add" at bounding box center [798, 655] width 15 height 15
type textarea "x"
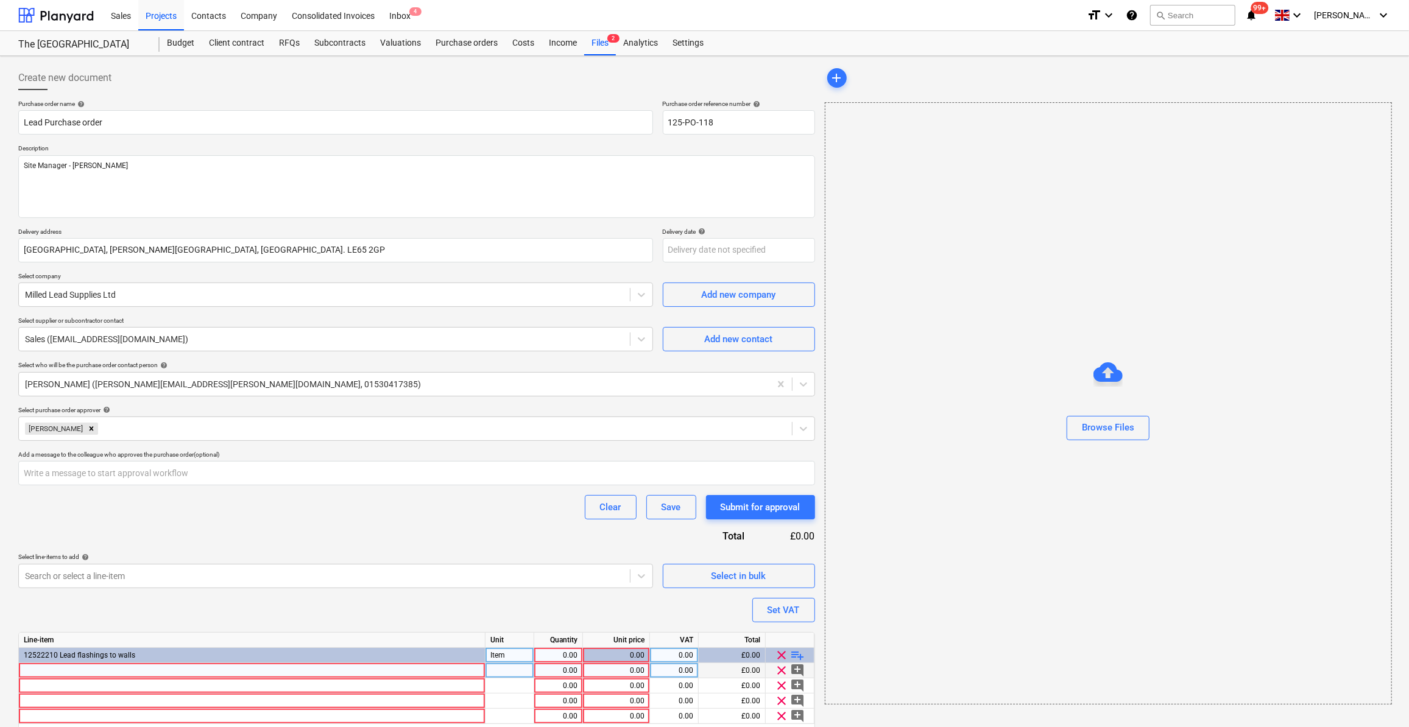
click at [49, 671] on div at bounding box center [252, 671] width 467 height 15
type input "Milled Lead Roll 500 x 6000 Code 3 - 45kg"
type textarea "x"
click at [500, 671] on div at bounding box center [510, 671] width 49 height 15
type input "5"
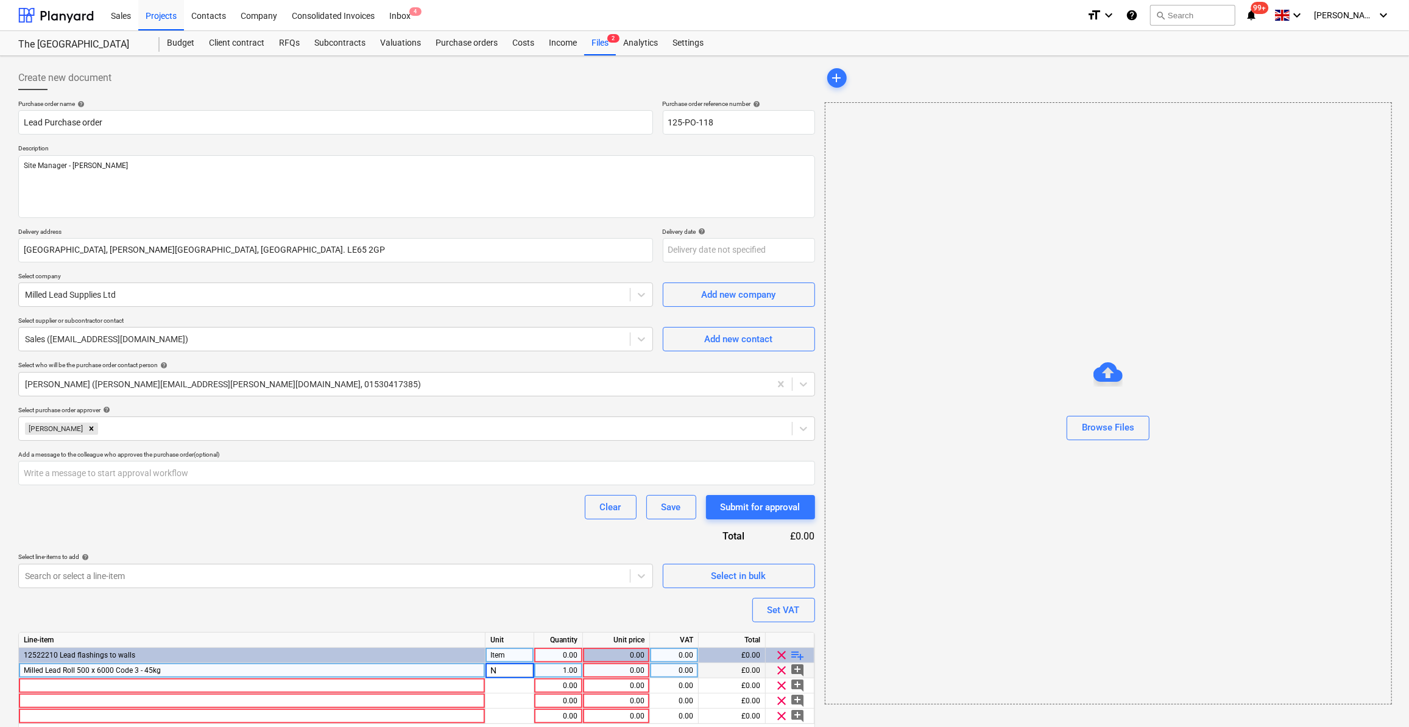
type input "Nr"
type textarea "x"
click at [549, 671] on div "1.00" at bounding box center [558, 671] width 38 height 15
type input "5"
type textarea "x"
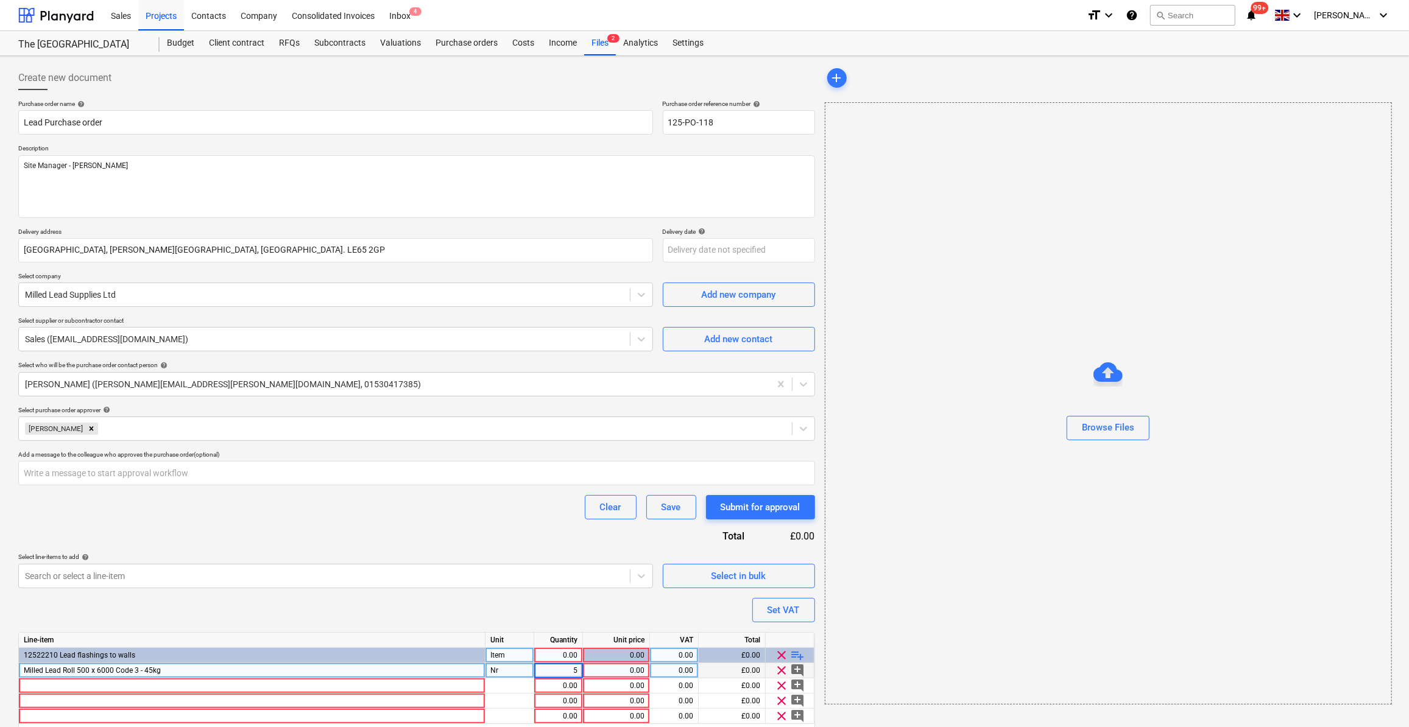
click at [640, 670] on div "0.00" at bounding box center [616, 671] width 57 height 15
type input "90.45"
type textarea "x"
click at [687, 674] on div "0.00" at bounding box center [674, 671] width 38 height 15
type input "20"
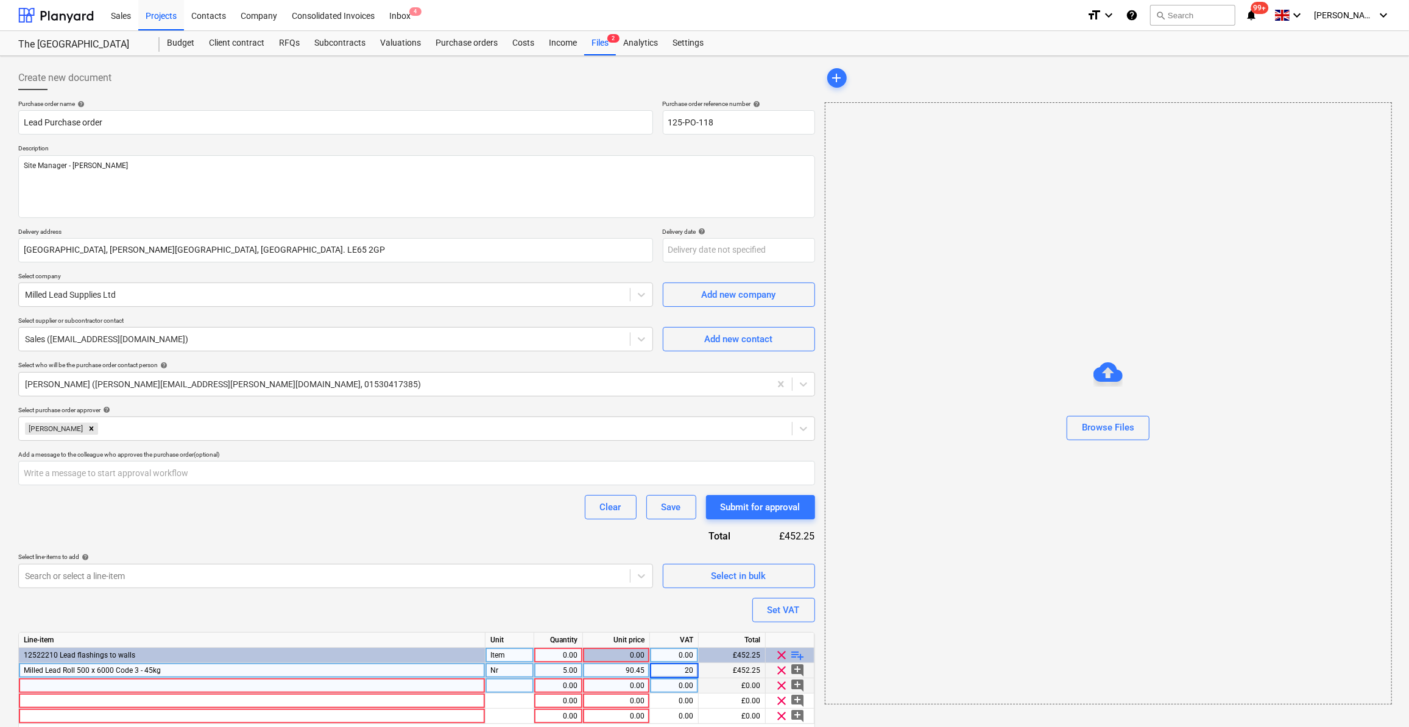
type textarea "x"
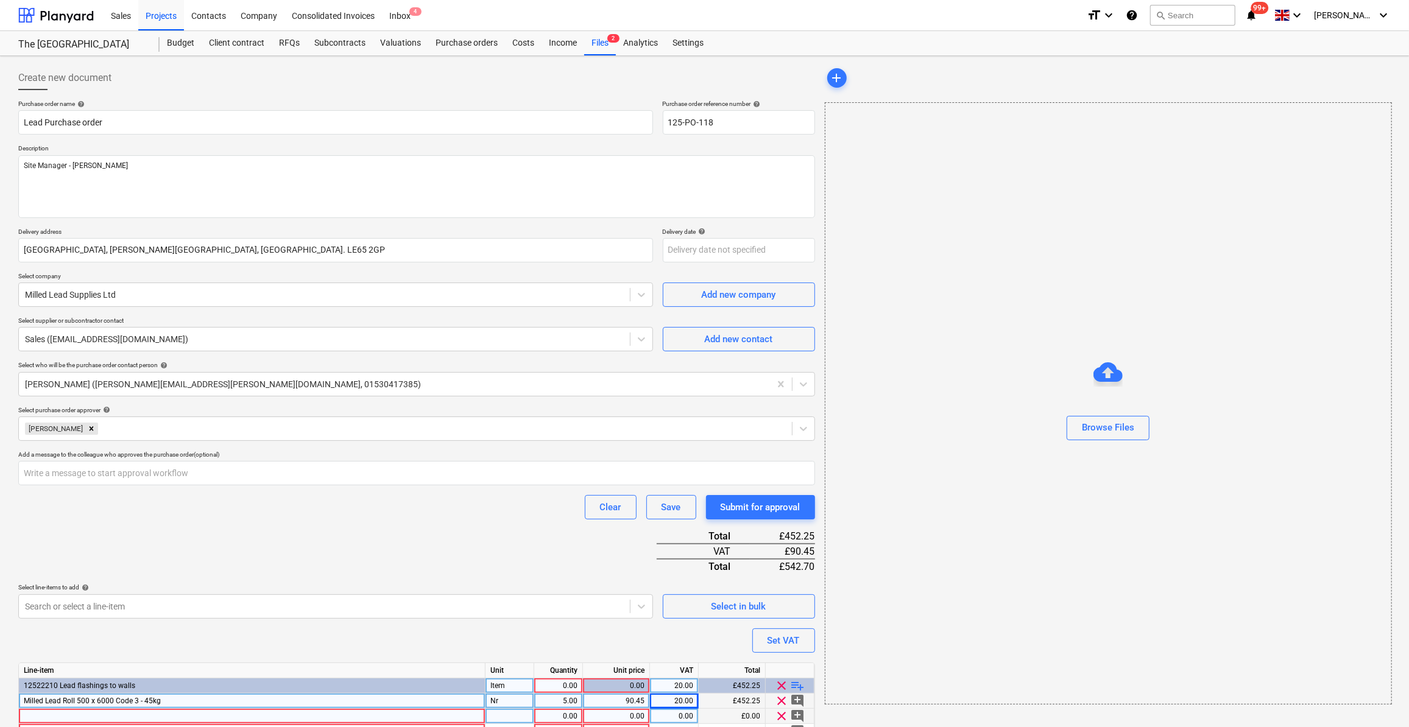
click at [50, 688] on div "Line-item Unit Quantity Unit price VAT Total 12522210 Lead flashings to walls I…" at bounding box center [416, 711] width 797 height 97
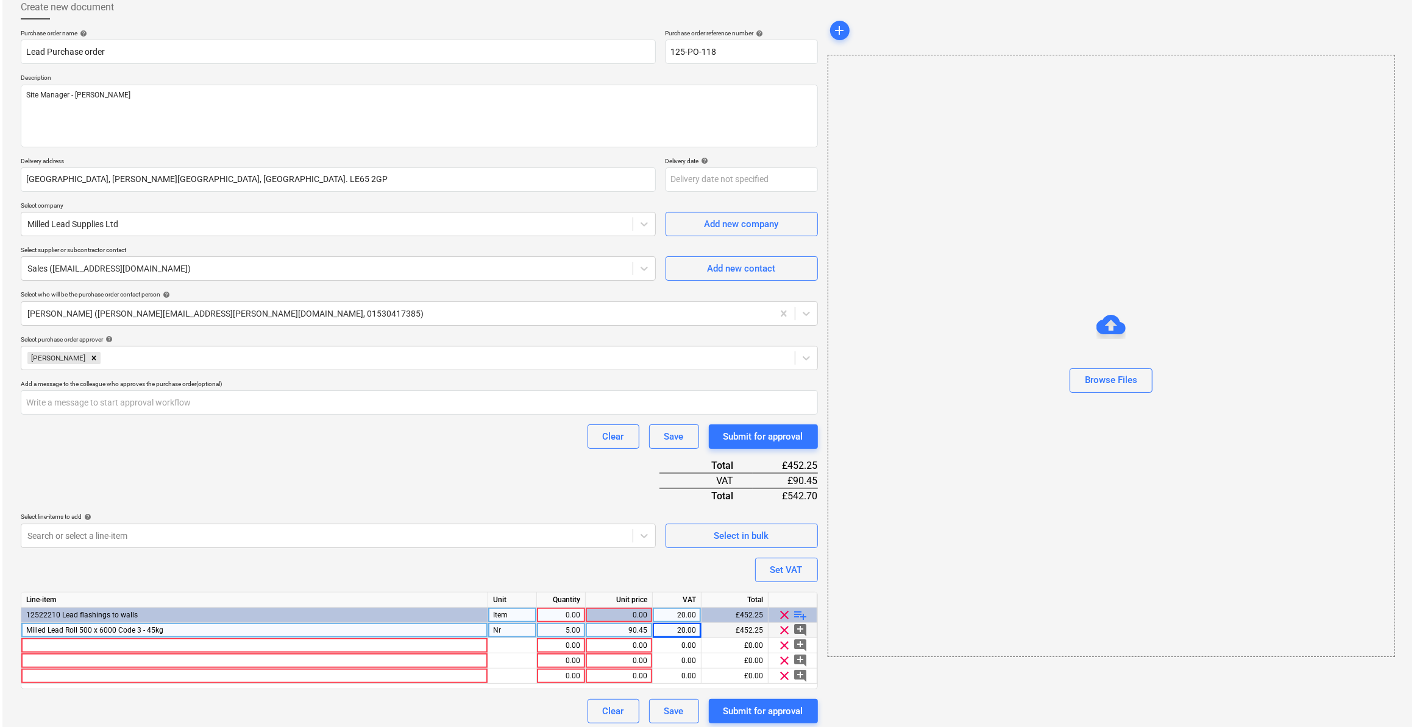
scroll to position [76, 0]
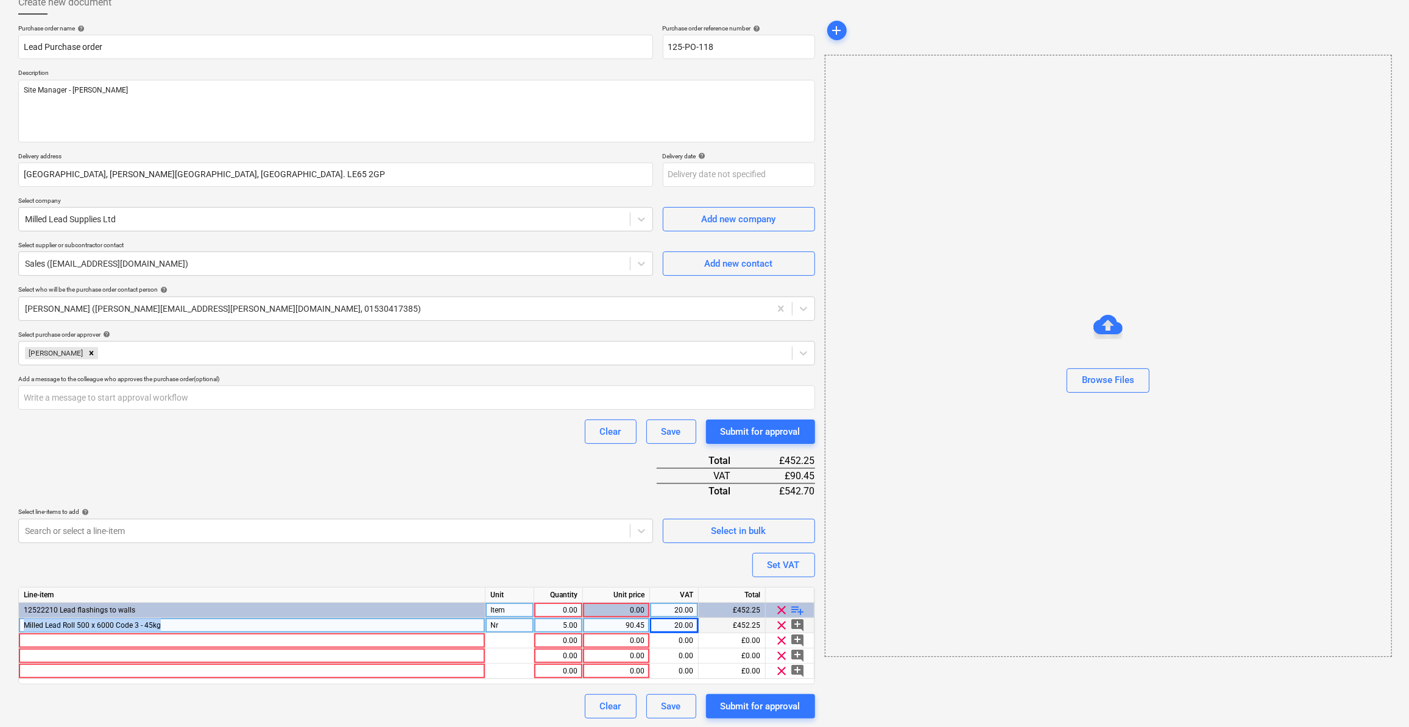
drag, startPoint x: 180, startPoint y: 623, endPoint x: 22, endPoint y: 621, distance: 158.4
click at [22, 621] on div "Milled Lead Roll 500 x 6000 Code 3 - 45kg" at bounding box center [252, 625] width 467 height 15
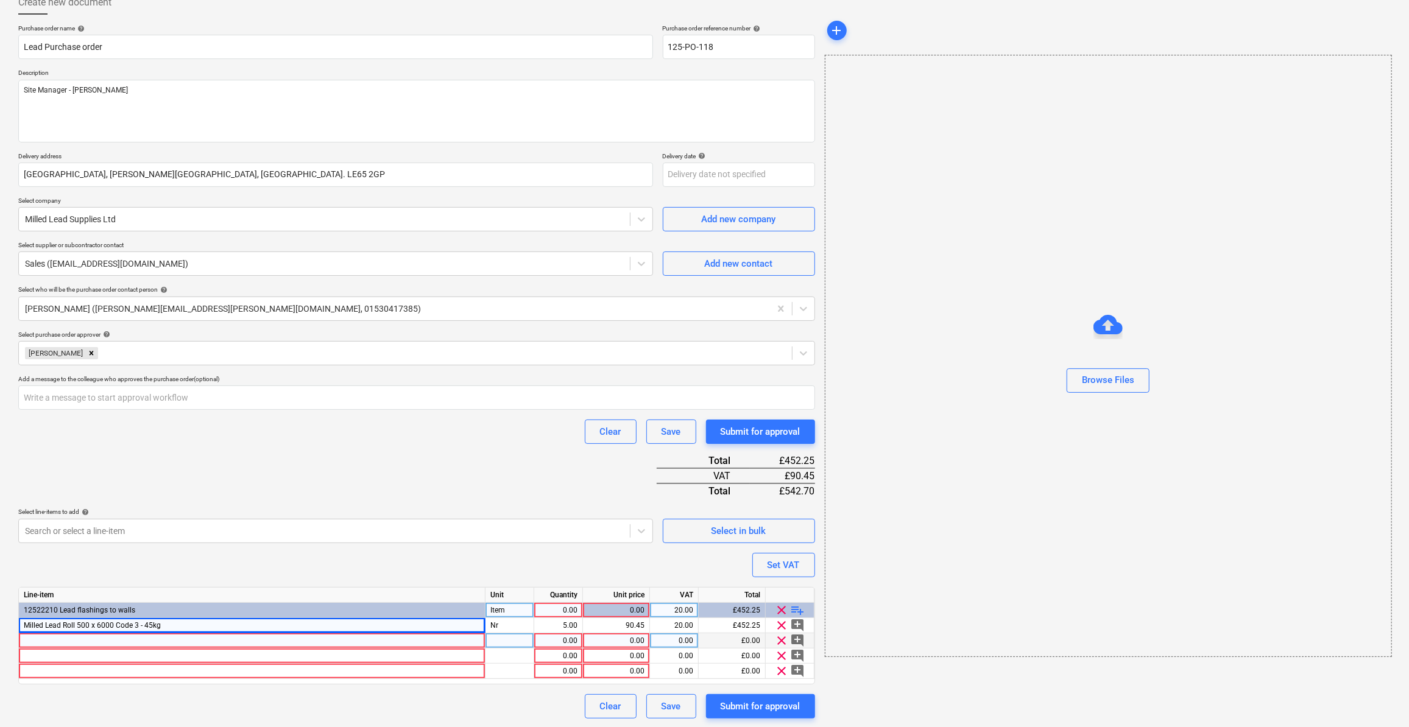
click at [29, 640] on div at bounding box center [252, 641] width 467 height 15
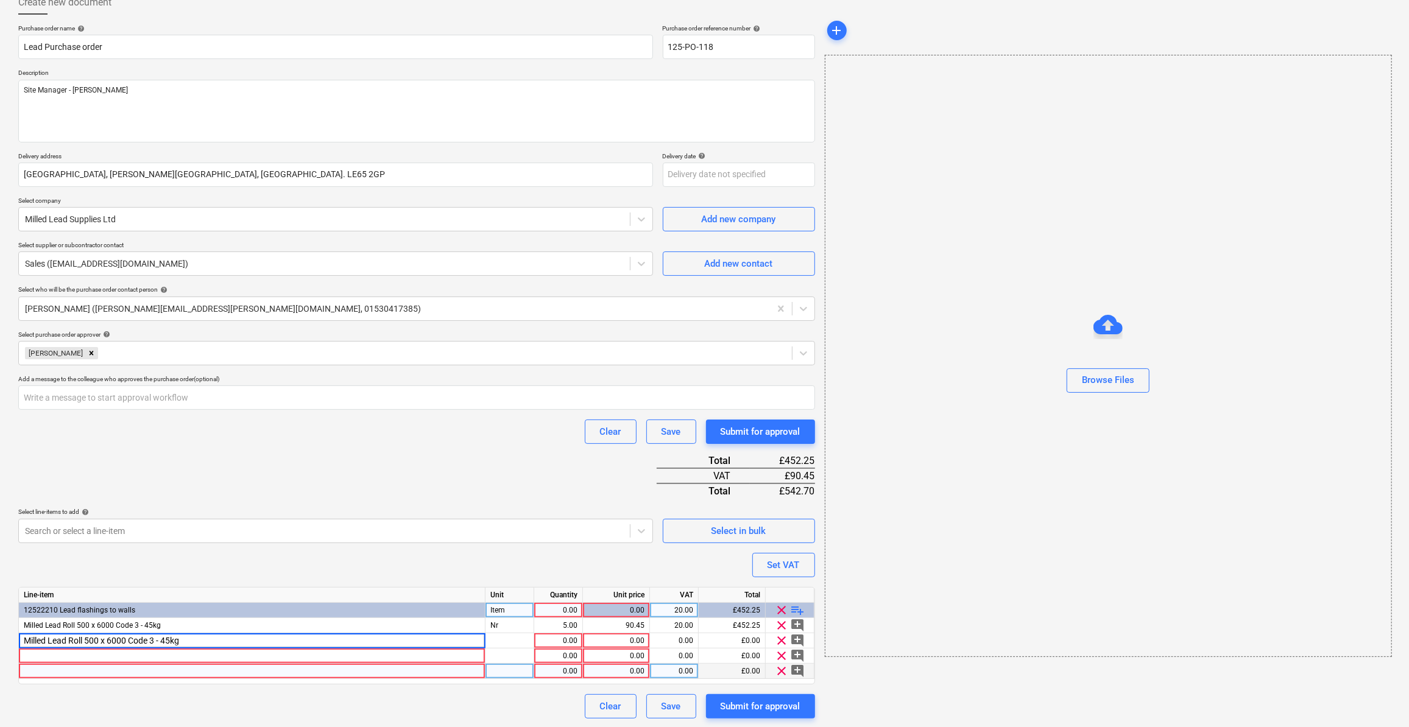
drag, startPoint x: 112, startPoint y: 643, endPoint x: 113, endPoint y: 671, distance: 28.1
click at [113, 643] on input "Milled Lead Roll 500 x 6000 Code 3 - 45kg" at bounding box center [252, 641] width 466 height 15
click at [172, 640] on input "Milled Lead Roll 500 x 3000 Code 3 - 45kg" at bounding box center [252, 641] width 466 height 15
type input "Milled Lead Roll 500 x 3000 Code 3 - 23kg"
type textarea "x"
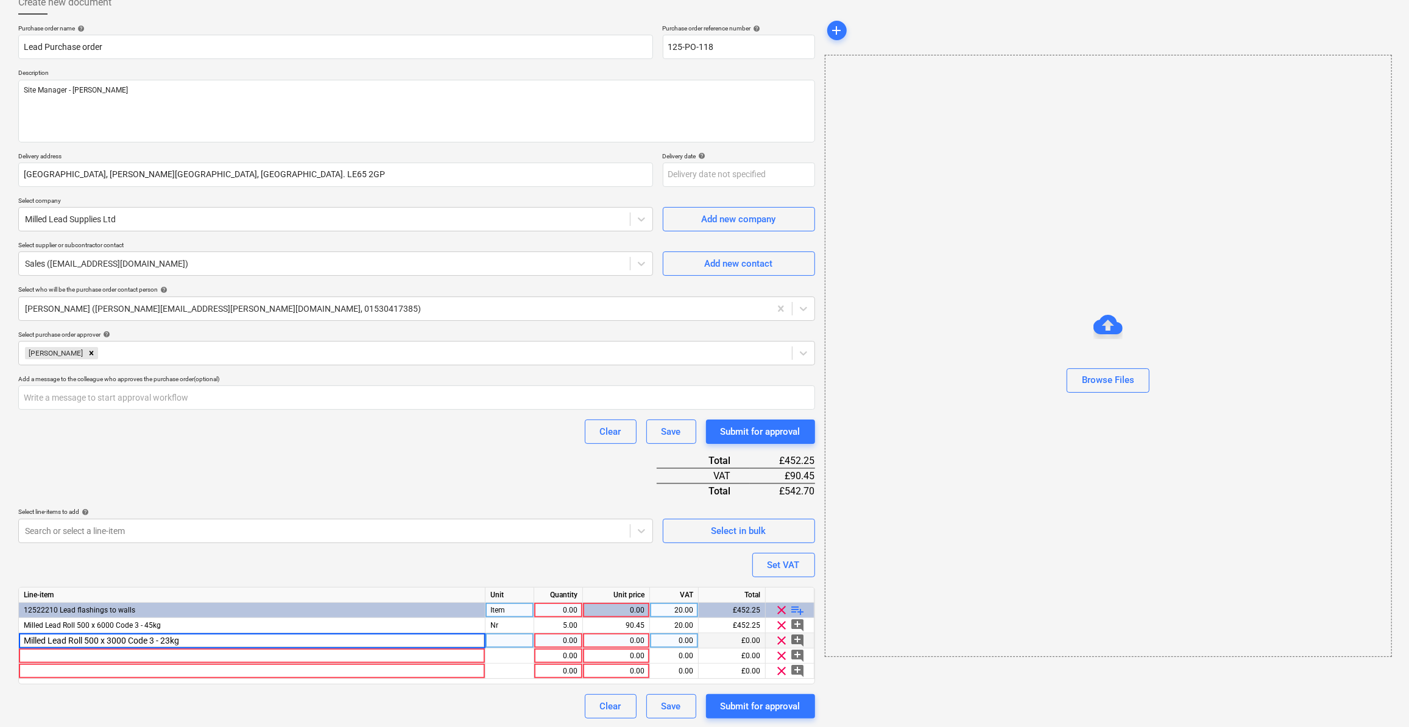
click at [511, 641] on div at bounding box center [510, 641] width 49 height 15
type input "Nr"
type textarea "x"
click at [543, 637] on div "1.00" at bounding box center [558, 641] width 38 height 15
type input "5"
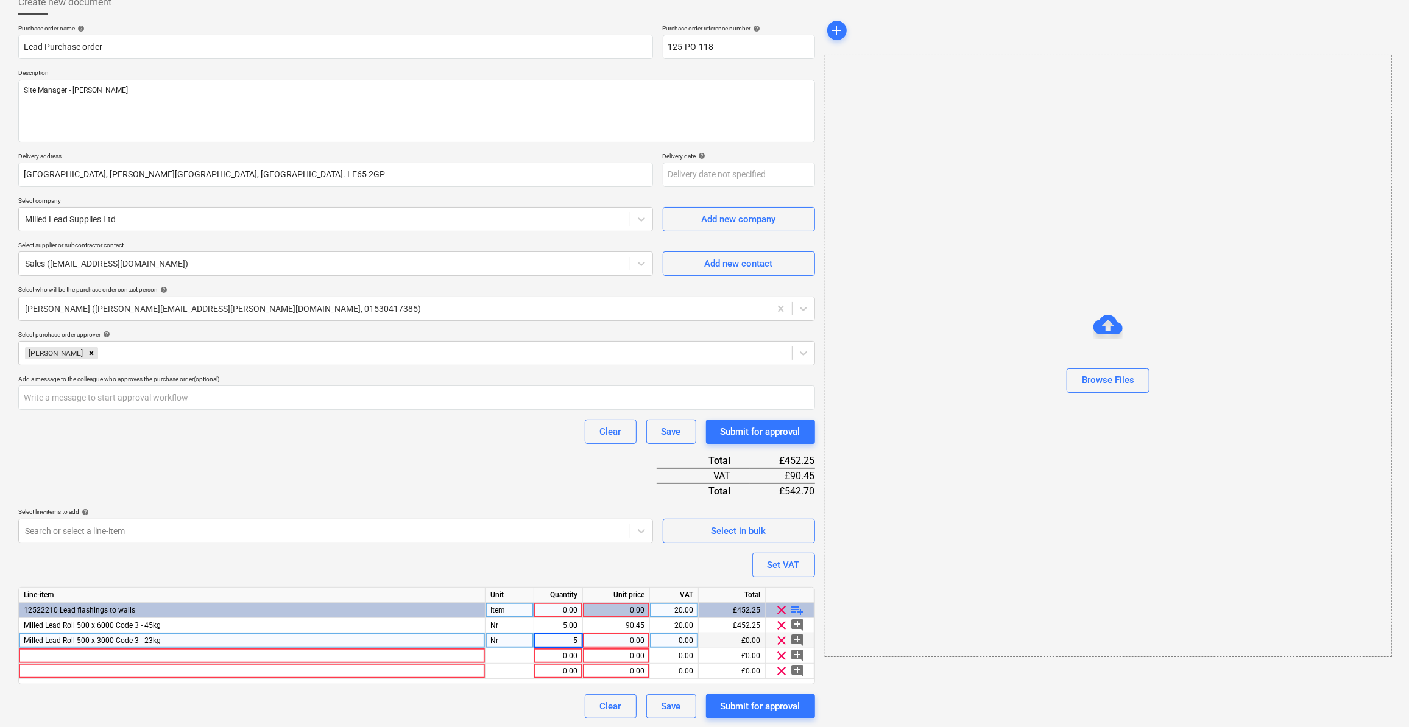
type textarea "x"
click at [613, 639] on div "0.00" at bounding box center [616, 641] width 57 height 15
type input "46.23"
type textarea "x"
click at [667, 643] on div "0.00" at bounding box center [674, 641] width 38 height 15
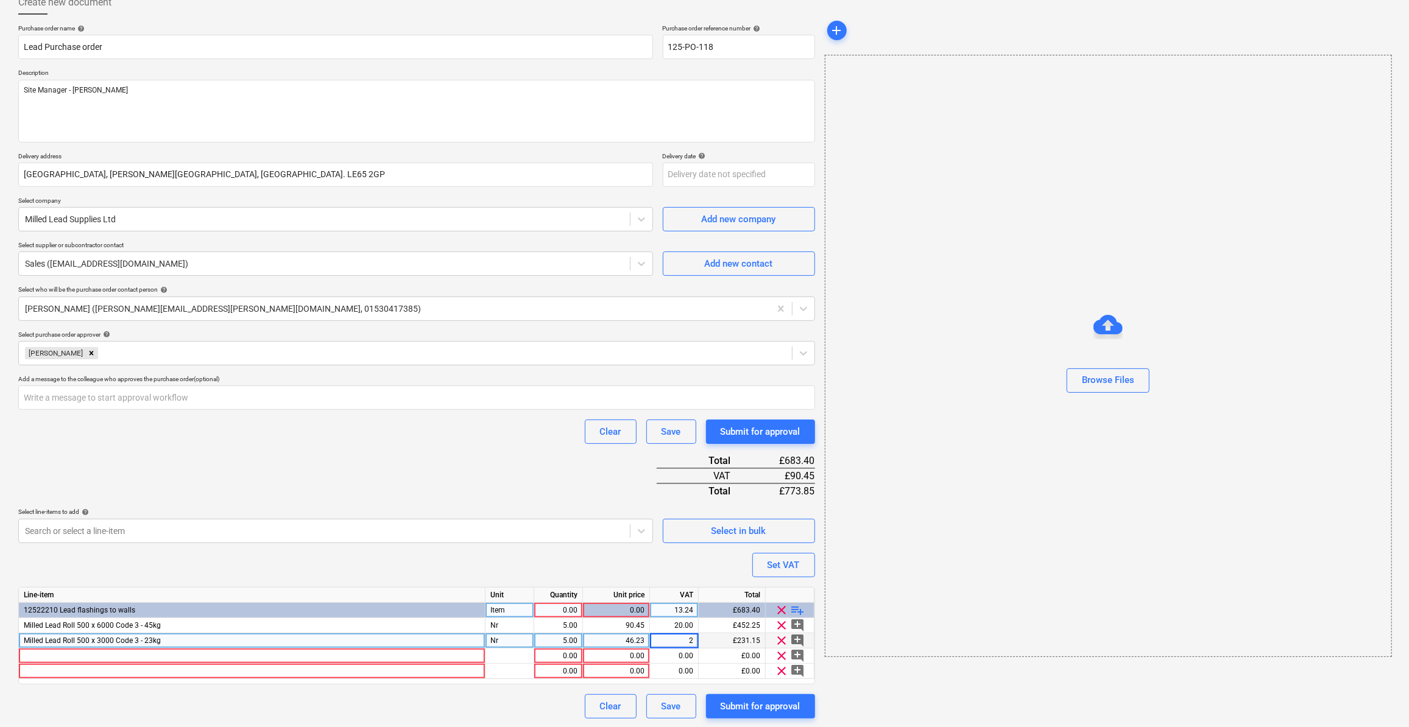
type input "20"
type textarea "x"
click at [26, 653] on div at bounding box center [252, 656] width 467 height 15
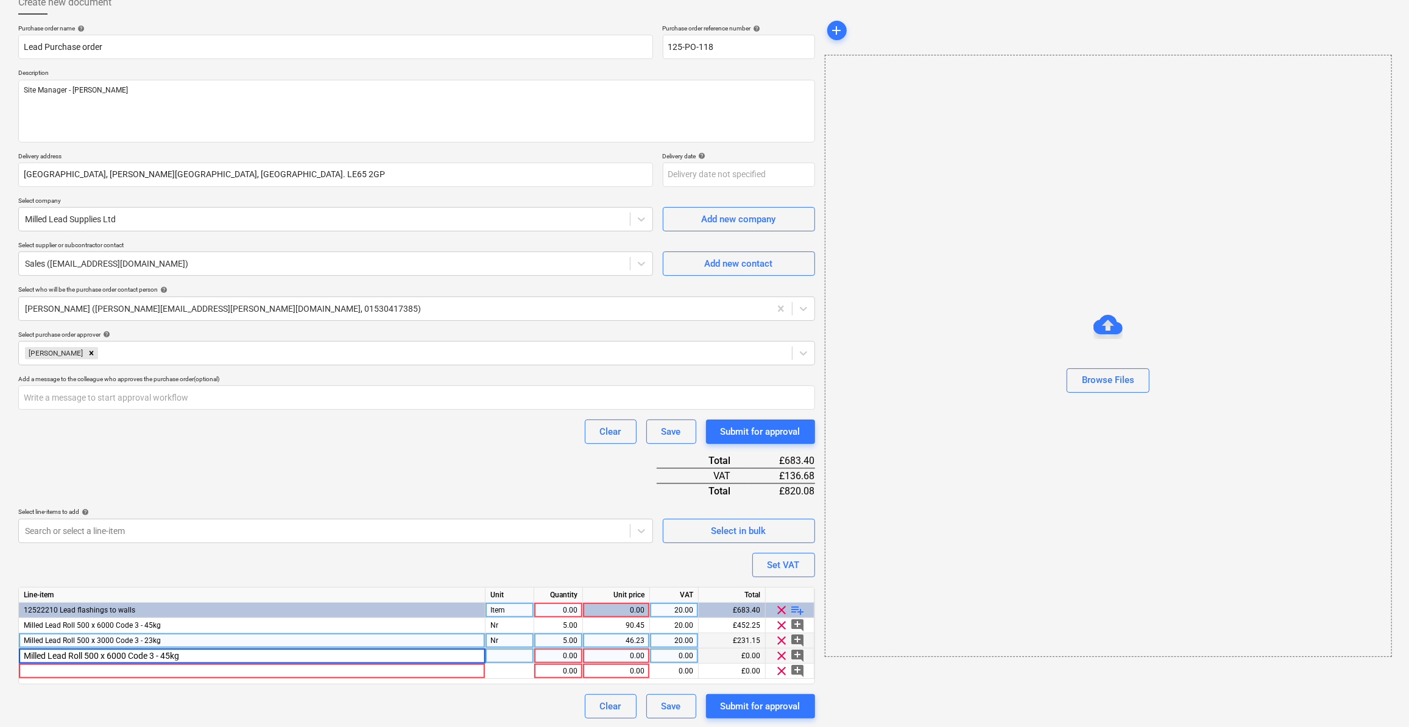
click at [88, 654] on input "Milled Lead Roll 500 x 6000 Code 3 - 45kg" at bounding box center [252, 656] width 466 height 15
click at [84, 653] on input "Milled Lead Roll 500 x 6000 Code 3 - 45kg" at bounding box center [252, 656] width 466 height 15
click at [156, 655] on input "Milled Lead Roll 750 x 6000 Code 3 - 45kg" at bounding box center [252, 656] width 466 height 15
click at [165, 653] on input "Milled Lead Roll 750 x 6000 Code 6 - 45kg" at bounding box center [252, 656] width 466 height 15
type input "Milled Lead Roll 750 x 6000 Code 6 - 135kg"
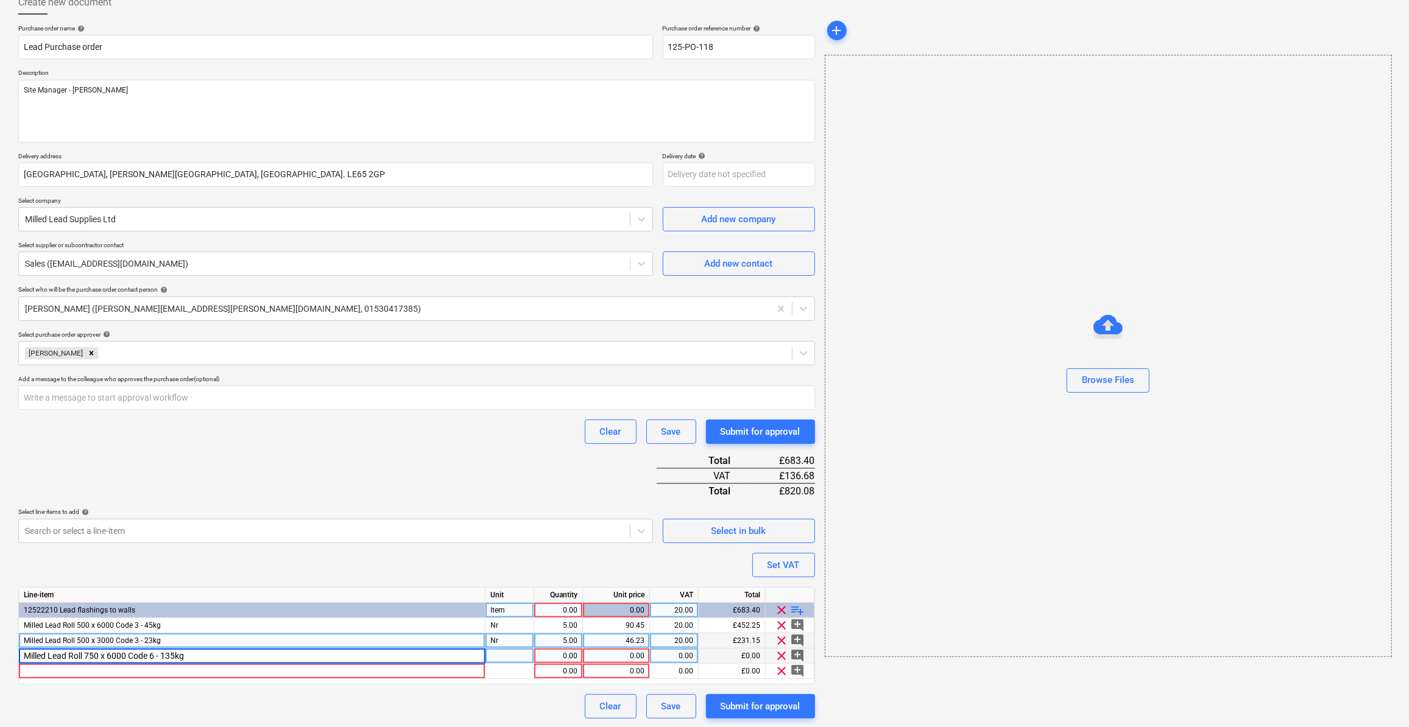
type textarea "x"
click at [514, 656] on div at bounding box center [510, 656] width 49 height 15
type input "Nr"
type textarea "x"
click at [561, 659] on div "1.00" at bounding box center [558, 656] width 38 height 15
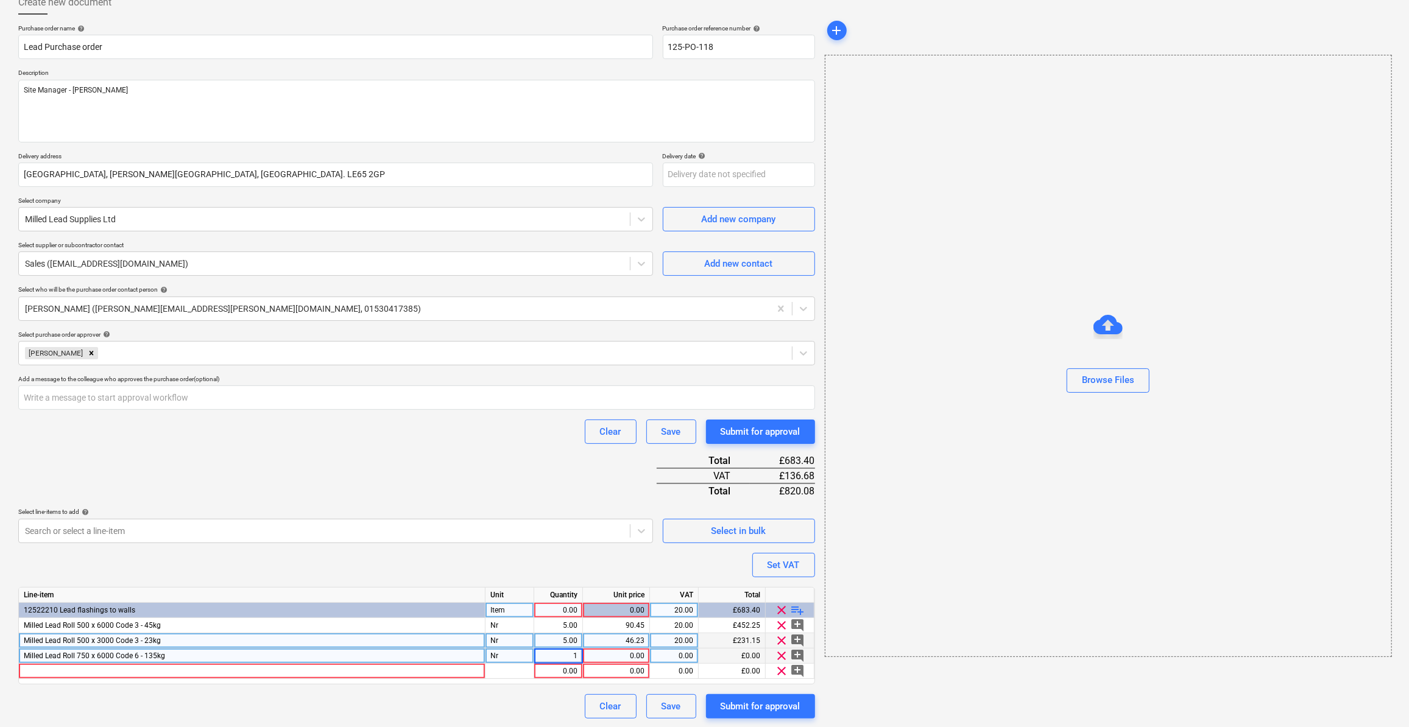
type input "2"
type textarea "x"
click at [633, 657] on div "0.00" at bounding box center [616, 656] width 57 height 15
type input "271.35"
type textarea "x"
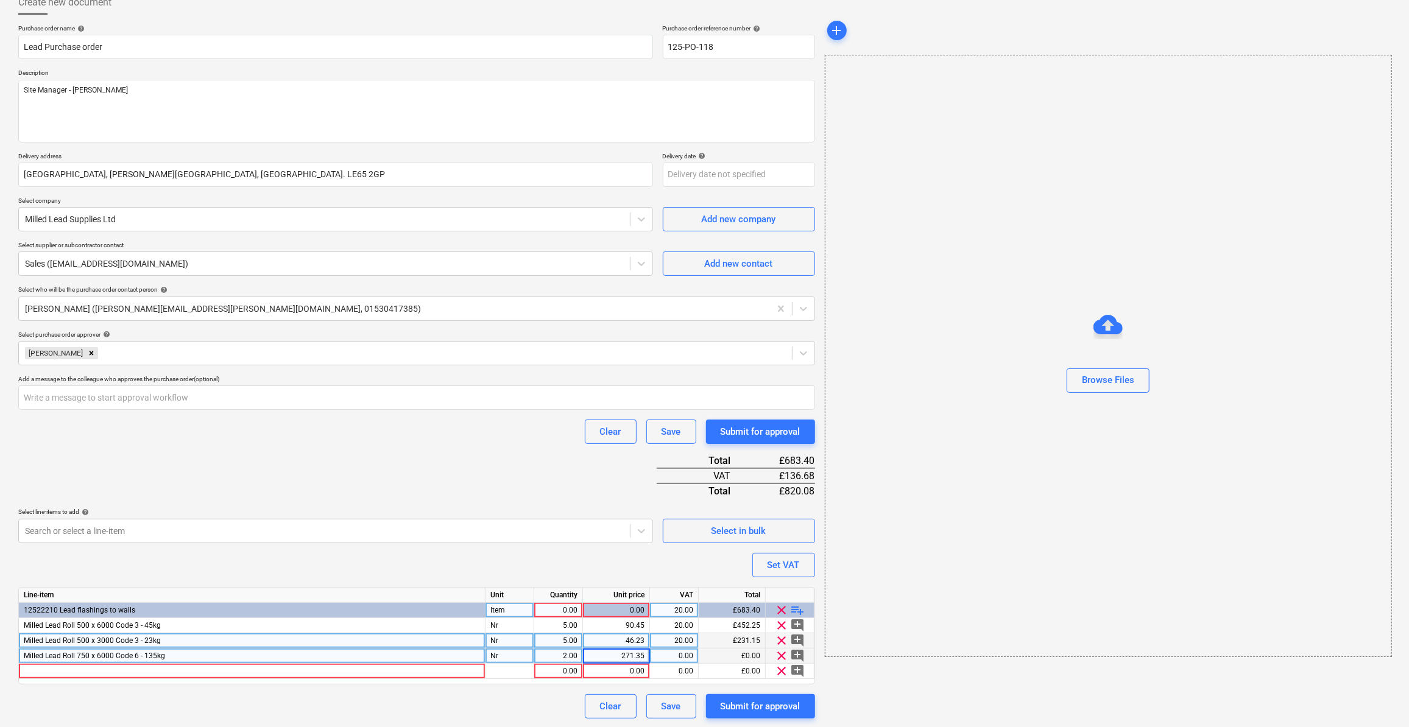
click at [679, 658] on div "0.00" at bounding box center [674, 656] width 38 height 15
type input "20"
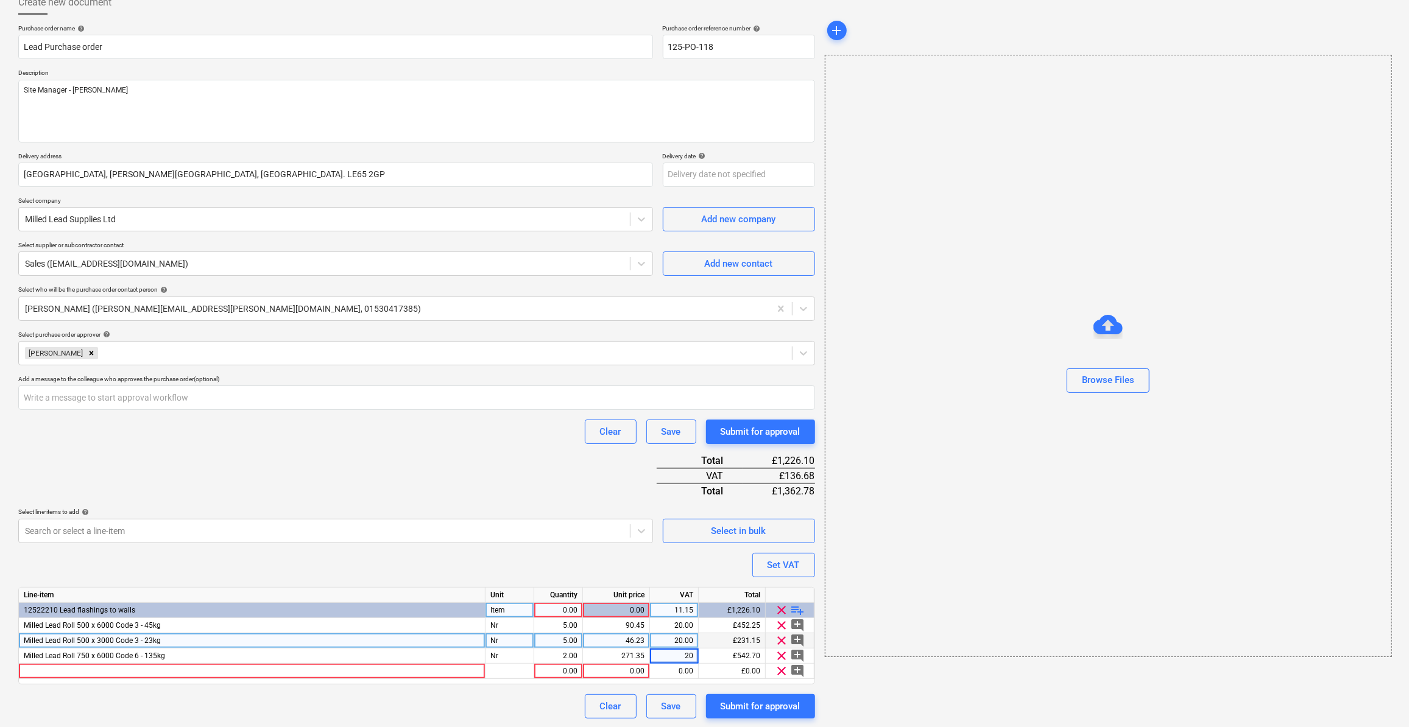
type textarea "x"
click at [480, 690] on div "Purchase order name help Lead Purchase order Purchase order reference number he…" at bounding box center [416, 371] width 797 height 695
click at [29, 670] on div at bounding box center [252, 671] width 467 height 15
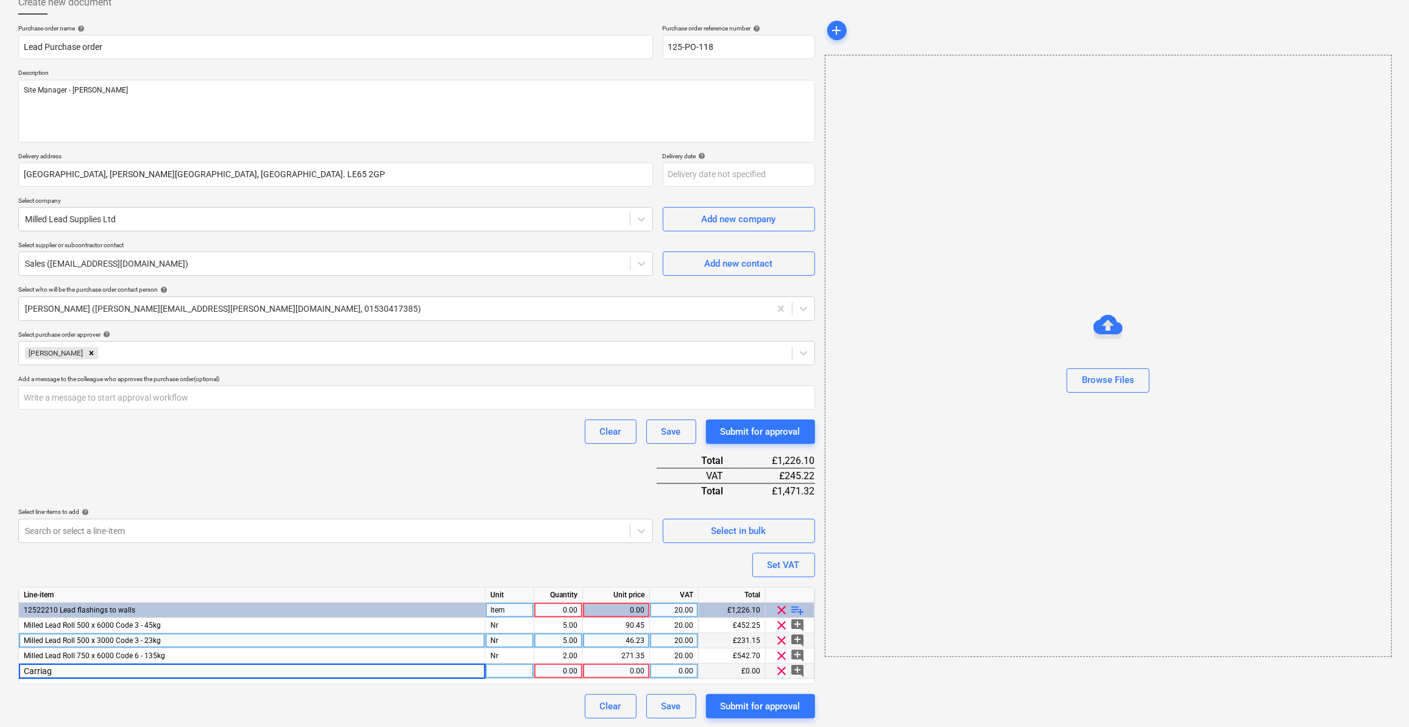
type input "Carriage"
type textarea "x"
click at [494, 674] on div at bounding box center [510, 671] width 49 height 15
type input "Nr"
type textarea "x"
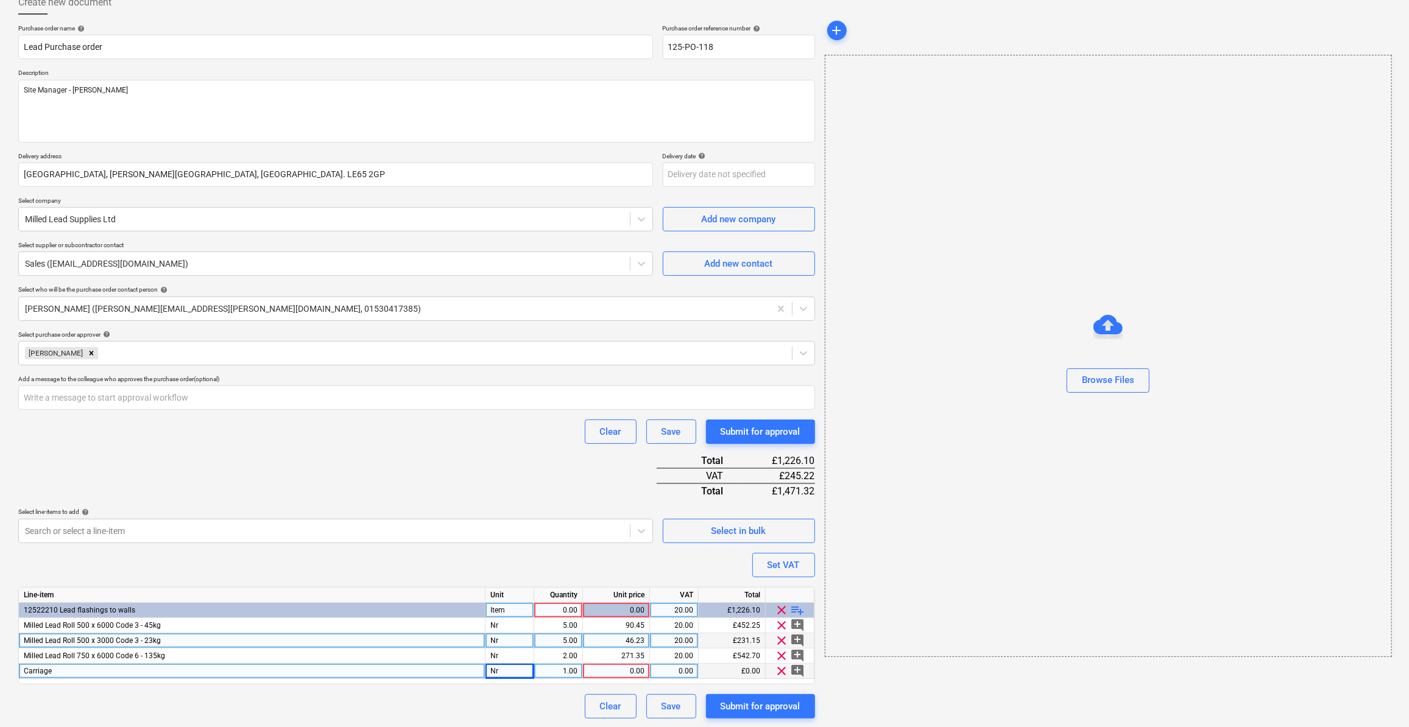
click at [622, 665] on div "0.00" at bounding box center [616, 671] width 57 height 15
type input "45.5"
type textarea "x"
click at [690, 668] on div "0.00" at bounding box center [674, 671] width 38 height 15
type input "20"
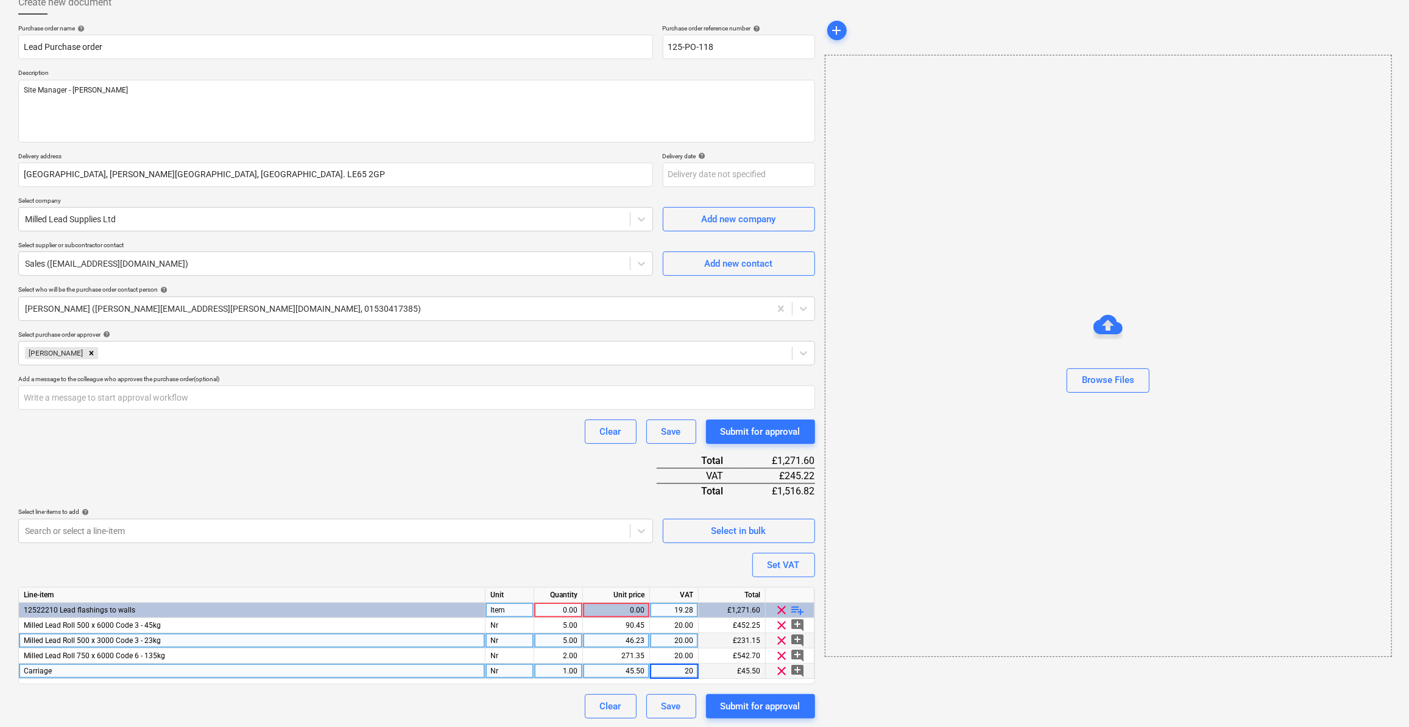
type textarea "x"
click at [575, 612] on div "0.00" at bounding box center [558, 610] width 38 height 15
type input "1"
type textarea "x"
click at [529, 695] on div "Clear Save Submit for approval" at bounding box center [416, 707] width 797 height 24
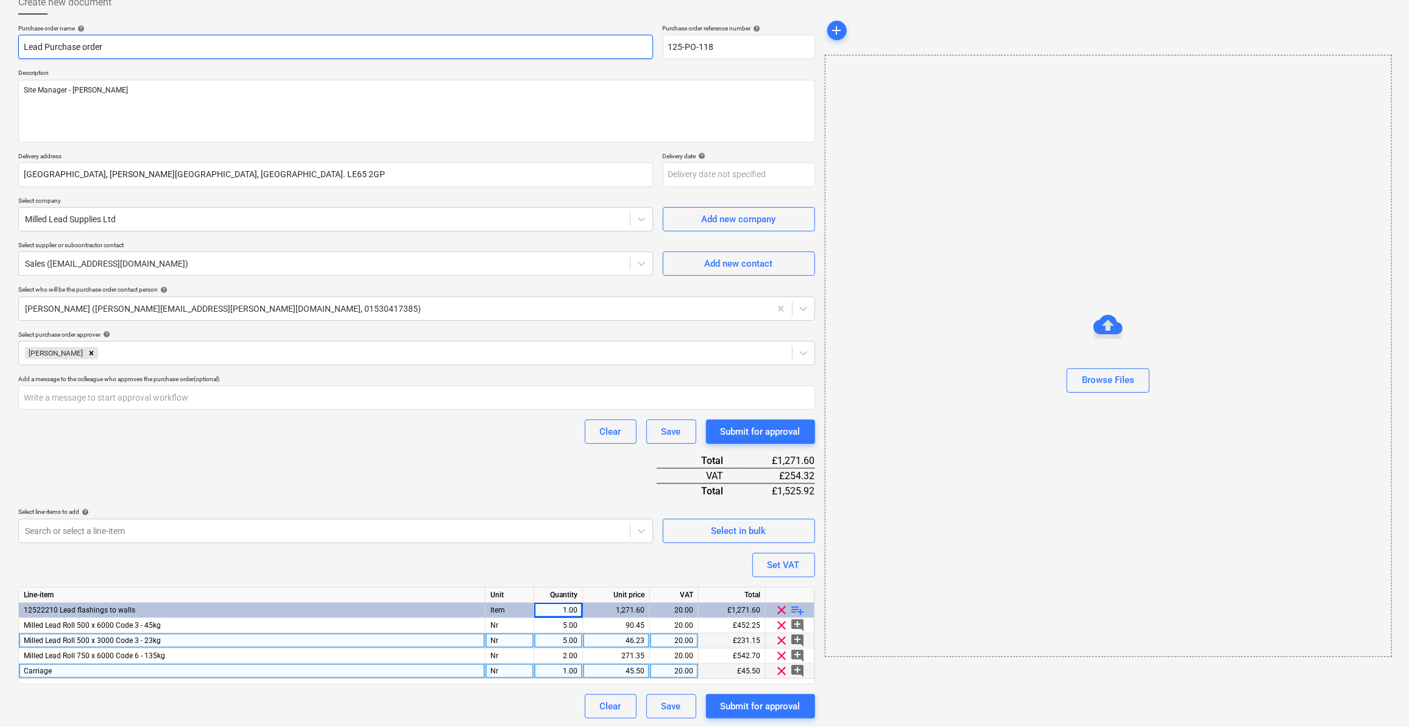
click at [80, 41] on input "Lead Purchase order" at bounding box center [335, 47] width 635 height 24
click at [27, 44] on input "Lead Purchase order" at bounding box center [335, 47] width 635 height 24
click at [23, 49] on input "Lead Purchase order" at bounding box center [335, 47] width 635 height 24
type input "RLead Purchase order"
type textarea "x"
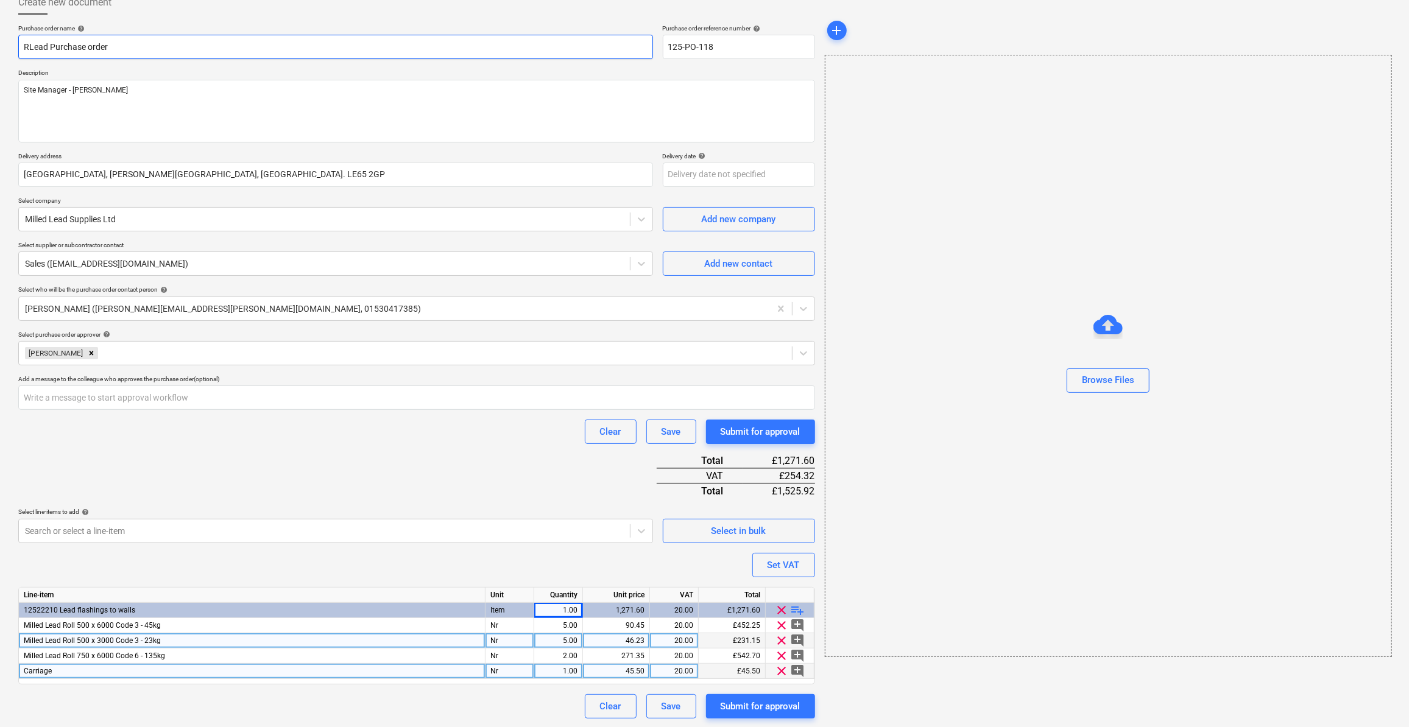
type input "ReLead Purchase order"
type textarea "x"
type input "RepLead Purchase order"
type textarea "x"
type input "ReplLead Purchase order"
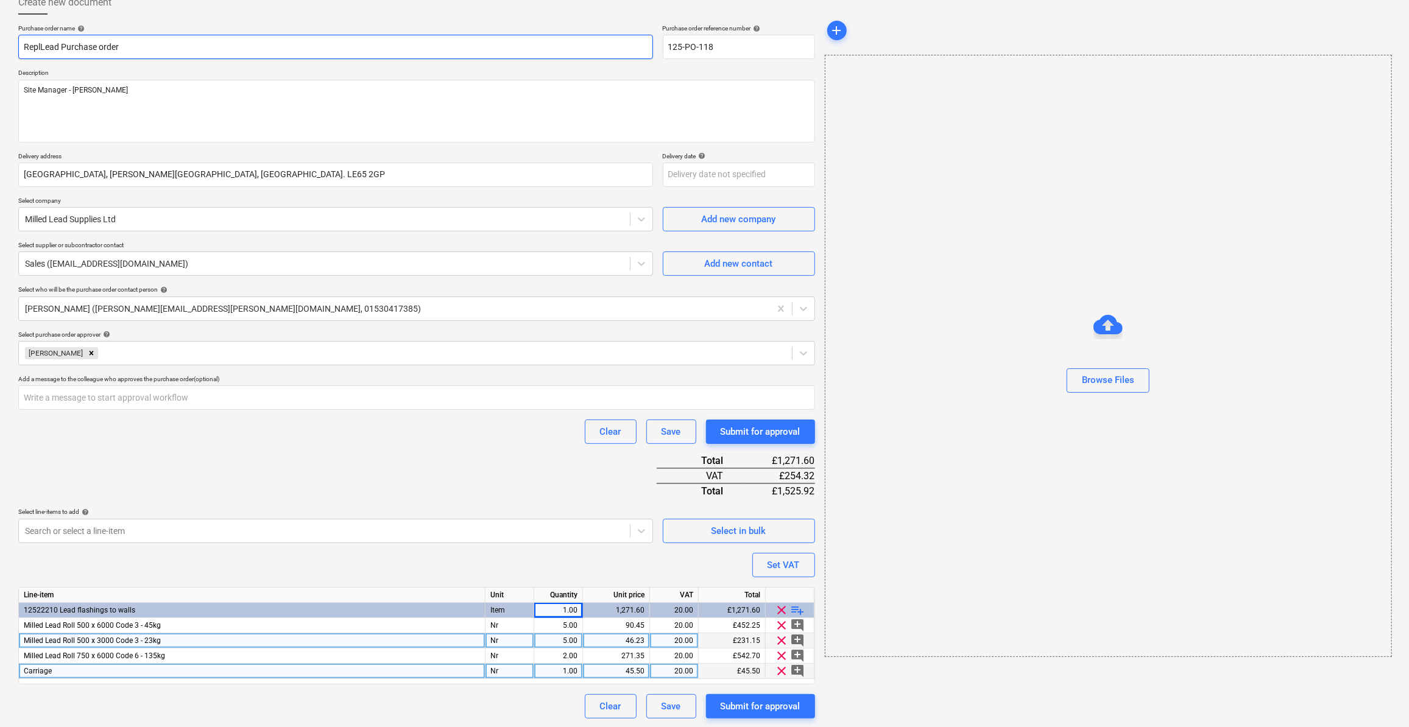
type textarea "x"
type input "ReplaLead Purchase order"
type textarea "x"
type input "ReplacLead Purchase order"
type textarea "x"
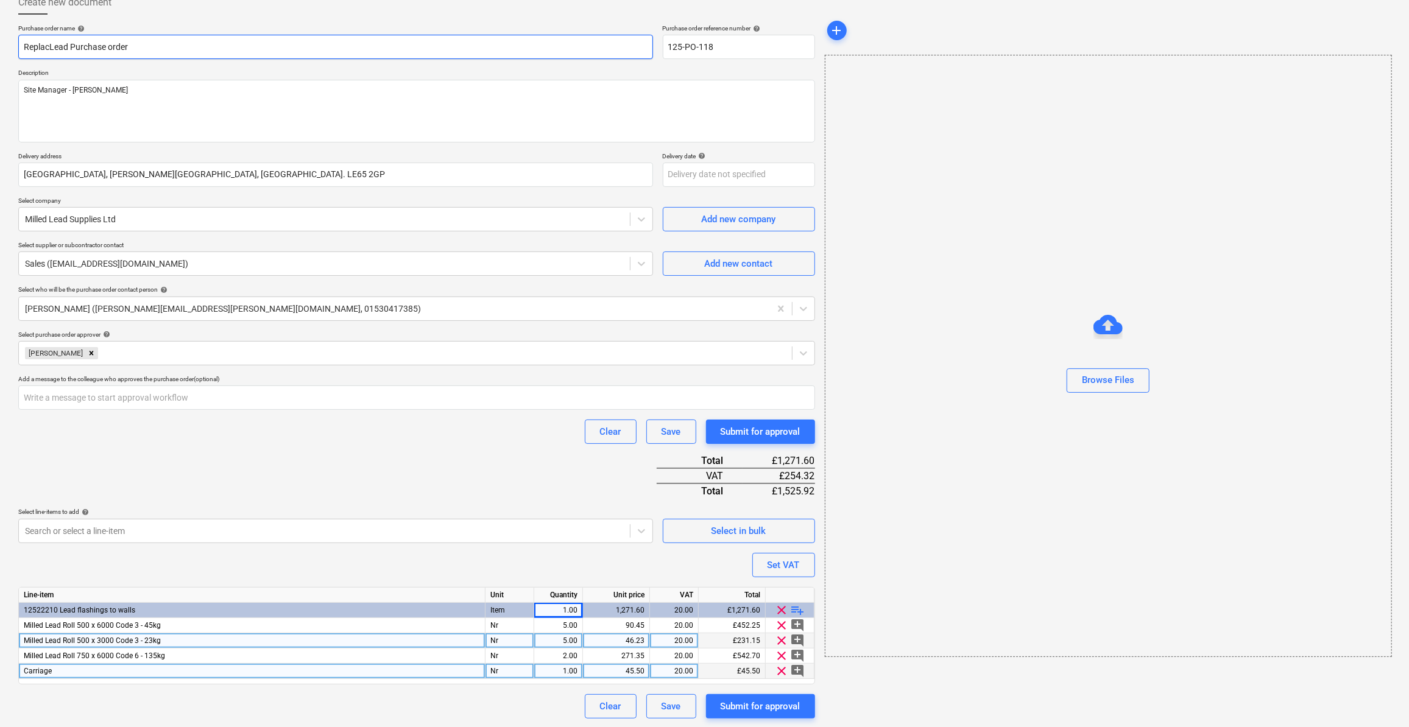
type input "ReplaceLead Purchase order"
type textarea "x"
type input "ReplacemLead Purchase order"
type textarea "x"
type input "ReplacemenLead Purchase order"
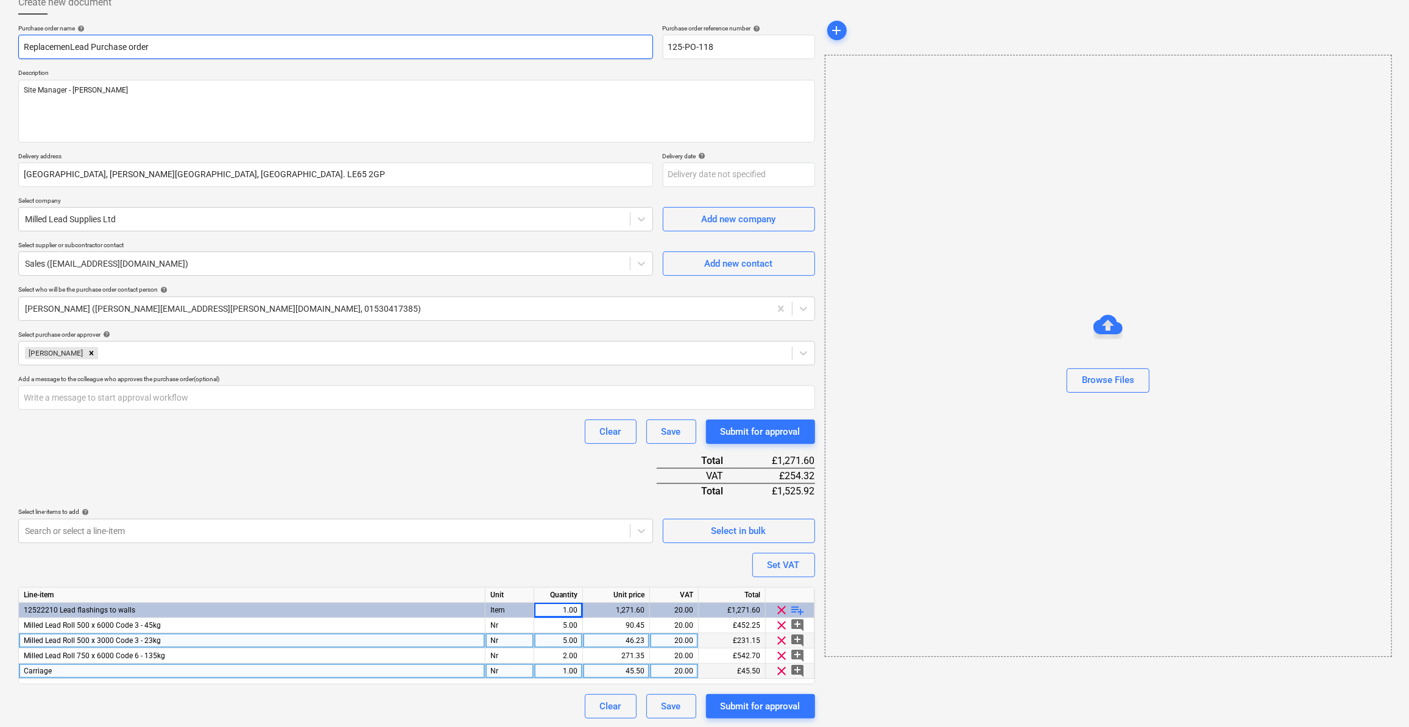
type textarea "x"
type input "Replacement Lead Purchase order"
type textarea "x"
type input "Replacement Lead Purchase order"
click at [757, 706] on div "Submit for approval" at bounding box center [761, 707] width 80 height 16
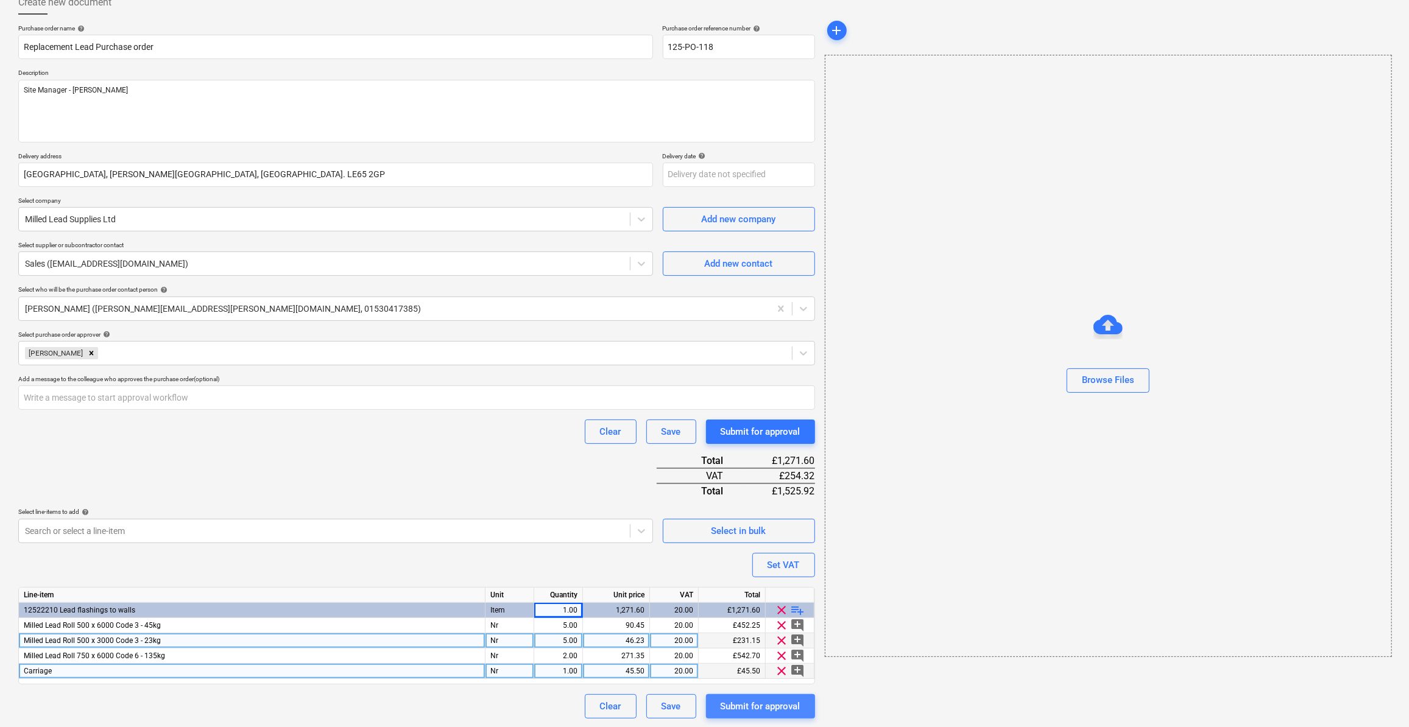
type textarea "x"
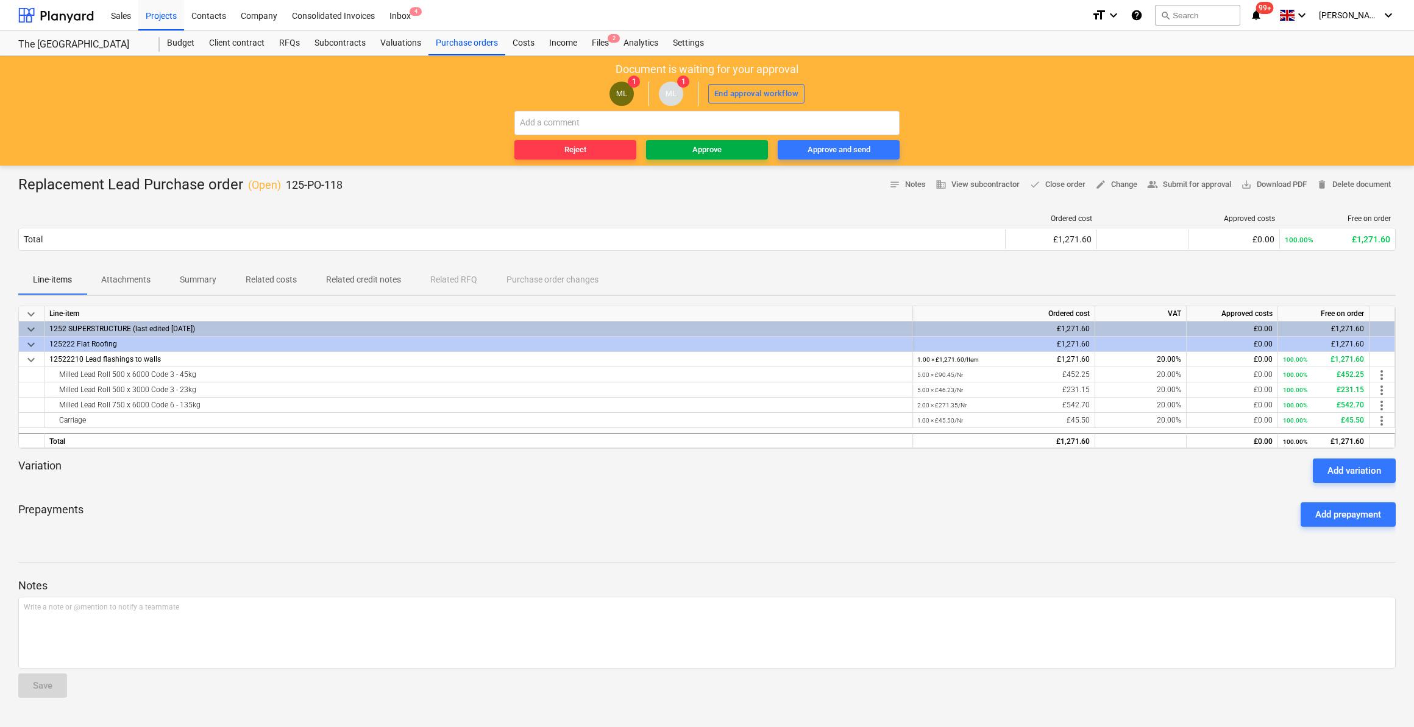
click at [732, 148] on span "Approve" at bounding box center [707, 150] width 112 height 14
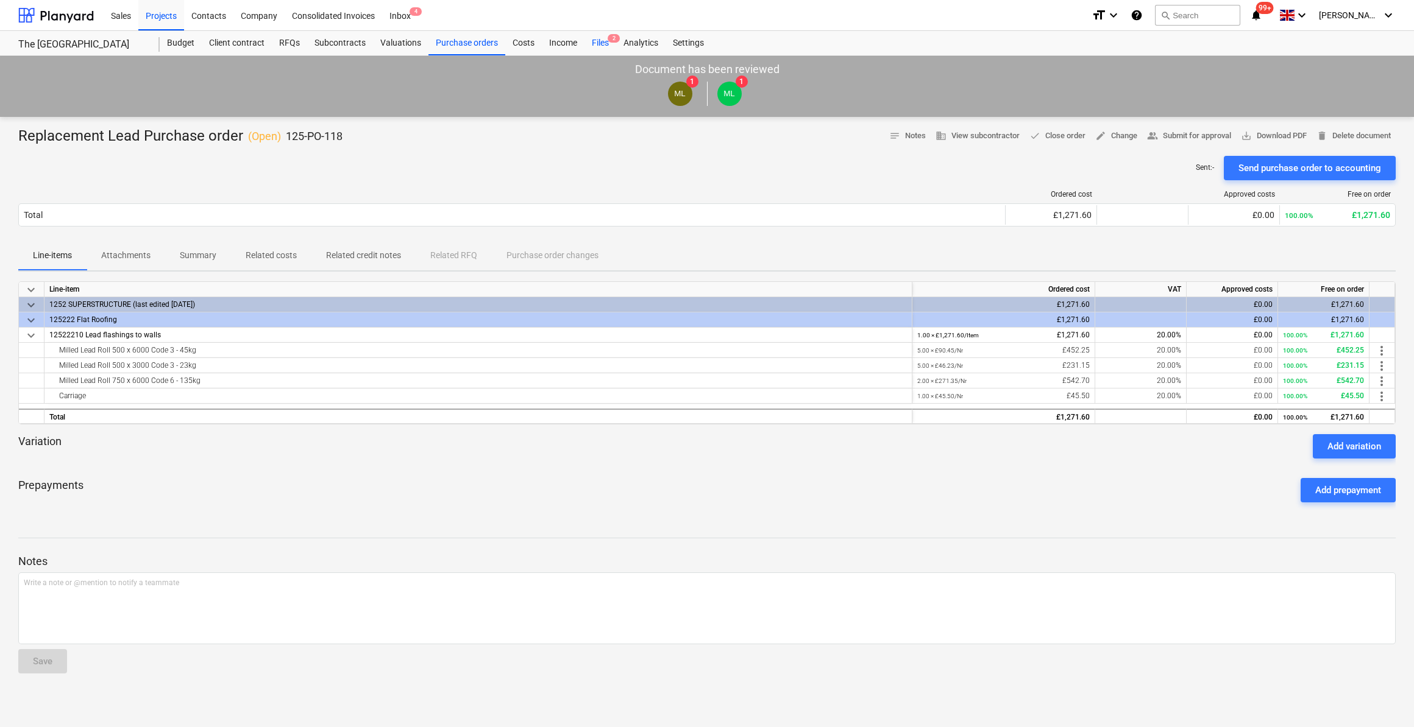
click at [600, 40] on div "Files 2" at bounding box center [600, 43] width 32 height 24
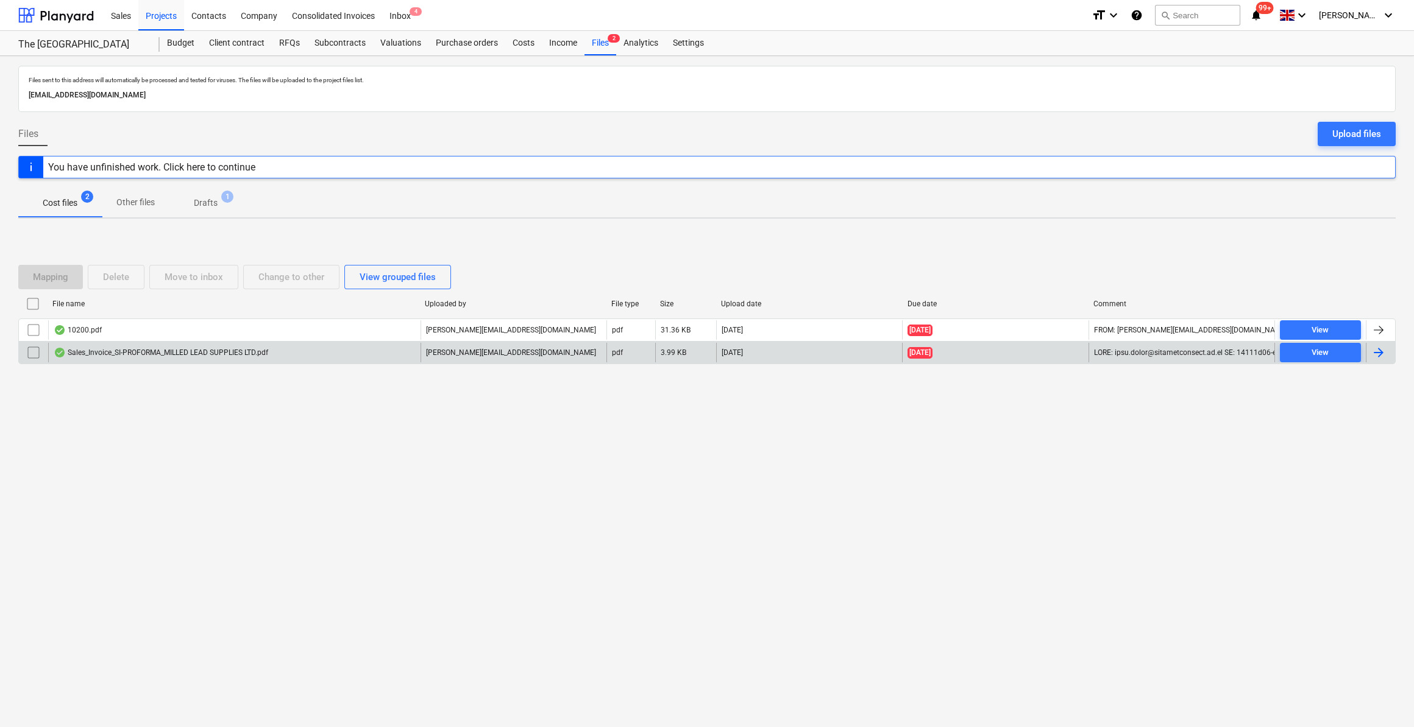
click at [1375, 350] on div at bounding box center [1378, 352] width 15 height 15
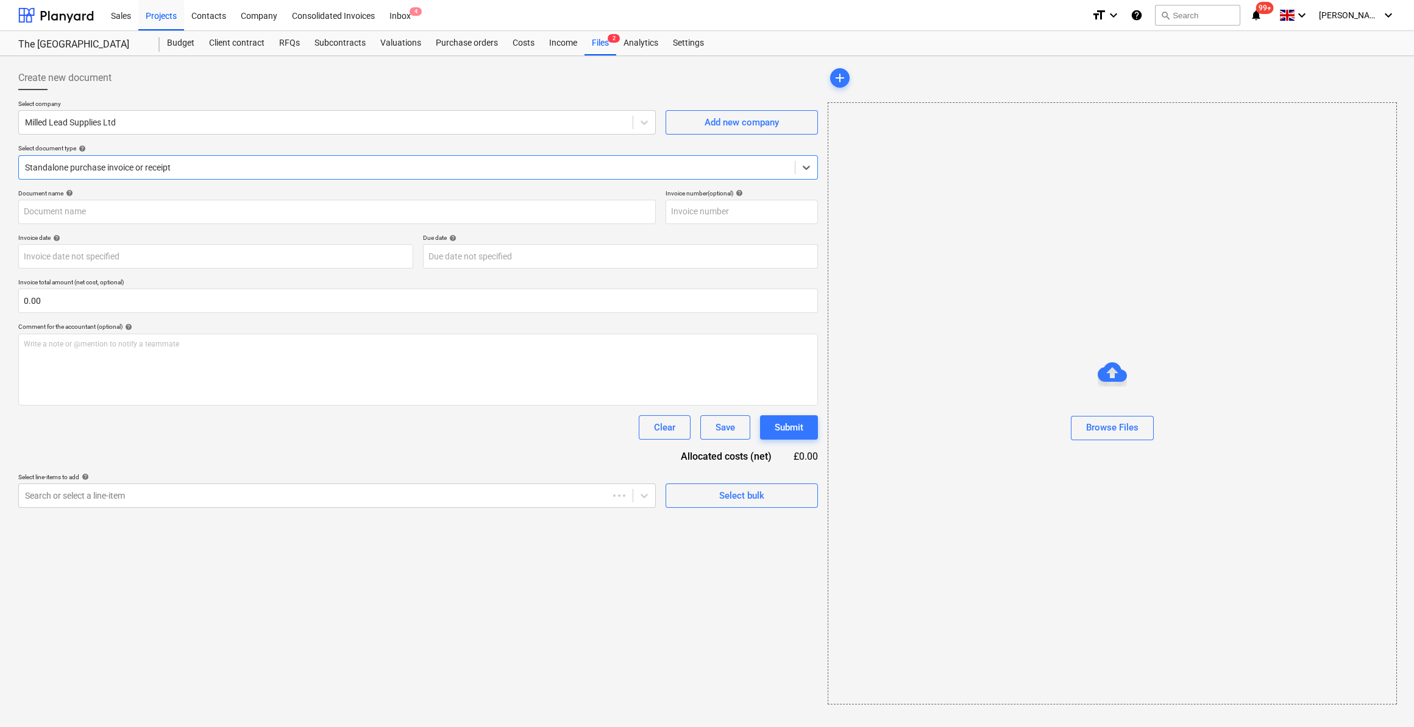
type input "43315368"
type input "[DATE]"
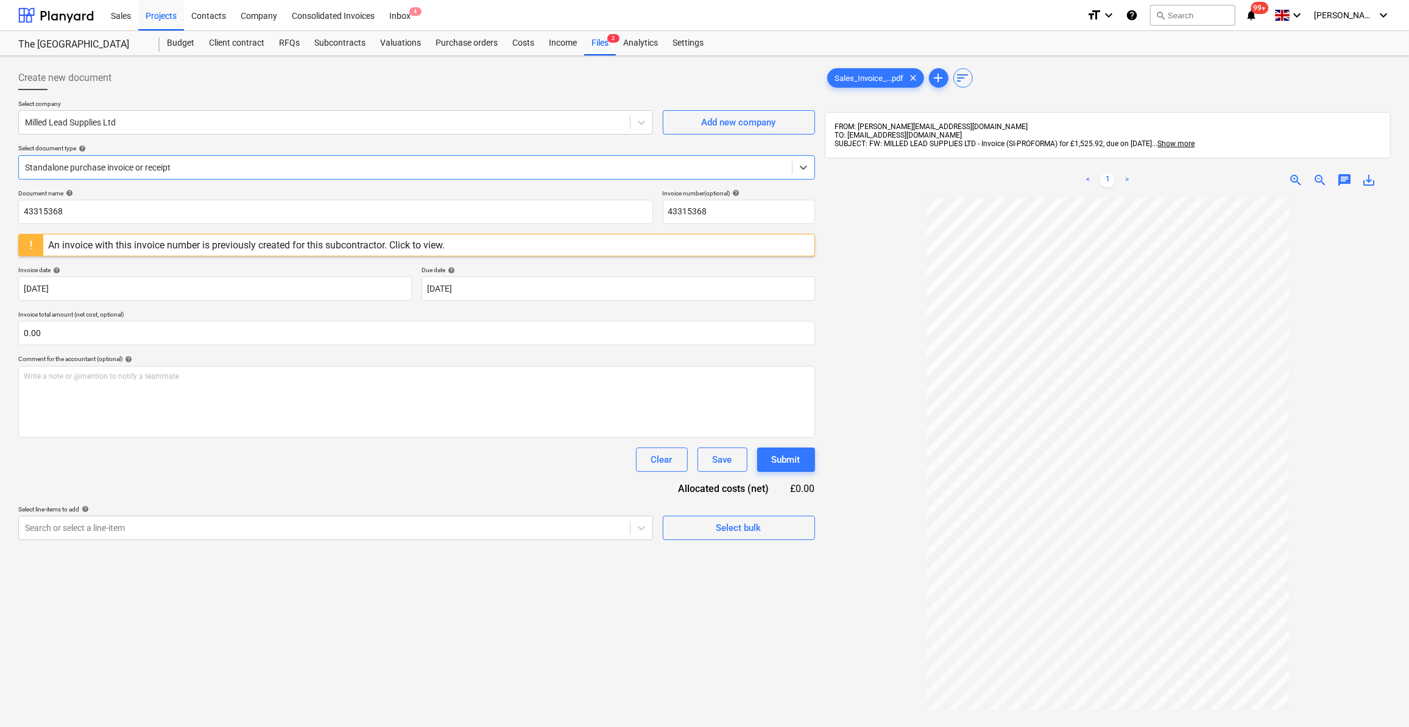
click at [104, 168] on div at bounding box center [405, 167] width 761 height 12
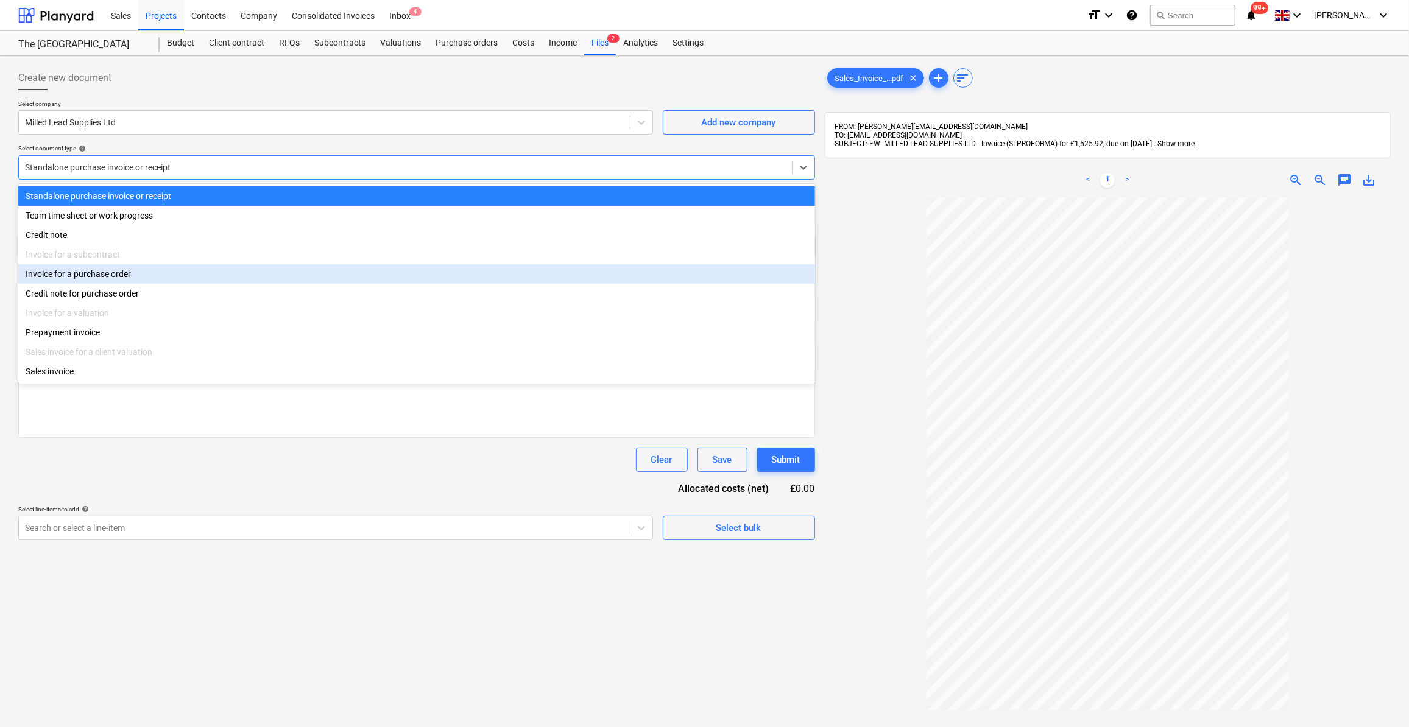
click at [105, 283] on div "Invoice for a purchase order" at bounding box center [416, 273] width 797 height 19
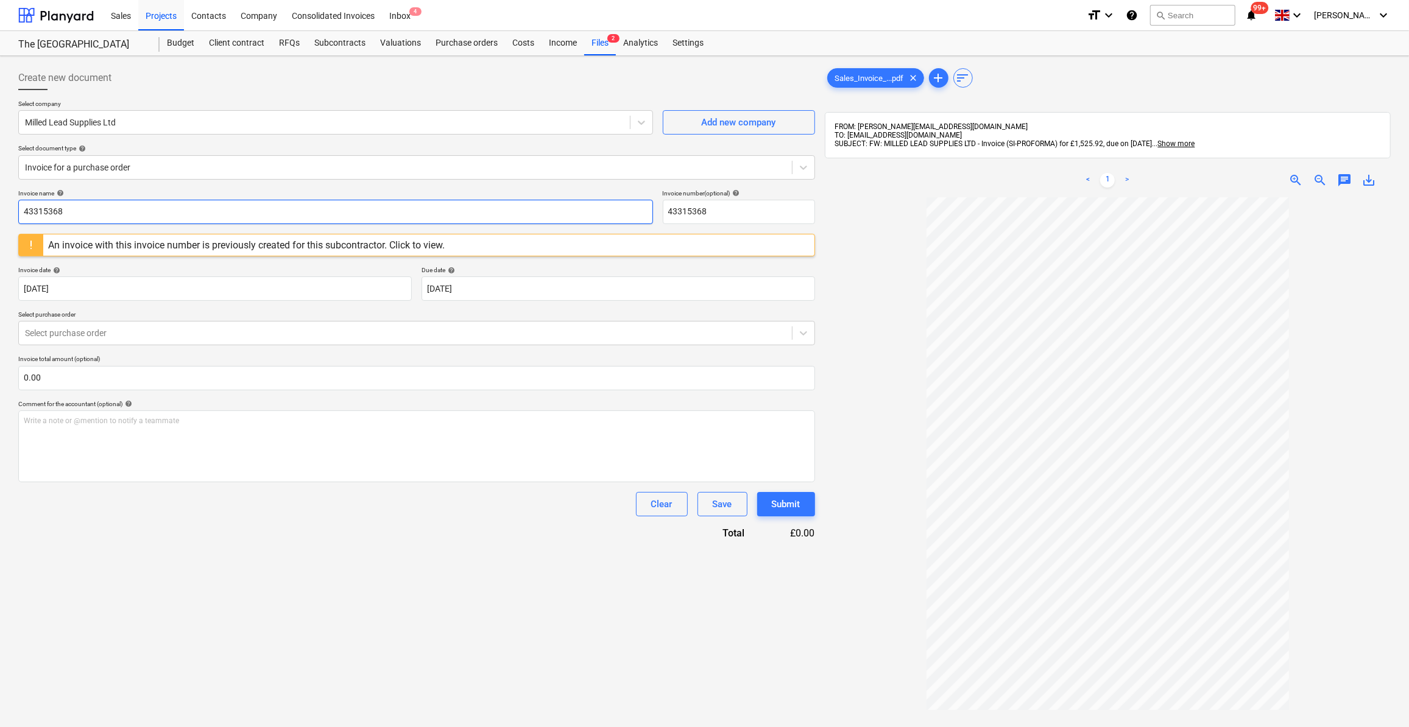
drag, startPoint x: 69, startPoint y: 212, endPoint x: 18, endPoint y: 210, distance: 50.6
click at [18, 210] on input "43315368" at bounding box center [335, 212] width 635 height 24
click at [20, 210] on input "43315368" at bounding box center [335, 212] width 635 height 24
click at [149, 207] on input "Replacement Lead - 43315368" at bounding box center [335, 212] width 635 height 24
type input "Replacement Lead"
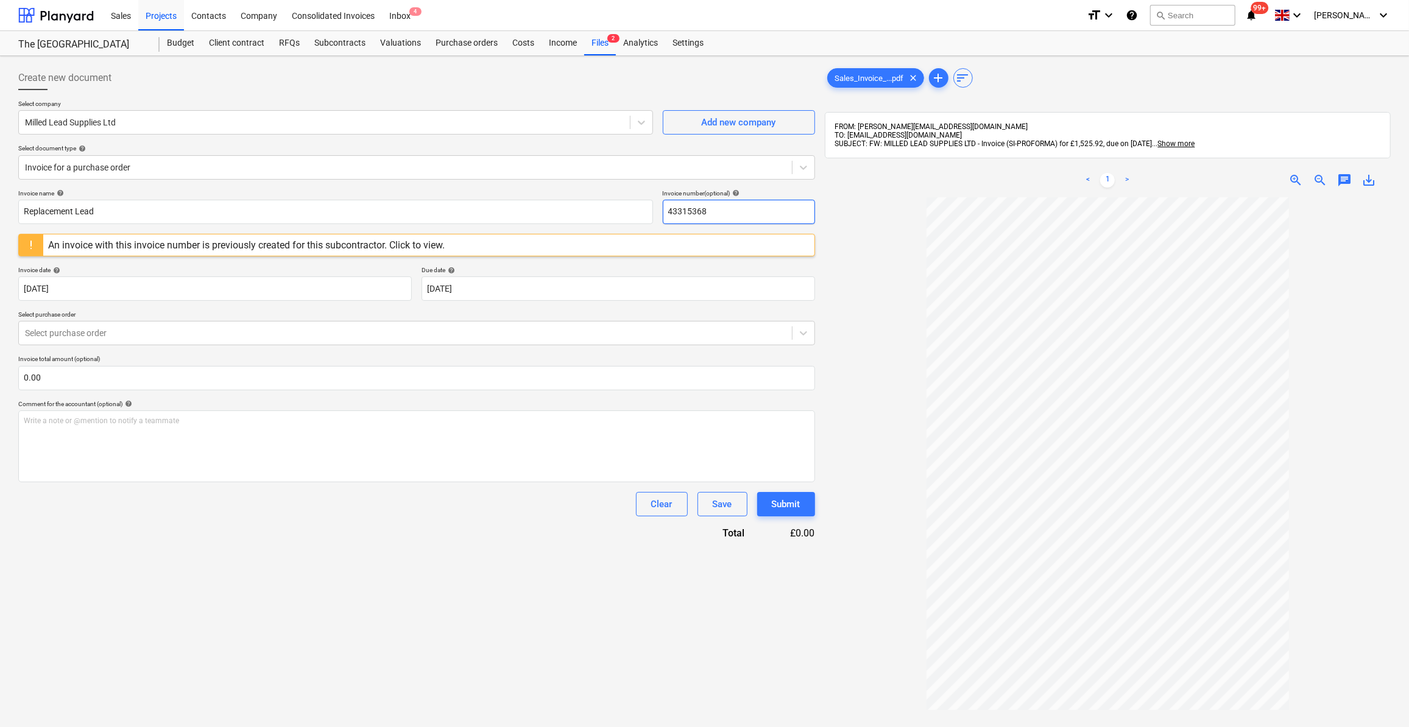
drag, startPoint x: 714, startPoint y: 208, endPoint x: 664, endPoint y: 212, distance: 50.7
click at [664, 212] on input "43315368" at bounding box center [739, 212] width 152 height 24
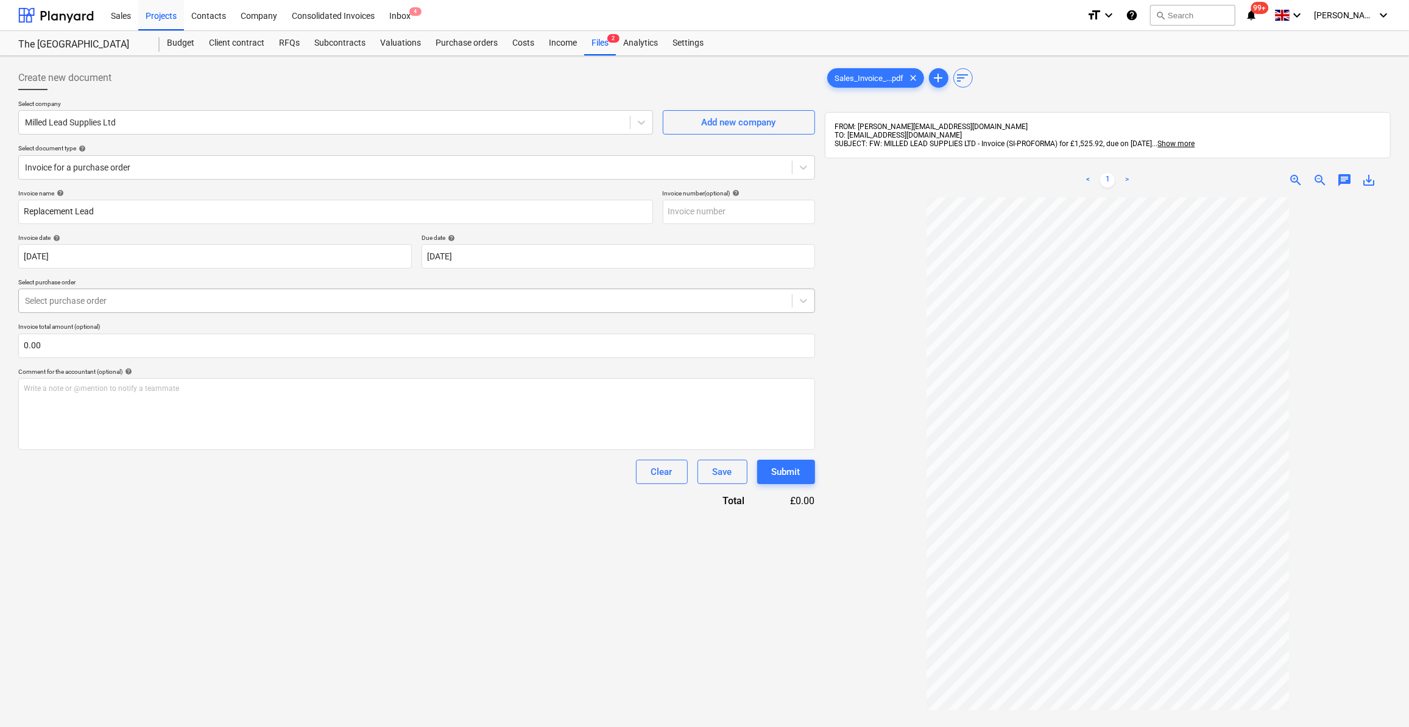
click at [104, 302] on div at bounding box center [405, 301] width 761 height 12
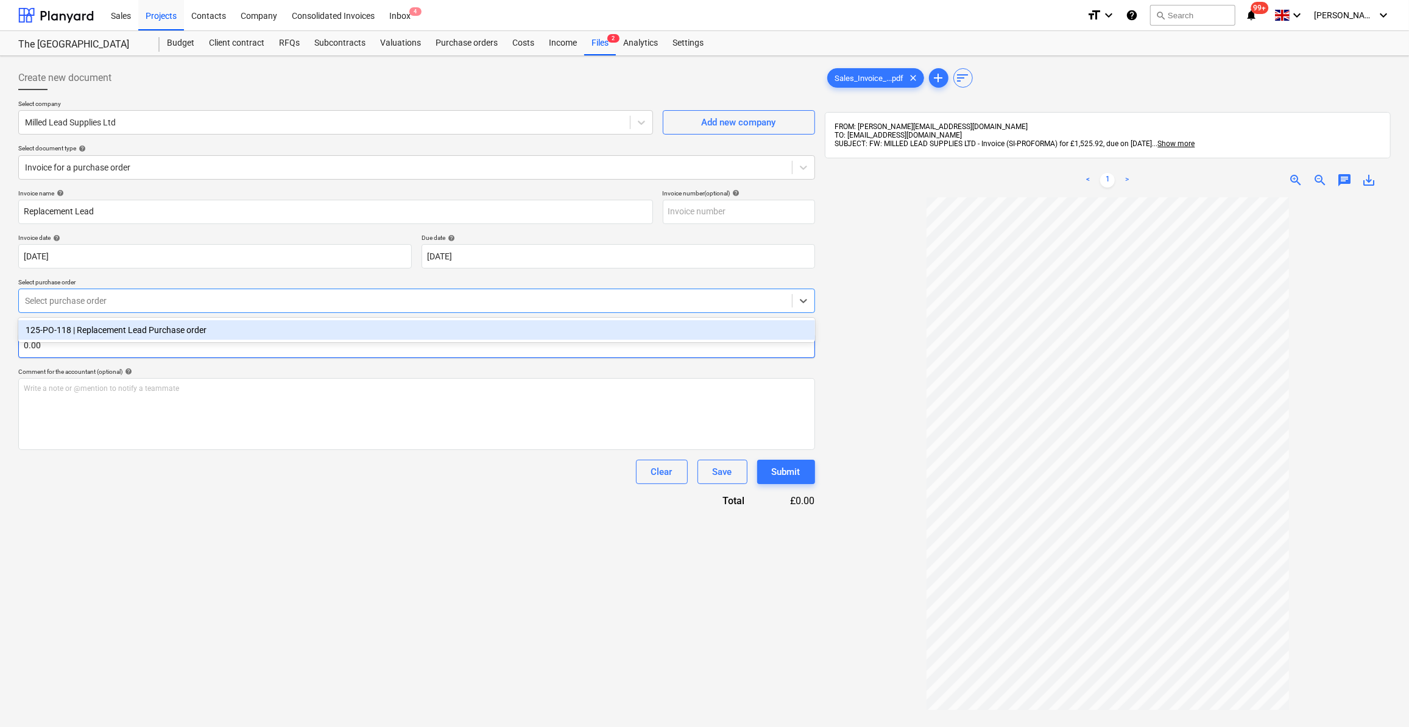
click at [124, 336] on div "125-PO-118 | Replacement Lead Purchase order" at bounding box center [416, 329] width 797 height 19
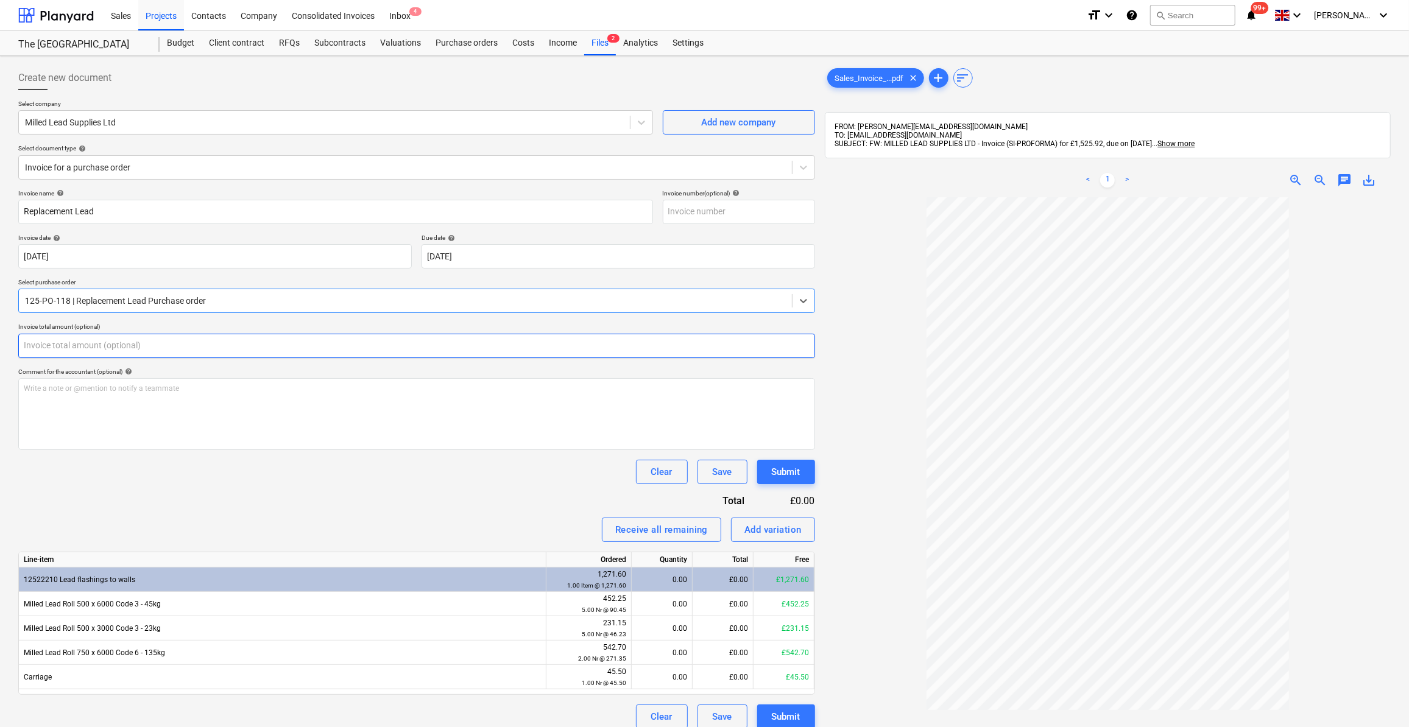
click at [53, 346] on input "text" at bounding box center [416, 346] width 797 height 24
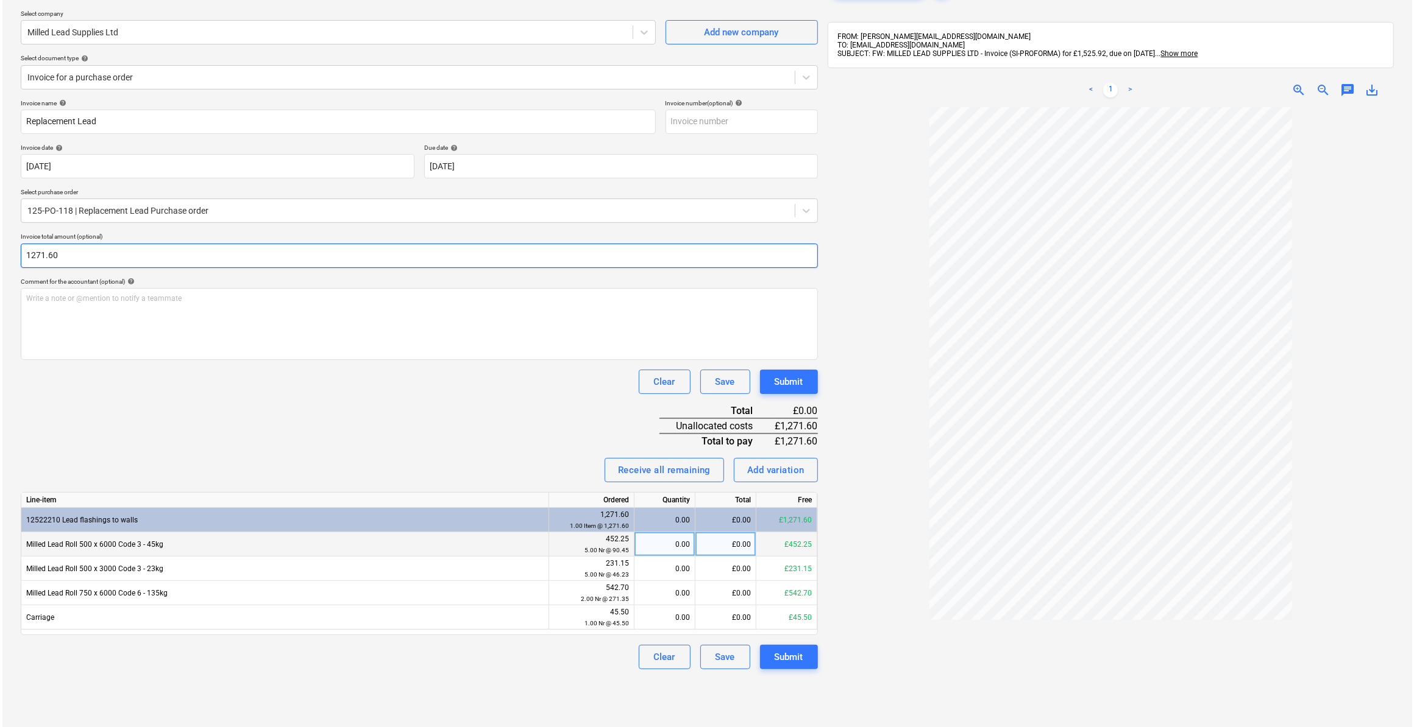
scroll to position [110, 0]
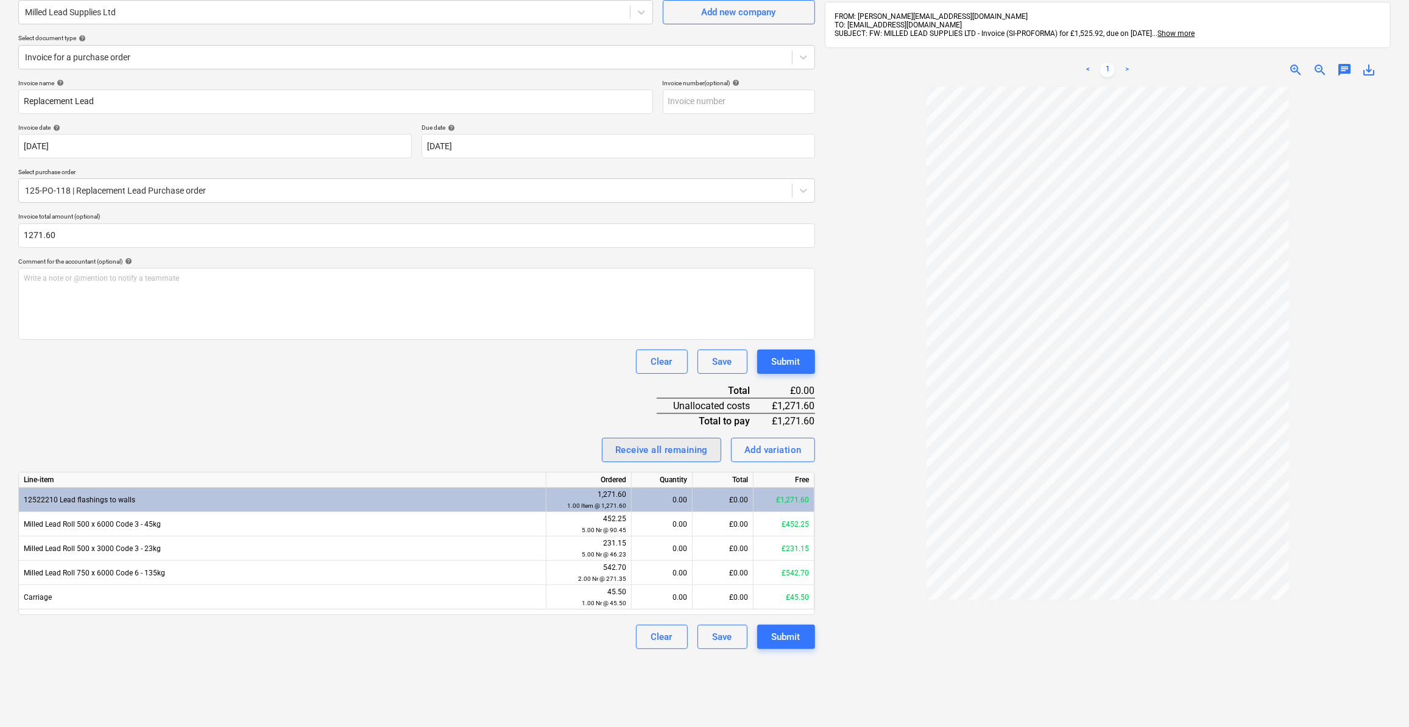
type input "1,271.60"
click at [667, 453] on div "Receive all remaining" at bounding box center [661, 450] width 93 height 16
click at [787, 639] on div "Submit" at bounding box center [786, 637] width 29 height 16
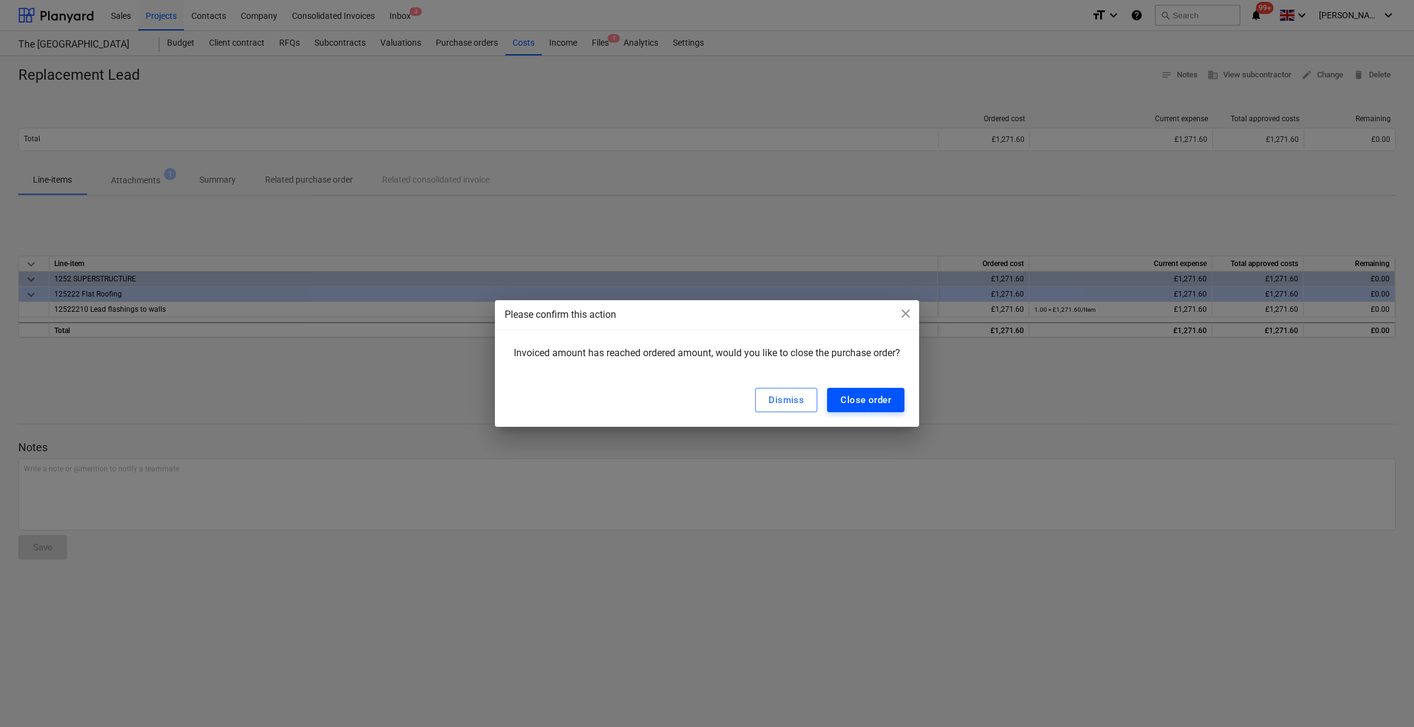
click at [869, 395] on div "Close order" at bounding box center [865, 400] width 51 height 16
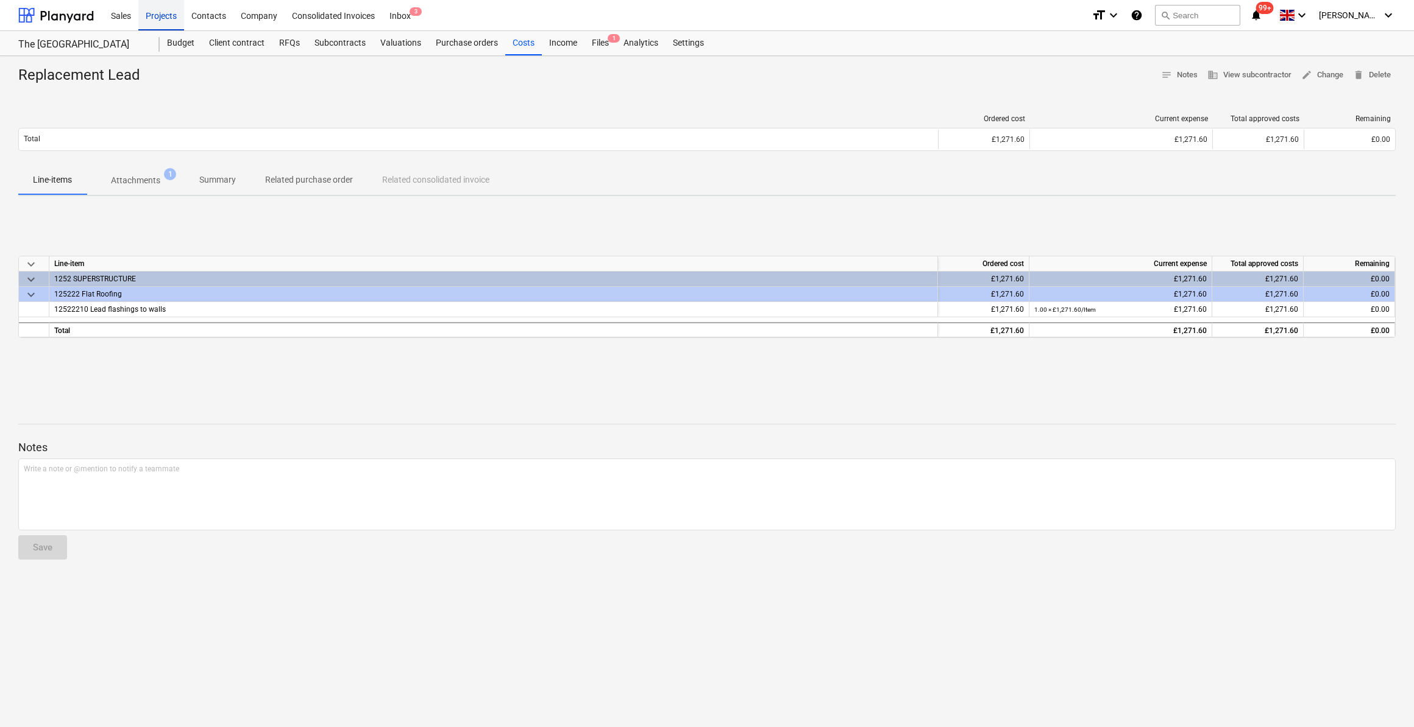
click at [161, 15] on div "Projects" at bounding box center [161, 14] width 46 height 31
